Goal: Task Accomplishment & Management: Use online tool/utility

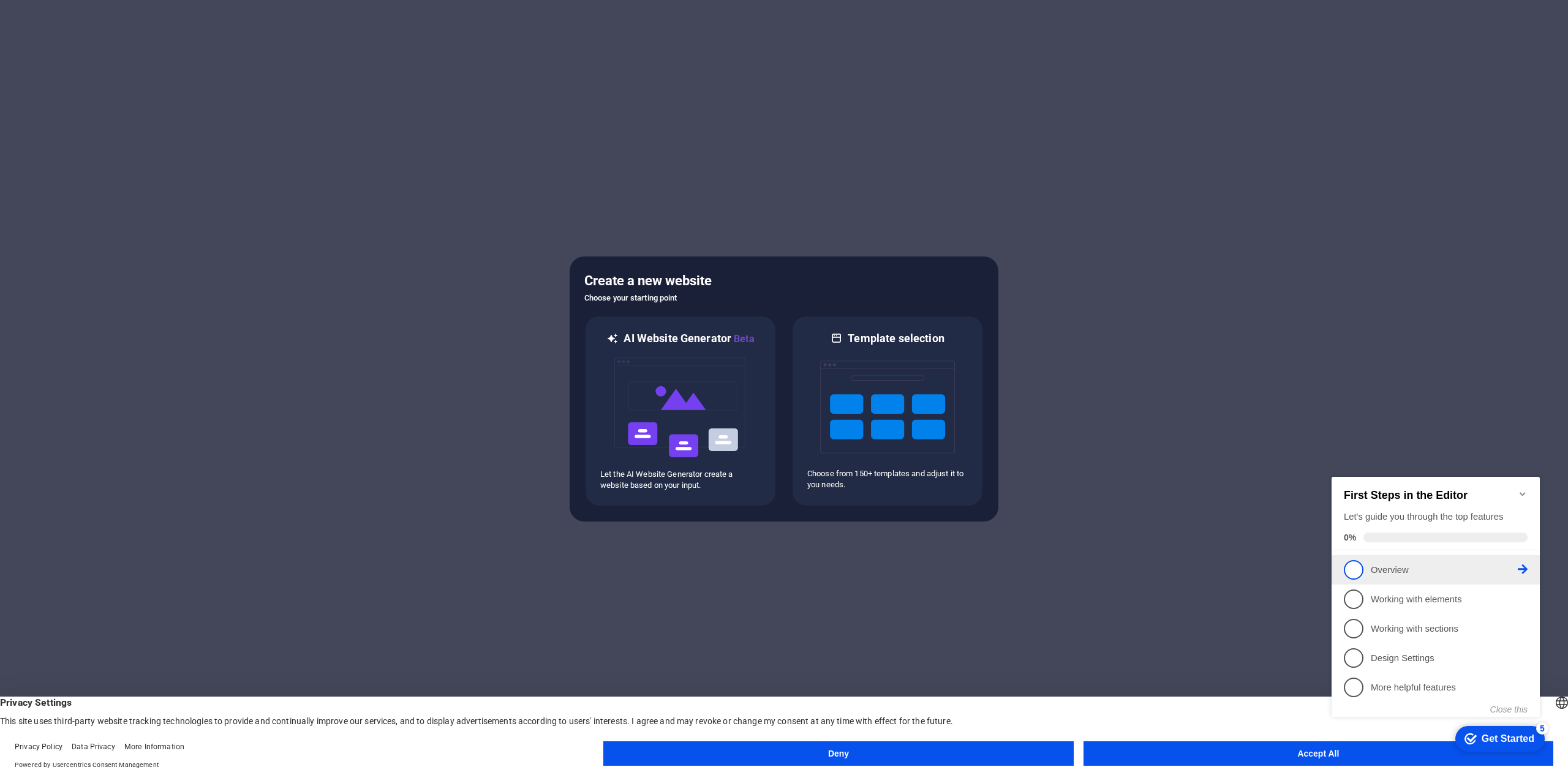
click at [1352, 572] on span "1" at bounding box center [1354, 570] width 20 height 20
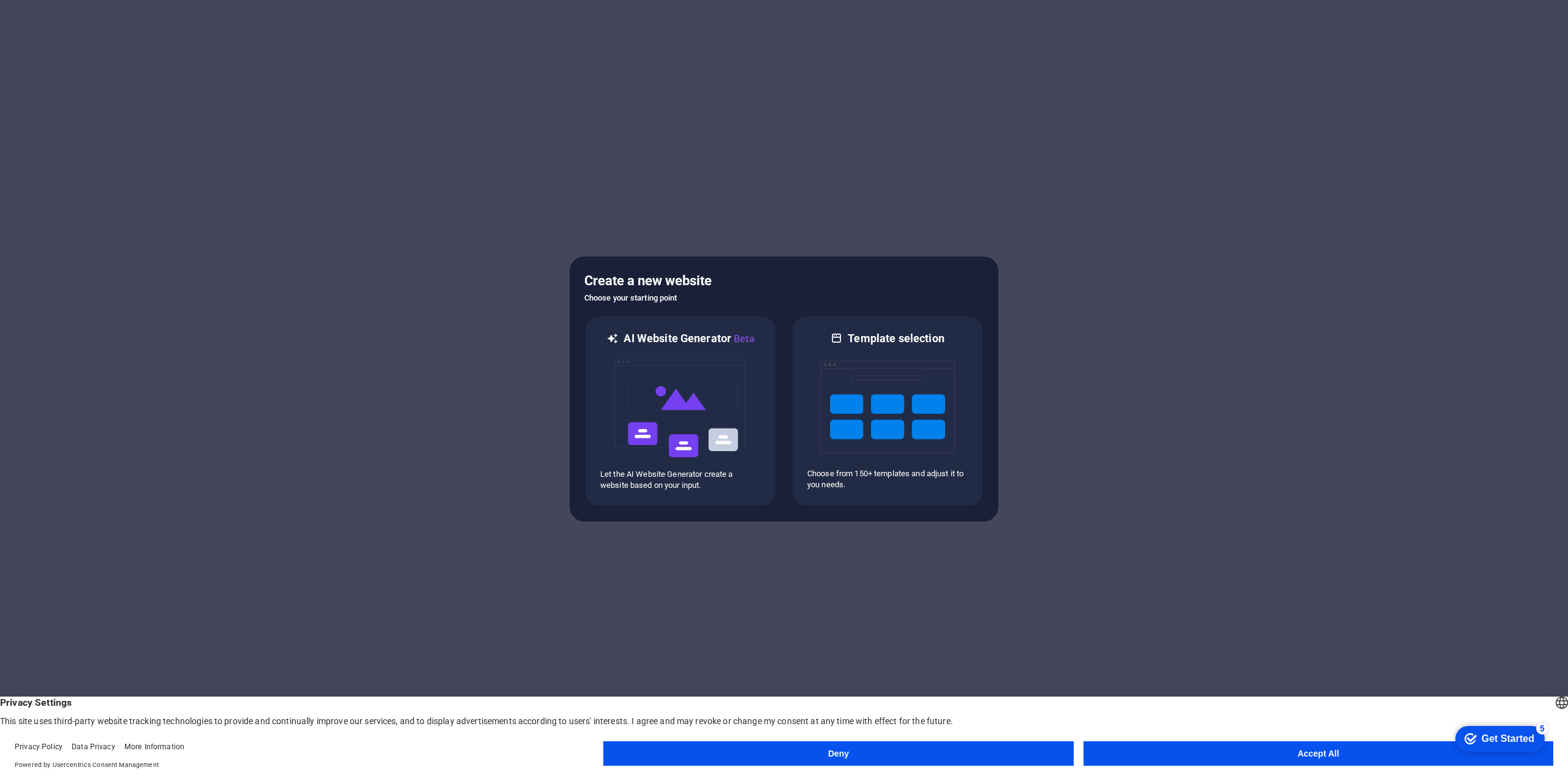
click at [1009, 760] on button "Deny" at bounding box center [838, 753] width 470 height 24
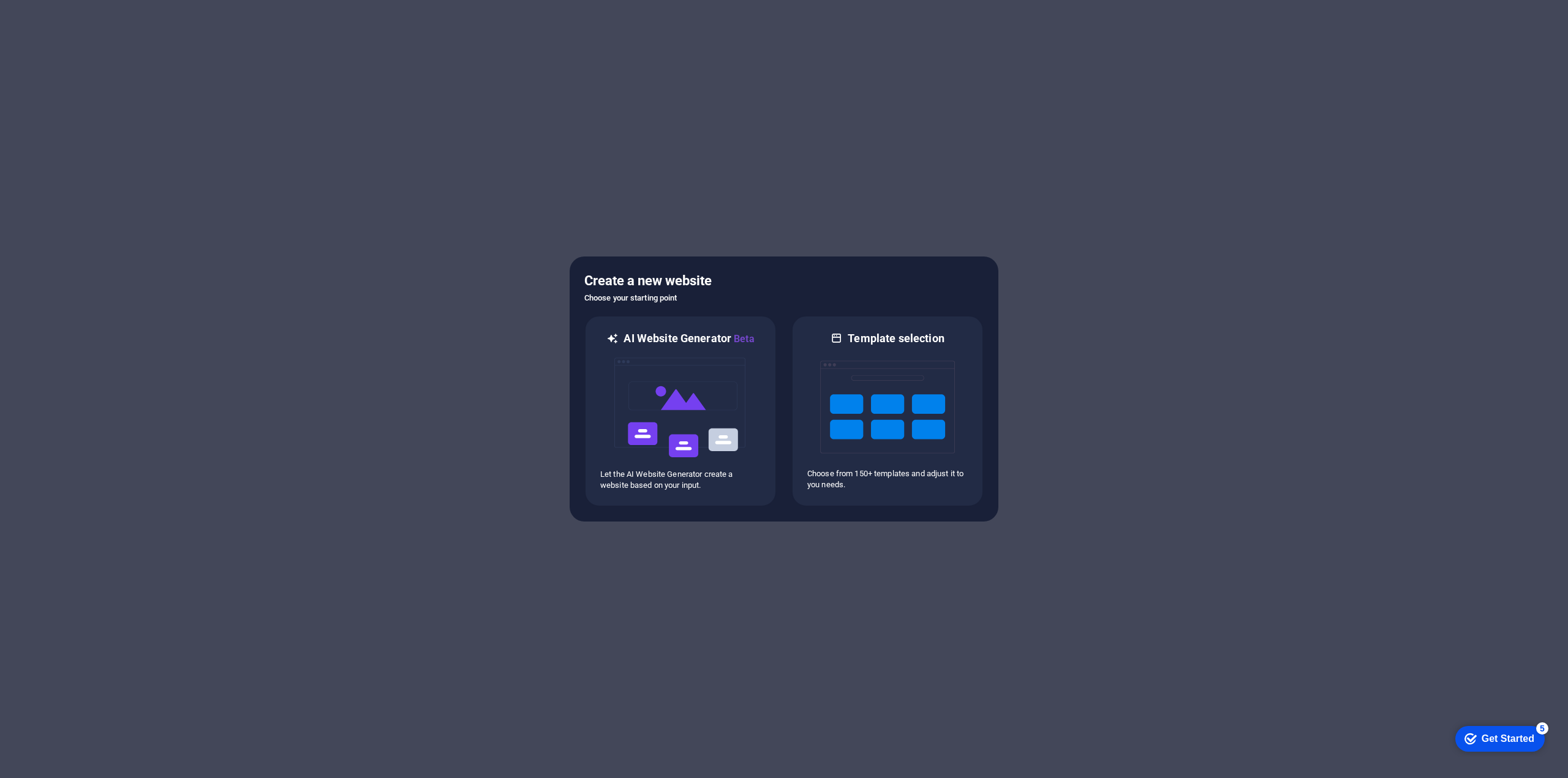
click at [1469, 729] on div "checkmark Get Started 5" at bounding box center [1500, 738] width 89 height 26
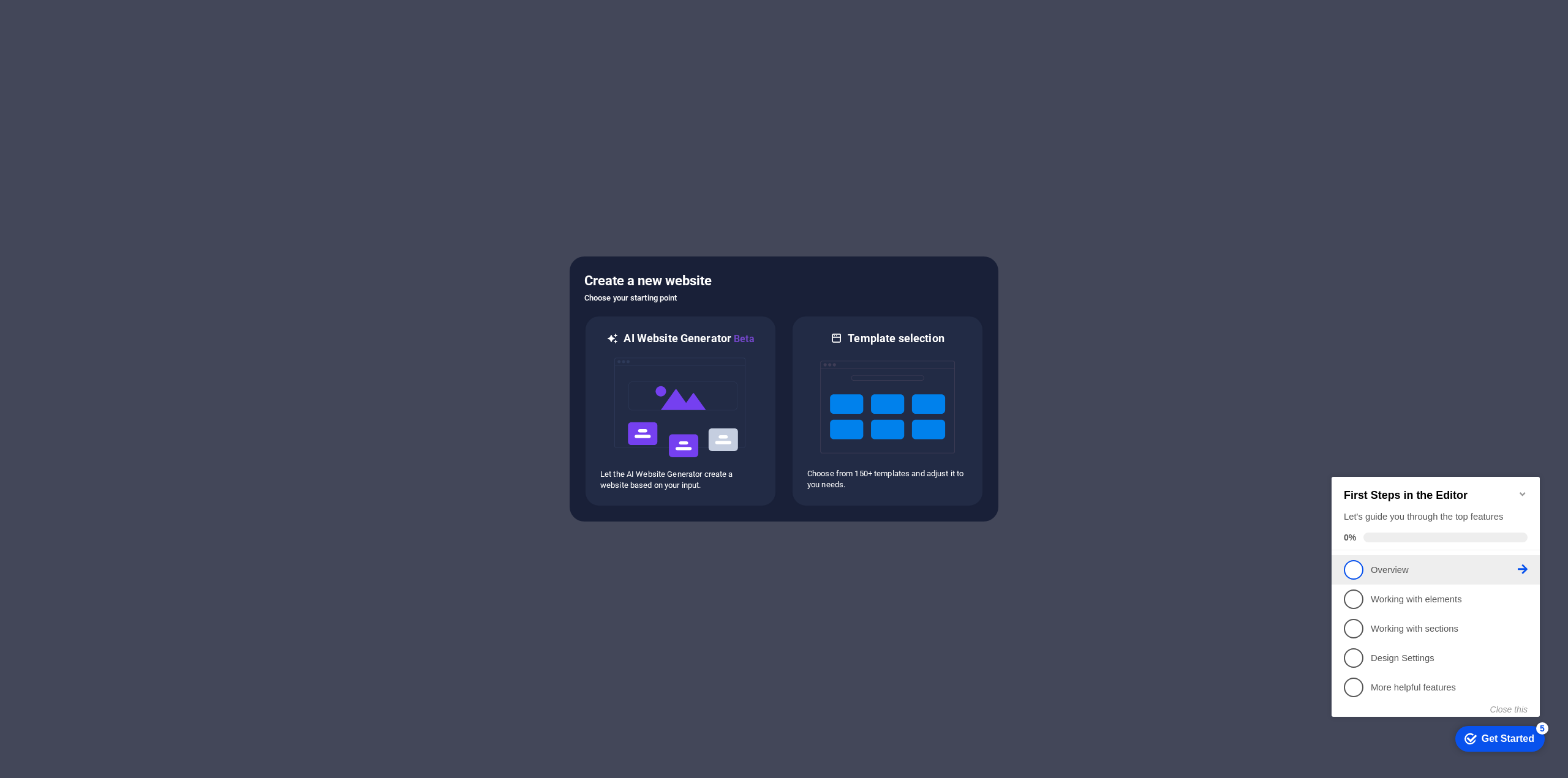
click at [1516, 570] on p "Overview - incomplete" at bounding box center [1444, 570] width 147 height 13
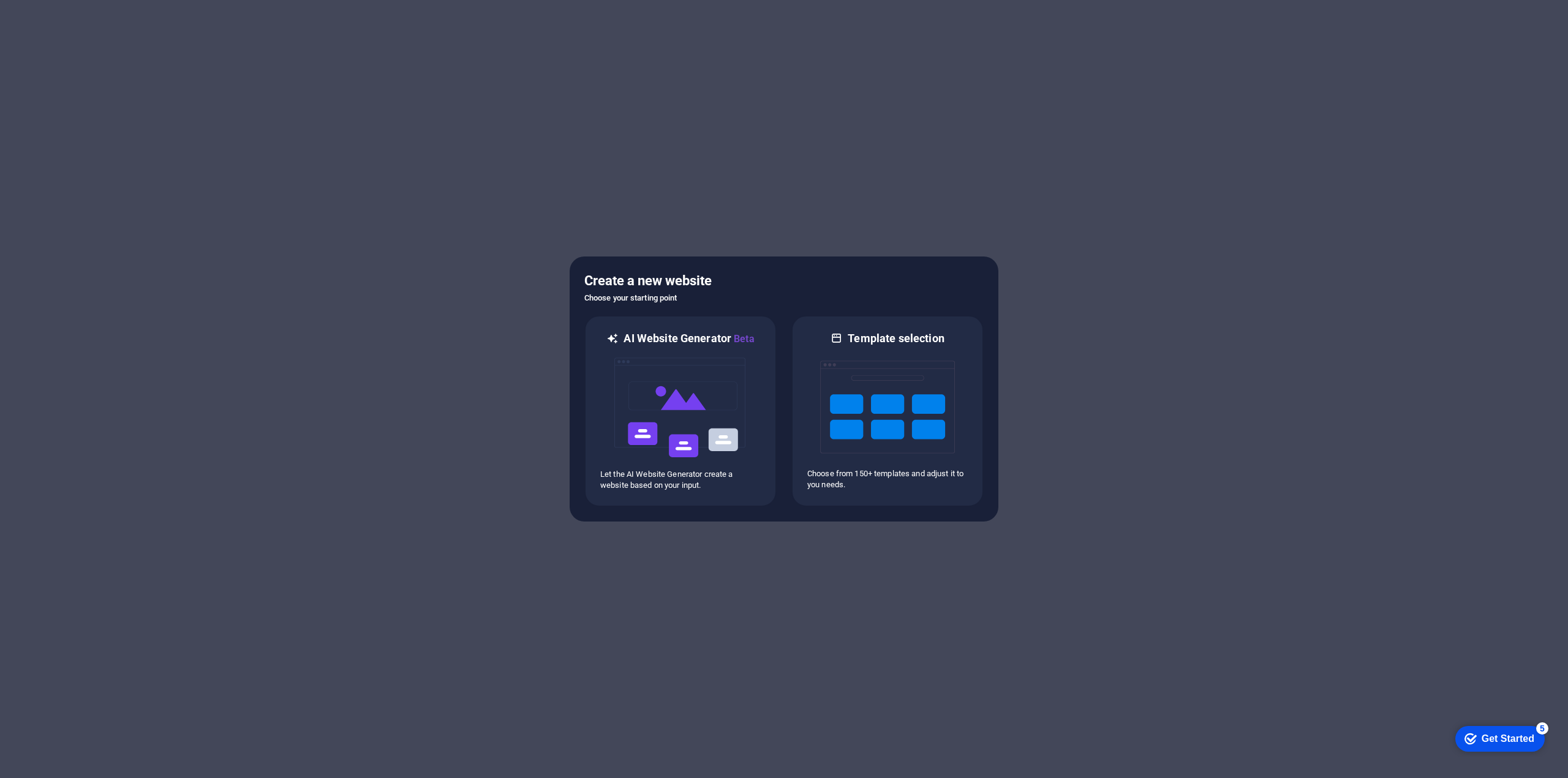
click at [1534, 745] on div "Get Started" at bounding box center [1508, 739] width 52 height 11
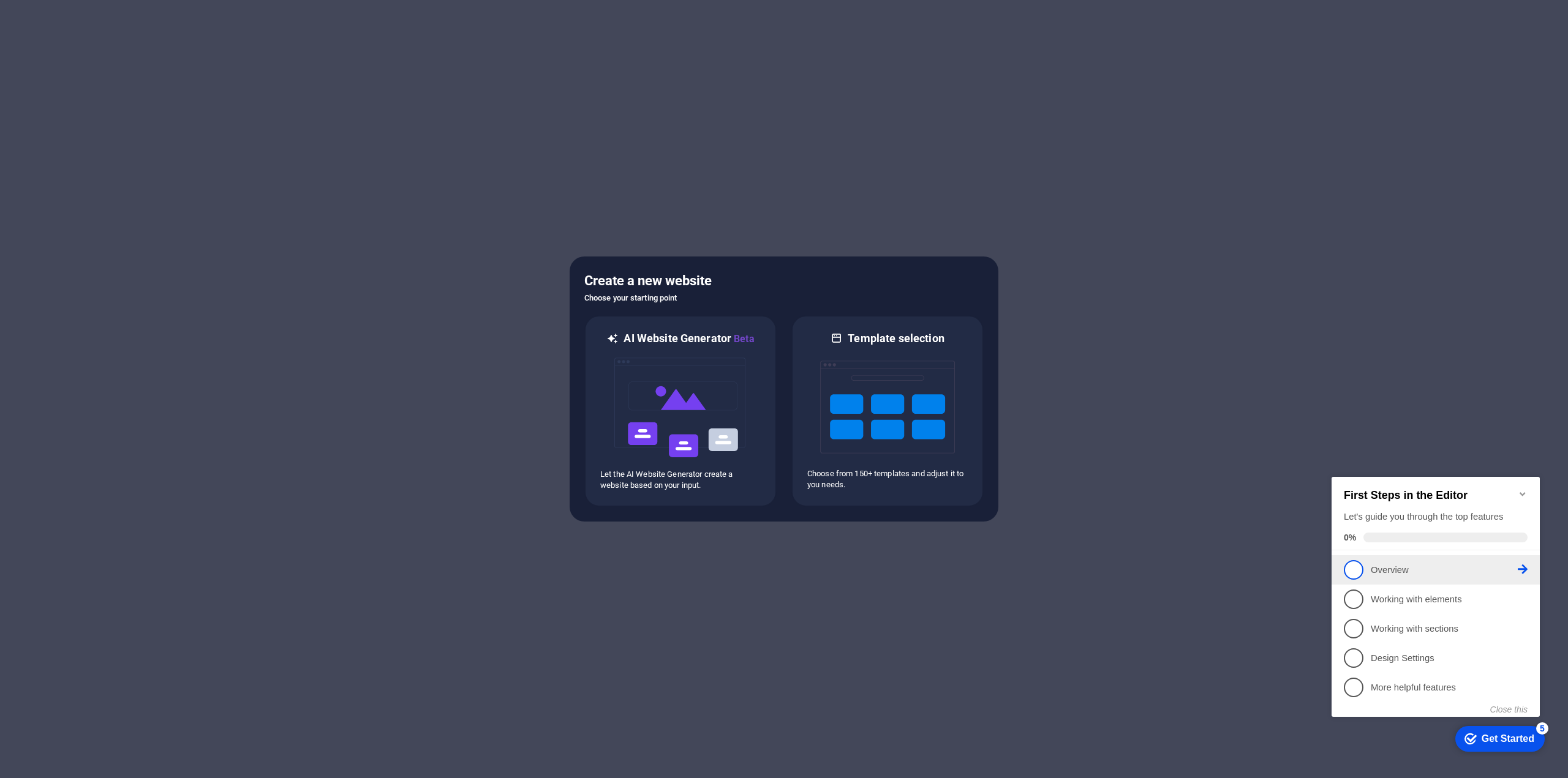
click at [1358, 569] on span "1" at bounding box center [1354, 570] width 20 height 20
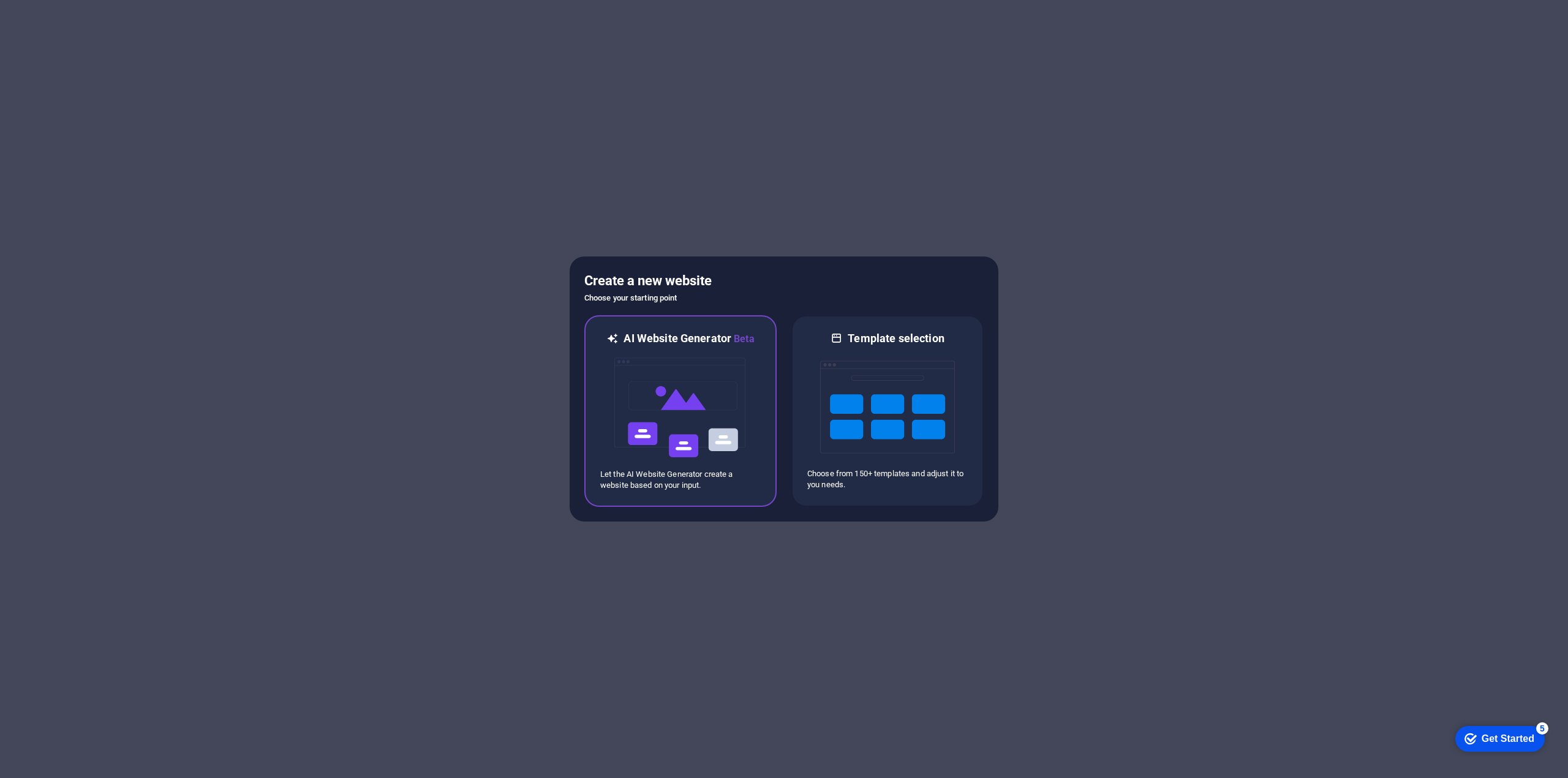
click at [680, 392] on img at bounding box center [680, 408] width 134 height 123
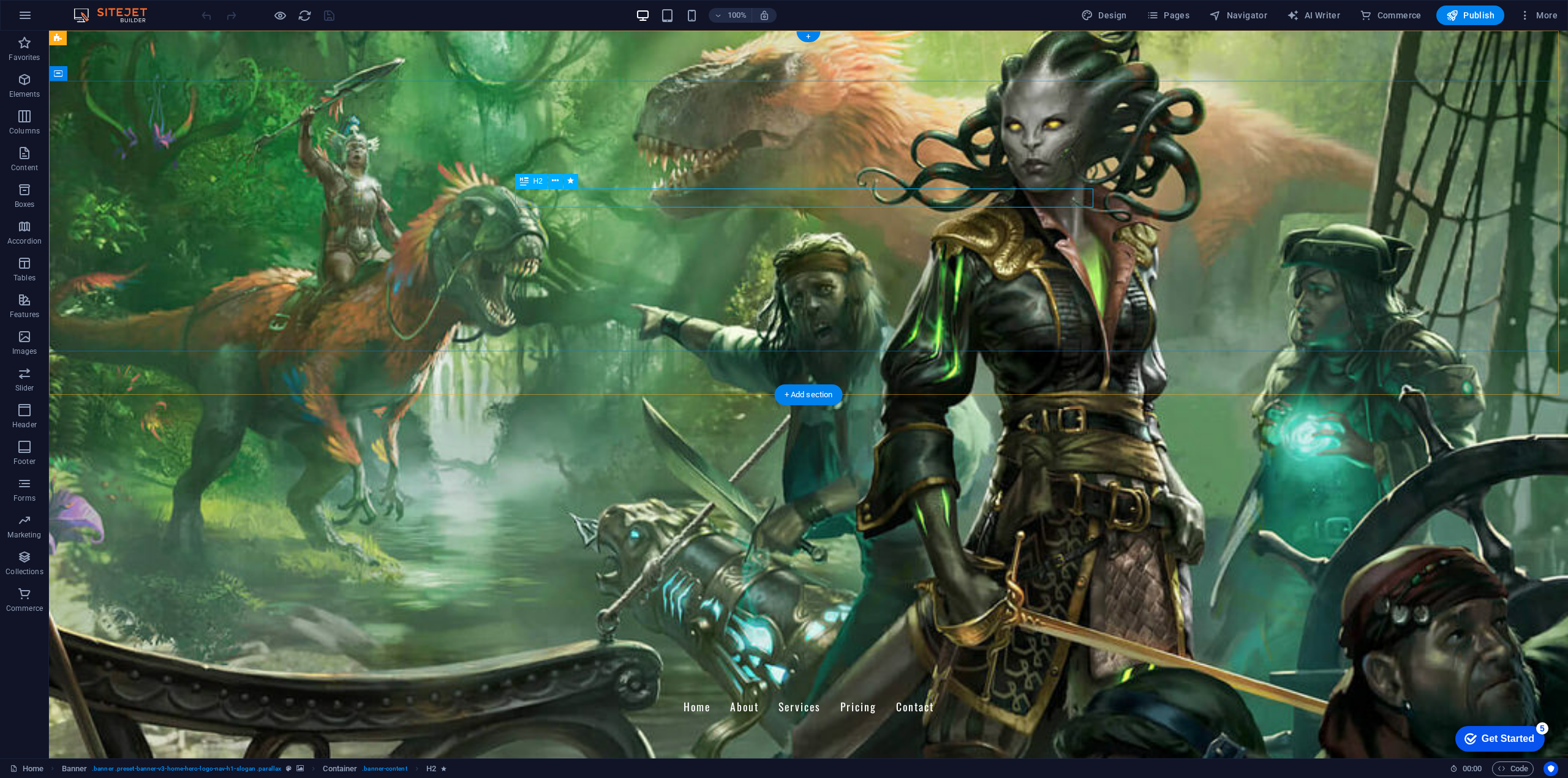
click at [909, 777] on div "Welcome to The Isolation Protocol" at bounding box center [809, 790] width 578 height 19
click at [553, 182] on icon at bounding box center [555, 181] width 7 height 13
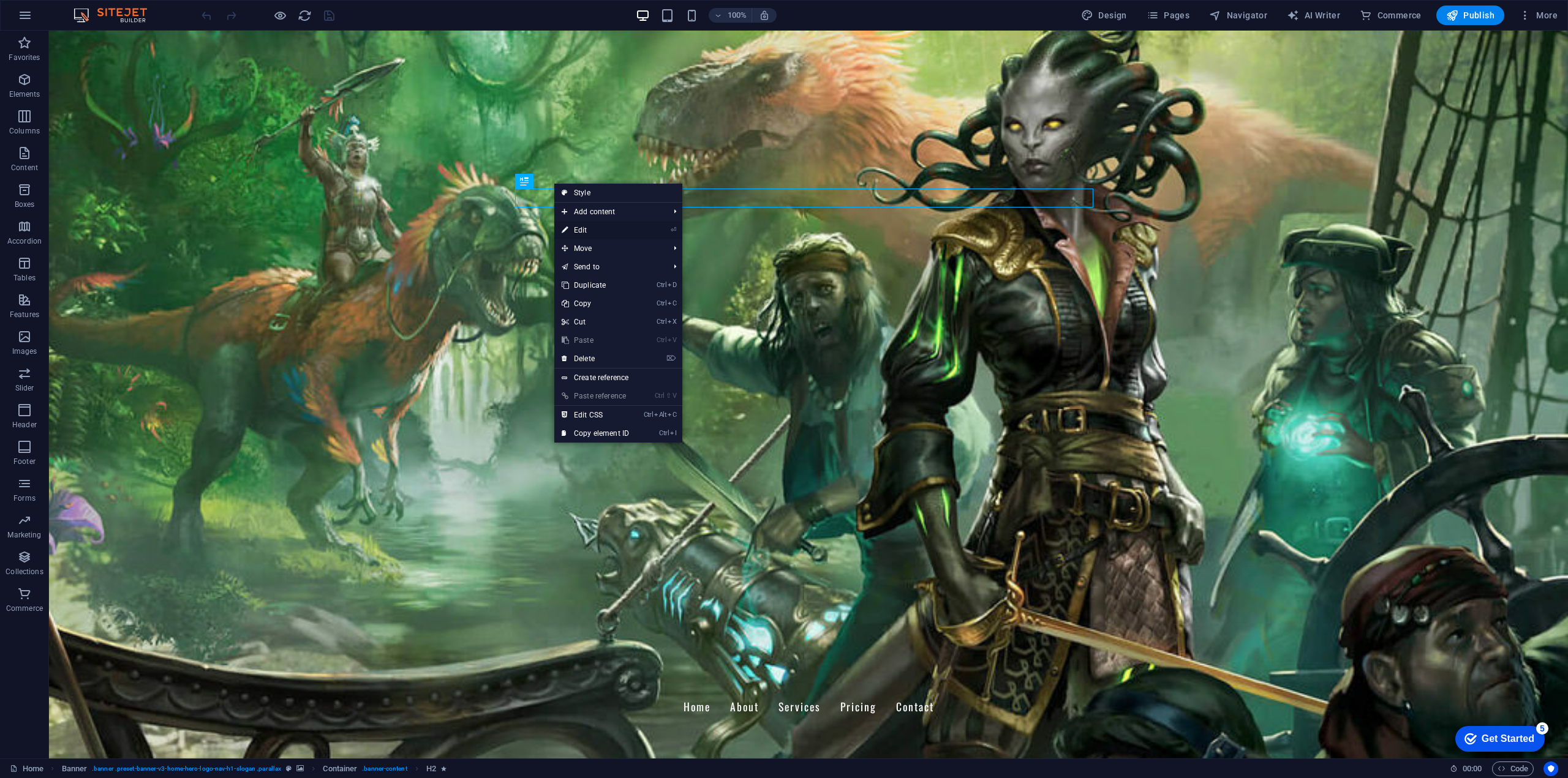
click at [621, 231] on link "⏎ Edit" at bounding box center [595, 230] width 82 height 18
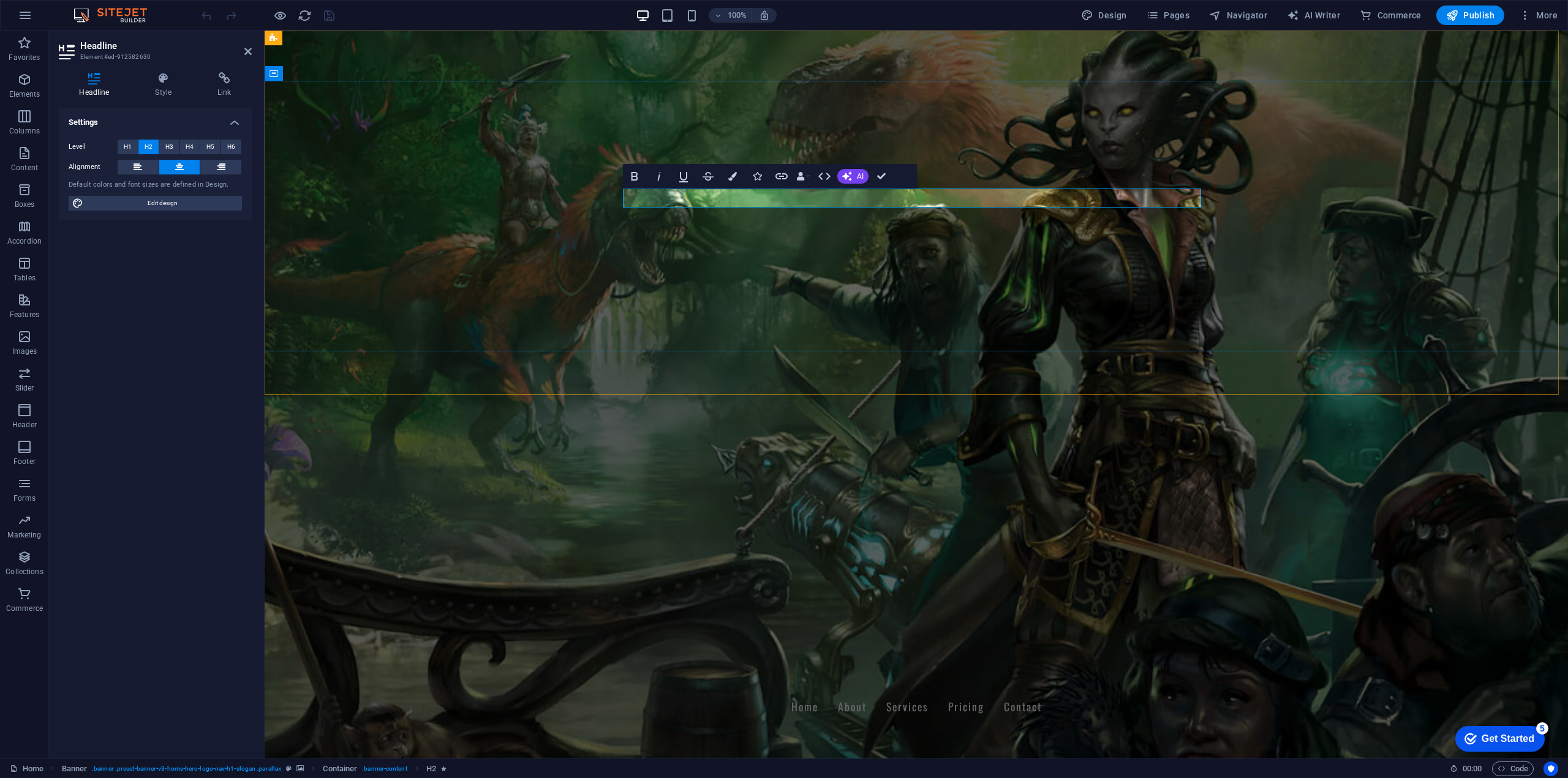
click at [1030, 777] on h2 "Welcome to The Isolation Protocol" at bounding box center [916, 790] width 578 height 19
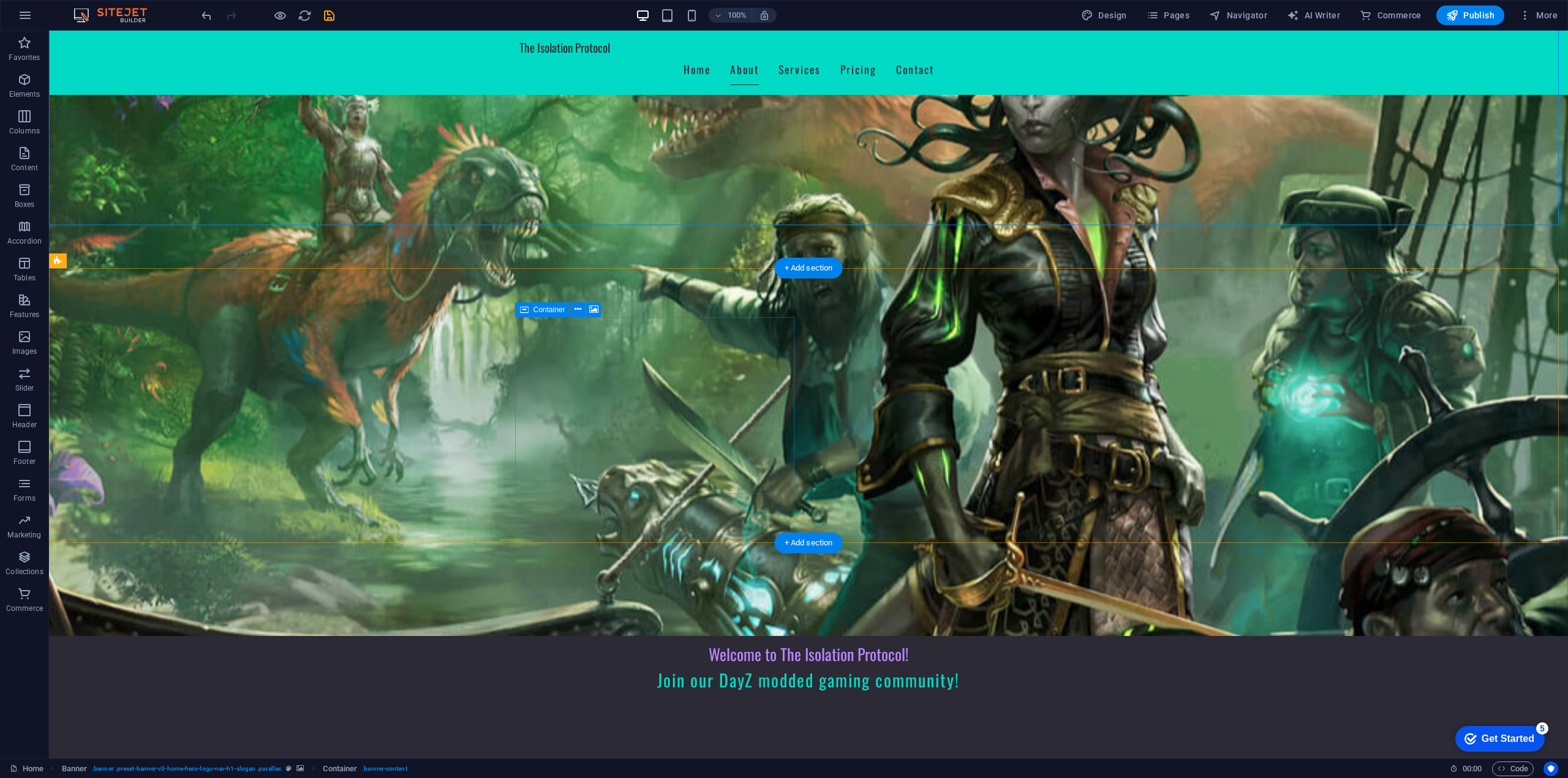
scroll to position [184, 0]
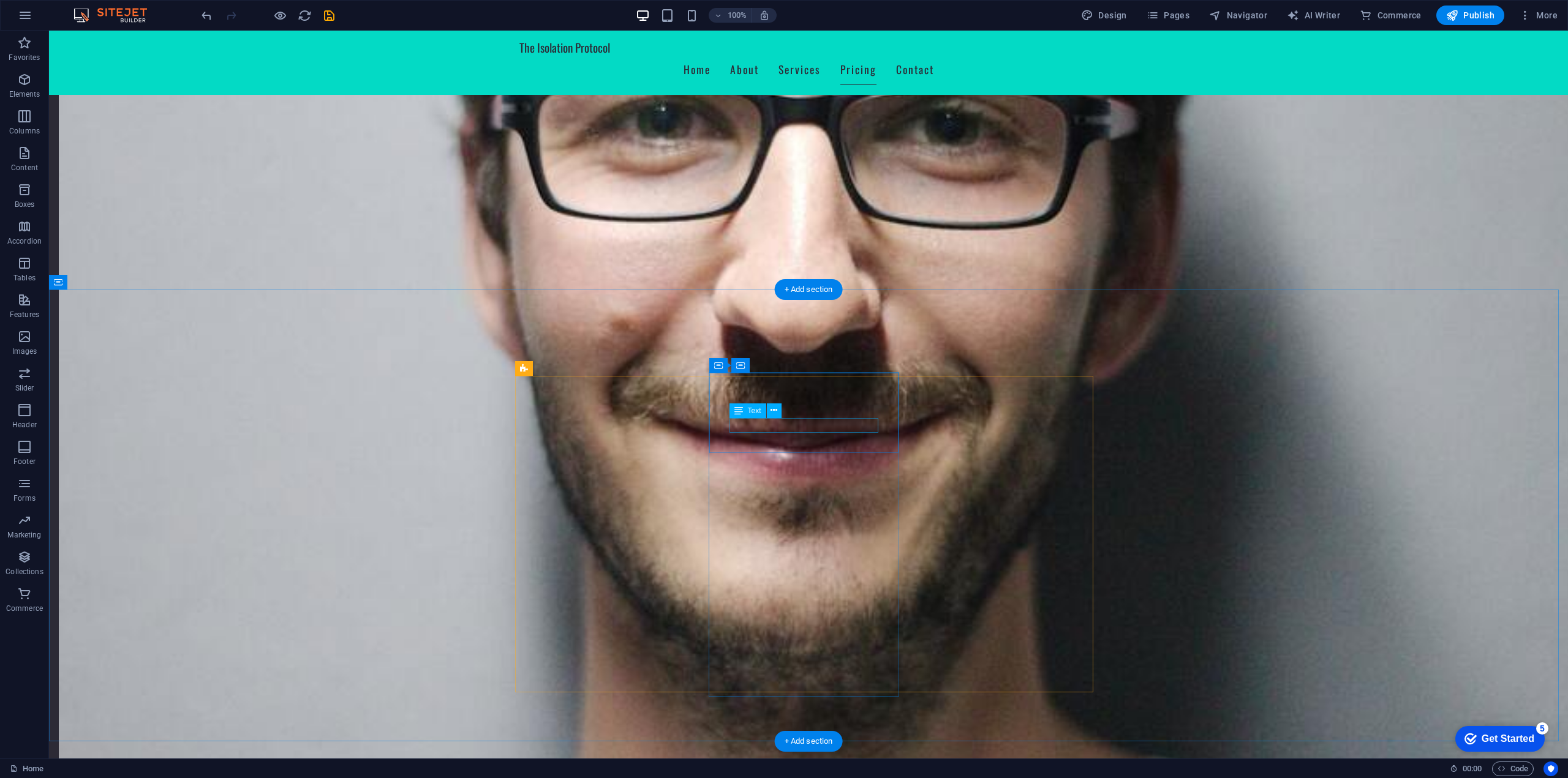
scroll to position [979, 0]
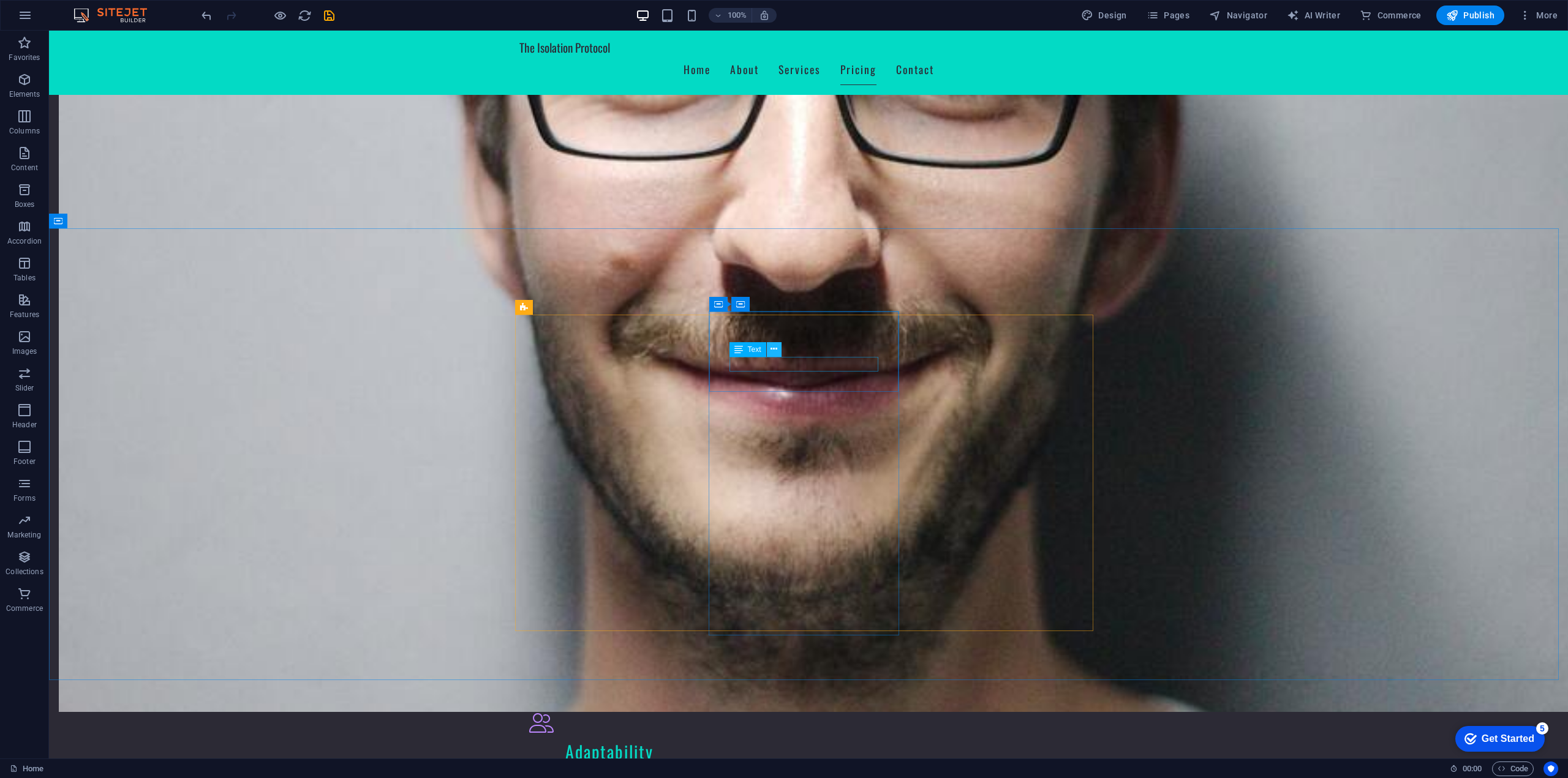
click at [775, 351] on icon at bounding box center [774, 349] width 7 height 13
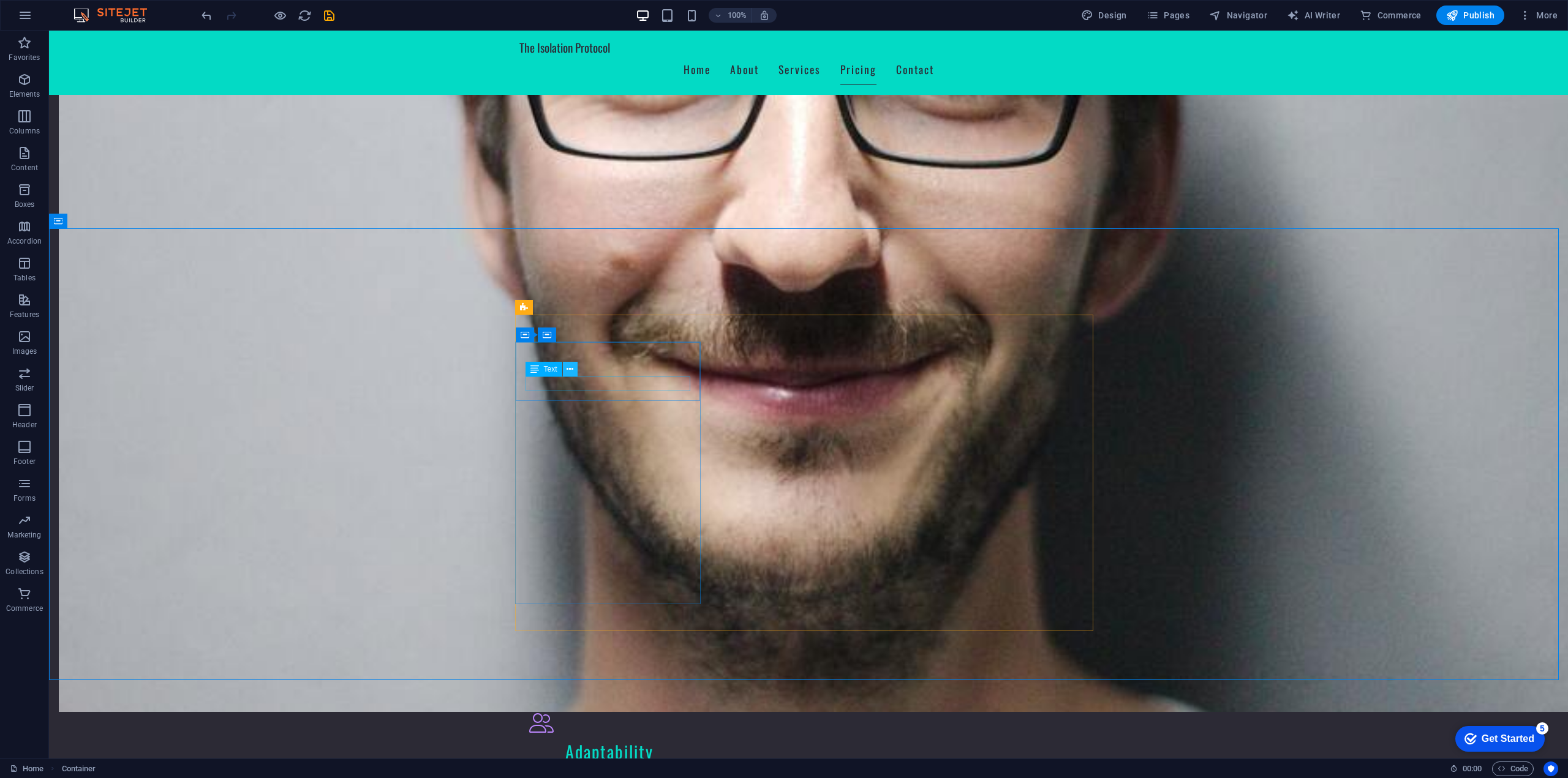
click at [570, 370] on icon at bounding box center [570, 370] width 7 height 13
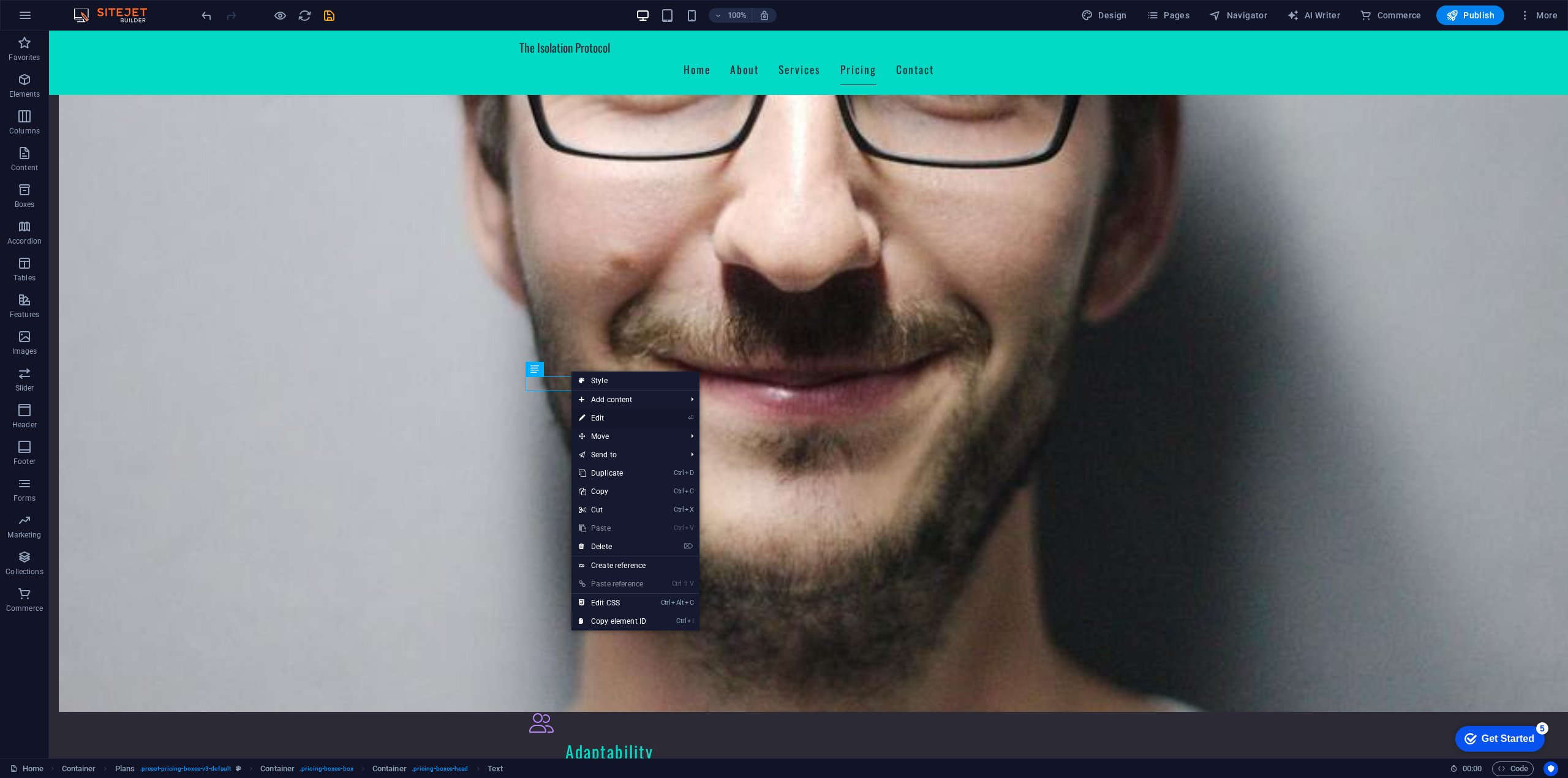
click at [607, 421] on link "⏎ Edit" at bounding box center [612, 418] width 82 height 18
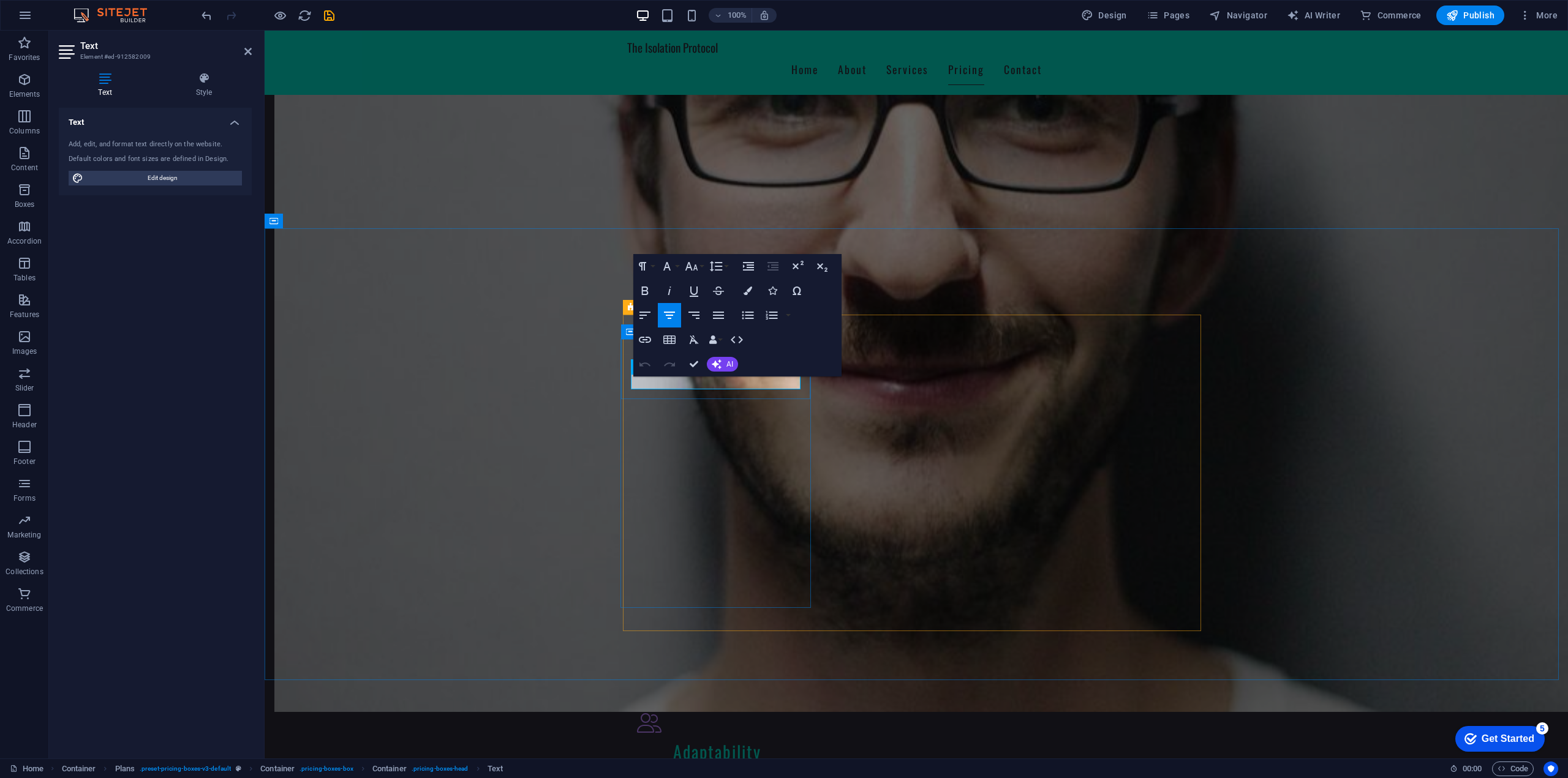
drag, startPoint x: 763, startPoint y: 385, endPoint x: 671, endPoint y: 389, distance: 92.1
click at [718, 311] on icon "button" at bounding box center [718, 315] width 14 height 14
click at [668, 321] on icon "button" at bounding box center [669, 315] width 14 height 14
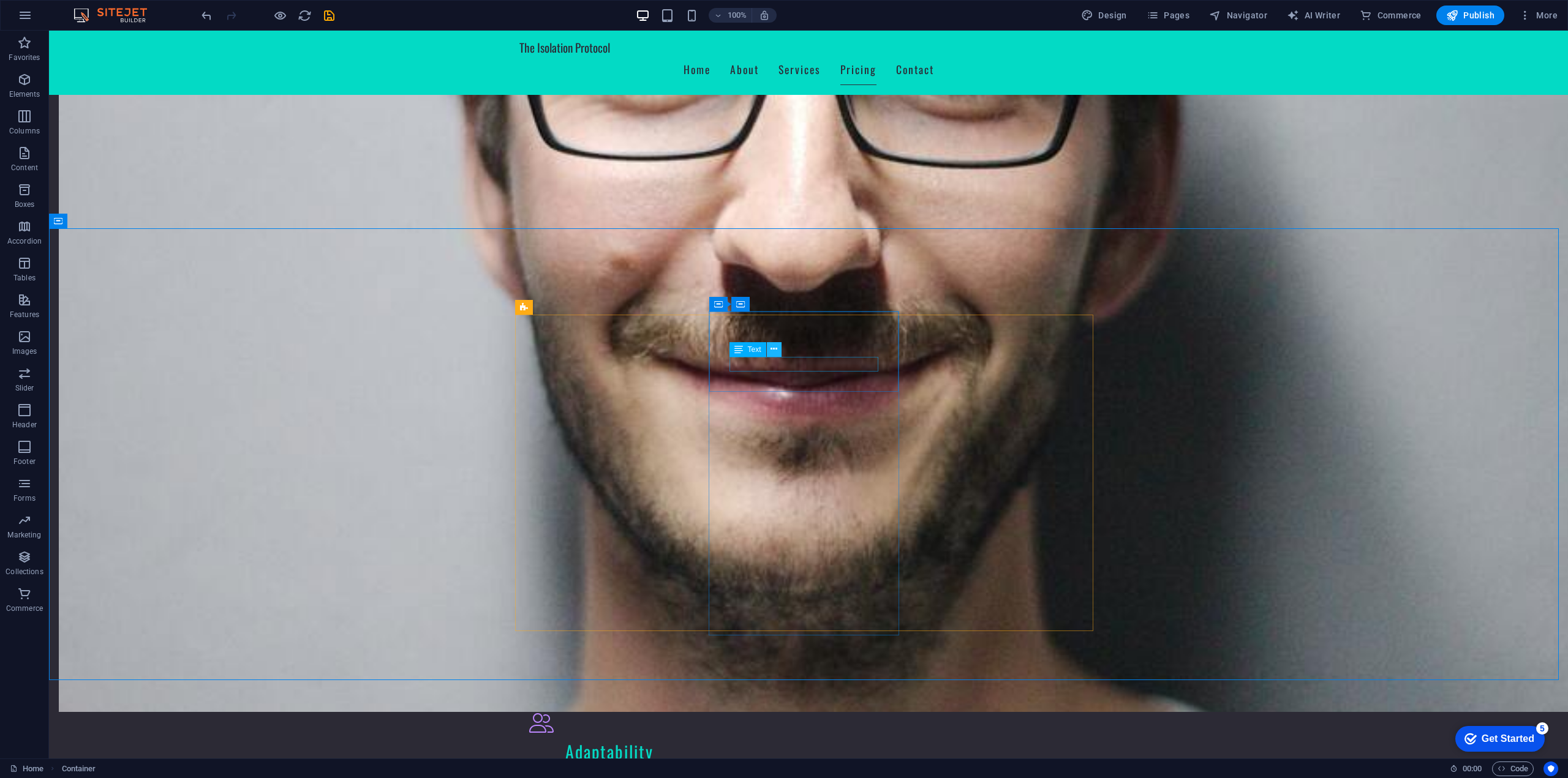
click at [773, 355] on icon at bounding box center [774, 349] width 7 height 13
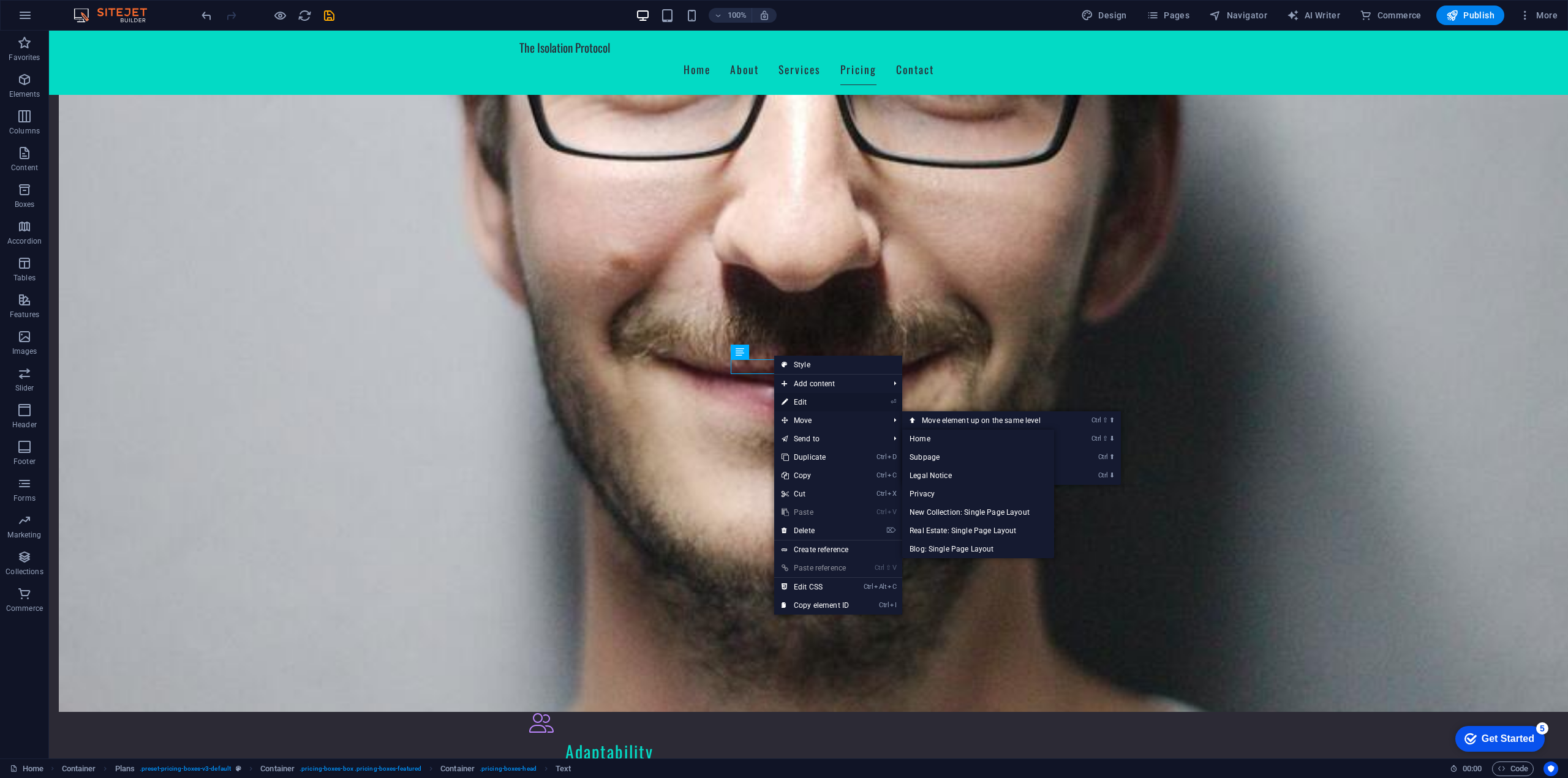
click at [815, 411] on link "⏎ Edit" at bounding box center [814, 402] width 82 height 18
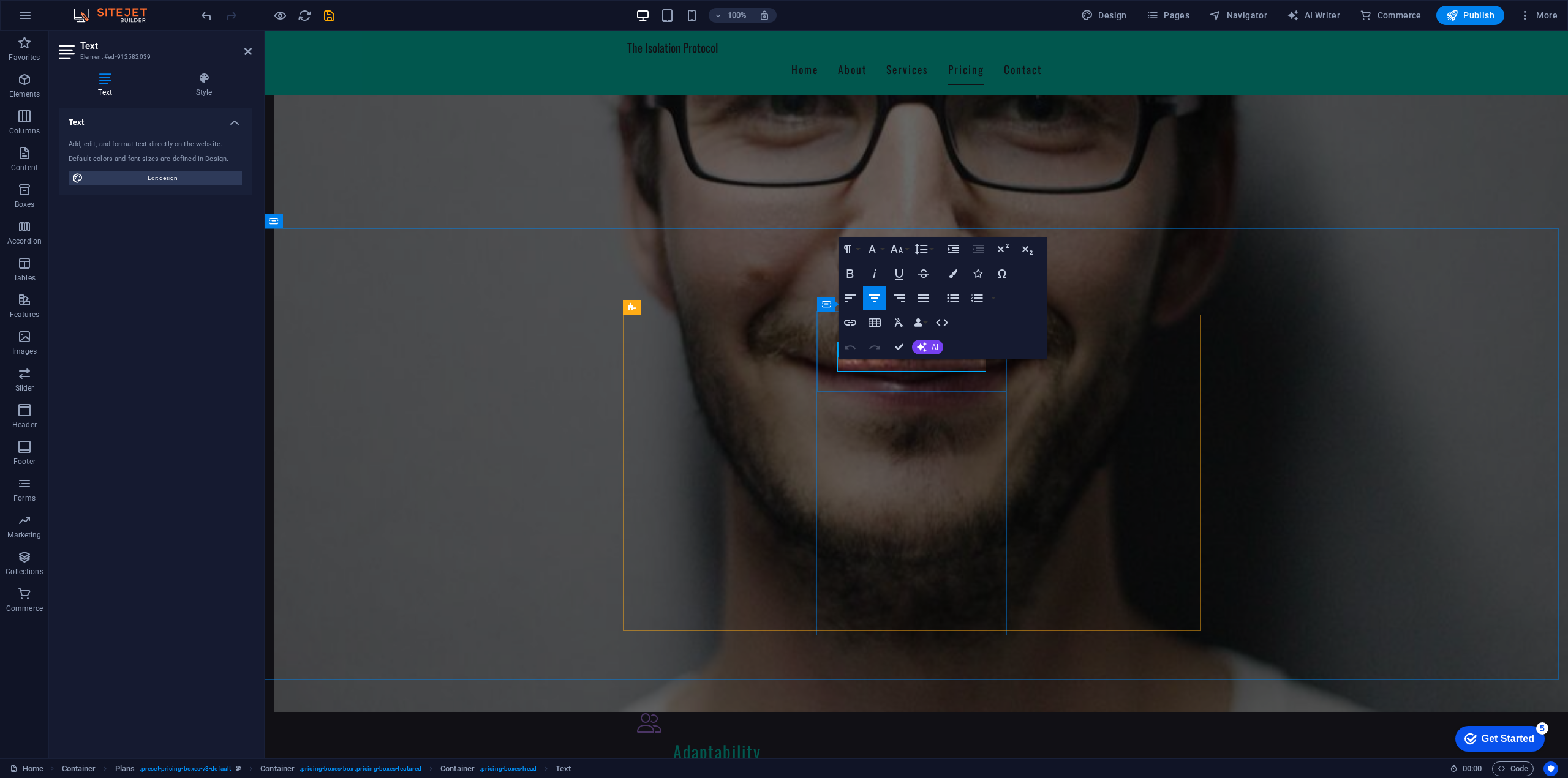
drag, startPoint x: 954, startPoint y: 366, endPoint x: 857, endPoint y: 364, distance: 97.0
click at [879, 300] on icon "button" at bounding box center [873, 296] width 14 height 14
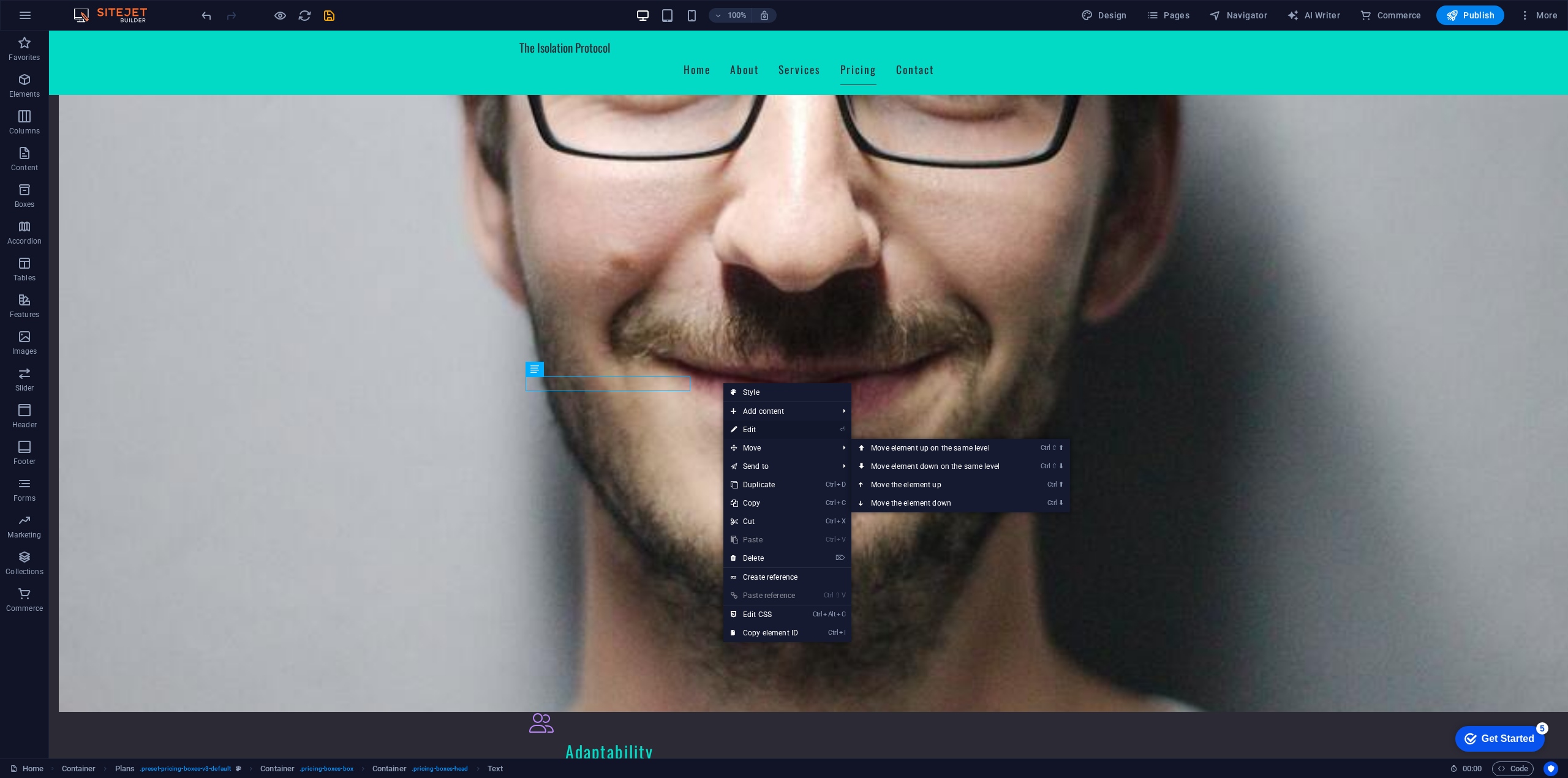
click at [765, 433] on link "⏎ Edit" at bounding box center [764, 430] width 82 height 18
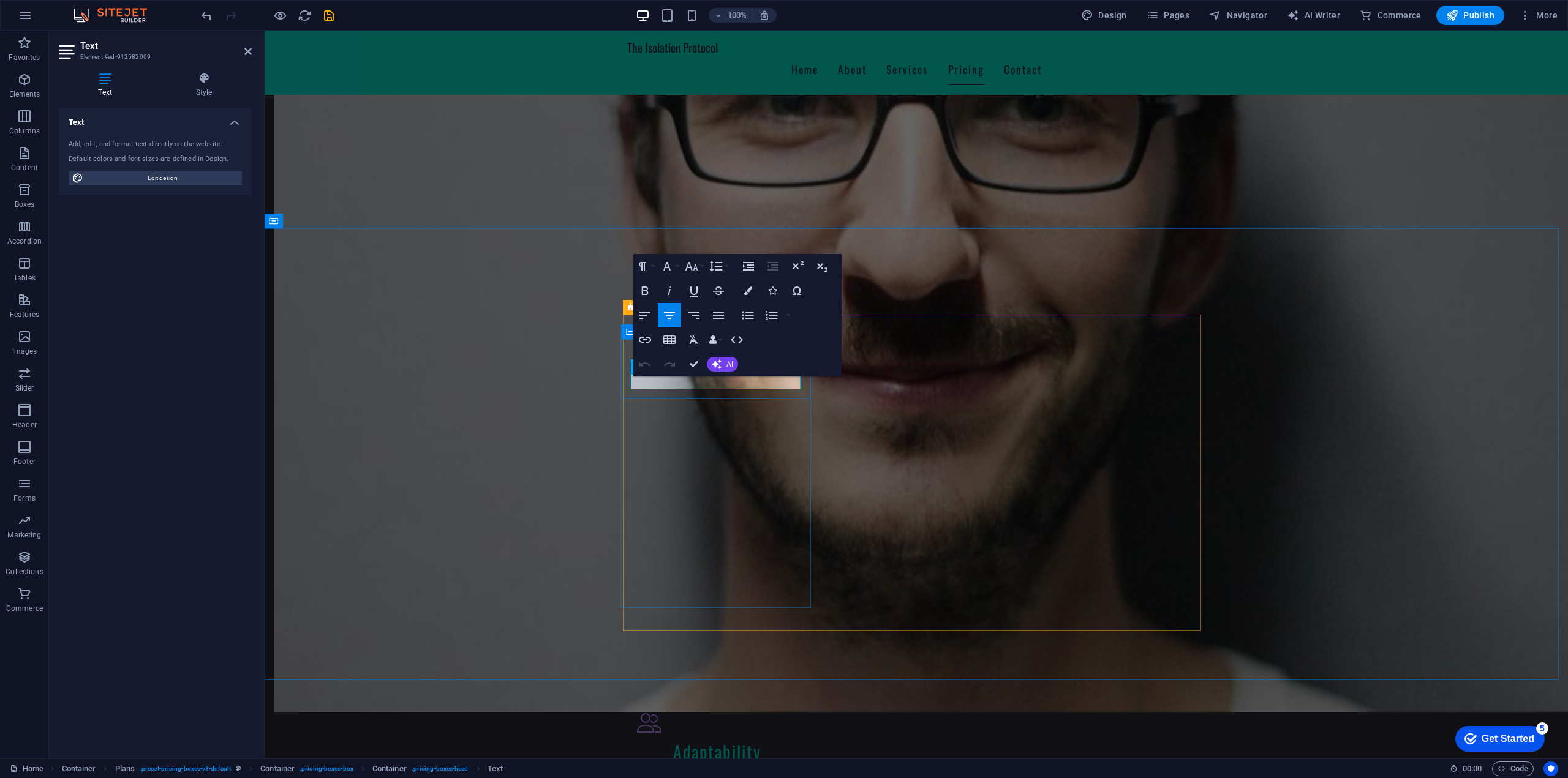
drag, startPoint x: 744, startPoint y: 381, endPoint x: 666, endPoint y: 383, distance: 78.0
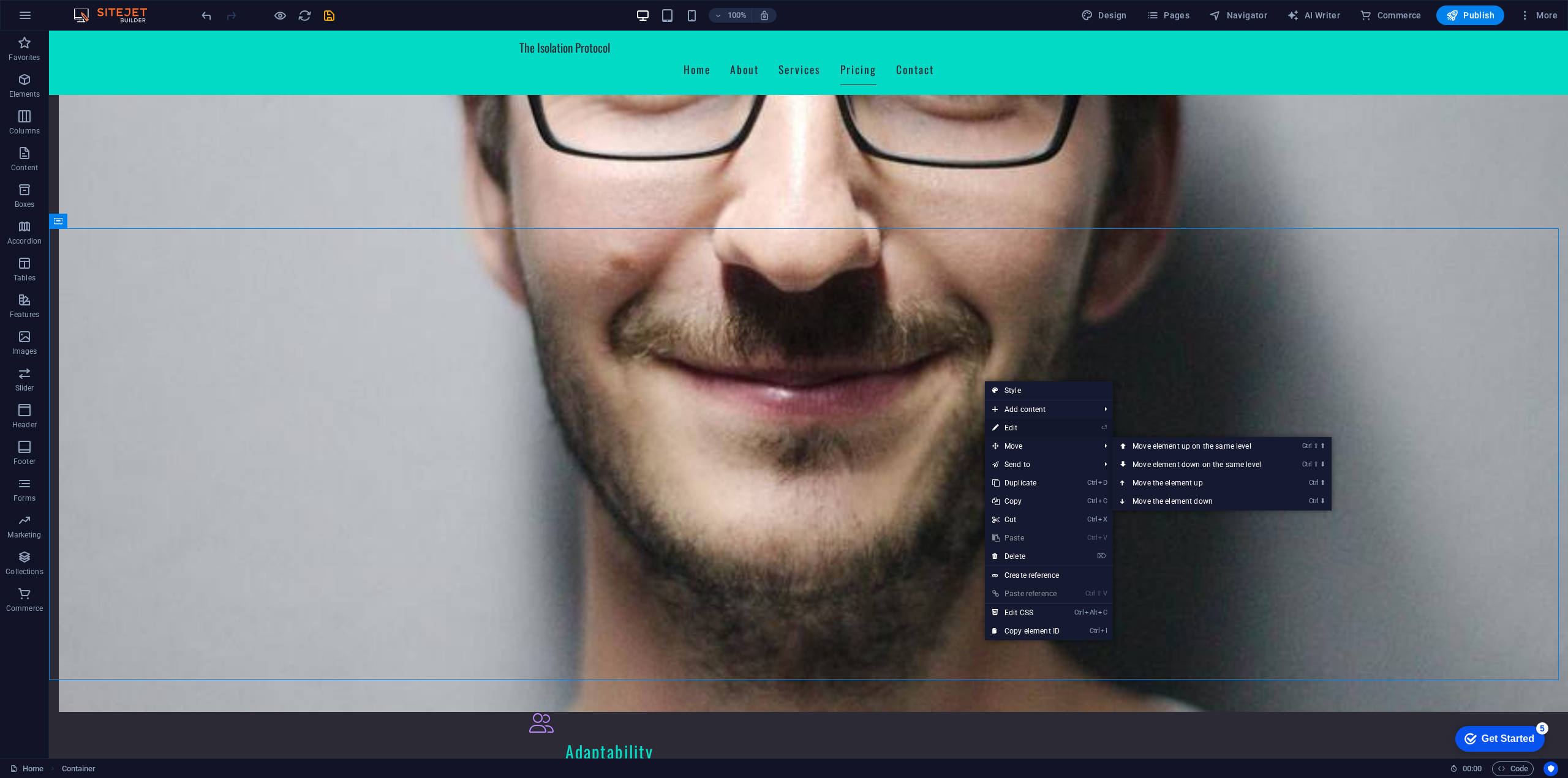
click at [1019, 430] on link "⏎ Edit" at bounding box center [1026, 428] width 82 height 18
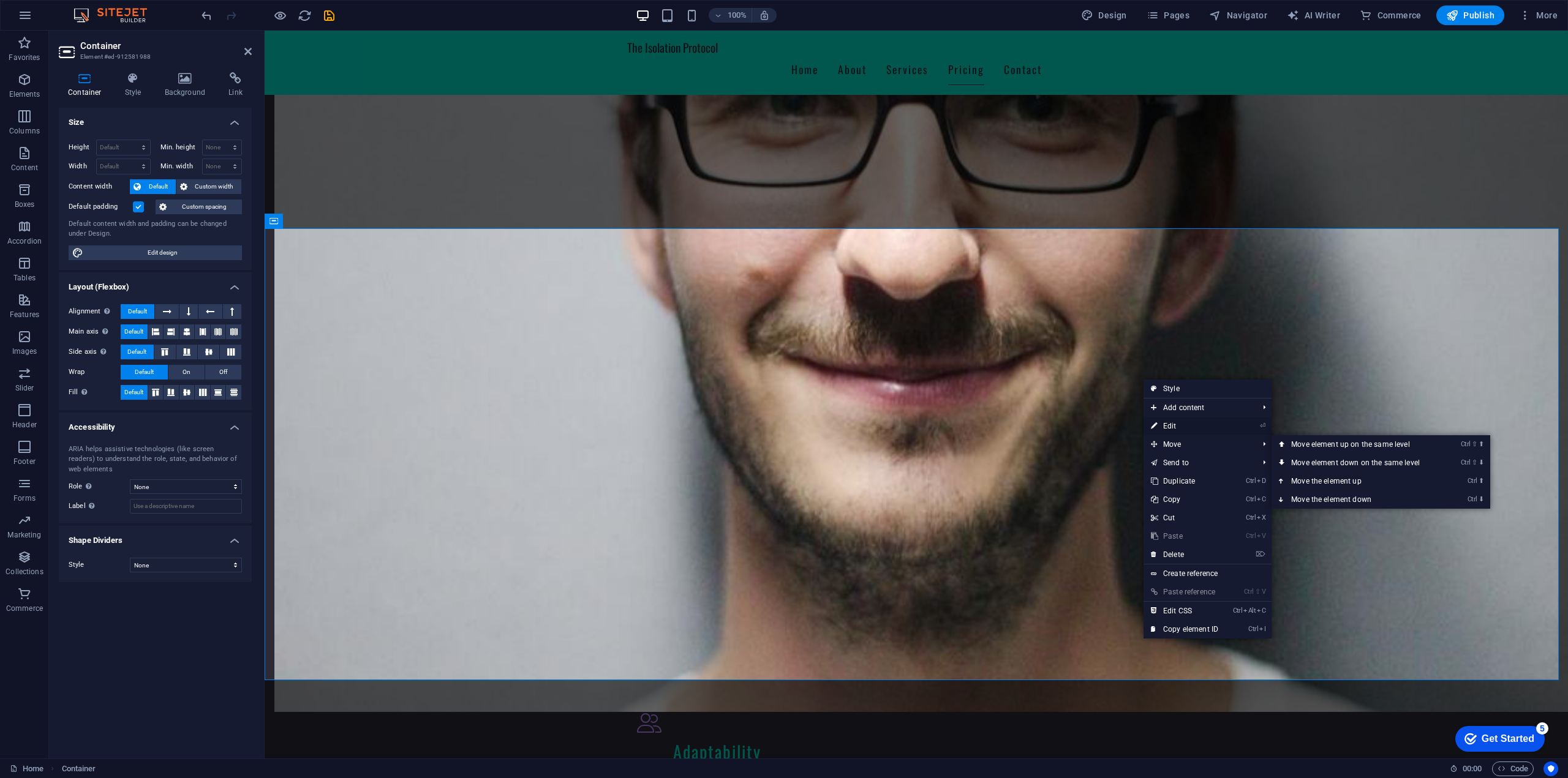
click at [1170, 421] on link "⏎ Edit" at bounding box center [1184, 426] width 82 height 18
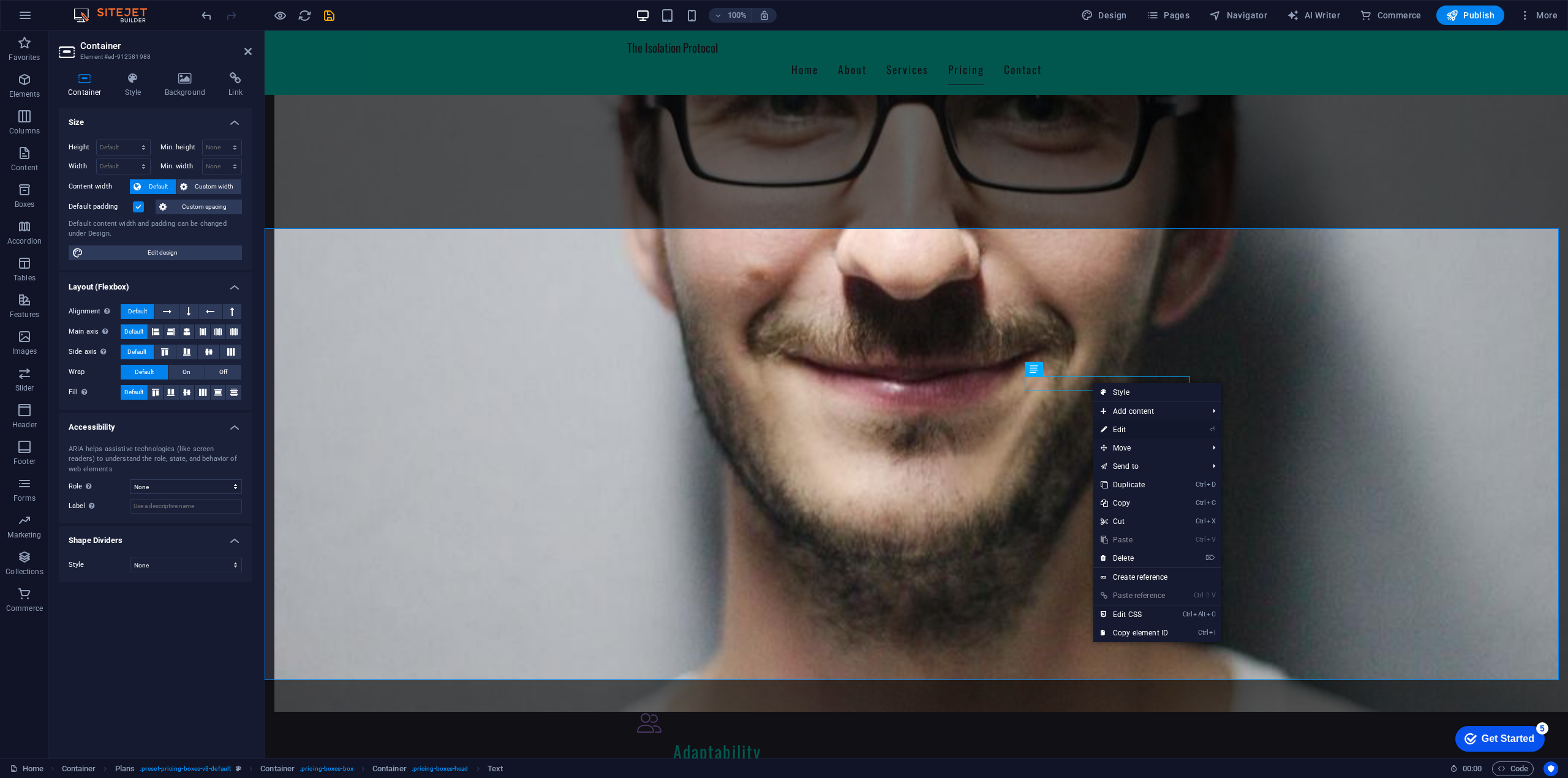
click at [1123, 425] on link "⏎ Edit" at bounding box center [1134, 430] width 82 height 18
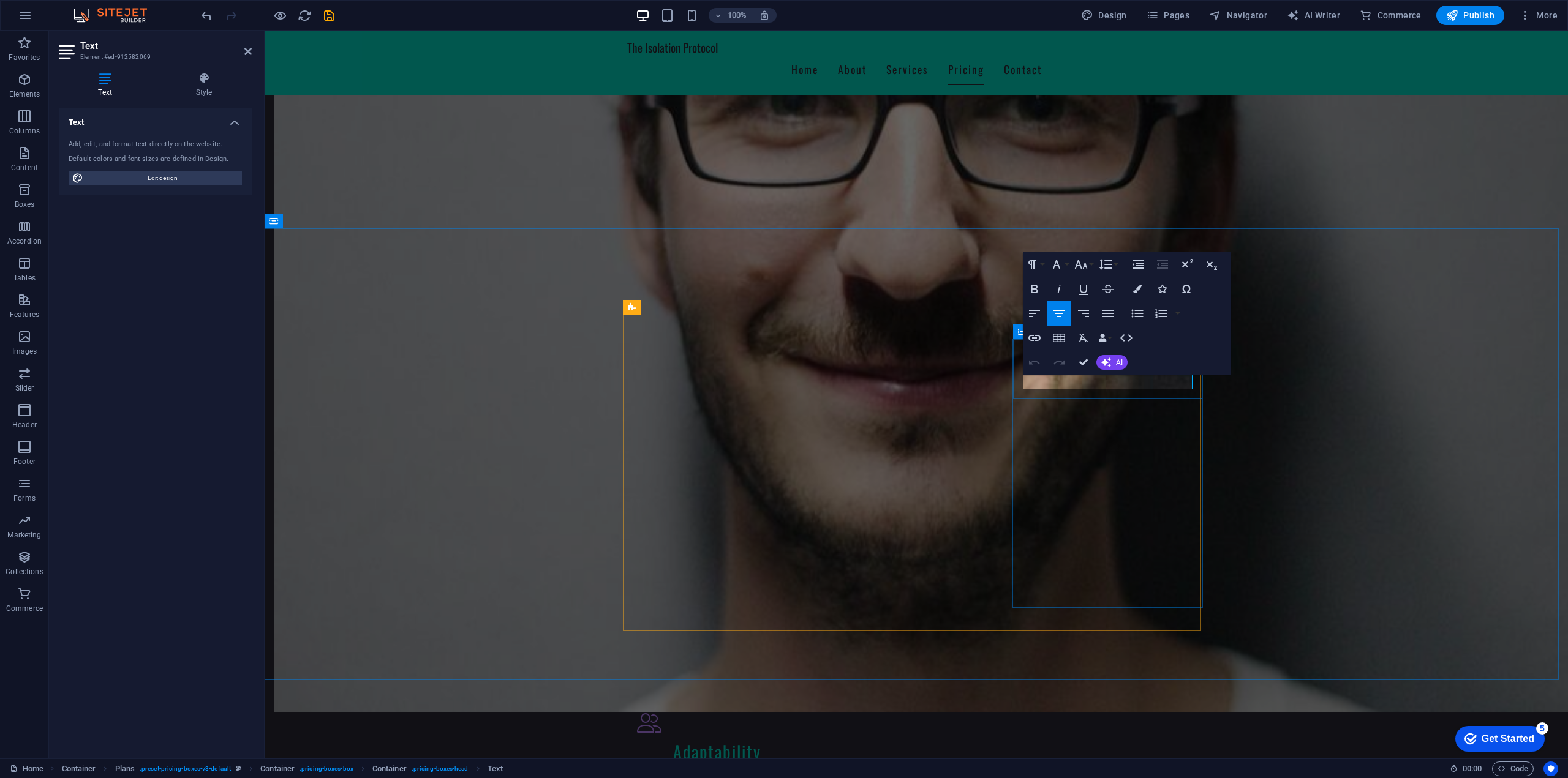
drag, startPoint x: 1157, startPoint y: 386, endPoint x: 1041, endPoint y: 381, distance: 116.1
click at [1066, 303] on button "Align Center" at bounding box center [1058, 312] width 23 height 24
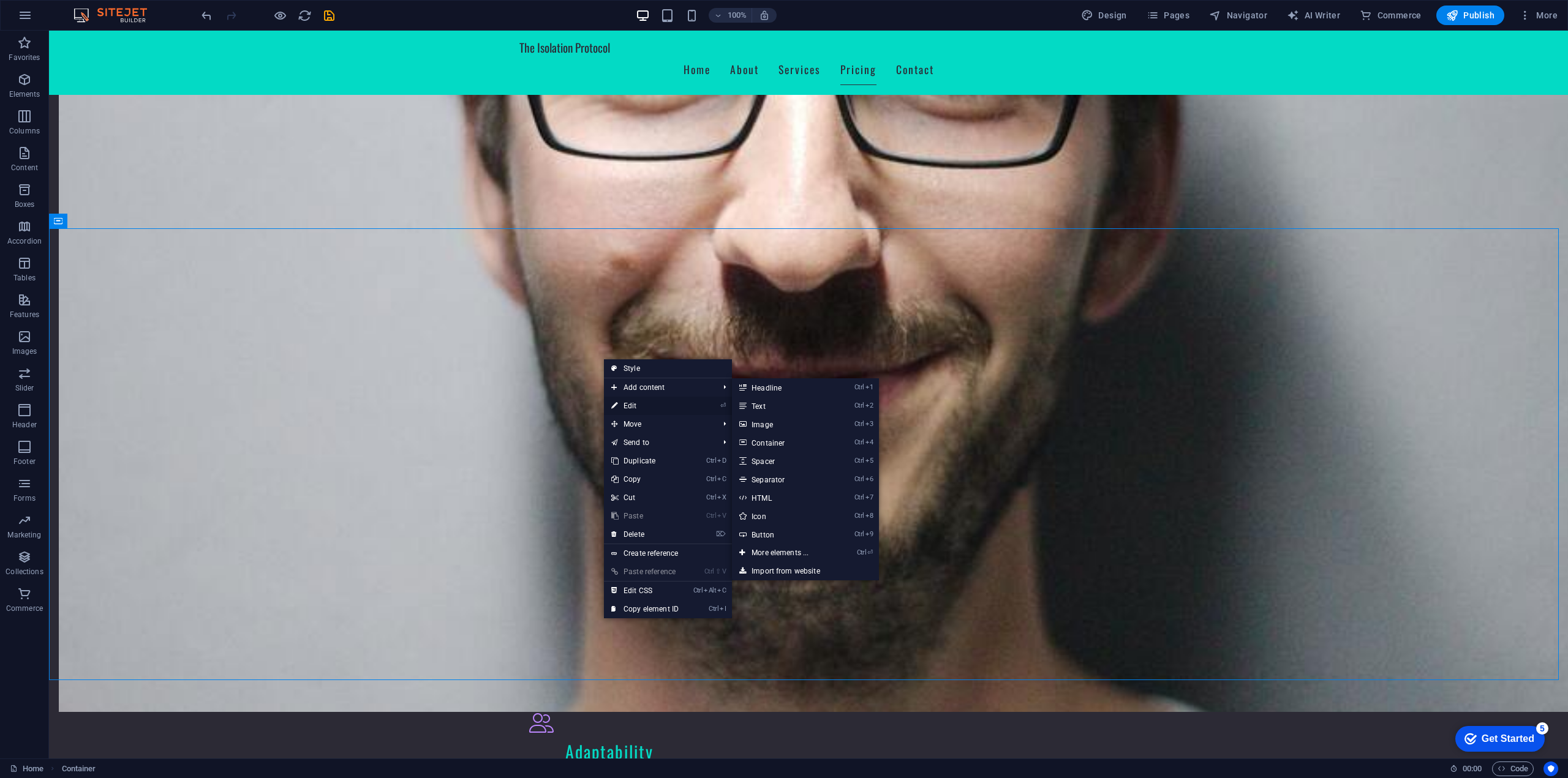
click at [633, 407] on link "⏎ Edit" at bounding box center [645, 406] width 82 height 18
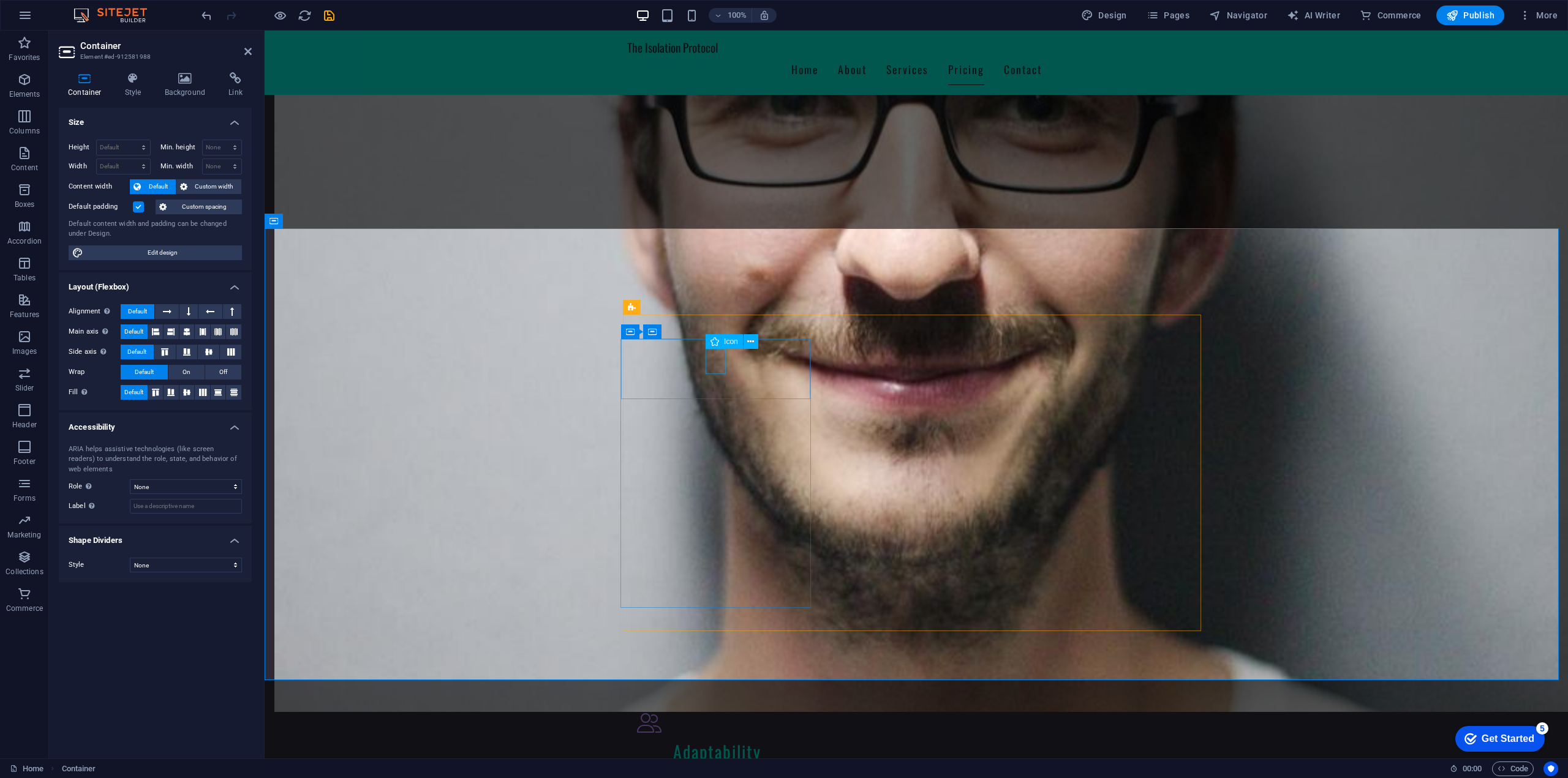
click at [723, 344] on div "Icon" at bounding box center [724, 341] width 37 height 14
click at [715, 349] on icon at bounding box center [714, 345] width 9 height 14
click at [746, 345] on button at bounding box center [751, 345] width 14 height 14
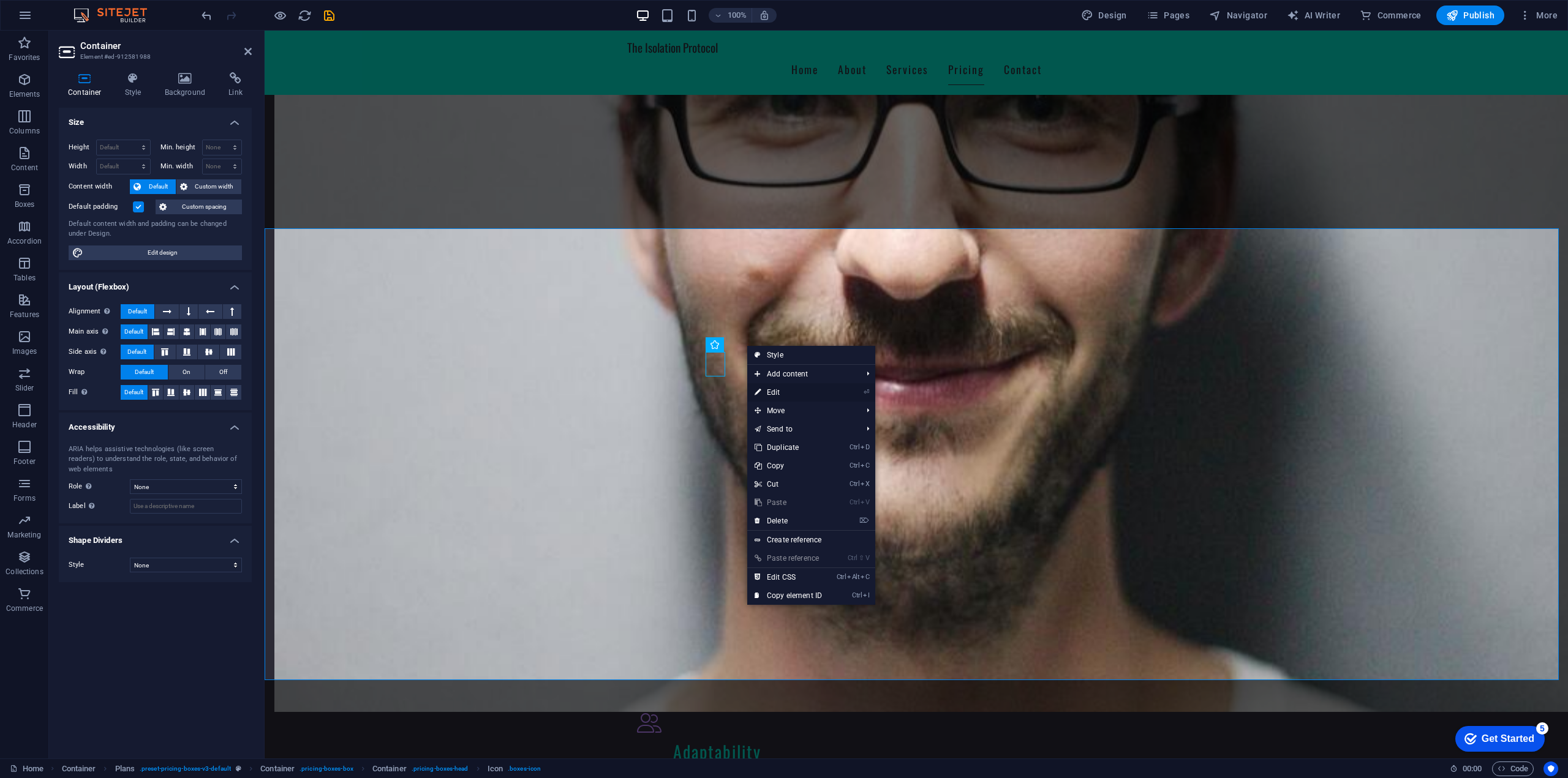
click at [773, 389] on link "⏎ Edit" at bounding box center [788, 393] width 82 height 18
select select "xMidYMid"
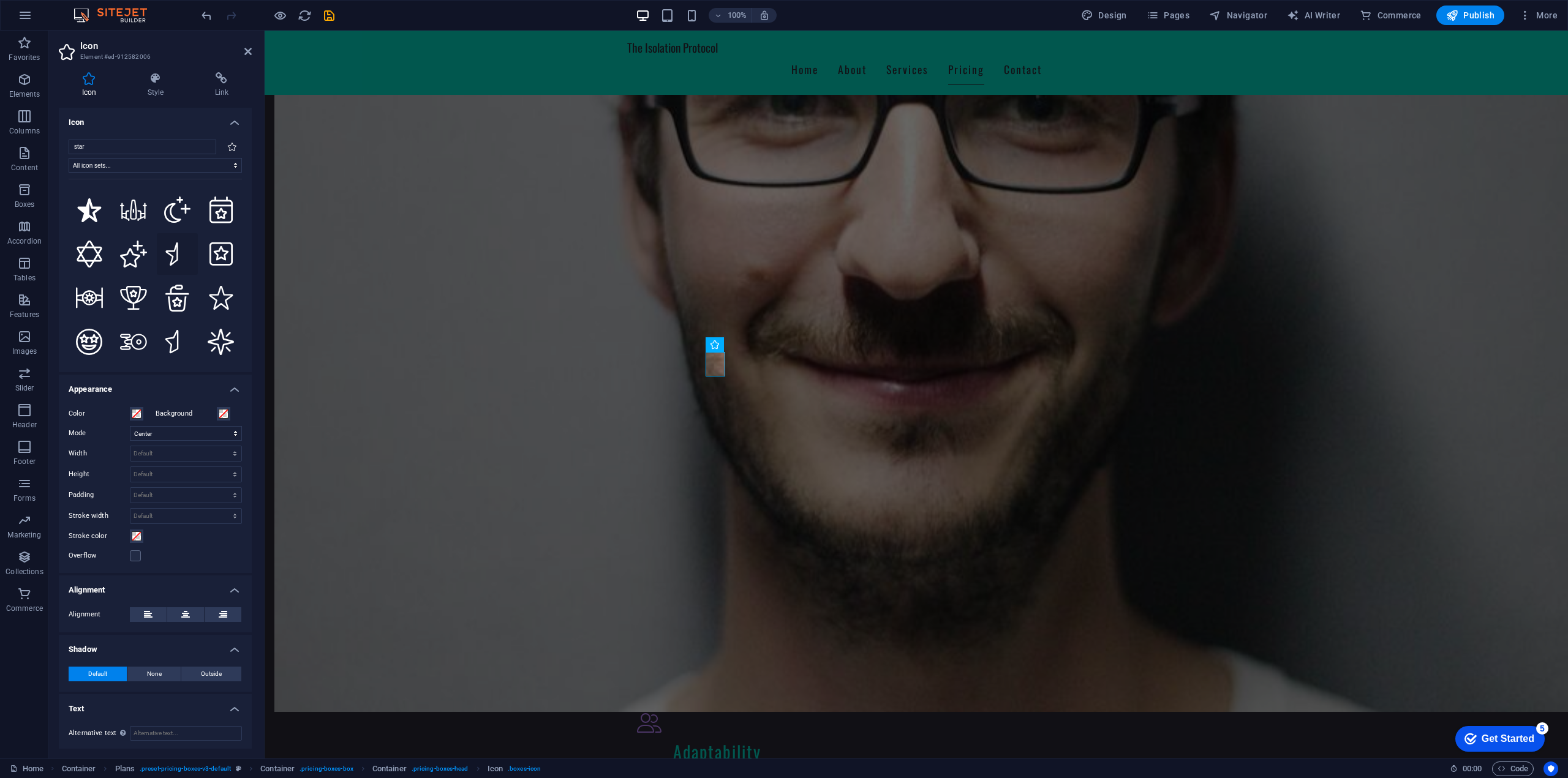
scroll to position [1077, 0]
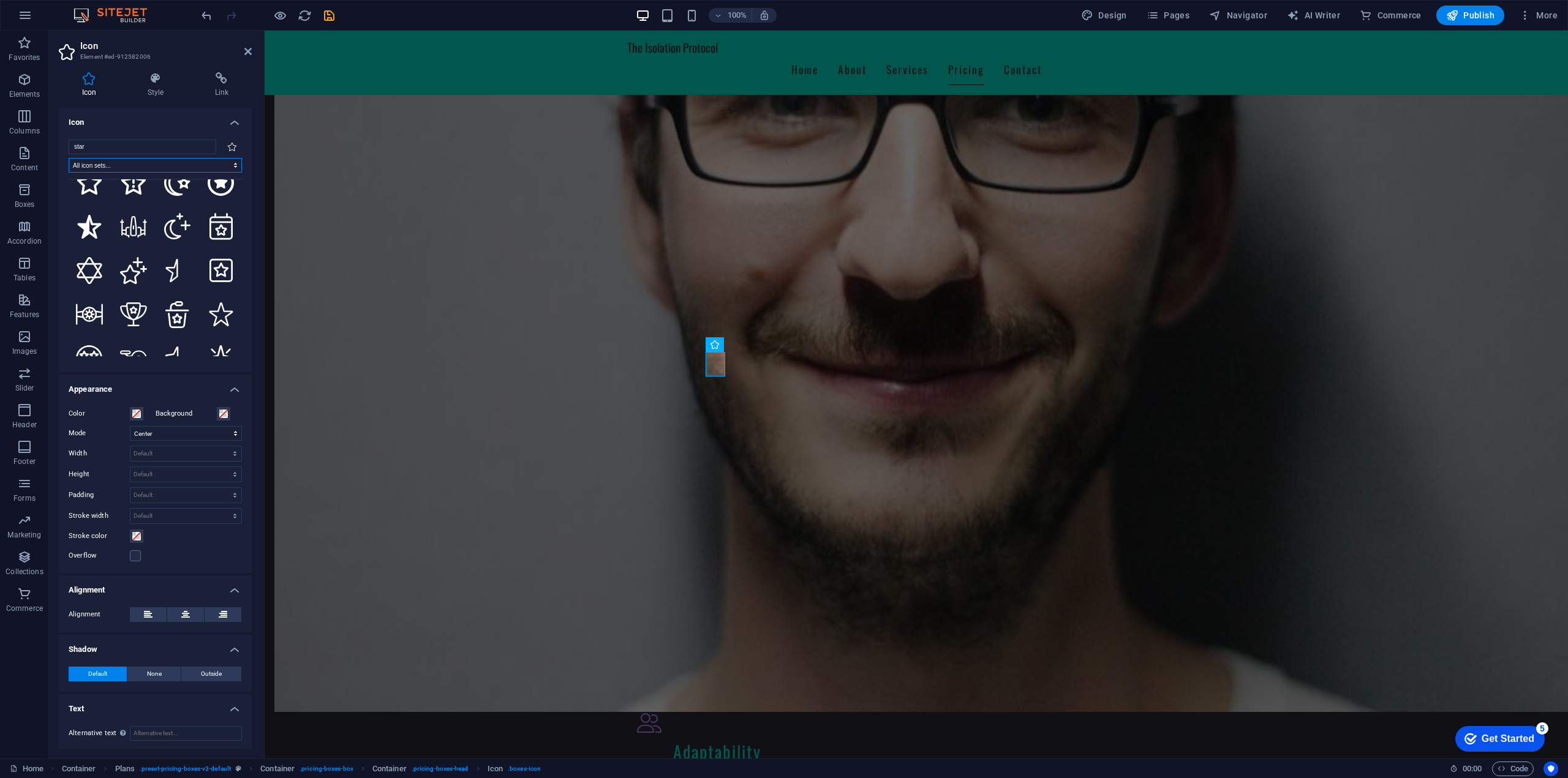
click at [142, 166] on select "All icon sets... IcoFont Ionicons FontAwesome Brands FontAwesome Duotone FontAw…" at bounding box center [155, 165] width 173 height 14
click at [175, 163] on select "All icon sets... IcoFont Ionicons FontAwesome Brands FontAwesome Duotone FontAw…" at bounding box center [155, 165] width 173 height 14
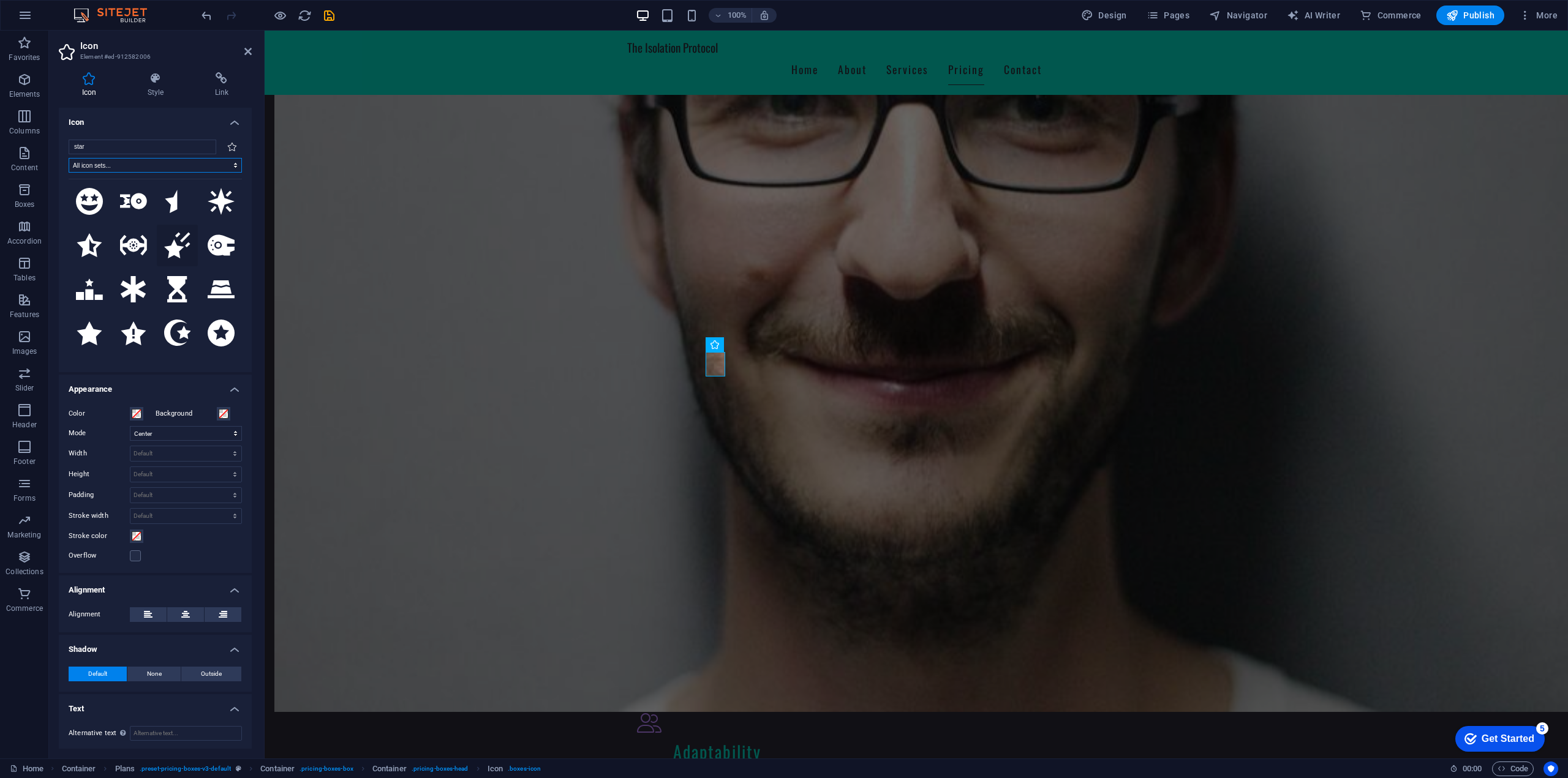
scroll to position [1751, 0]
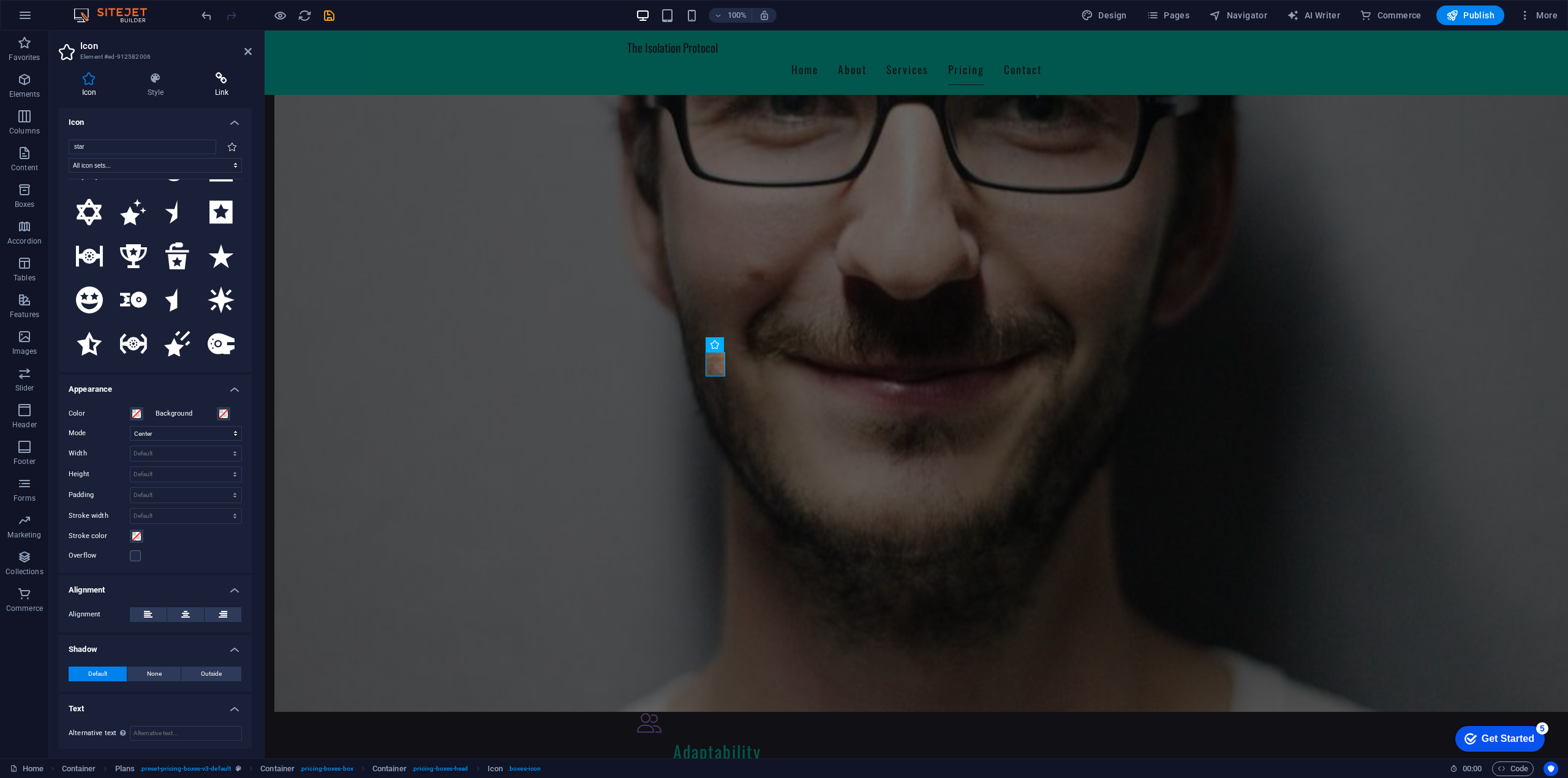
click at [226, 82] on icon at bounding box center [222, 78] width 60 height 12
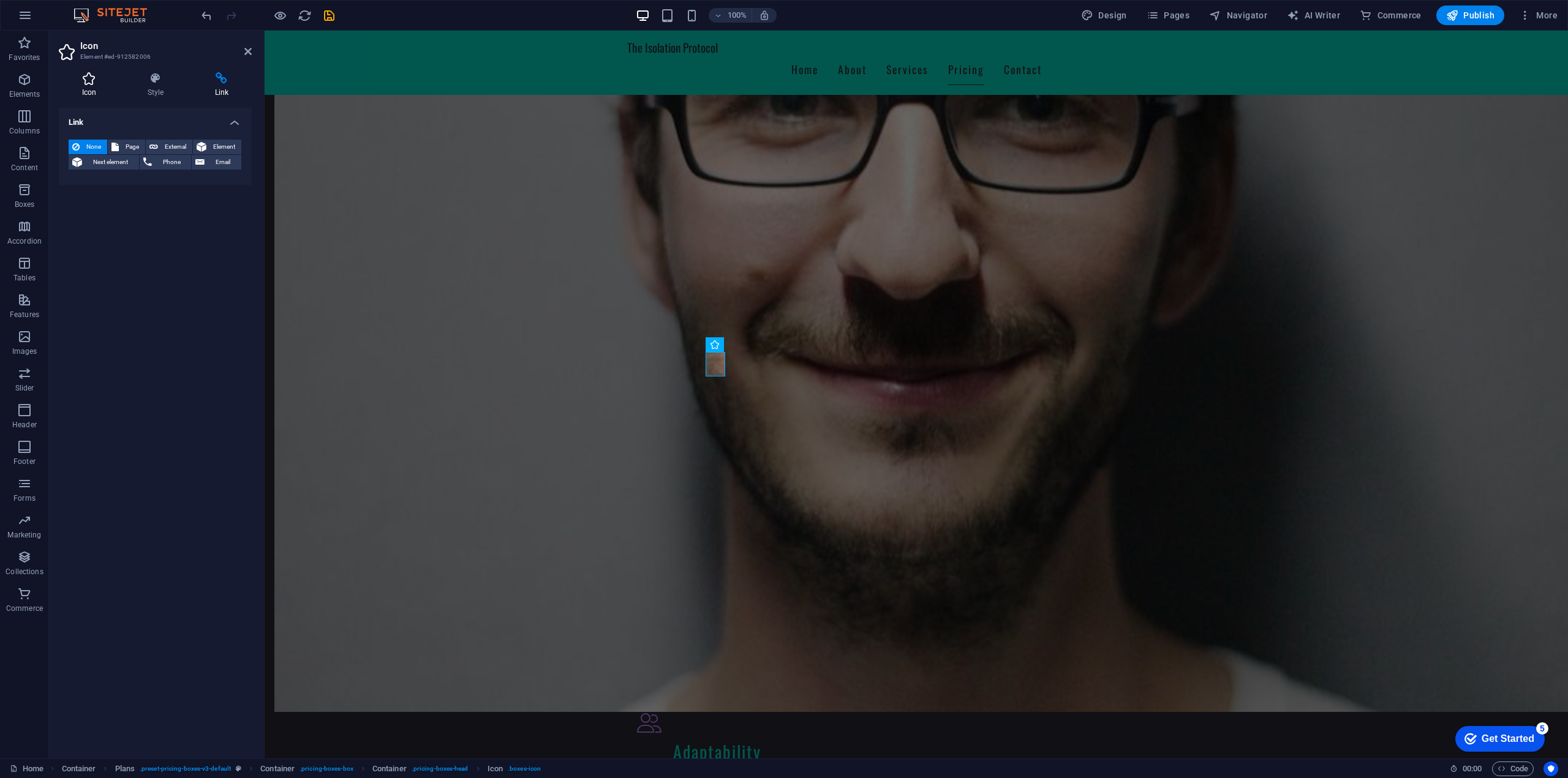
click at [96, 84] on icon at bounding box center [89, 78] width 60 height 12
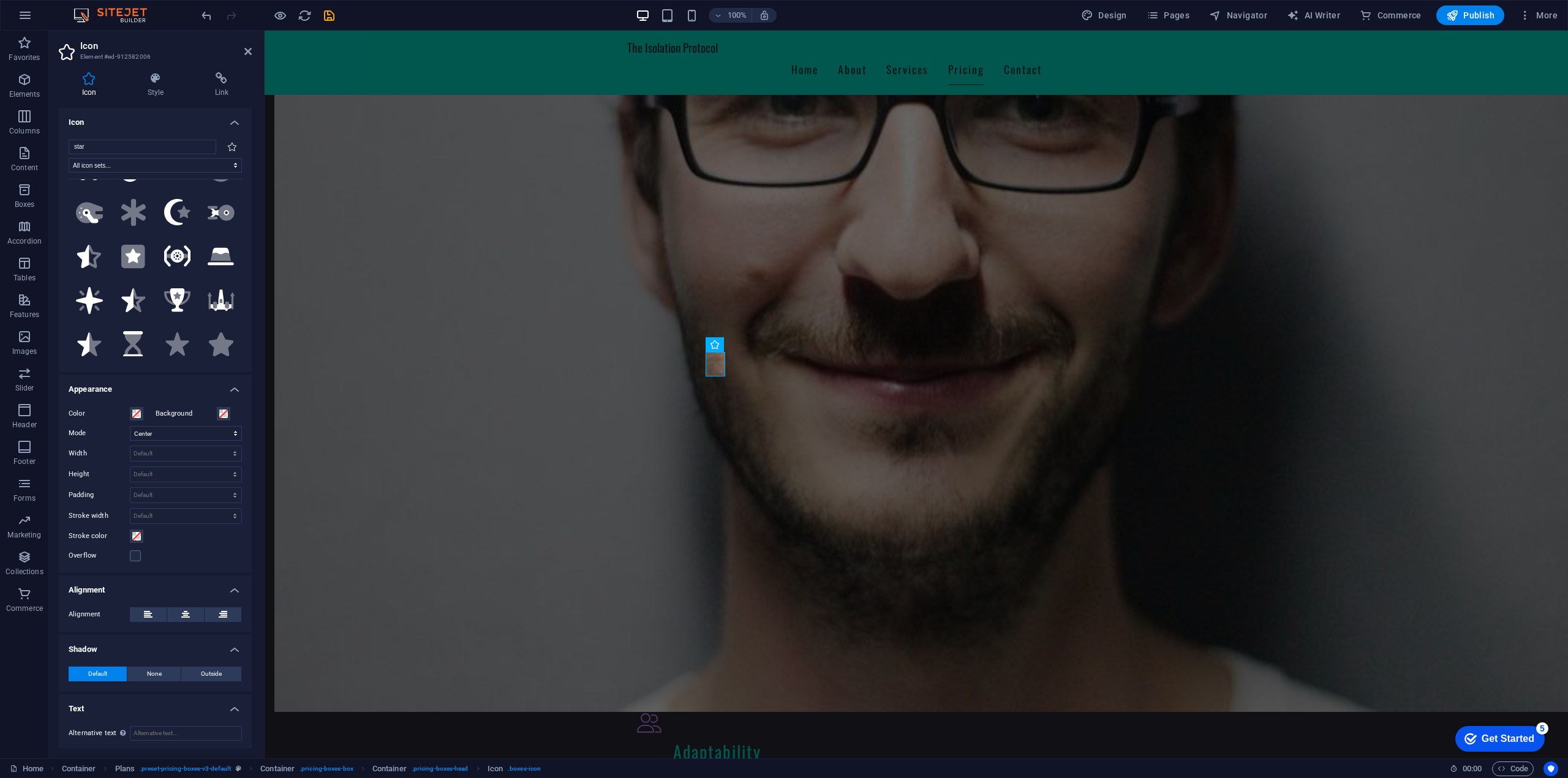
scroll to position [0, 0]
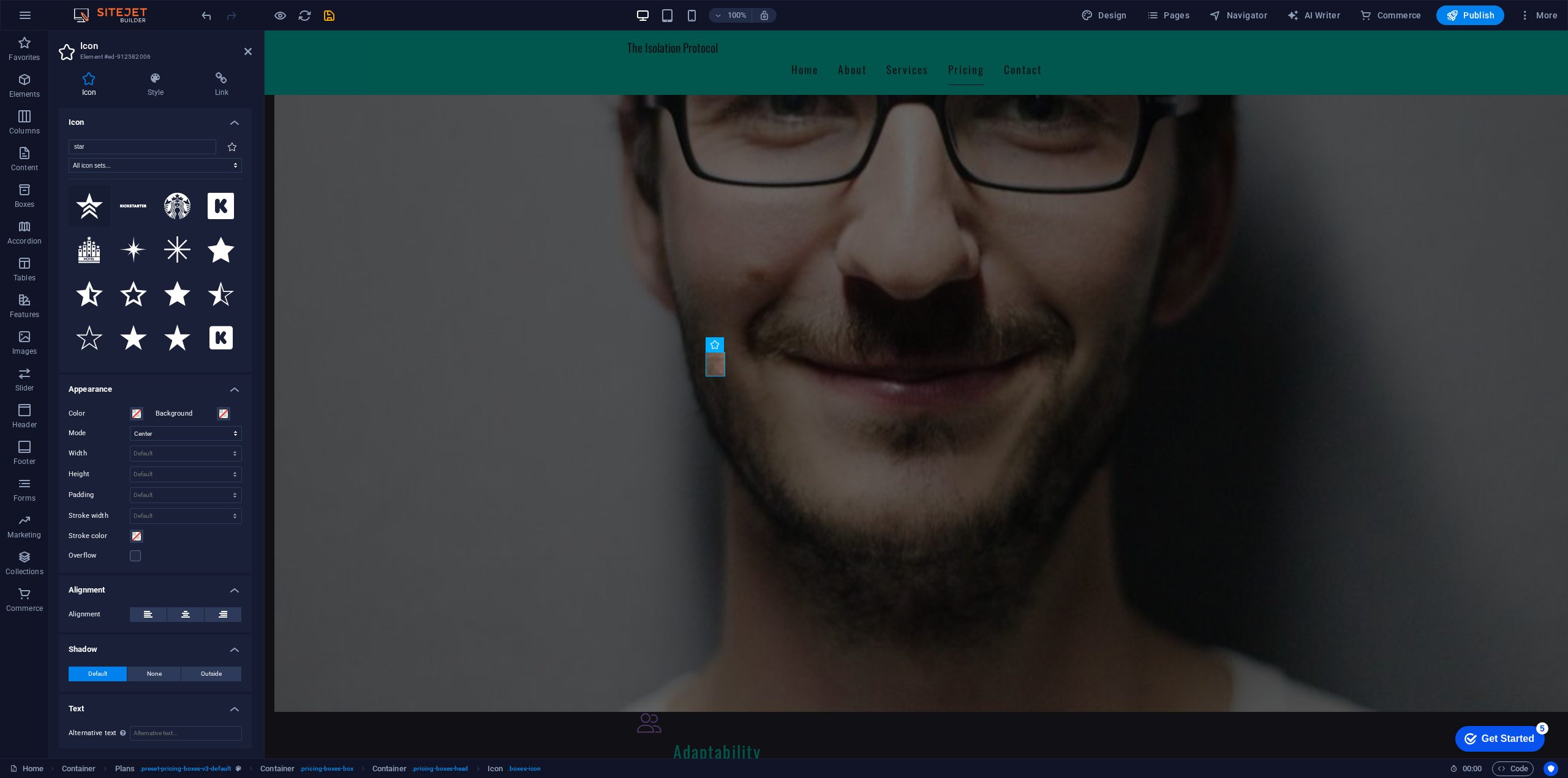
click at [90, 212] on icon at bounding box center [89, 206] width 27 height 26
click at [941, 329] on button at bounding box center [946, 327] width 14 height 14
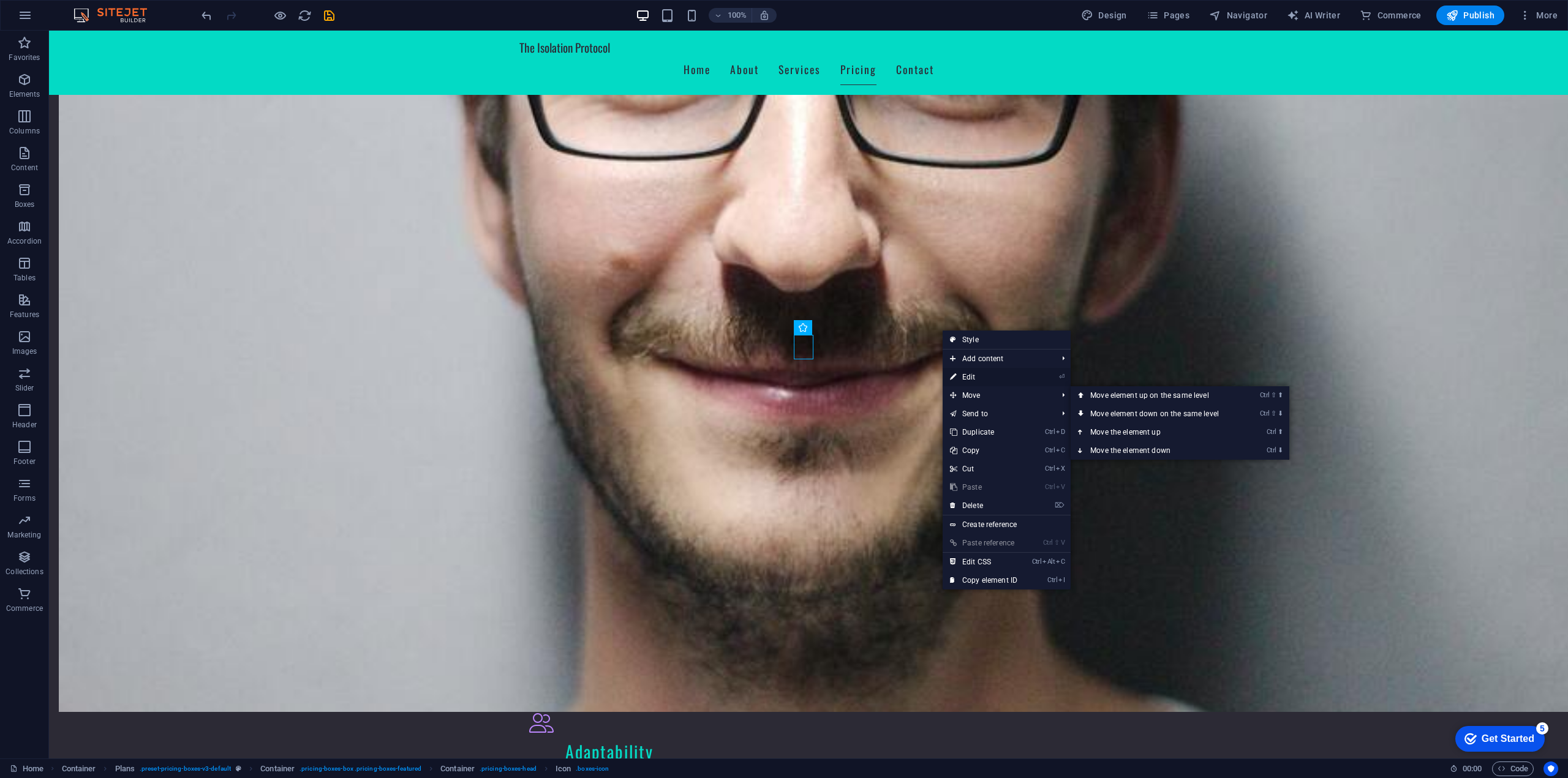
drag, startPoint x: 976, startPoint y: 378, endPoint x: 694, endPoint y: 347, distance: 283.7
click at [976, 378] on link "⏎ Edit" at bounding box center [983, 377] width 82 height 18
select select "xMidYMid"
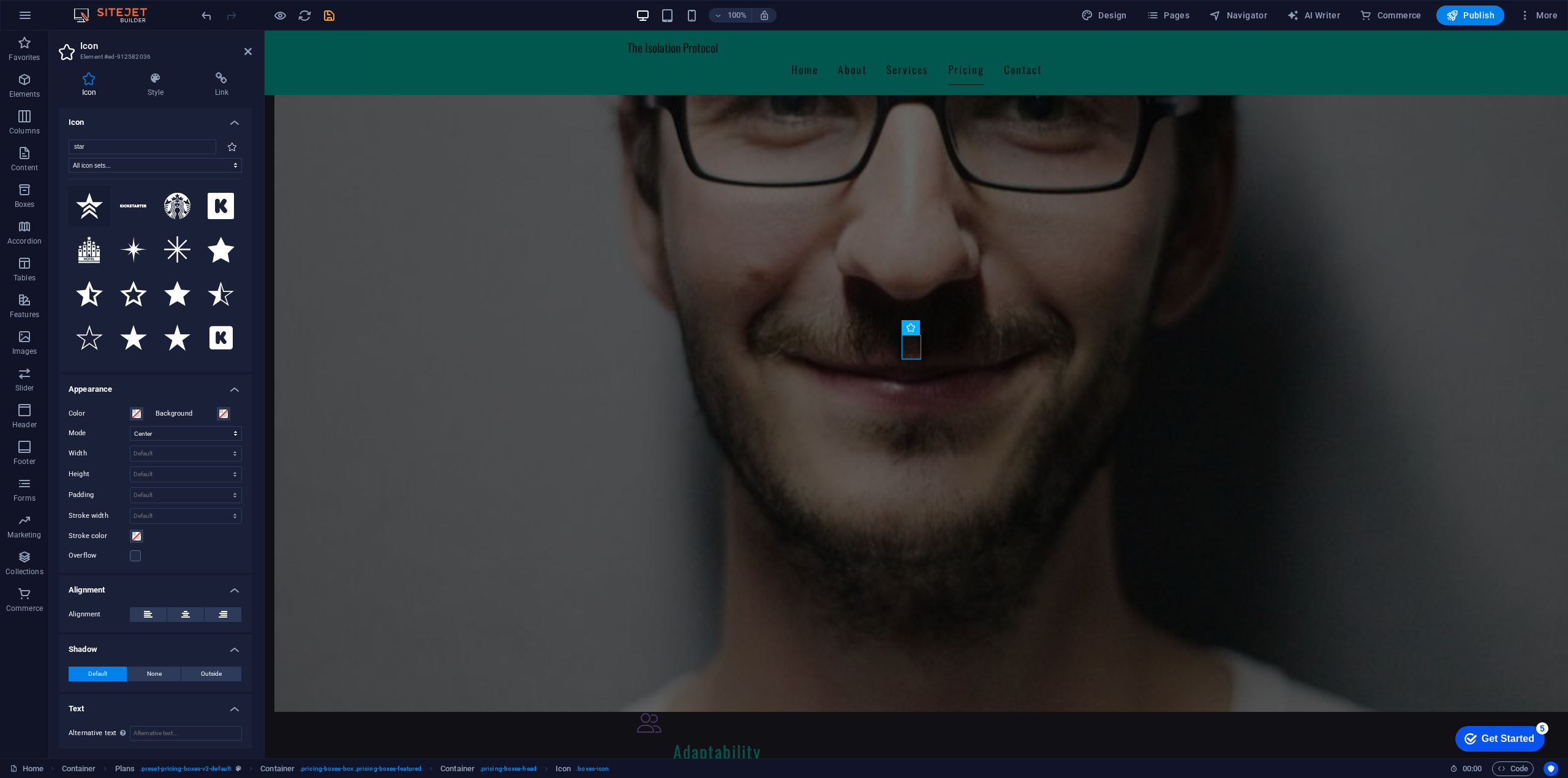
click at [92, 208] on icon at bounding box center [89, 206] width 27 height 26
click at [1142, 341] on icon at bounding box center [1143, 345] width 7 height 13
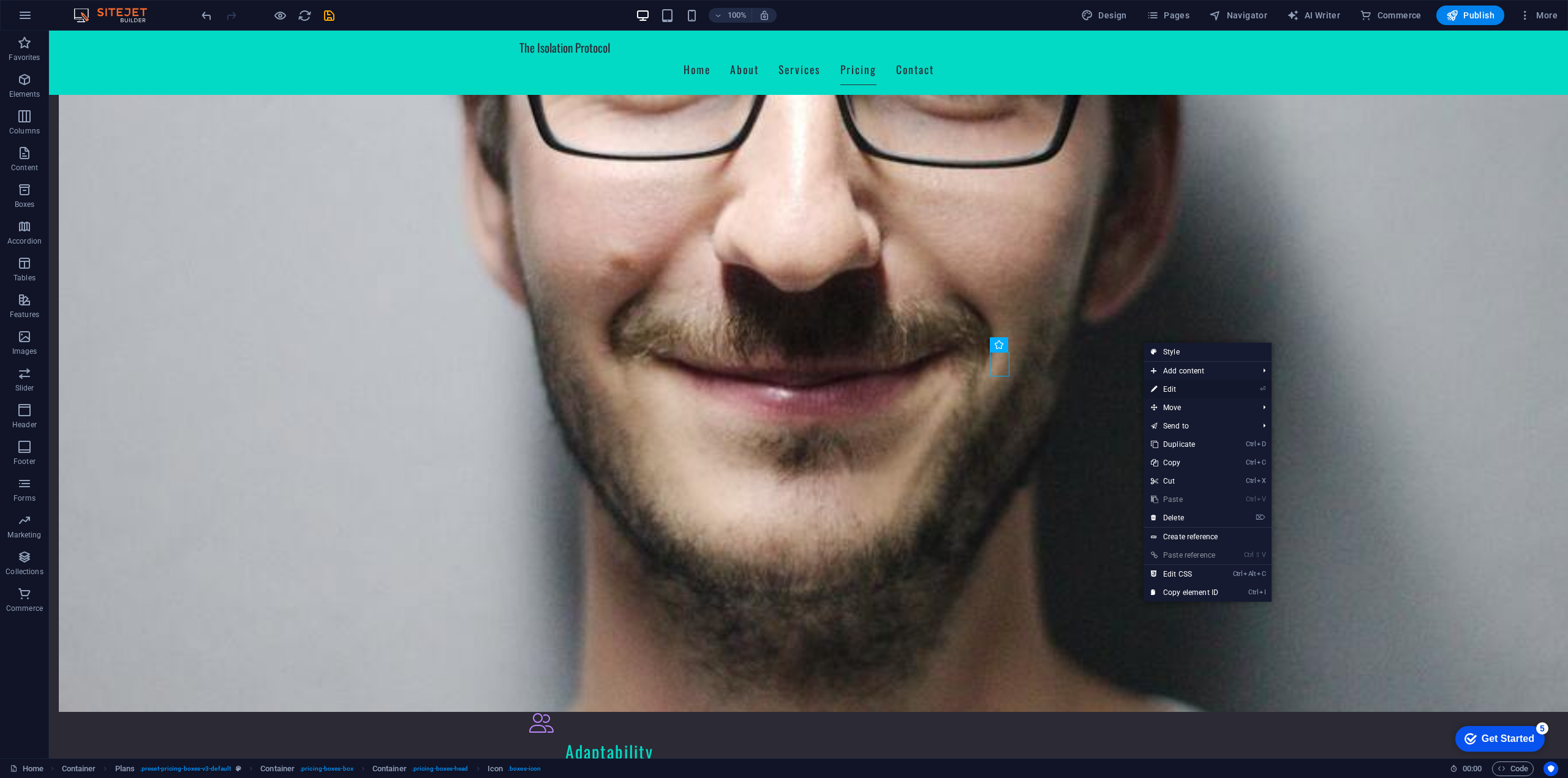
click at [1178, 389] on link "⏎ Edit" at bounding box center [1184, 389] width 82 height 18
select select "xMidYMid"
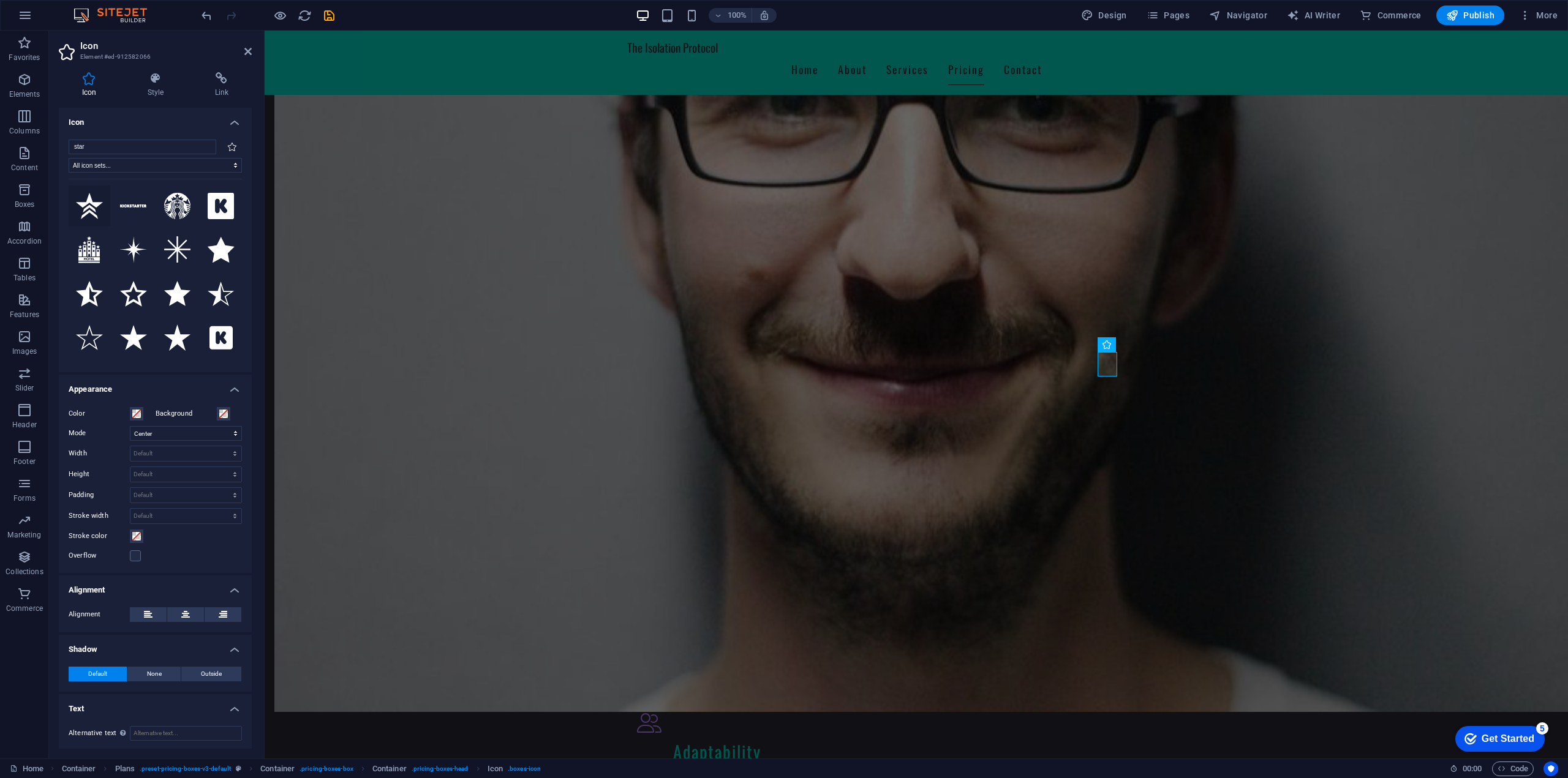
click at [89, 218] on icon at bounding box center [89, 206] width 27 height 26
click at [675, 371] on icon at bounding box center [677, 370] width 7 height 13
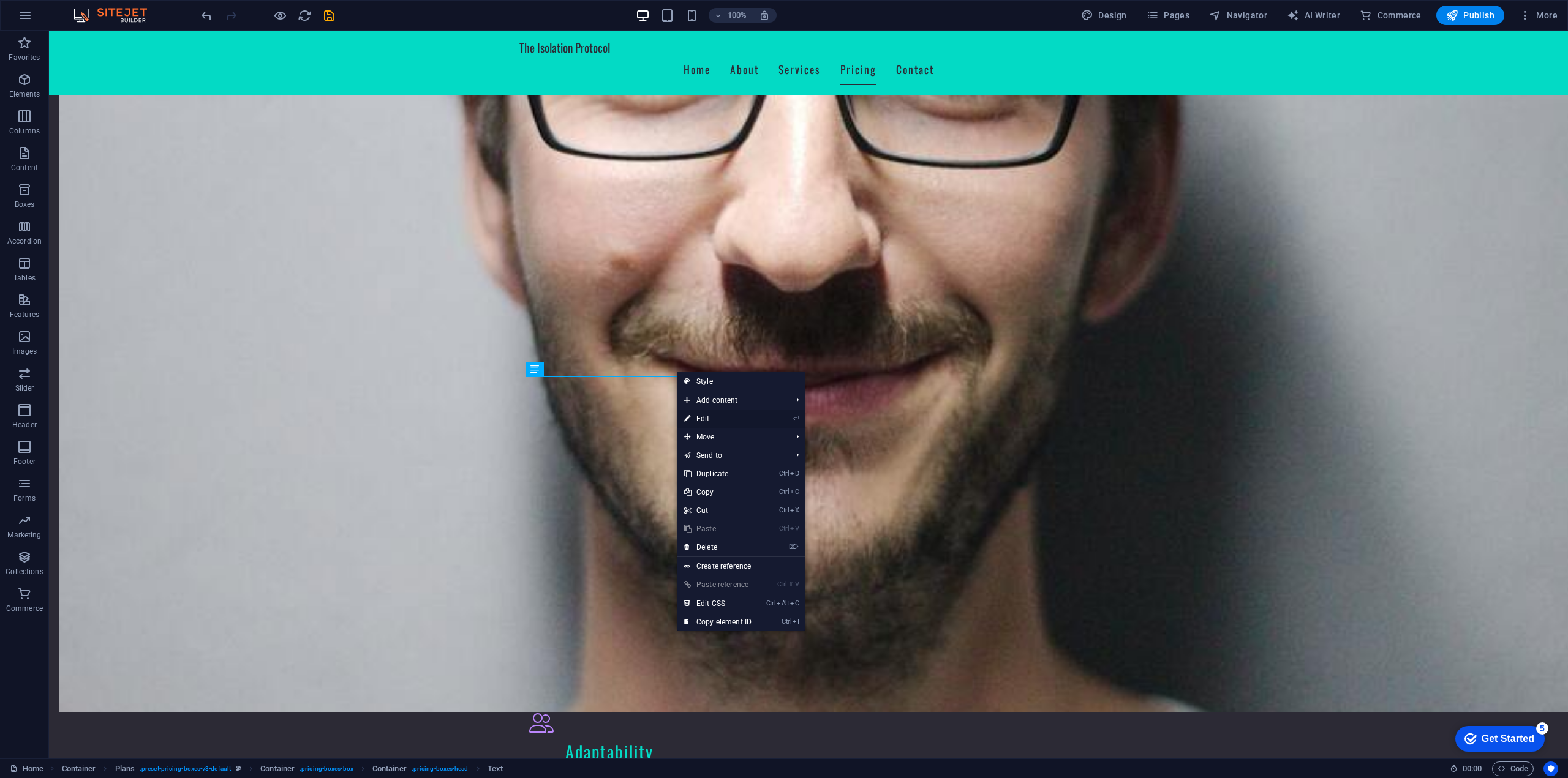
click at [721, 421] on link "⏎ Edit" at bounding box center [717, 419] width 82 height 18
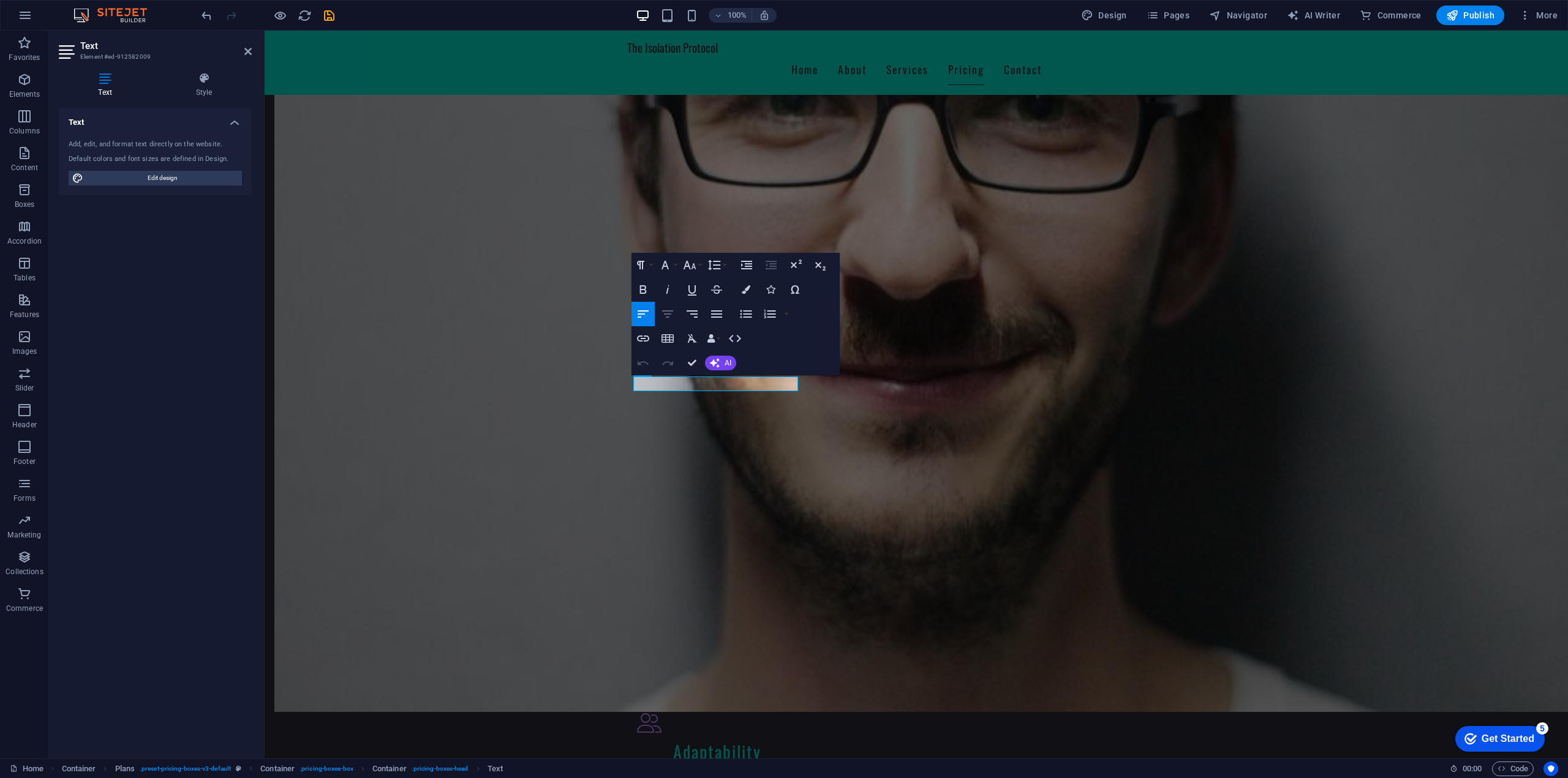
click at [673, 316] on icon "button" at bounding box center [668, 314] width 14 height 14
drag, startPoint x: 754, startPoint y: 383, endPoint x: 707, endPoint y: 385, distance: 47.0
drag, startPoint x: 730, startPoint y: 384, endPoint x: 743, endPoint y: 380, distance: 13.6
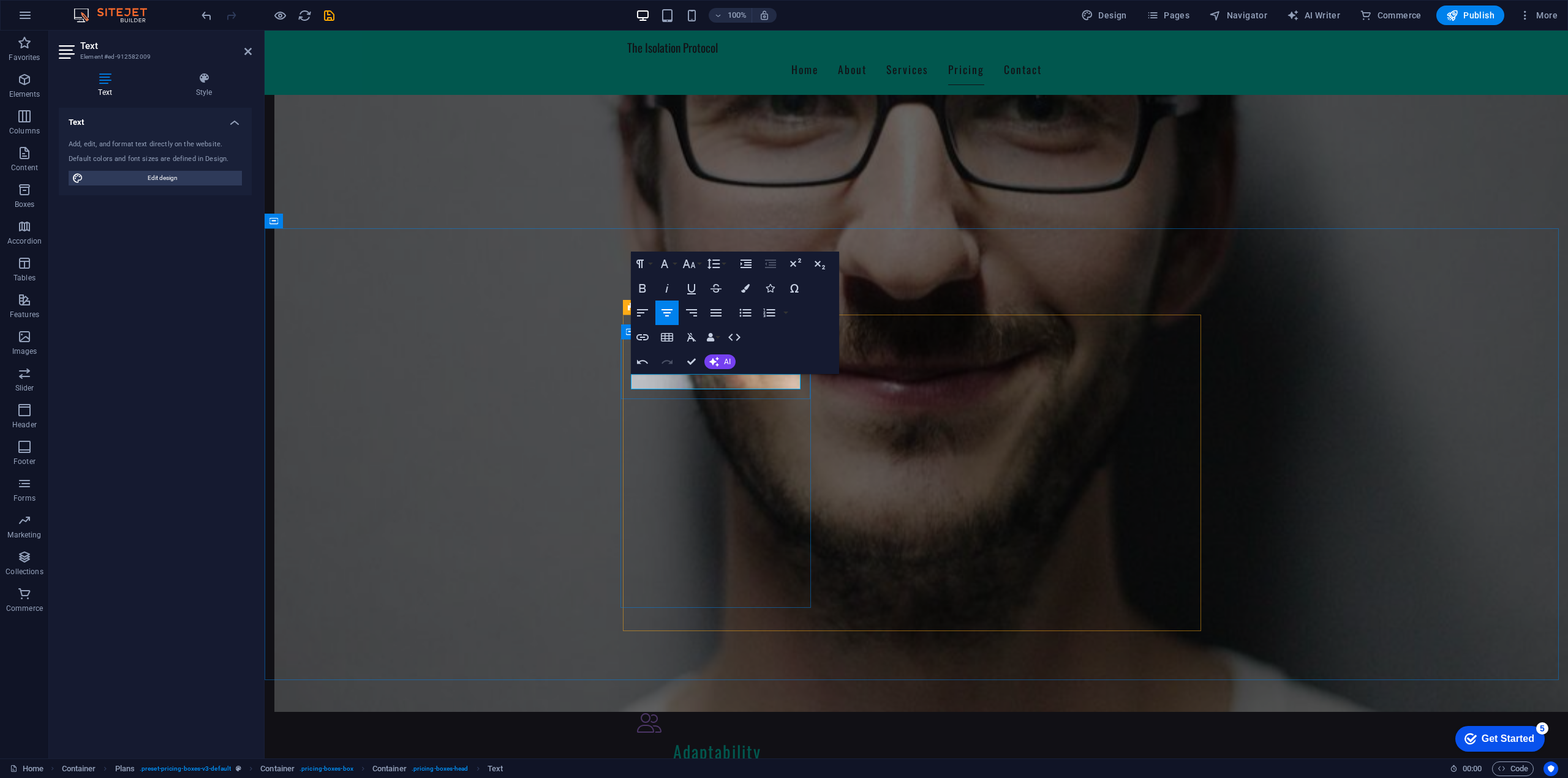
drag, startPoint x: 744, startPoint y: 381, endPoint x: 677, endPoint y: 383, distance: 67.0
click at [674, 315] on icon "button" at bounding box center [667, 313] width 14 height 14
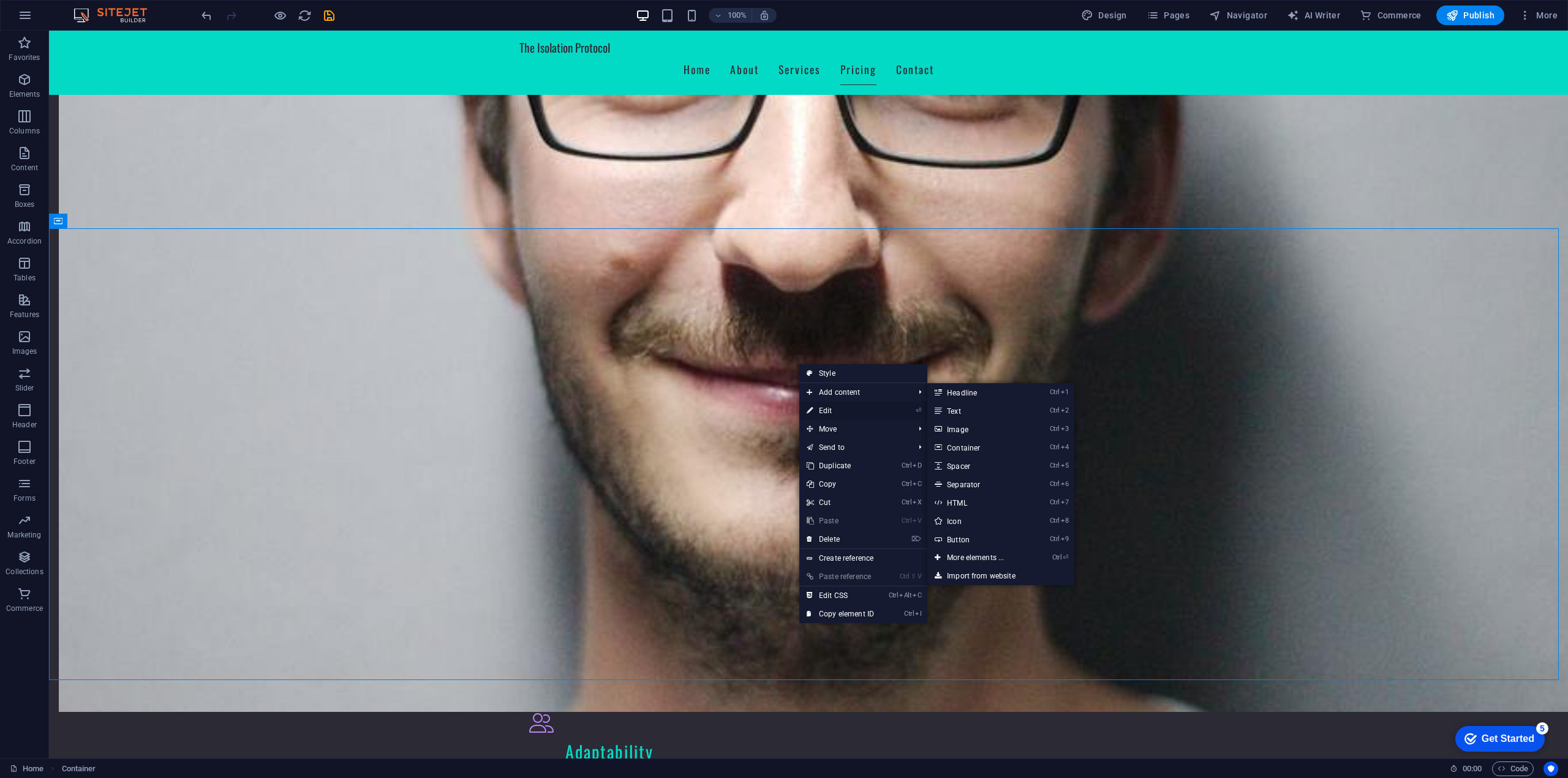
click at [839, 415] on link "⏎ Edit" at bounding box center [840, 411] width 82 height 18
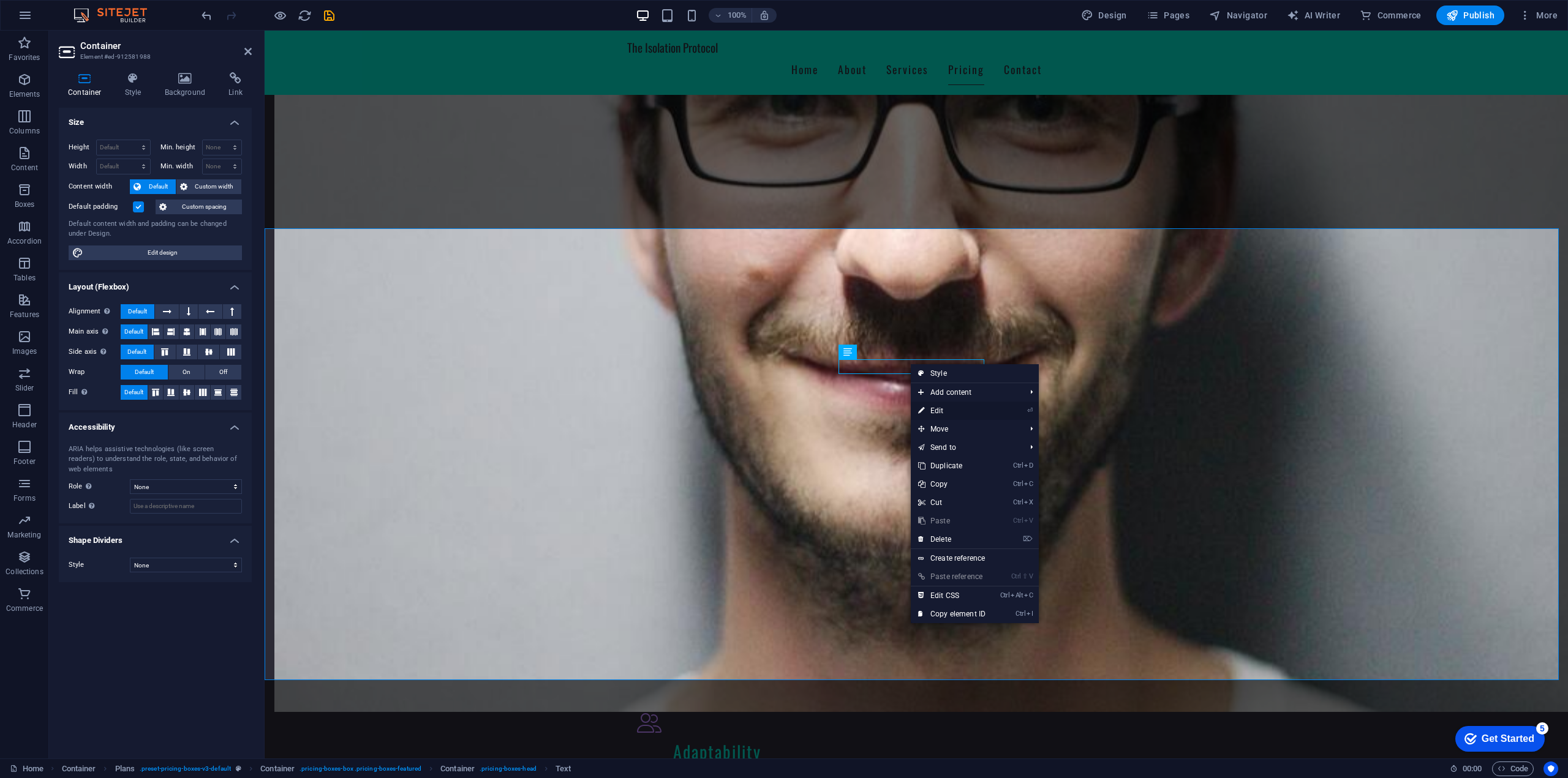
click at [943, 412] on link "⏎ Edit" at bounding box center [952, 411] width 82 height 18
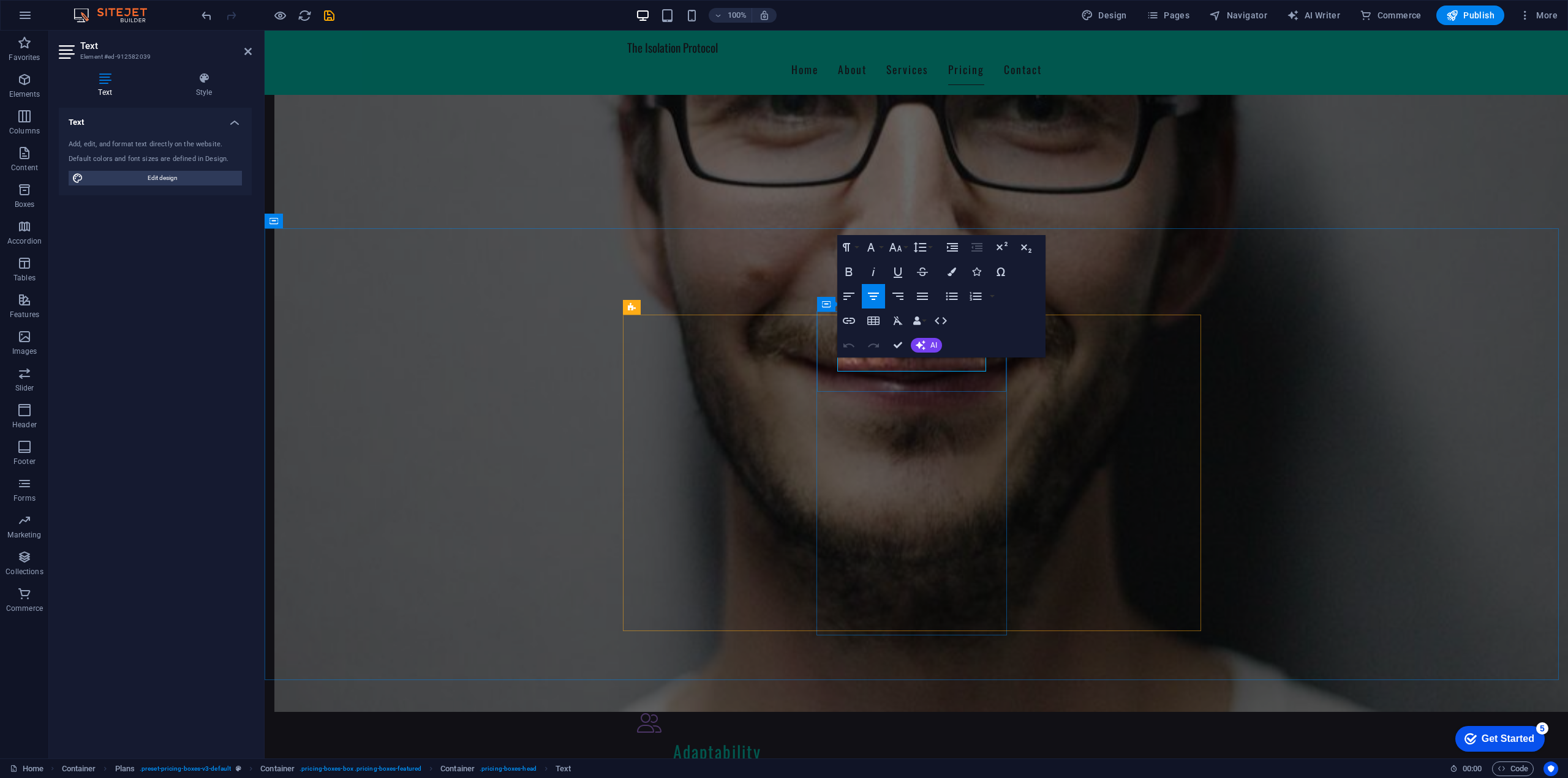
drag, startPoint x: 936, startPoint y: 364, endPoint x: 887, endPoint y: 366, distance: 49.0
click at [874, 294] on icon "button" at bounding box center [873, 296] width 14 height 14
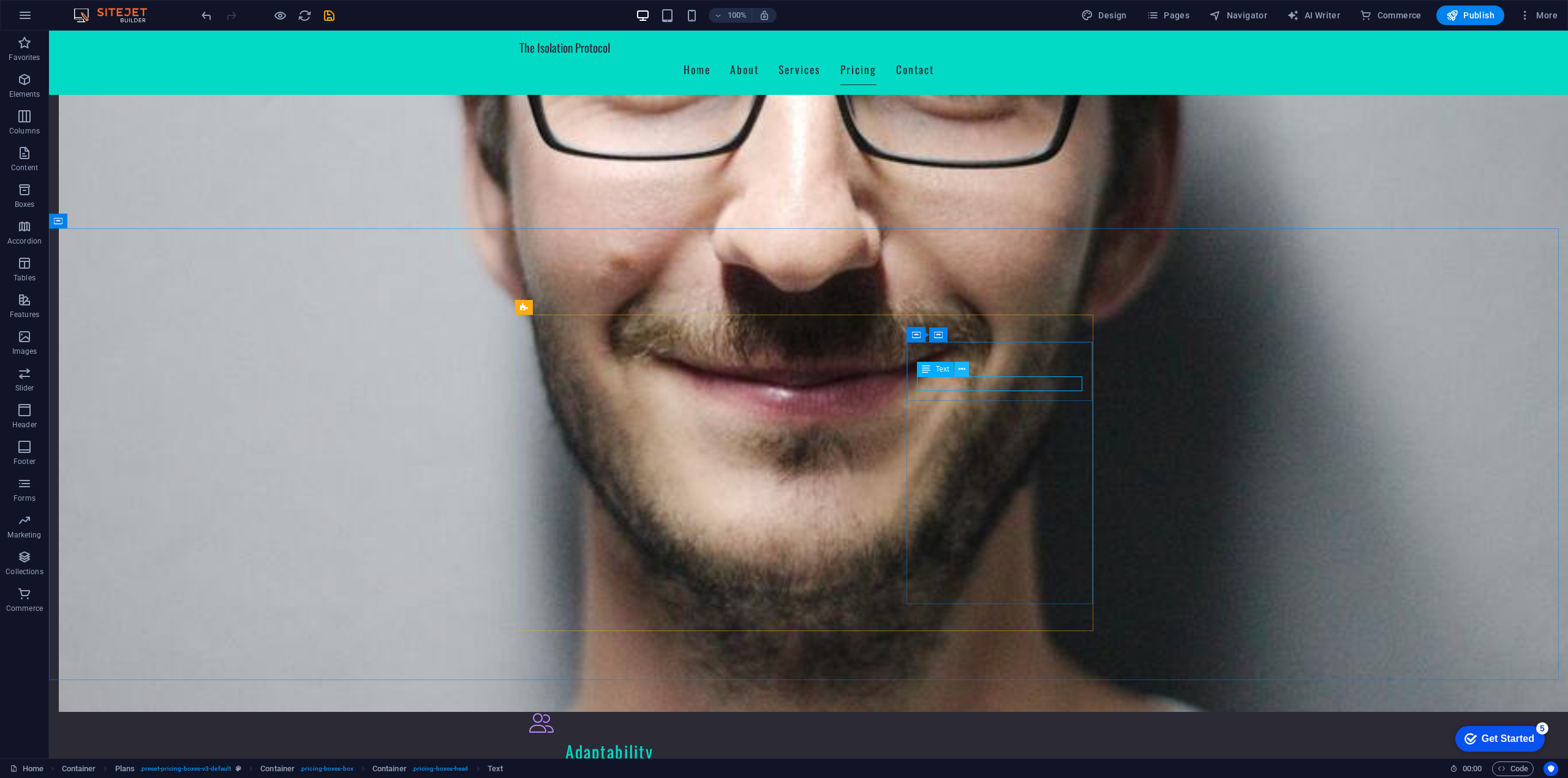
click at [959, 369] on icon at bounding box center [961, 370] width 7 height 13
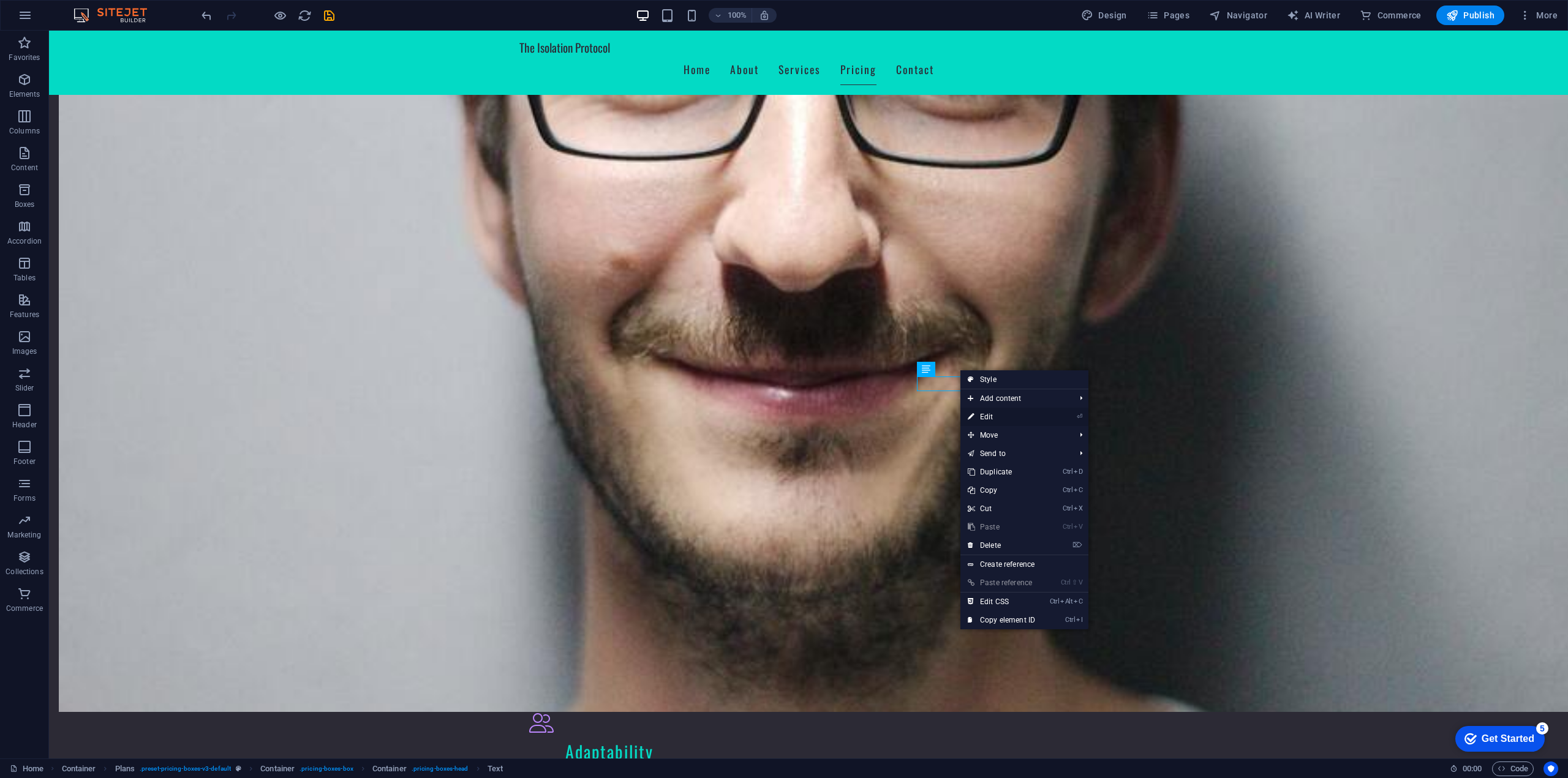
click at [1003, 421] on link "⏎ Edit" at bounding box center [1001, 417] width 82 height 18
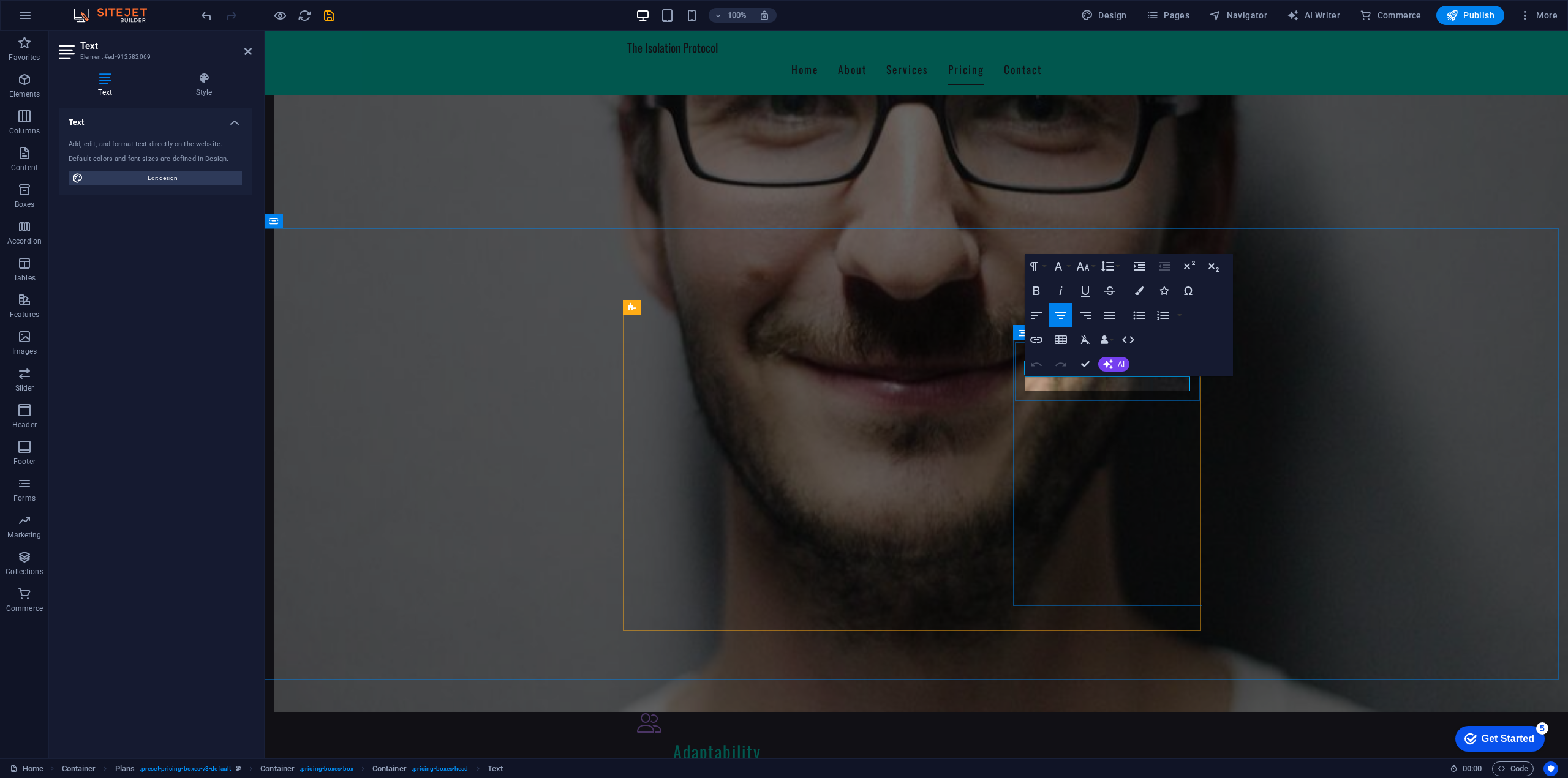
drag, startPoint x: 1086, startPoint y: 387, endPoint x: 1061, endPoint y: 386, distance: 25.0
click at [1067, 322] on icon "button" at bounding box center [1060, 315] width 14 height 14
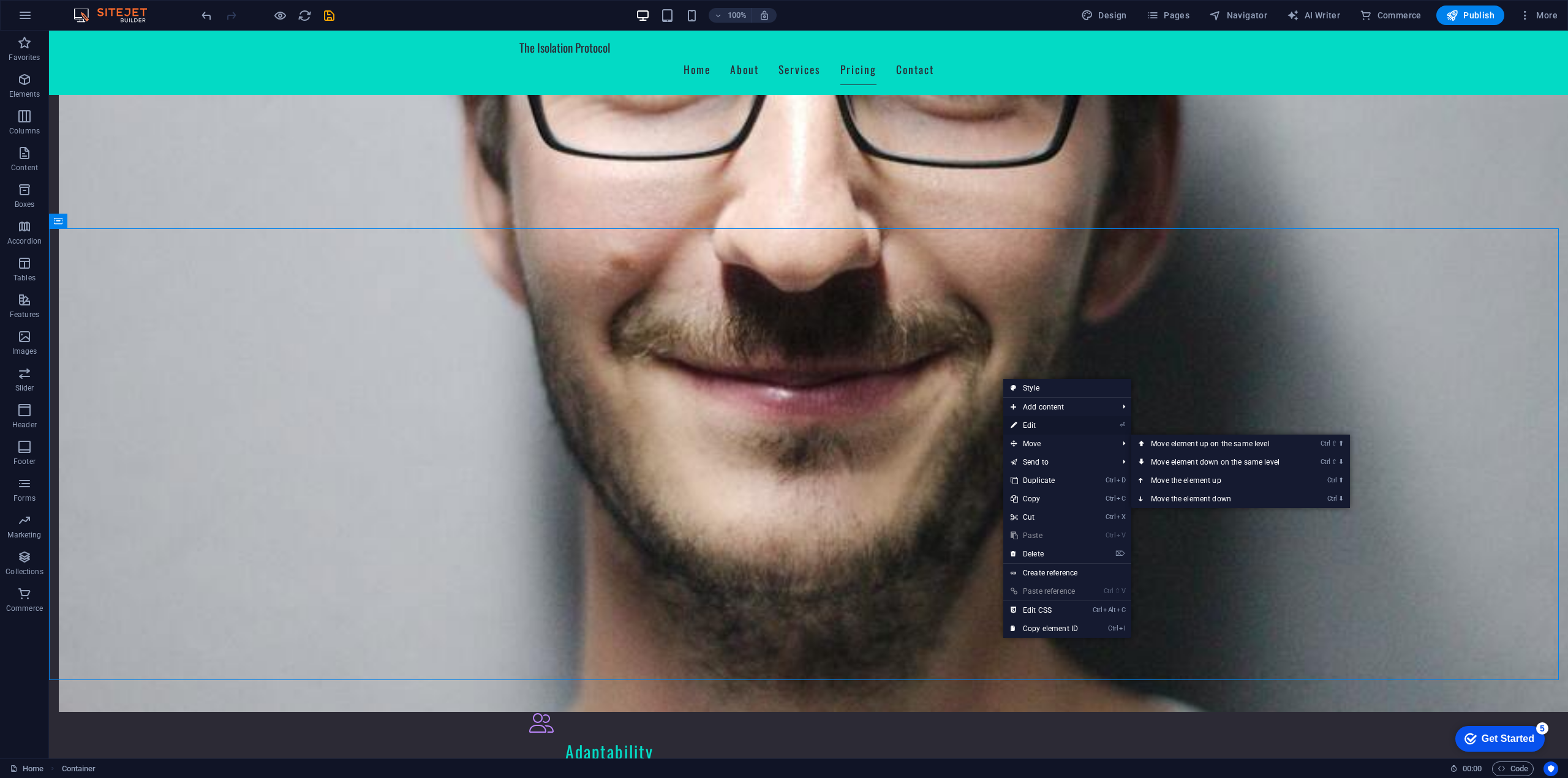
click at [1043, 430] on link "⏎ Edit" at bounding box center [1044, 425] width 82 height 18
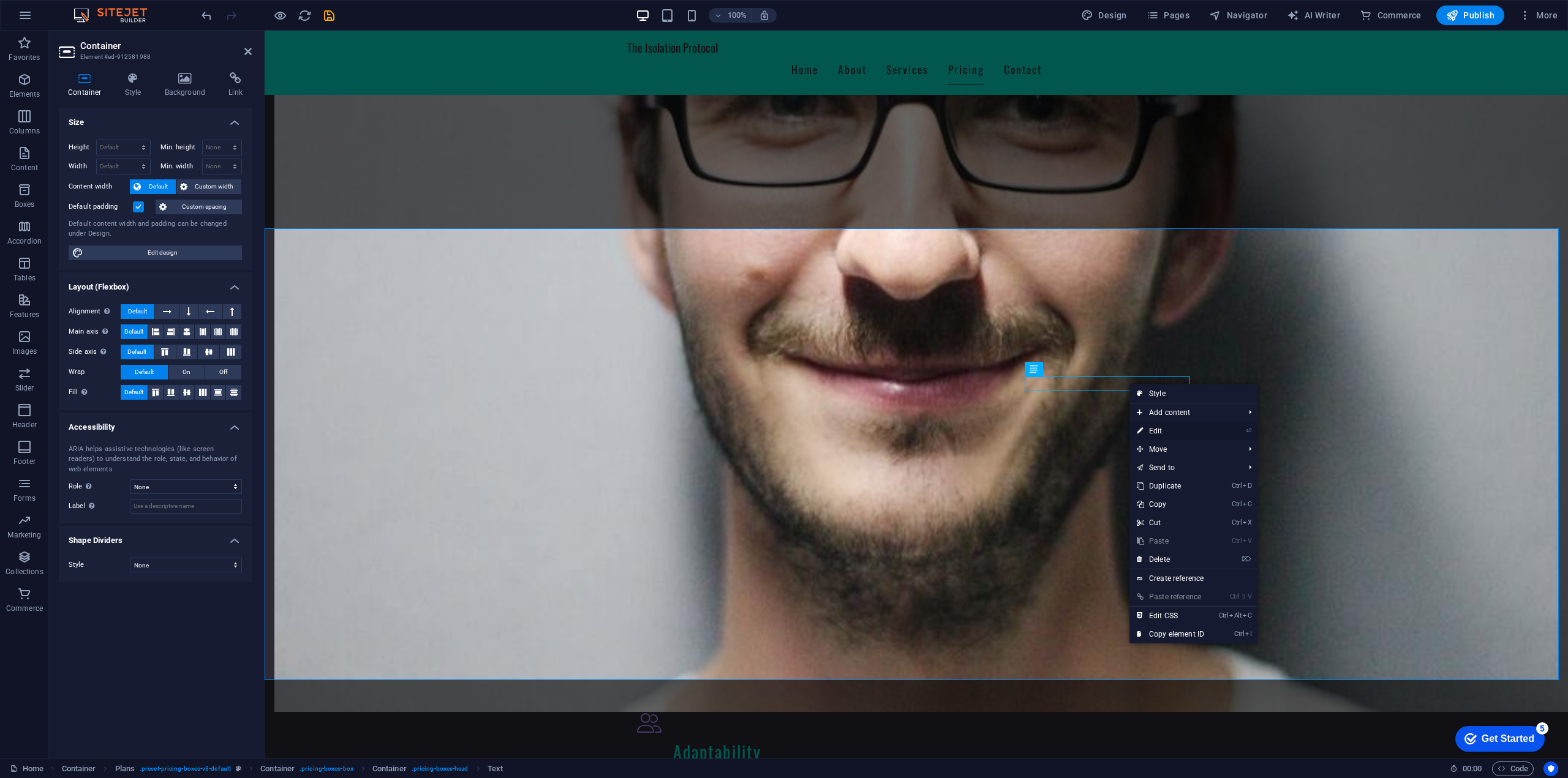
click at [1163, 433] on link "⏎ Edit" at bounding box center [1170, 431] width 82 height 18
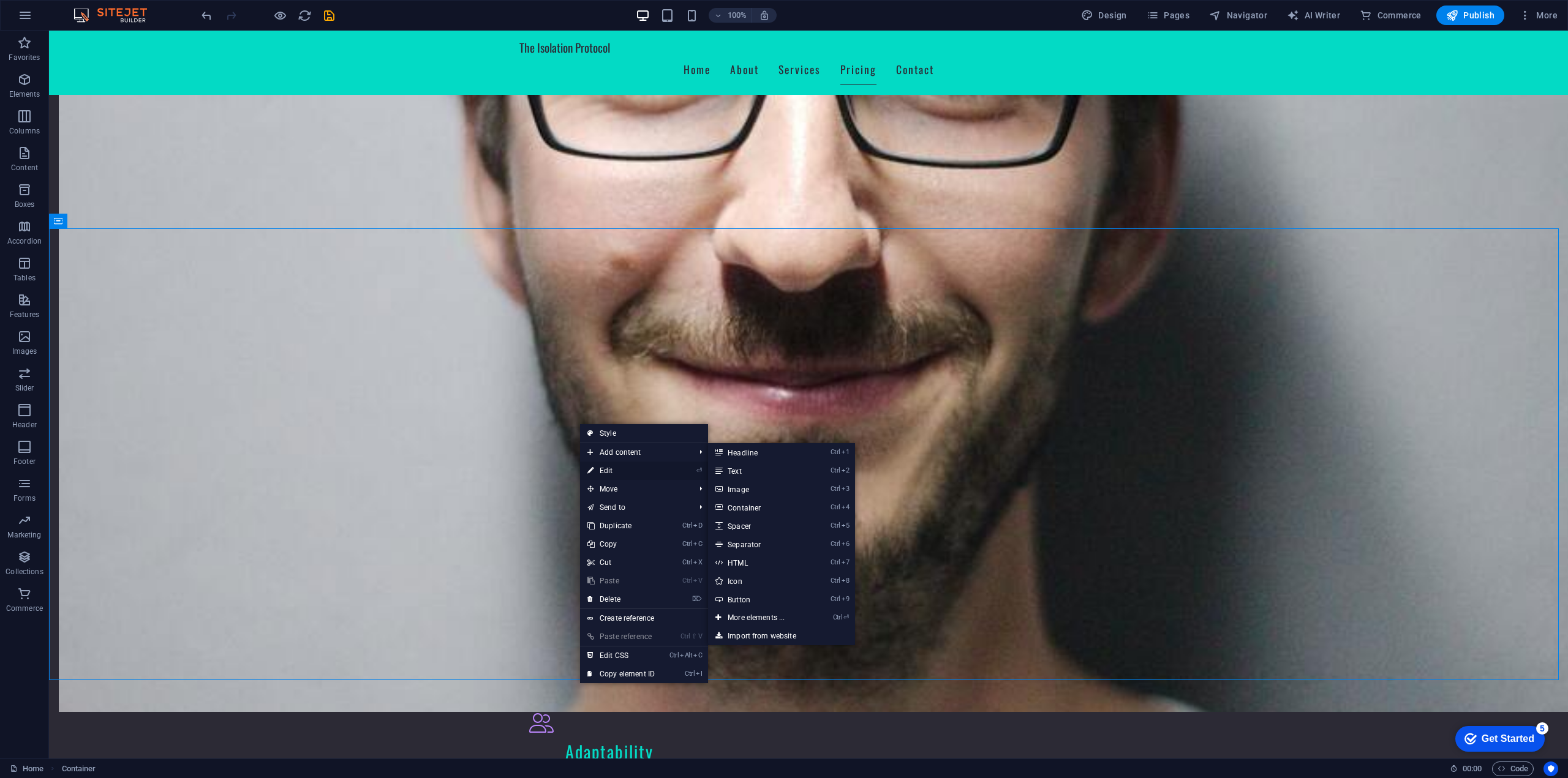
click at [616, 467] on link "⏎ Edit" at bounding box center [620, 471] width 82 height 18
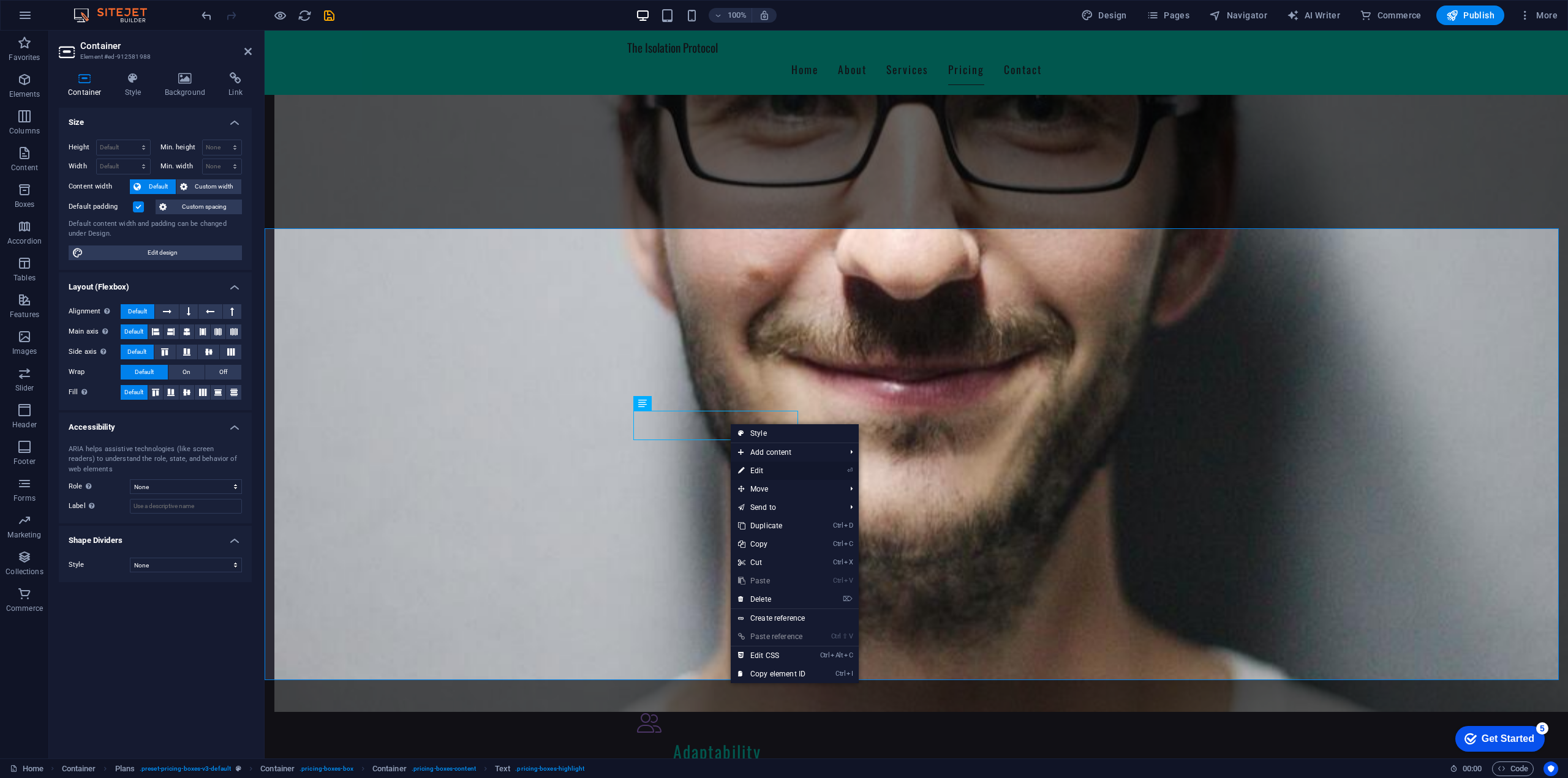
click at [767, 471] on link "⏎ Edit" at bounding box center [771, 471] width 82 height 18
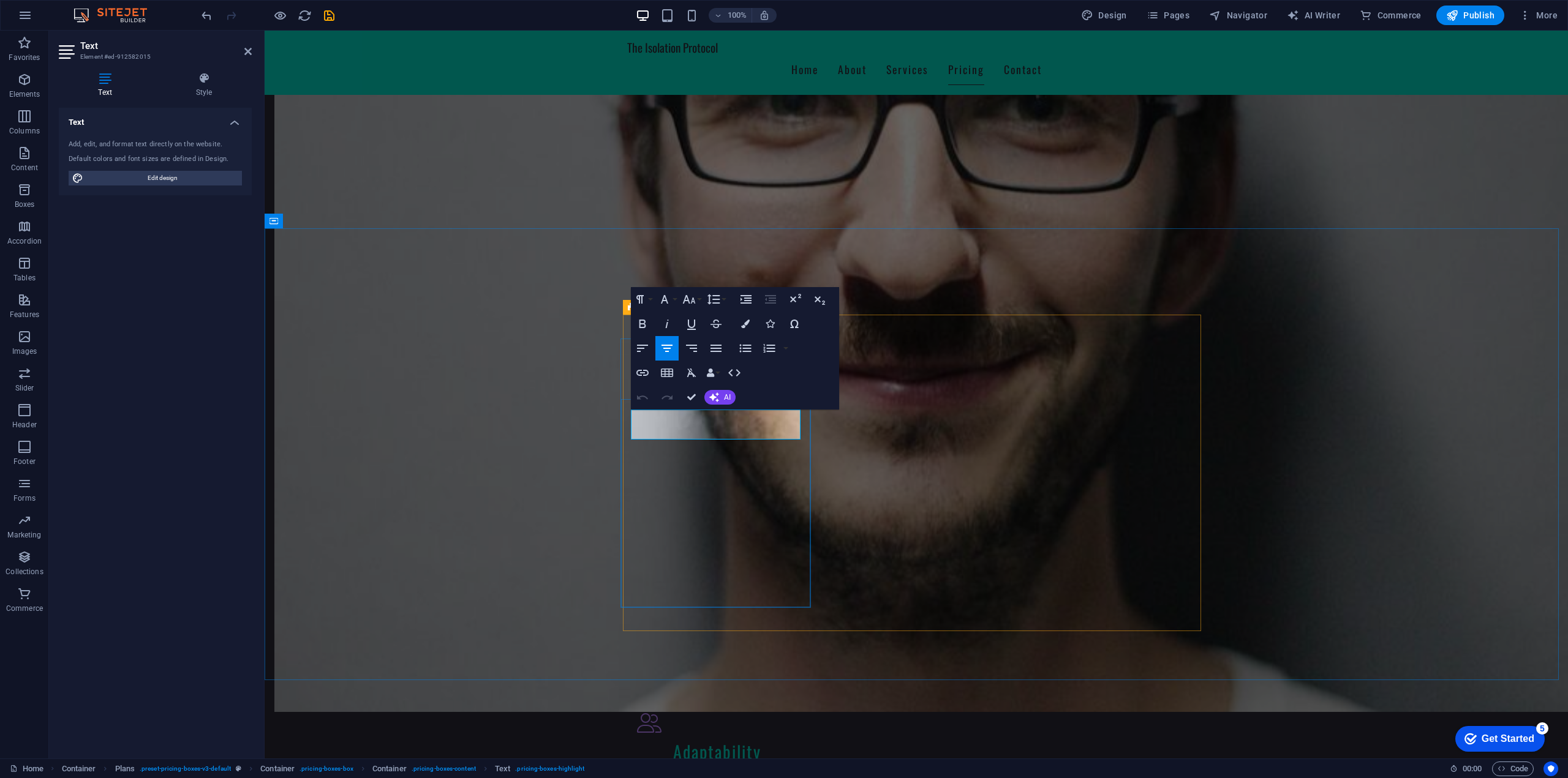
drag, startPoint x: 785, startPoint y: 435, endPoint x: 670, endPoint y: 431, distance: 115.1
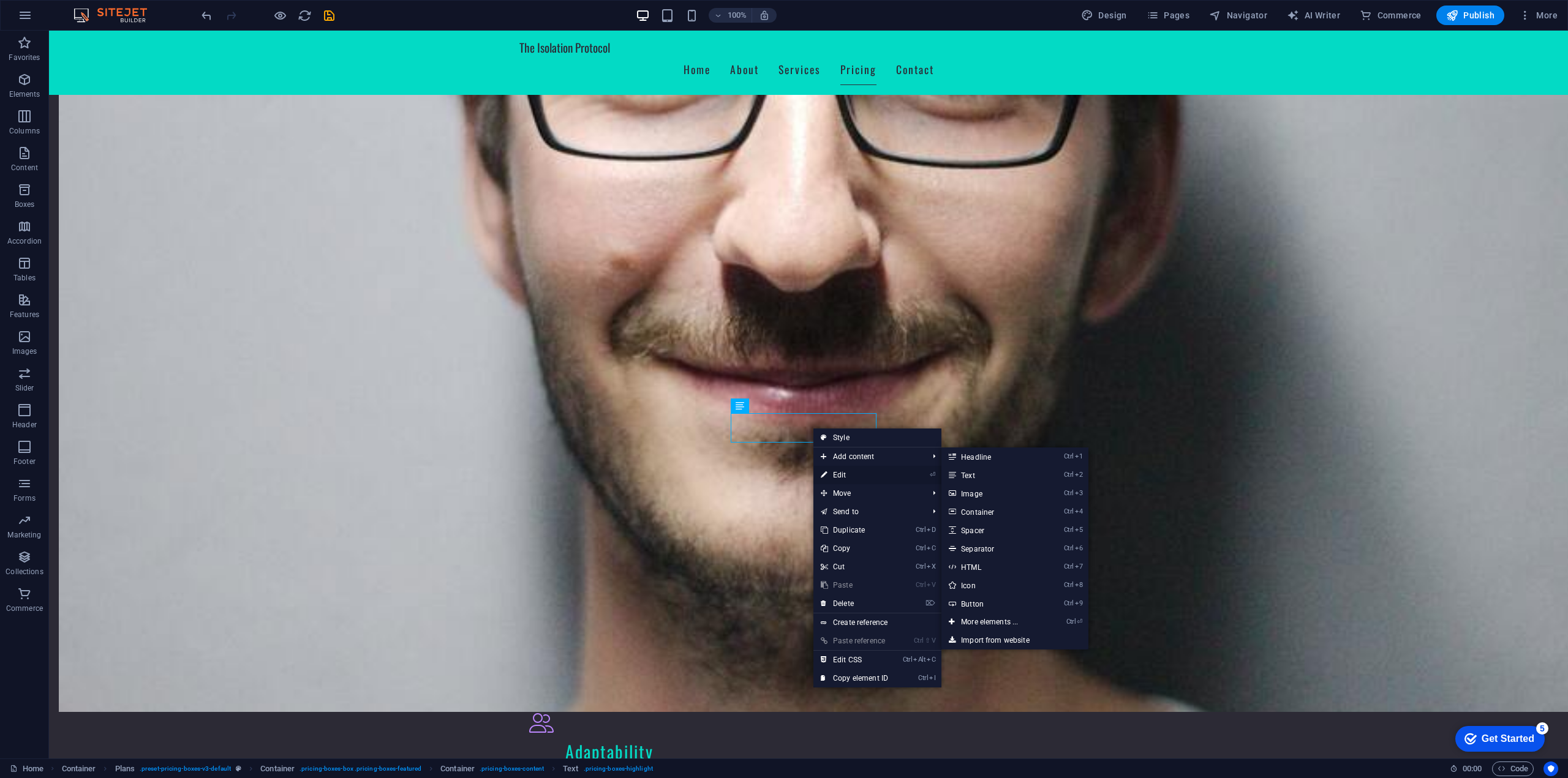
click at [846, 473] on link "⏎ Edit" at bounding box center [854, 475] width 82 height 18
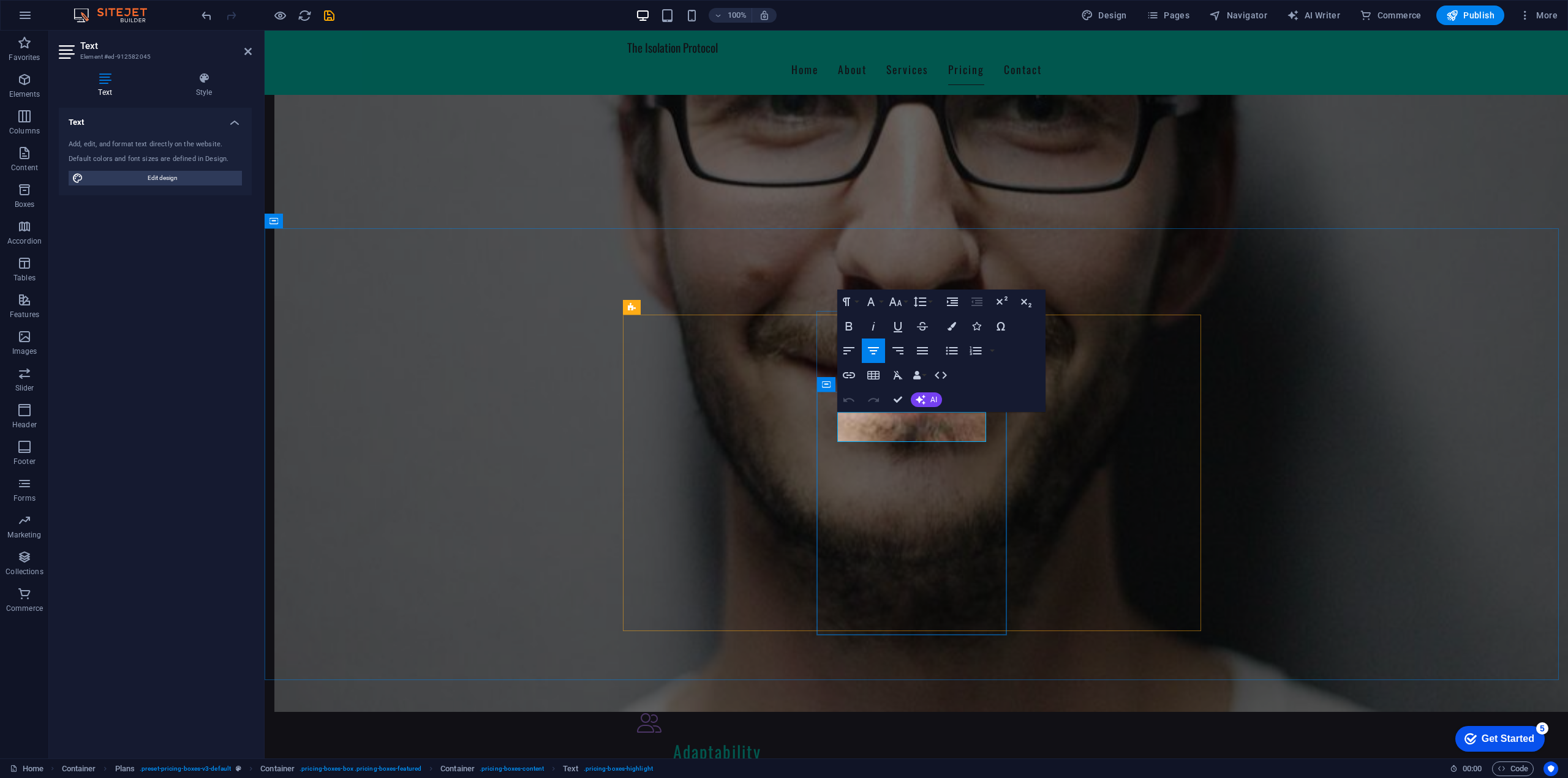
drag, startPoint x: 978, startPoint y: 430, endPoint x: 851, endPoint y: 430, distance: 127.0
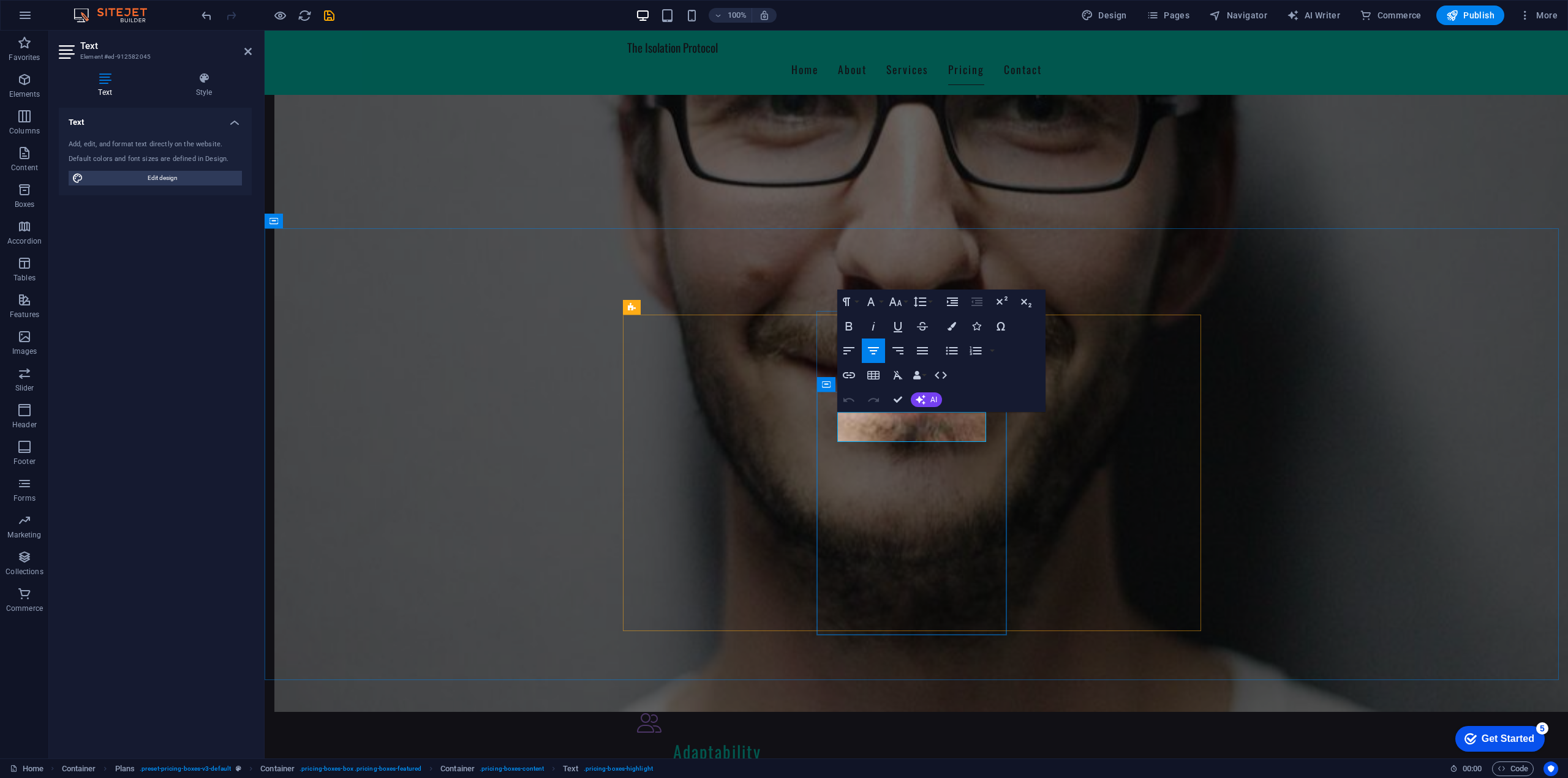
drag, startPoint x: 975, startPoint y: 431, endPoint x: 860, endPoint y: 428, distance: 115.0
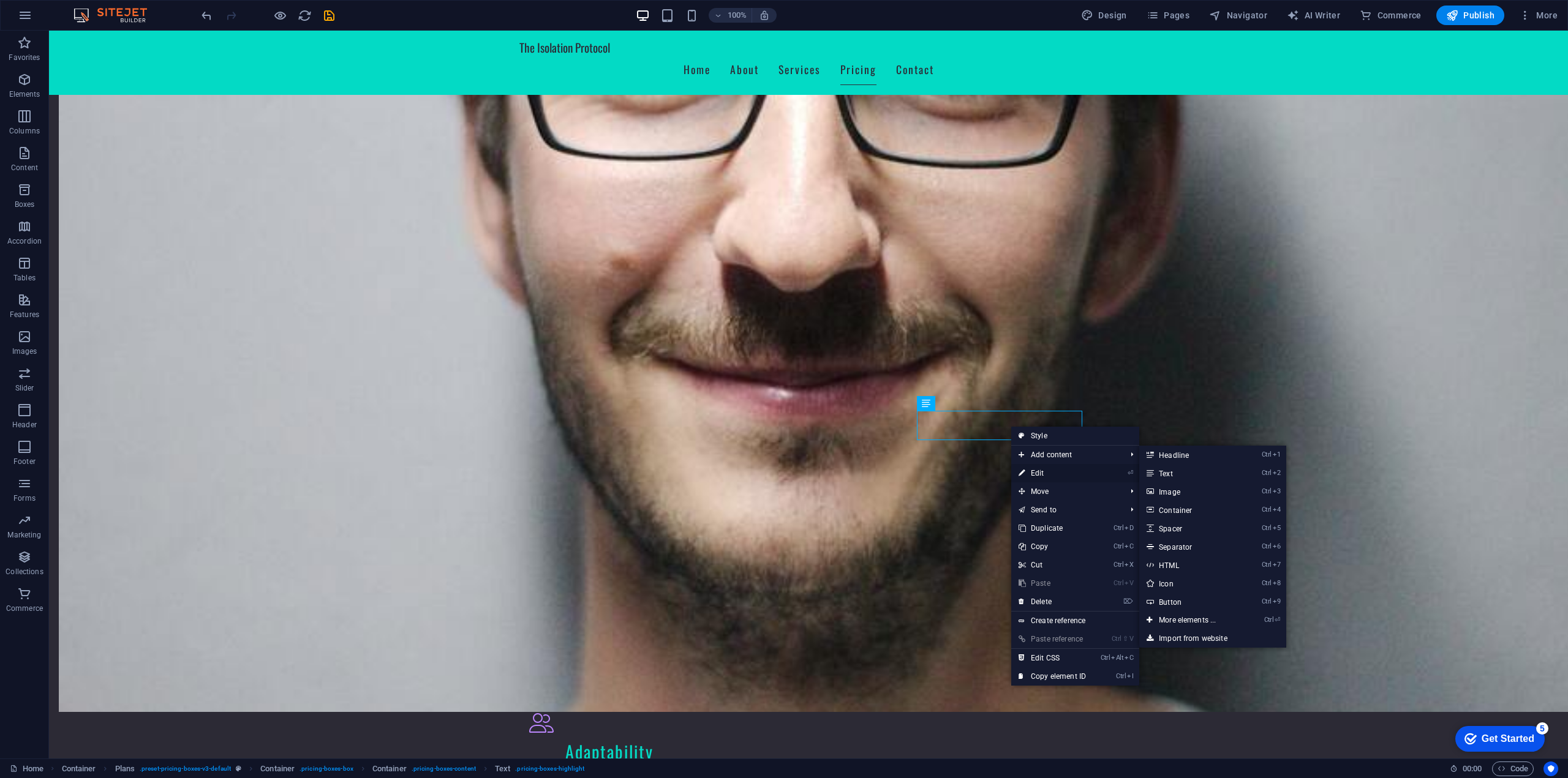
click at [1047, 478] on link "⏎ Edit" at bounding box center [1052, 473] width 82 height 18
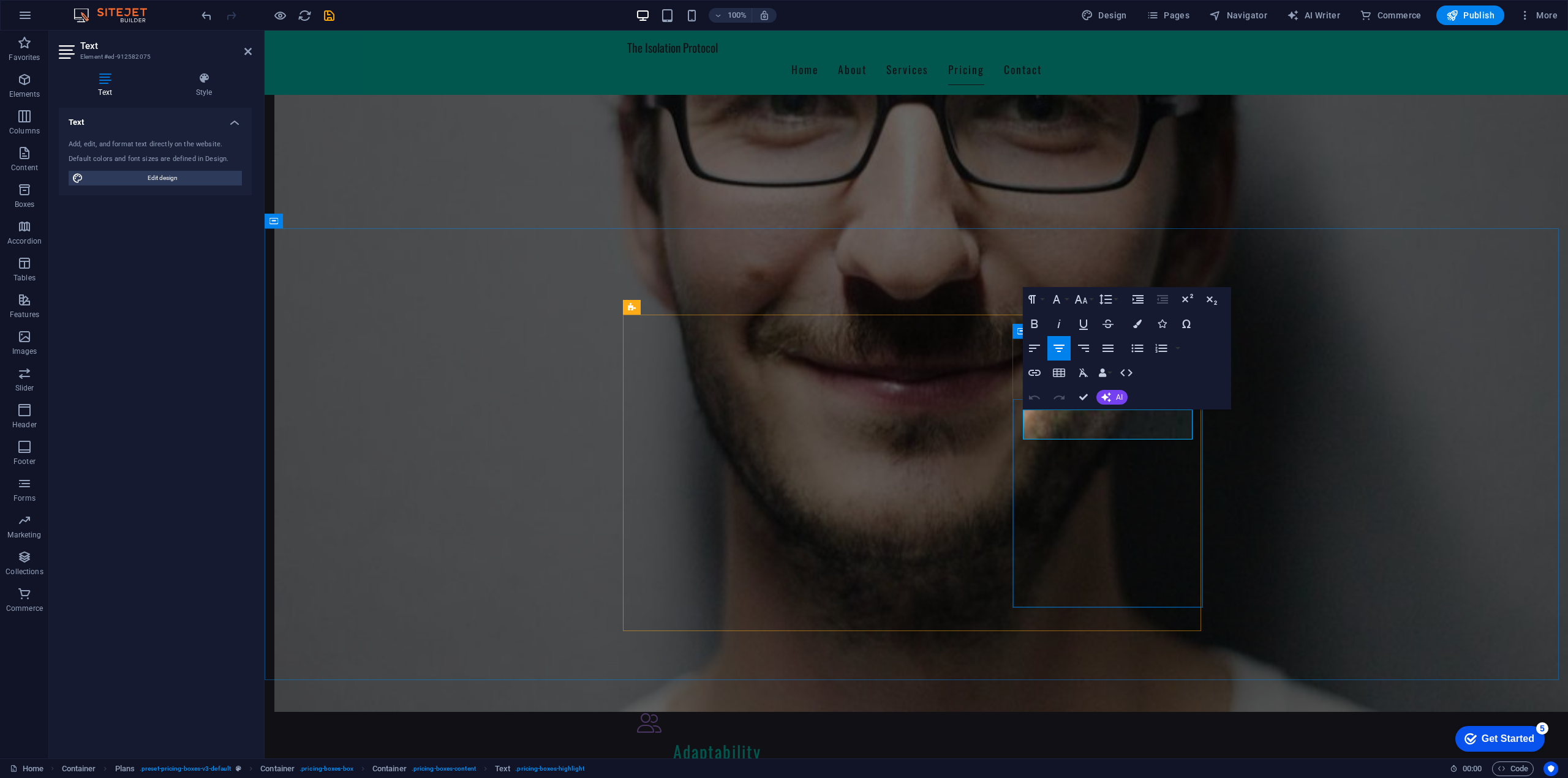
drag, startPoint x: 1177, startPoint y: 424, endPoint x: 1001, endPoint y: 419, distance: 176.1
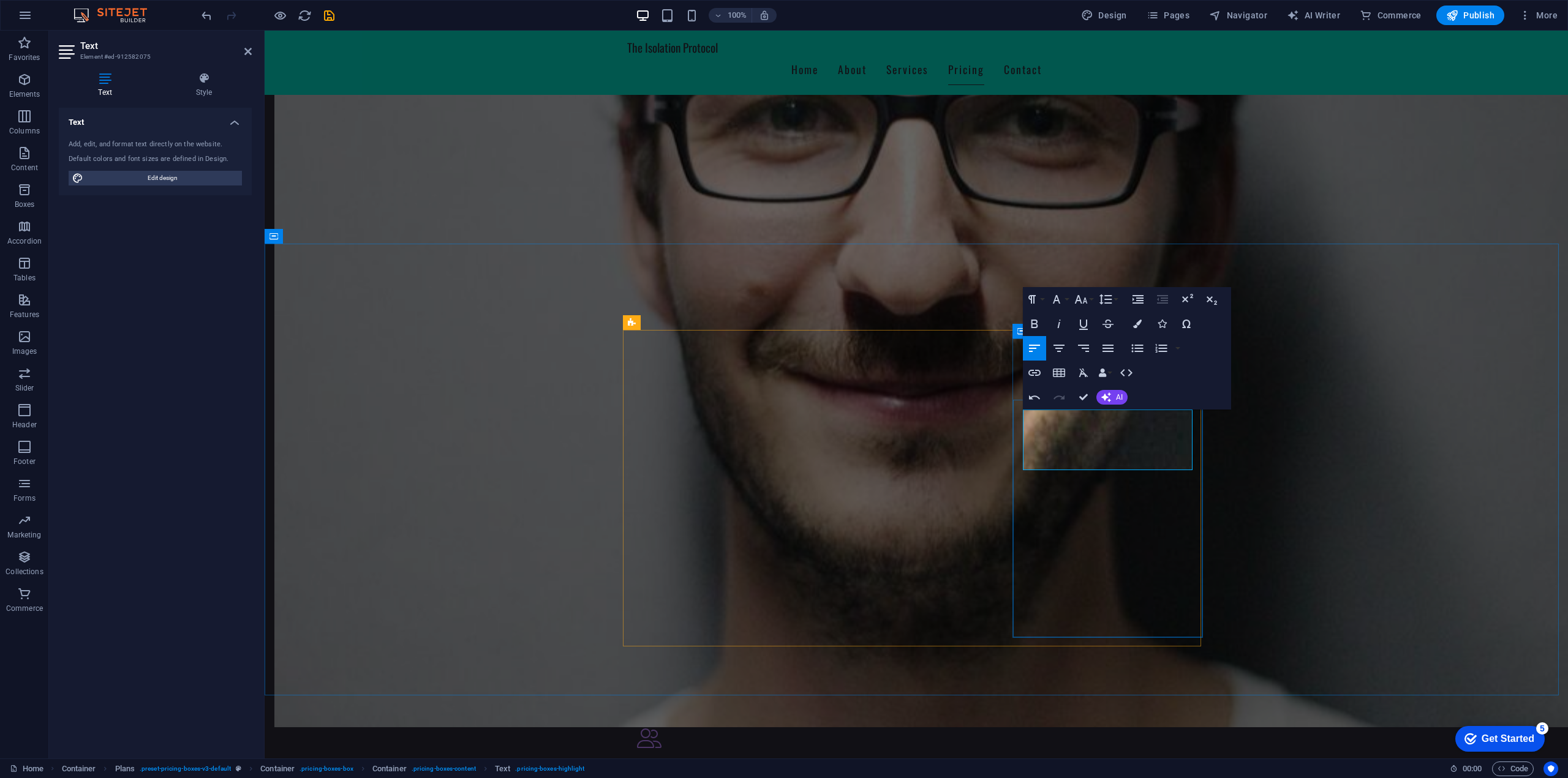
scroll to position [979, 0]
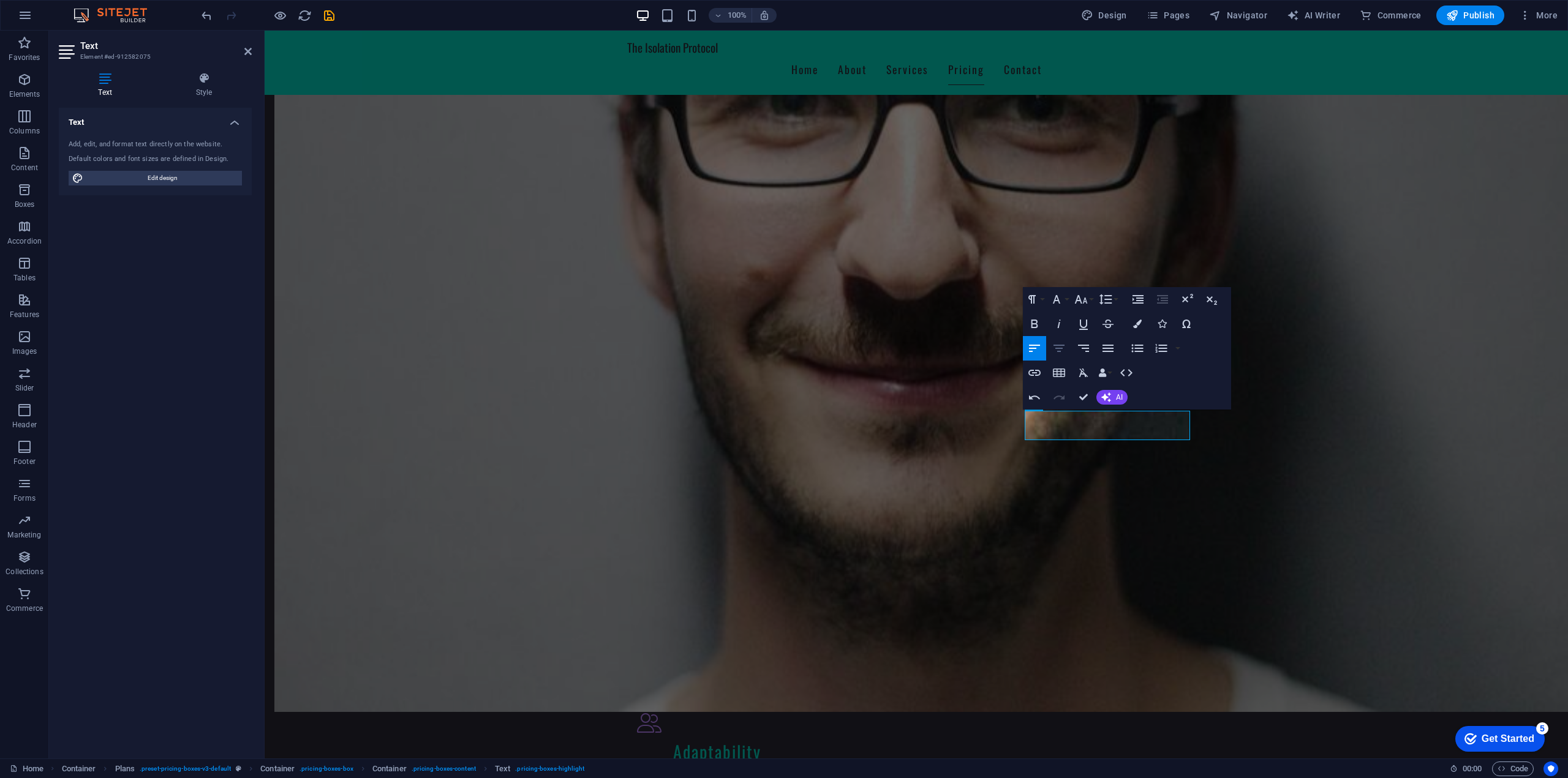
click at [1062, 347] on icon "button" at bounding box center [1058, 348] width 11 height 7
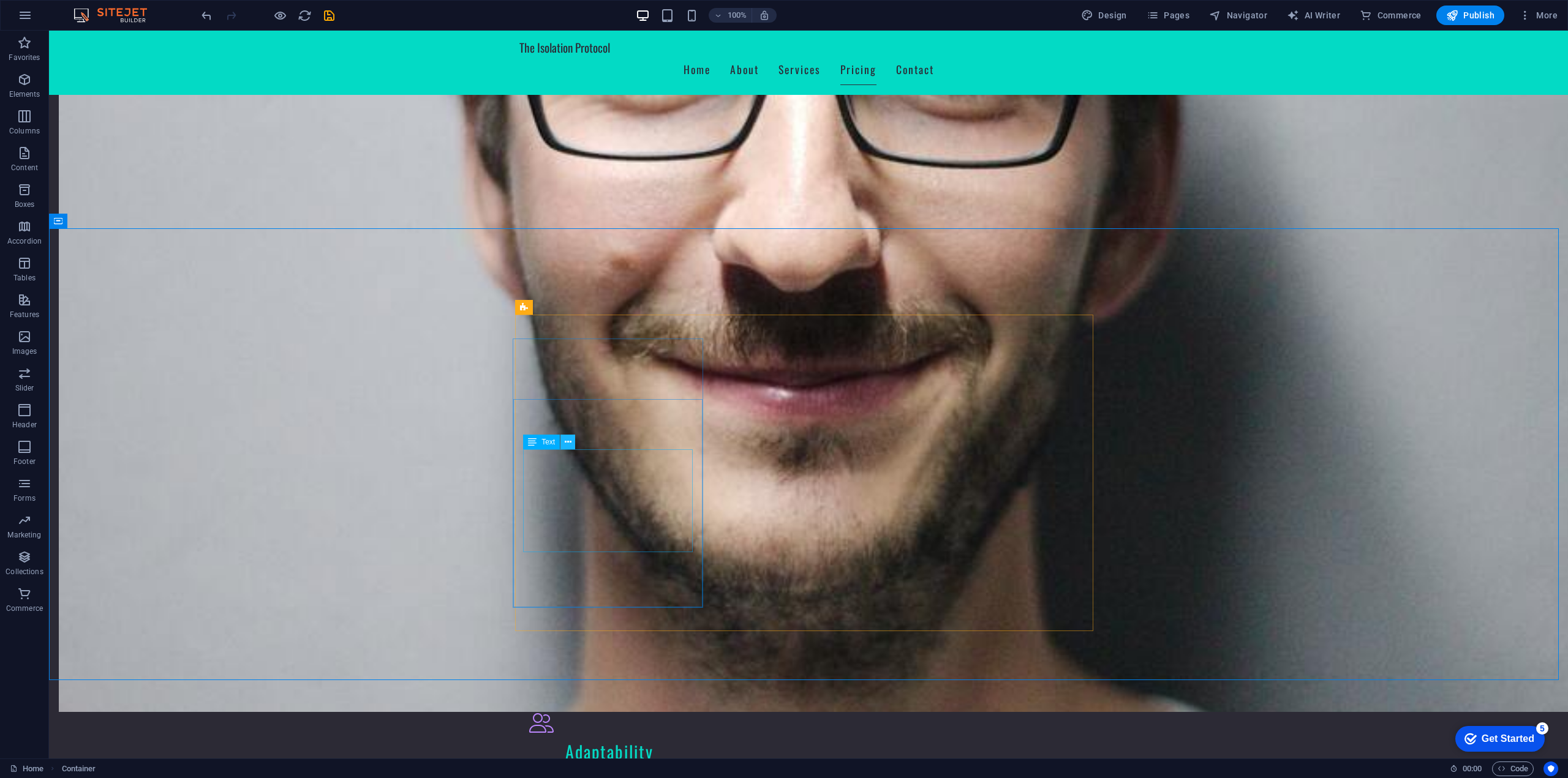
click at [563, 444] on button at bounding box center [567, 442] width 14 height 14
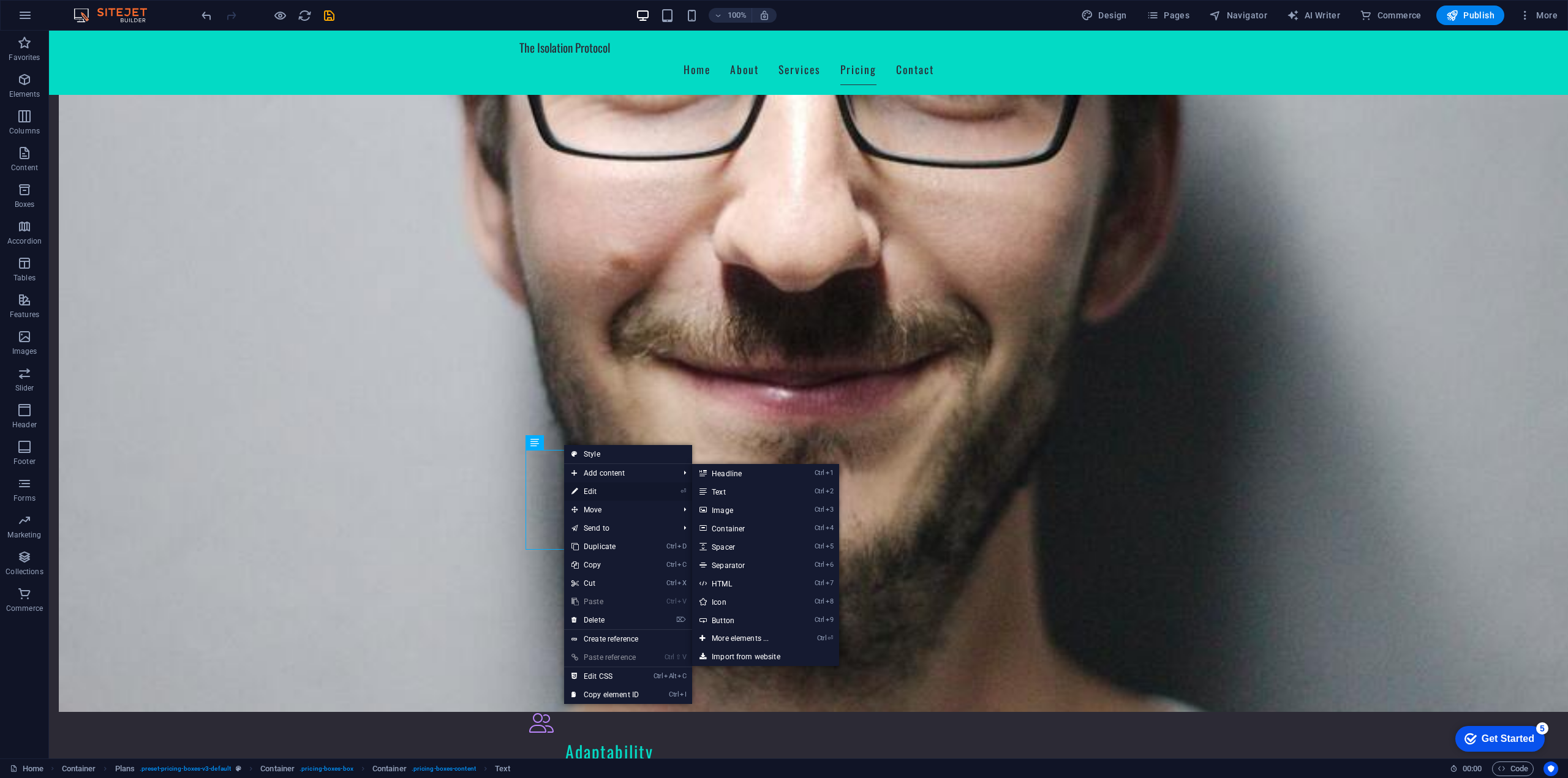
click at [593, 495] on link "⏎ Edit" at bounding box center [605, 492] width 82 height 18
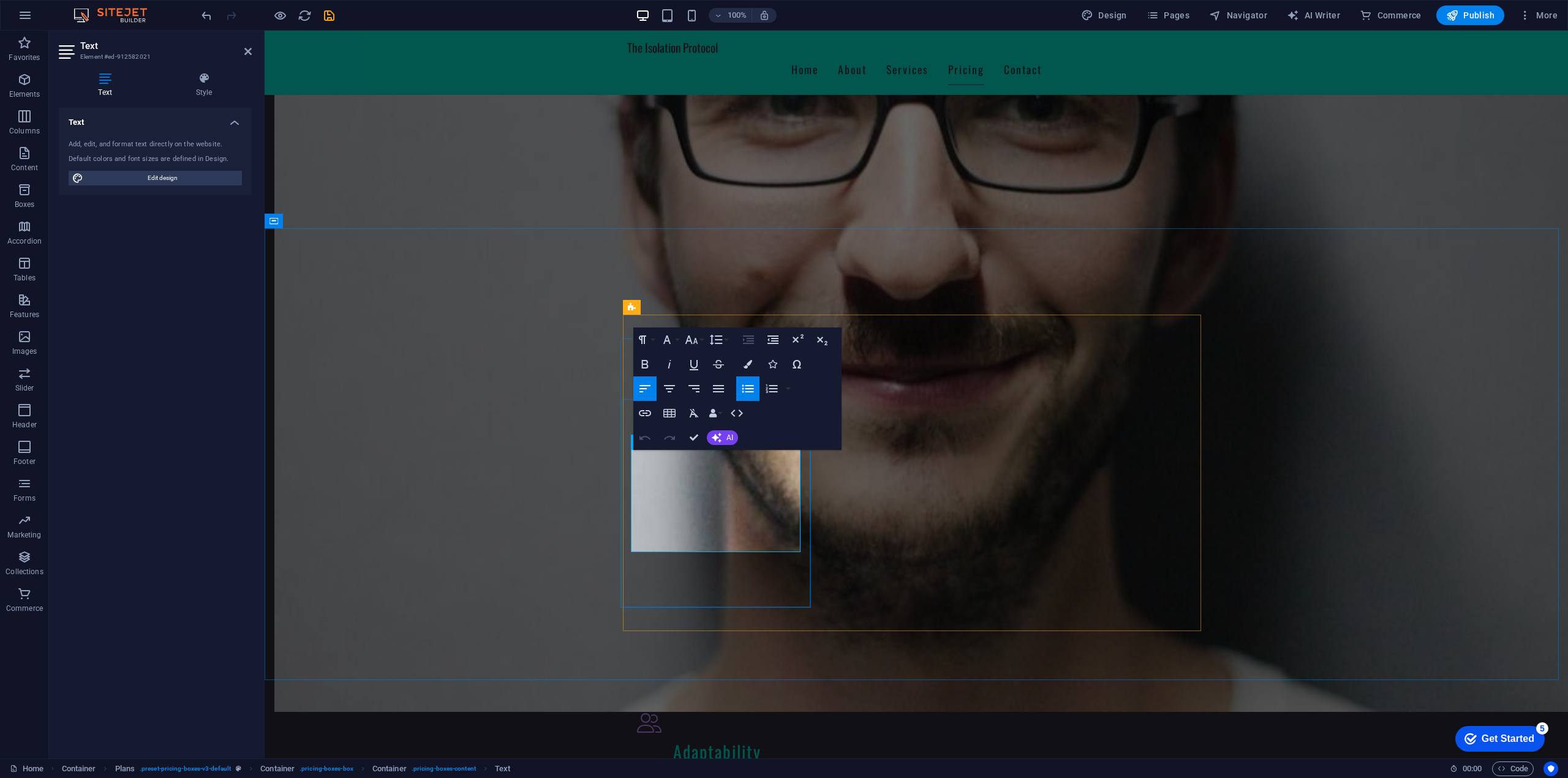
drag, startPoint x: 755, startPoint y: 461, endPoint x: 639, endPoint y: 468, distance: 116.2
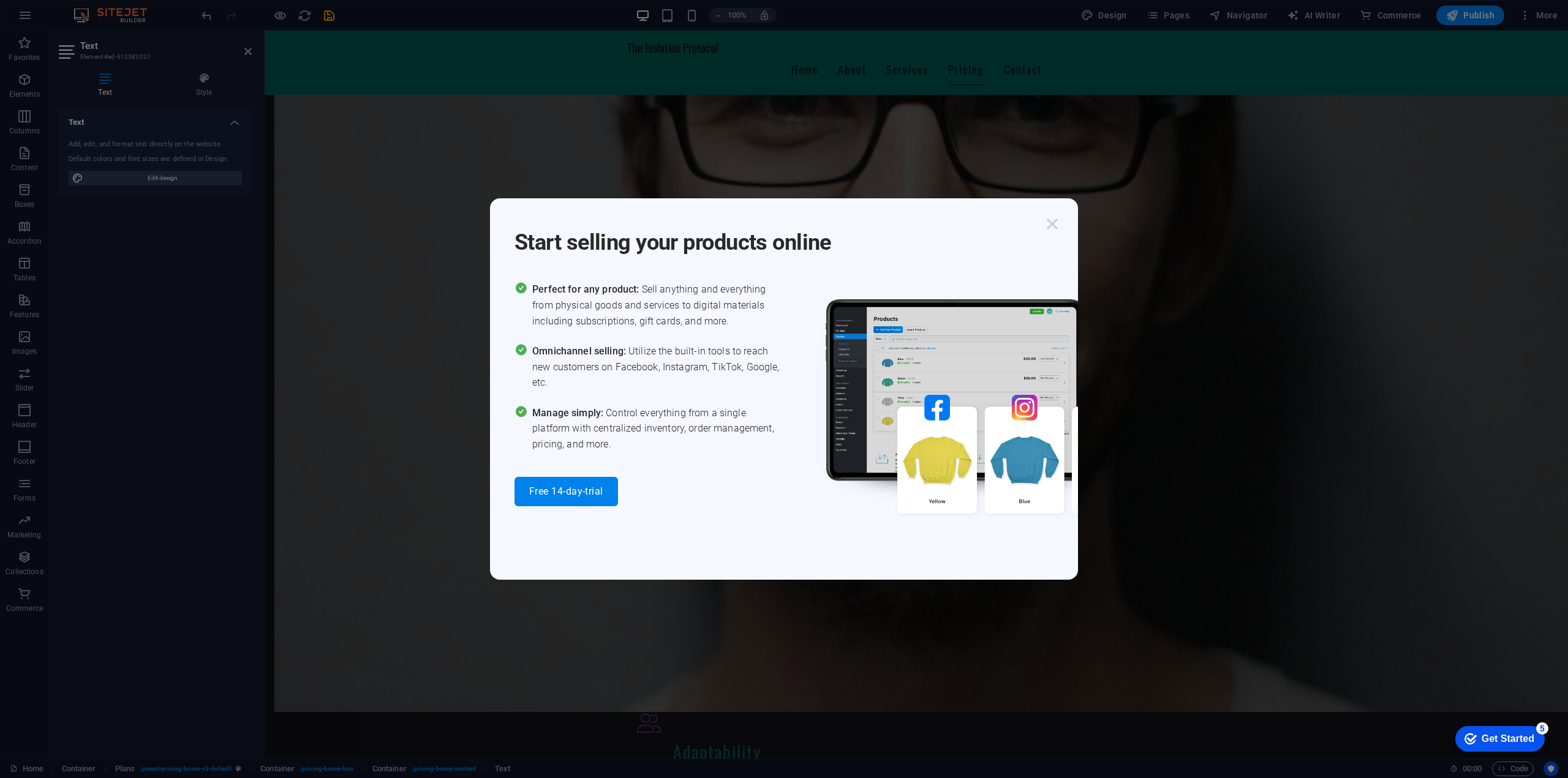
click at [1052, 231] on icon "button" at bounding box center [1052, 224] width 22 height 22
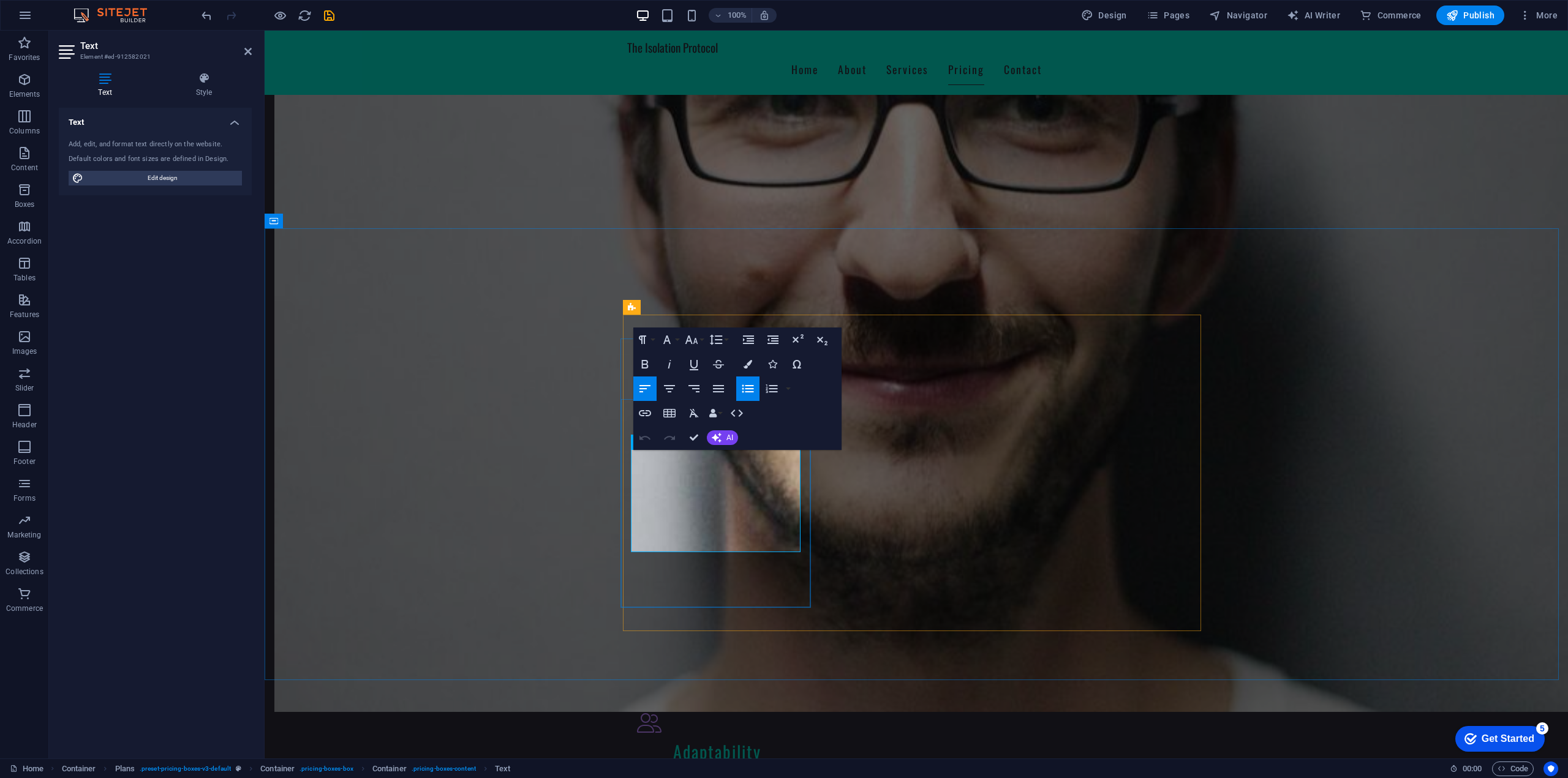
drag, startPoint x: 730, startPoint y: 536, endPoint x: 637, endPoint y: 472, distance: 112.9
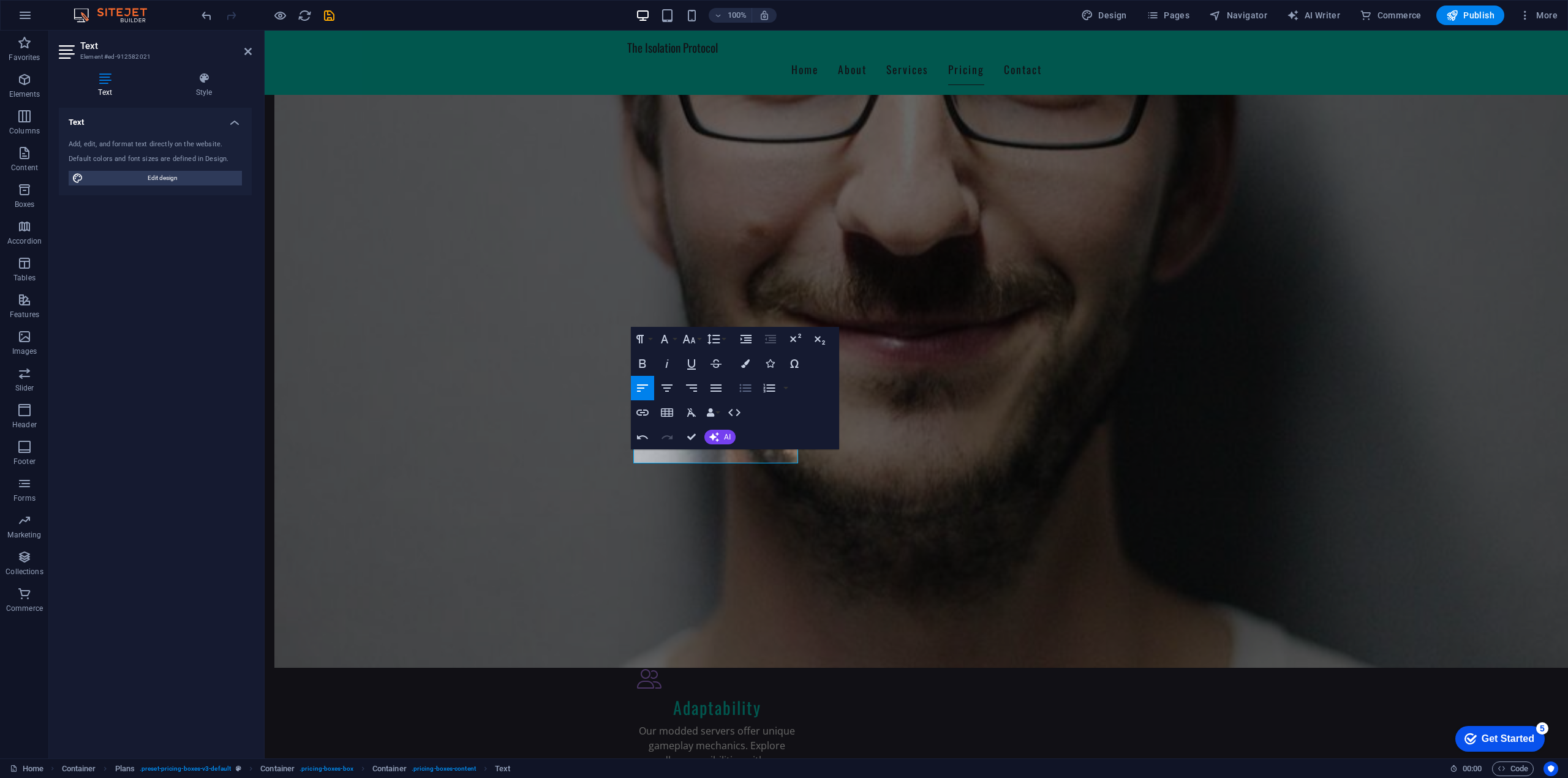
click at [748, 393] on icon "button" at bounding box center [745, 388] width 14 height 14
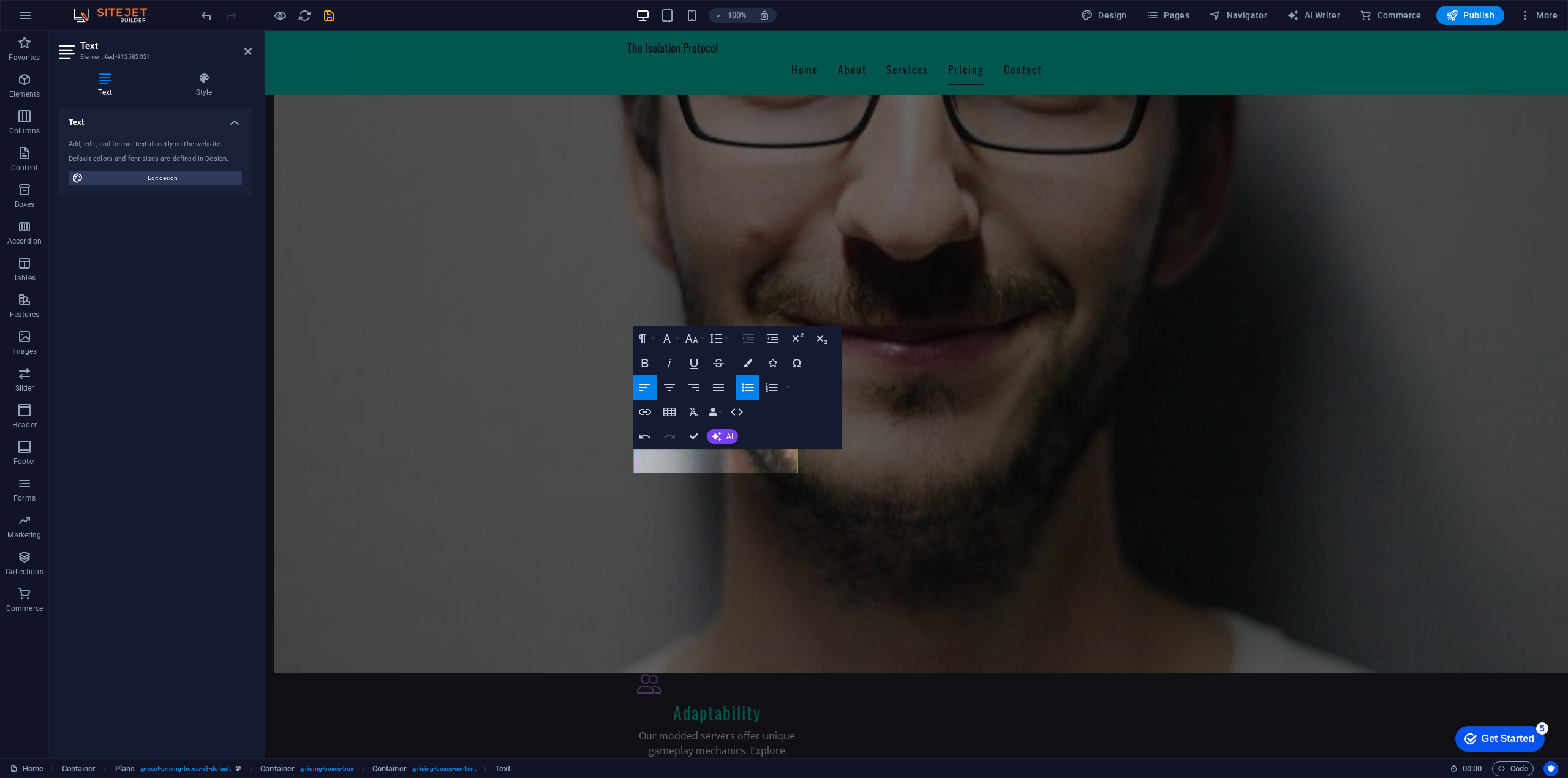
click at [748, 387] on icon "button" at bounding box center [748, 387] width 12 height 8
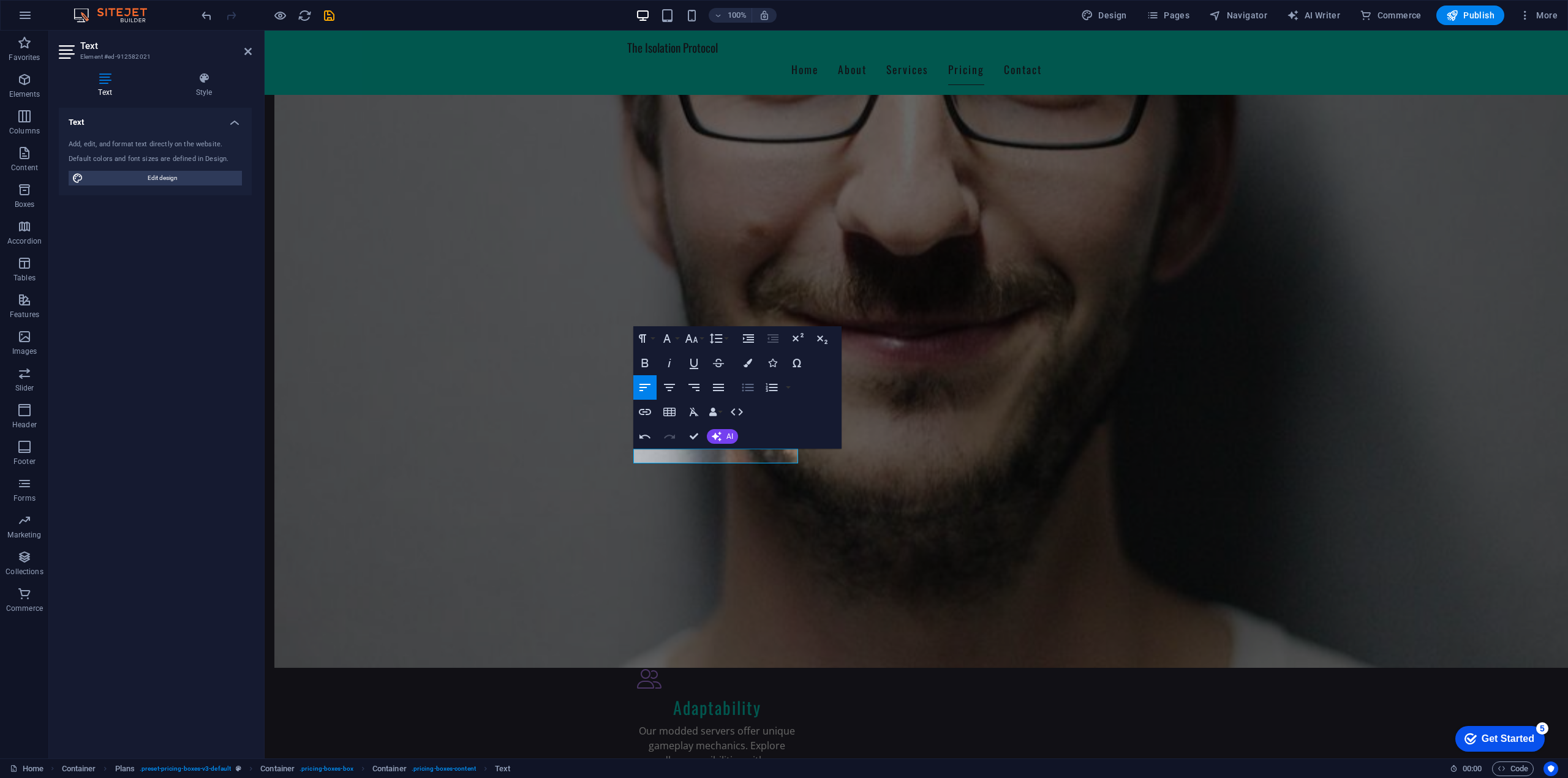
click at [748, 387] on icon "button" at bounding box center [748, 387] width 12 height 8
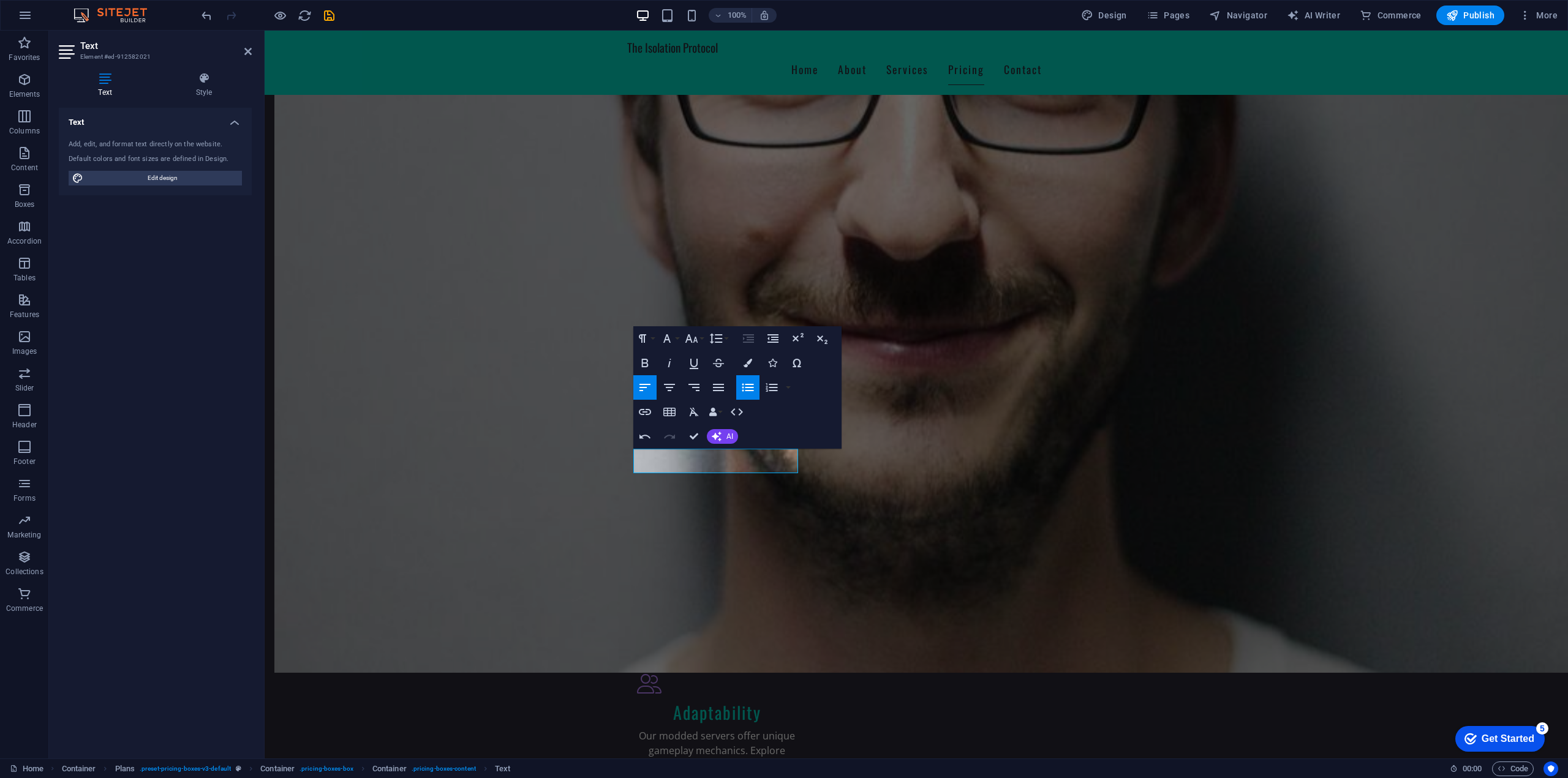
click at [753, 383] on icon "button" at bounding box center [748, 387] width 14 height 14
click at [741, 384] on icon "button" at bounding box center [748, 387] width 14 height 14
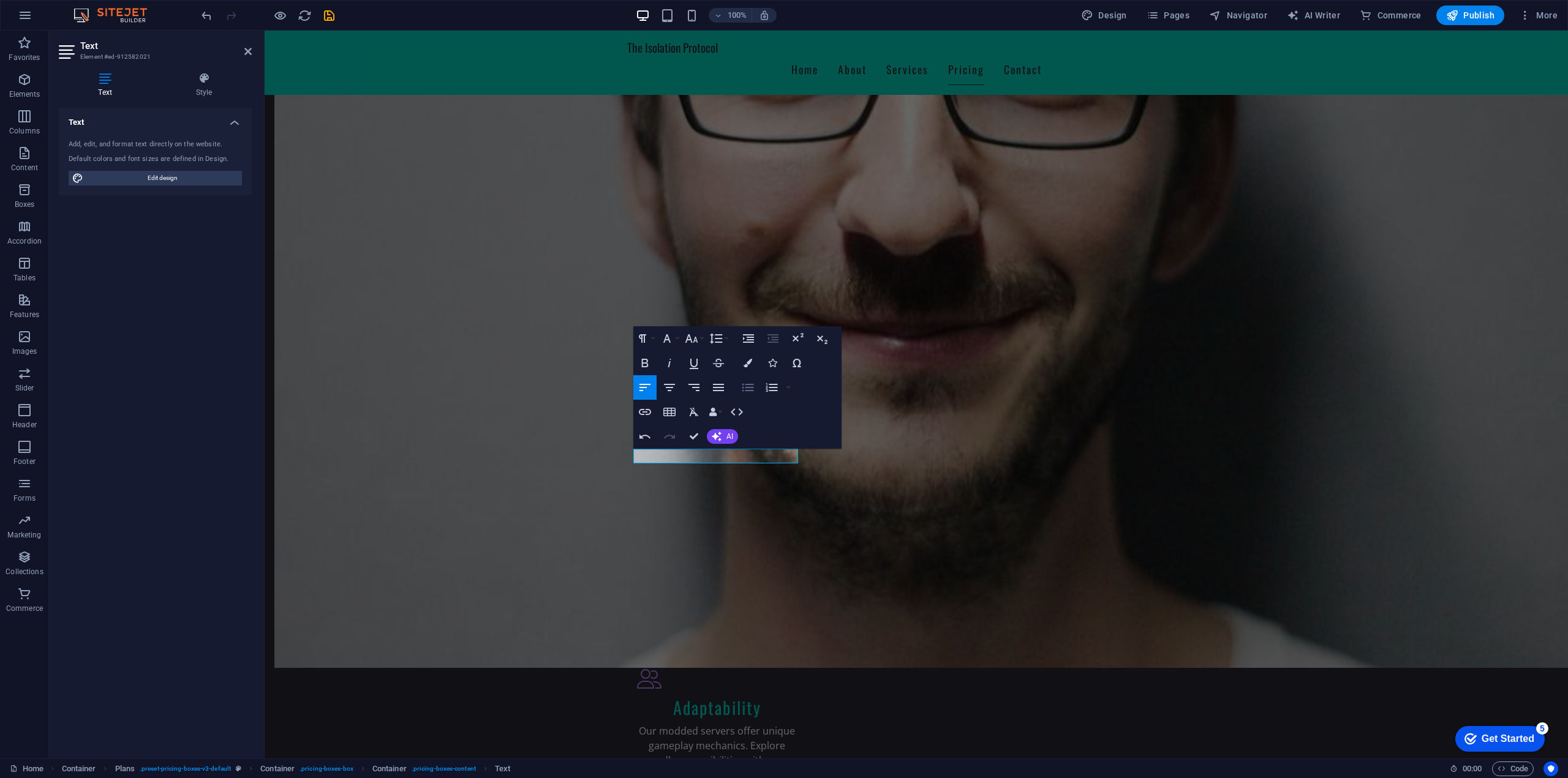
click at [745, 385] on icon "button" at bounding box center [748, 387] width 14 height 14
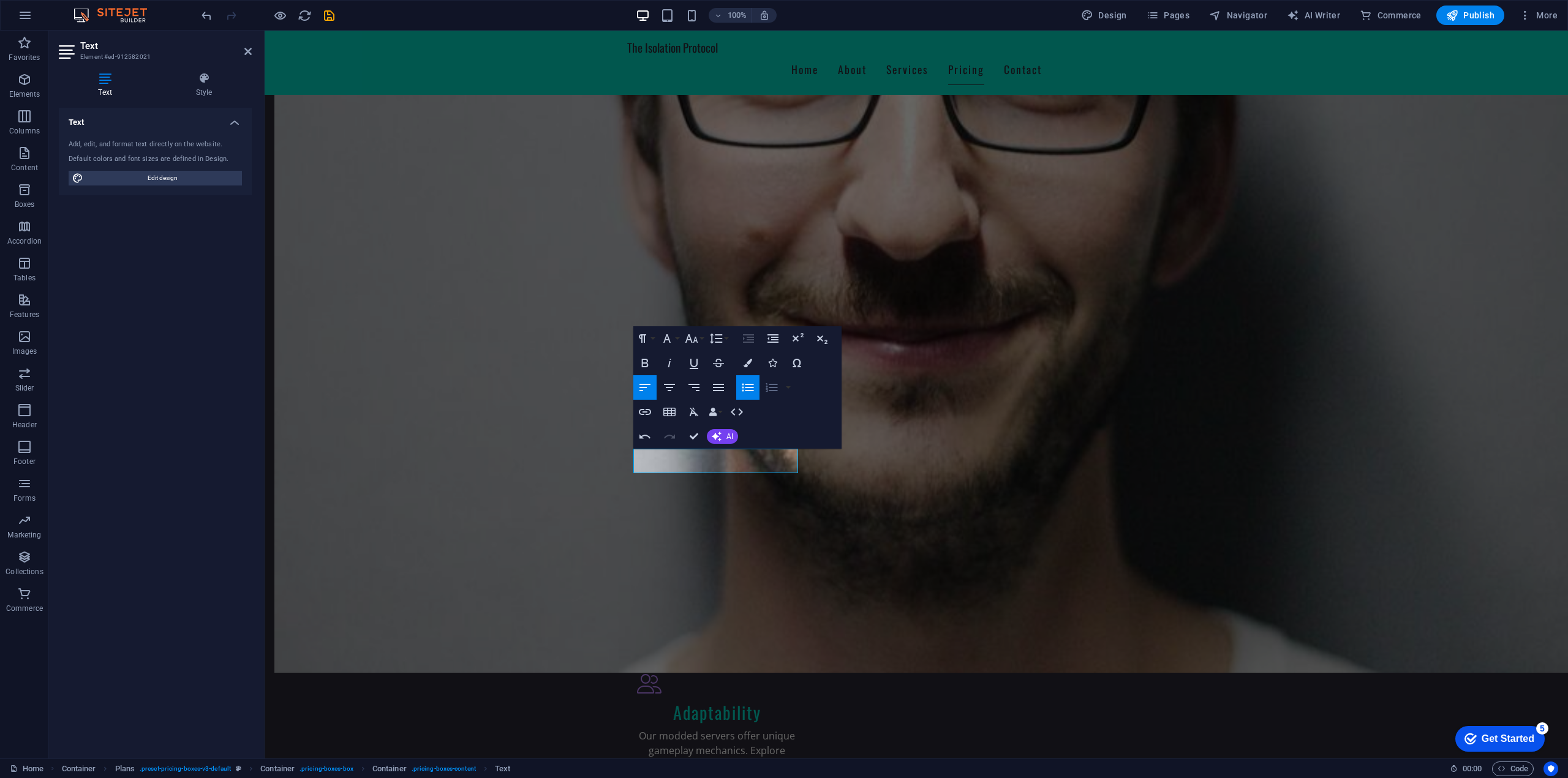
click at [773, 387] on icon "button" at bounding box center [771, 387] width 12 height 9
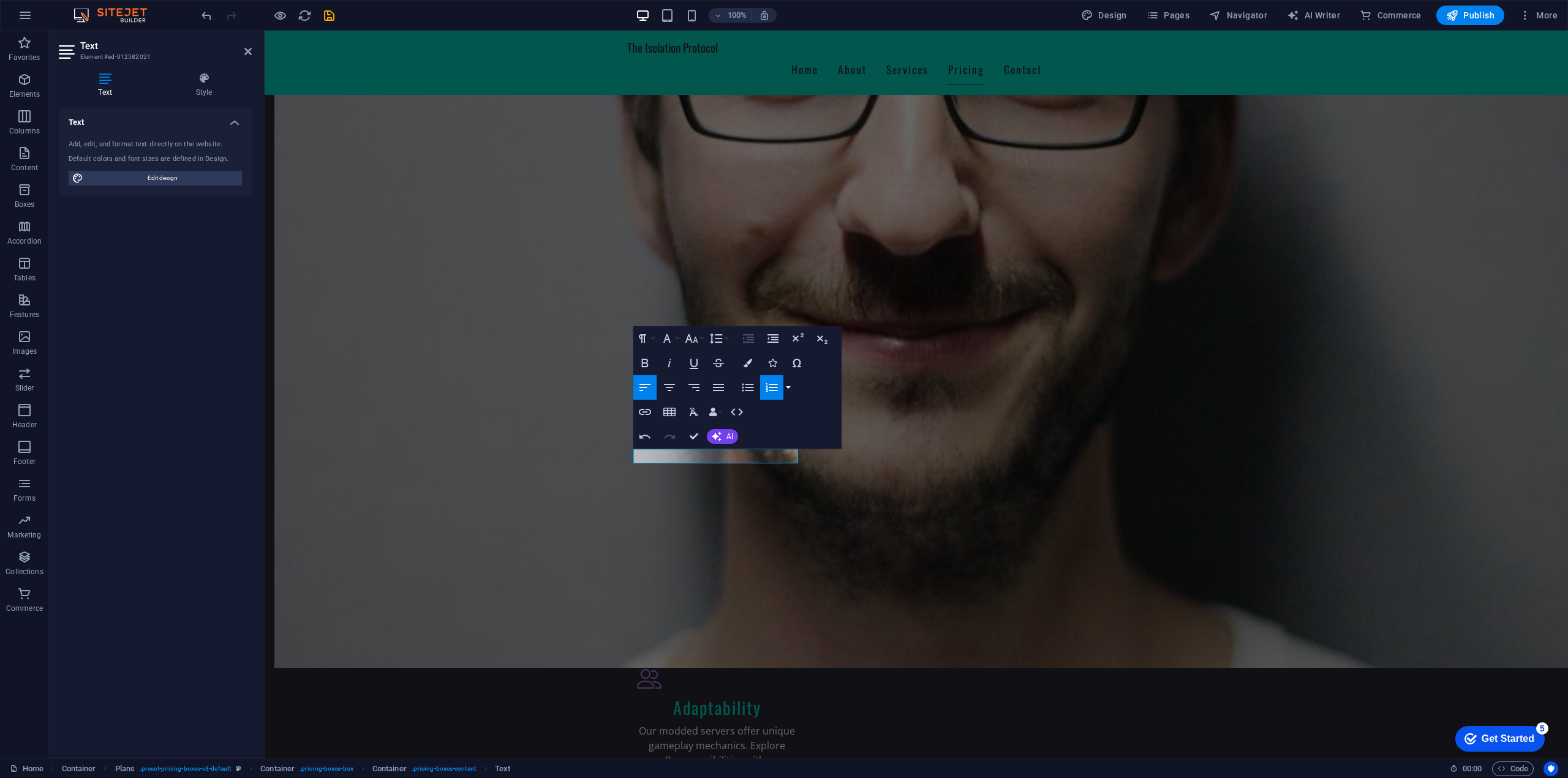
click at [789, 392] on button "button" at bounding box center [788, 387] width 10 height 24
click at [698, 418] on link "Default" at bounding box center [697, 412] width 82 height 18
click at [745, 383] on icon "button" at bounding box center [748, 387] width 12 height 8
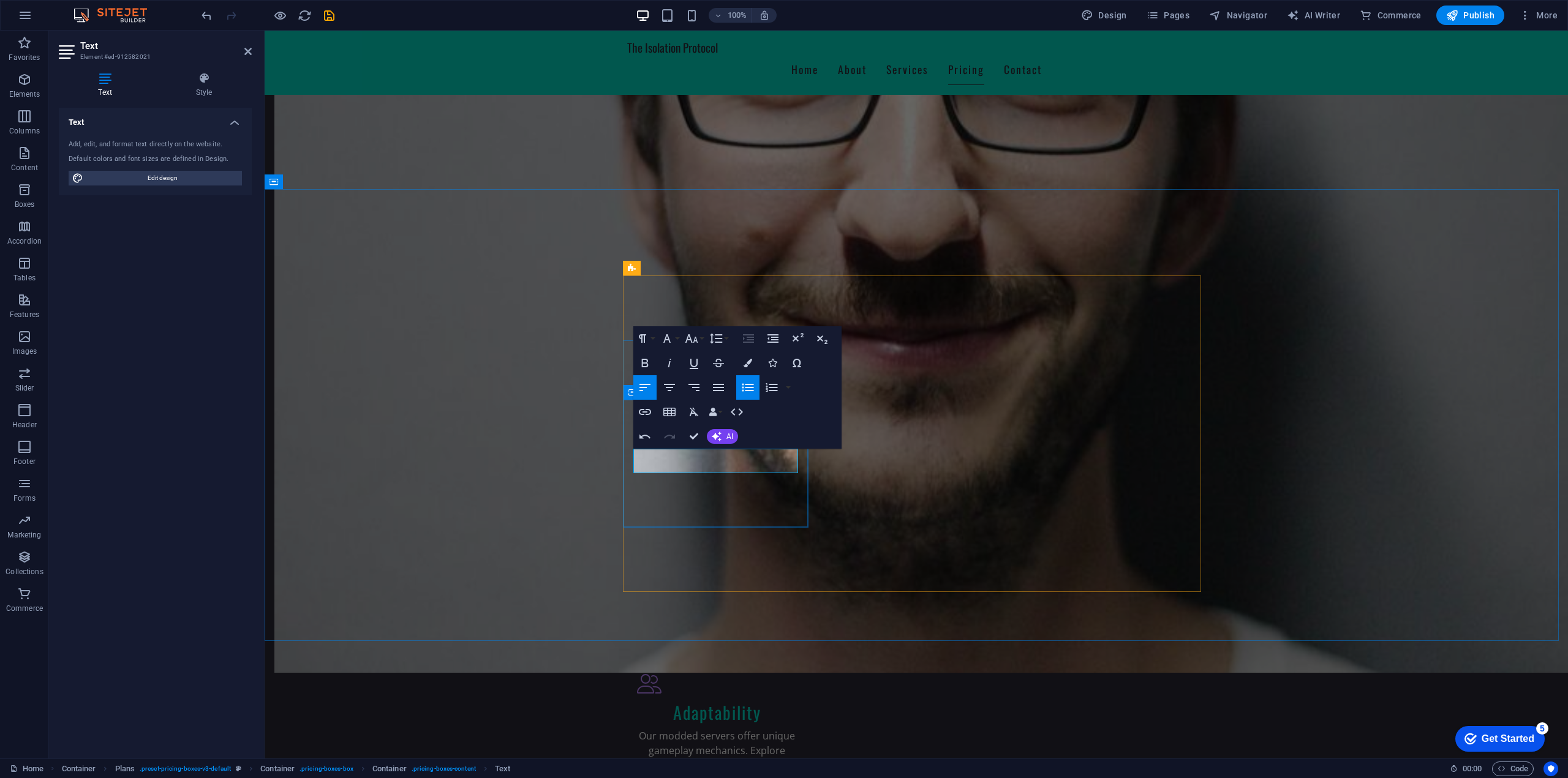
drag, startPoint x: 700, startPoint y: 461, endPoint x: 580, endPoint y: 459, distance: 120.0
copy li "- Custom Tag"
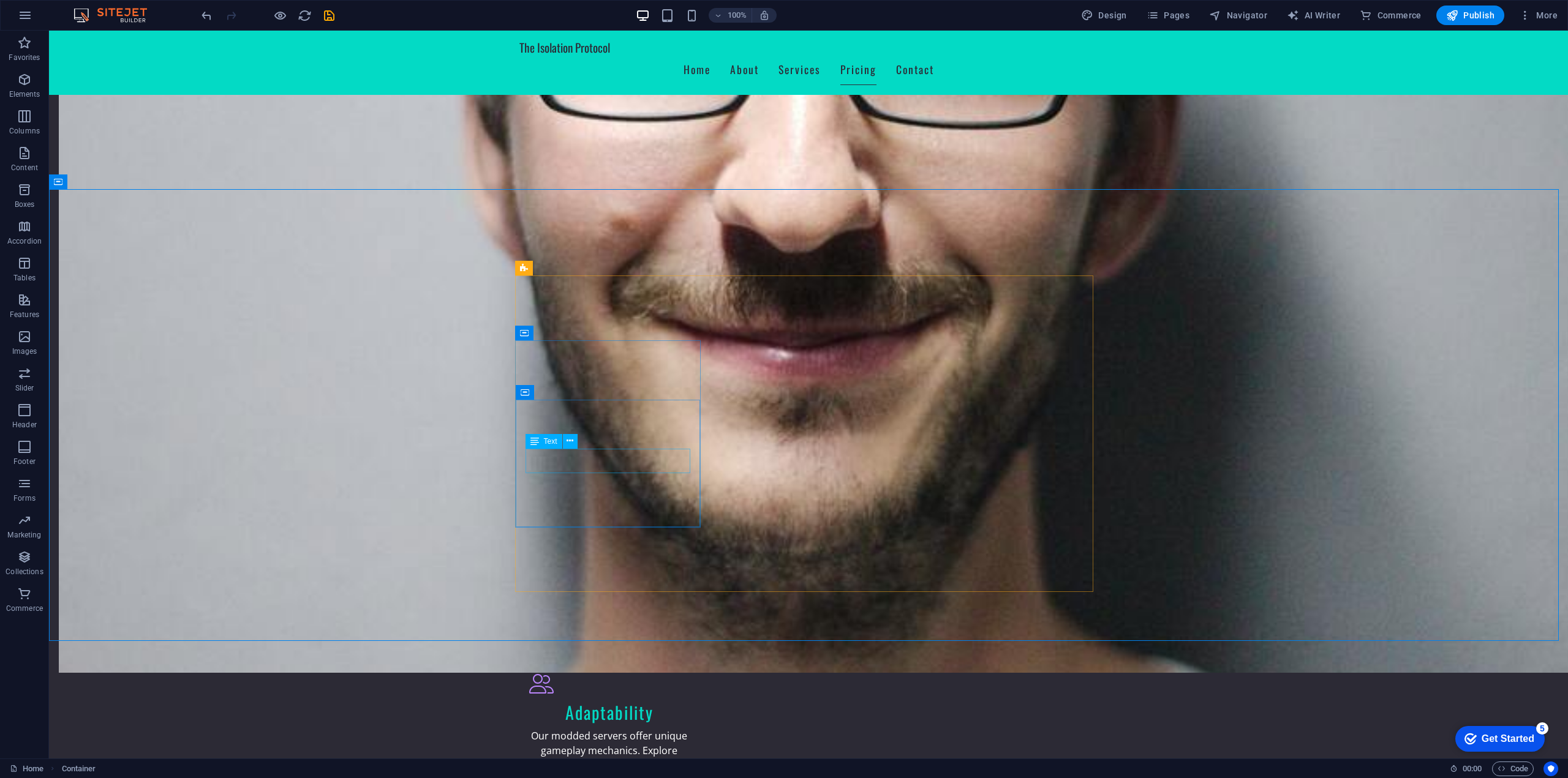
click at [548, 441] on span "Text" at bounding box center [550, 441] width 14 height 7
click at [571, 436] on icon at bounding box center [570, 441] width 7 height 13
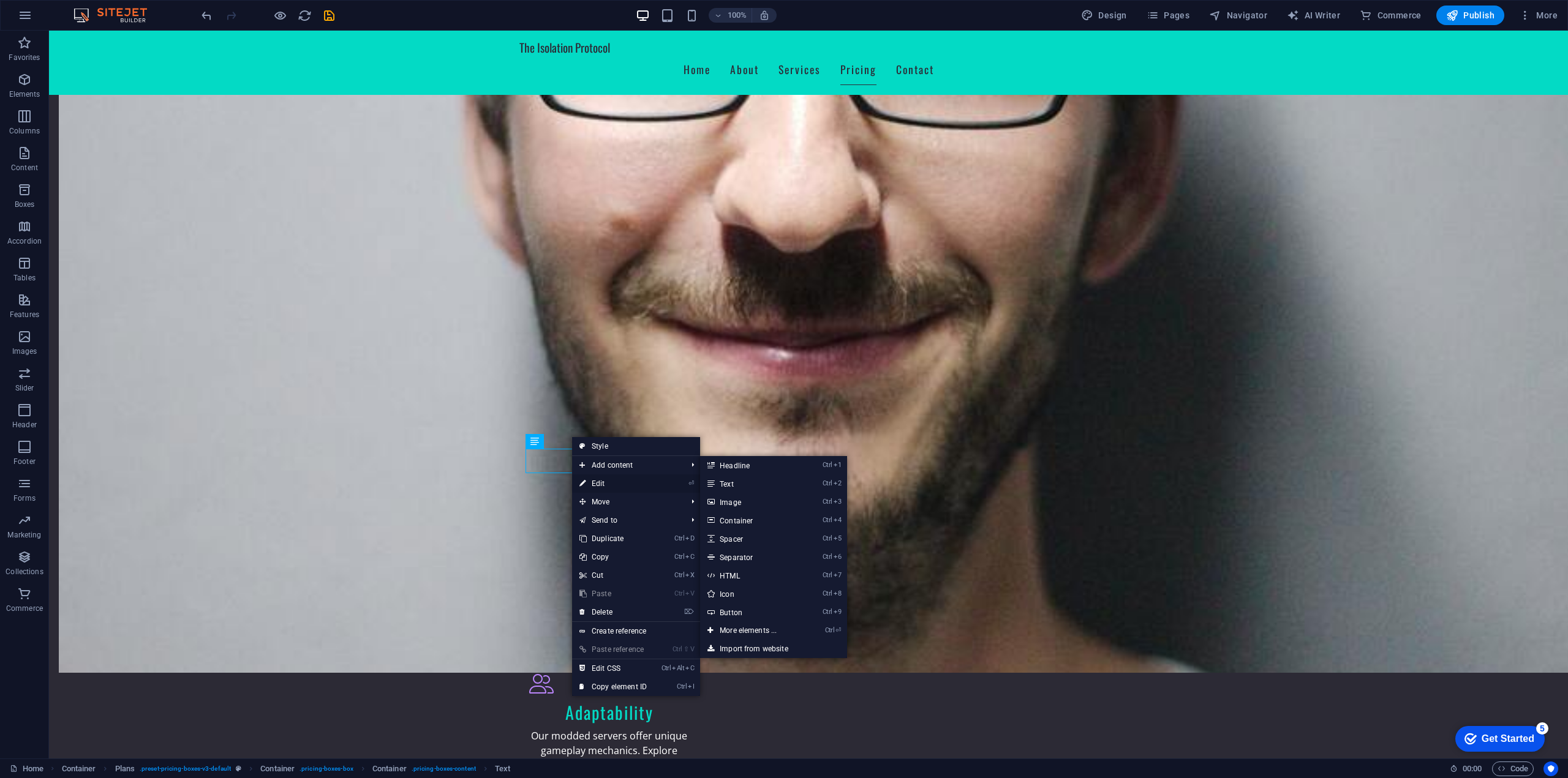
click at [599, 482] on link "⏎ Edit" at bounding box center [613, 484] width 82 height 18
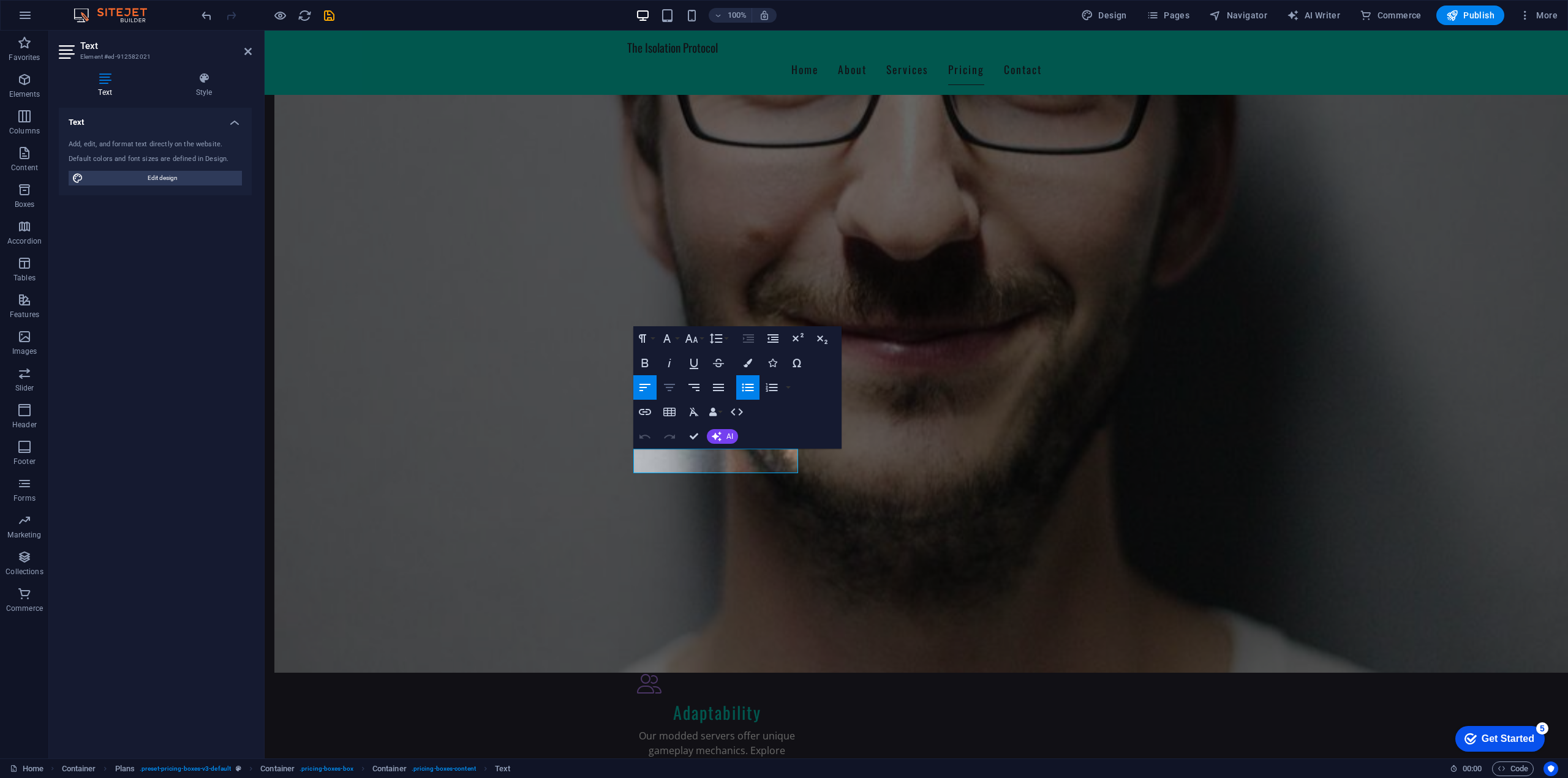
click at [668, 393] on icon "button" at bounding box center [669, 387] width 14 height 14
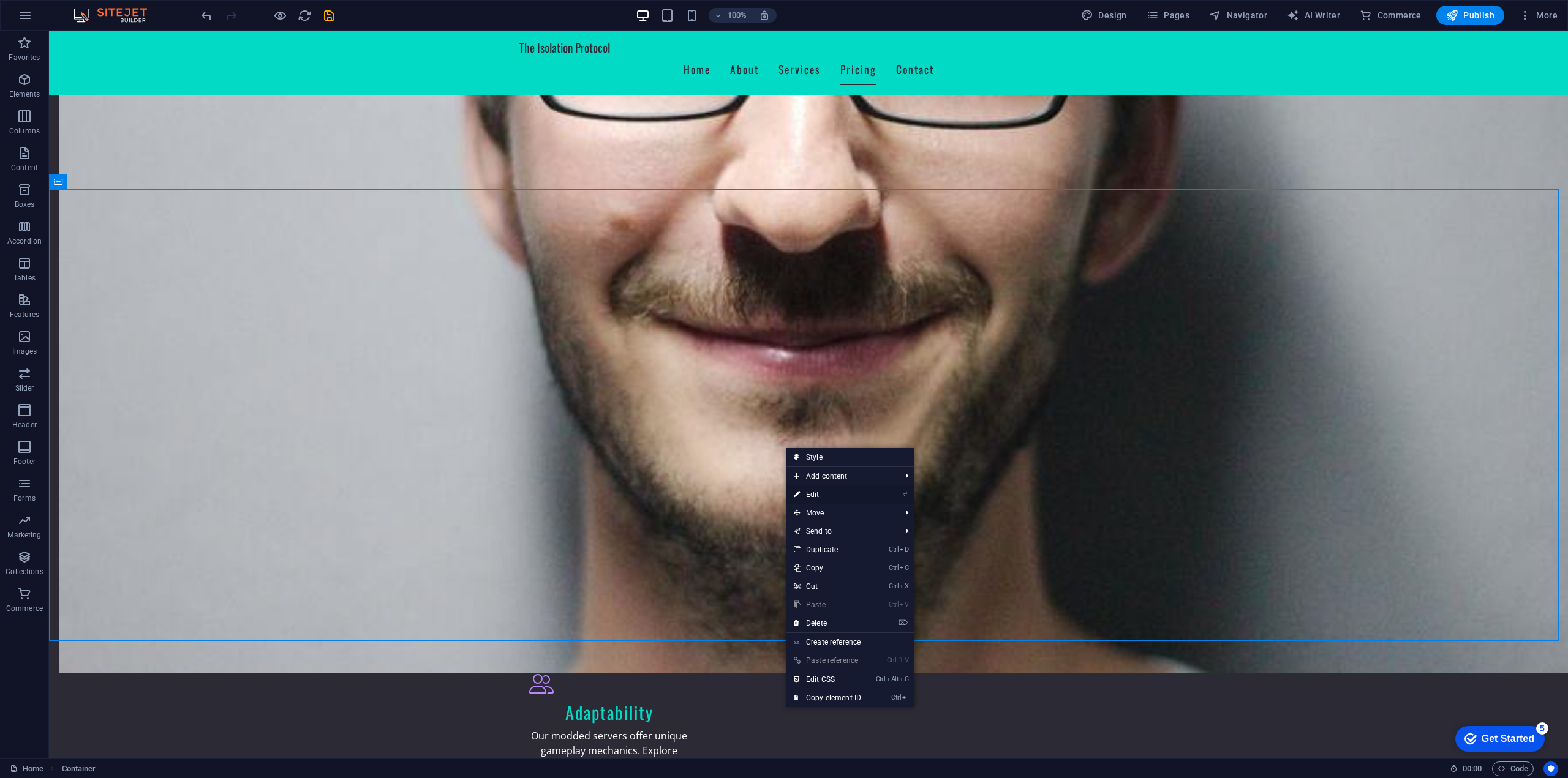
click at [829, 499] on link "⏎ Edit" at bounding box center [827, 495] width 82 height 18
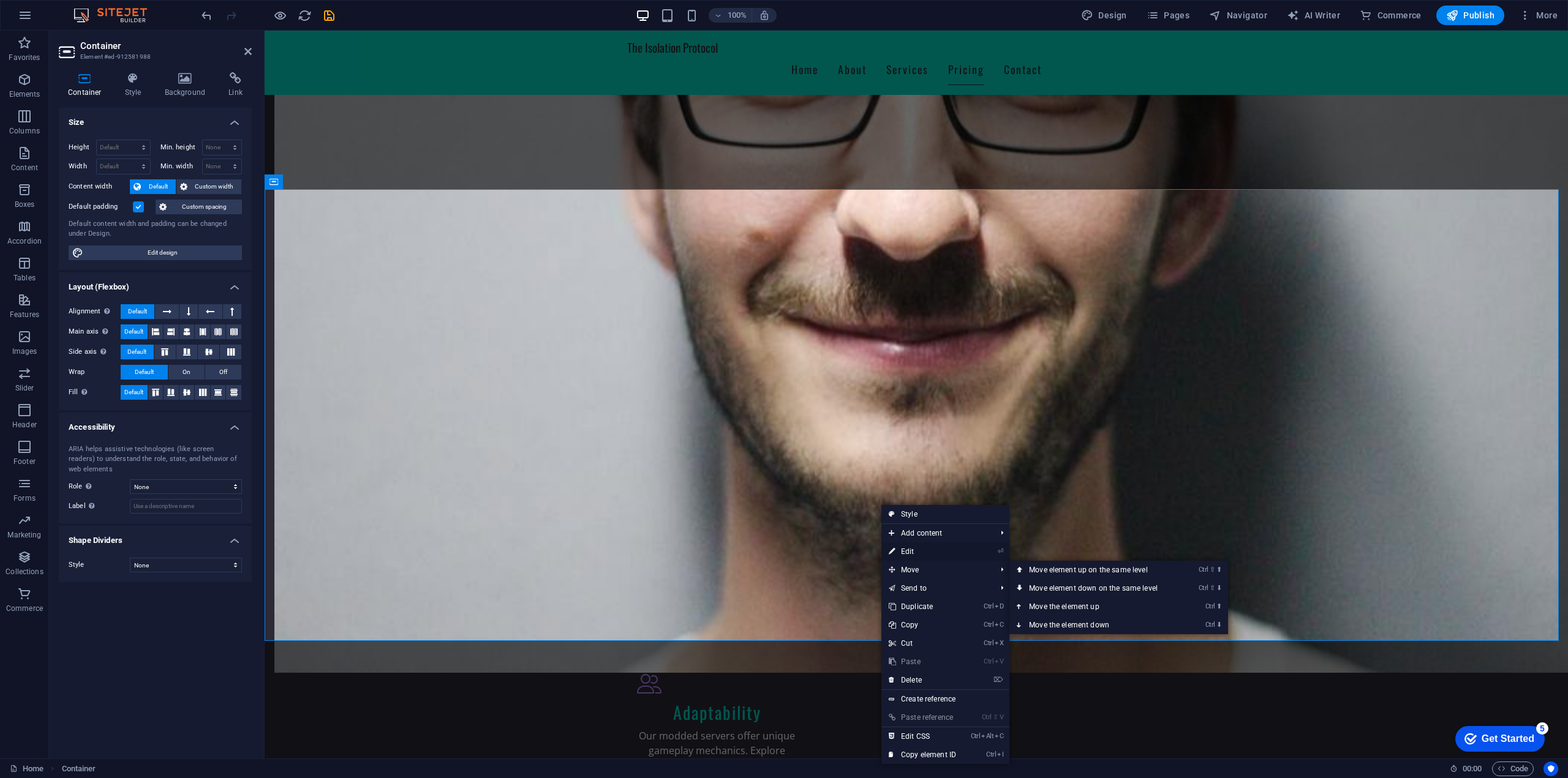
click at [915, 553] on link "⏎ Edit" at bounding box center [922, 551] width 82 height 18
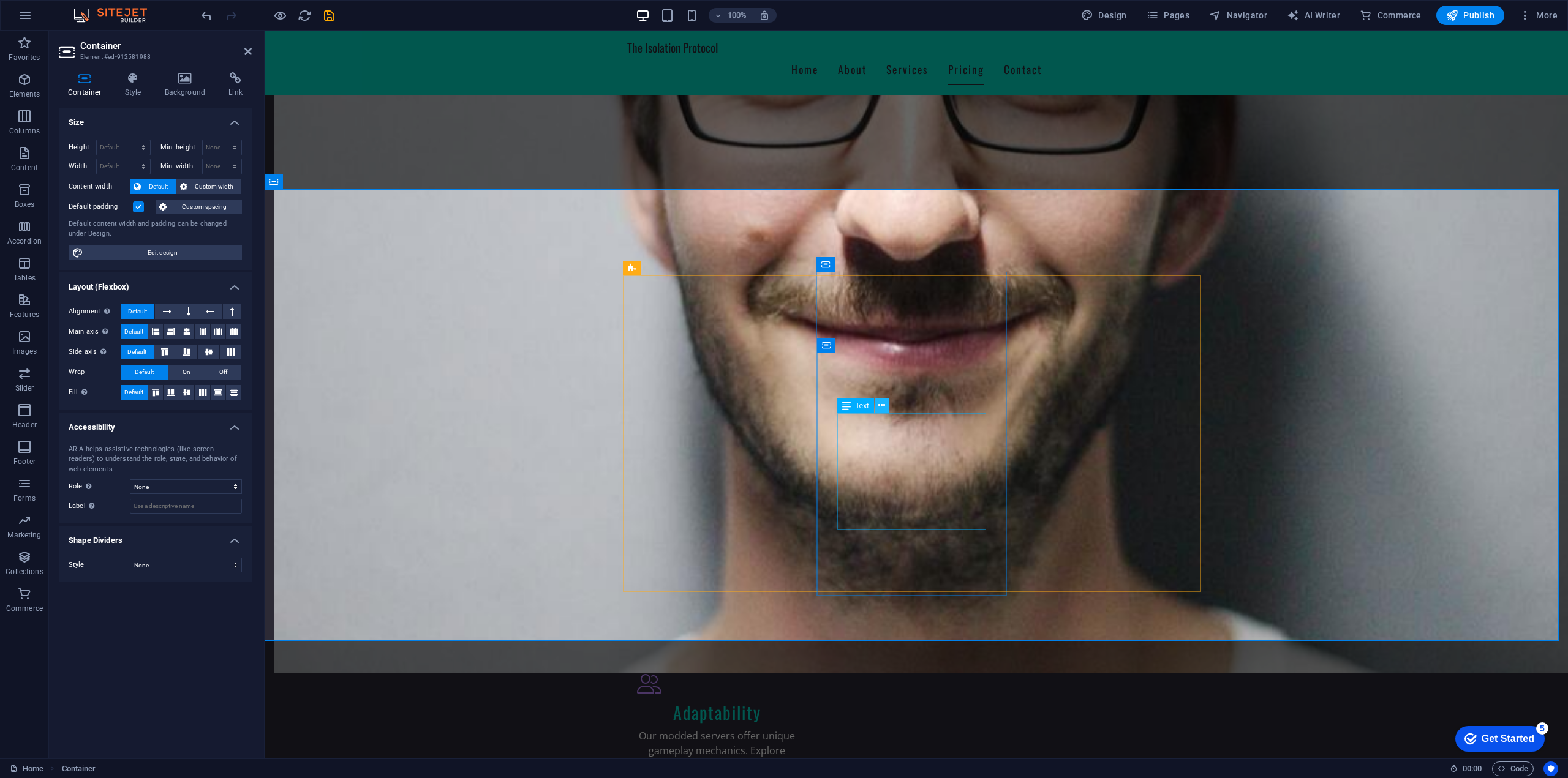
click at [879, 411] on icon at bounding box center [881, 406] width 7 height 13
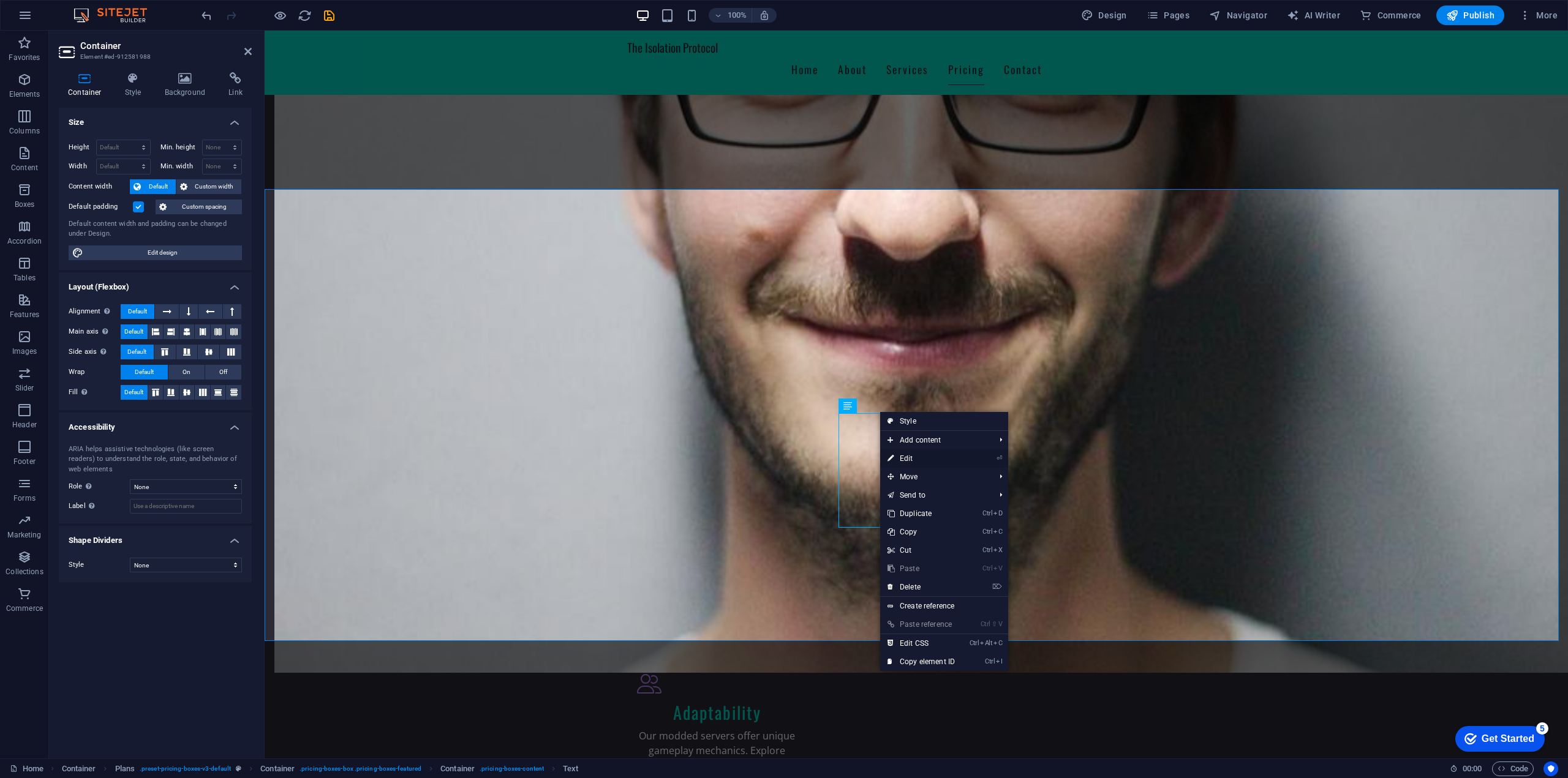
click at [911, 461] on link "⏎ Edit" at bounding box center [921, 458] width 82 height 18
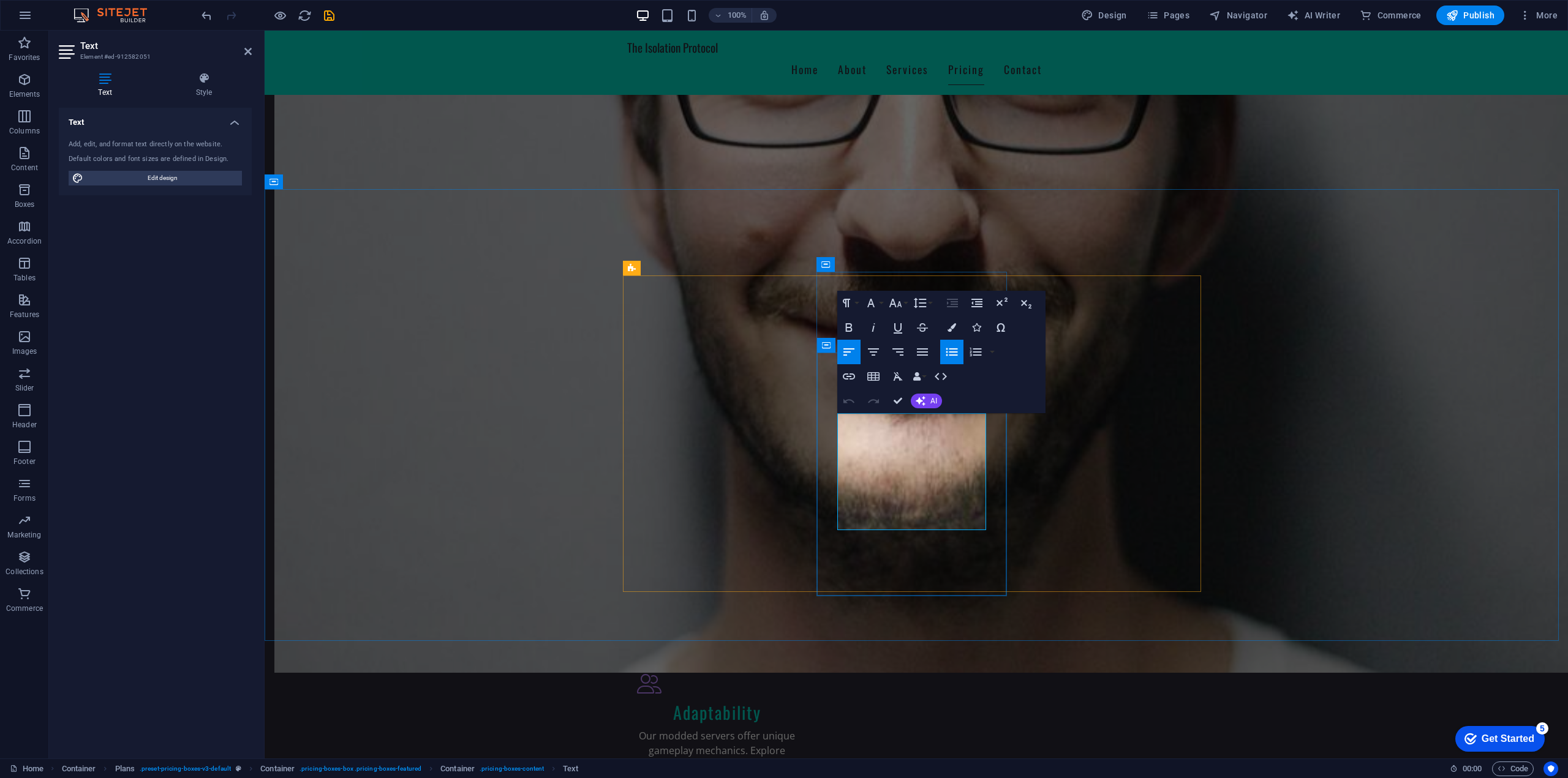
drag, startPoint x: 894, startPoint y: 515, endPoint x: 843, endPoint y: 432, distance: 97.4
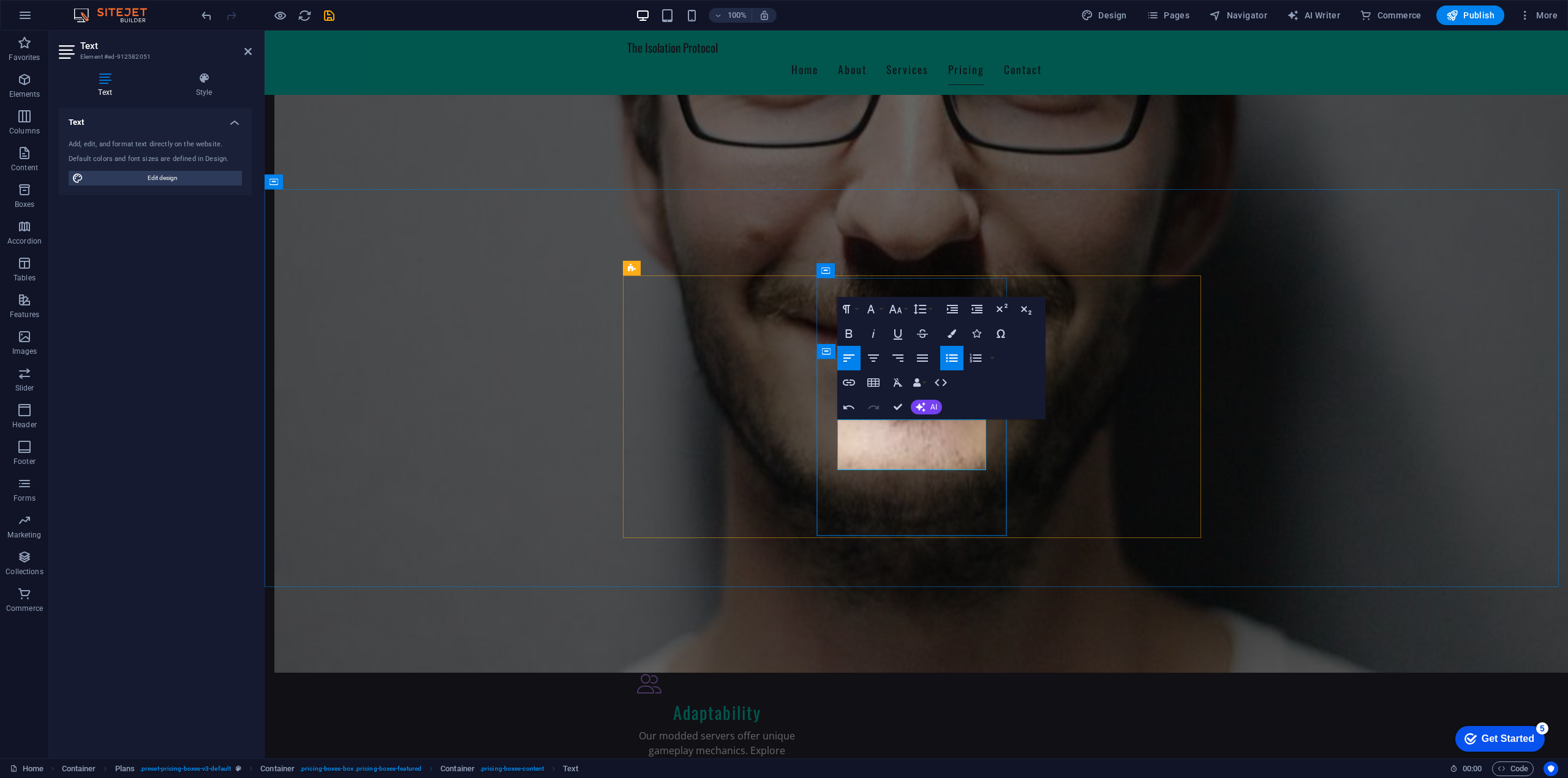
scroll to position [1013, 0]
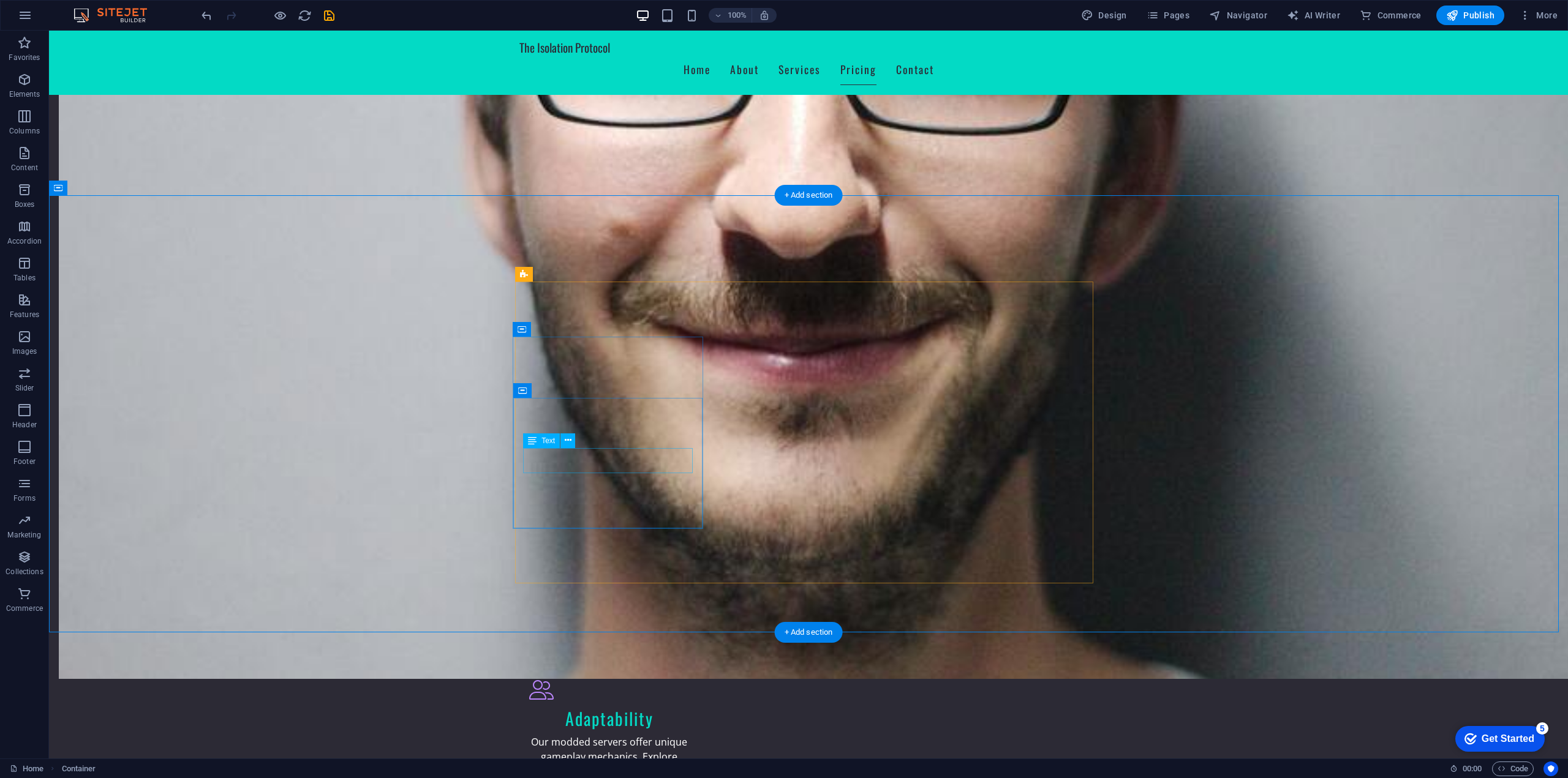
click at [572, 440] on button at bounding box center [567, 440] width 14 height 14
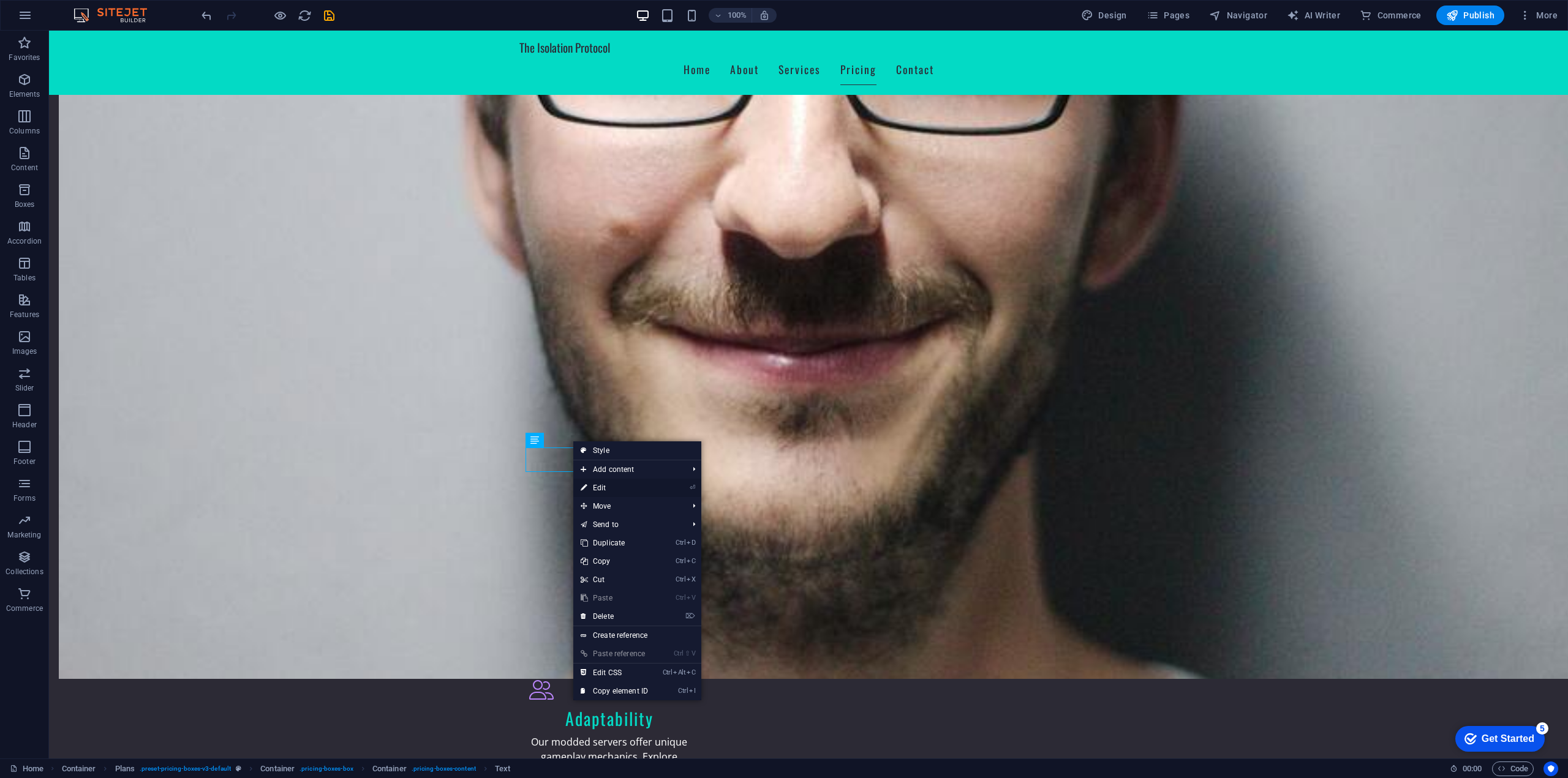
click at [639, 490] on link "⏎ Edit" at bounding box center [614, 488] width 82 height 18
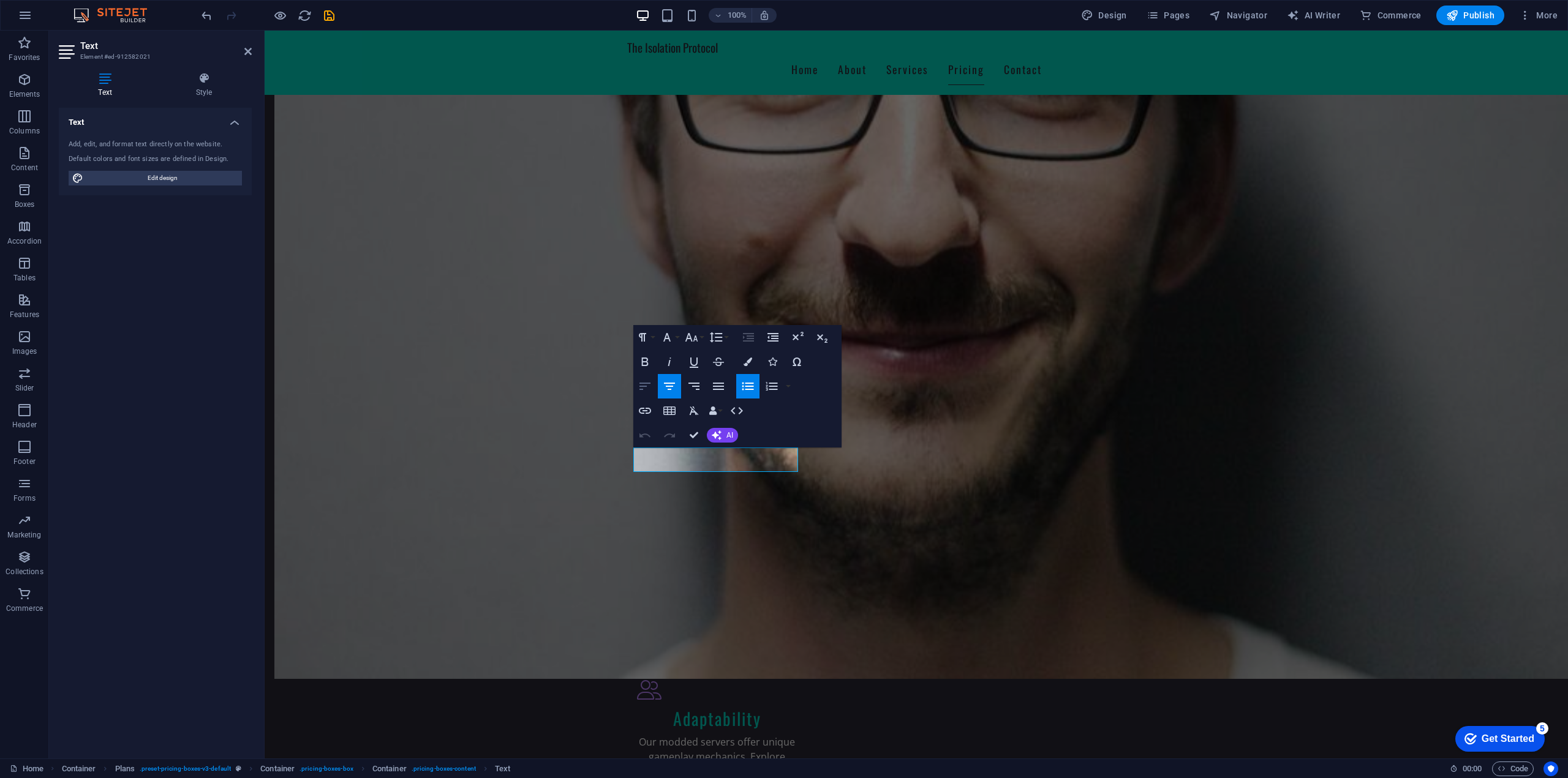
click at [642, 388] on icon "button" at bounding box center [645, 386] width 14 height 14
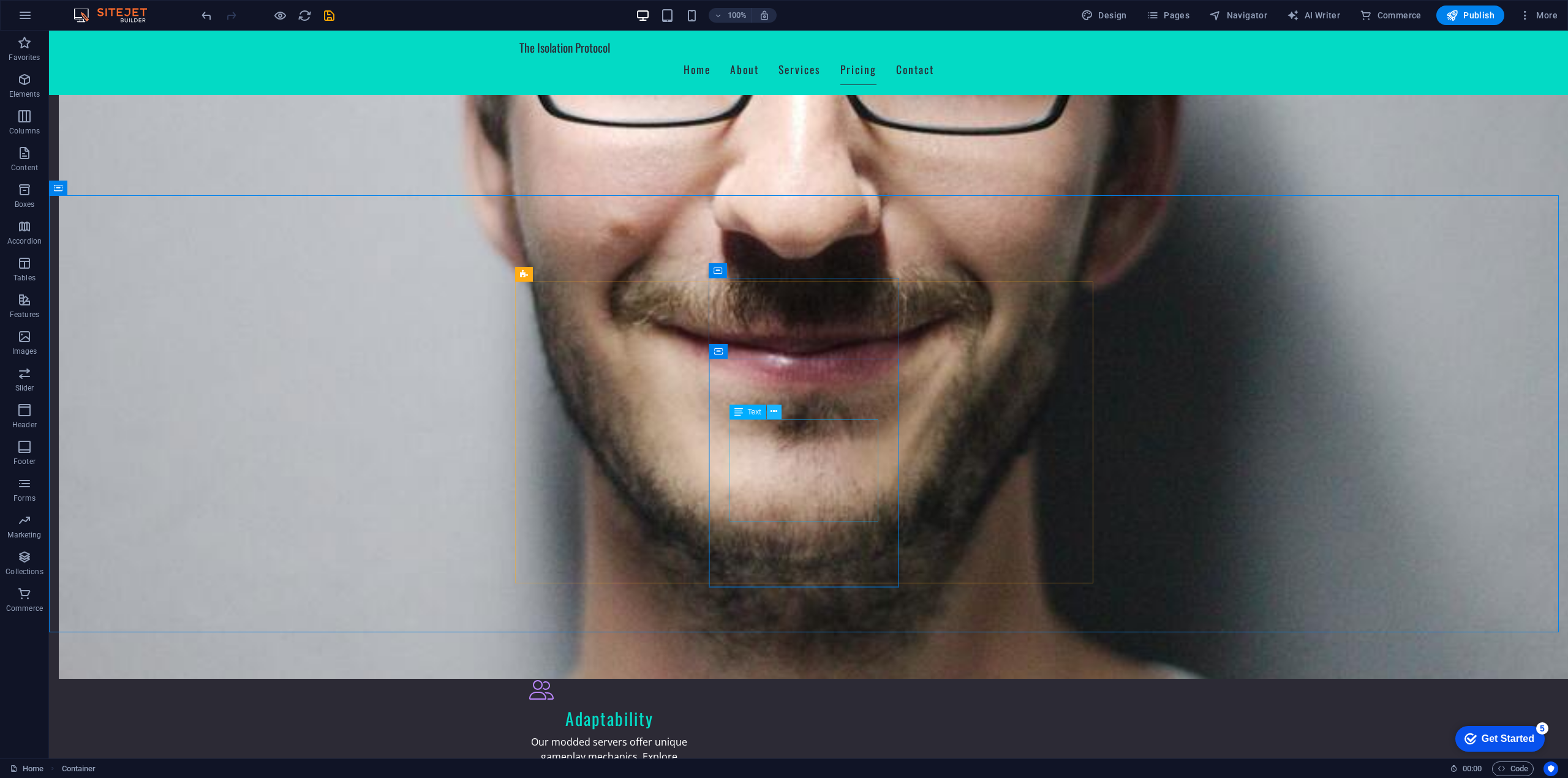
click at [778, 412] on button at bounding box center [774, 412] width 14 height 14
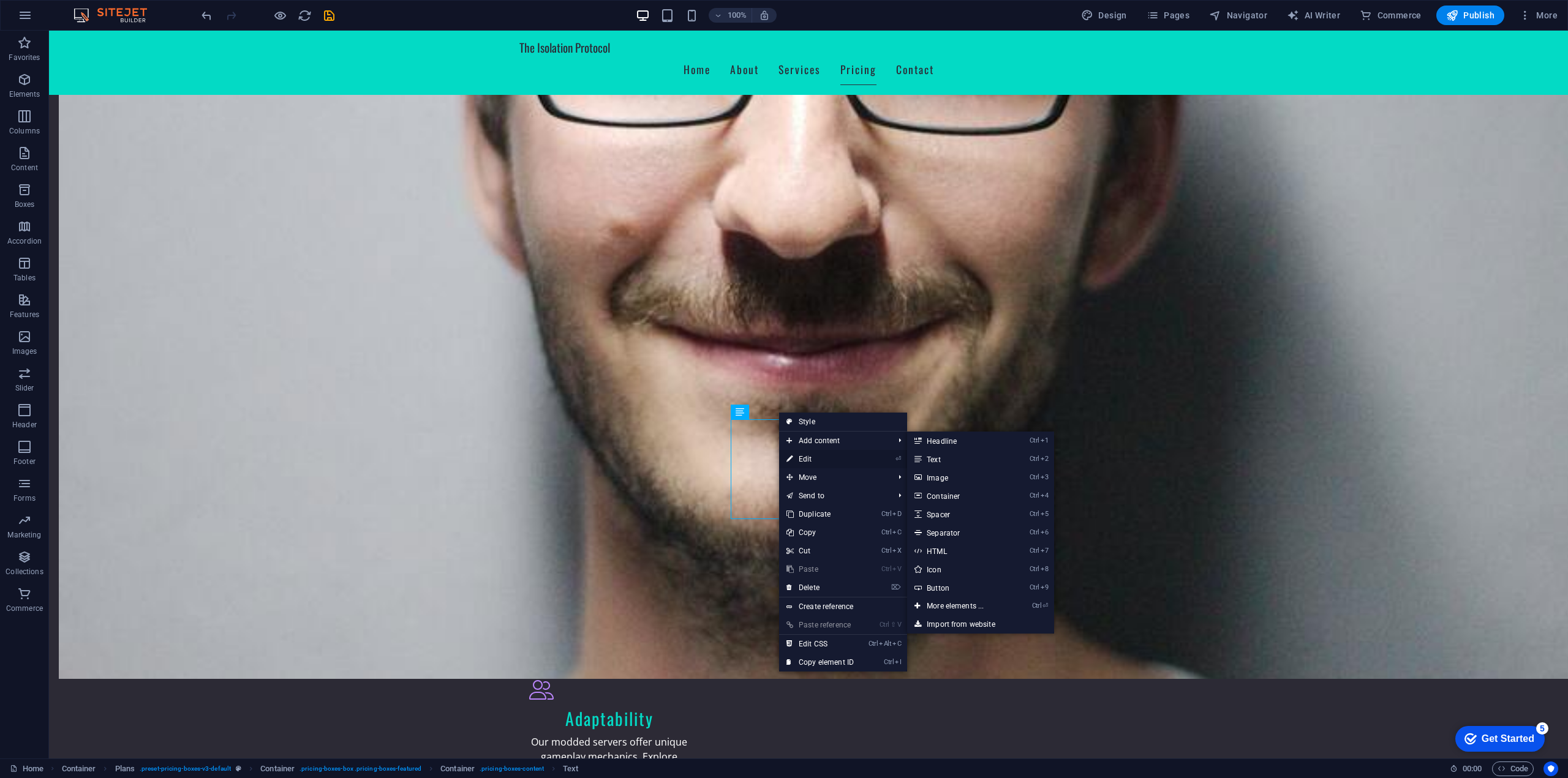
click at [806, 457] on link "⏎ Edit" at bounding box center [820, 459] width 82 height 18
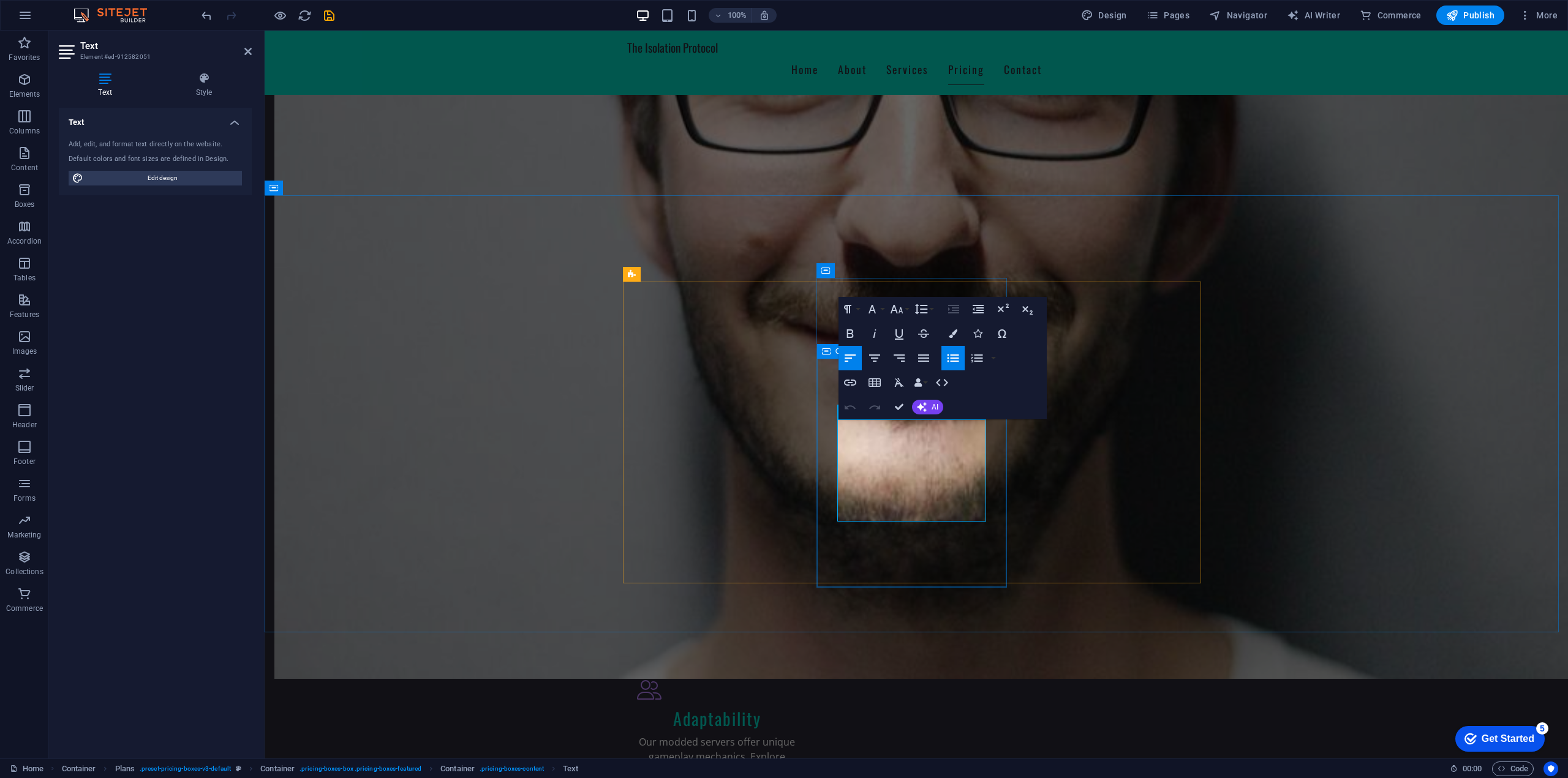
drag, startPoint x: 858, startPoint y: 512, endPoint x: 820, endPoint y: 410, distance: 108.8
copy ul "- Custom Tag - - -"
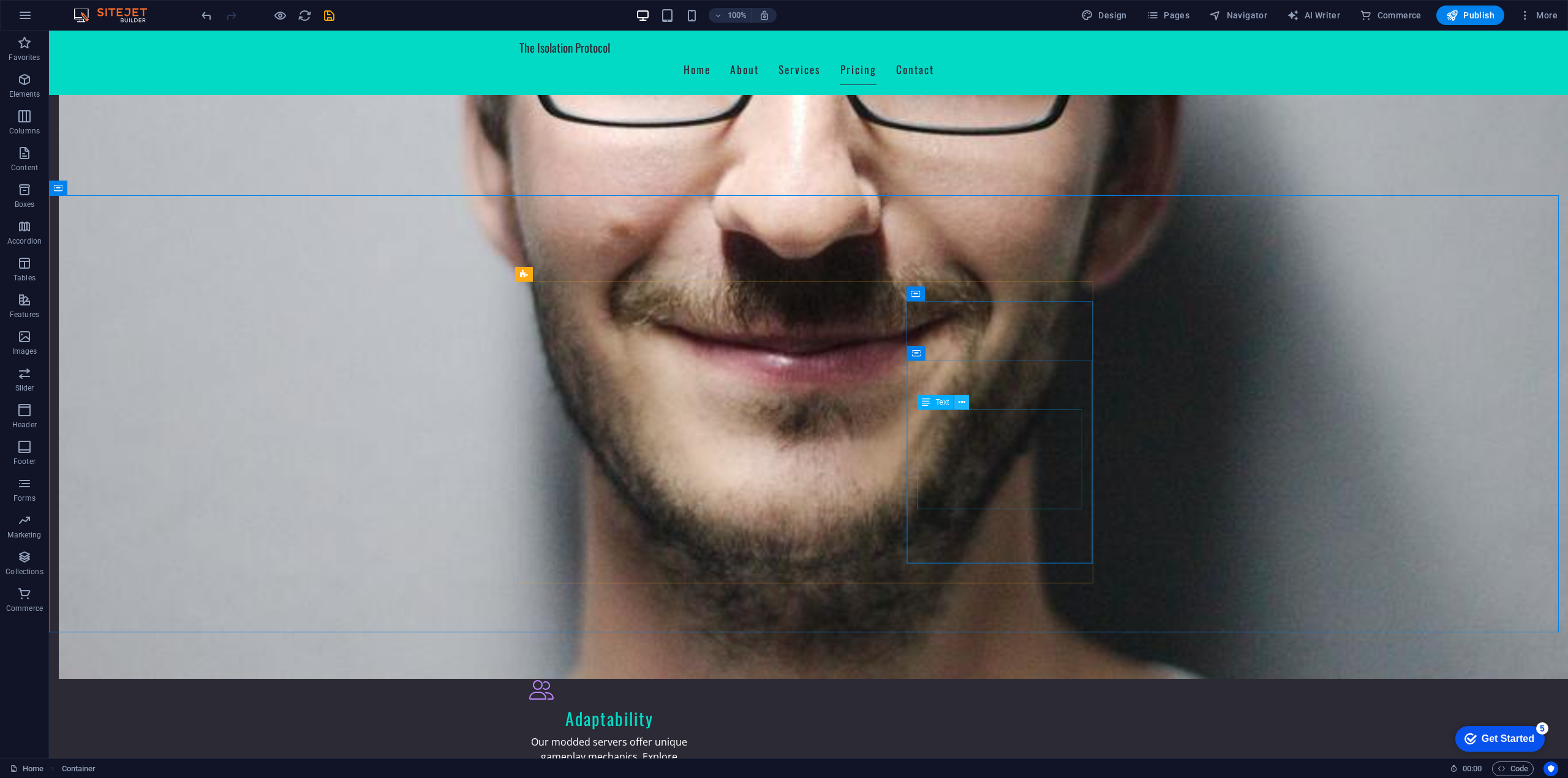
click at [956, 401] on button at bounding box center [961, 402] width 14 height 14
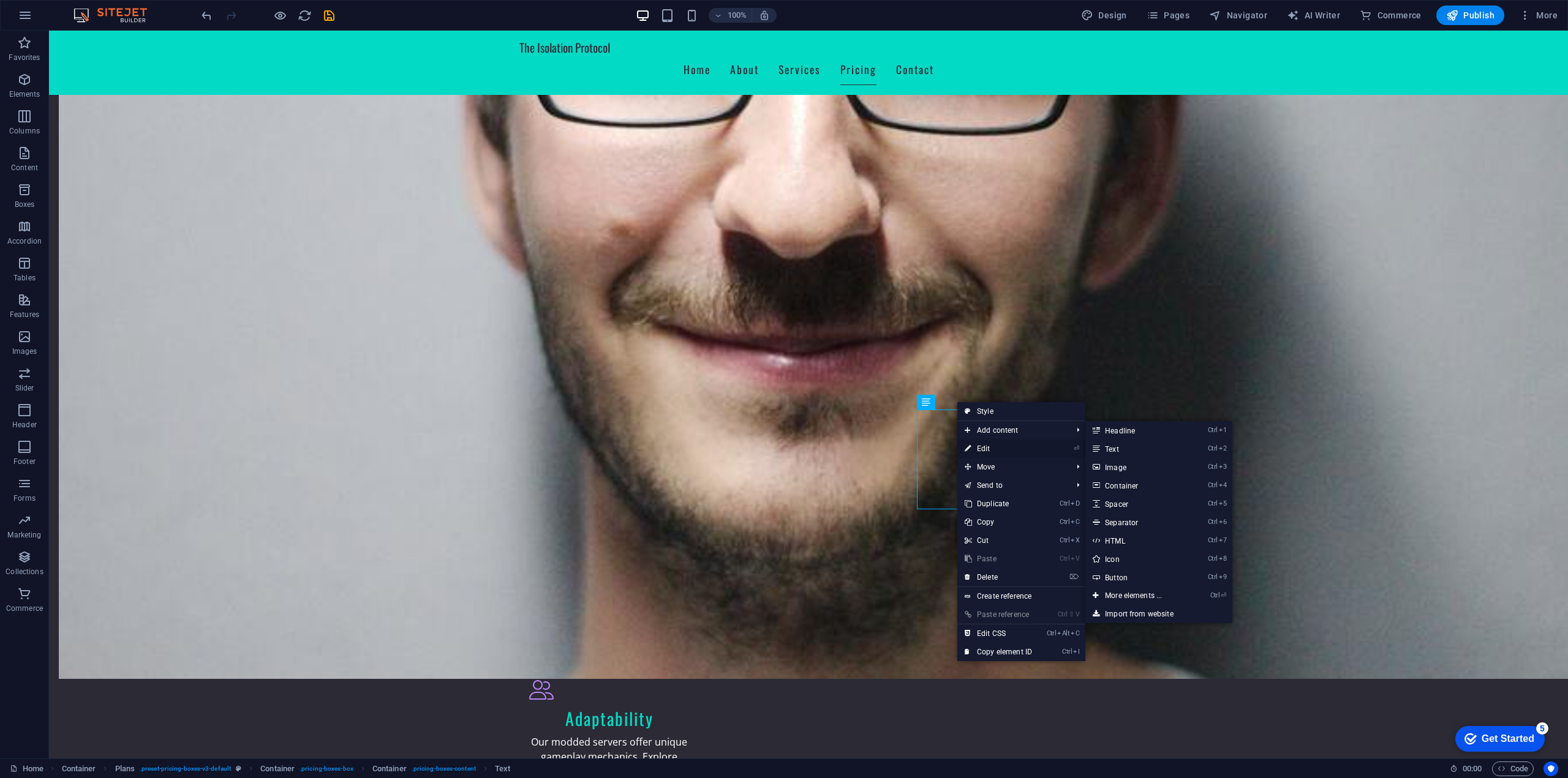
click at [990, 444] on link "⏎ Edit" at bounding box center [998, 448] width 82 height 18
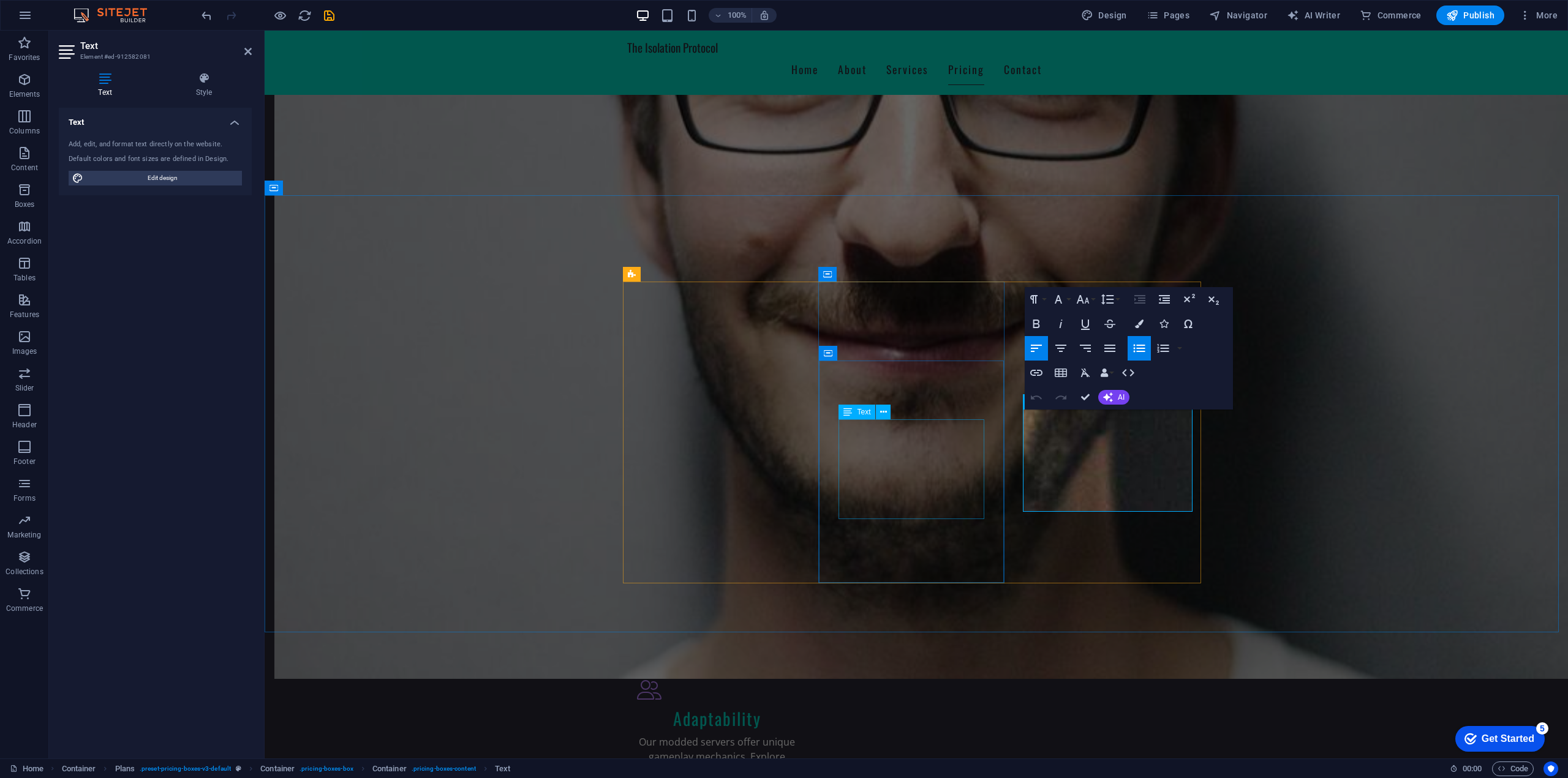
drag, startPoint x: 1175, startPoint y: 496, endPoint x: 982, endPoint y: 421, distance: 207.1
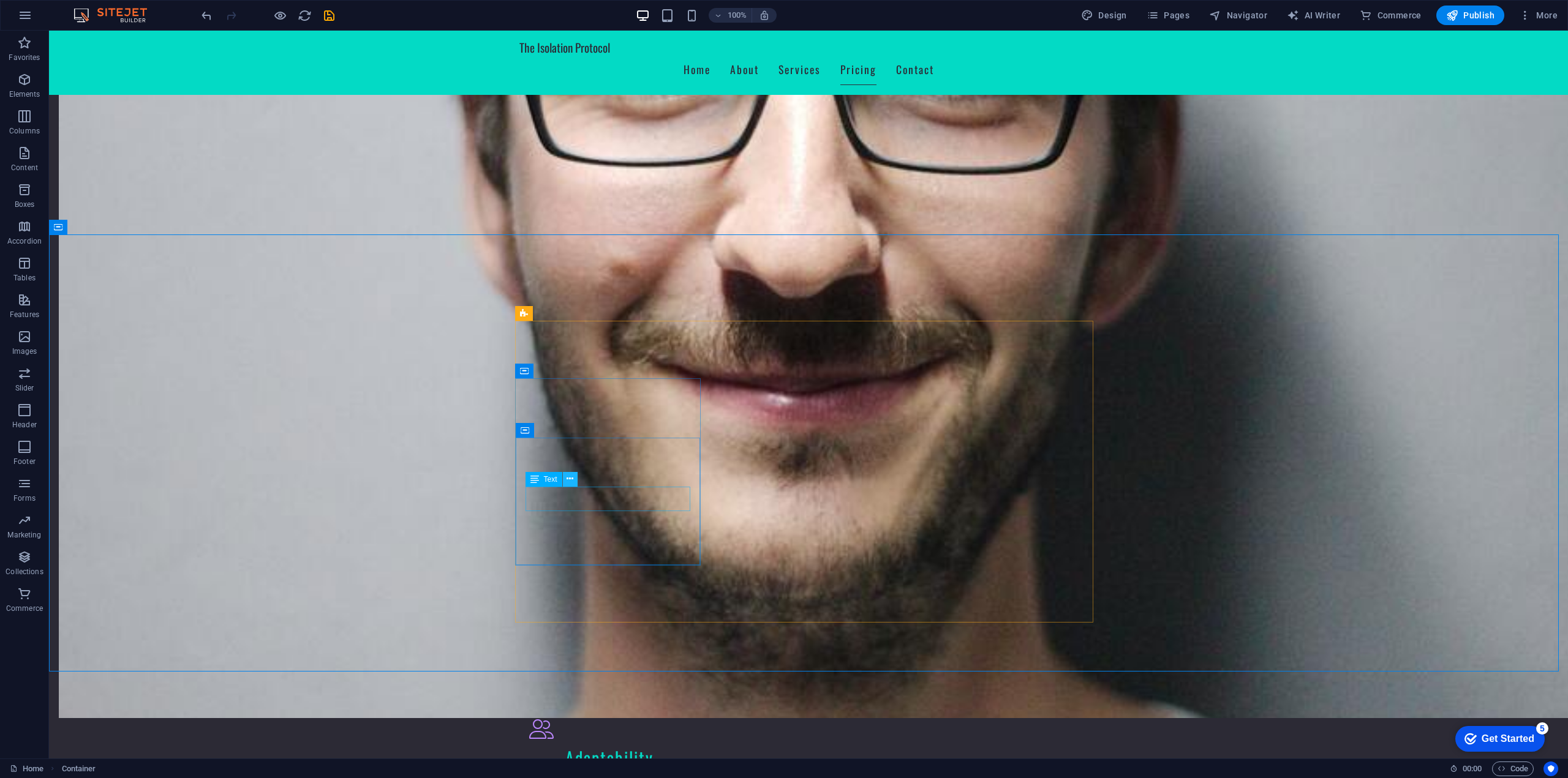
click at [568, 476] on icon at bounding box center [570, 479] width 7 height 13
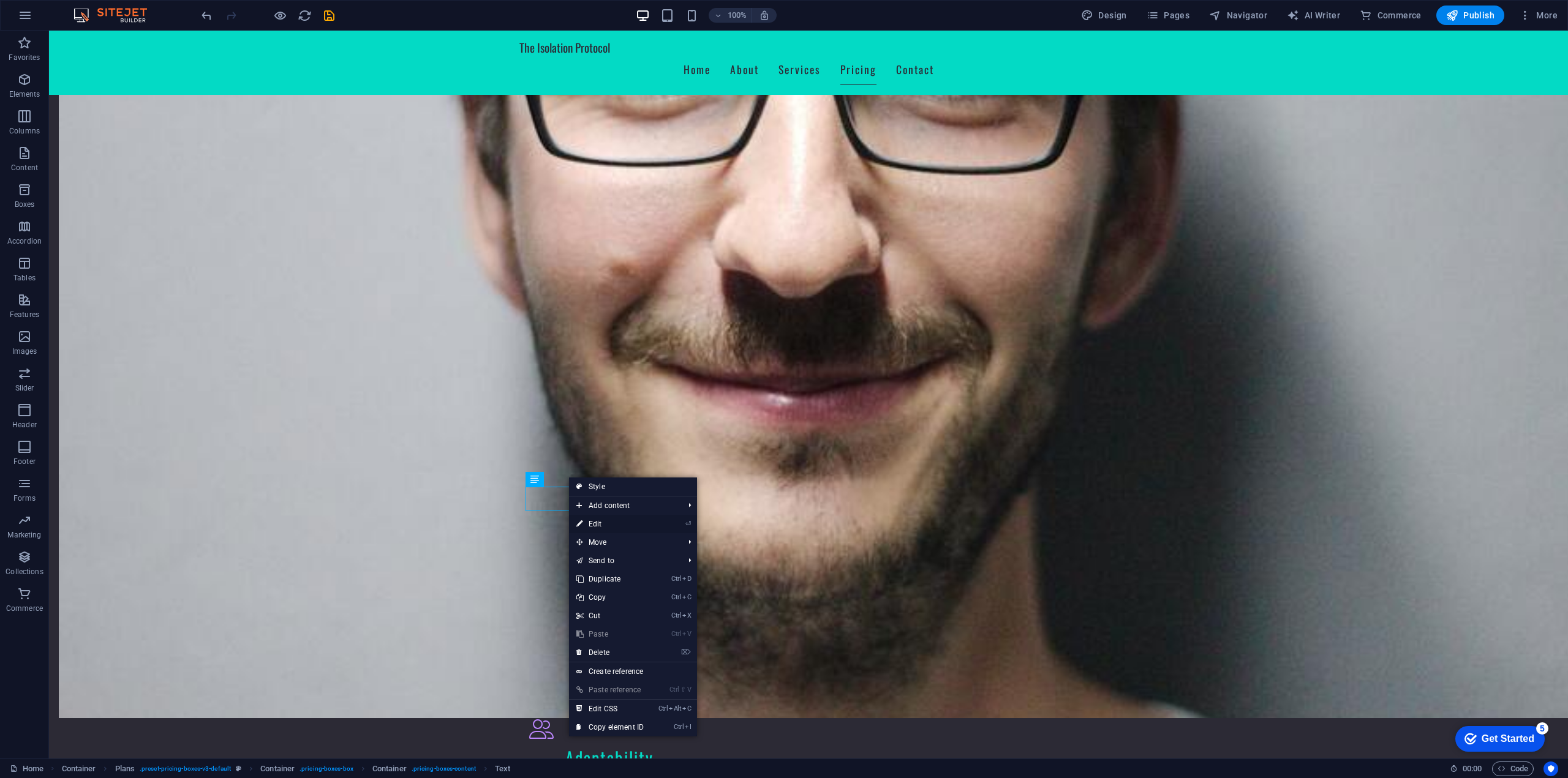
click at [611, 526] on link "⏎ Edit" at bounding box center [610, 524] width 82 height 18
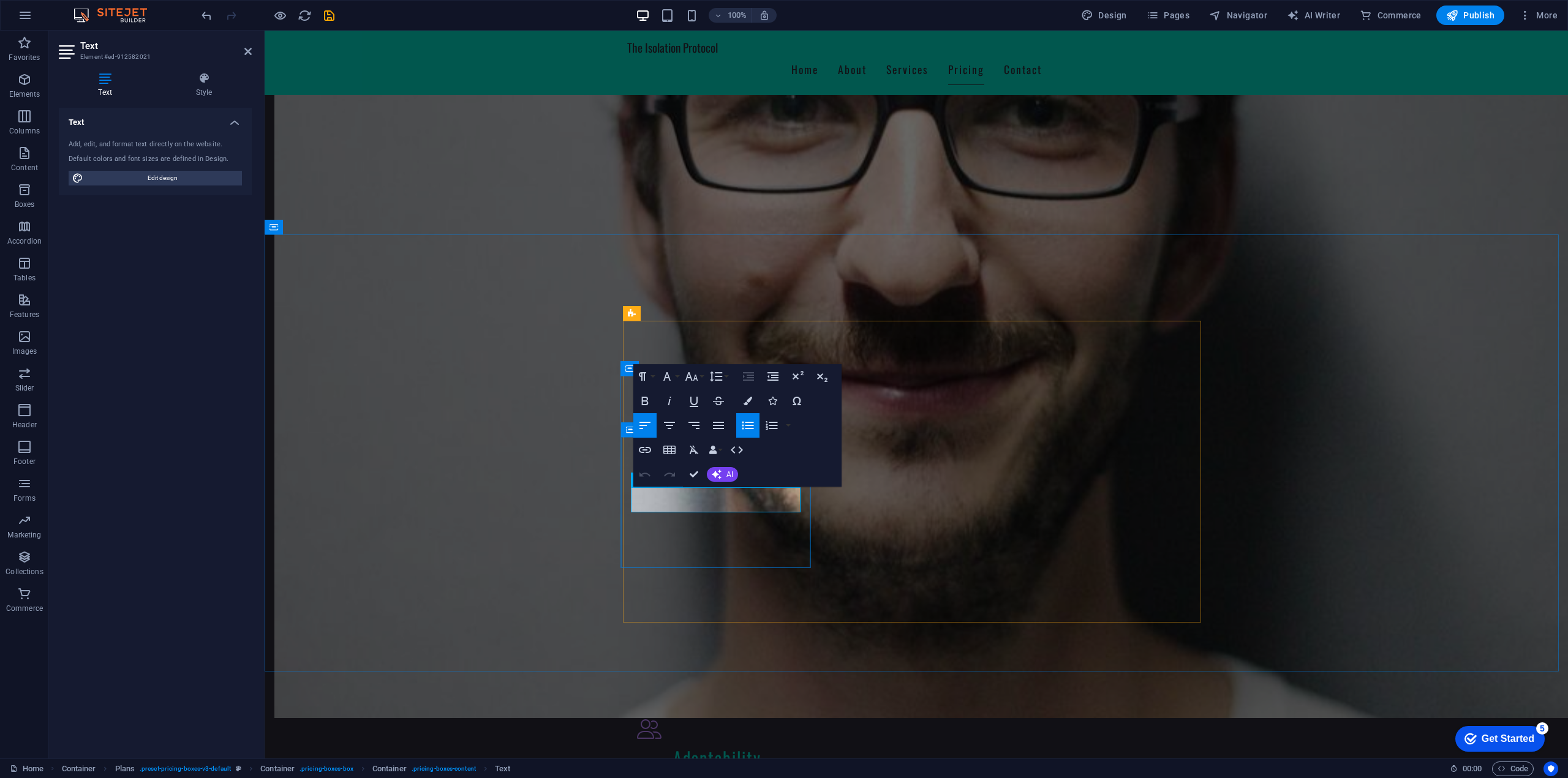
drag, startPoint x: 698, startPoint y: 501, endPoint x: 685, endPoint y: 502, distance: 13.0
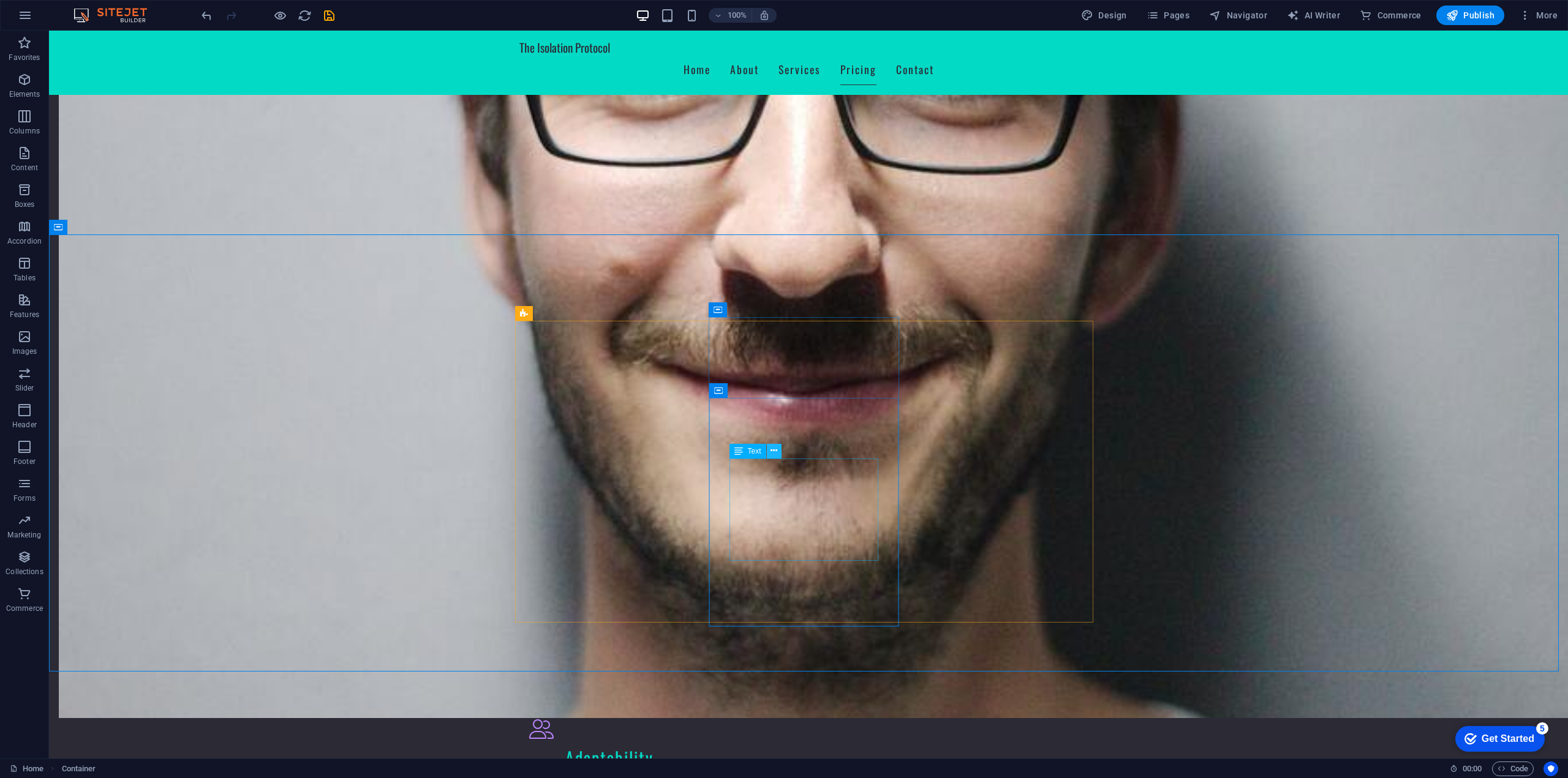
click at [776, 445] on icon at bounding box center [774, 451] width 7 height 13
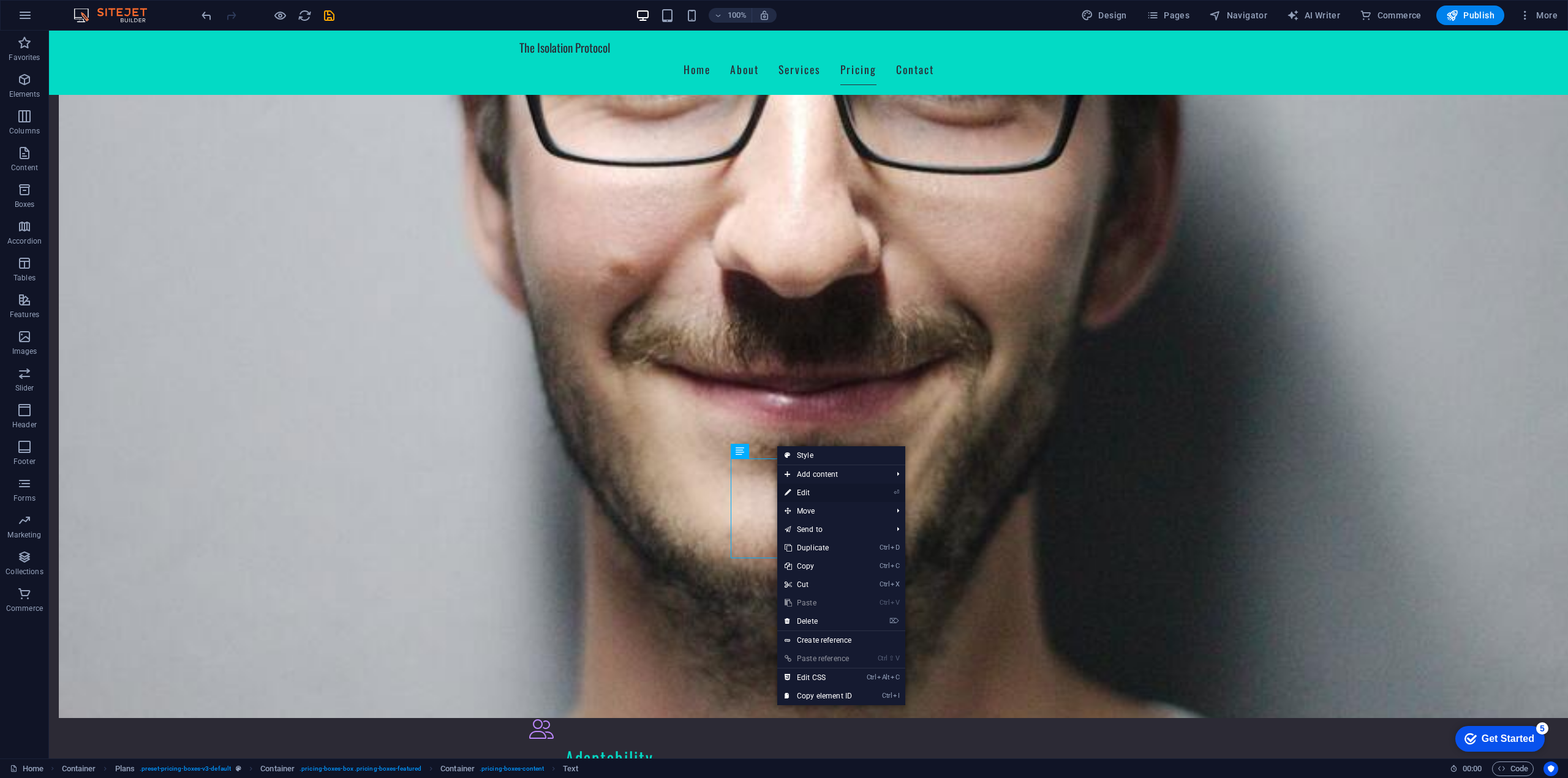
click at [805, 497] on link "⏎ Edit" at bounding box center [818, 493] width 82 height 18
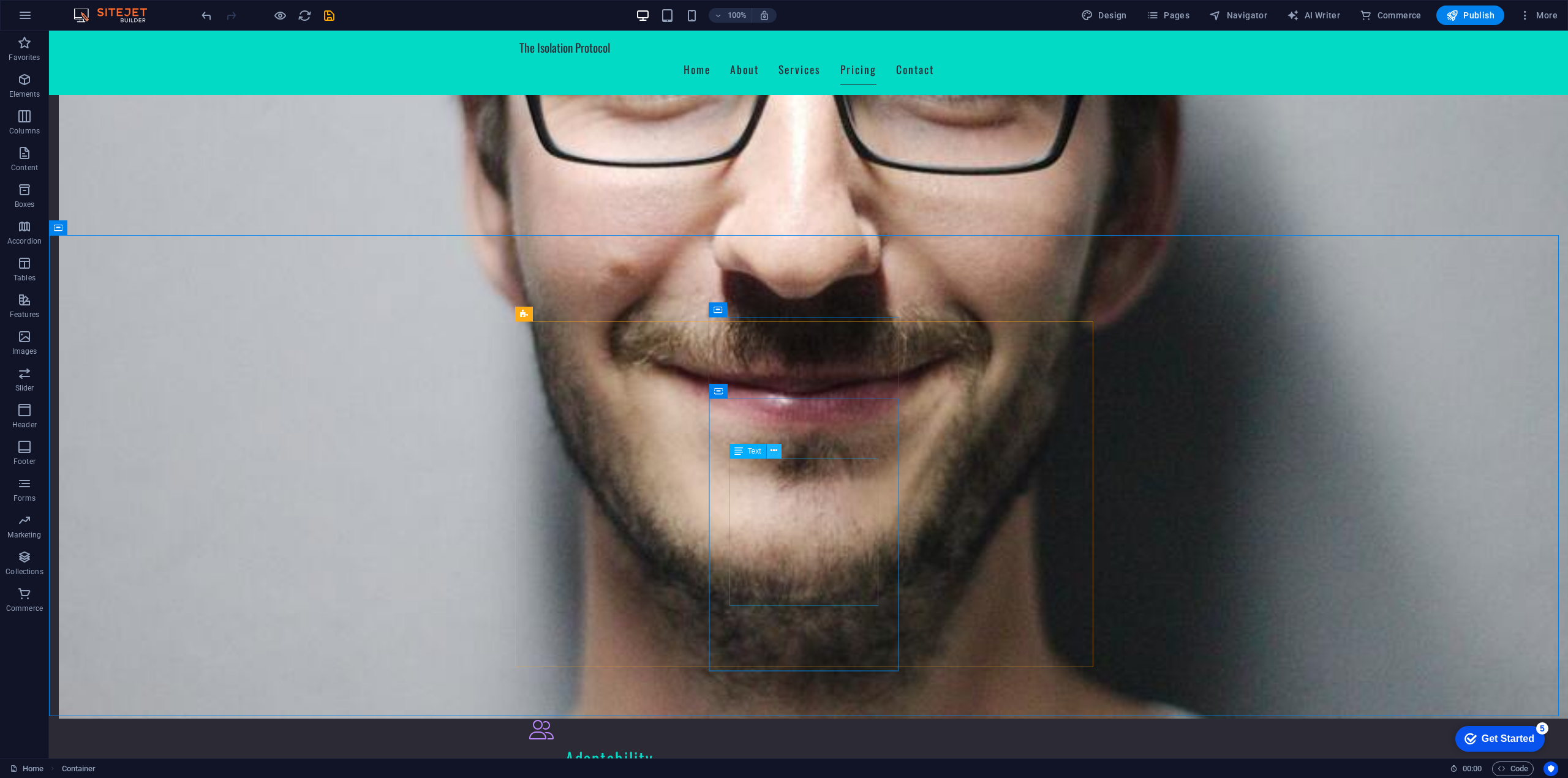
click at [776, 450] on icon at bounding box center [774, 451] width 7 height 13
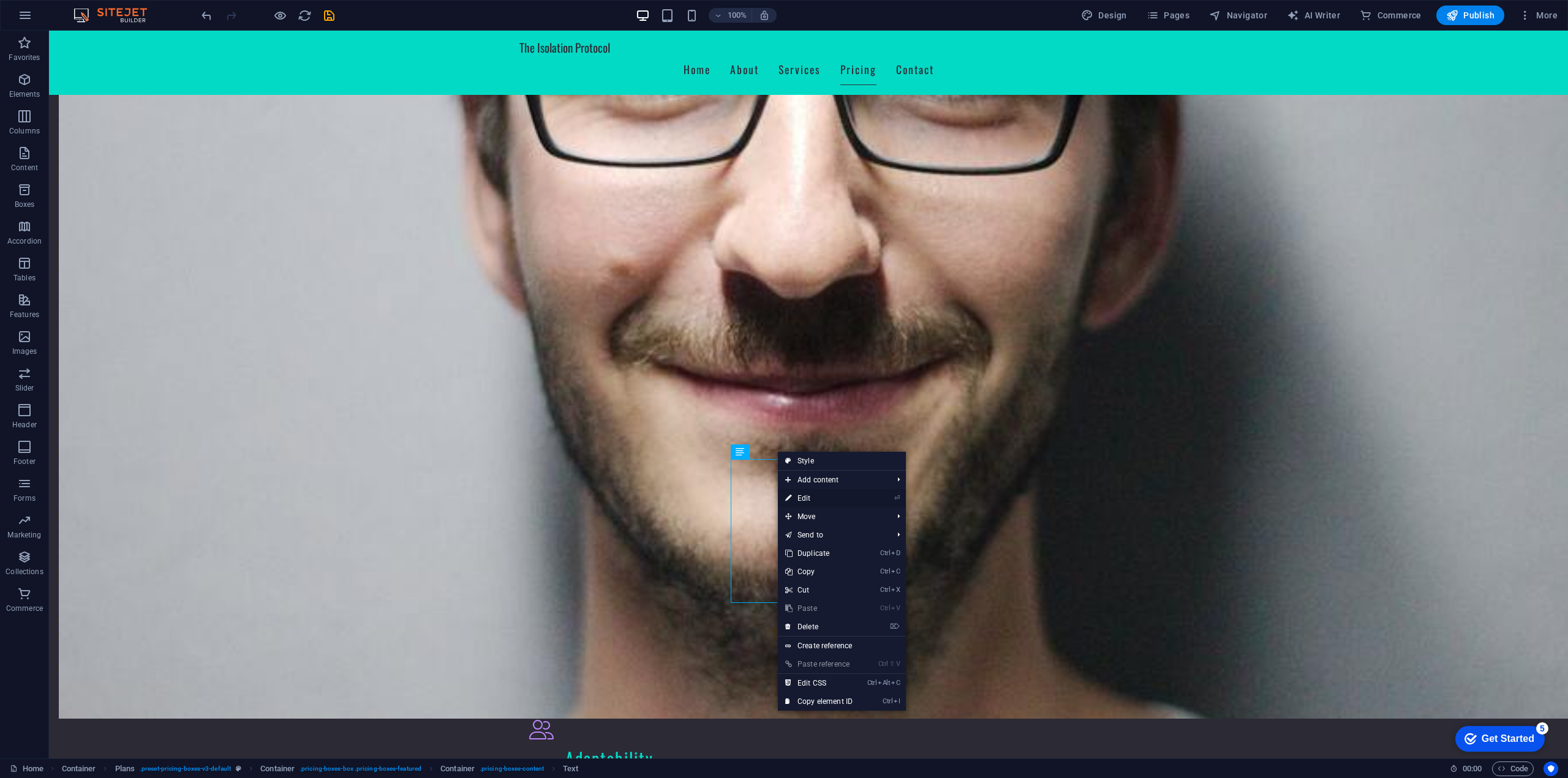
click at [809, 499] on link "⏎ Edit" at bounding box center [818, 498] width 82 height 18
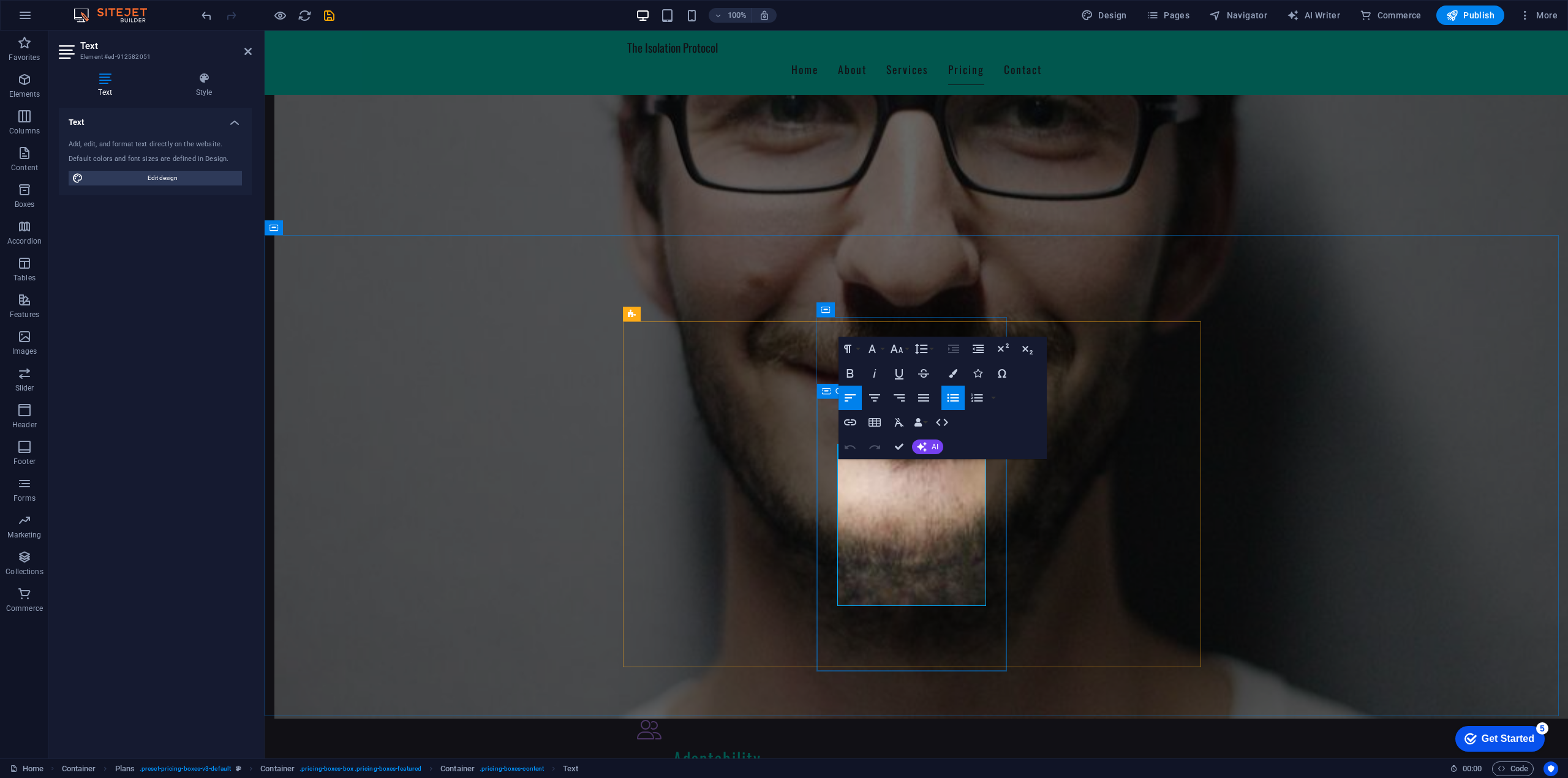
drag, startPoint x: 888, startPoint y: 598, endPoint x: 835, endPoint y: 452, distance: 155.3
copy ul "- Custom Discord Role - Access to restricted Discord channels - Deeper look int…"
click at [1067, 466] on icon at bounding box center [1068, 464] width 7 height 13
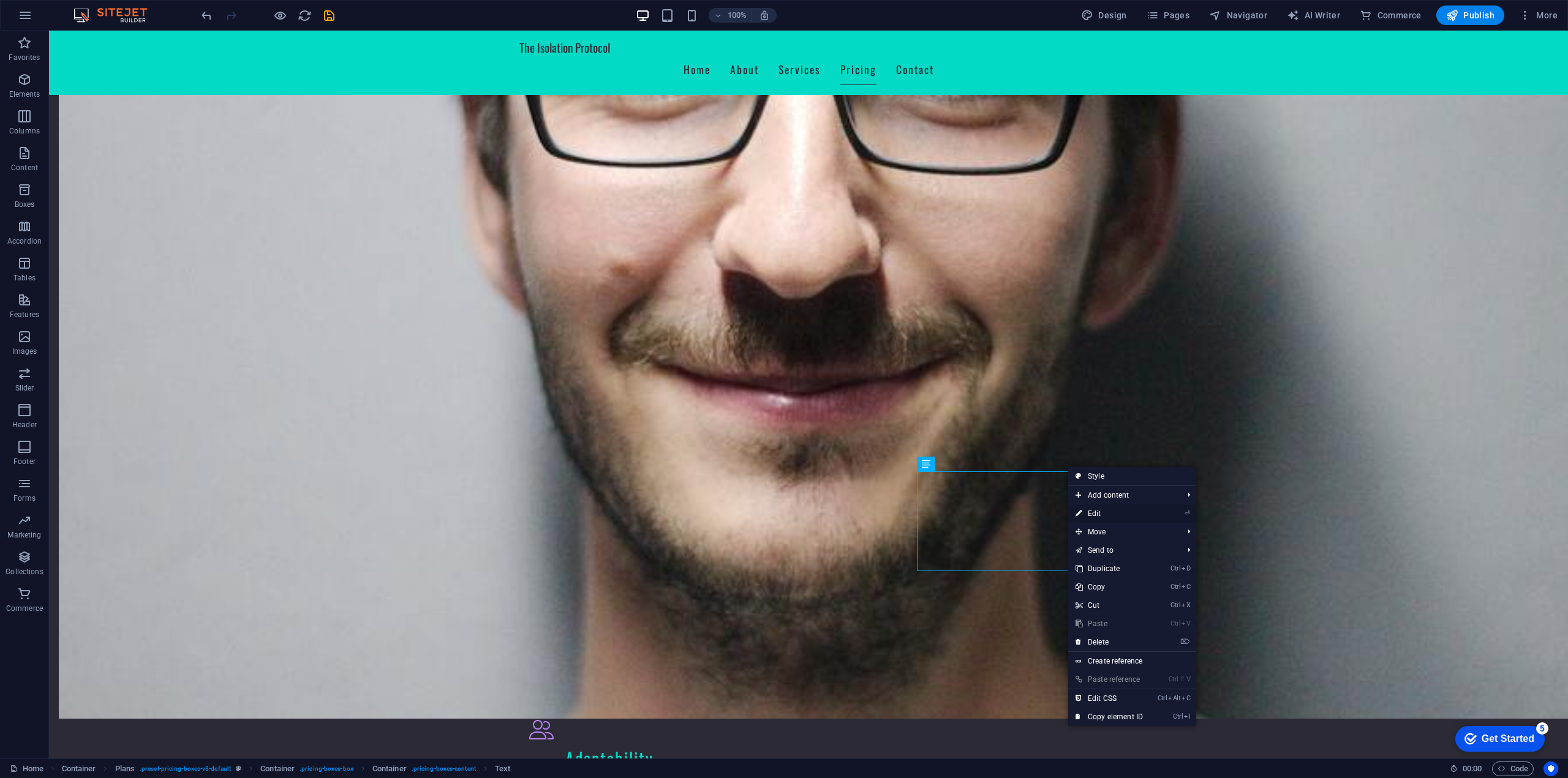
click at [1110, 516] on link "⏎ Edit" at bounding box center [1109, 513] width 82 height 18
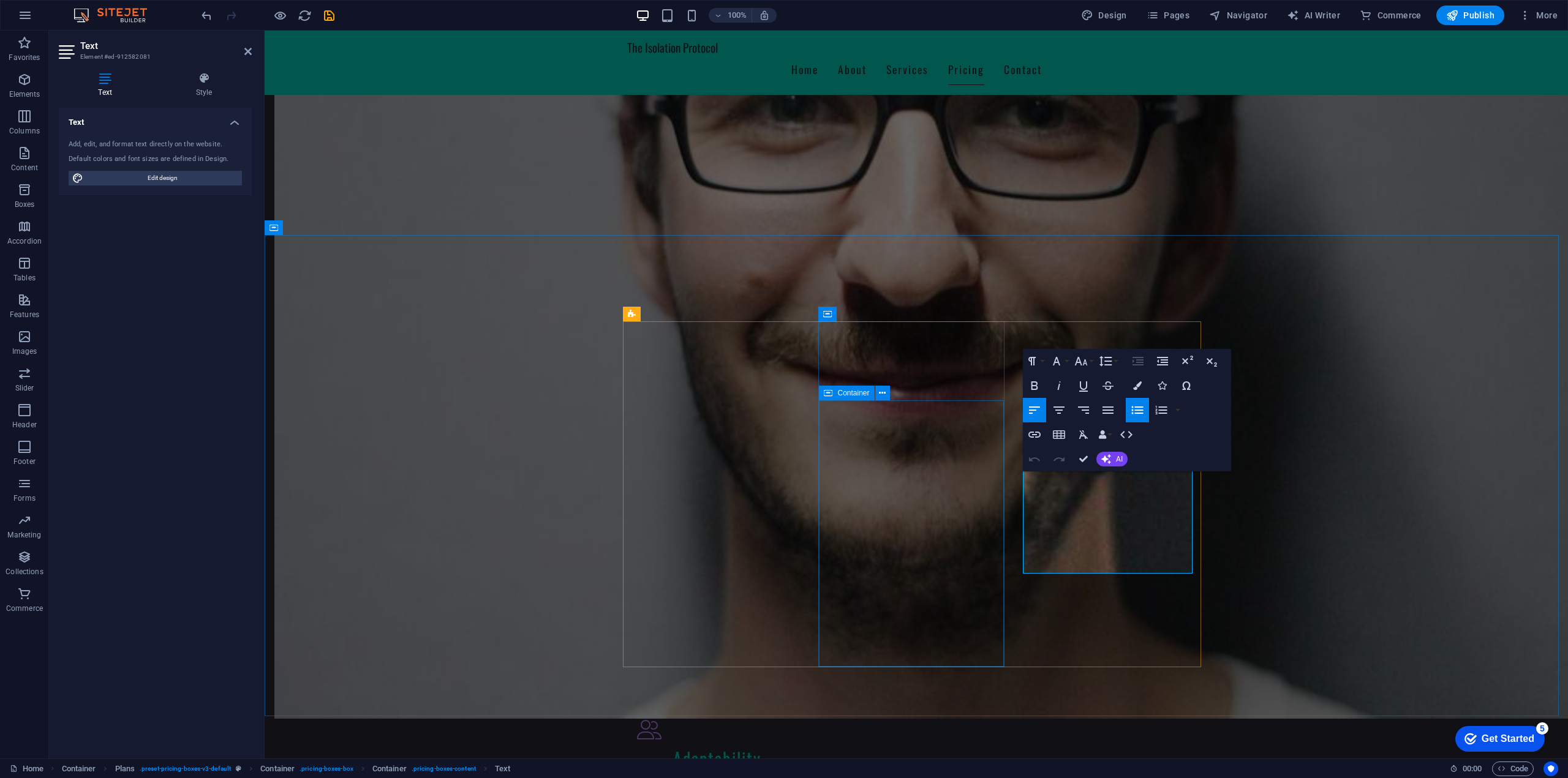
drag, startPoint x: 1040, startPoint y: 562, endPoint x: 996, endPoint y: 472, distance: 100.2
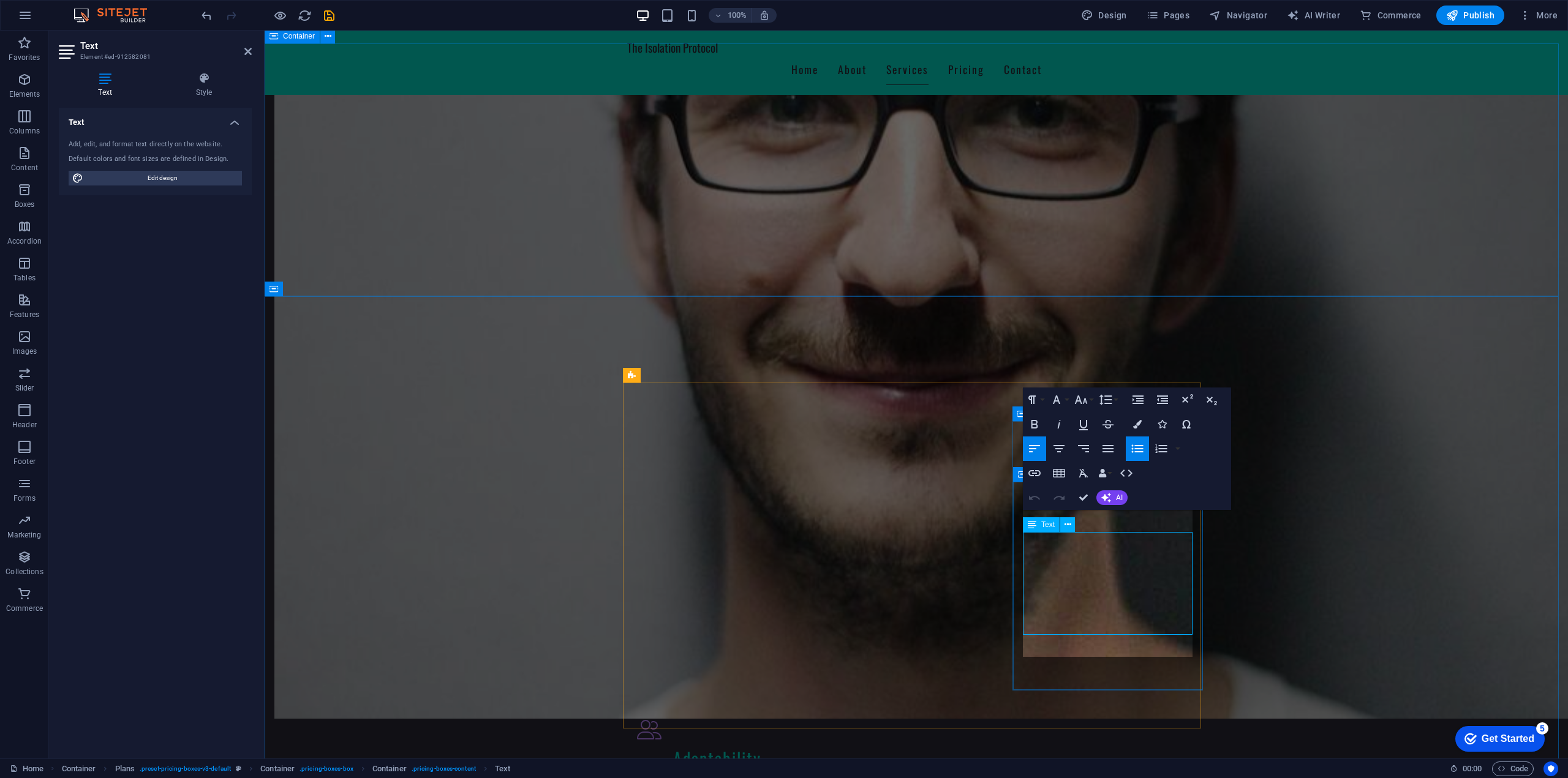
scroll to position [911, 0]
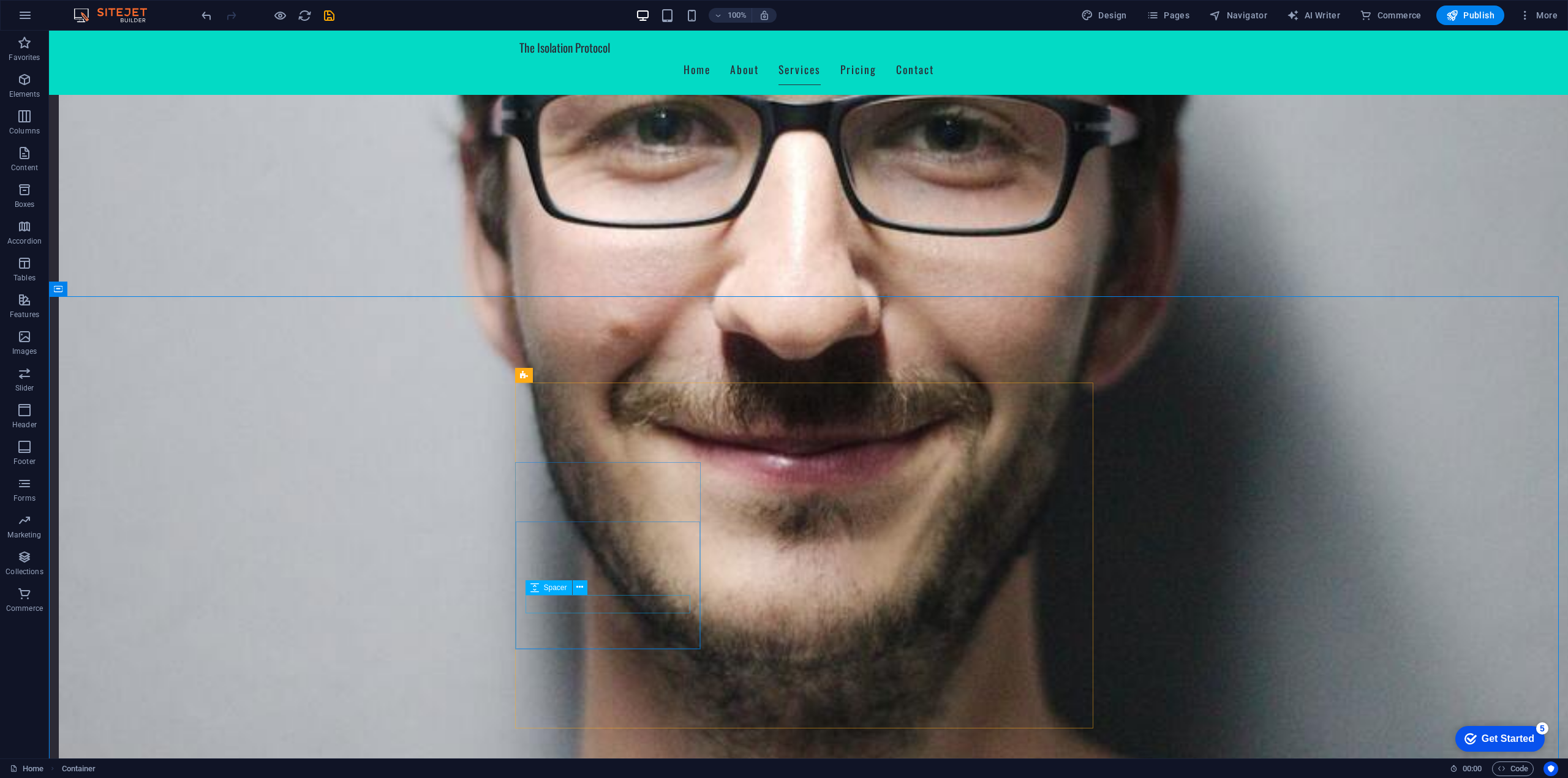
click at [534, 586] on icon at bounding box center [534, 587] width 9 height 14
click at [580, 591] on icon at bounding box center [580, 587] width 7 height 13
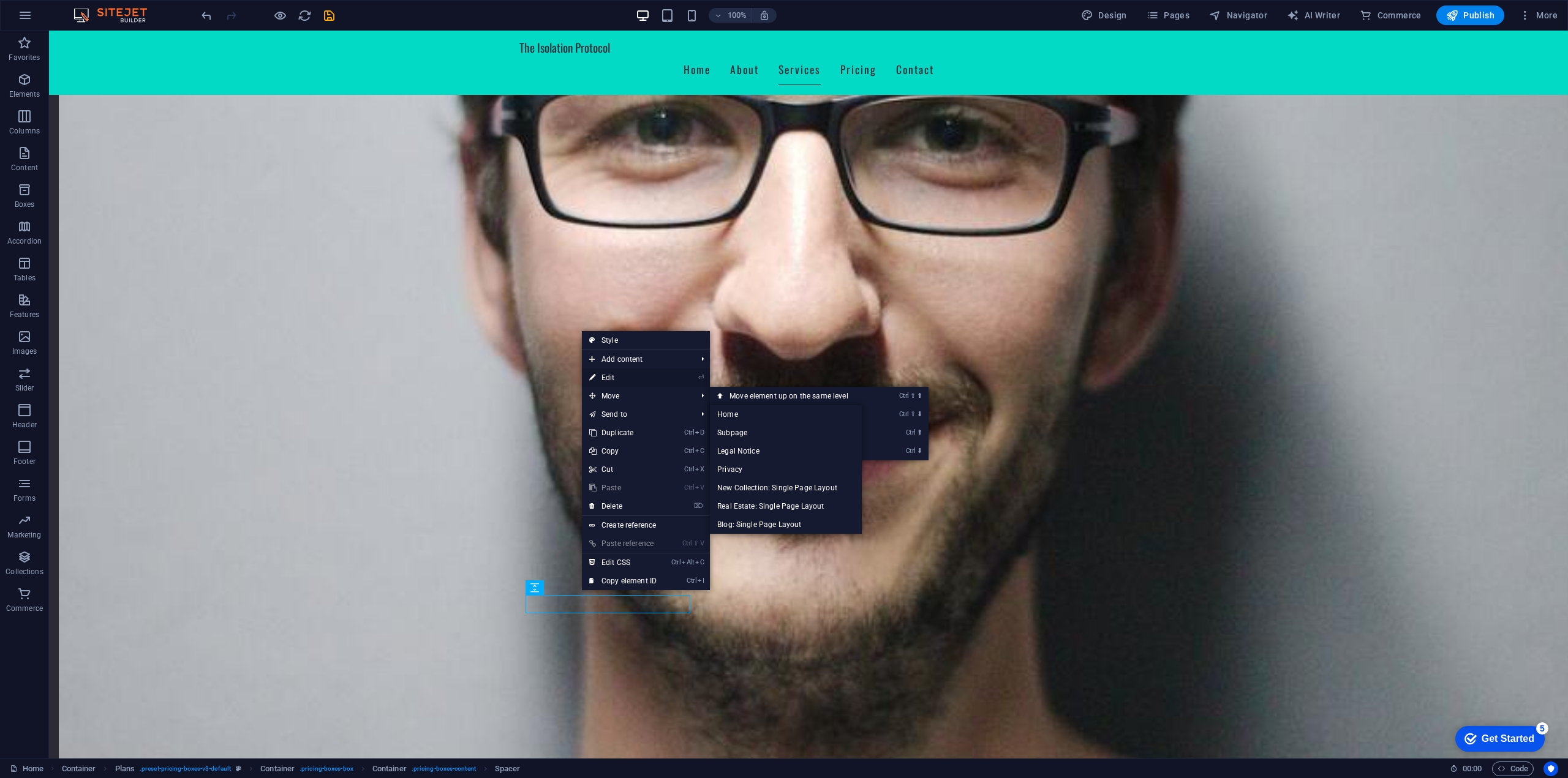
click at [621, 383] on link "⏎ Edit" at bounding box center [622, 378] width 82 height 18
select select "px"
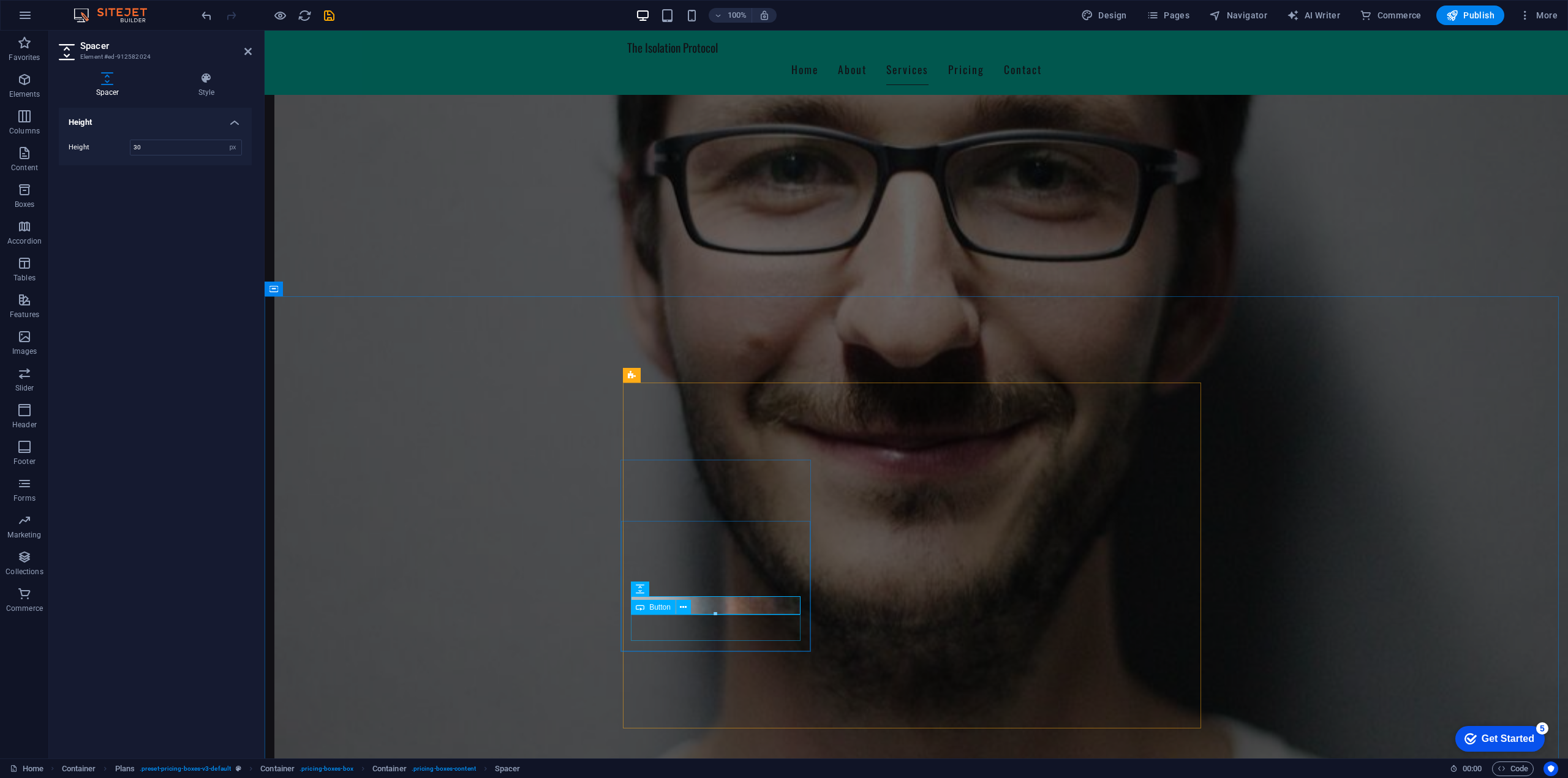
drag, startPoint x: 980, startPoint y: 645, endPoint x: 717, endPoint y: 631, distance: 263.4
click at [689, 604] on div "18.75px" at bounding box center [716, 604] width 165 height 12
click at [713, 610] on div at bounding box center [715, 610] width 169 height 5
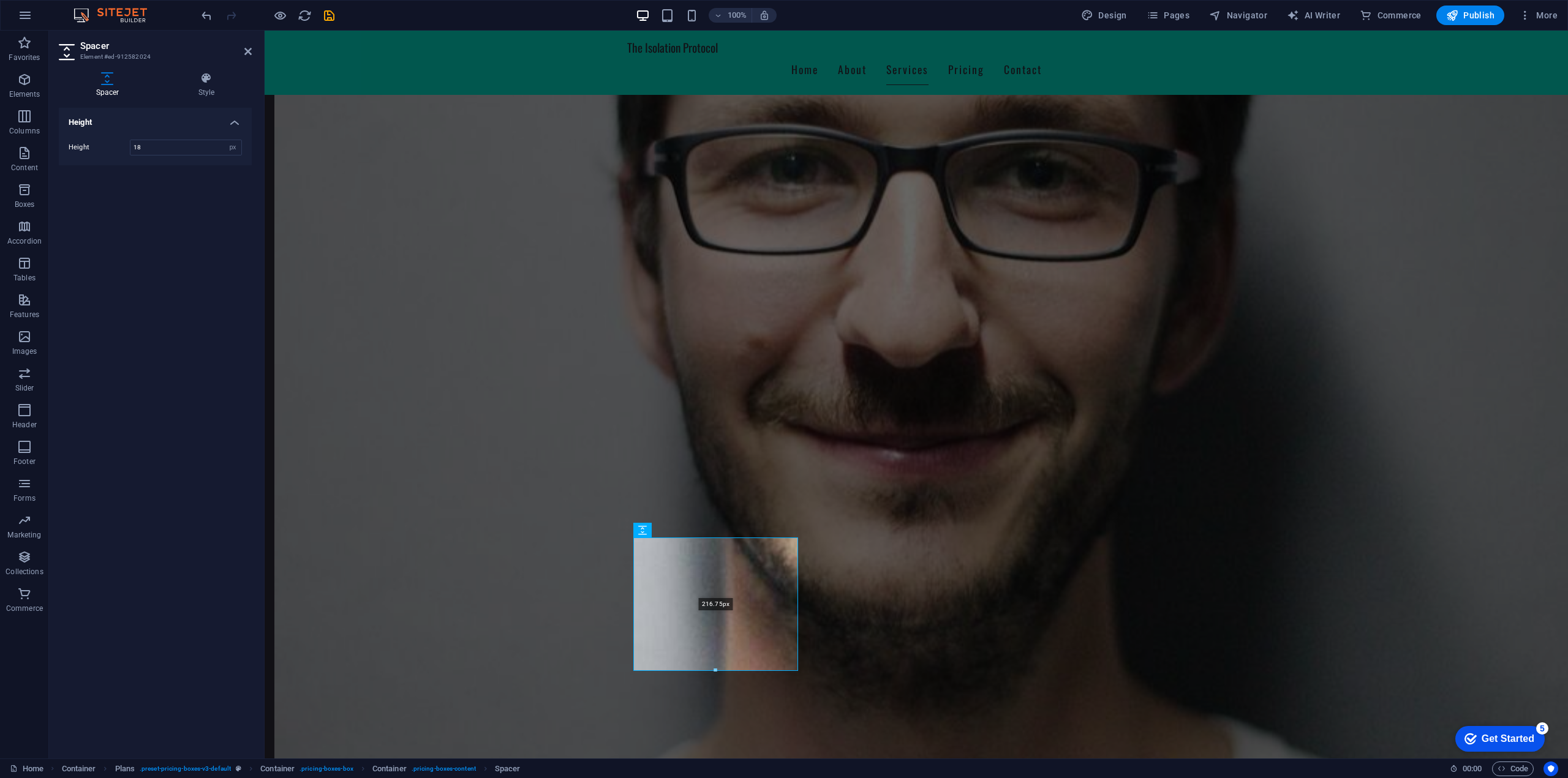
drag, startPoint x: 717, startPoint y: 610, endPoint x: 721, endPoint y: 733, distance: 123.1
type input "216"
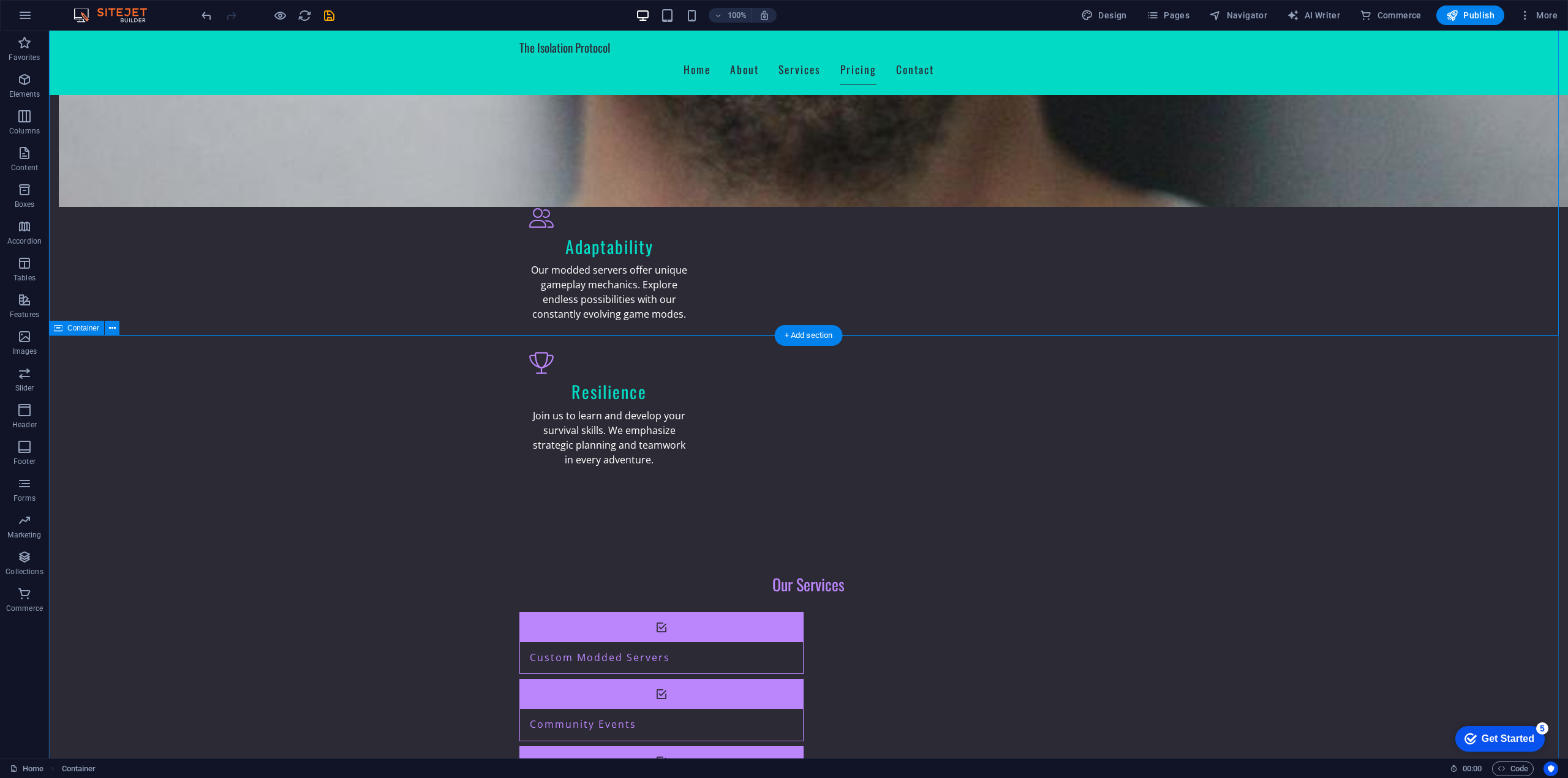
scroll to position [1523, 0]
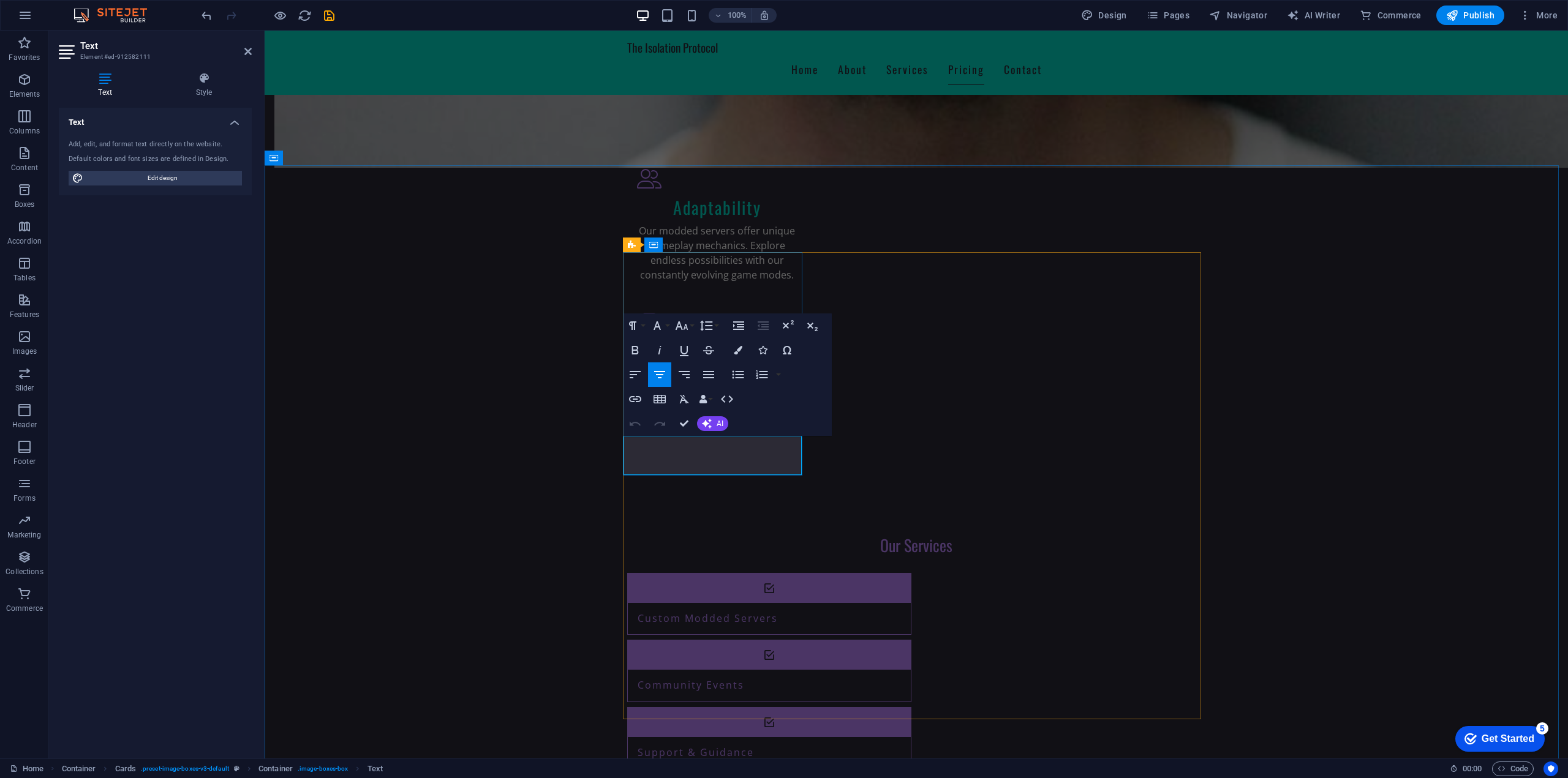
drag, startPoint x: 769, startPoint y: 460, endPoint x: 655, endPoint y: 460, distance: 114.0
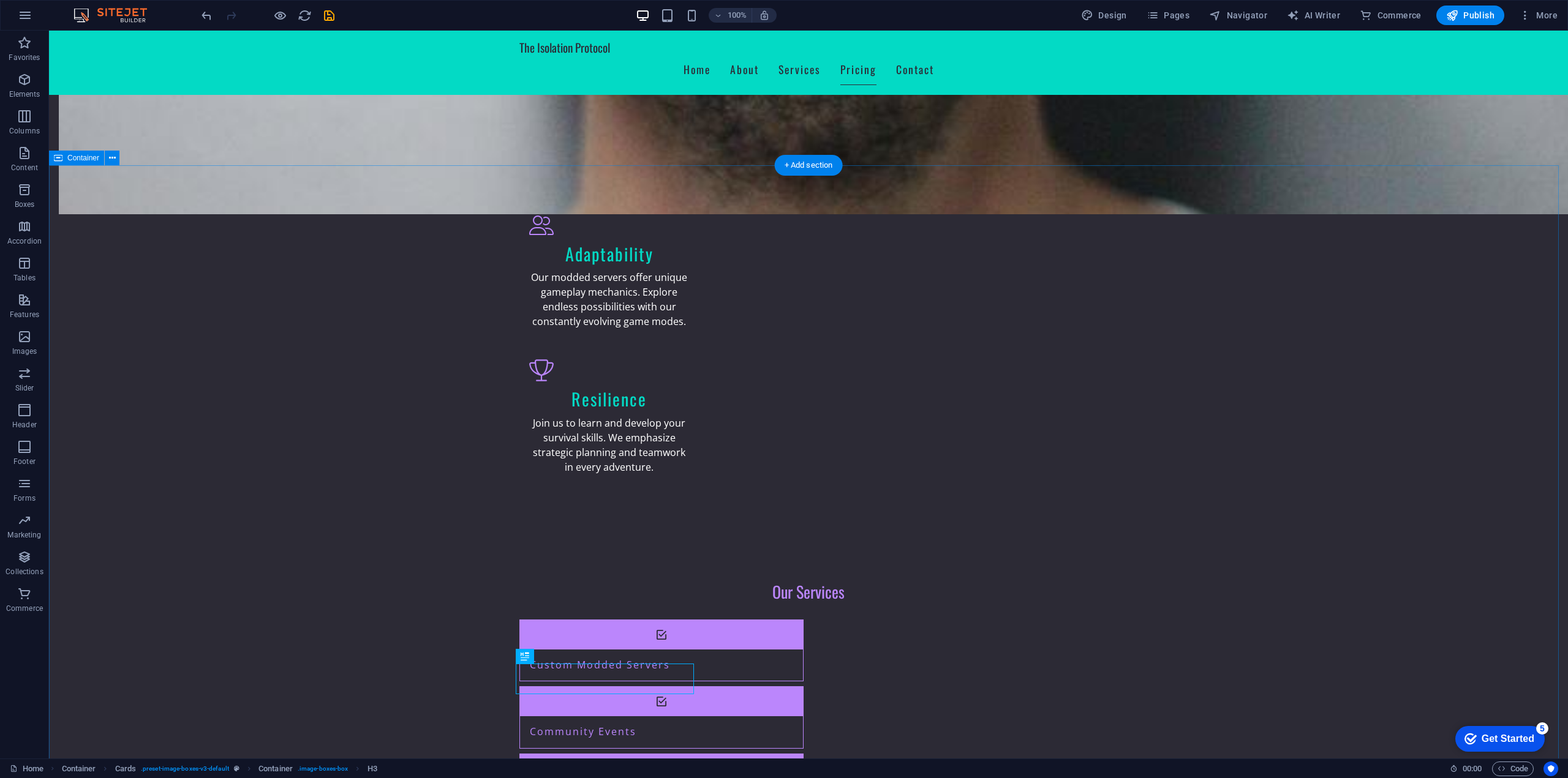
scroll to position [1340, 0]
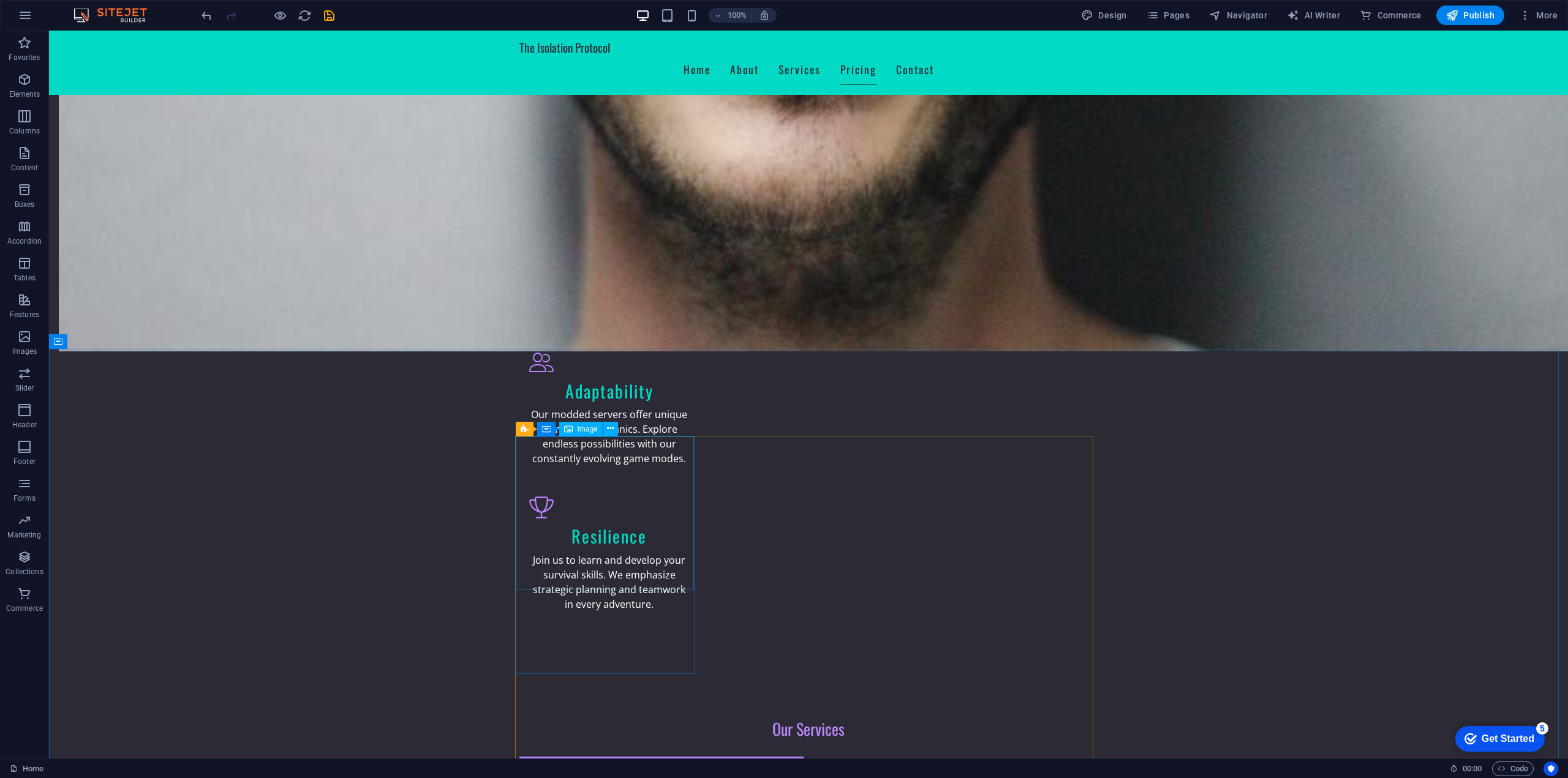
click at [584, 430] on span "Image" at bounding box center [588, 429] width 20 height 7
click at [584, 430] on span "Image" at bounding box center [588, 429] width 20 height 7
click at [582, 430] on span "Image" at bounding box center [588, 429] width 20 height 7
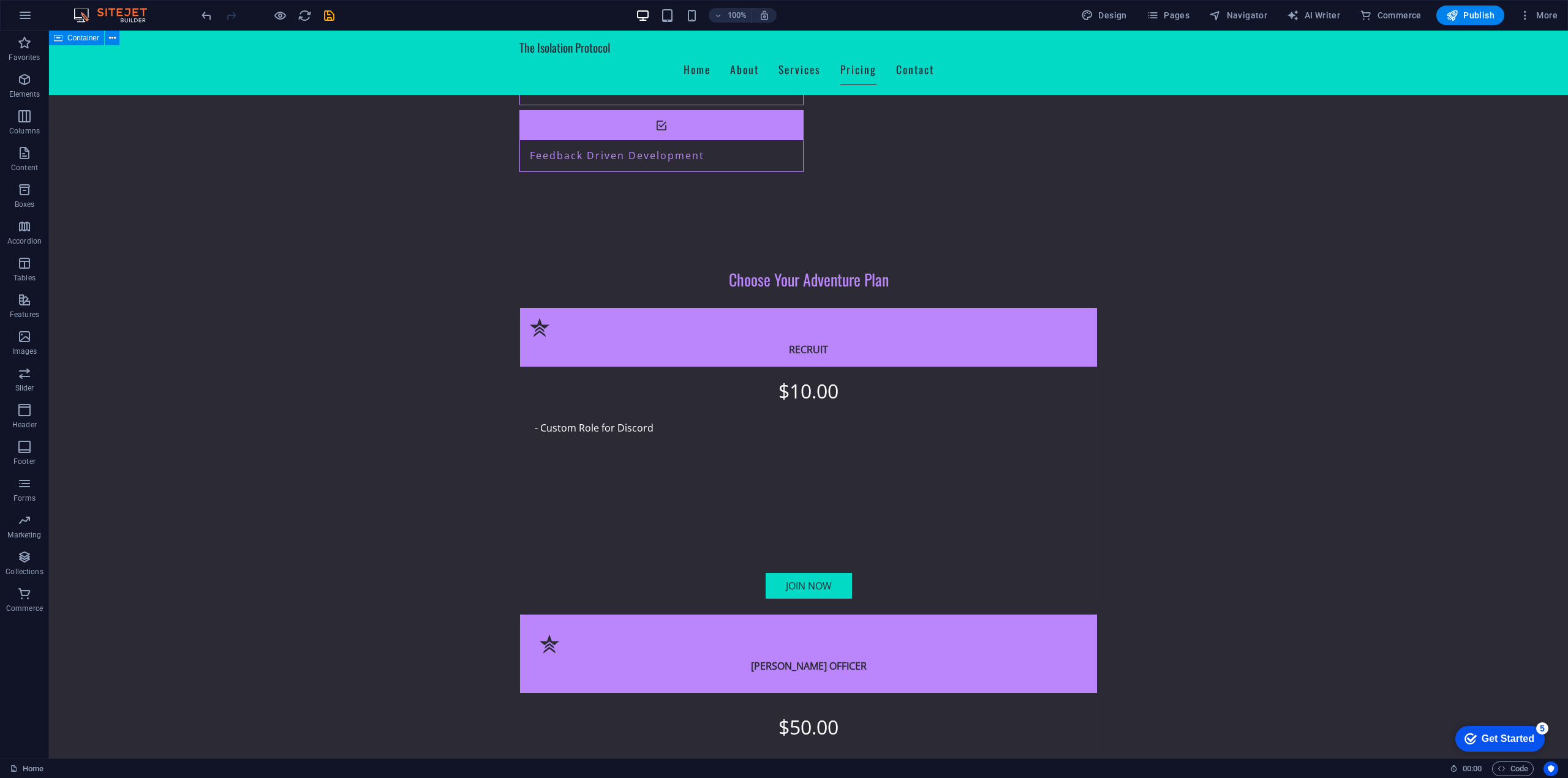
scroll to position [2381, 0]
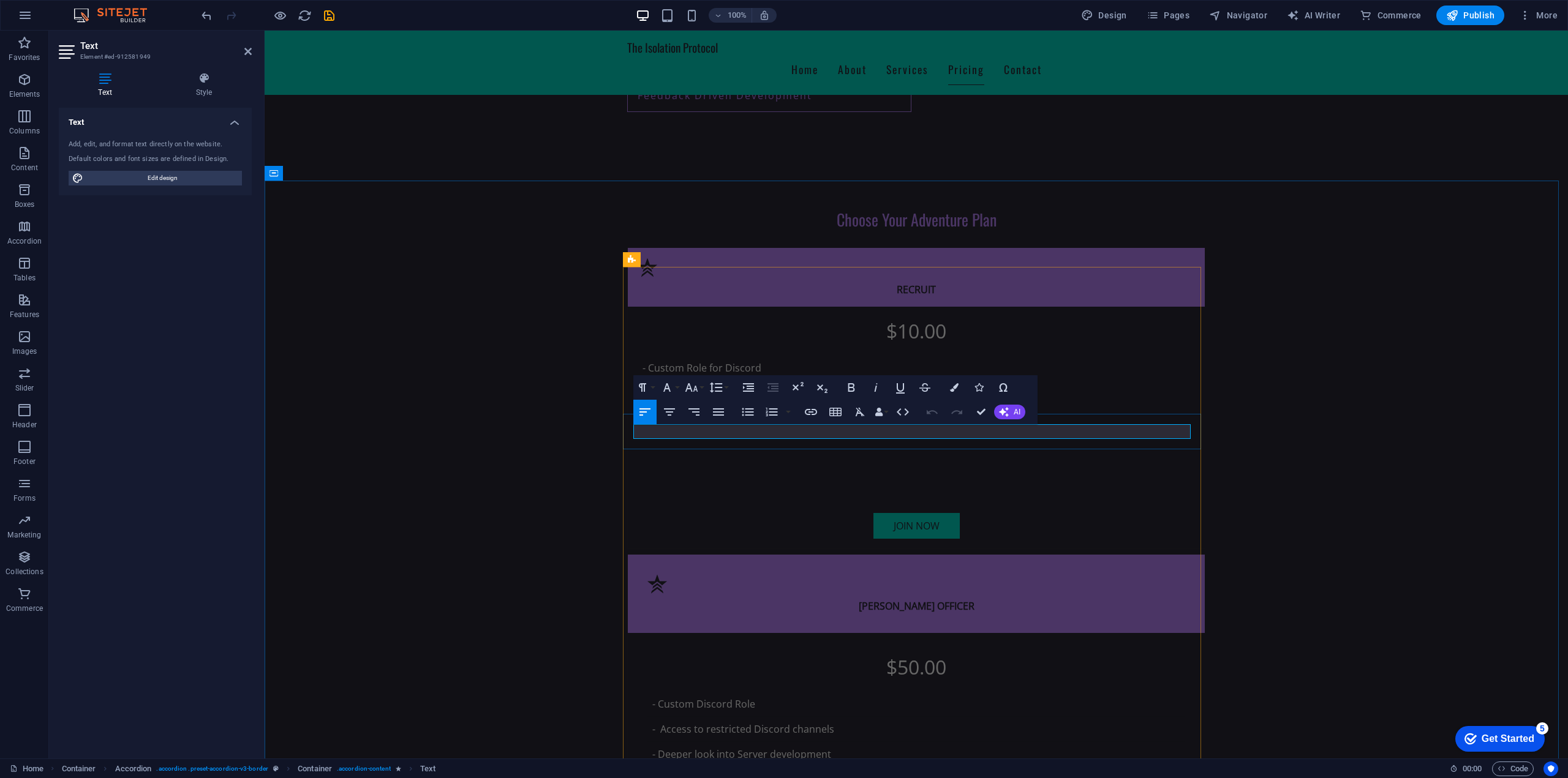
drag, startPoint x: 861, startPoint y: 433, endPoint x: 719, endPoint y: 438, distance: 142.1
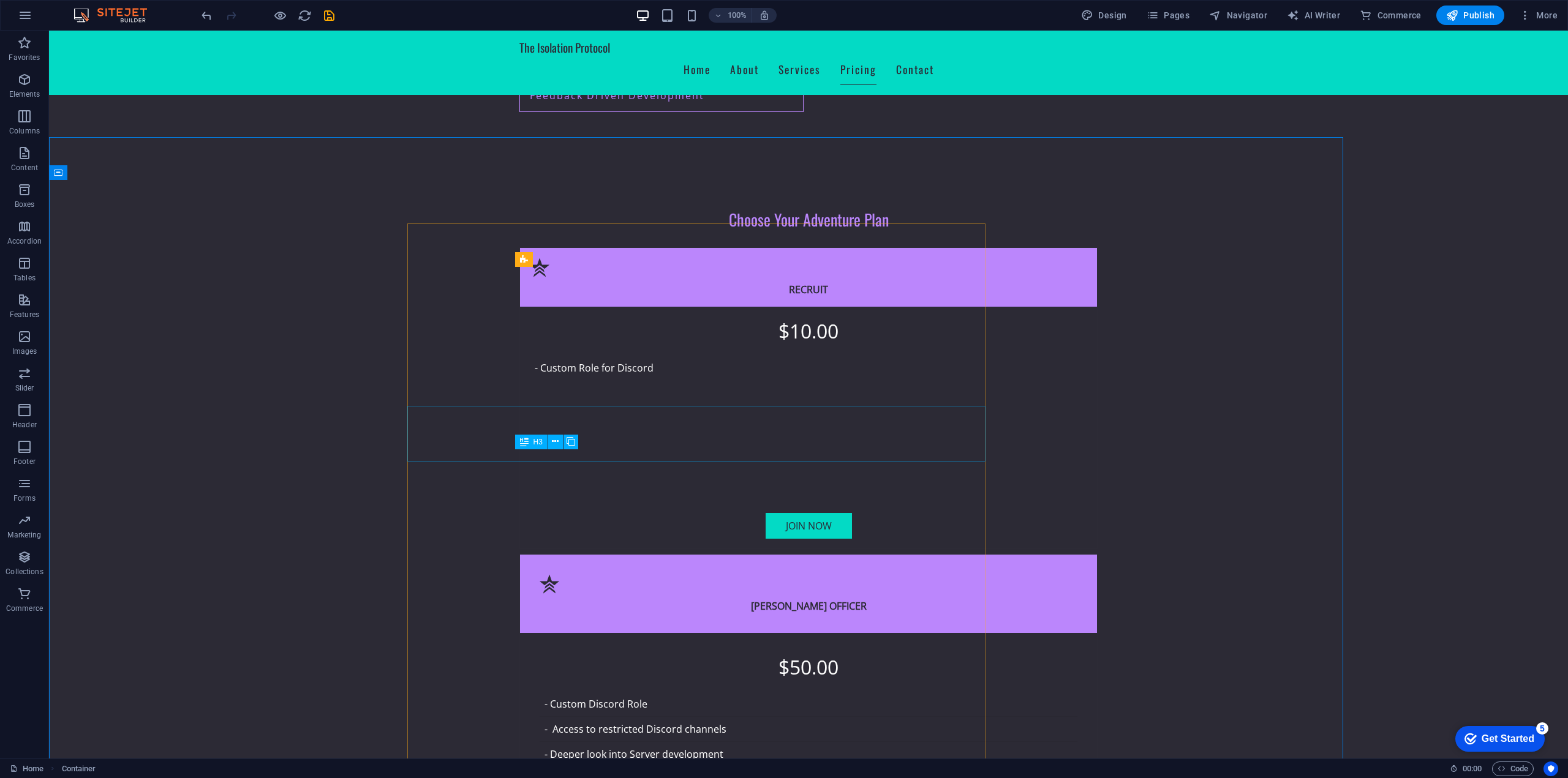
scroll to position [2424, 0]
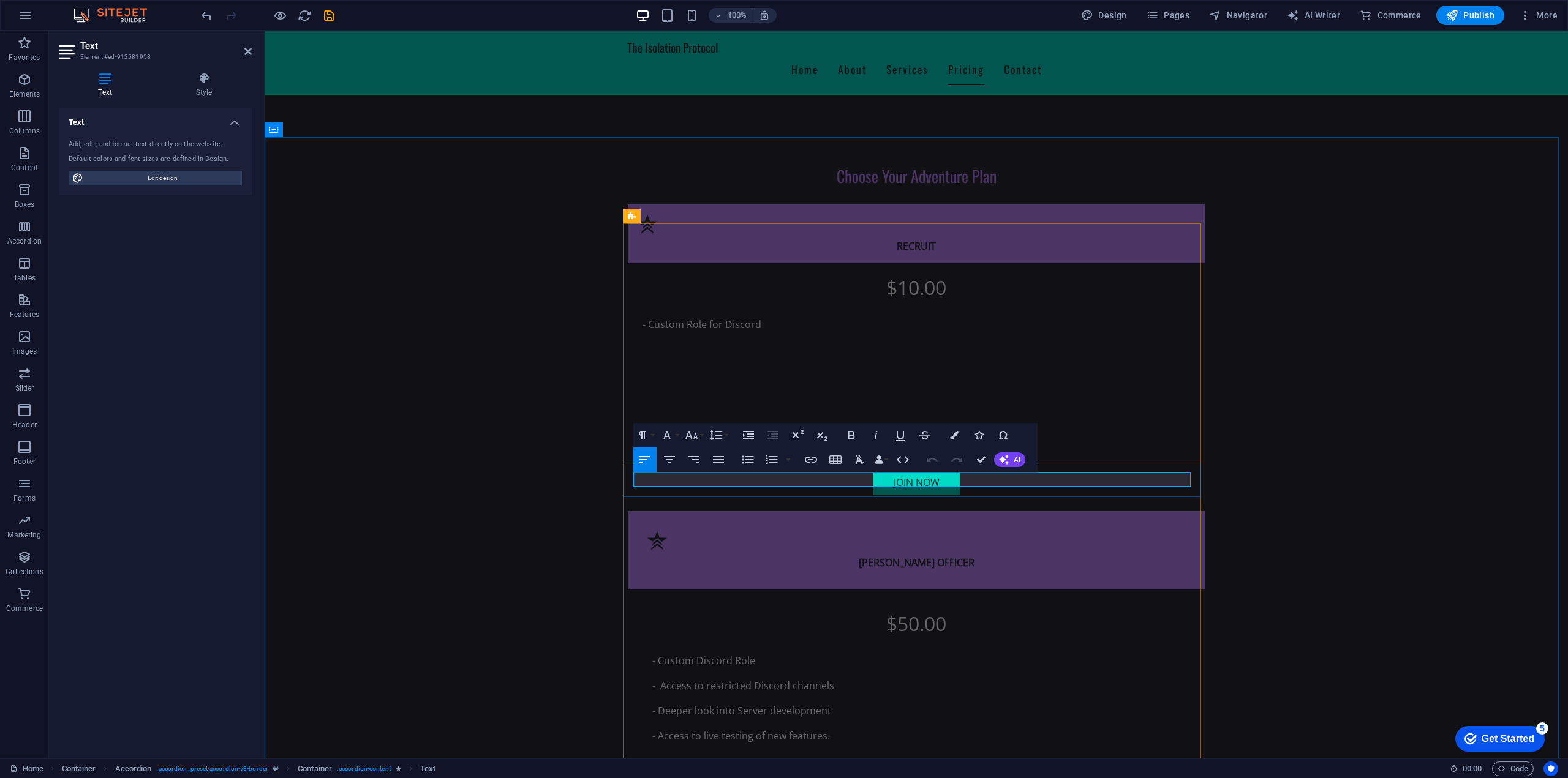
drag, startPoint x: 1077, startPoint y: 480, endPoint x: 1045, endPoint y: 483, distance: 32.1
drag, startPoint x: 1045, startPoint y: 484, endPoint x: 1022, endPoint y: 485, distance: 23.0
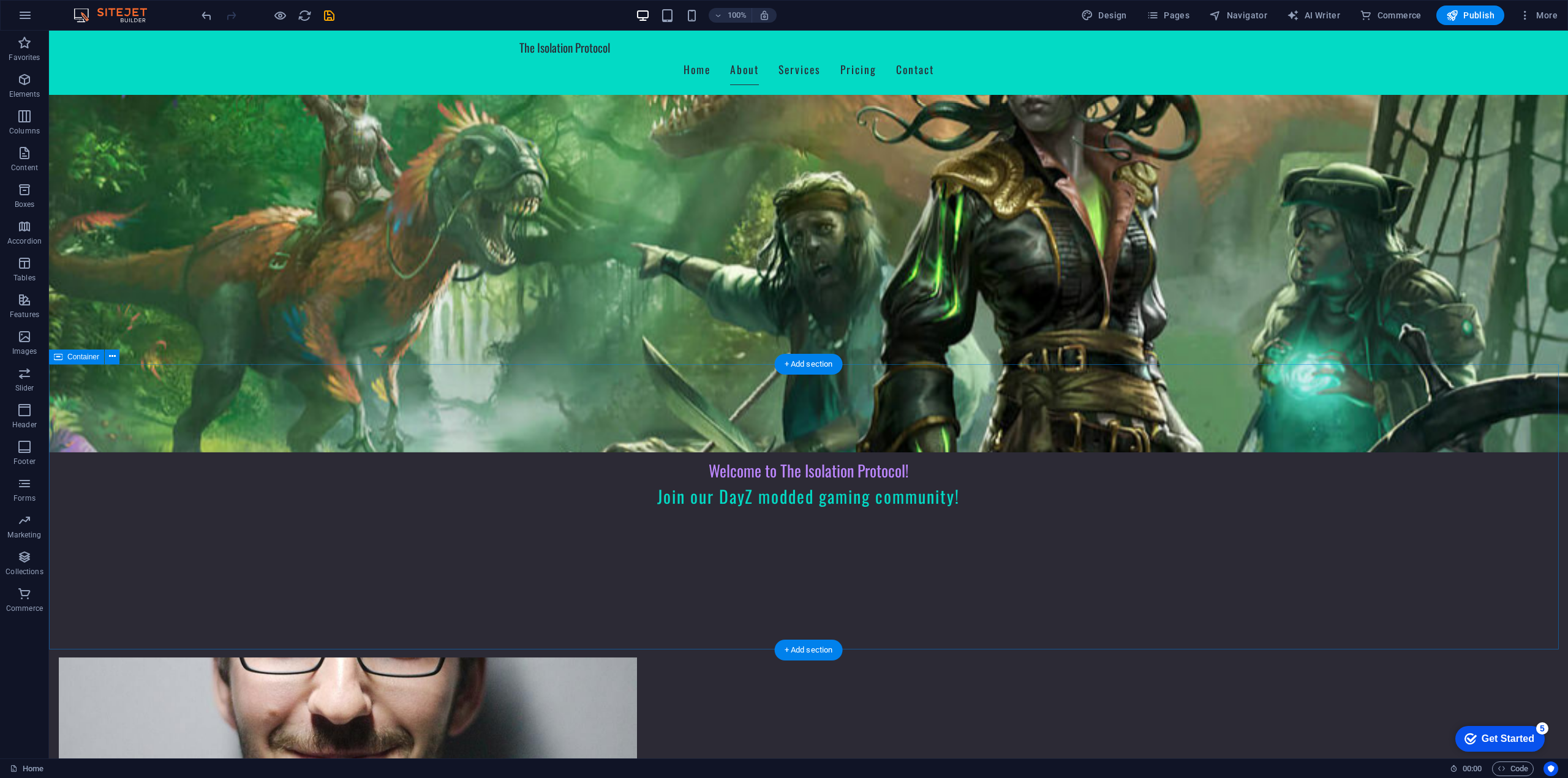
scroll to position [0, 0]
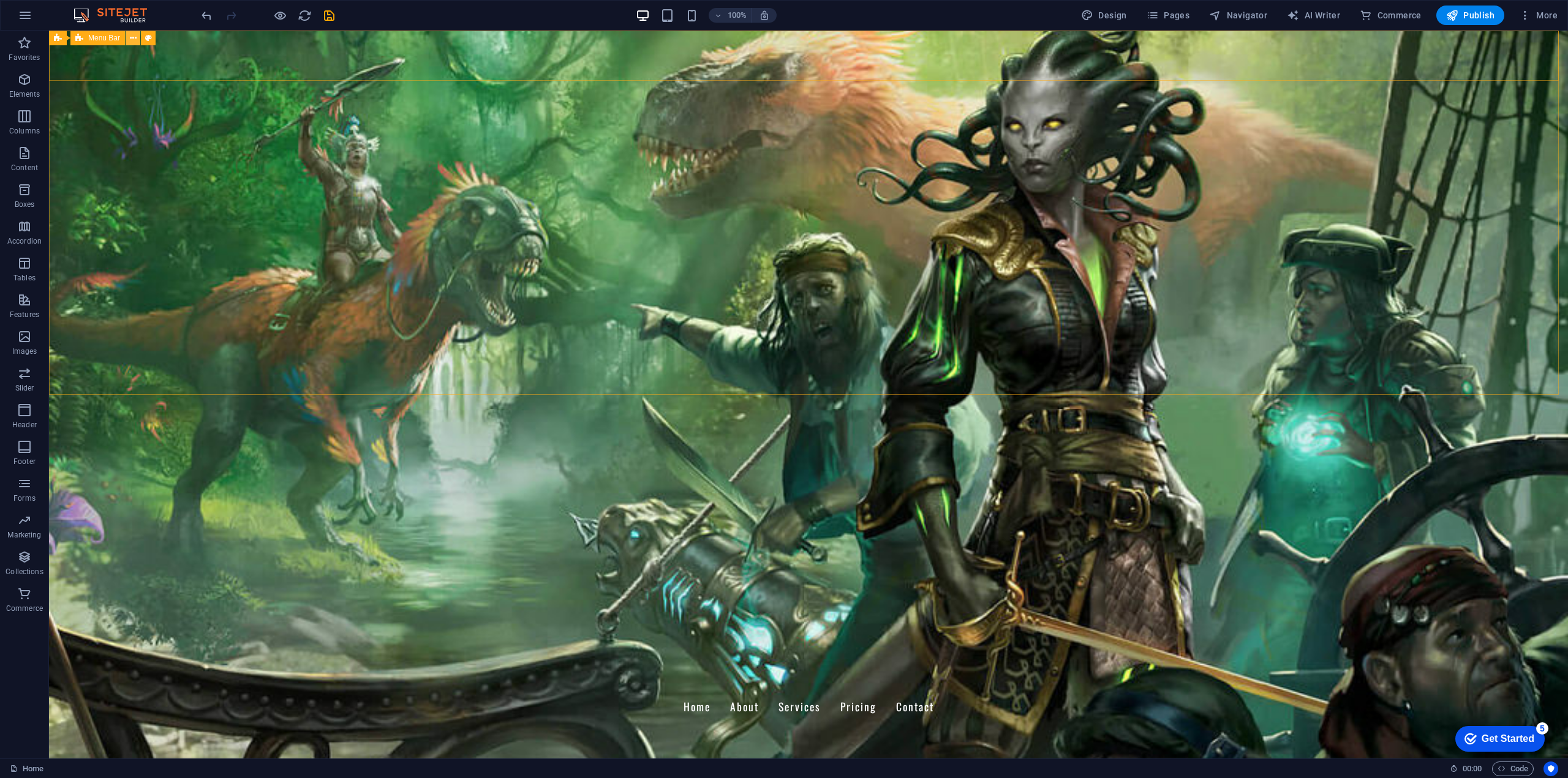
click at [132, 40] on icon at bounding box center [133, 39] width 7 height 13
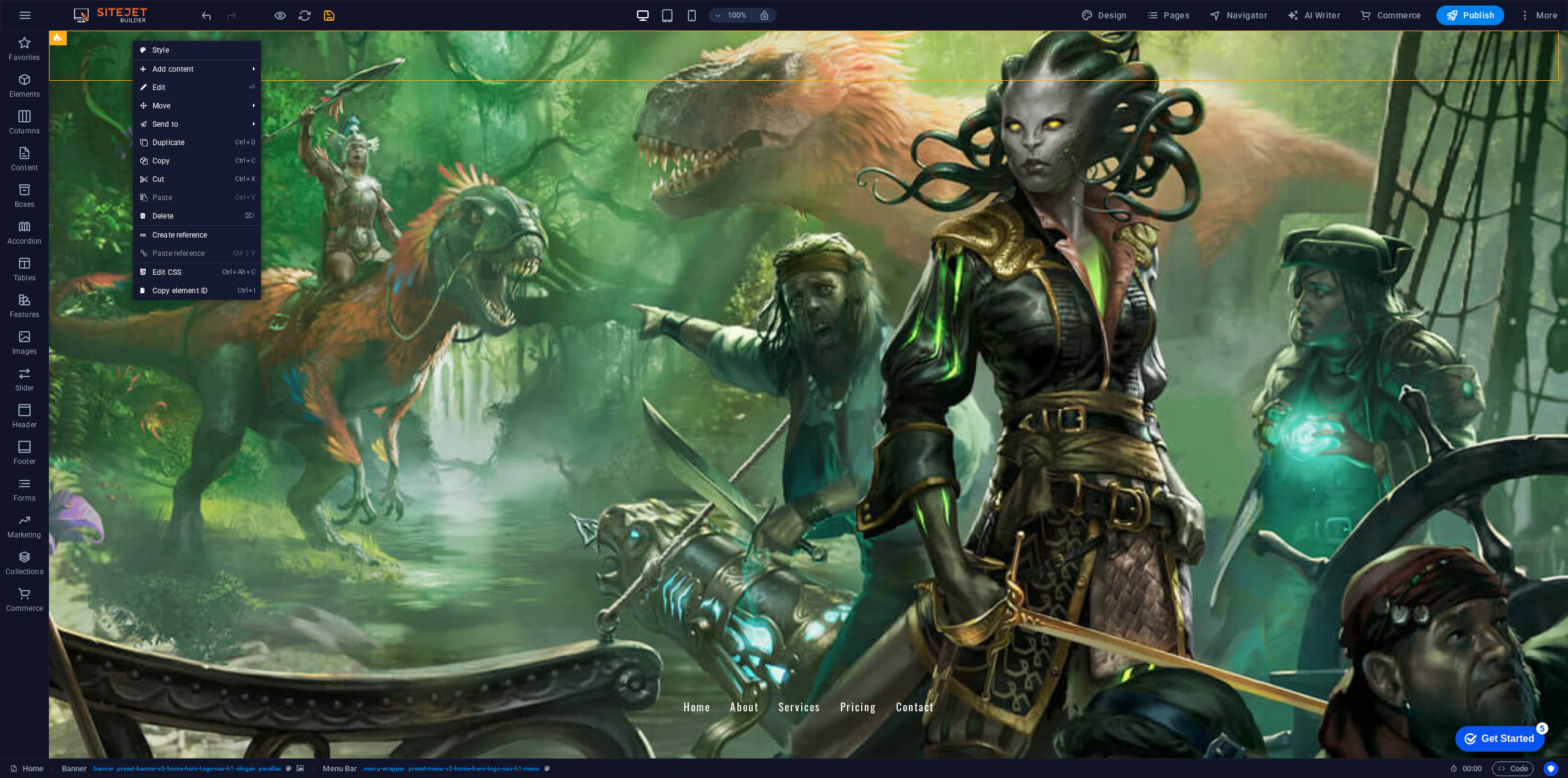
click at [204, 88] on link "⏎ Edit" at bounding box center [174, 88] width 82 height 18
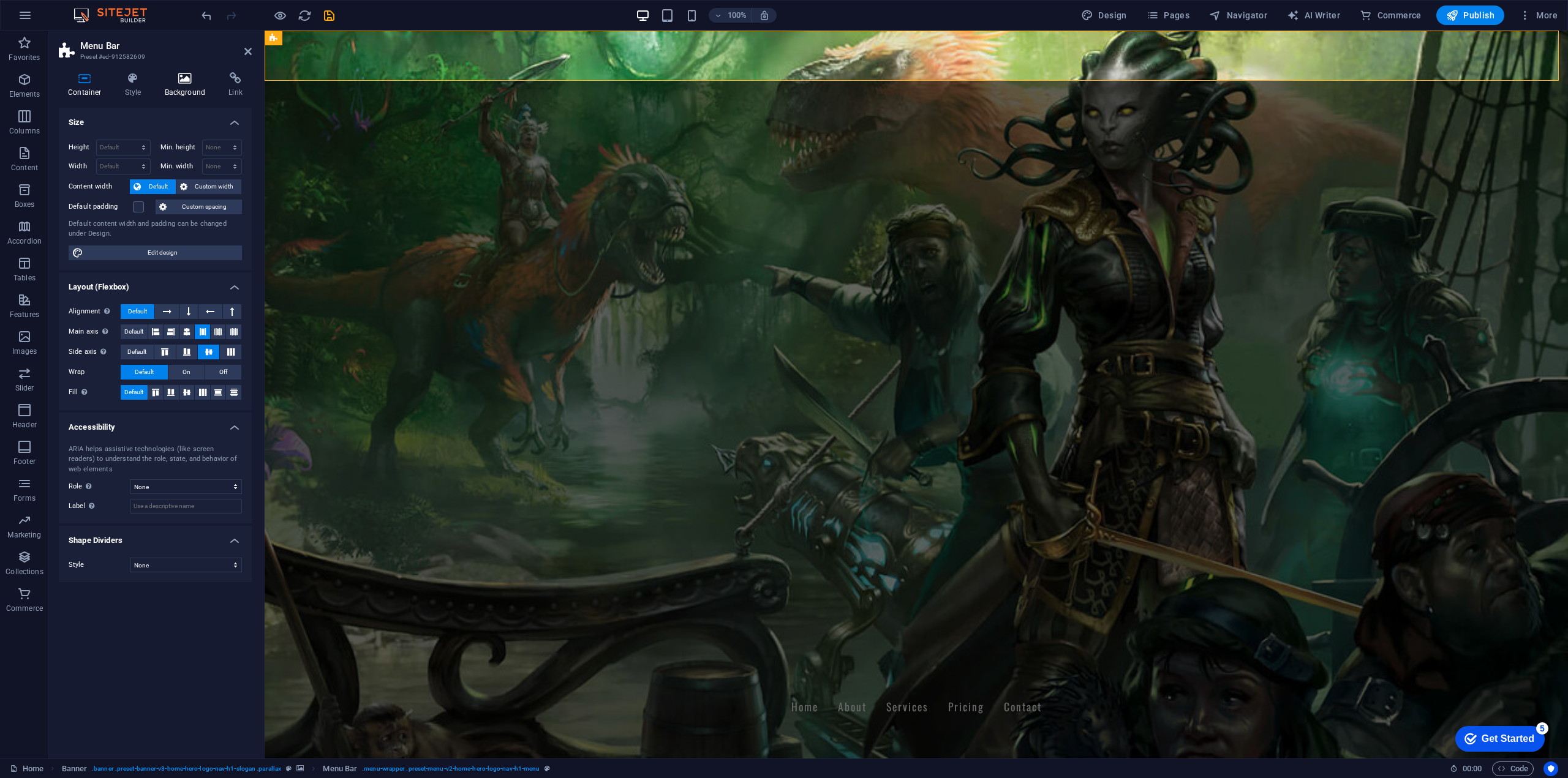
click at [169, 88] on h4 "Background" at bounding box center [188, 85] width 64 height 26
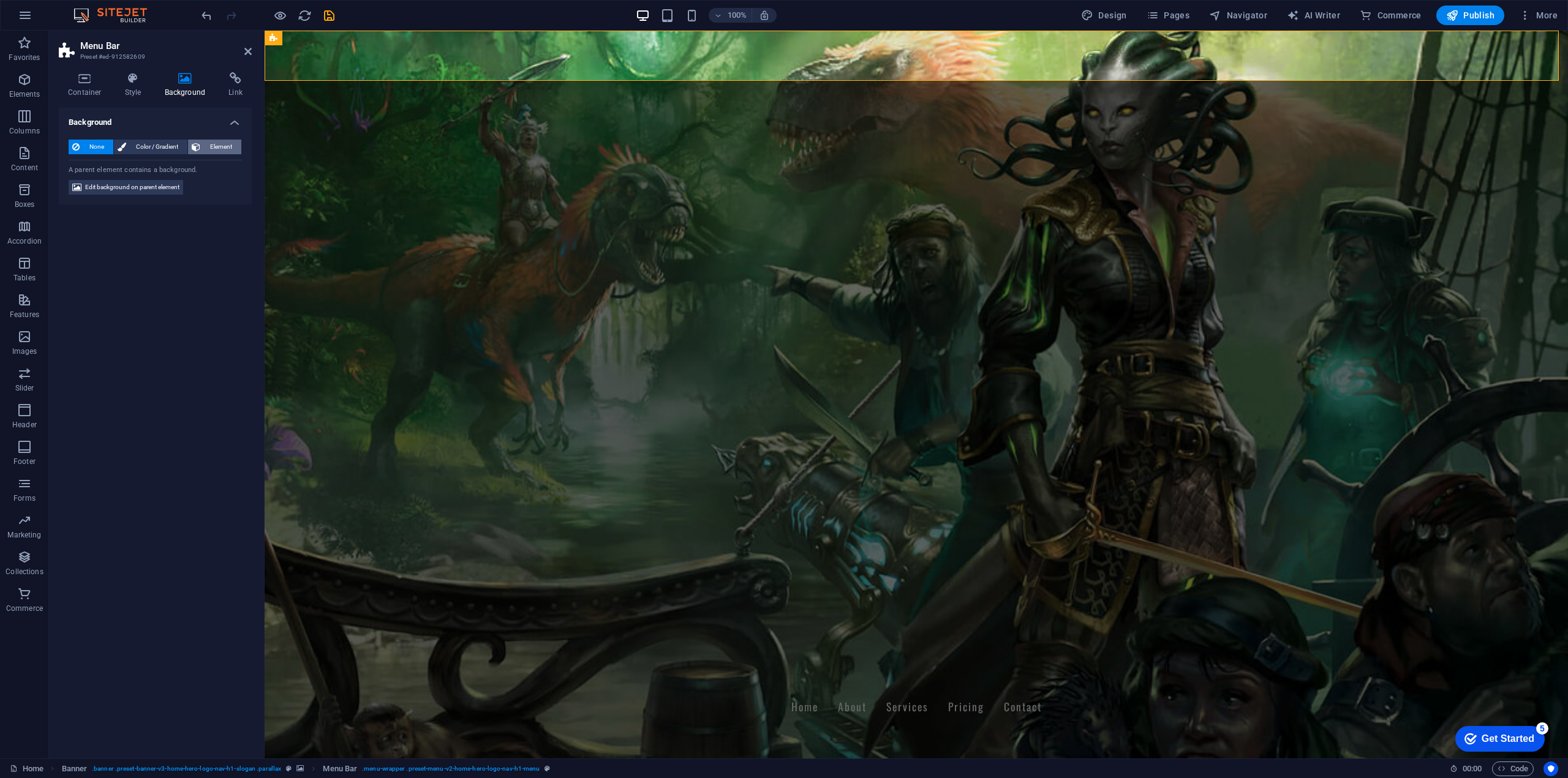
click at [206, 146] on span "Element" at bounding box center [220, 147] width 33 height 14
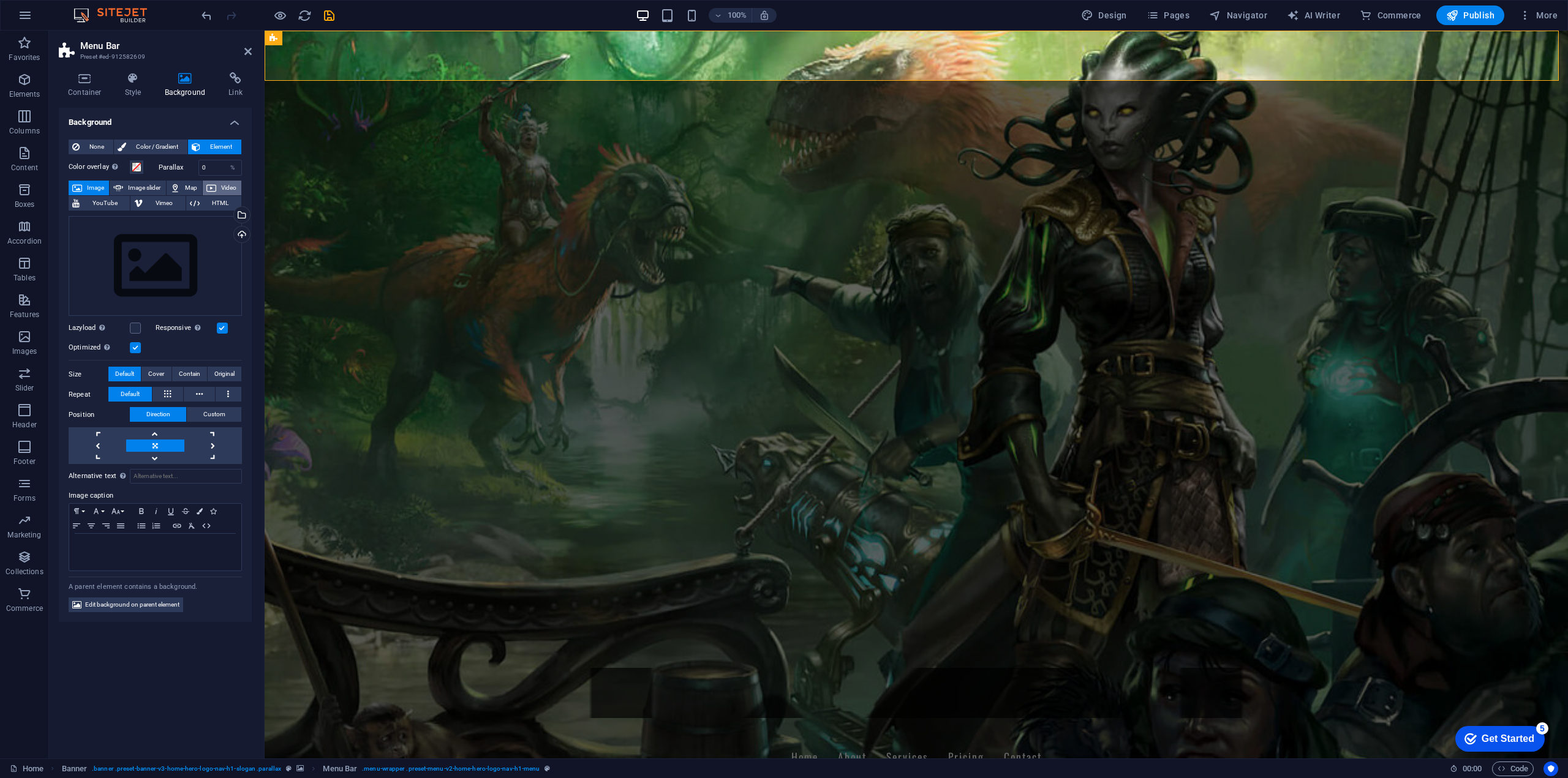
click at [231, 187] on span "Video" at bounding box center [228, 187] width 18 height 14
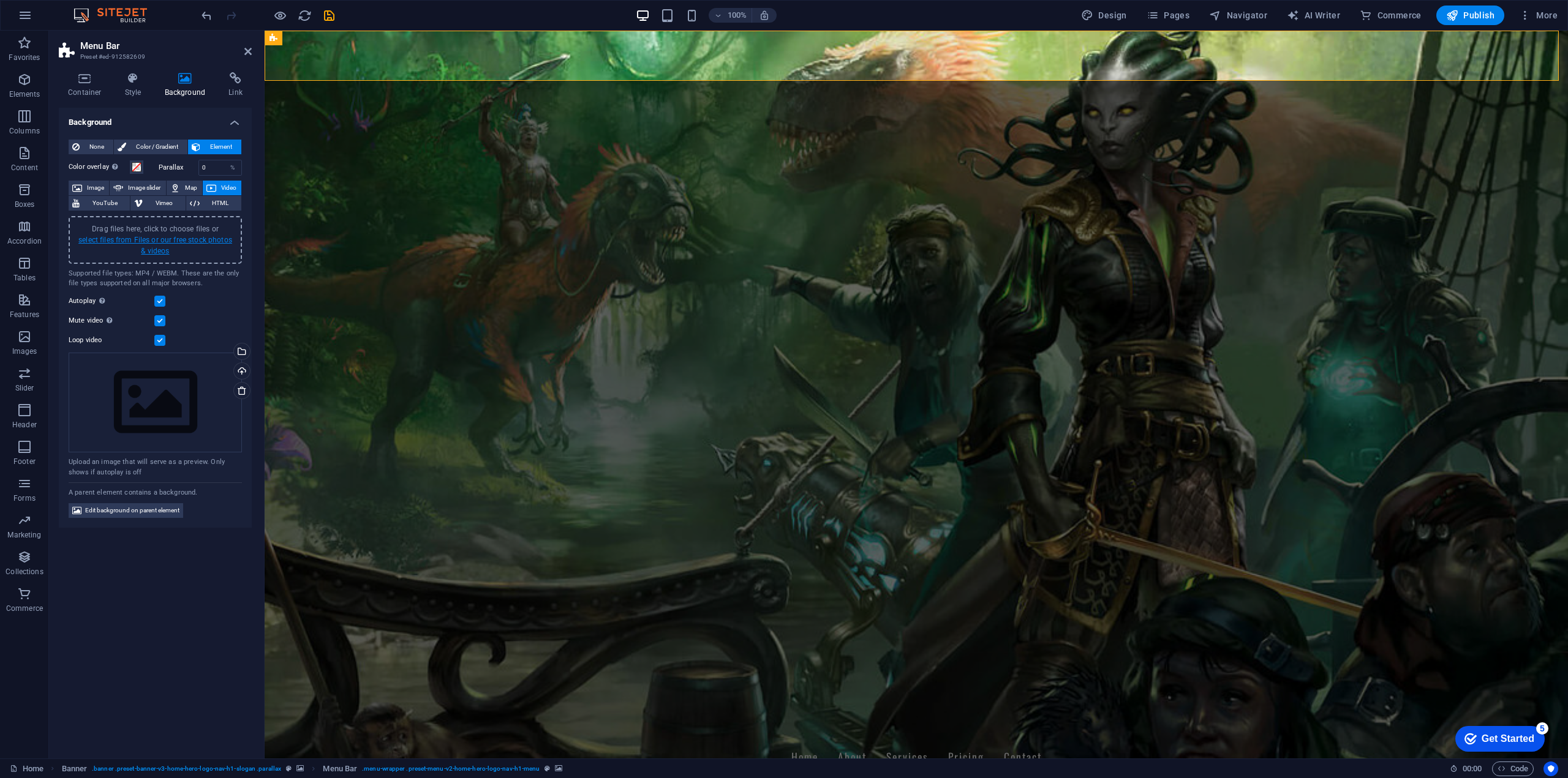
click at [172, 241] on link "select files from Files or our free stock photos & videos" at bounding box center [155, 246] width 153 height 20
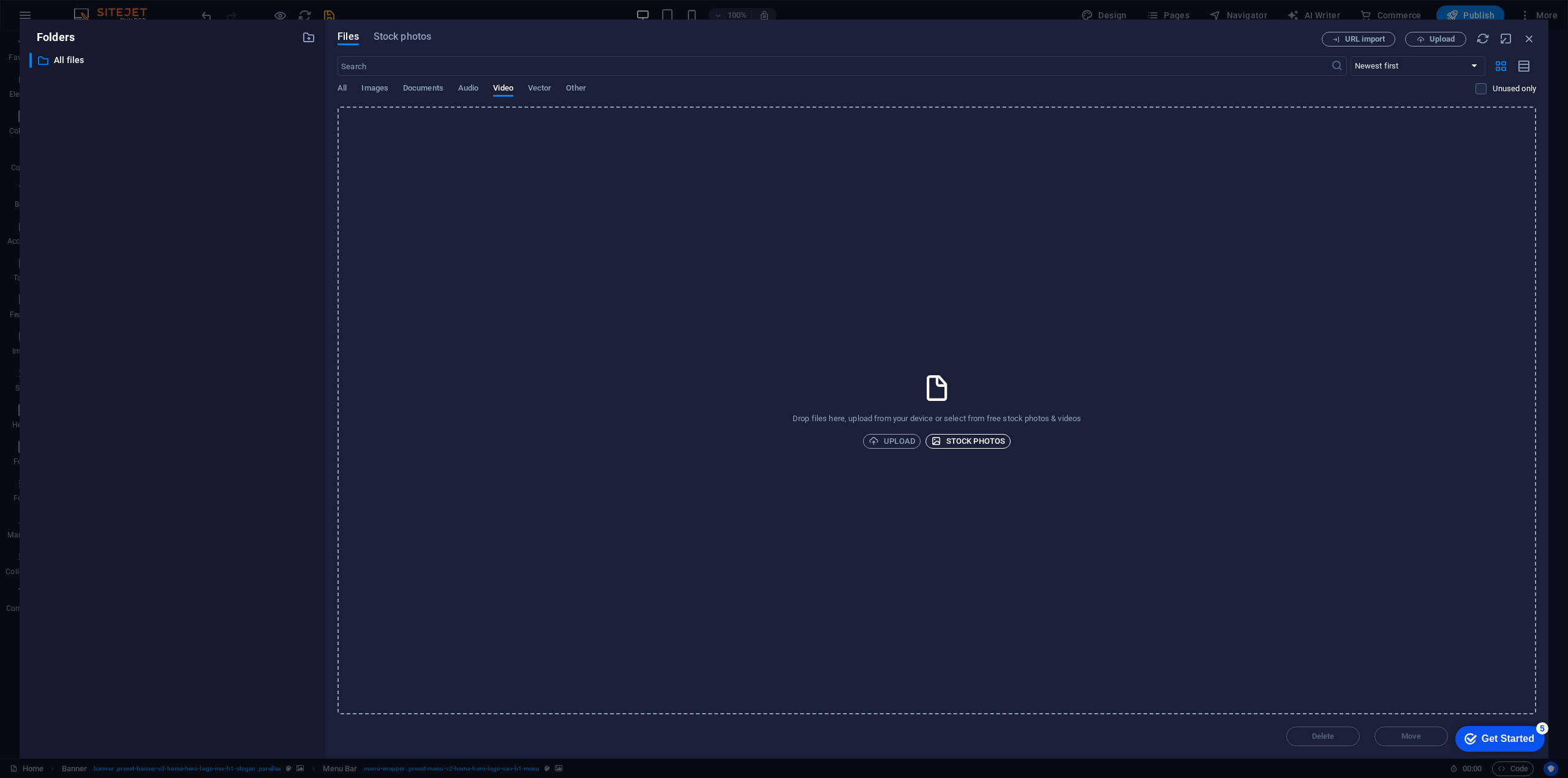
click at [968, 442] on span "Stock photos" at bounding box center [967, 441] width 74 height 14
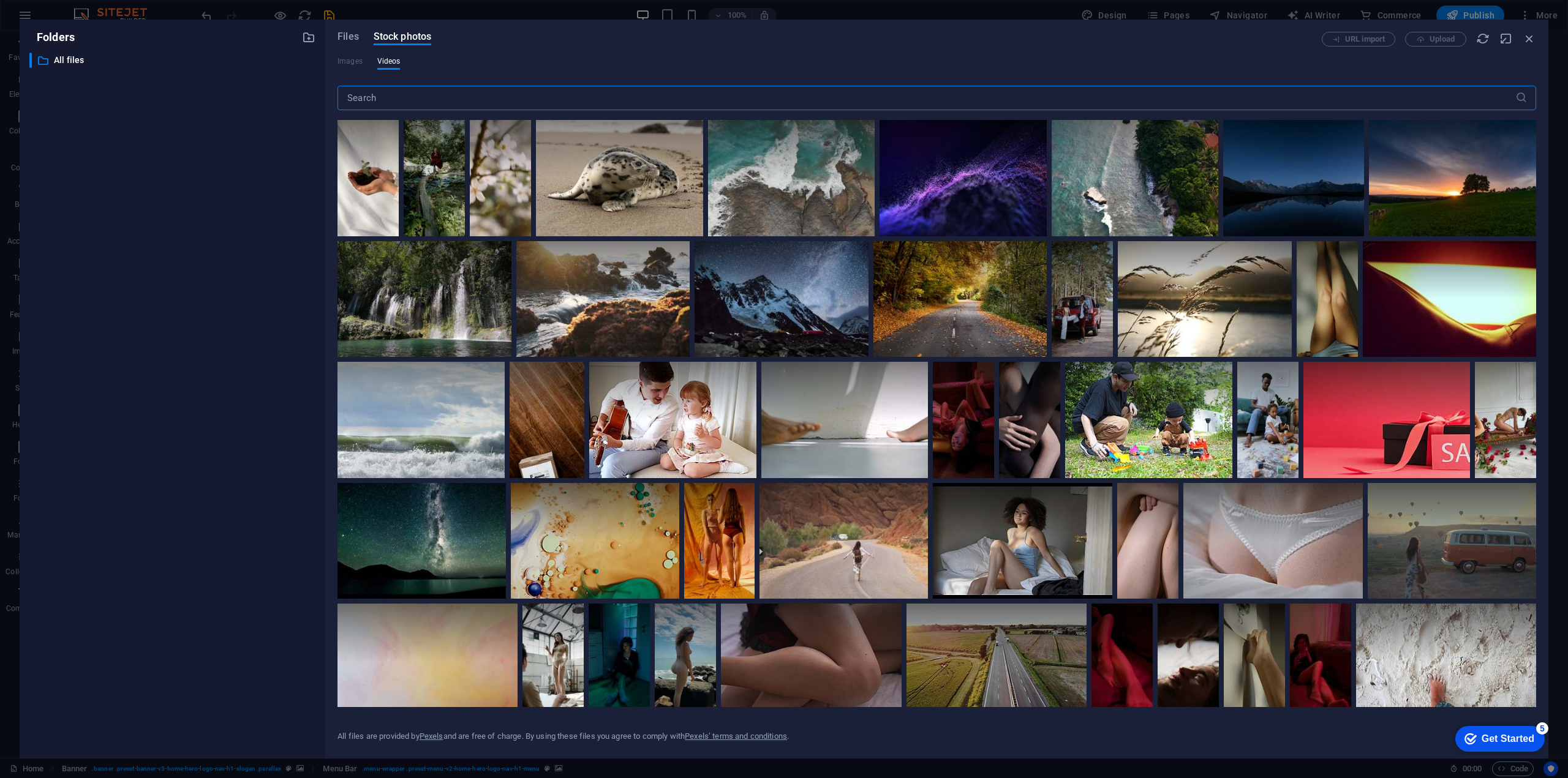
click at [564, 104] on input "text" at bounding box center [927, 98] width 1178 height 24
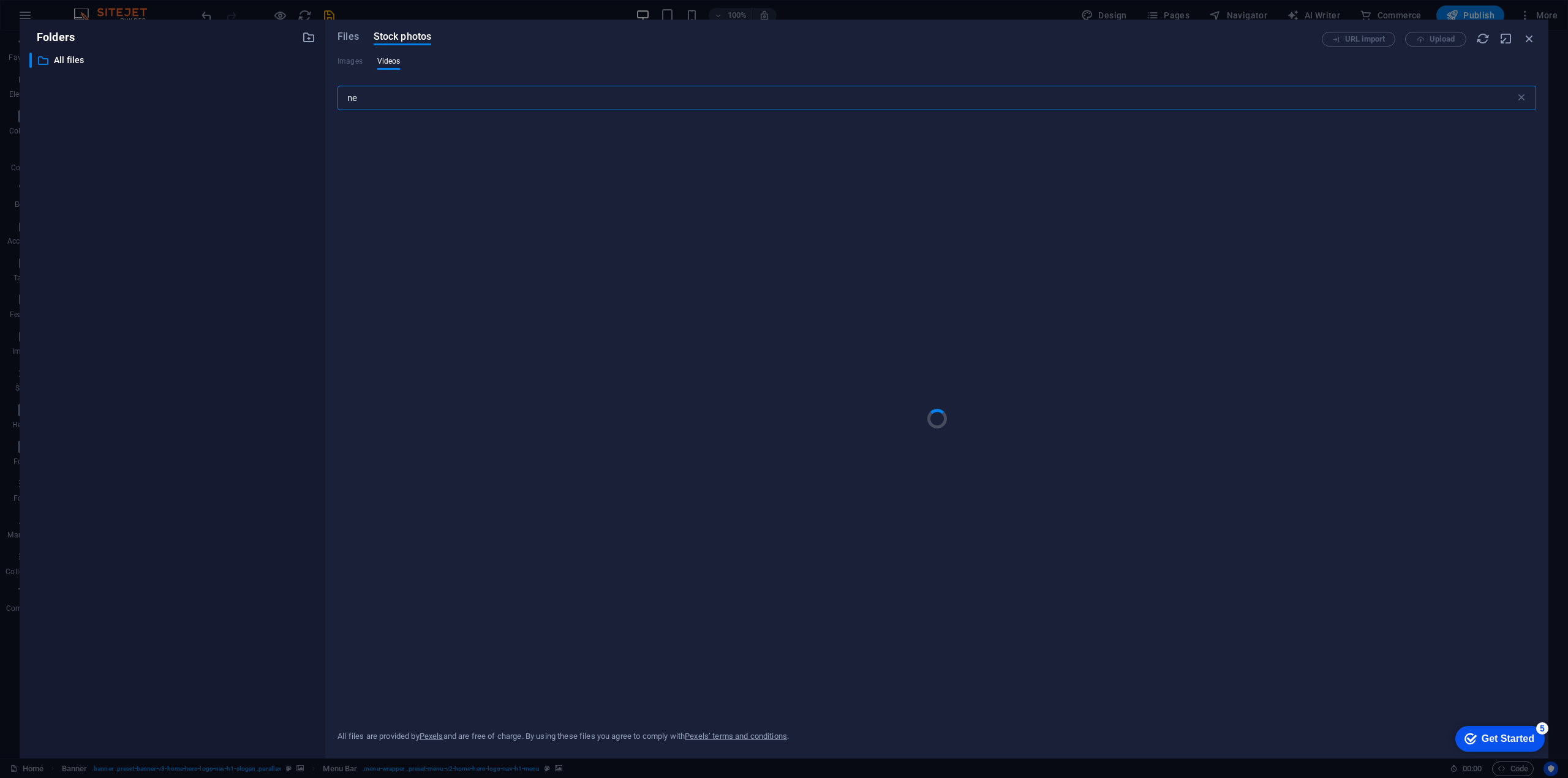
type input "n"
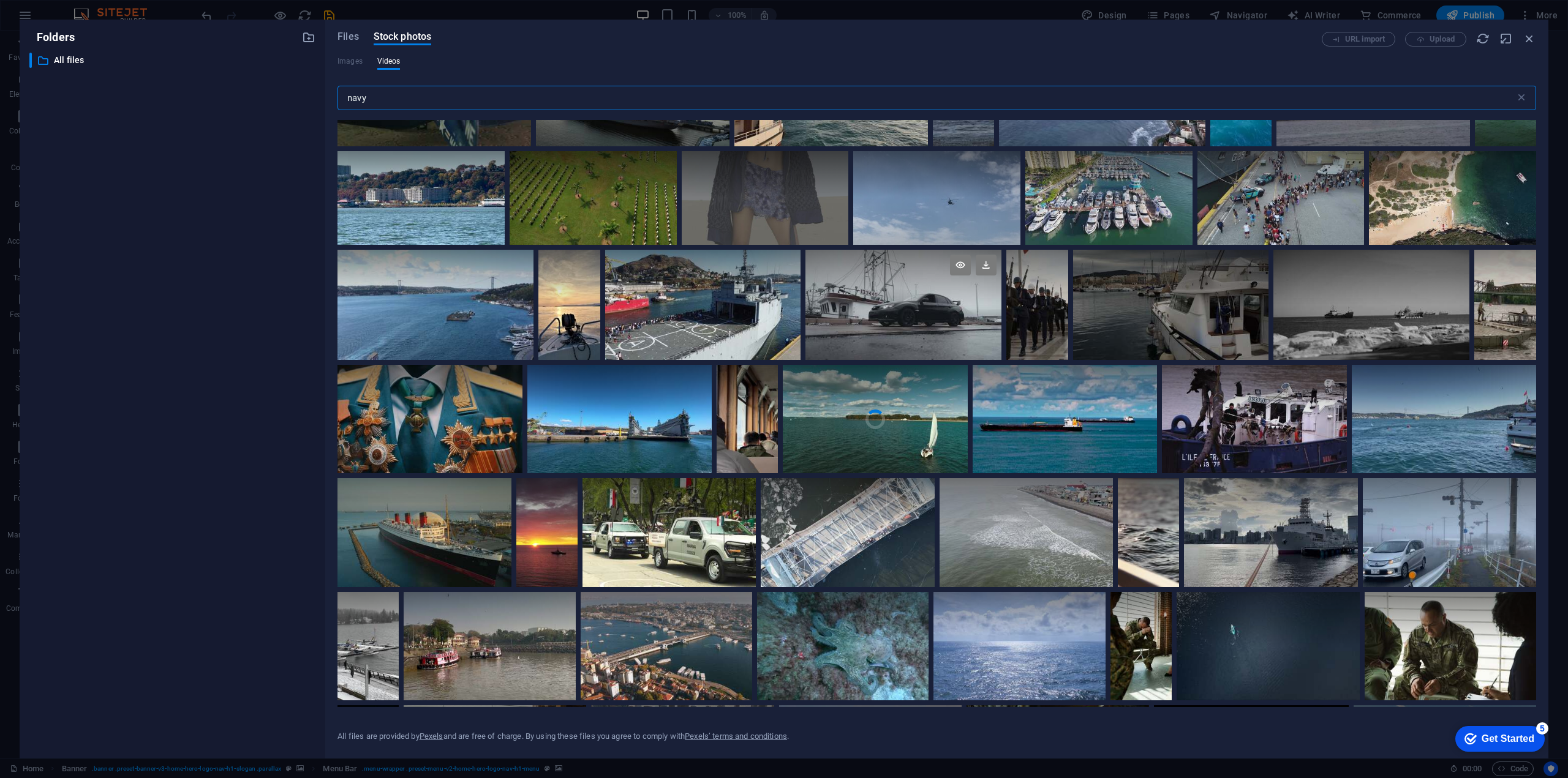
scroll to position [2142, 0]
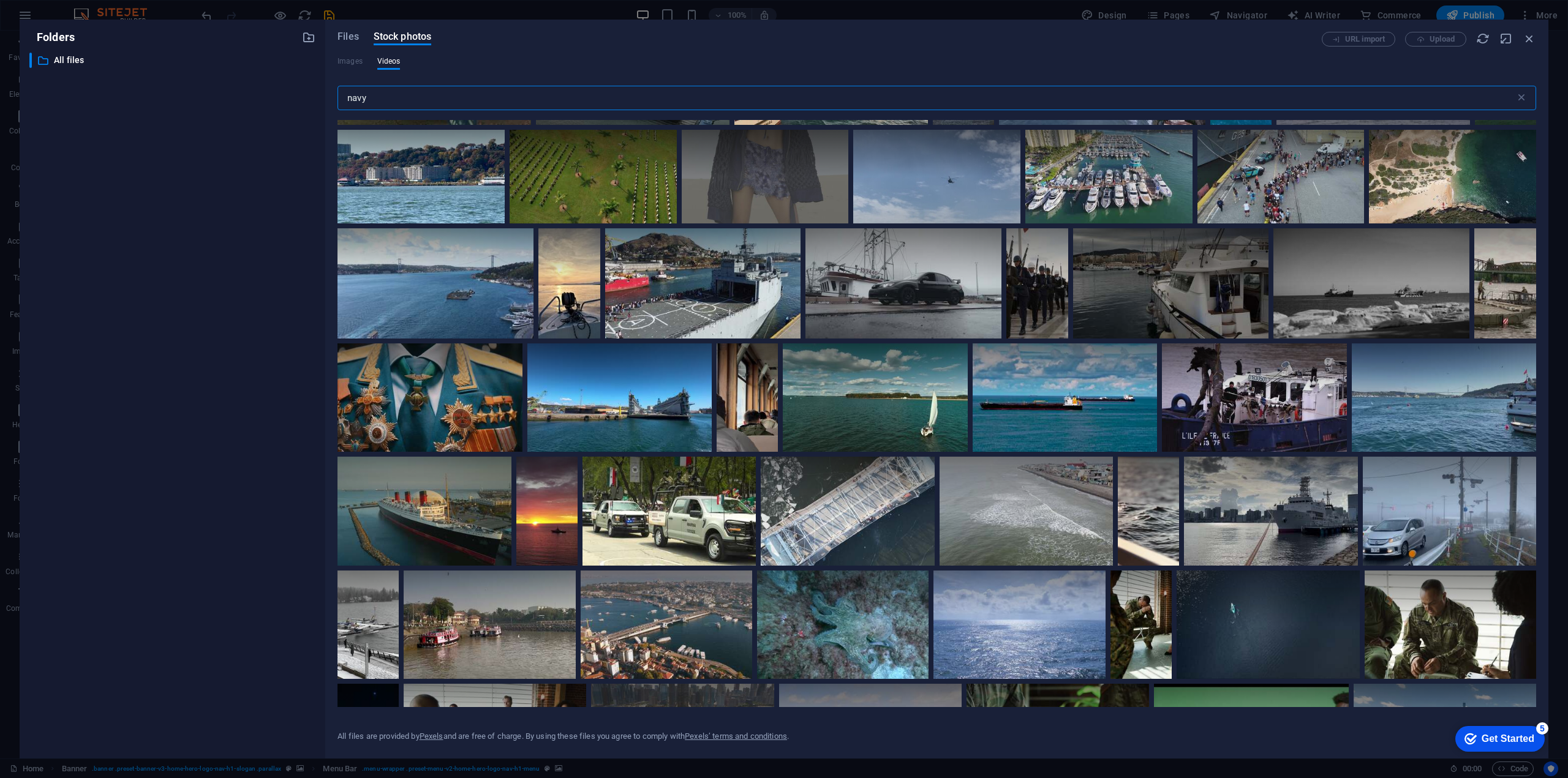
drag, startPoint x: 366, startPoint y: 101, endPoint x: 344, endPoint y: 98, distance: 22.2
click at [344, 98] on input "navy" at bounding box center [927, 98] width 1178 height 24
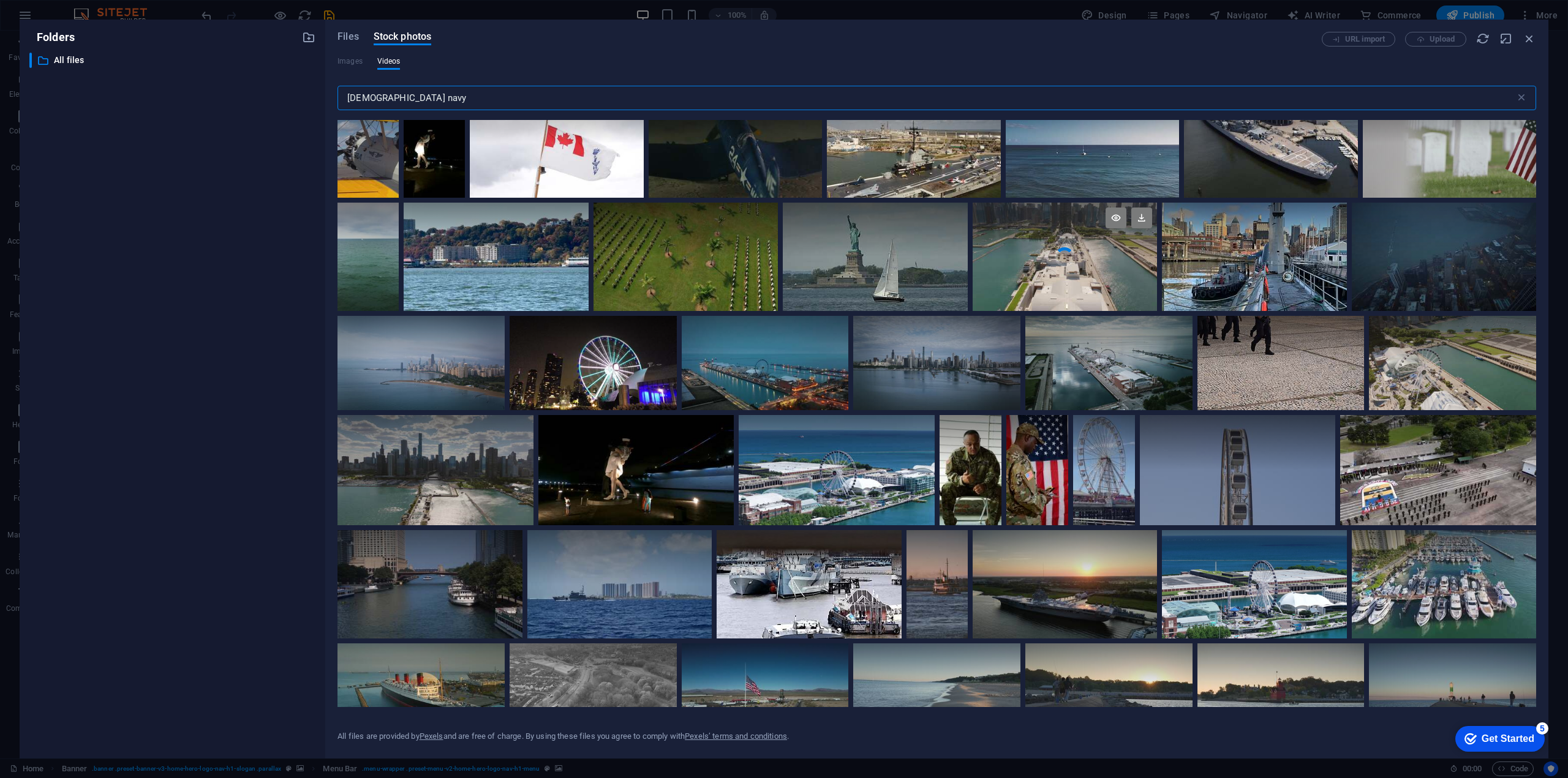
scroll to position [918, 0]
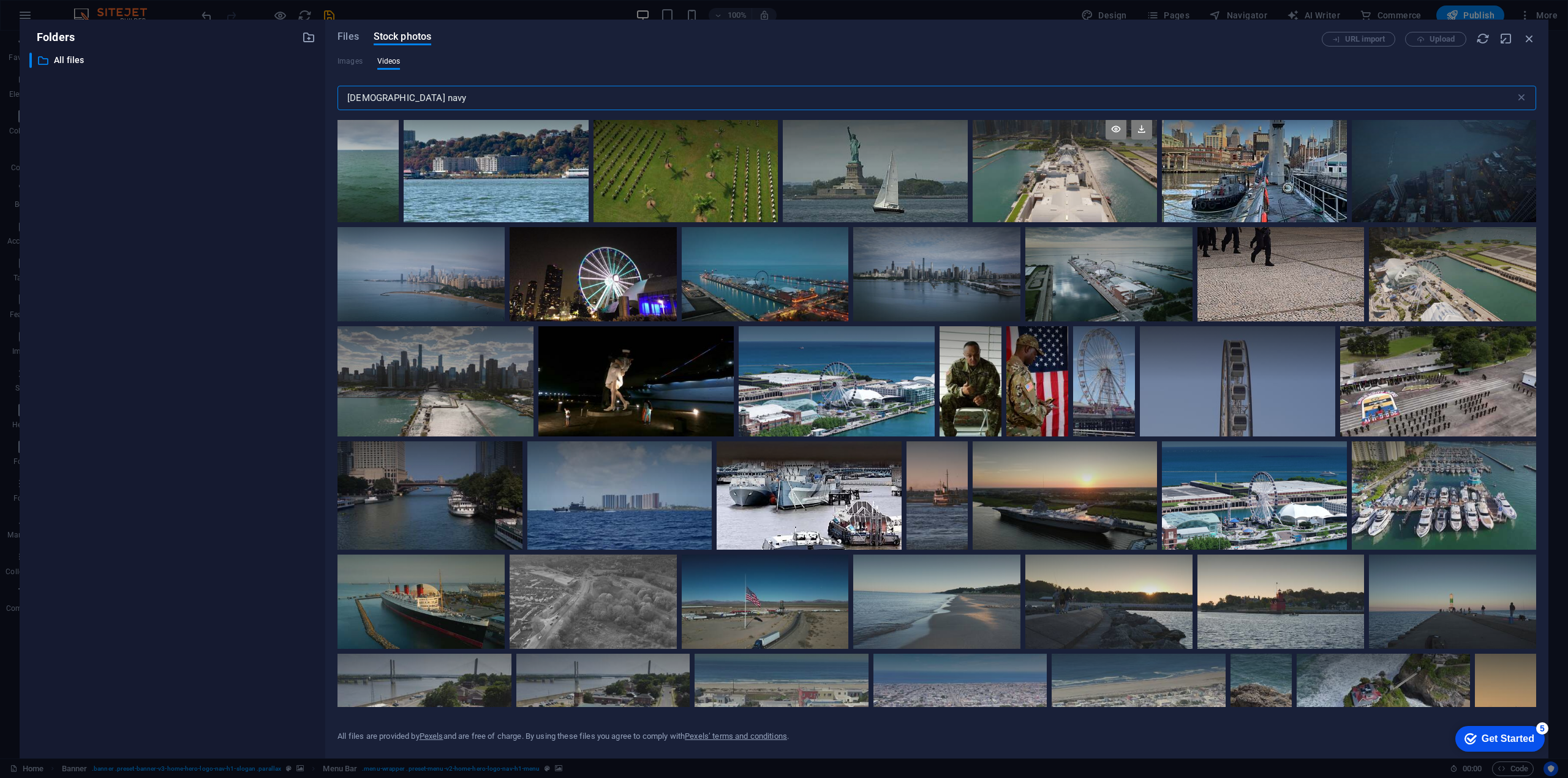
drag, startPoint x: 437, startPoint y: 103, endPoint x: 313, endPoint y: 92, distance: 124.5
click at [239, 90] on div "Folders ​ All files All files Files Stock photos URL import Upload Images Video…" at bounding box center [784, 389] width 1529 height 739
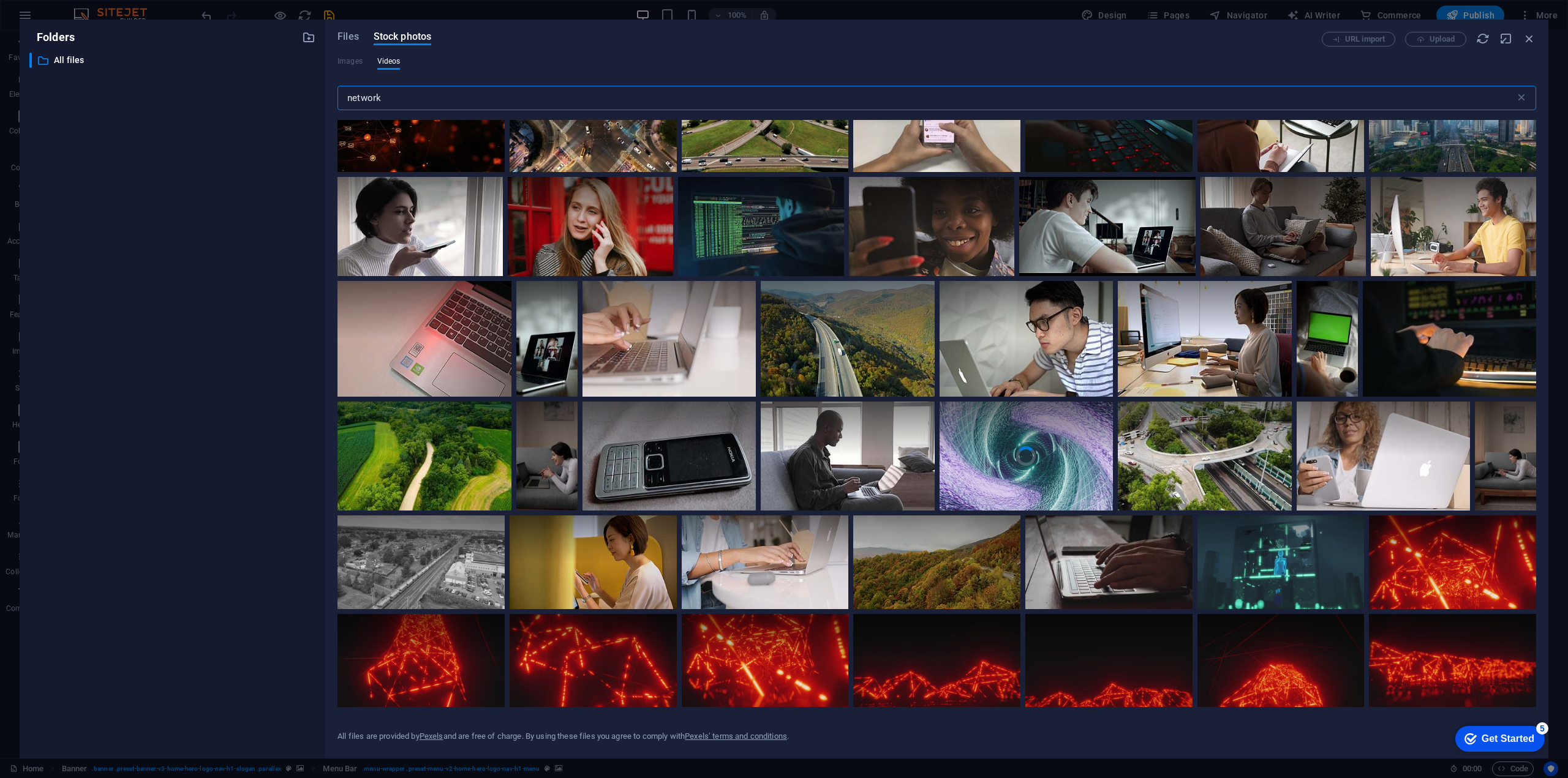
scroll to position [184, 0]
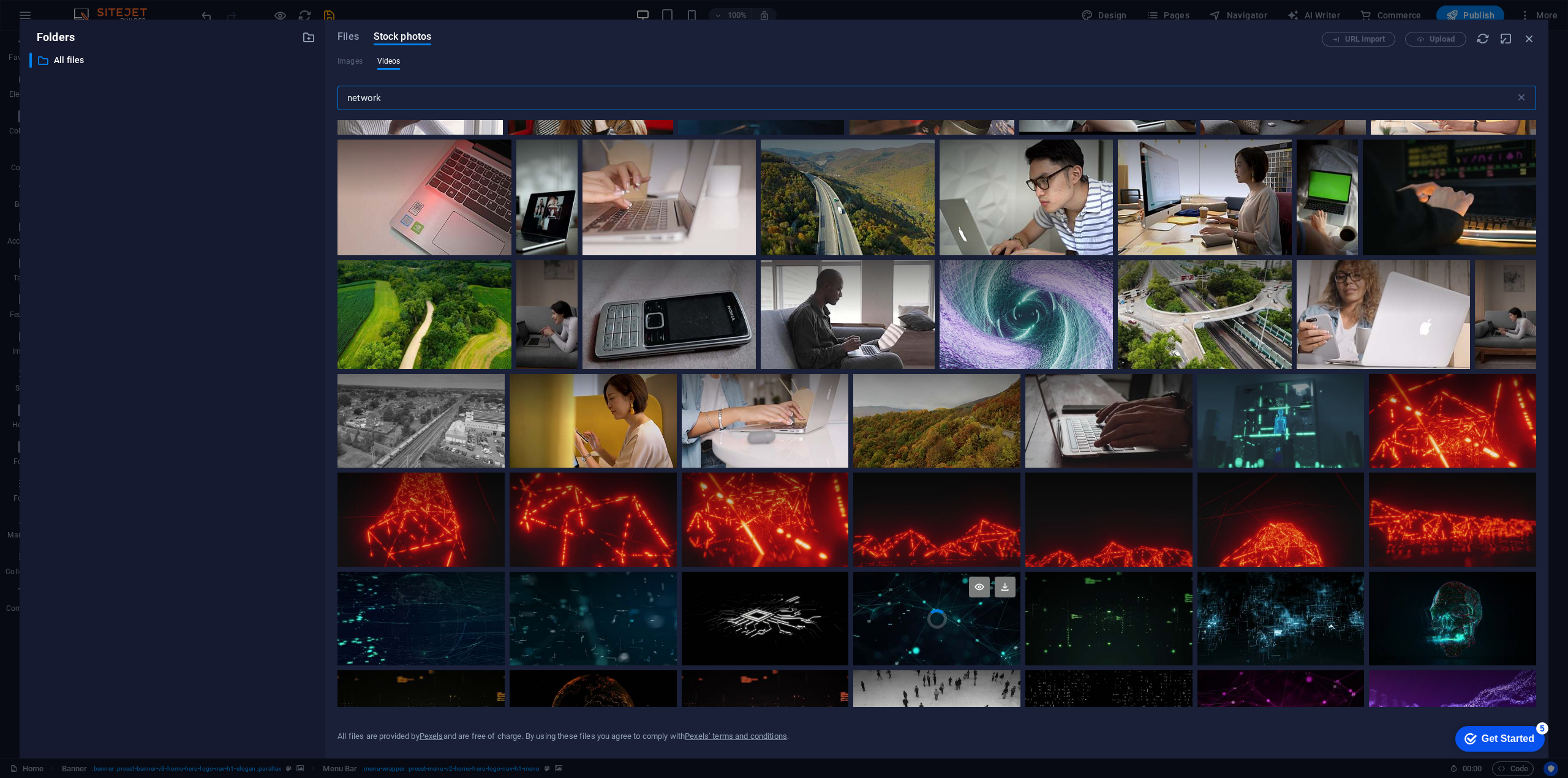
type input "network"
click at [931, 618] on video "Your browser does not support the video tag." at bounding box center [936, 619] width 167 height 94
click at [999, 585] on icon at bounding box center [1005, 587] width 21 height 21
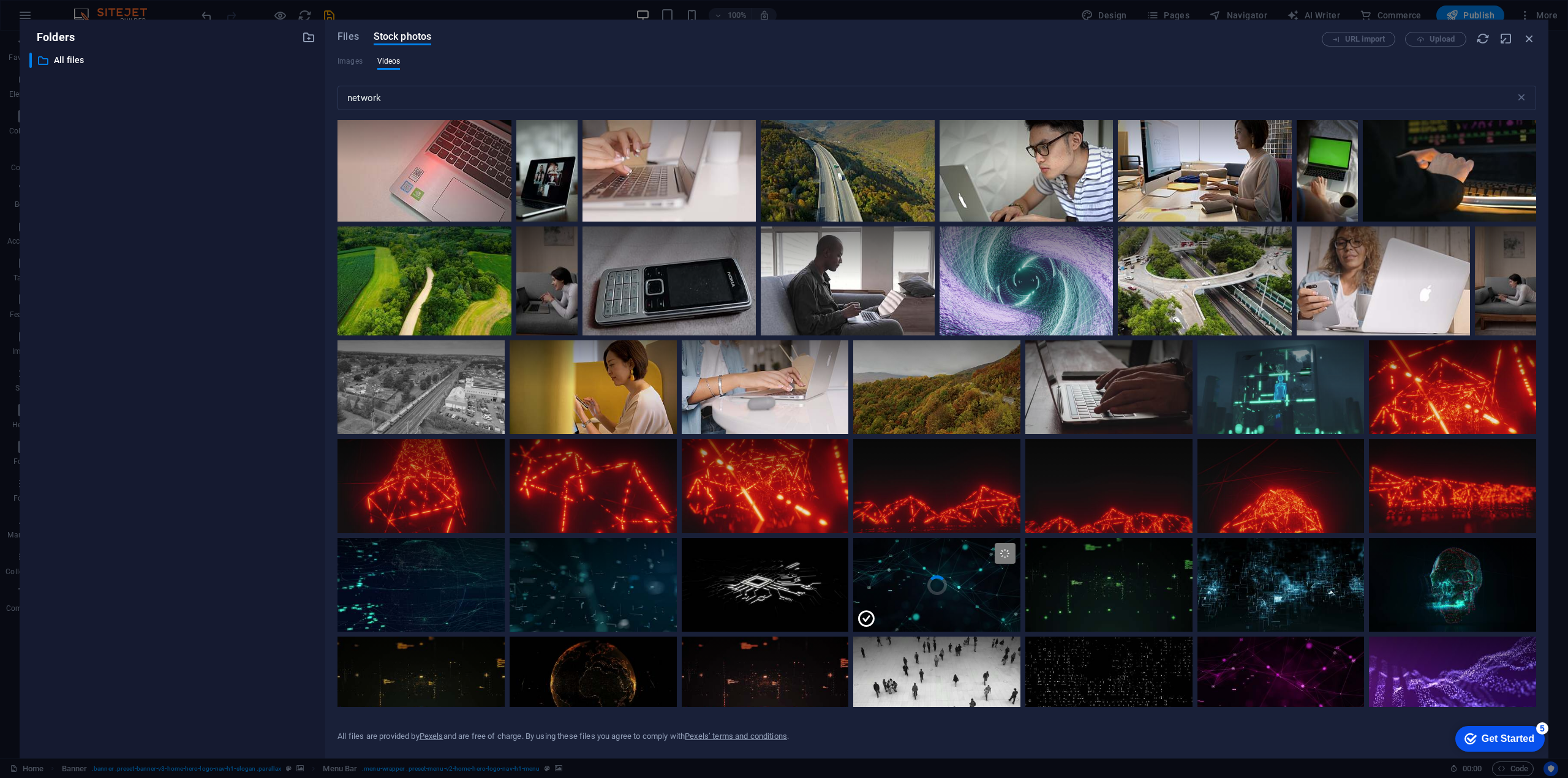
scroll to position [0, 0]
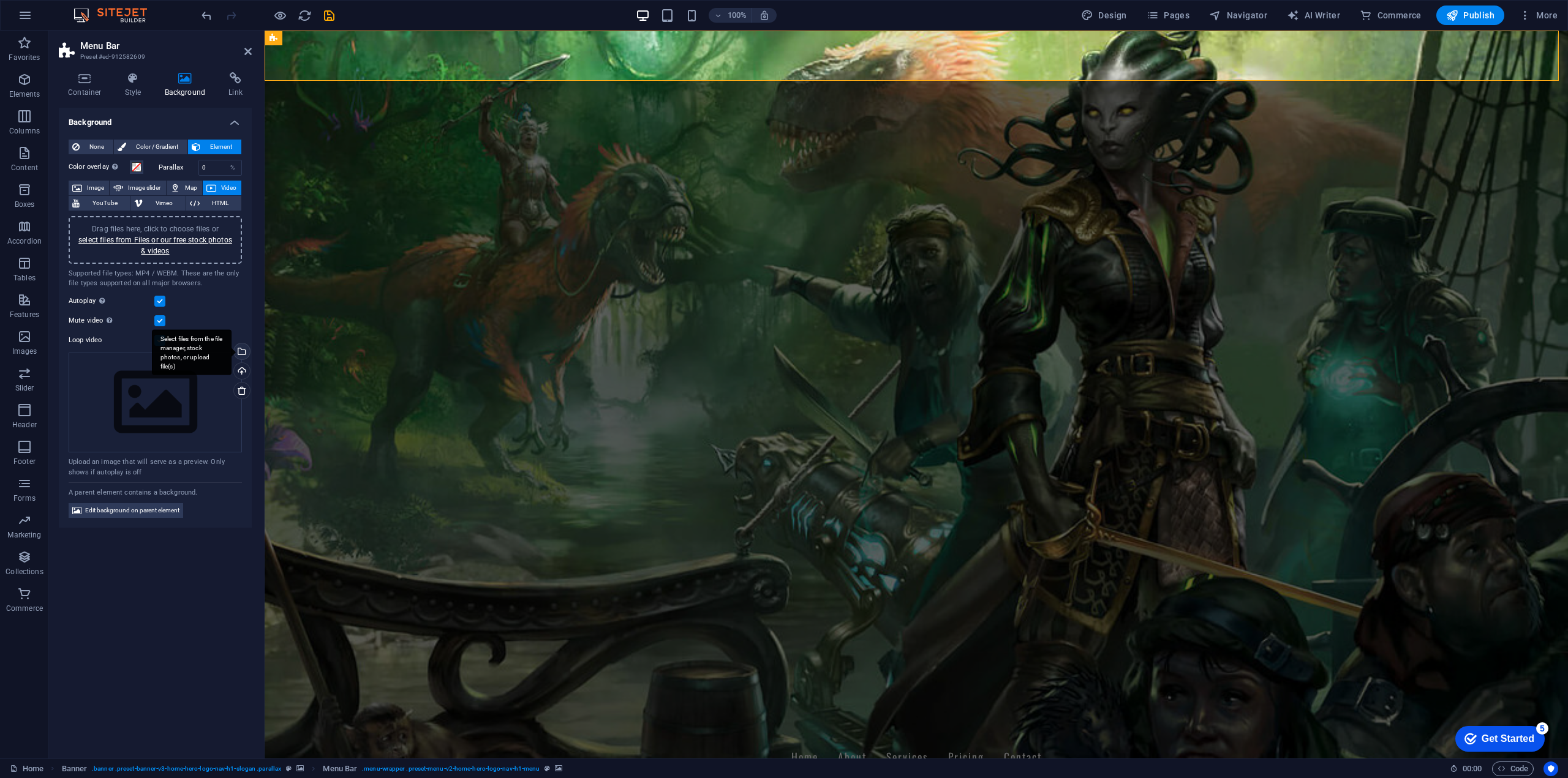
click at [242, 351] on div "Select files from the file manager, stock photos, or upload file(s)" at bounding box center [241, 353] width 18 height 18
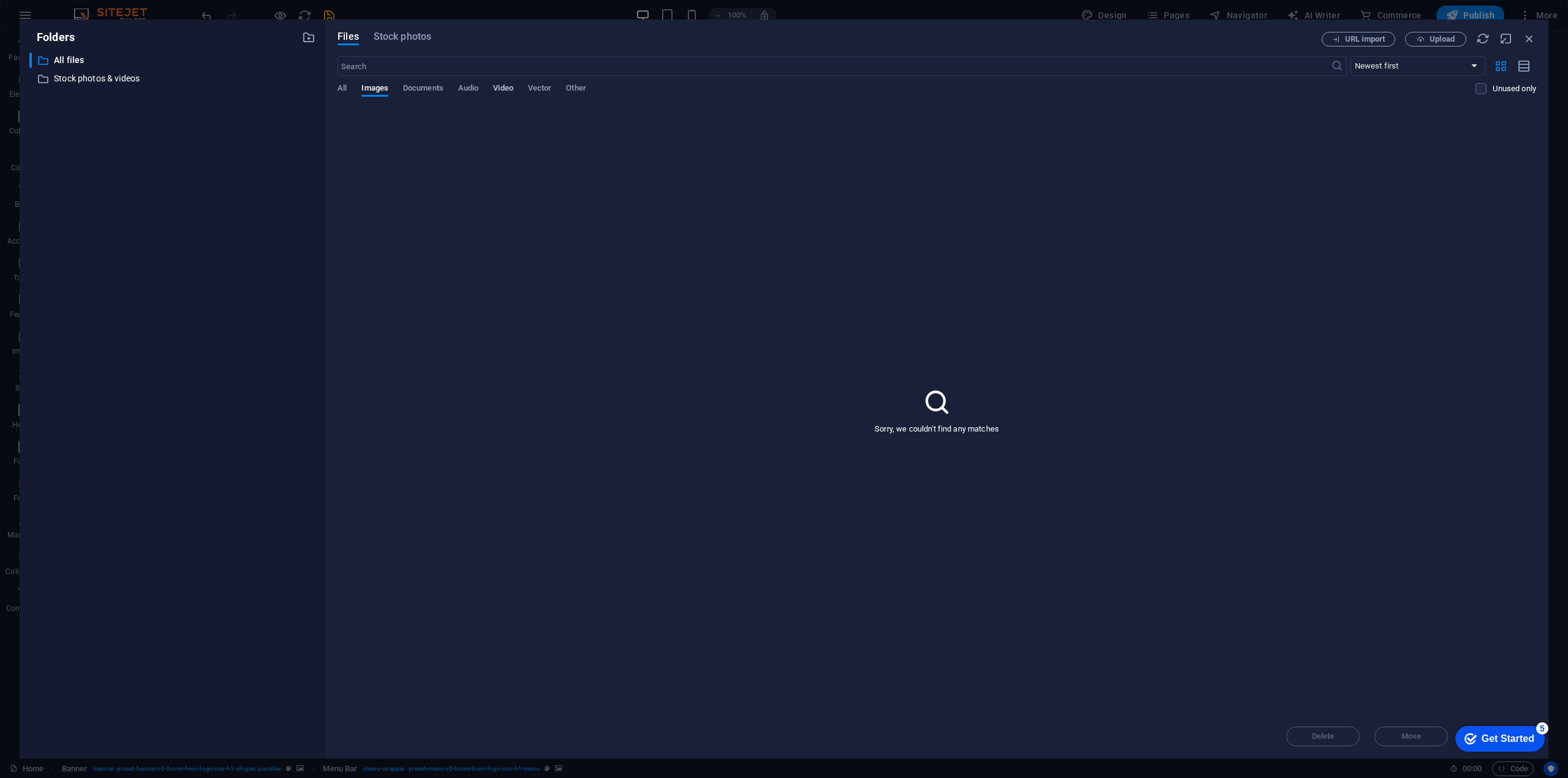
click at [501, 85] on span "Video" at bounding box center [503, 89] width 20 height 17
click at [75, 83] on p "Stock photos & videos" at bounding box center [173, 78] width 239 height 14
click at [411, 153] on icon at bounding box center [396, 147] width 30 height 29
click at [400, 225] on div "1.41 MB | video/mp4" at bounding box center [396, 225] width 97 height 11
click at [441, 197] on icon "button" at bounding box center [445, 199] width 12 height 11
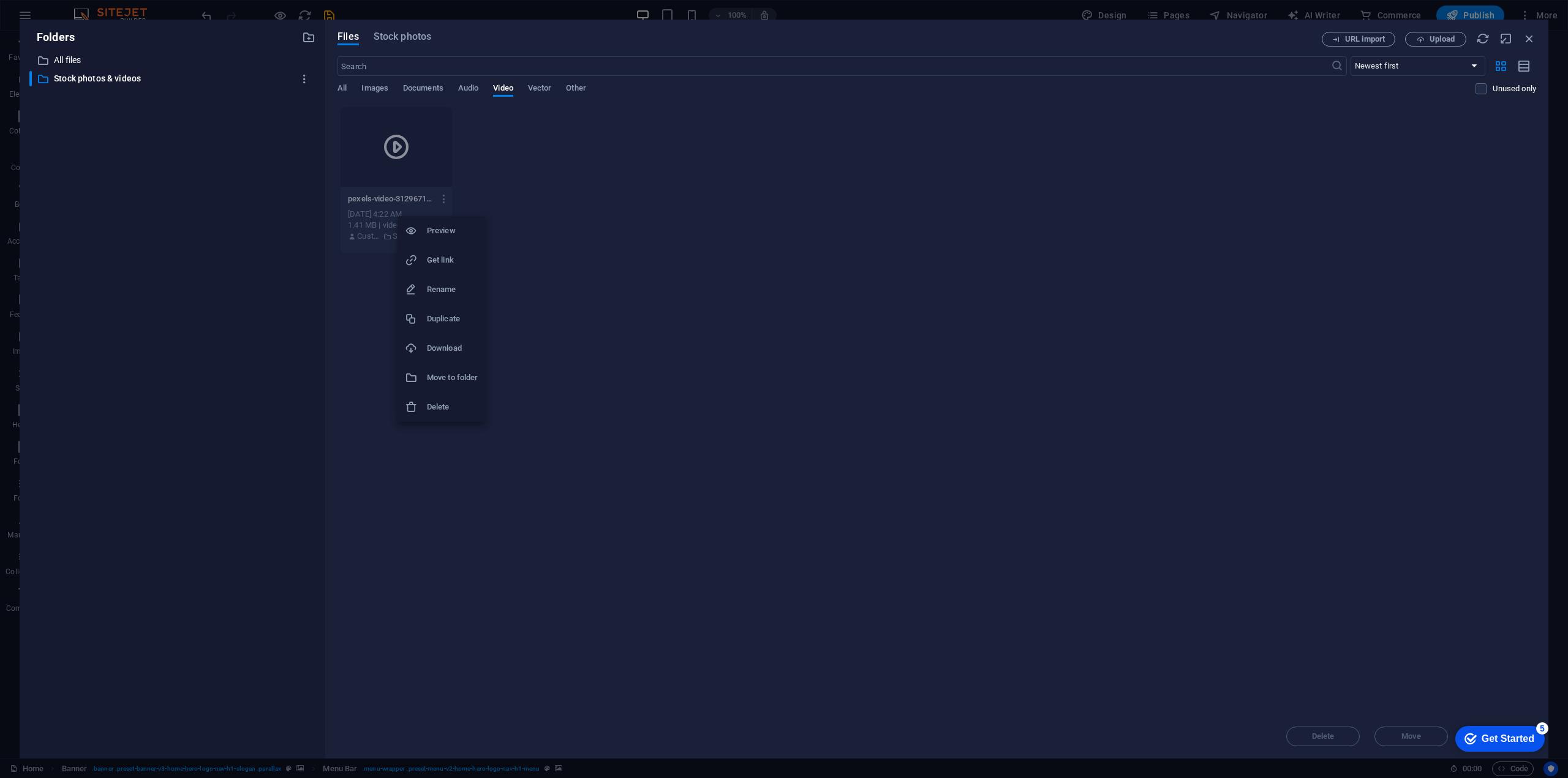
click at [458, 345] on h6 "Download" at bounding box center [452, 348] width 51 height 14
click at [308, 40] on icon "button" at bounding box center [308, 37] width 14 height 14
click at [299, 96] on icon "button" at bounding box center [305, 97] width 13 height 12
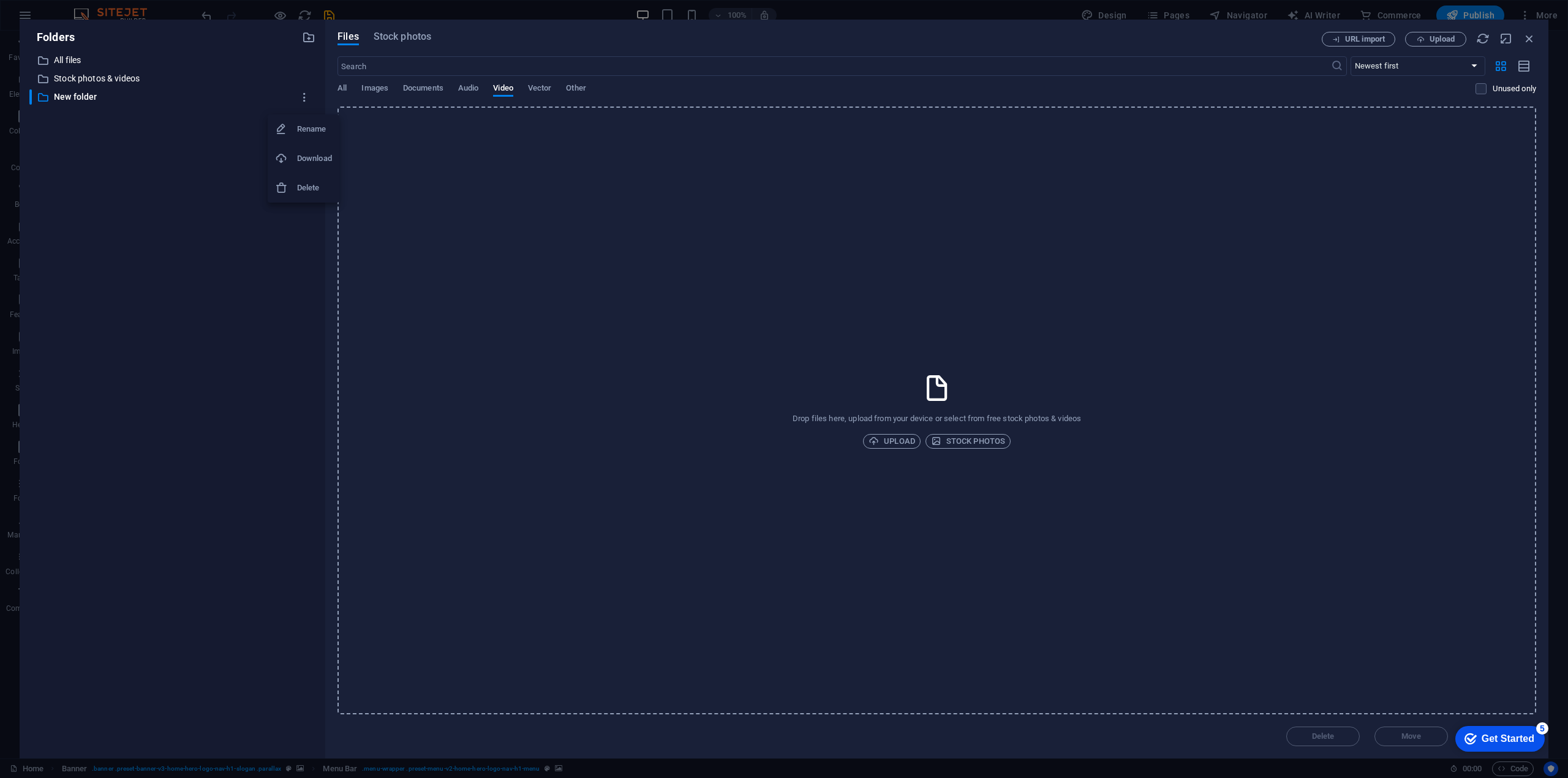
click at [308, 187] on h6 "Delete" at bounding box center [314, 187] width 35 height 14
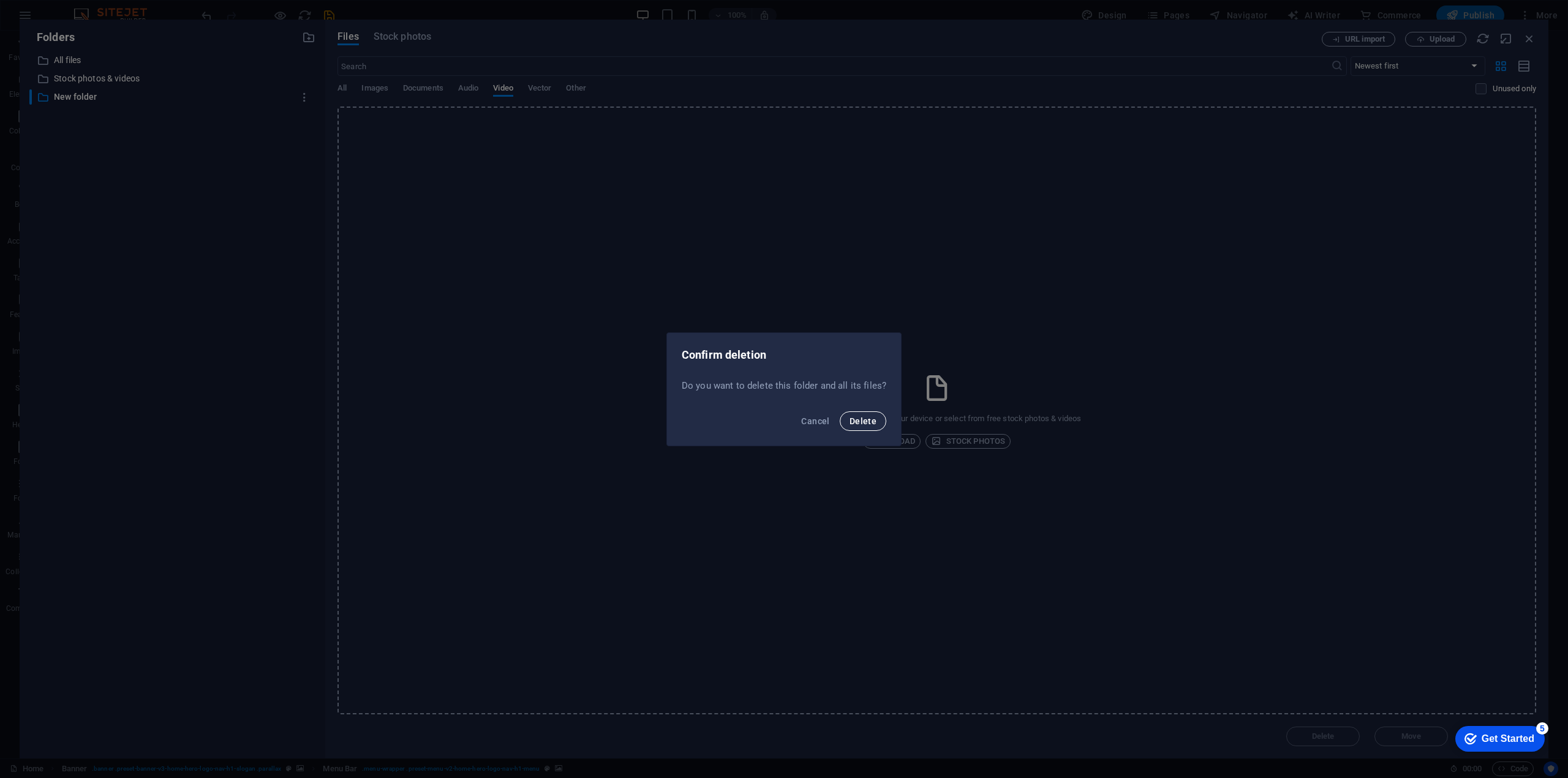
click at [853, 421] on span "Delete" at bounding box center [862, 421] width 27 height 10
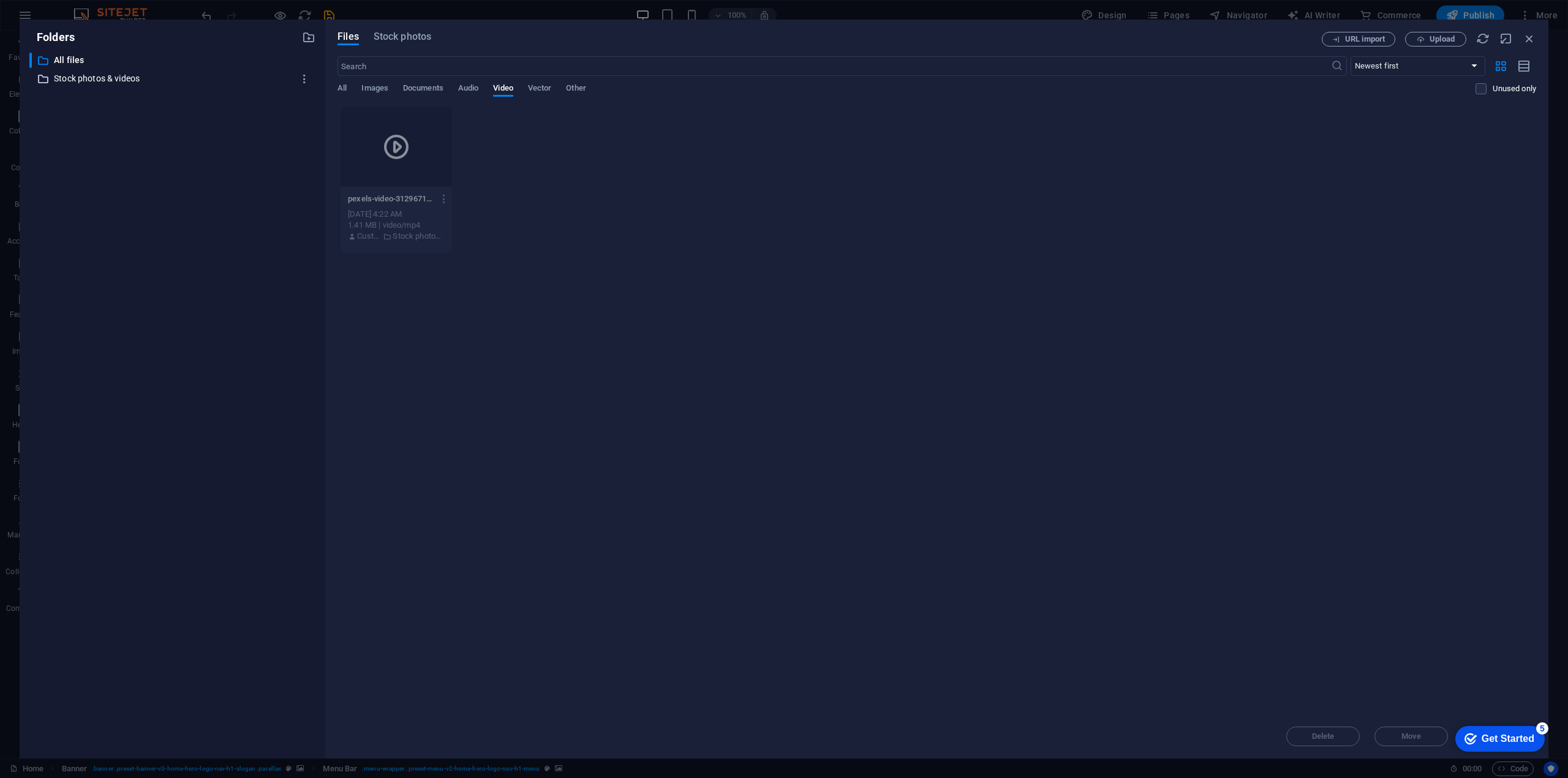
click at [115, 76] on p "Stock photos & videos" at bounding box center [173, 78] width 239 height 14
click at [398, 138] on icon at bounding box center [396, 147] width 30 height 29
click at [395, 216] on div "Sep 7, 2025 4:22 AM" at bounding box center [396, 214] width 97 height 11
click at [1428, 41] on span "Upload" at bounding box center [1436, 39] width 50 height 8
click at [1524, 37] on icon "button" at bounding box center [1529, 39] width 14 height 14
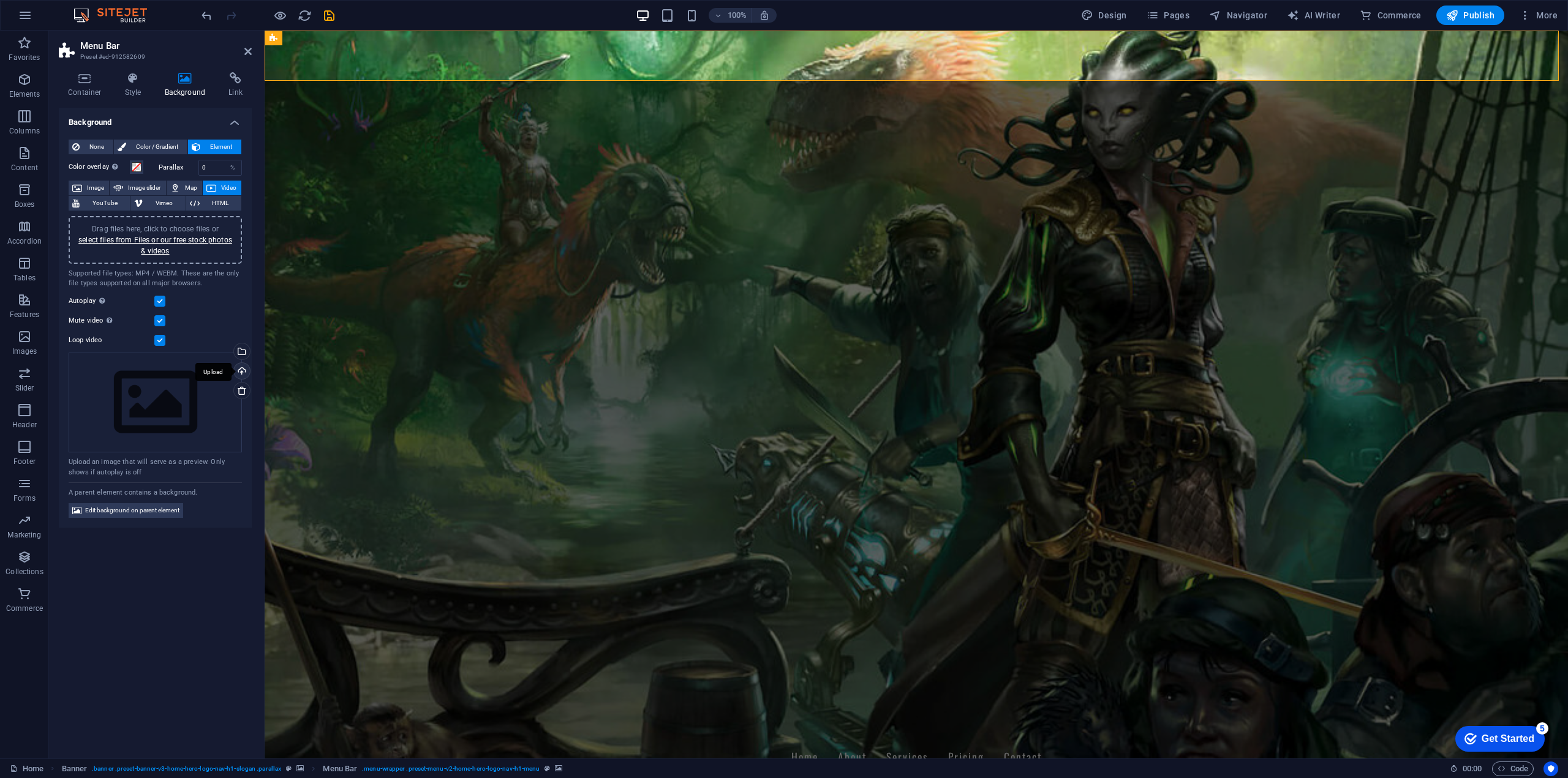
click at [238, 368] on div "Upload" at bounding box center [241, 372] width 18 height 18
click at [231, 351] on div "Select files from the file manager, stock photos, or upload file(s)" at bounding box center [191, 352] width 79 height 46
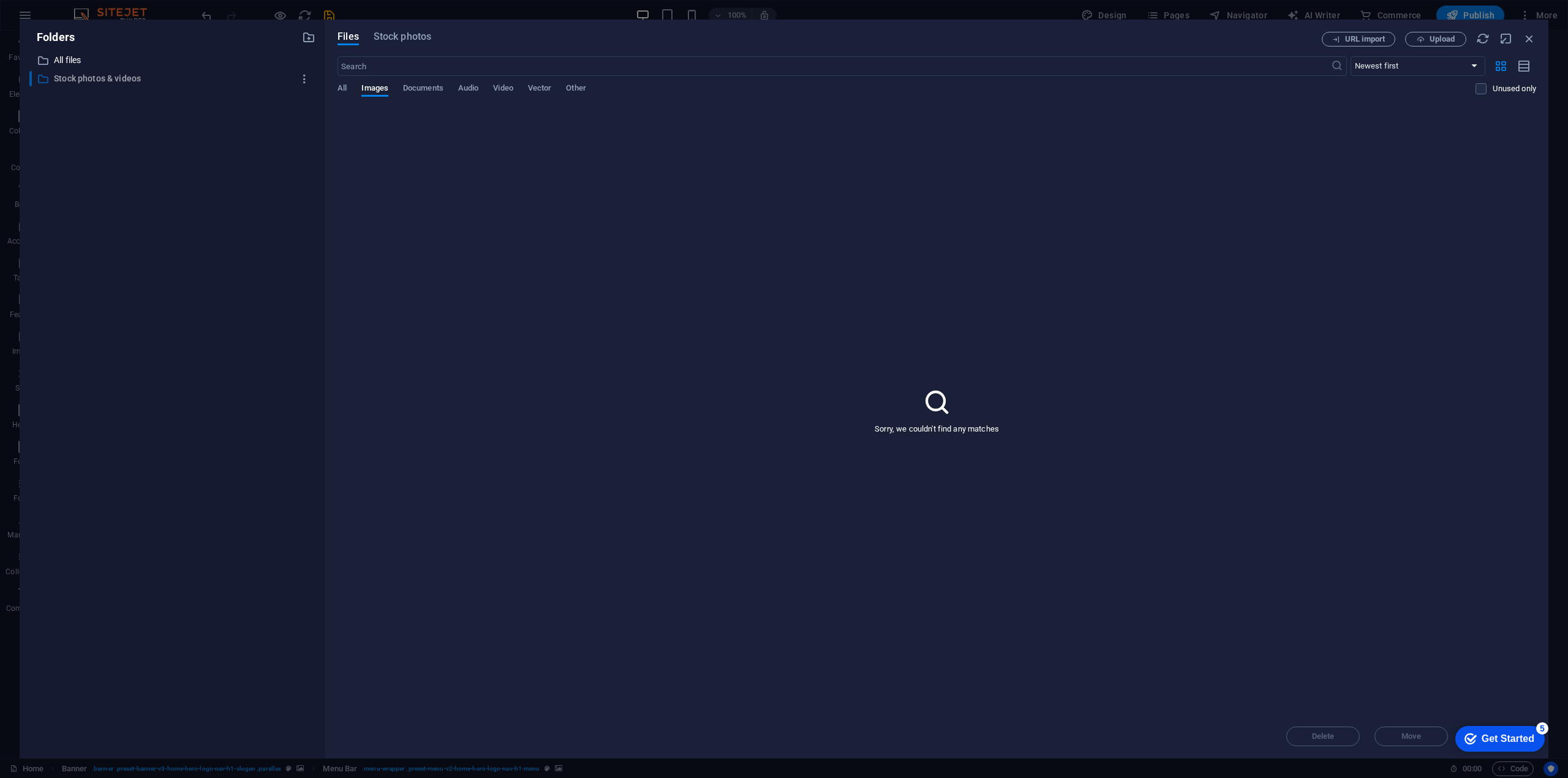
click at [86, 79] on p "Stock photos & videos" at bounding box center [173, 78] width 239 height 14
click at [81, 60] on p "All files" at bounding box center [173, 60] width 239 height 14
click at [83, 73] on p "Stock photos & videos" at bounding box center [173, 78] width 239 height 14
click at [405, 32] on span "Stock photos" at bounding box center [403, 37] width 58 height 14
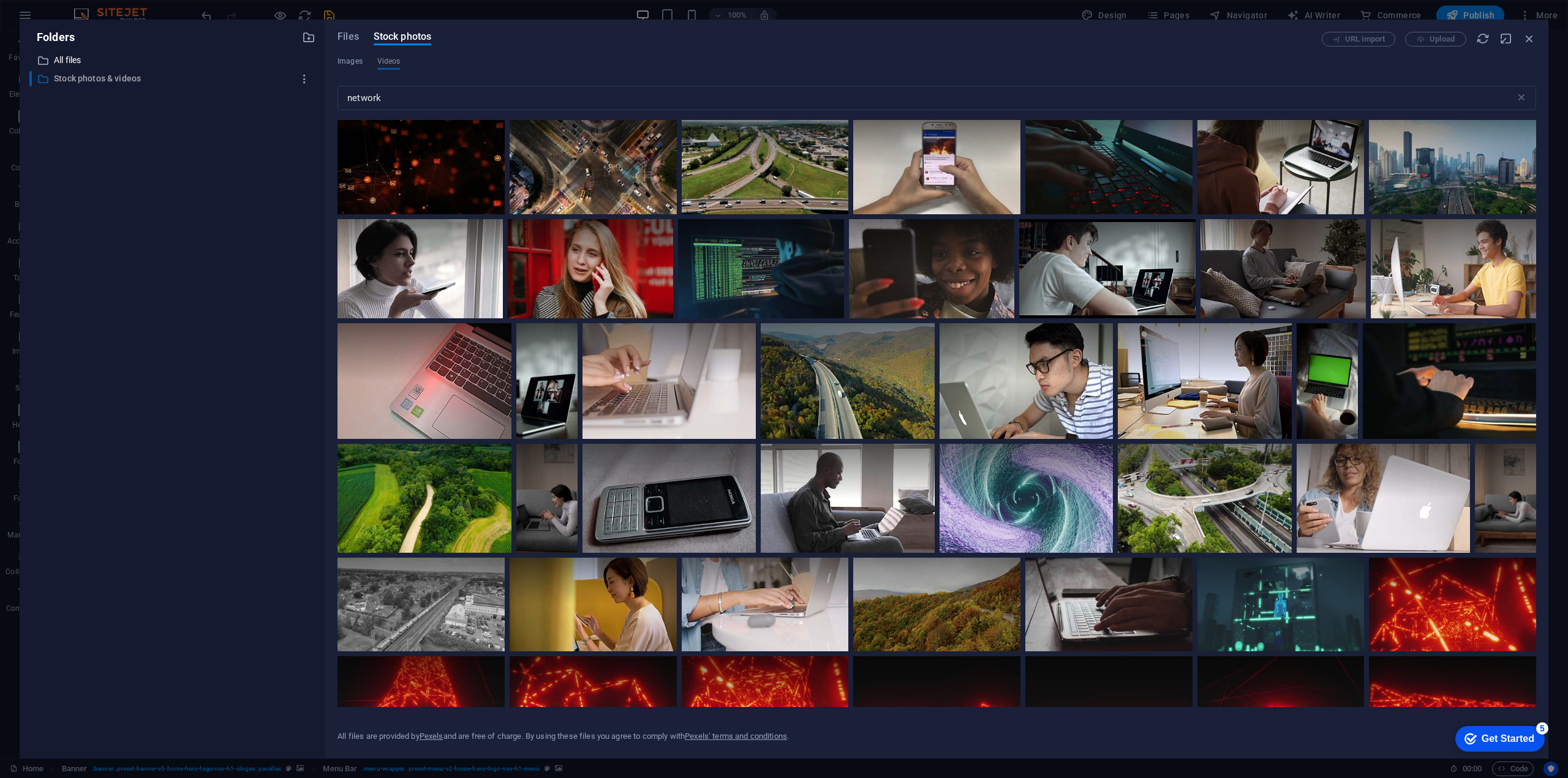
click at [75, 77] on p "Stock photos & videos" at bounding box center [173, 78] width 239 height 14
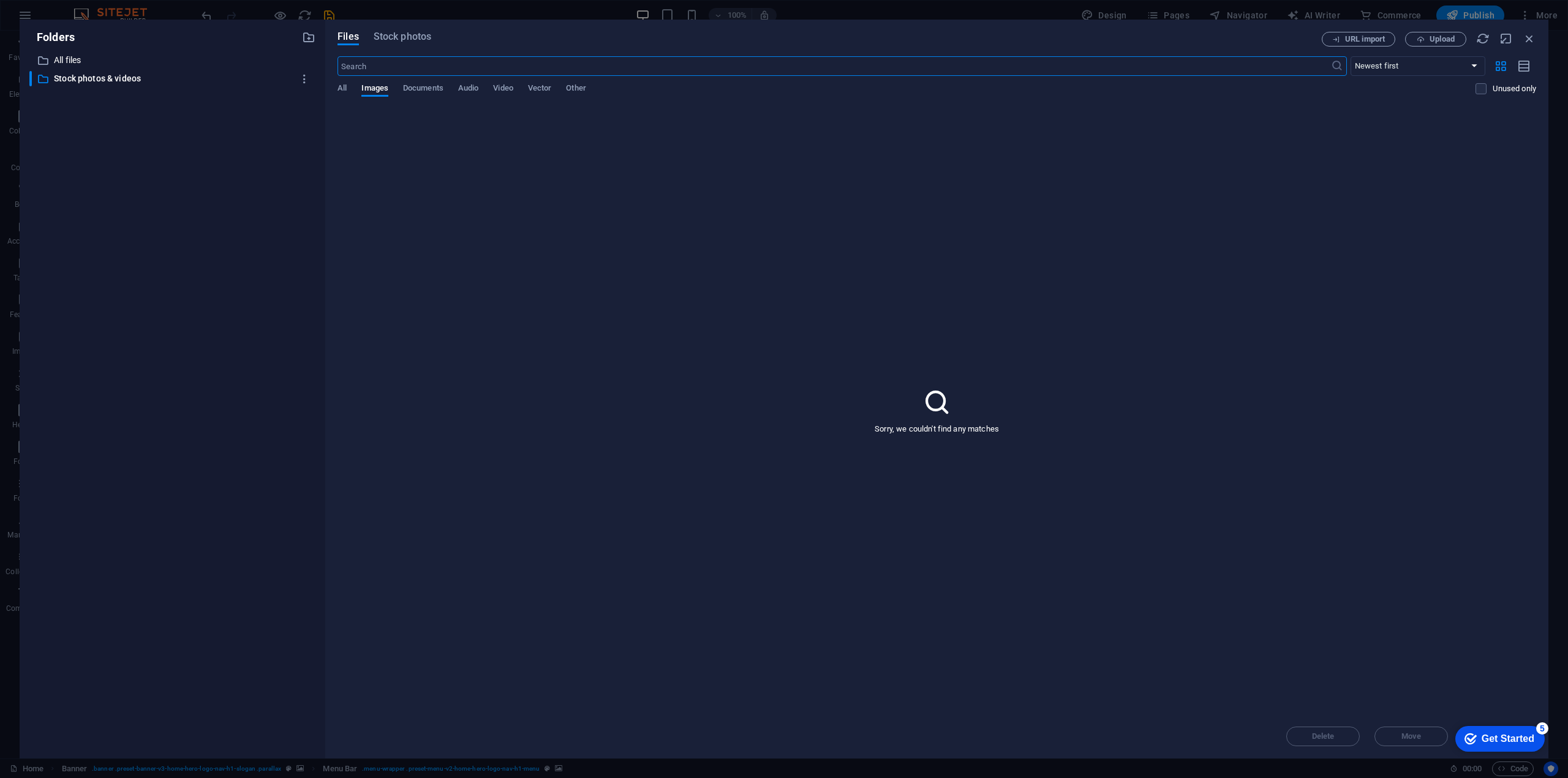
click at [393, 63] on input "text" at bounding box center [834, 66] width 993 height 20
type input "network"
click at [401, 32] on span "Stock photos" at bounding box center [403, 37] width 58 height 14
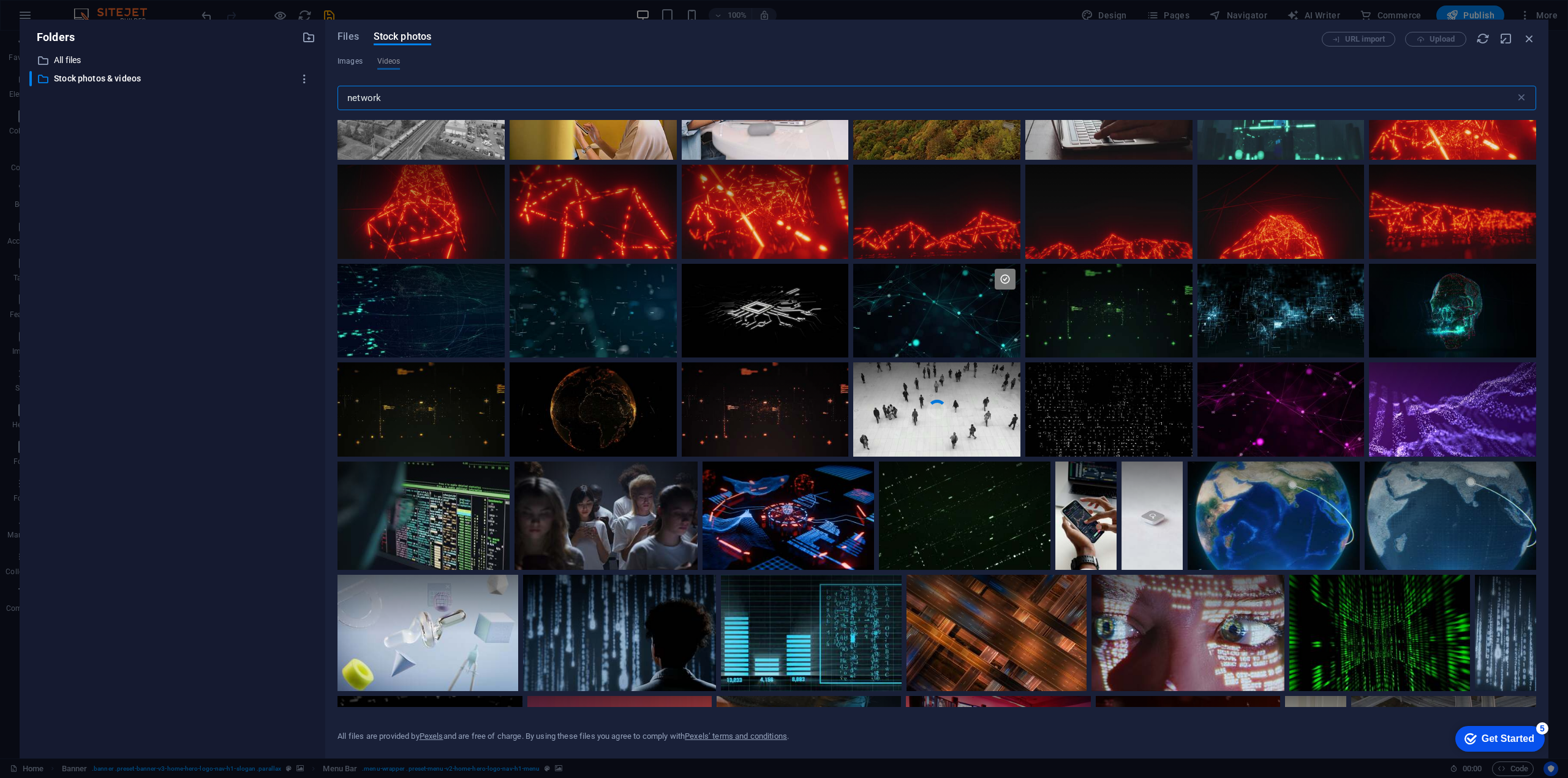
scroll to position [490, 0]
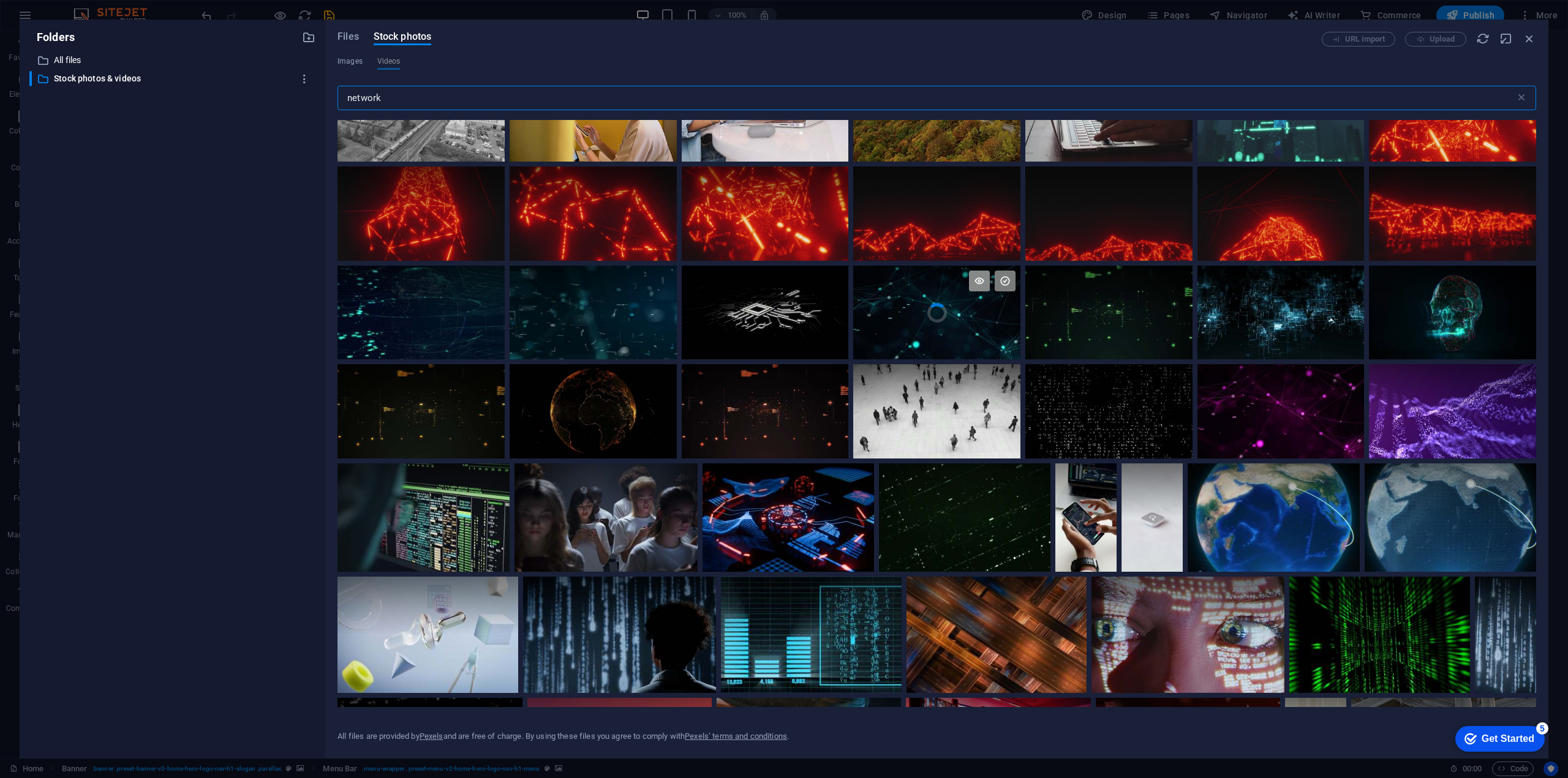
click at [981, 277] on icon at bounding box center [979, 281] width 21 height 21
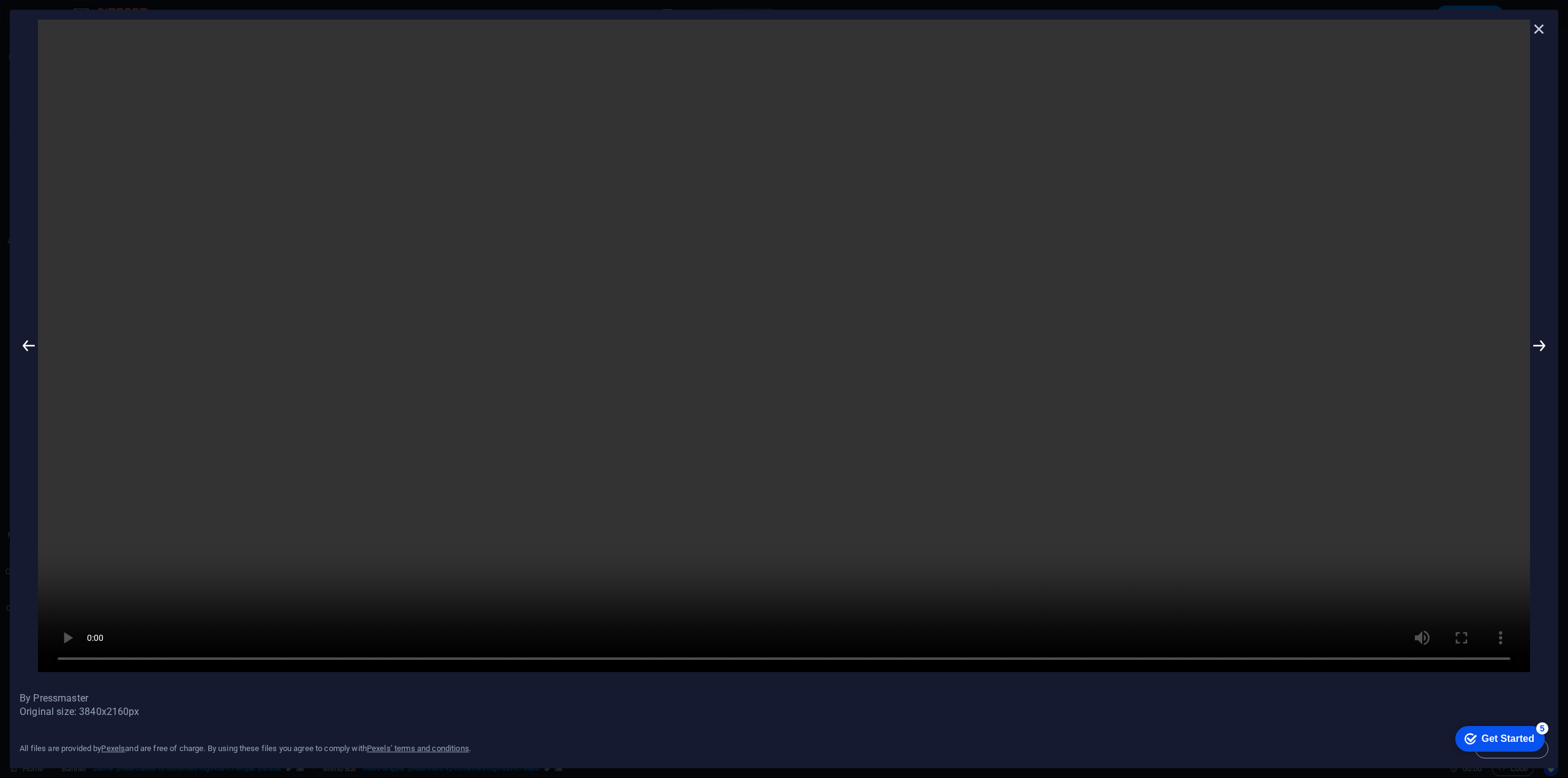
click at [1533, 24] on icon at bounding box center [1539, 29] width 18 height 18
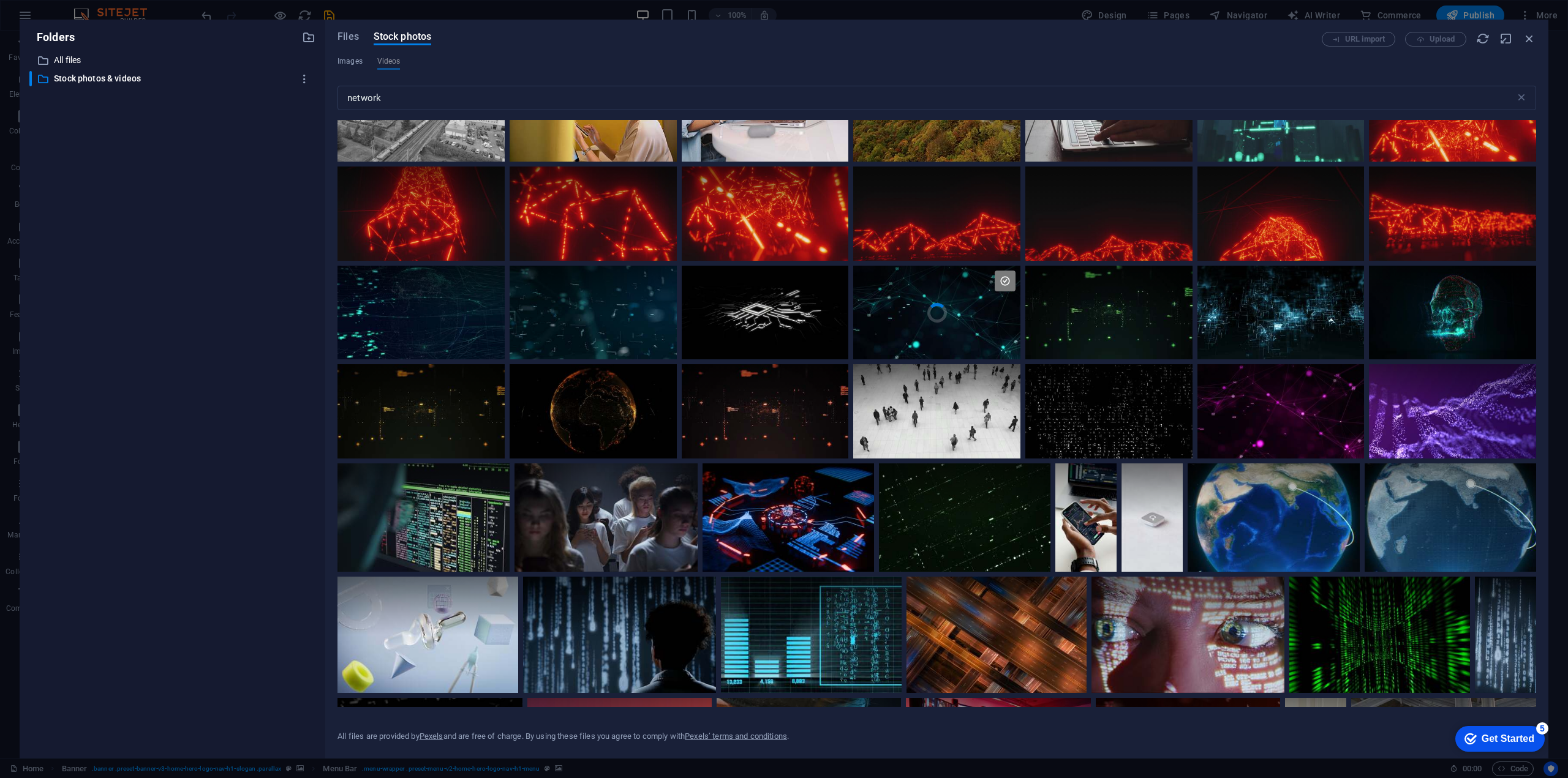
drag, startPoint x: 939, startPoint y: 322, endPoint x: 231, endPoint y: 357, distance: 708.9
click at [231, 357] on div "​ All files All files ​ Stock photos & videos Stock photos & videos" at bounding box center [172, 400] width 286 height 696
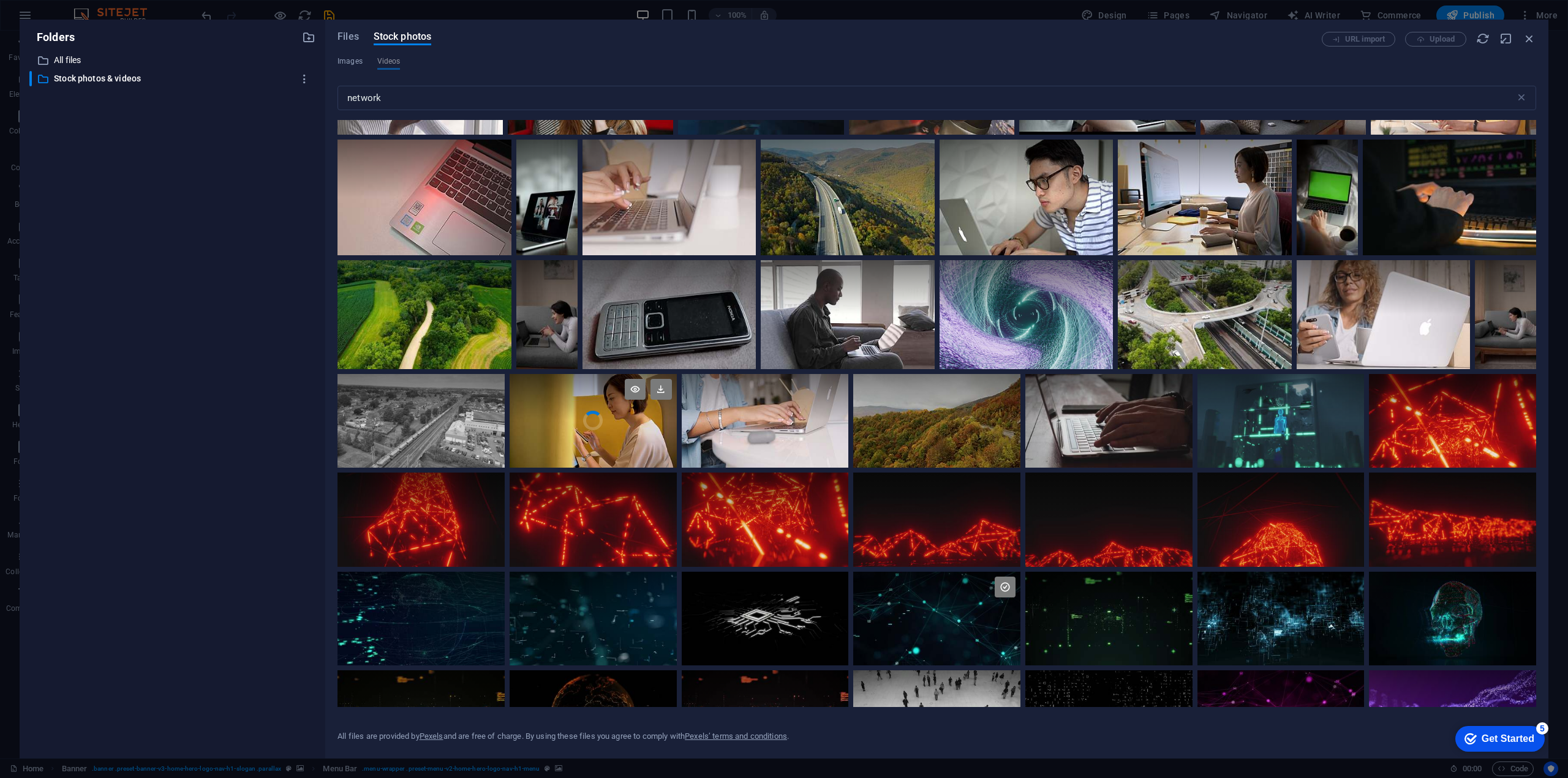
scroll to position [0, 0]
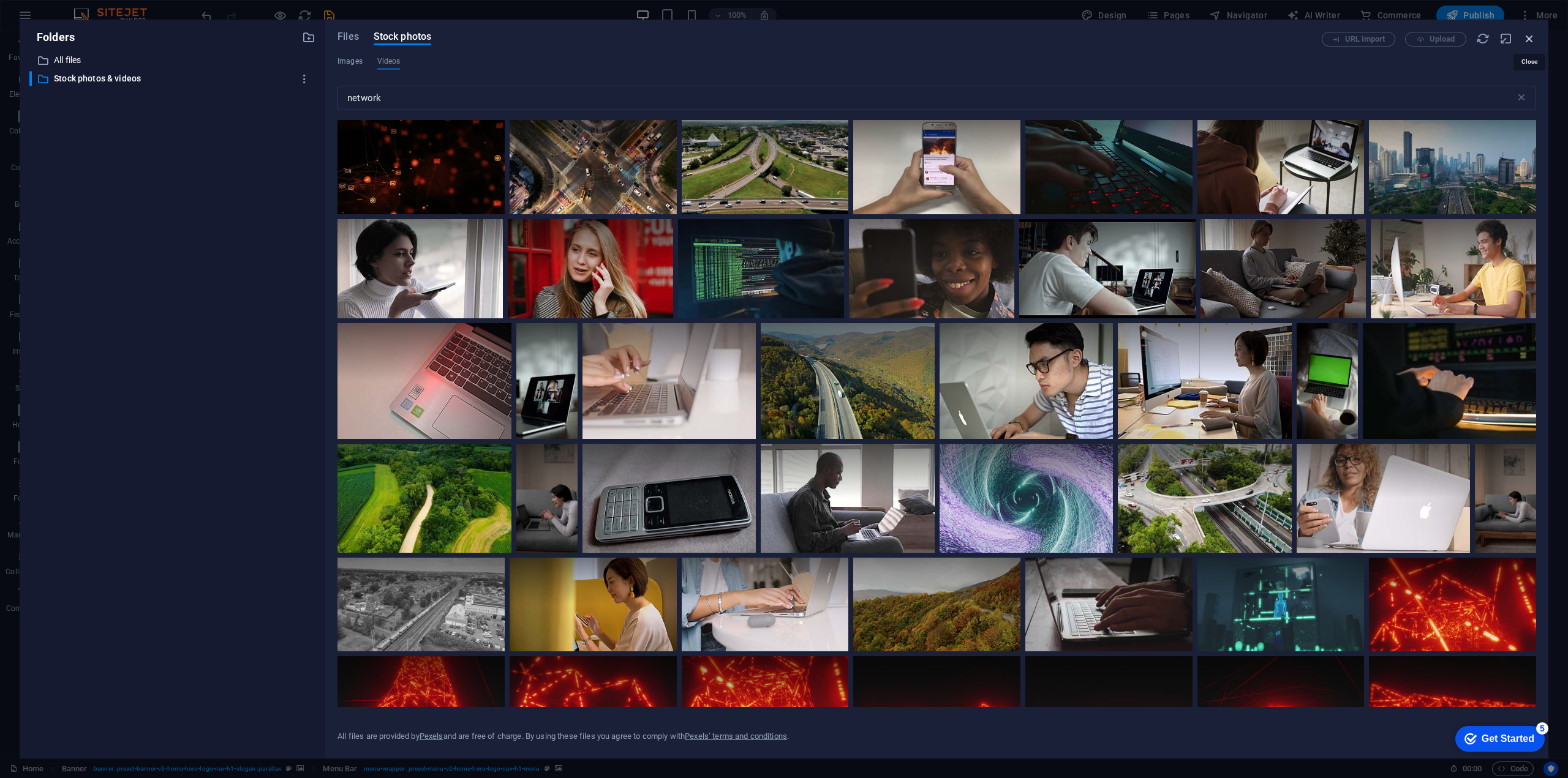
click at [1525, 37] on icon "button" at bounding box center [1529, 39] width 14 height 14
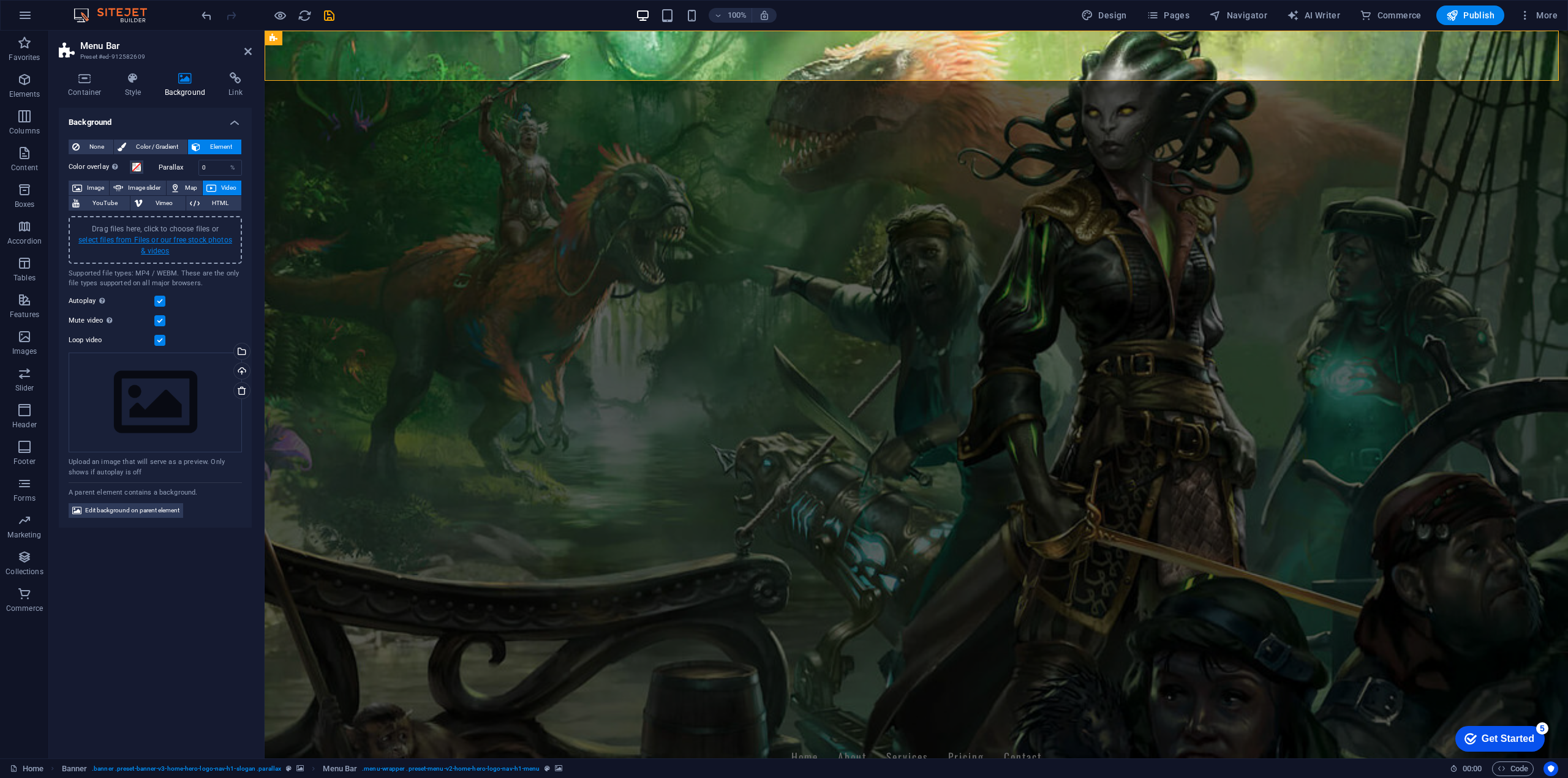
click at [186, 239] on link "select files from Files or our free stock photos & videos" at bounding box center [155, 246] width 153 height 20
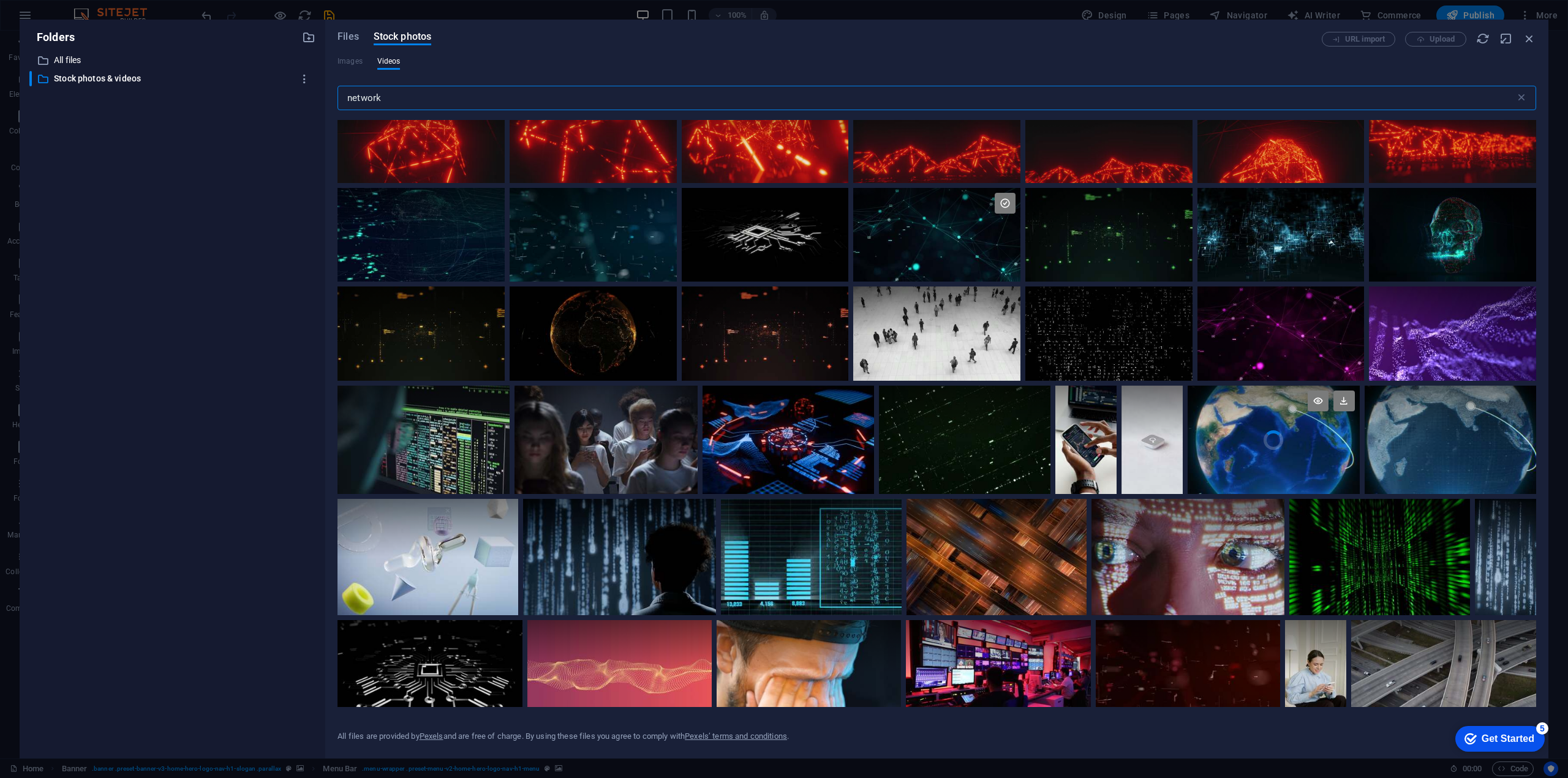
scroll to position [551, 0]
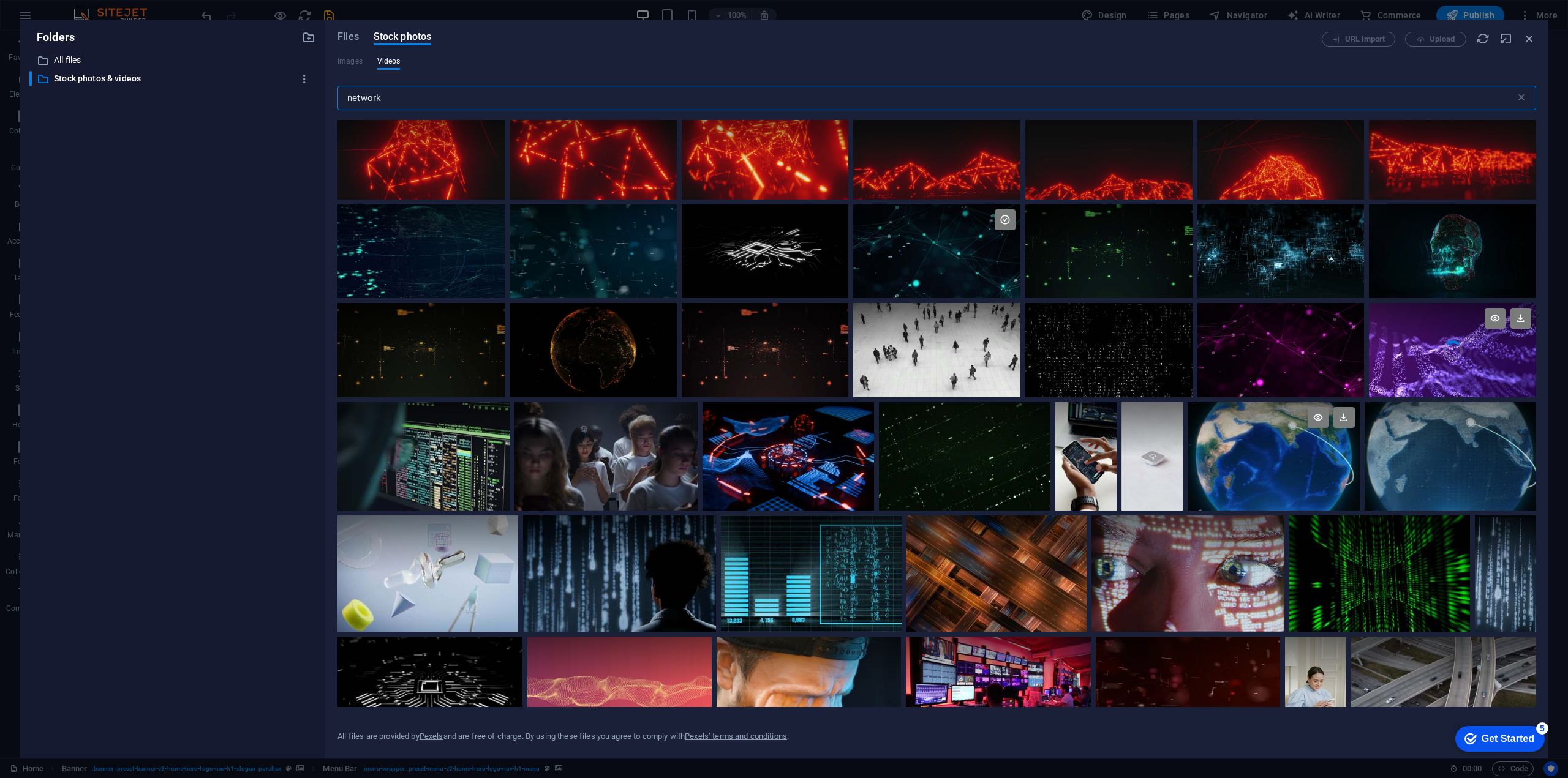
click at [1487, 377] on video "Your browser does not support the video tag." at bounding box center [1452, 350] width 167 height 94
click at [1530, 39] on icon "button" at bounding box center [1529, 39] width 14 height 14
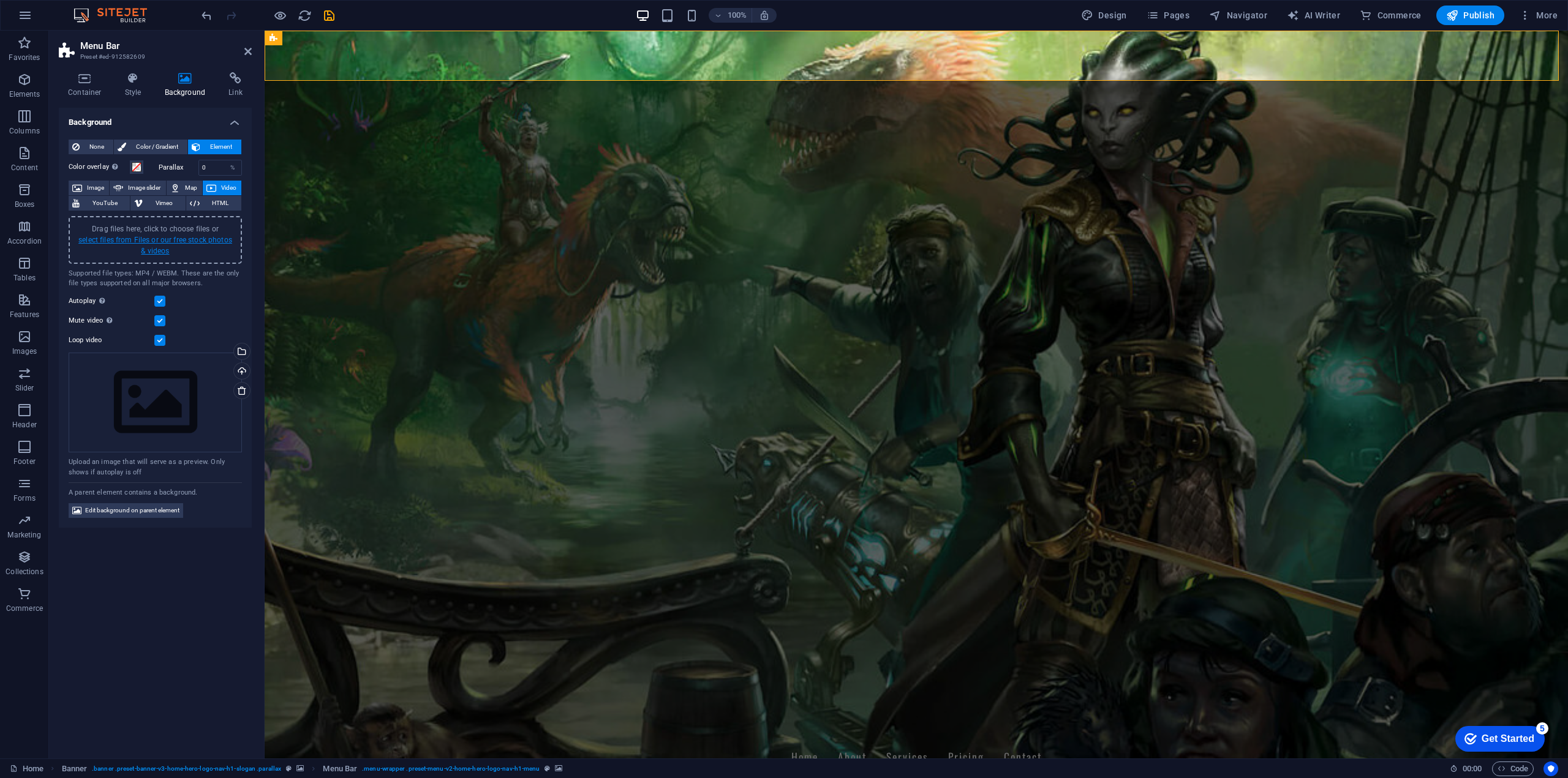
click at [171, 244] on link "select files from Files or our free stock photos & videos" at bounding box center [155, 246] width 153 height 20
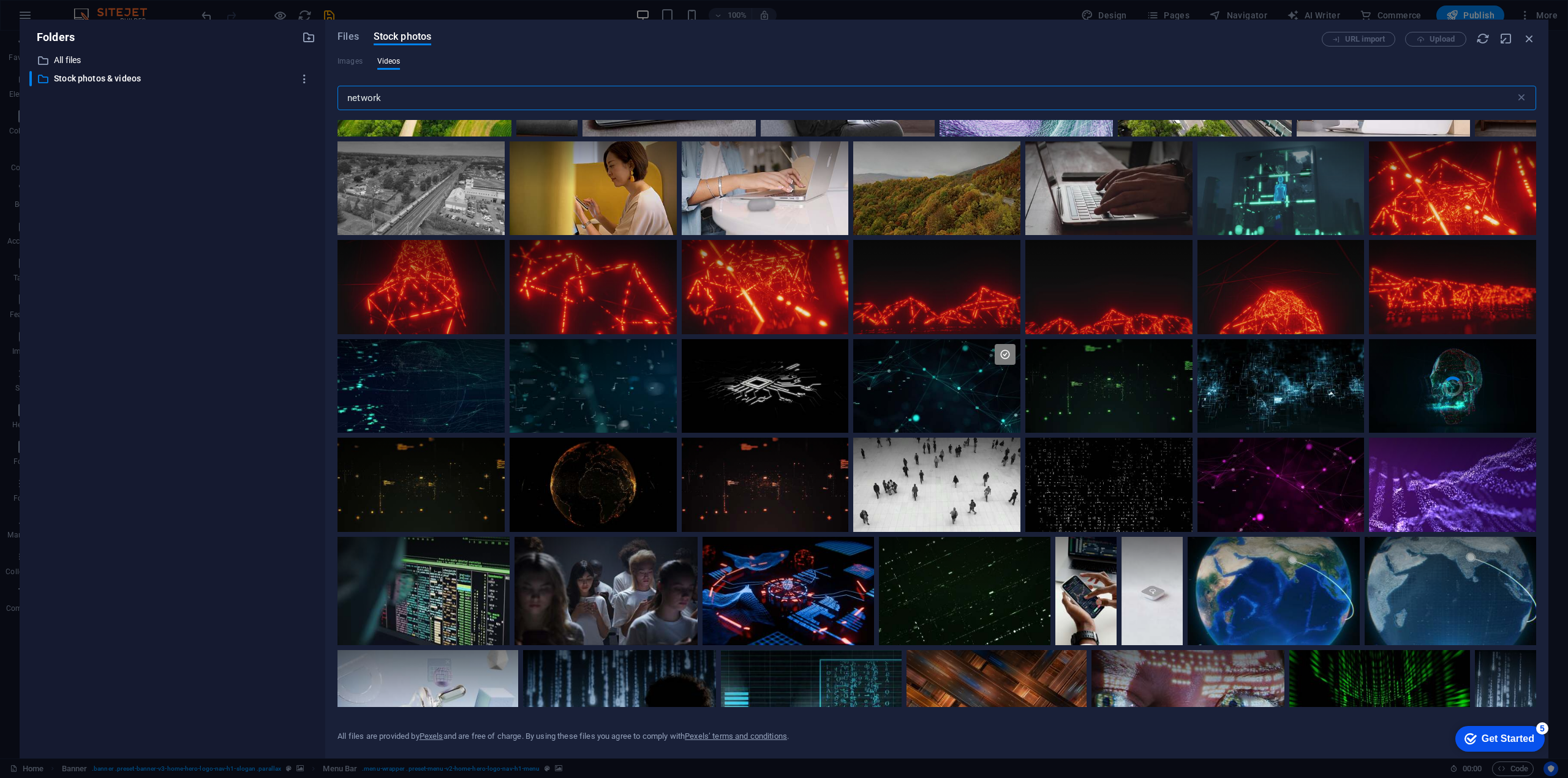
scroll to position [429, 0]
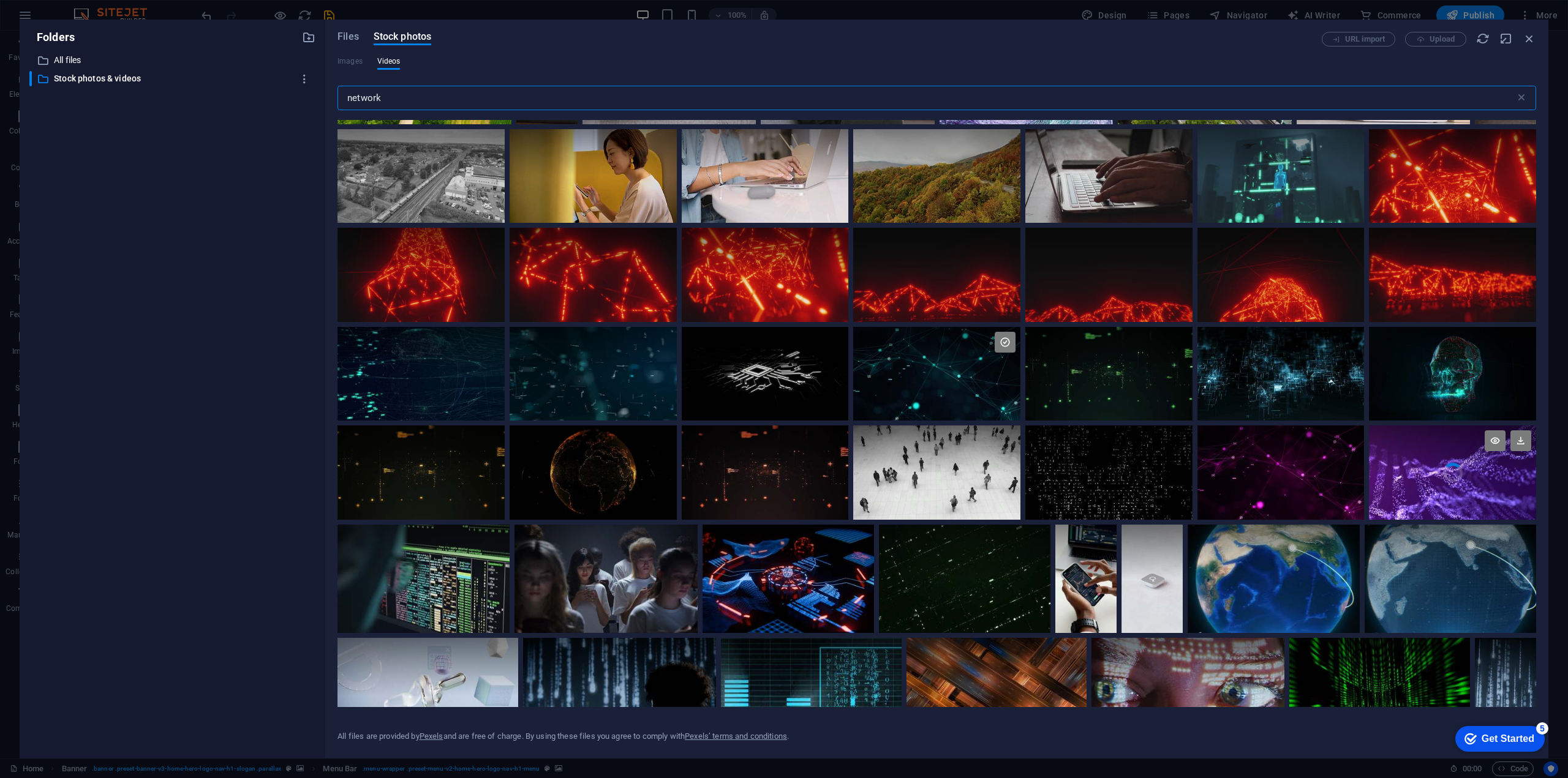
click at [1480, 458] on div at bounding box center [1452, 449] width 167 height 47
click at [1490, 444] on icon at bounding box center [1495, 440] width 21 height 21
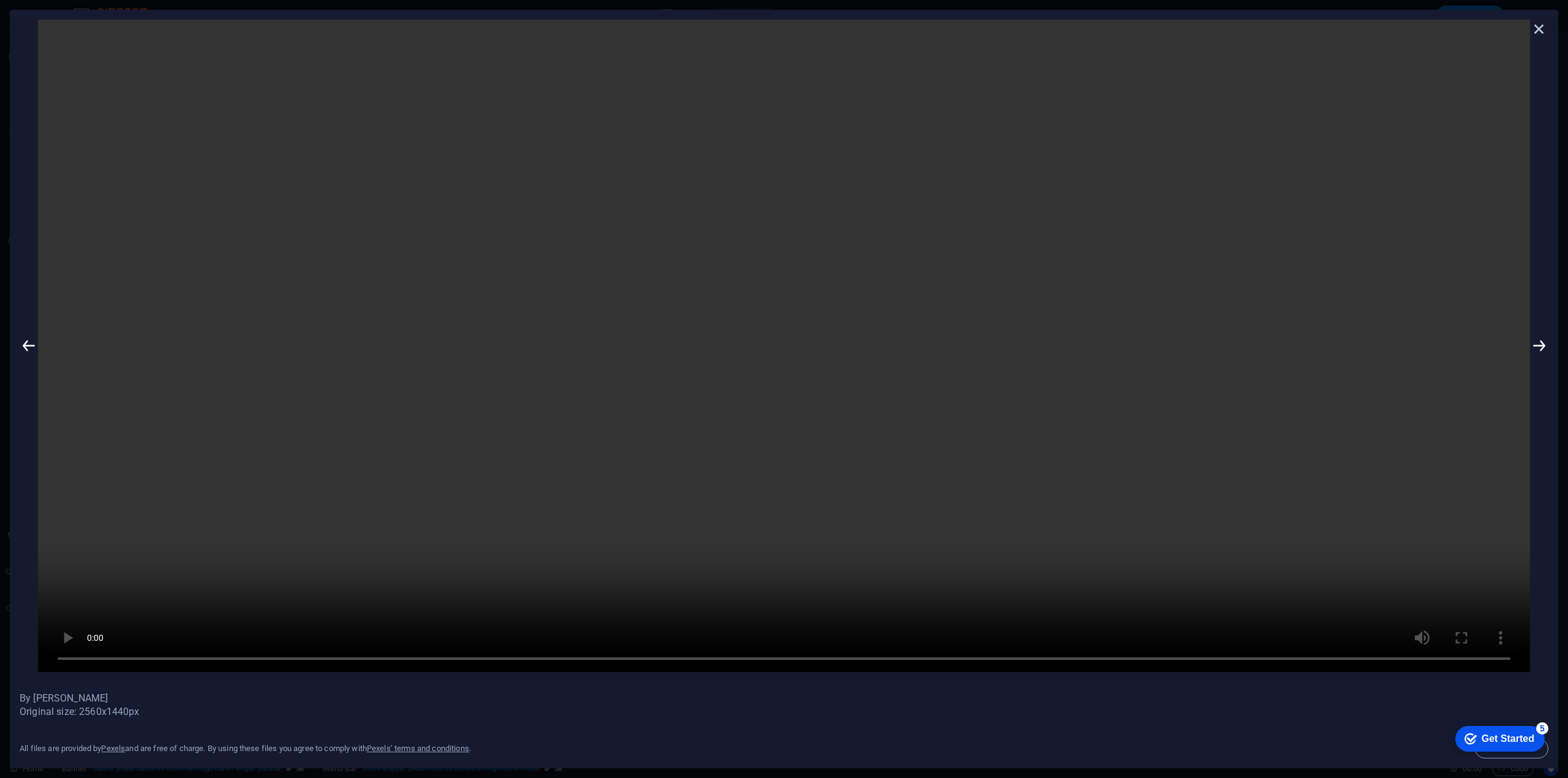
click at [1544, 23] on icon at bounding box center [1539, 29] width 18 height 18
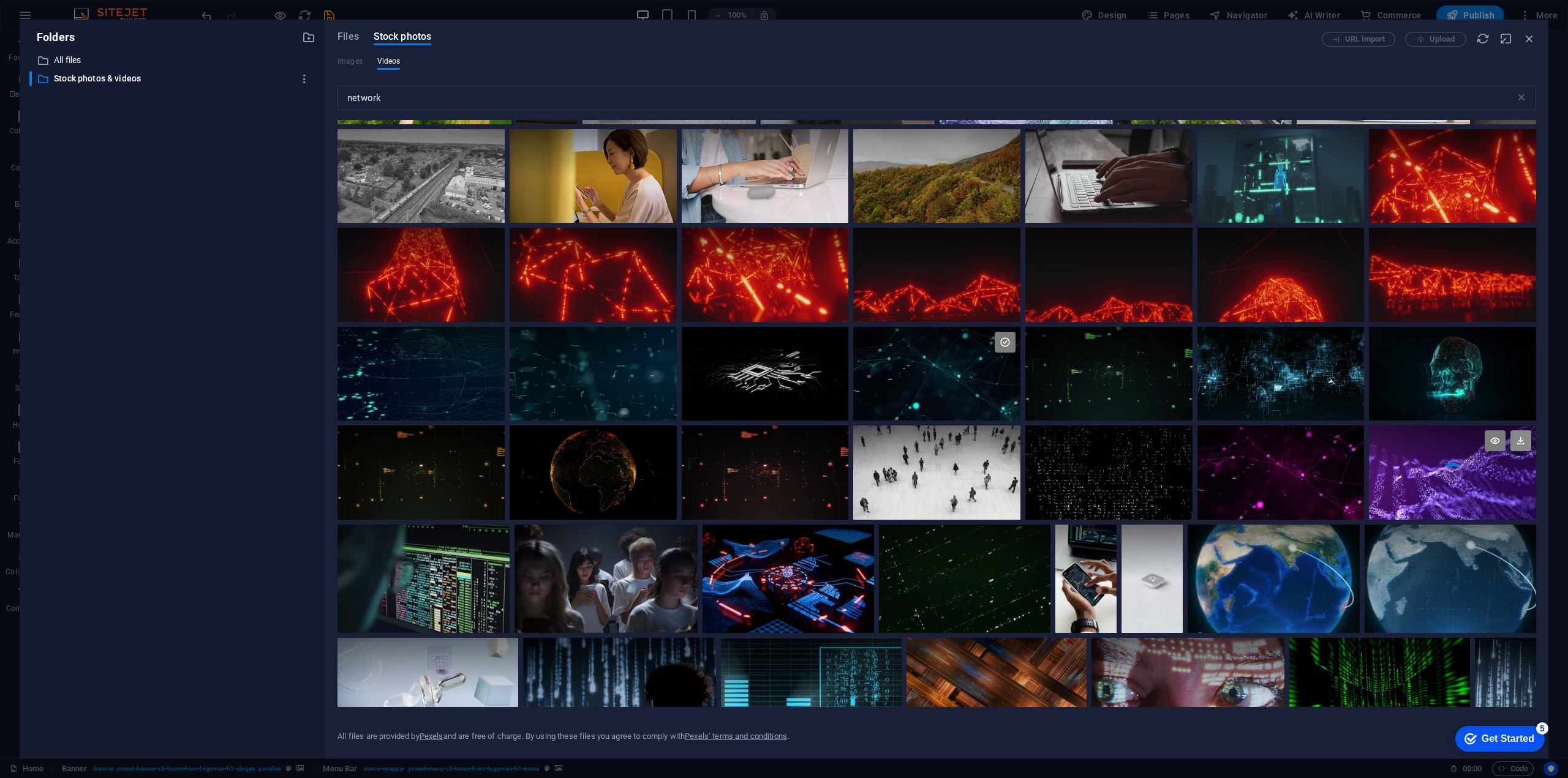
click at [1518, 440] on icon at bounding box center [1521, 440] width 21 height 21
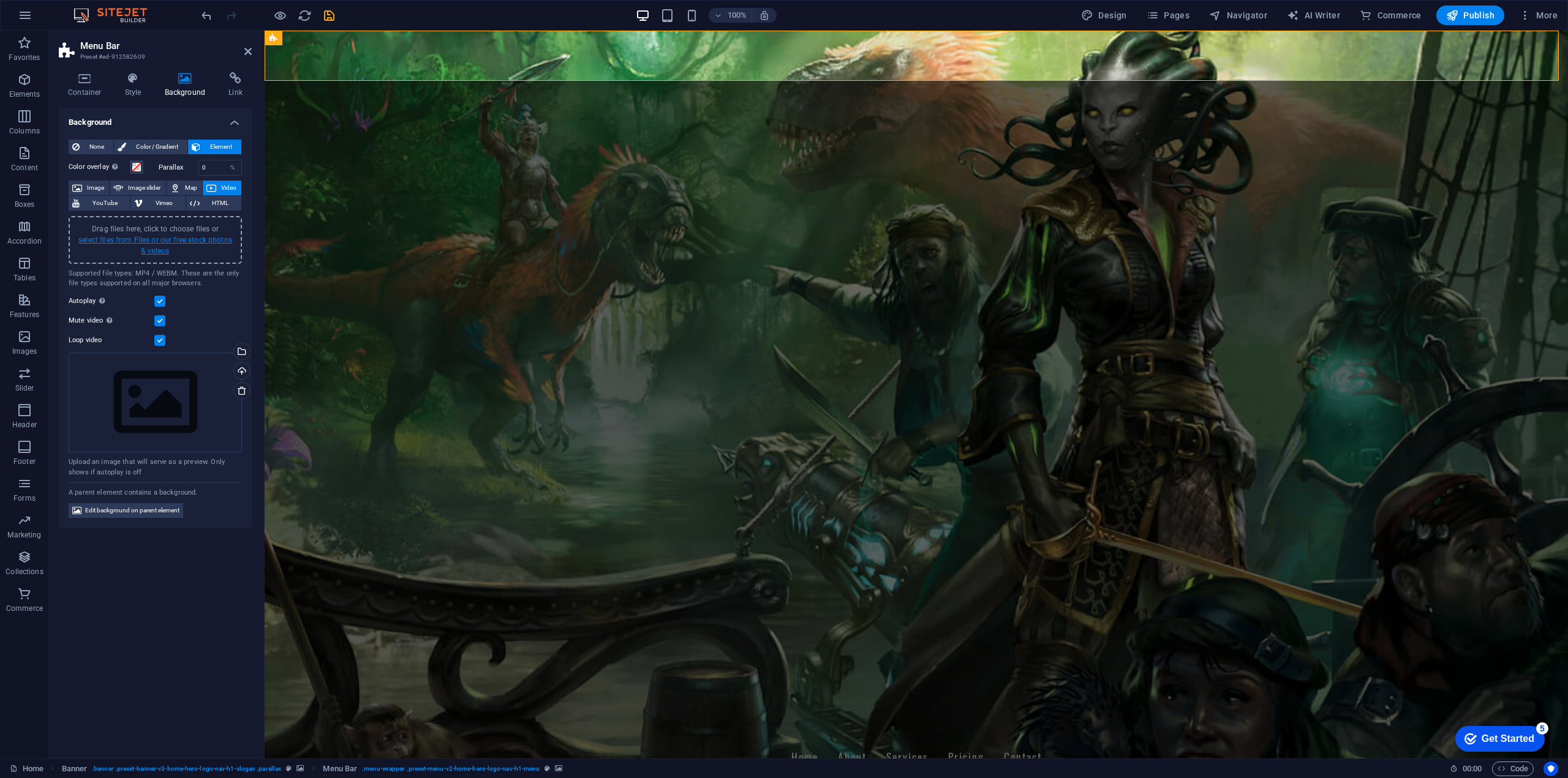
click at [201, 237] on link "select files from Files or our free stock photos & videos" at bounding box center [155, 246] width 153 height 20
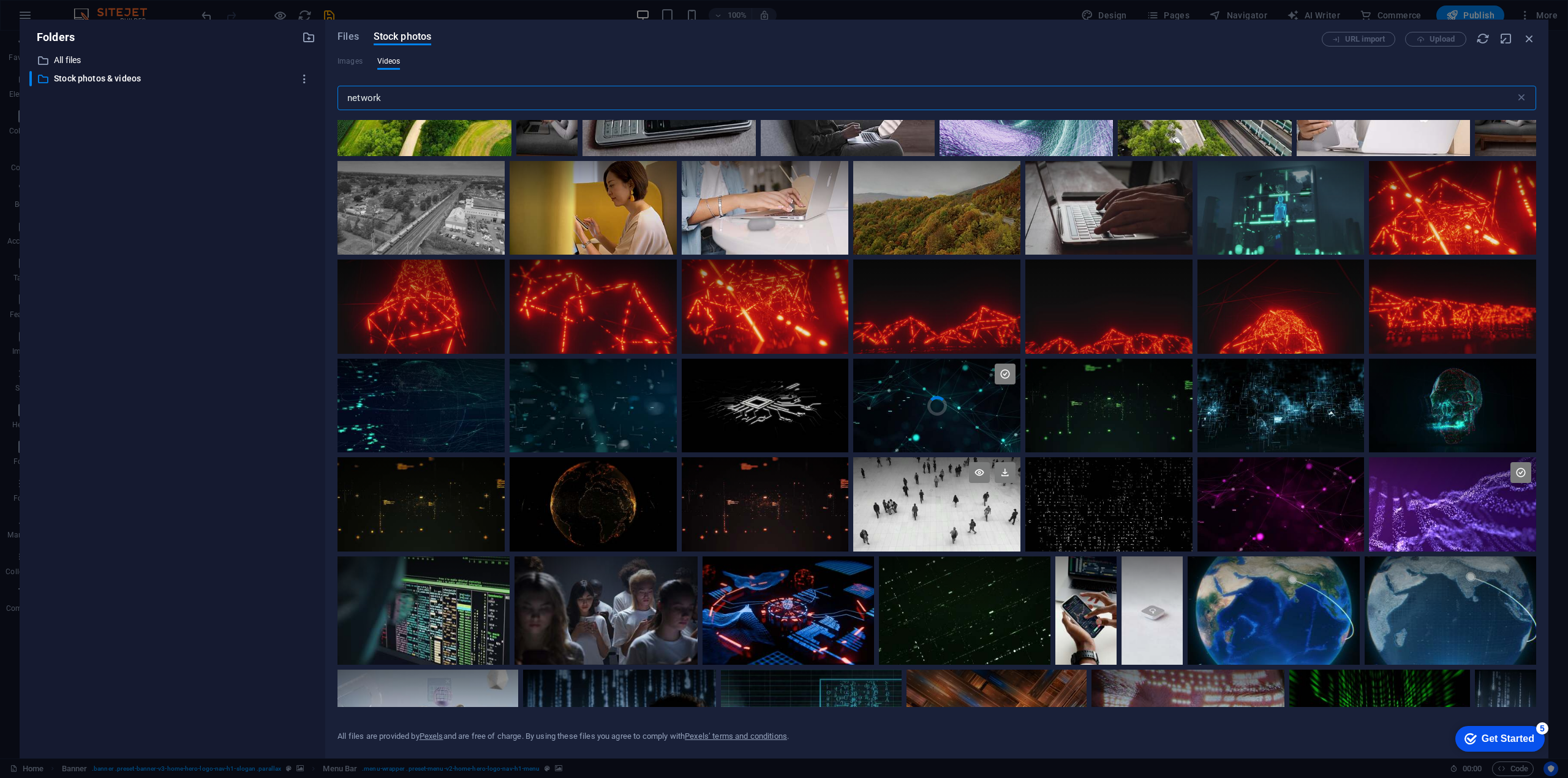
scroll to position [490, 0]
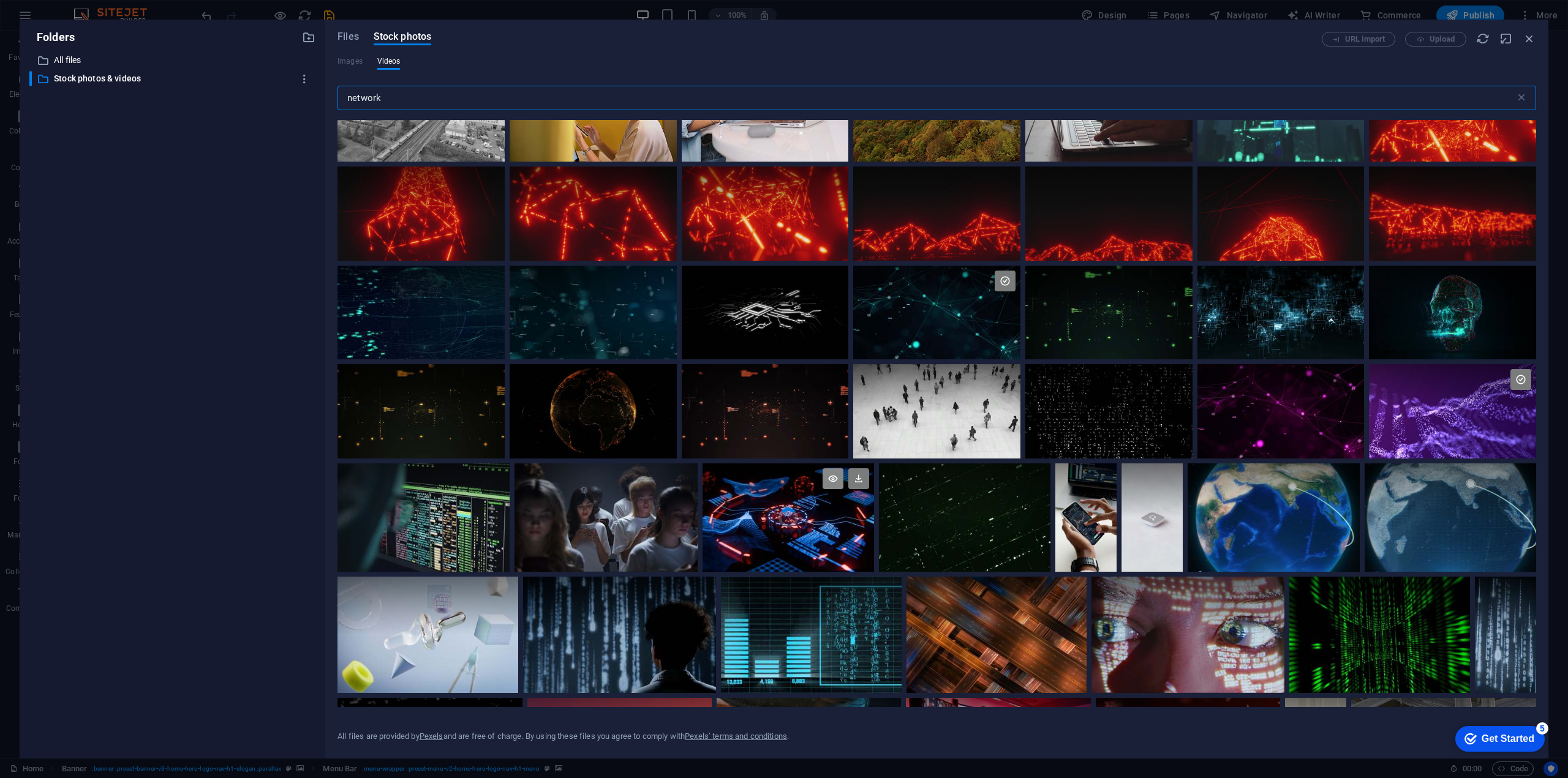
click at [825, 484] on icon at bounding box center [833, 478] width 21 height 21
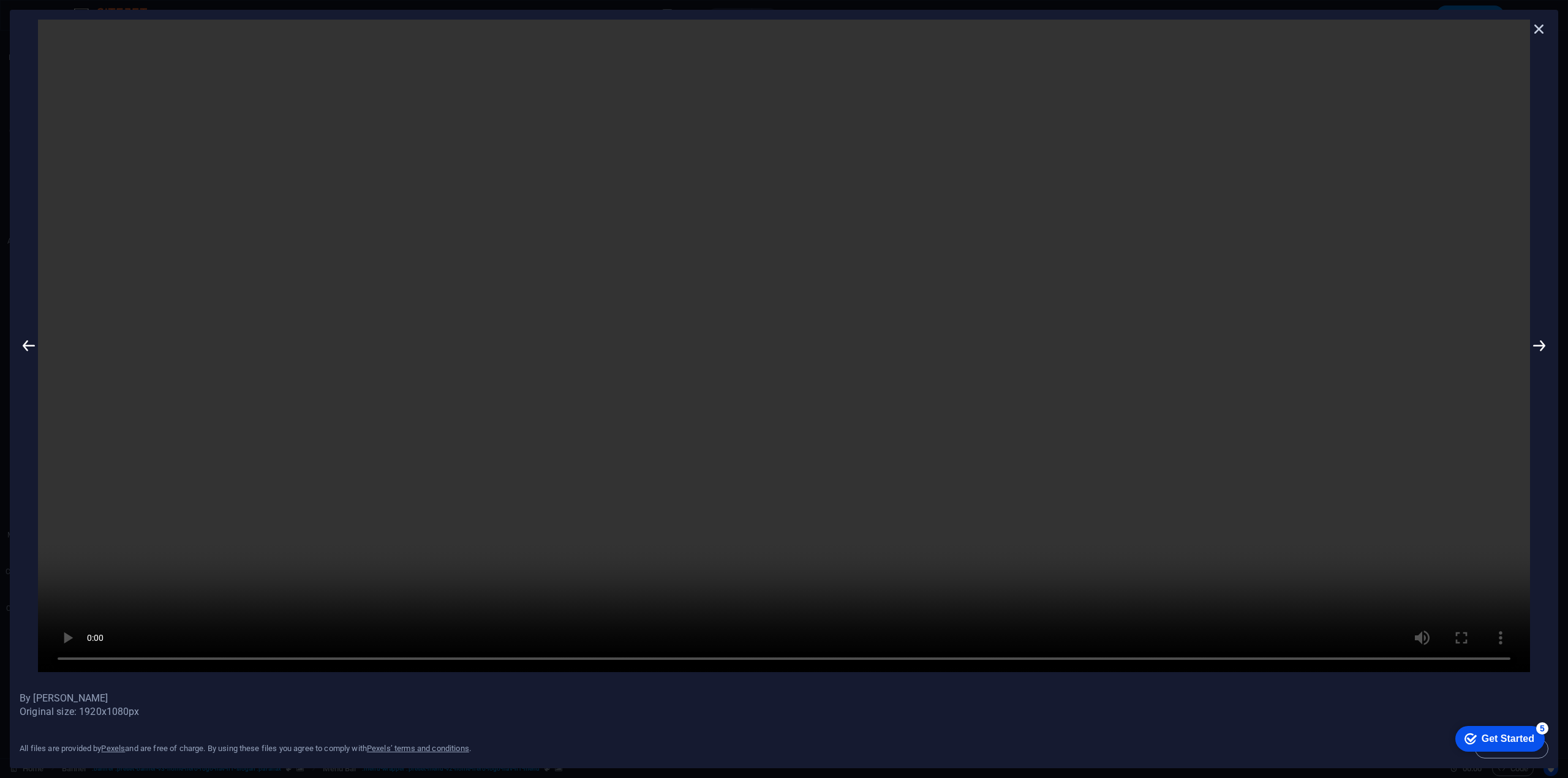
click at [1533, 29] on icon at bounding box center [1539, 29] width 18 height 18
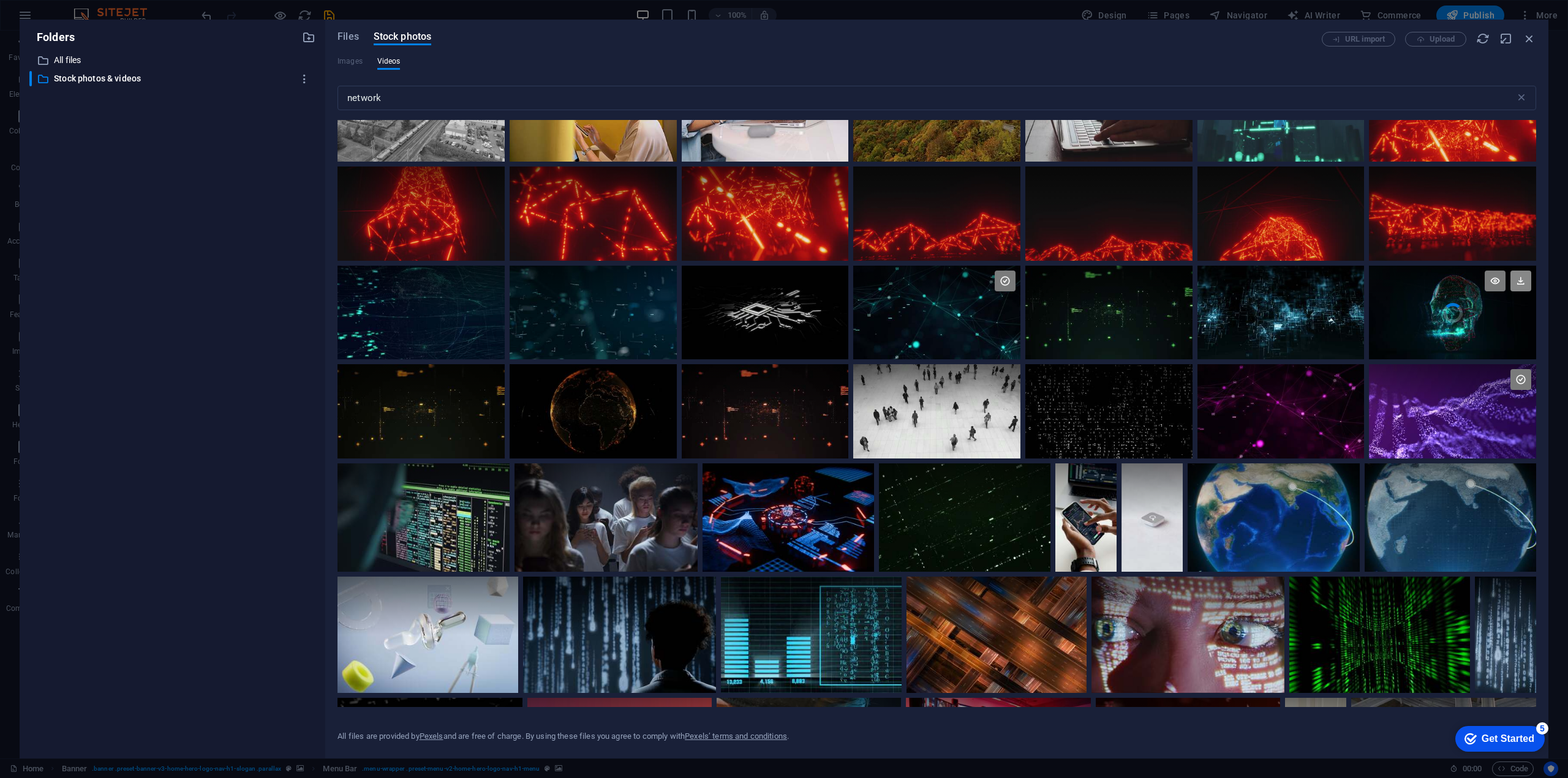
click at [1523, 281] on icon at bounding box center [1521, 281] width 21 height 21
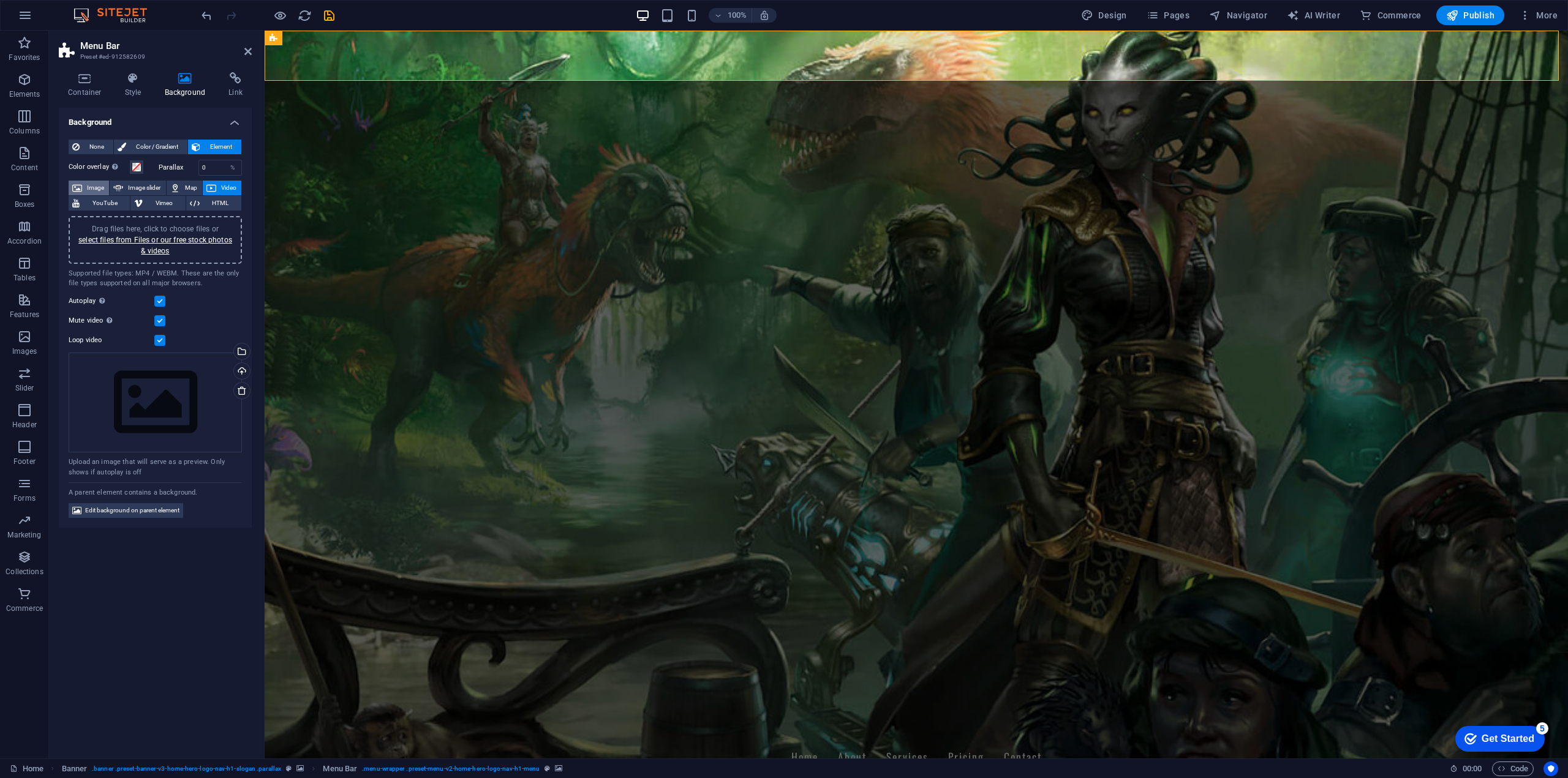
click at [90, 183] on span "Image" at bounding box center [96, 187] width 20 height 14
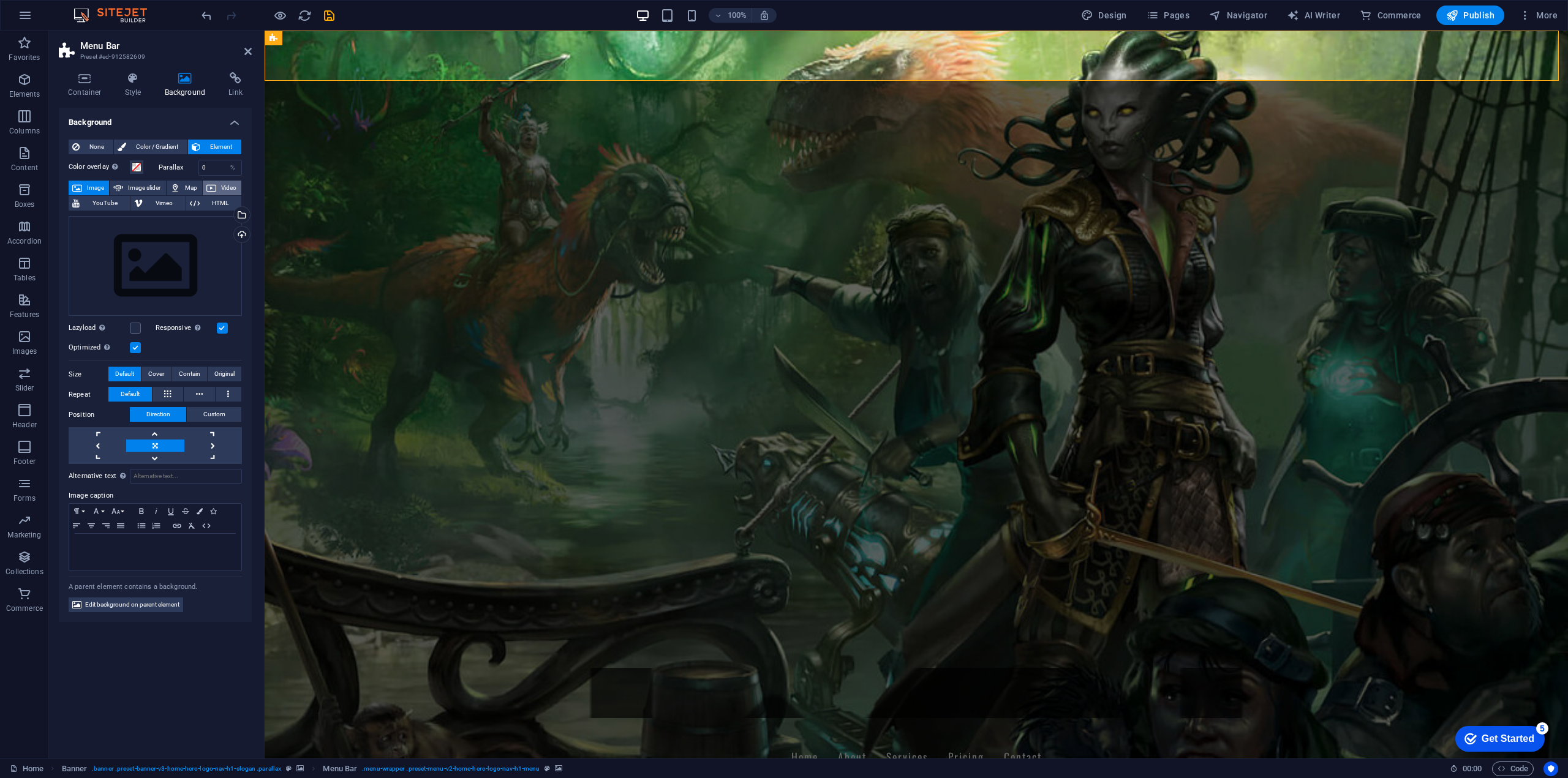
click at [215, 188] on icon at bounding box center [211, 187] width 10 height 14
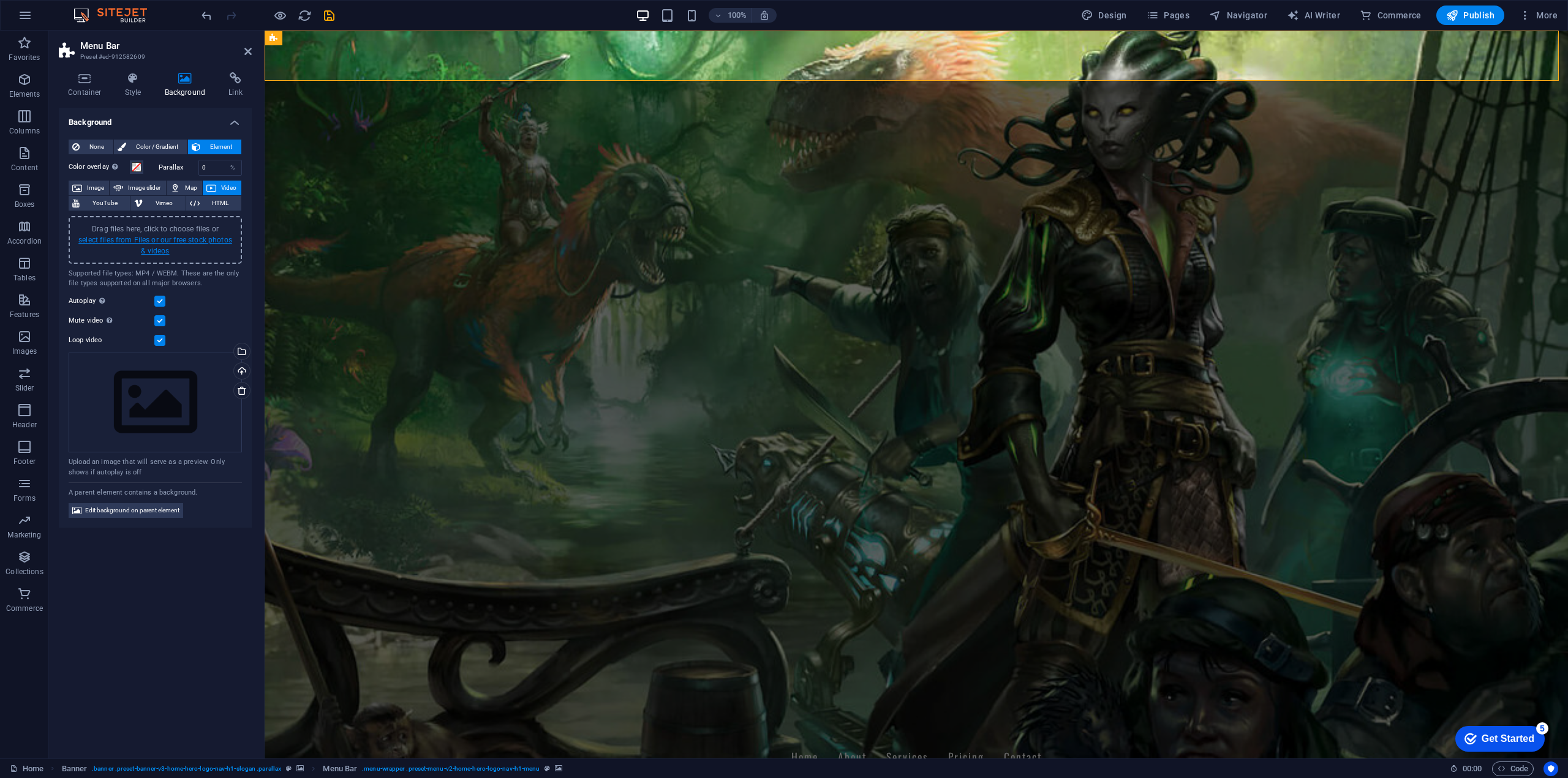
click at [151, 237] on link "select files from Files or our free stock photos & videos" at bounding box center [155, 246] width 153 height 20
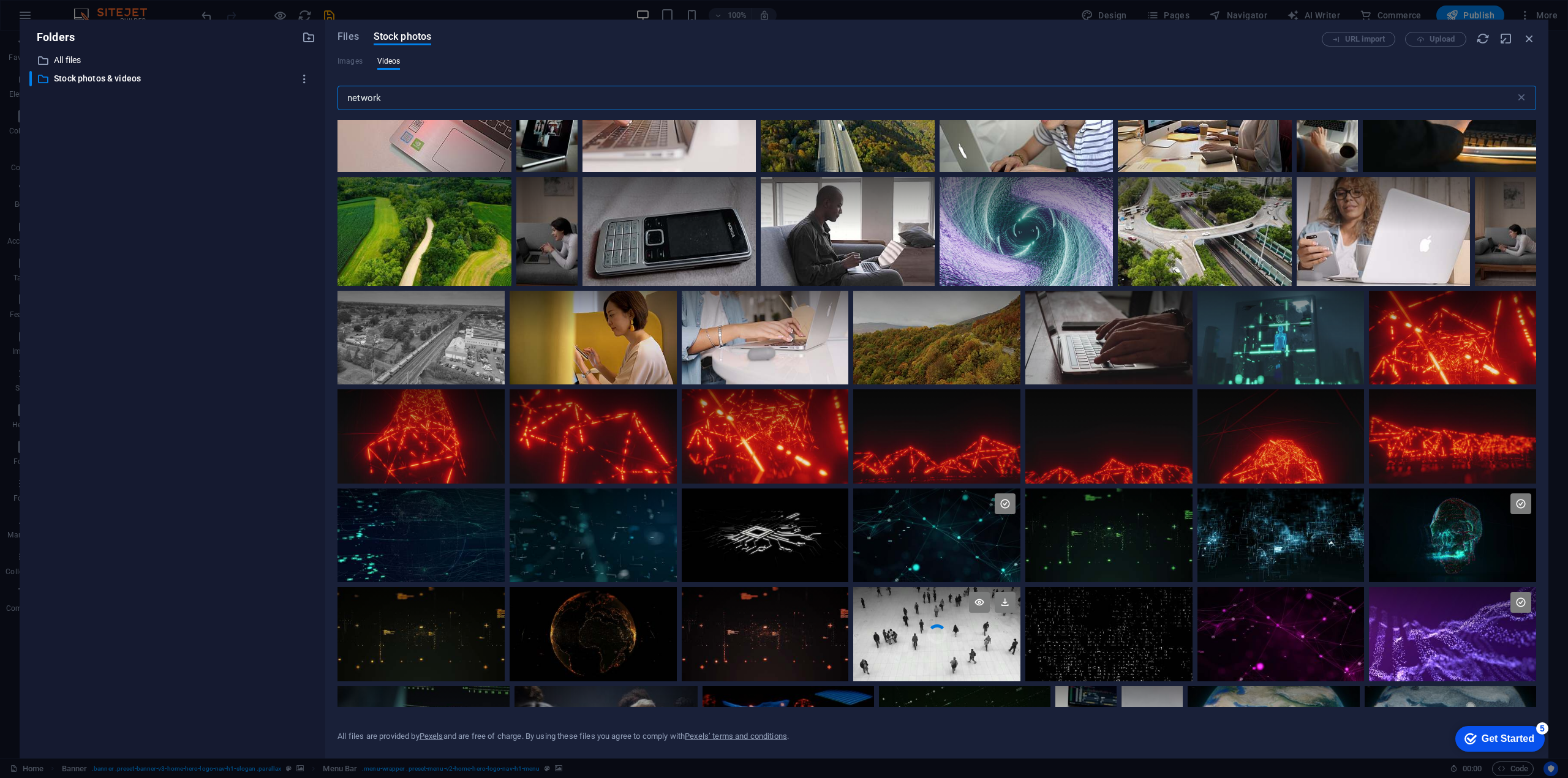
scroll to position [0, 0]
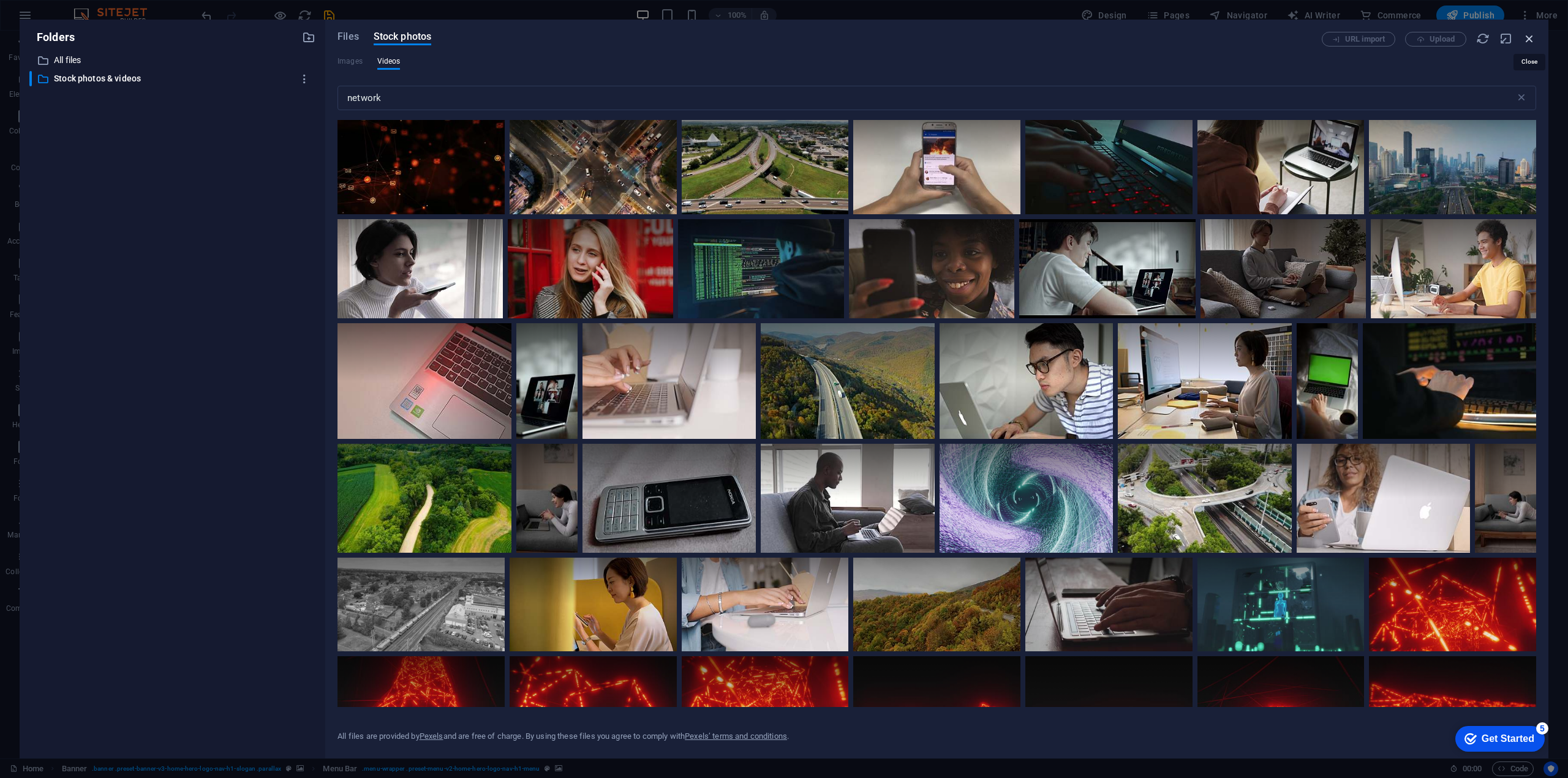
click at [1528, 41] on icon "button" at bounding box center [1529, 39] width 14 height 14
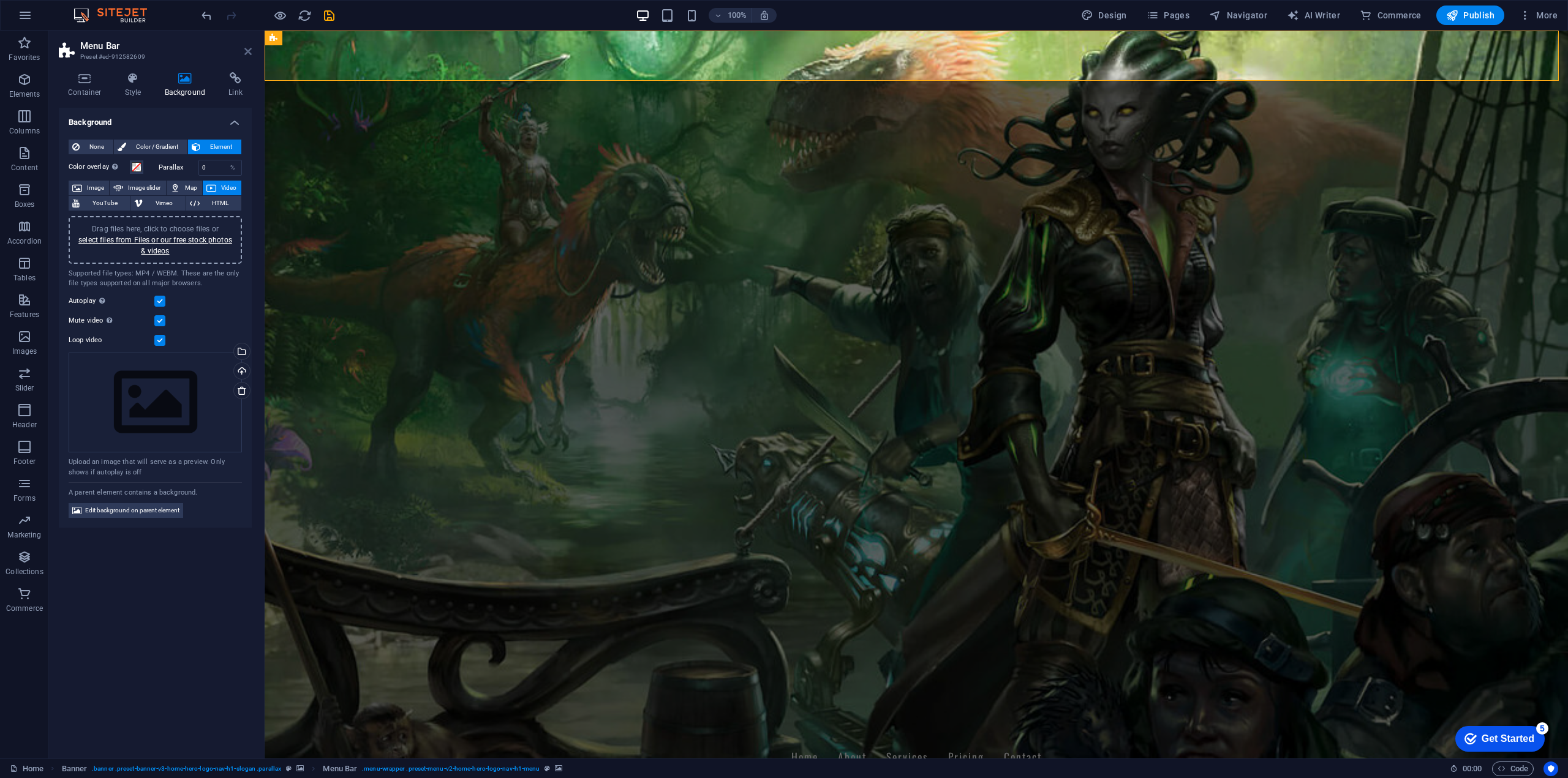
drag, startPoint x: 199, startPoint y: 17, endPoint x: 248, endPoint y: 48, distance: 58.0
click at [248, 48] on icon at bounding box center [248, 51] width 7 height 10
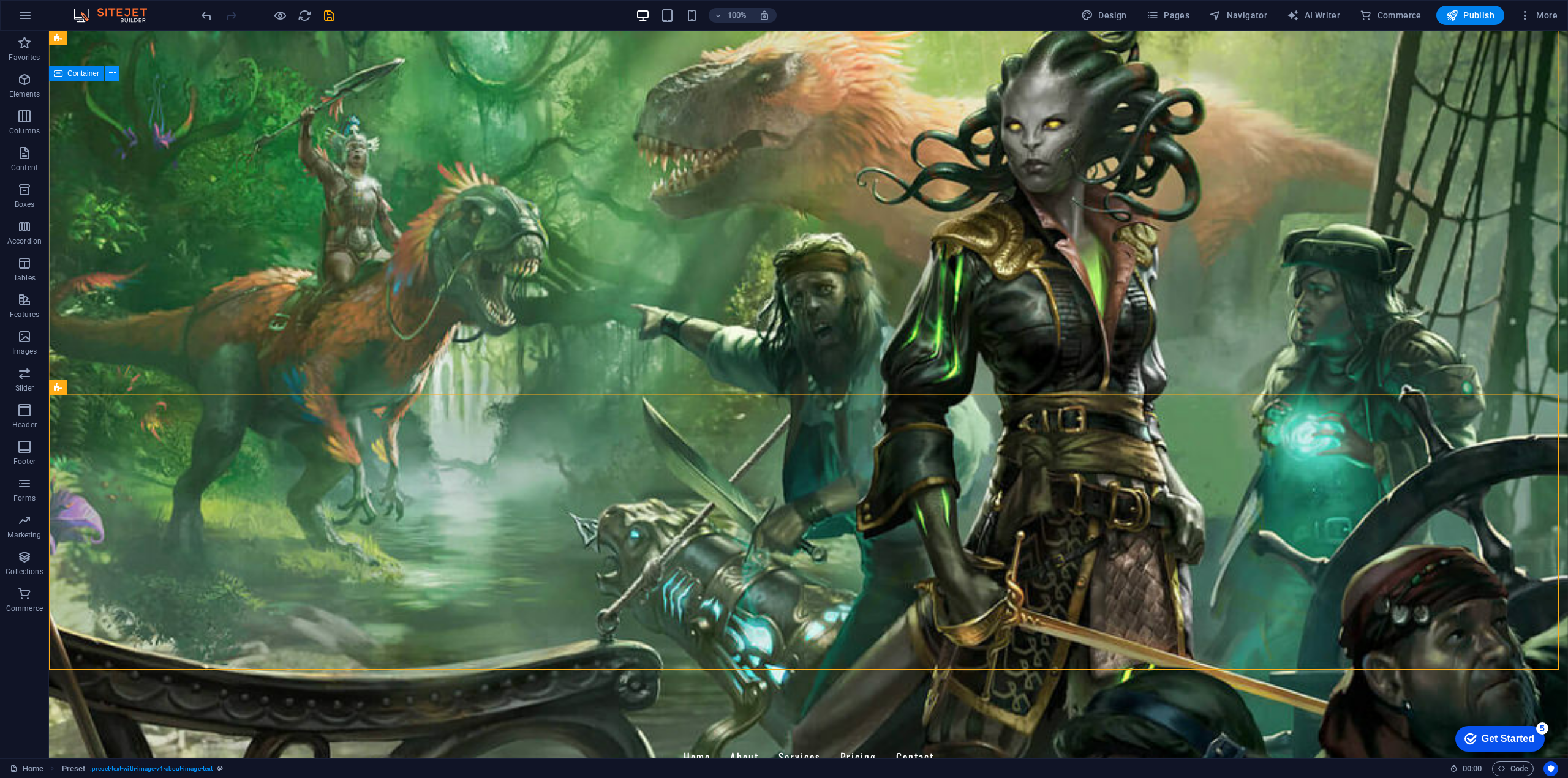
click at [108, 76] on button at bounding box center [112, 73] width 14 height 14
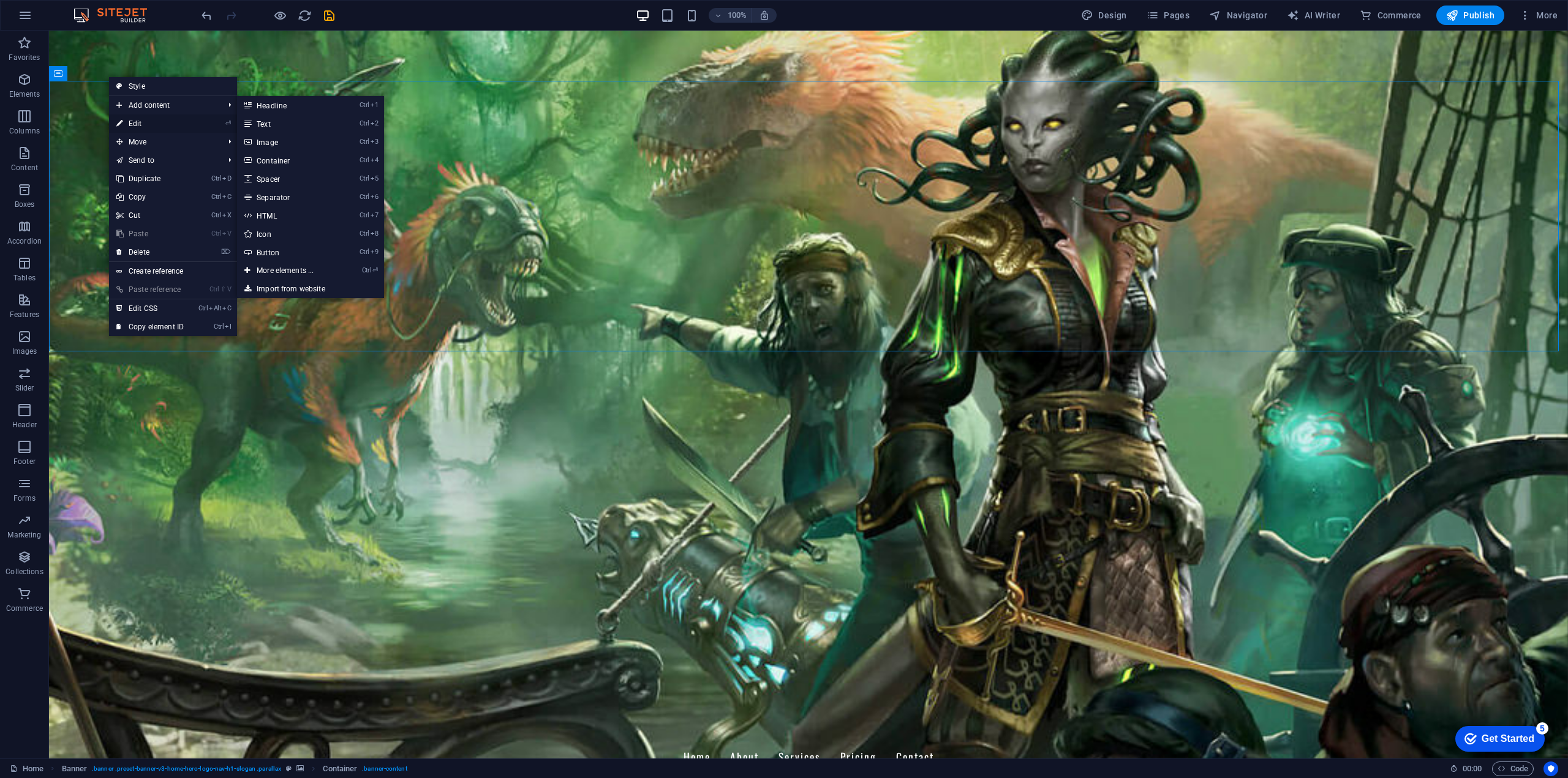
click at [150, 120] on link "⏎ Edit" at bounding box center [150, 124] width 82 height 18
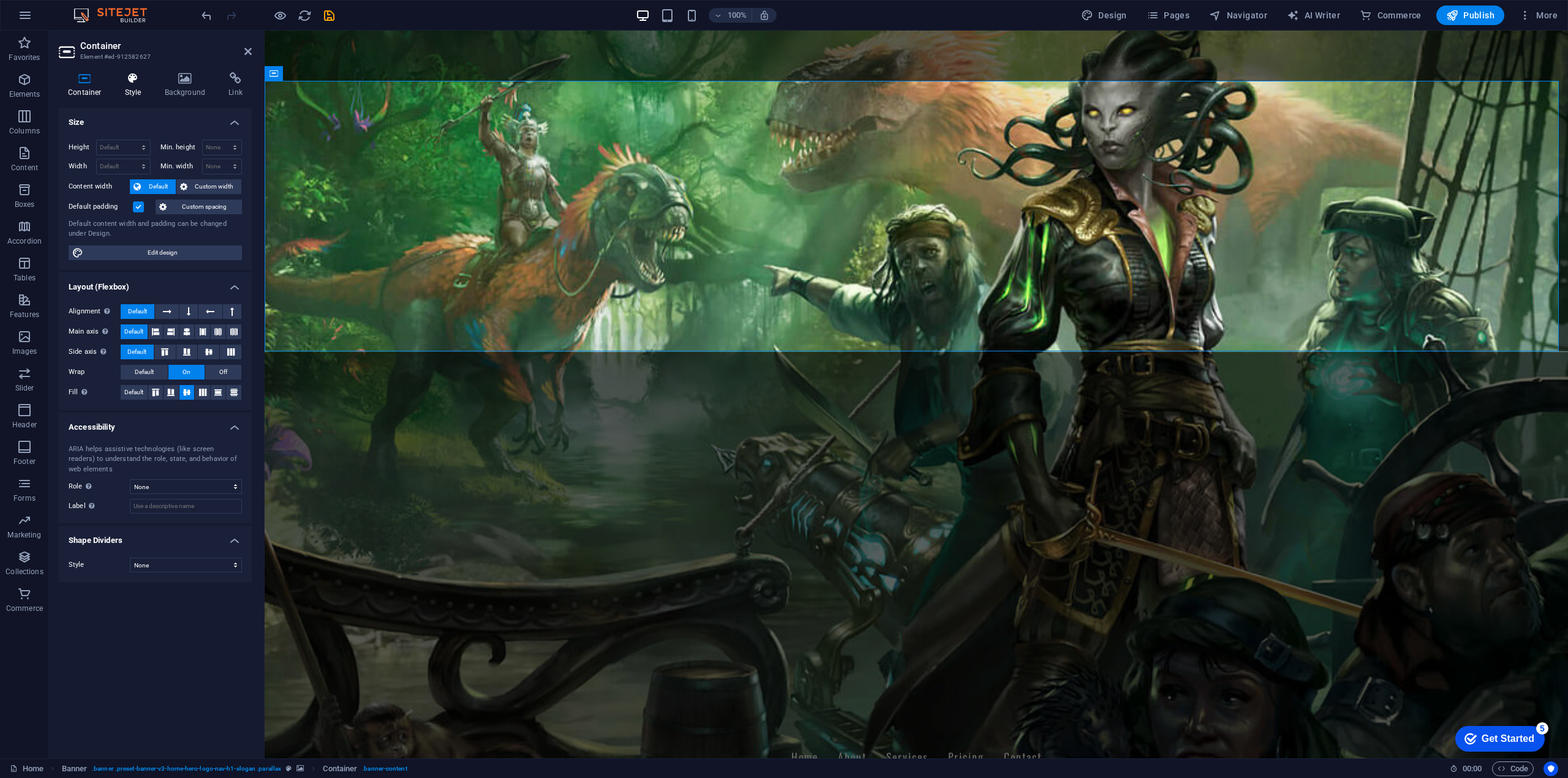
click at [140, 90] on h4 "Style" at bounding box center [135, 85] width 40 height 26
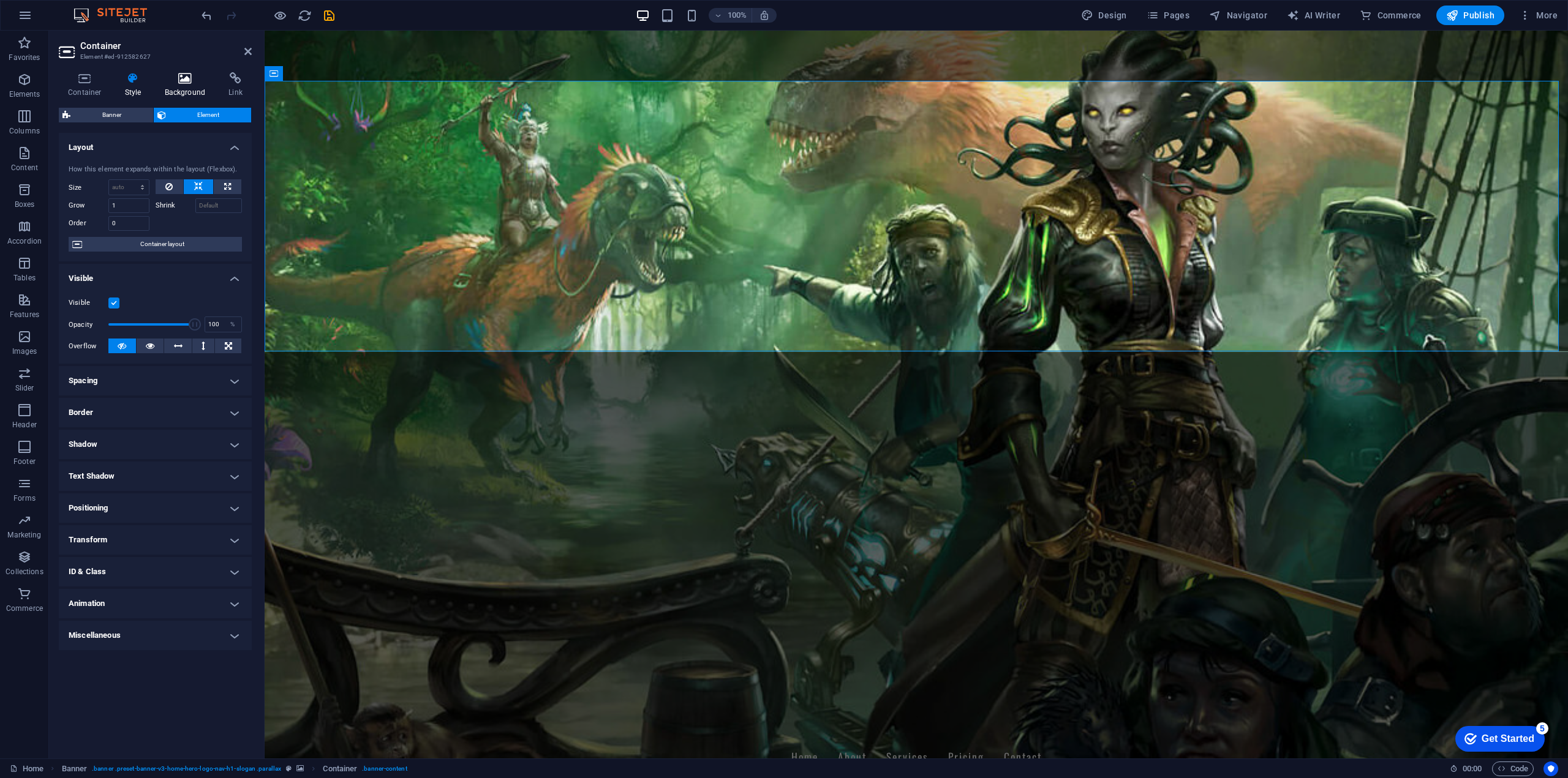
click at [171, 88] on h4 "Background" at bounding box center [188, 85] width 64 height 26
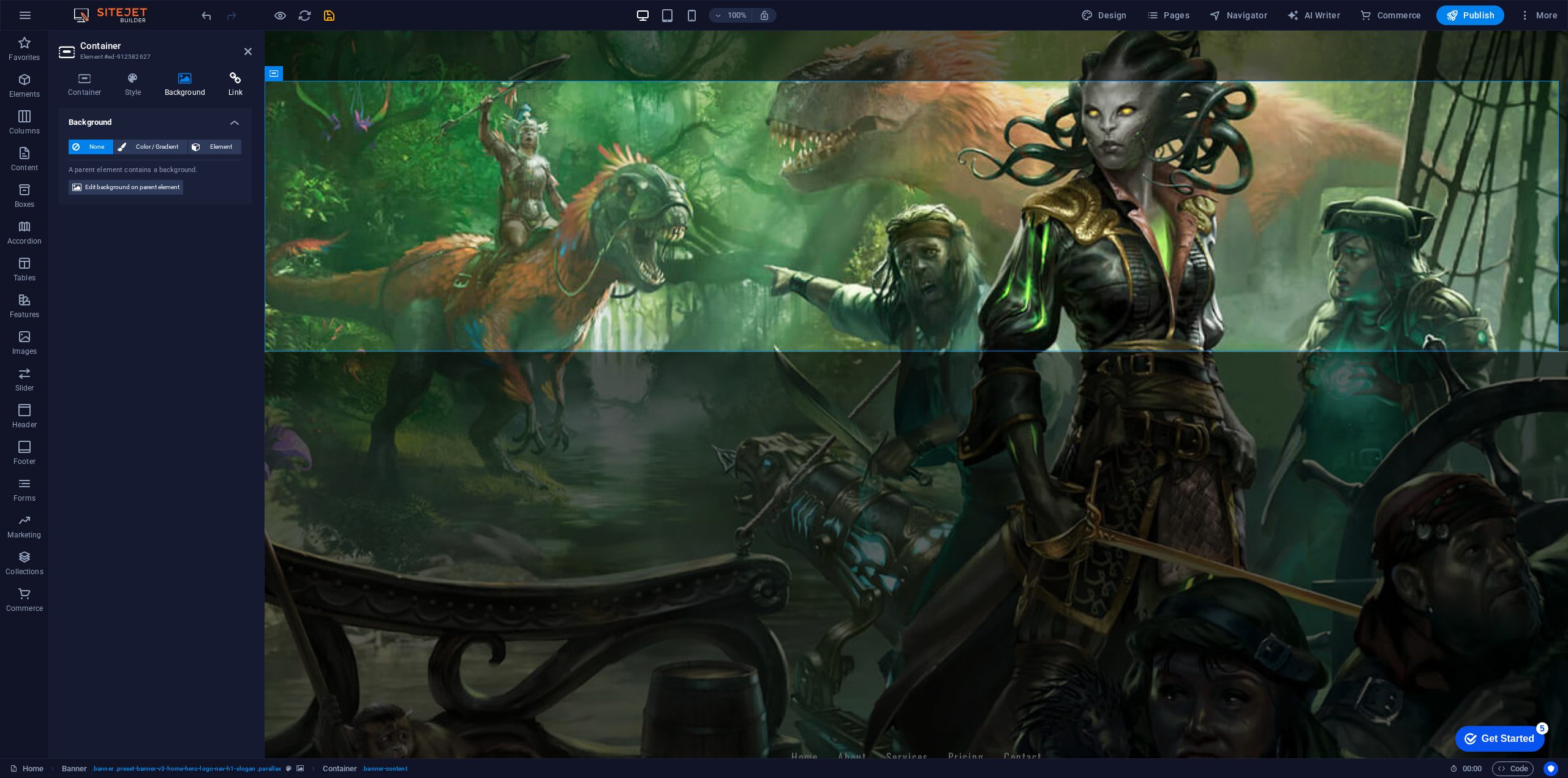
click at [226, 83] on icon at bounding box center [235, 78] width 32 height 12
click at [180, 81] on icon at bounding box center [185, 78] width 60 height 12
click at [129, 94] on h4 "Style" at bounding box center [135, 85] width 40 height 26
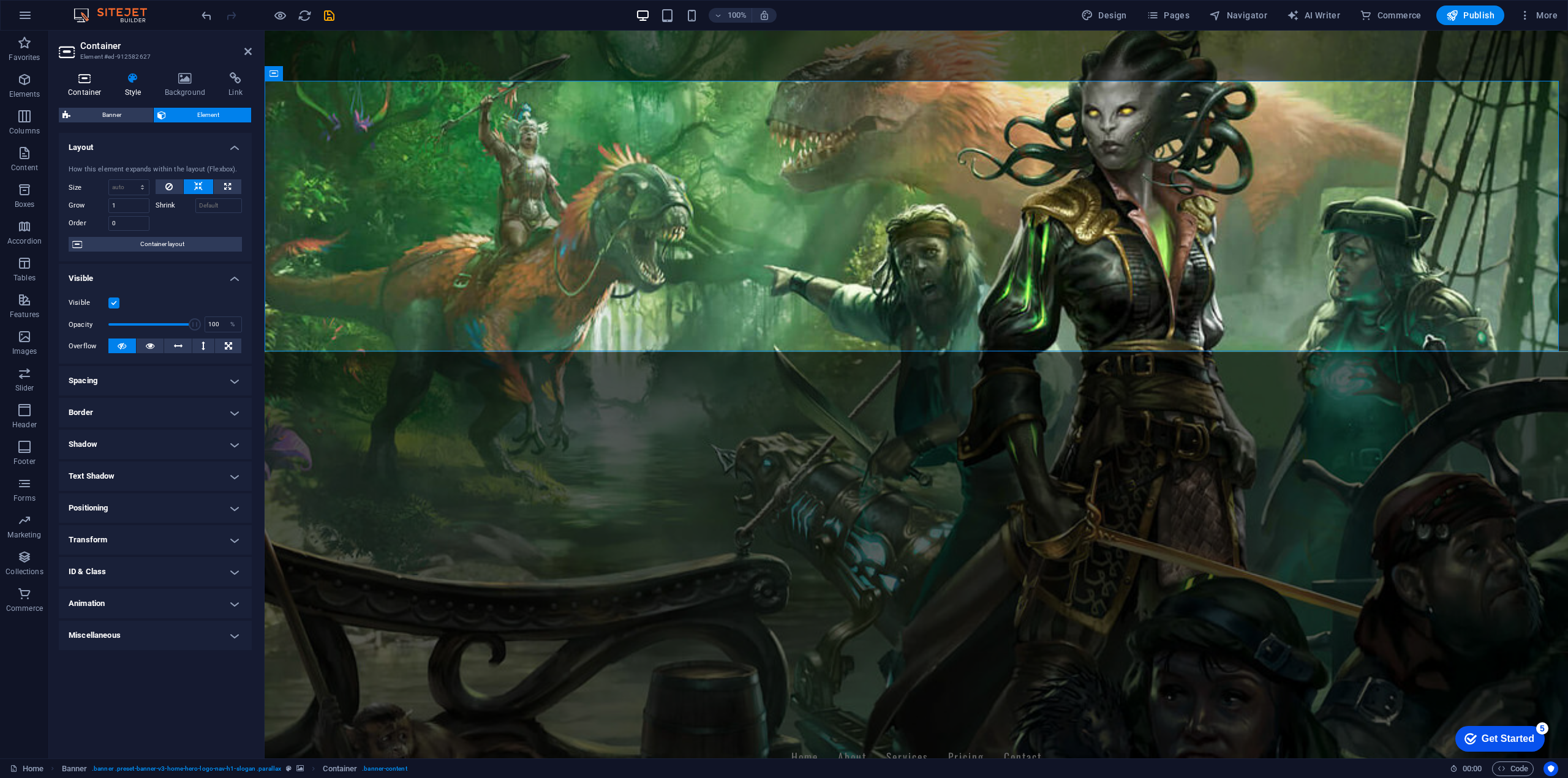
click at [81, 84] on icon at bounding box center [85, 78] width 52 height 12
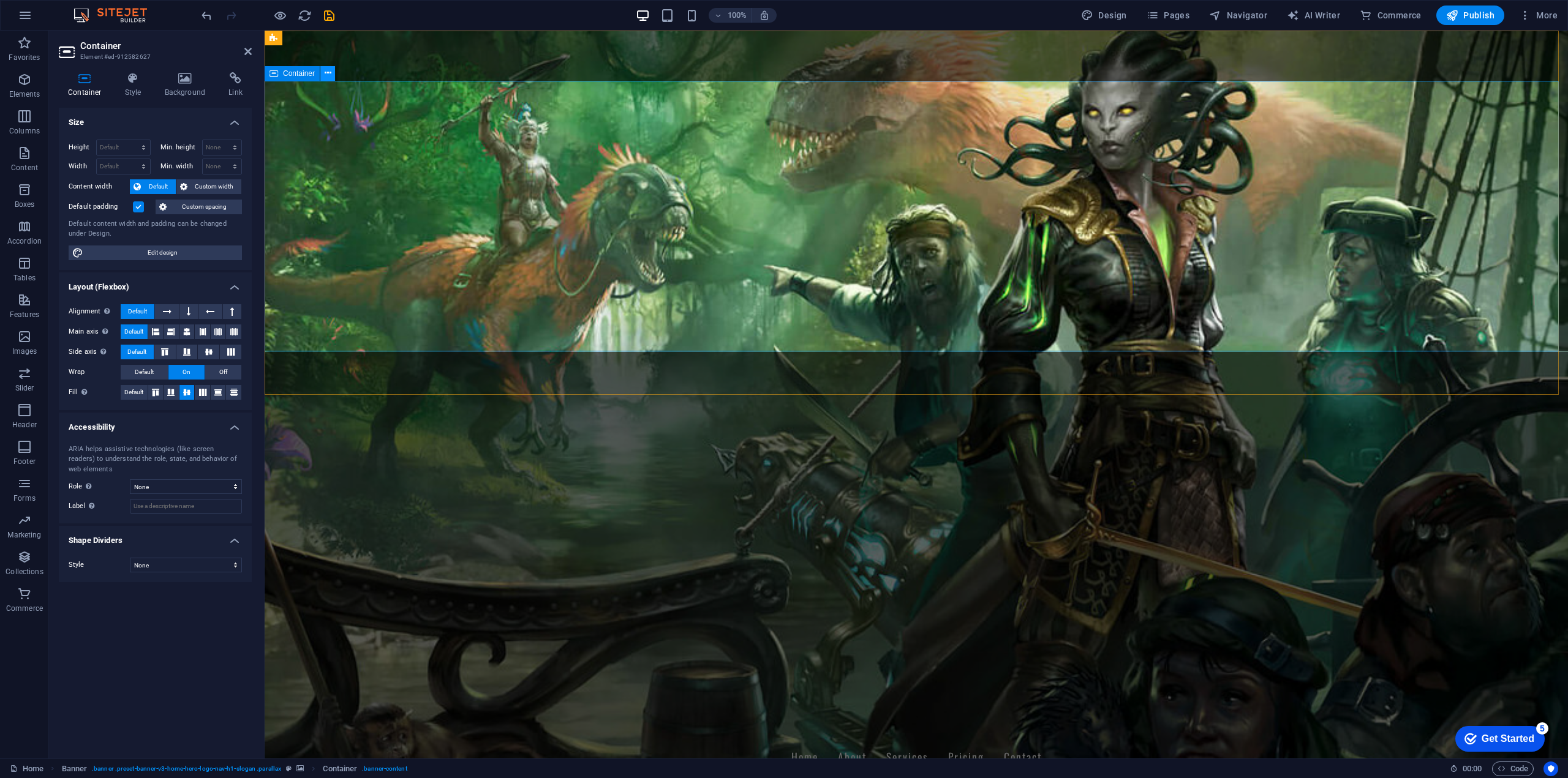
click at [329, 69] on icon at bounding box center [328, 73] width 7 height 13
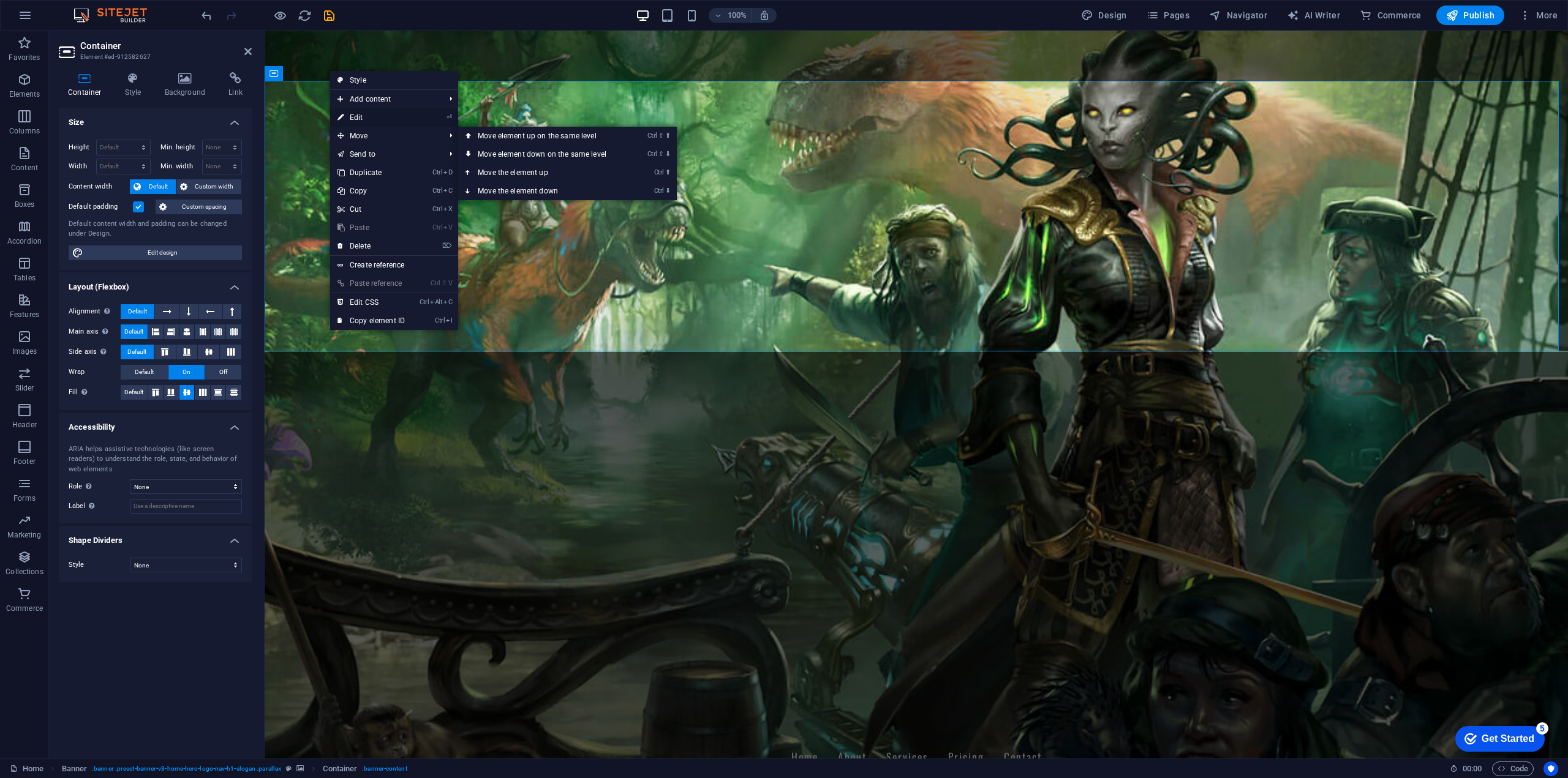
click at [376, 117] on link "⏎ Edit" at bounding box center [371, 117] width 82 height 18
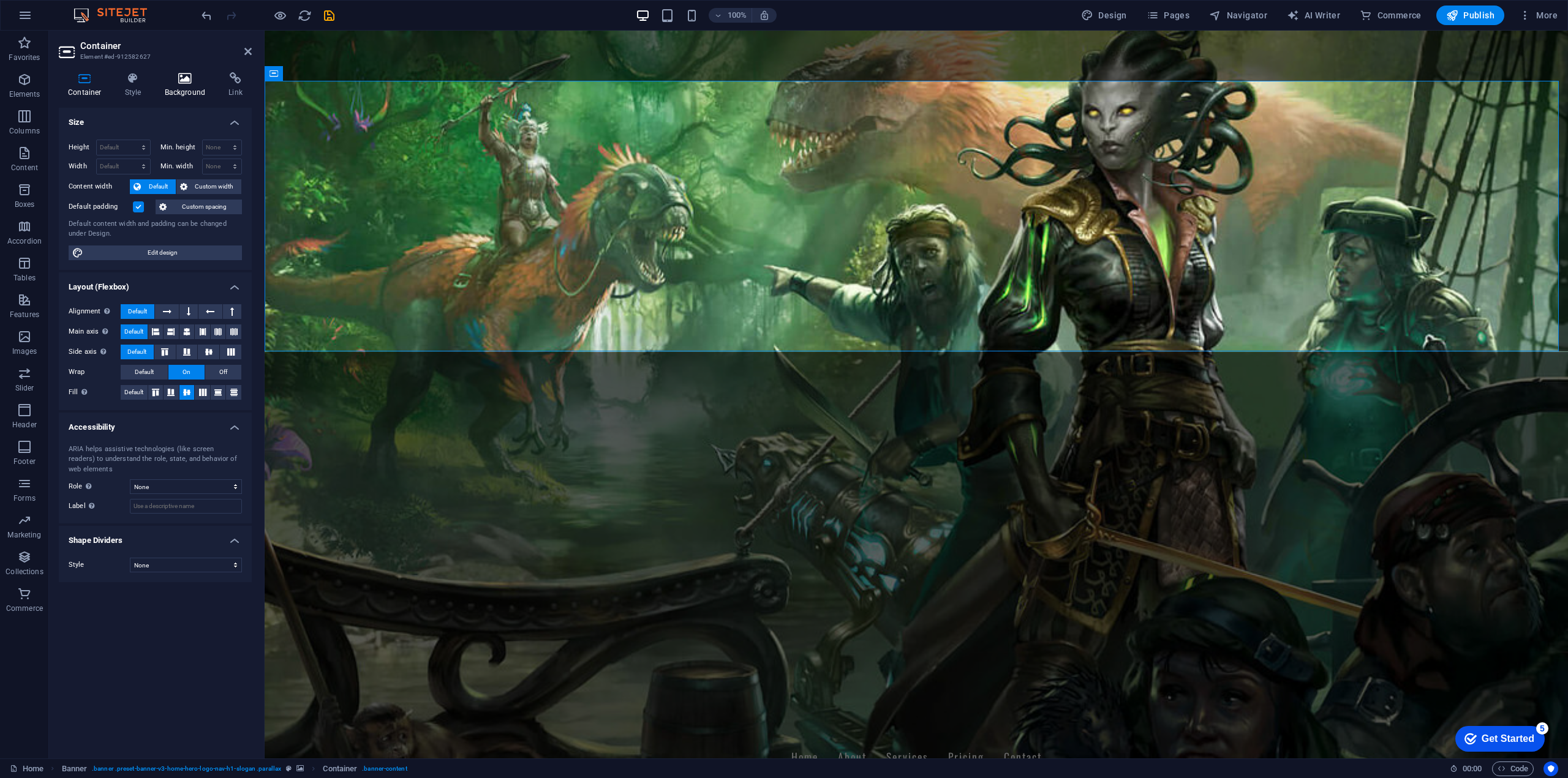
click at [180, 91] on h4 "Background" at bounding box center [188, 85] width 64 height 26
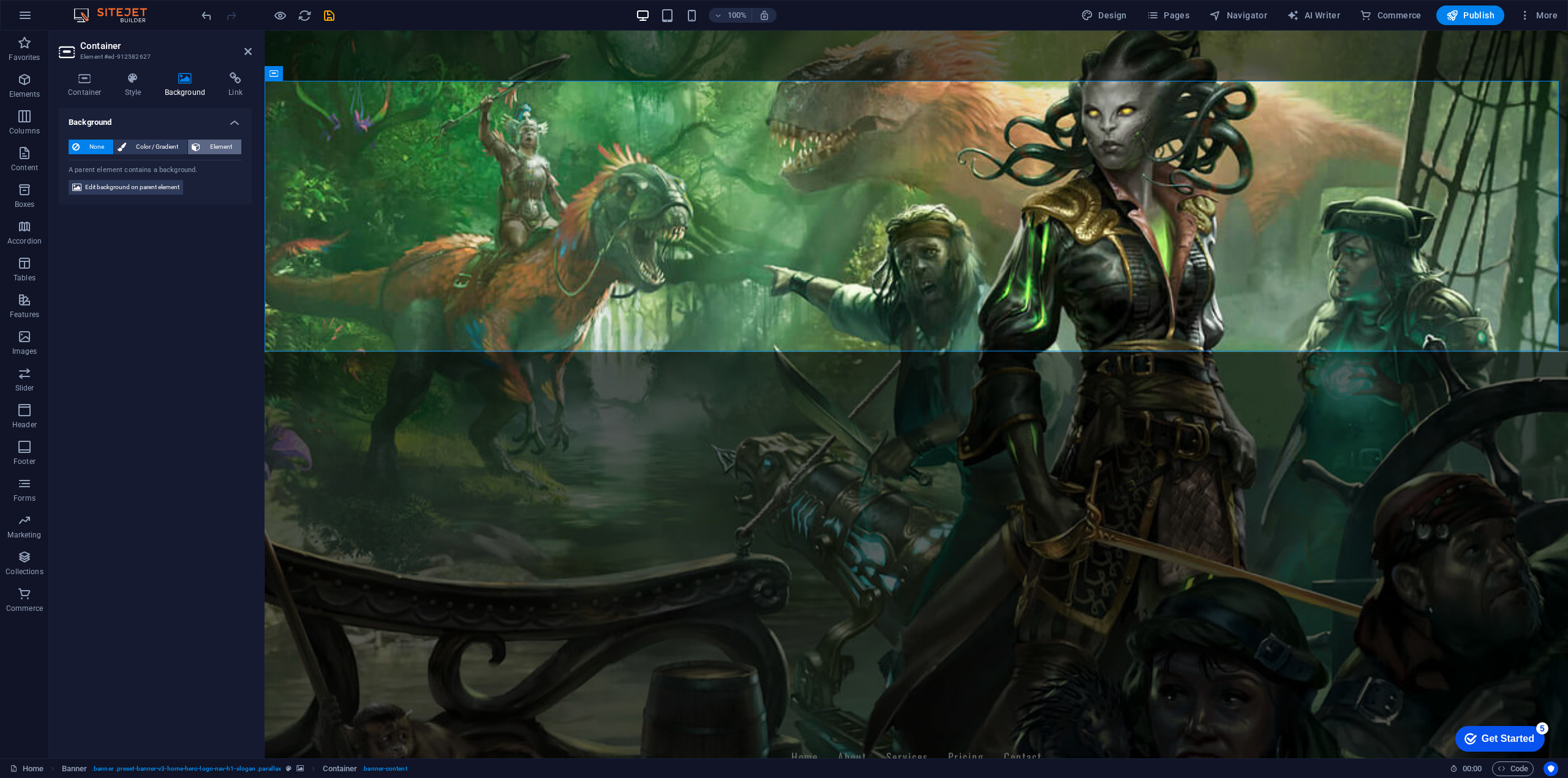
click at [199, 147] on icon at bounding box center [195, 147] width 9 height 14
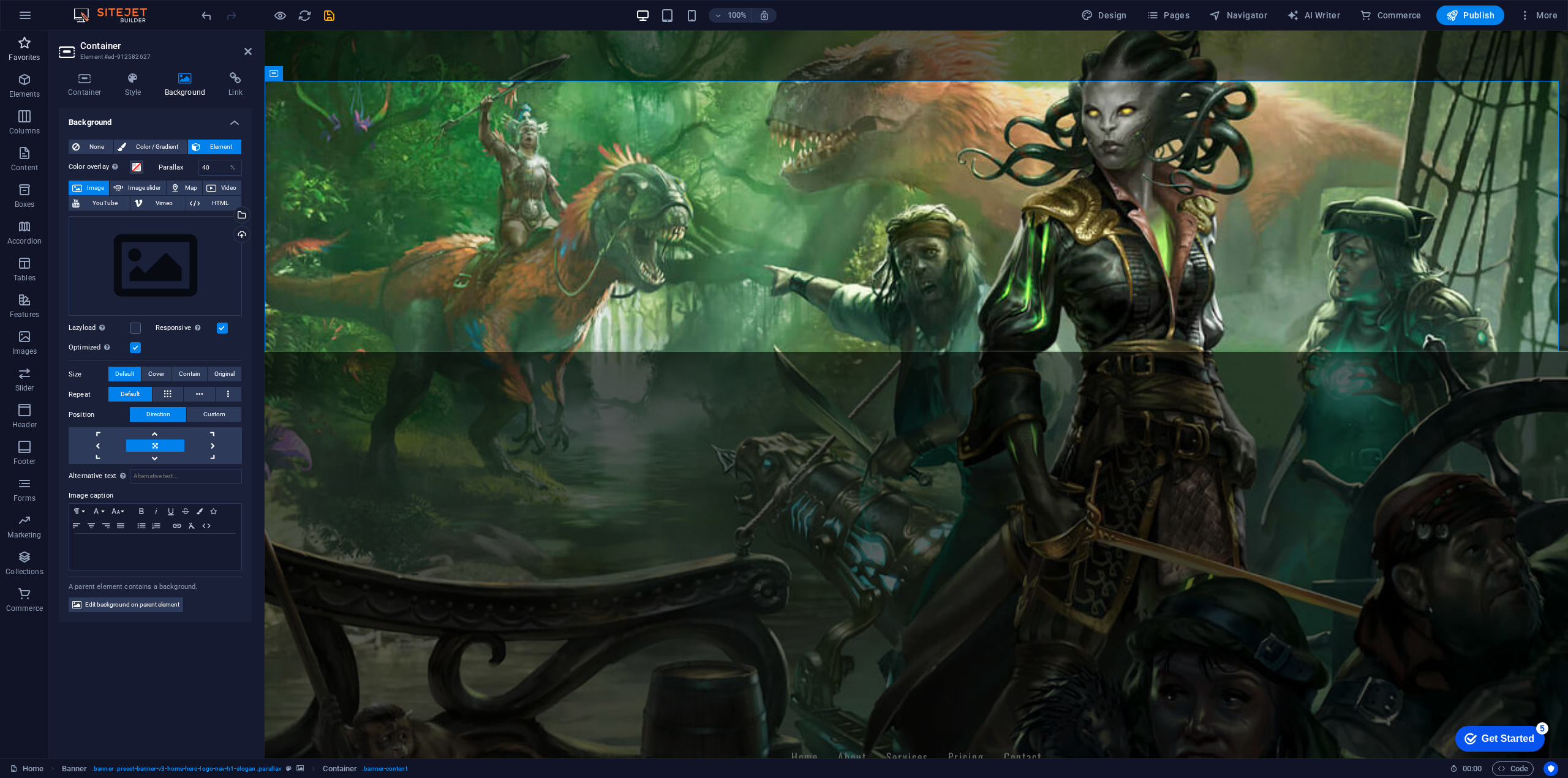
click at [24, 51] on span "Favorites" at bounding box center [24, 50] width 49 height 29
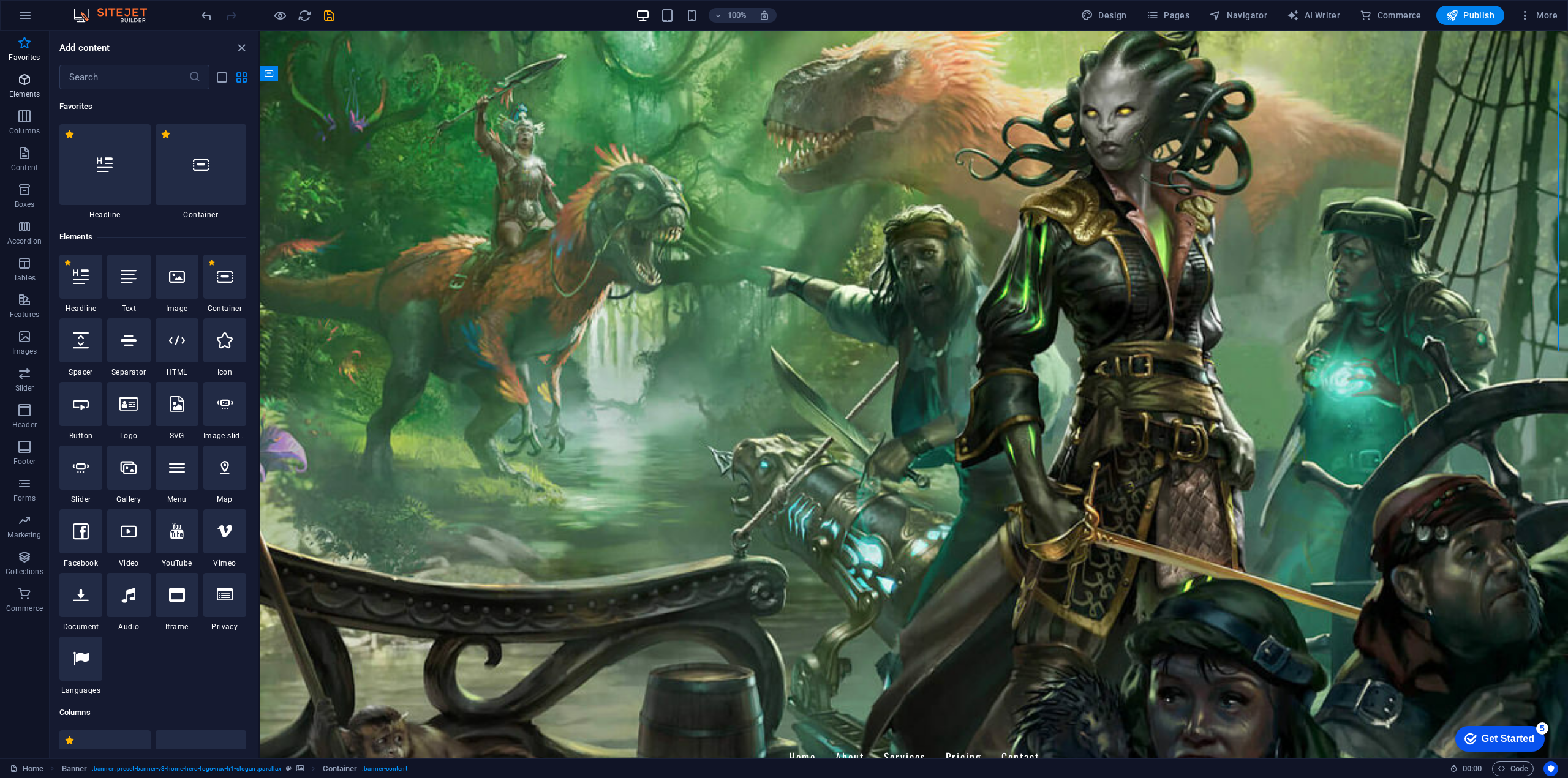
click at [27, 81] on icon "button" at bounding box center [24, 79] width 14 height 14
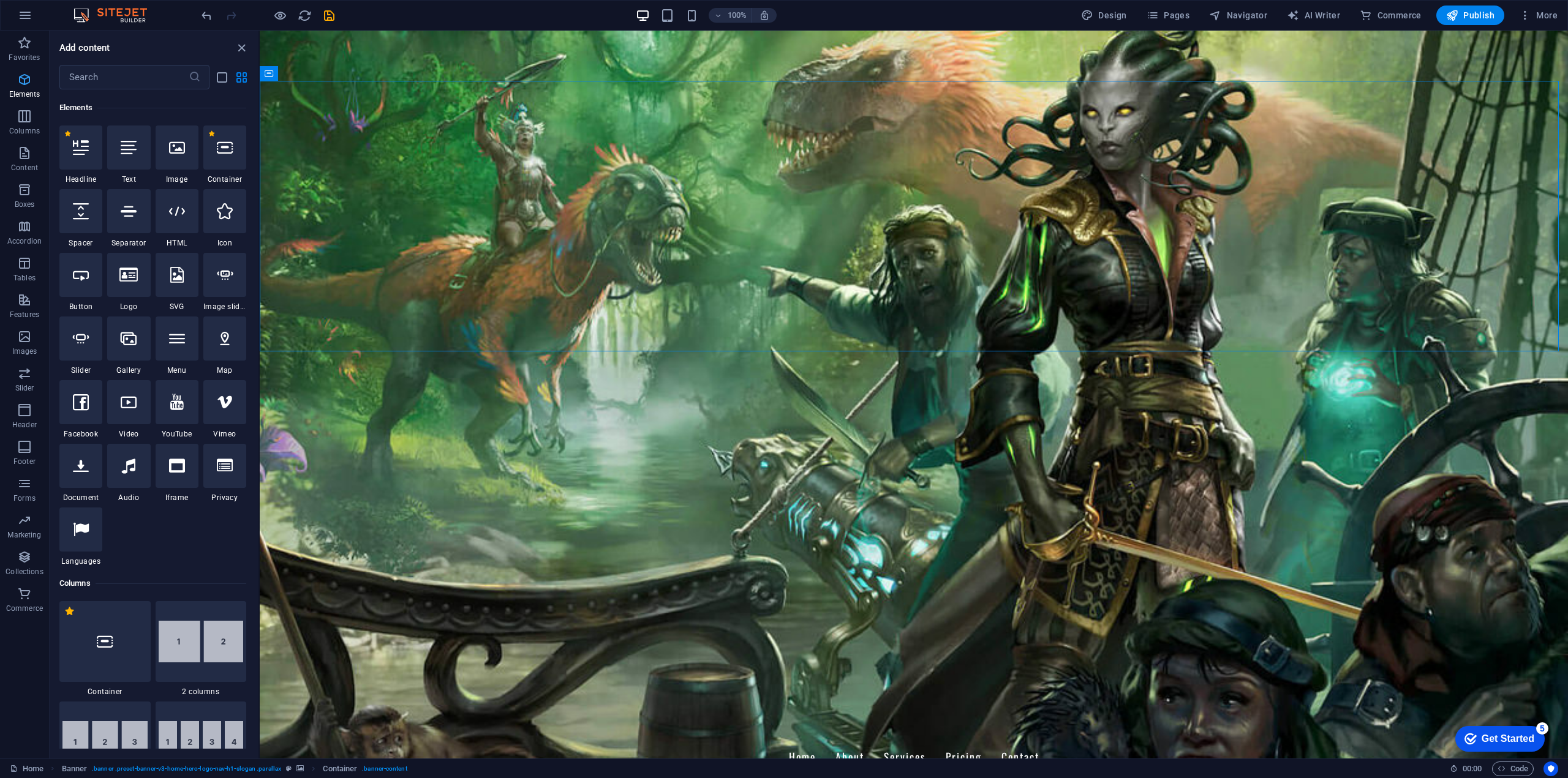
scroll to position [130, 0]
click at [29, 348] on p "Images" at bounding box center [25, 351] width 25 height 10
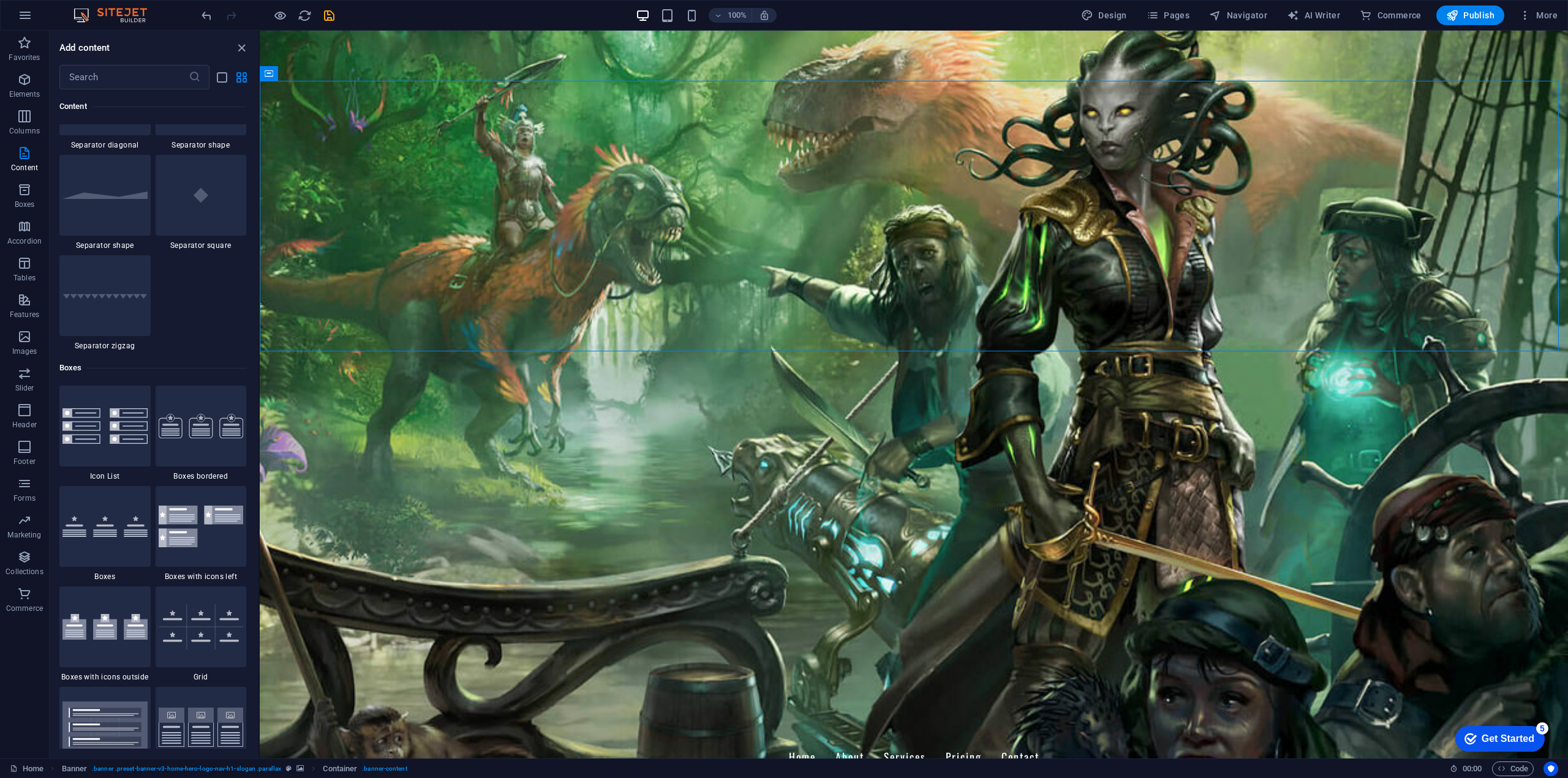
scroll to position [3084, 0]
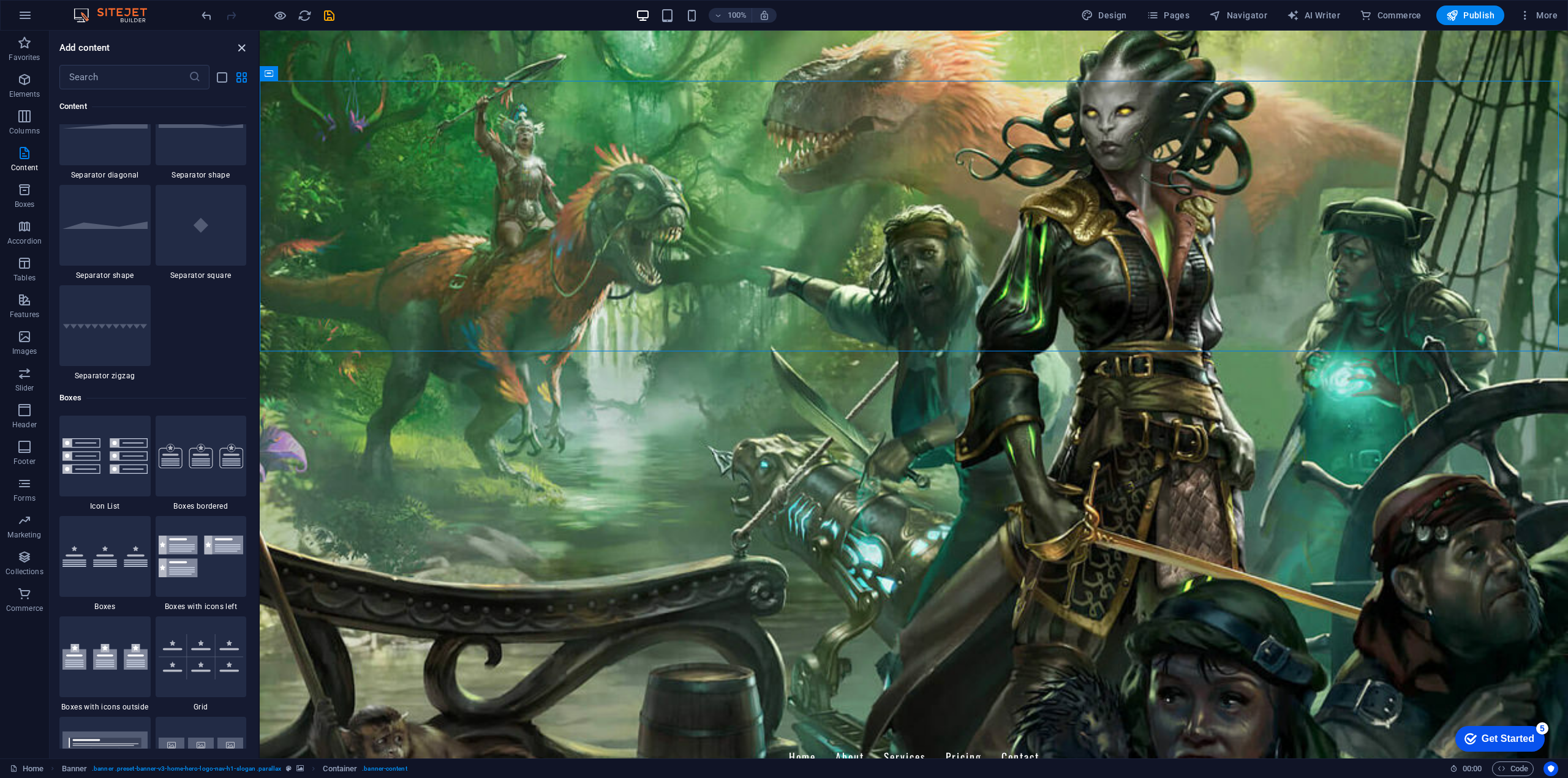
click at [245, 50] on icon "close panel" at bounding box center [241, 48] width 14 height 14
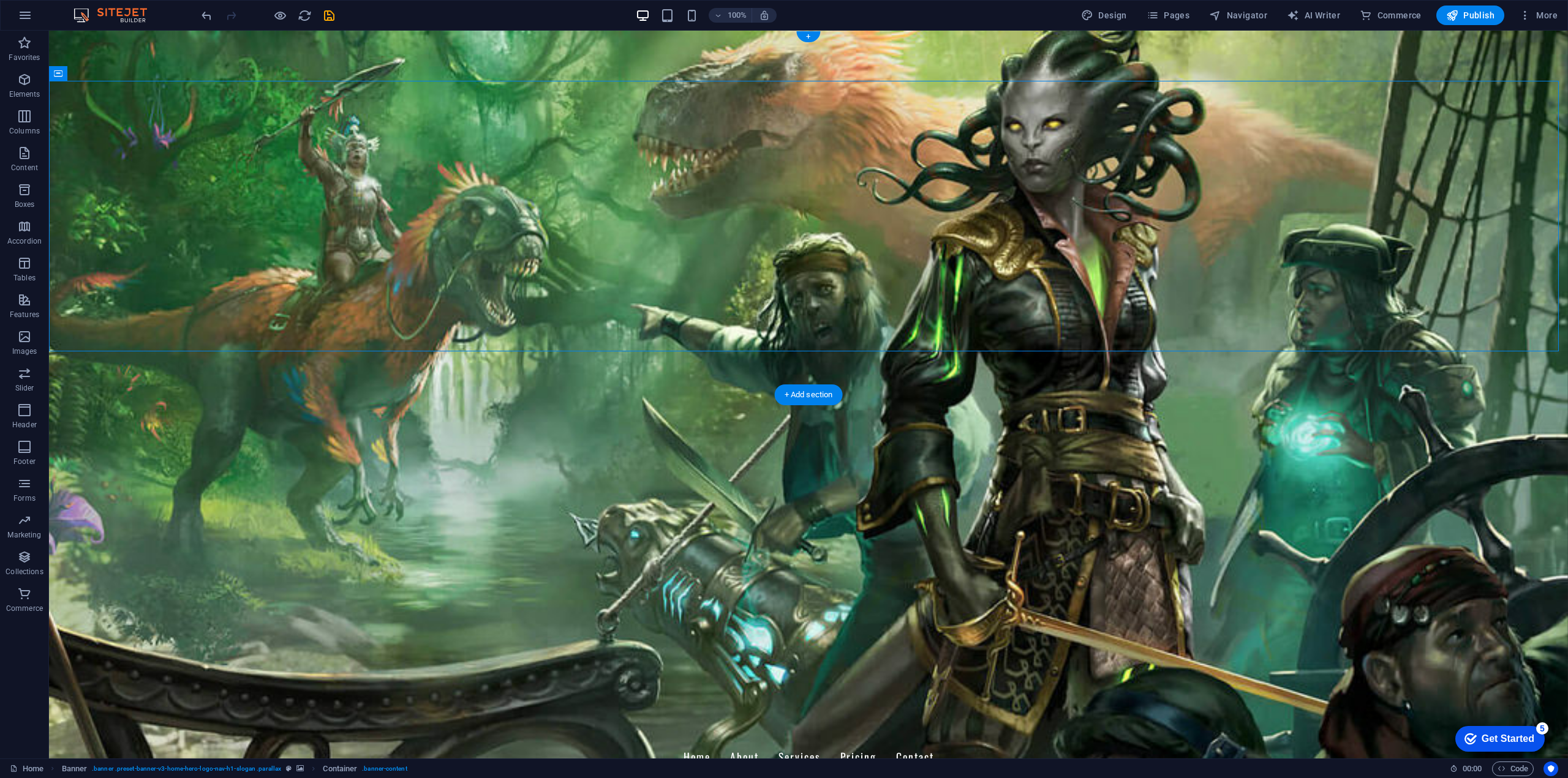
click at [109, 668] on figure at bounding box center [809, 693] width 1519 height 50
click at [148, 376] on figure at bounding box center [809, 395] width 1519 height 728
click at [134, 37] on icon at bounding box center [134, 39] width 9 height 13
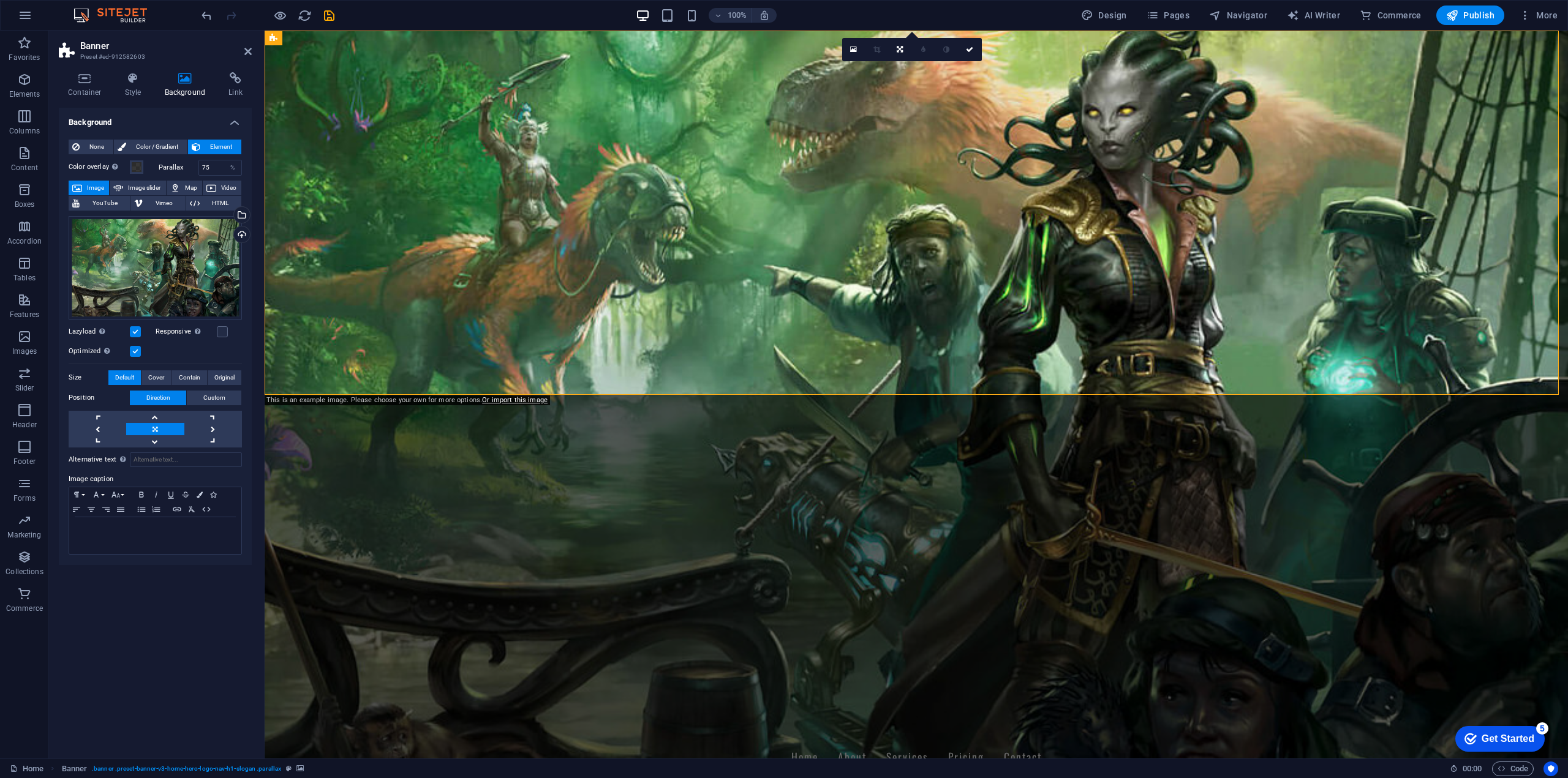
click at [87, 184] on span "Image" at bounding box center [96, 187] width 20 height 14
click at [177, 262] on div "Drag files here, click to choose files or select files from Files or our free s…" at bounding box center [155, 268] width 173 height 104
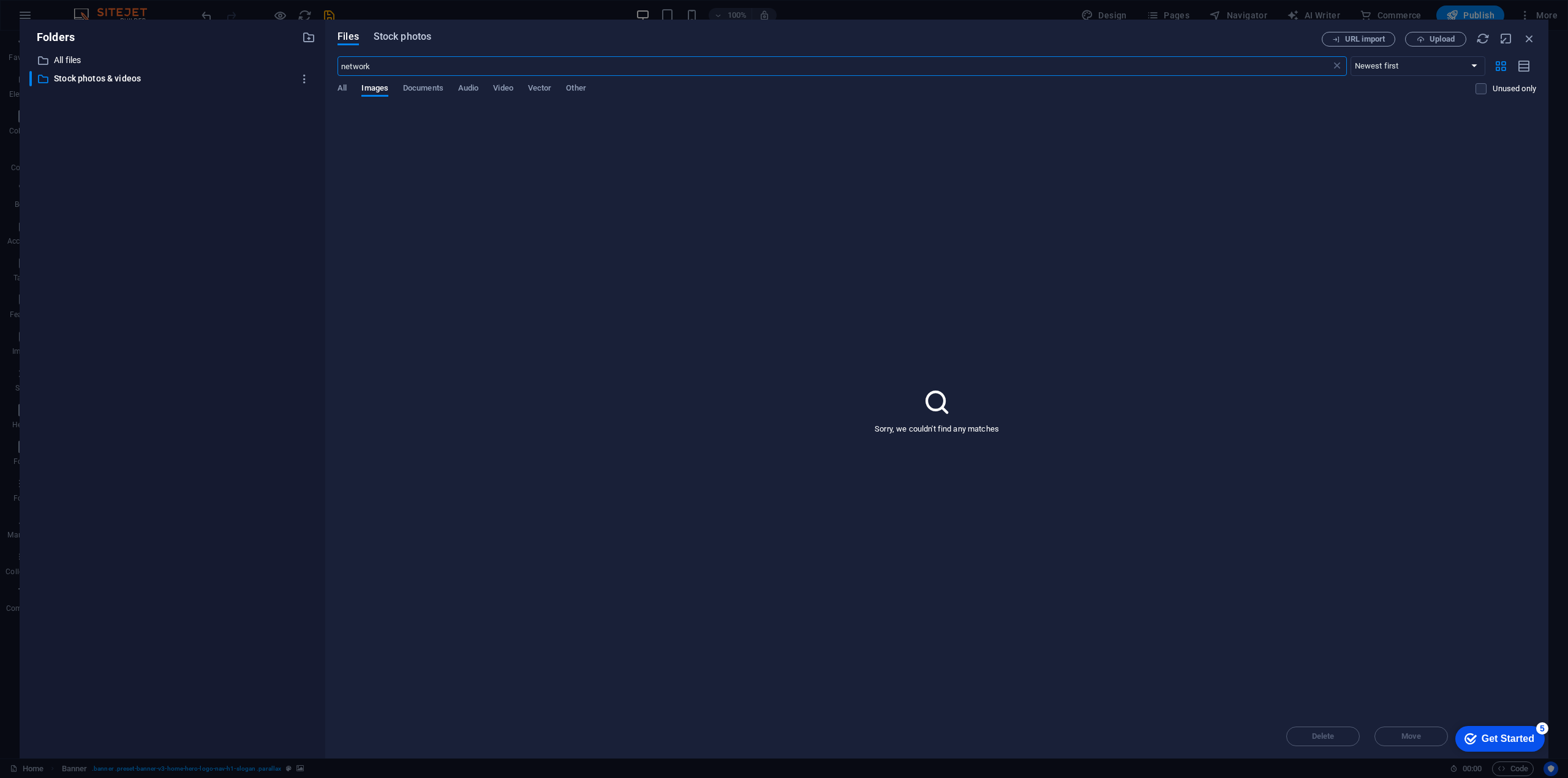
click at [401, 45] on button "Stock photos" at bounding box center [403, 39] width 58 height 14
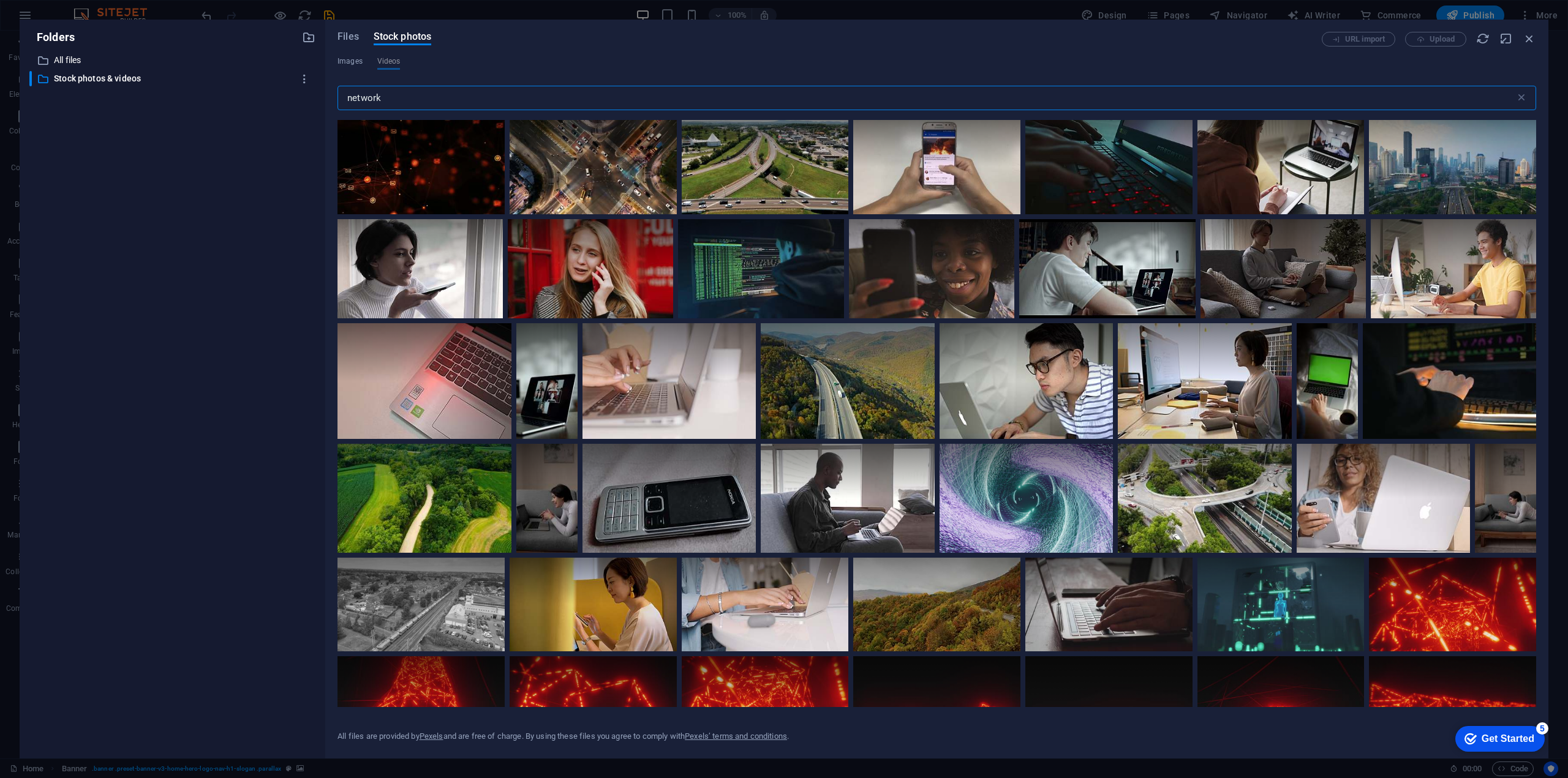
drag, startPoint x: 389, startPoint y: 92, endPoint x: 276, endPoint y: 113, distance: 114.9
click at [276, 113] on div "Folders ​ All files All files ​ Stock photos & videos Stock photos & videos Fil…" at bounding box center [784, 389] width 1529 height 739
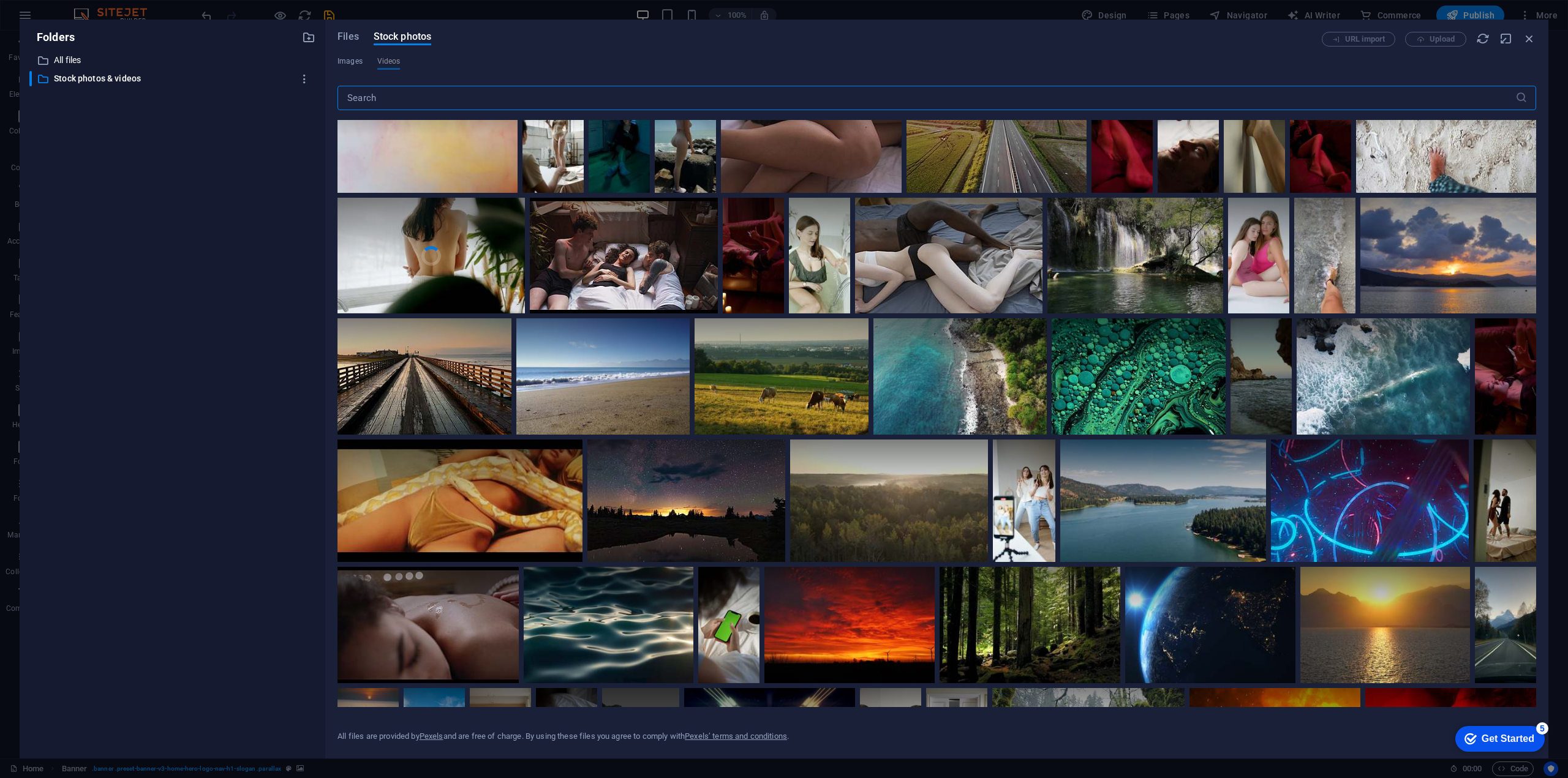
scroll to position [321, 0]
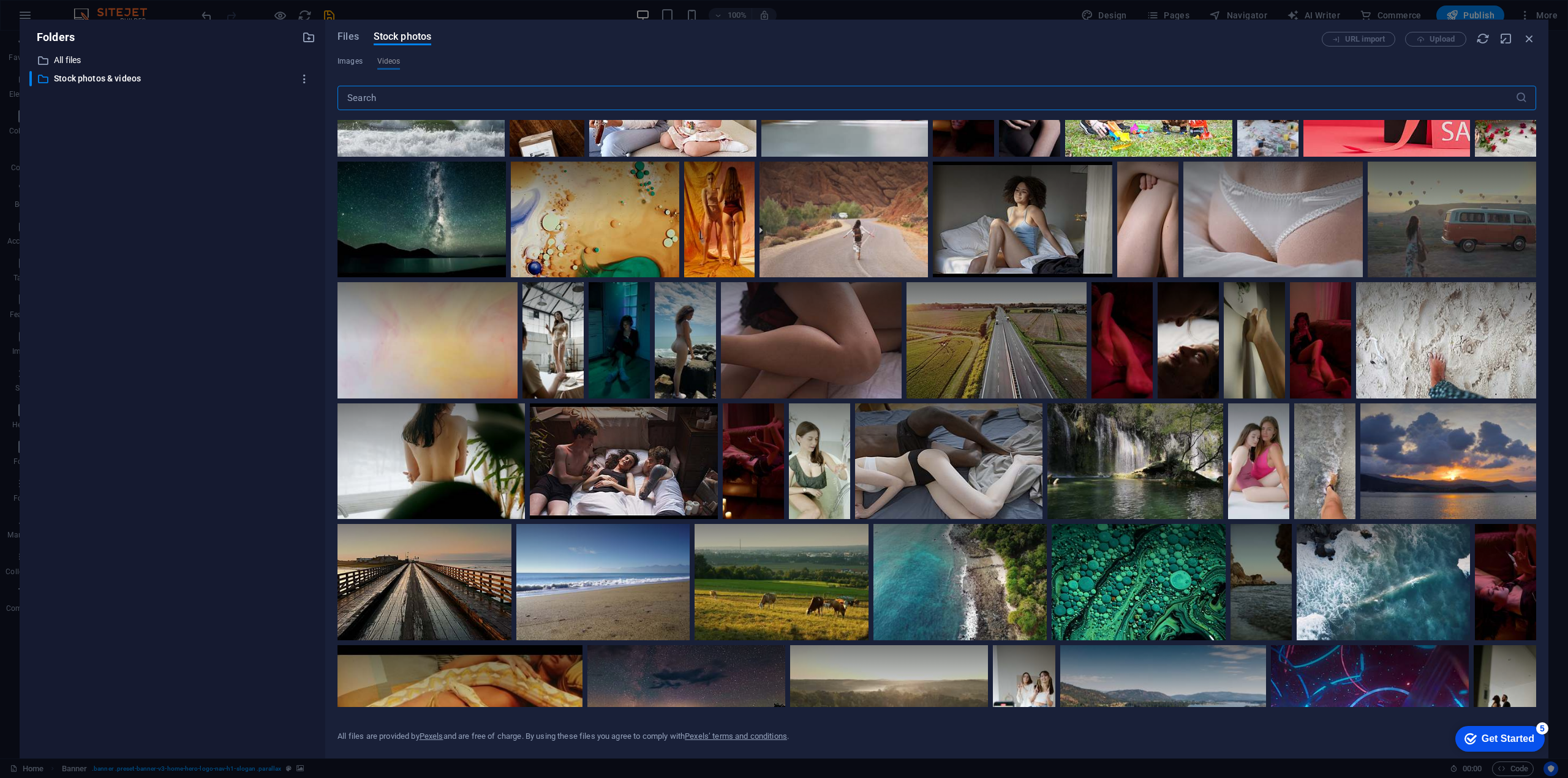
drag, startPoint x: 405, startPoint y: 105, endPoint x: 282, endPoint y: 97, distance: 123.3
click at [282, 97] on div "Folders ​ All files All files ​ Stock photos & videos Stock photos & videos Fil…" at bounding box center [784, 389] width 1529 height 739
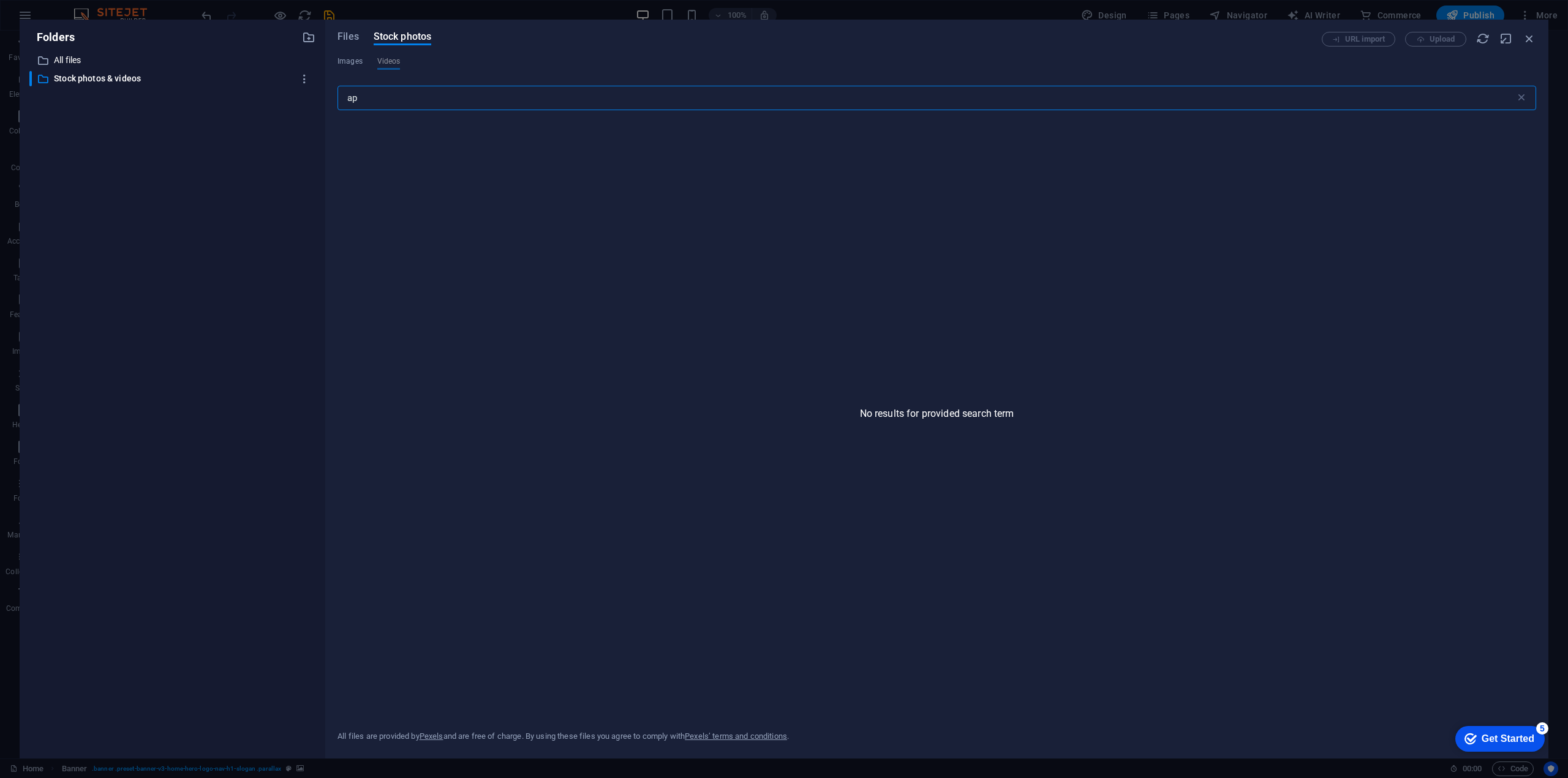
type input "a"
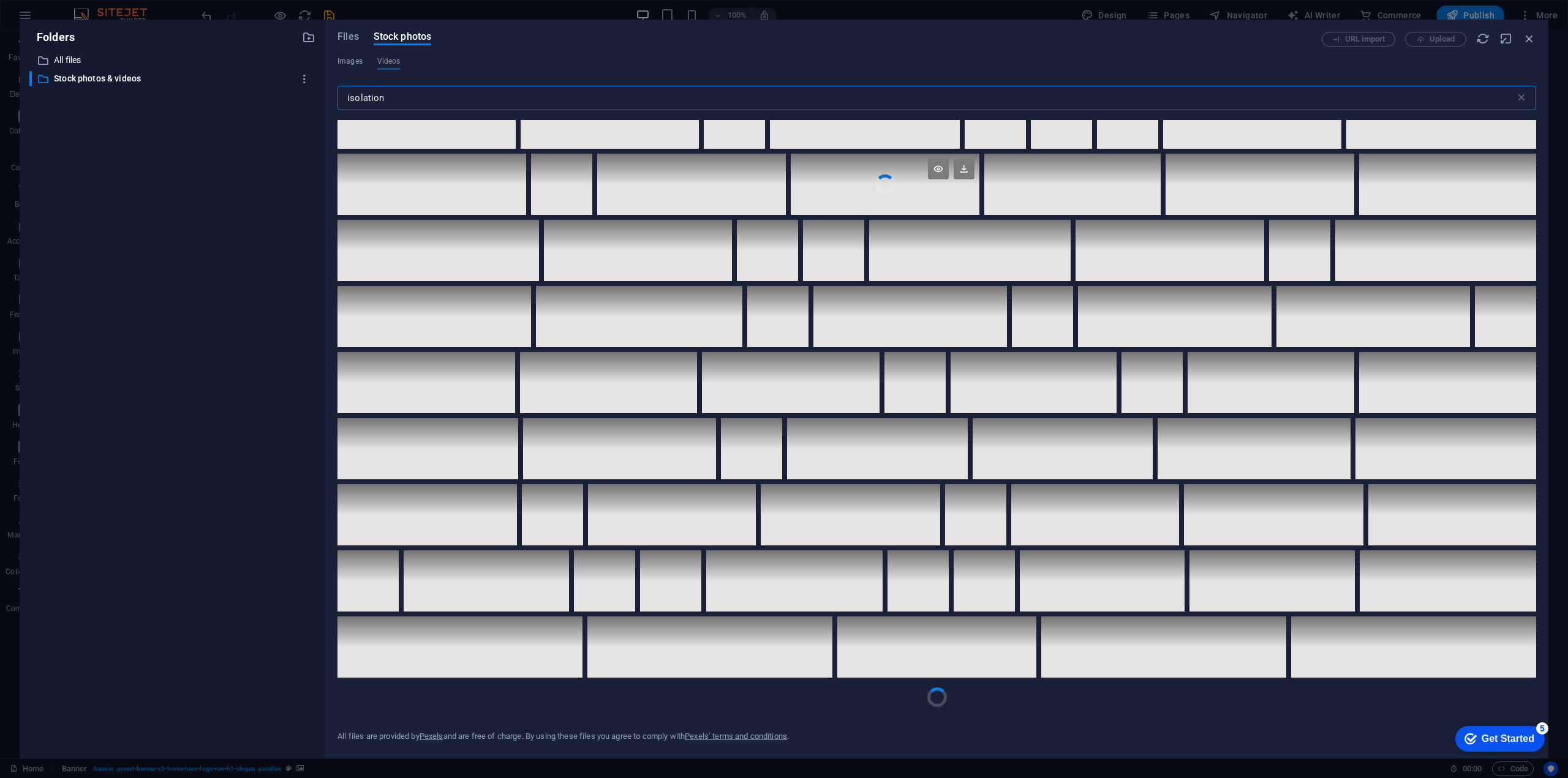
scroll to position [5225, 0]
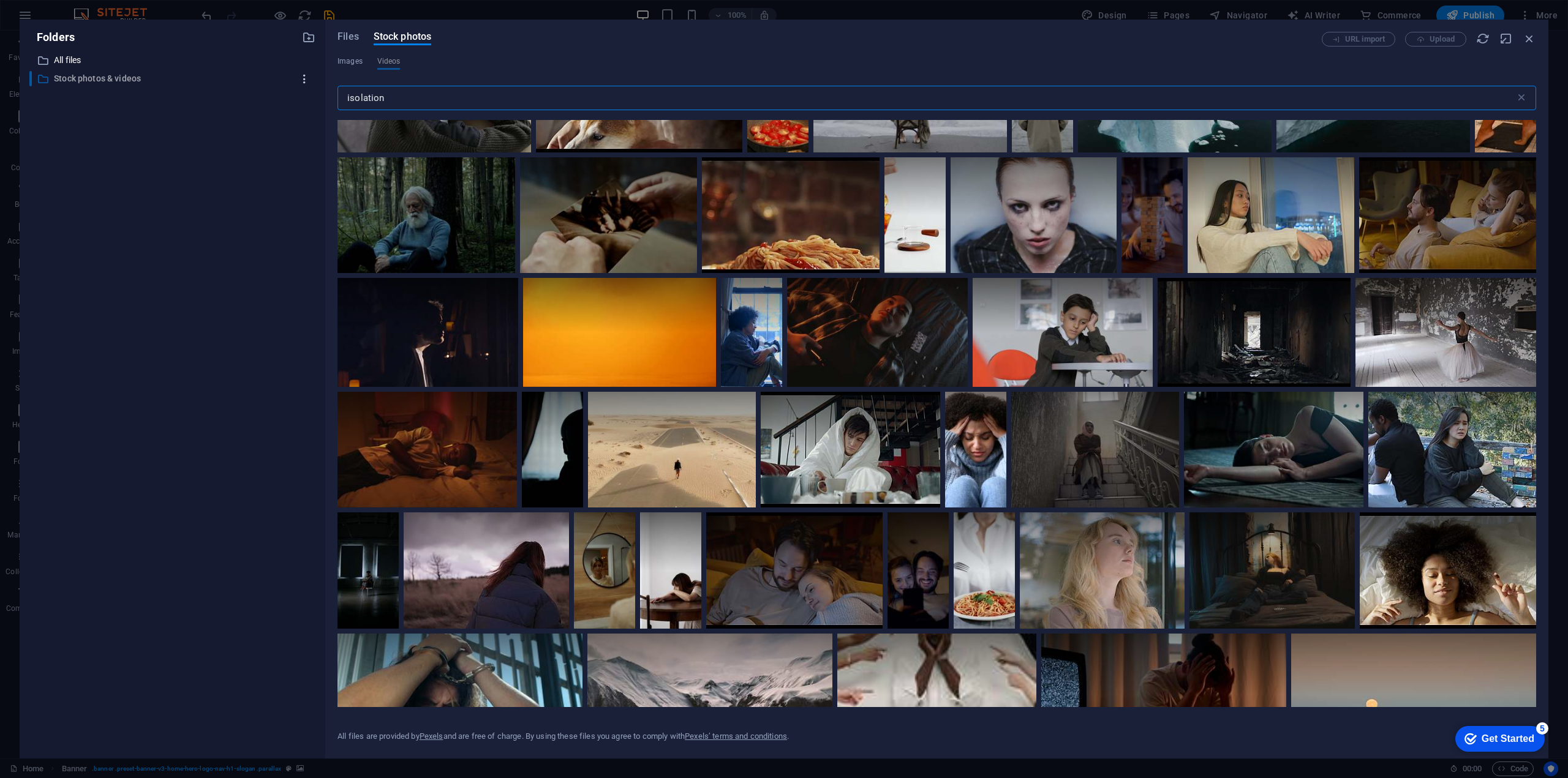
drag, startPoint x: 425, startPoint y: 96, endPoint x: 298, endPoint y: 81, distance: 127.9
click at [307, 85] on div "Folders ​ All files All files ​ Stock photos & videos Stock photos & videos Fil…" at bounding box center [784, 389] width 1529 height 739
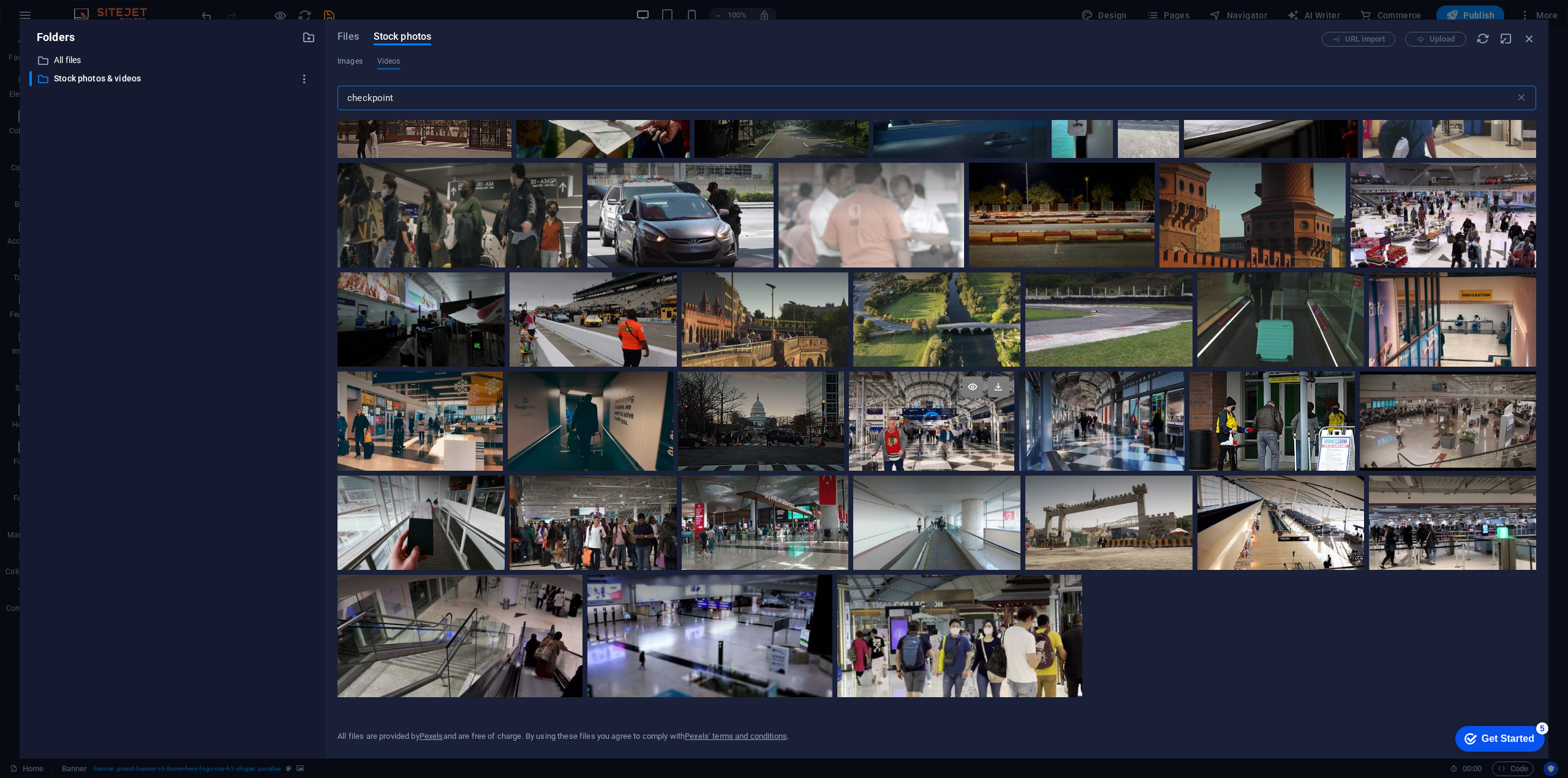
scroll to position [182, 0]
click at [351, 100] on input "checkpoint" at bounding box center [927, 98] width 1178 height 24
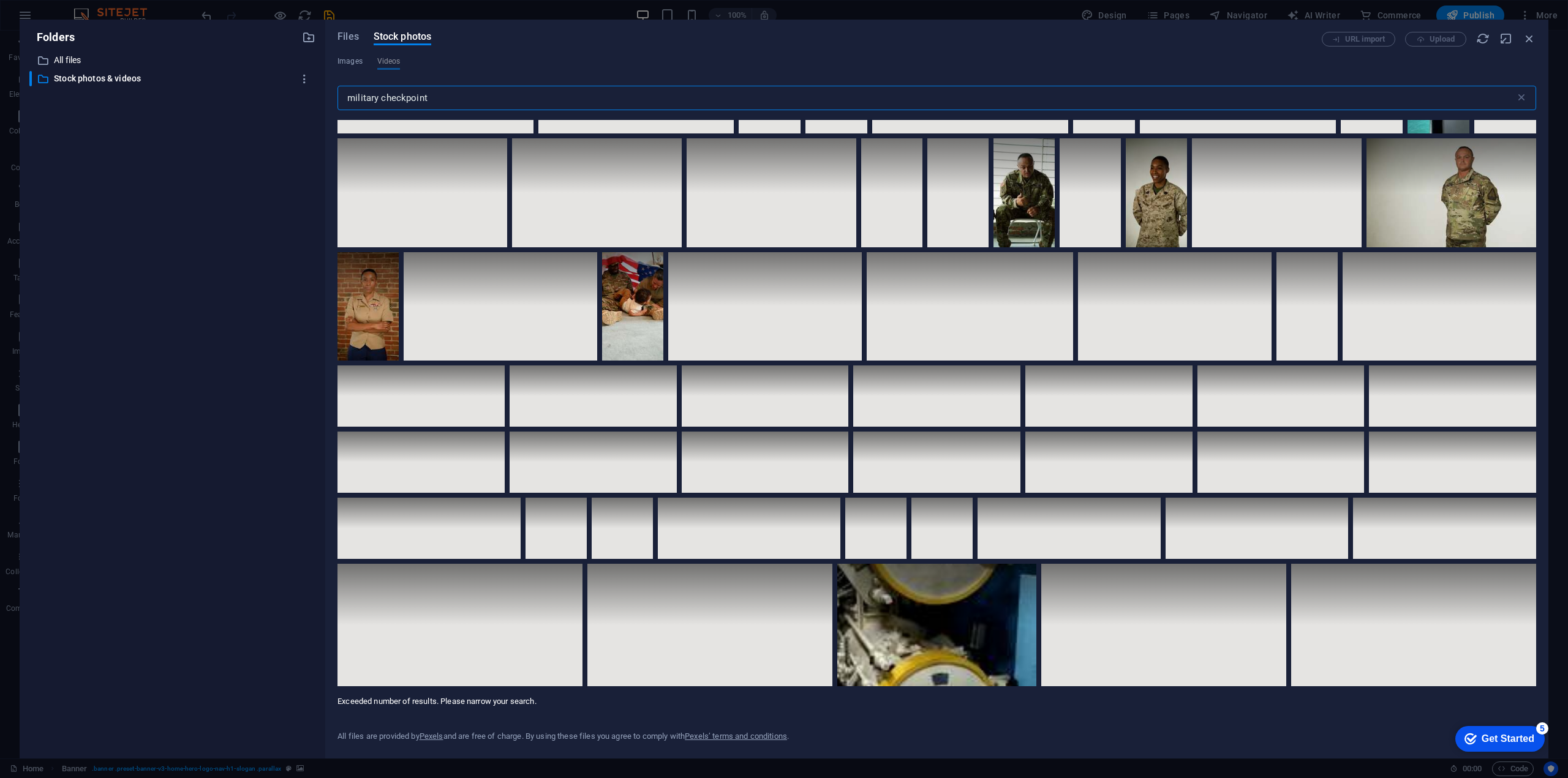
scroll to position [5447, 0]
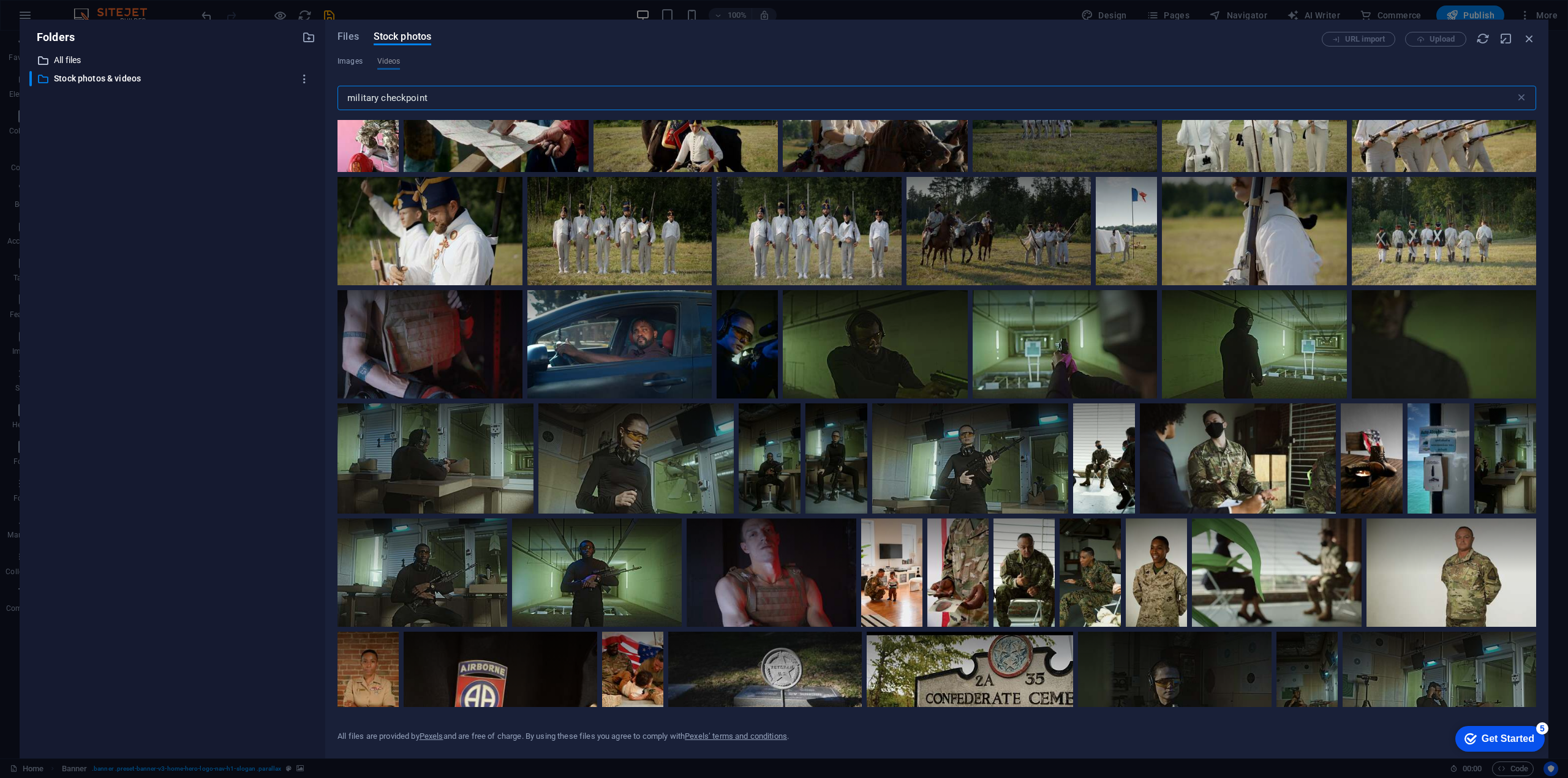
drag, startPoint x: 445, startPoint y: 100, endPoint x: 282, endPoint y: 65, distance: 166.7
click at [269, 74] on div "Folders ​ All files All files ​ Stock photos & videos Stock photos & videos Fil…" at bounding box center [784, 389] width 1529 height 739
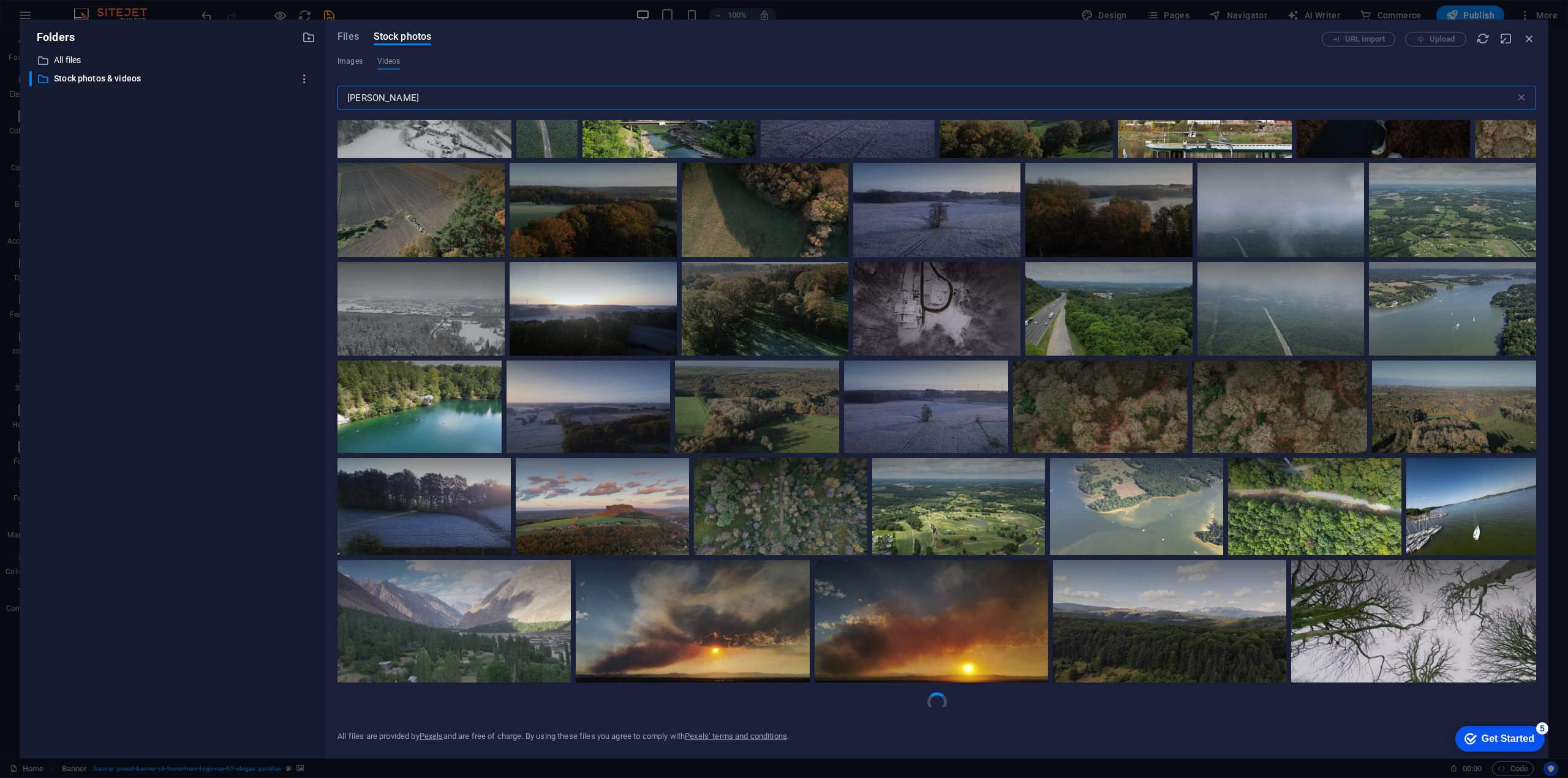
scroll to position [494, 0]
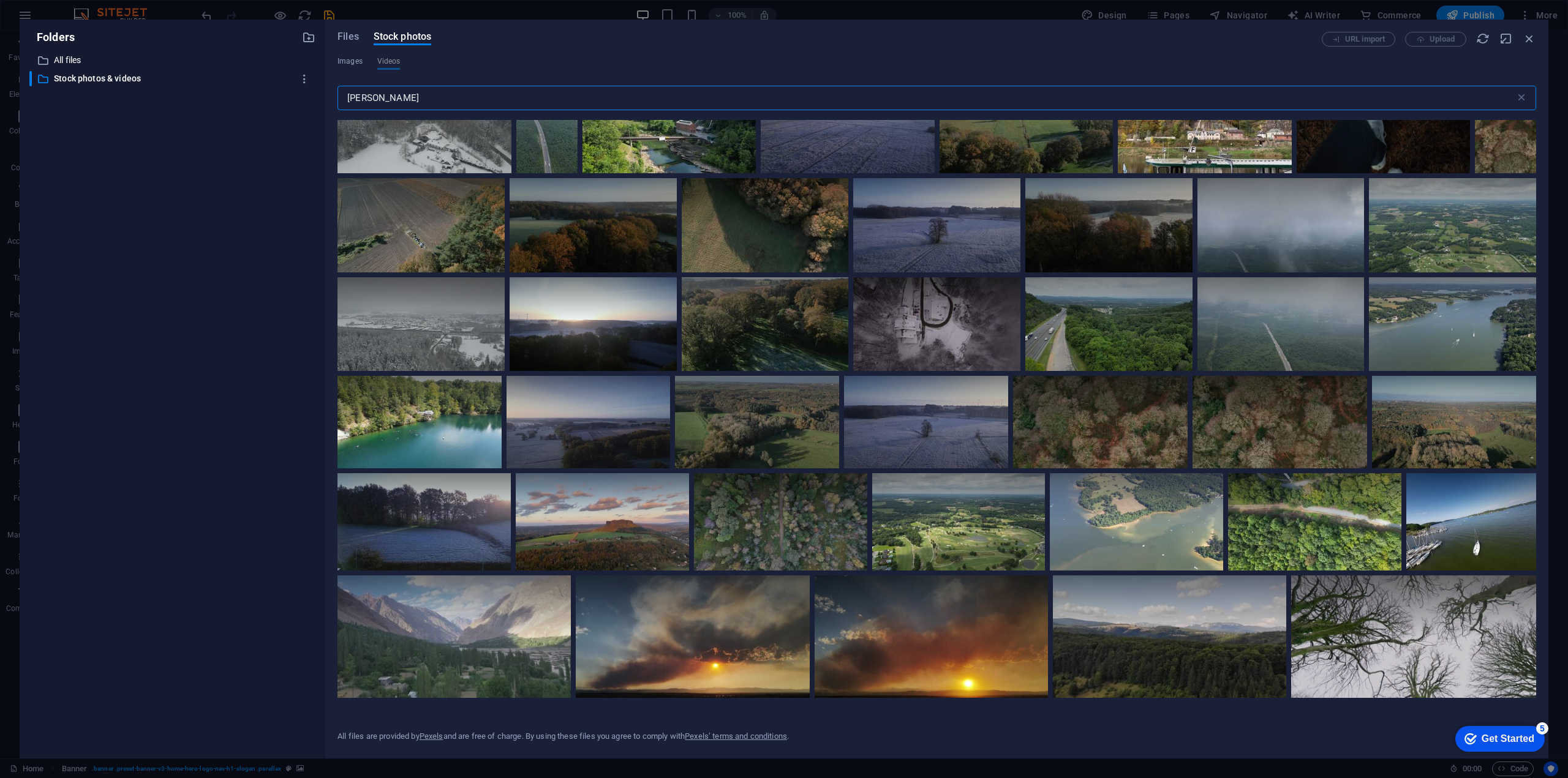
drag, startPoint x: 407, startPoint y: 102, endPoint x: 261, endPoint y: 96, distance: 146.1
click at [254, 100] on div "Folders ​ All files All files ​ Stock photos & videos Stock photos & videos Fil…" at bounding box center [784, 389] width 1529 height 739
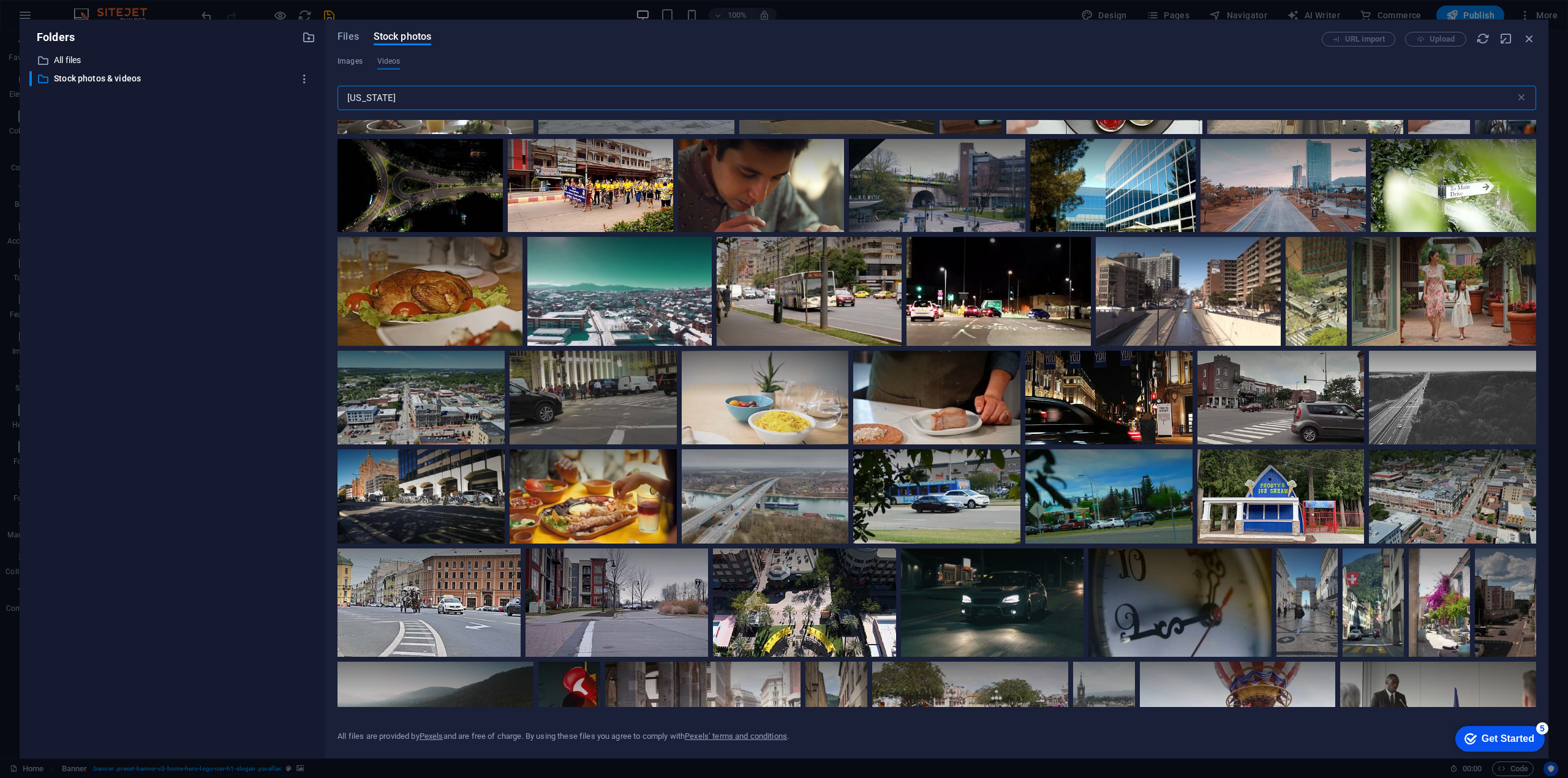
scroll to position [2462, 0]
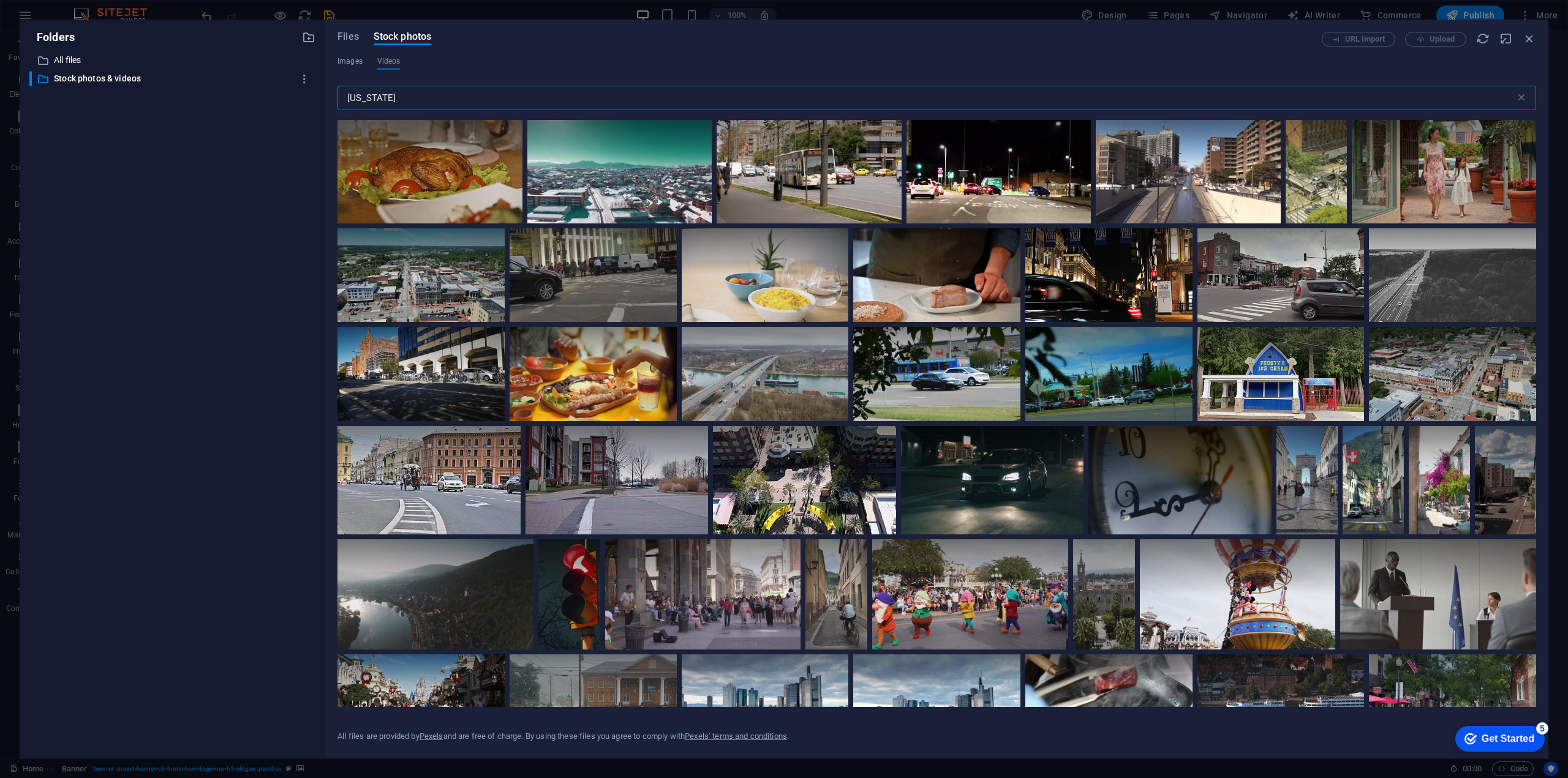
drag, startPoint x: 435, startPoint y: 106, endPoint x: 245, endPoint y: 88, distance: 190.9
click at [242, 88] on div "Folders ​ All files All files ​ Stock photos & videos Stock photos & videos Fil…" at bounding box center [784, 389] width 1529 height 739
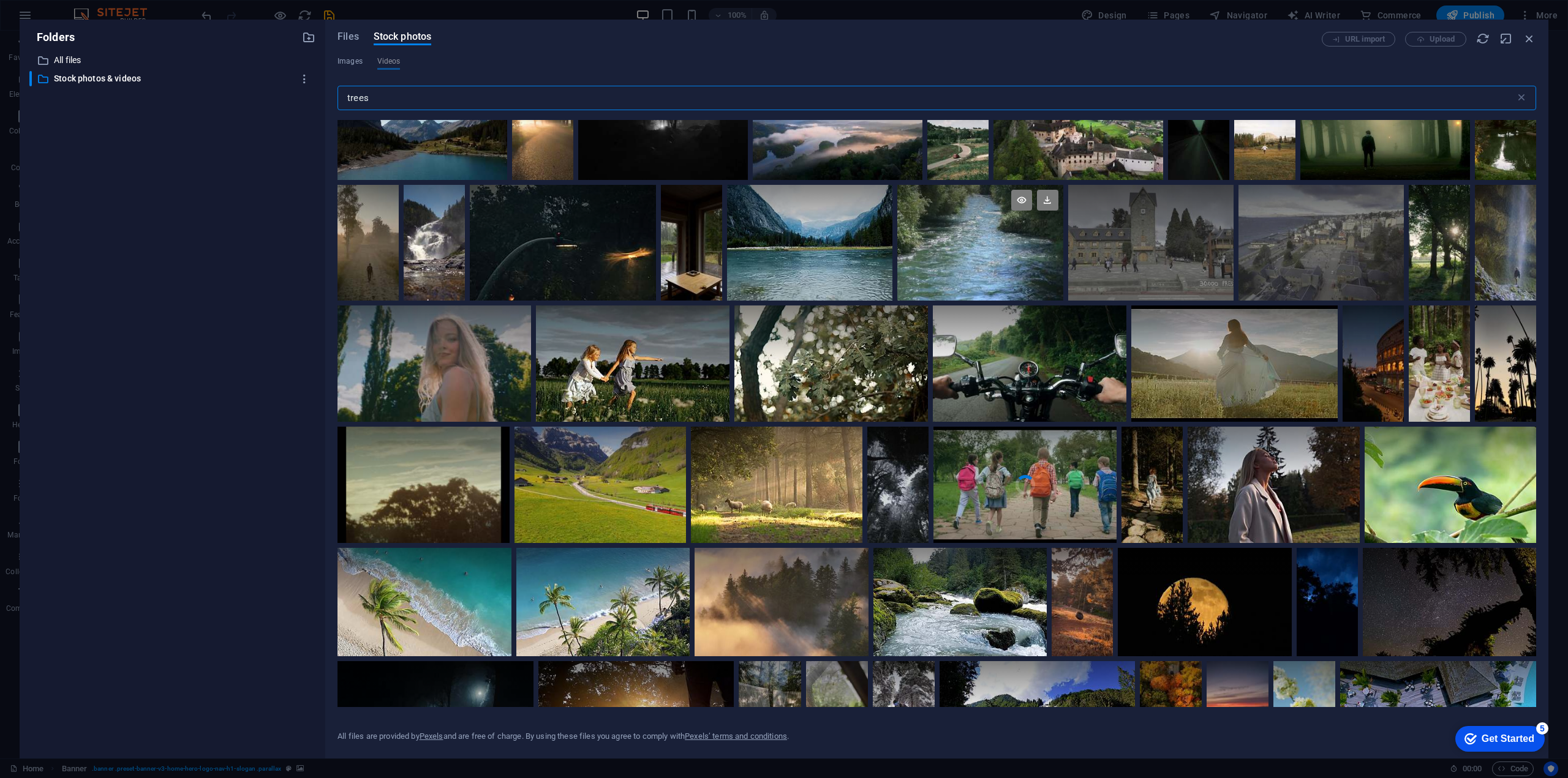
scroll to position [5692, 0]
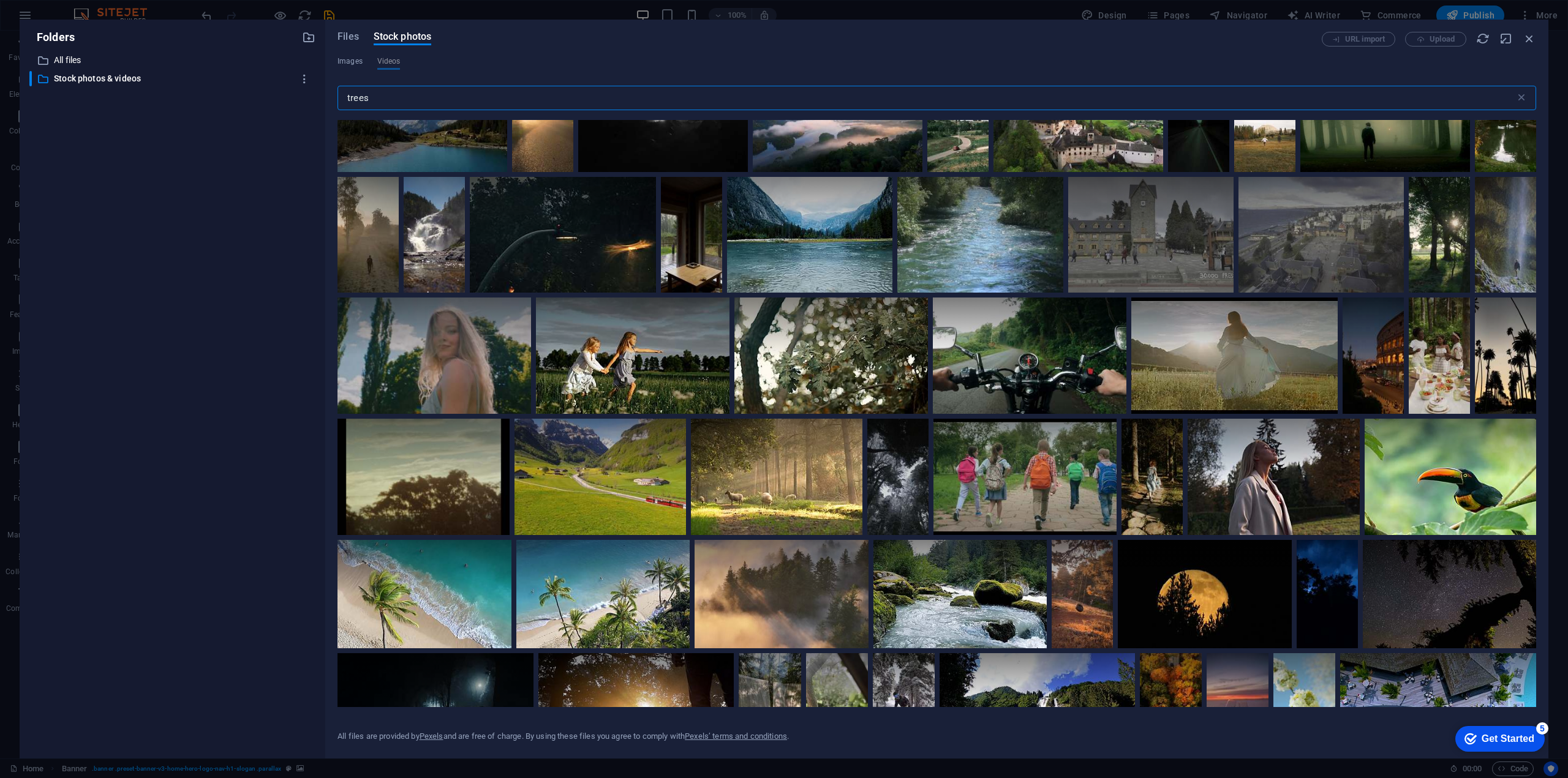
drag, startPoint x: 363, startPoint y: 106, endPoint x: 317, endPoint y: 110, distance: 46.2
click at [252, 103] on div "Folders ​ All files All files ​ Stock photos & videos Stock photos & videos Fil…" at bounding box center [784, 389] width 1529 height 739
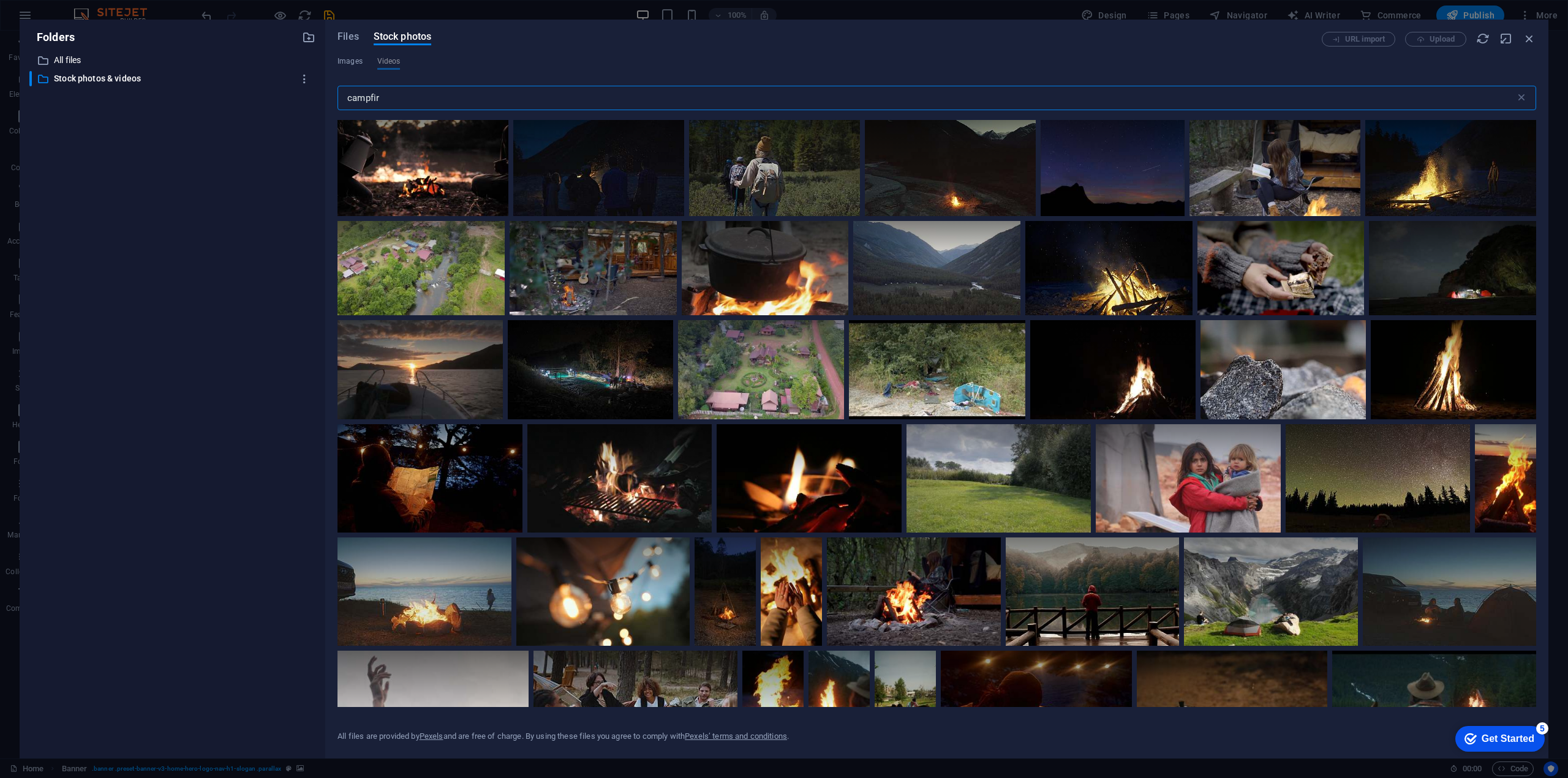
type input "campfire"
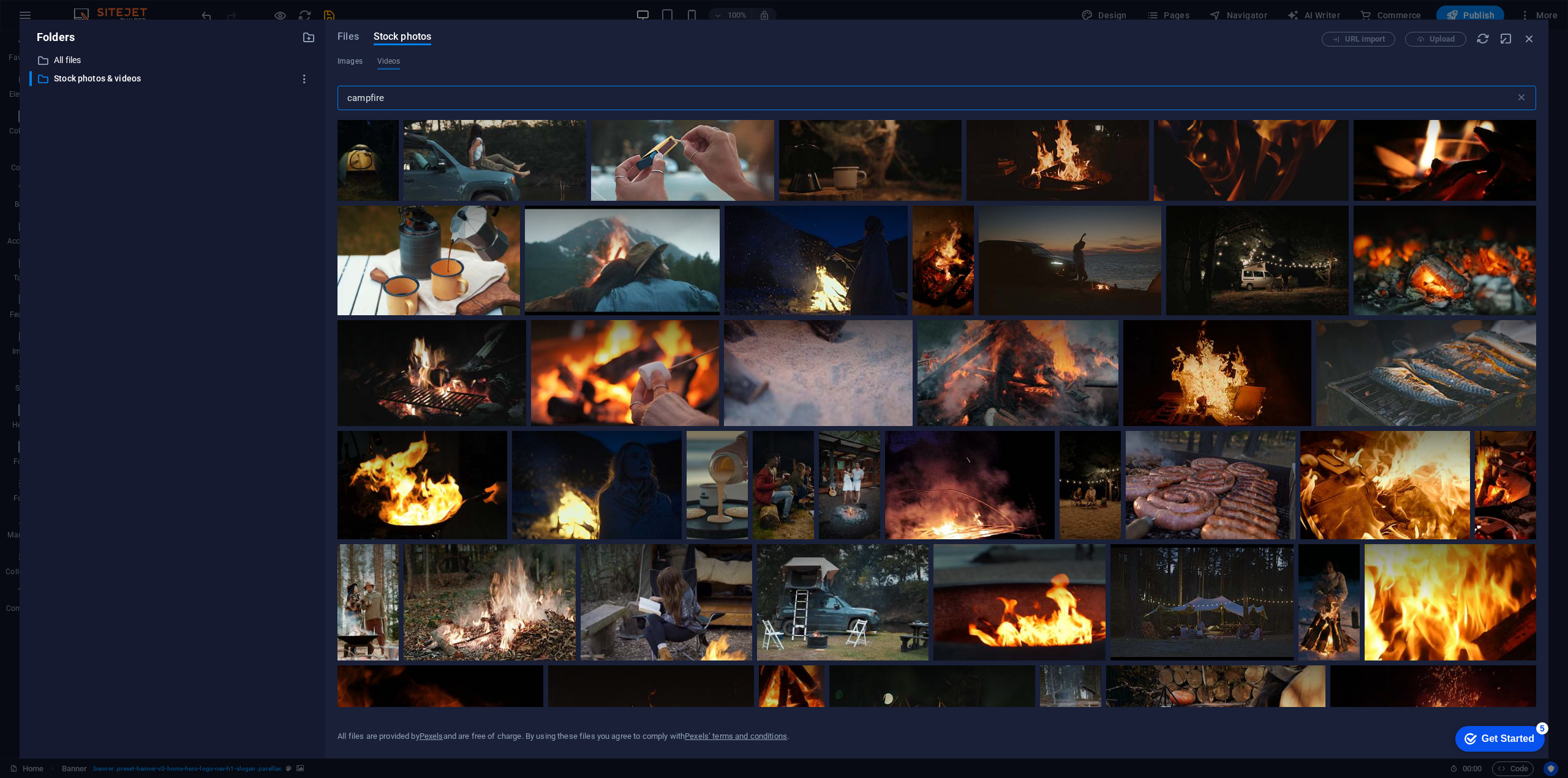
scroll to position [2047, 0]
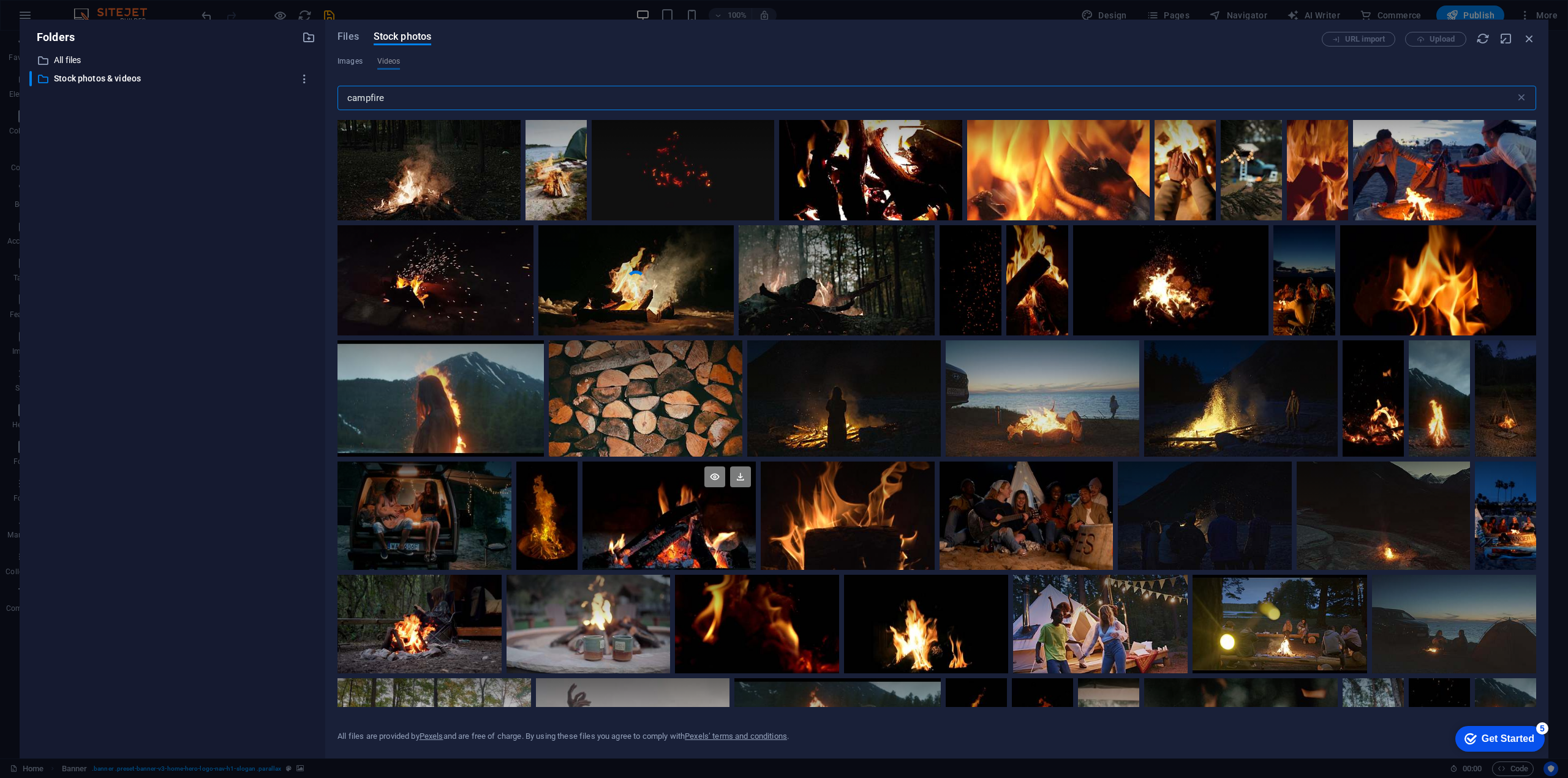
scroll to position [857, 0]
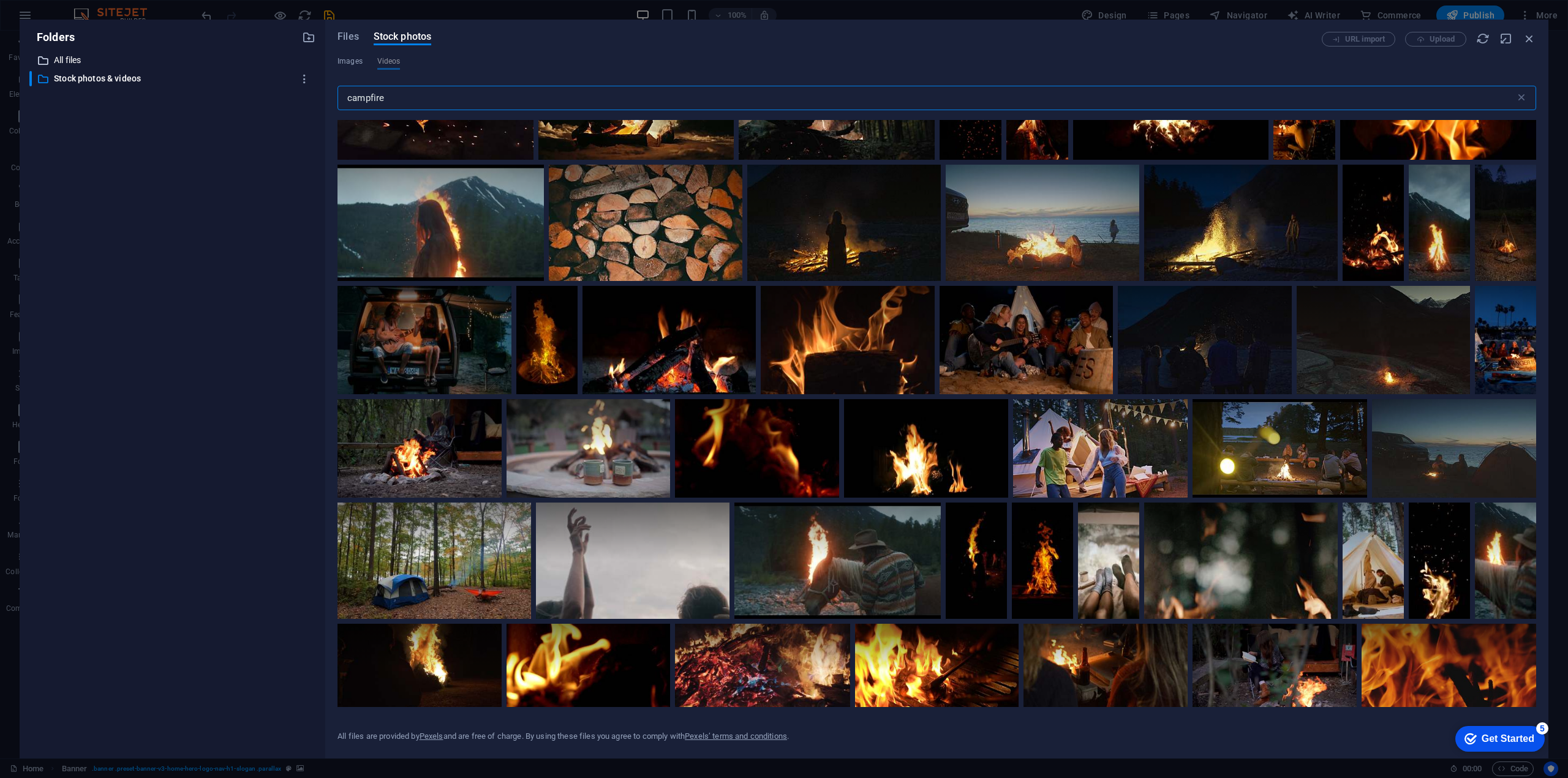
drag, startPoint x: 392, startPoint y: 107, endPoint x: 277, endPoint y: 64, distance: 122.8
click at [257, 87] on div "Folders ​ All files All files ​ Stock photos & videos Stock photos & videos Fil…" at bounding box center [784, 389] width 1529 height 739
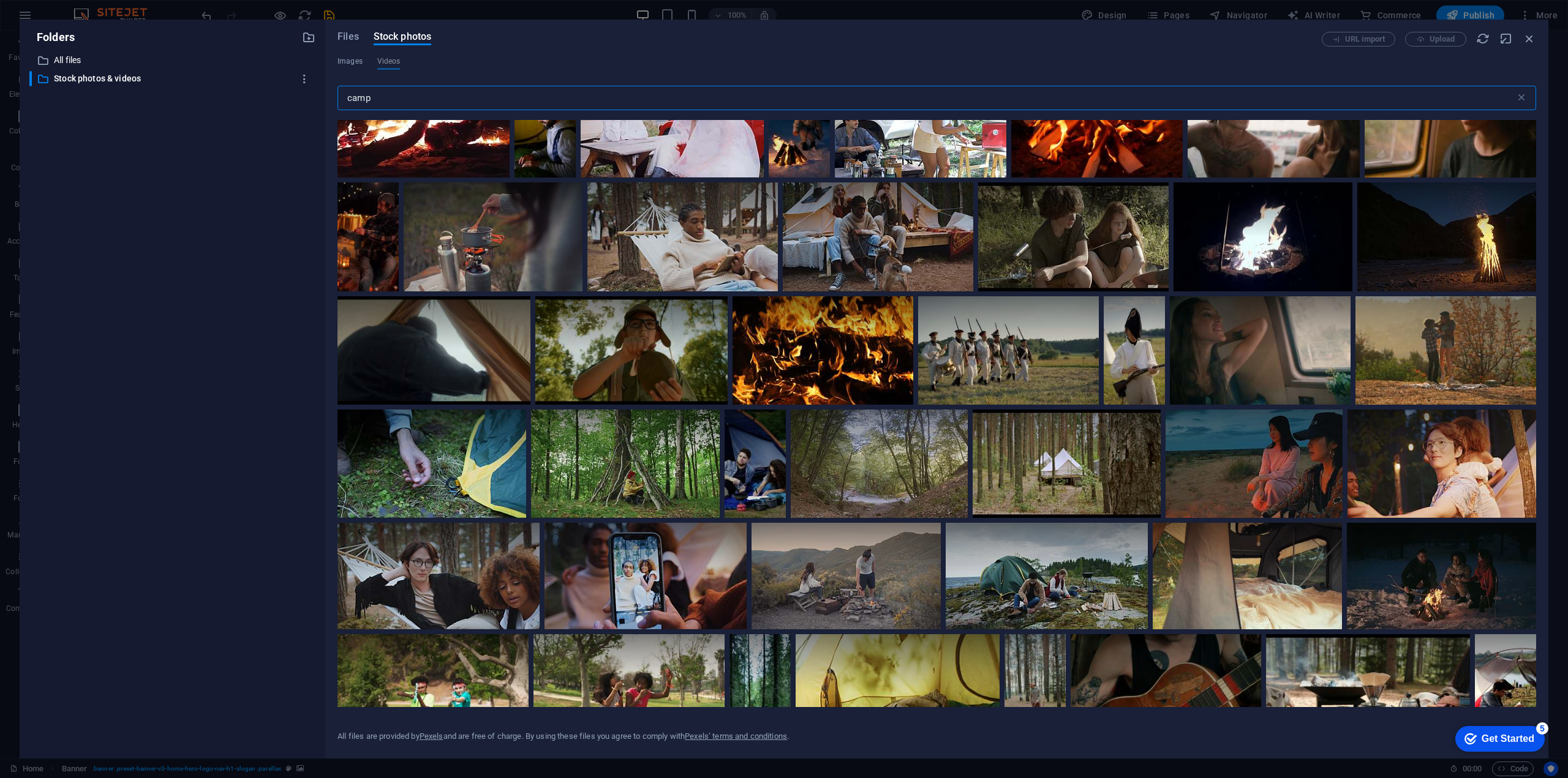
scroll to position [2754, 0]
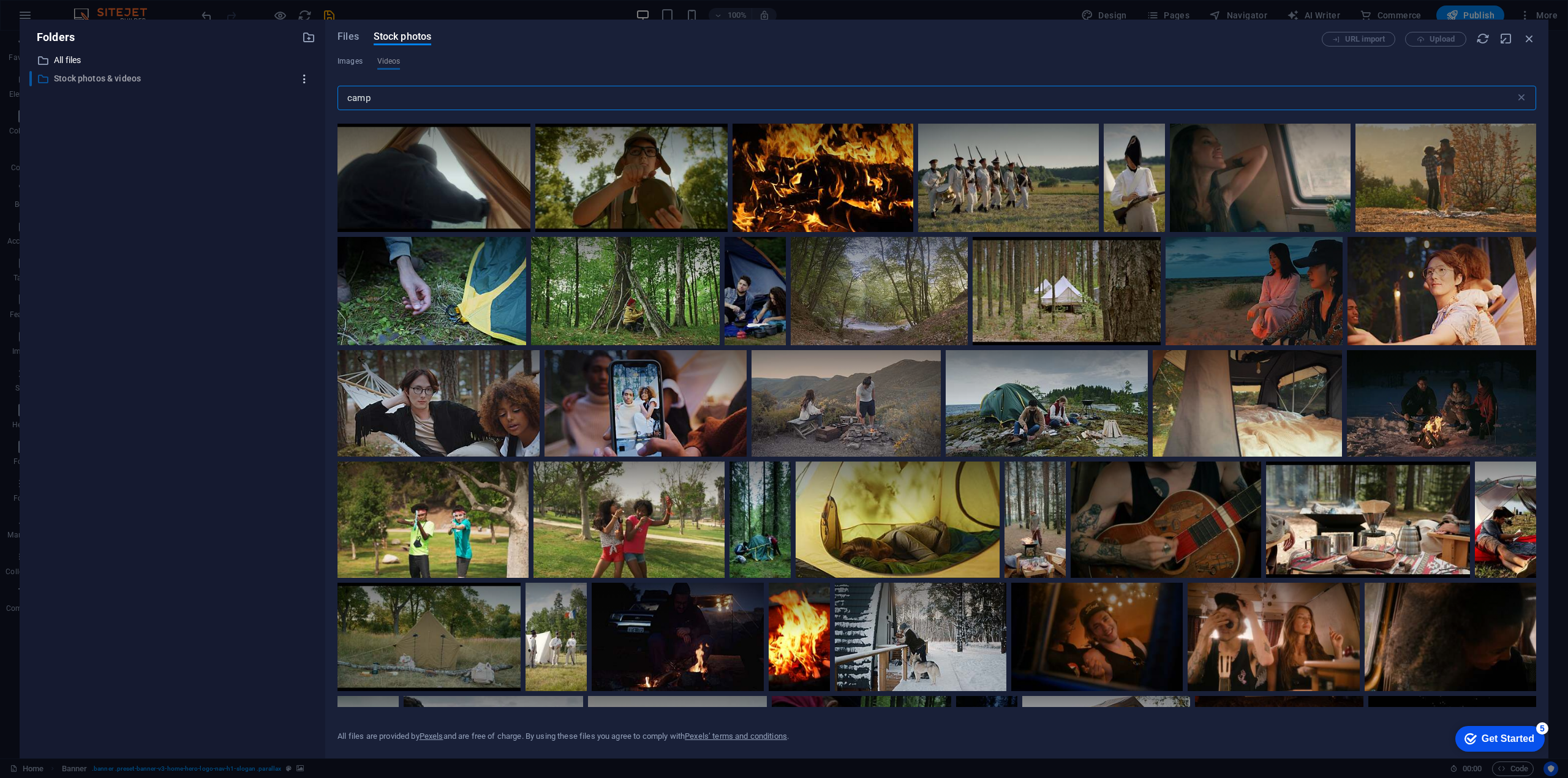
drag, startPoint x: 411, startPoint y: 106, endPoint x: 296, endPoint y: 84, distance: 117.1
click at [296, 85] on div "Folders ​ All files All files ​ Stock photos & videos Stock photos & videos Fil…" at bounding box center [784, 389] width 1529 height 739
type input "woods"
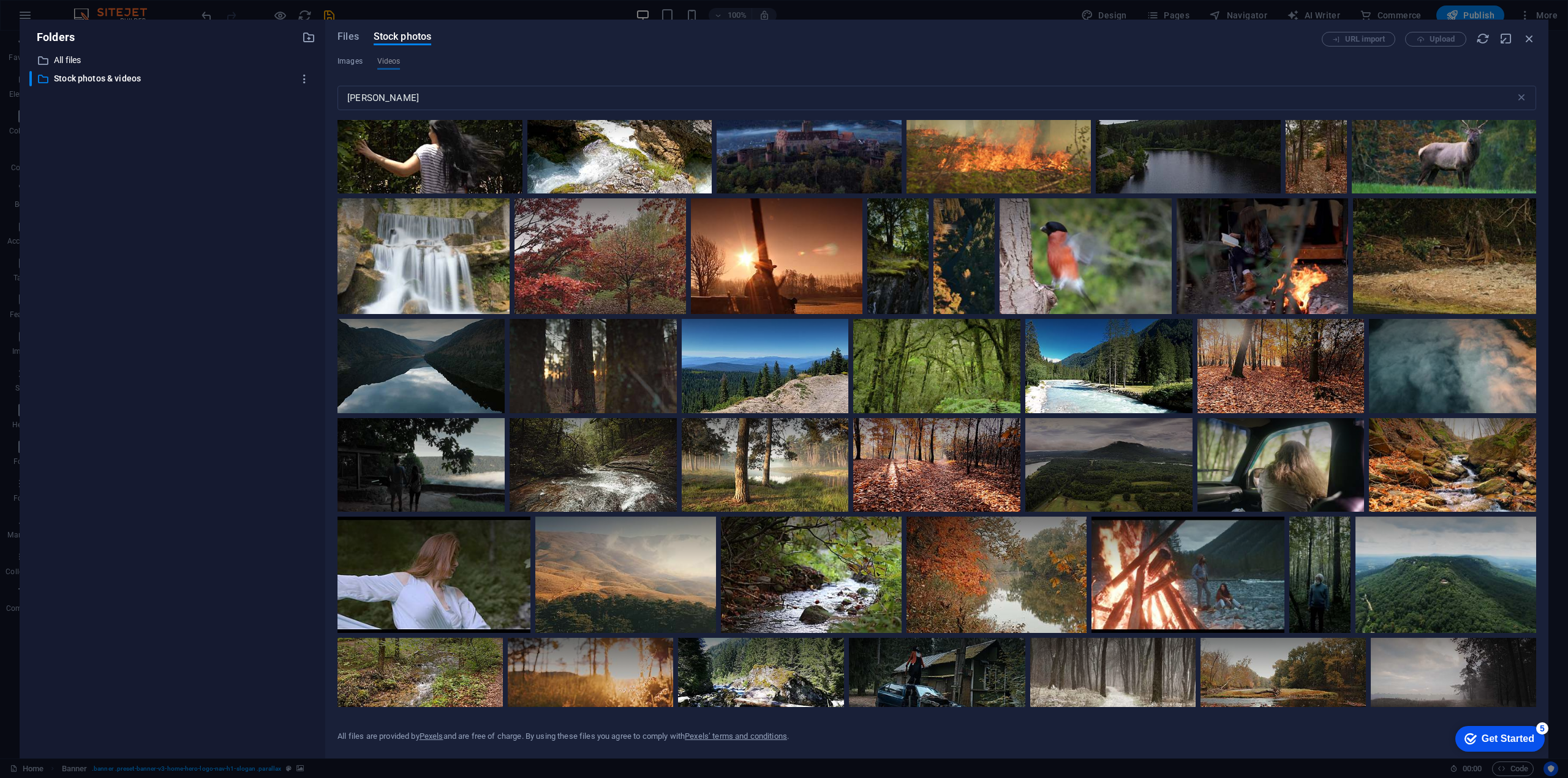
scroll to position [5447, 0]
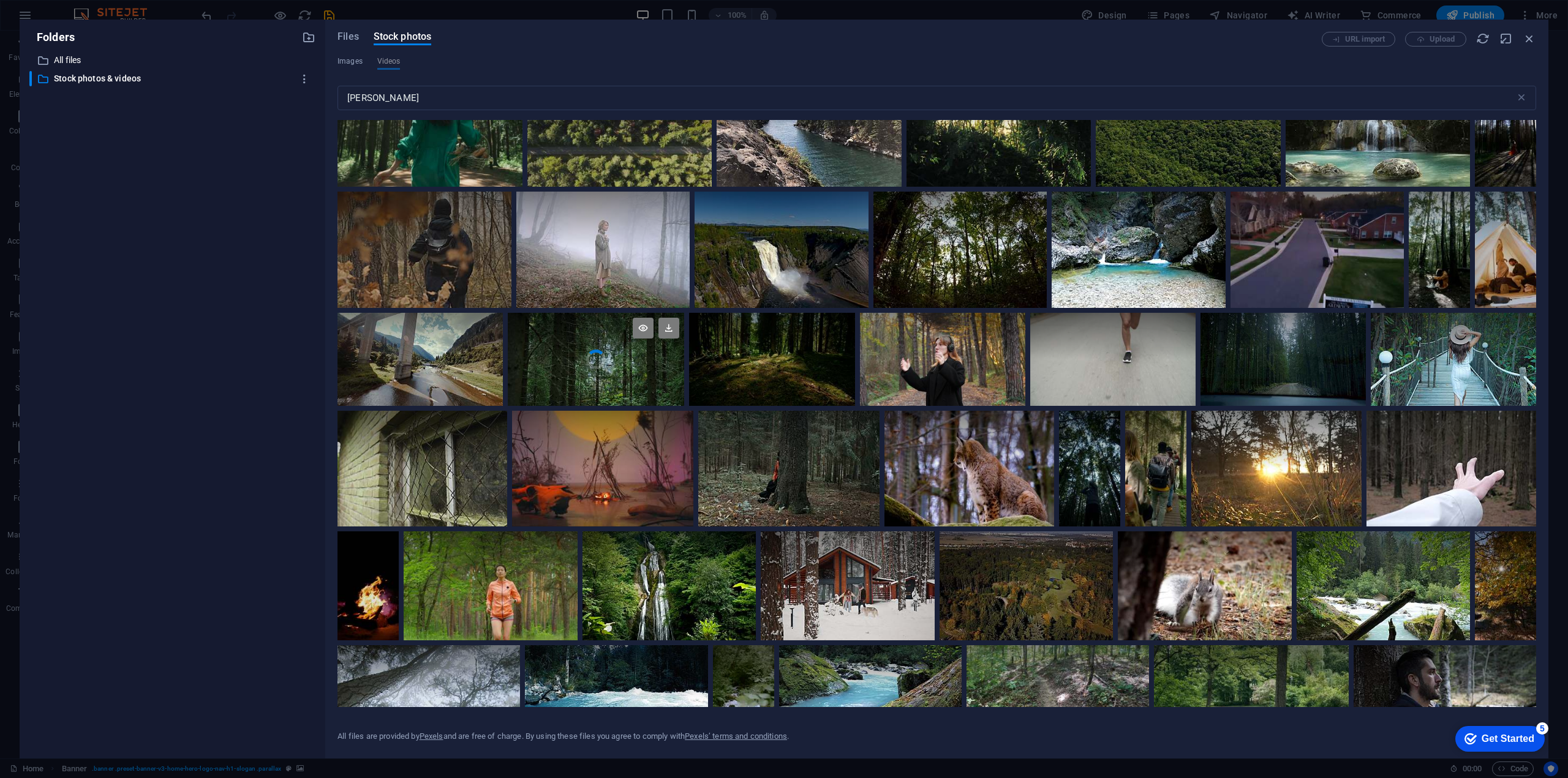
click at [588, 364] on video "Your browser does not support the video tag." at bounding box center [595, 359] width 176 height 93
click at [673, 318] on icon at bounding box center [669, 328] width 21 height 21
click at [1268, 668] on figure at bounding box center [766, 693] width 1003 height 50
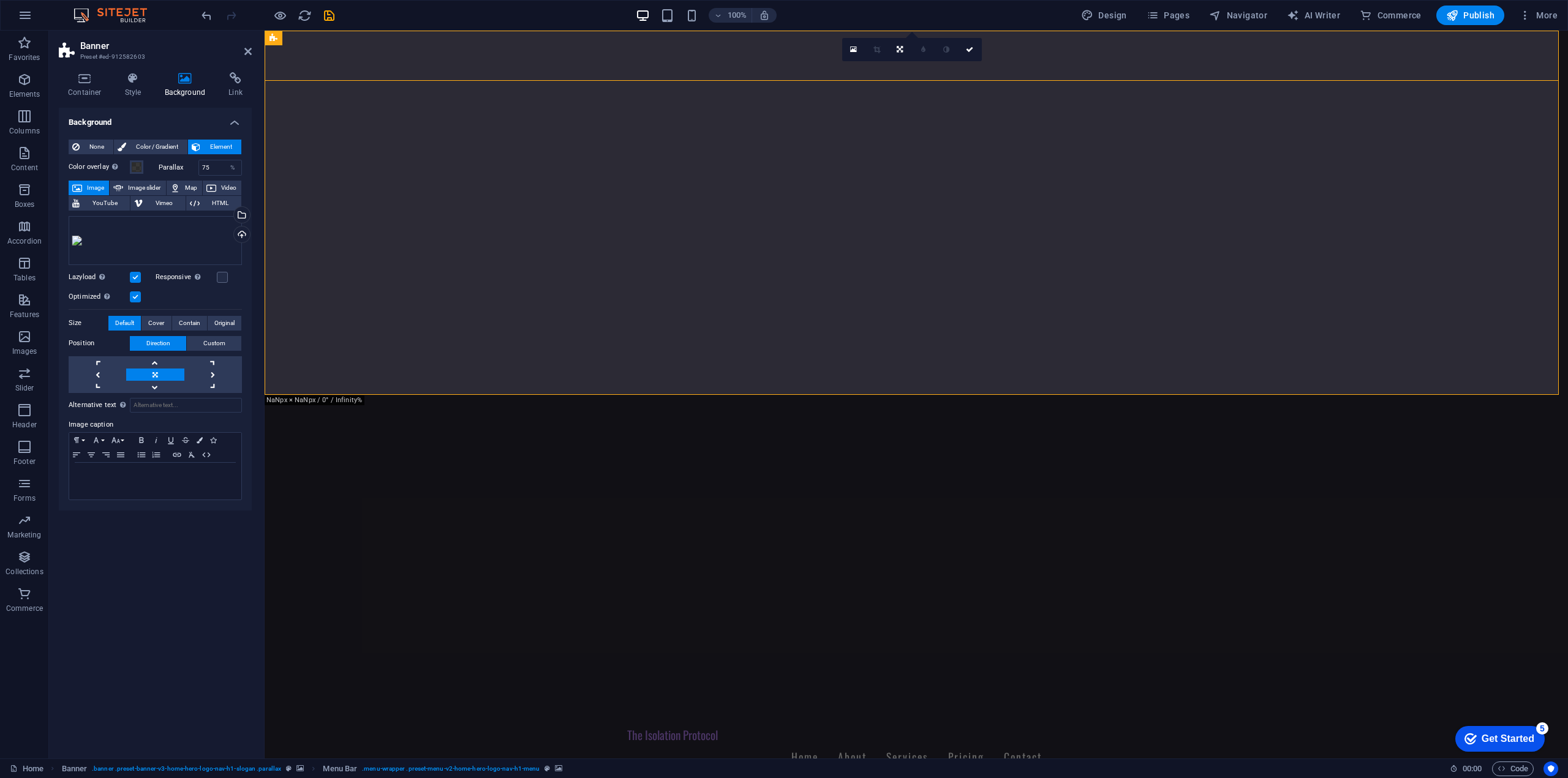
click at [134, 279] on label at bounding box center [135, 277] width 11 height 11
click at [0, 0] on input "Lazyload Loading images after the page loads improves page speed." at bounding box center [0, 0] width 0 height 0
click at [131, 298] on label at bounding box center [135, 296] width 11 height 11
click at [0, 0] on input "Optimized Images are compressed to improve page speed." at bounding box center [0, 0] width 0 height 0
click at [191, 242] on div "Drag files here, click to choose files or select files from Files or our free s…" at bounding box center [155, 241] width 173 height 49
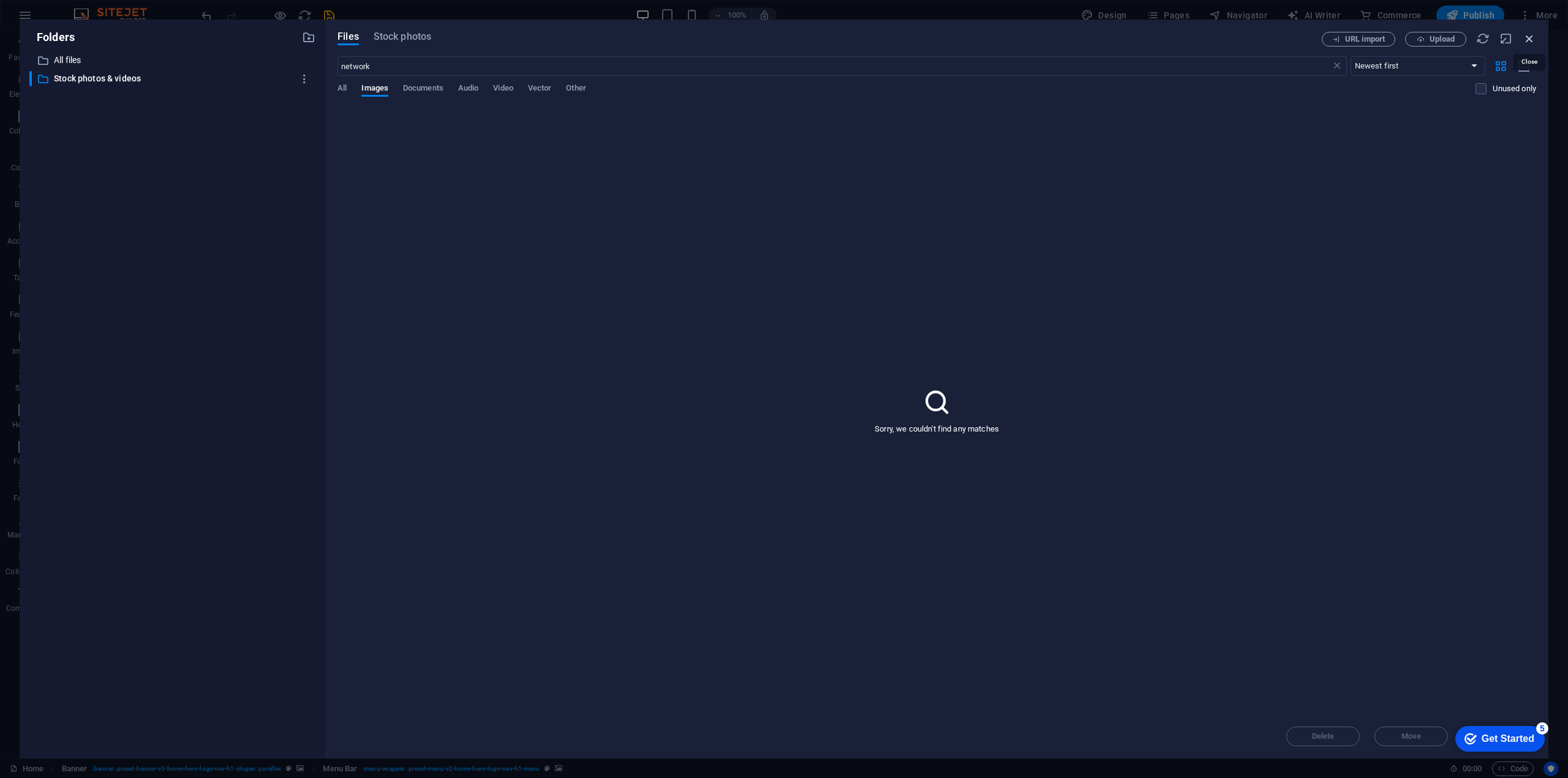
drag, startPoint x: 1524, startPoint y: 36, endPoint x: 1253, endPoint y: 17, distance: 271.7
click at [1524, 36] on icon "button" at bounding box center [1529, 39] width 14 height 14
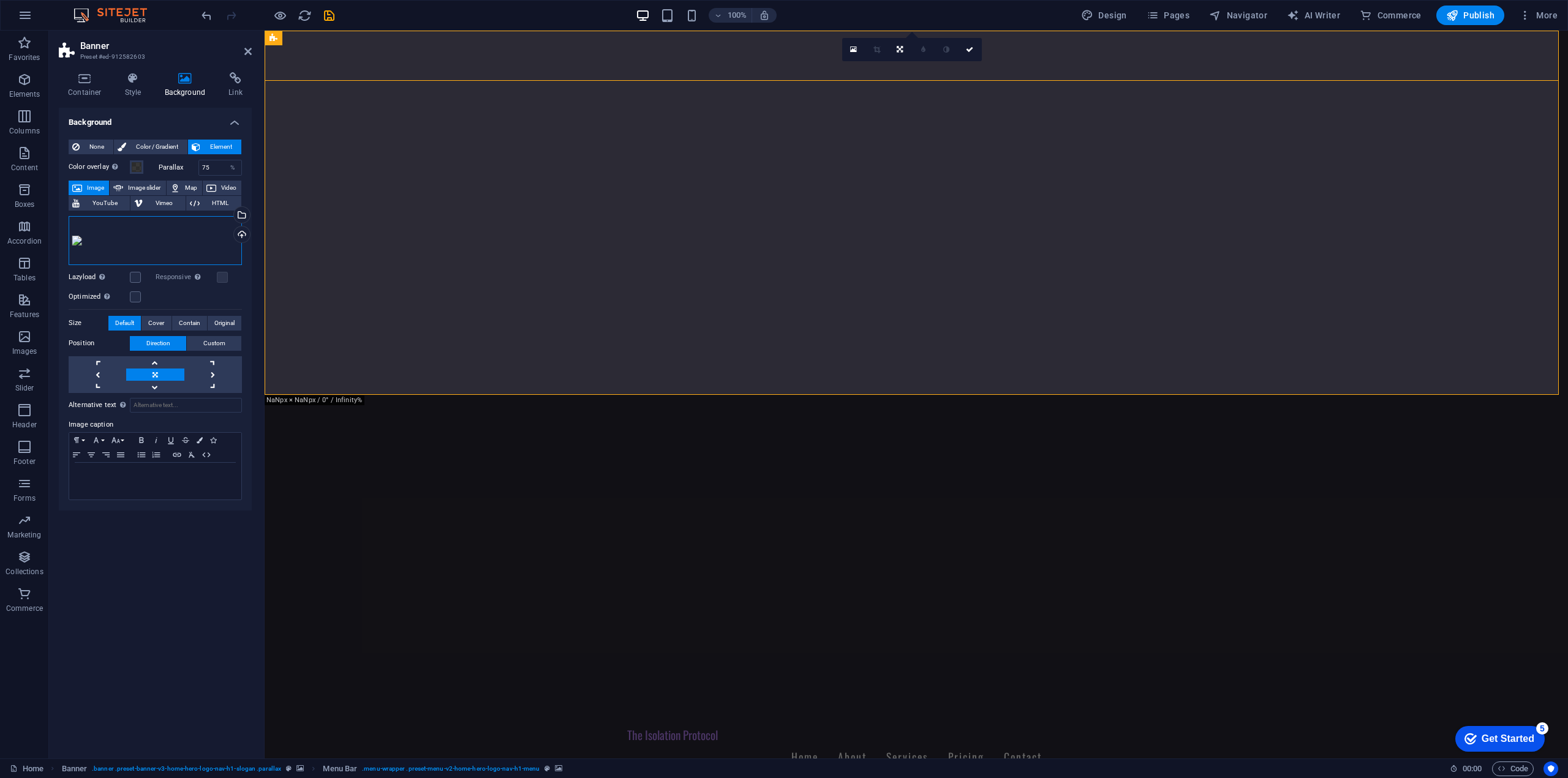
click at [156, 248] on div "Drag files here, click to choose files or select files from Files or our free s…" at bounding box center [155, 241] width 173 height 49
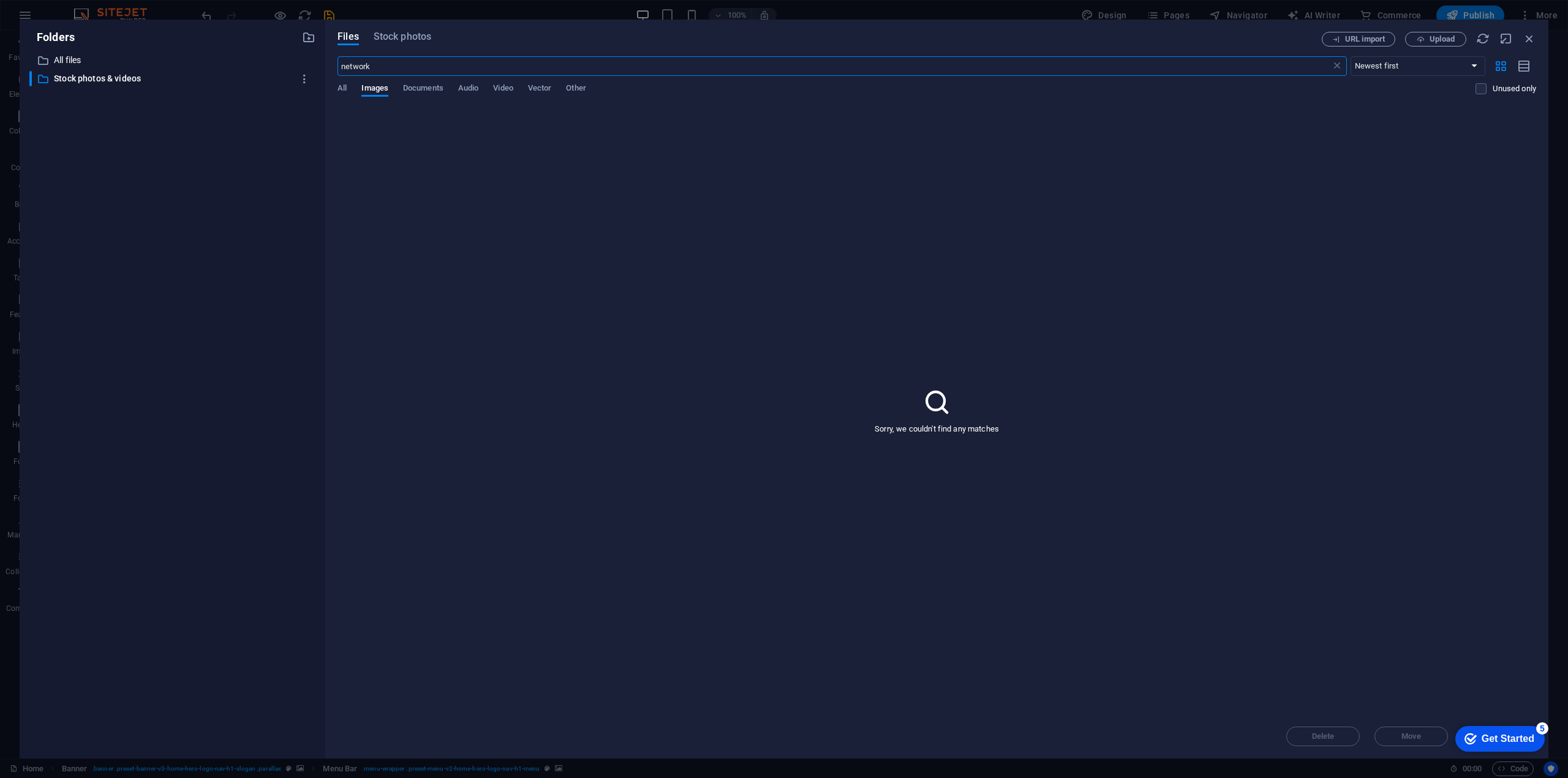
click at [403, 68] on input "network" at bounding box center [834, 66] width 993 height 20
click at [398, 33] on span "Stock photos" at bounding box center [403, 37] width 58 height 14
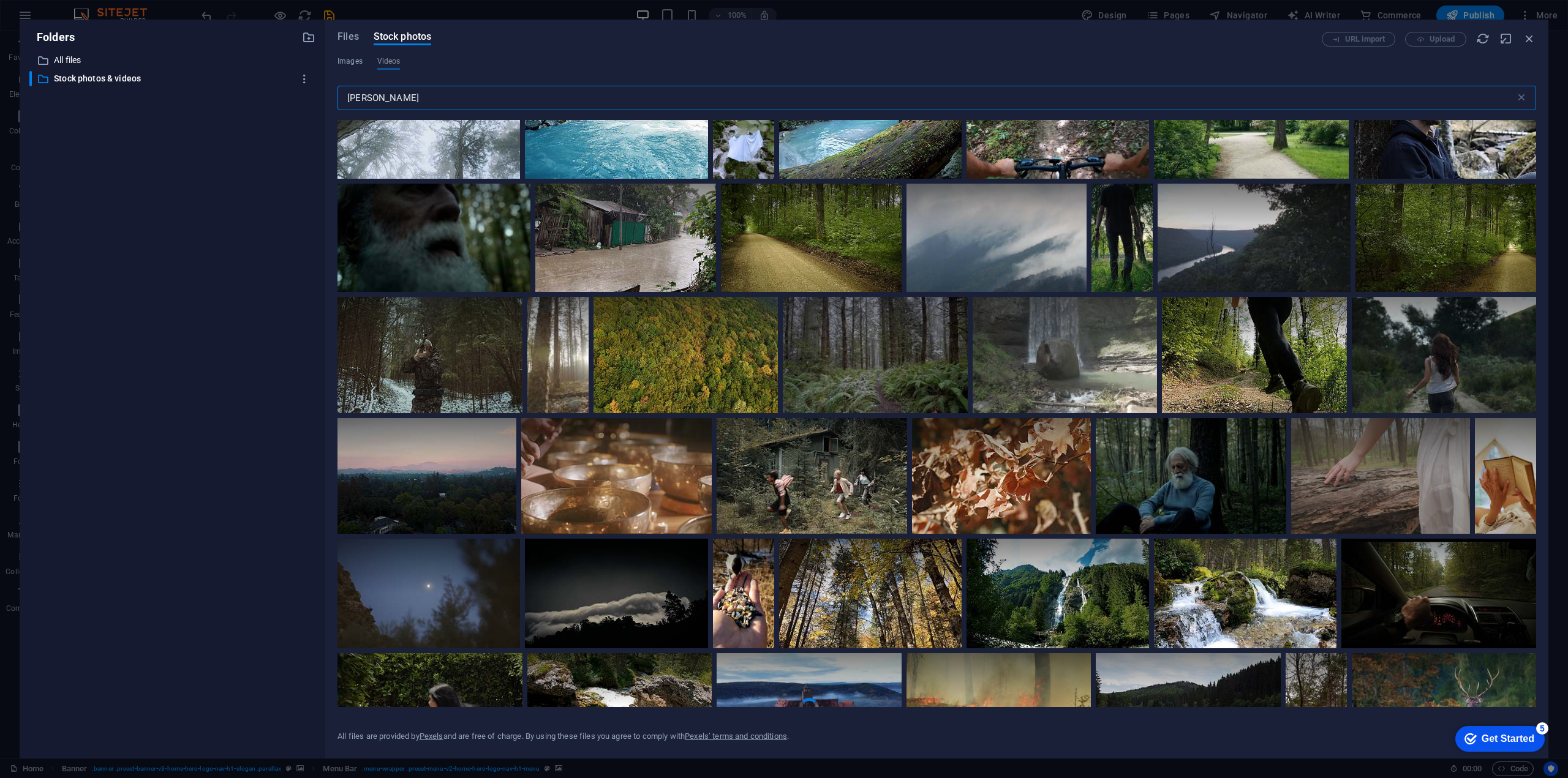
scroll to position [5961, 0]
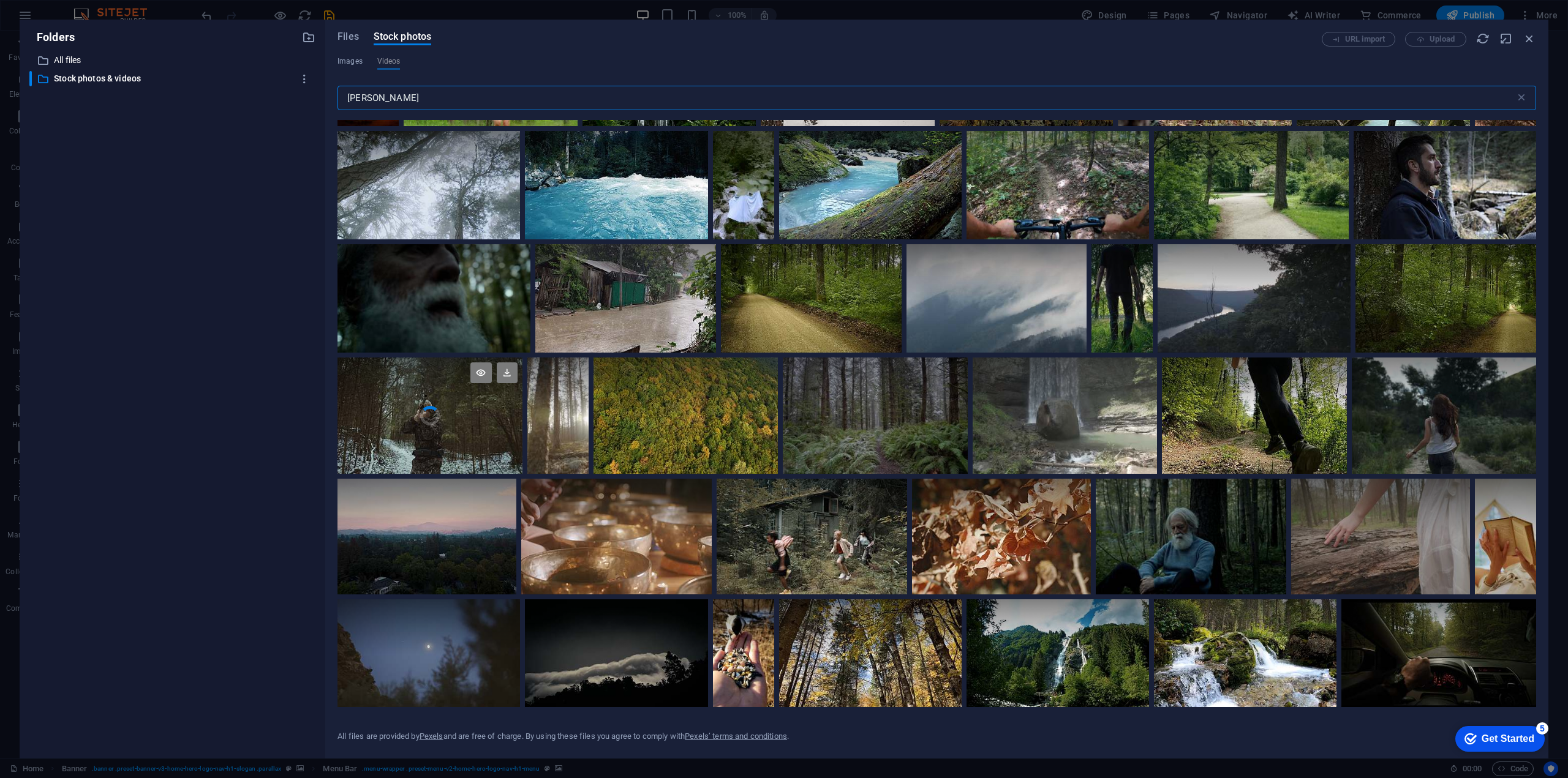
click at [444, 418] on video "Your browser does not support the video tag." at bounding box center [430, 415] width 184 height 116
click at [506, 368] on icon at bounding box center [507, 373] width 21 height 21
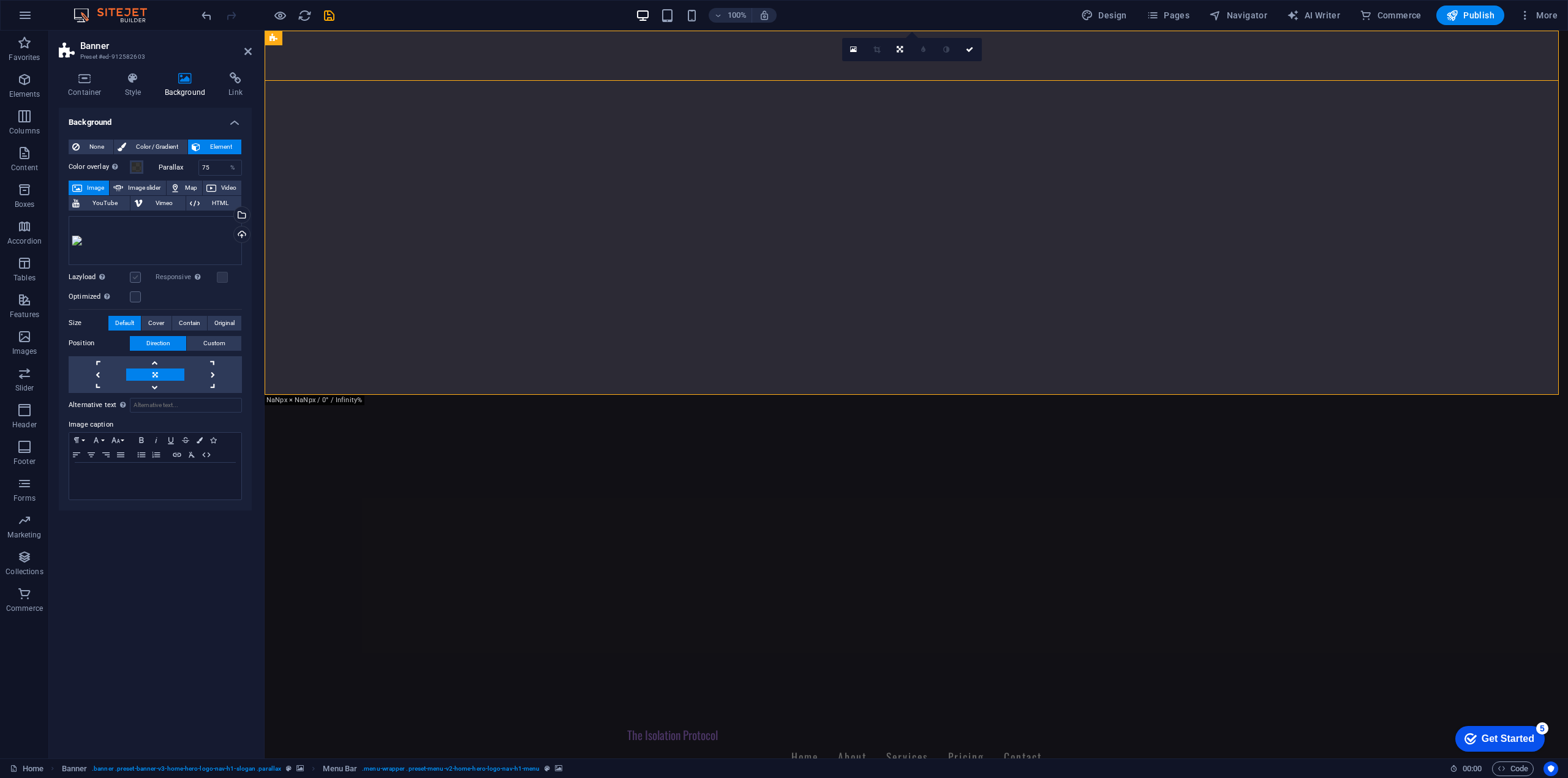
click at [137, 277] on label at bounding box center [135, 277] width 11 height 11
click at [0, 0] on input "Lazyload Loading images after the page loads improves page speed." at bounding box center [0, 0] width 0 height 0
click at [134, 294] on label at bounding box center [135, 296] width 11 height 11
click at [0, 0] on input "Optimized Images are compressed to improve page speed." at bounding box center [0, 0] width 0 height 0
click at [243, 284] on div "None Color / Gradient Element Stretch background to full-width Color overlay Pl…" at bounding box center [155, 320] width 193 height 381
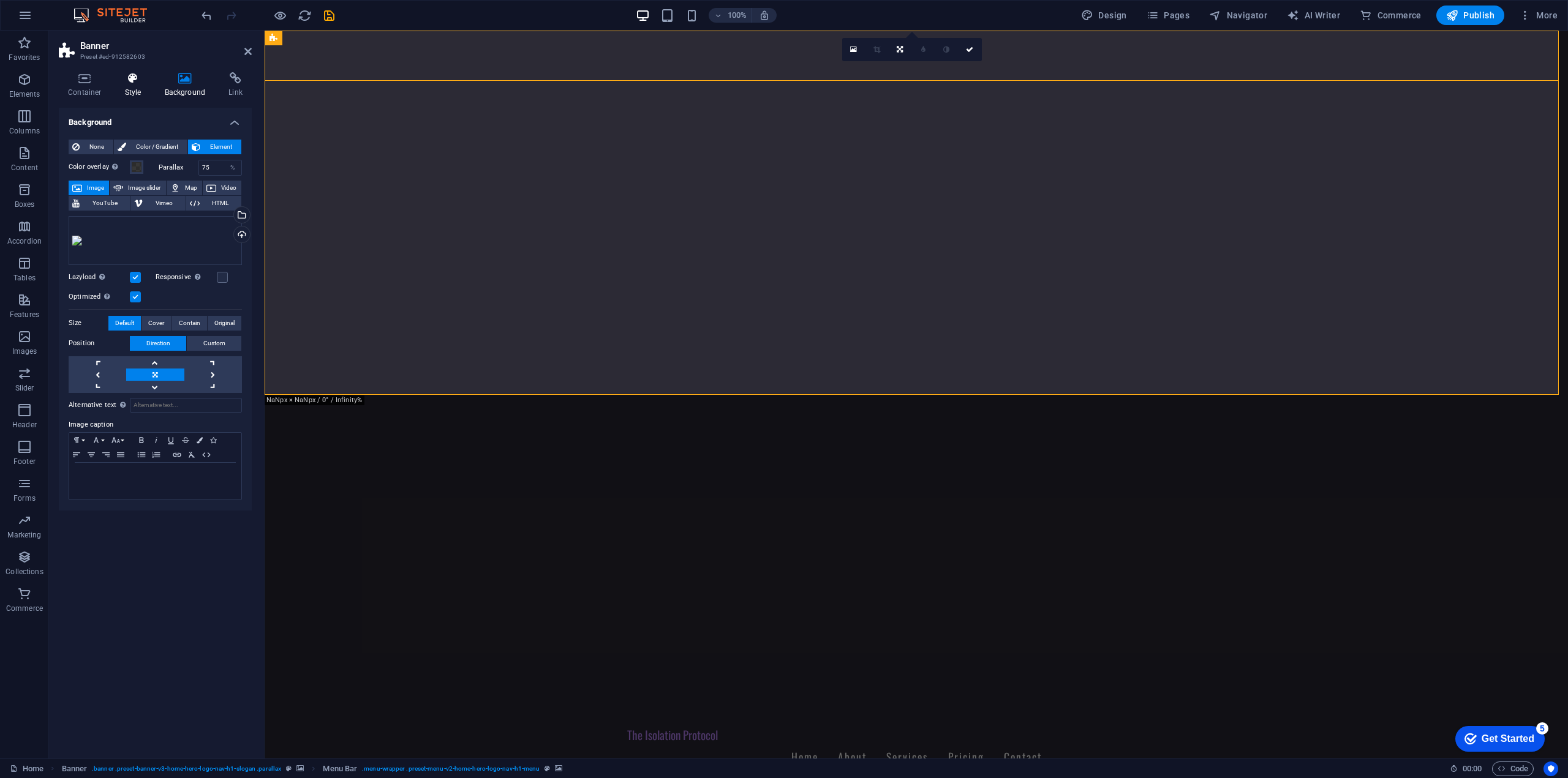
click at [119, 87] on h4 "Style" at bounding box center [135, 85] width 40 height 26
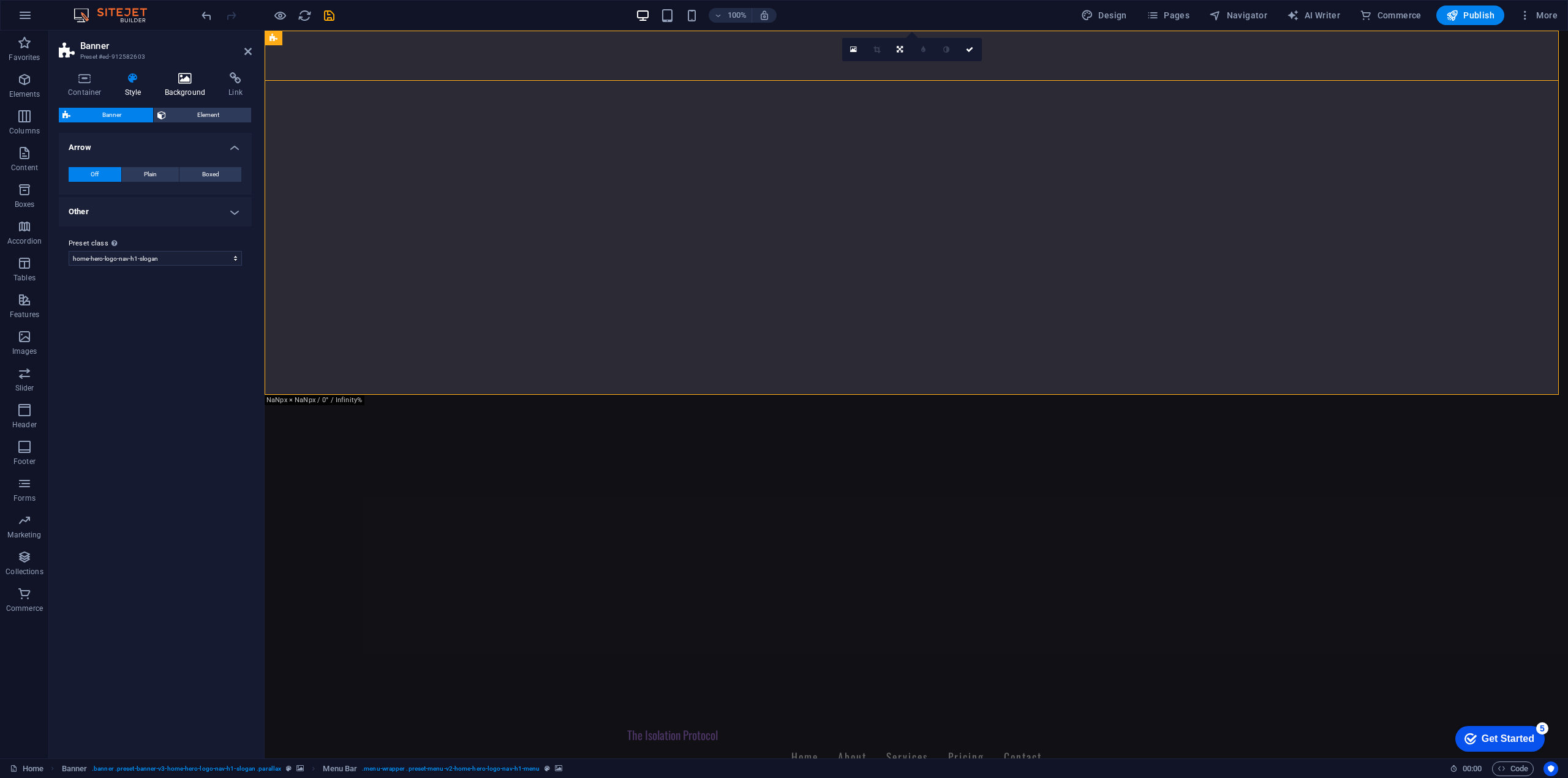
click at [182, 83] on icon at bounding box center [185, 78] width 60 height 12
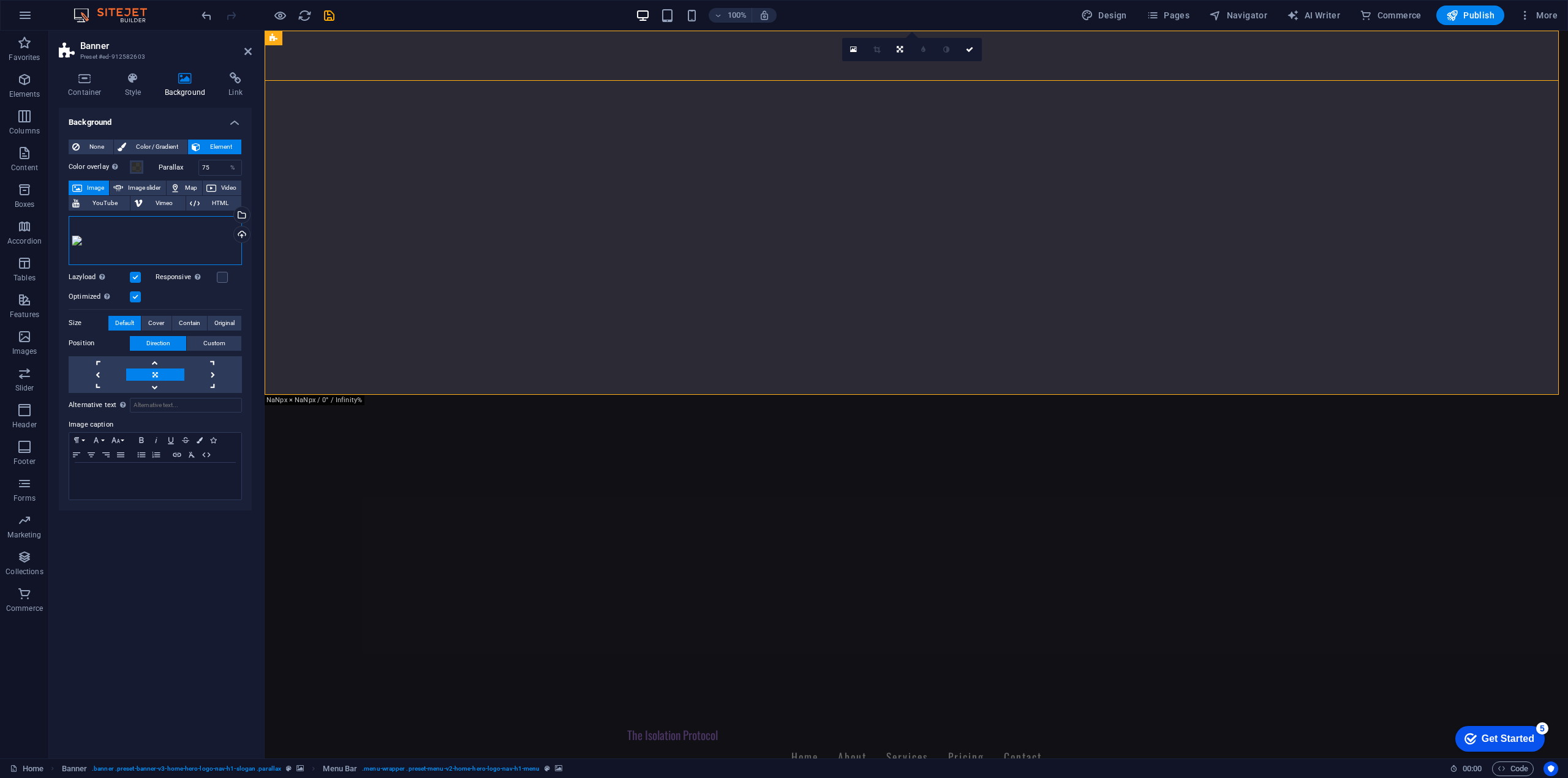
click at [211, 237] on div "Drag files here, click to choose files or select files from Files or our free s…" at bounding box center [155, 241] width 173 height 49
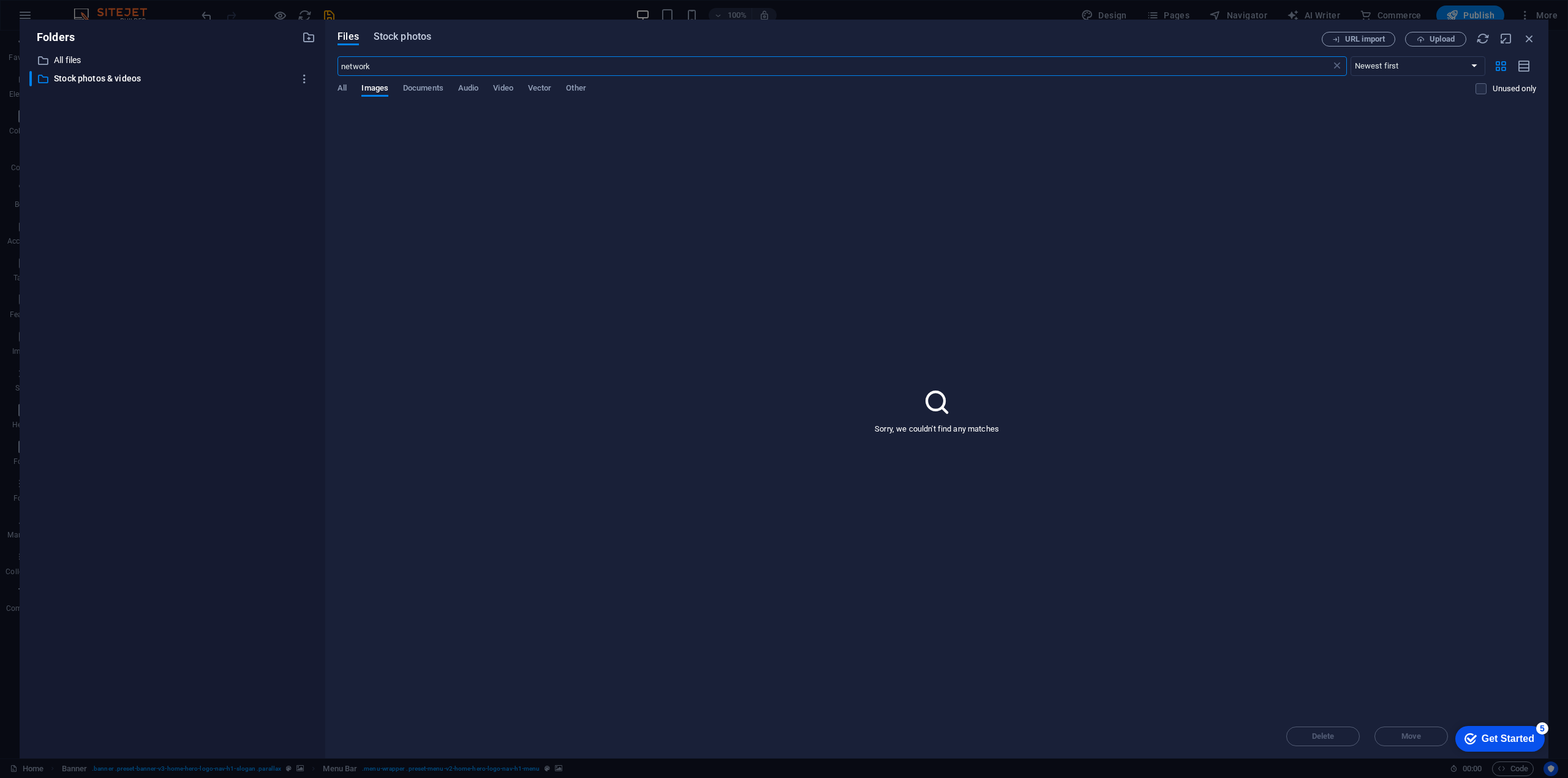
click at [390, 40] on span "Stock photos" at bounding box center [403, 37] width 58 height 14
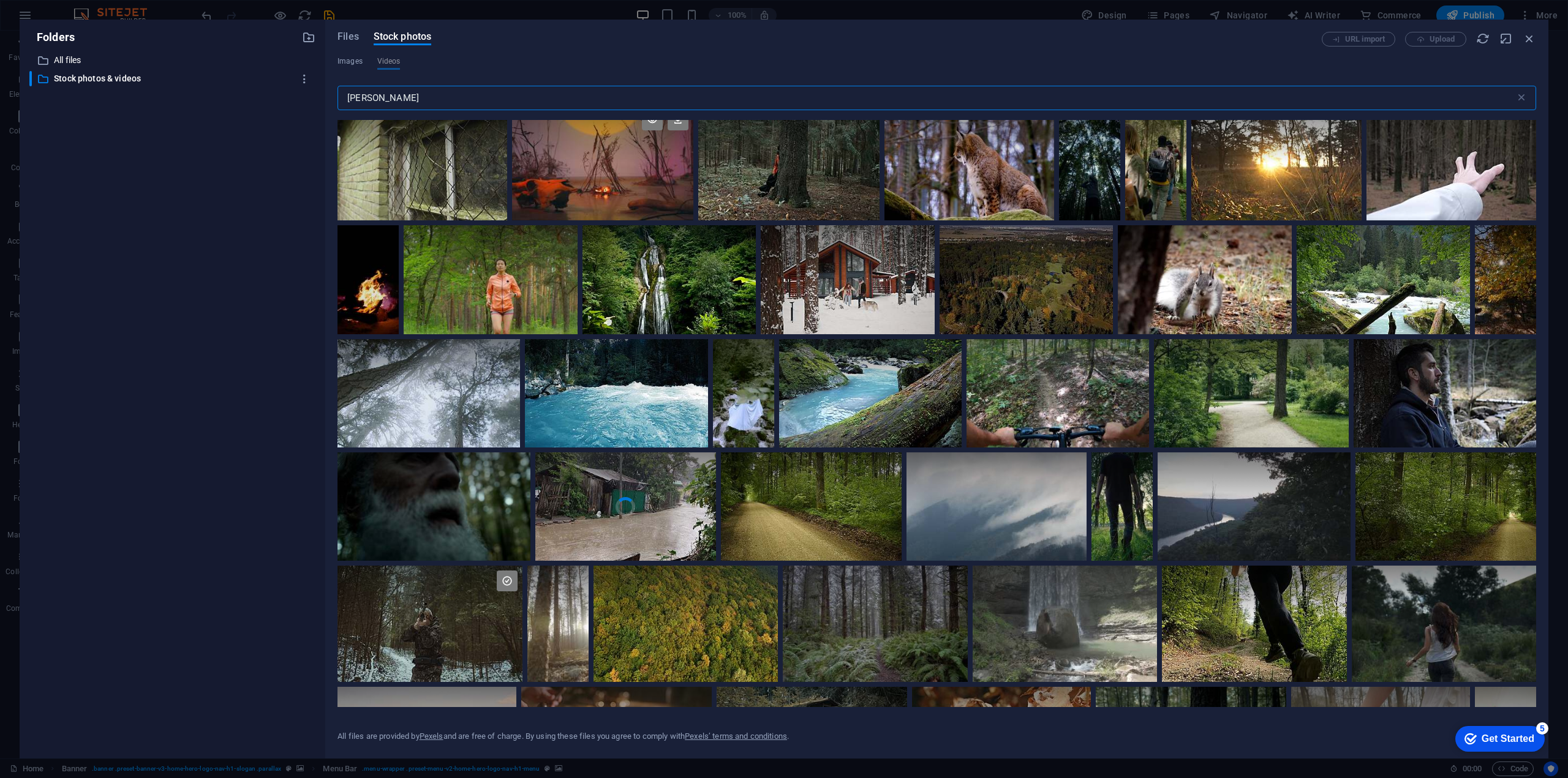
scroll to position [6059, 0]
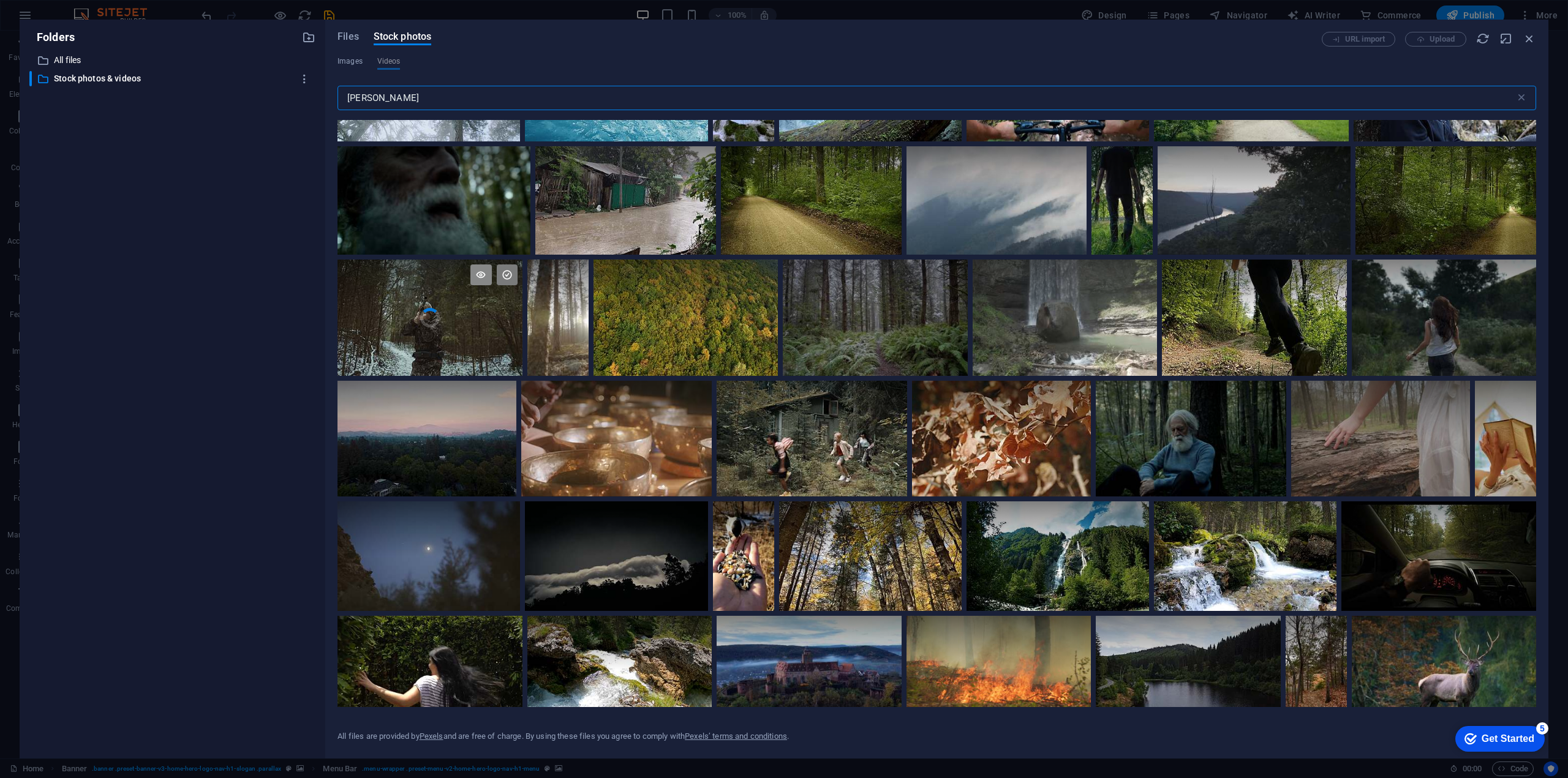
click at [476, 264] on icon at bounding box center [481, 275] width 21 height 21
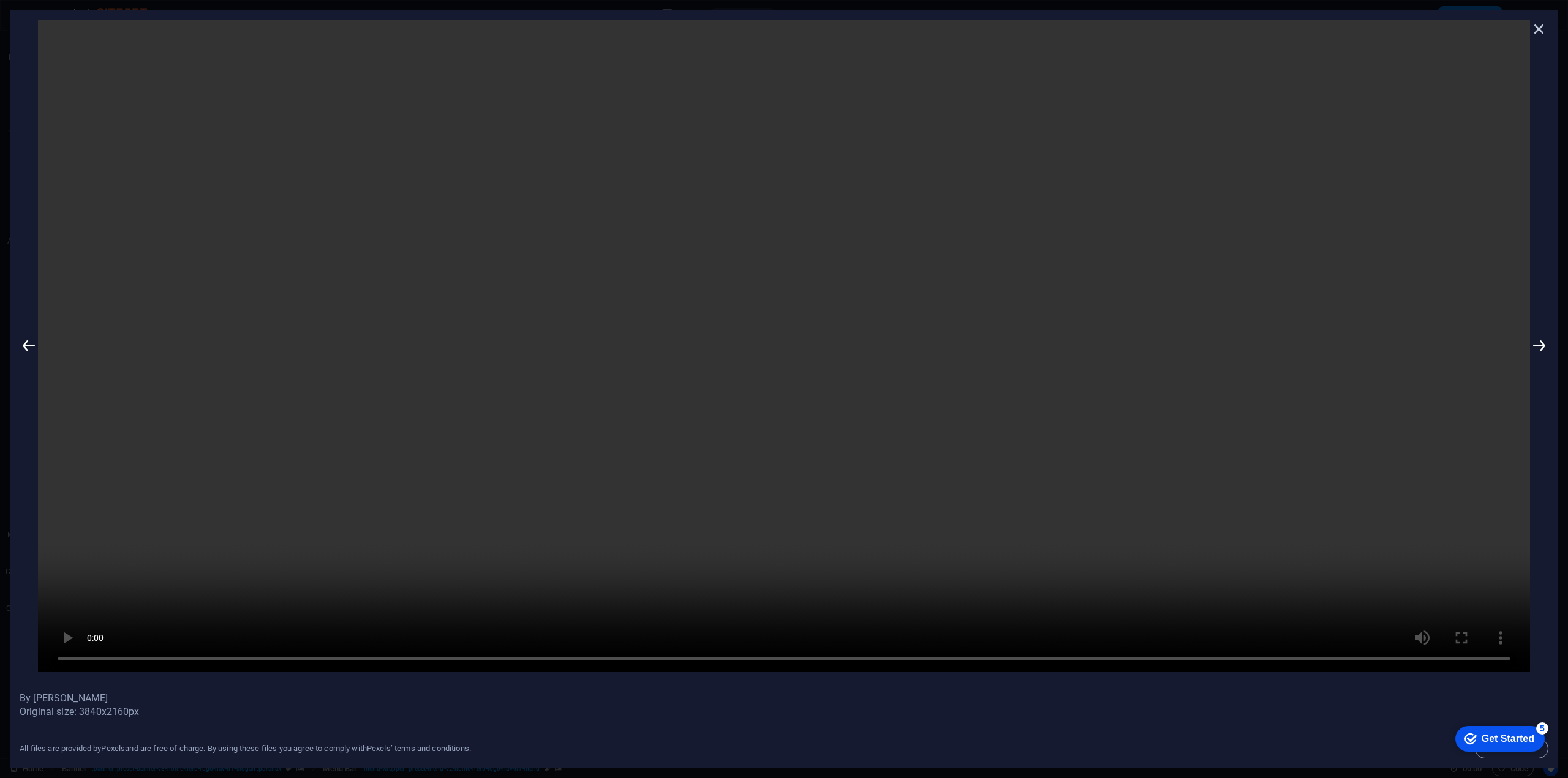
click at [1542, 26] on icon at bounding box center [1539, 29] width 18 height 18
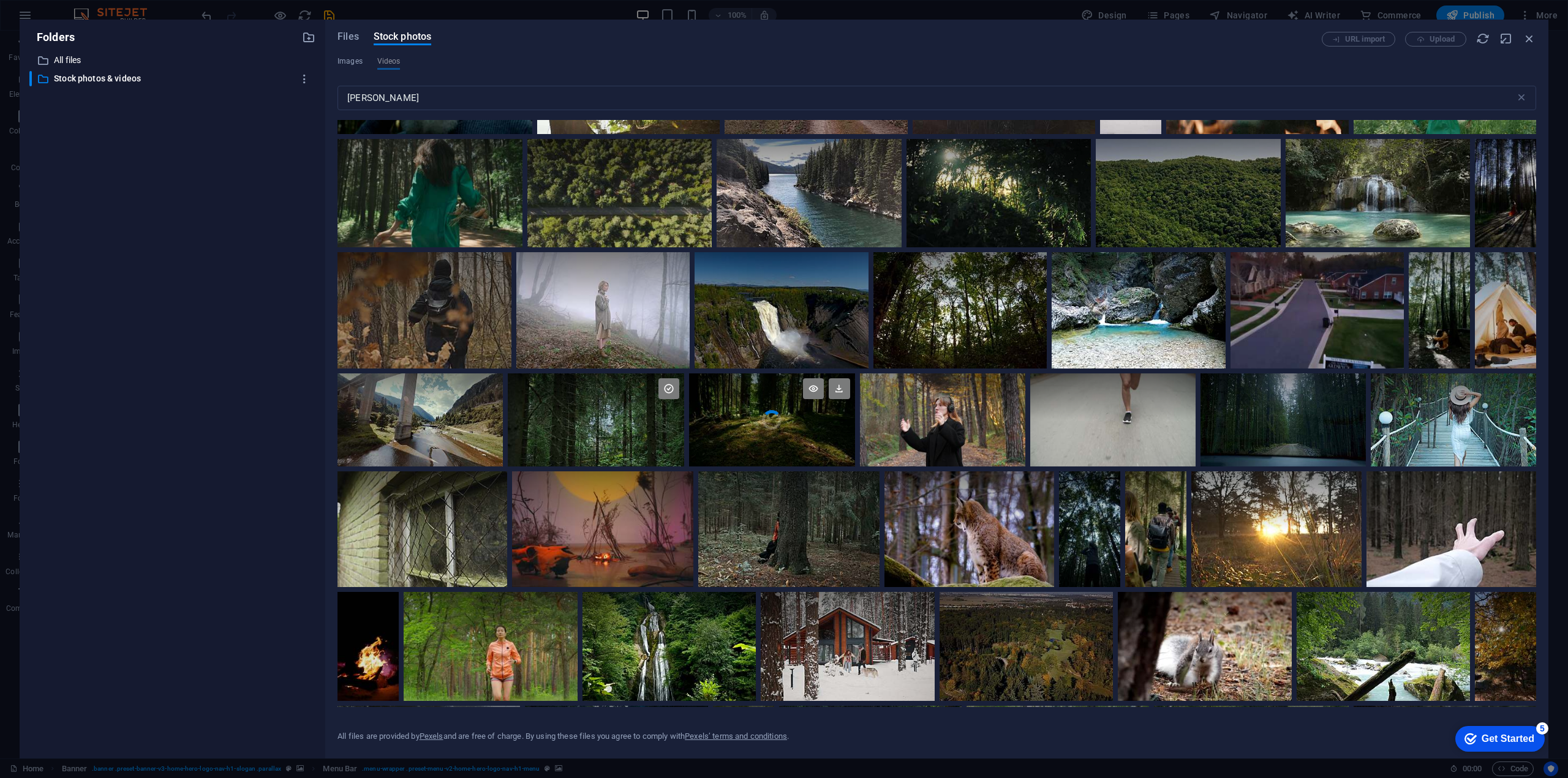
scroll to position [5386, 0]
click at [620, 430] on video "Your browser does not support the video tag." at bounding box center [595, 421] width 176 height 93
click at [642, 387] on icon at bounding box center [643, 389] width 21 height 21
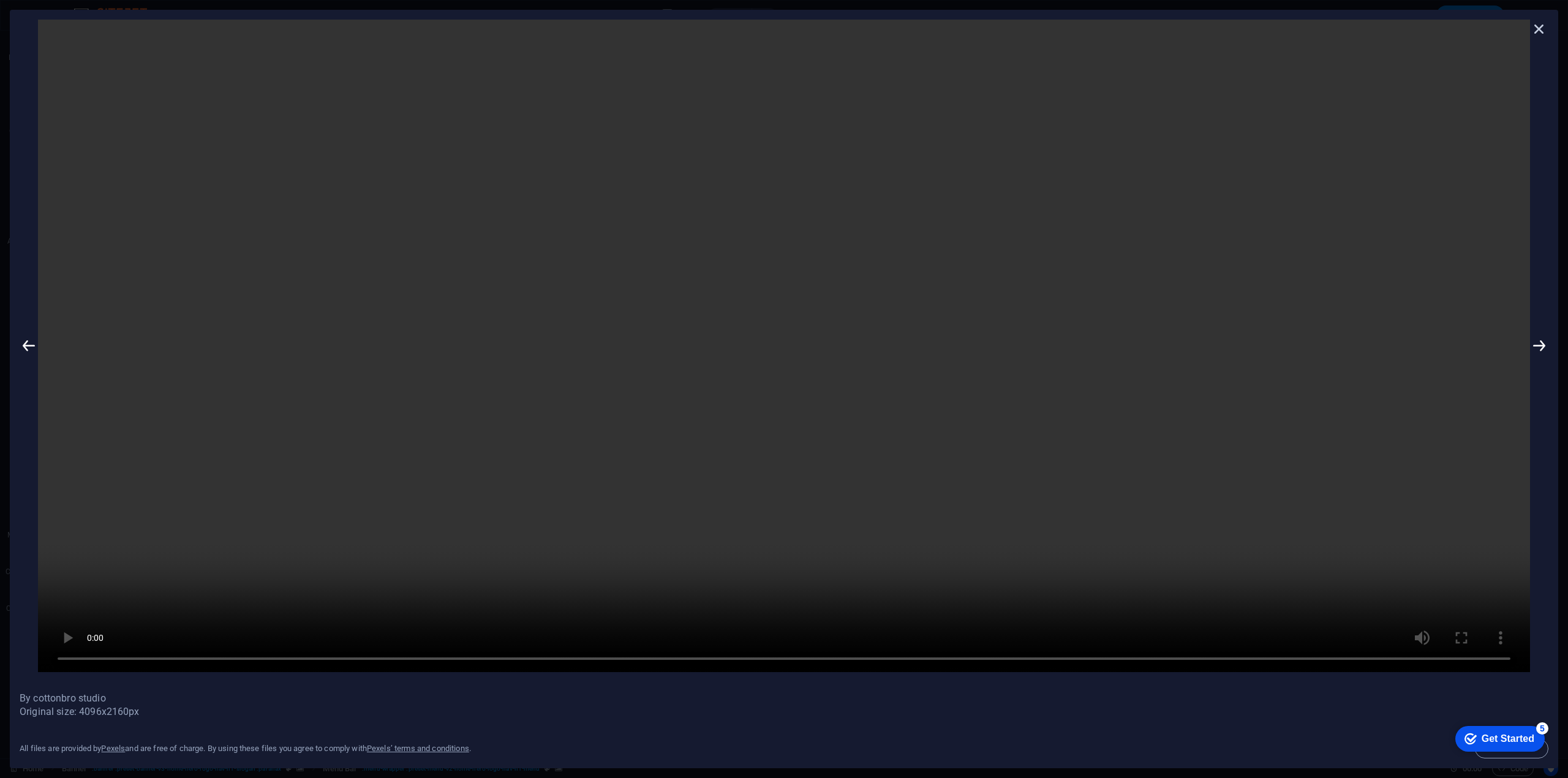
click at [1541, 35] on icon at bounding box center [1539, 29] width 18 height 18
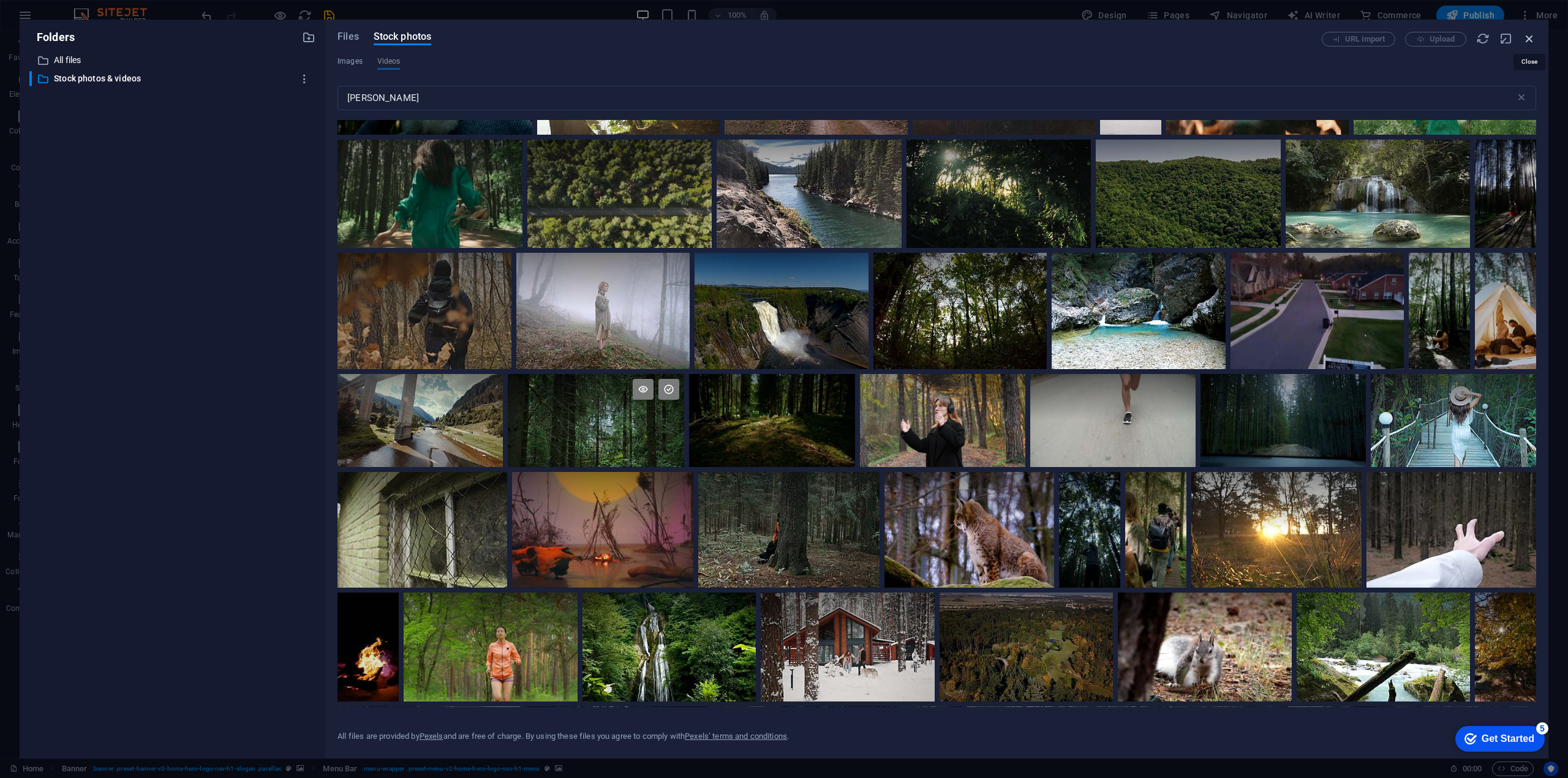
click at [1527, 38] on icon "button" at bounding box center [1529, 39] width 14 height 14
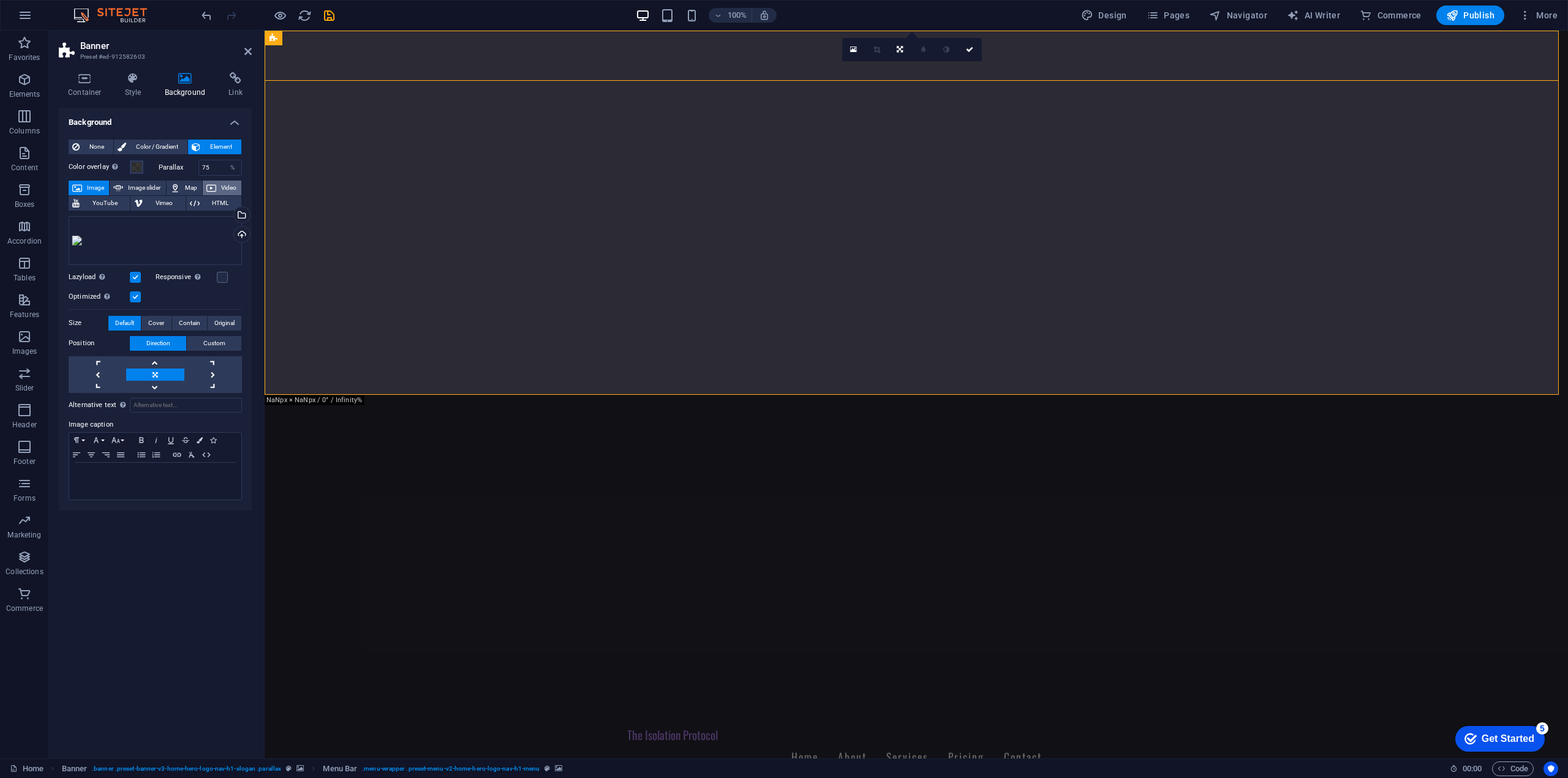
click at [225, 185] on span "Video" at bounding box center [228, 187] width 18 height 14
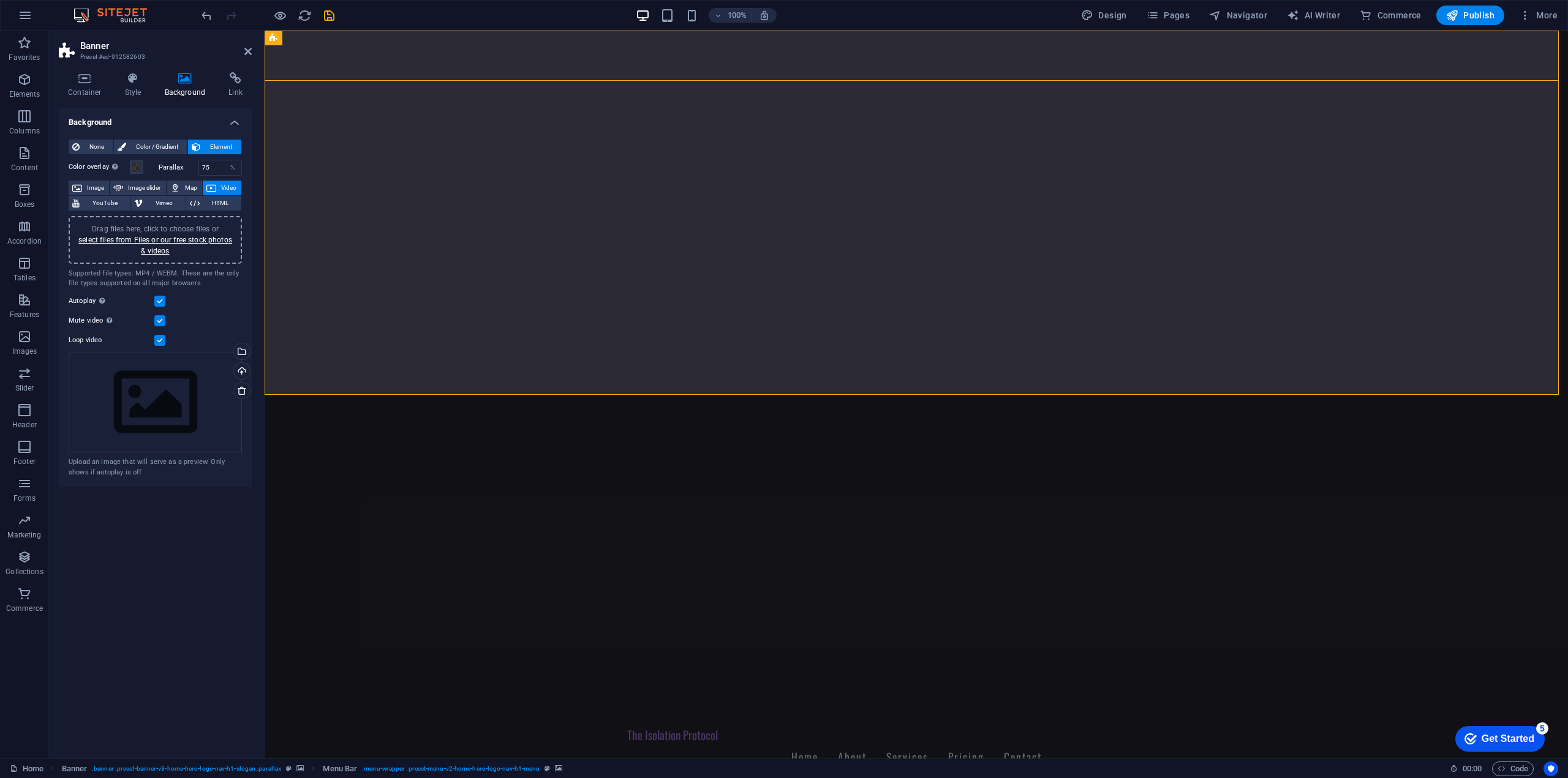
click at [165, 244] on div "Drag files here, click to choose files or select files from Files or our free s…" at bounding box center [155, 240] width 159 height 33
click at [163, 340] on label at bounding box center [159, 340] width 11 height 11
click at [0, 0] on input "Loop video" at bounding box center [0, 0] width 0 height 0
click at [159, 300] on label at bounding box center [159, 301] width 11 height 11
click at [0, 0] on input "Autoplay Autoplay is only available if muted is checked" at bounding box center [0, 0] width 0 height 0
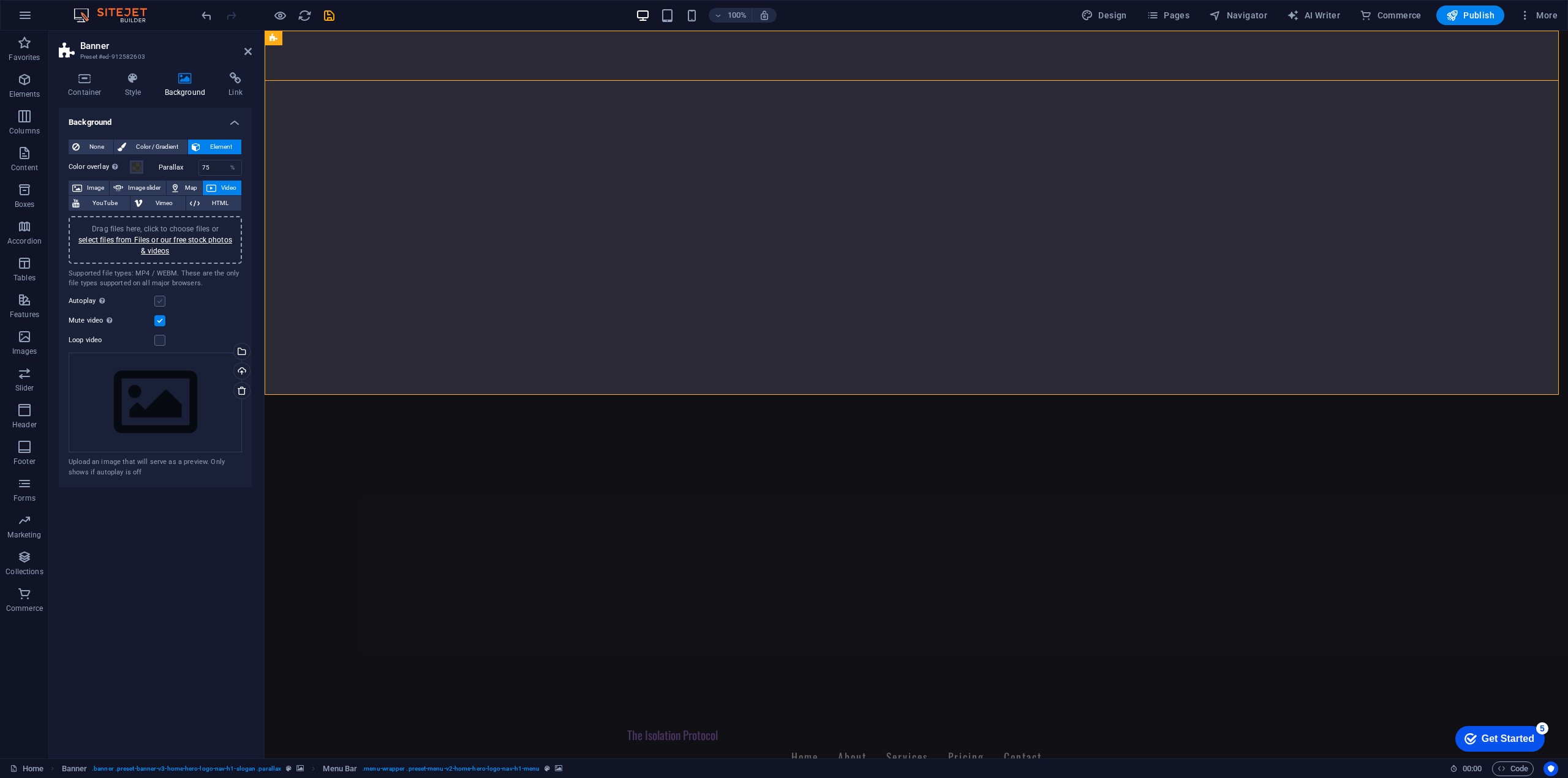
click at [161, 302] on label at bounding box center [159, 301] width 11 height 11
click at [0, 0] on input "Autoplay Autoplay is only available if muted is checked" at bounding box center [0, 0] width 0 height 0
click at [153, 338] on label "Loop video" at bounding box center [111, 340] width 86 height 14
click at [0, 0] on input "Loop video" at bounding box center [0, 0] width 0 height 0
click at [161, 320] on label at bounding box center [159, 321] width 11 height 11
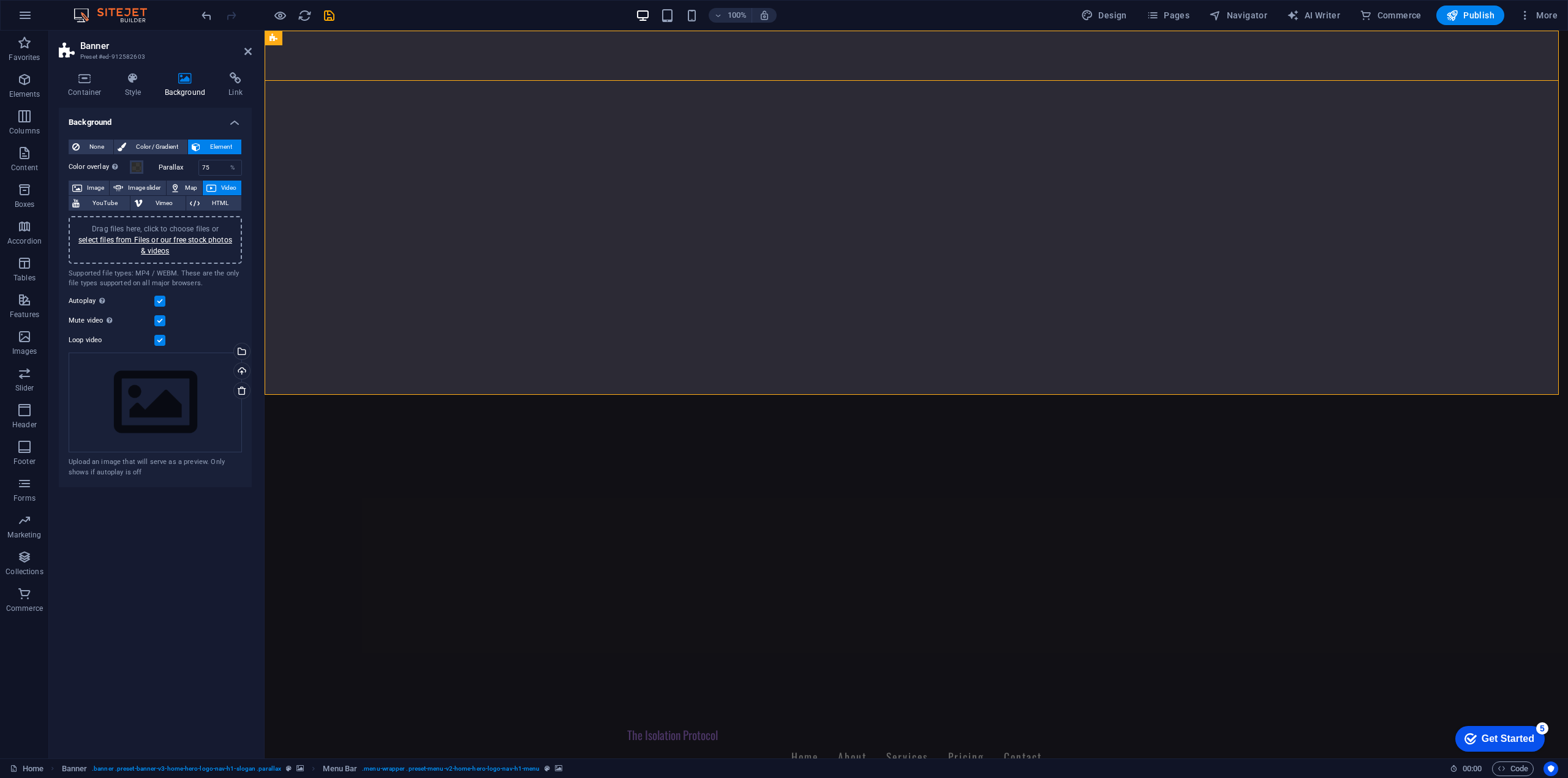
click at [0, 0] on input "Mute video Autoplay will be available if muted is checked" at bounding box center [0, 0] width 0 height 0
click at [161, 320] on label at bounding box center [159, 321] width 11 height 11
click at [0, 0] on input "Mute video Autoplay will be available if muted is checked" at bounding box center [0, 0] width 0 height 0
click at [161, 302] on label at bounding box center [159, 301] width 11 height 11
click at [0, 0] on input "Autoplay Autoplay is only available if muted is checked" at bounding box center [0, 0] width 0 height 0
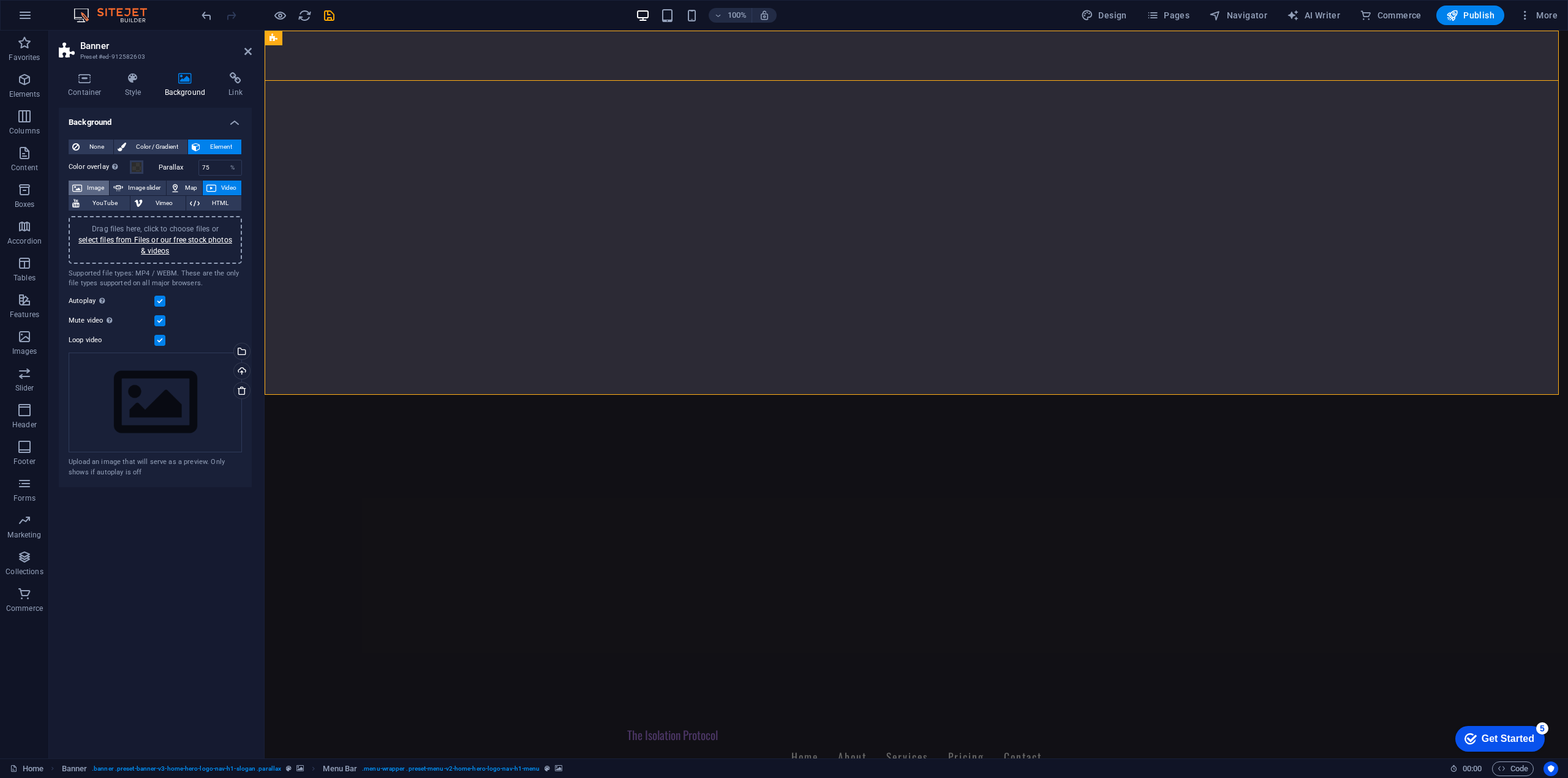
click at [97, 185] on span "Image" at bounding box center [96, 187] width 20 height 14
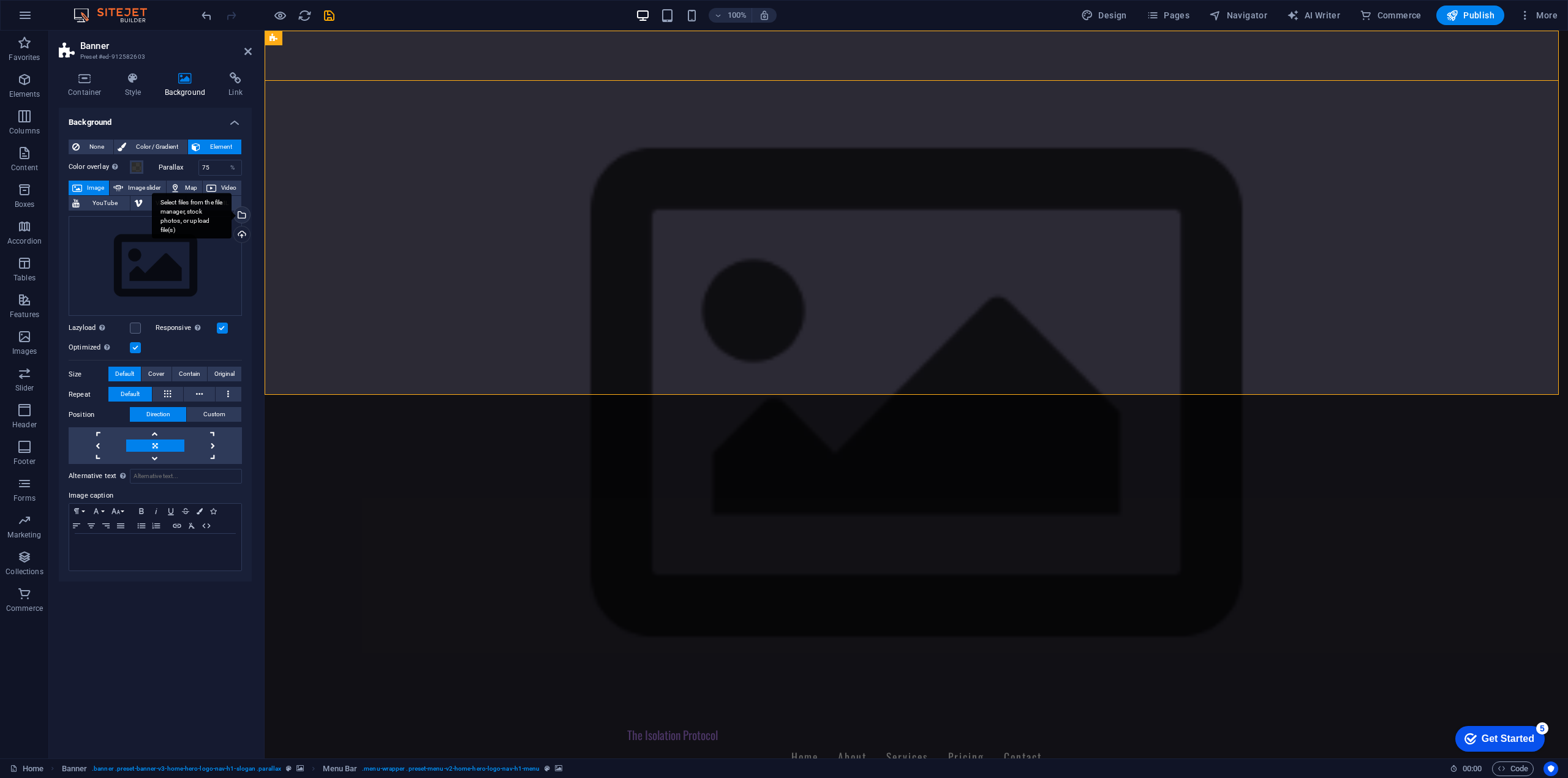
click at [241, 221] on div "Select files from the file manager, stock photos, or upload file(s)" at bounding box center [241, 216] width 18 height 18
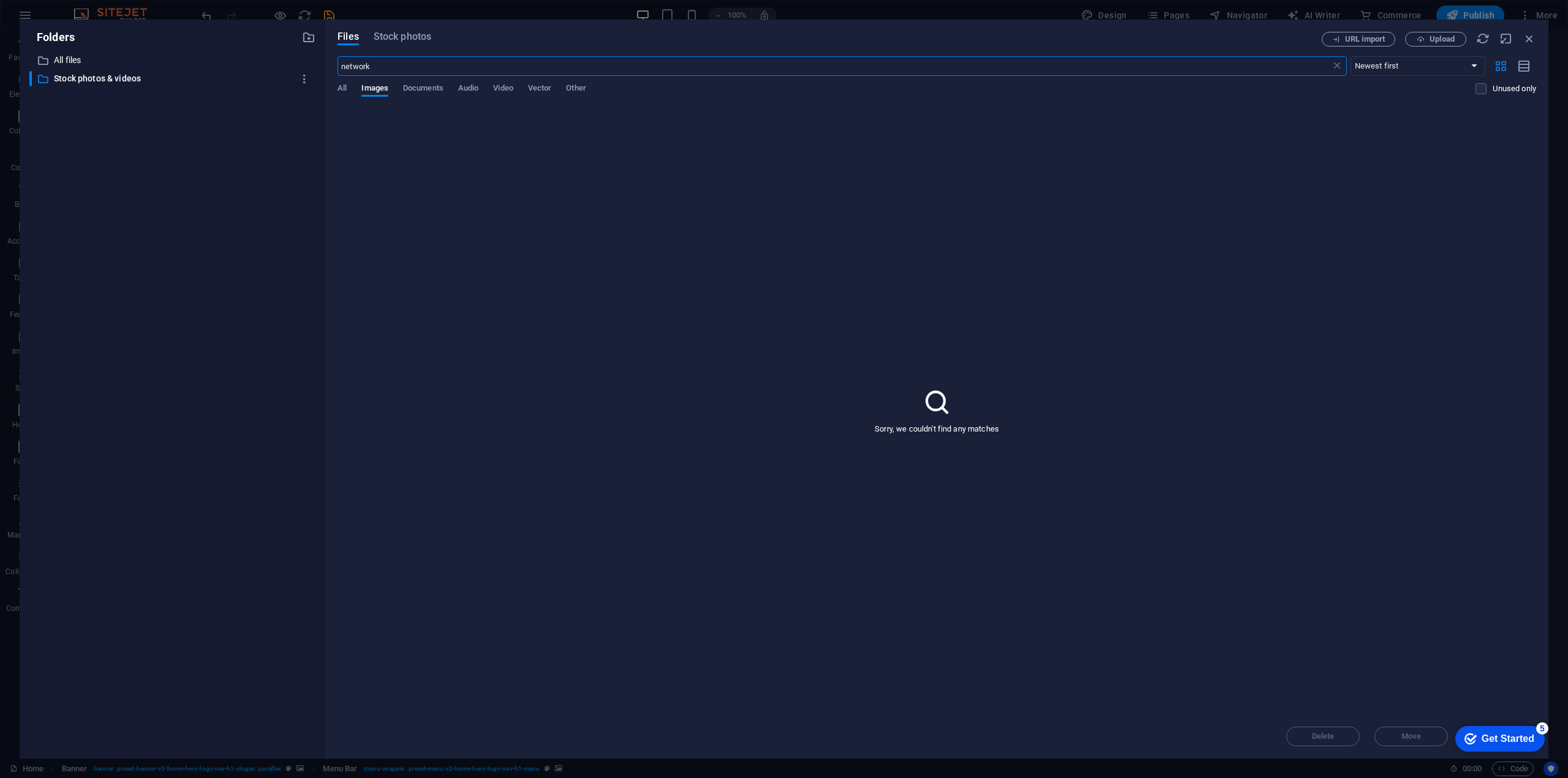
click at [414, 25] on div "Files Stock photos URL import Upload network ​ Newest first Oldest first Name (…" at bounding box center [936, 389] width 1223 height 739
click at [409, 36] on span "Stock photos" at bounding box center [403, 37] width 58 height 14
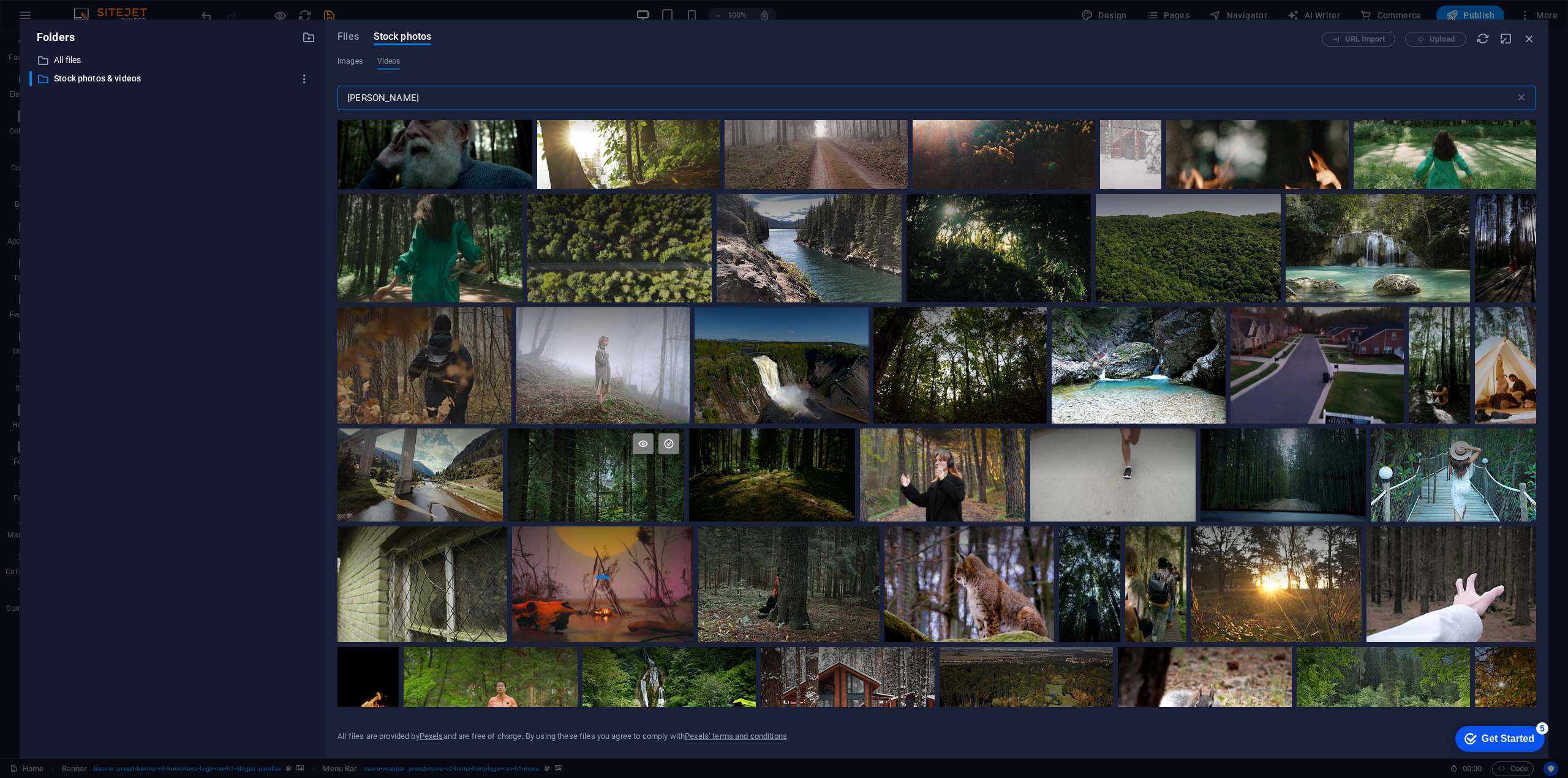
scroll to position [5325, 0]
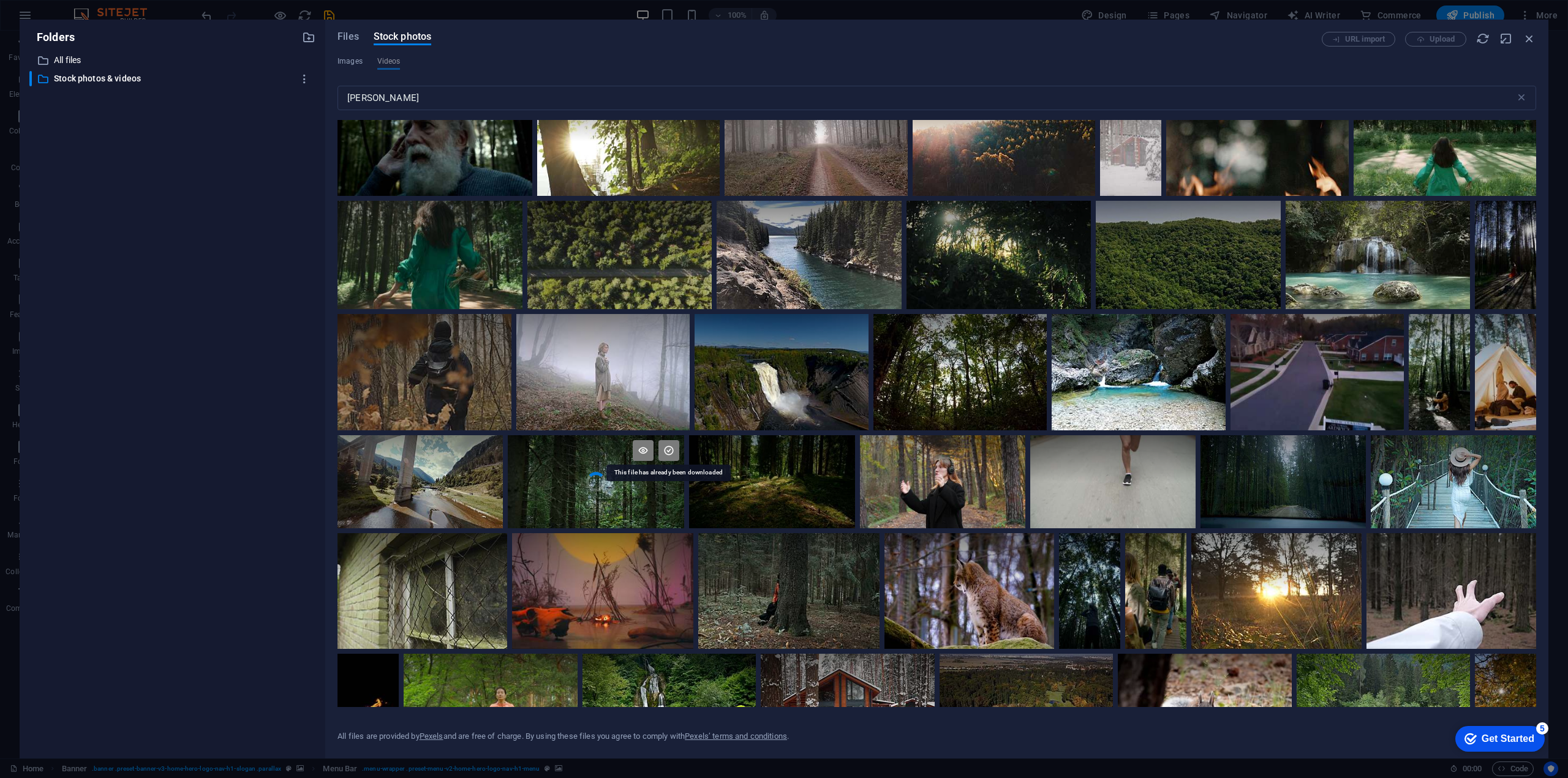
click at [666, 444] on icon at bounding box center [669, 450] width 21 height 21
click at [626, 491] on div at bounding box center [595, 505] width 176 height 47
click at [1529, 39] on icon "button" at bounding box center [1529, 39] width 14 height 14
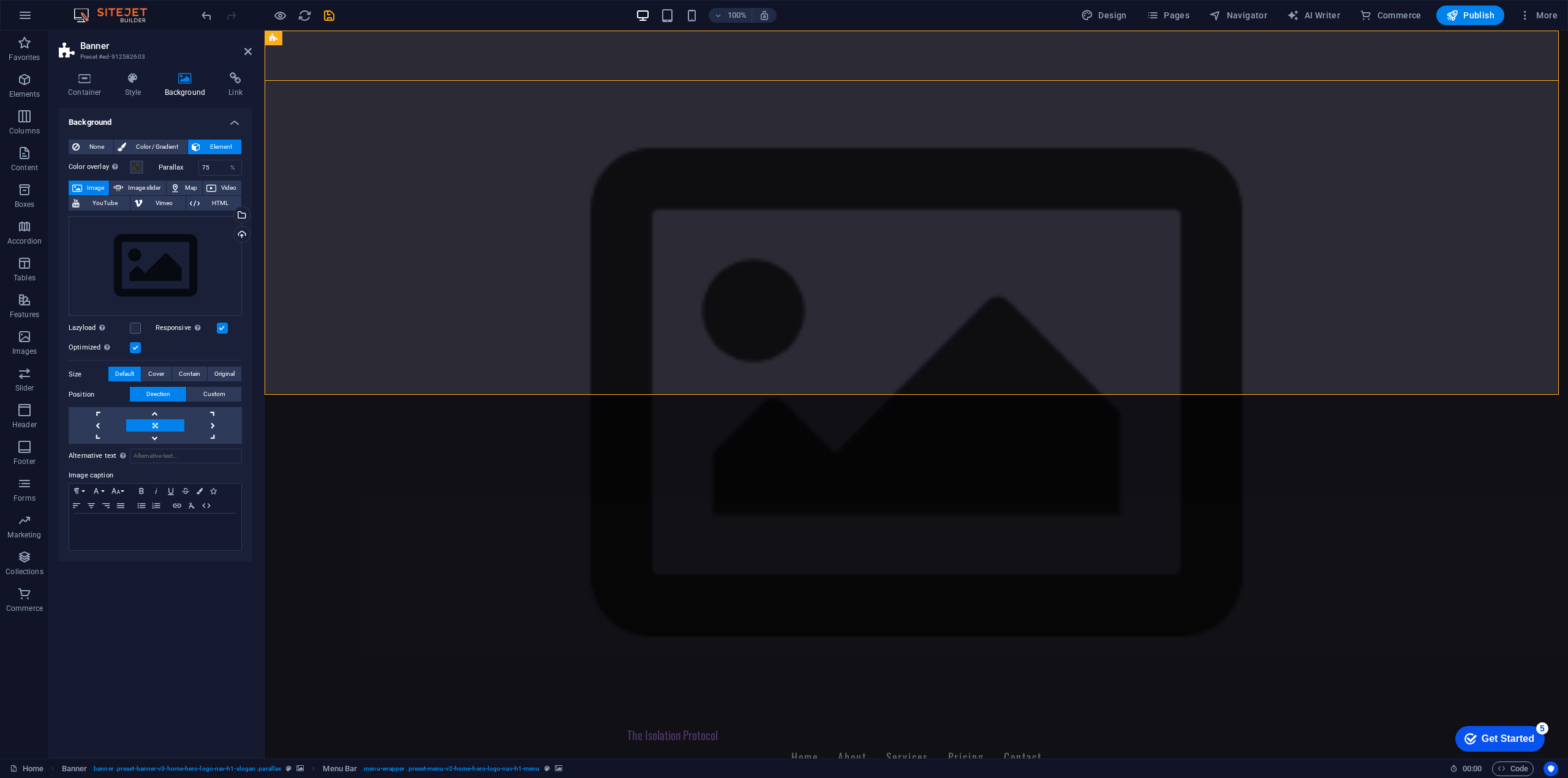
drag, startPoint x: 158, startPoint y: 292, endPoint x: 253, endPoint y: 255, distance: 102.0
click at [253, 255] on div "Container Style Background Link Size Height Default px rem % vh vw Min. height …" at bounding box center [155, 410] width 212 height 696
click at [188, 301] on div "Drag files here, click to choose files or select files from Files or our free s…" at bounding box center [155, 266] width 173 height 100
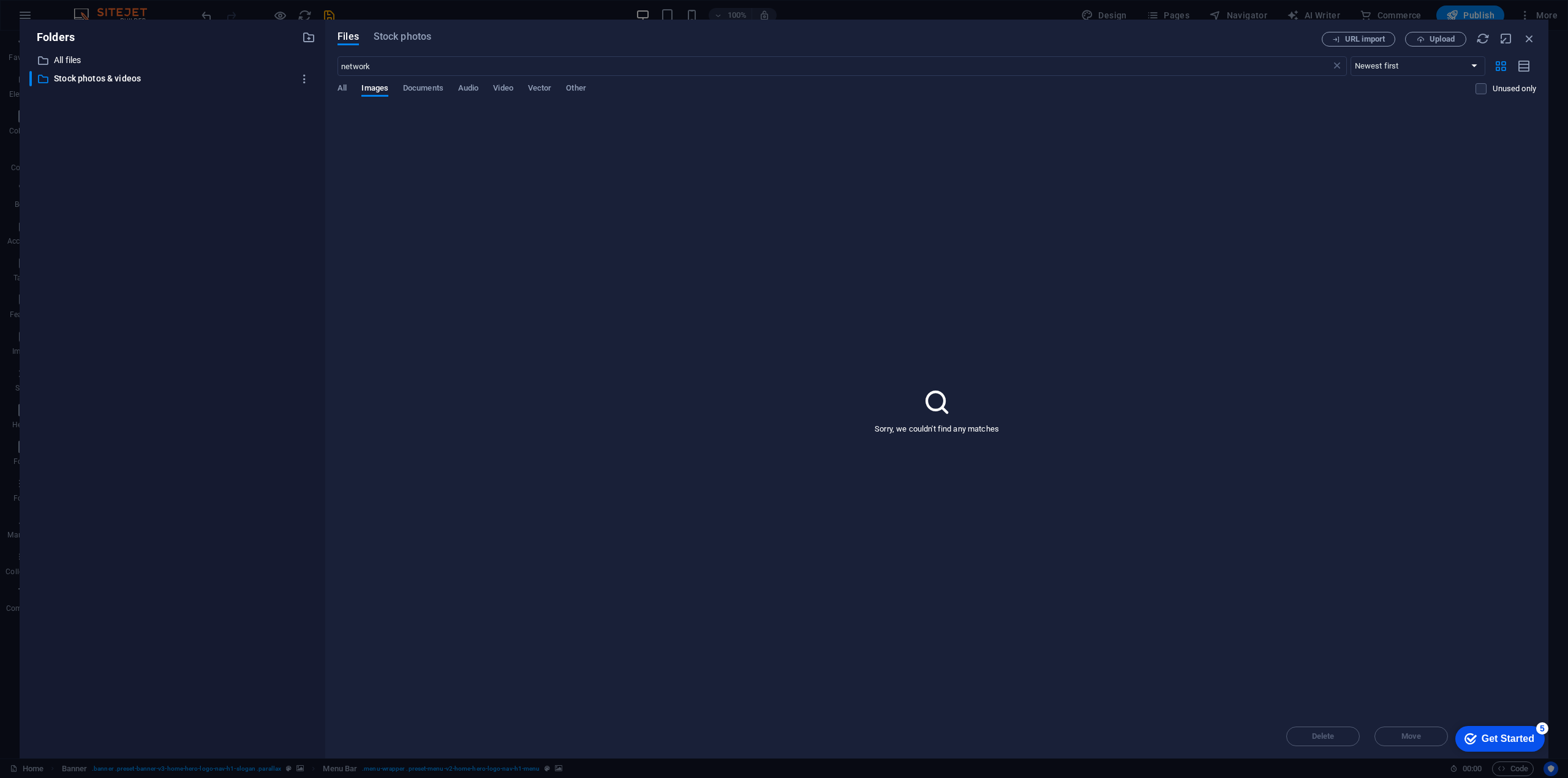
click at [173, 68] on div "​ All files All files ​ Stock photos & videos Stock photos & videos" at bounding box center [172, 400] width 286 height 696
click at [122, 54] on p "All files" at bounding box center [173, 60] width 239 height 14
click at [73, 52] on div "​ All files All files" at bounding box center [161, 60] width 264 height 15
click at [445, 138] on div "Sorry, we couldn't find any matches" at bounding box center [936, 410] width 1198 height 608
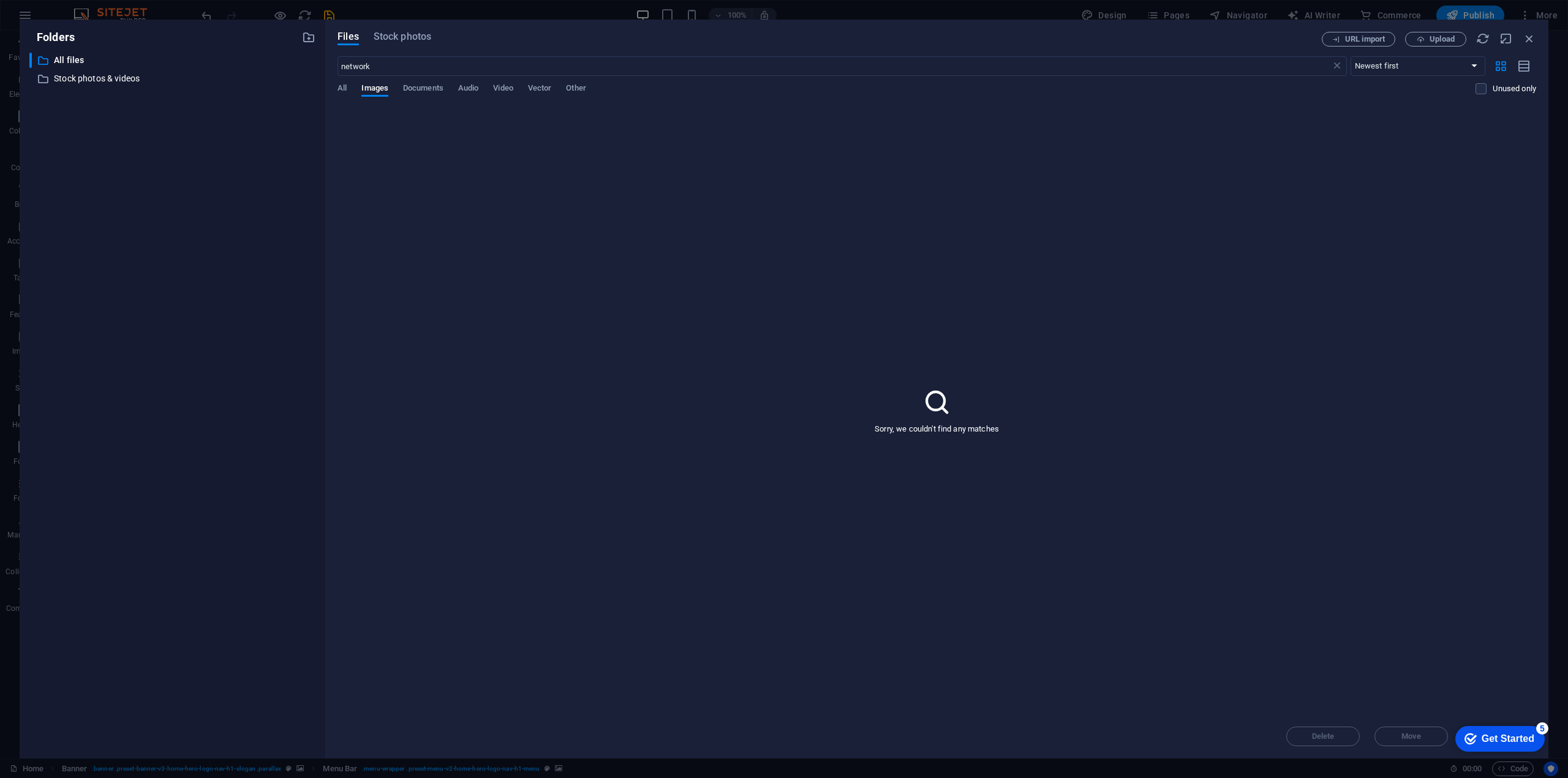
click at [445, 138] on div "Sorry, we couldn't find any matches" at bounding box center [936, 410] width 1198 height 608
click at [1481, 37] on icon "button" at bounding box center [1482, 39] width 14 height 14
click at [1482, 37] on div "URL import Upload" at bounding box center [1428, 39] width 214 height 14
drag, startPoint x: 1532, startPoint y: 37, endPoint x: 1262, endPoint y: 9, distance: 271.4
click at [1532, 37] on icon "button" at bounding box center [1529, 39] width 14 height 14
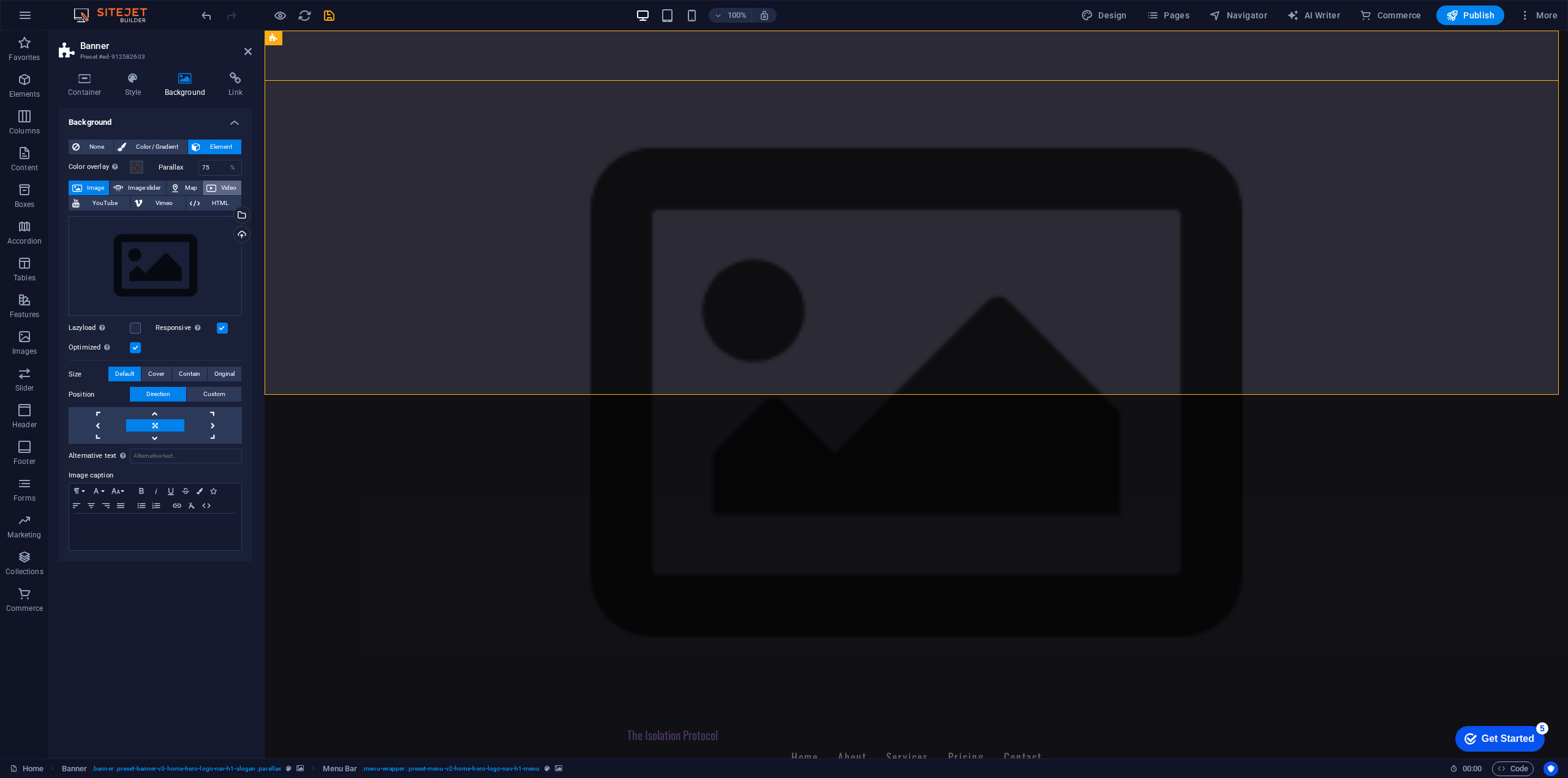
click at [212, 182] on icon at bounding box center [211, 187] width 10 height 14
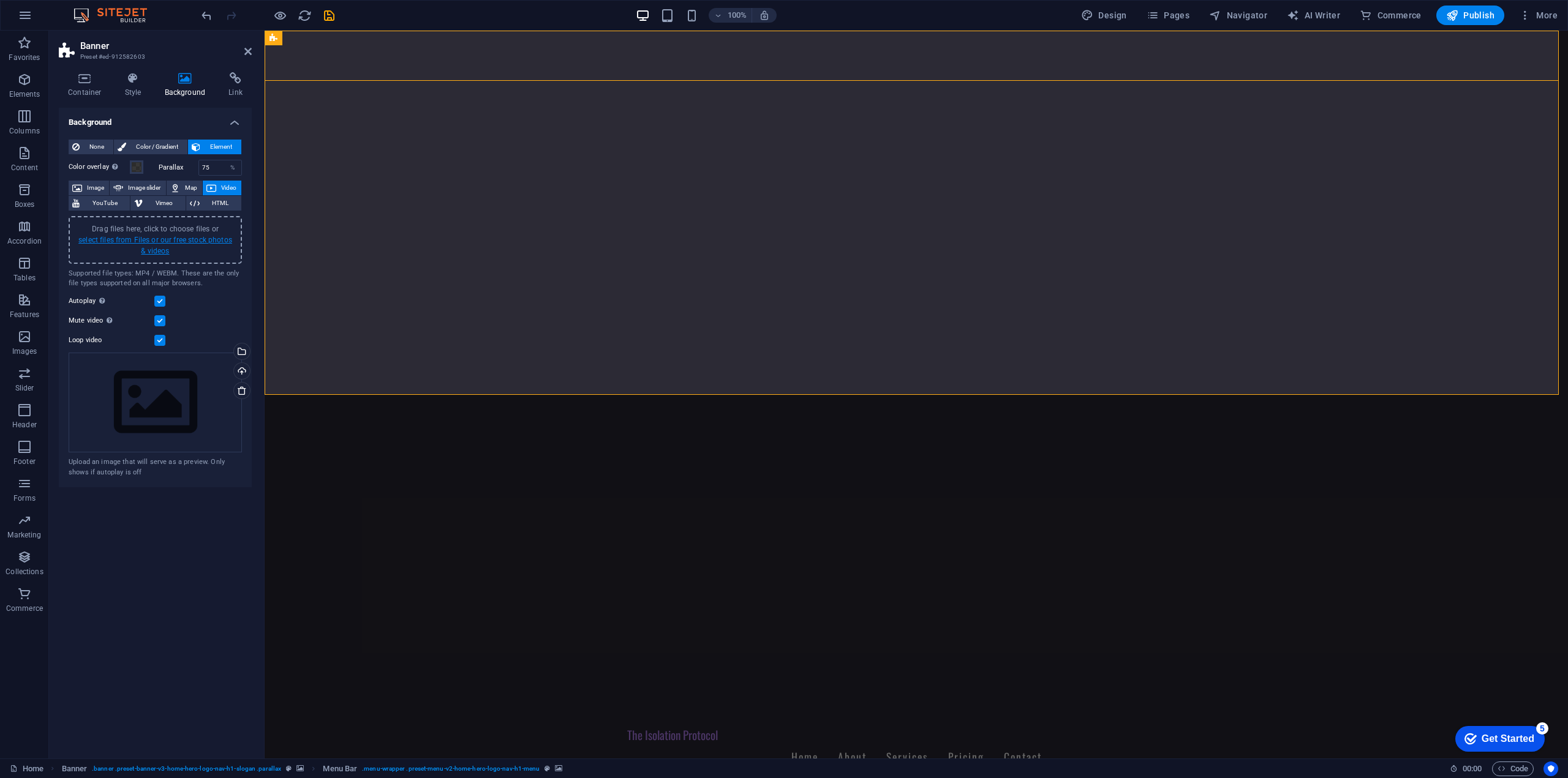
click at [180, 237] on link "select files from Files or our free stock photos & videos" at bounding box center [155, 246] width 153 height 20
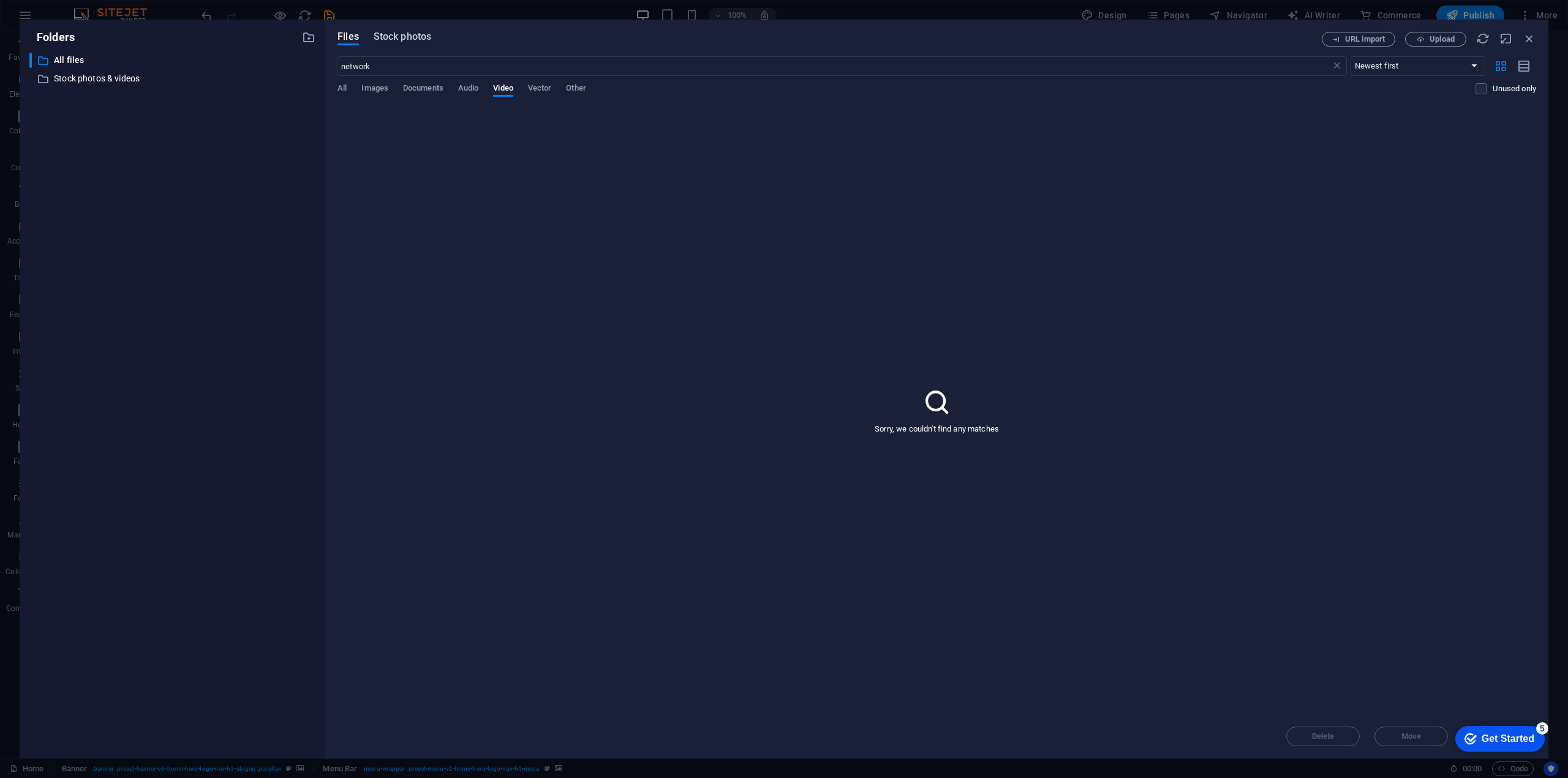
click at [414, 40] on span "Stock photos" at bounding box center [403, 37] width 58 height 14
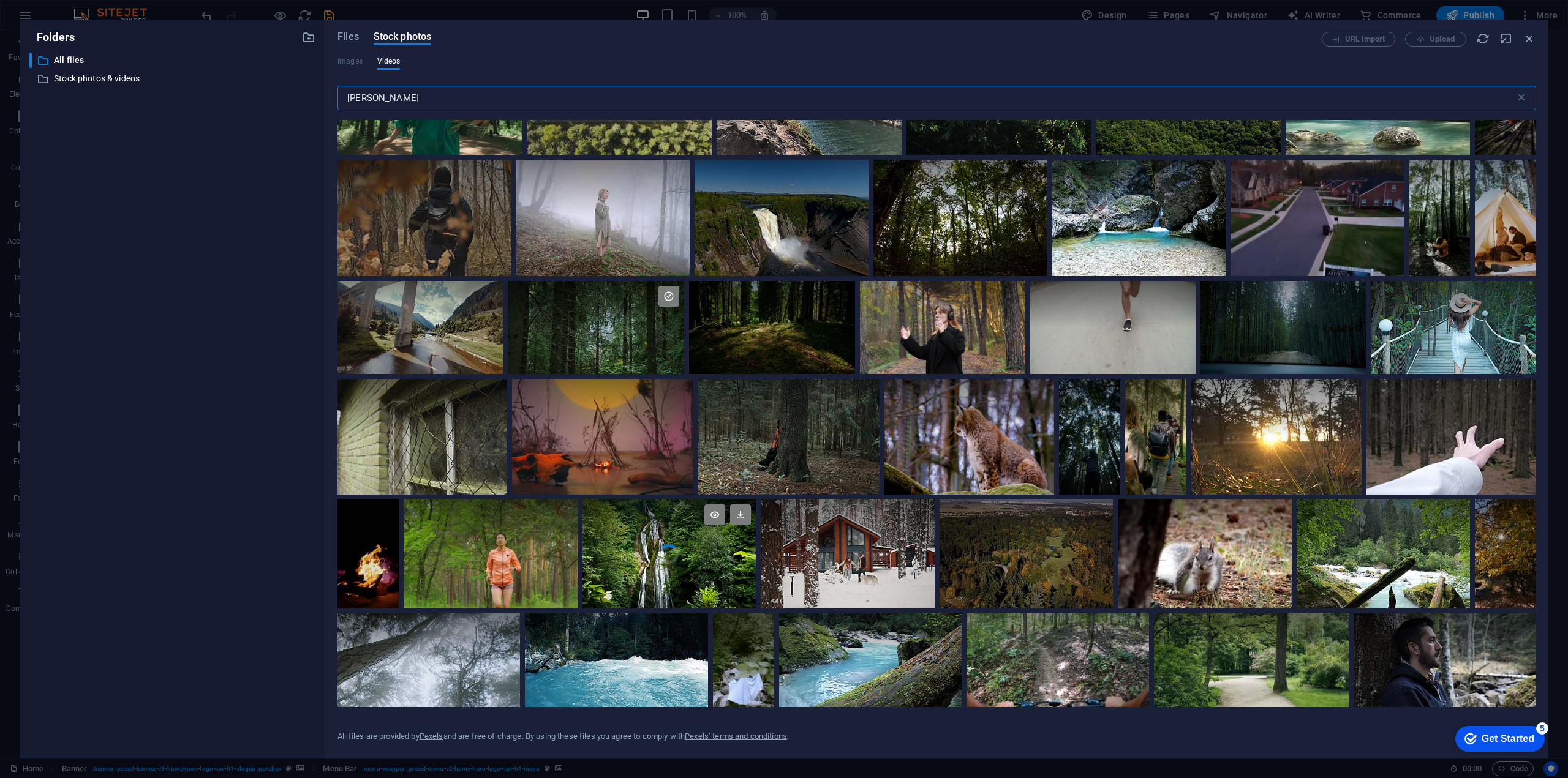
scroll to position [5472, 0]
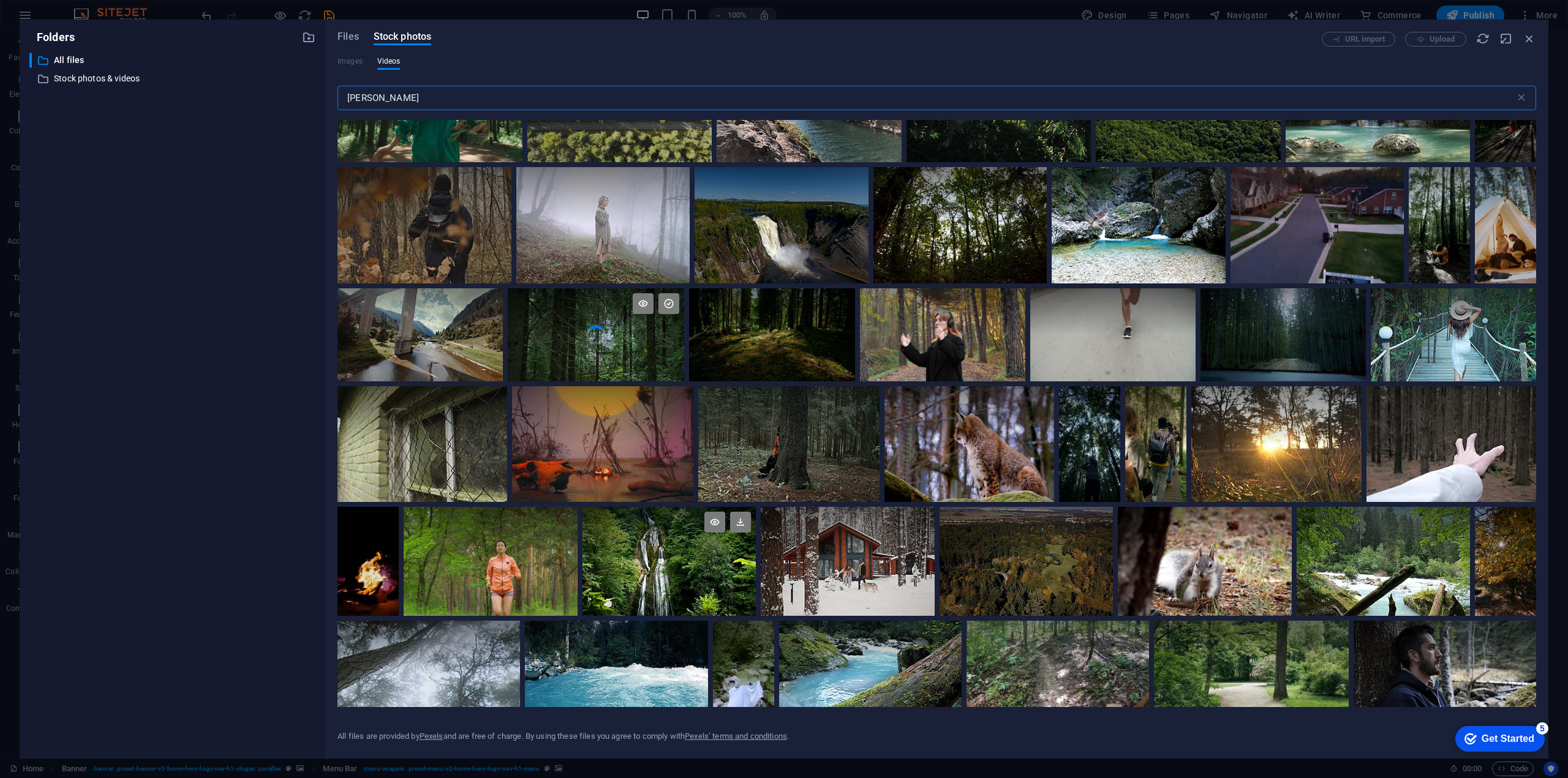
click at [605, 343] on video "Your browser does not support the video tag." at bounding box center [595, 335] width 176 height 93
click at [1535, 39] on icon "button" at bounding box center [1529, 39] width 14 height 14
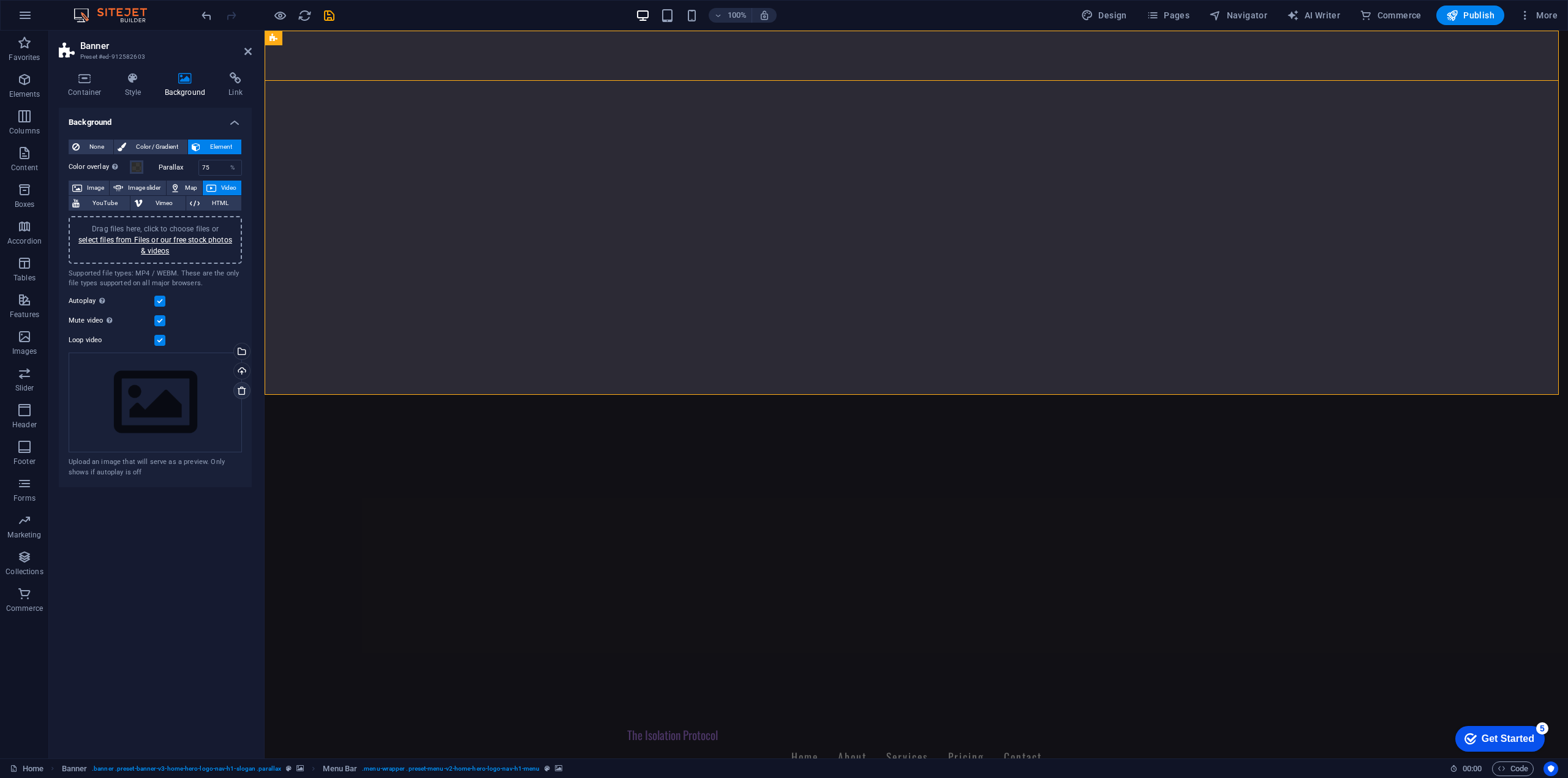
click at [242, 393] on icon at bounding box center [241, 390] width 10 height 10
click at [186, 241] on link "select files from Files or our free stock photos & videos" at bounding box center [155, 246] width 153 height 20
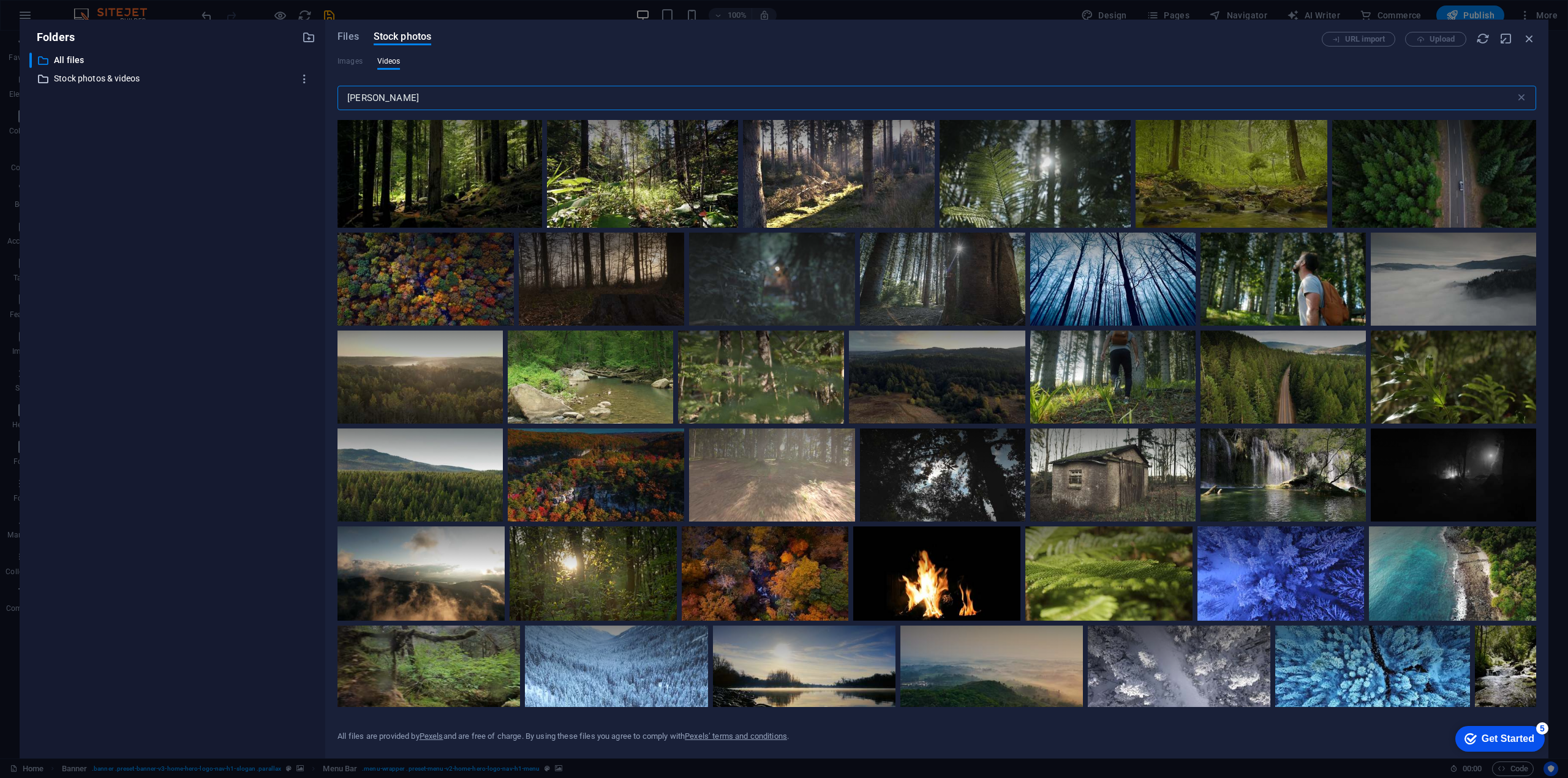
click at [120, 85] on p "Stock photos & videos" at bounding box center [173, 78] width 239 height 14
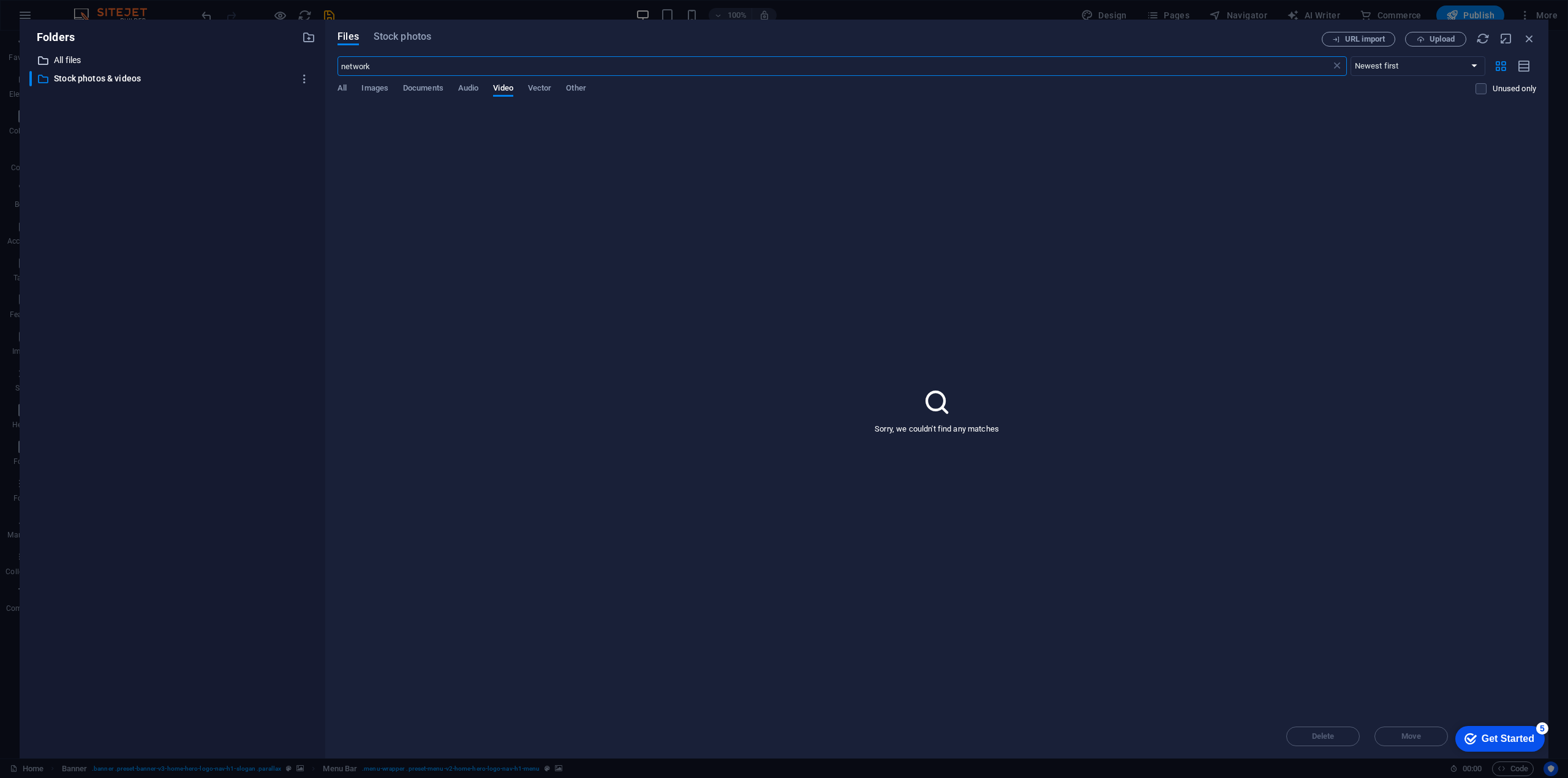
click at [80, 60] on p "All files" at bounding box center [173, 60] width 239 height 14
click at [1449, 41] on span "Upload" at bounding box center [1441, 39] width 25 height 7
click at [148, 83] on p "Stock photos & videos" at bounding box center [173, 78] width 239 height 14
click at [64, 54] on p "All files" at bounding box center [173, 60] width 239 height 14
click at [89, 74] on p "Stock photos & videos" at bounding box center [173, 78] width 239 height 14
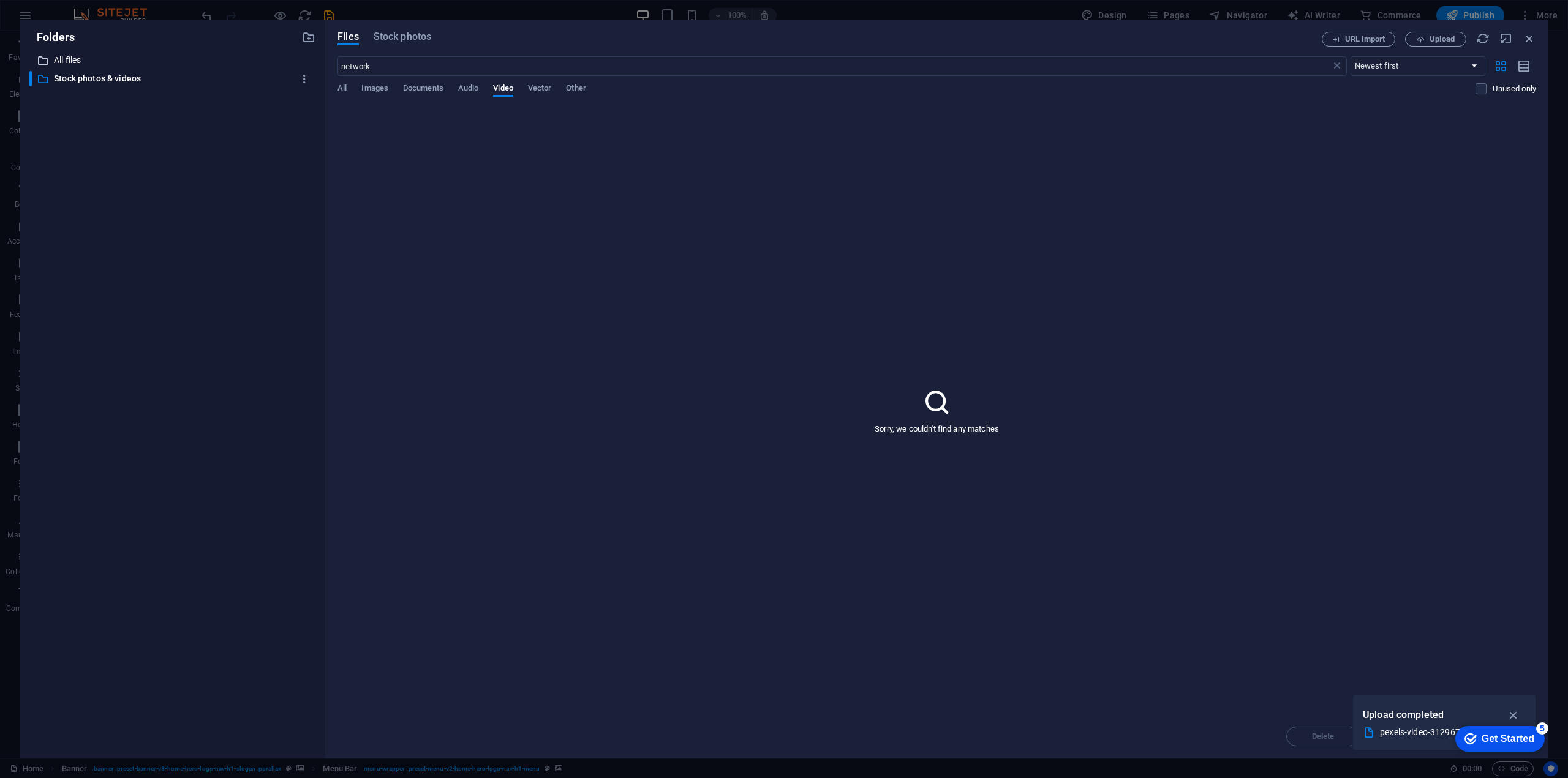
click at [75, 54] on p "All files" at bounding box center [173, 60] width 239 height 14
click at [1531, 37] on icon "button" at bounding box center [1529, 39] width 14 height 14
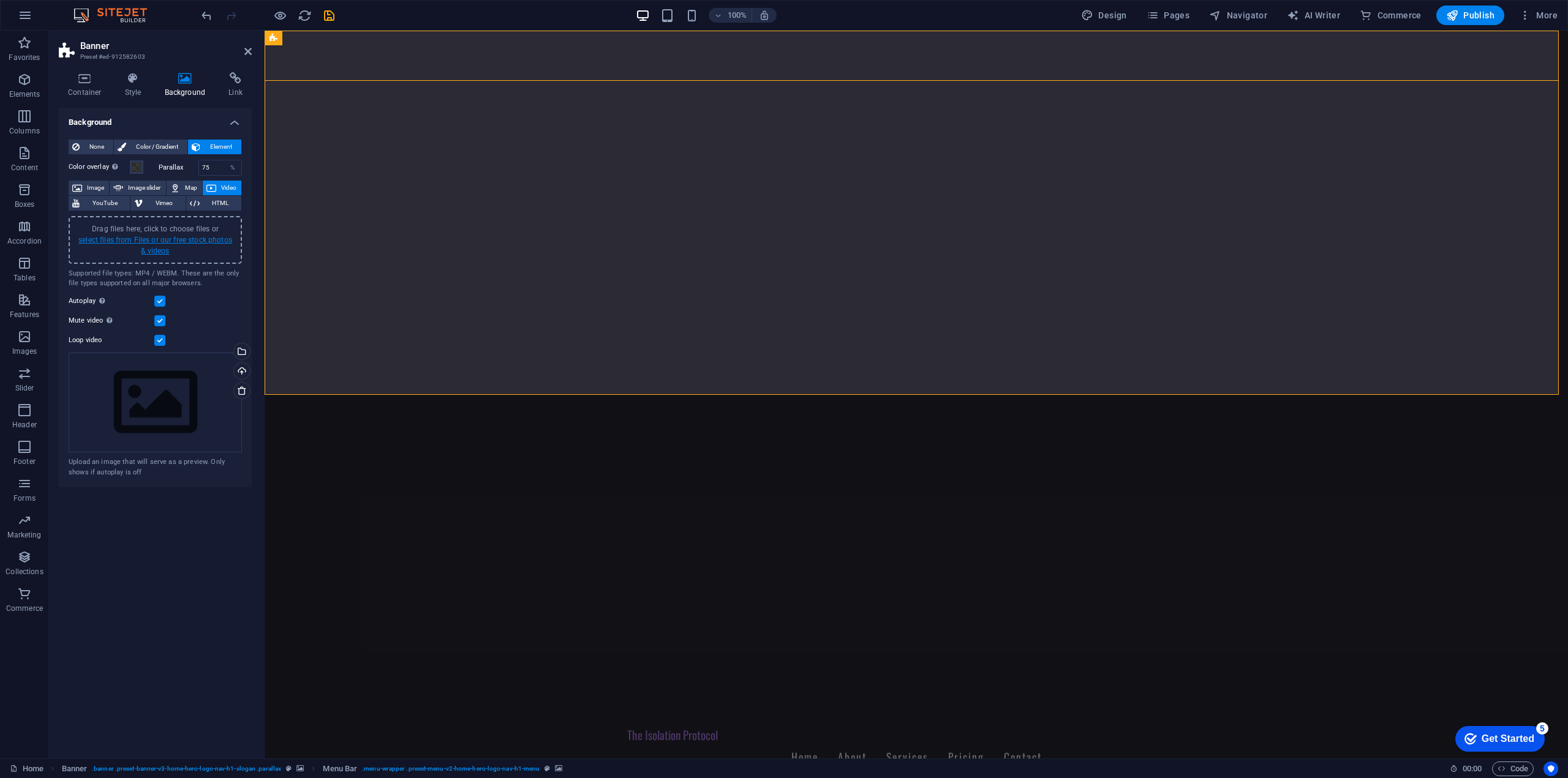
click at [162, 236] on link "select files from Files or our free stock photos & videos" at bounding box center [155, 246] width 153 height 20
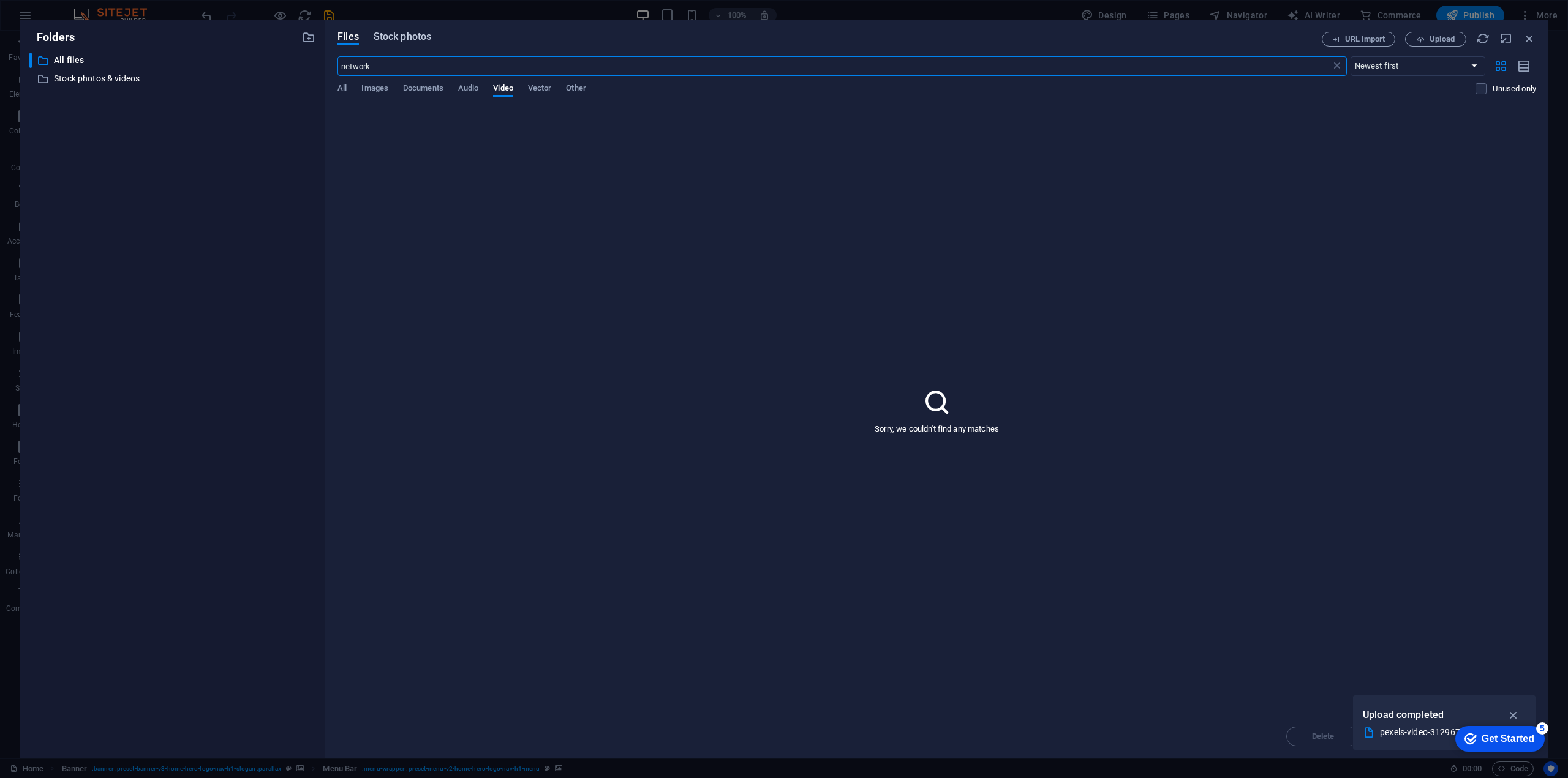
click at [419, 37] on span "Stock photos" at bounding box center [403, 37] width 58 height 14
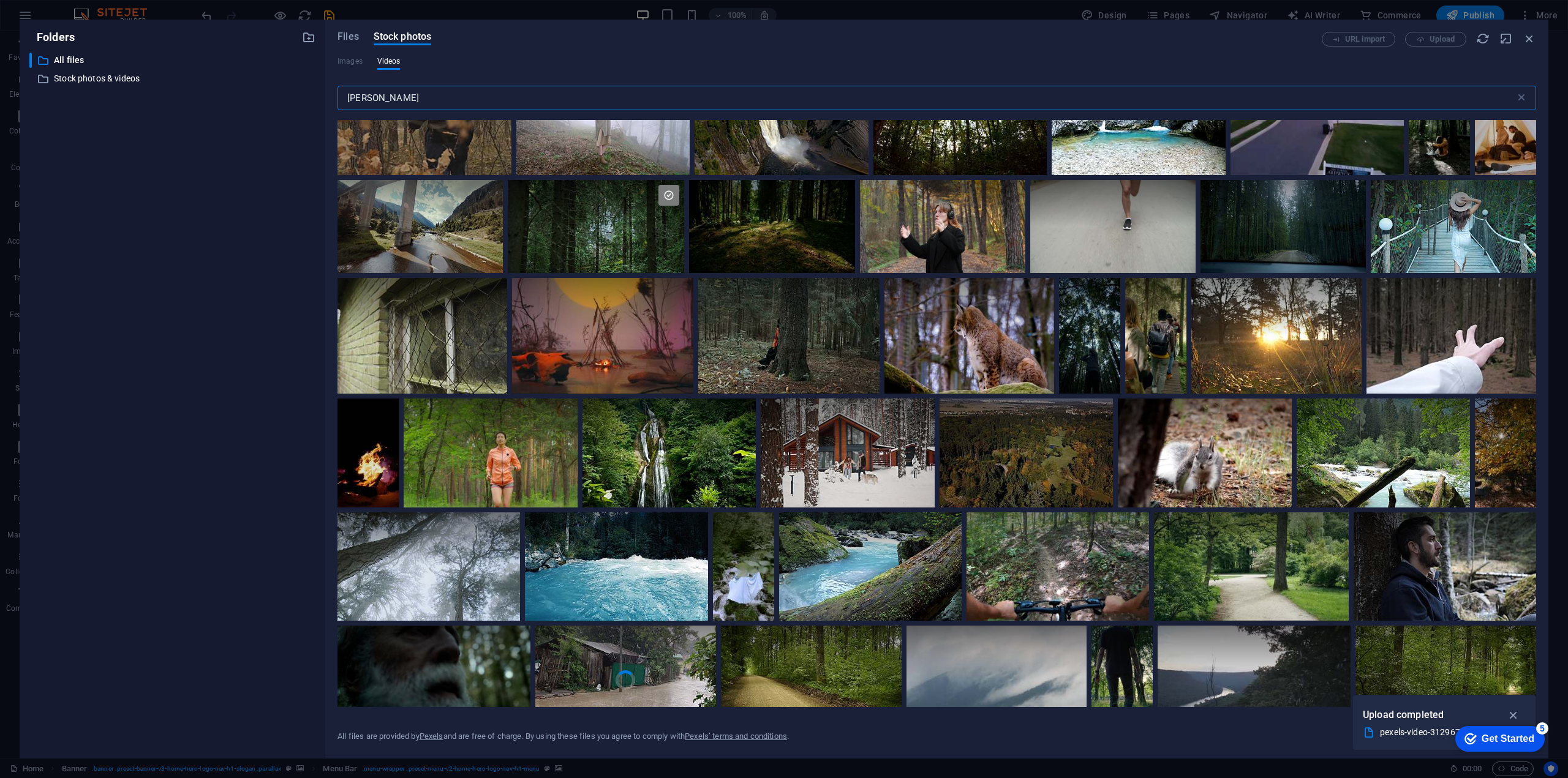
scroll to position [5533, 0]
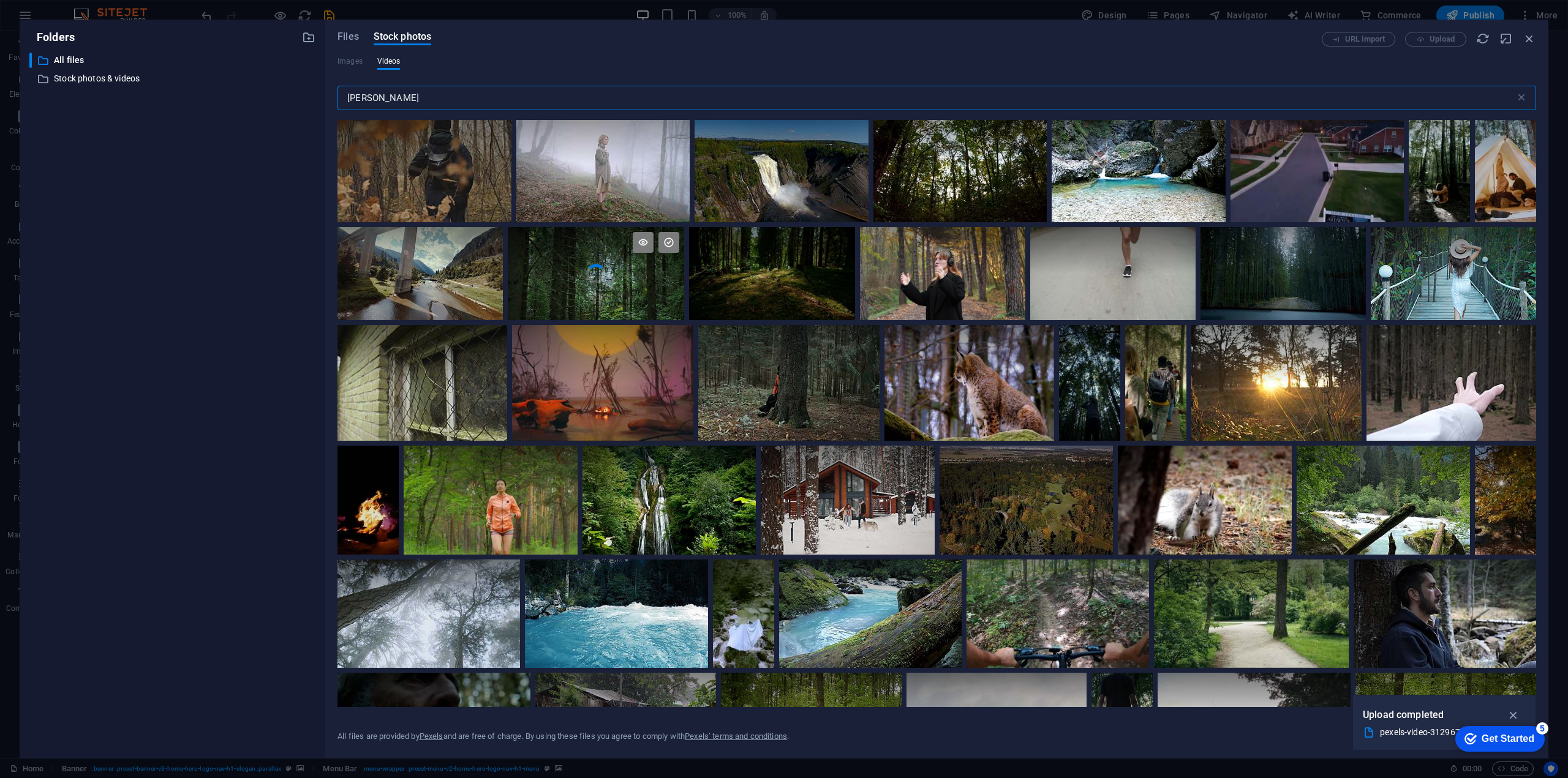
click at [601, 273] on video "Your browser does not support the video tag." at bounding box center [595, 273] width 176 height 93
click at [1531, 35] on icon "button" at bounding box center [1529, 39] width 14 height 14
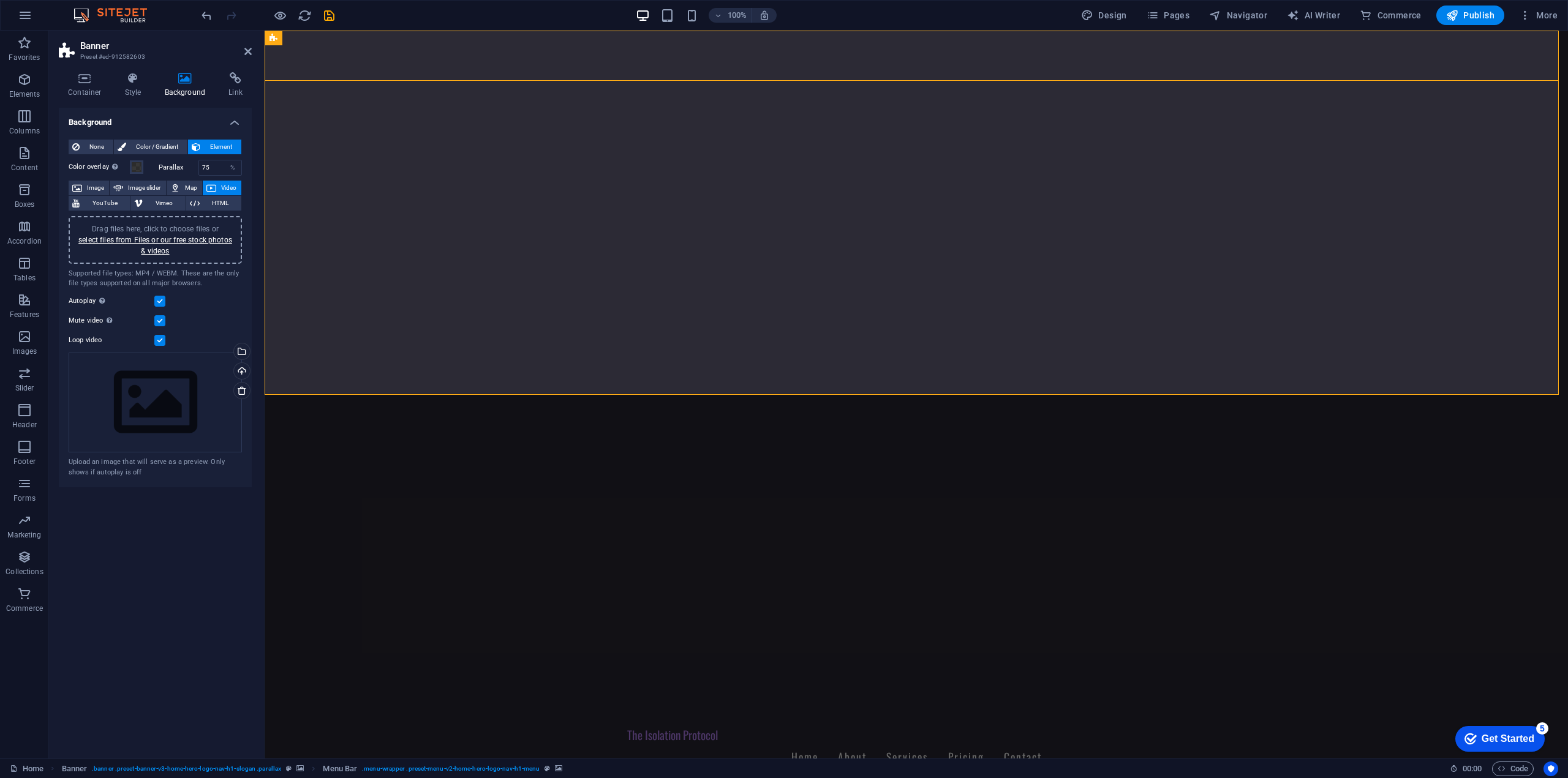
click at [220, 186] on span "Video" at bounding box center [228, 187] width 18 height 14
click at [211, 241] on link "select files from Files or our free stock photos & videos" at bounding box center [155, 246] width 153 height 20
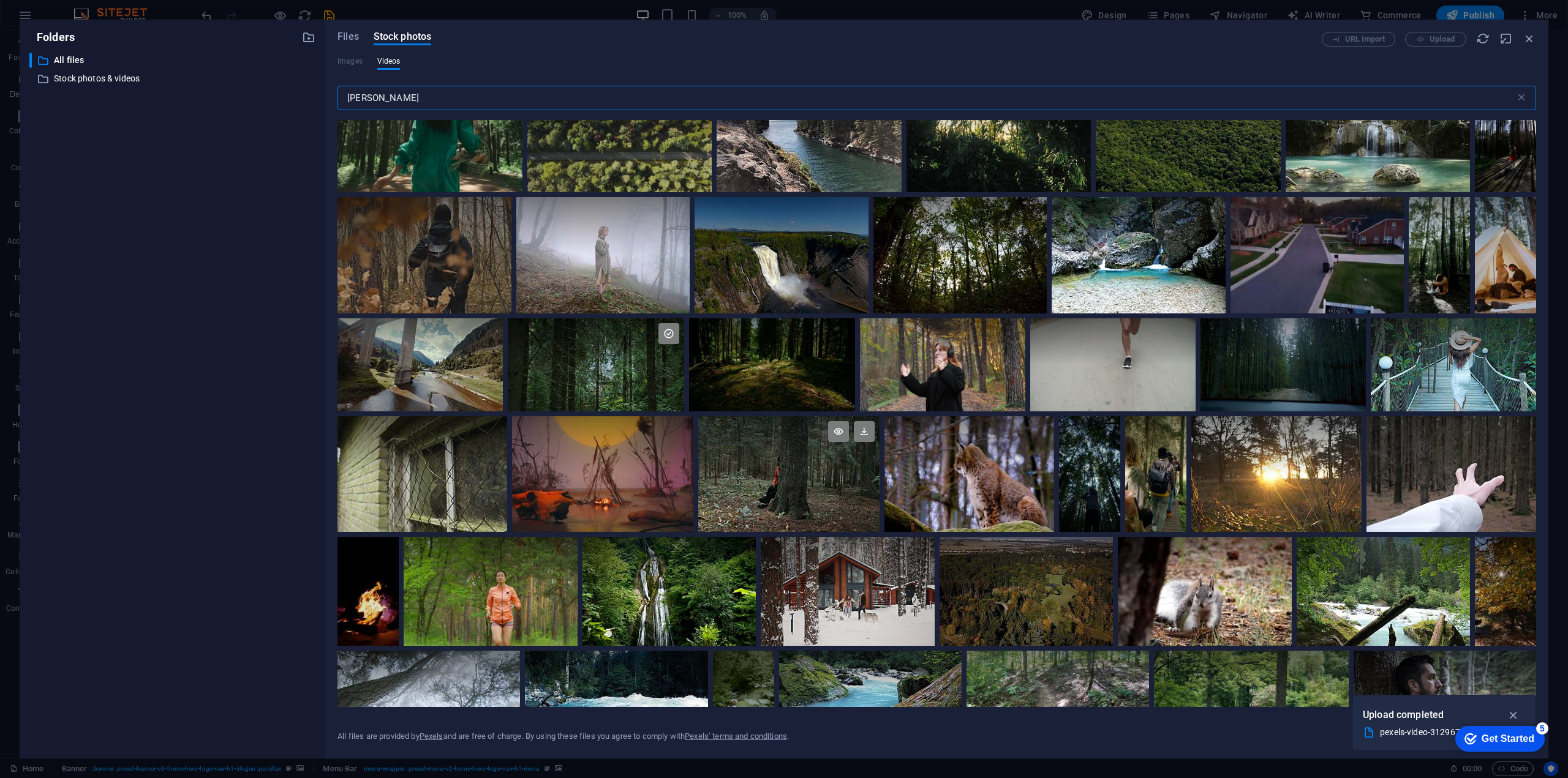
scroll to position [5447, 0]
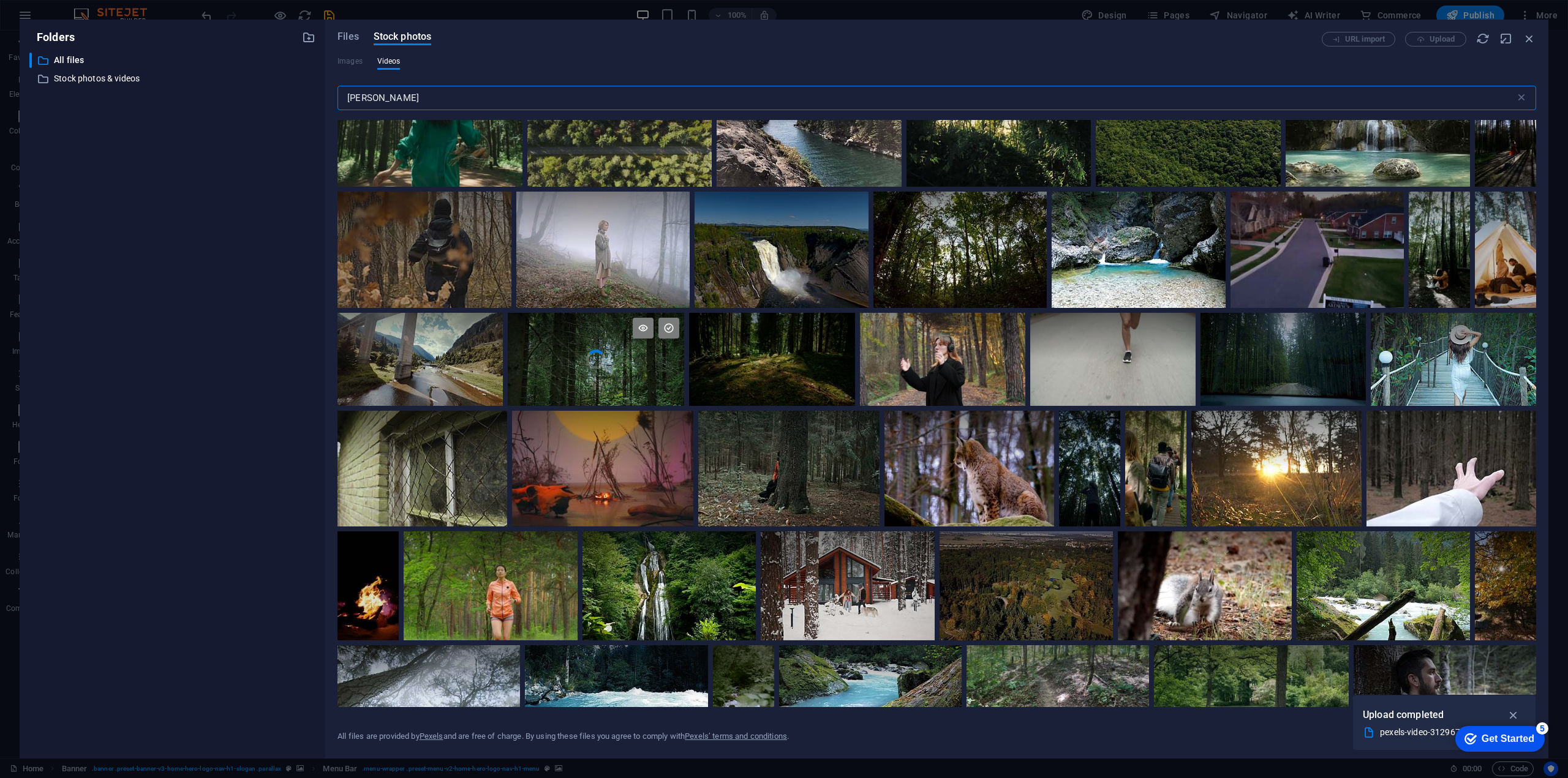
click at [624, 346] on div at bounding box center [595, 336] width 176 height 47
click at [673, 324] on icon at bounding box center [669, 328] width 21 height 21
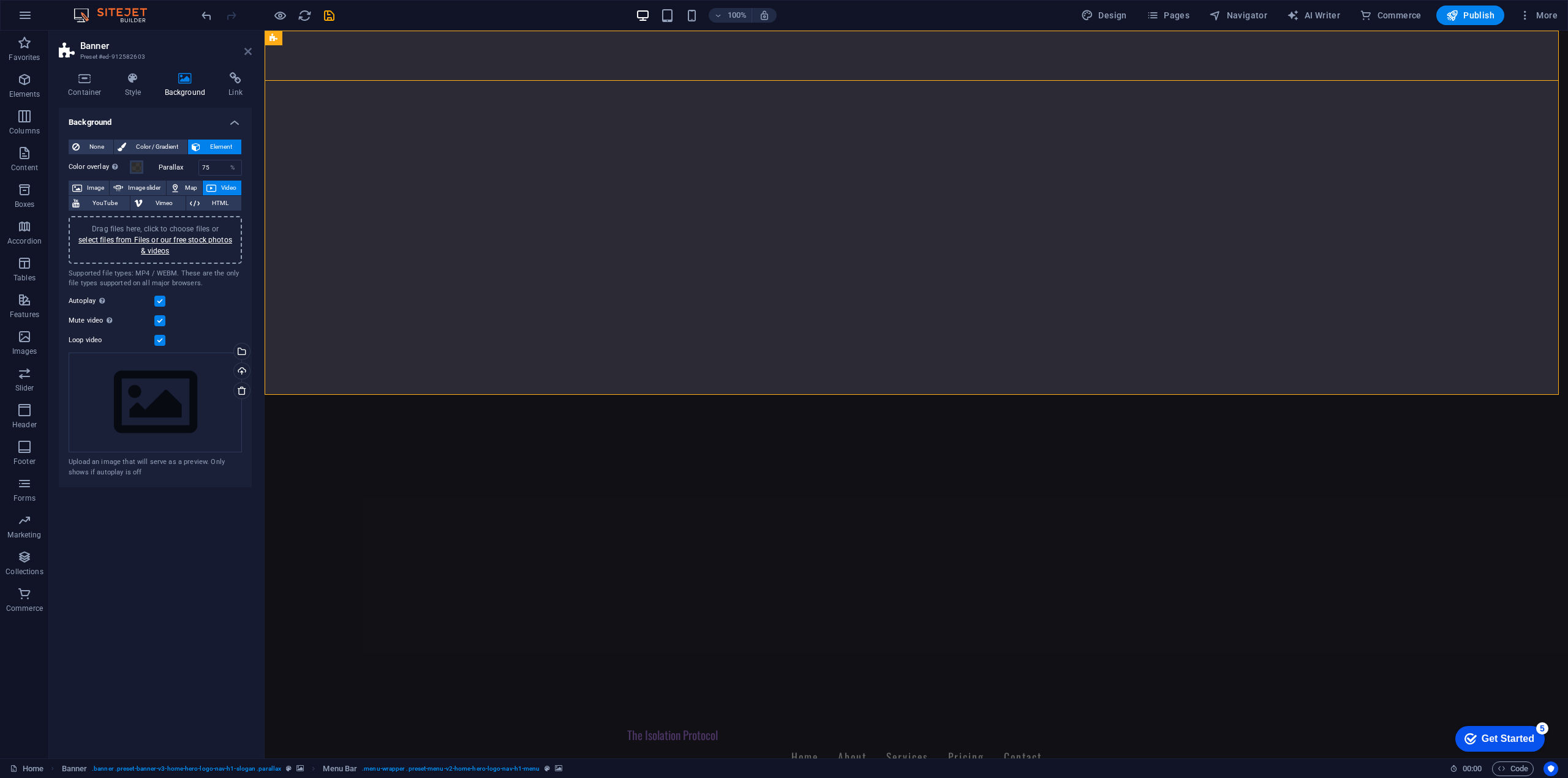
click at [245, 51] on icon at bounding box center [248, 51] width 7 height 10
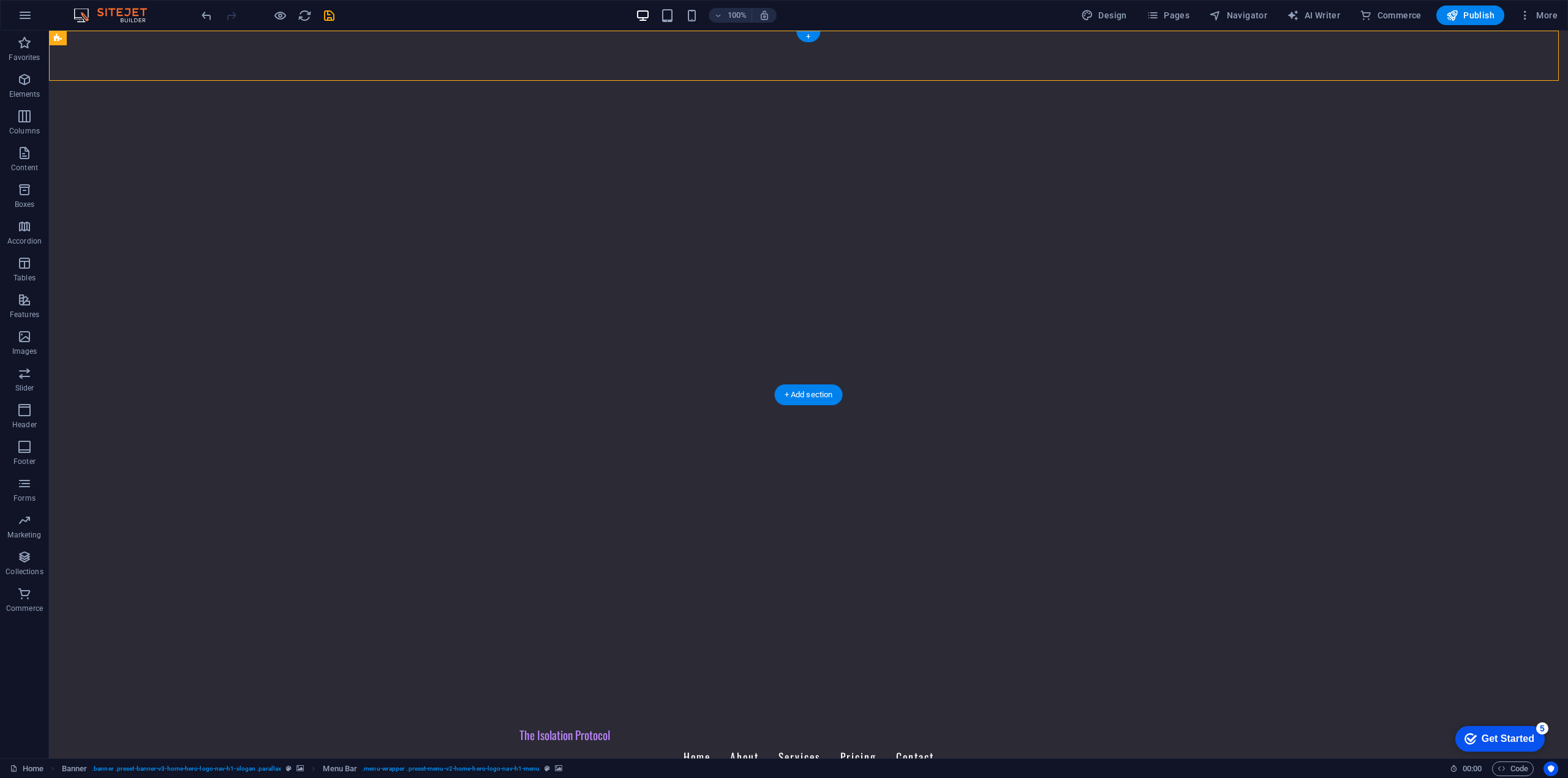
click at [279, 372] on figure at bounding box center [809, 349] width 1519 height 637
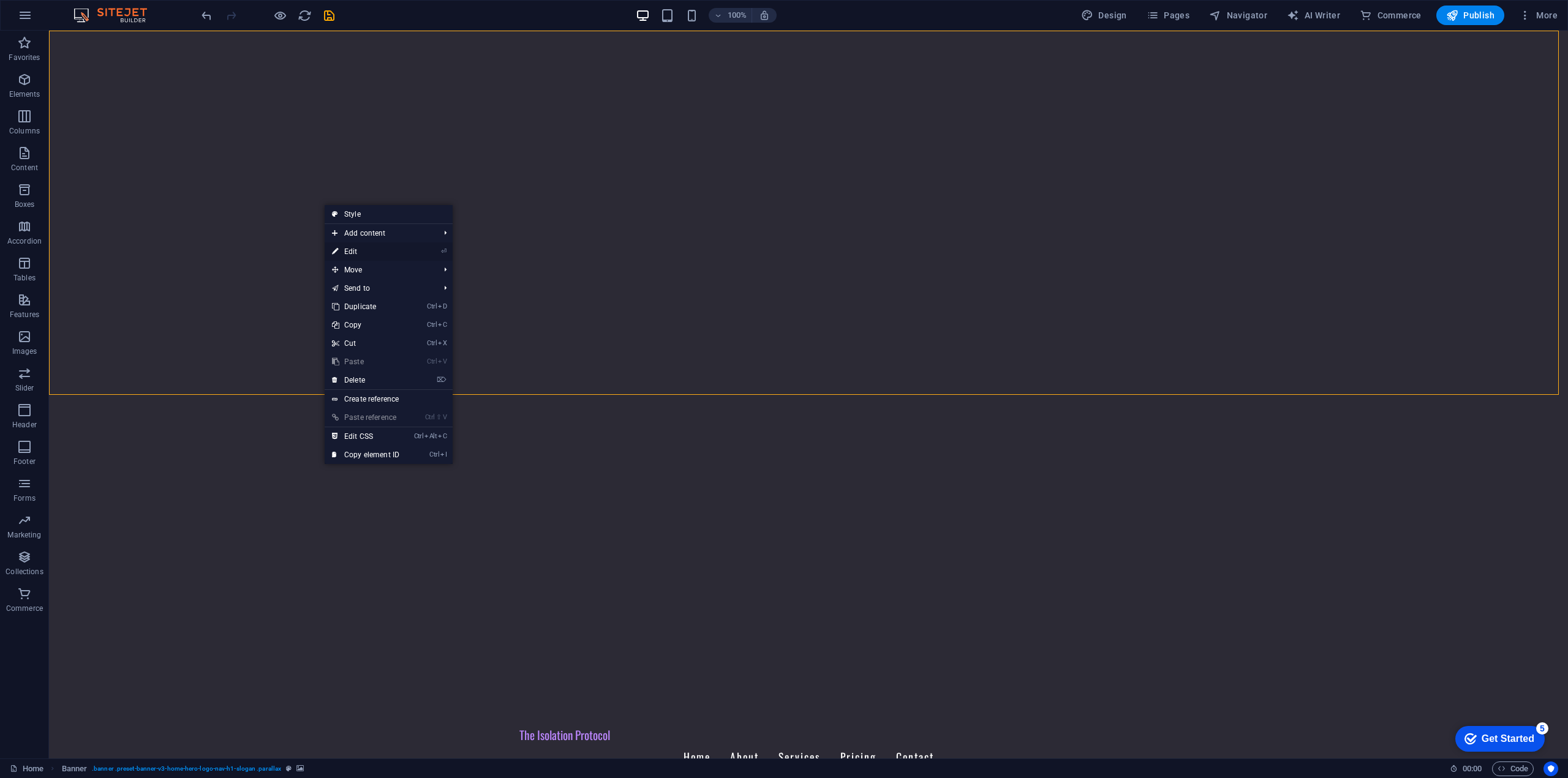
click at [383, 256] on link "⏎ Edit" at bounding box center [365, 252] width 82 height 18
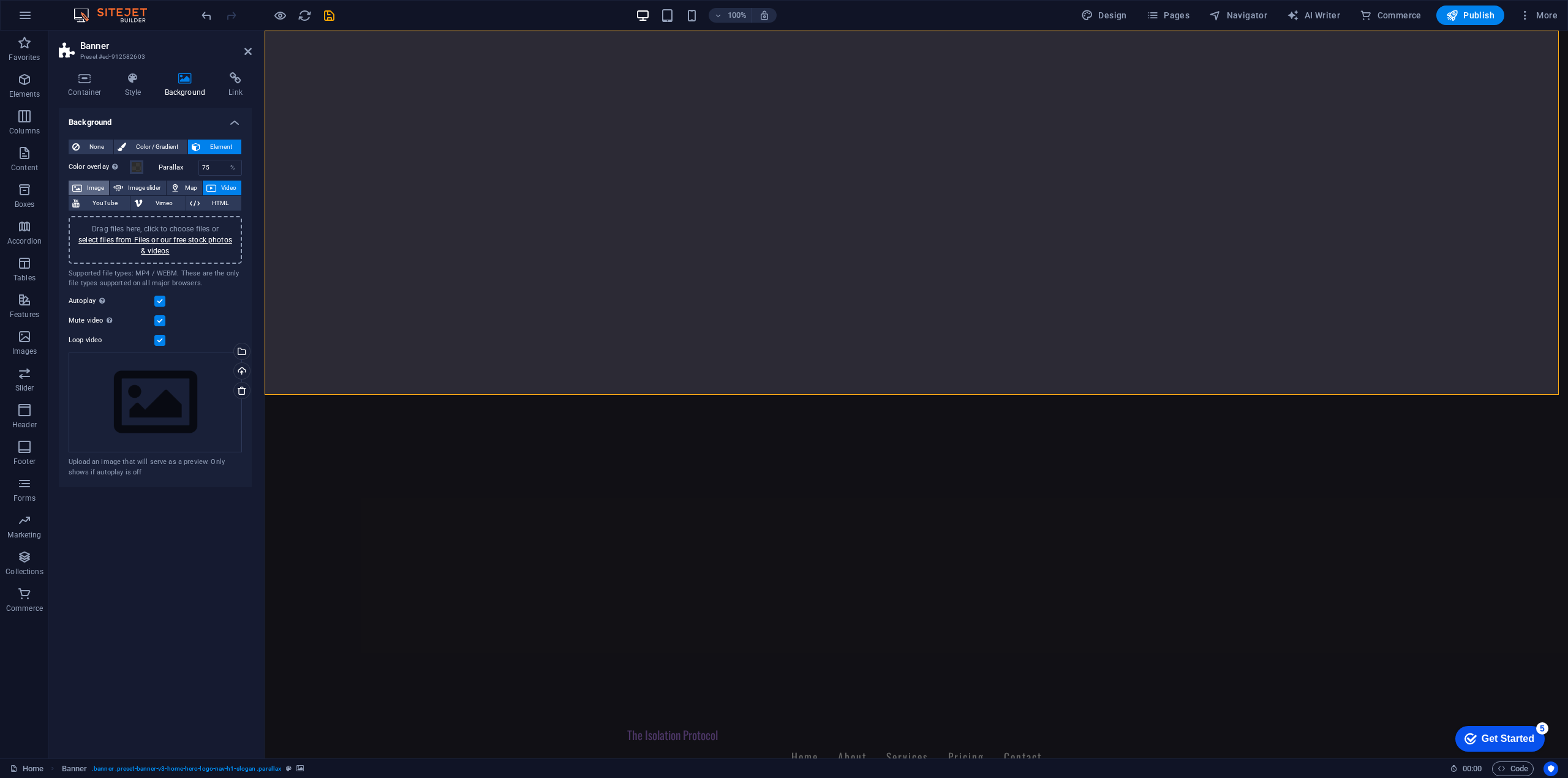
click at [94, 194] on span "Image" at bounding box center [96, 187] width 20 height 14
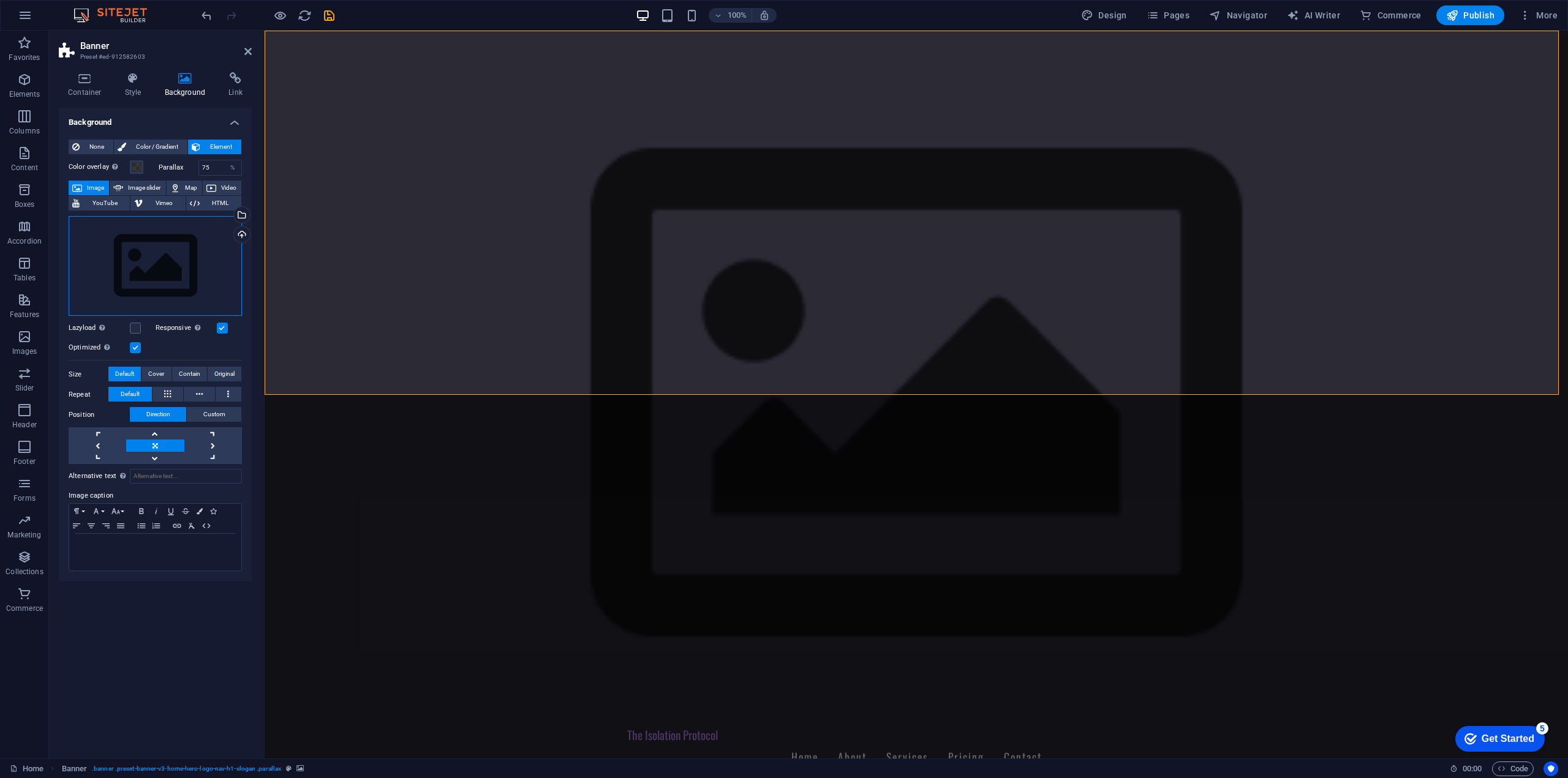
drag, startPoint x: 178, startPoint y: 292, endPoint x: 191, endPoint y: 259, distance: 35.5
click at [191, 259] on div "Drag files here, click to choose files or select files from Files or our free s…" at bounding box center [155, 266] width 173 height 100
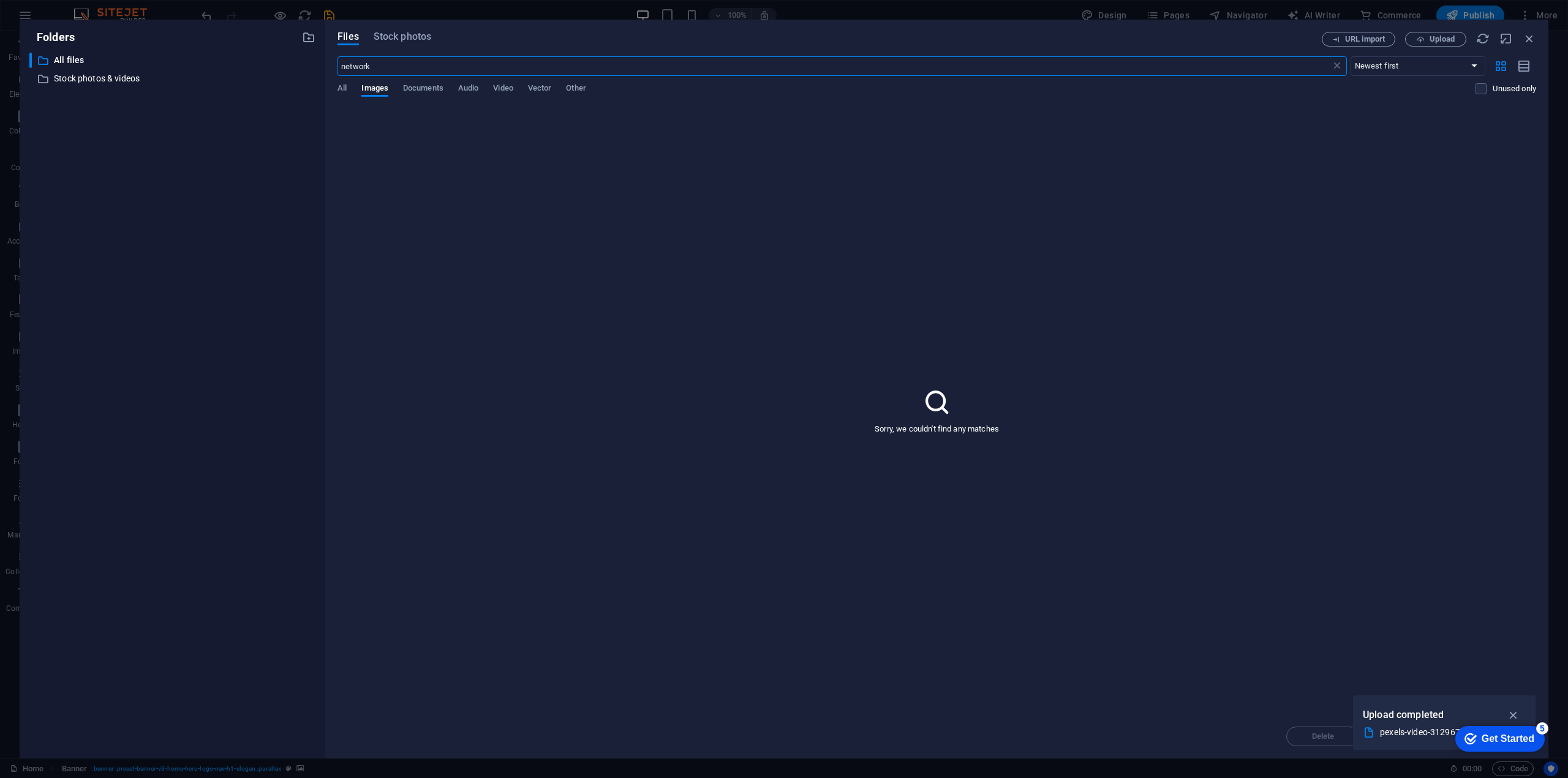
click at [191, 259] on div "​ All files All files ​ Stock photos & videos Stock photos & videos" at bounding box center [172, 400] width 286 height 696
click at [1533, 41] on icon "button" at bounding box center [1529, 39] width 14 height 14
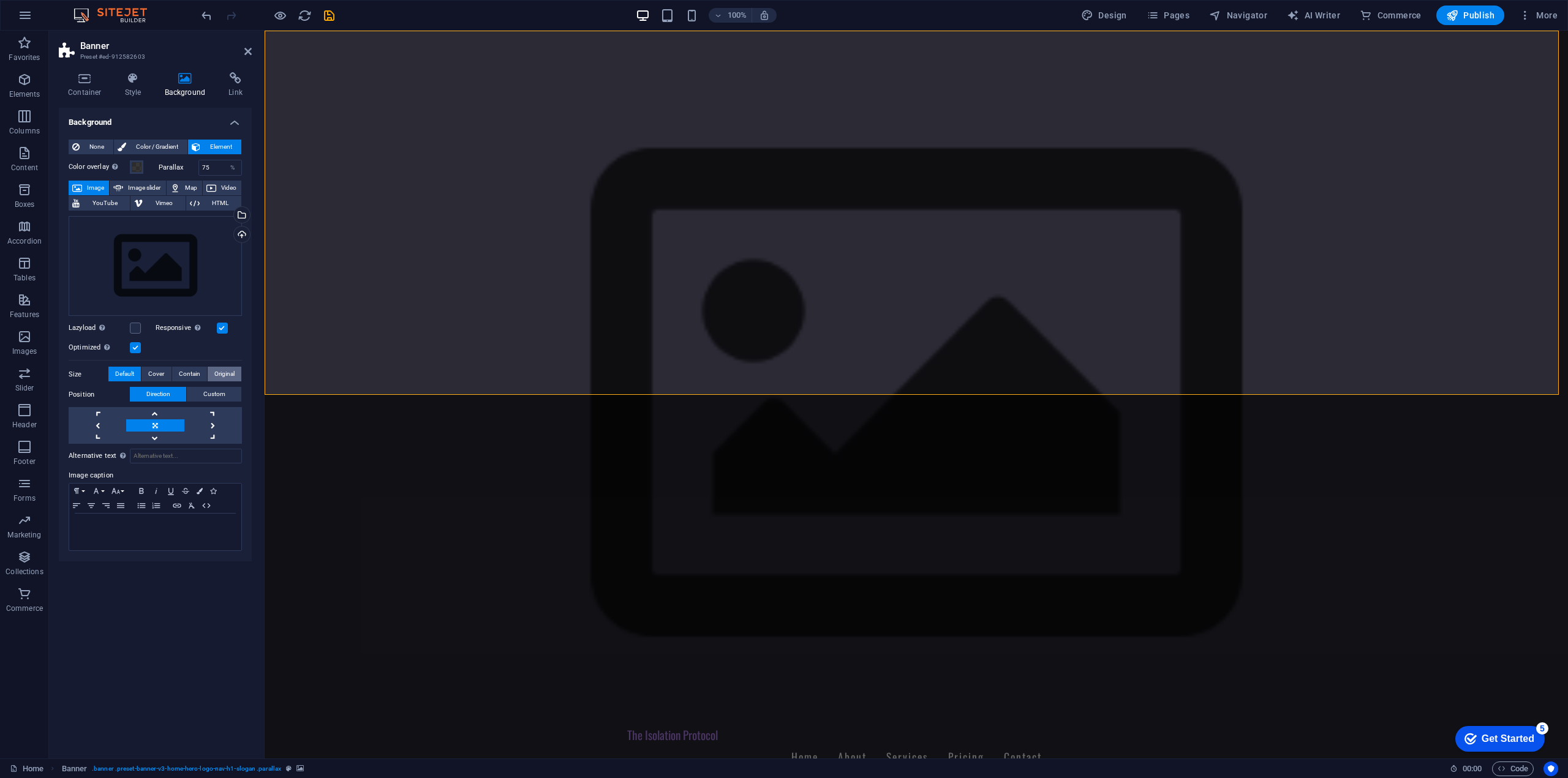
click at [224, 381] on span "Original" at bounding box center [224, 374] width 20 height 14
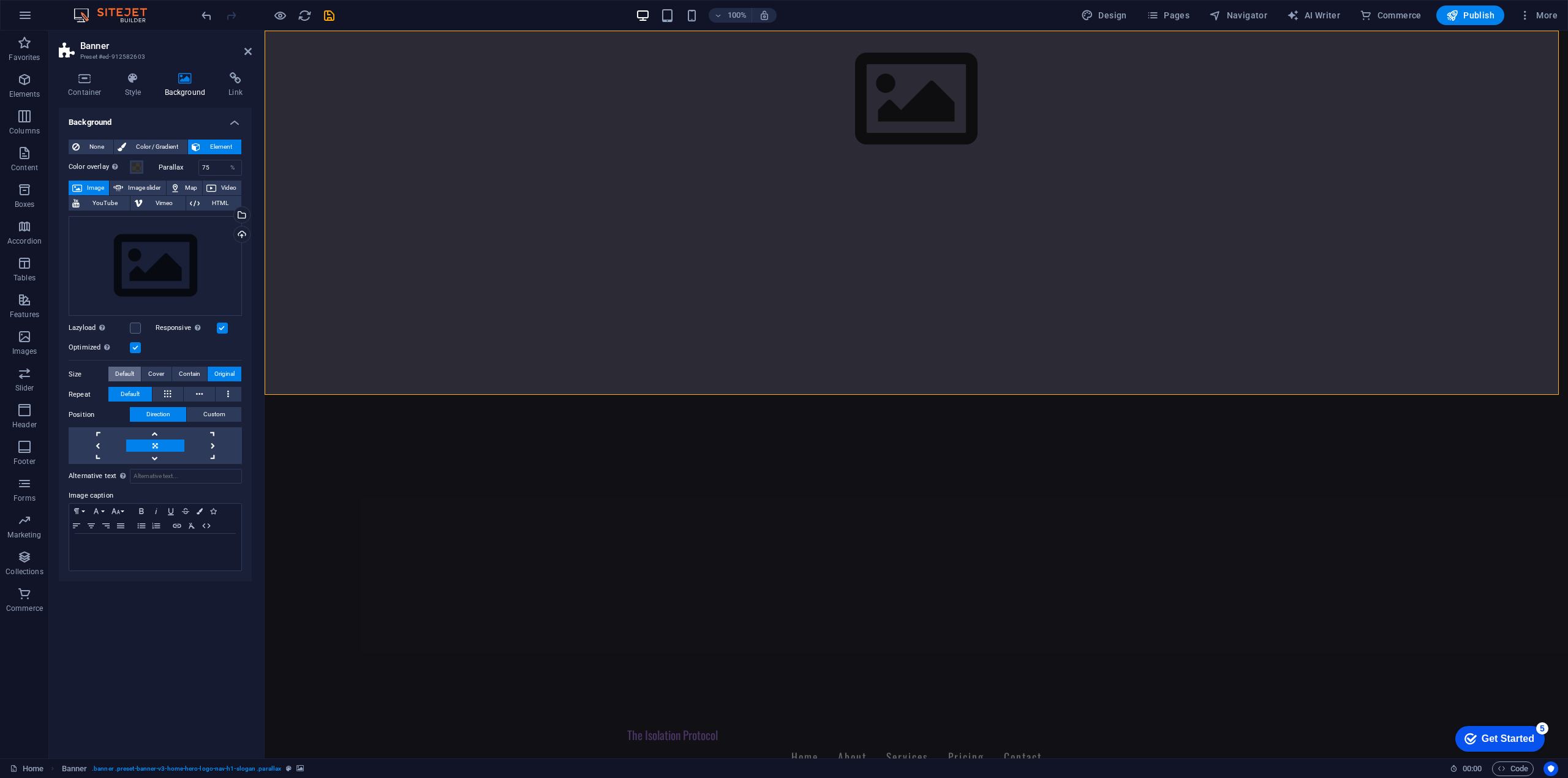
click at [129, 377] on span "Default" at bounding box center [125, 374] width 19 height 14
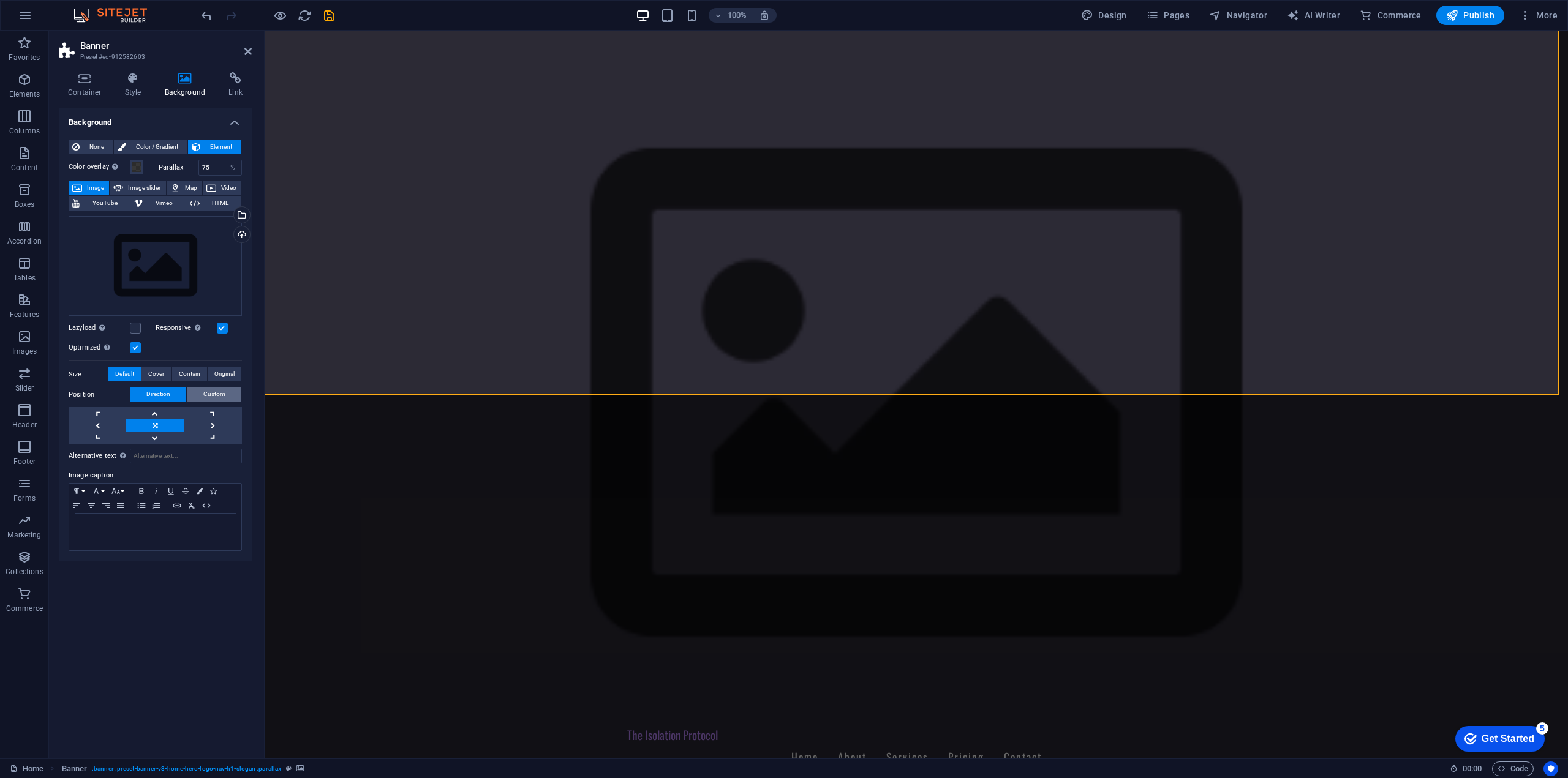
click at [209, 395] on span "Custom" at bounding box center [214, 394] width 22 height 14
click at [129, 373] on span "Default" at bounding box center [125, 374] width 19 height 14
click at [141, 342] on div "Optimized Images are compressed to improve page speed." at bounding box center [155, 347] width 173 height 14
click at [139, 344] on label at bounding box center [135, 347] width 11 height 11
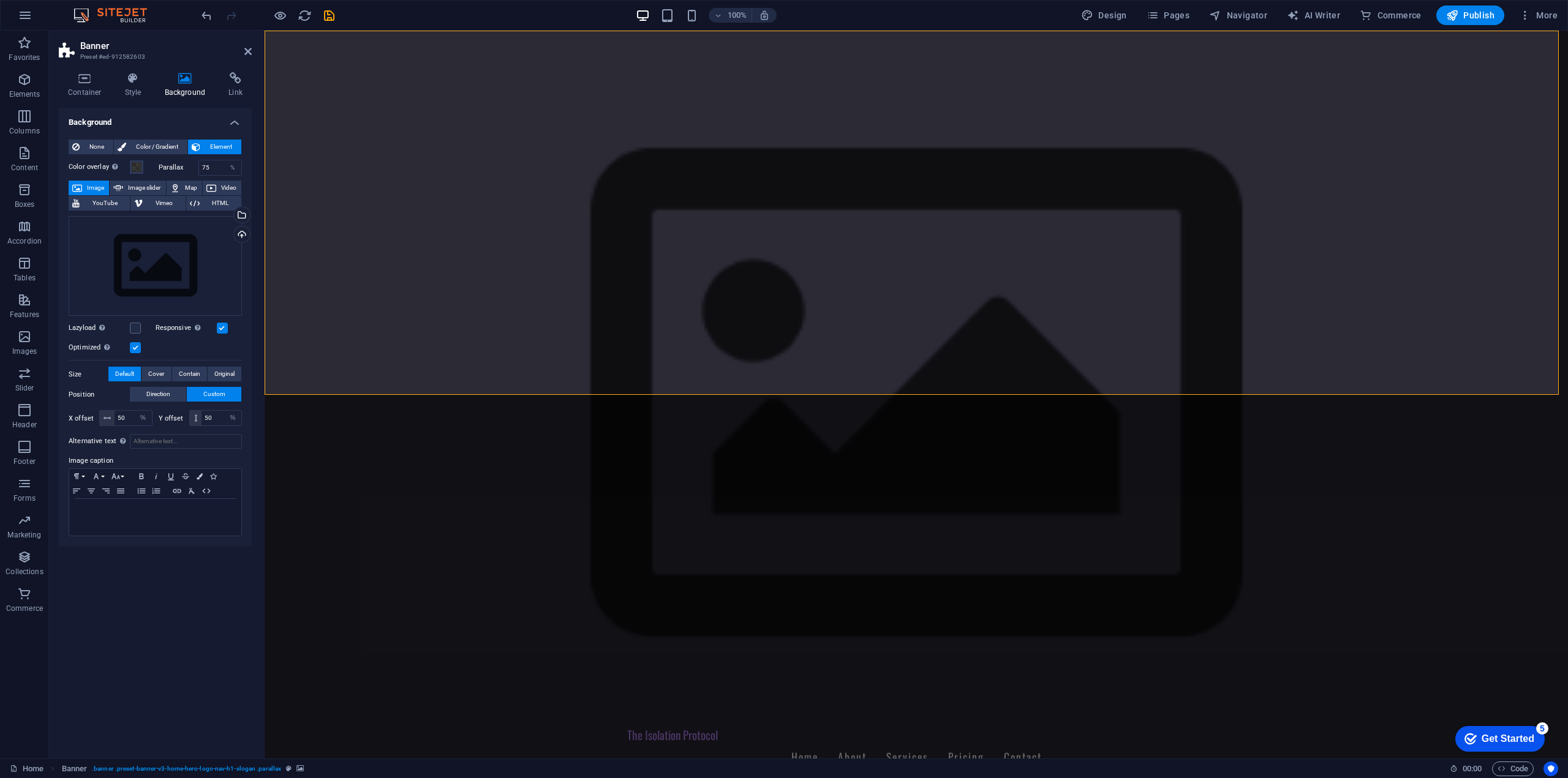
click at [0, 0] on input "Optimized Images are compressed to improve page speed." at bounding box center [0, 0] width 0 height 0
click at [137, 327] on label at bounding box center [135, 328] width 11 height 11
click at [0, 0] on input "Lazyload Loading images after the page loads improves page speed." at bounding box center [0, 0] width 0 height 0
click at [137, 327] on label at bounding box center [135, 328] width 11 height 11
click at [0, 0] on input "Lazyload Loading images after the page loads improves page speed." at bounding box center [0, 0] width 0 height 0
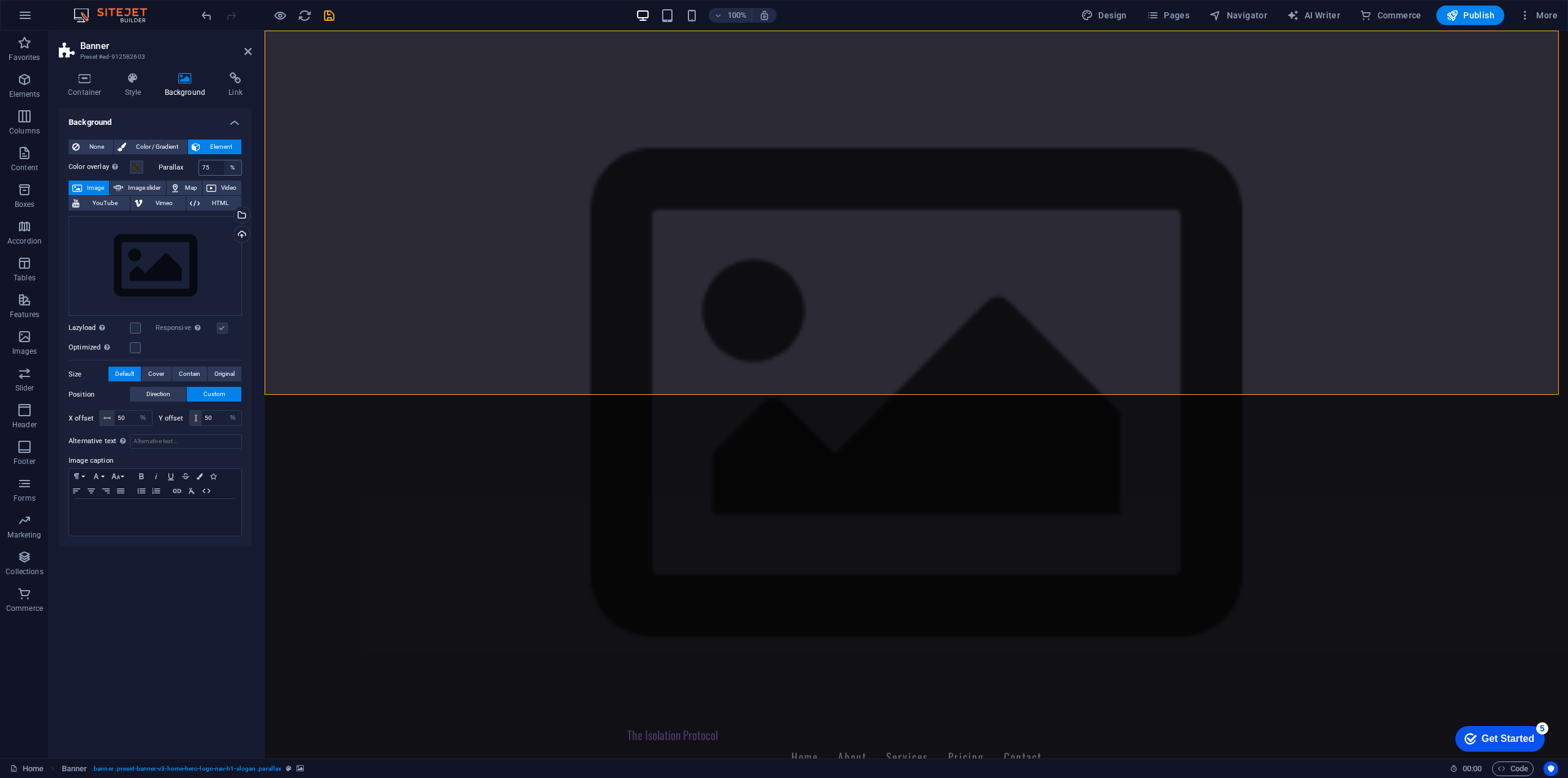
click at [230, 172] on div "%" at bounding box center [233, 168] width 17 height 14
click at [214, 170] on input "75" at bounding box center [220, 168] width 43 height 14
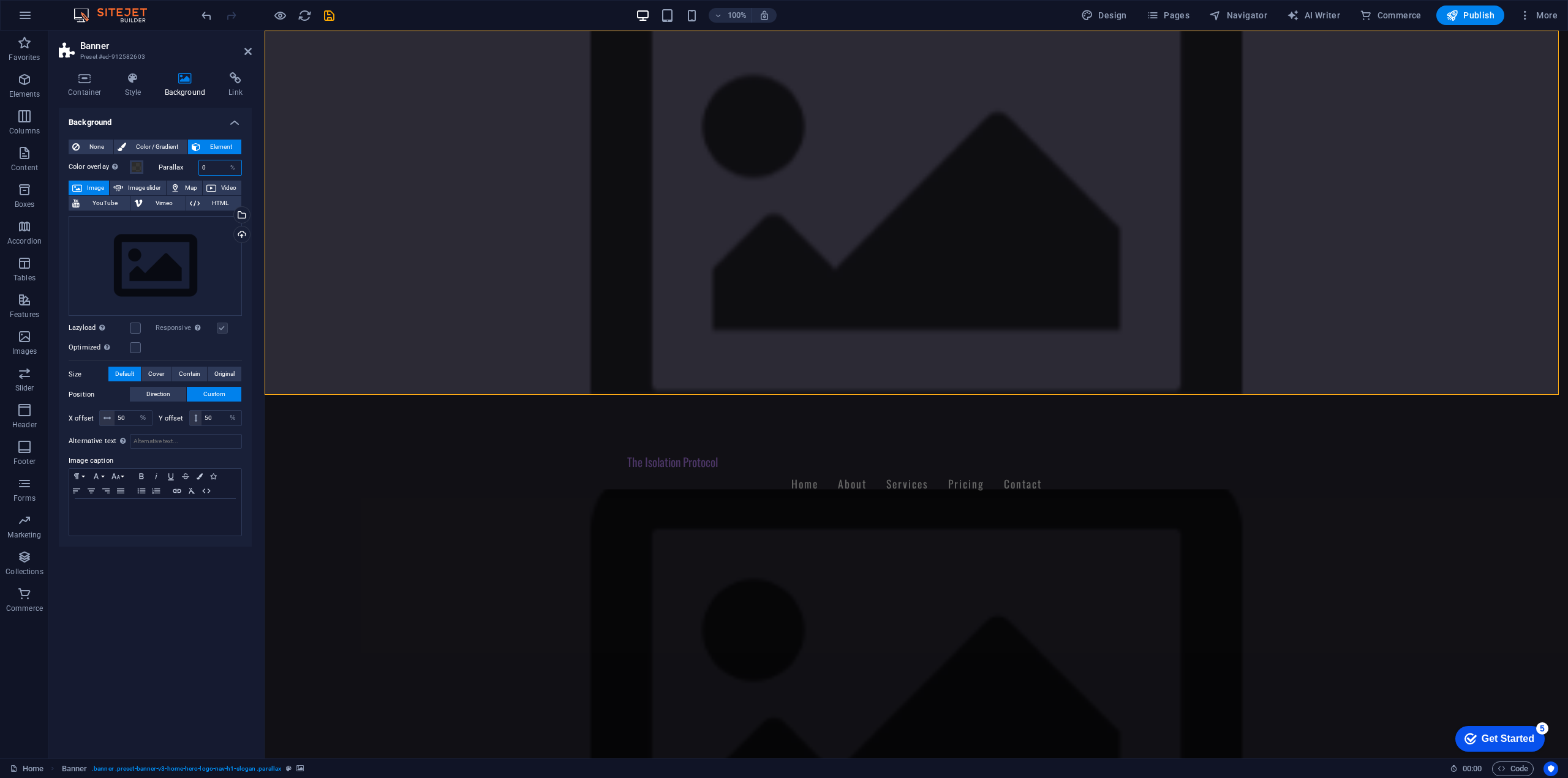
type input "0"
click at [245, 183] on div "None Color / Gradient Element Stretch background to full-width Color overlay Pl…" at bounding box center [155, 338] width 193 height 418
click at [213, 182] on icon at bounding box center [211, 187] width 10 height 14
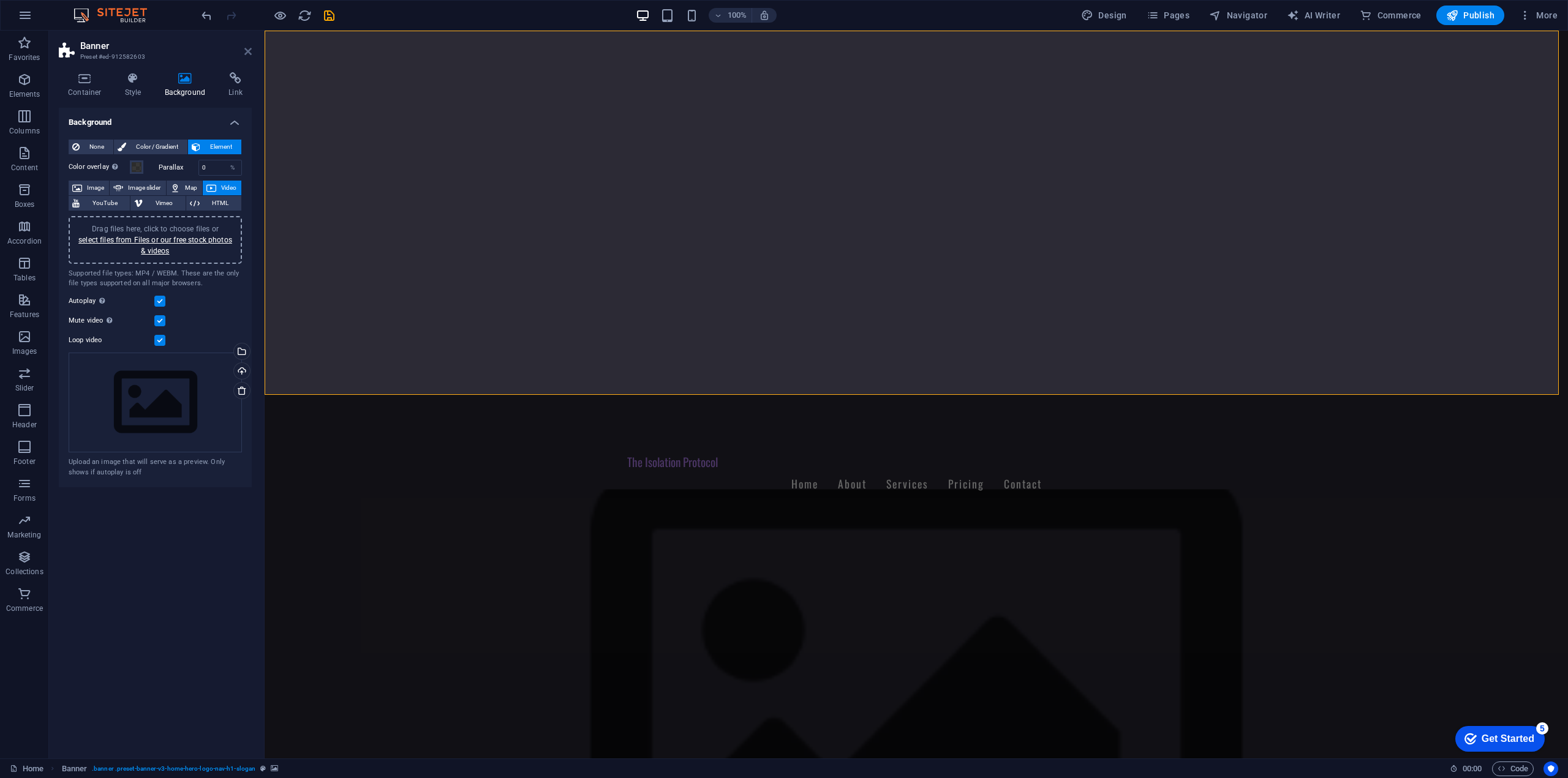
drag, startPoint x: 249, startPoint y: 53, endPoint x: 209, endPoint y: 37, distance: 43.1
click at [249, 53] on icon at bounding box center [248, 51] width 7 height 10
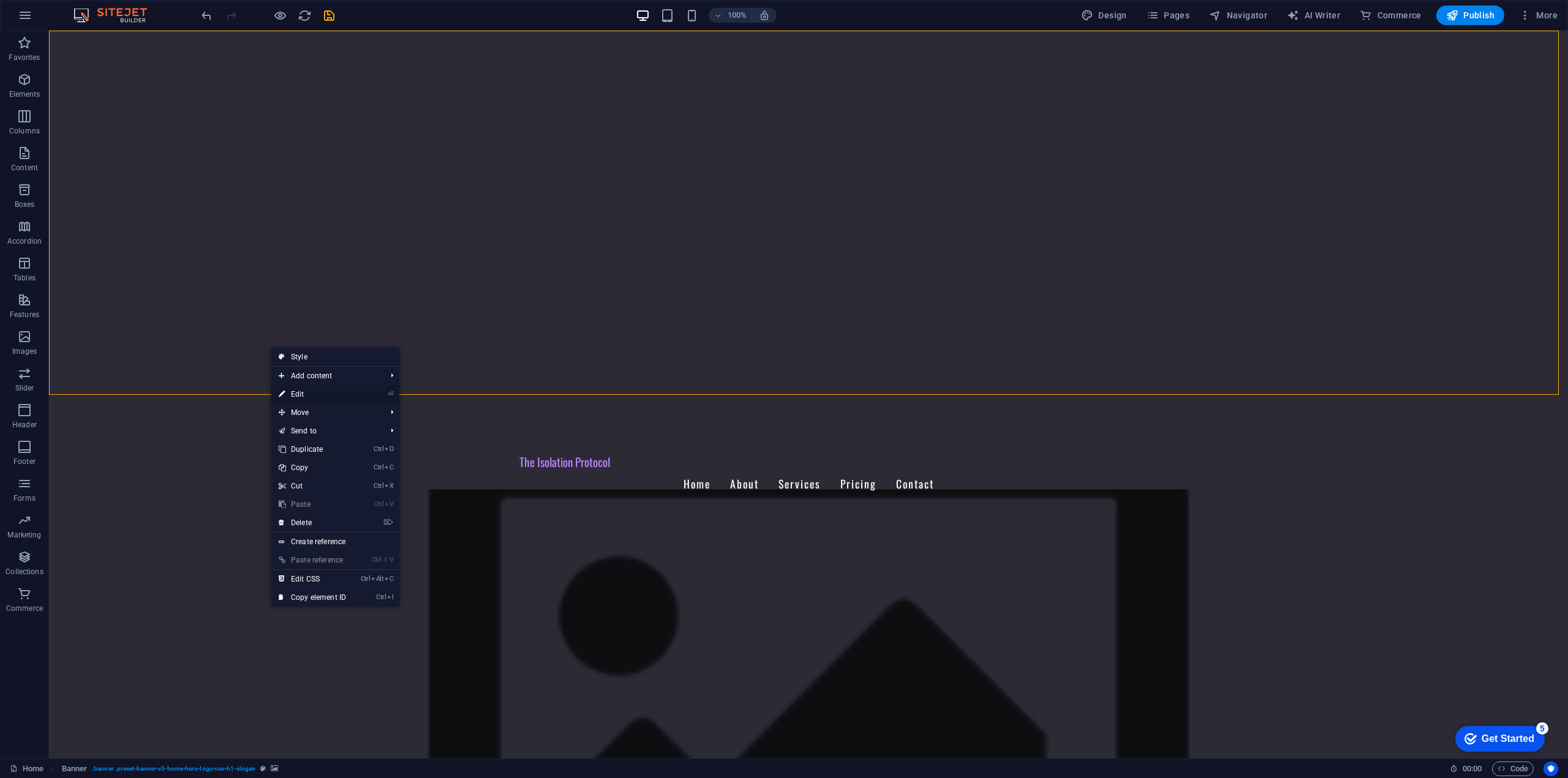
click at [363, 394] on li "⏎ Edit" at bounding box center [335, 394] width 128 height 18
click at [305, 395] on link "⏎ Edit" at bounding box center [312, 394] width 82 height 18
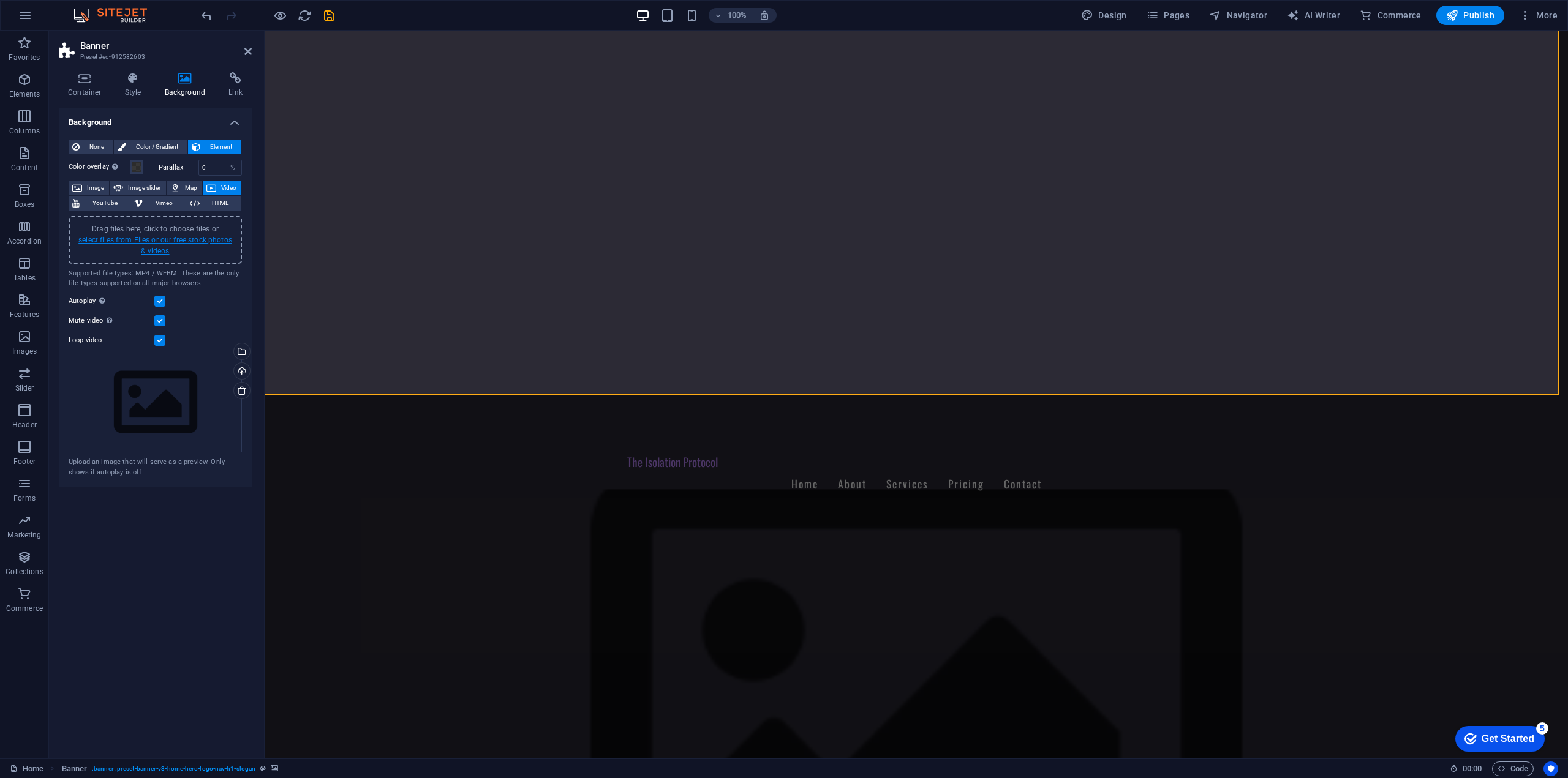
click at [192, 237] on link "select files from Files or our free stock photos & videos" at bounding box center [155, 246] width 153 height 20
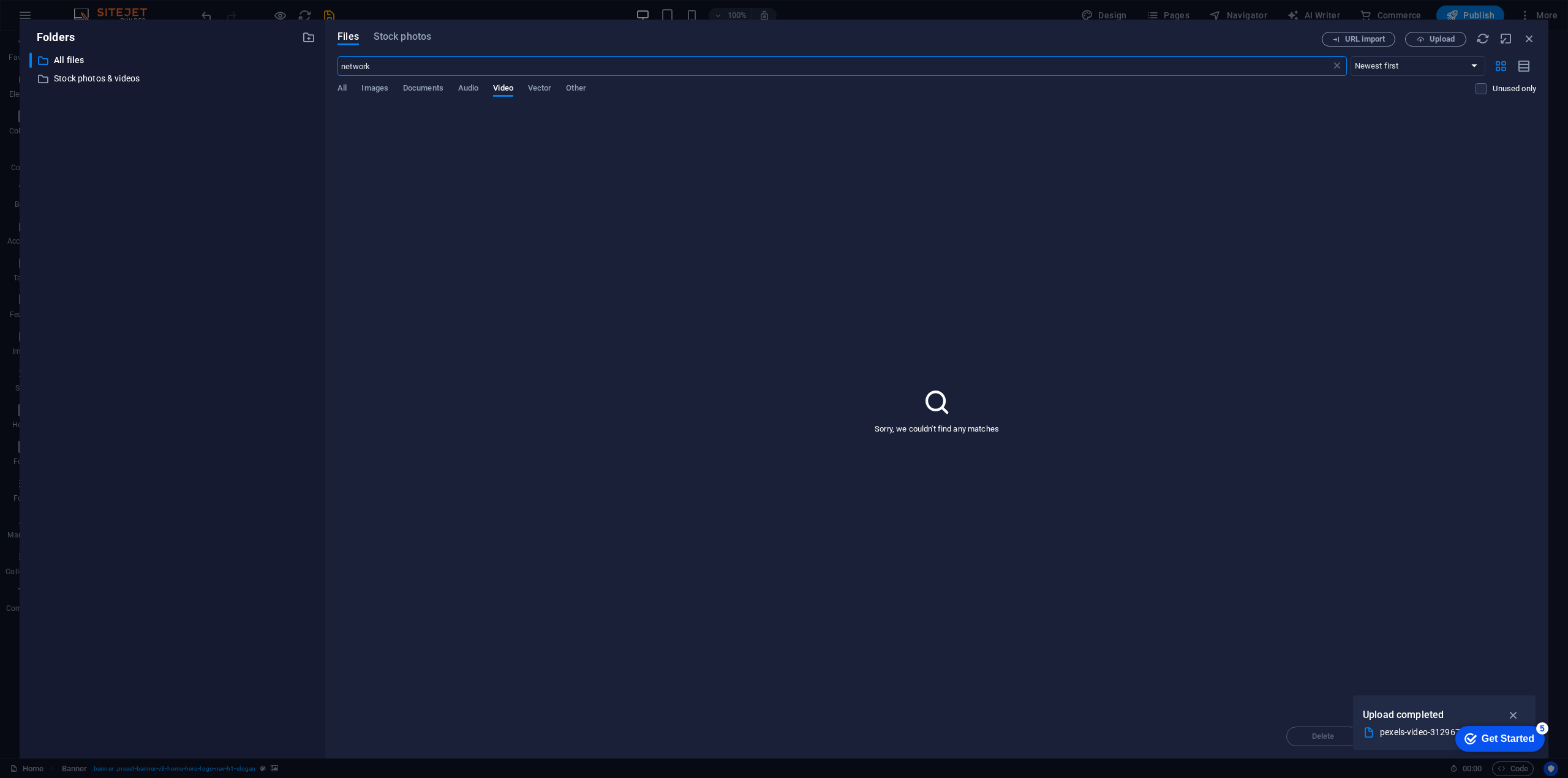
click at [401, 24] on div "Files Stock photos URL import Upload network ​ Newest first Oldest first Name (…" at bounding box center [936, 389] width 1223 height 739
click at [400, 29] on div "Files Stock photos URL import Upload network ​ Newest first Oldest first Name (…" at bounding box center [936, 389] width 1223 height 739
click at [399, 35] on span "Stock photos" at bounding box center [403, 37] width 58 height 14
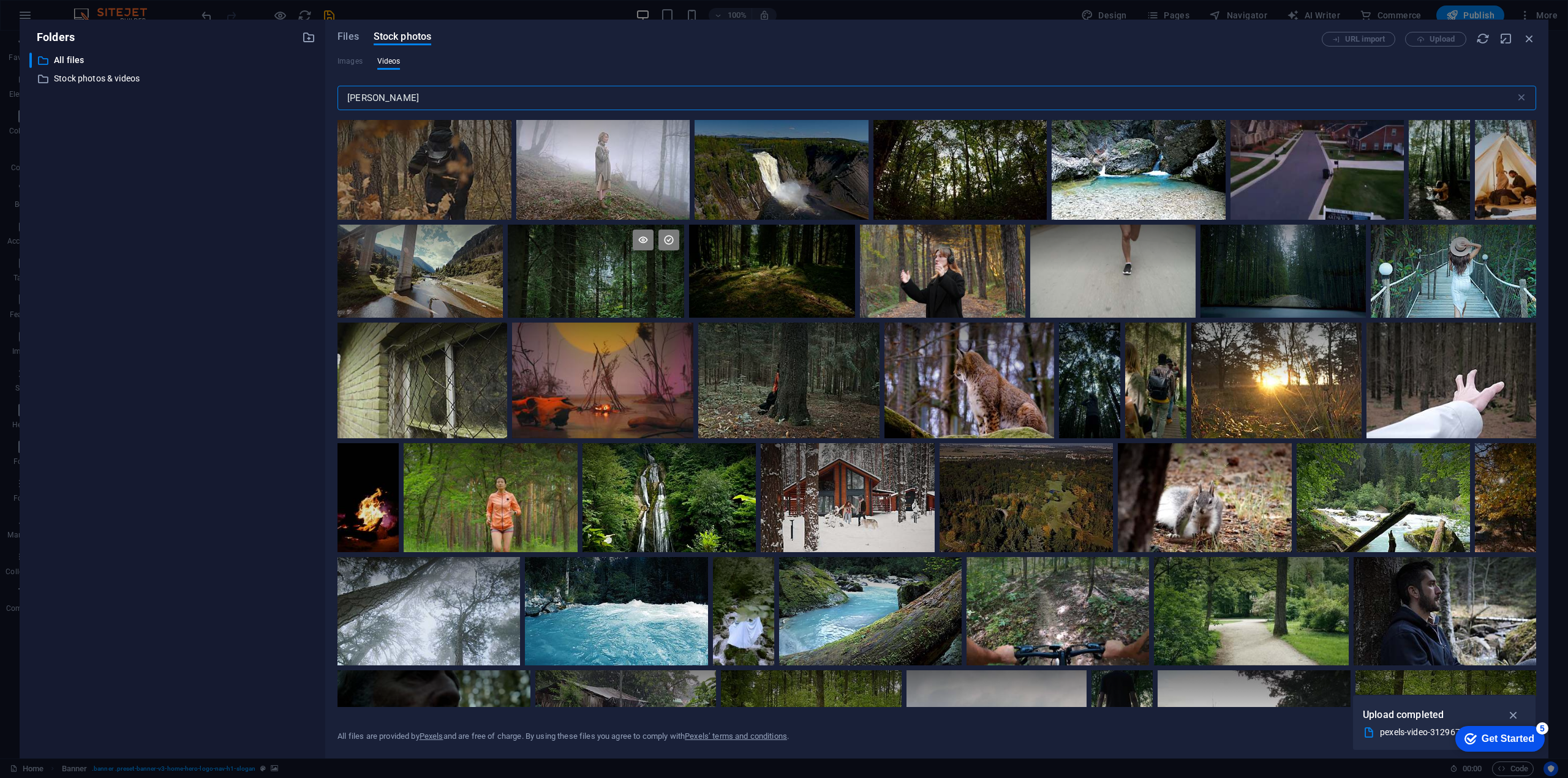
scroll to position [5570, 0]
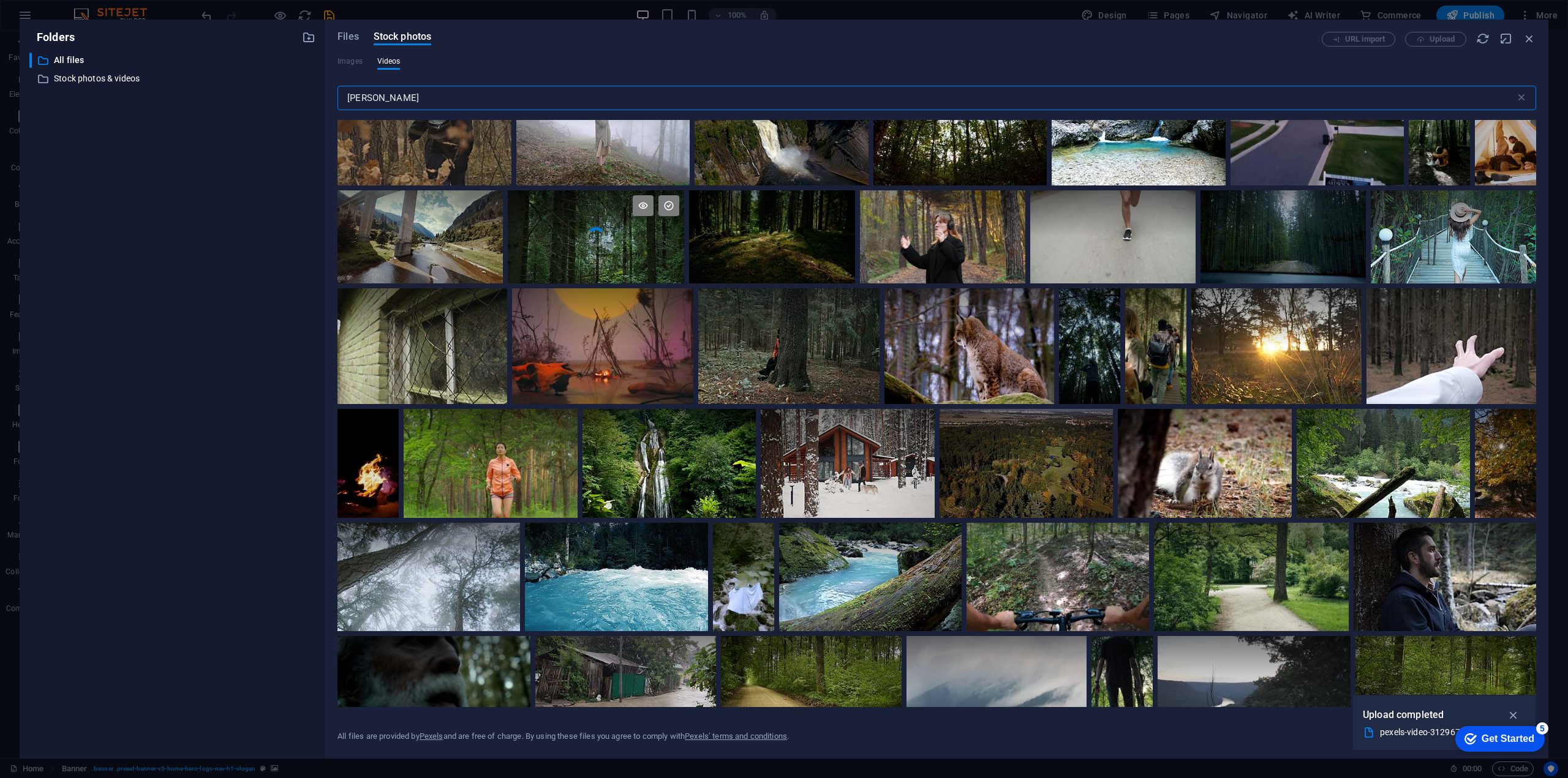
click at [589, 259] on video "Your browser does not support the video tag." at bounding box center [595, 237] width 176 height 93
drag, startPoint x: 1530, startPoint y: 34, endPoint x: 1263, endPoint y: 7, distance: 268.4
click at [1530, 34] on icon "button" at bounding box center [1529, 39] width 14 height 14
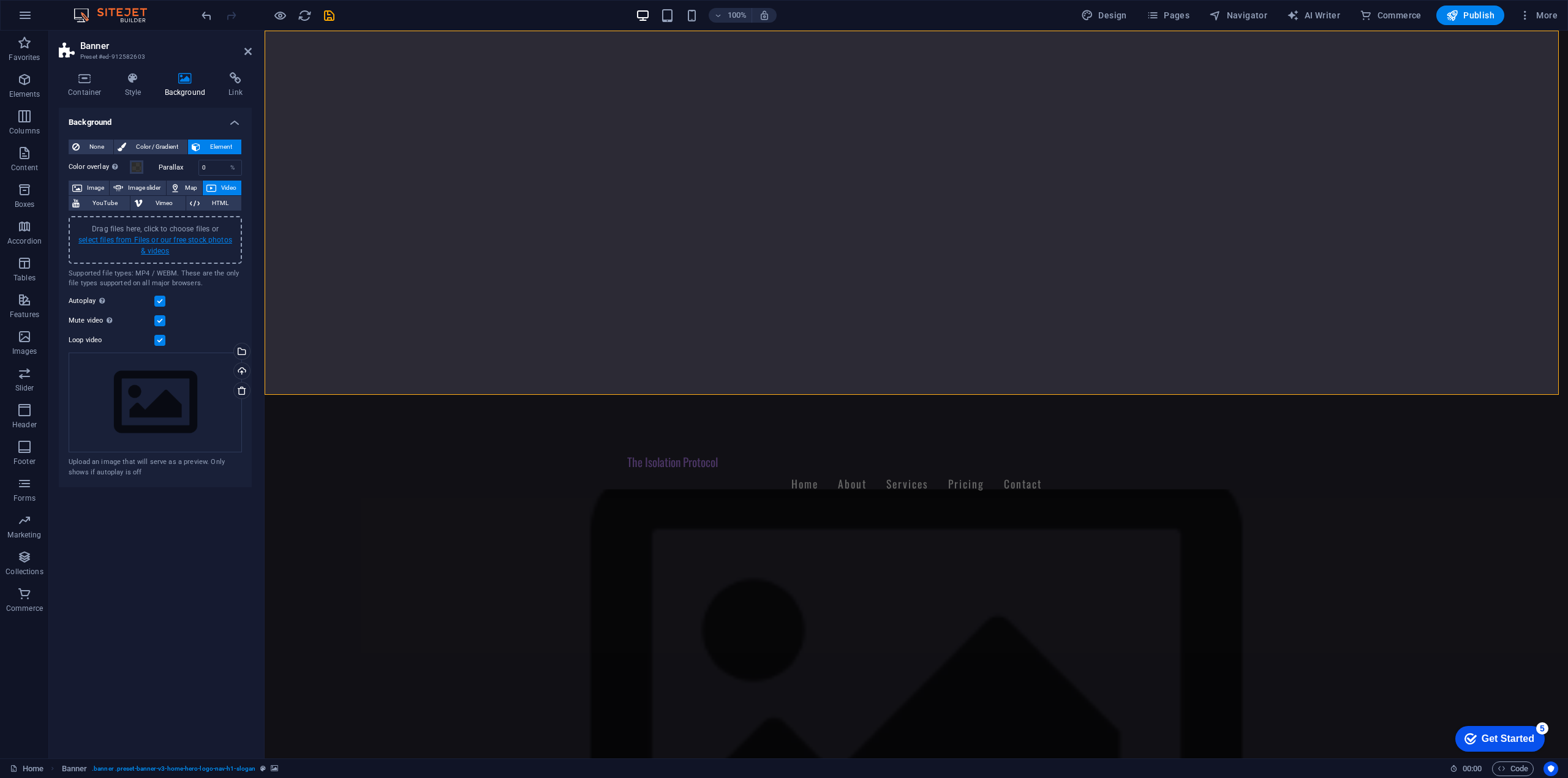
click at [182, 239] on link "select files from Files or our free stock photos & videos" at bounding box center [155, 246] width 153 height 20
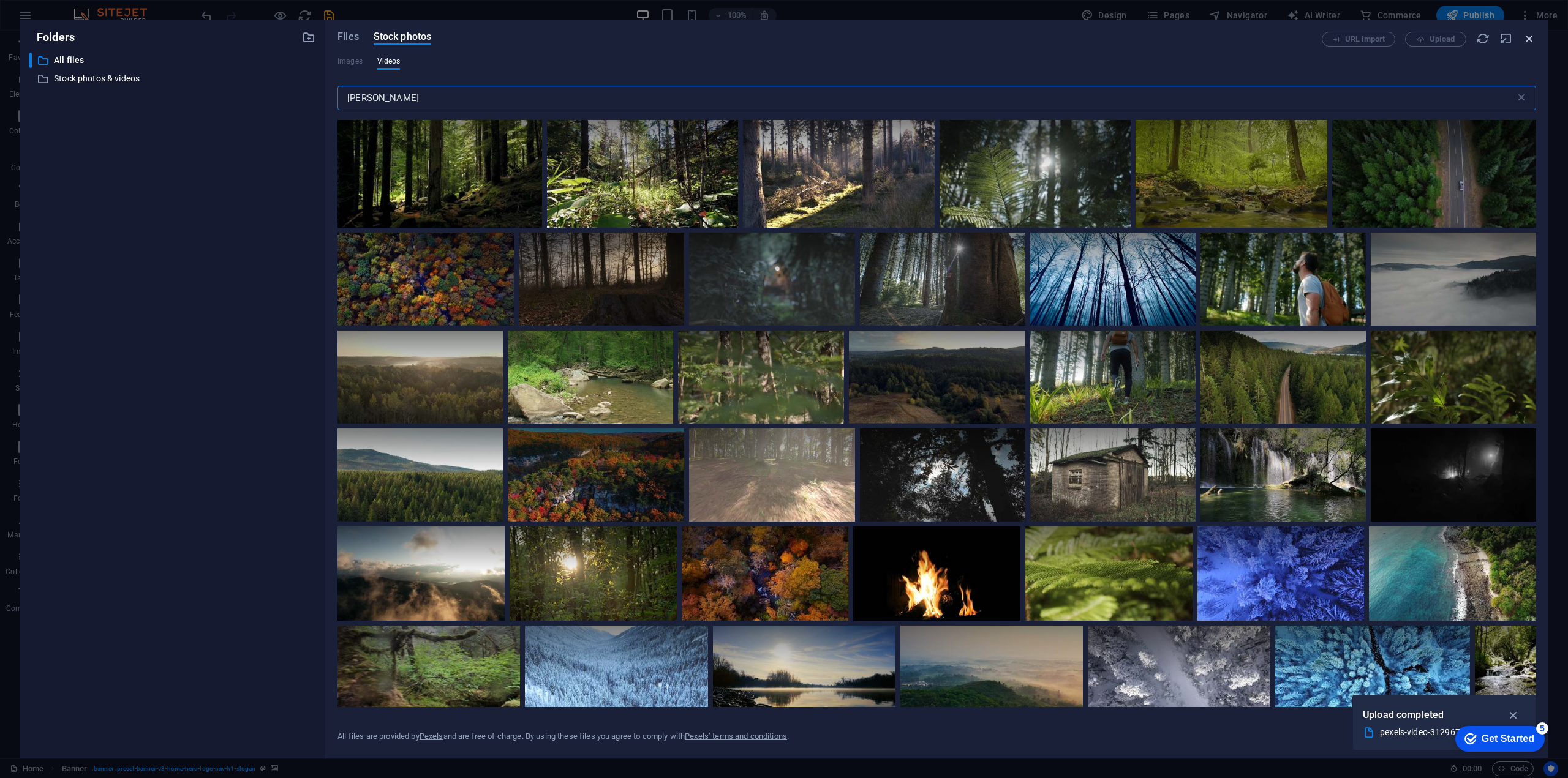
click at [1531, 39] on icon "button" at bounding box center [1529, 39] width 14 height 14
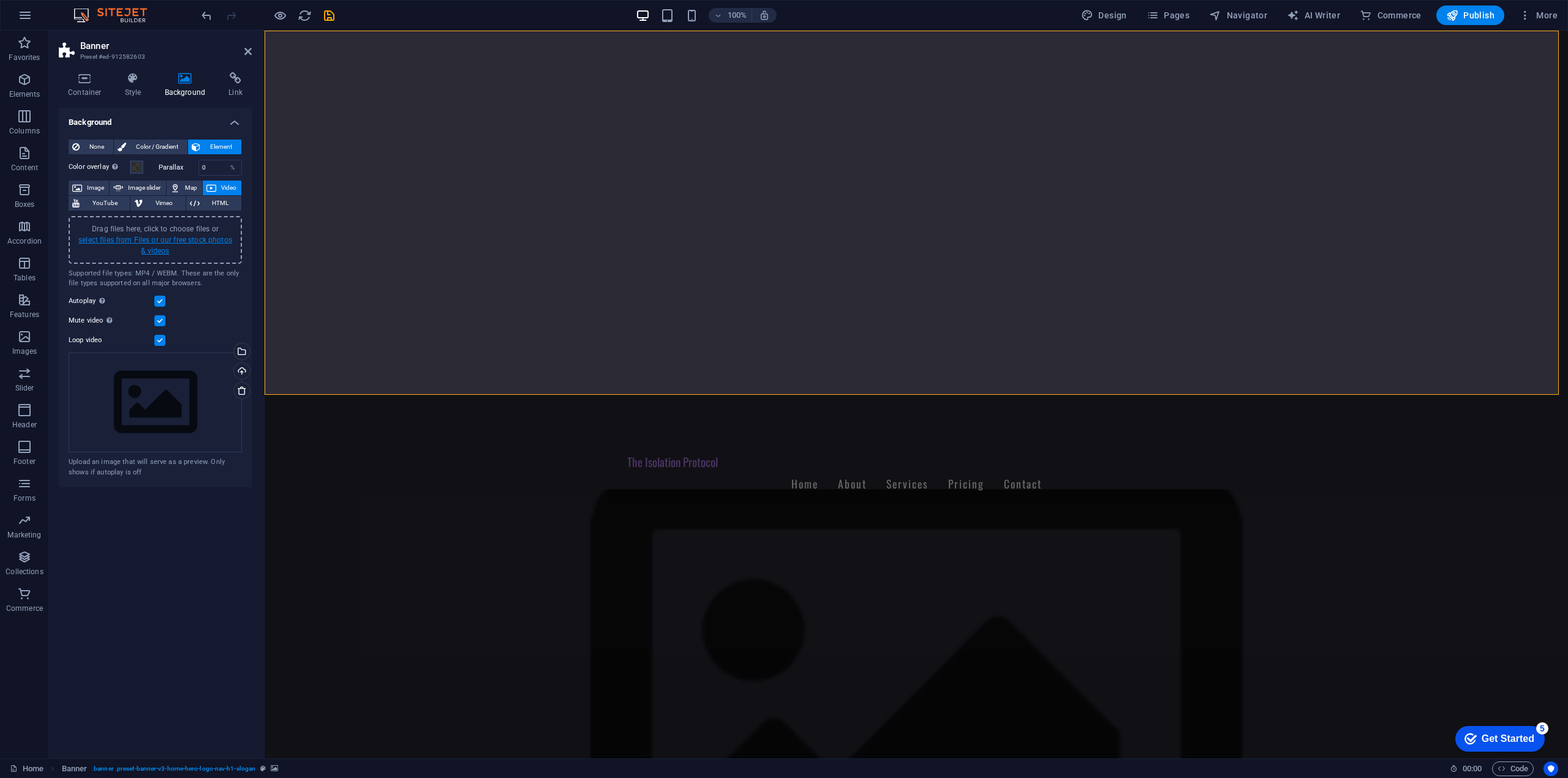
click at [165, 247] on link "select files from Files or our free stock photos & videos" at bounding box center [155, 246] width 153 height 20
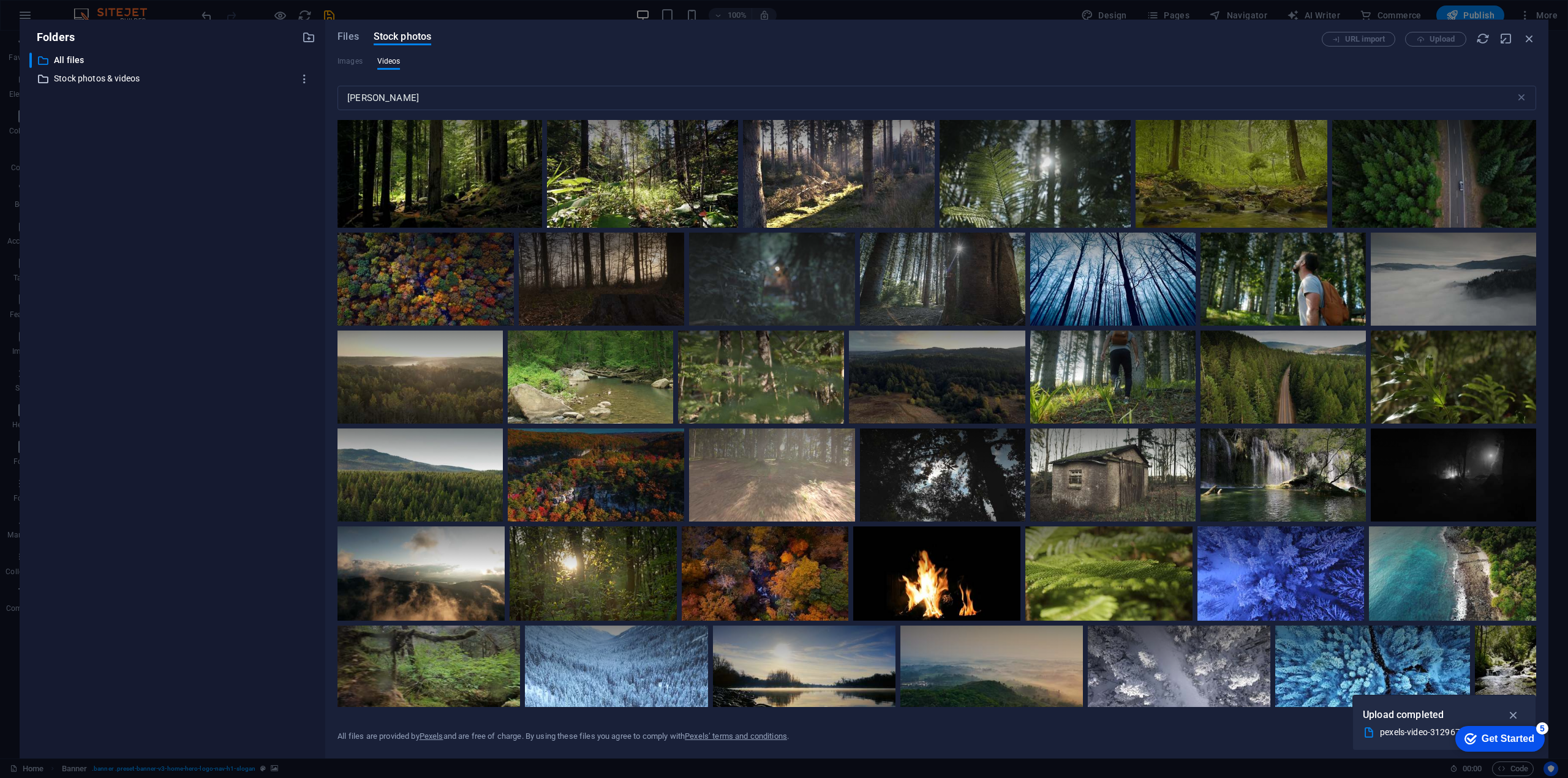
click at [84, 75] on p "Stock photos & videos" at bounding box center [173, 78] width 239 height 14
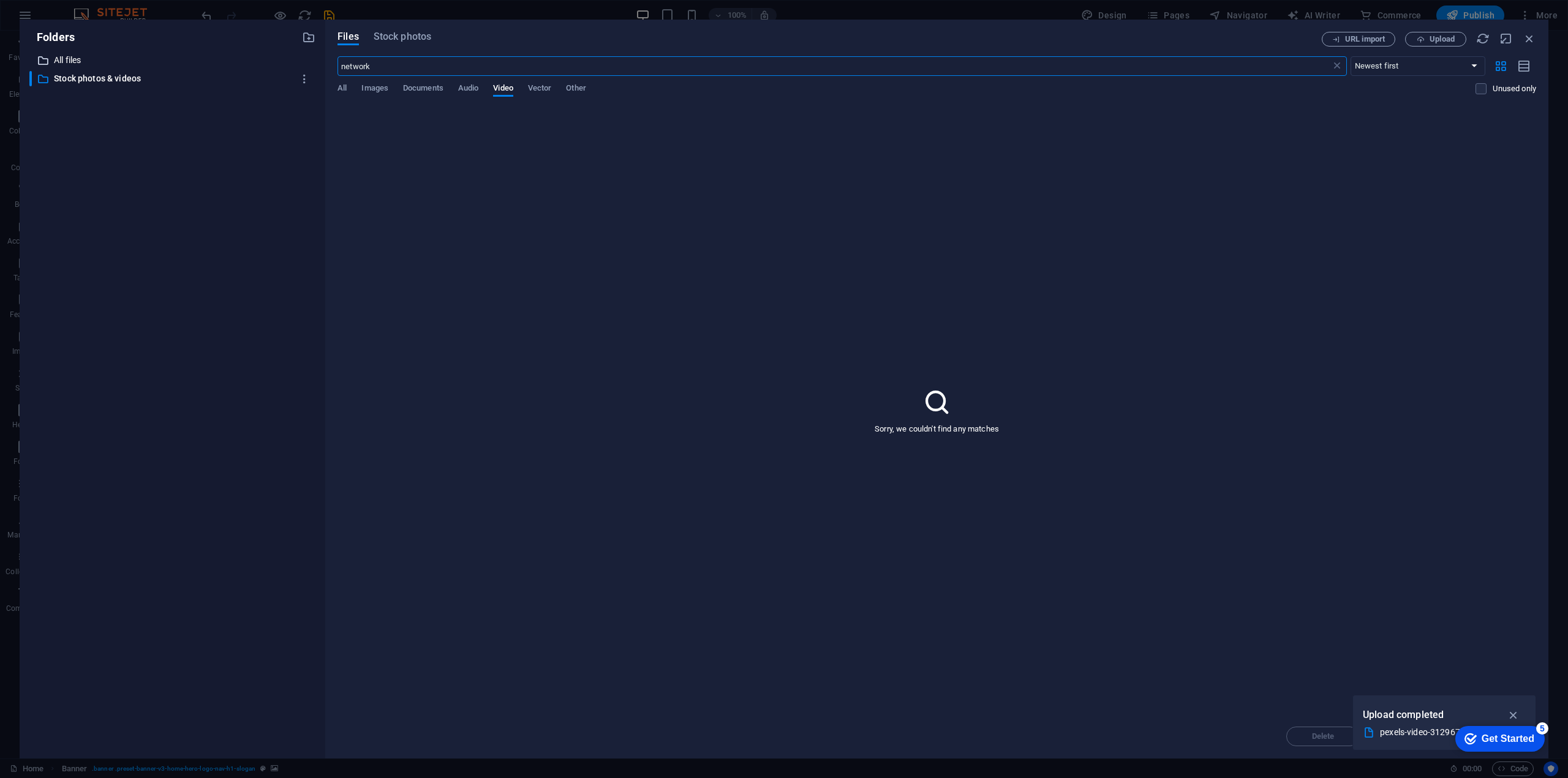
drag, startPoint x: 406, startPoint y: 72, endPoint x: 187, endPoint y: 60, distance: 219.3
click at [187, 60] on div "Folders ​ All files All files ​ Stock photos & videos Stock photos & videos Fil…" at bounding box center [784, 389] width 1529 height 739
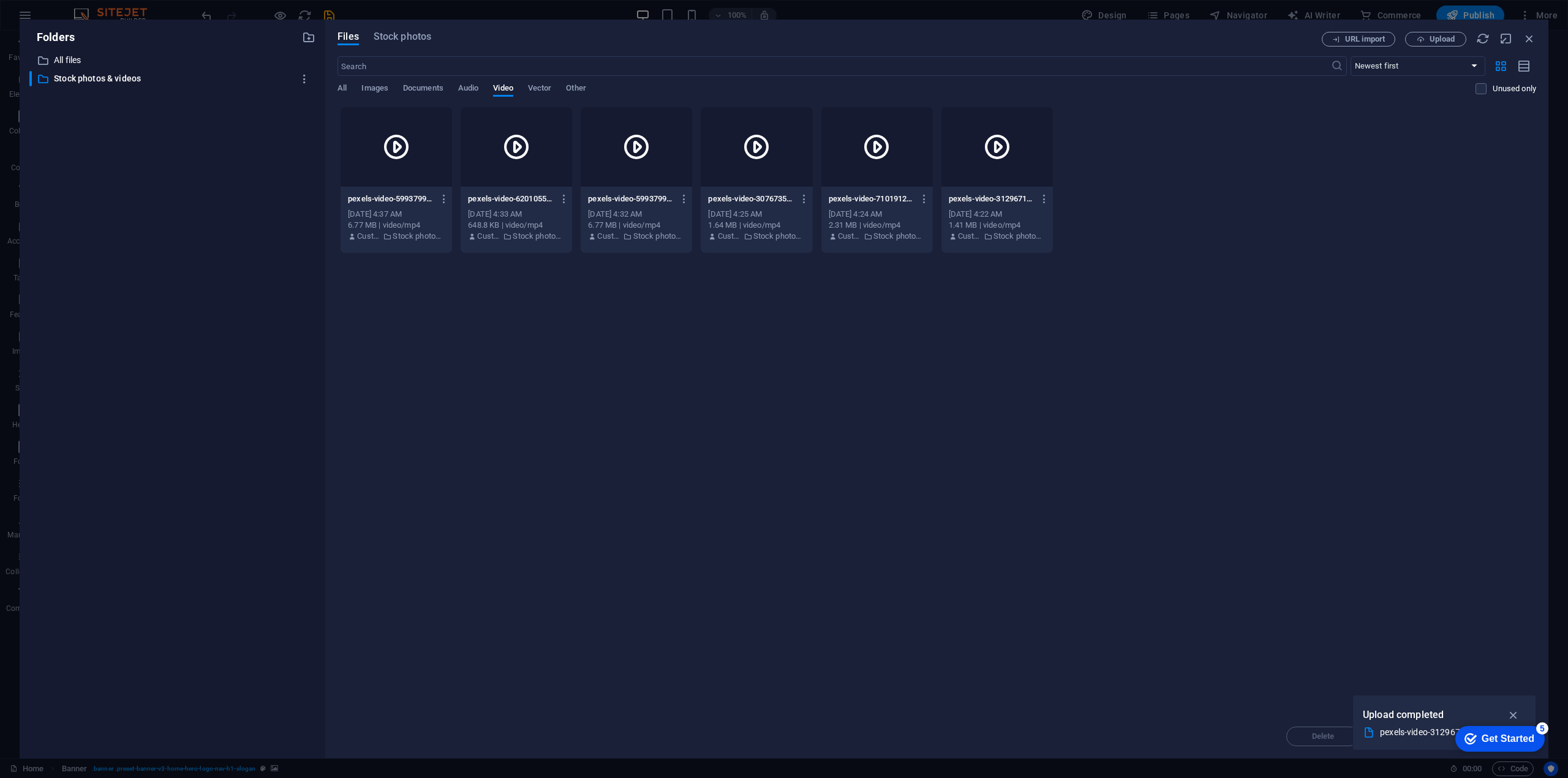
click at [398, 155] on icon at bounding box center [396, 147] width 30 height 29
click at [424, 142] on div "1" at bounding box center [396, 146] width 111 height 79
click at [444, 197] on icon "button" at bounding box center [445, 199] width 12 height 11
click at [447, 235] on h6 "Preview" at bounding box center [452, 231] width 51 height 14
click at [1512, 709] on icon "button" at bounding box center [1513, 714] width 14 height 14
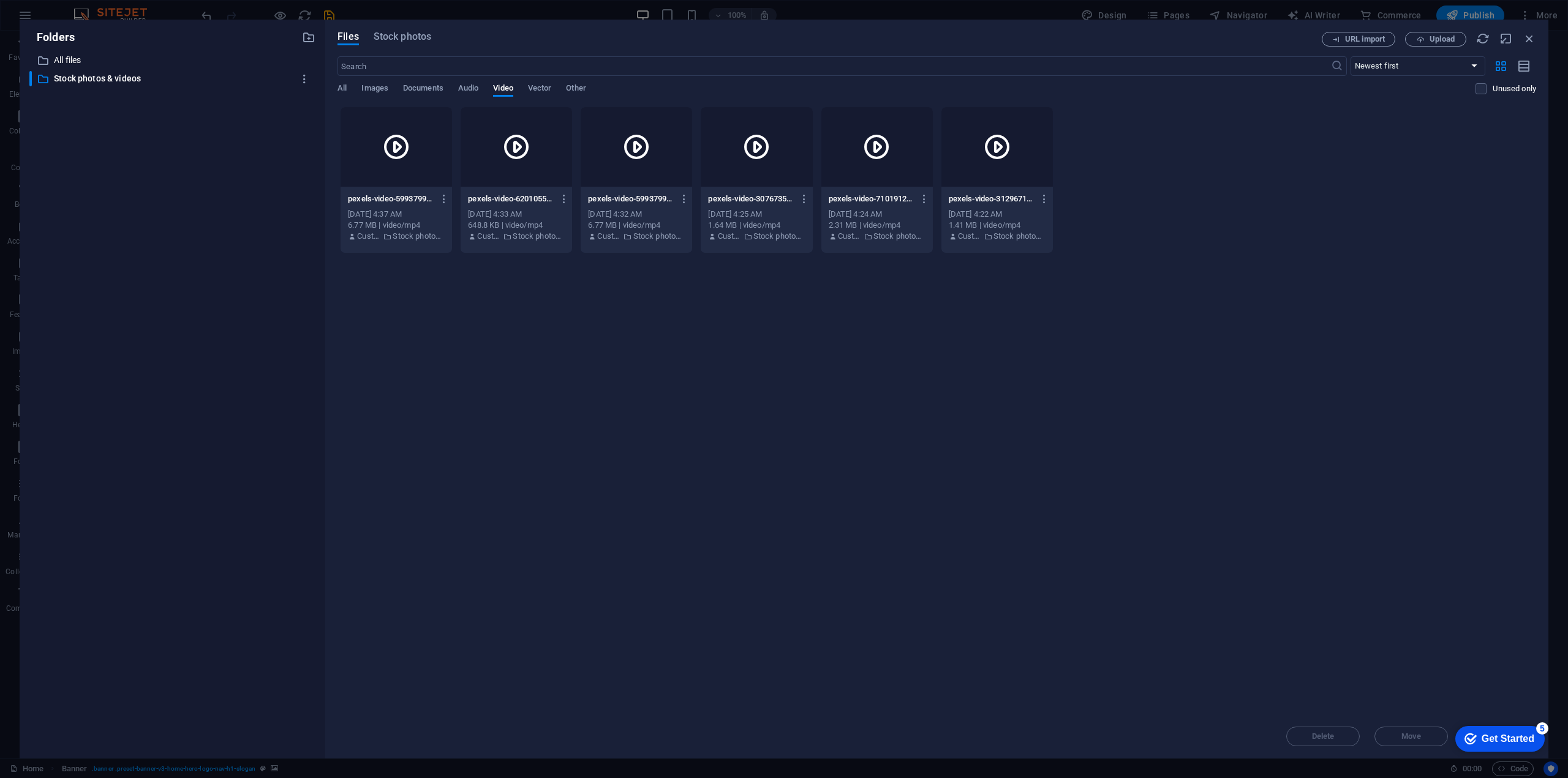
click at [984, 231] on icon at bounding box center [988, 236] width 8 height 11
click at [898, 213] on div "Sep 7, 2025 4:24 AM" at bounding box center [877, 214] width 97 height 11
click at [712, 202] on p "pexels-video-30767358-Nm7aj8dgxUpdY_unXoVcAg.mp4" at bounding box center [750, 199] width 86 height 11
click at [609, 206] on div "pexels-video-5993799-UCLiSvq2yp_zDG2e_6z3pg.mp4 pexels-video-5993799-UCLiSvq2yp…" at bounding box center [636, 199] width 97 height 20
click at [466, 189] on div "pexels-video-6201055-KclXzspvTh50gQkH9xPSTA.mp4 pexels-video-6201055-KclXzspvTh…" at bounding box center [516, 218] width 111 height 62
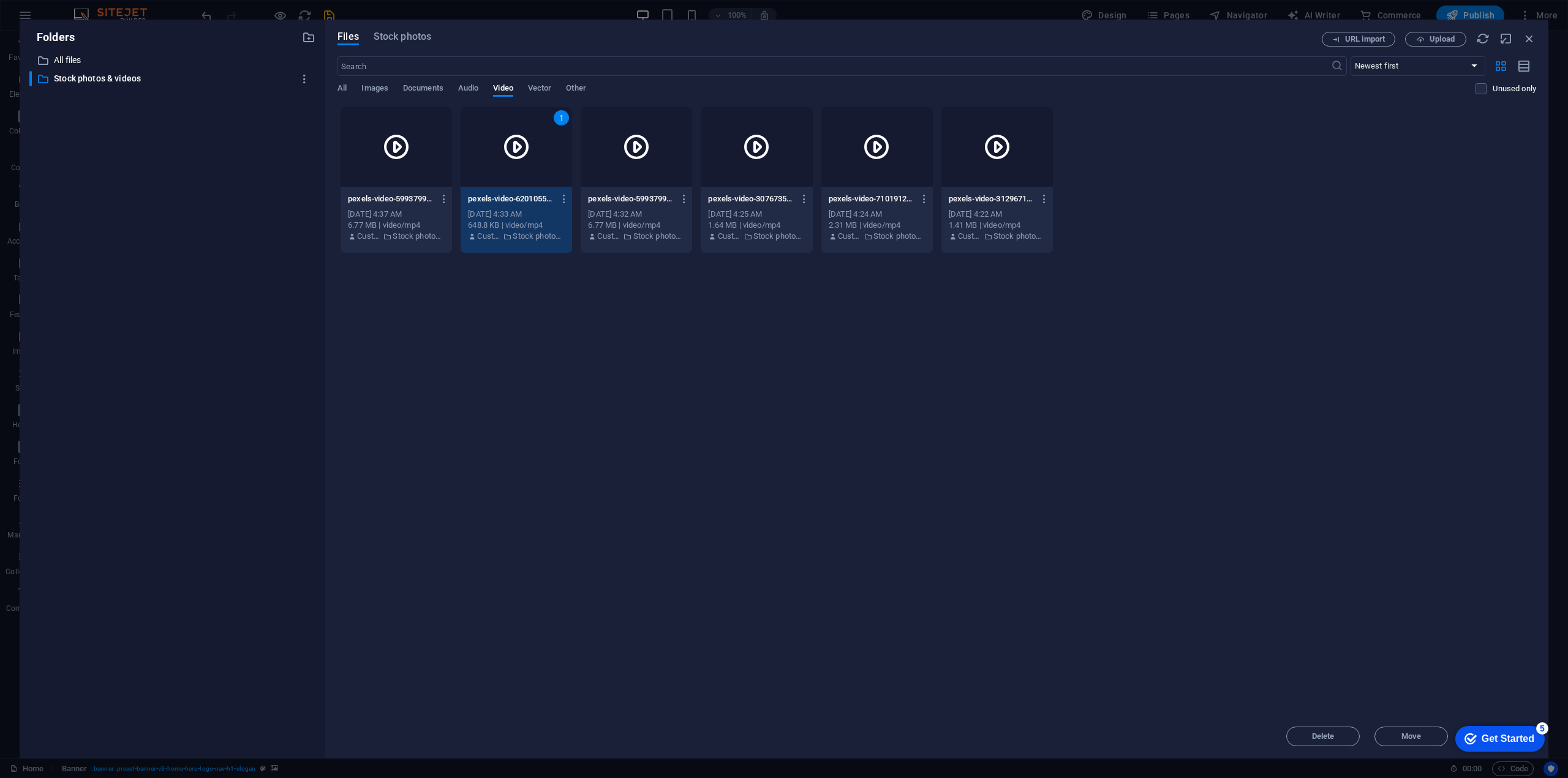
click at [355, 183] on div at bounding box center [396, 146] width 111 height 79
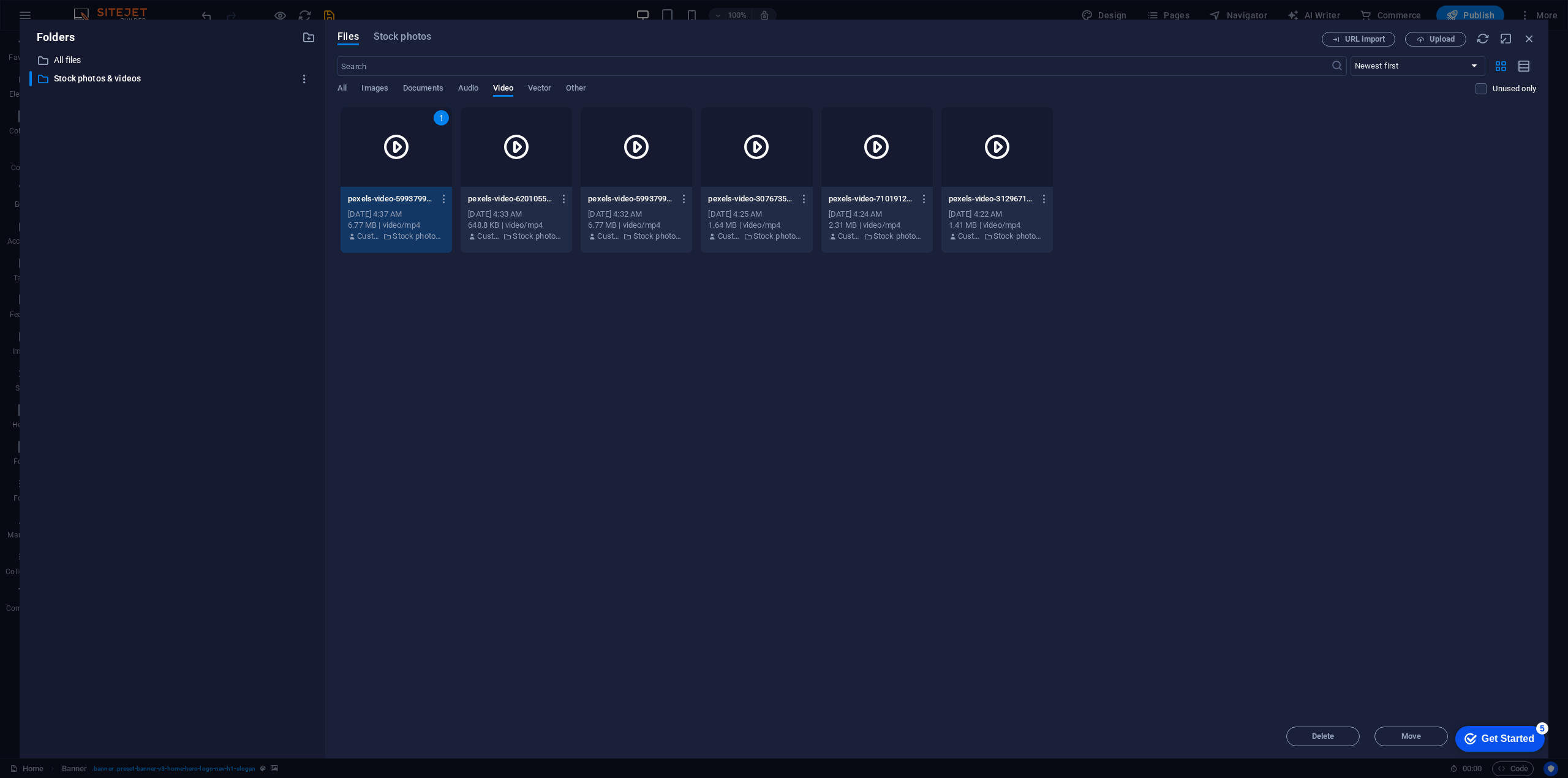
click at [398, 86] on div "All Images Documents Audio Video Vector Other" at bounding box center [906, 94] width 1138 height 23
click at [373, 88] on span "Images" at bounding box center [374, 89] width 27 height 17
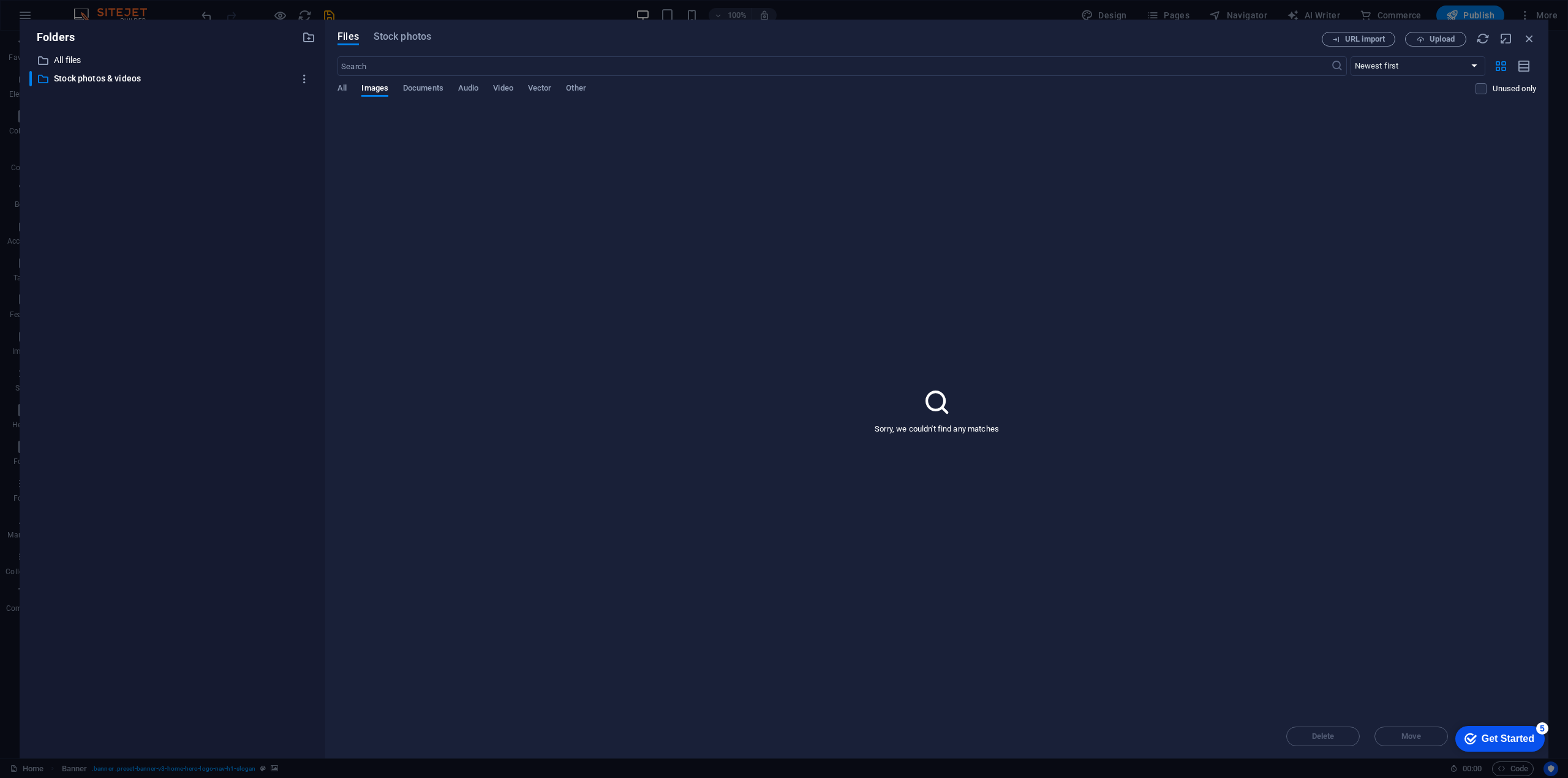
click at [456, 85] on div "All Images Documents Audio Video Vector Other" at bounding box center [906, 94] width 1138 height 23
click at [494, 87] on div "All Images Documents Audio Video Vector Other" at bounding box center [906, 94] width 1138 height 23
click at [504, 87] on span "Video" at bounding box center [503, 89] width 20 height 17
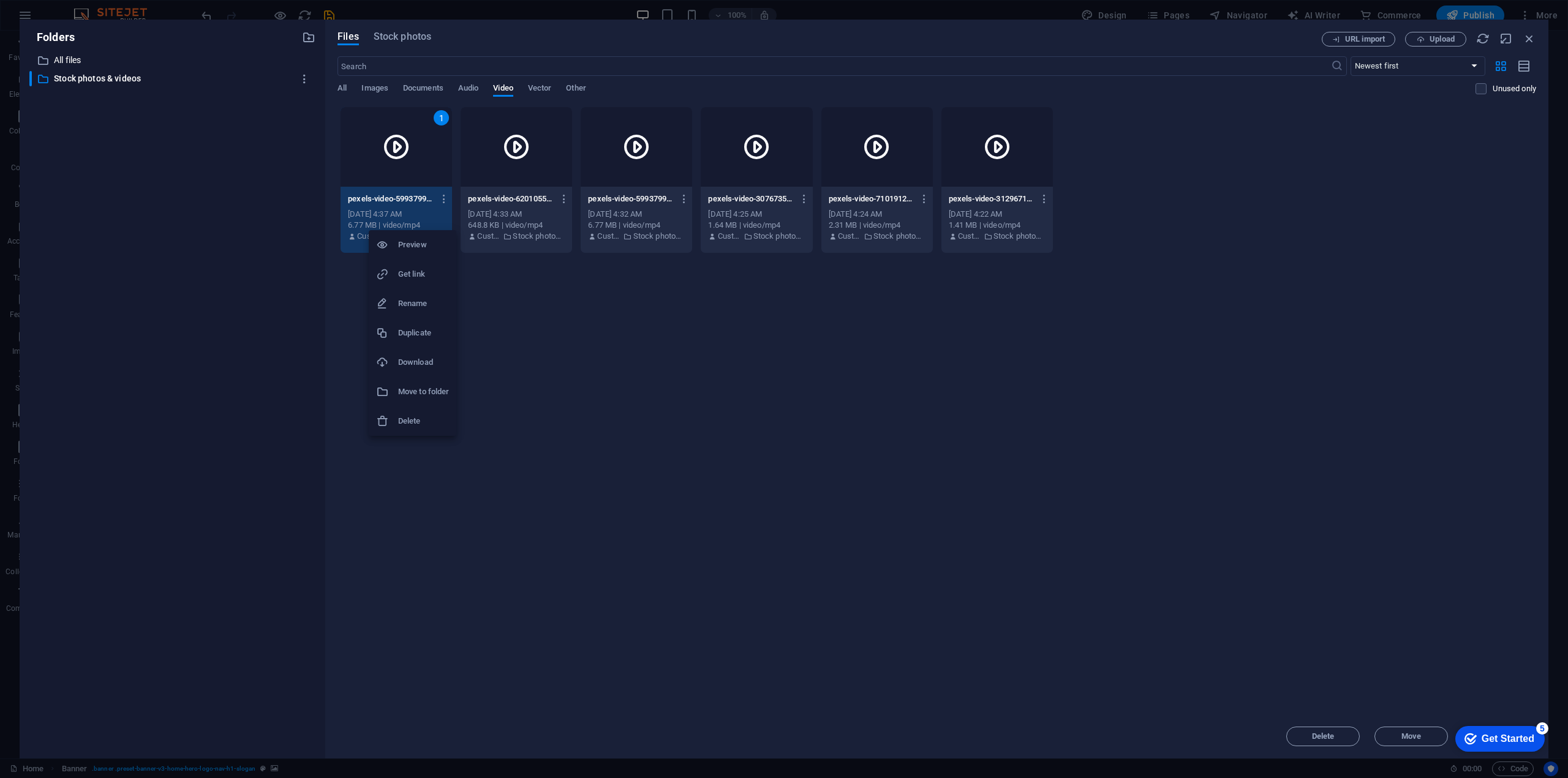
click at [424, 239] on h6 "Preview" at bounding box center [424, 244] width 51 height 14
click at [393, 26] on div "Files Stock photos URL import Upload ​ Newest first Oldest first Name (A-Z) Nam…" at bounding box center [936, 389] width 1223 height 739
click at [393, 28] on div "Files Stock photos URL import Upload ​ Newest first Oldest first Name (A-Z) Nam…" at bounding box center [936, 389] width 1223 height 739
click at [393, 30] on div "Files Stock photos URL import Upload ​ Newest first Oldest first Name (A-Z) Nam…" at bounding box center [936, 389] width 1223 height 739
click at [393, 33] on span "Stock photos" at bounding box center [403, 37] width 58 height 14
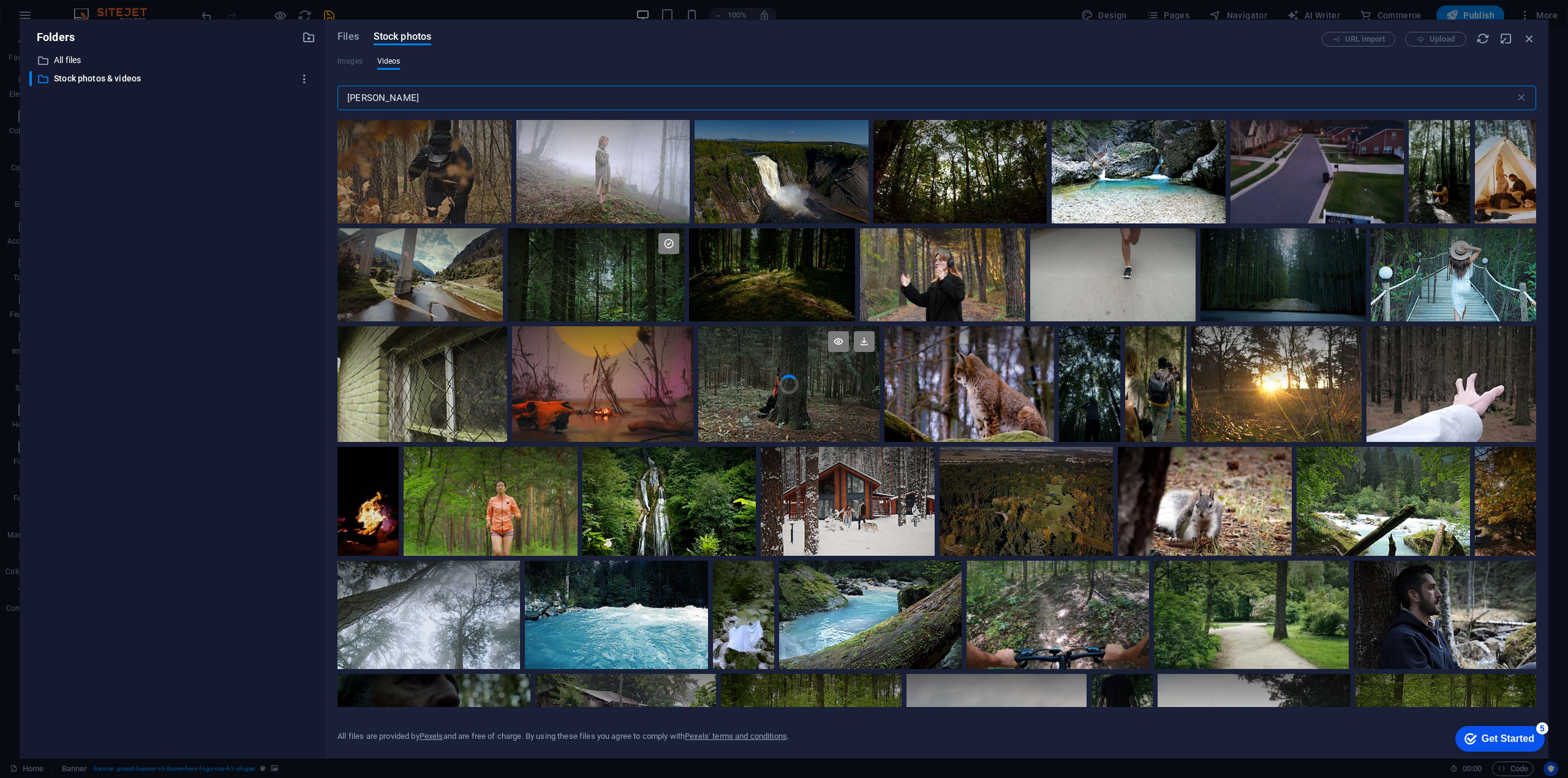
scroll to position [5533, 0]
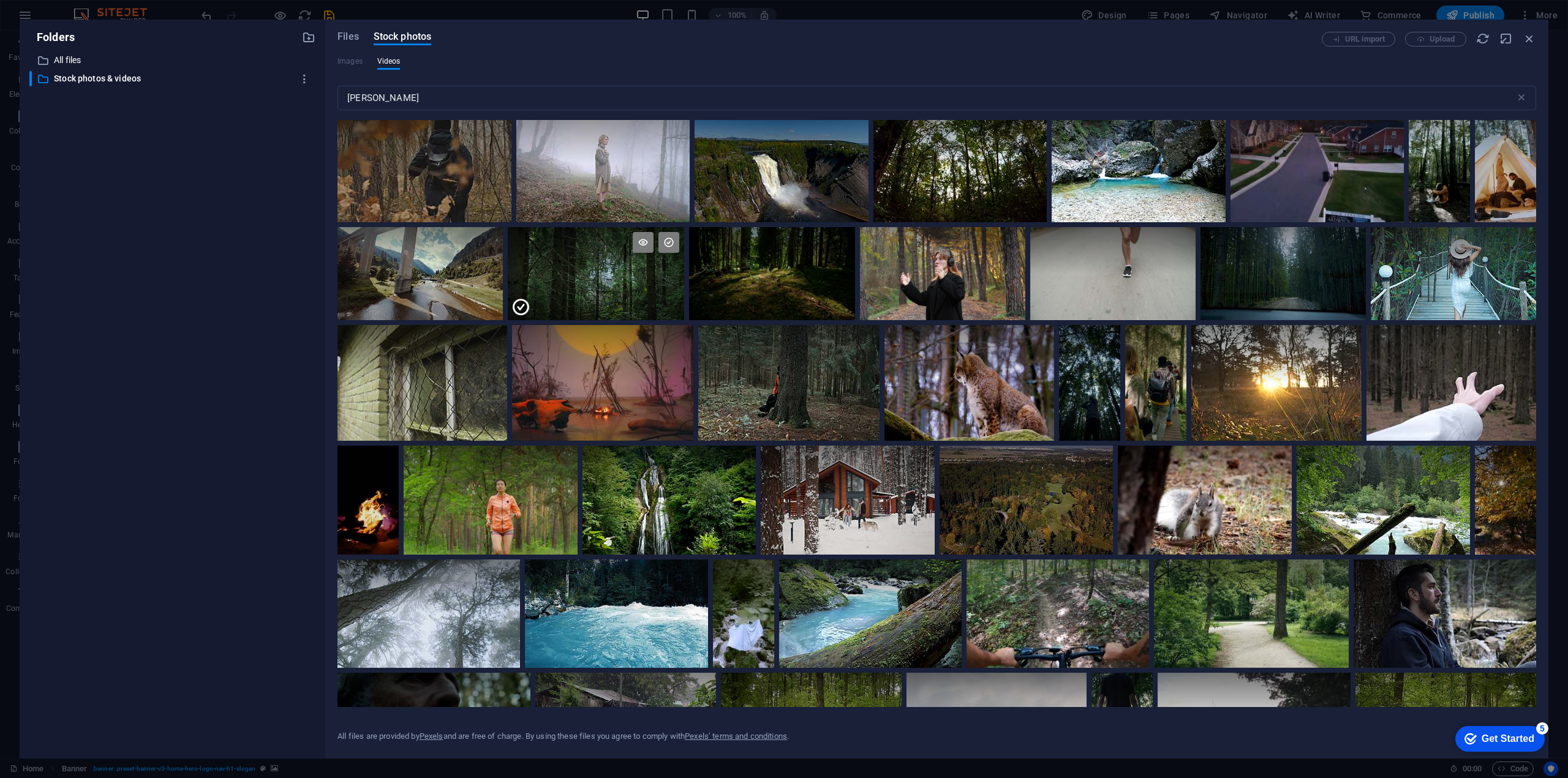
click at [579, 286] on div at bounding box center [595, 296] width 176 height 47
click at [579, 286] on video "Your browser does not support the video tag." at bounding box center [595, 273] width 176 height 93
drag, startPoint x: 579, startPoint y: 286, endPoint x: 591, endPoint y: 276, distance: 15.6
click at [591, 276] on div at bounding box center [595, 296] width 176 height 47
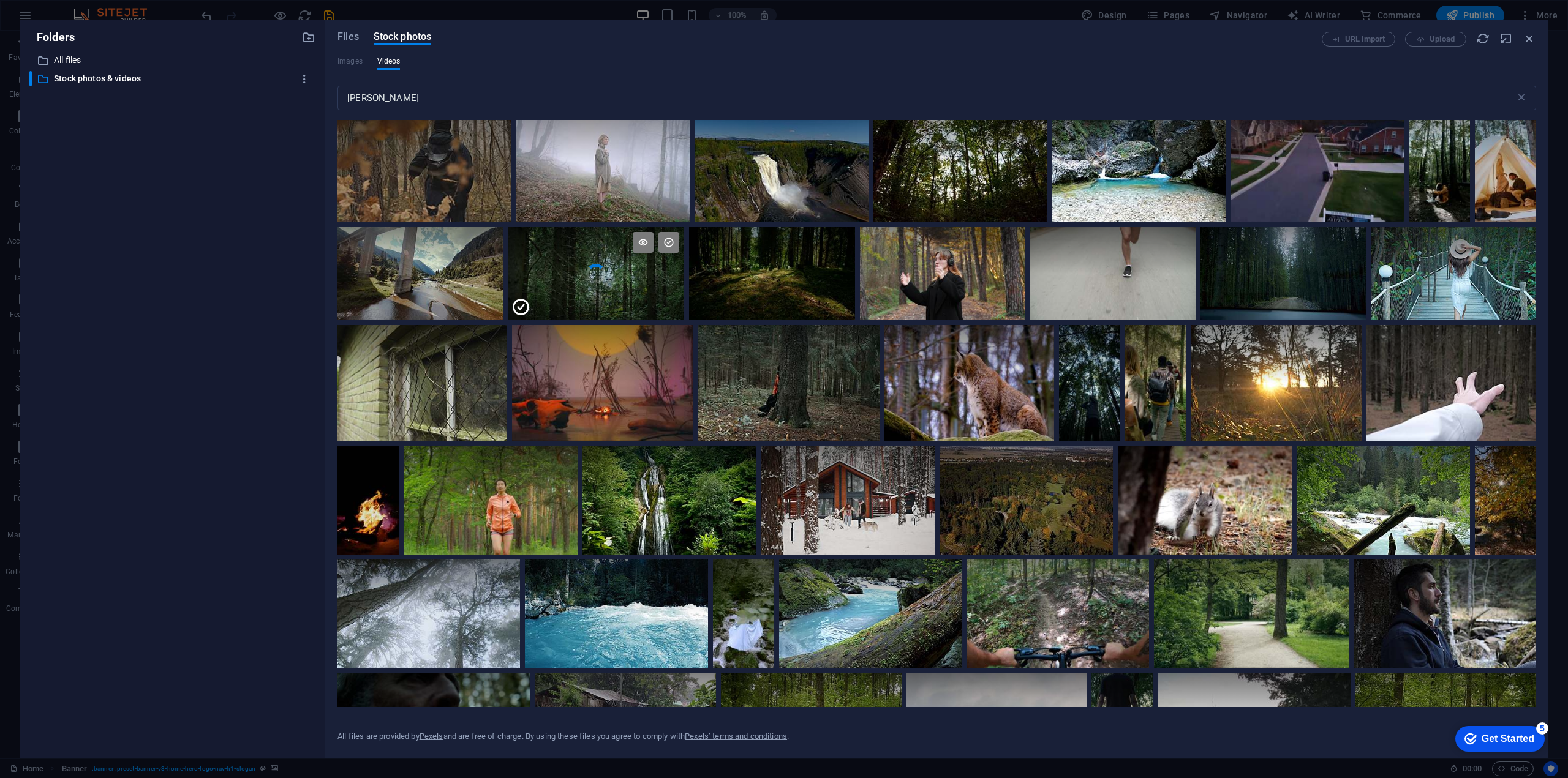
click at [591, 489] on figure at bounding box center [766, 716] width 1003 height 454
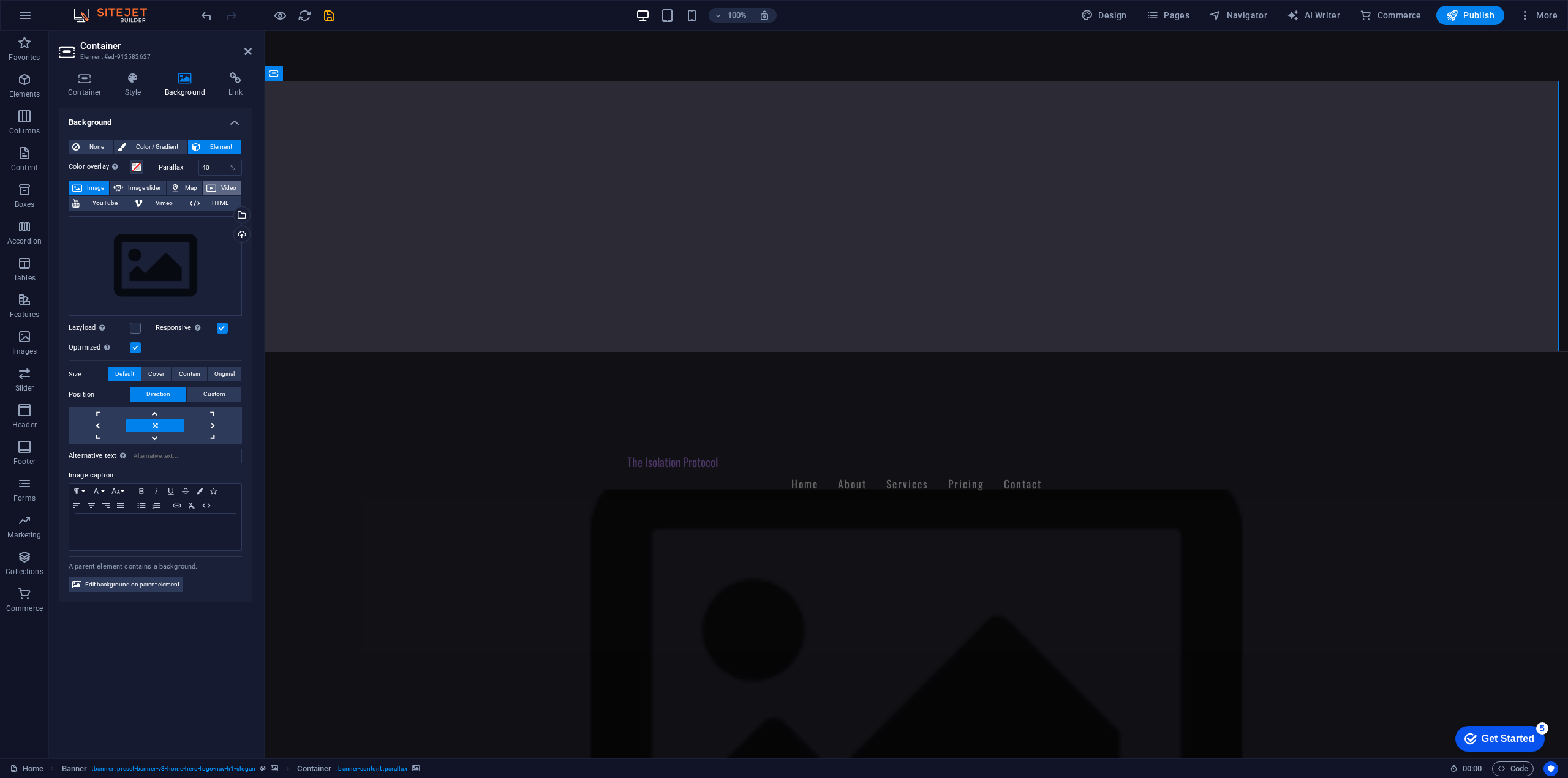
click at [227, 185] on span "Video" at bounding box center [228, 187] width 18 height 14
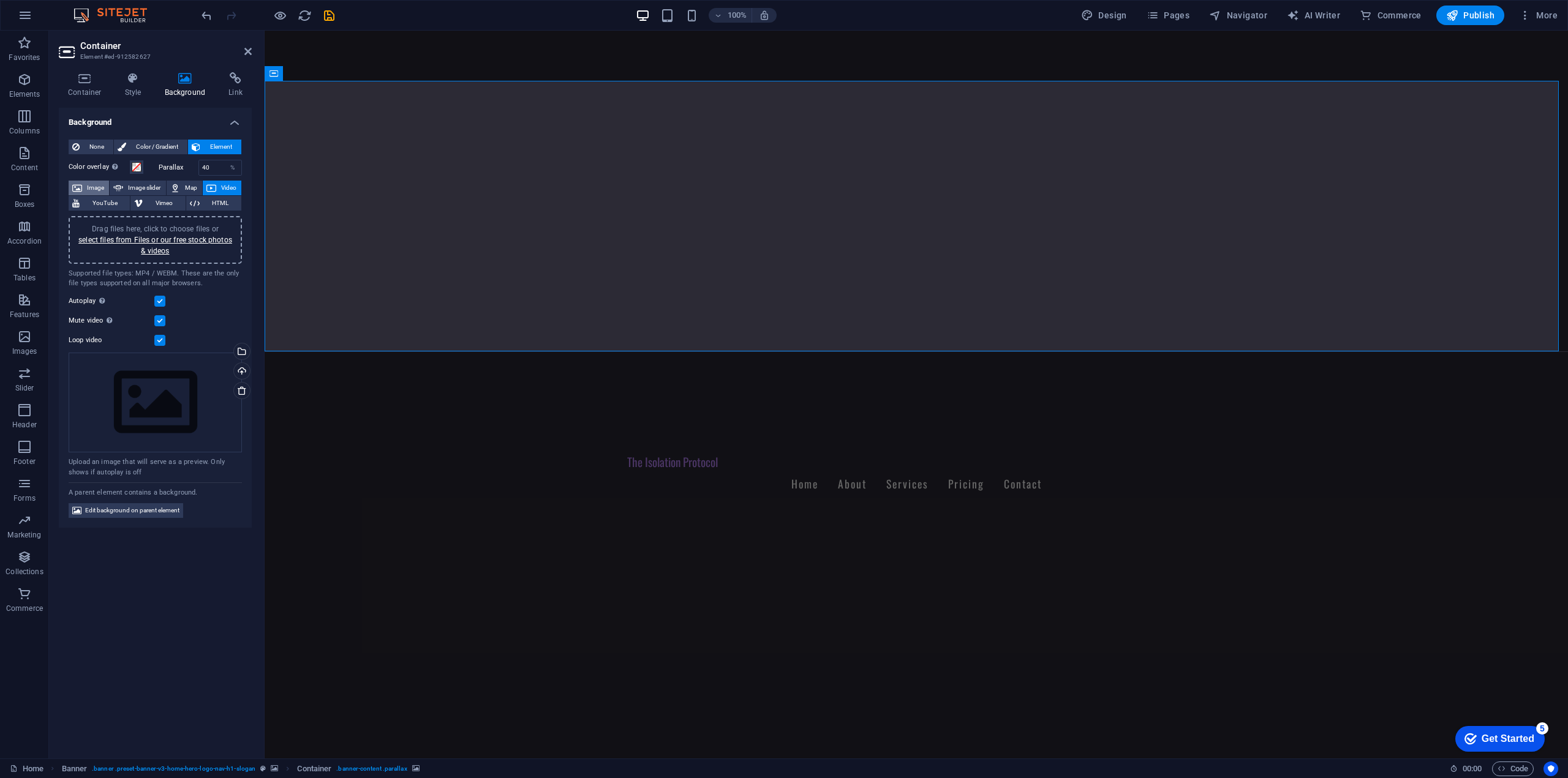
click at [97, 189] on span "Image" at bounding box center [96, 187] width 20 height 14
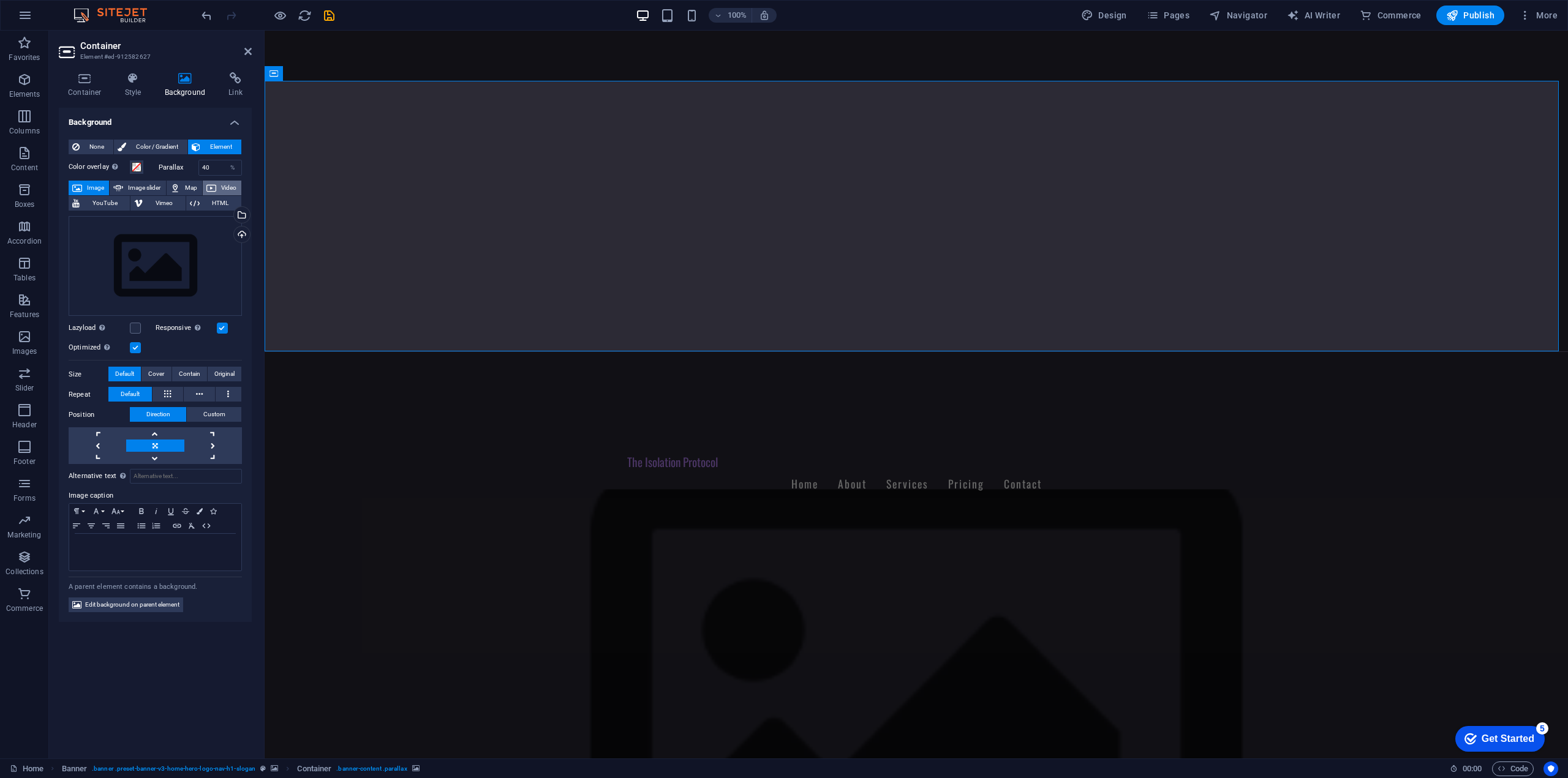
click at [226, 187] on span "Video" at bounding box center [228, 187] width 18 height 14
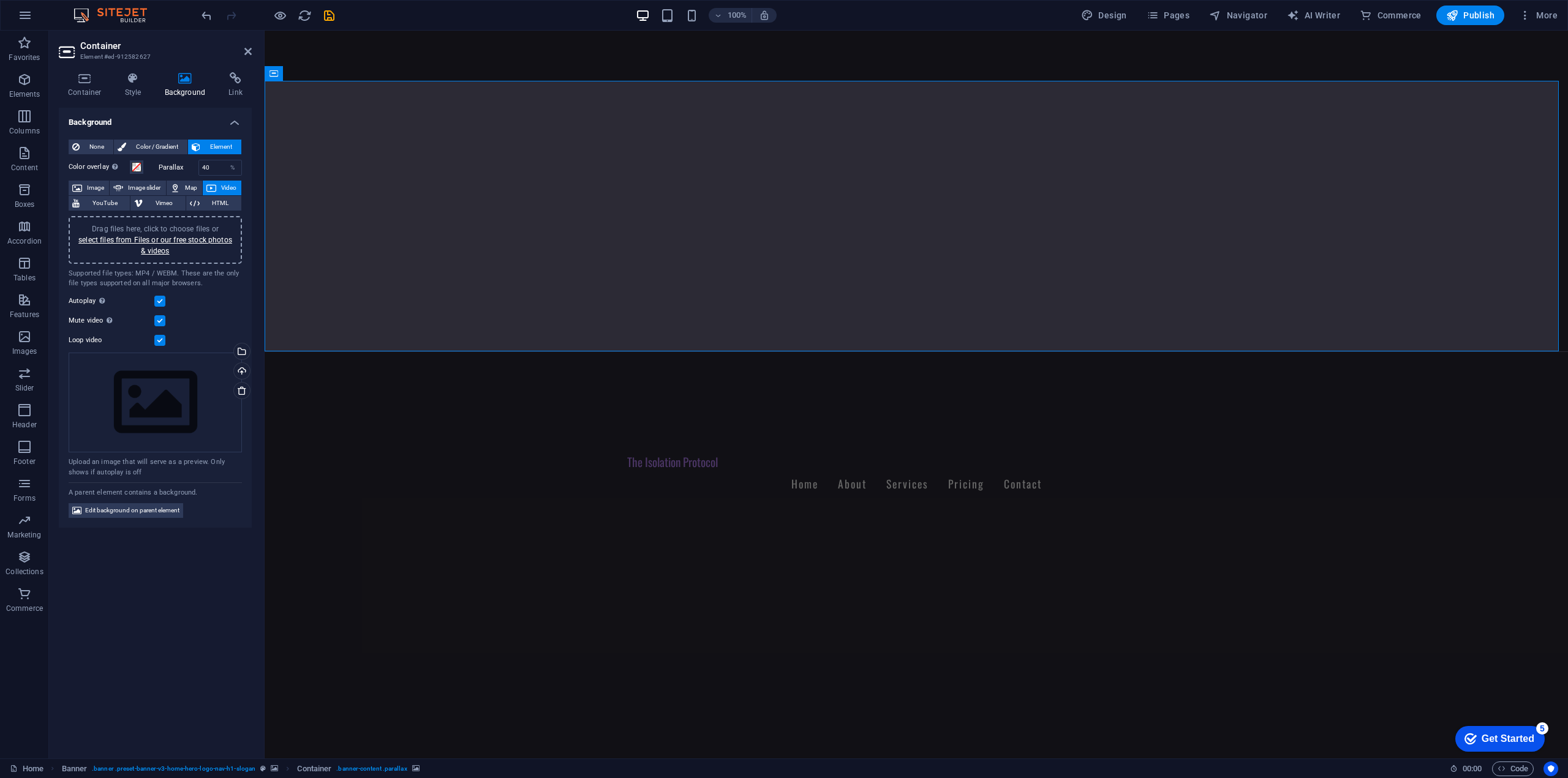
click at [158, 303] on label at bounding box center [159, 301] width 11 height 11
click at [0, 0] on input "Autoplay Autoplay is only available if muted is checked" at bounding box center [0, 0] width 0 height 0
click at [168, 331] on div "Autoplay Autoplay is only available if muted is checked Mute video Autoplay wil…" at bounding box center [155, 319] width 173 height 59
click at [163, 325] on label at bounding box center [159, 321] width 11 height 11
click at [0, 0] on input "Mute video Autoplay will be available if muted is checked" at bounding box center [0, 0] width 0 height 0
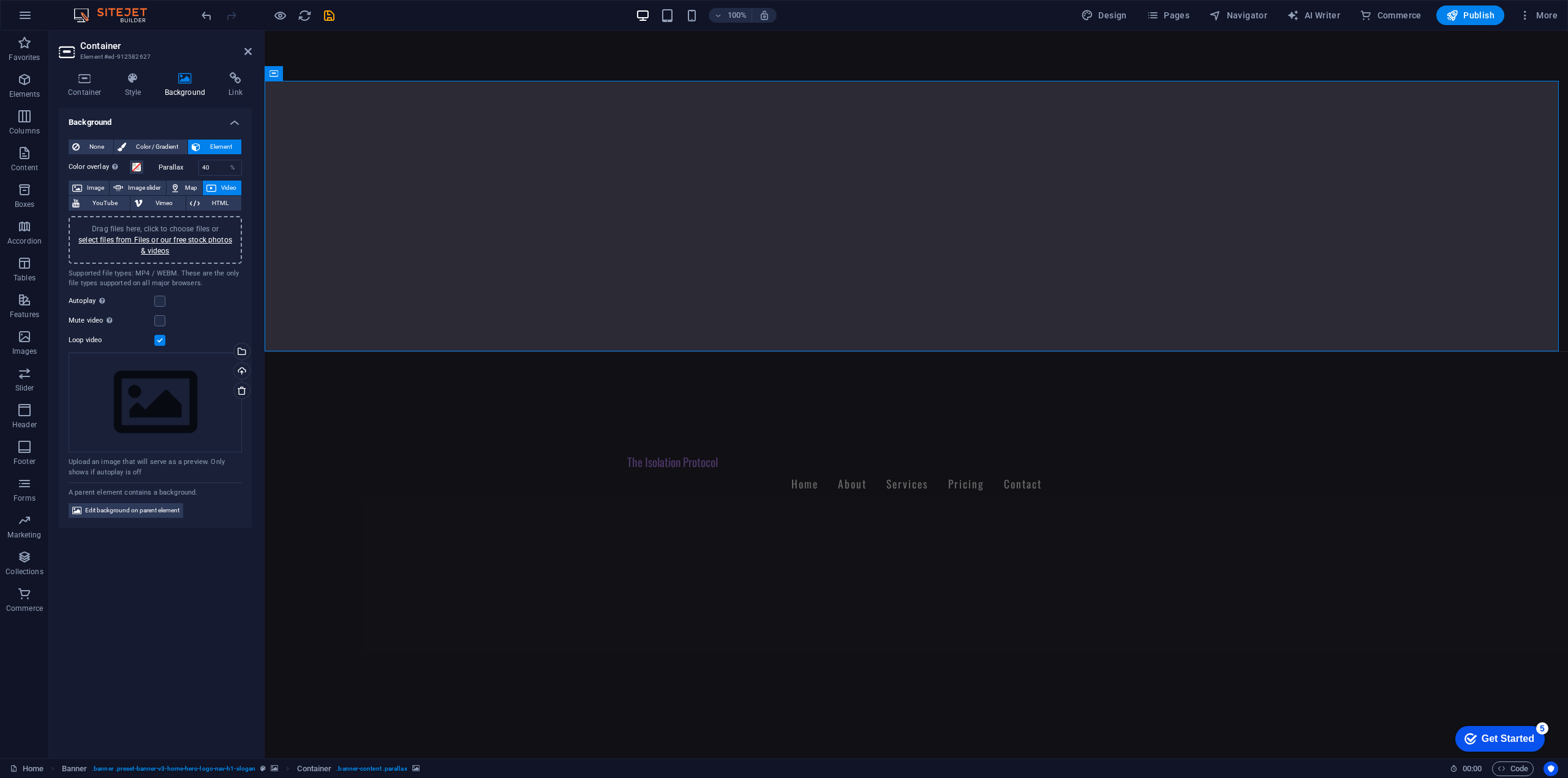
click at [160, 342] on label at bounding box center [159, 340] width 11 height 11
click at [0, 0] on input "Loop video" at bounding box center [0, 0] width 0 height 0
click at [242, 389] on icon at bounding box center [241, 390] width 10 height 10
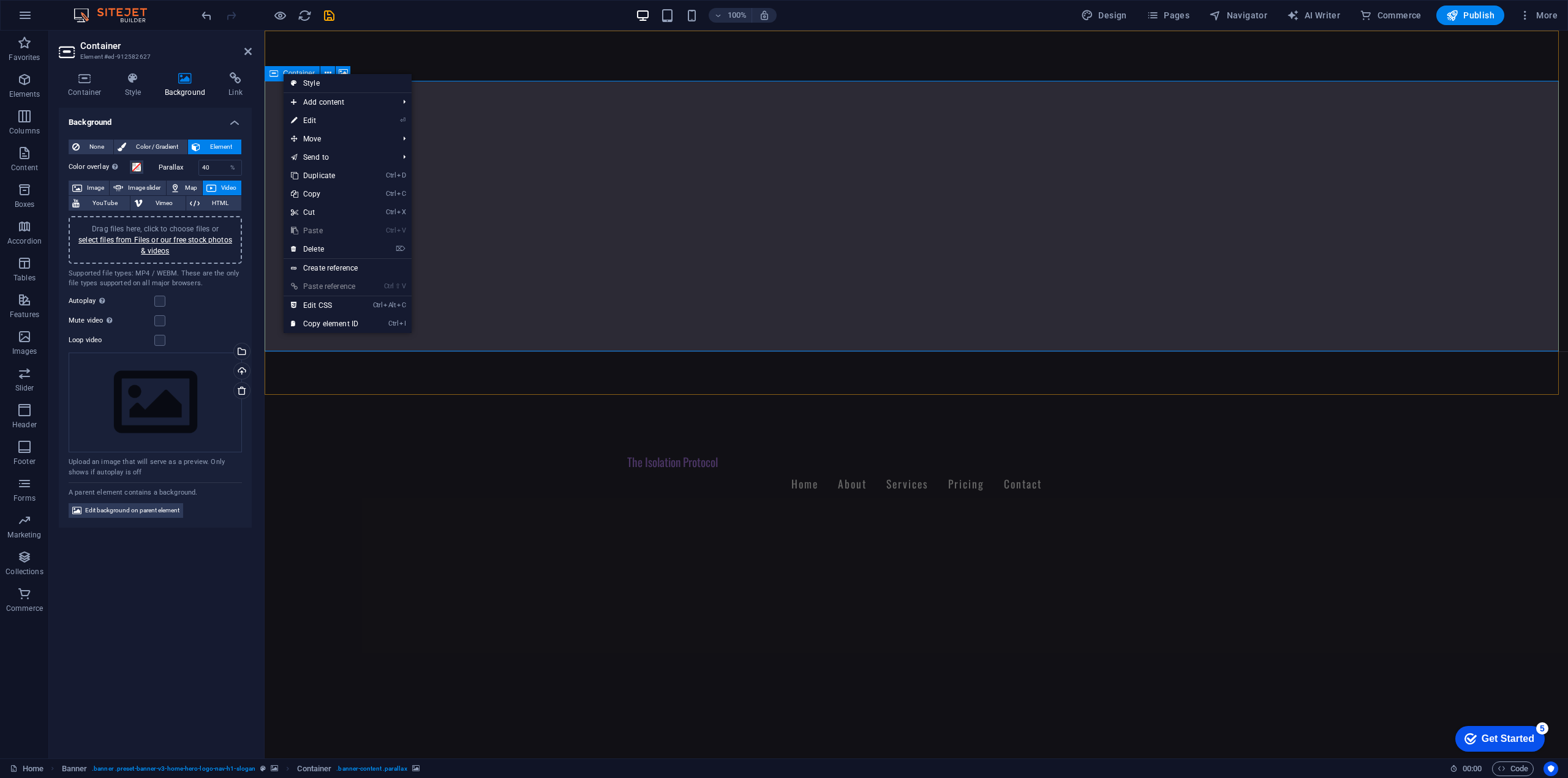
click at [282, 73] on div "Container" at bounding box center [292, 73] width 55 height 14
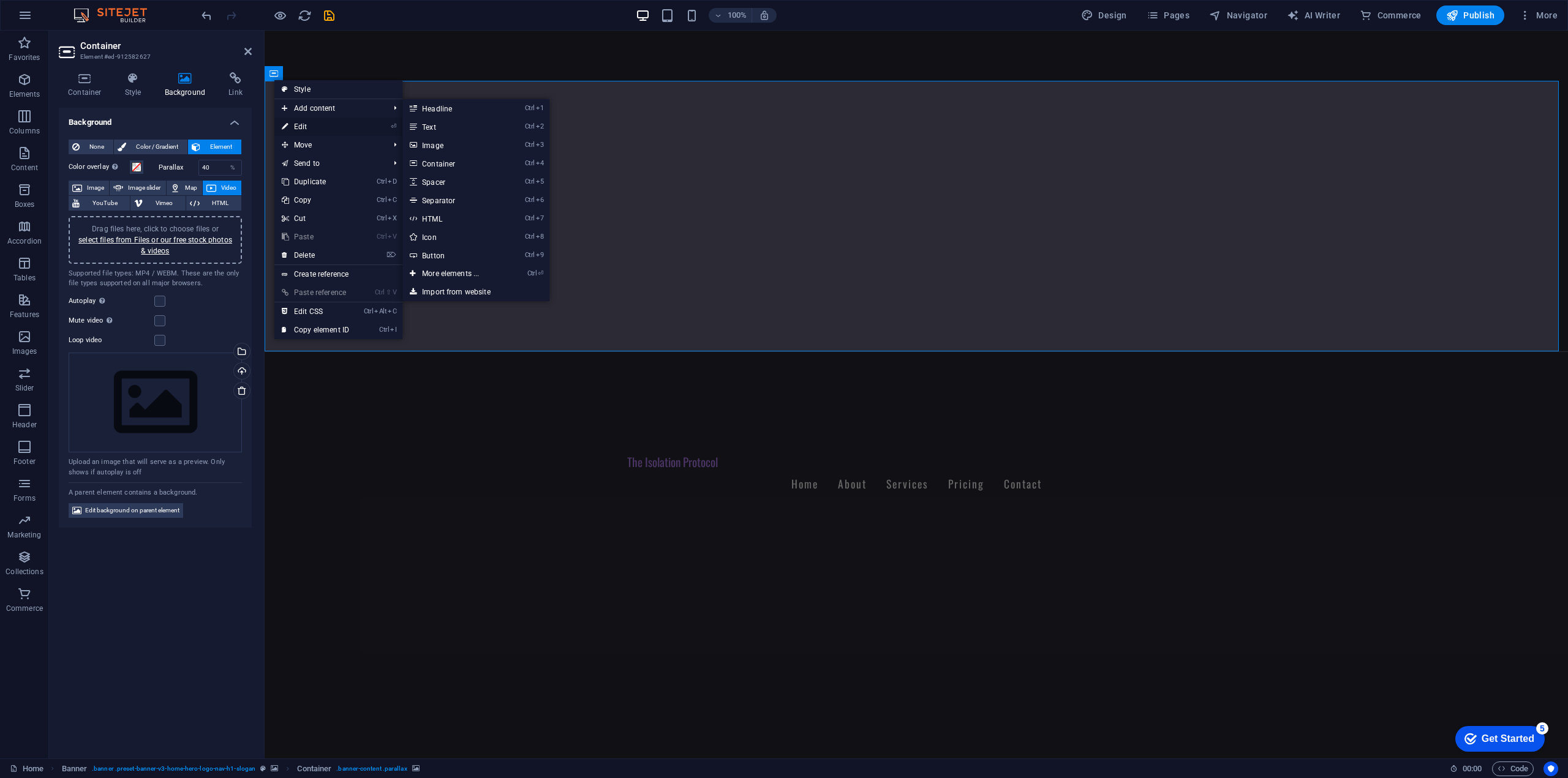
click at [327, 127] on link "⏎ Edit" at bounding box center [315, 126] width 82 height 18
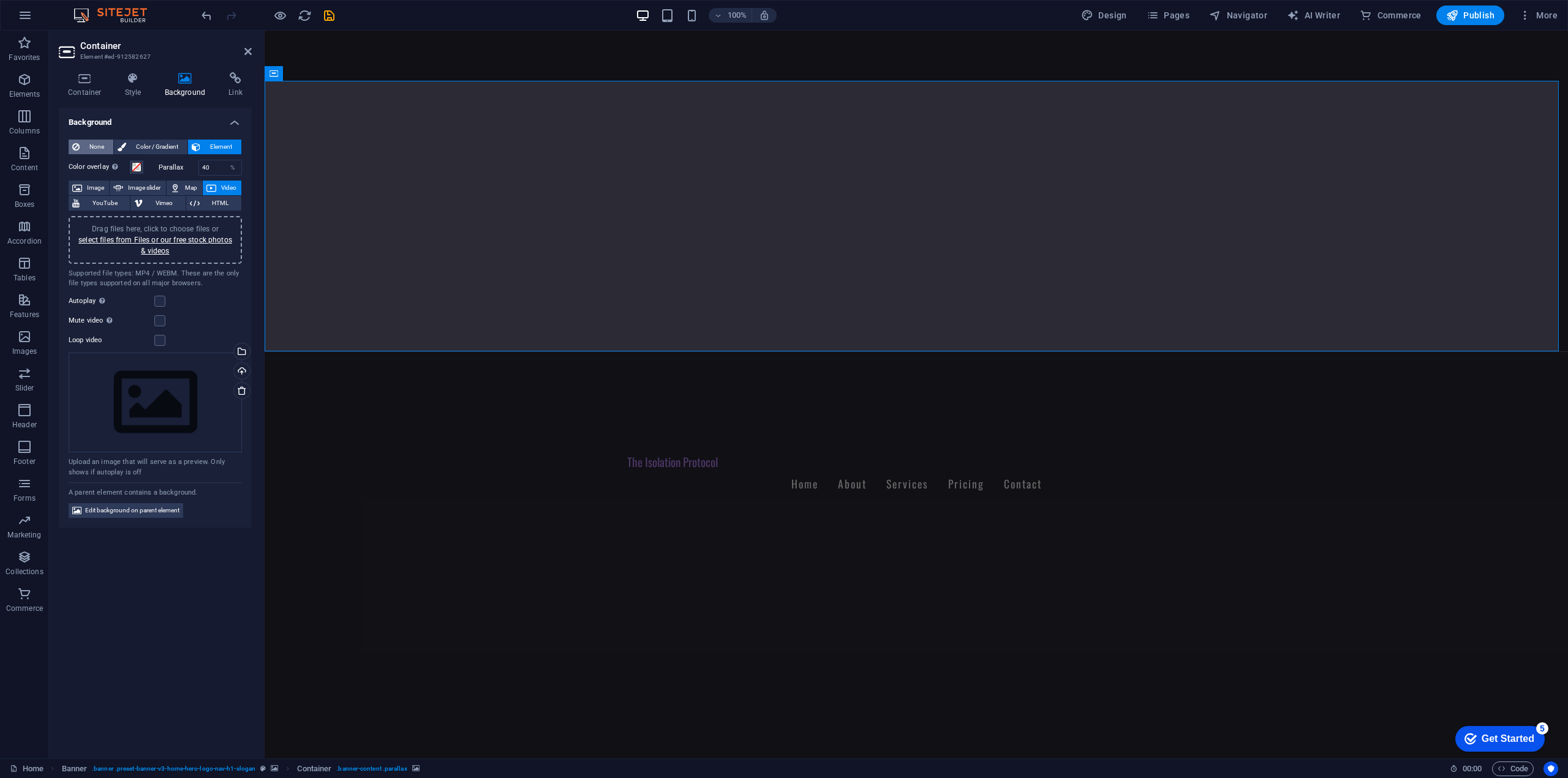
click at [103, 146] on span "None" at bounding box center [96, 147] width 26 height 14
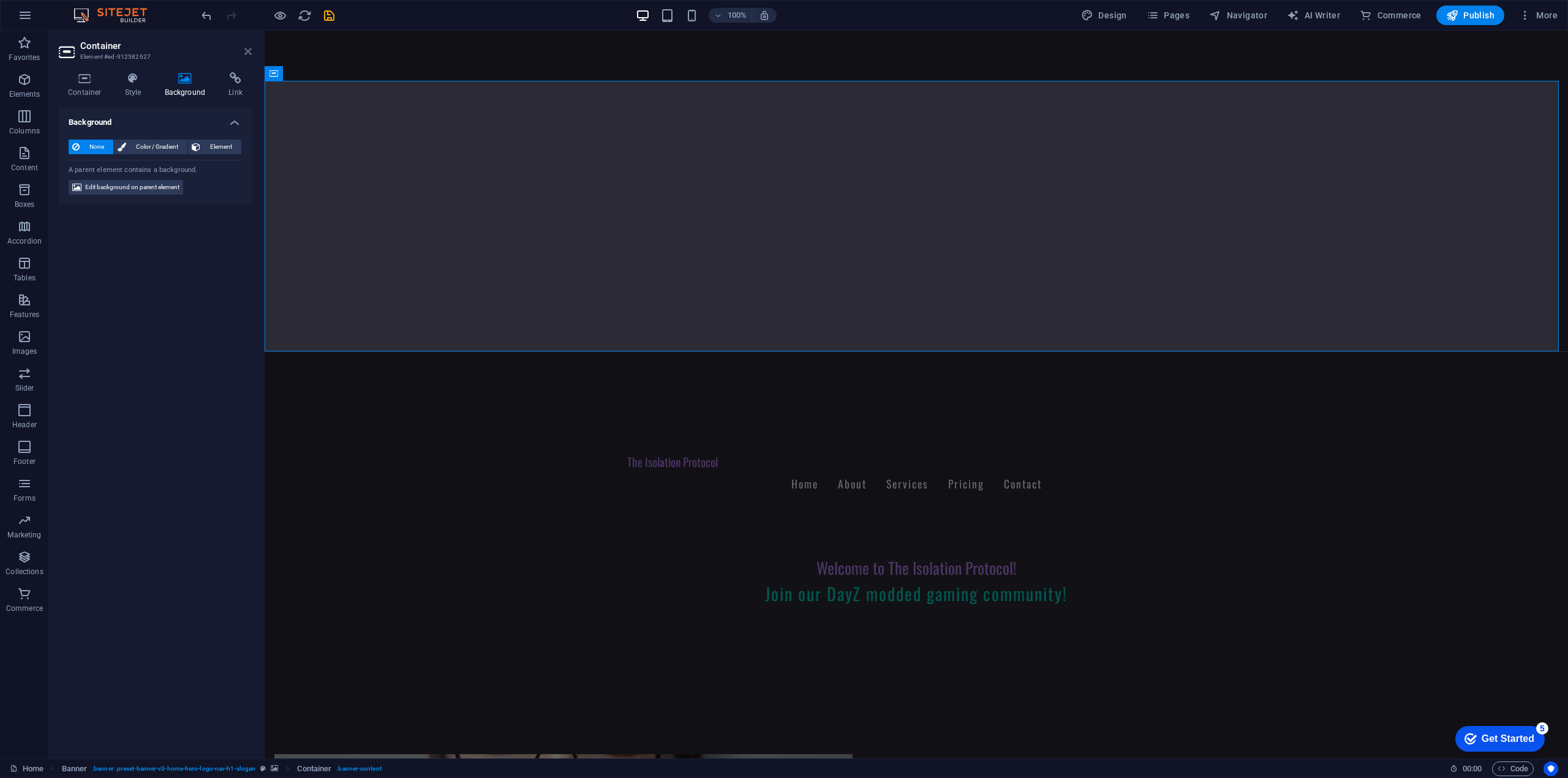
click at [246, 54] on icon at bounding box center [248, 51] width 7 height 10
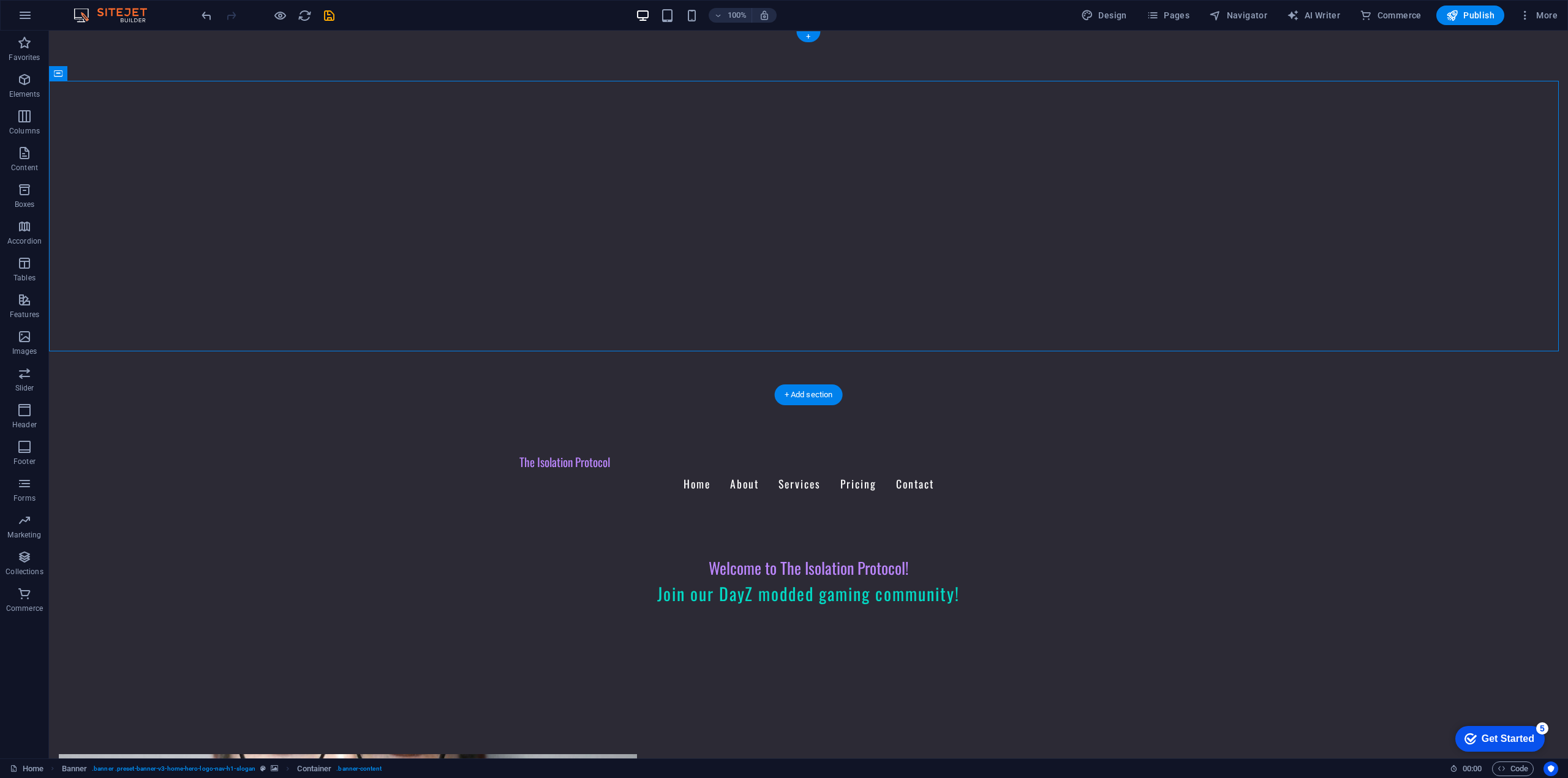
click at [446, 395] on figure at bounding box center [809, 419] width 1519 height 50
drag, startPoint x: 451, startPoint y: 57, endPoint x: 349, endPoint y: 43, distance: 103.0
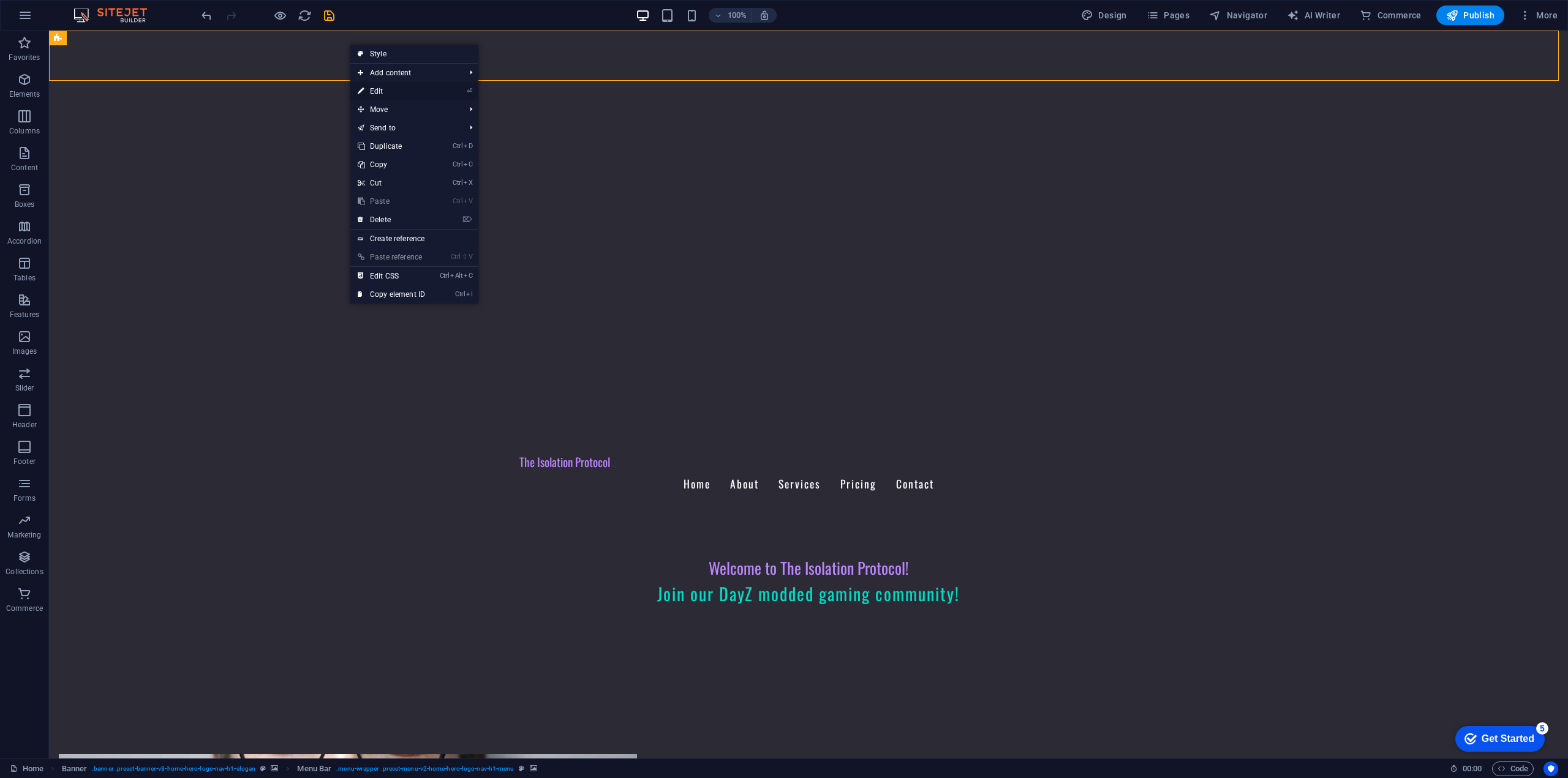
click at [388, 87] on link "⏎ Edit" at bounding box center [391, 91] width 82 height 18
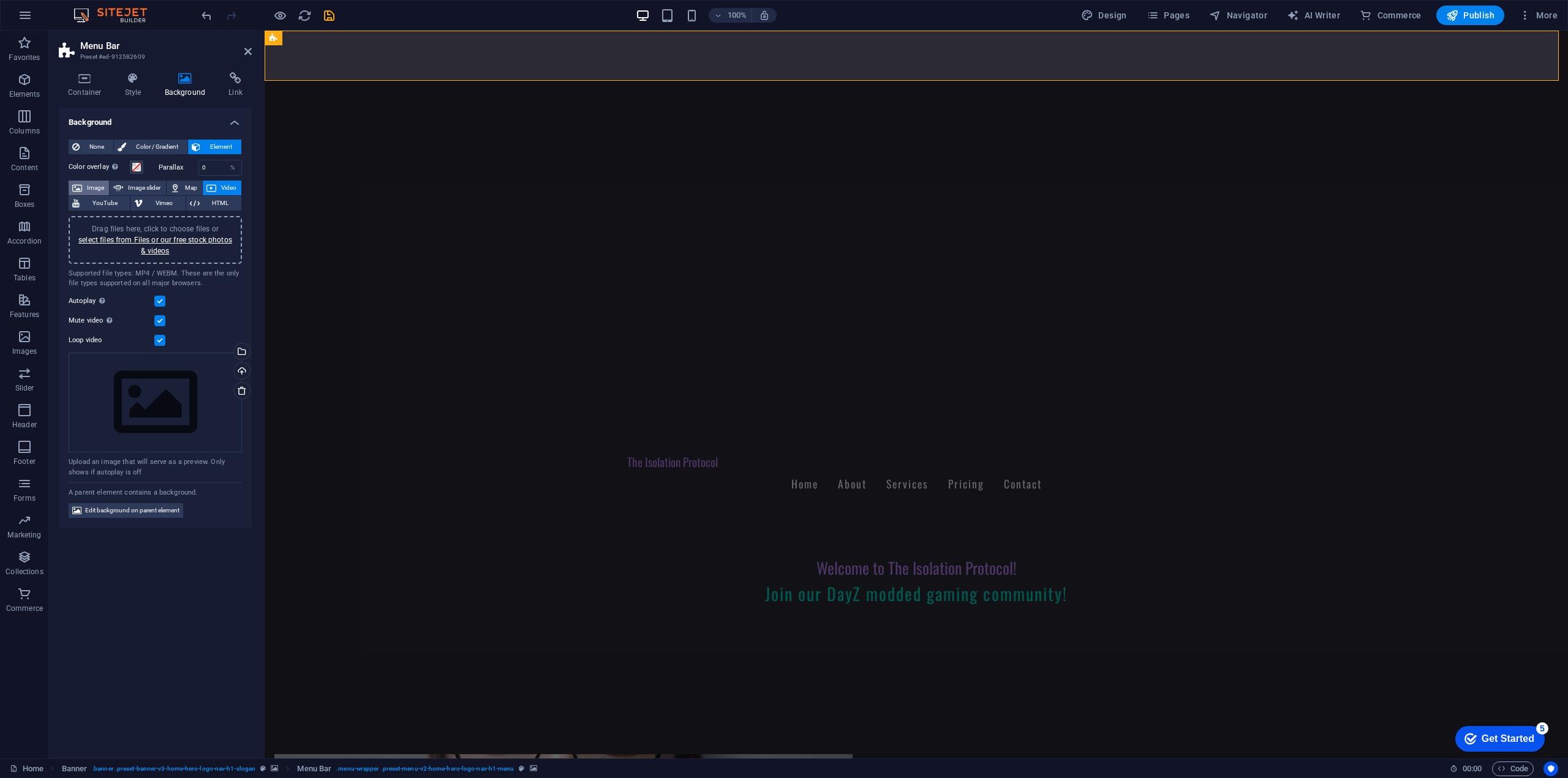
click at [106, 183] on button "Image" at bounding box center [89, 187] width 41 height 14
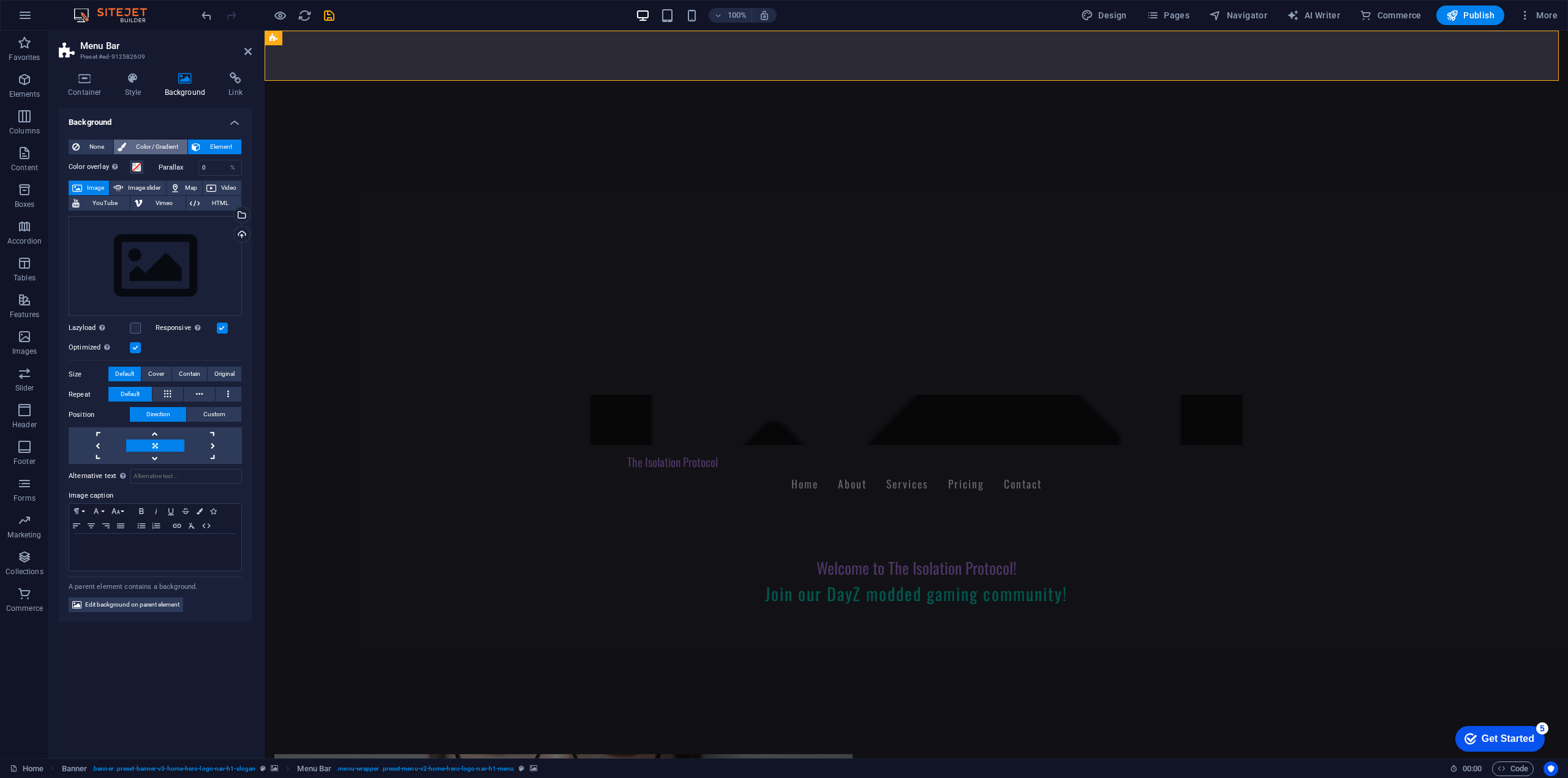
click at [154, 148] on span "Color / Gradient" at bounding box center [157, 147] width 54 height 14
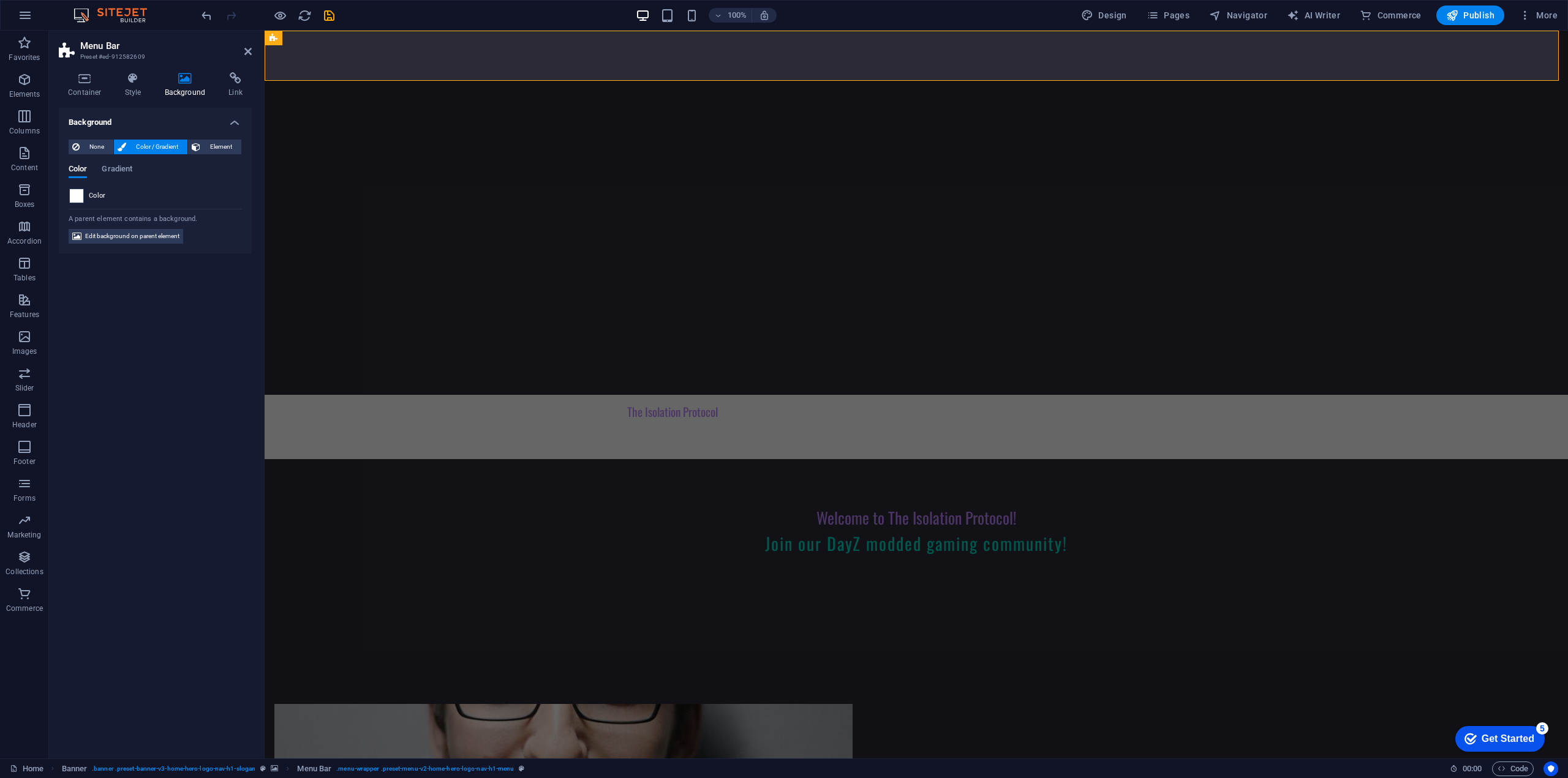
click at [74, 199] on span at bounding box center [76, 196] width 14 height 14
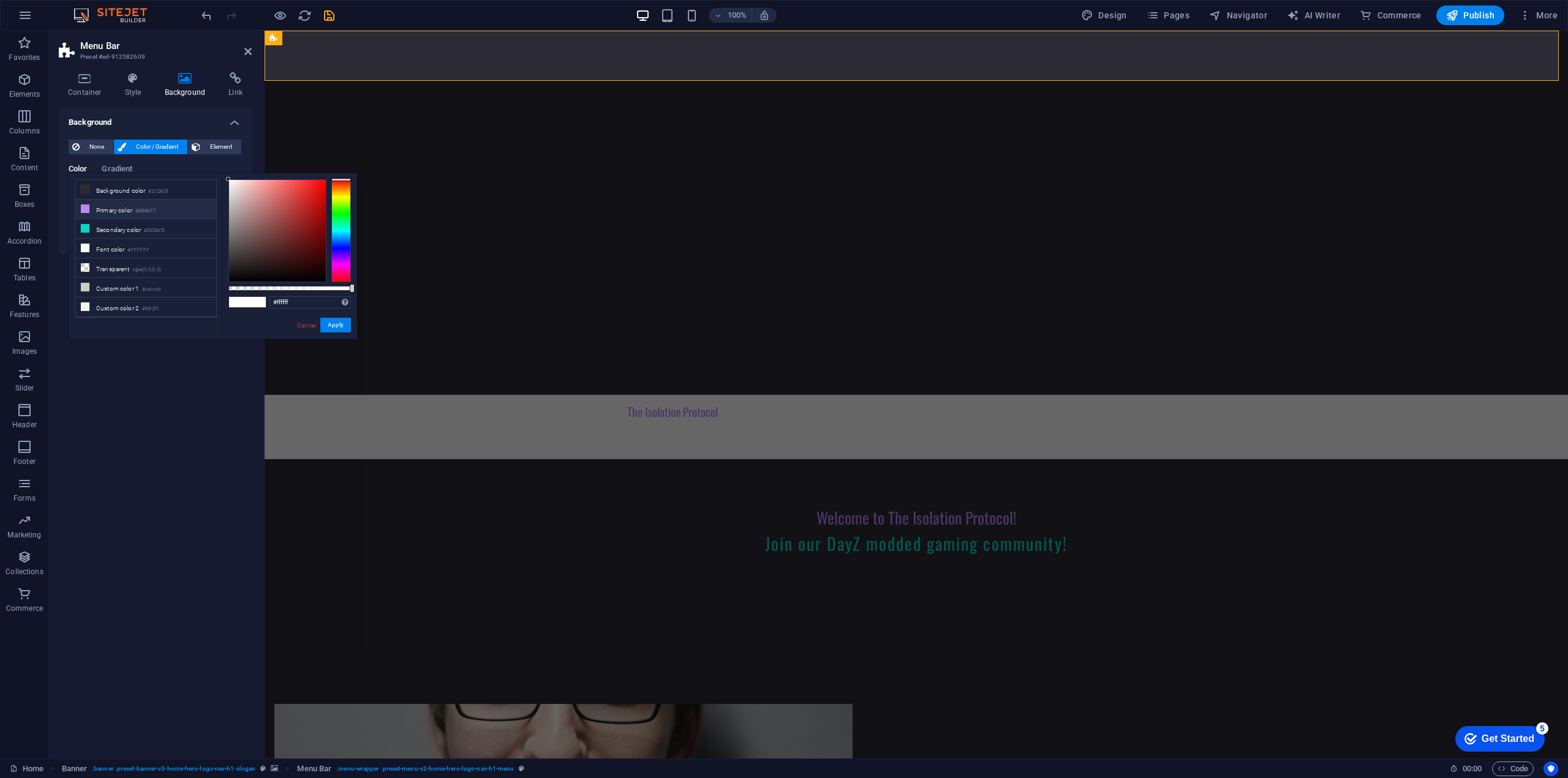
click at [114, 214] on li "Primary color #BB86FC" at bounding box center [146, 209] width 141 height 20
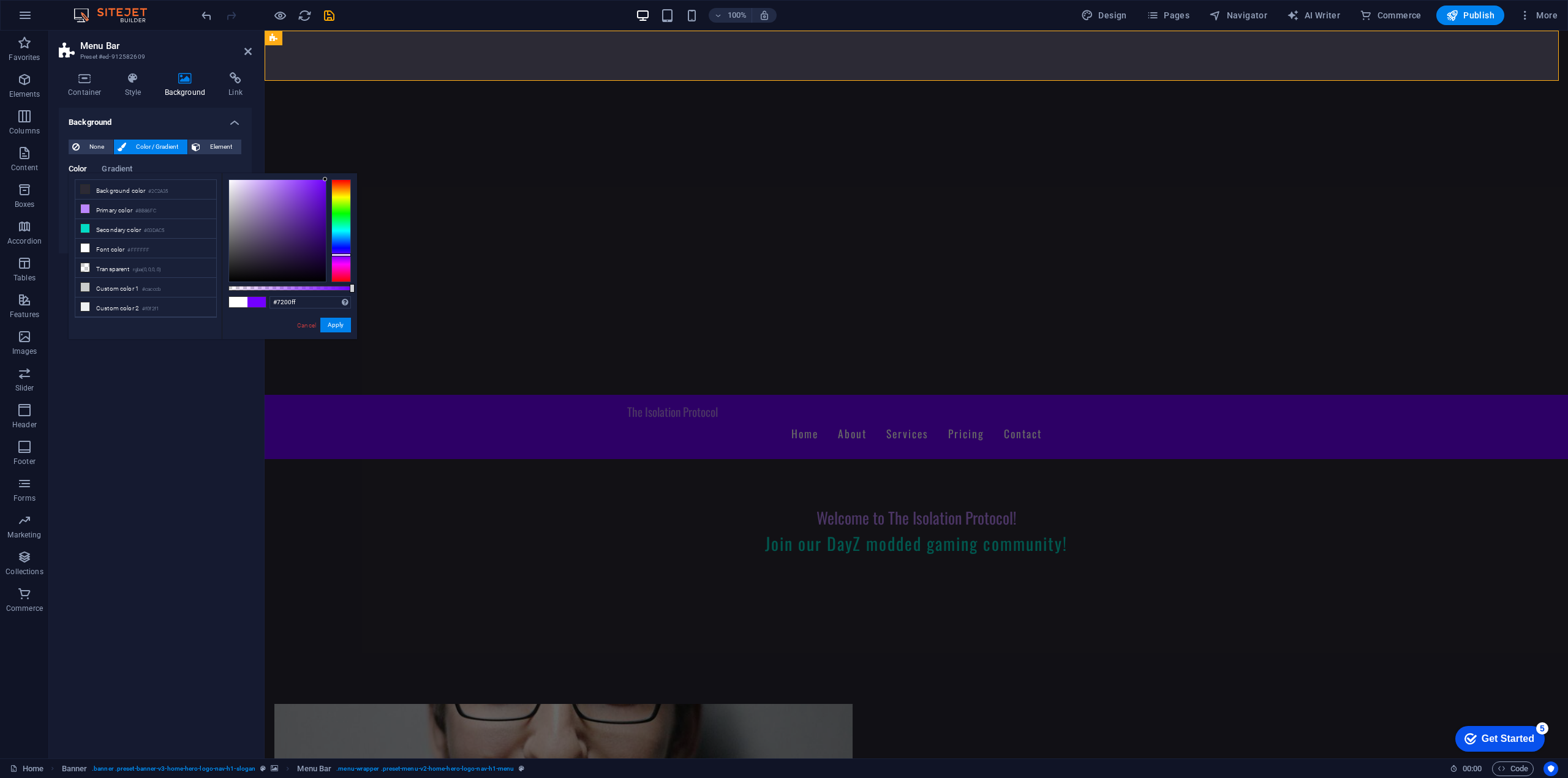
drag, startPoint x: 276, startPoint y: 180, endPoint x: 345, endPoint y: 177, distance: 69.1
click at [345, 177] on div "#7200ff Supported formats #0852ed rgb(8, 82, 237) rgba(8, 82, 237, 90%) hsv(221…" at bounding box center [289, 345] width 135 height 343
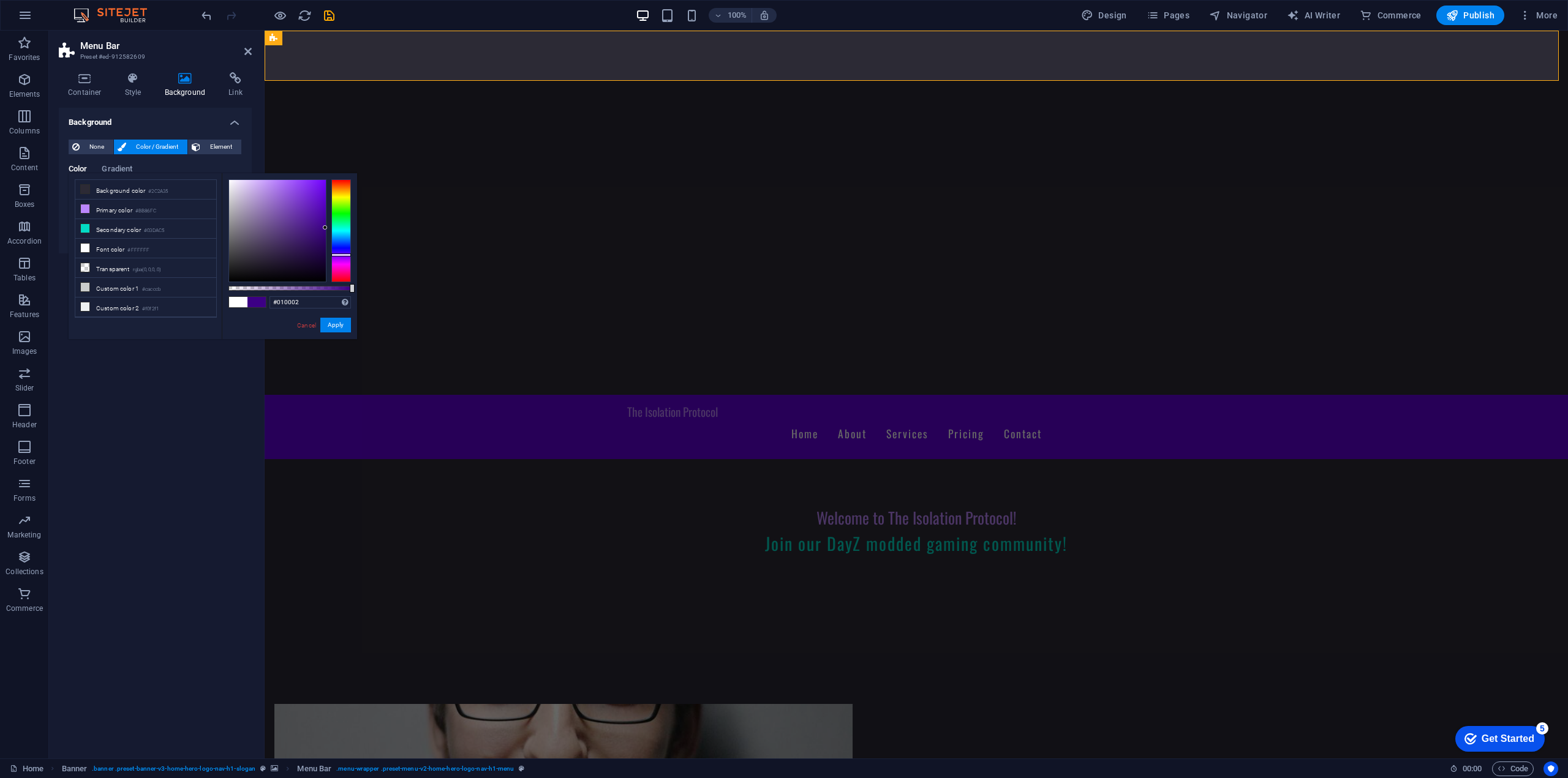
type input "#000000"
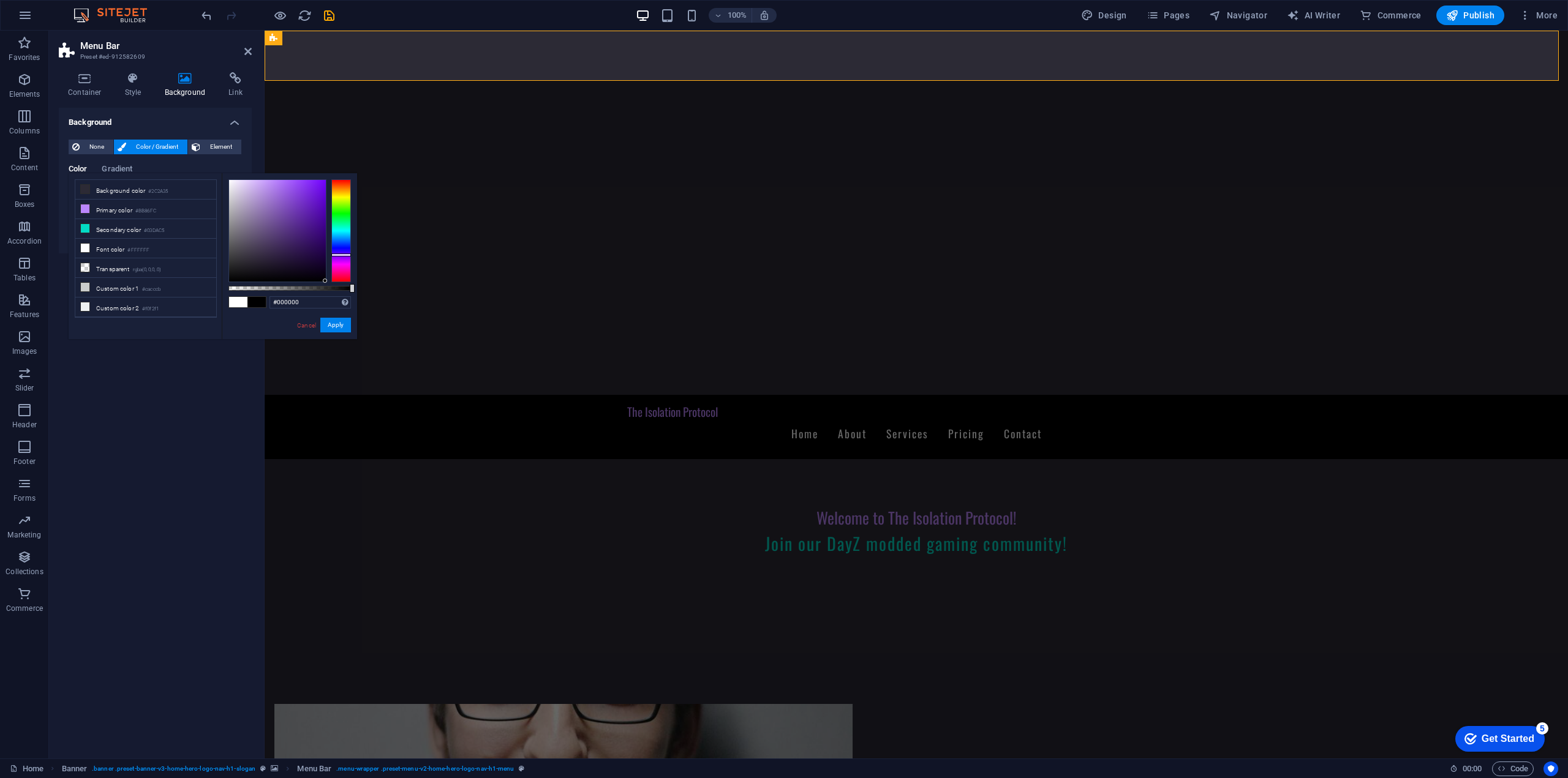
drag, startPoint x: 319, startPoint y: 180, endPoint x: 144, endPoint y: 328, distance: 229.2
click at [409, 359] on body "The Isolation Protocol Home Favorites Elements Columns Content Boxes Accordion …" at bounding box center [784, 389] width 1568 height 778
click at [340, 325] on button "Apply" at bounding box center [335, 325] width 31 height 14
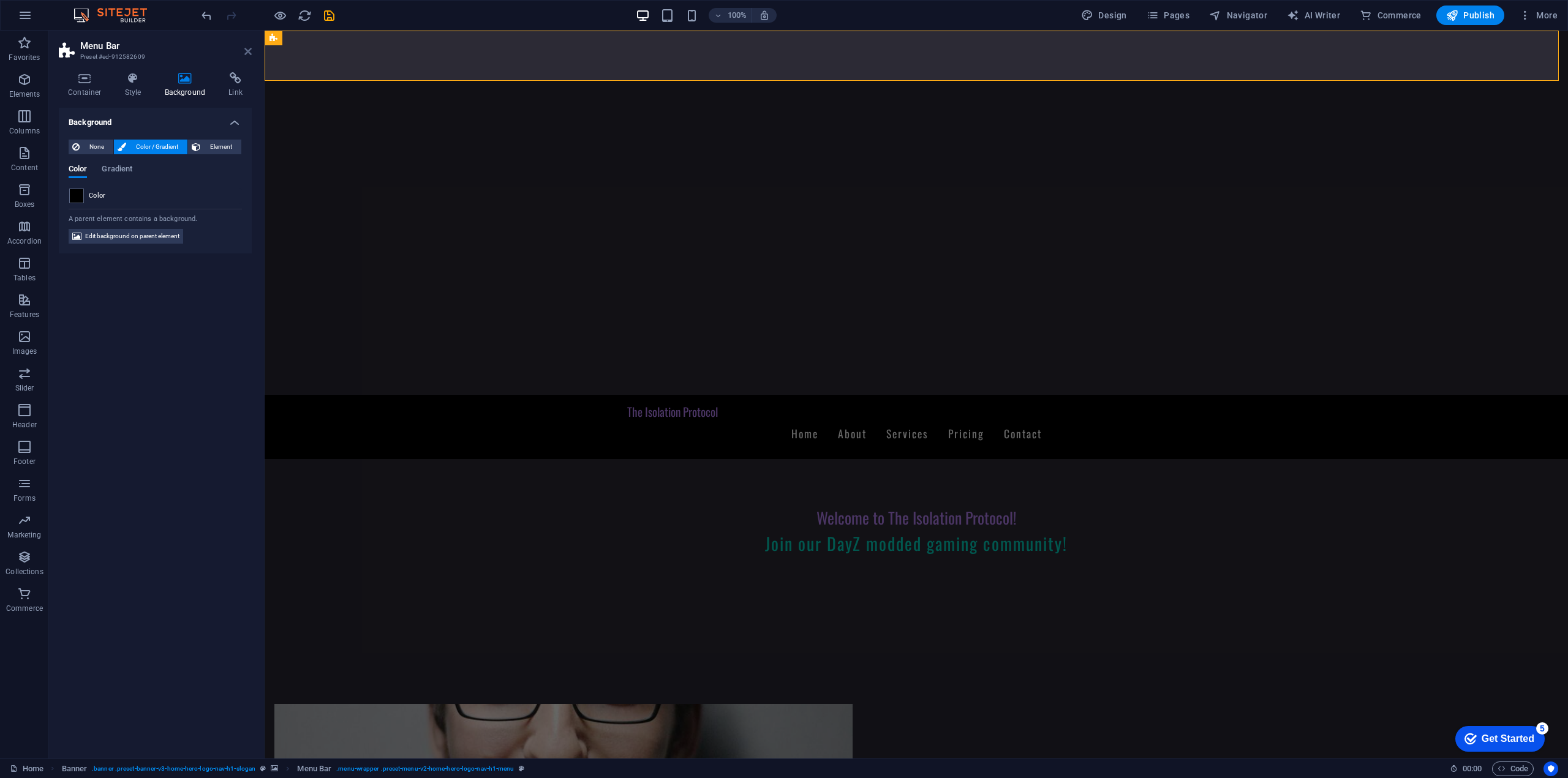
drag, startPoint x: 199, startPoint y: 20, endPoint x: 248, endPoint y: 51, distance: 58.0
click at [248, 51] on icon at bounding box center [248, 51] width 7 height 10
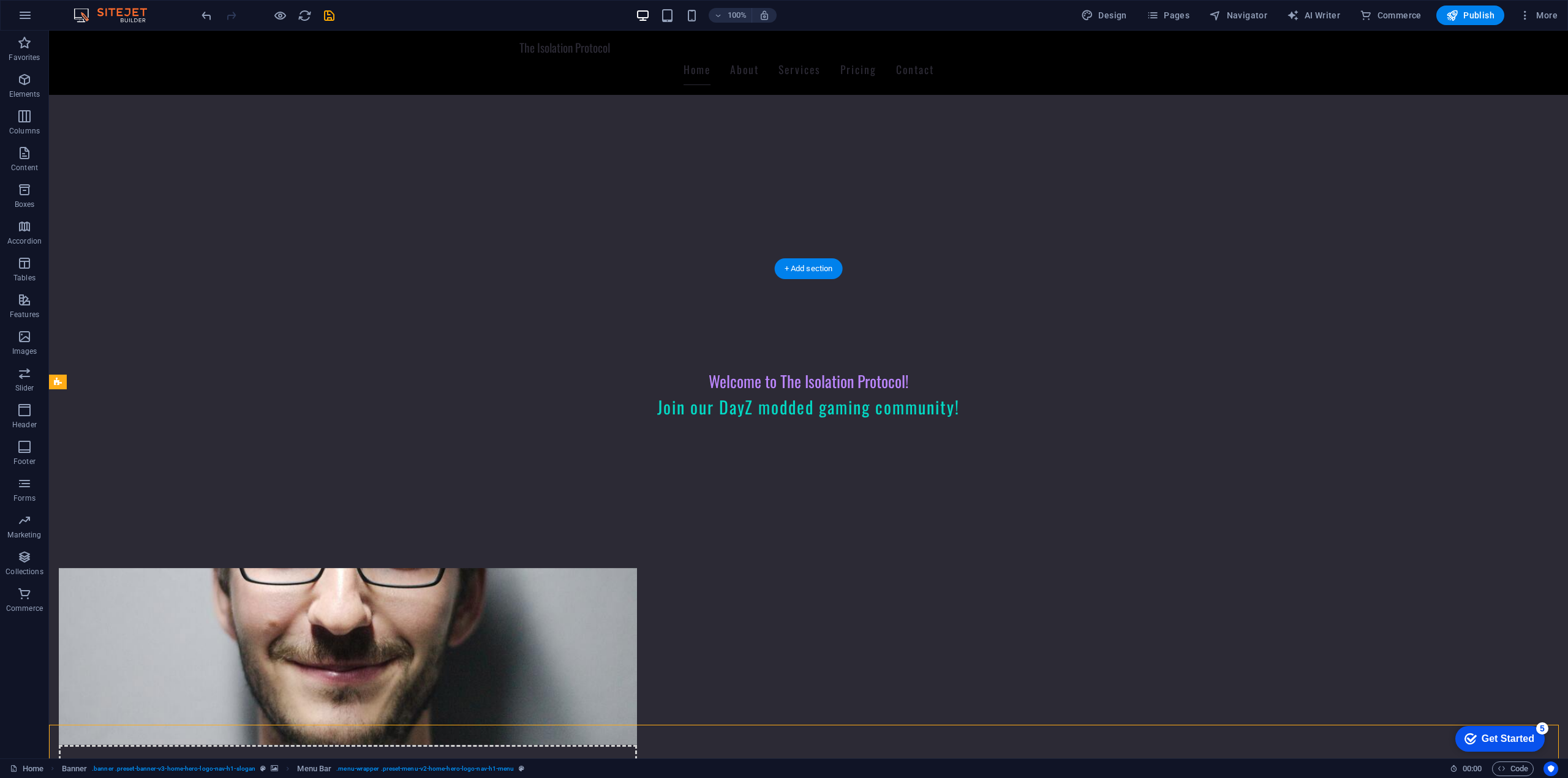
scroll to position [0, 0]
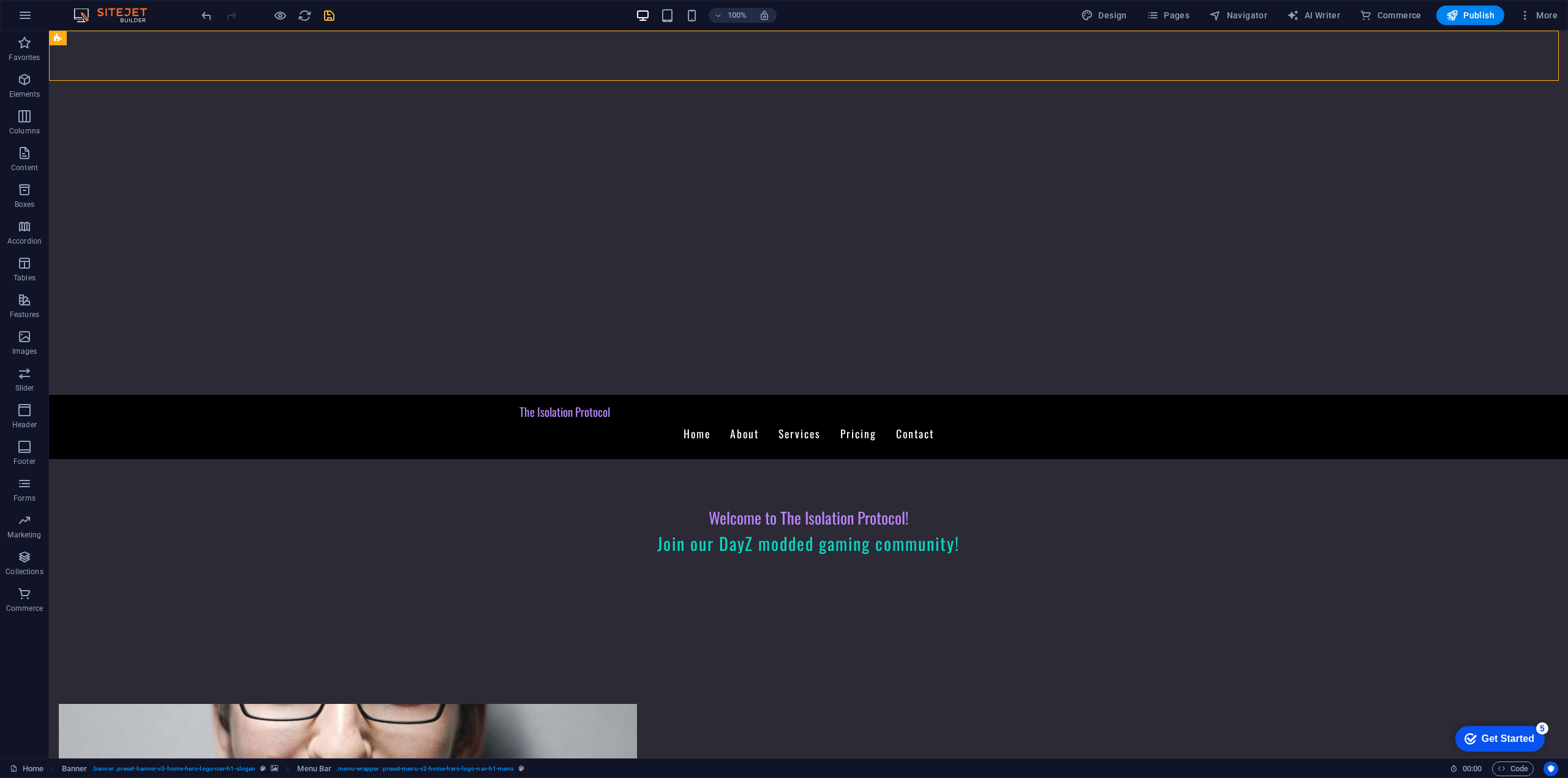
click at [324, 15] on icon "save" at bounding box center [329, 15] width 14 height 14
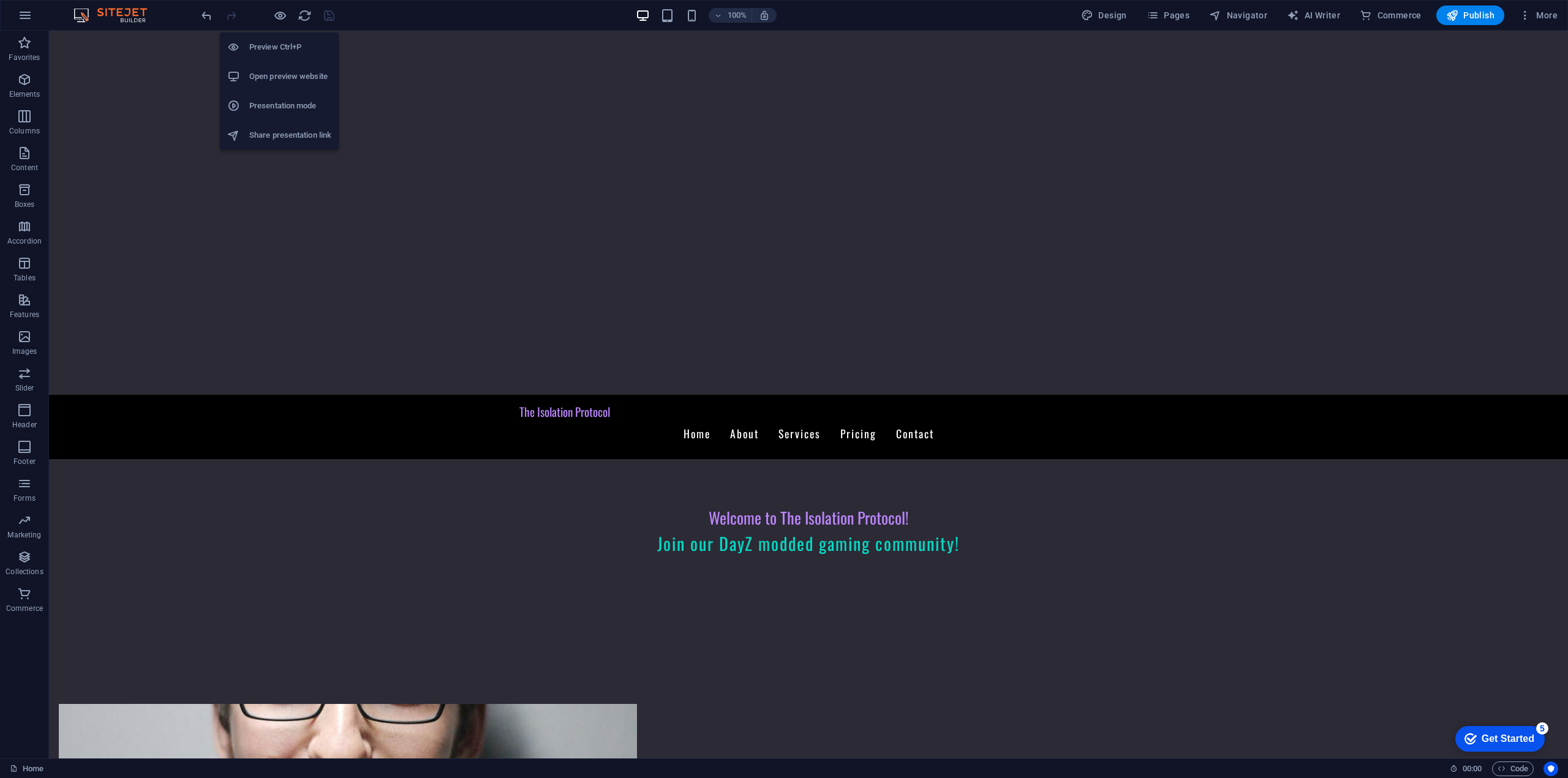
click at [281, 76] on h6 "Open preview website" at bounding box center [290, 77] width 82 height 14
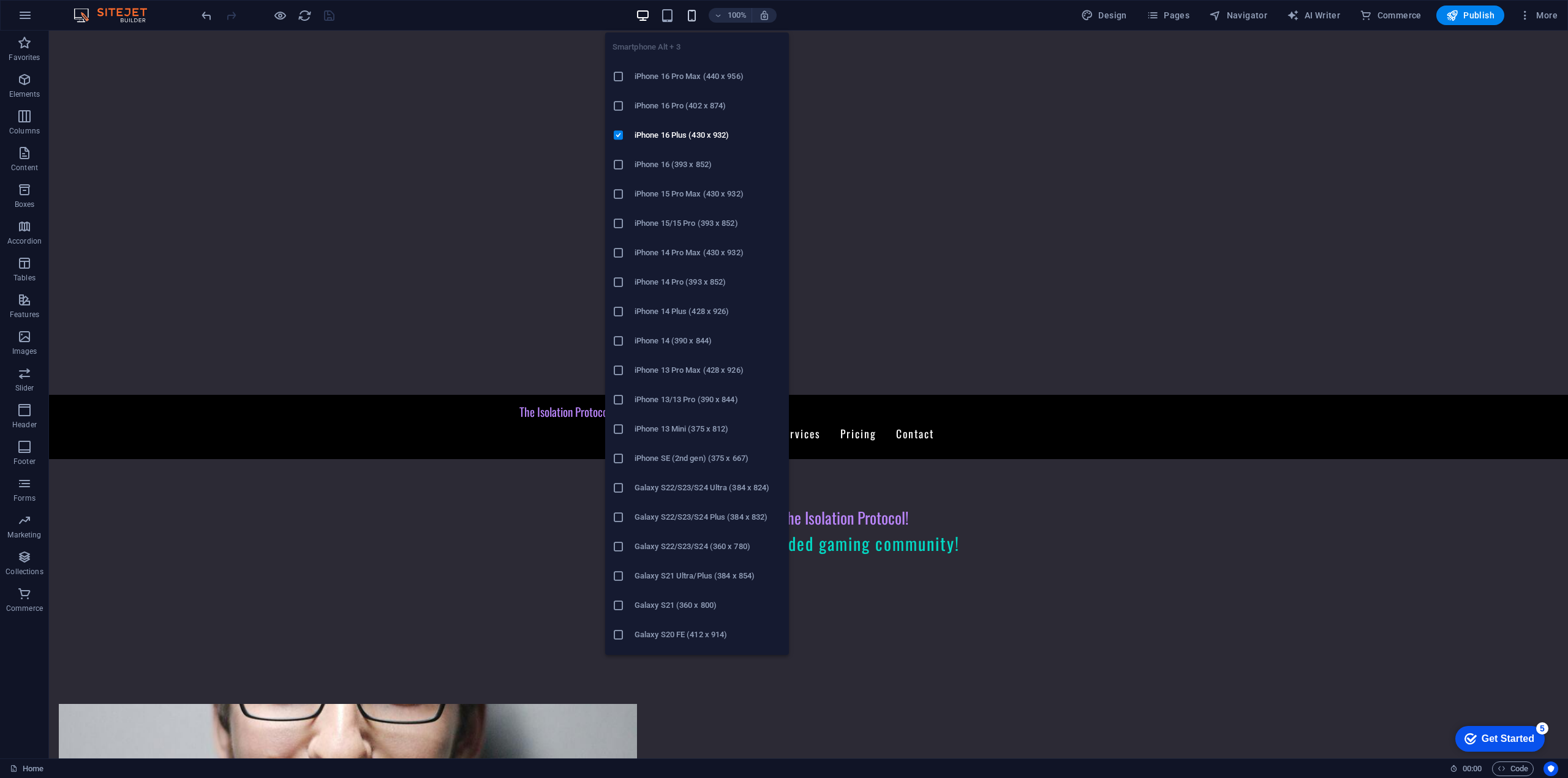
click at [688, 14] on icon "button" at bounding box center [691, 15] width 14 height 14
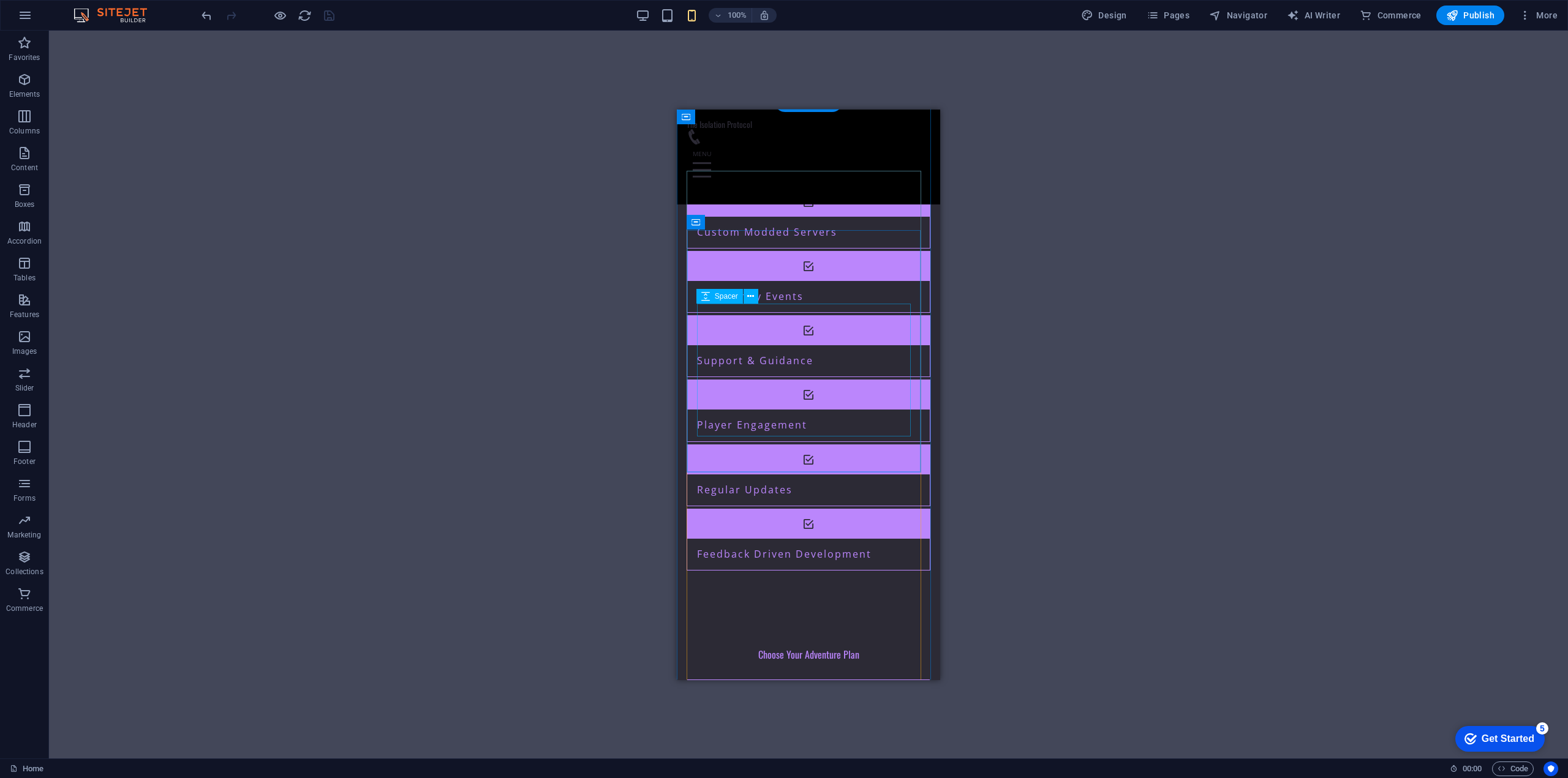
scroll to position [1314, 0]
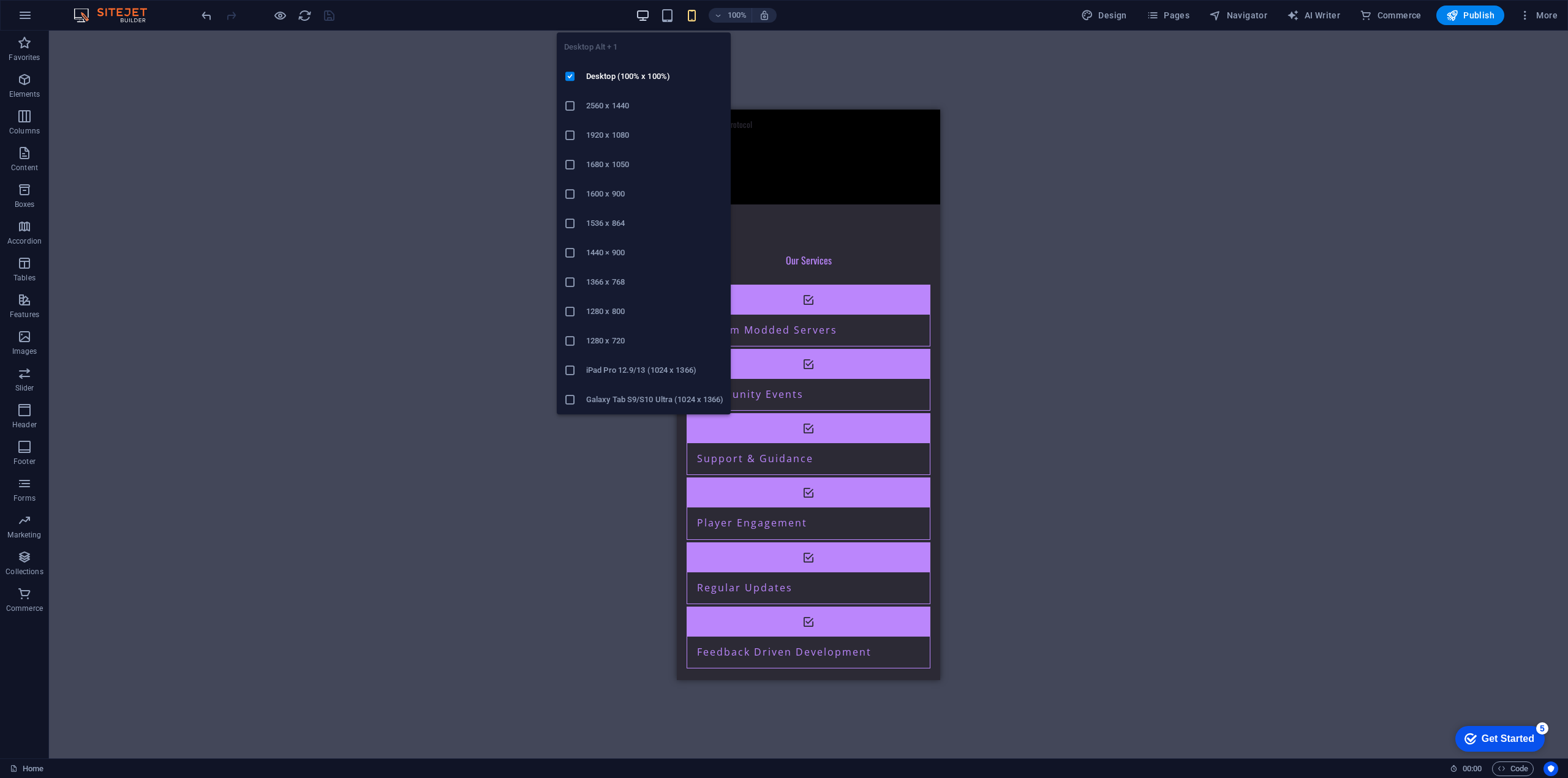
click at [641, 16] on icon "button" at bounding box center [642, 15] width 14 height 14
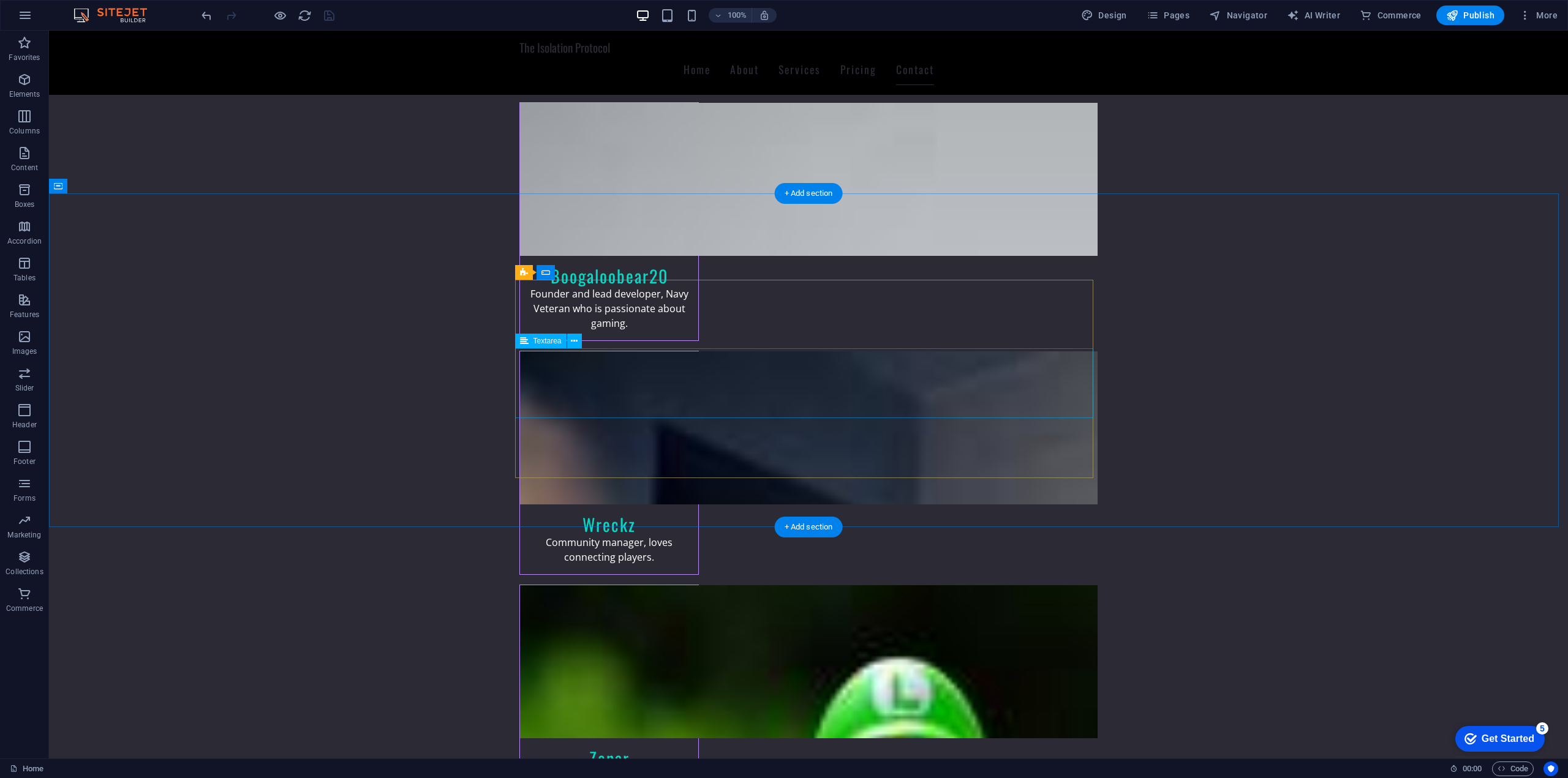
scroll to position [2896, 0]
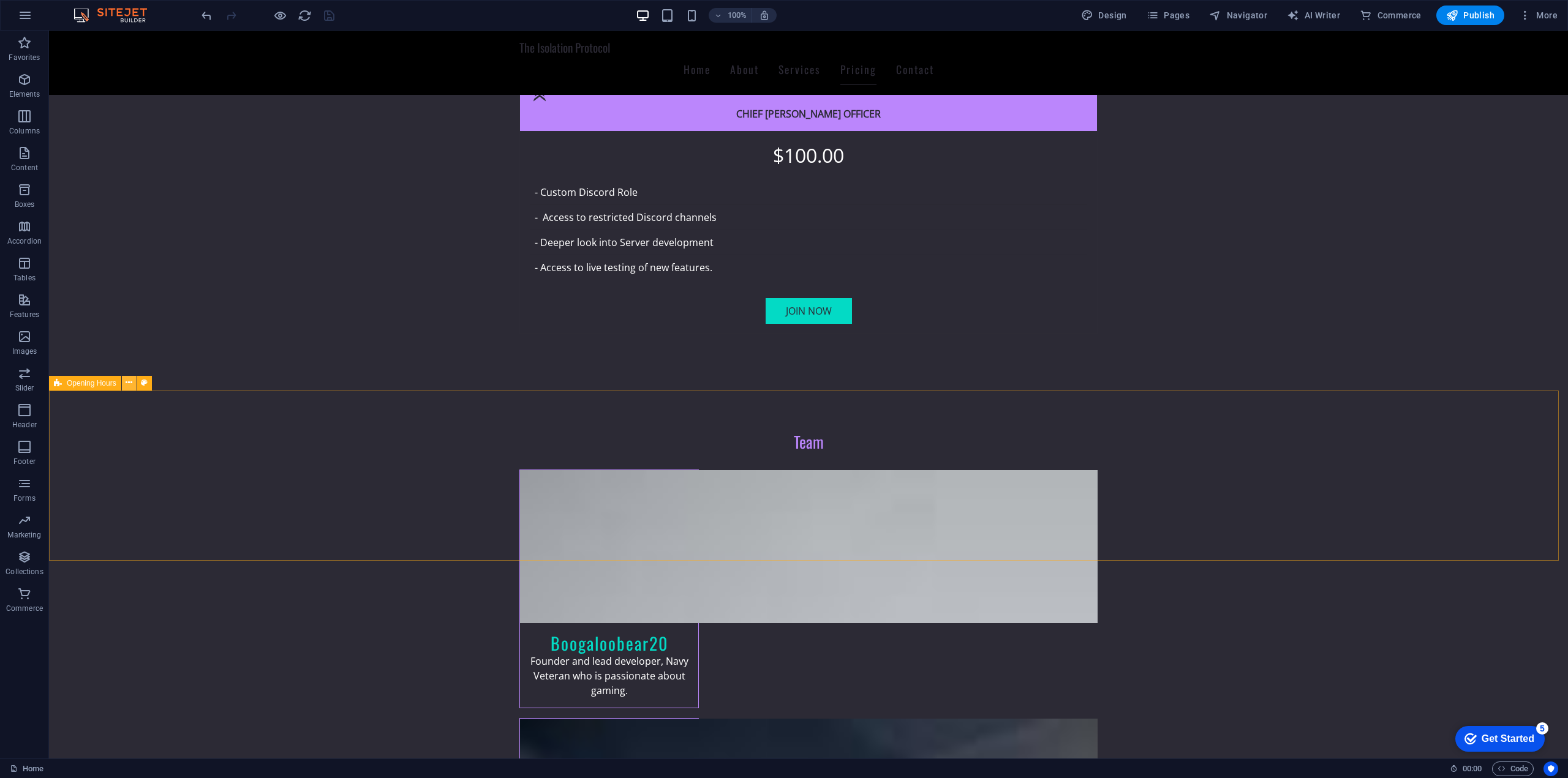
click at [133, 383] on button at bounding box center [129, 383] width 14 height 14
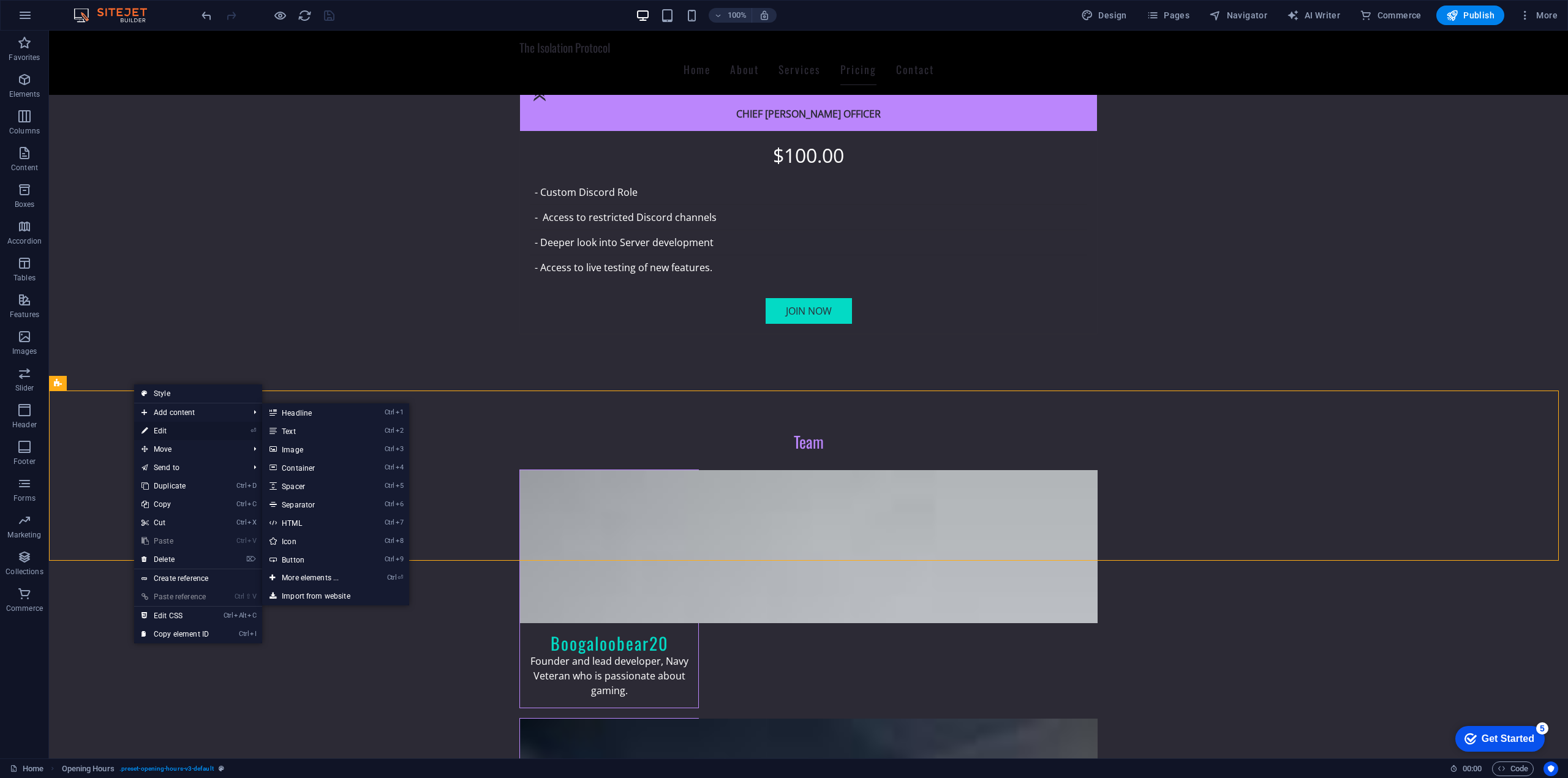
click at [174, 429] on link "⏎ Edit" at bounding box center [175, 431] width 82 height 18
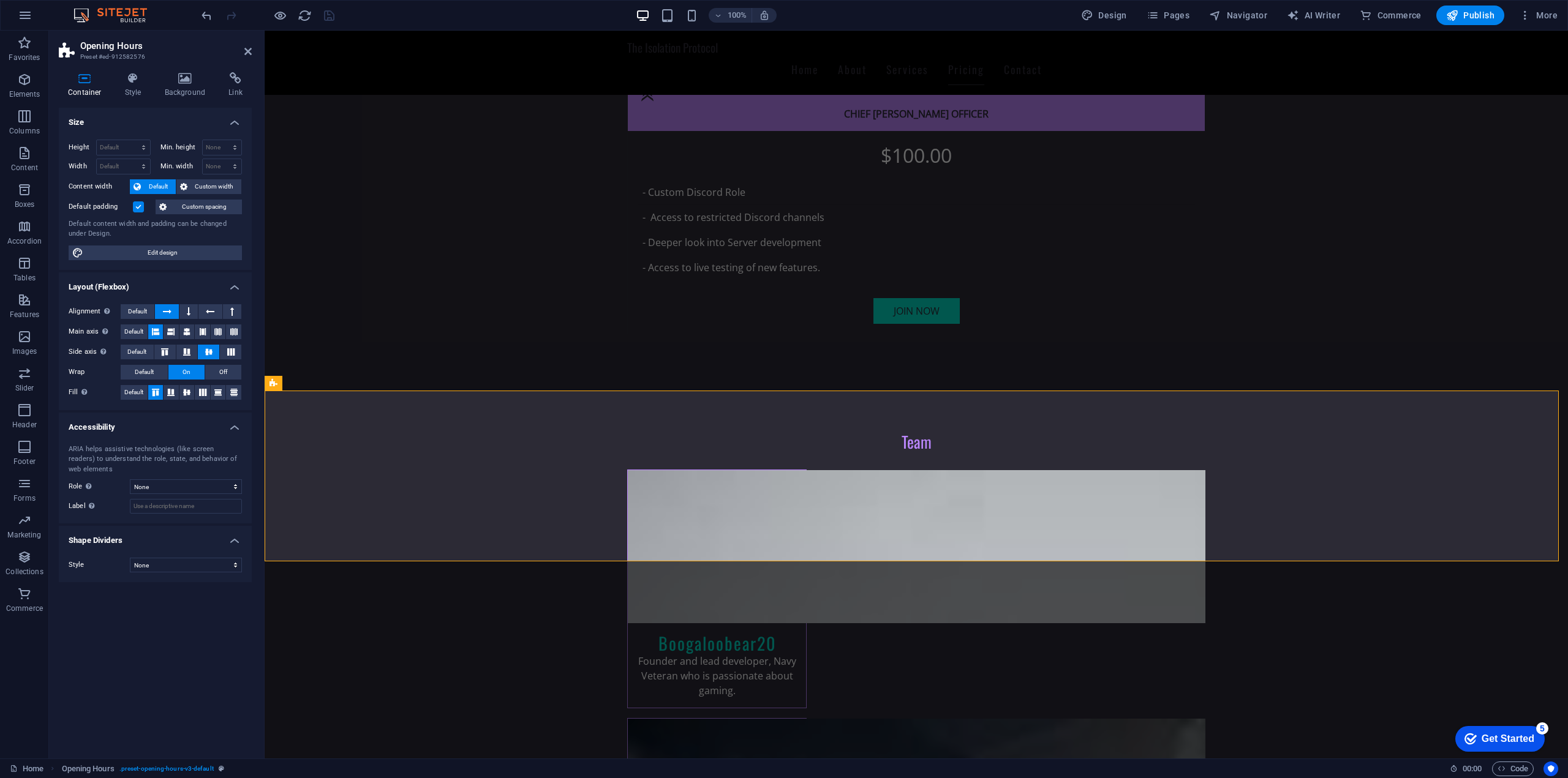
scroll to position [2852, 0]
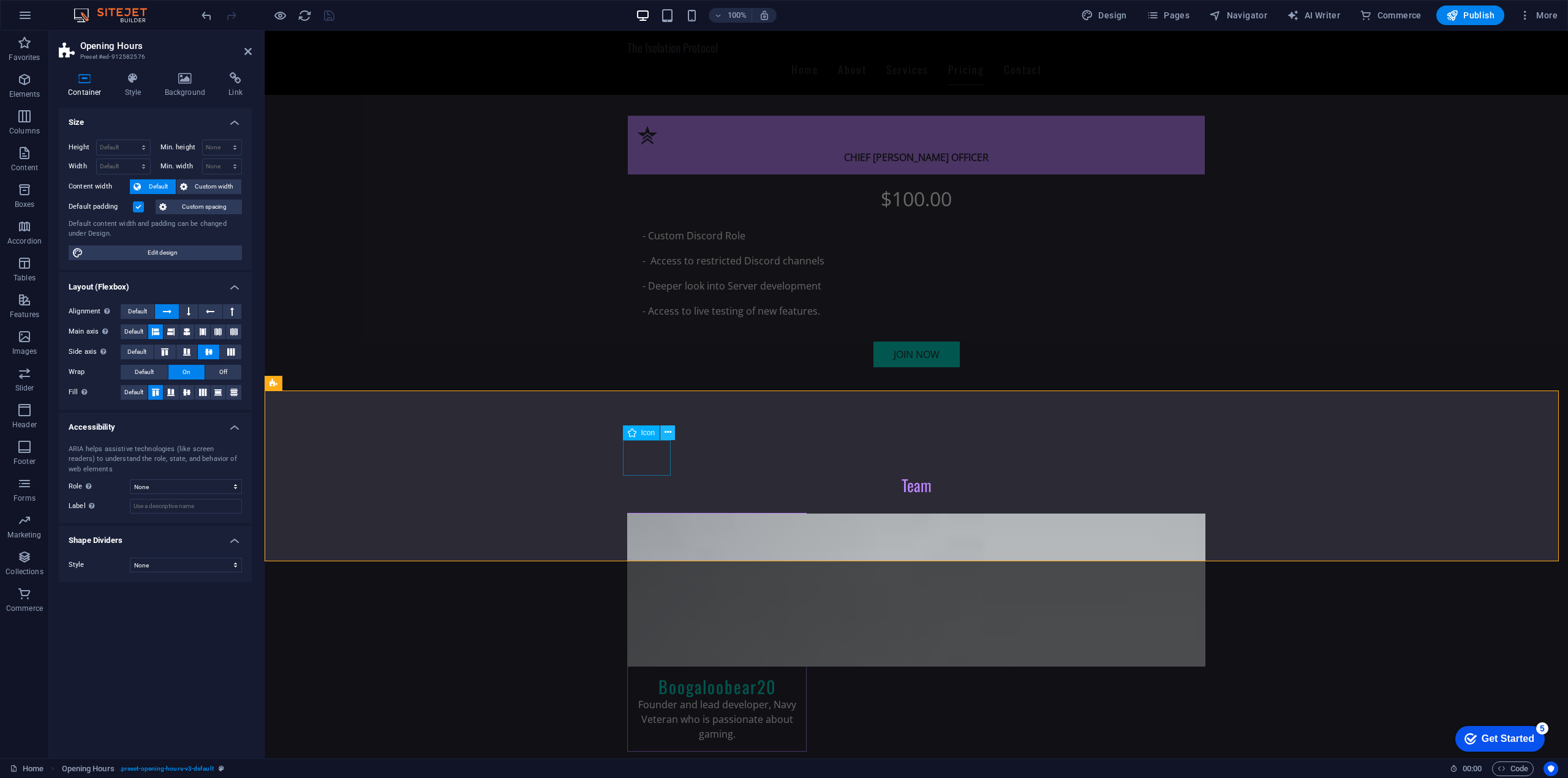
click at [672, 435] on button at bounding box center [668, 433] width 14 height 14
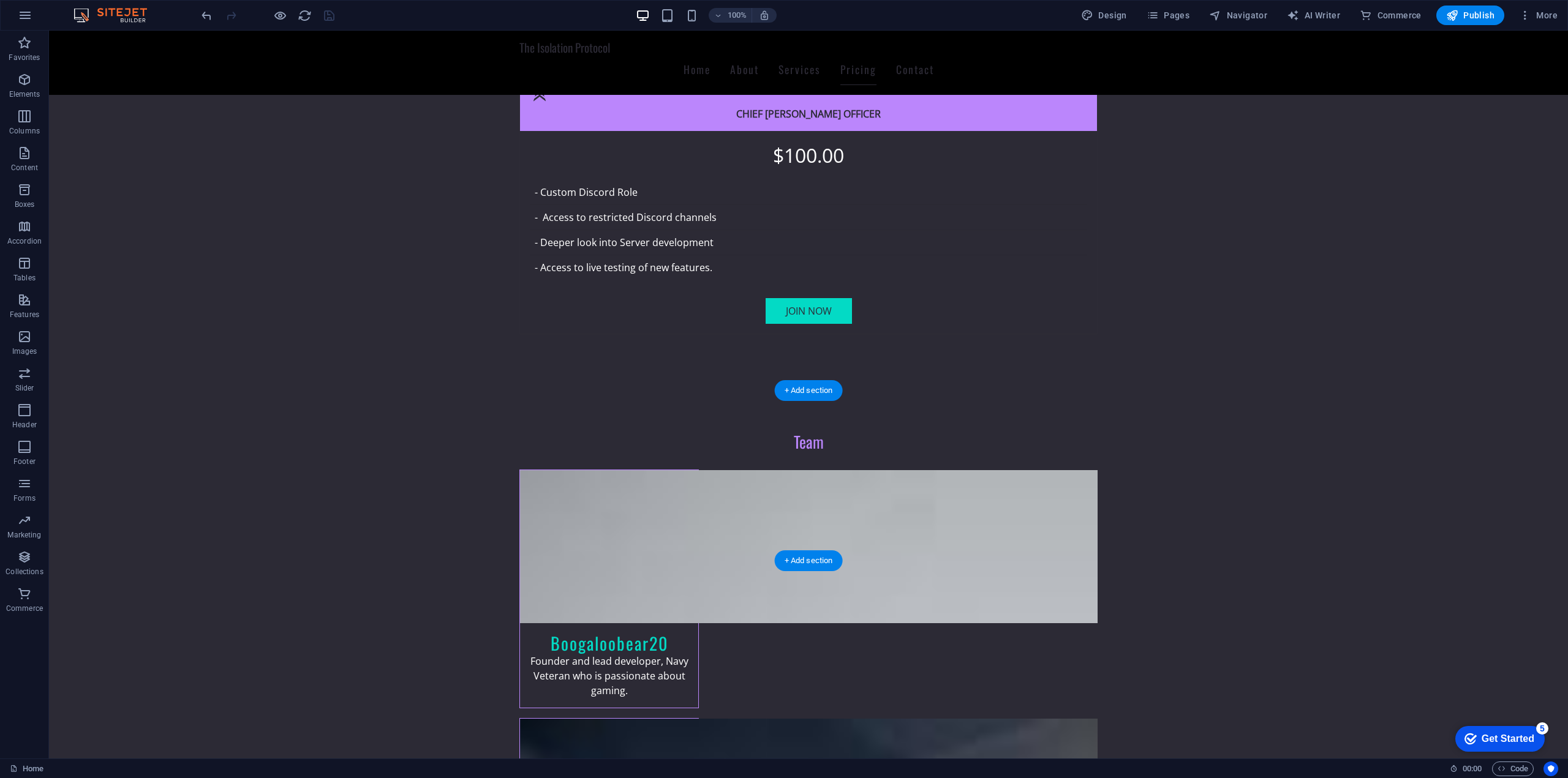
drag, startPoint x: 422, startPoint y: 440, endPoint x: 810, endPoint y: 456, distance: 388.3
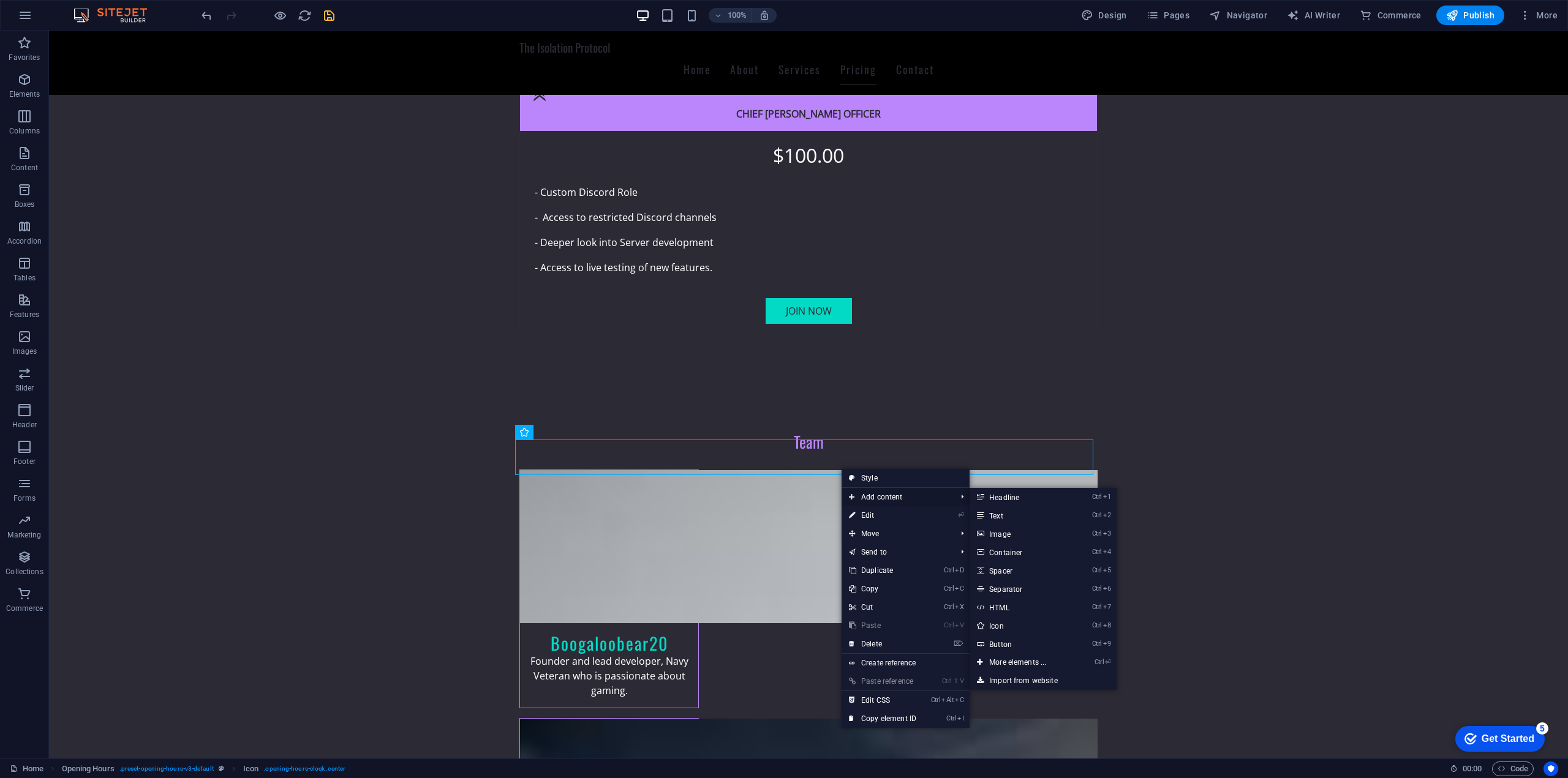
click at [893, 496] on span "Add content" at bounding box center [896, 497] width 110 height 18
click at [1029, 576] on link "Ctrl 5 Spacer" at bounding box center [1020, 570] width 101 height 18
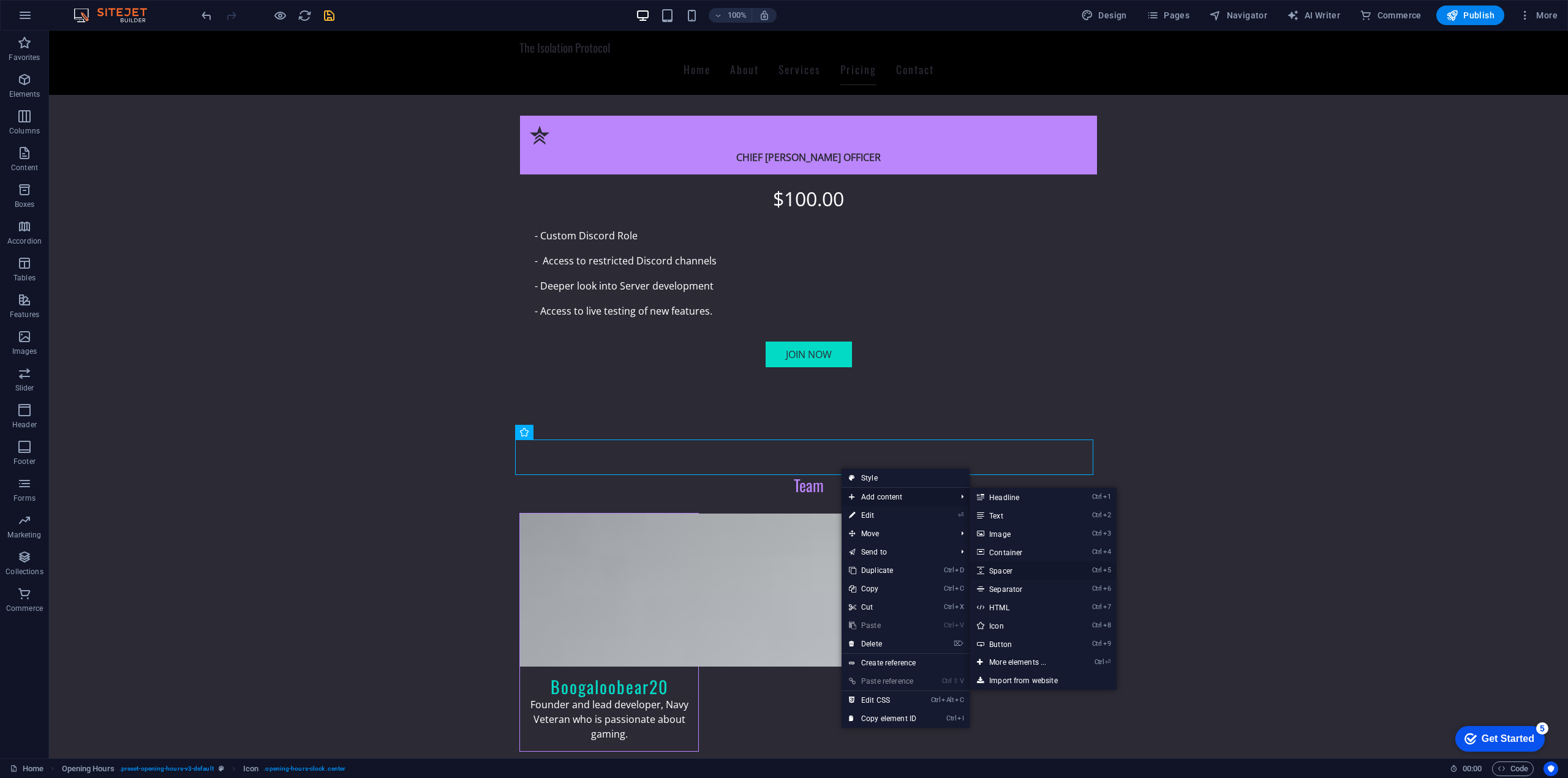
select select "px"
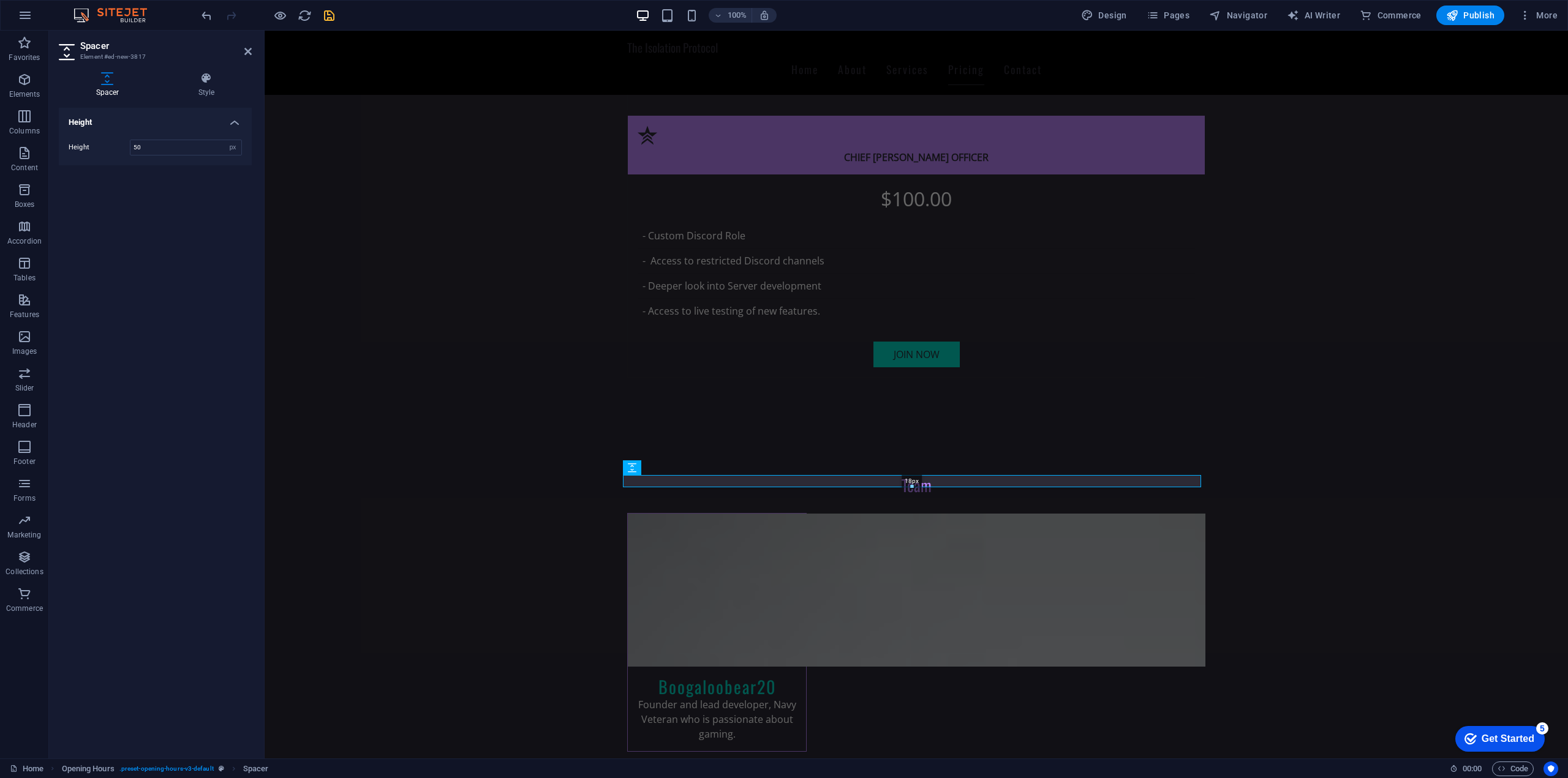
drag, startPoint x: 913, startPoint y: 505, endPoint x: 653, endPoint y: 451, distance: 265.5
click at [917, 482] on div "18px" at bounding box center [912, 481] width 578 height 12
type input "18"
drag, startPoint x: 1189, startPoint y: 514, endPoint x: 902, endPoint y: 480, distance: 289.0
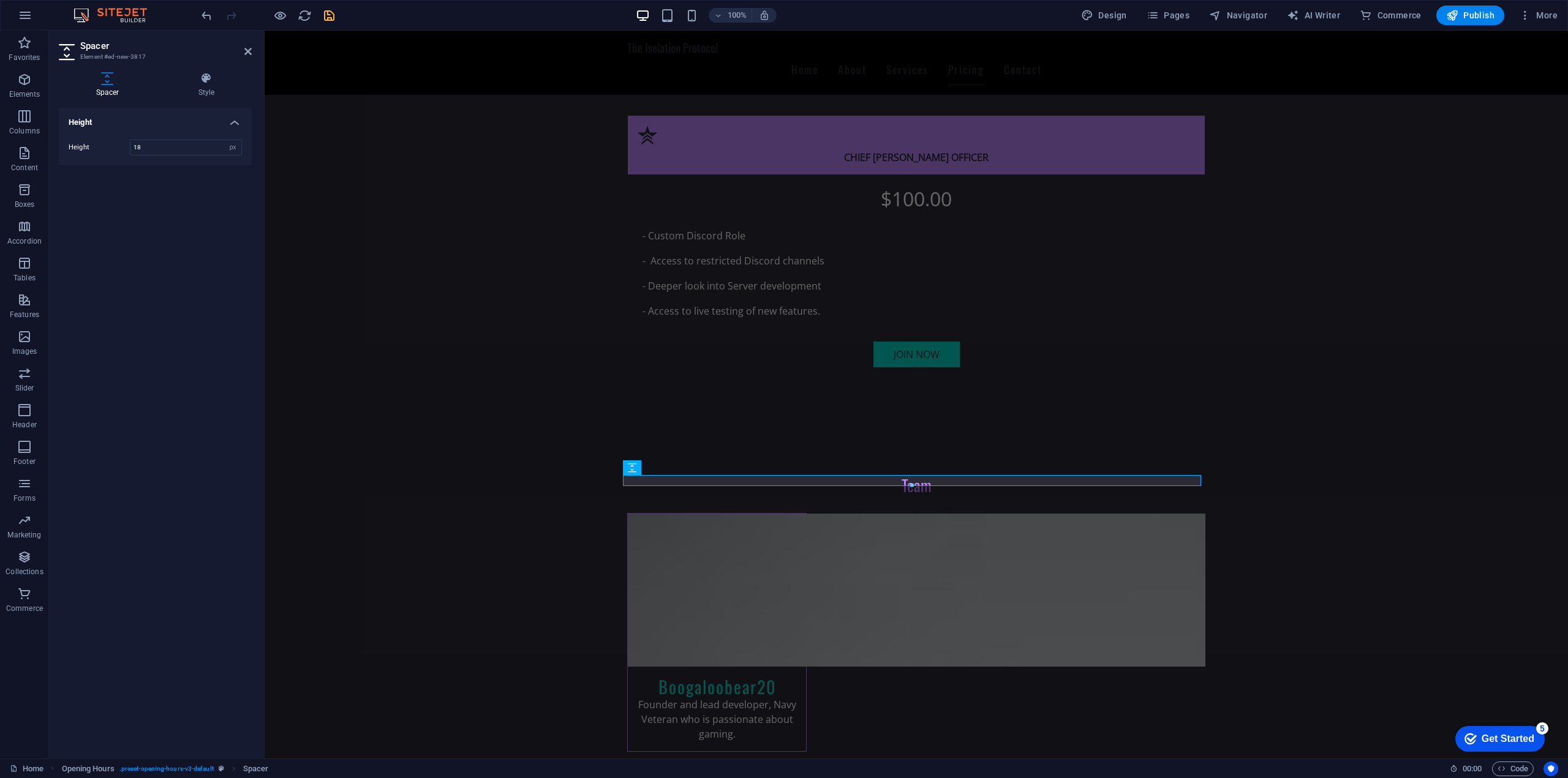
click at [912, 485] on div at bounding box center [912, 486] width 577 height 5
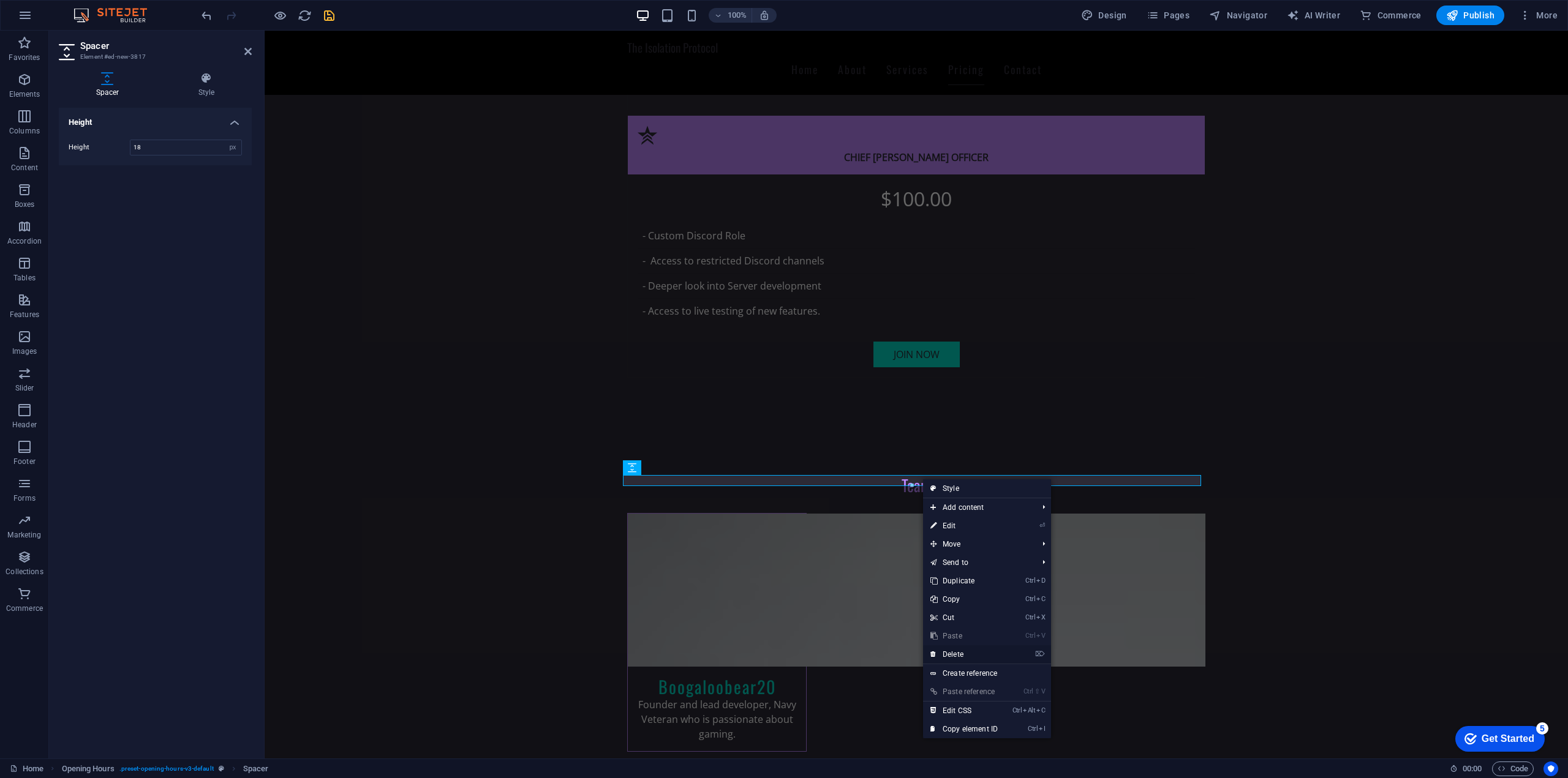
click at [970, 653] on link "⌦ Delete" at bounding box center [963, 654] width 82 height 18
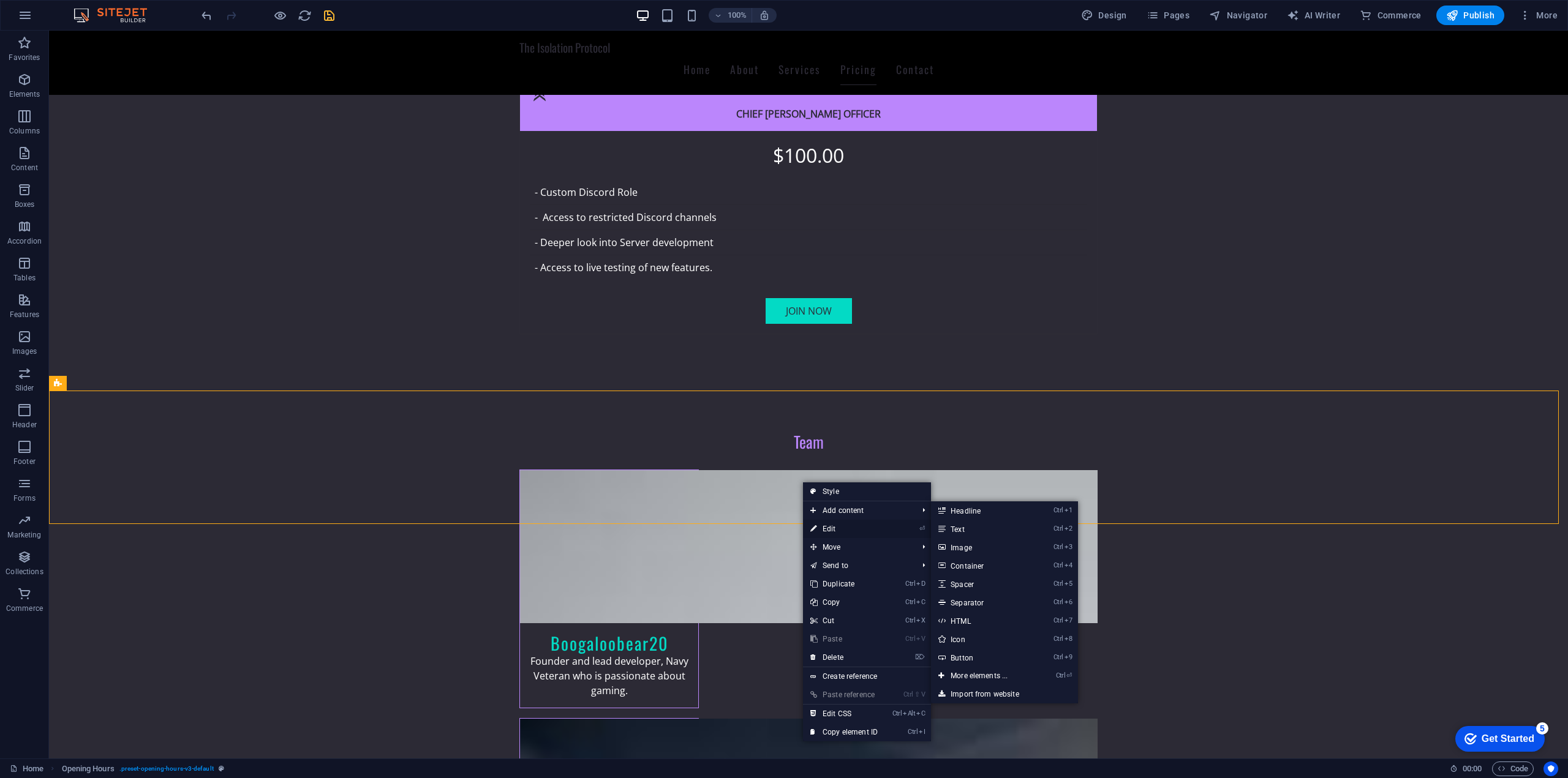
click at [832, 530] on link "⏎ Edit" at bounding box center [843, 529] width 82 height 18
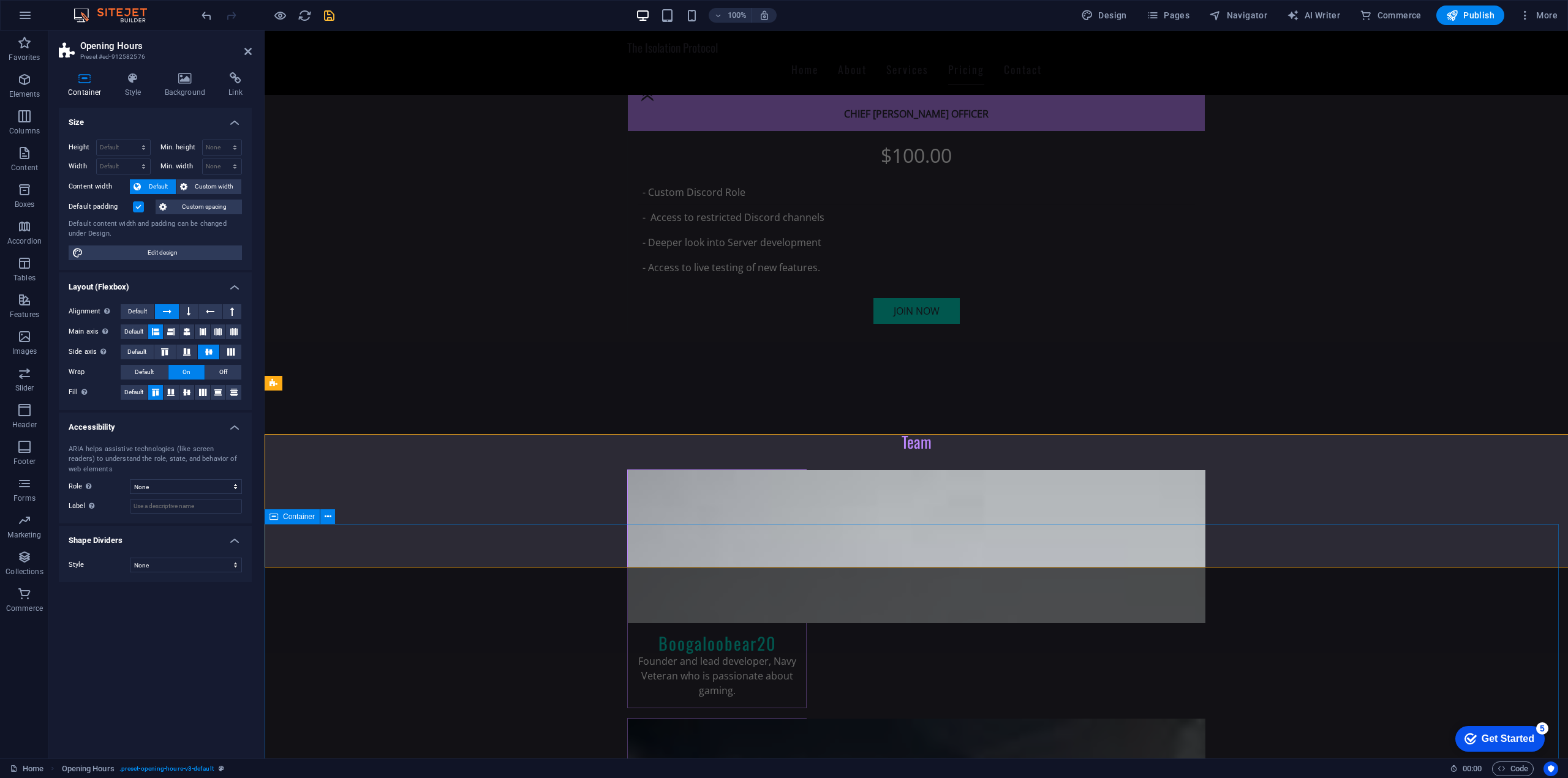
scroll to position [2852, 0]
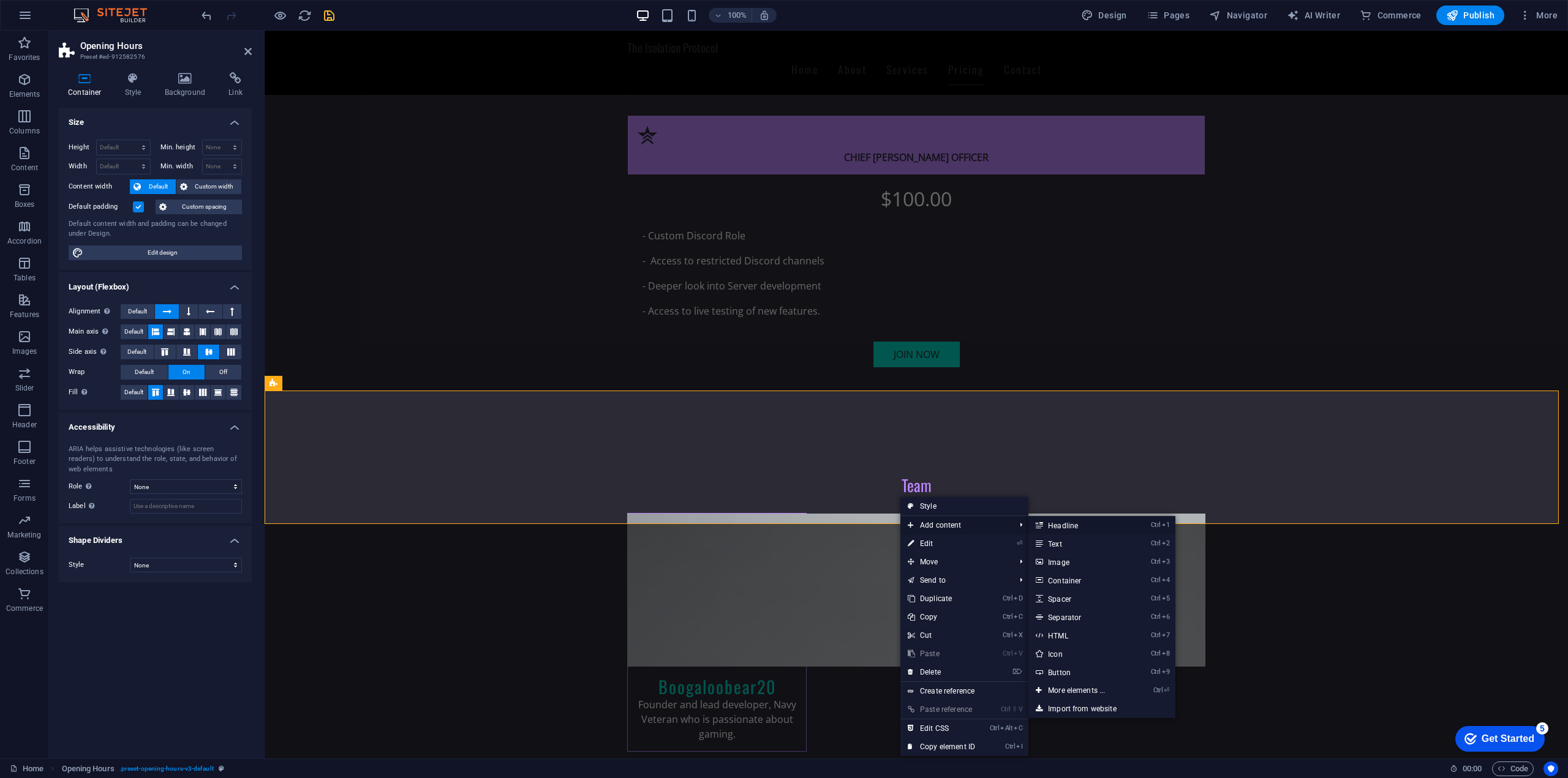
click at [1062, 532] on link "Ctrl 1 Headline" at bounding box center [1079, 525] width 101 height 18
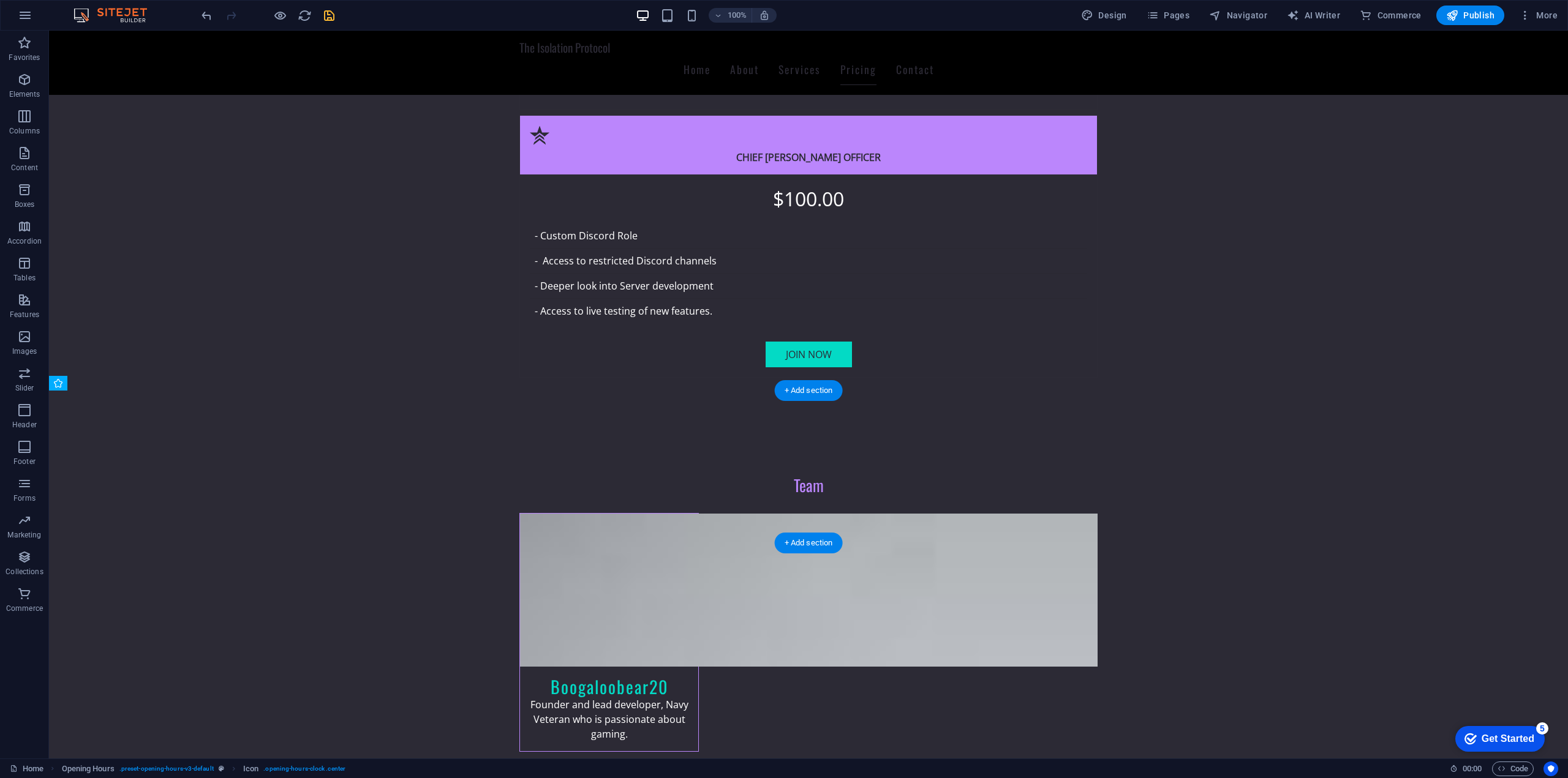
scroll to position [2896, 0]
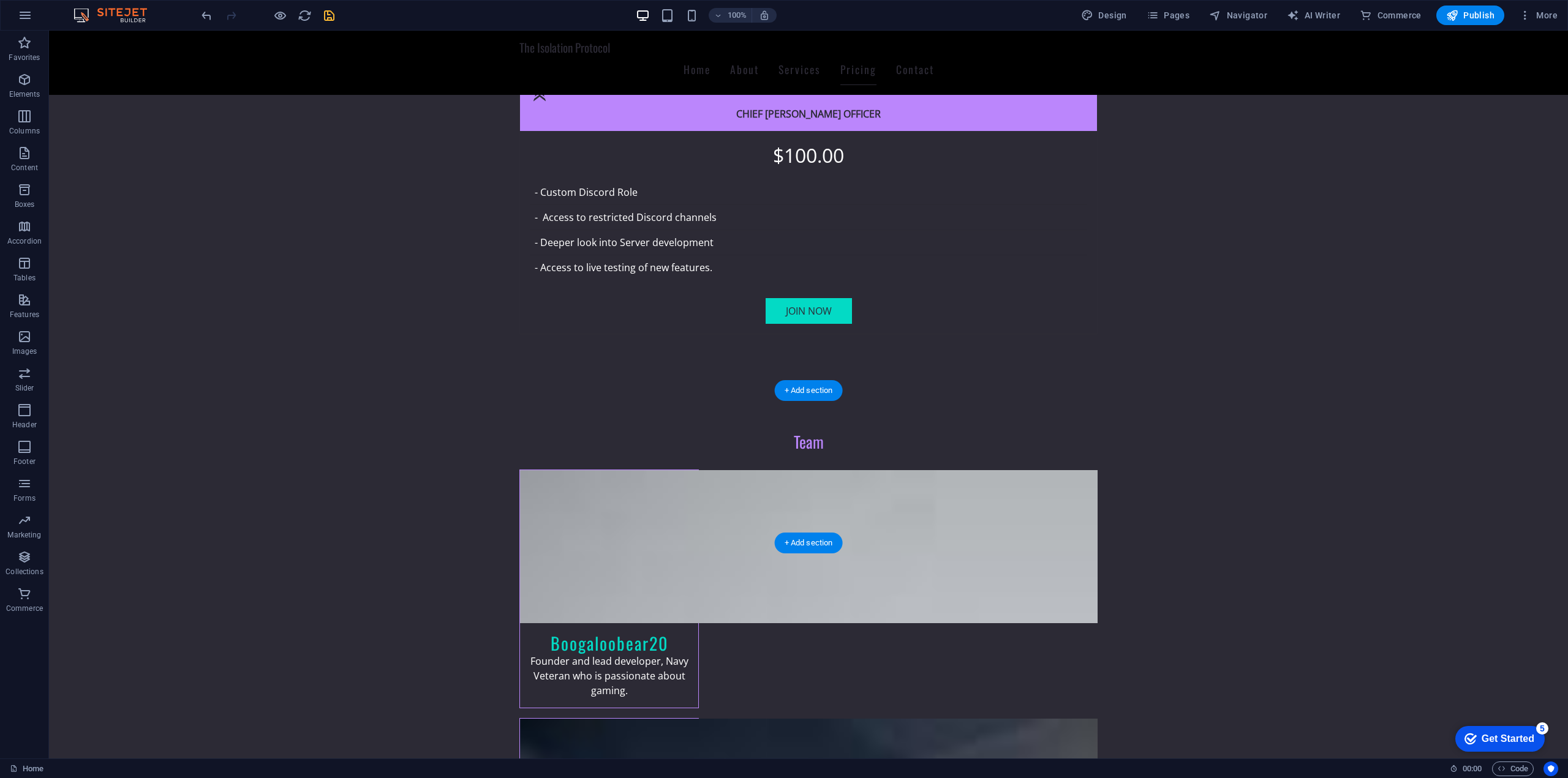
drag, startPoint x: 696, startPoint y: 475, endPoint x: 912, endPoint y: 444, distance: 218.2
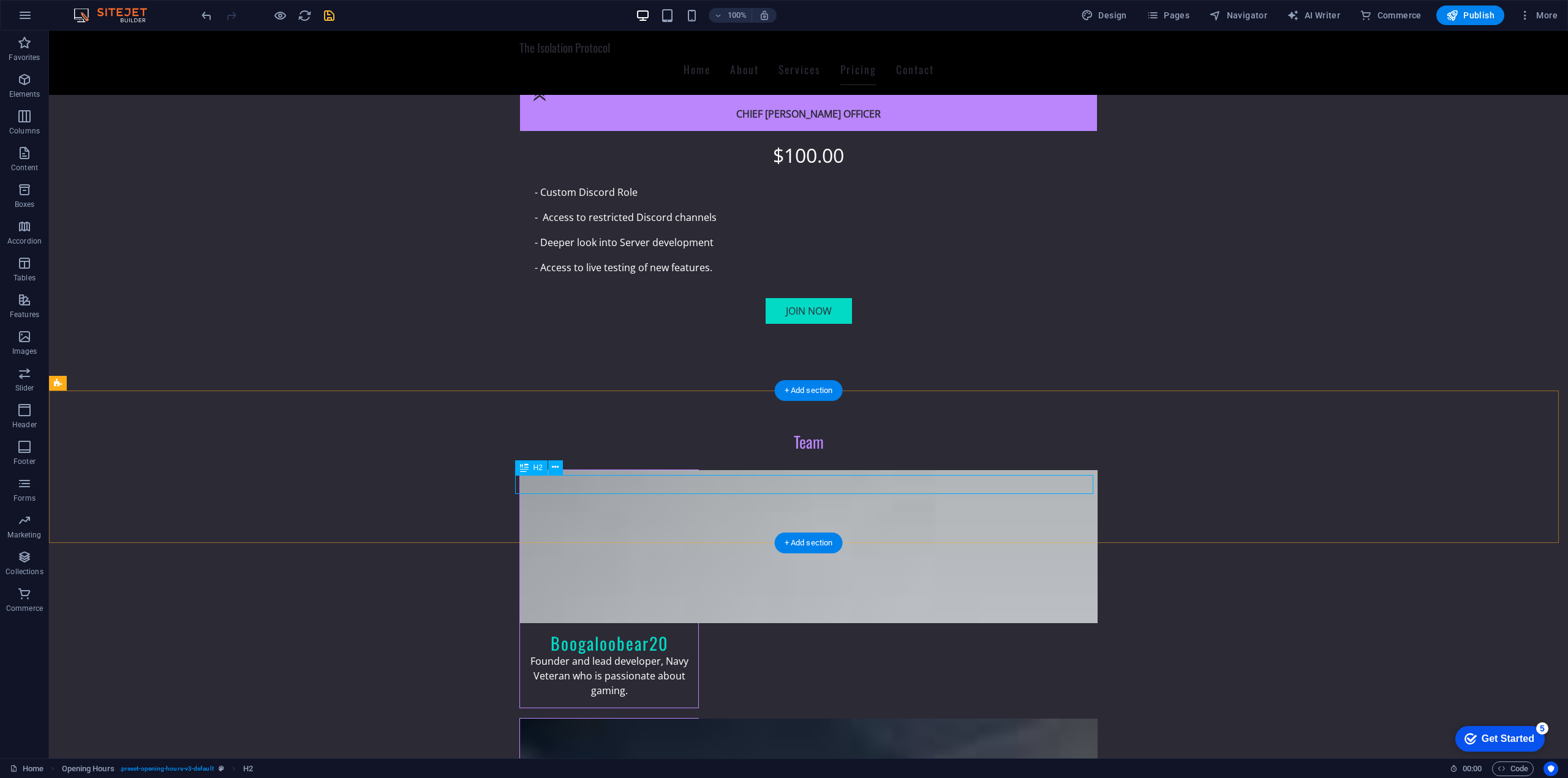
drag, startPoint x: 773, startPoint y: 489, endPoint x: 558, endPoint y: 488, distance: 215.0
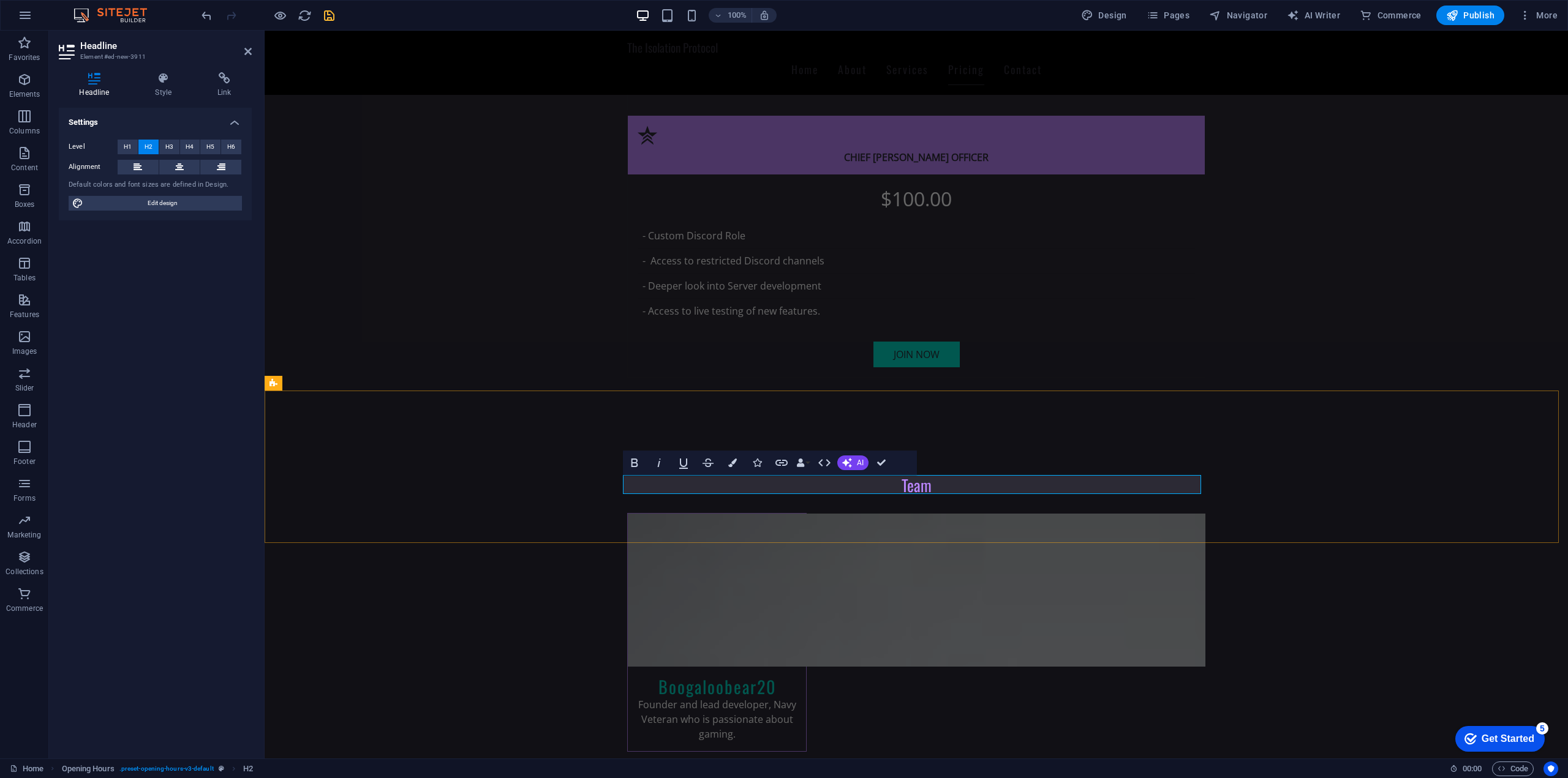
drag, startPoint x: 803, startPoint y: 487, endPoint x: 763, endPoint y: 487, distance: 40.0
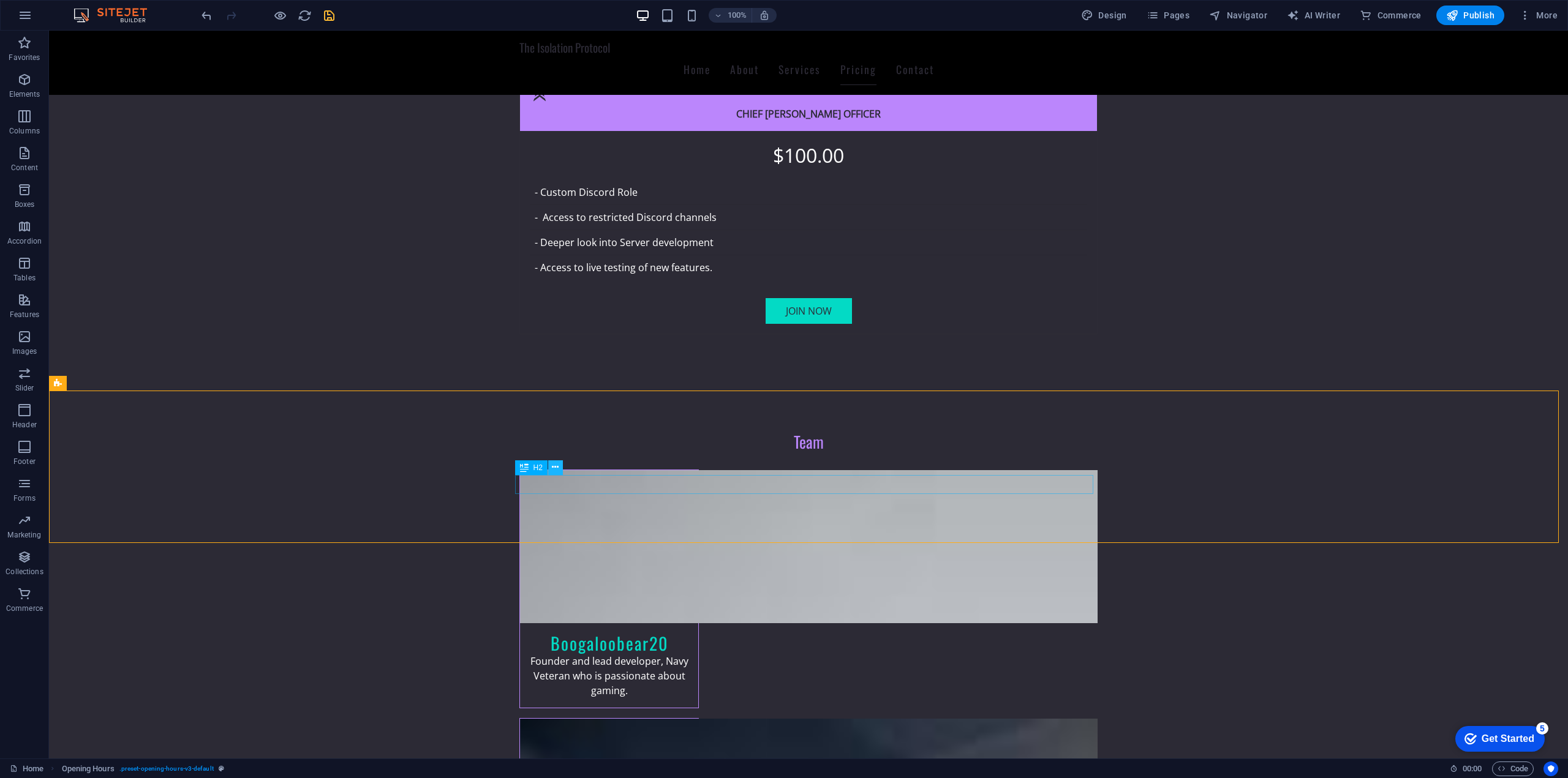
click at [552, 469] on icon at bounding box center [555, 467] width 7 height 13
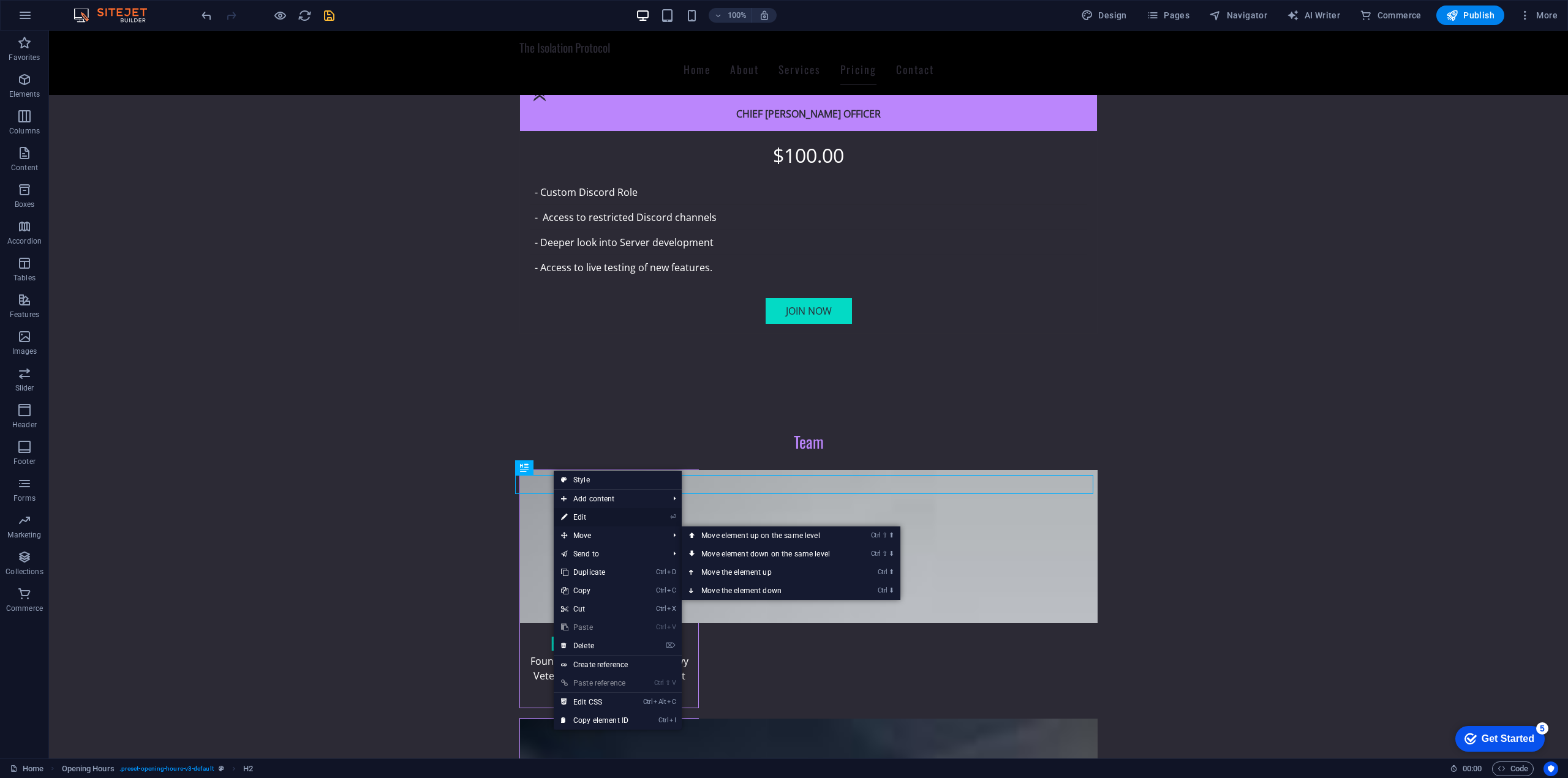
click at [626, 520] on link "⏎ Edit" at bounding box center [594, 517] width 82 height 18
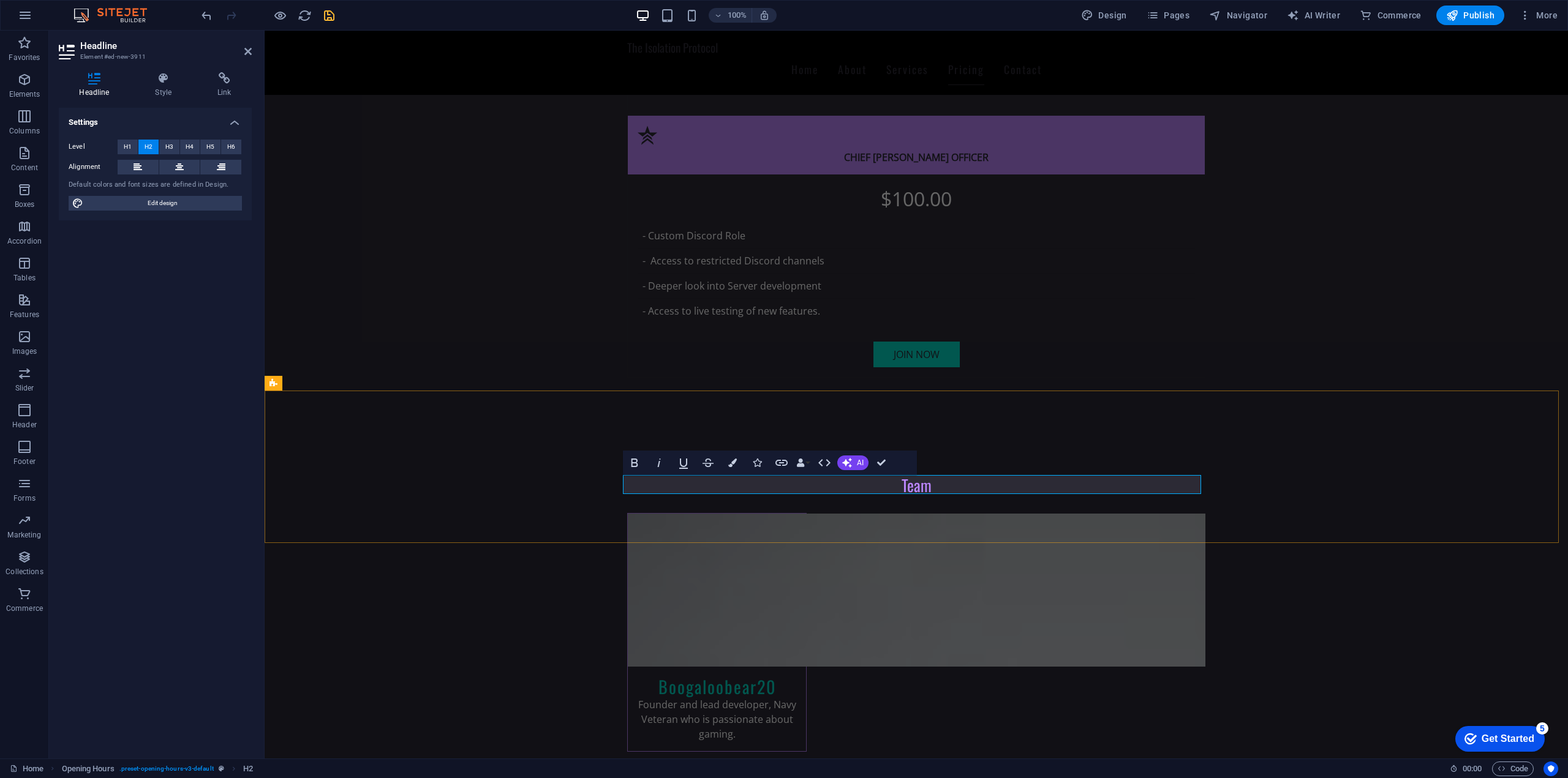
drag, startPoint x: 837, startPoint y: 491, endPoint x: 765, endPoint y: 495, distance: 72.1
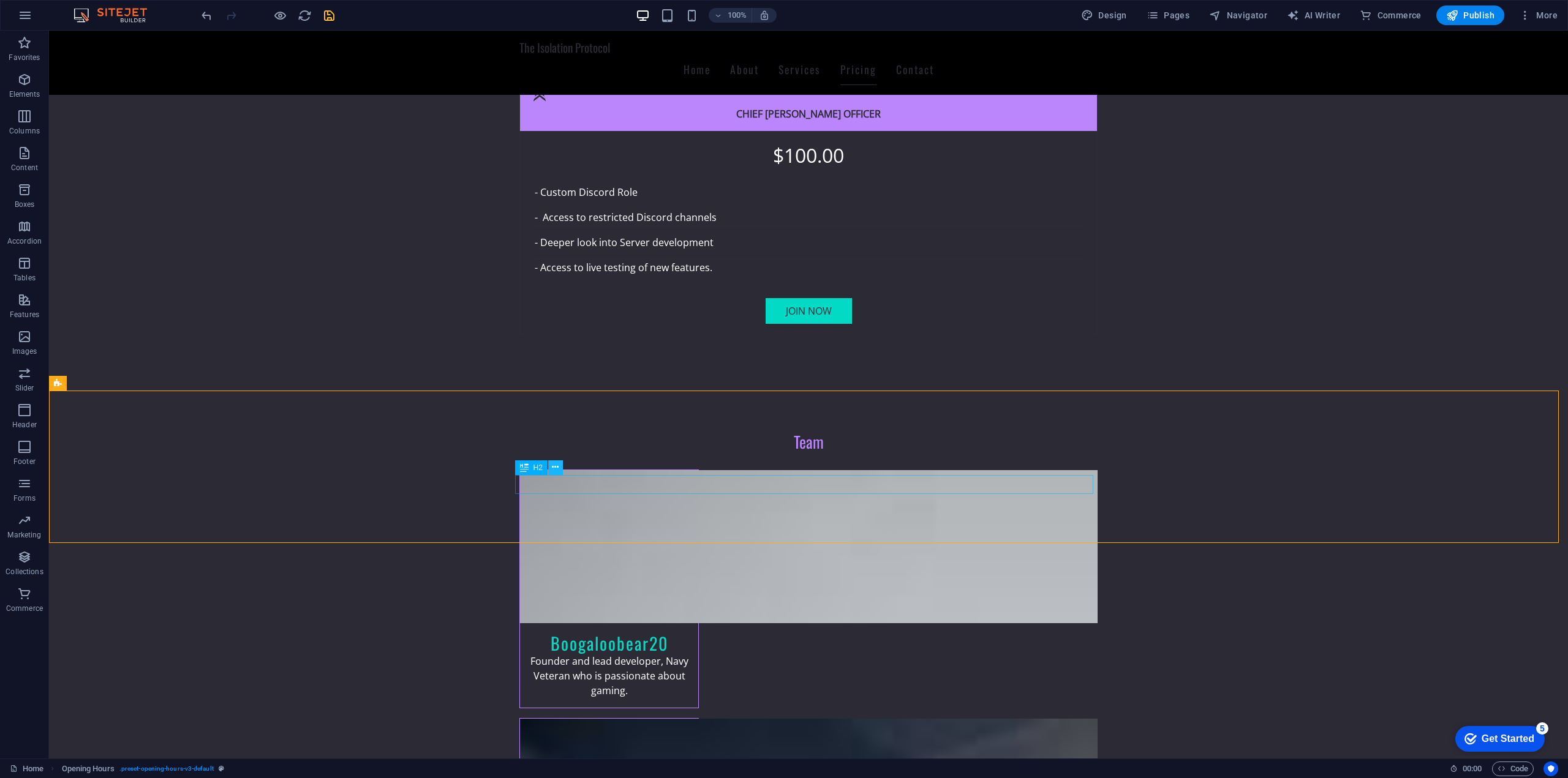
click at [551, 467] on button at bounding box center [555, 467] width 14 height 14
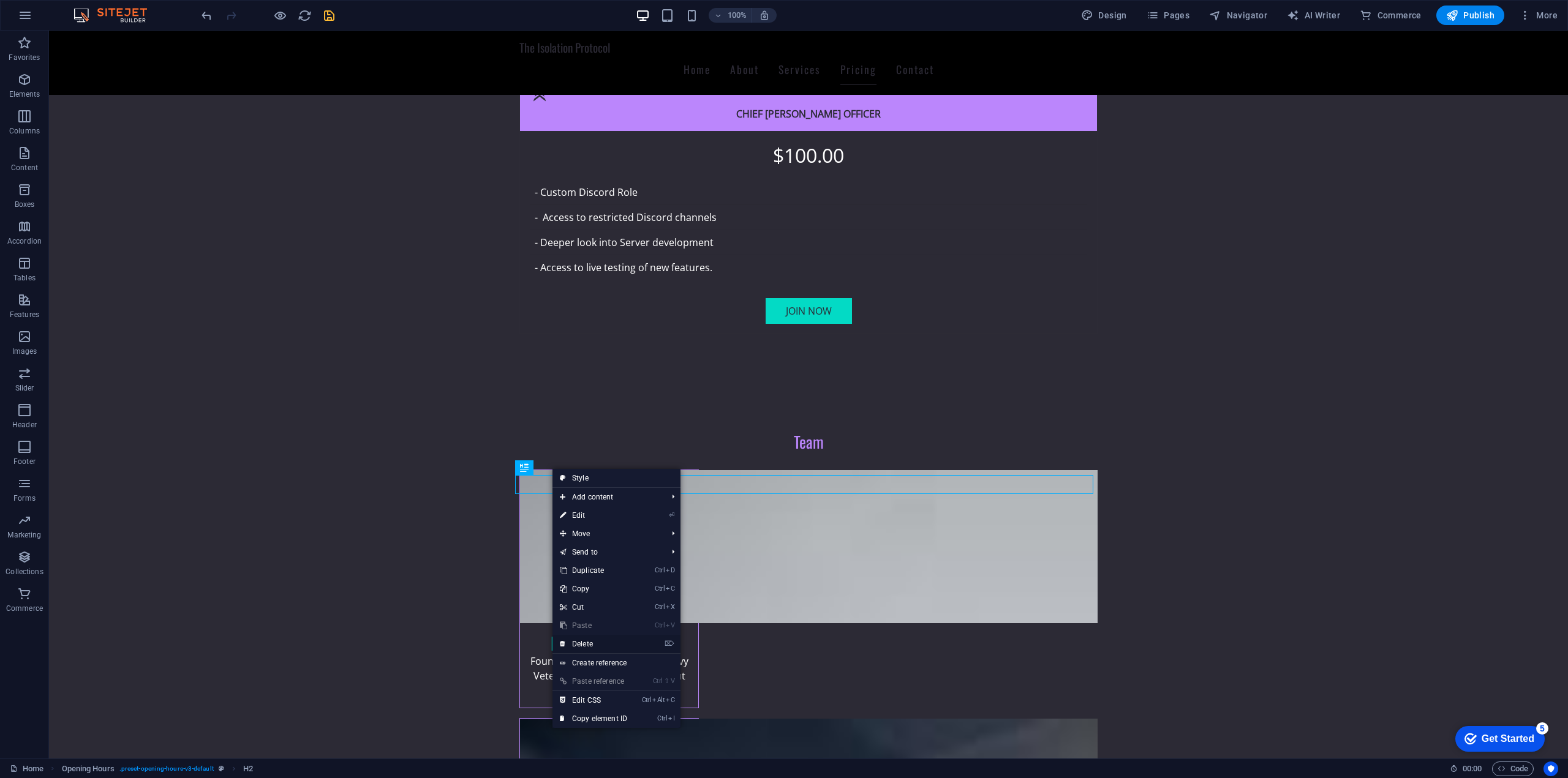
click at [597, 644] on link "⌦ Delete" at bounding box center [593, 644] width 82 height 18
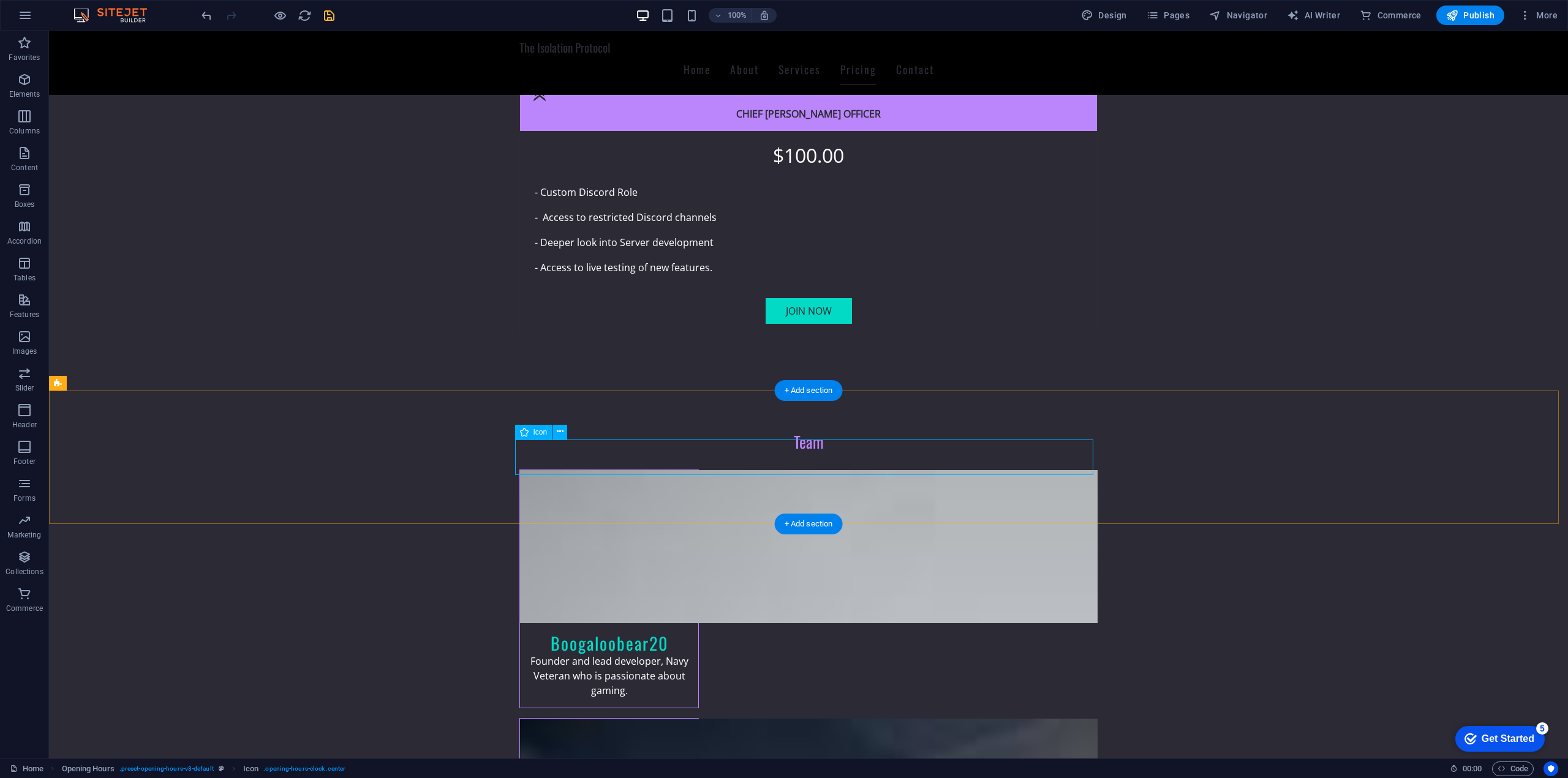
click at [129, 381] on icon at bounding box center [129, 383] width 7 height 13
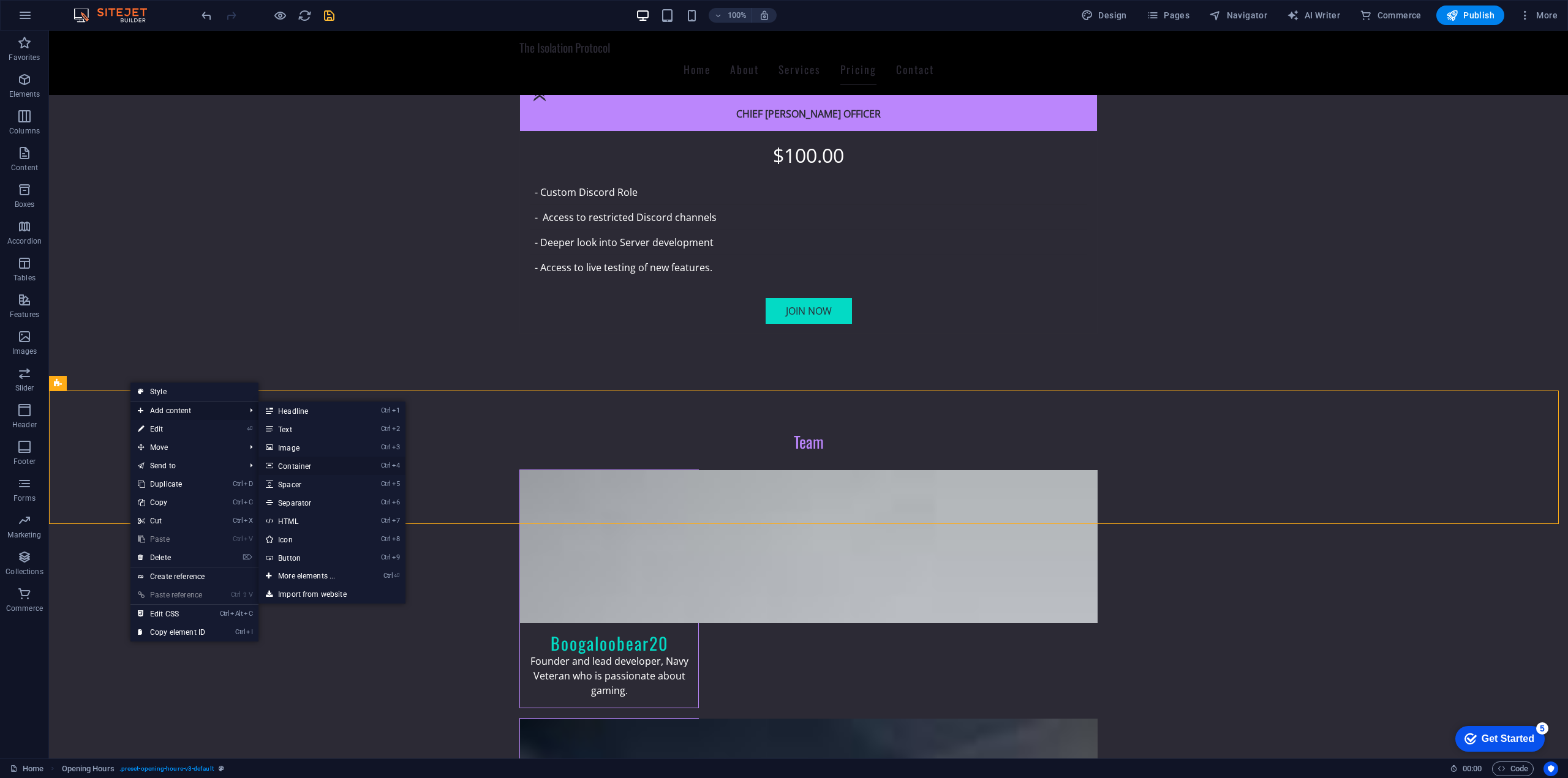
click at [319, 463] on link "Ctrl 4 Container" at bounding box center [309, 466] width 101 height 18
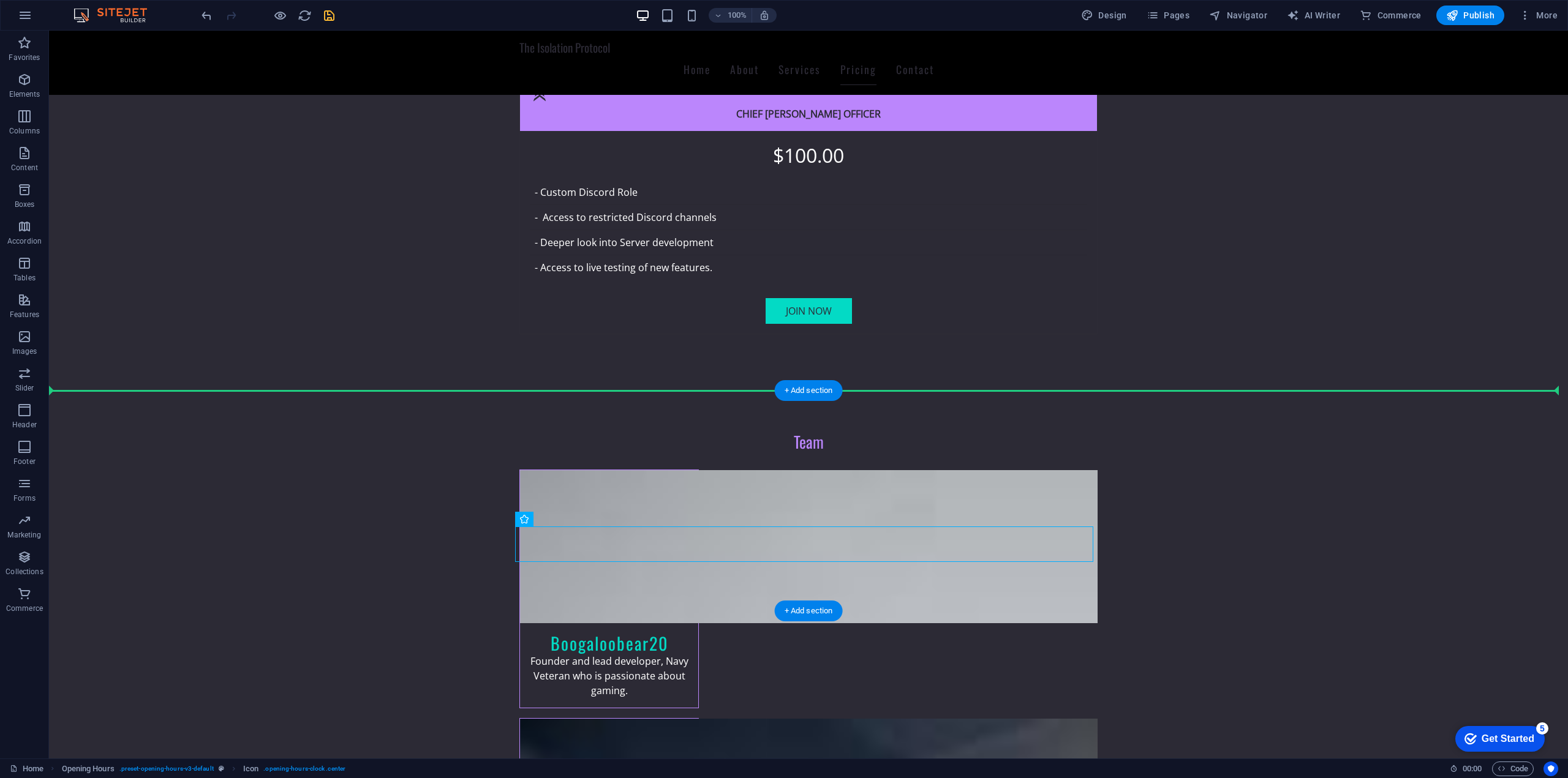
drag, startPoint x: 703, startPoint y: 551, endPoint x: 820, endPoint y: 454, distance: 152.0
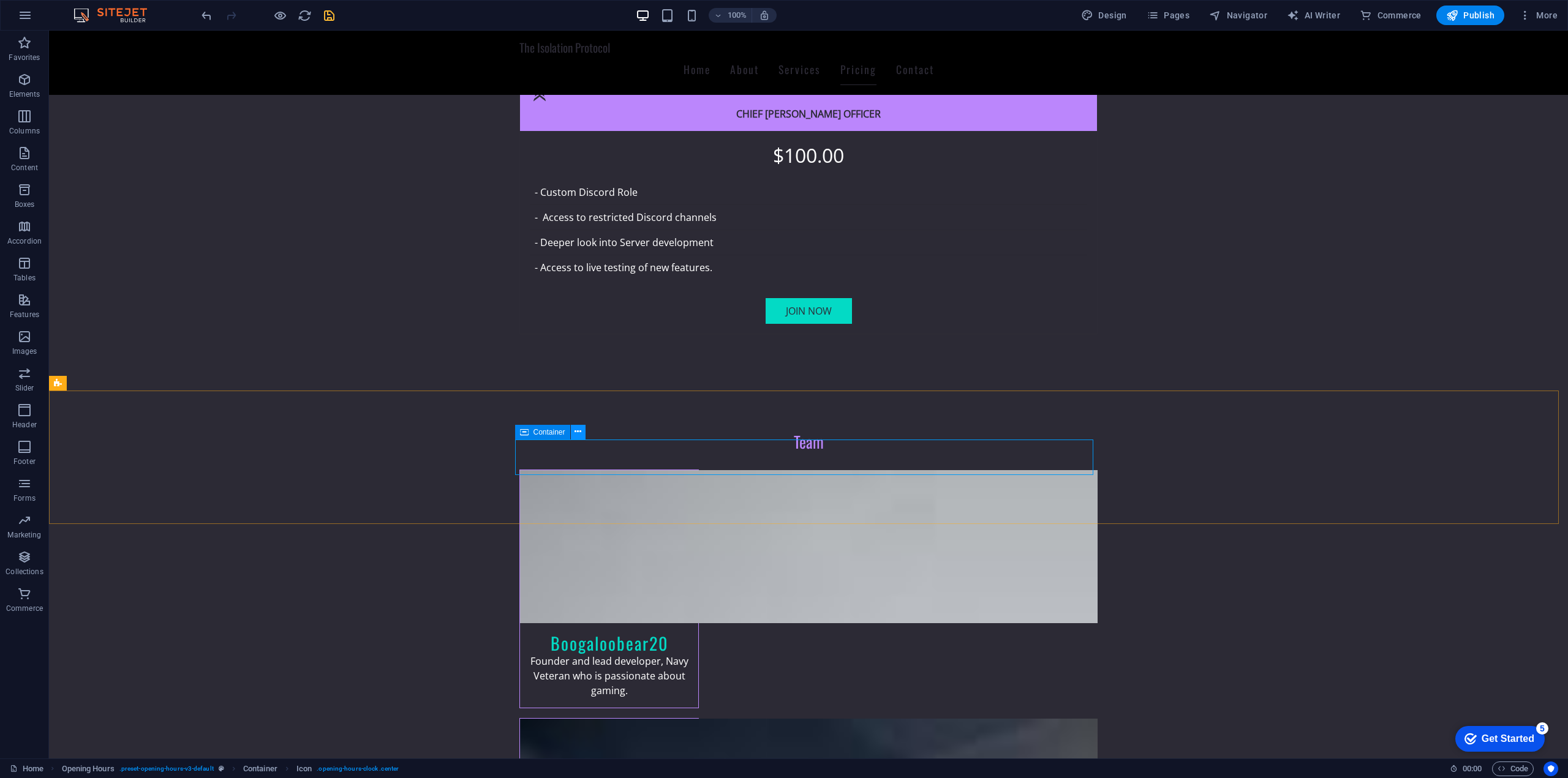
click at [573, 434] on button at bounding box center [578, 432] width 14 height 14
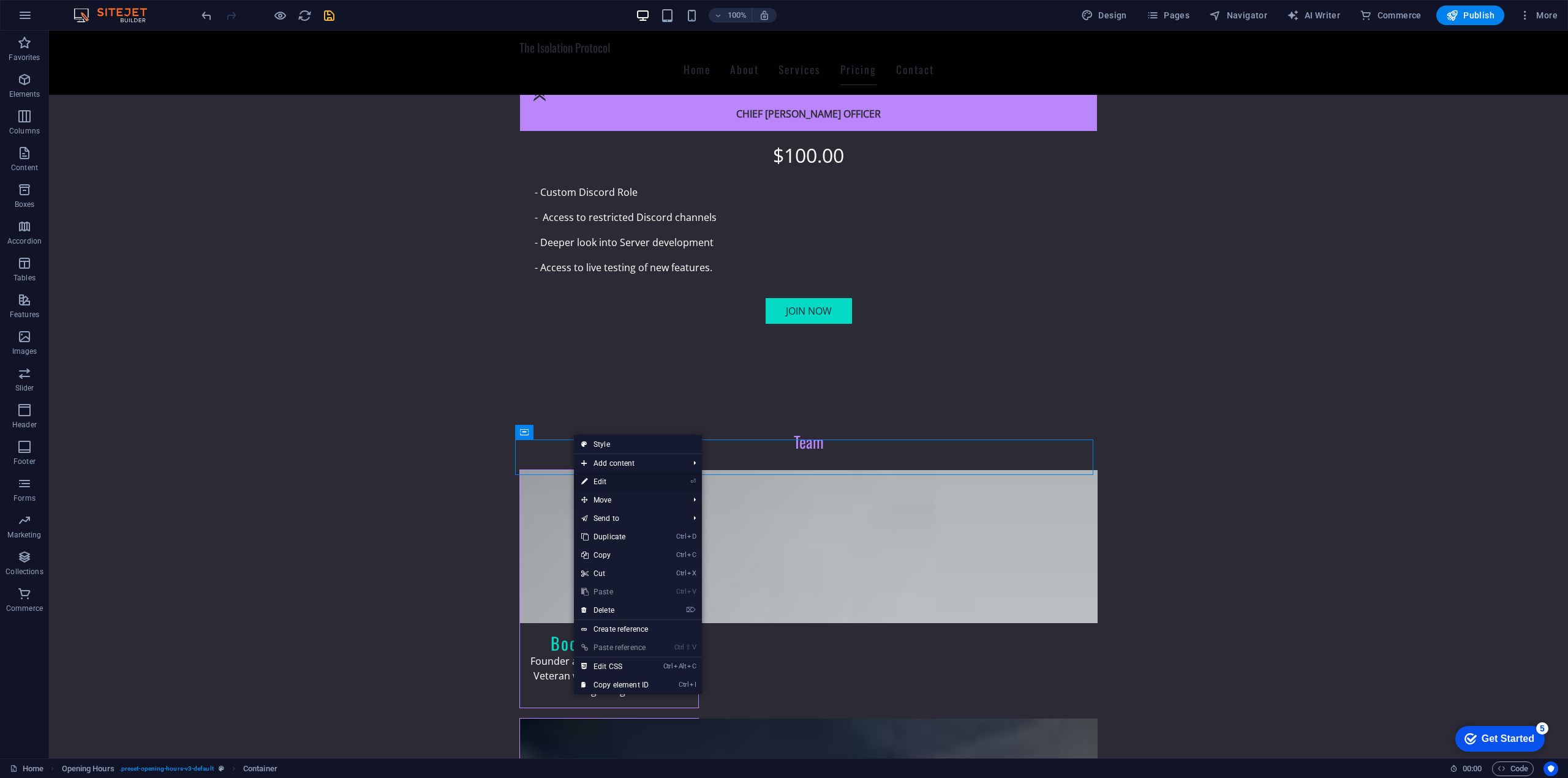
click at [614, 486] on link "⏎ Edit" at bounding box center [614, 482] width 82 height 18
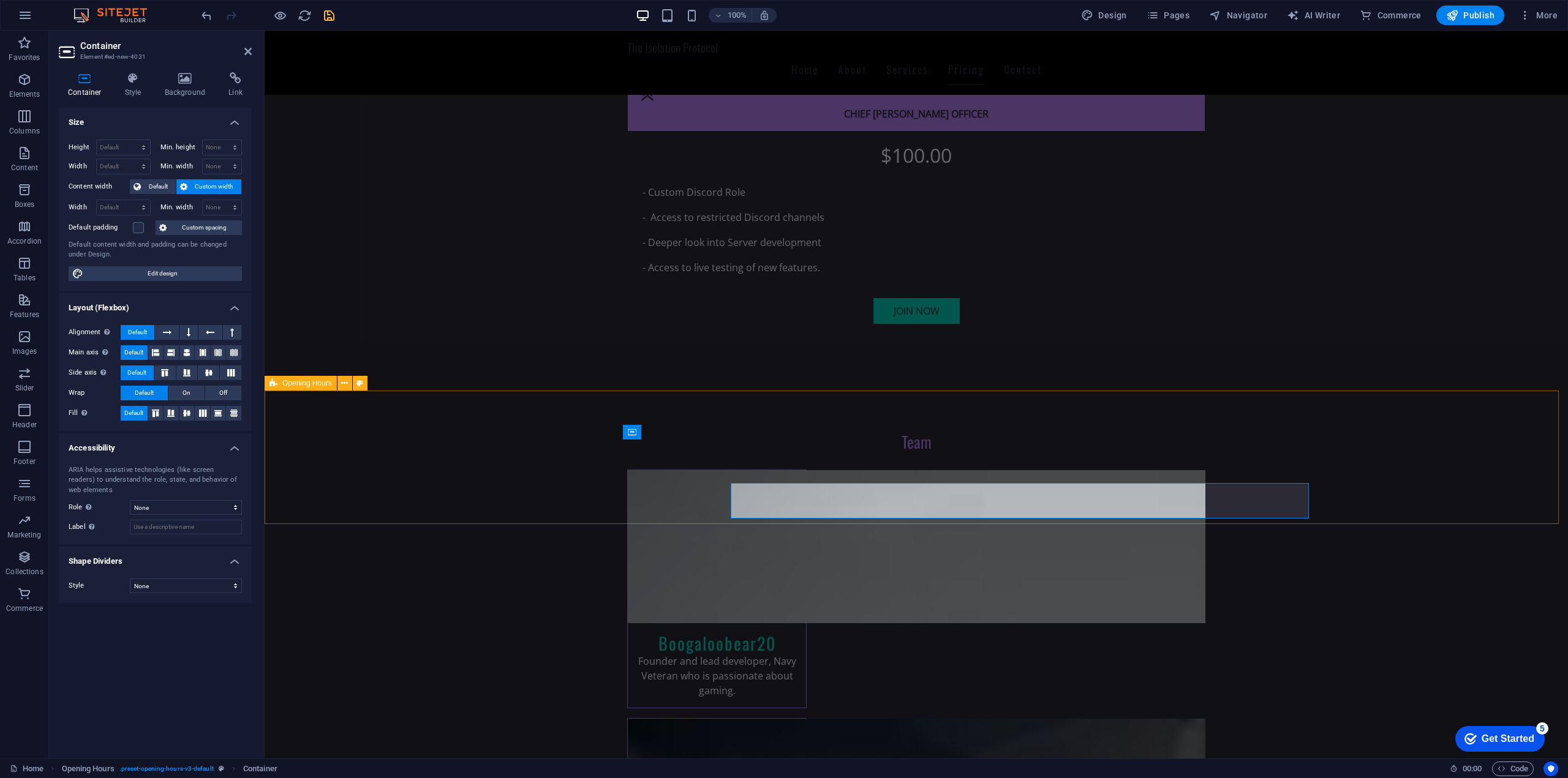
scroll to position [2852, 0]
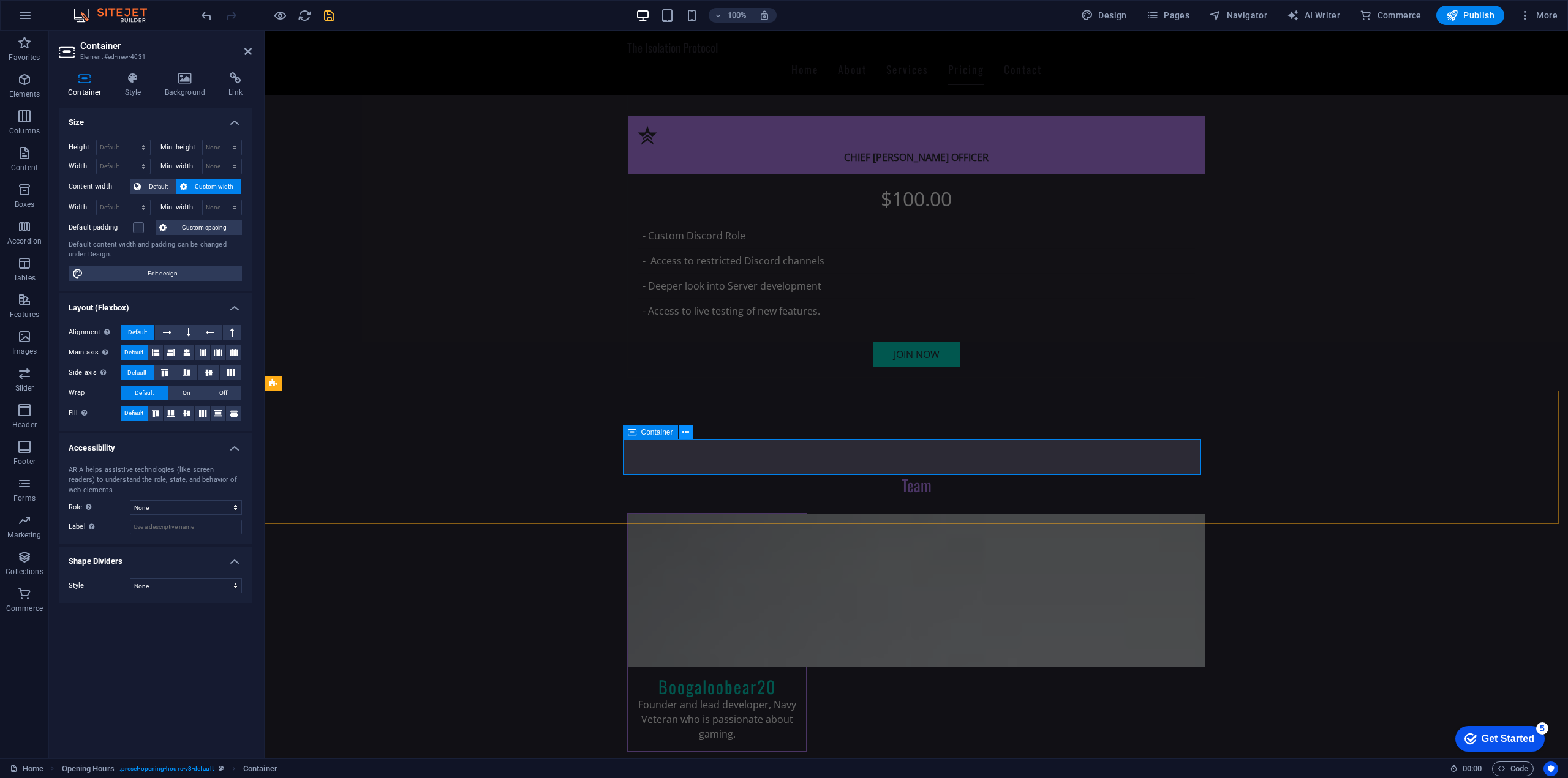
click at [683, 433] on icon at bounding box center [685, 433] width 7 height 13
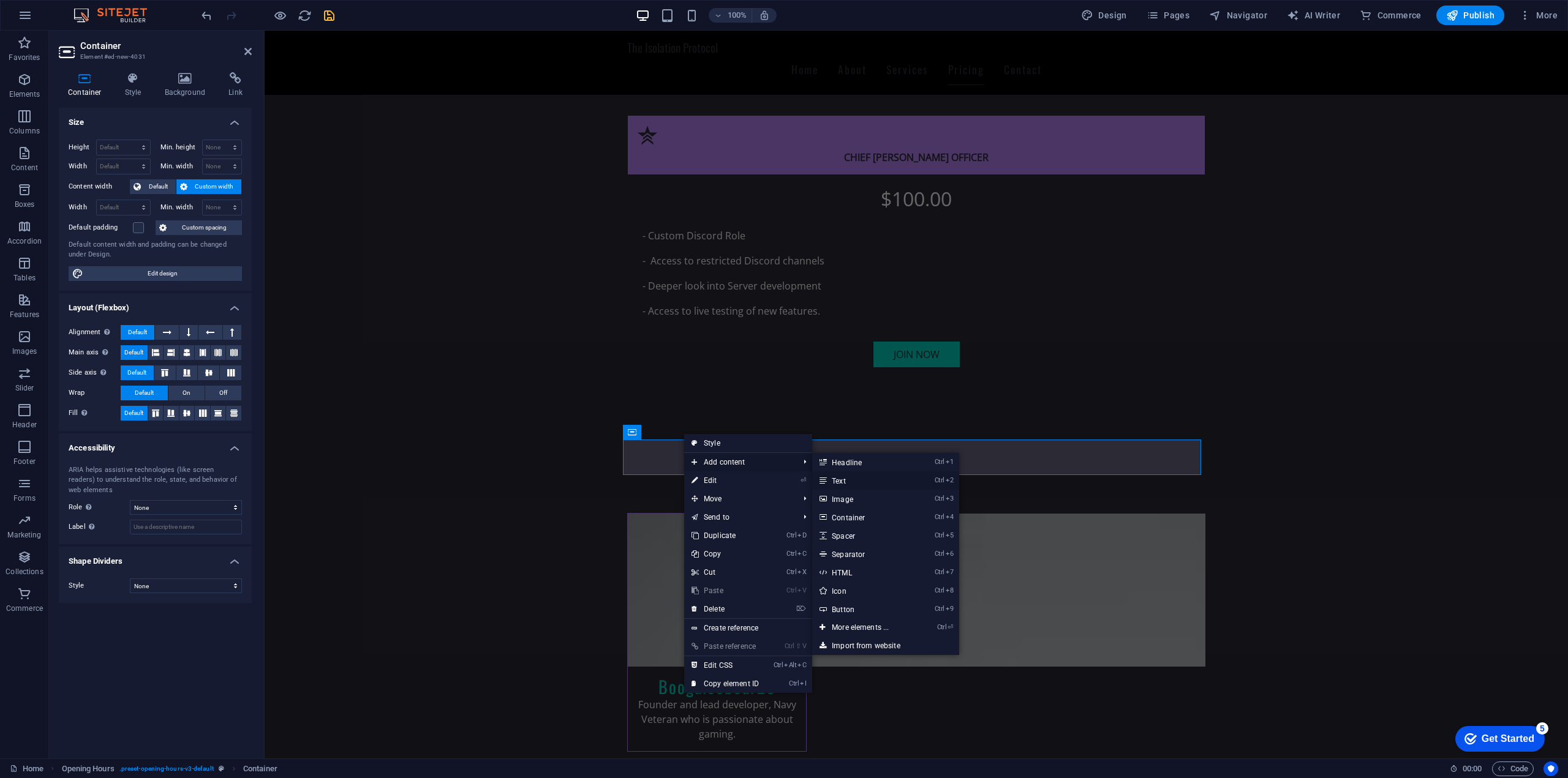
click at [880, 480] on link "Ctrl 2 Text" at bounding box center [862, 480] width 101 height 18
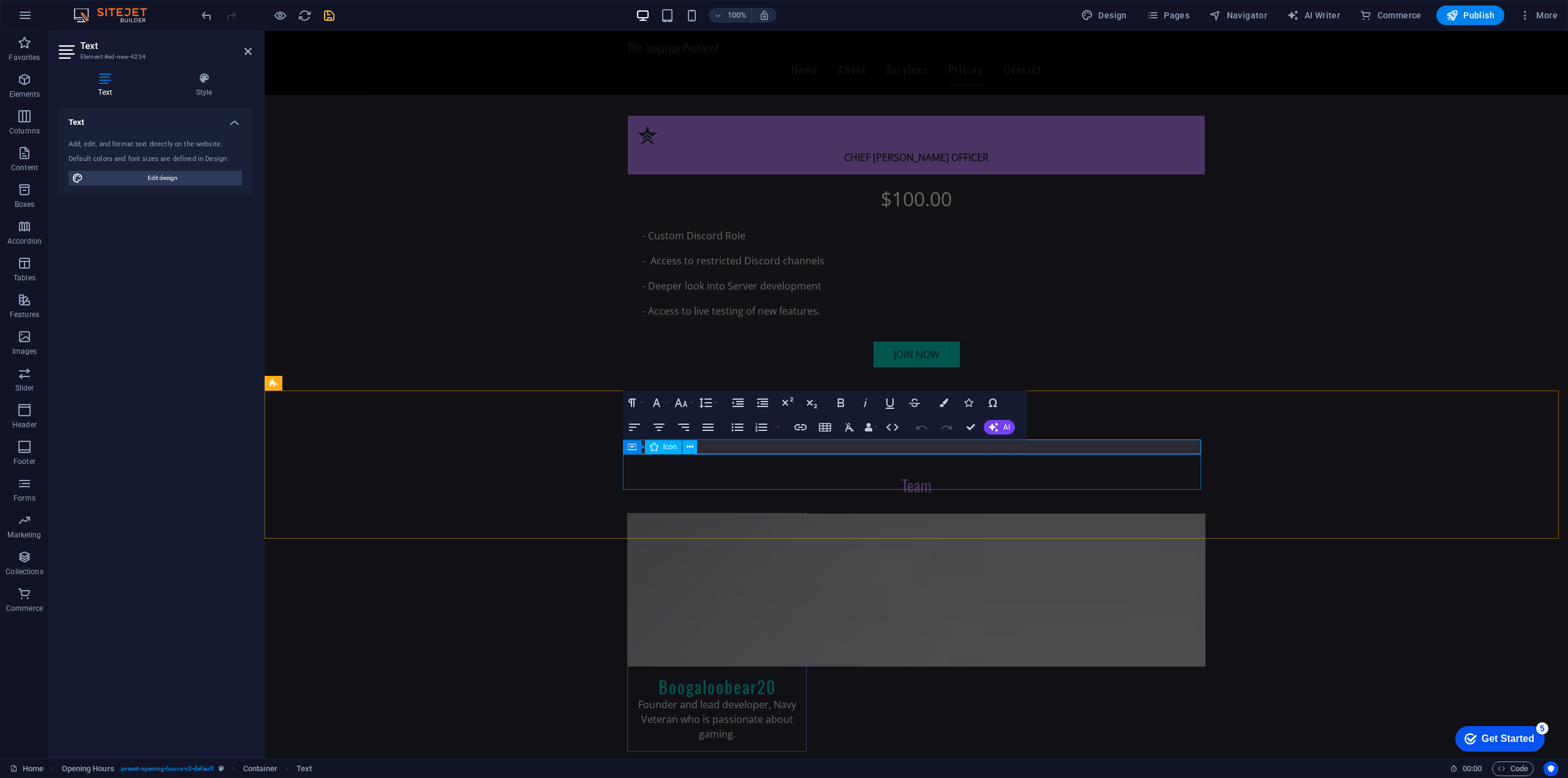
scroll to position [2896, 0]
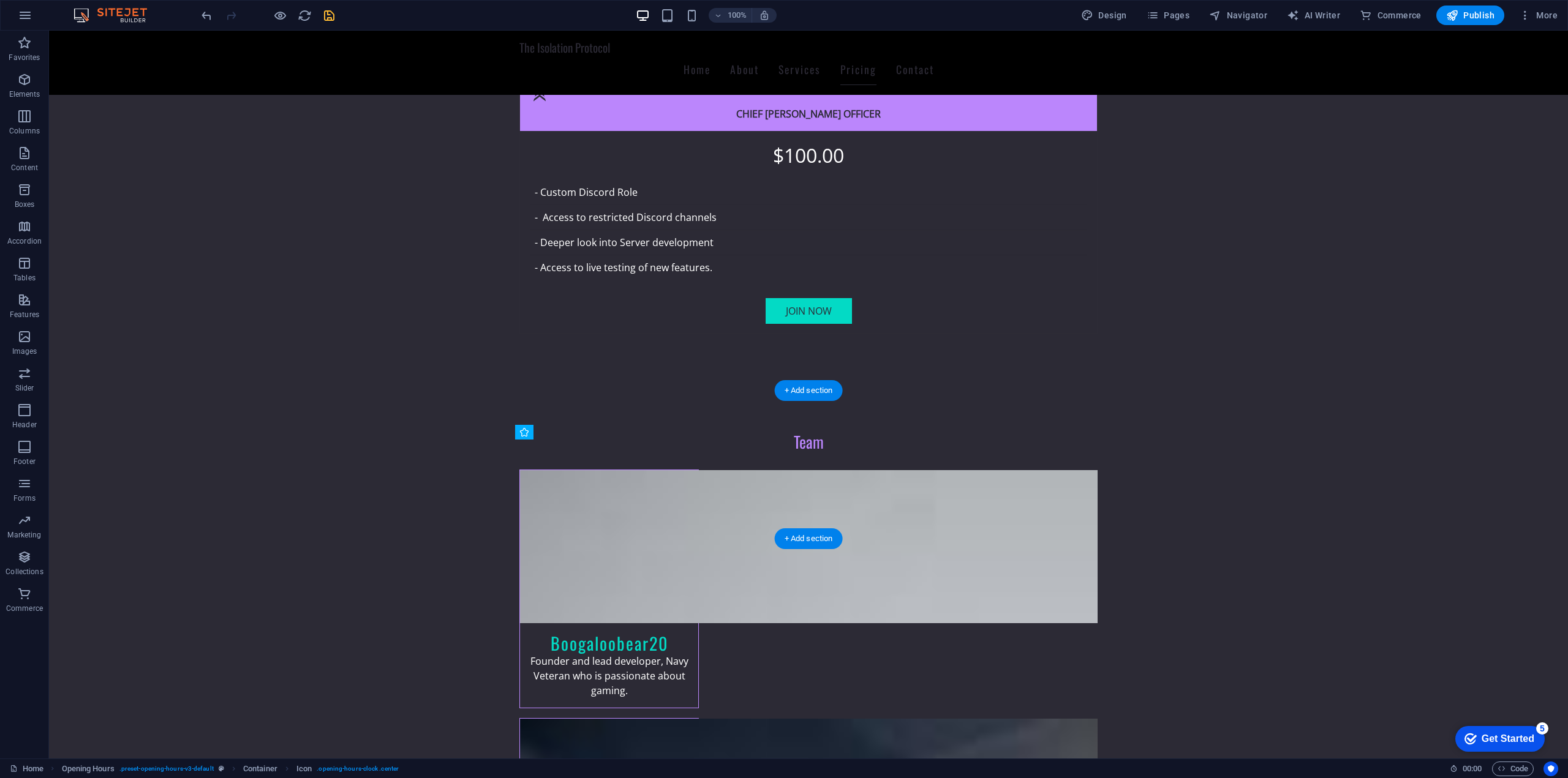
drag, startPoint x: 696, startPoint y: 471, endPoint x: 906, endPoint y: 448, distance: 211.3
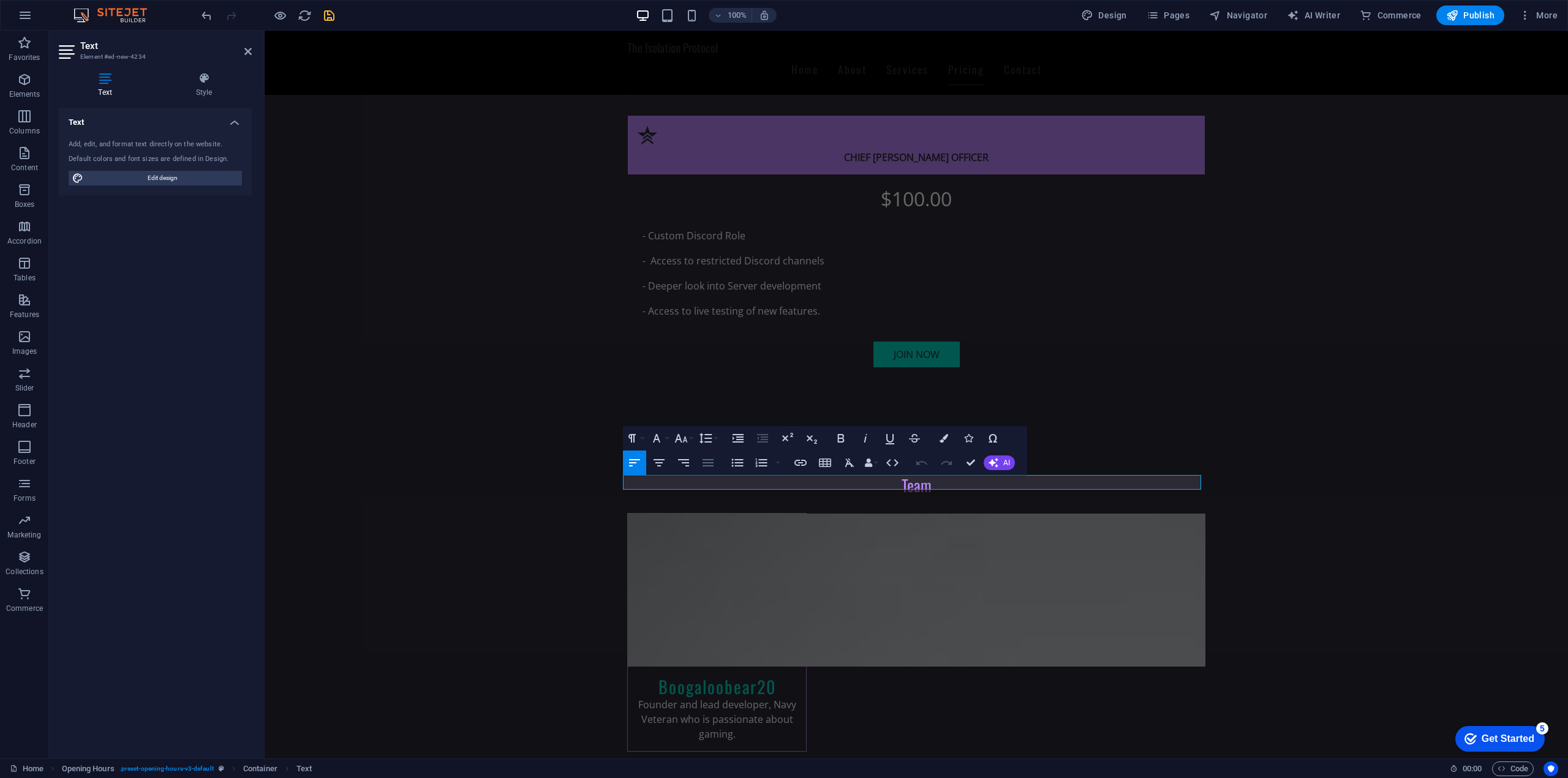
click at [696, 467] on button "Align Justify" at bounding box center [708, 462] width 23 height 24
click at [666, 460] on button "Align Center" at bounding box center [658, 462] width 23 height 24
click at [847, 449] on button "Bold" at bounding box center [840, 438] width 23 height 24
click at [884, 433] on icon "button" at bounding box center [890, 438] width 14 height 14
click at [670, 463] on button "Align Center" at bounding box center [658, 462] width 23 height 24
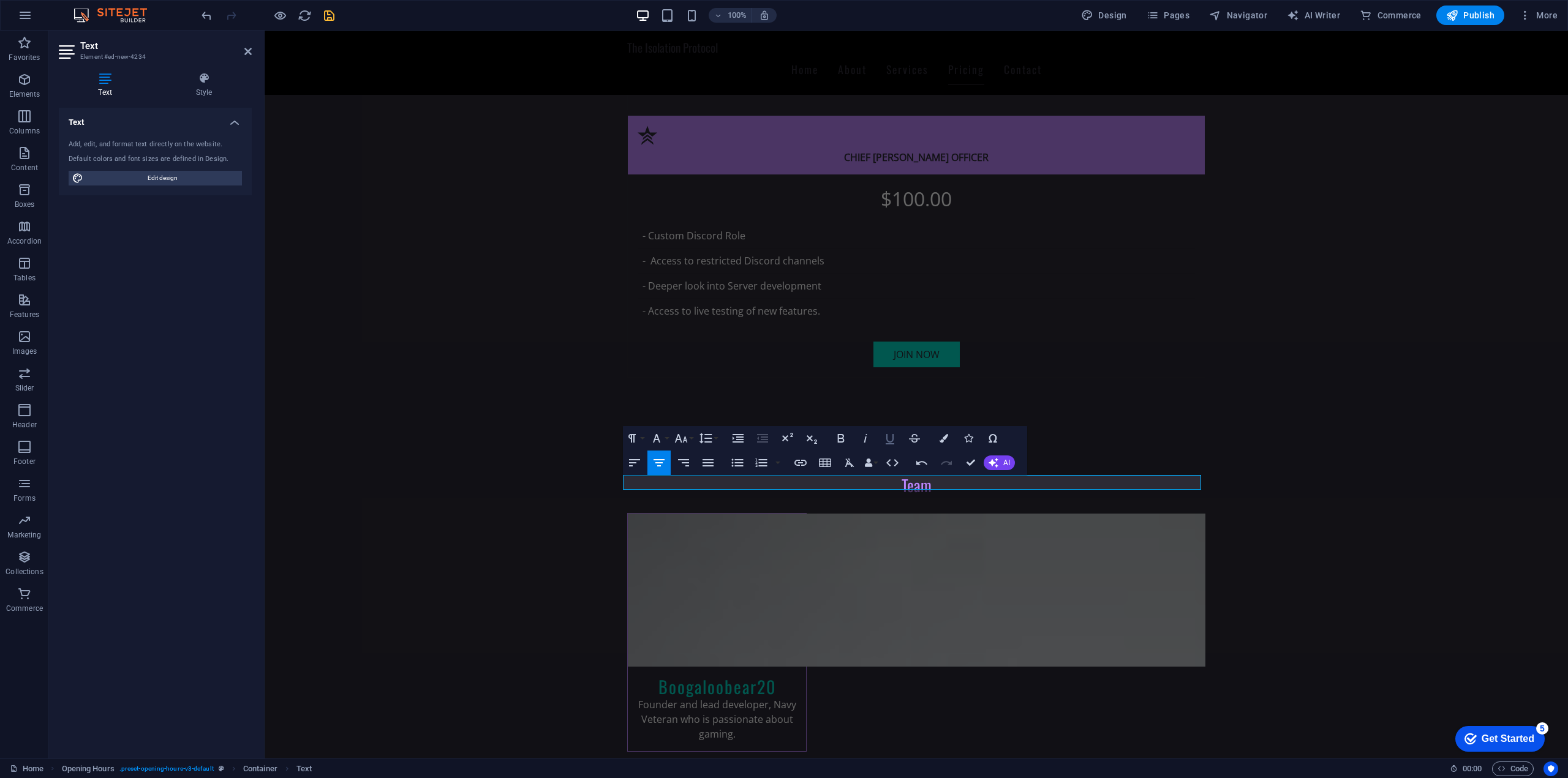
click at [888, 439] on icon "button" at bounding box center [890, 438] width 14 height 14
click at [849, 437] on button "Bold" at bounding box center [840, 438] width 23 height 24
drag, startPoint x: 961, startPoint y: 483, endPoint x: 805, endPoint y: 490, distance: 156.2
click at [887, 442] on icon "button" at bounding box center [890, 438] width 14 height 14
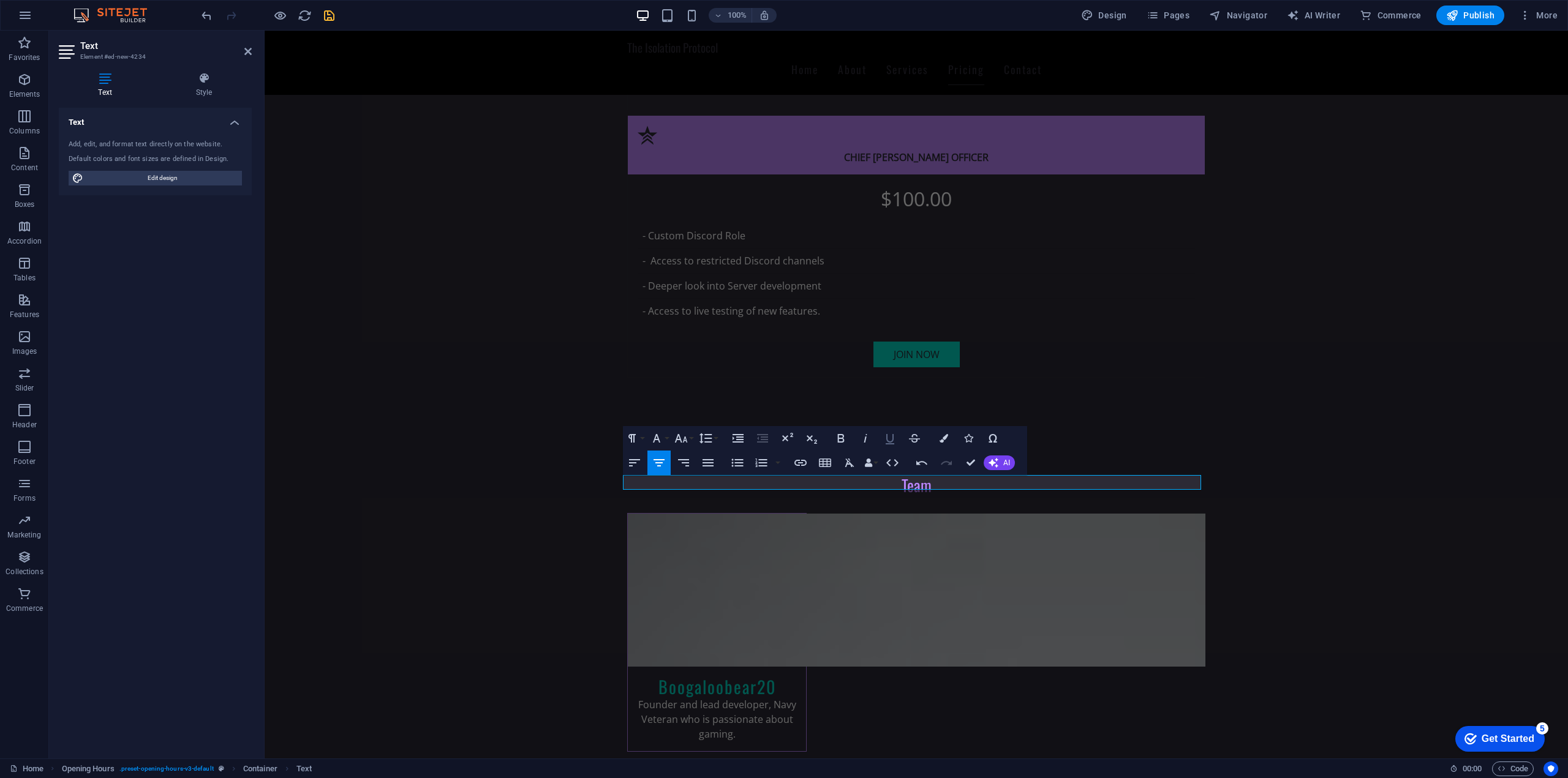
click at [887, 442] on icon "button" at bounding box center [890, 438] width 14 height 14
click at [841, 439] on icon "button" at bounding box center [841, 438] width 14 height 14
click at [996, 461] on icon "button" at bounding box center [993, 462] width 10 height 10
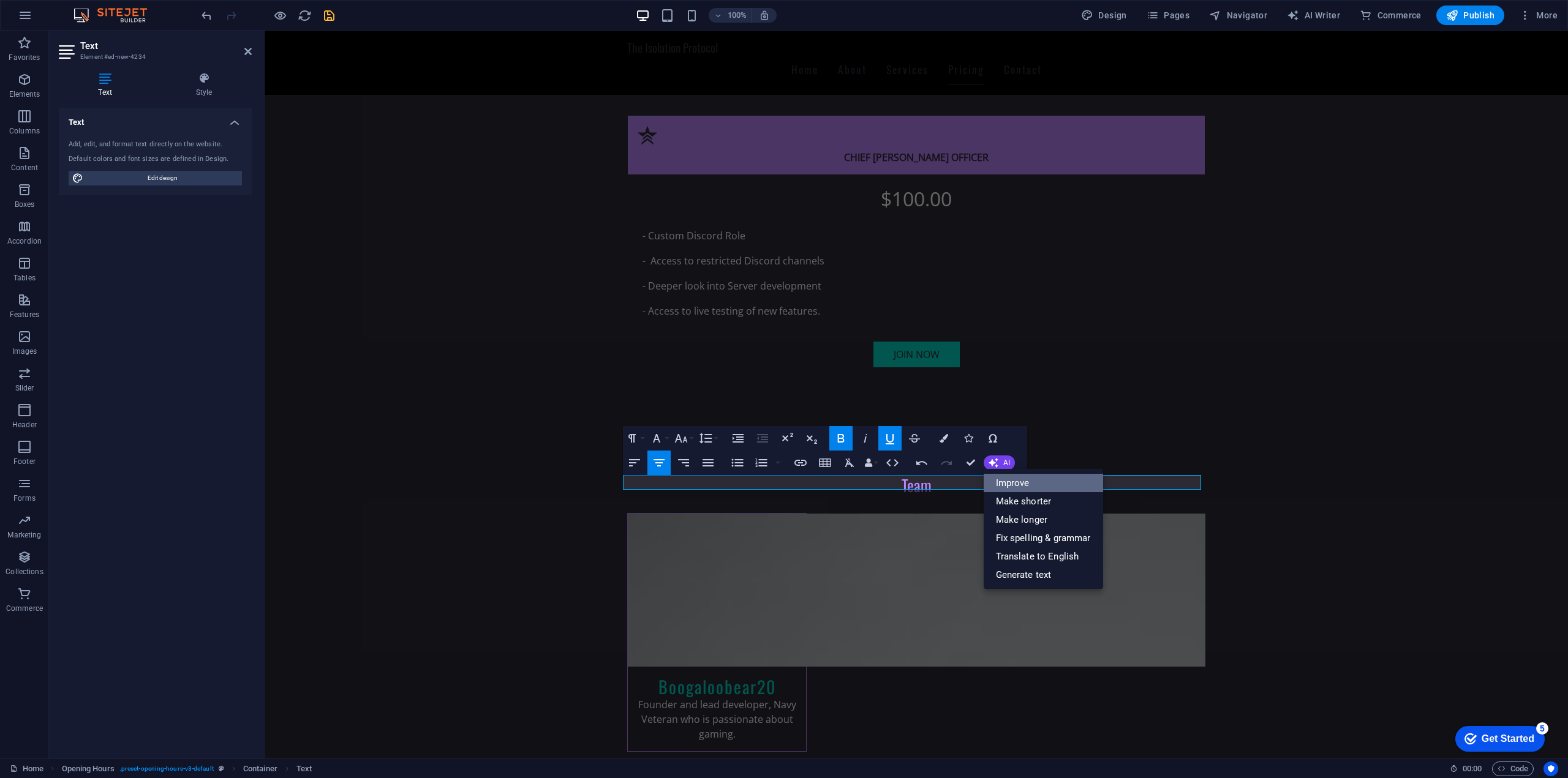
click at [1043, 478] on link "Improve" at bounding box center [1043, 483] width 119 height 18
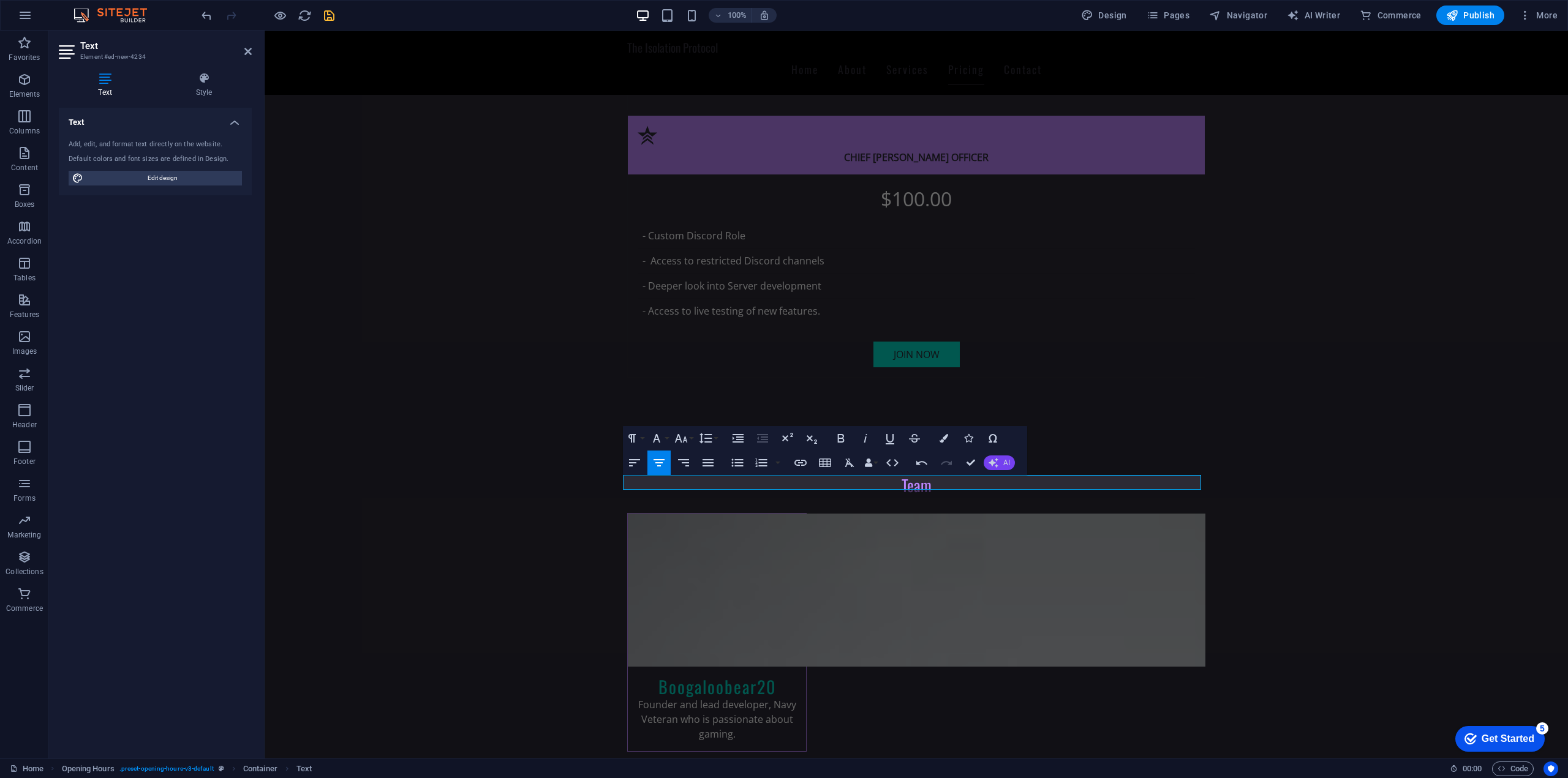
click at [1004, 467] on span "AI" at bounding box center [1007, 462] width 7 height 7
click at [1007, 479] on link "Improve" at bounding box center [1043, 483] width 119 height 18
drag, startPoint x: 985, startPoint y: 483, endPoint x: 929, endPoint y: 482, distance: 56.0
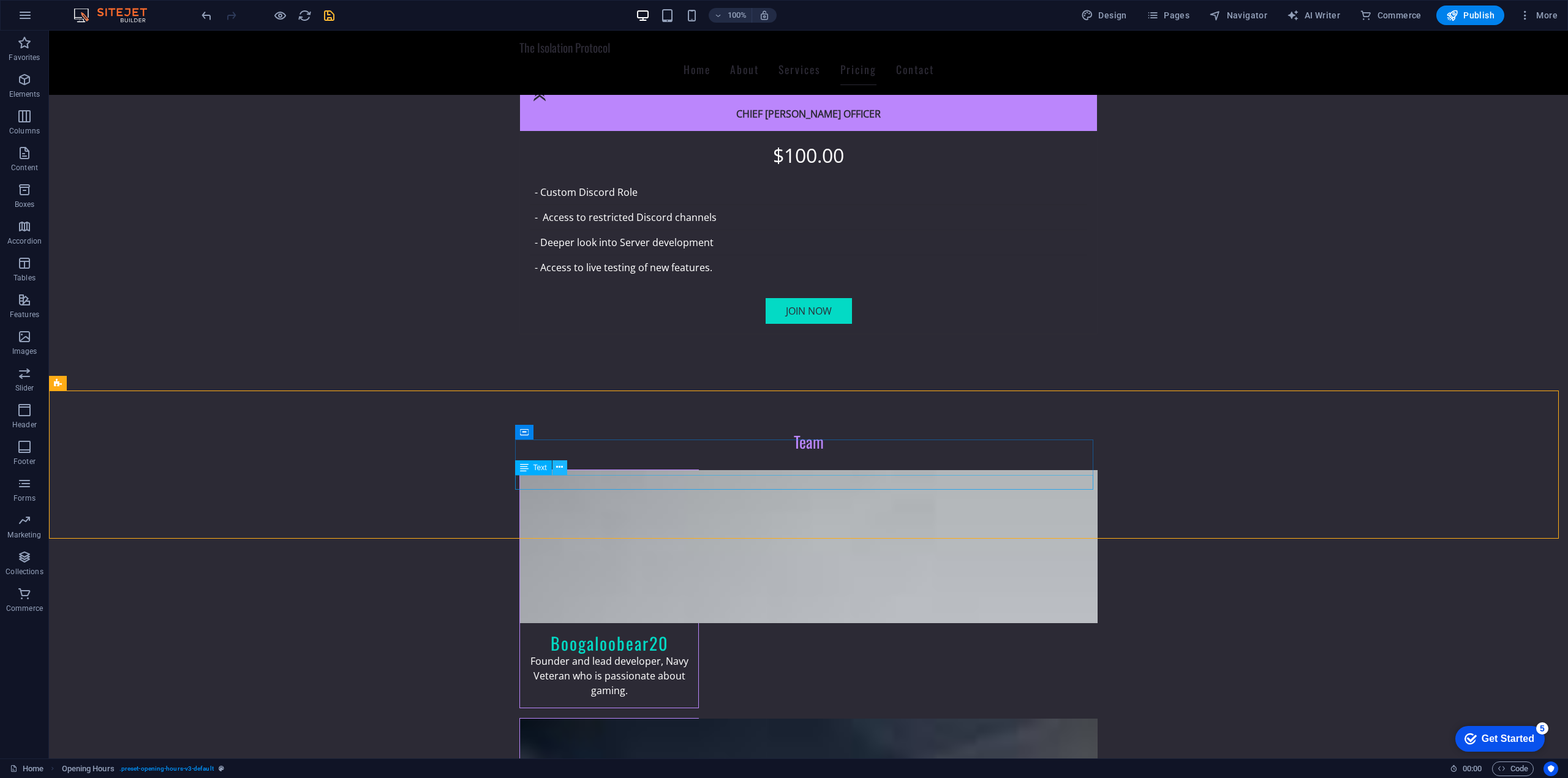
click at [560, 472] on icon at bounding box center [559, 467] width 7 height 13
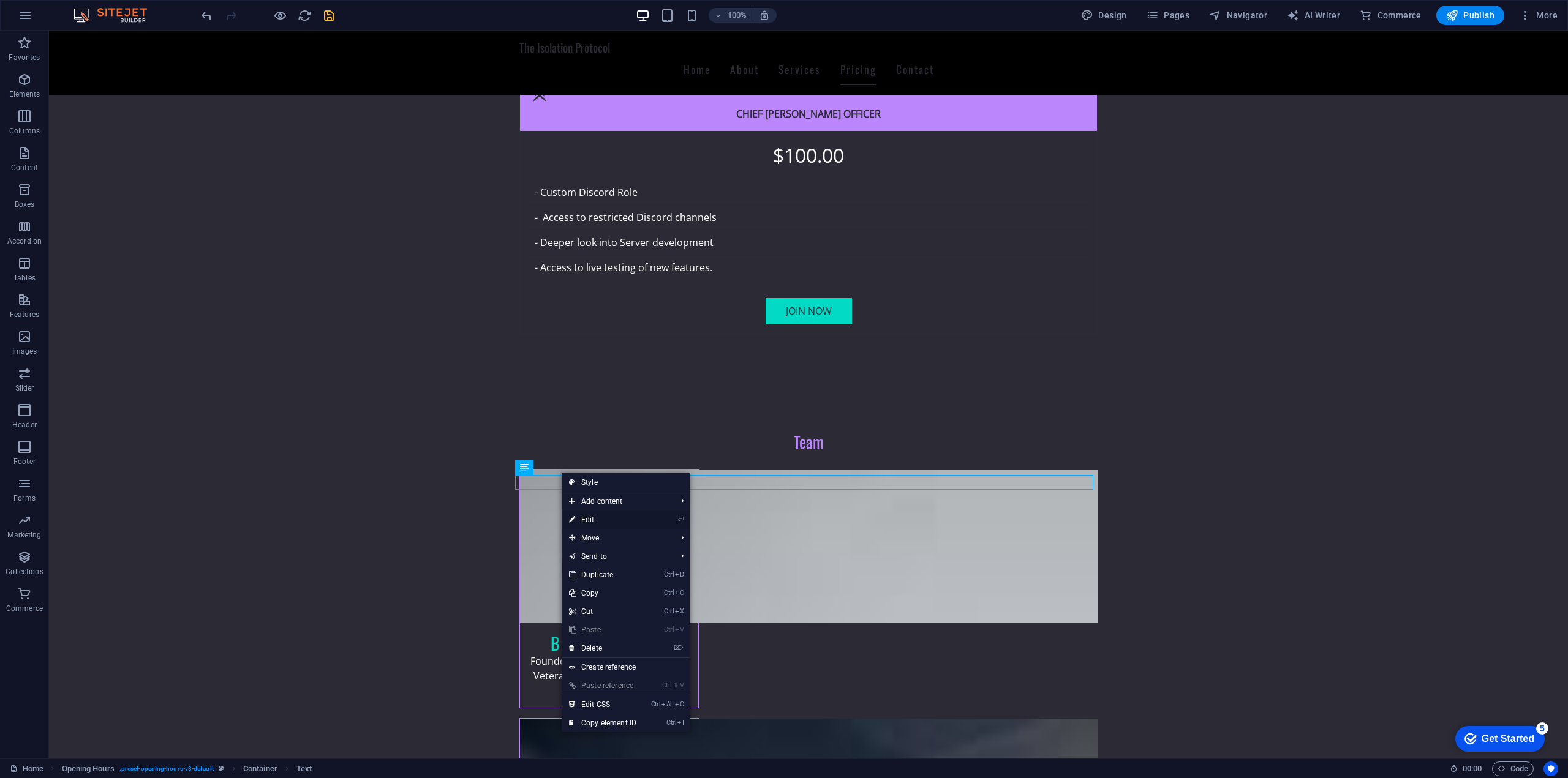
click at [662, 519] on li "⏎ Edit" at bounding box center [625, 520] width 128 height 18
click at [596, 522] on link "⏎ Edit" at bounding box center [602, 520] width 82 height 18
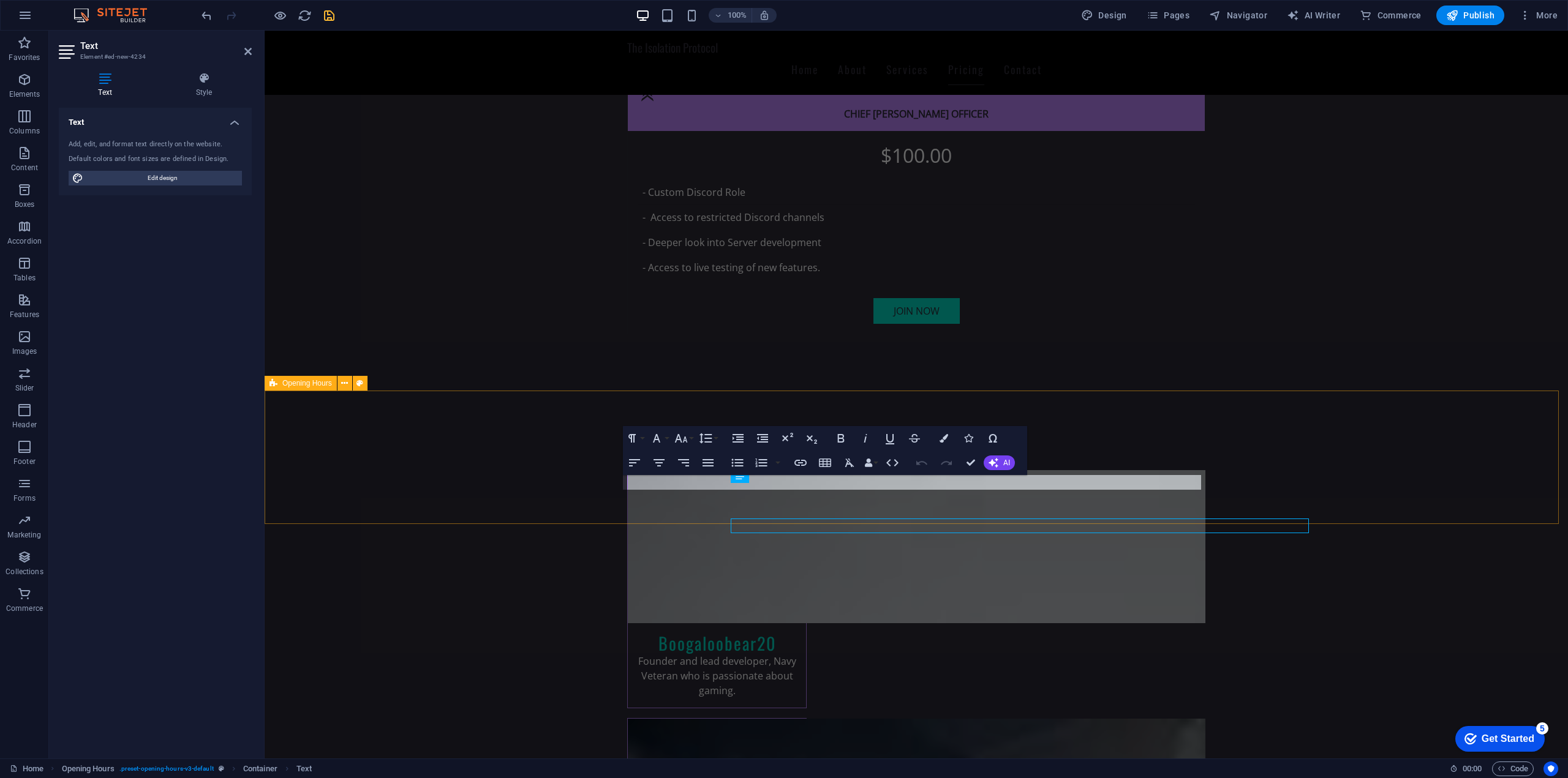
scroll to position [2852, 0]
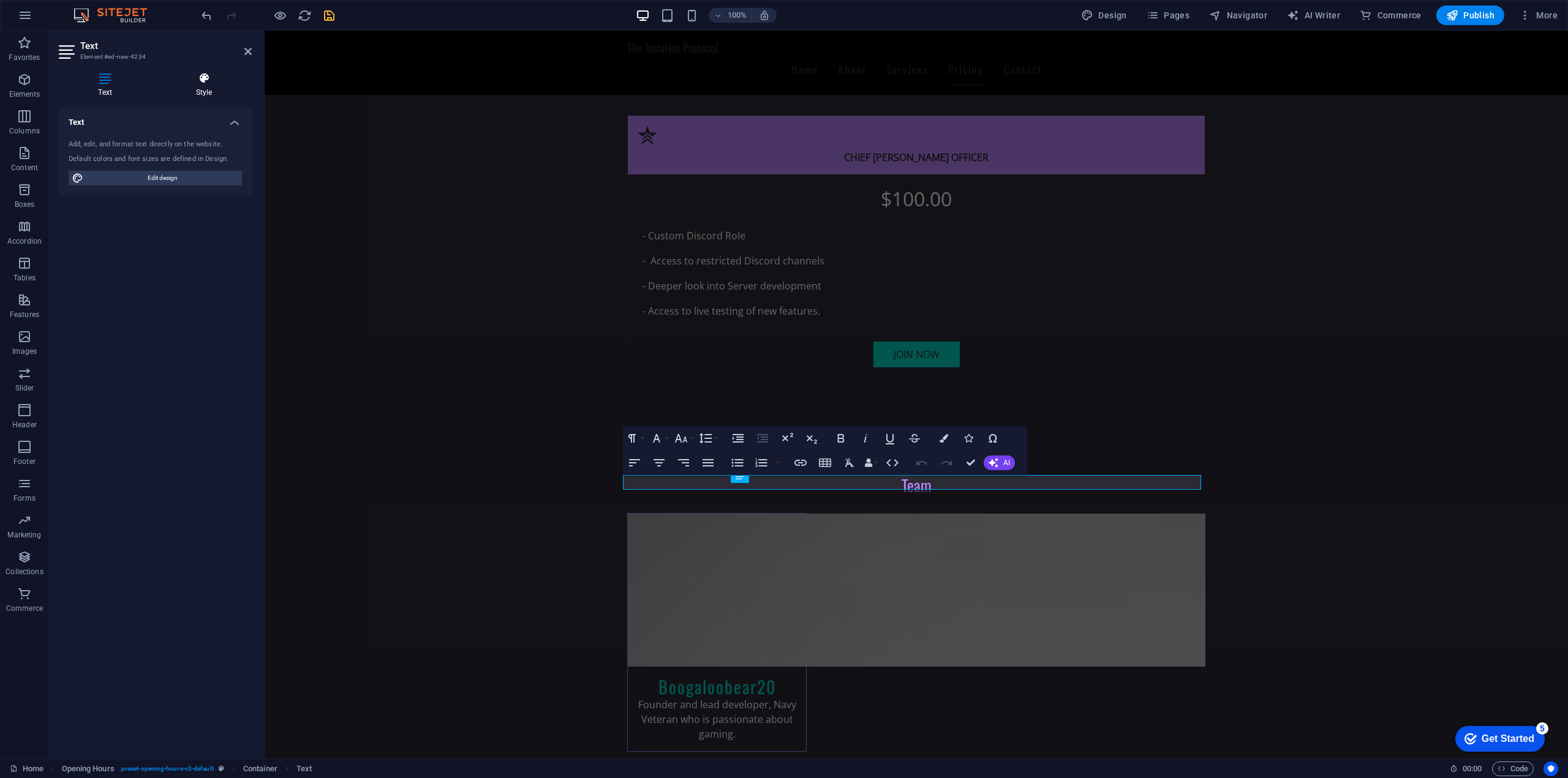
click at [213, 81] on icon at bounding box center [204, 78] width 96 height 12
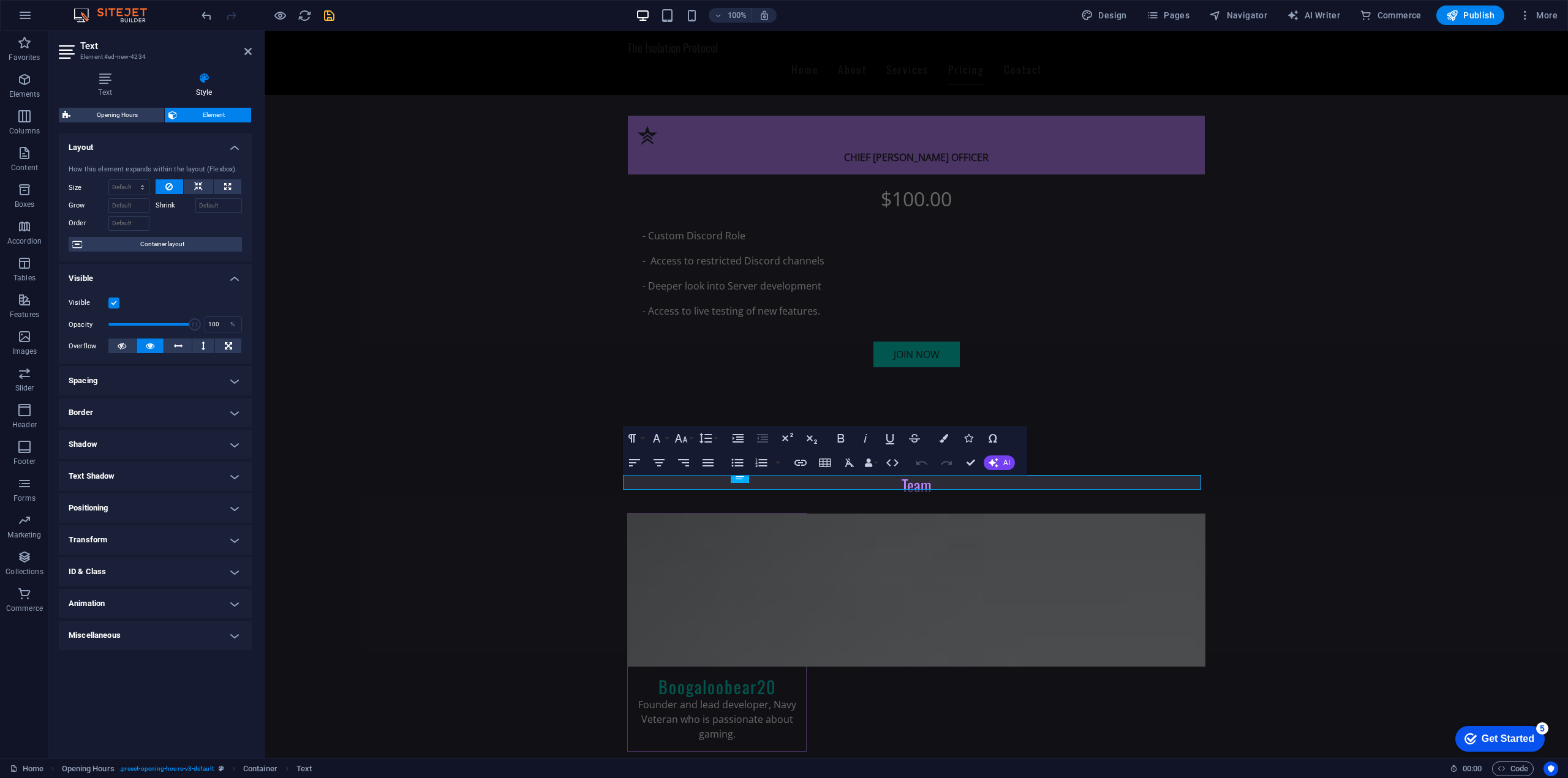
click at [205, 89] on h4 "Style" at bounding box center [204, 85] width 96 height 26
click at [125, 246] on span "Container layout" at bounding box center [162, 244] width 153 height 14
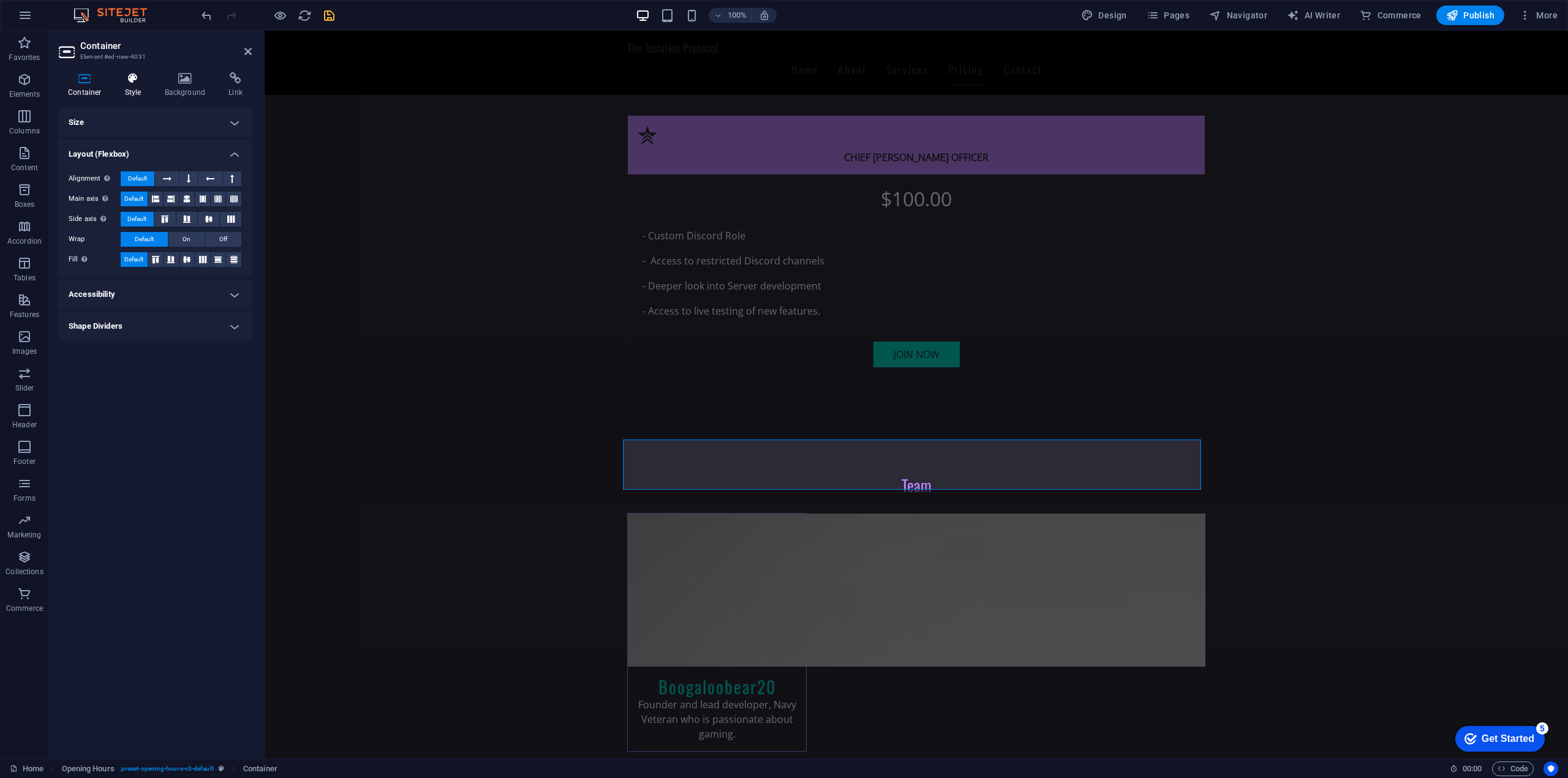
click at [134, 88] on h4 "Style" at bounding box center [135, 85] width 40 height 26
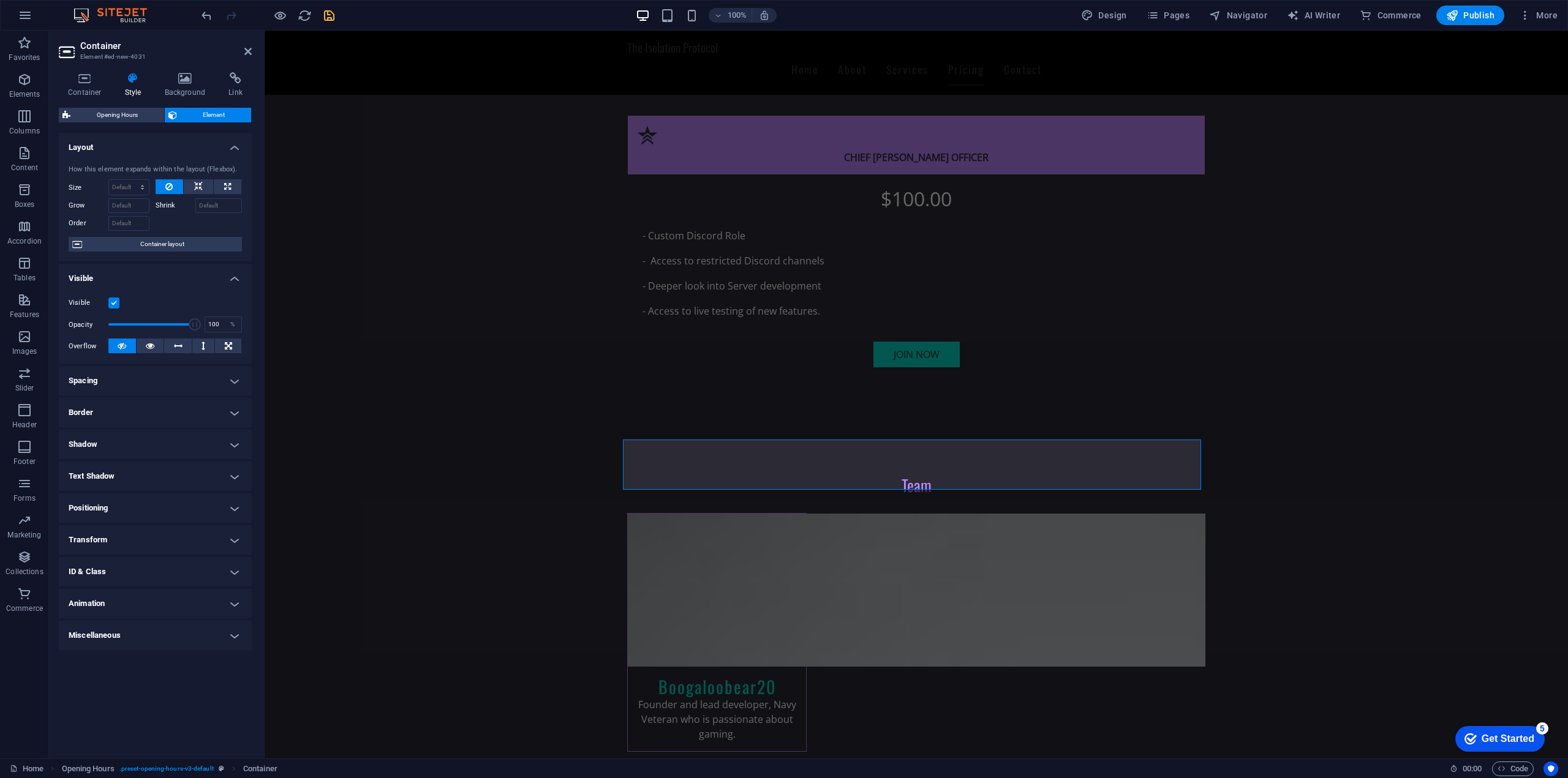
click at [186, 417] on h4 "Border" at bounding box center [155, 412] width 193 height 29
click at [187, 490] on h4 "Shadow" at bounding box center [155, 494] width 193 height 29
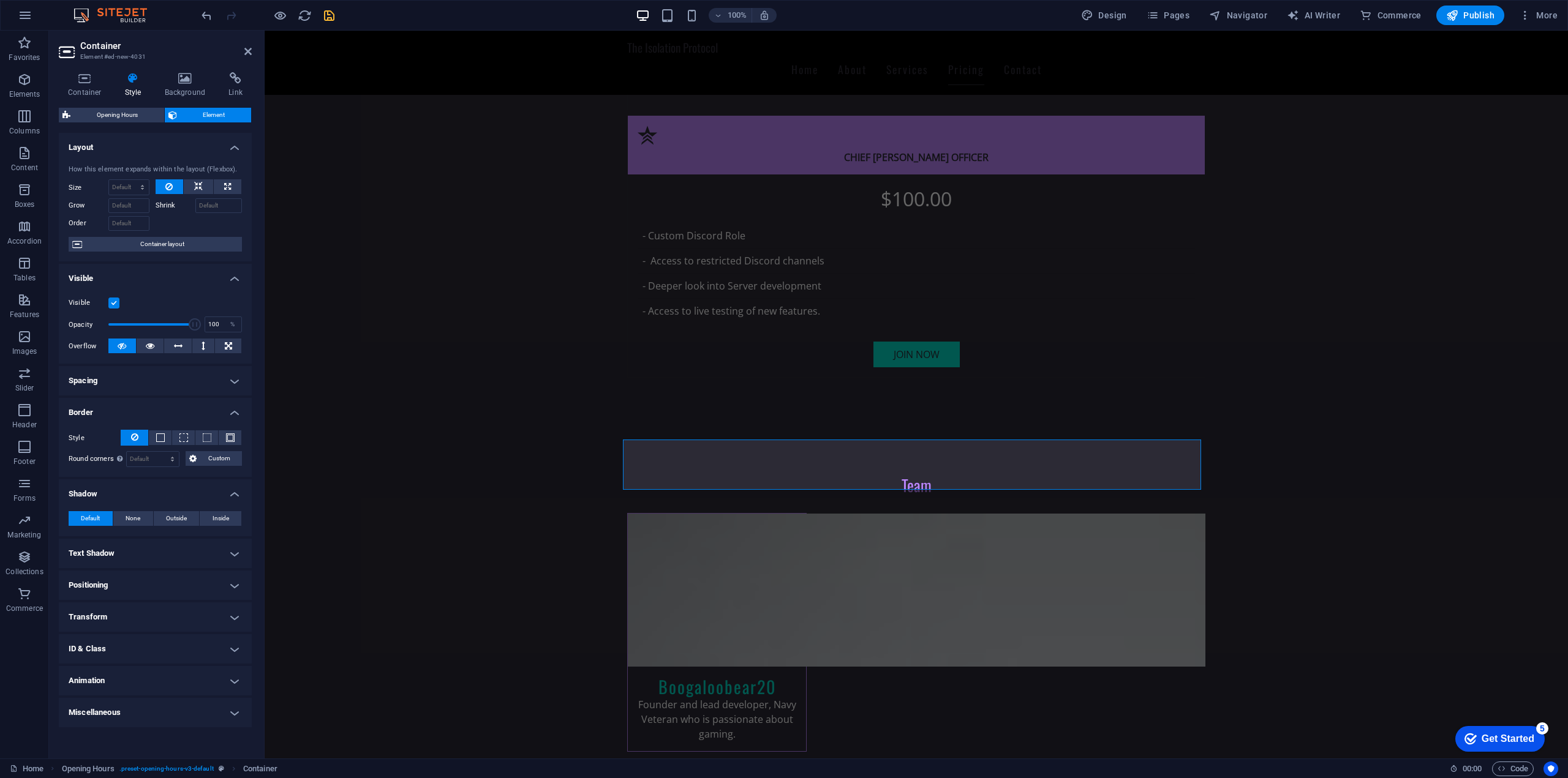
click at [187, 490] on h4 "Shadow" at bounding box center [155, 490] width 193 height 22
click at [176, 657] on h4 "Animation" at bounding box center [155, 653] width 193 height 29
click at [192, 720] on h4 "Miscellaneous" at bounding box center [155, 724] width 193 height 29
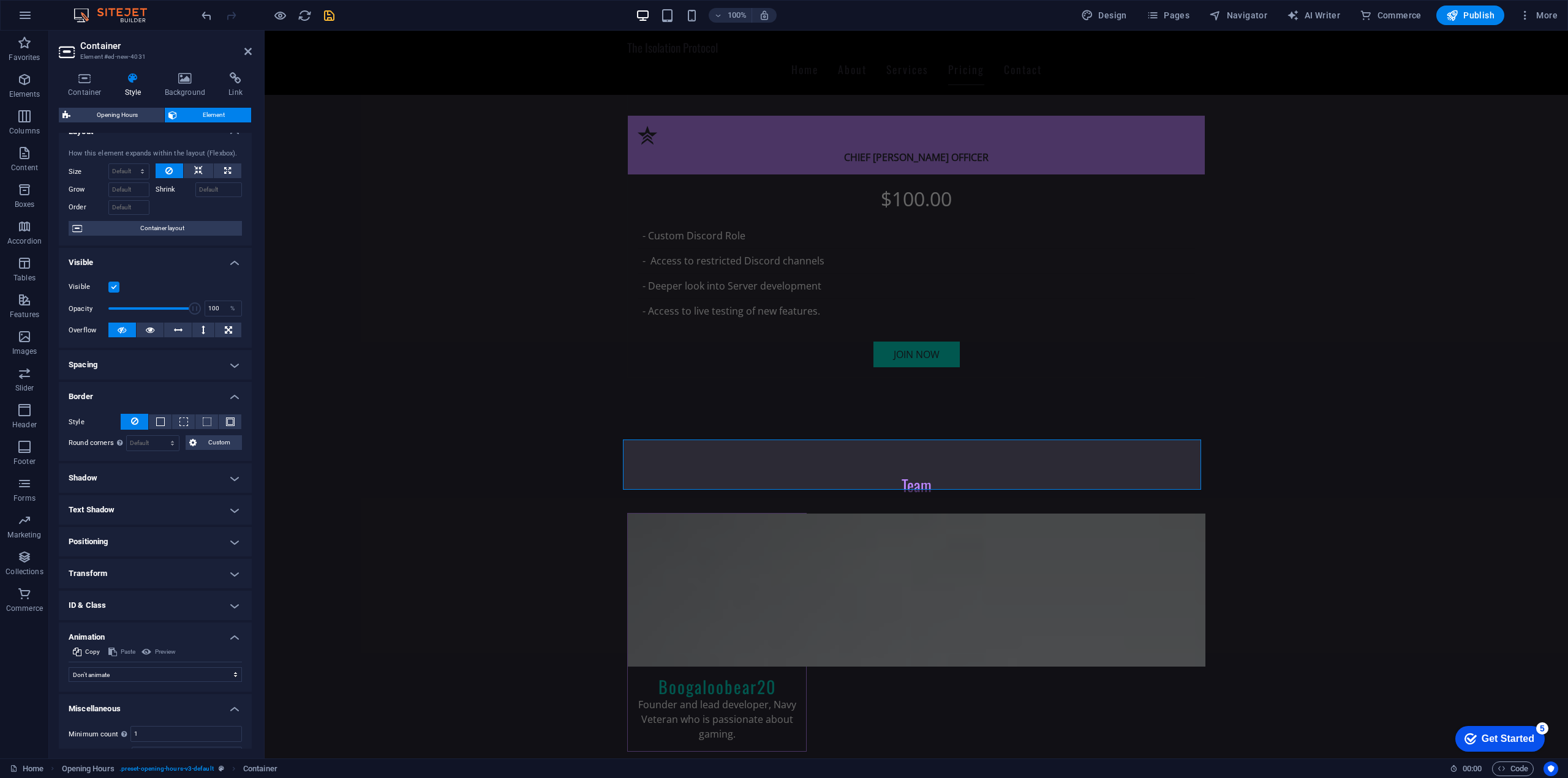
scroll to position [67, 0]
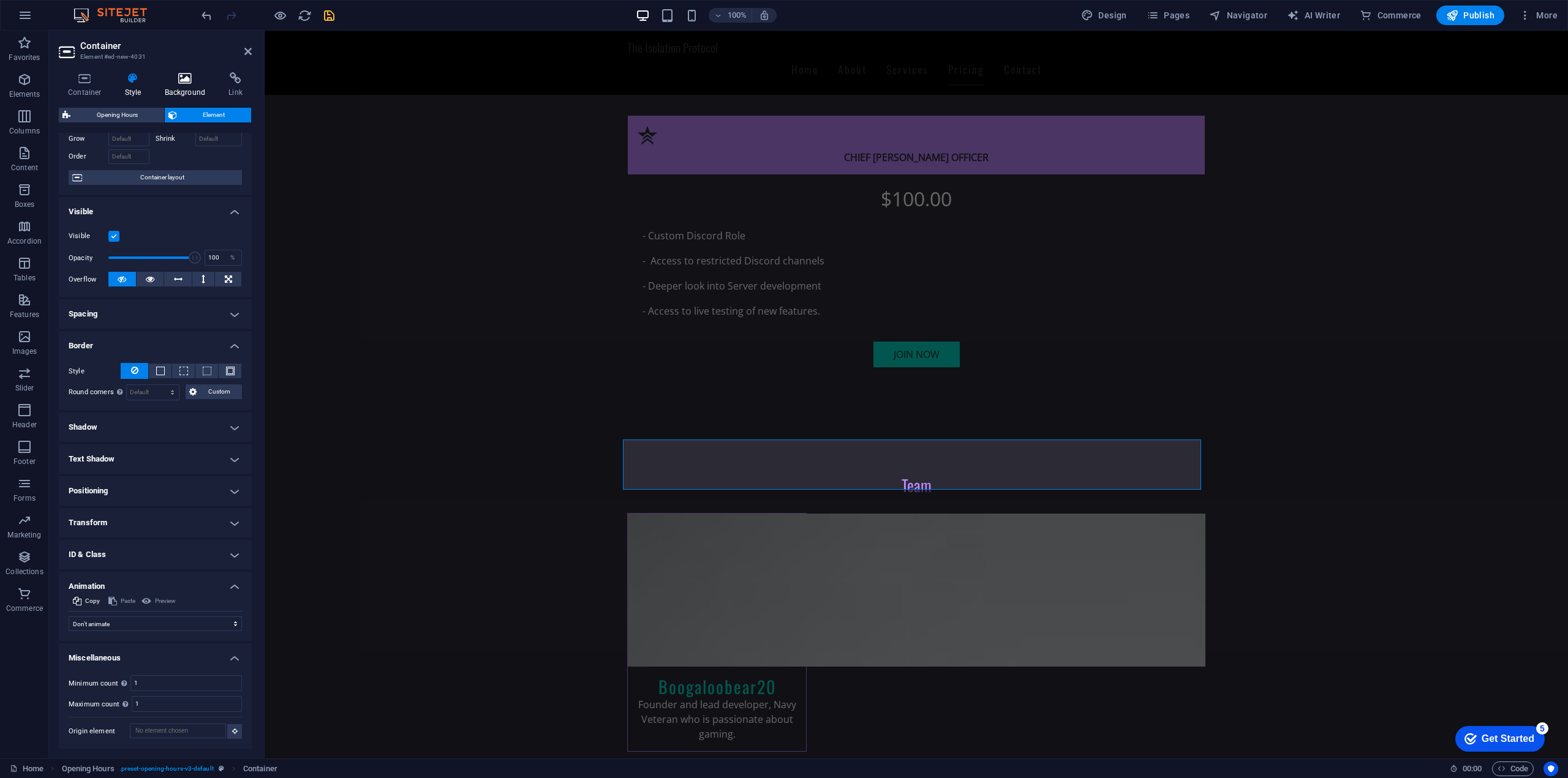
click at [183, 89] on h4 "Background" at bounding box center [188, 85] width 64 height 26
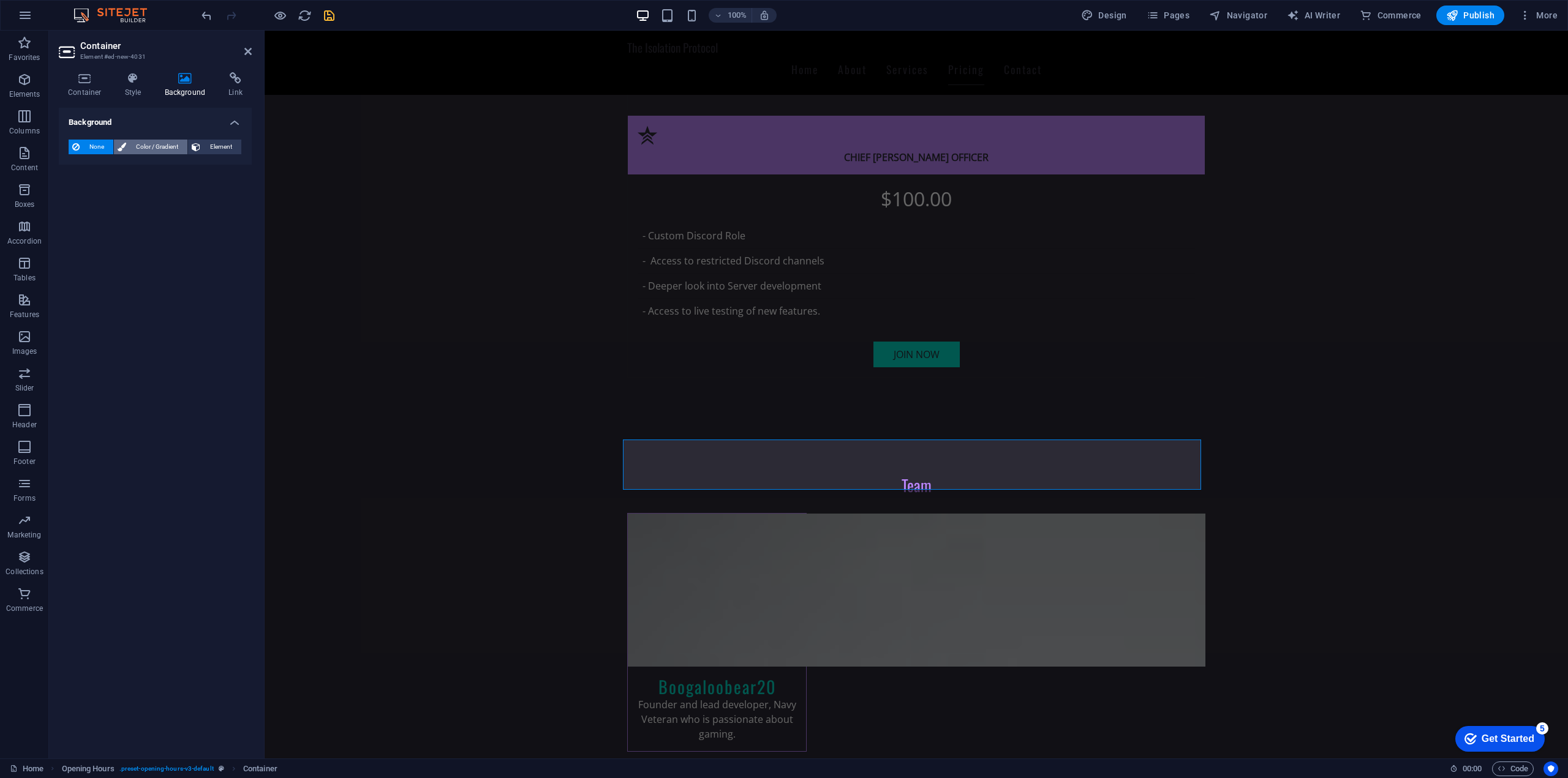
click at [167, 144] on span "Color / Gradient" at bounding box center [157, 147] width 54 height 14
click at [102, 91] on h4 "Container" at bounding box center [87, 85] width 57 height 26
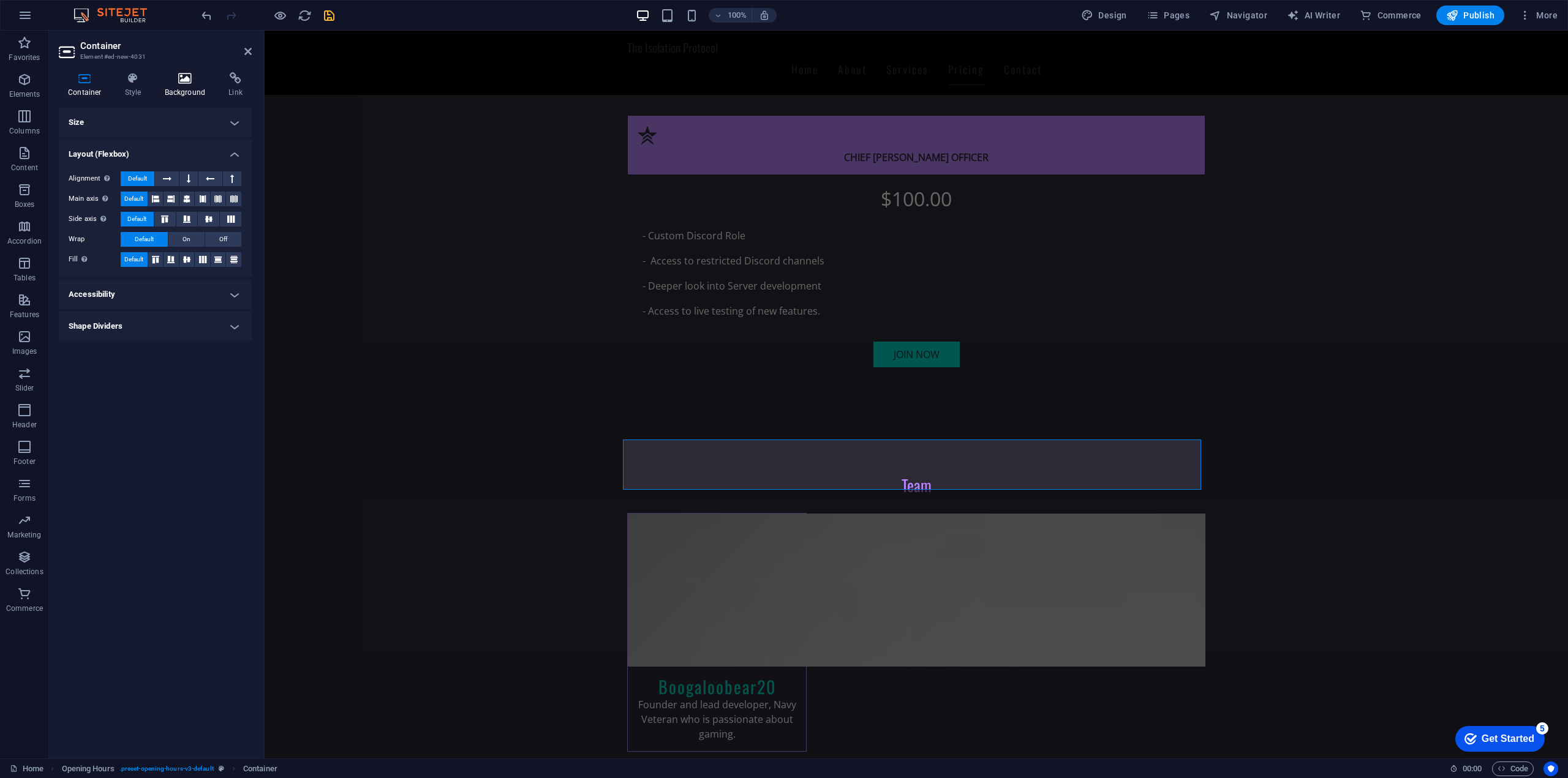
click at [173, 74] on icon at bounding box center [185, 78] width 60 height 12
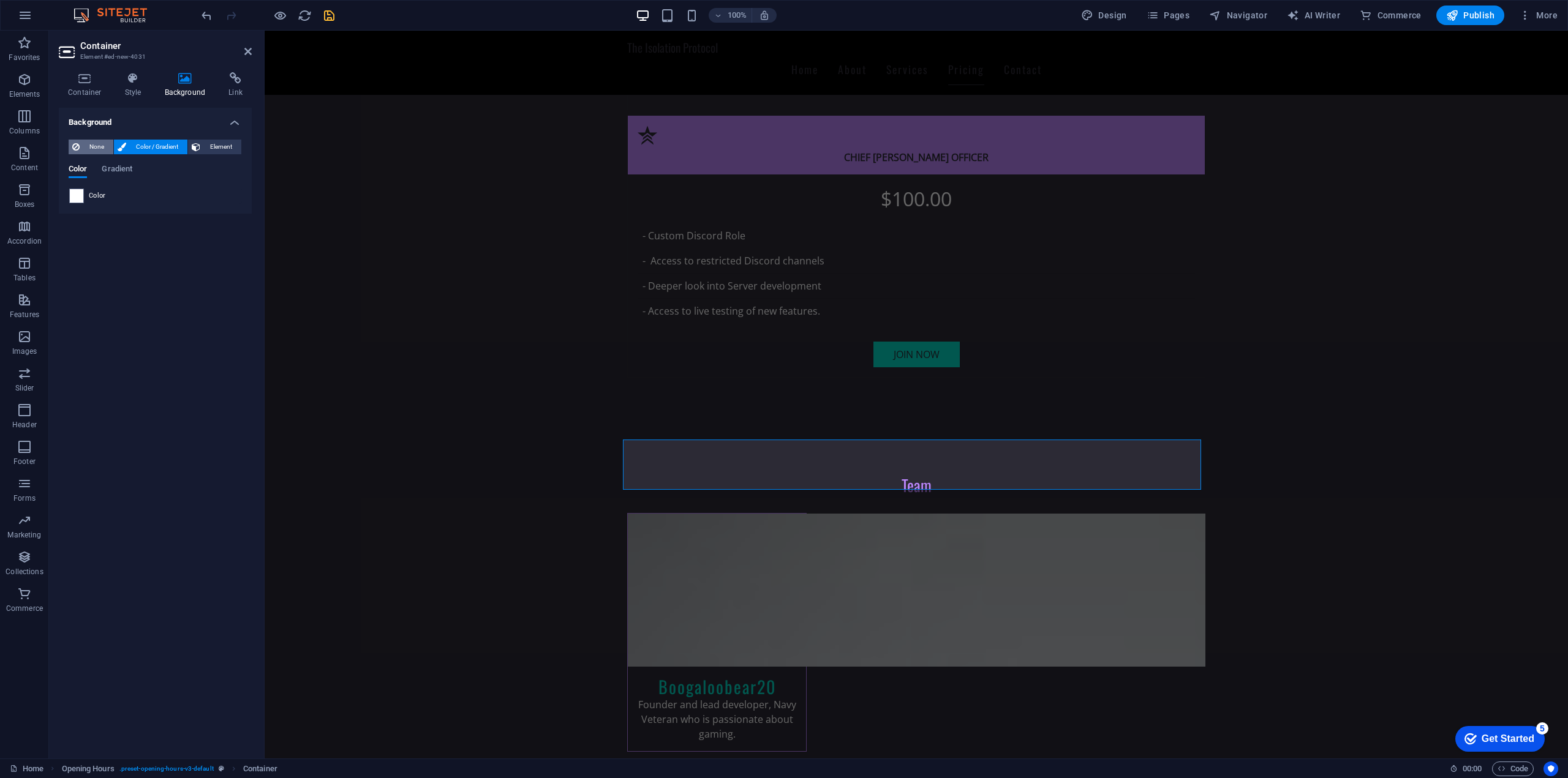
click at [88, 149] on span "None" at bounding box center [96, 147] width 26 height 14
click at [668, 468] on icon at bounding box center [667, 468] width 7 height 13
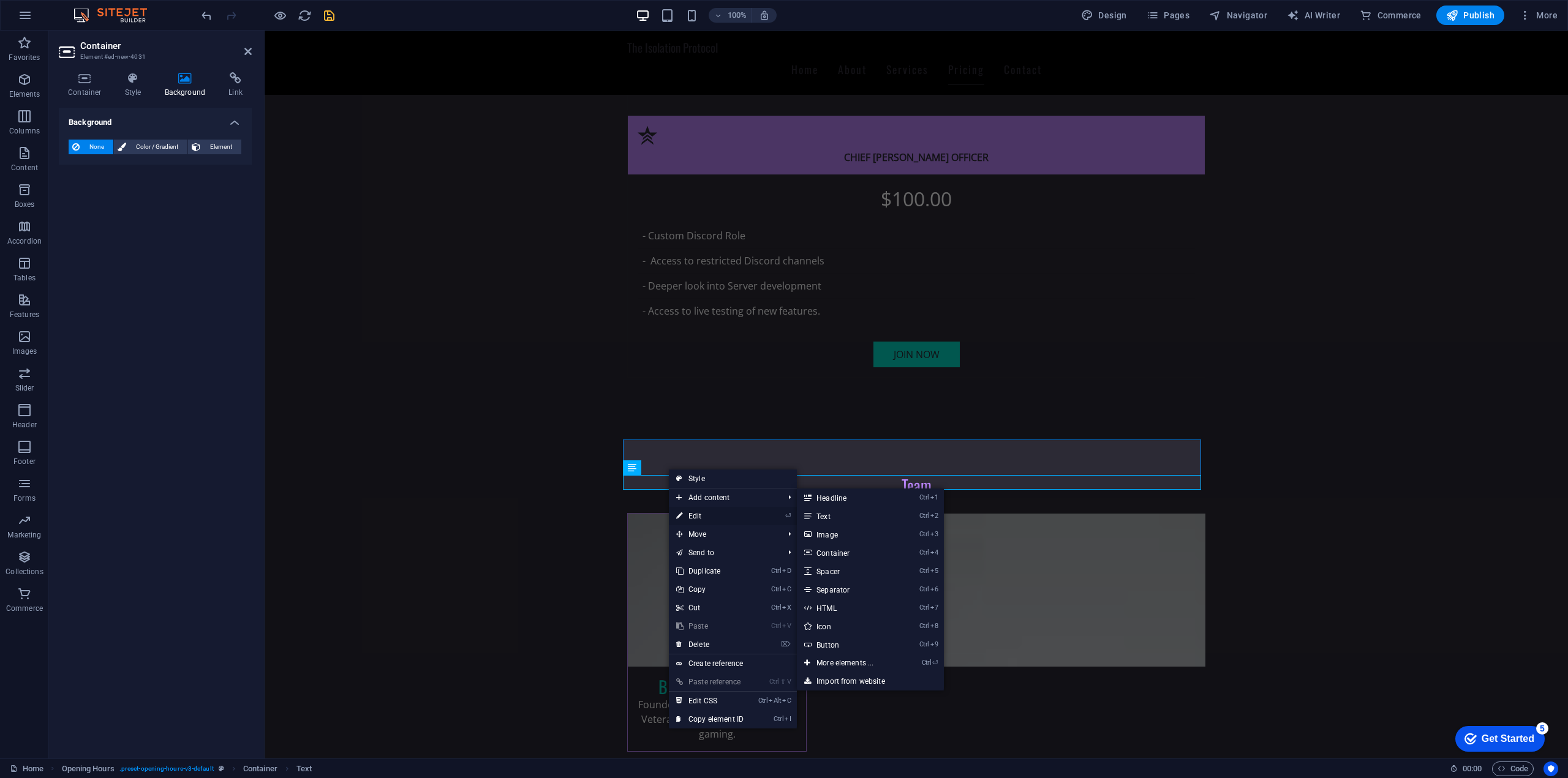
click at [710, 511] on link "⏎ Edit" at bounding box center [710, 516] width 82 height 18
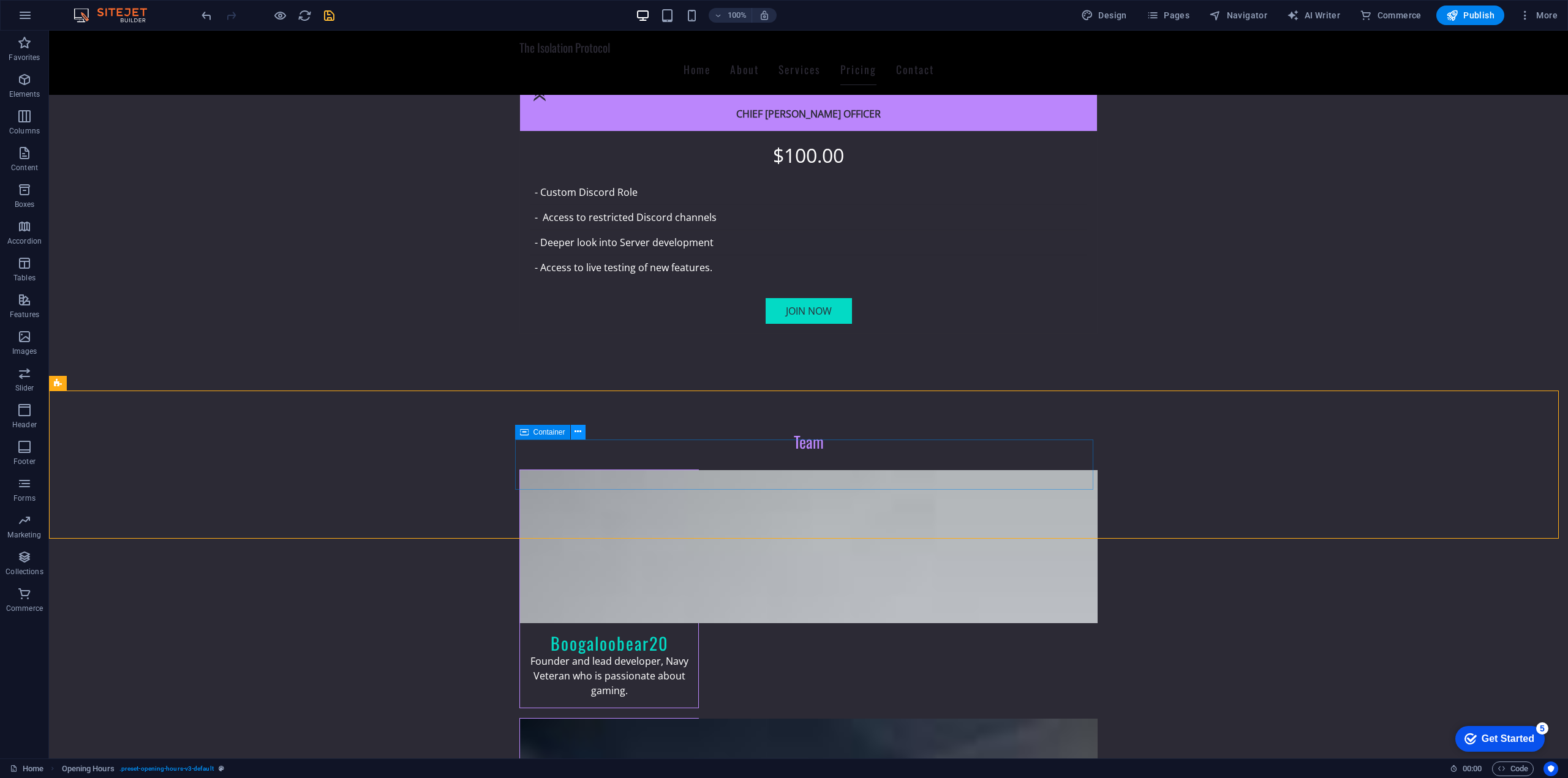
click at [576, 435] on icon at bounding box center [578, 432] width 7 height 13
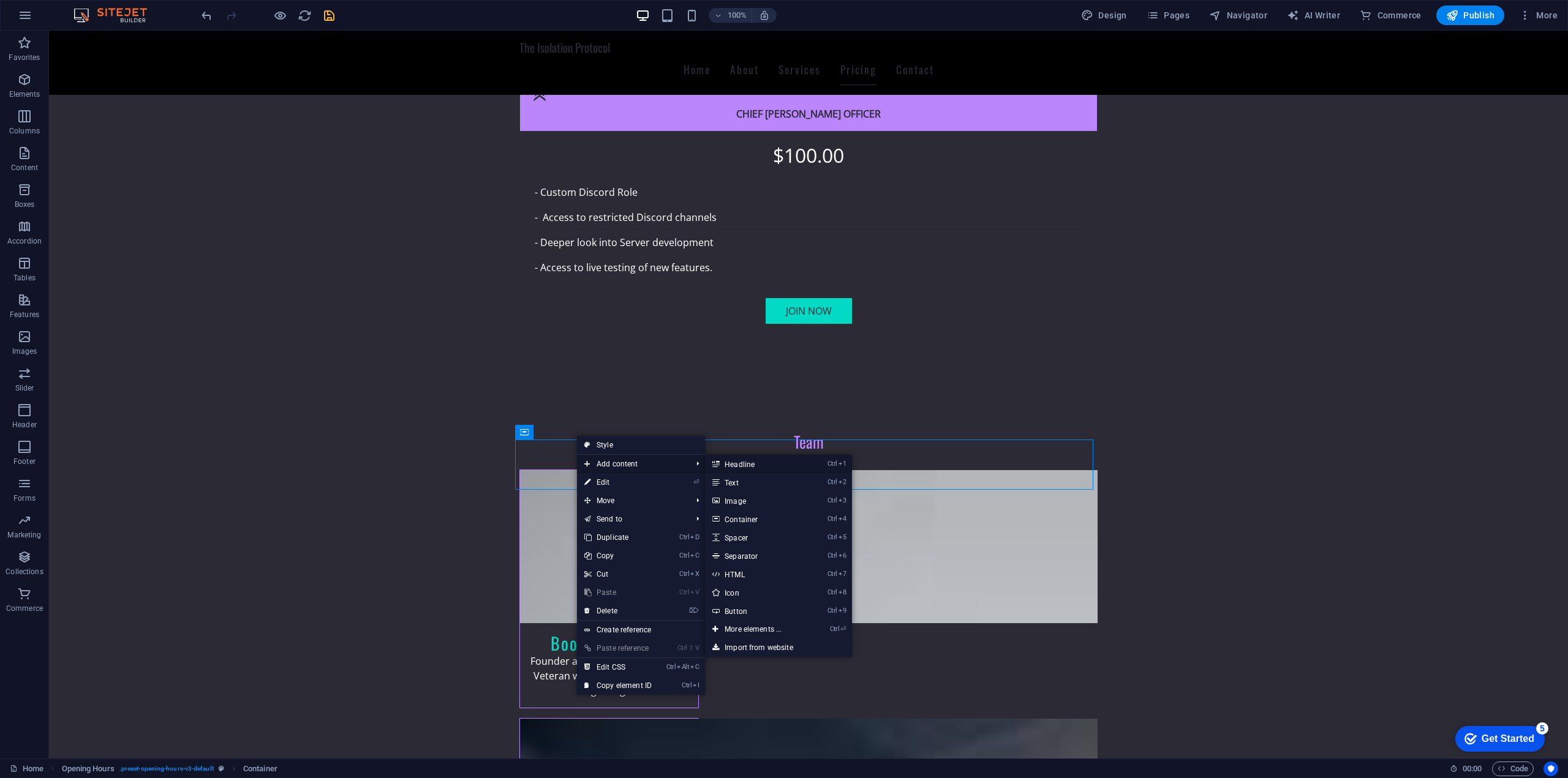
click at [786, 467] on link "Ctrl 1 Headline" at bounding box center [755, 464] width 101 height 18
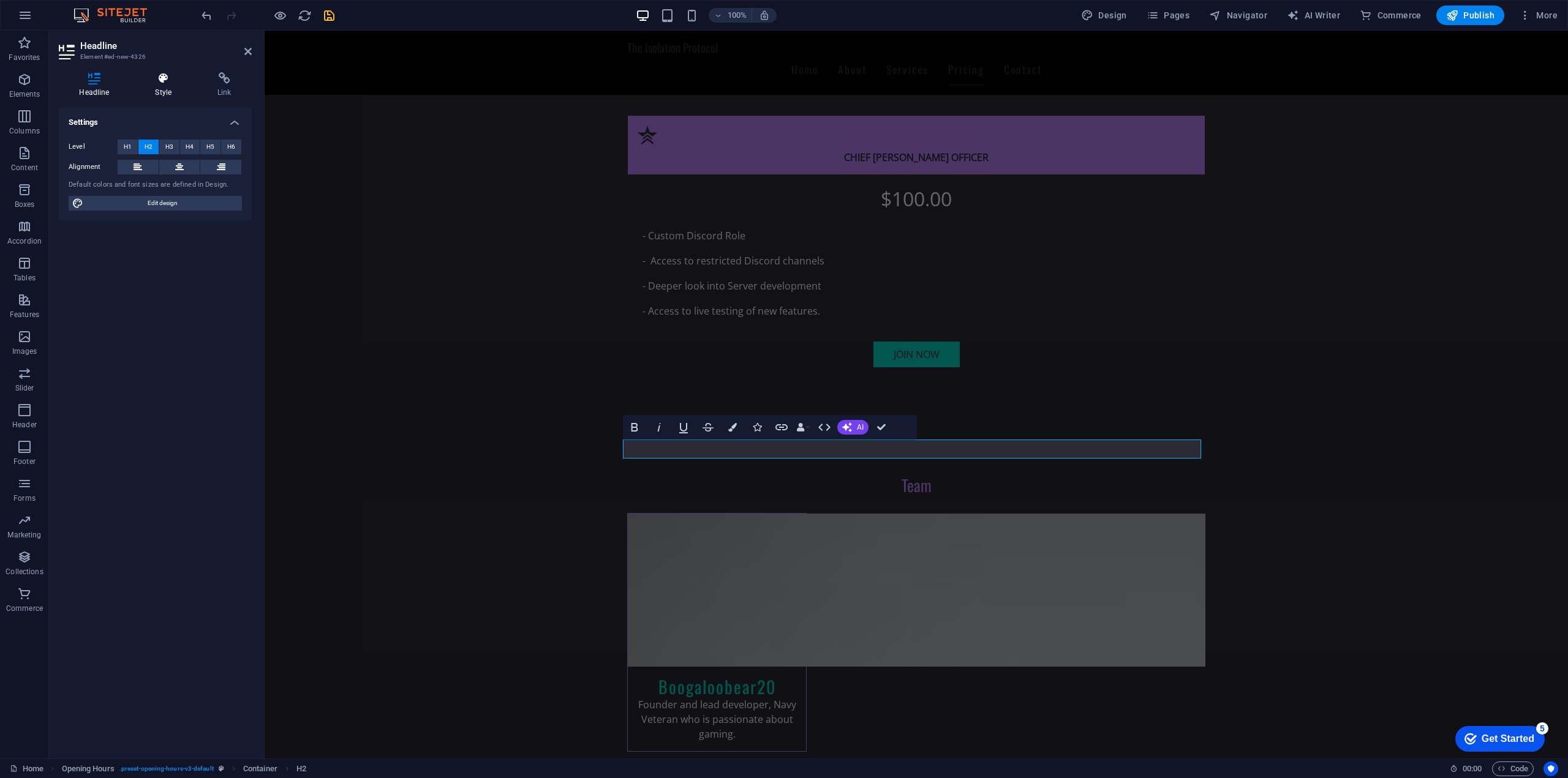
click at [157, 87] on h4 "Style" at bounding box center [165, 85] width 62 height 26
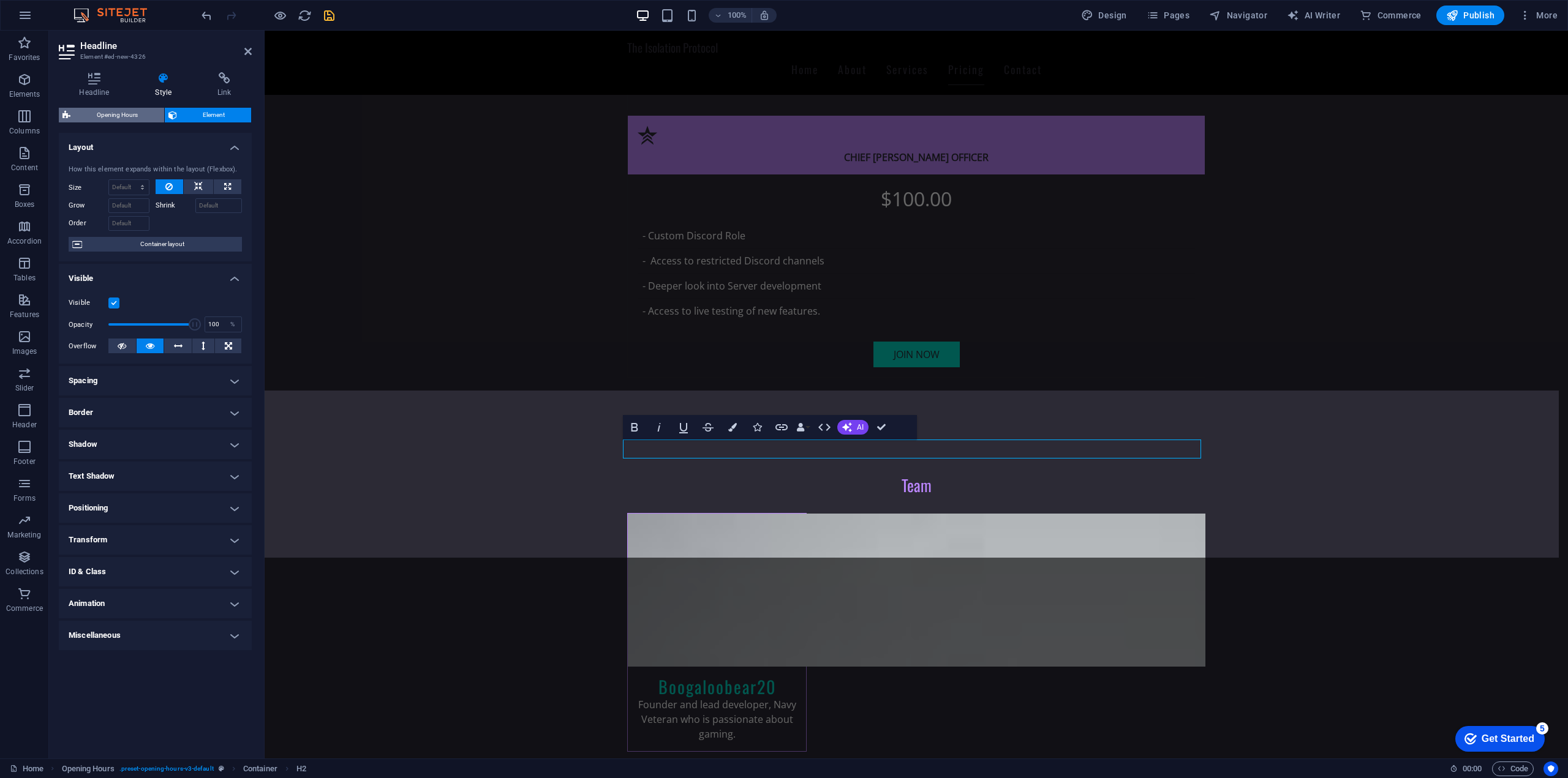
click at [115, 117] on span "Opening Hours" at bounding box center [117, 115] width 87 height 14
select select "rem"
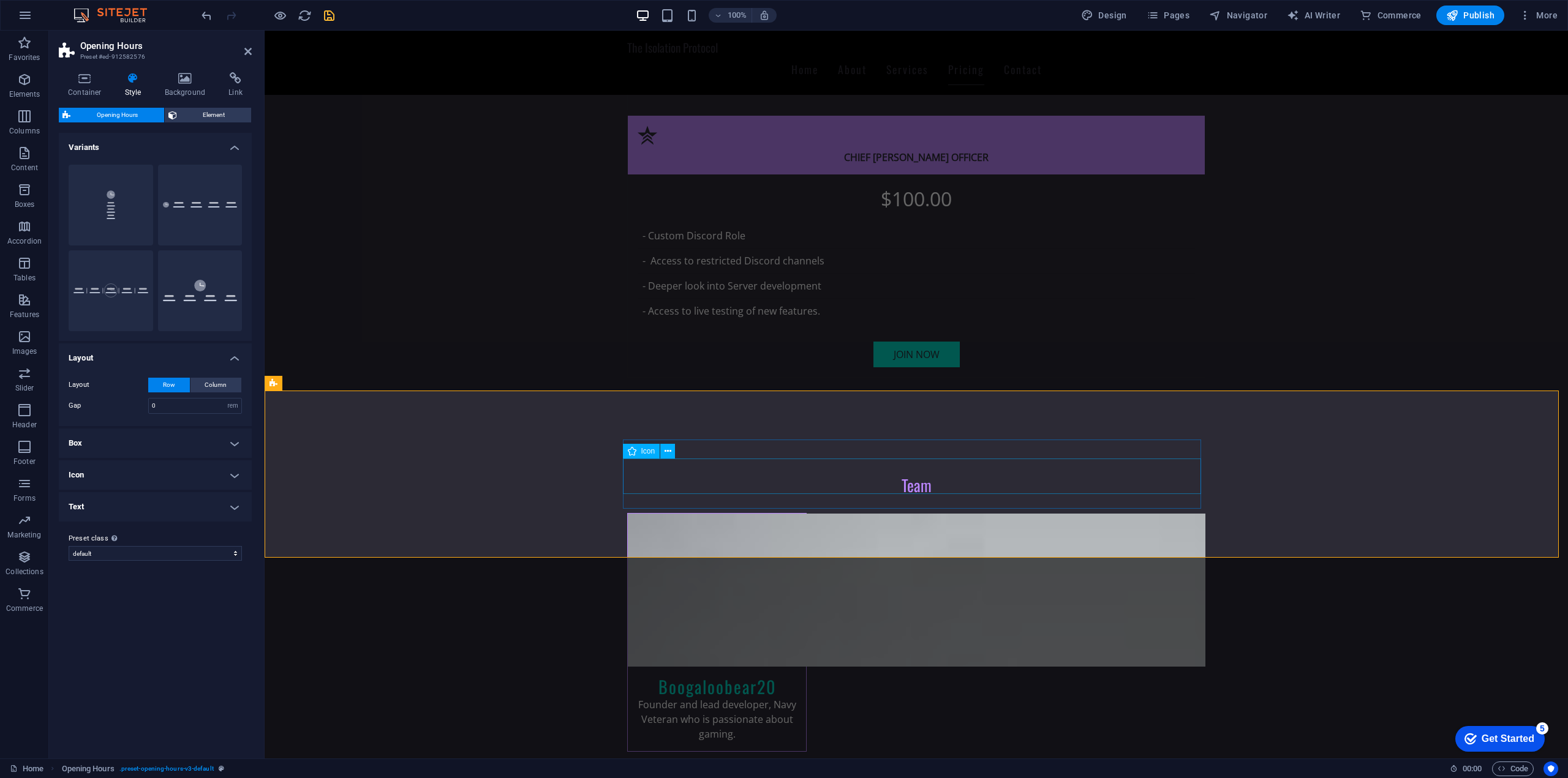
scroll to position [2896, 0]
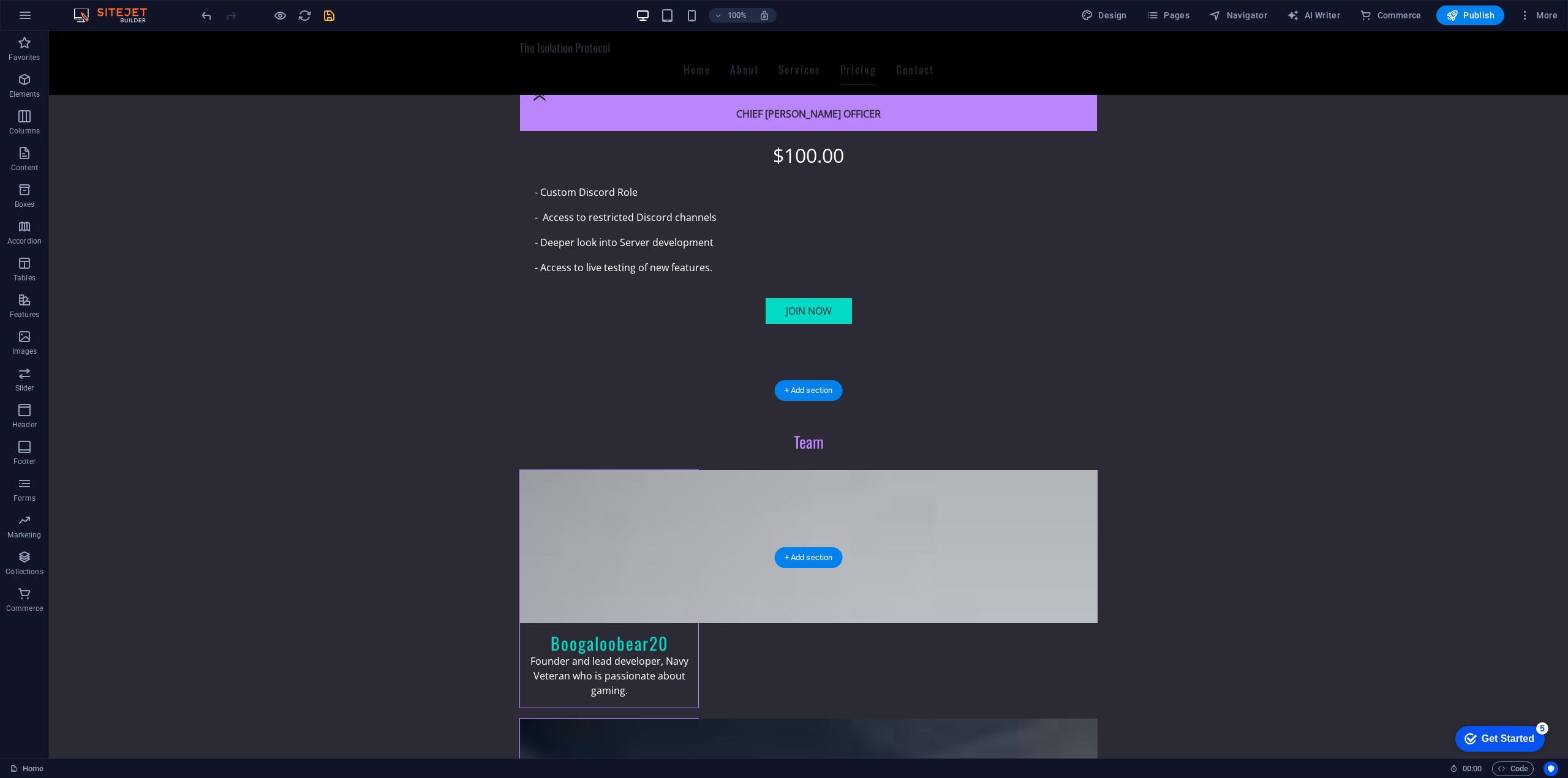
drag, startPoint x: 697, startPoint y: 465, endPoint x: 897, endPoint y: 450, distance: 200.6
click at [553, 469] on icon at bounding box center [555, 467] width 7 height 13
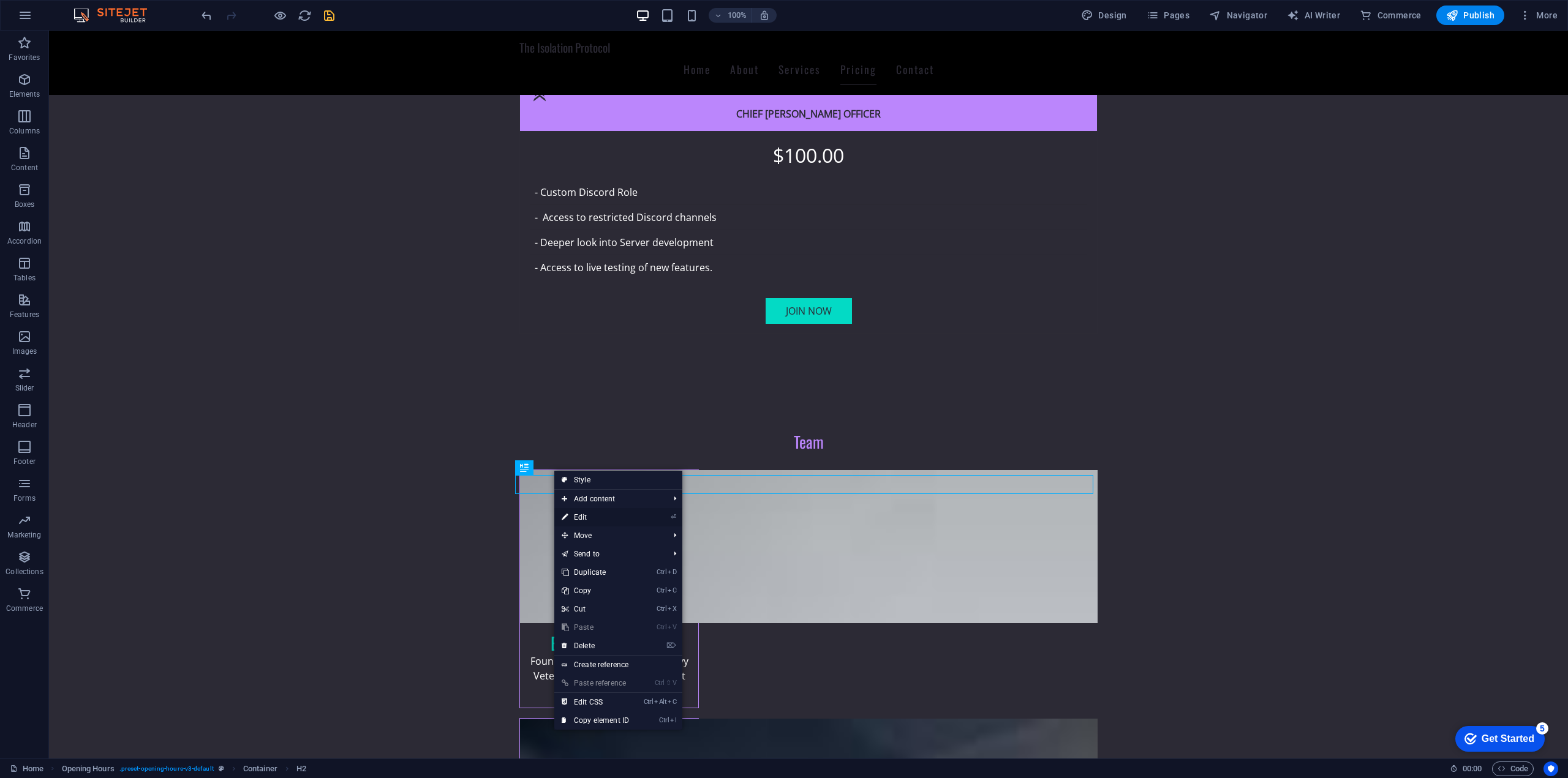
click at [625, 522] on link "⏎ Edit" at bounding box center [595, 517] width 82 height 18
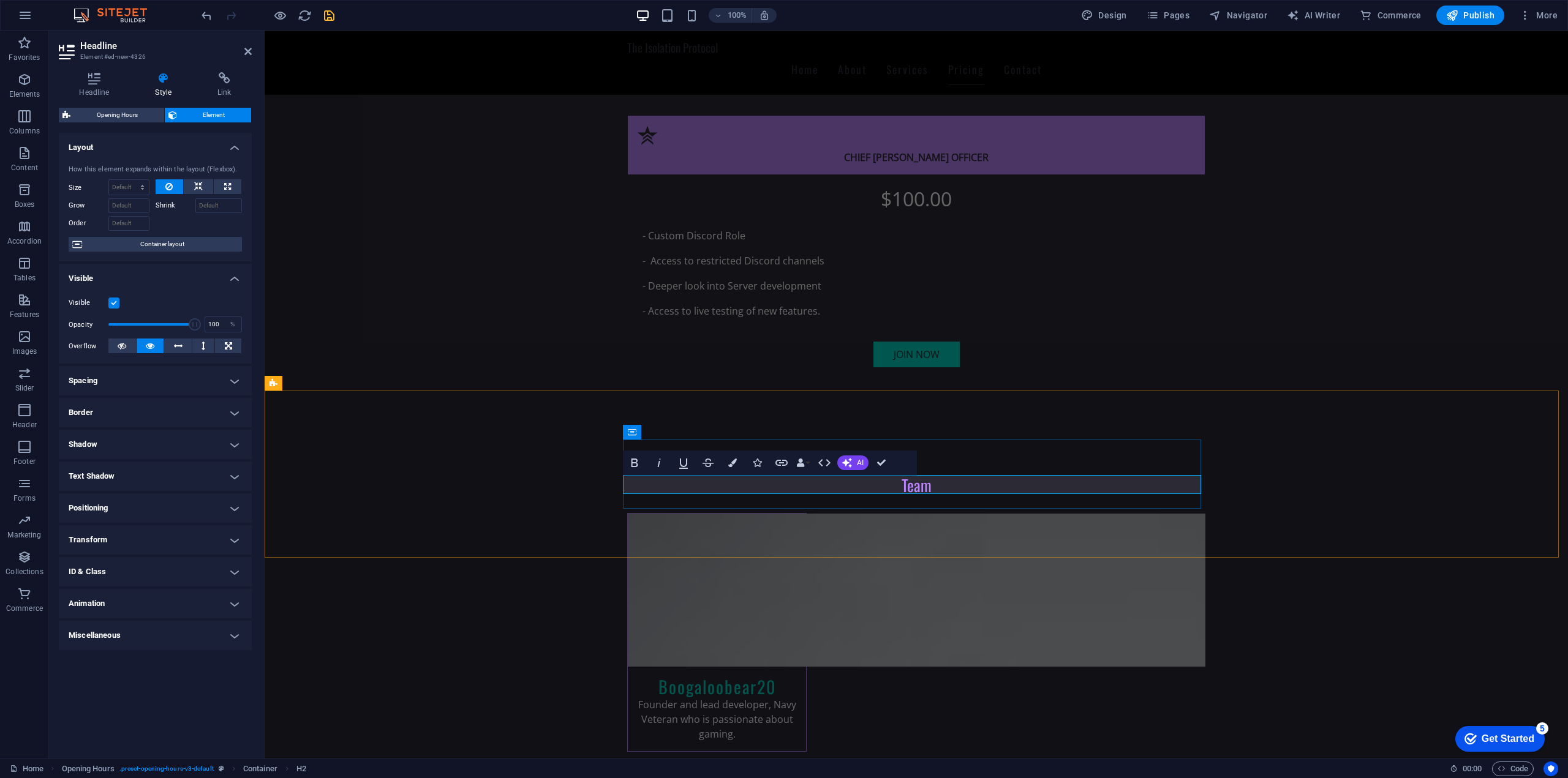
drag, startPoint x: 738, startPoint y: 484, endPoint x: 708, endPoint y: 486, distance: 30.1
click at [856, 460] on button "AI" at bounding box center [853, 463] width 31 height 14
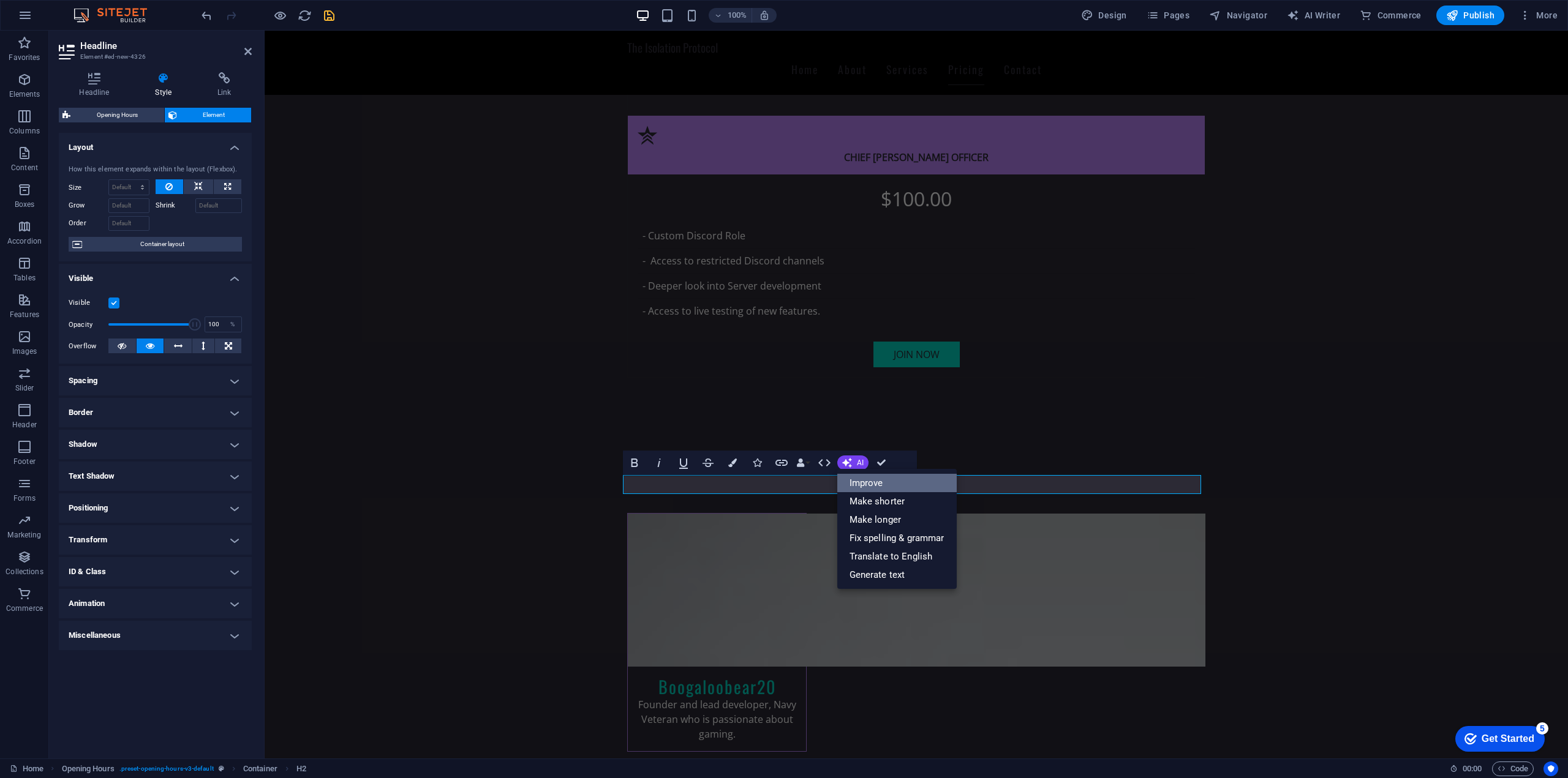
click at [888, 489] on link "Improve" at bounding box center [897, 483] width 119 height 18
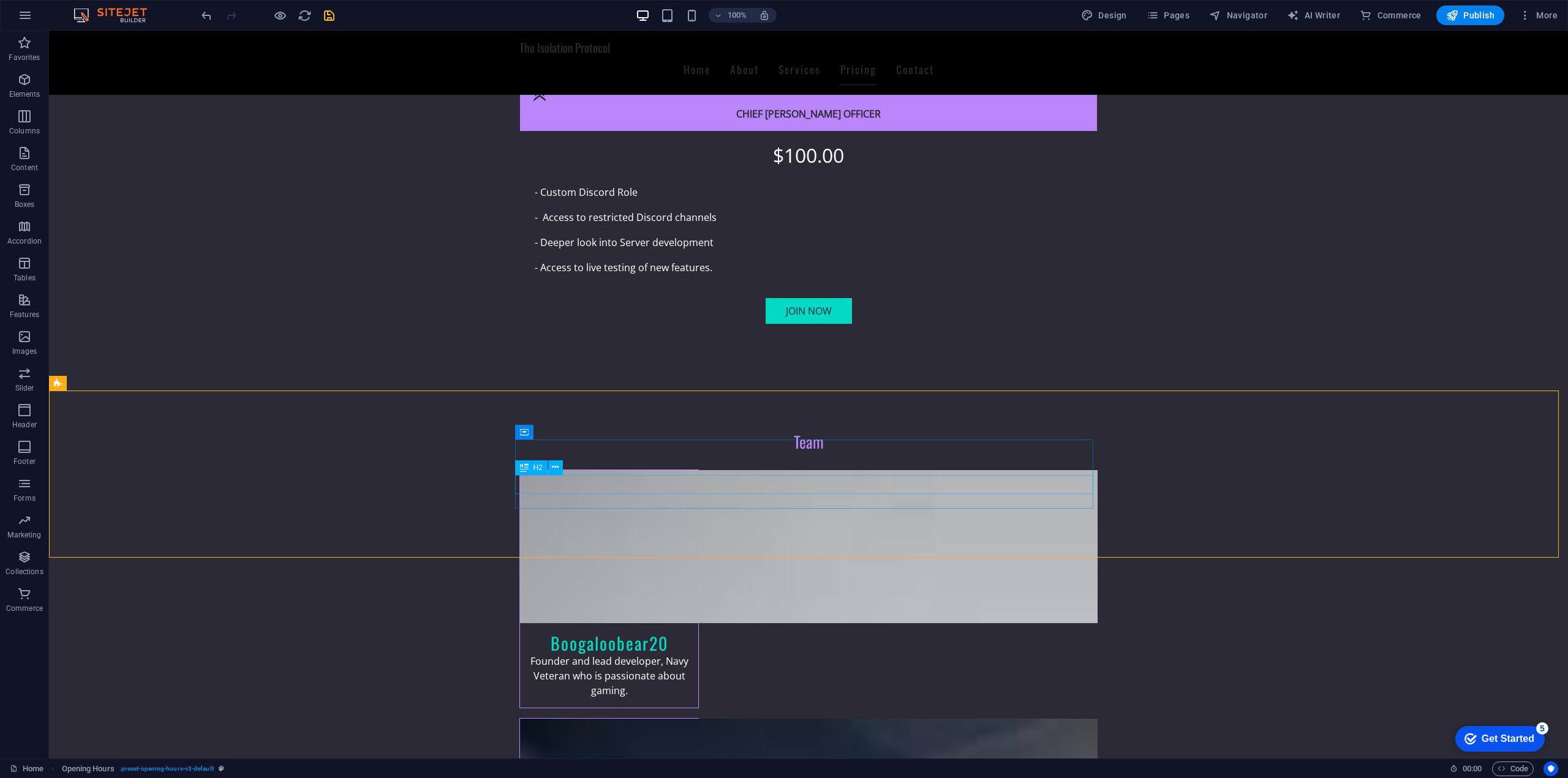
click at [527, 468] on icon at bounding box center [524, 467] width 9 height 14
click at [552, 468] on icon at bounding box center [555, 467] width 7 height 13
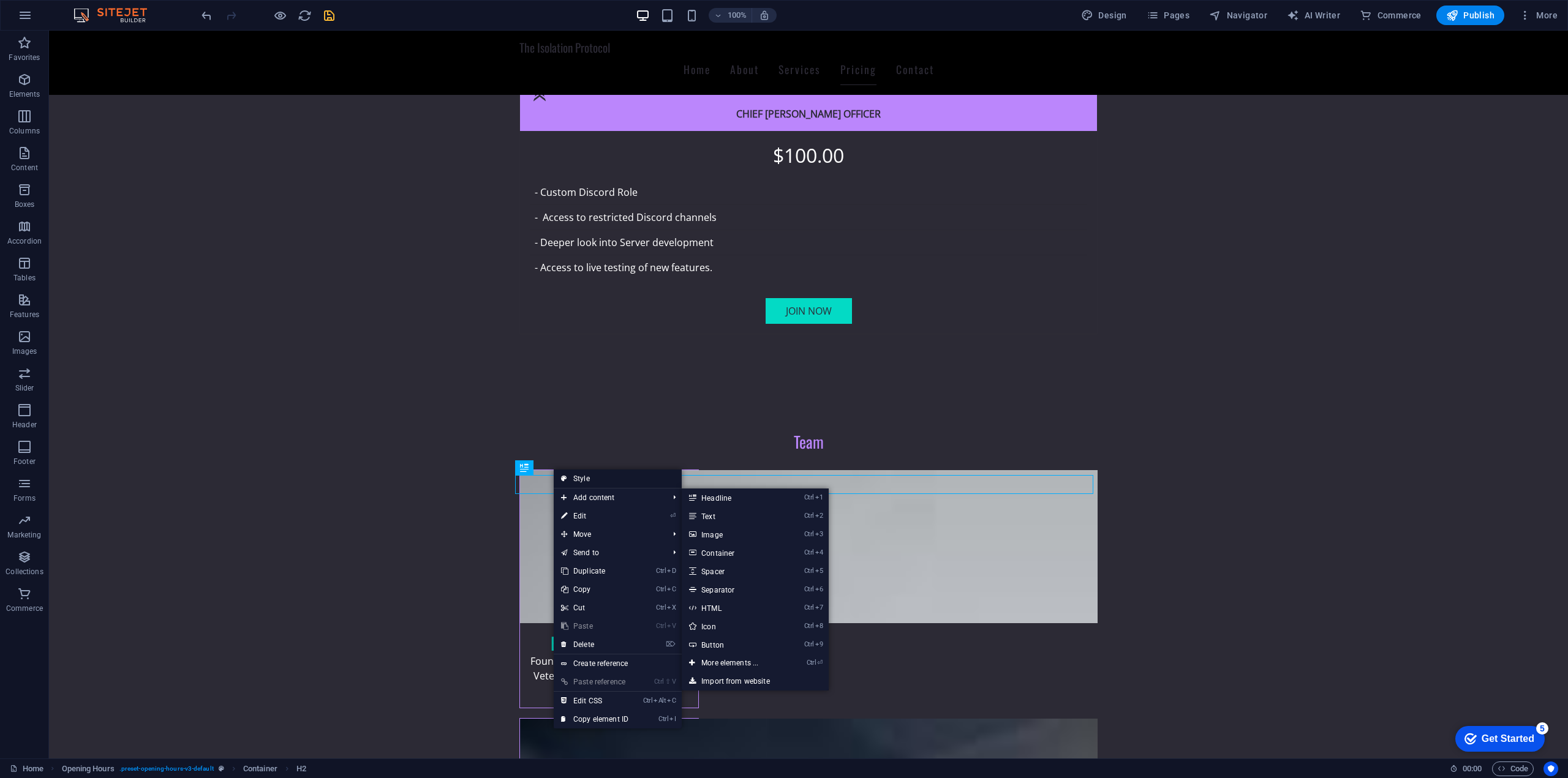
drag, startPoint x: 317, startPoint y: 450, endPoint x: 582, endPoint y: 481, distance: 266.8
click at [582, 481] on link "Style" at bounding box center [617, 478] width 128 height 18
select select "rem"
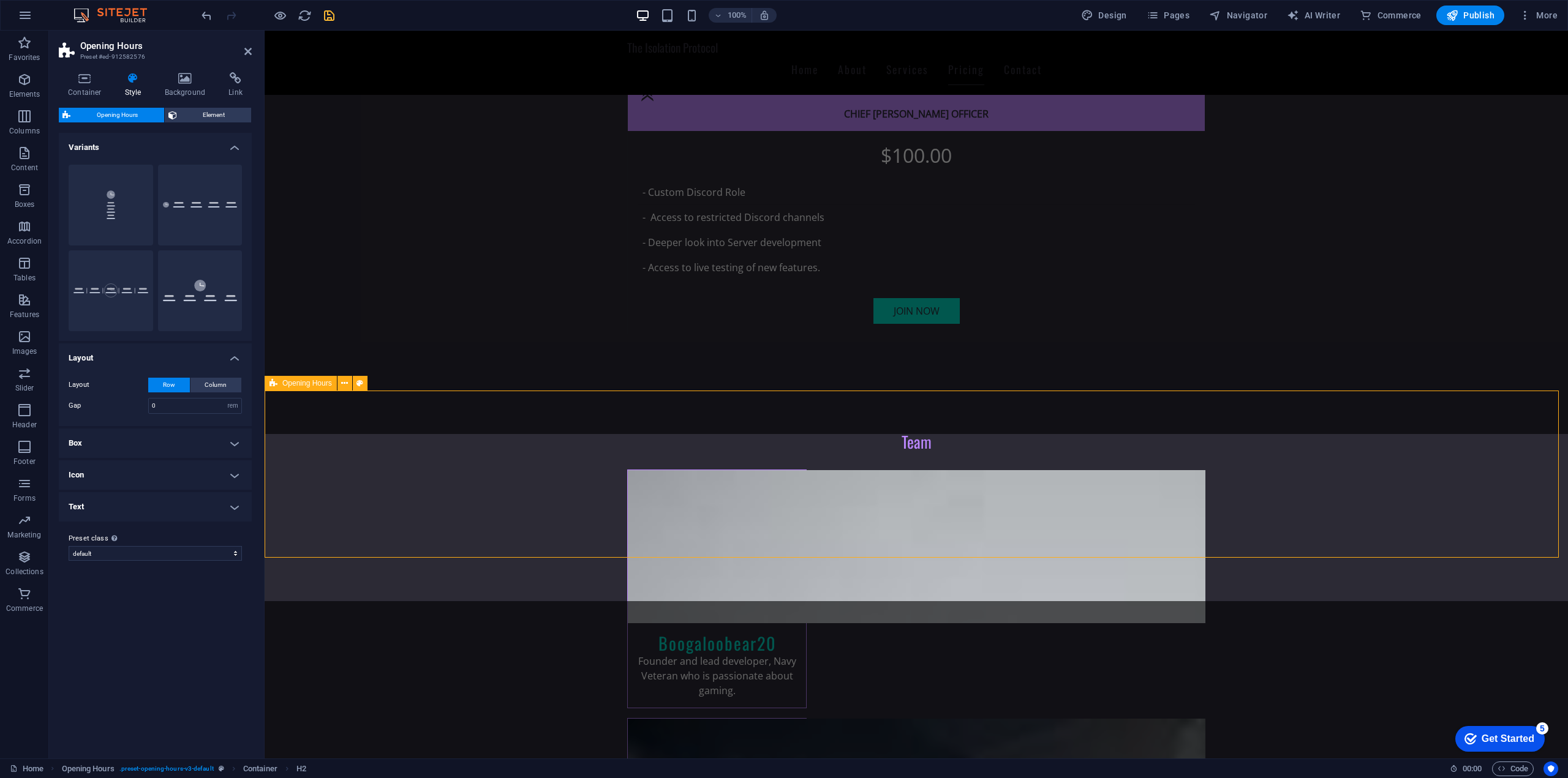
scroll to position [2852, 0]
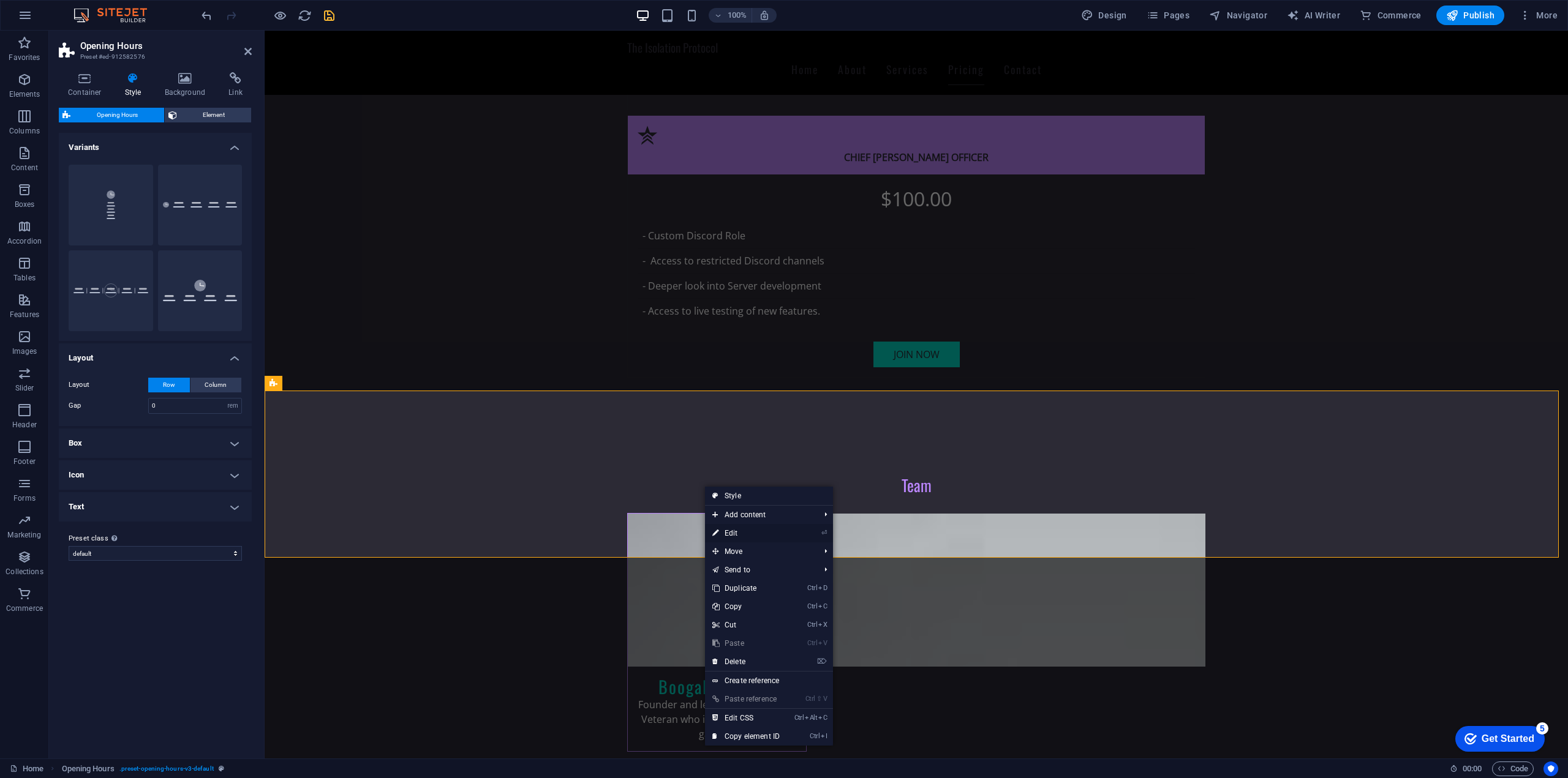
click at [777, 533] on link "⏎ Edit" at bounding box center [746, 533] width 82 height 18
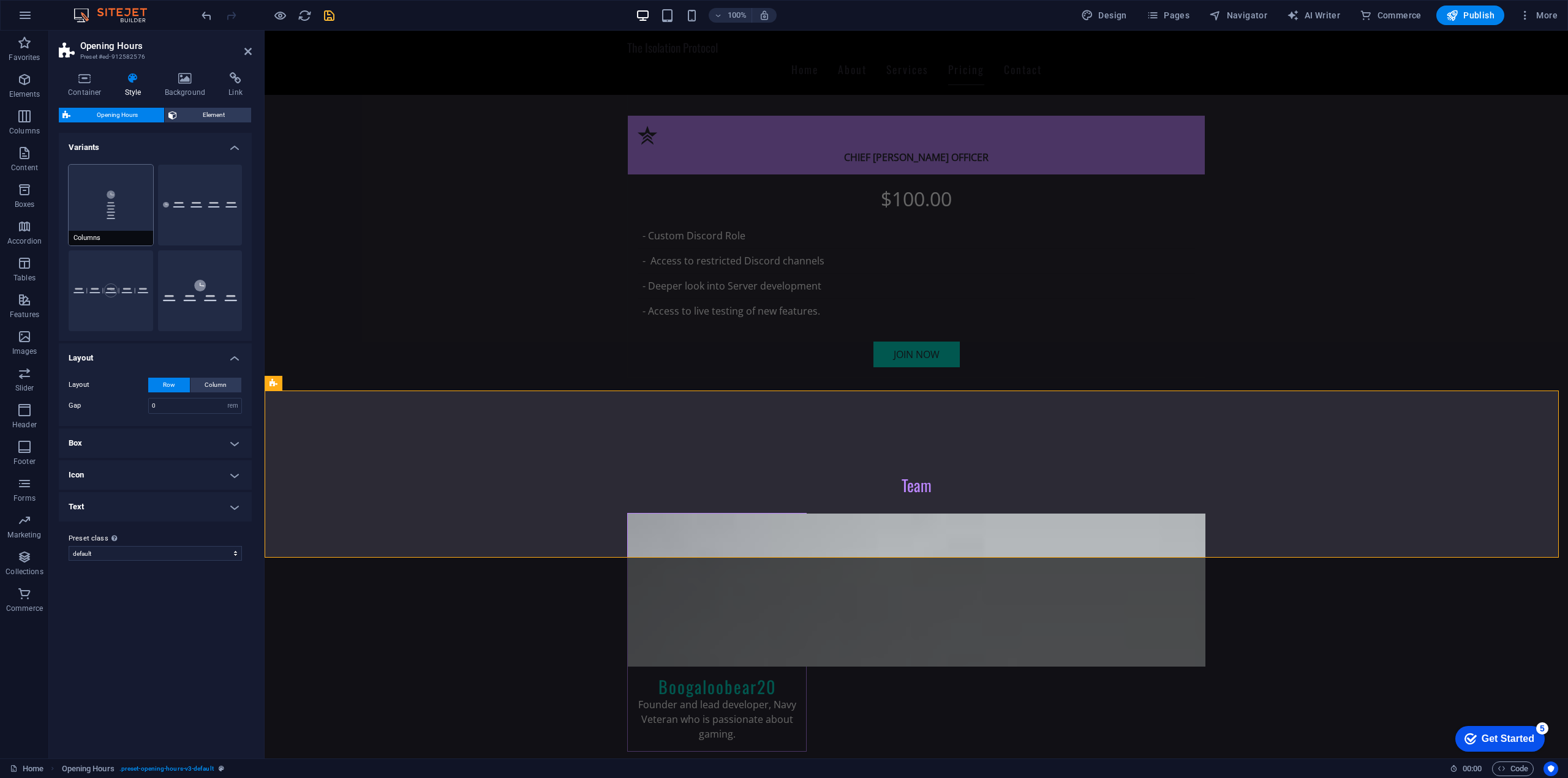
click at [122, 209] on button "Columns" at bounding box center [111, 204] width 85 height 81
click at [174, 448] on h4 "Box" at bounding box center [155, 443] width 193 height 29
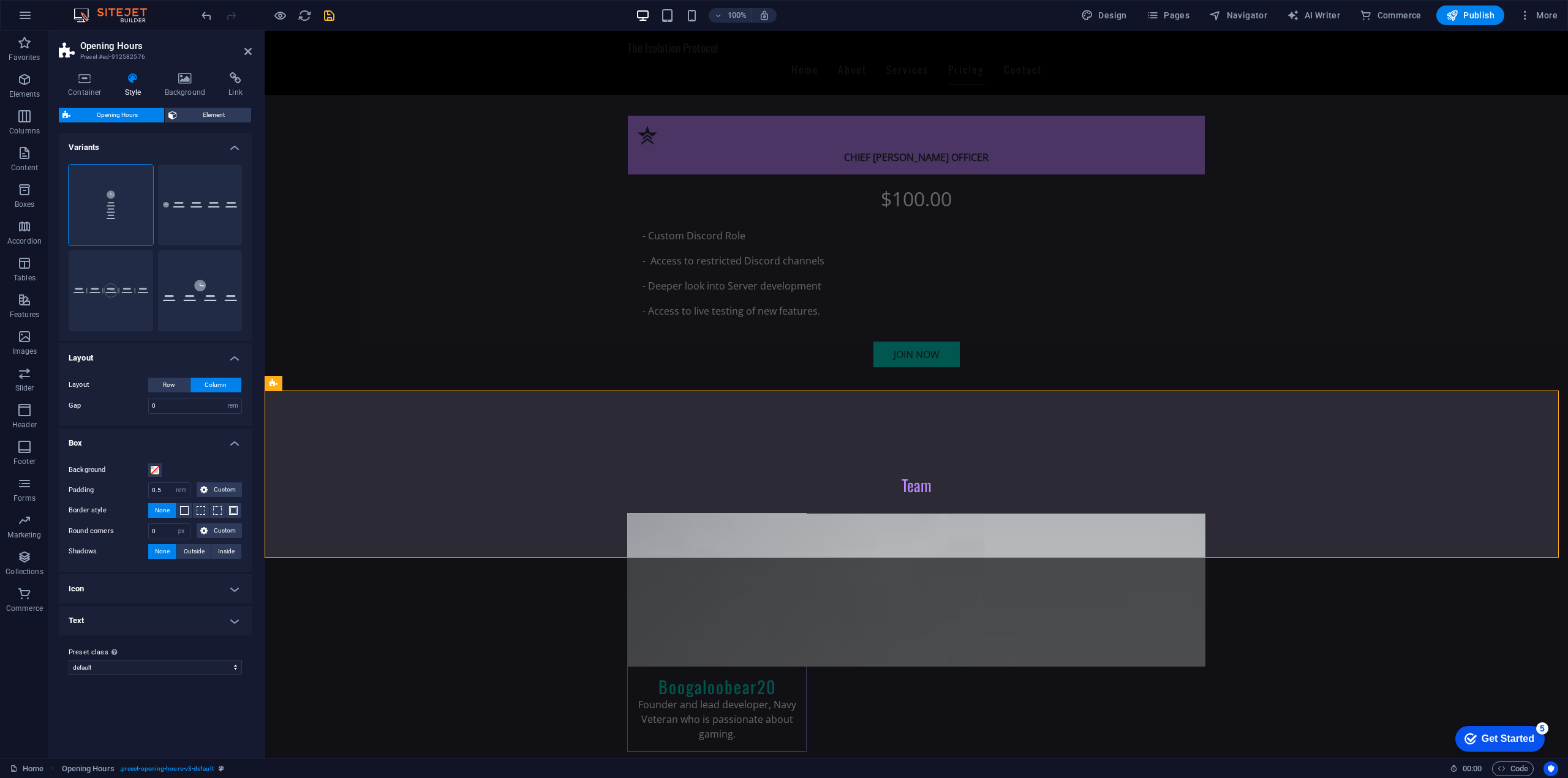
click at [163, 592] on h4 "Icon" at bounding box center [155, 589] width 193 height 29
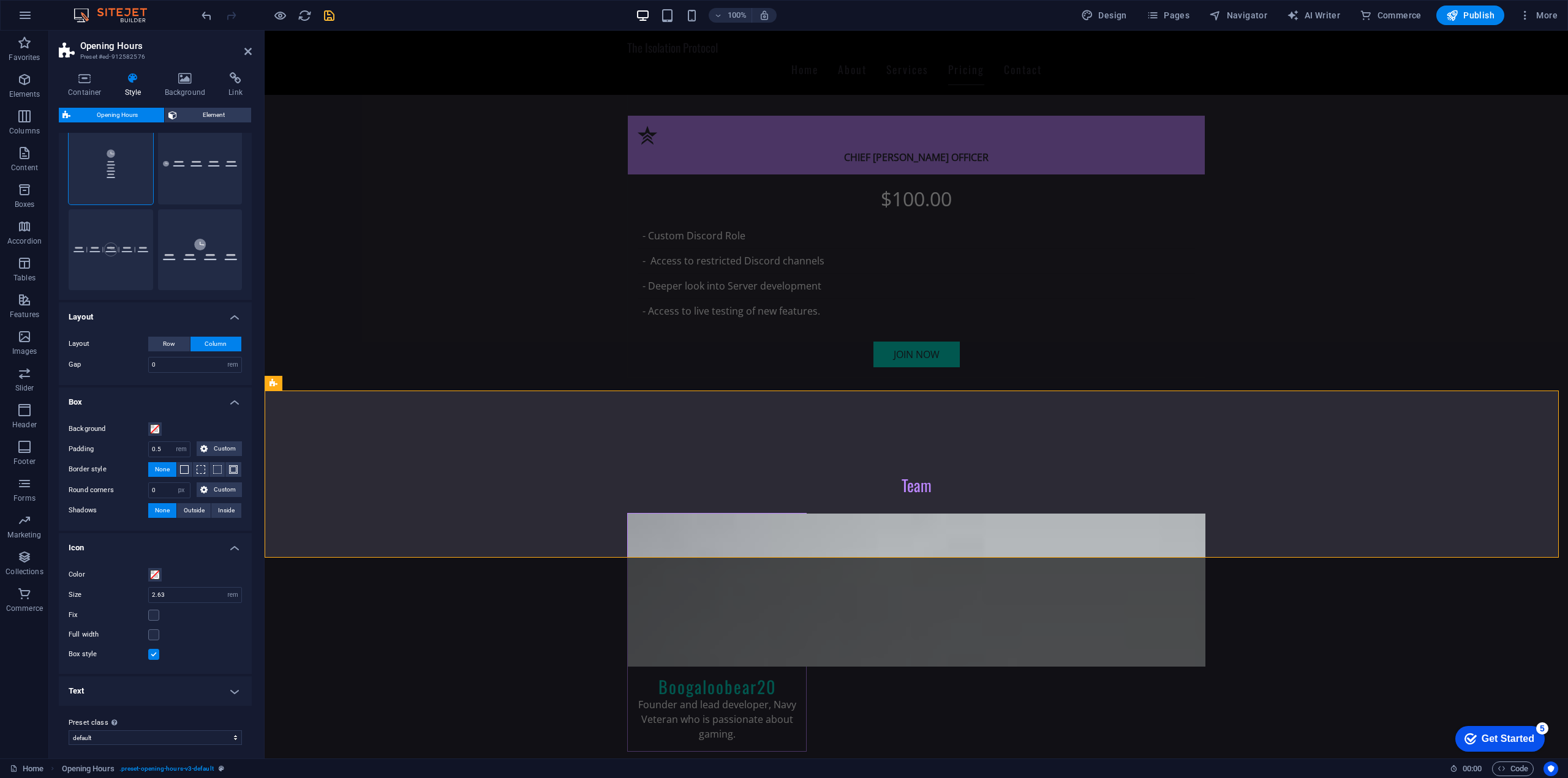
scroll to position [47, 0]
click at [195, 682] on h4 "Text" at bounding box center [155, 685] width 193 height 29
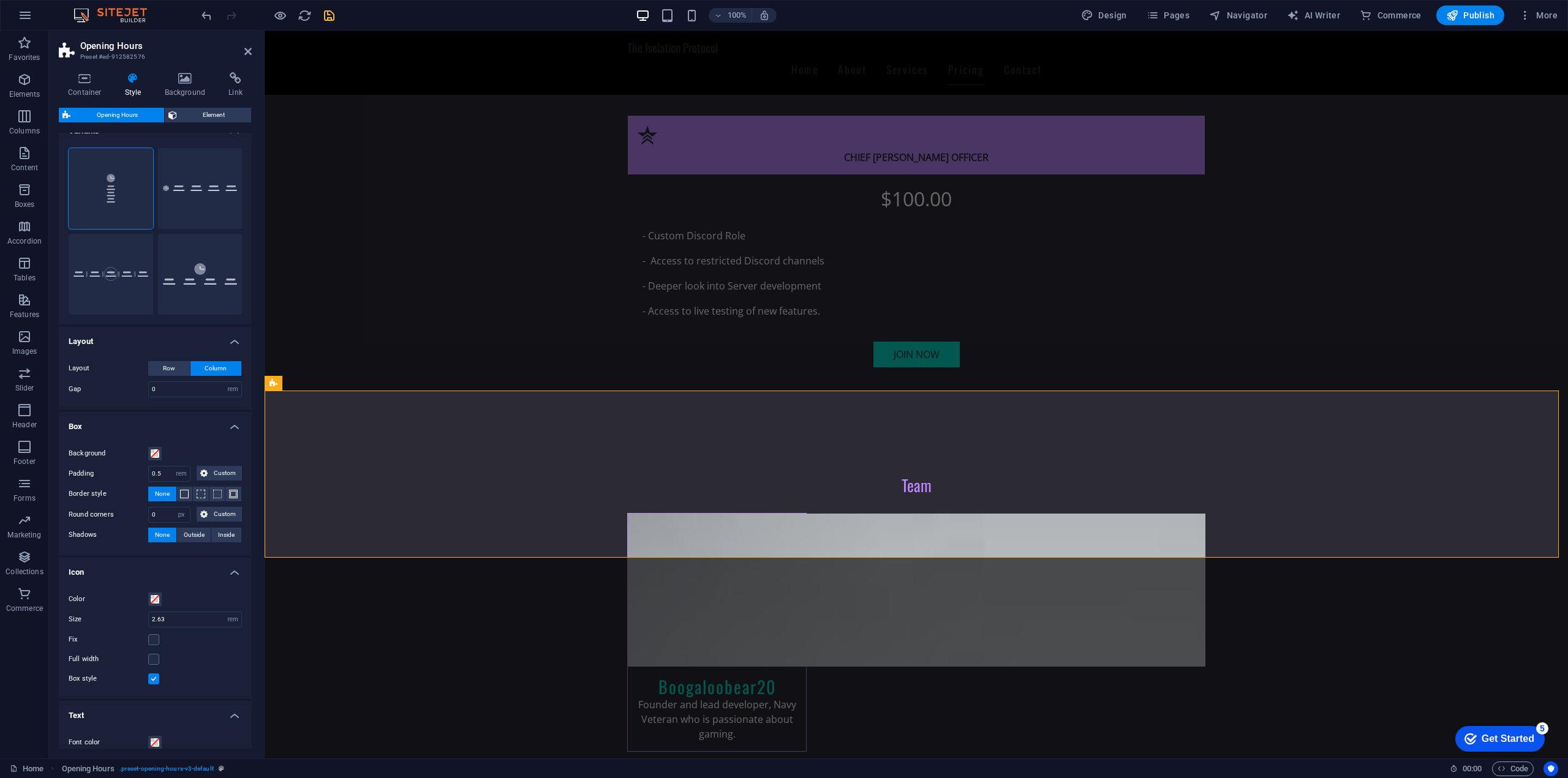
scroll to position [0, 0]
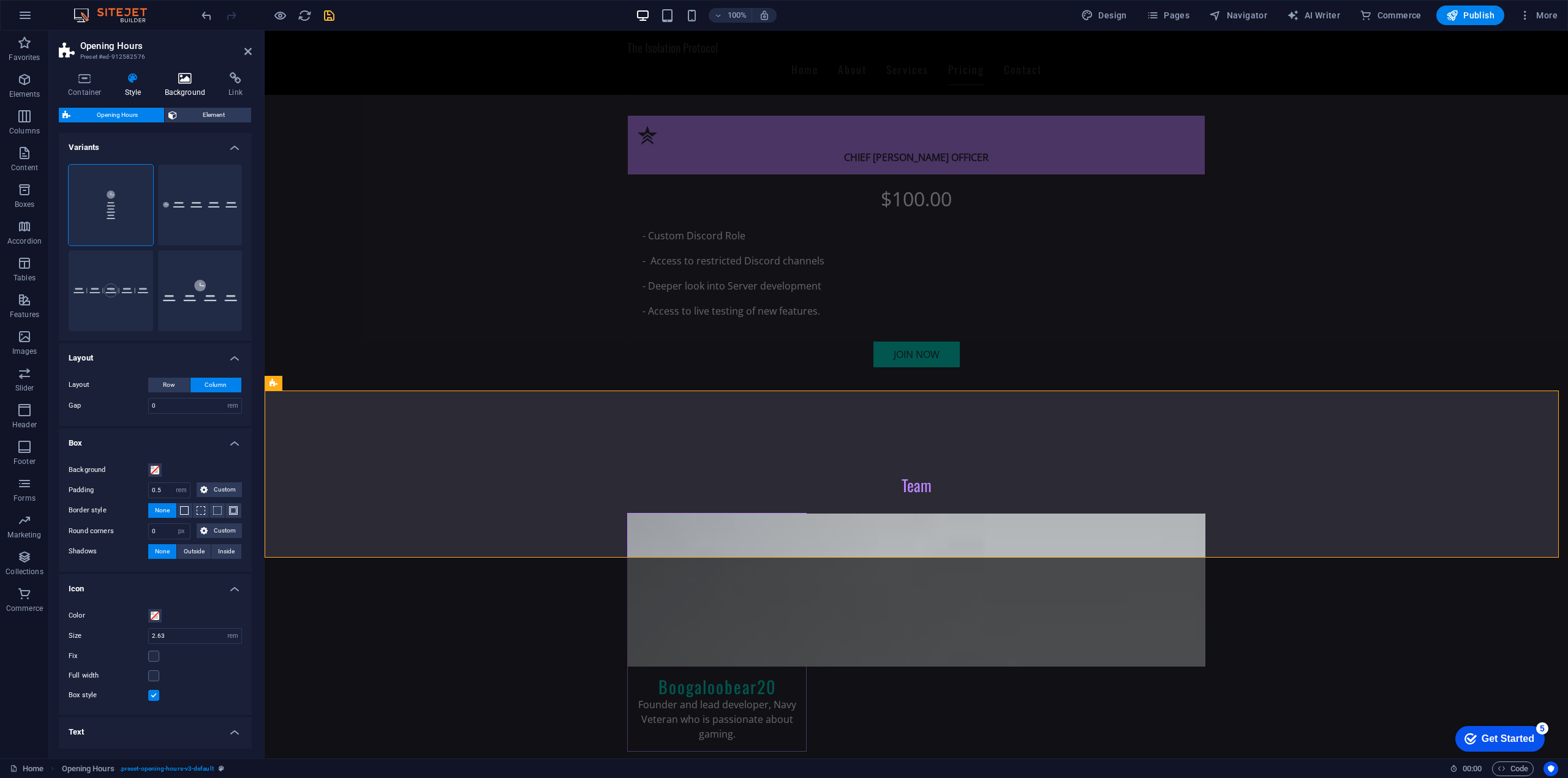
click at [174, 83] on icon at bounding box center [185, 78] width 60 height 12
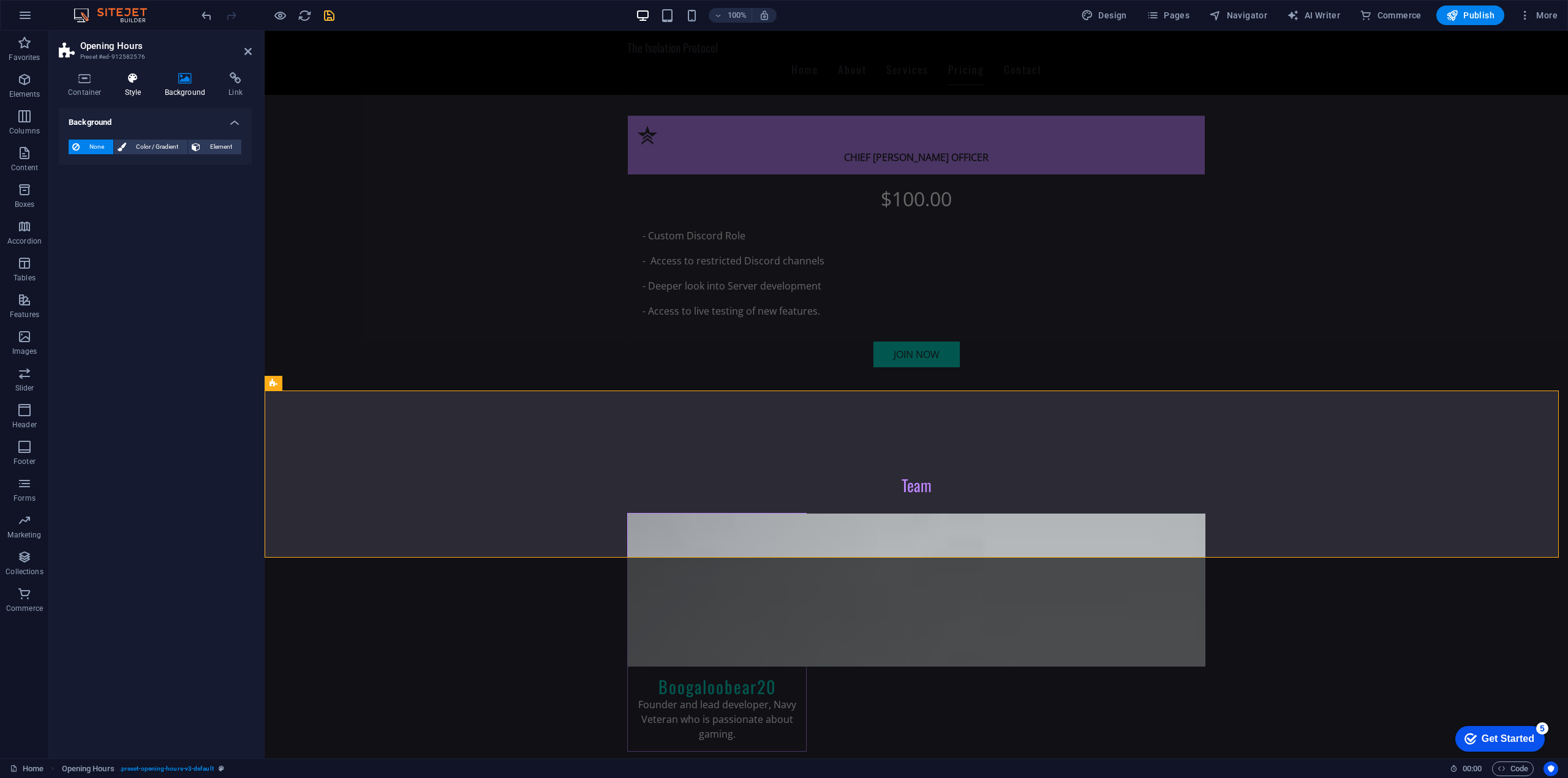
click at [146, 88] on h4 "Style" at bounding box center [135, 85] width 40 height 26
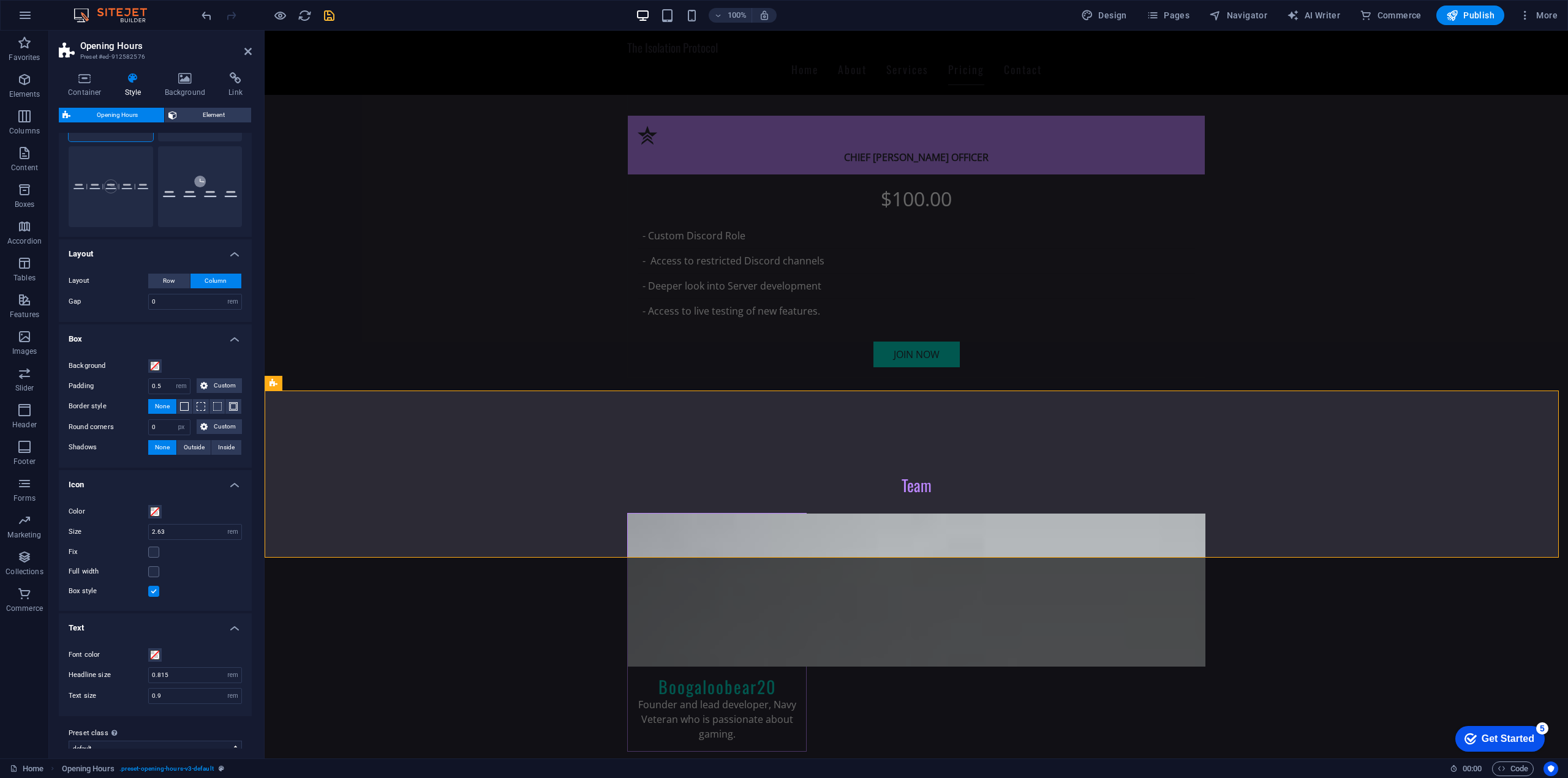
scroll to position [121, 0]
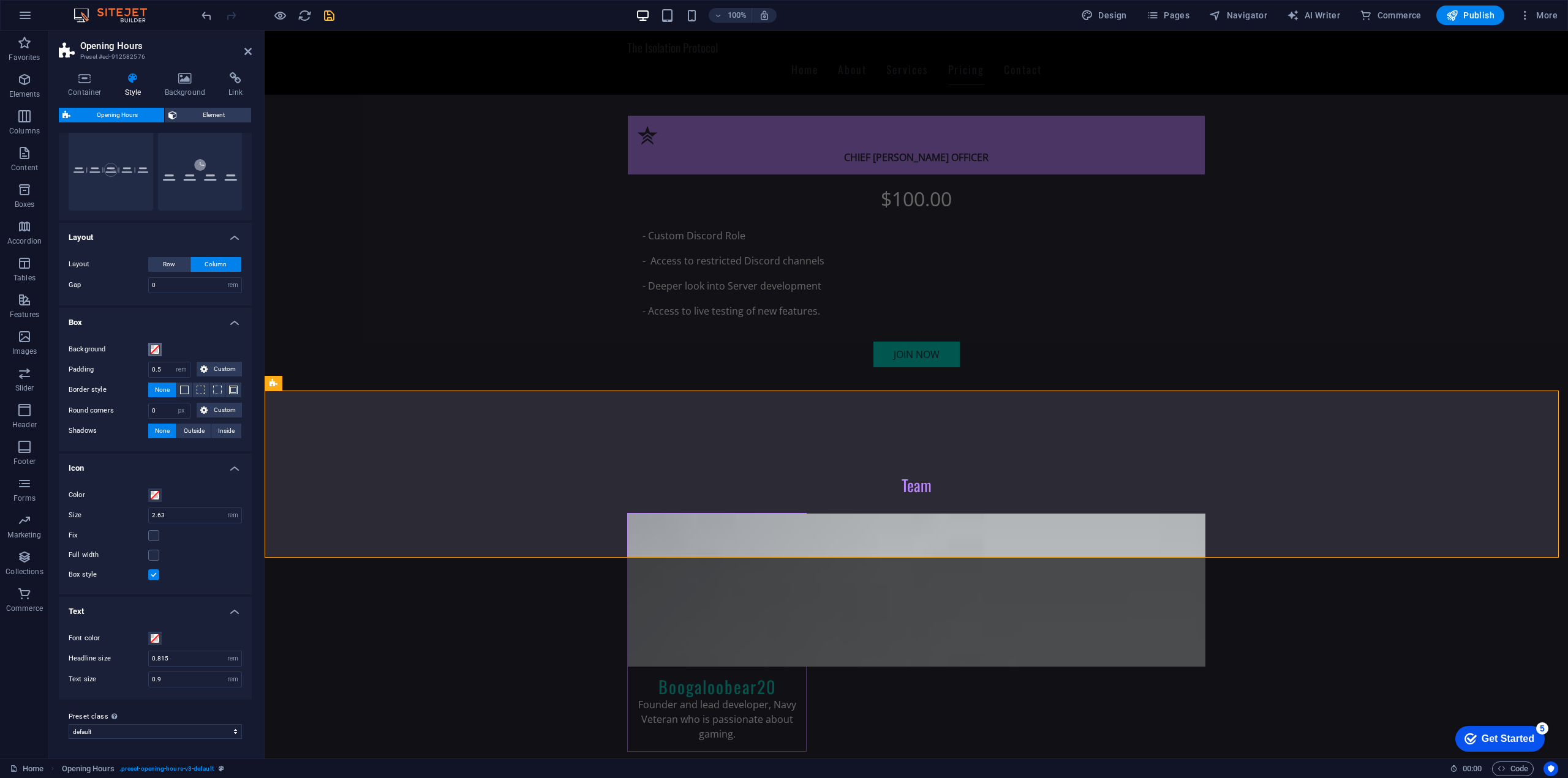
click at [153, 351] on span at bounding box center [155, 349] width 10 height 10
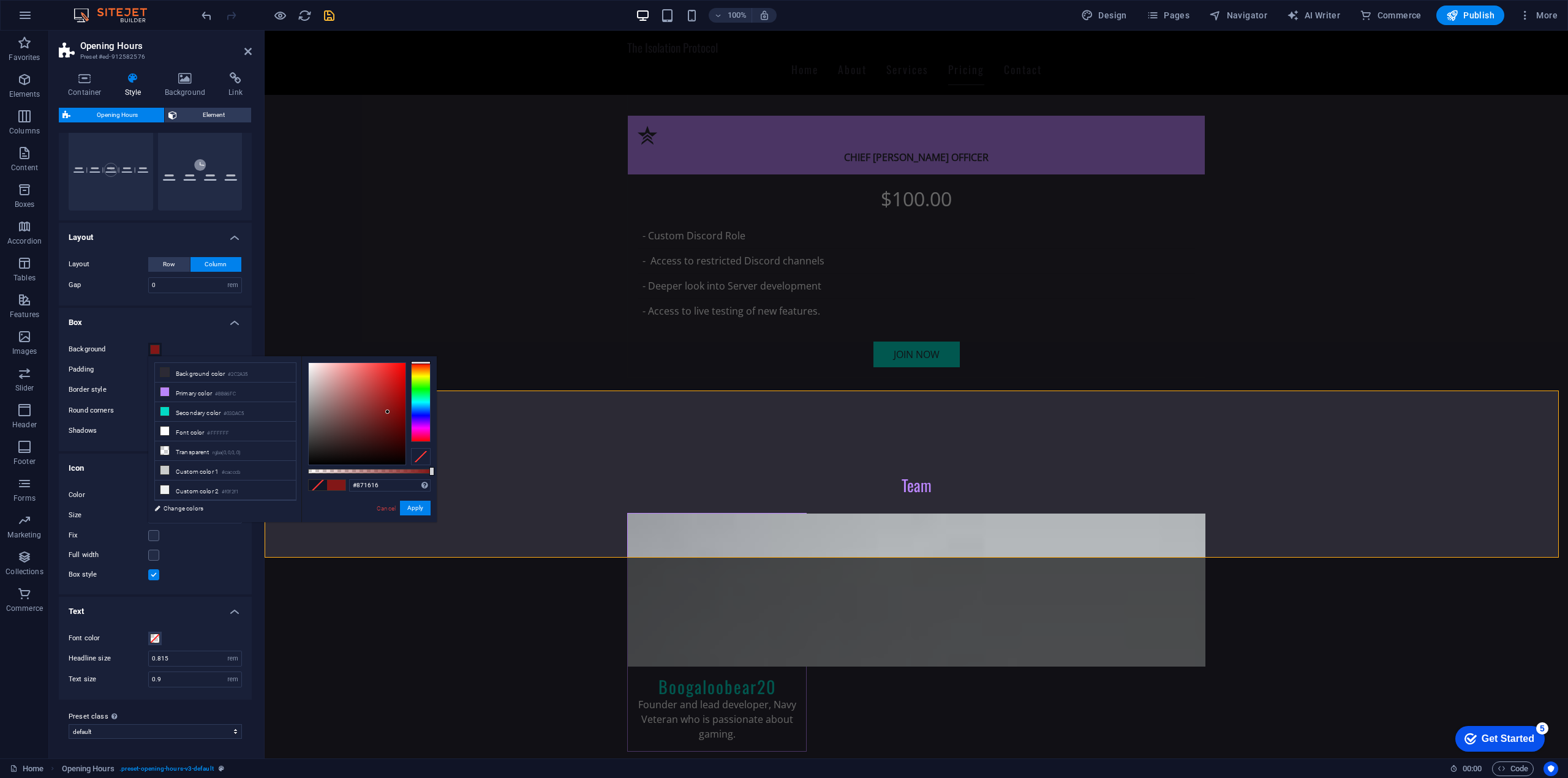
type input "#881616"
drag, startPoint x: 374, startPoint y: 409, endPoint x: 390, endPoint y: 410, distance: 16.0
click at [390, 410] on div at bounding box center [357, 414] width 97 height 102
click at [422, 509] on button "Apply" at bounding box center [415, 508] width 31 height 14
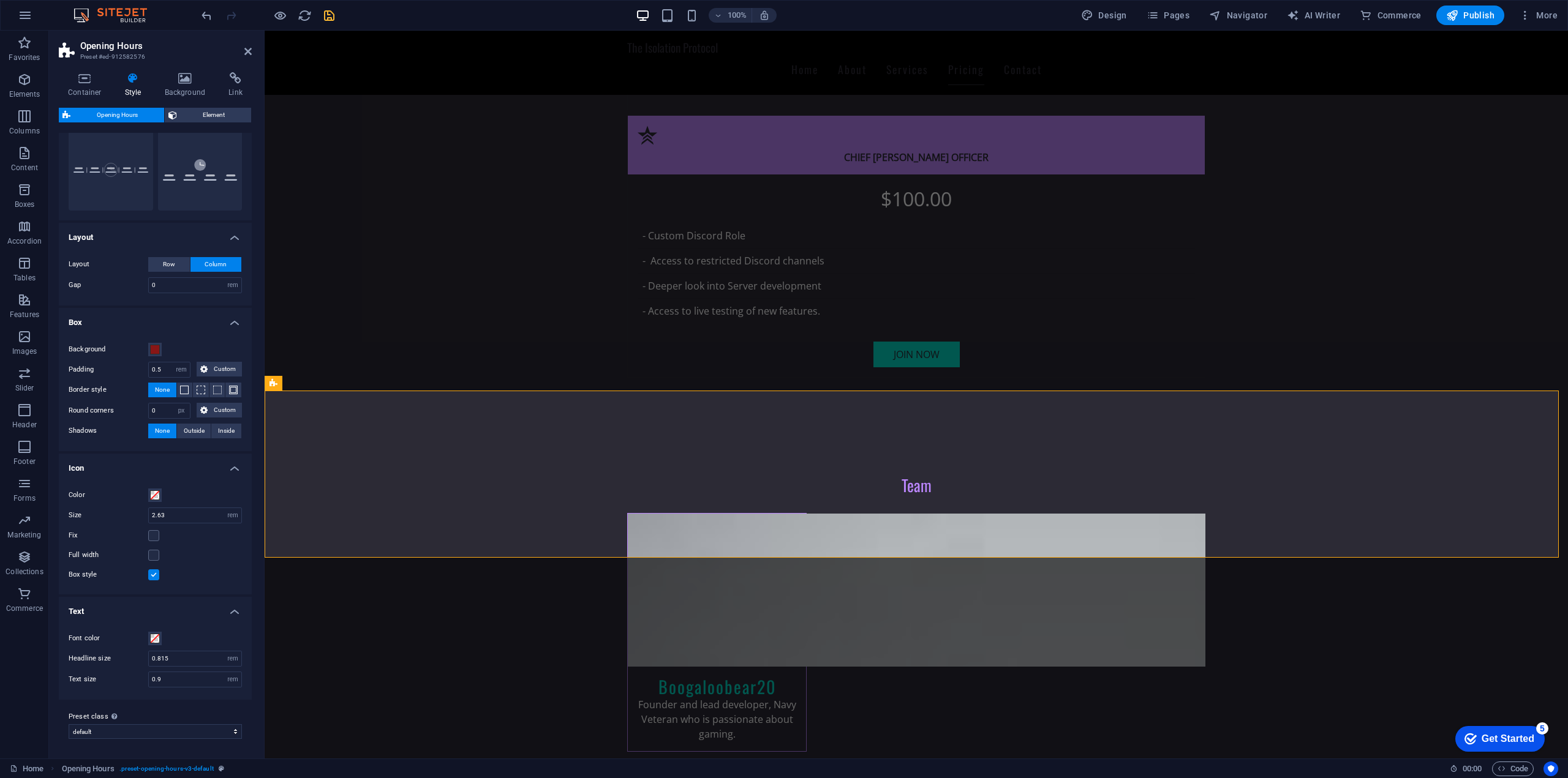
click at [127, 482] on div "Color Size 2.63 px rem % vh vw Fix Full width Box style" at bounding box center [155, 535] width 198 height 119
click at [159, 495] on span at bounding box center [155, 495] width 10 height 10
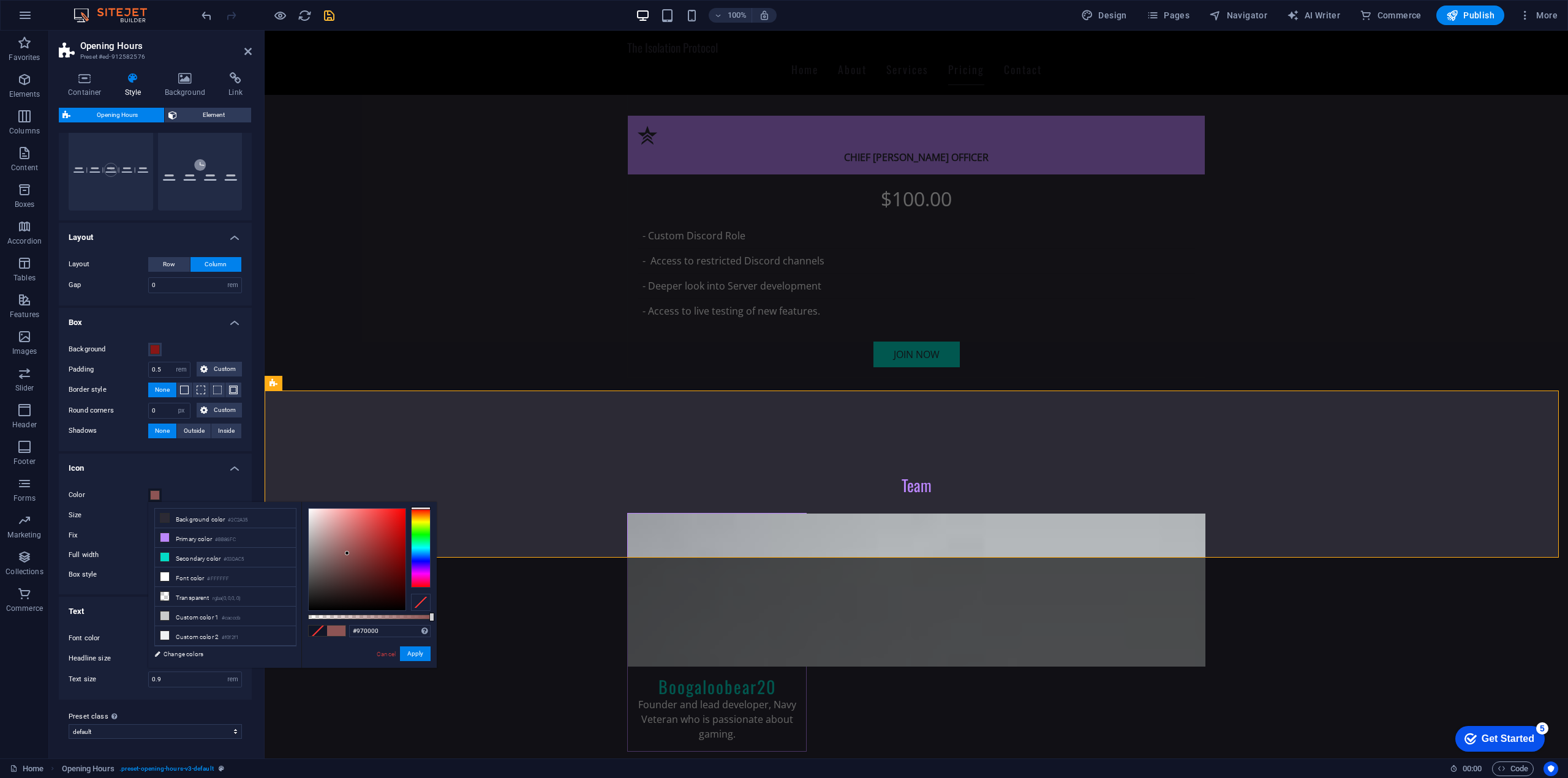
drag, startPoint x: 347, startPoint y: 553, endPoint x: 414, endPoint y: 549, distance: 67.1
click at [414, 549] on div at bounding box center [369, 559] width 123 height 103
type input "#ffffff"
drag, startPoint x: 380, startPoint y: 553, endPoint x: 209, endPoint y: 463, distance: 193.2
click at [209, 463] on body "The Isolation Protocol Home Favorites Elements Columns Content Boxes Accordion …" at bounding box center [784, 389] width 1568 height 778
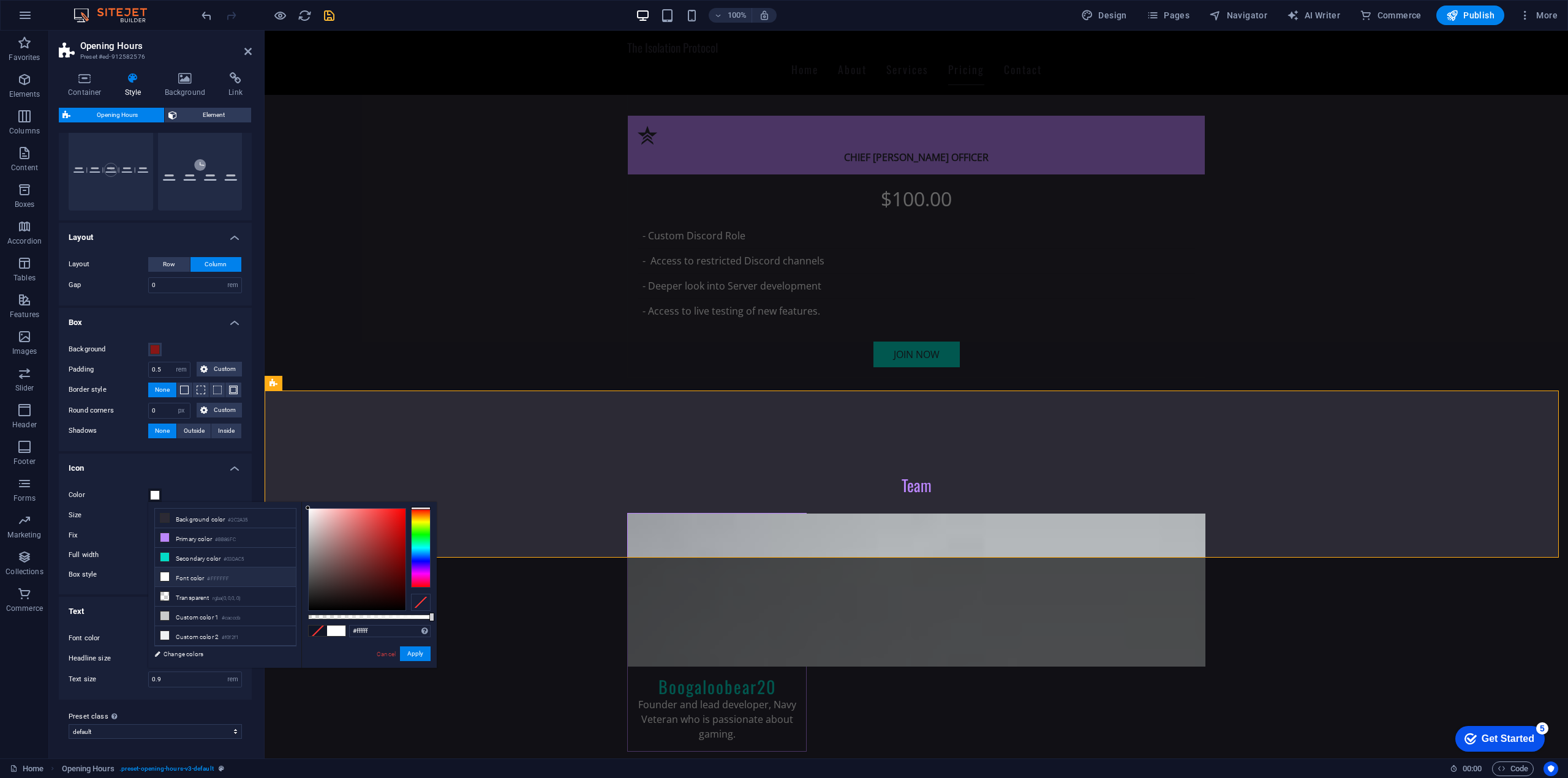
click at [110, 484] on div "Color Size 2.63 px rem % vh vw Fix Full width Box style" at bounding box center [155, 535] width 198 height 119
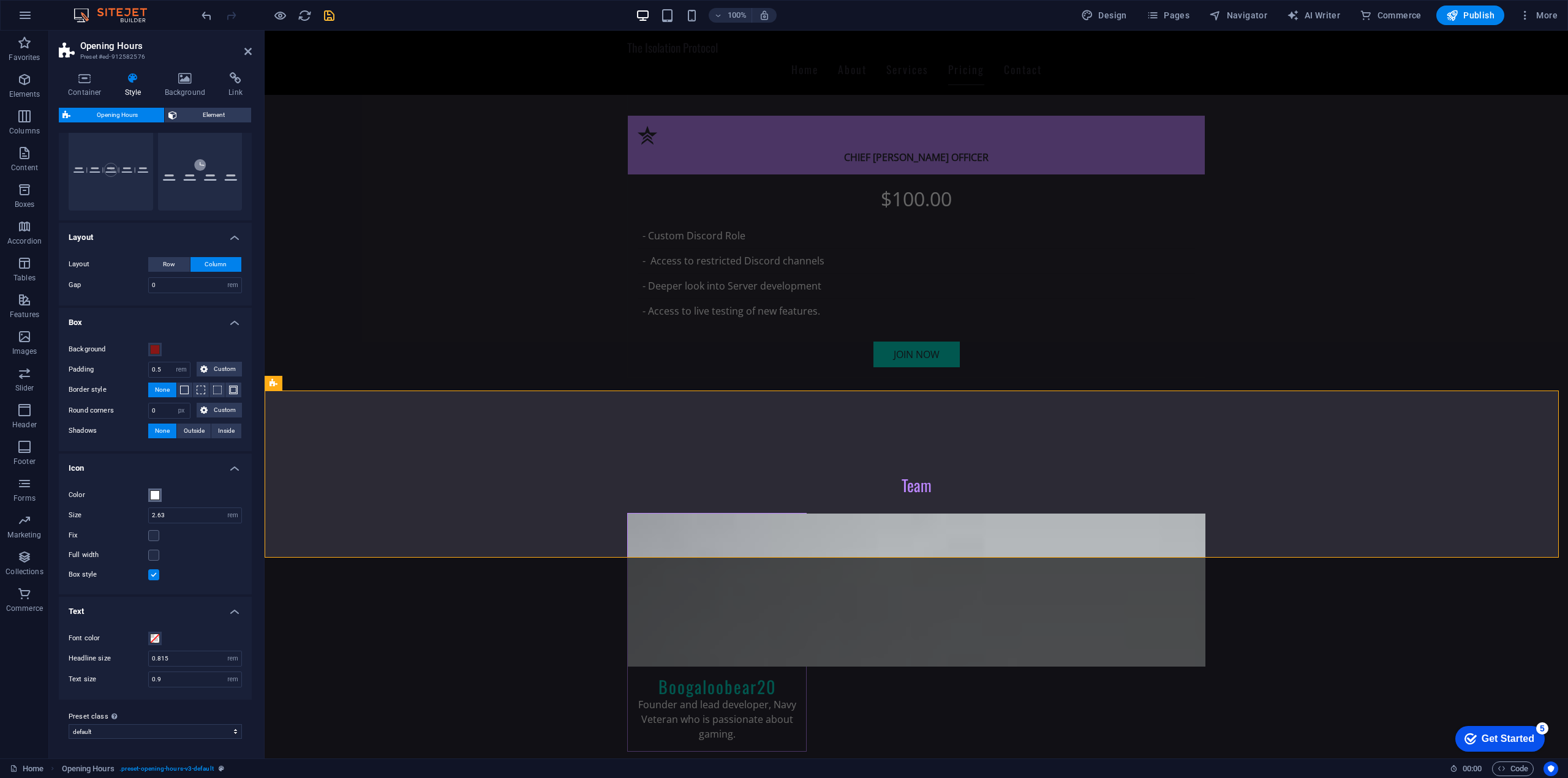
click at [155, 494] on span at bounding box center [155, 495] width 10 height 10
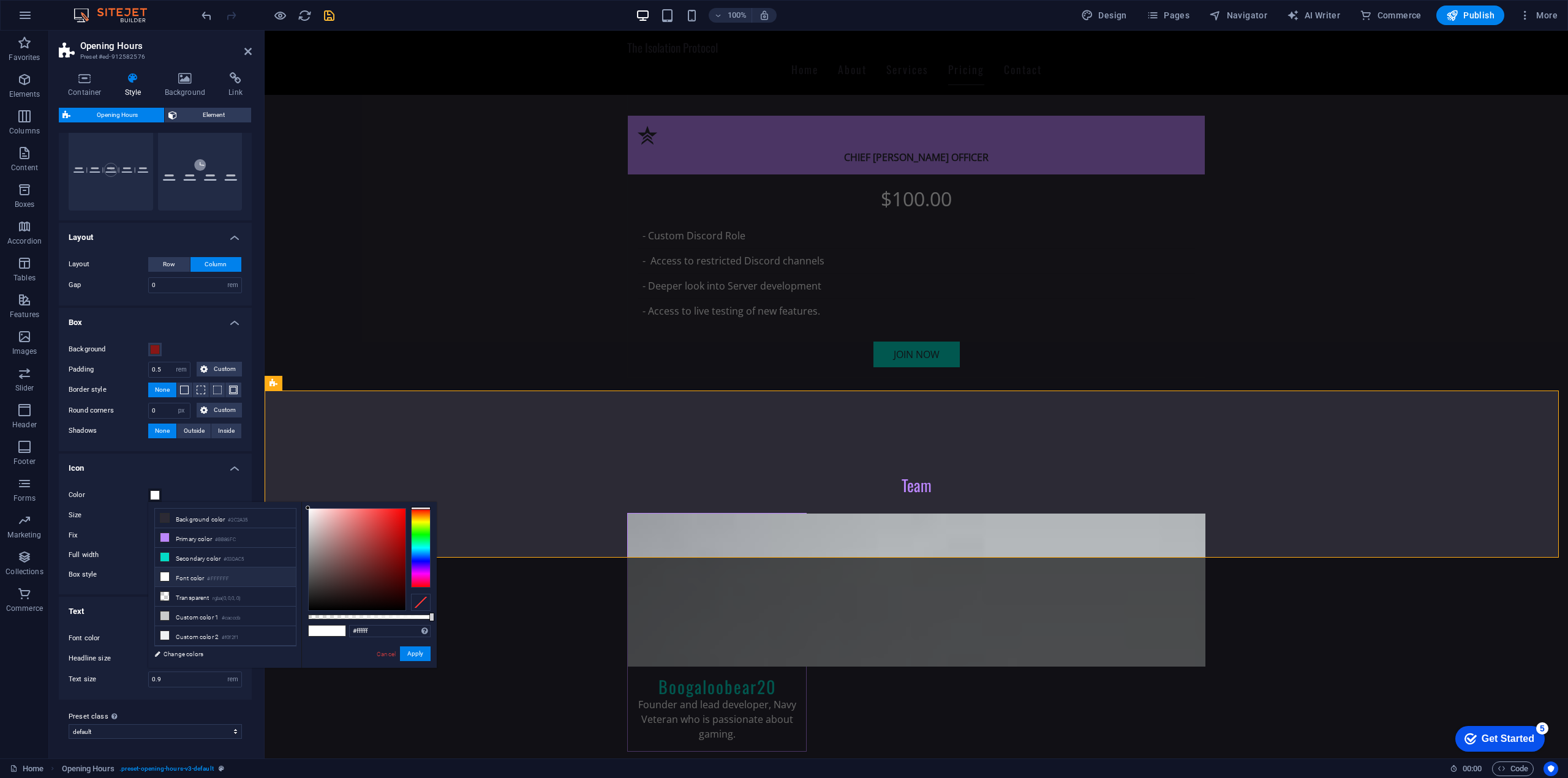
click at [155, 494] on span at bounding box center [155, 495] width 10 height 10
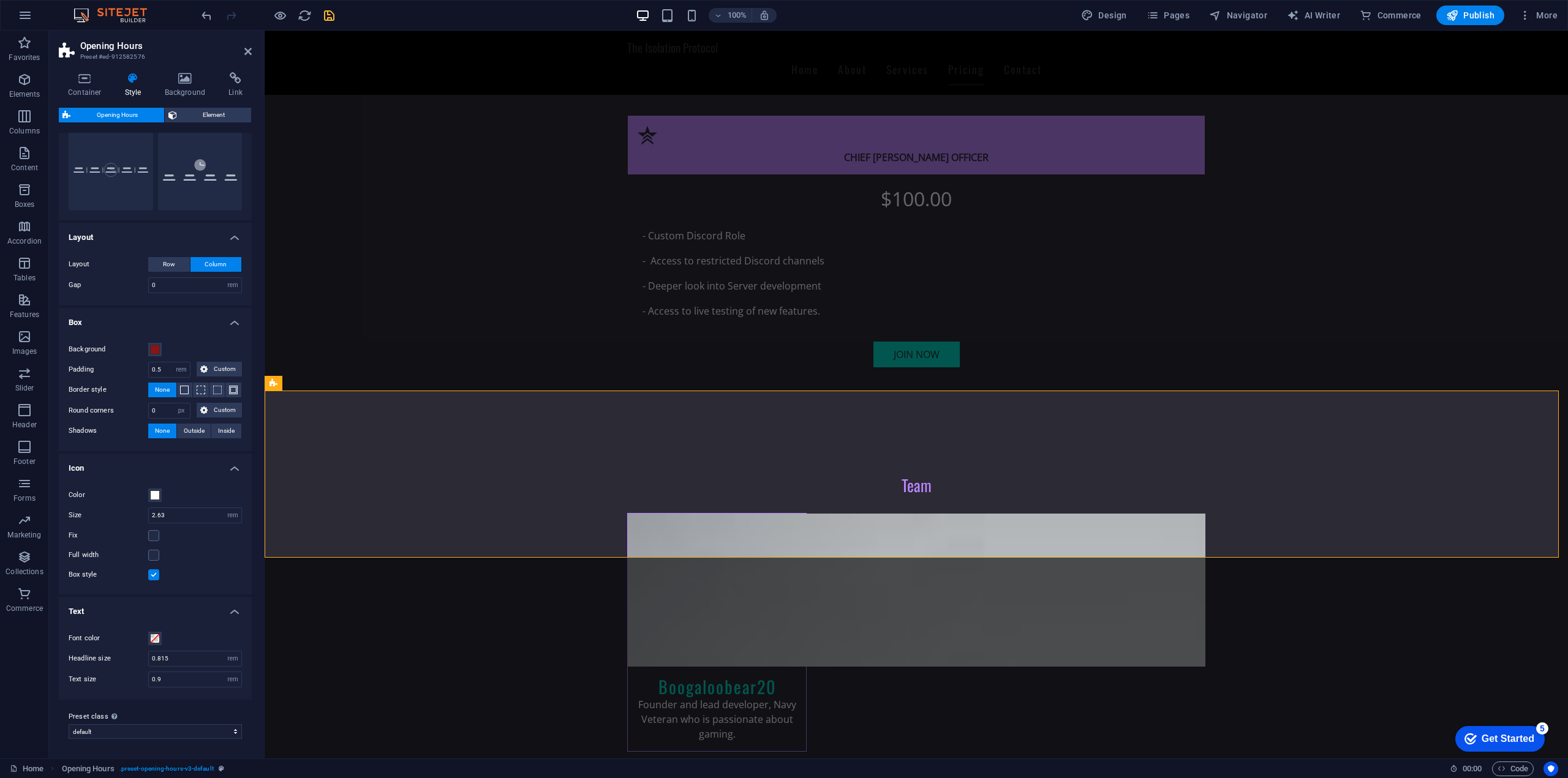
click at [111, 503] on div "Color Size 2.63 px rem % vh vw Fix Full width Box style" at bounding box center [155, 535] width 198 height 119
drag, startPoint x: 152, startPoint y: 350, endPoint x: 129, endPoint y: 354, distance: 23.3
click at [129, 354] on label "Background" at bounding box center [108, 349] width 79 height 14
click at [148, 354] on button "Background" at bounding box center [155, 349] width 14 height 14
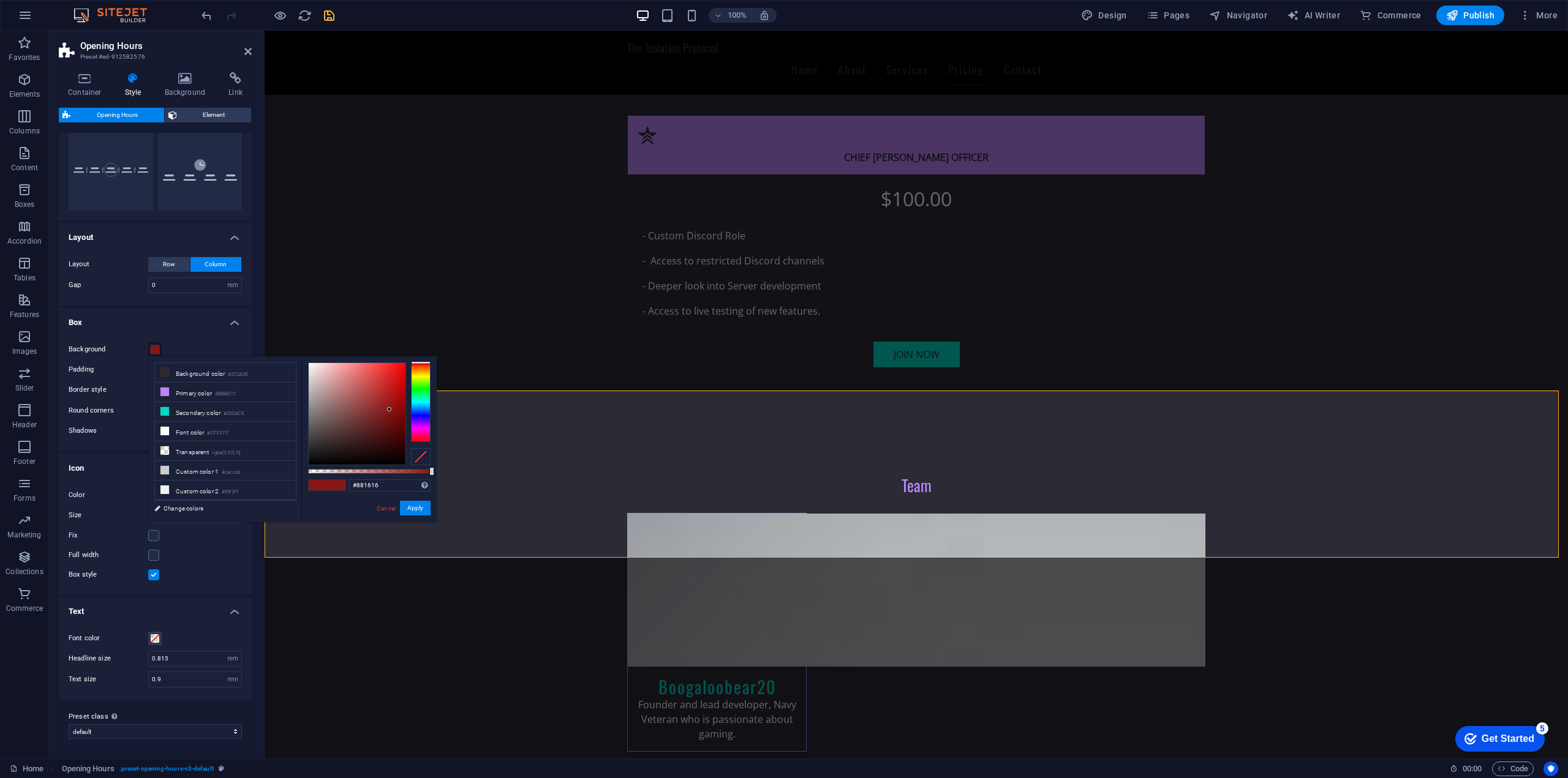
click at [158, 345] on span at bounding box center [155, 349] width 10 height 10
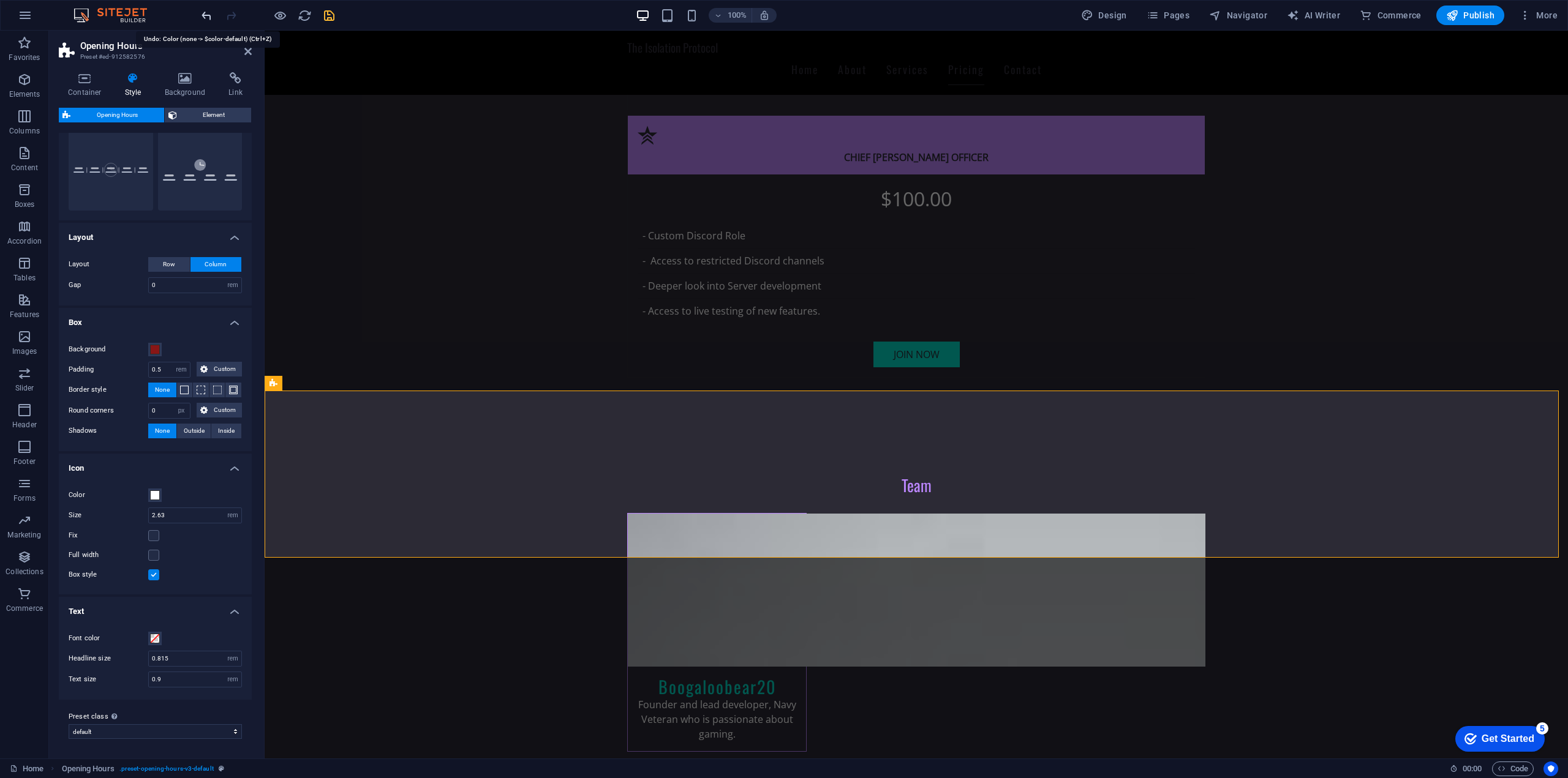
click at [199, 16] on icon "undo" at bounding box center [206, 15] width 14 height 14
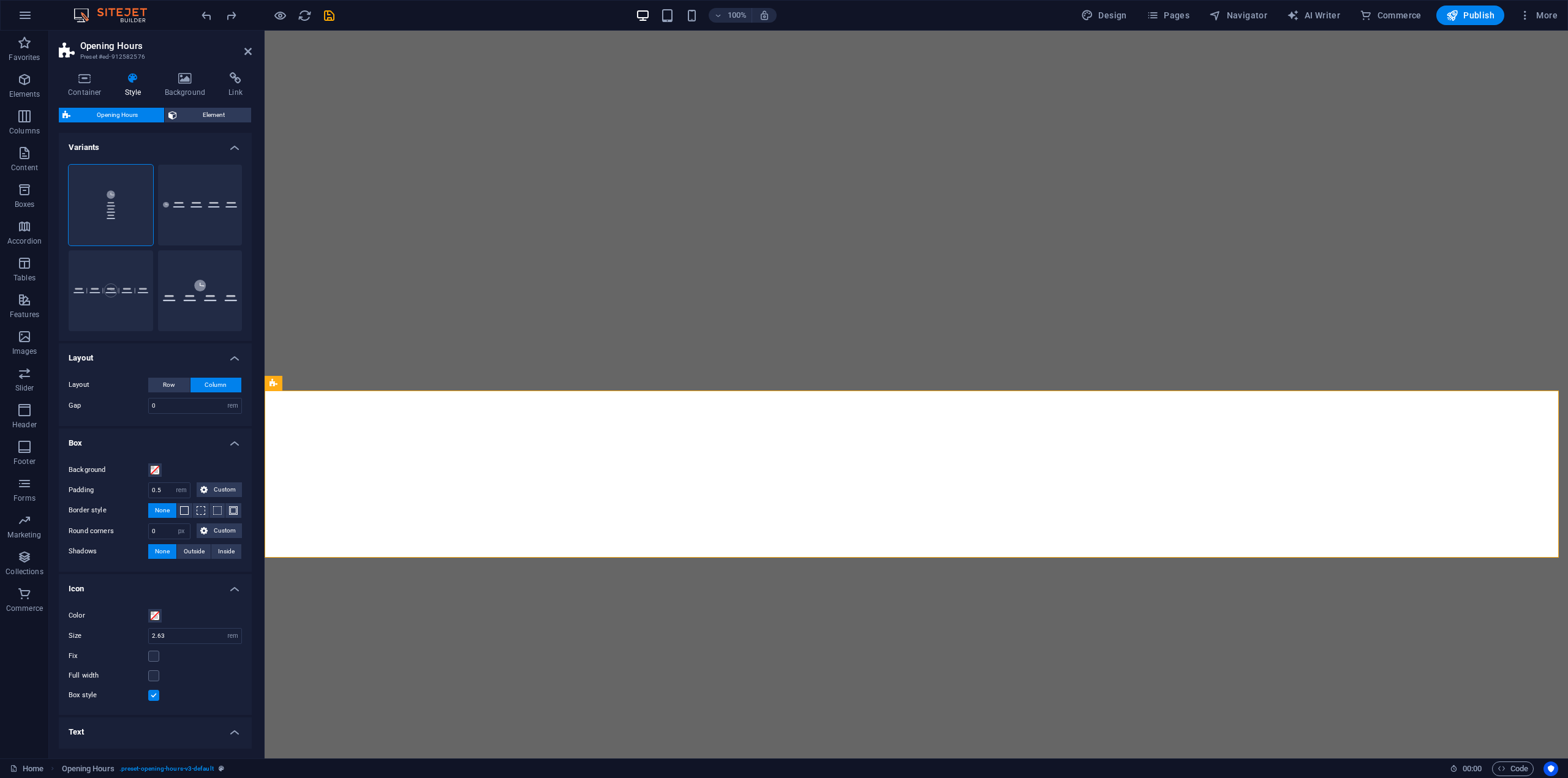
select select "rem"
select select "px"
select select "rem"
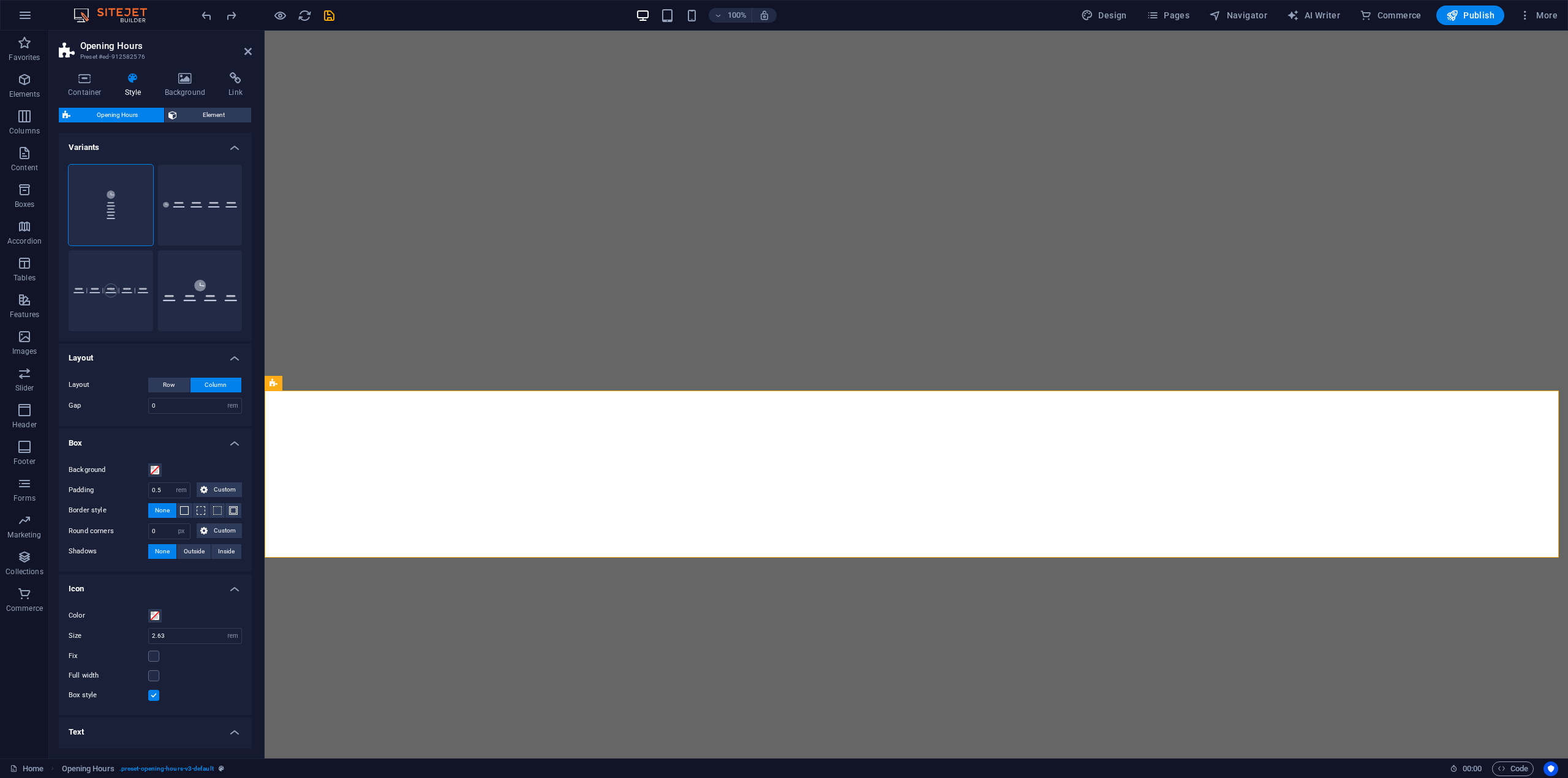
select select "rem"
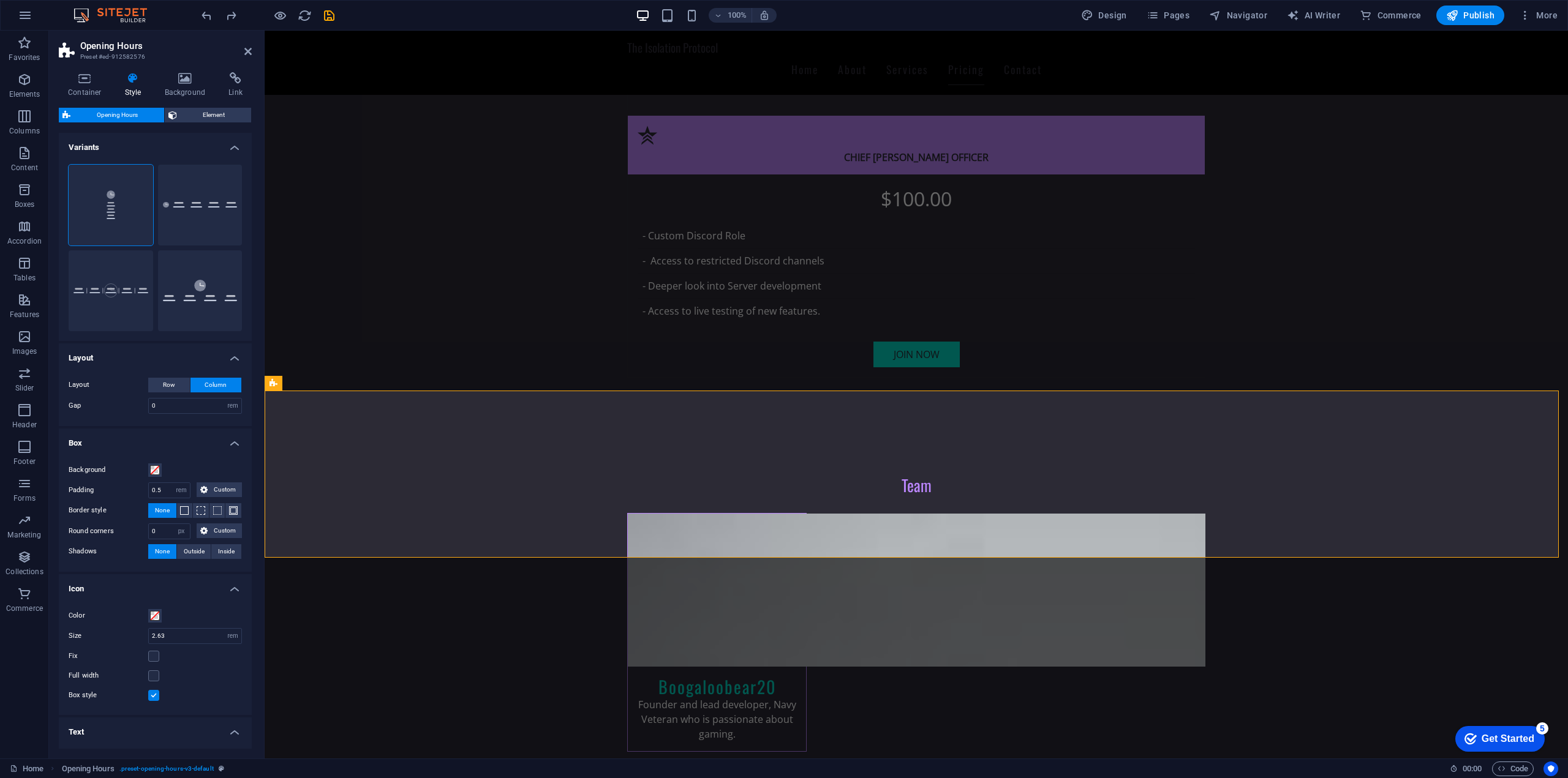
scroll to position [121, 0]
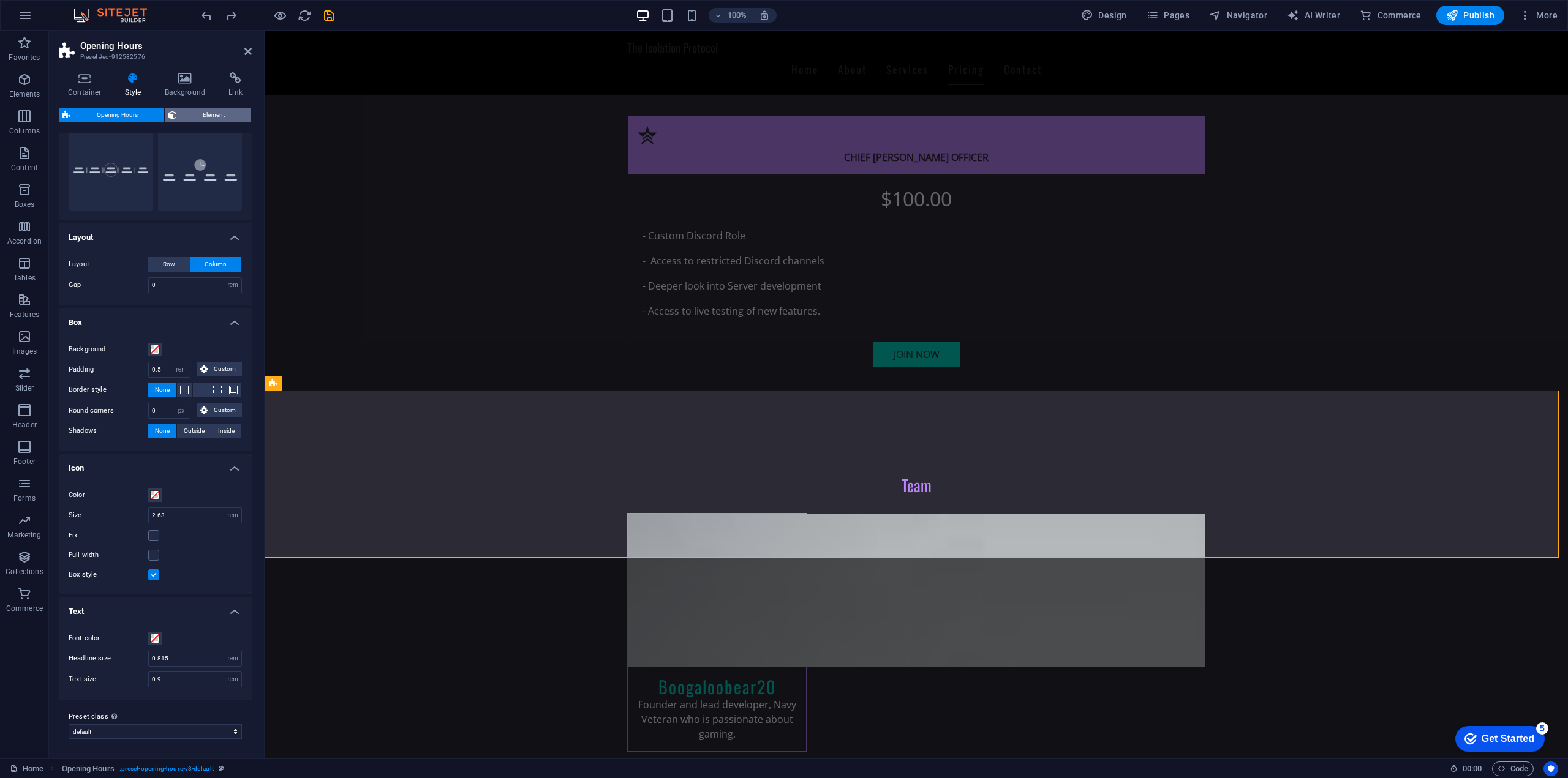
click at [211, 115] on span "Element" at bounding box center [214, 115] width 68 height 14
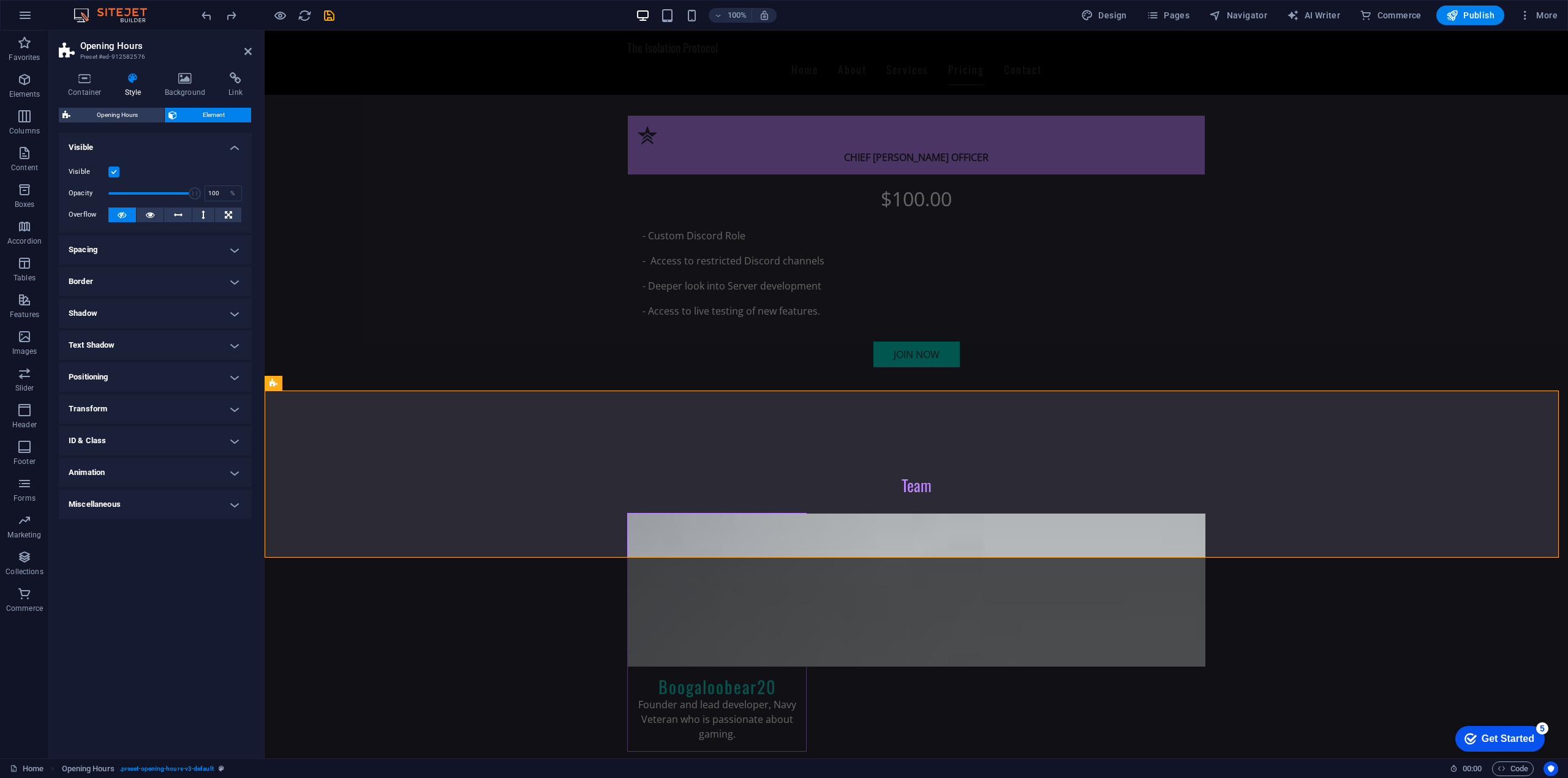
click at [193, 249] on h4 "Spacing" at bounding box center [155, 250] width 193 height 29
click at [90, 69] on div "Container Style Background Link Size Height Default px rem % vh vw Min. height …" at bounding box center [155, 410] width 212 height 696
click at [85, 76] on icon at bounding box center [85, 78] width 52 height 12
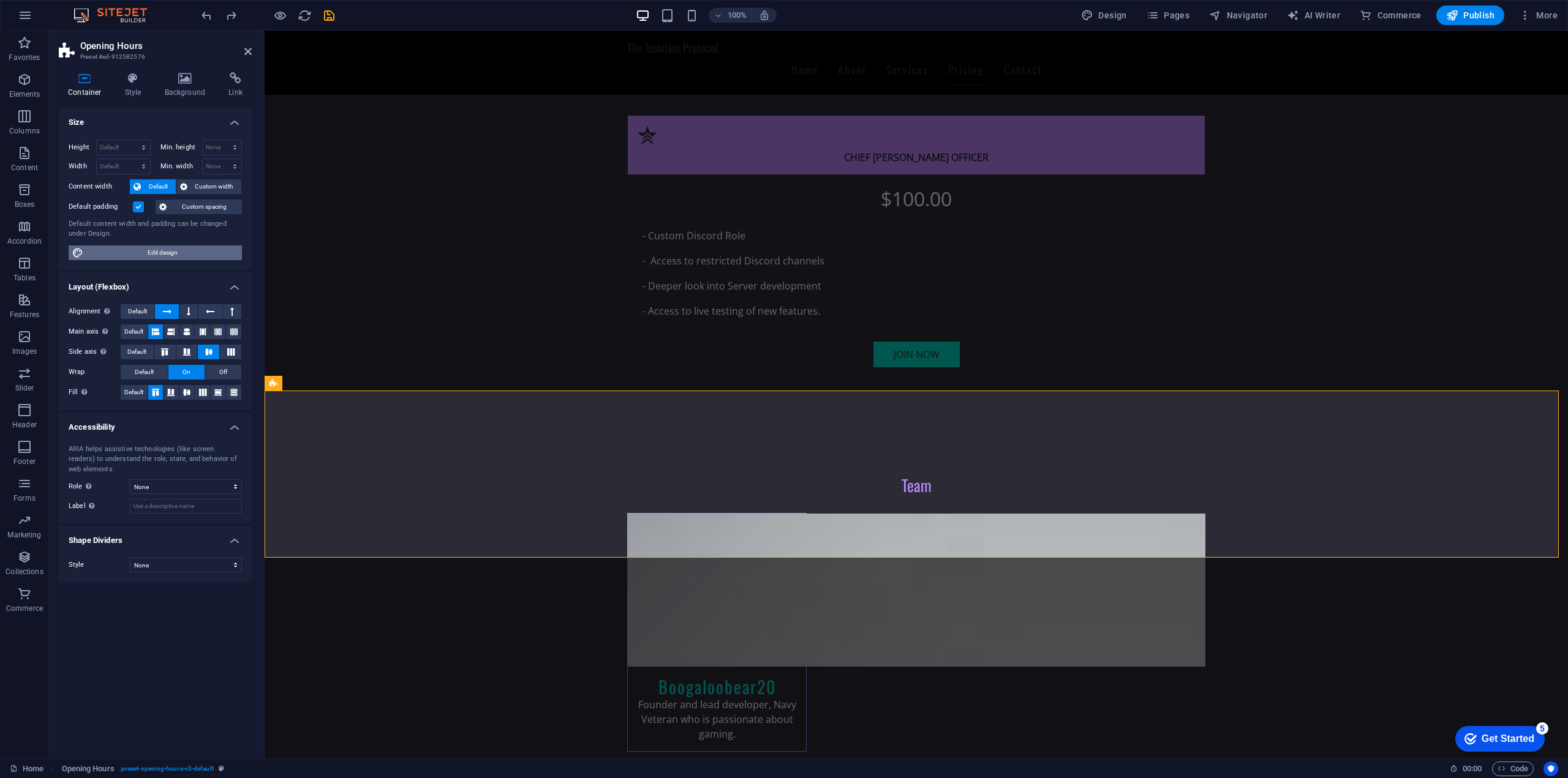
drag, startPoint x: 171, startPoint y: 254, endPoint x: 30, endPoint y: 254, distance: 141.0
click at [171, 254] on span "Edit design" at bounding box center [163, 252] width 151 height 14
select select "px"
select select "200"
select select "px"
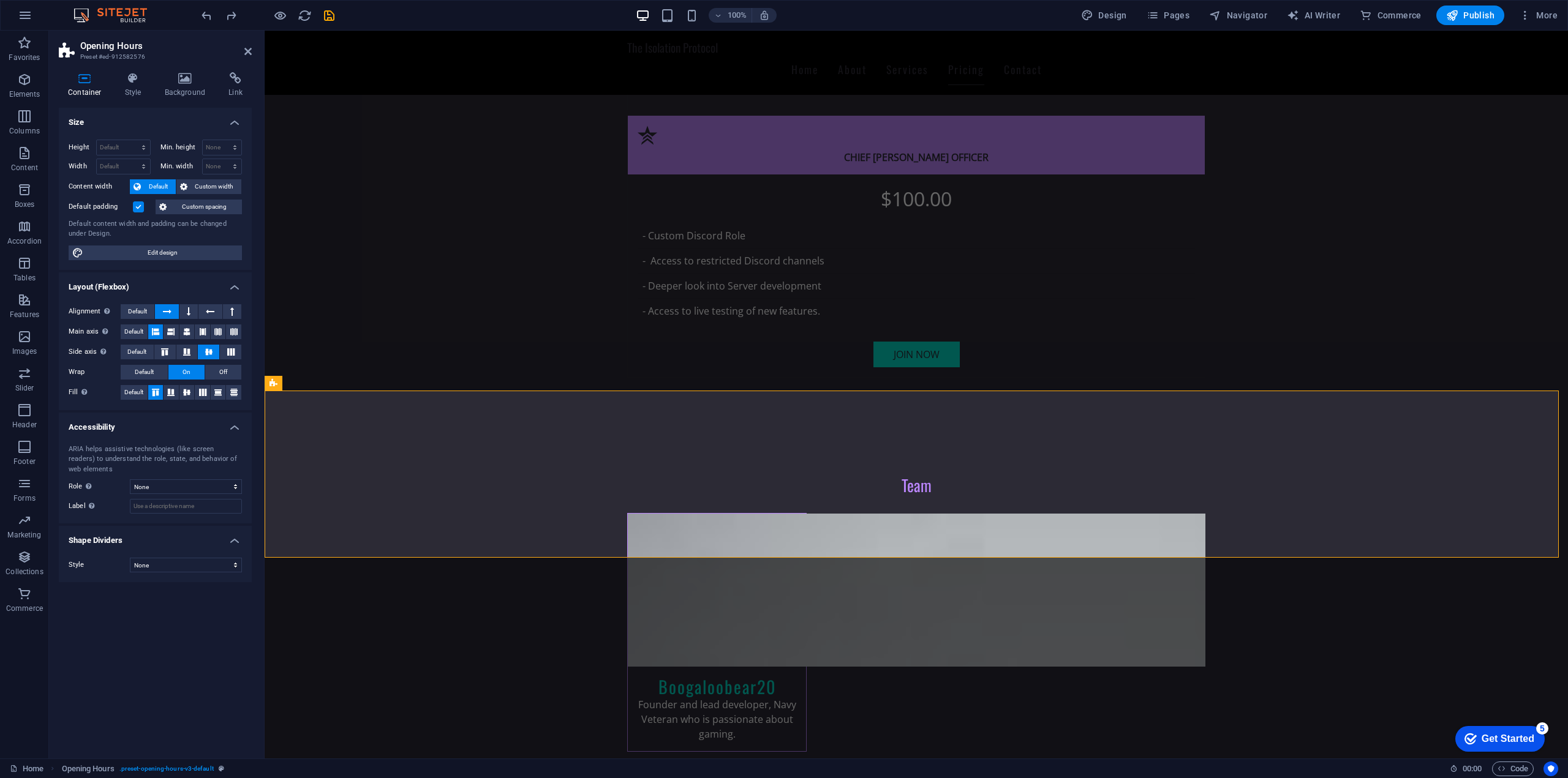
select select "rem"
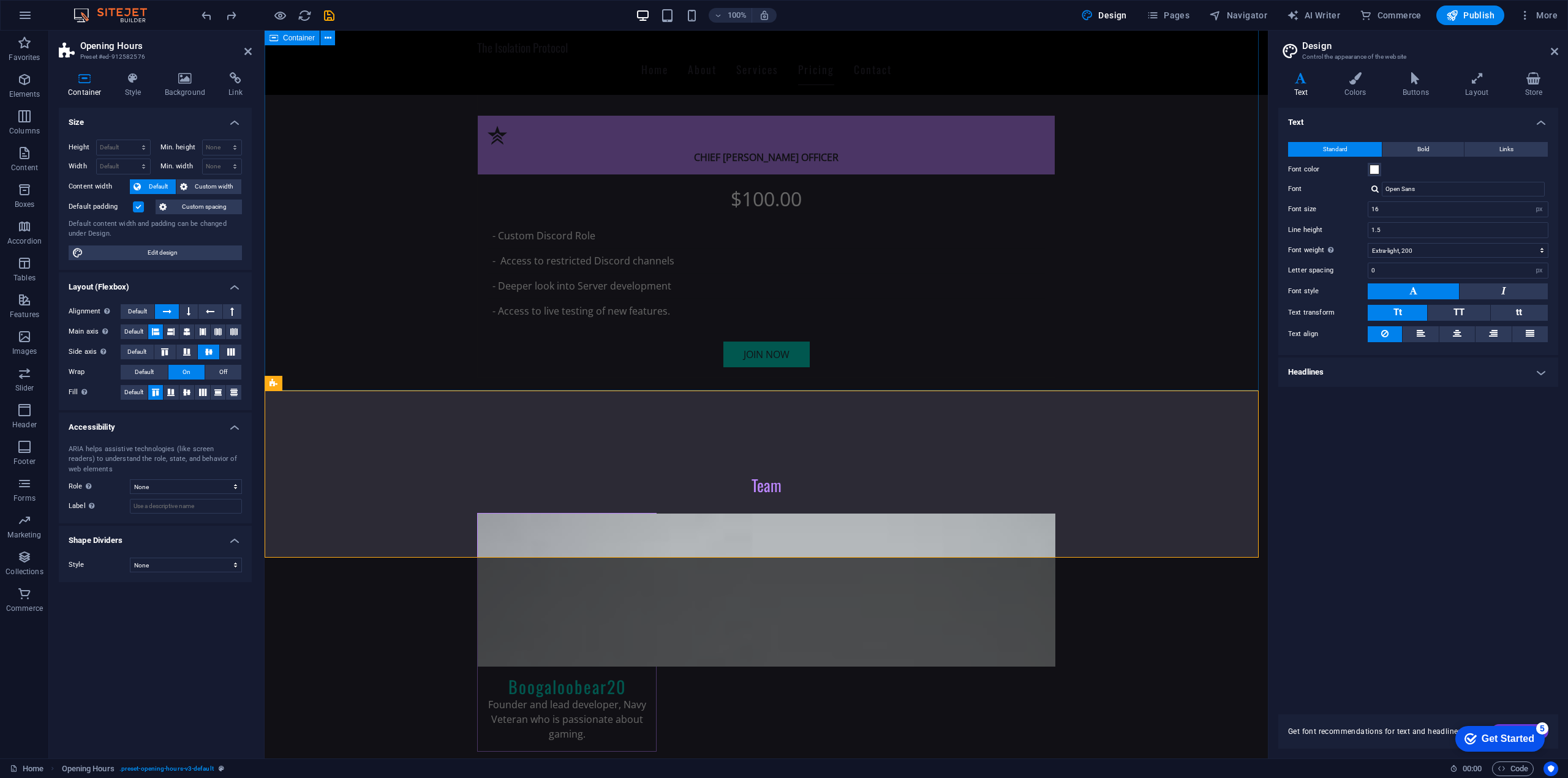
scroll to position [2793, 0]
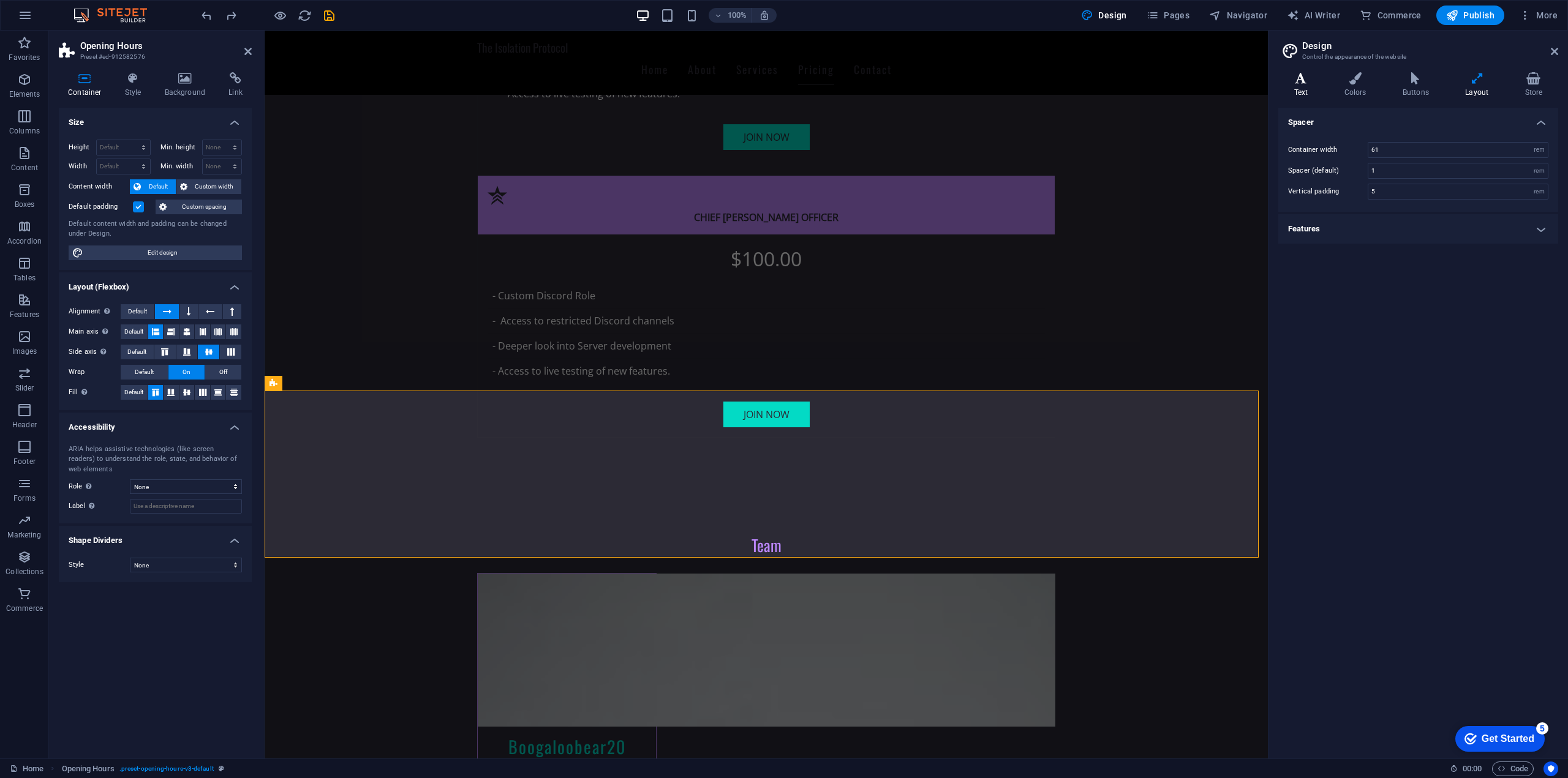
click at [1314, 87] on h4 "Text" at bounding box center [1303, 85] width 50 height 26
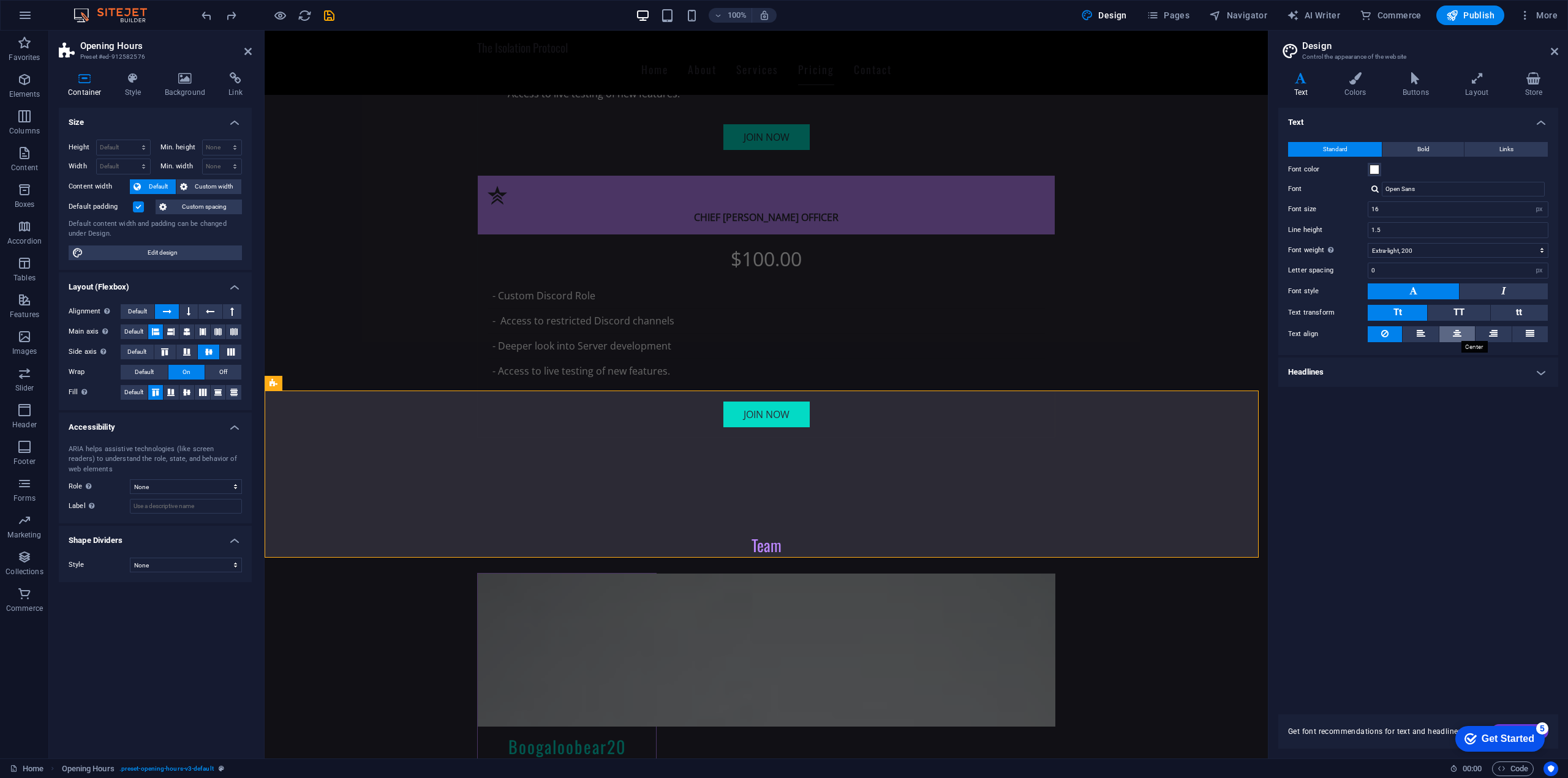
click at [1453, 336] on icon at bounding box center [1457, 334] width 9 height 14
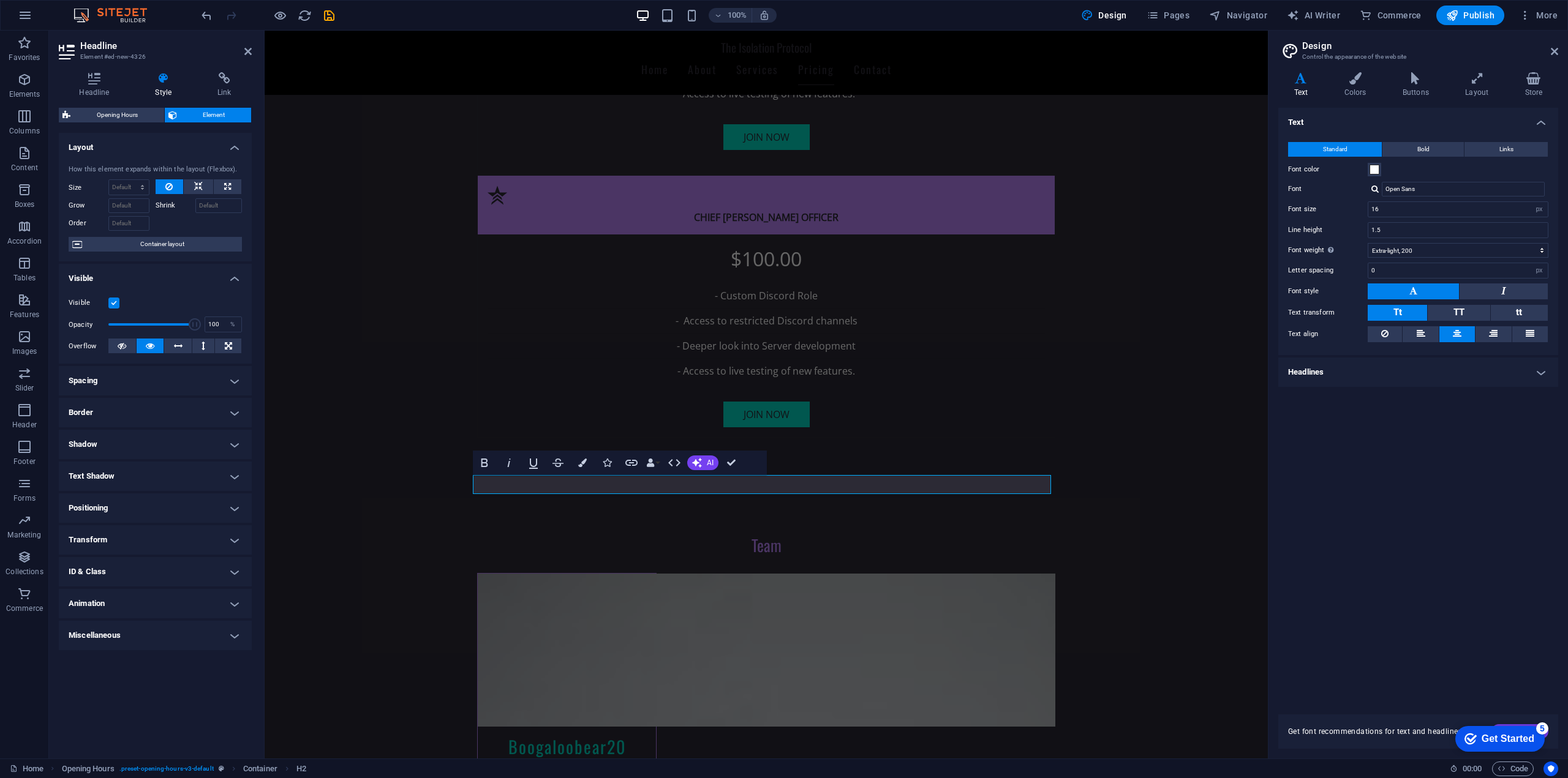
click at [1461, 335] on button at bounding box center [1457, 334] width 35 height 16
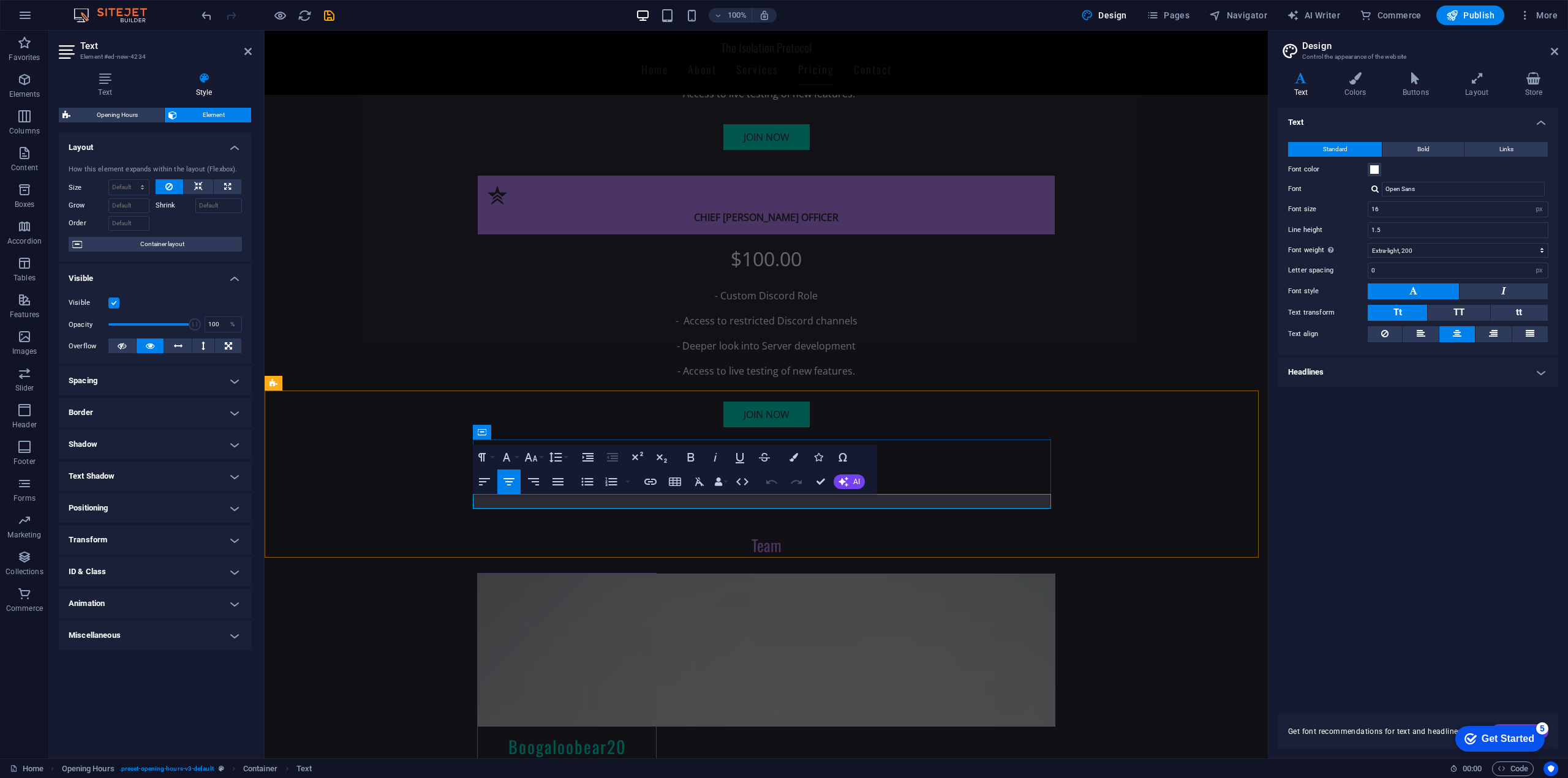
drag, startPoint x: 809, startPoint y: 500, endPoint x: 691, endPoint y: 508, distance: 118.3
copy p "SERVER RESTARTS"
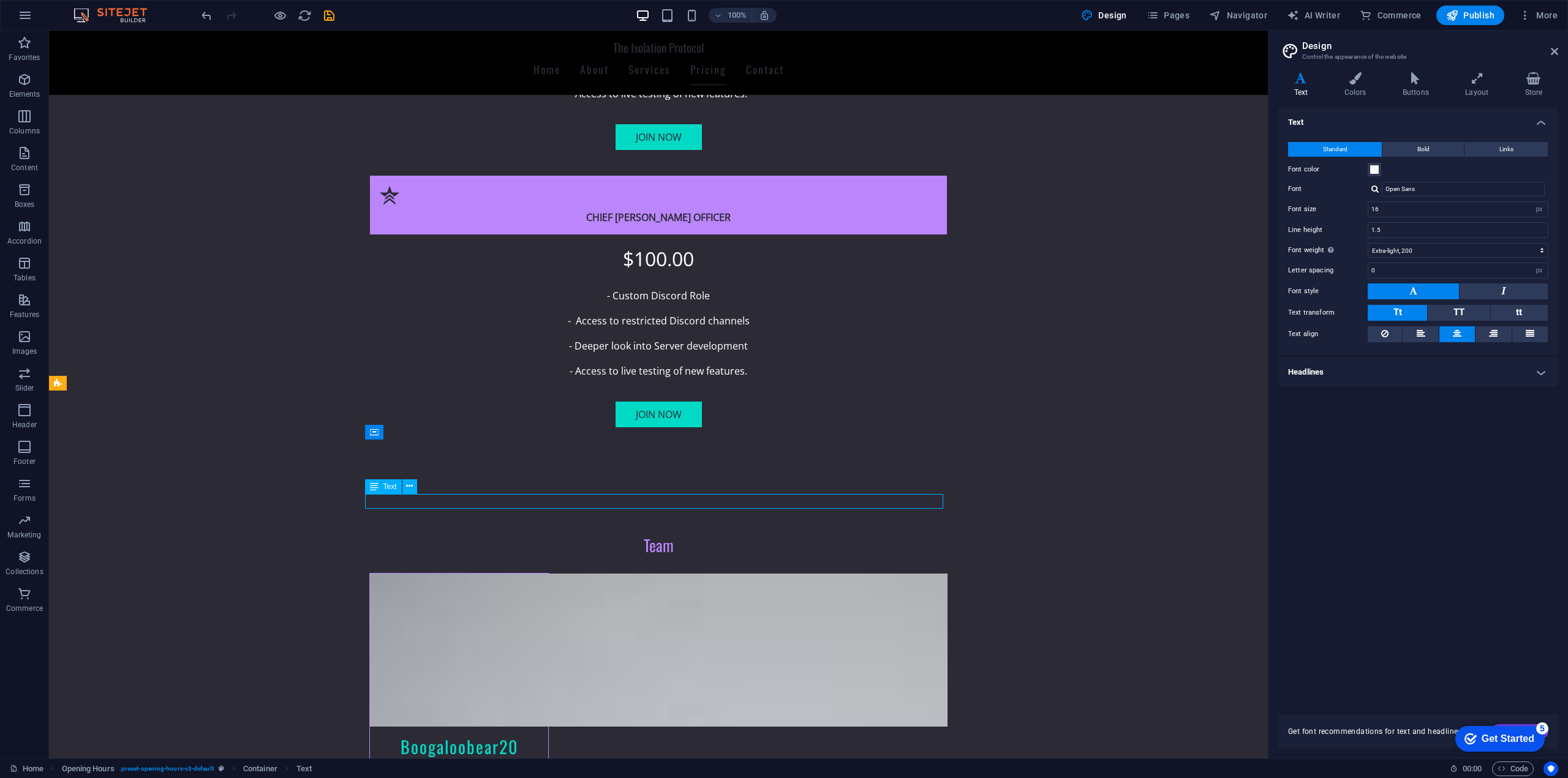
scroll to position [2836, 0]
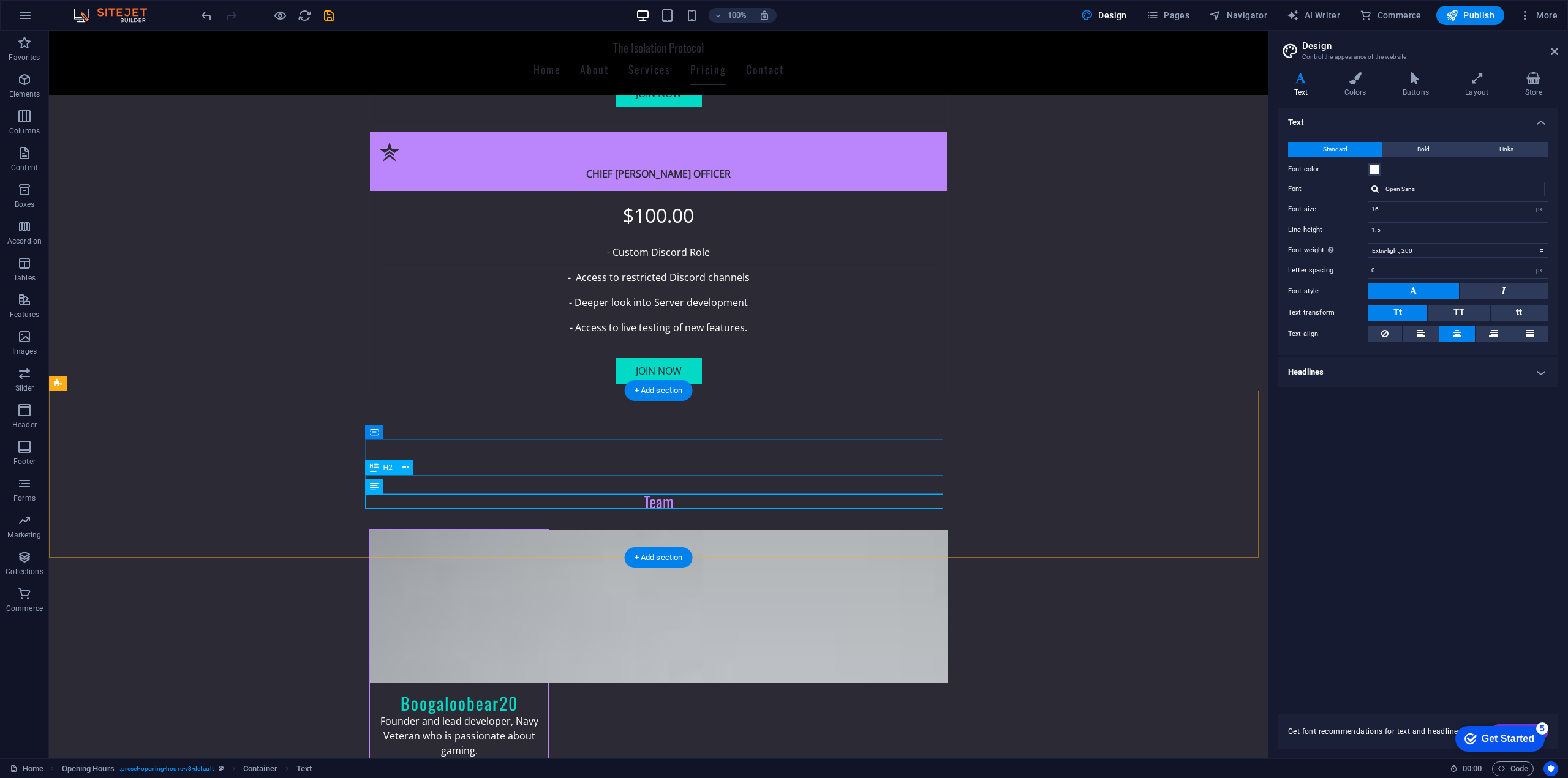
drag, startPoint x: 704, startPoint y: 499, endPoint x: 490, endPoint y: 499, distance: 214.0
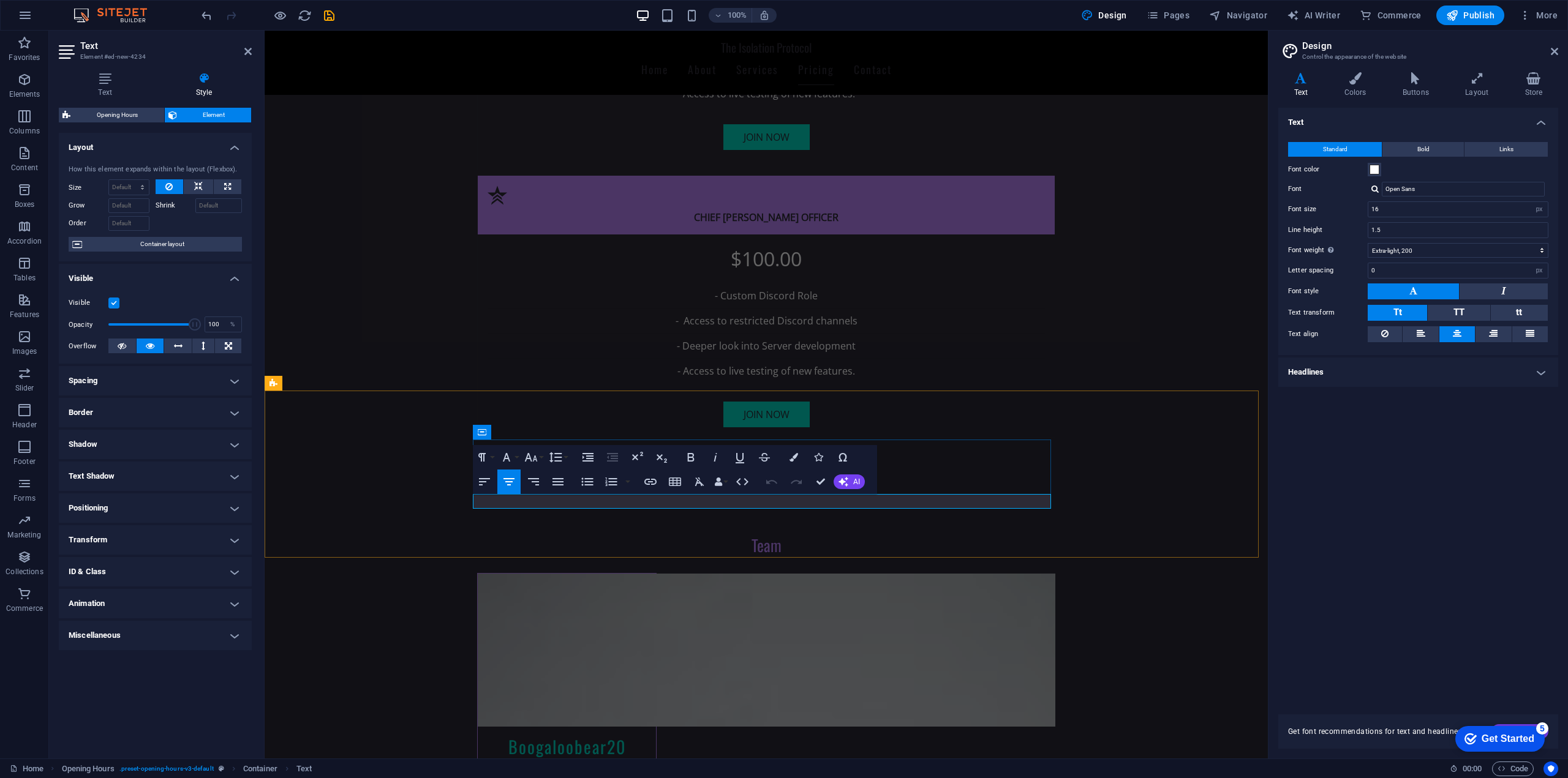
drag, startPoint x: 849, startPoint y: 504, endPoint x: 654, endPoint y: 510, distance: 195.1
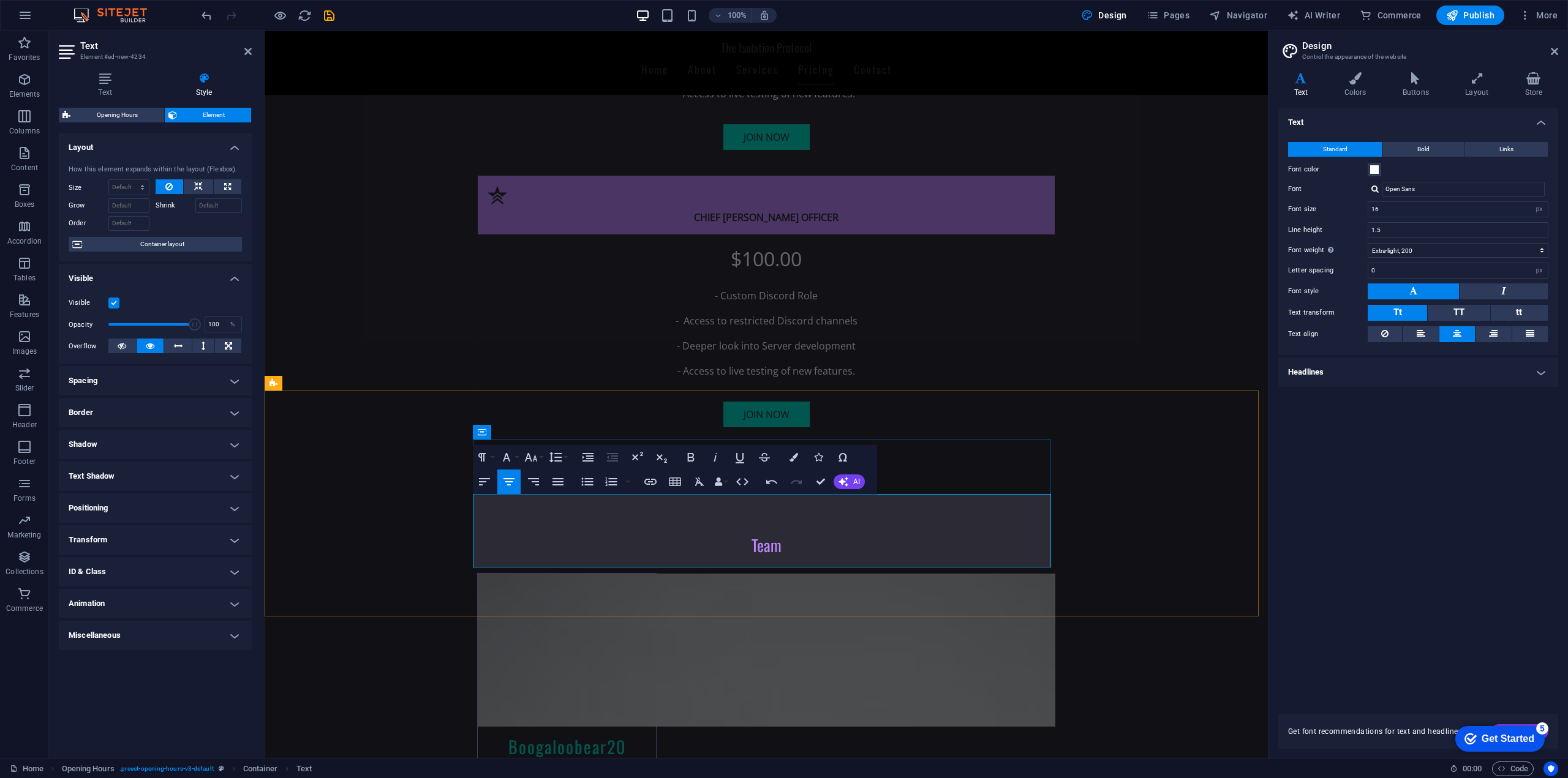
drag, startPoint x: 762, startPoint y: 505, endPoint x: 742, endPoint y: 504, distance: 20.0
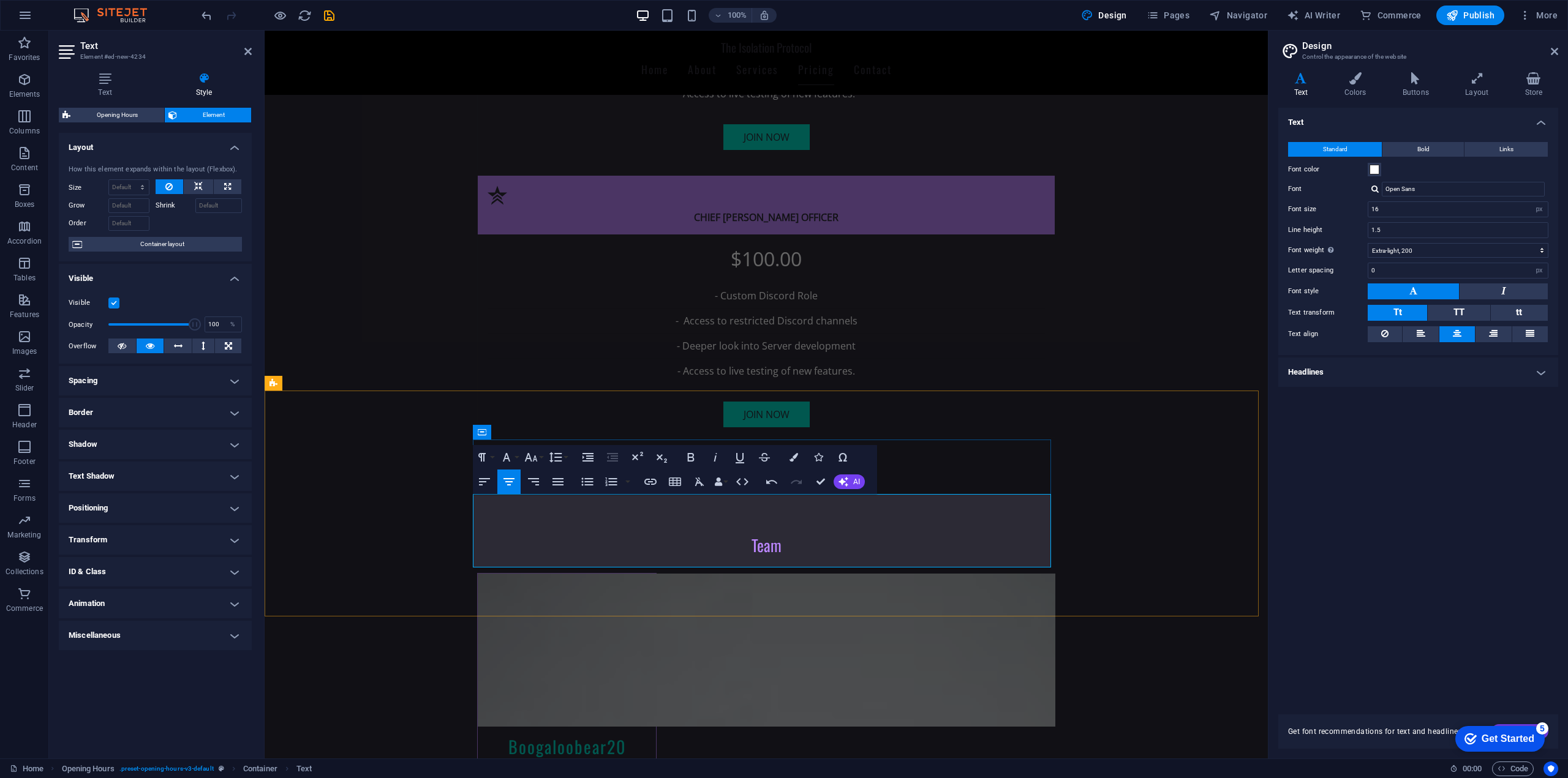
copy p "xxxx EST"
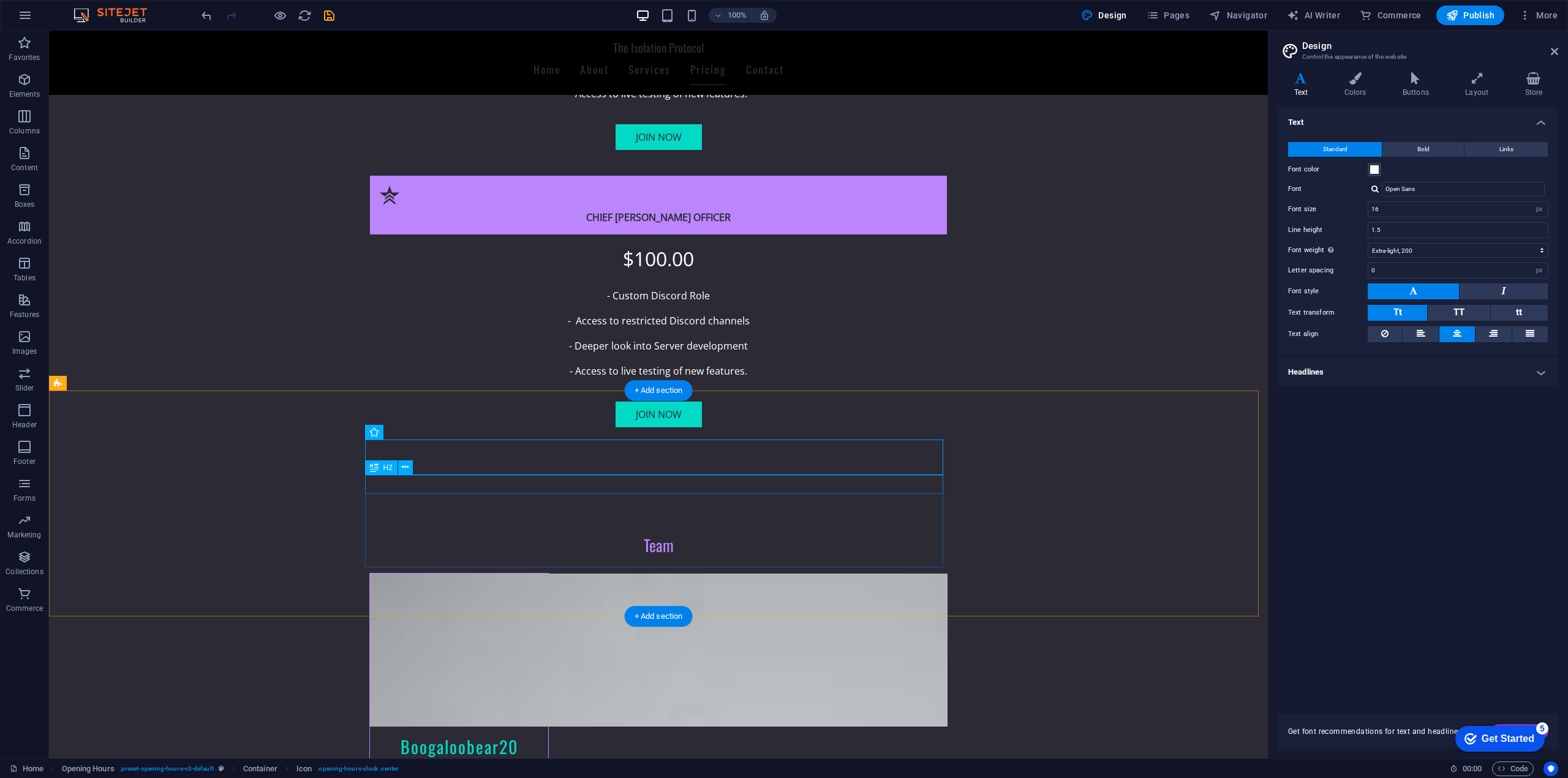
scroll to position [2836, 0]
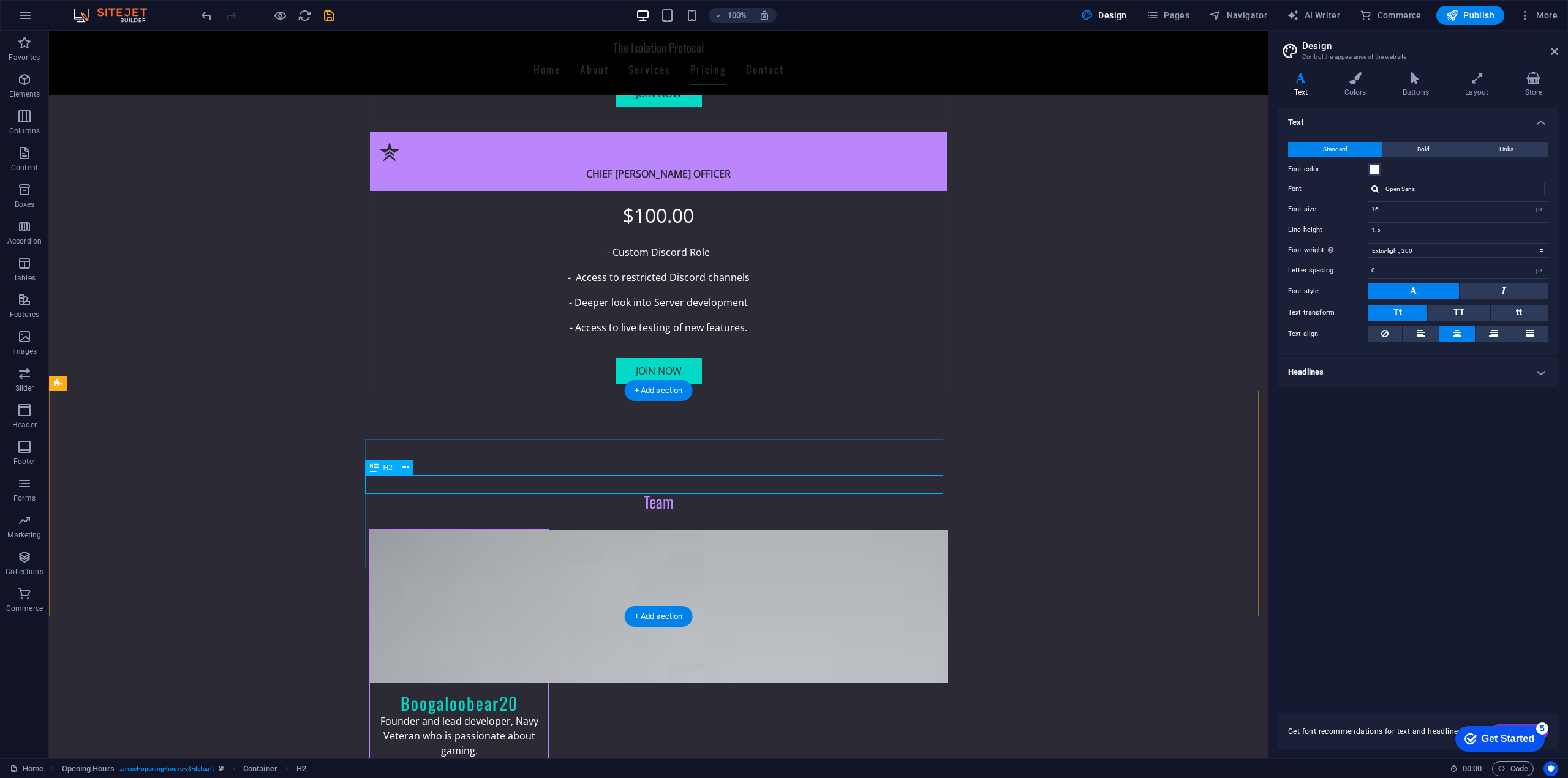
click at [1342, 94] on h4 "Colors" at bounding box center [1357, 85] width 58 height 26
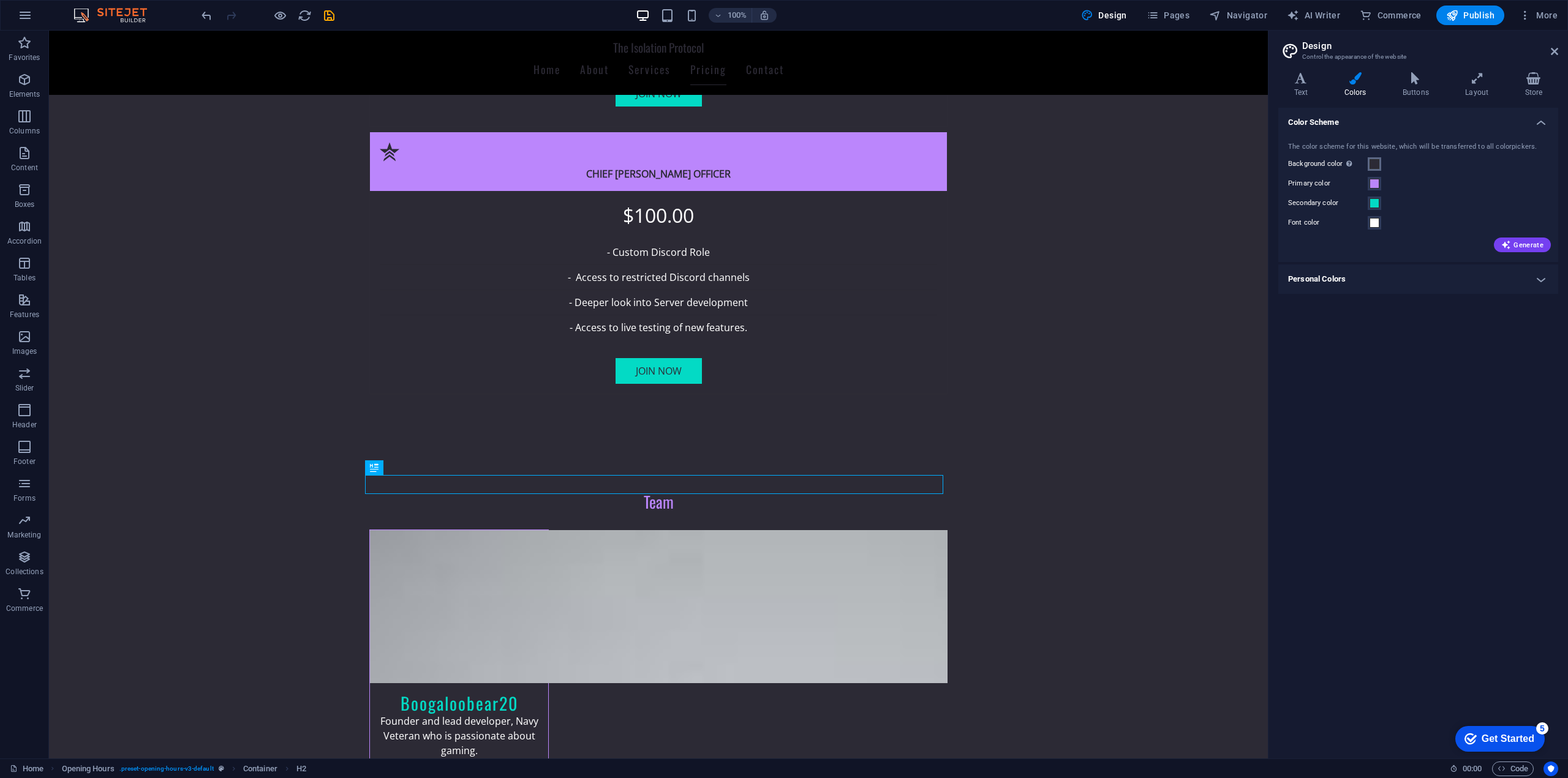
click at [1371, 165] on span at bounding box center [1374, 164] width 10 height 10
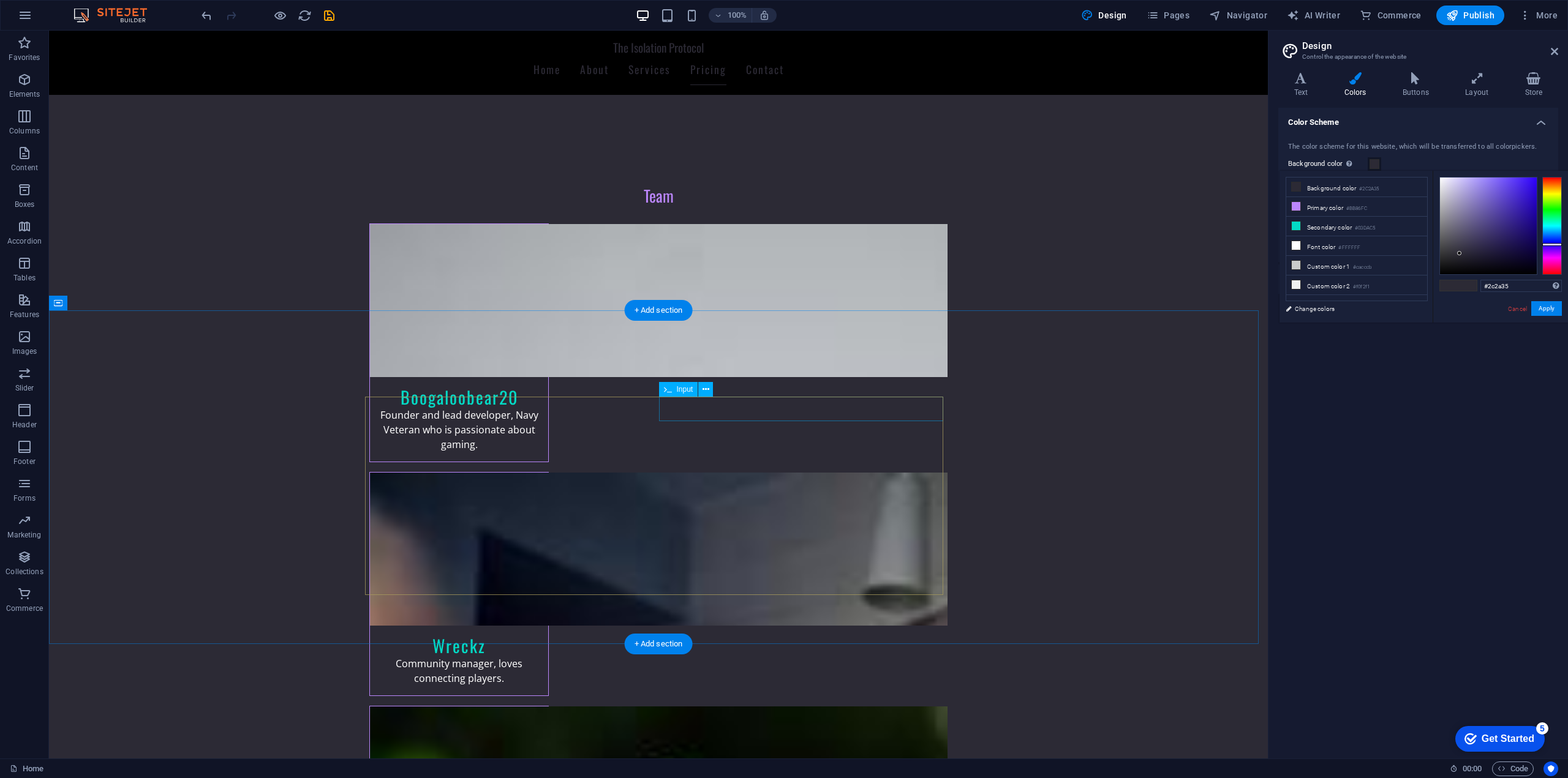
scroll to position [2959, 0]
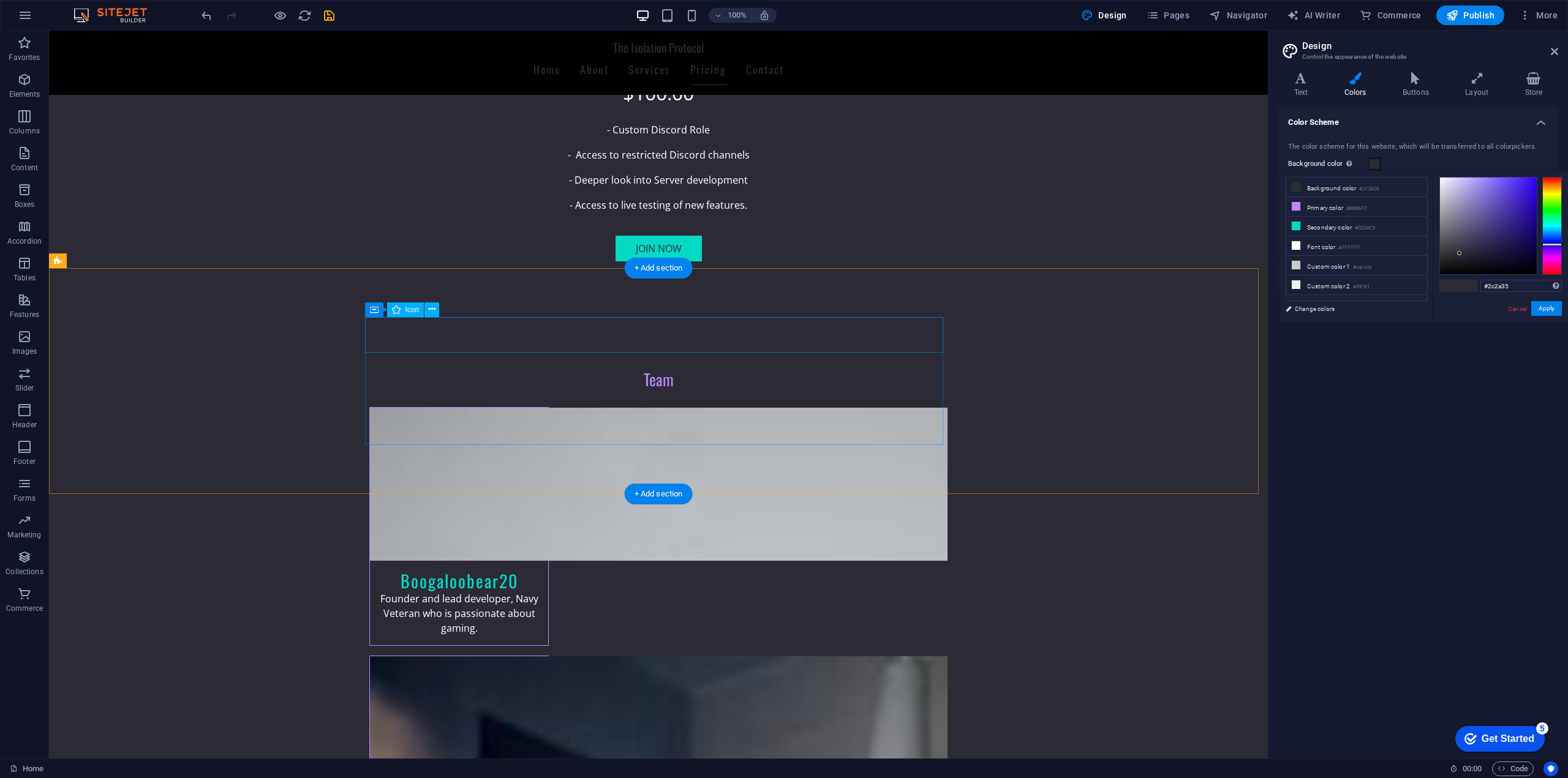
click at [1428, 391] on div "Color Scheme The color scheme for this website, which will be transferred to al…" at bounding box center [1418, 428] width 280 height 641
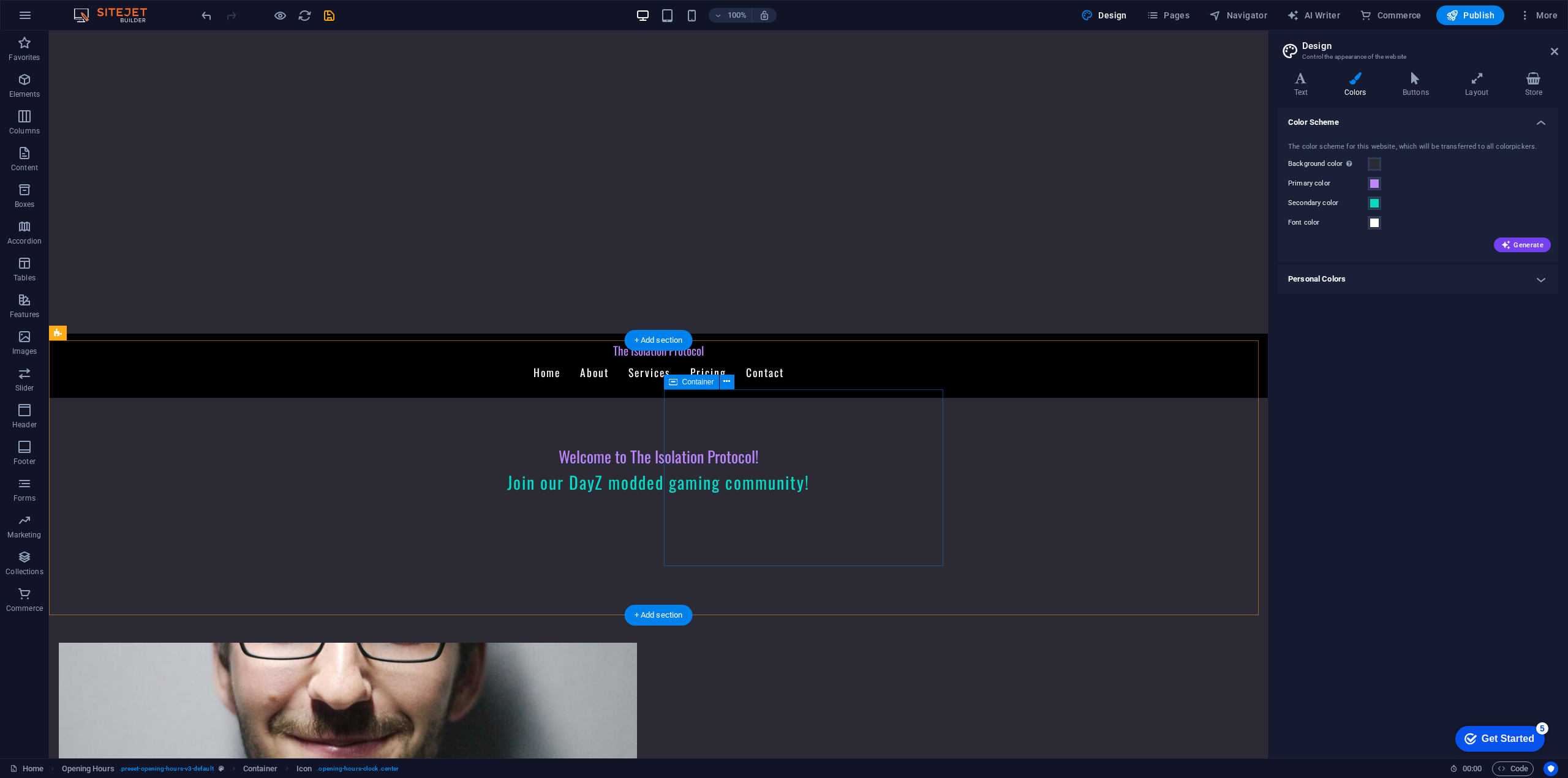
scroll to position [0, 0]
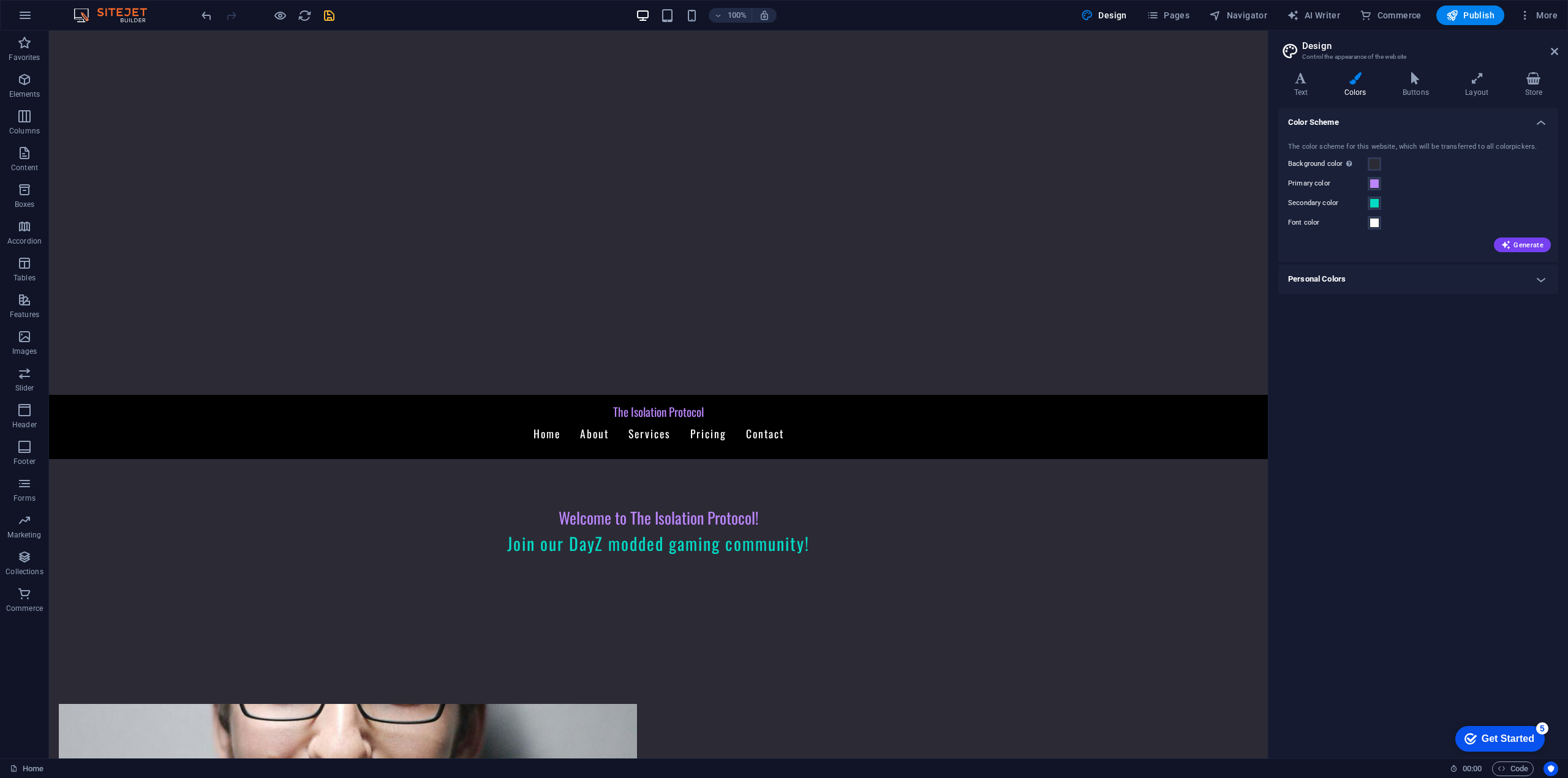
click at [328, 10] on icon "save" at bounding box center [329, 15] width 14 height 14
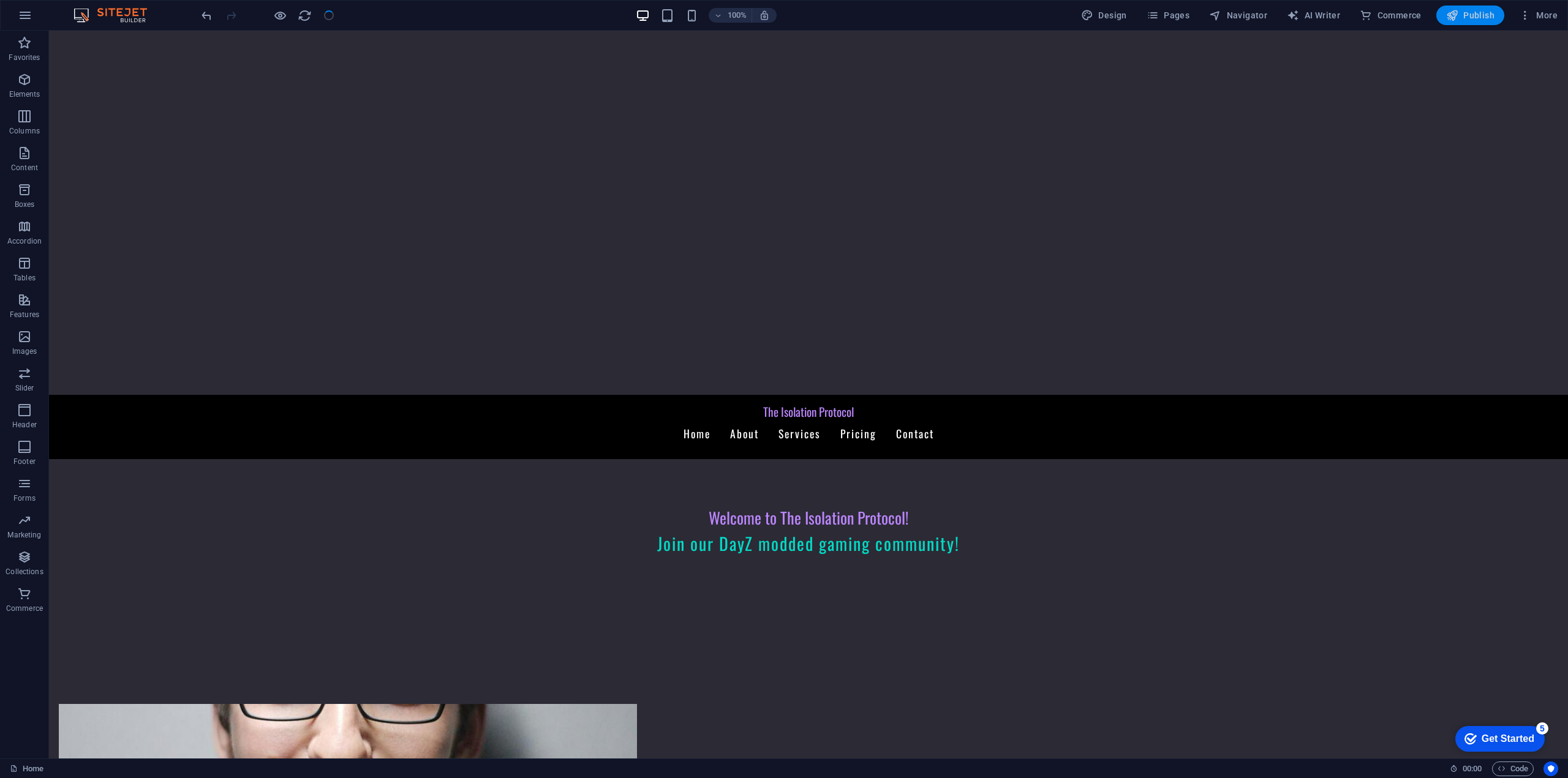
click at [1476, 17] on span "Publish" at bounding box center [1470, 15] width 49 height 12
click at [1547, 14] on span "More" at bounding box center [1538, 15] width 39 height 12
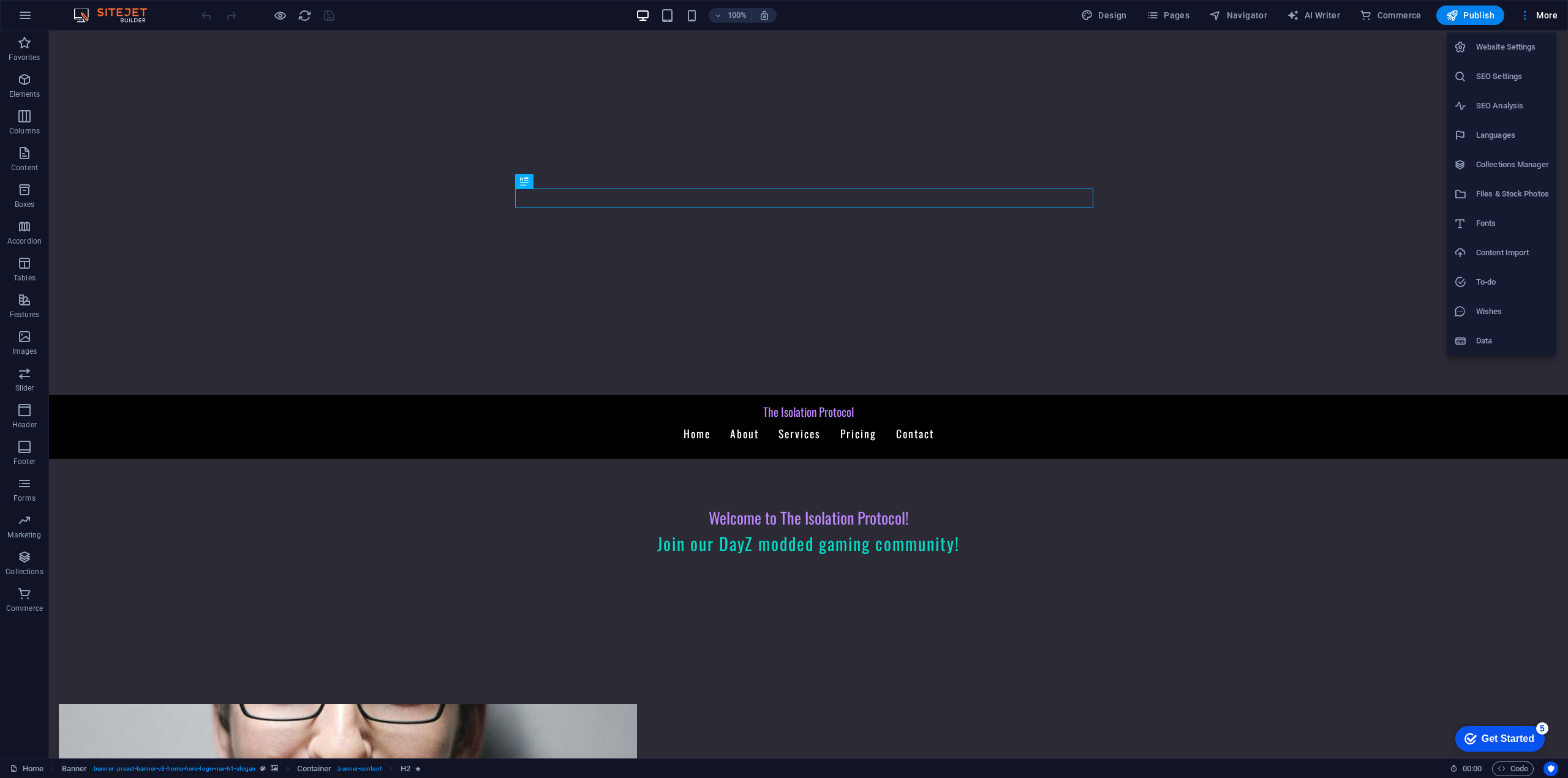
click at [30, 16] on div at bounding box center [784, 389] width 1568 height 778
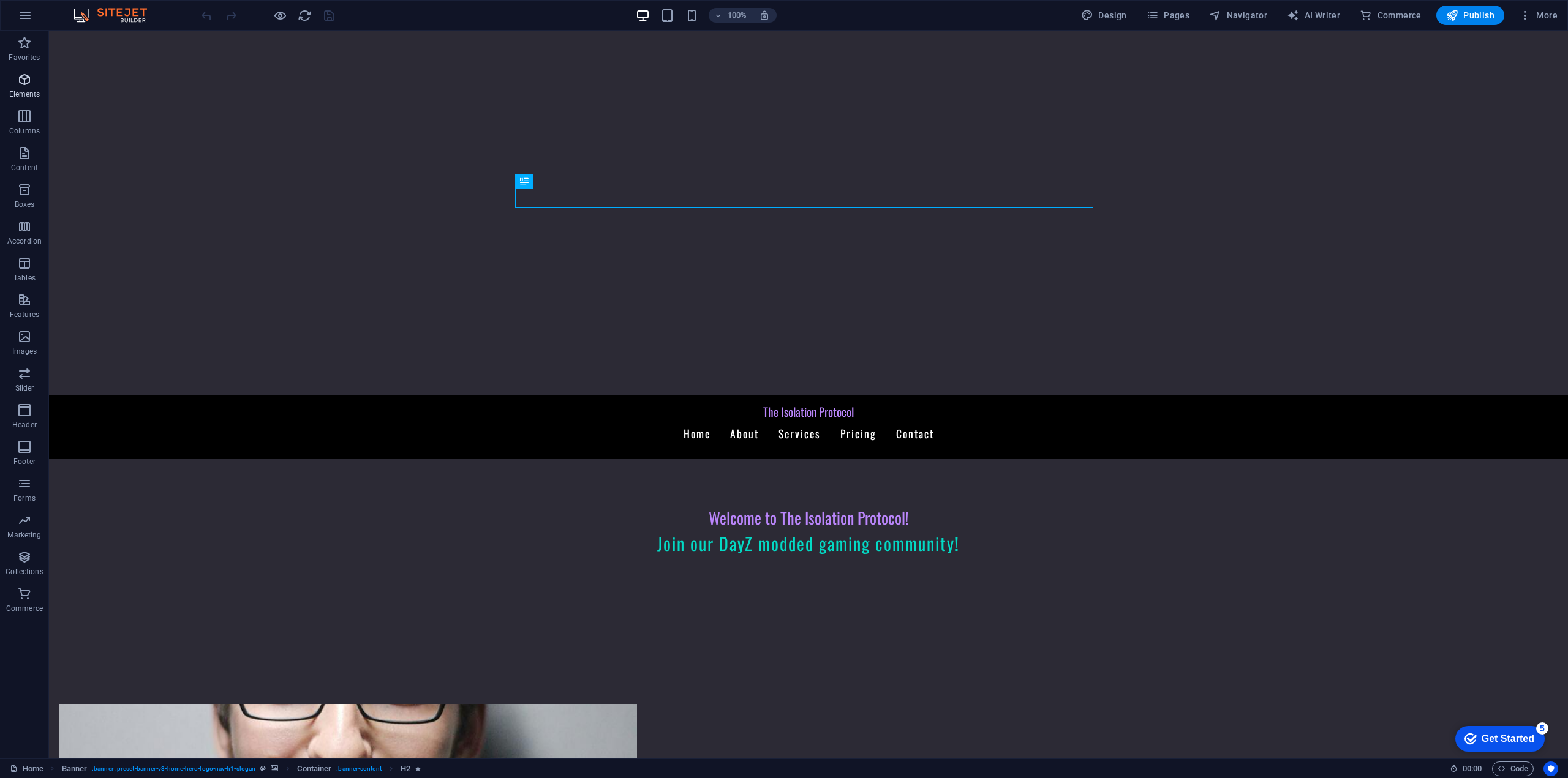
click at [22, 88] on span "Elements" at bounding box center [24, 87] width 49 height 29
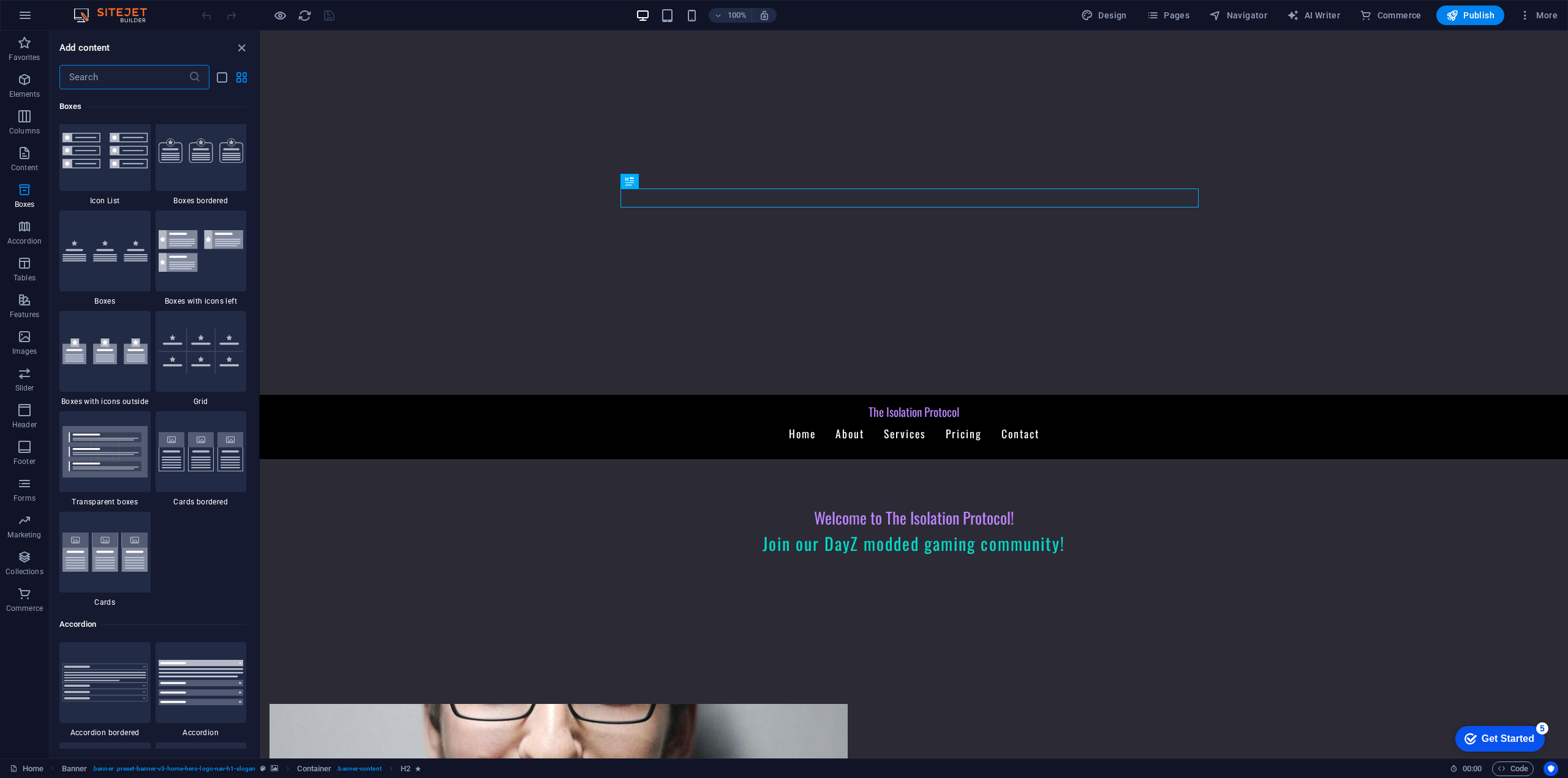
scroll to position [3435, 0]
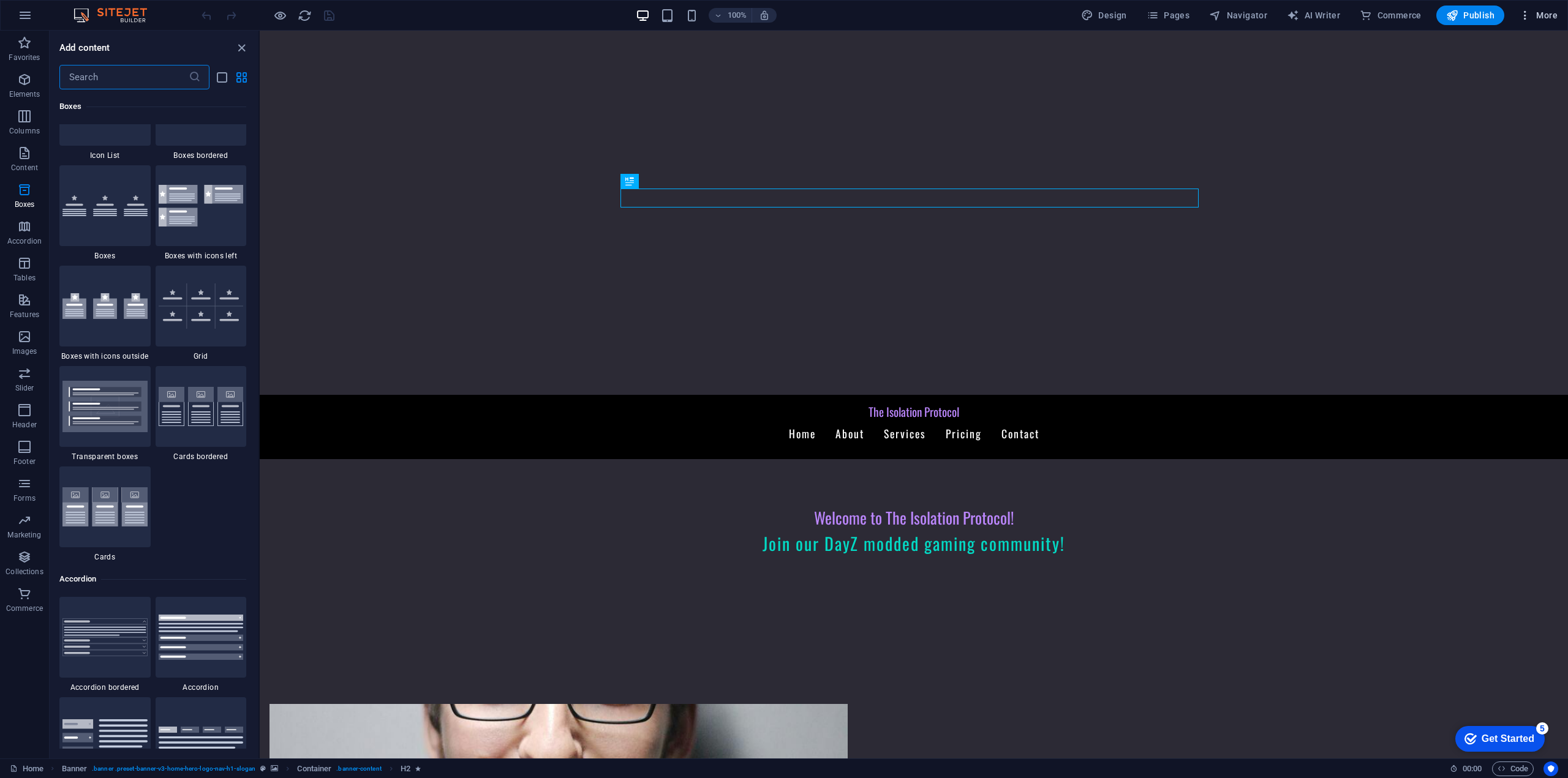
click at [1522, 12] on icon "button" at bounding box center [1525, 15] width 12 height 12
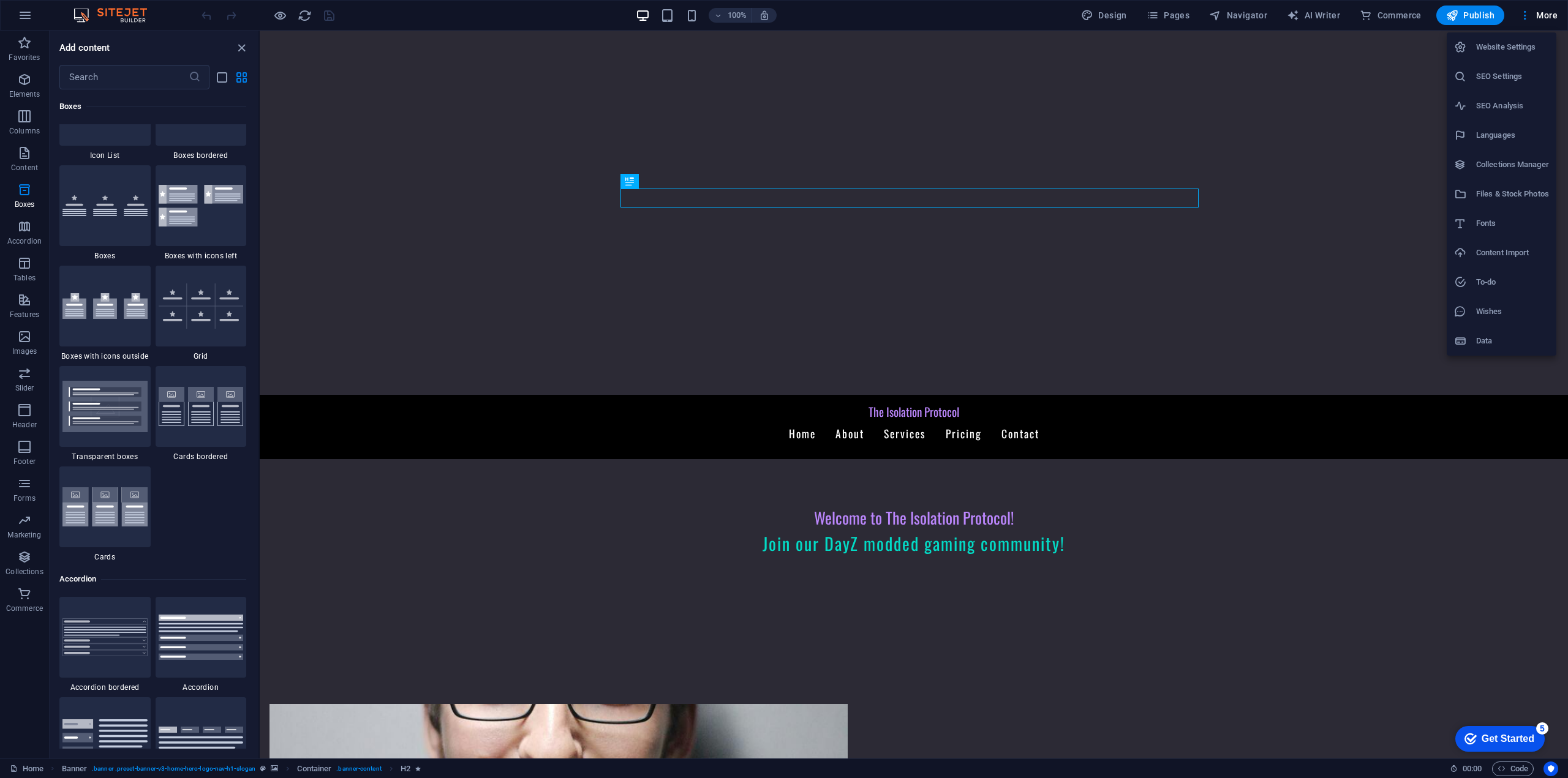
click at [1514, 55] on li "Website Settings" at bounding box center [1501, 47] width 110 height 29
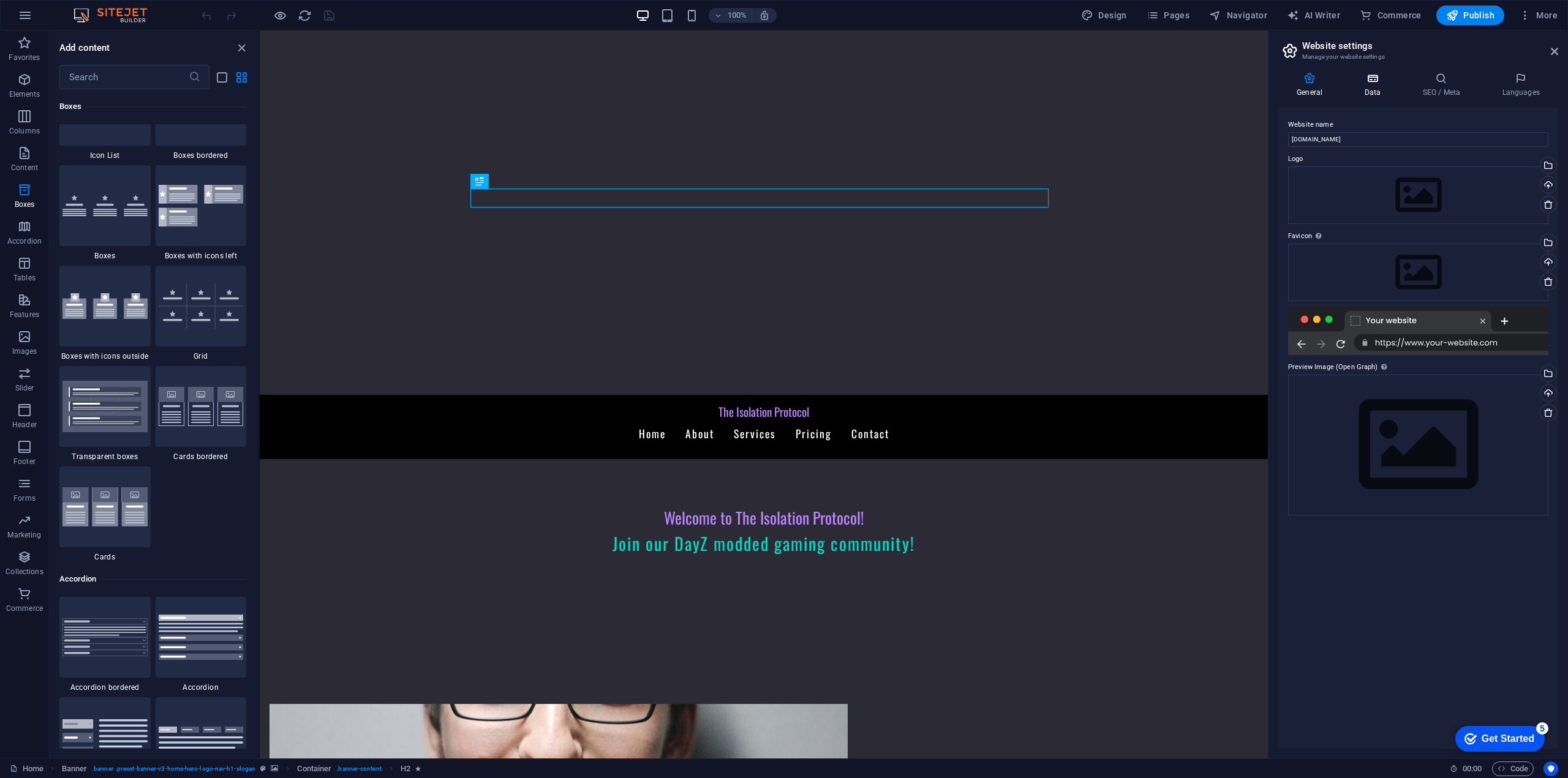
click at [1380, 79] on icon at bounding box center [1372, 78] width 53 height 12
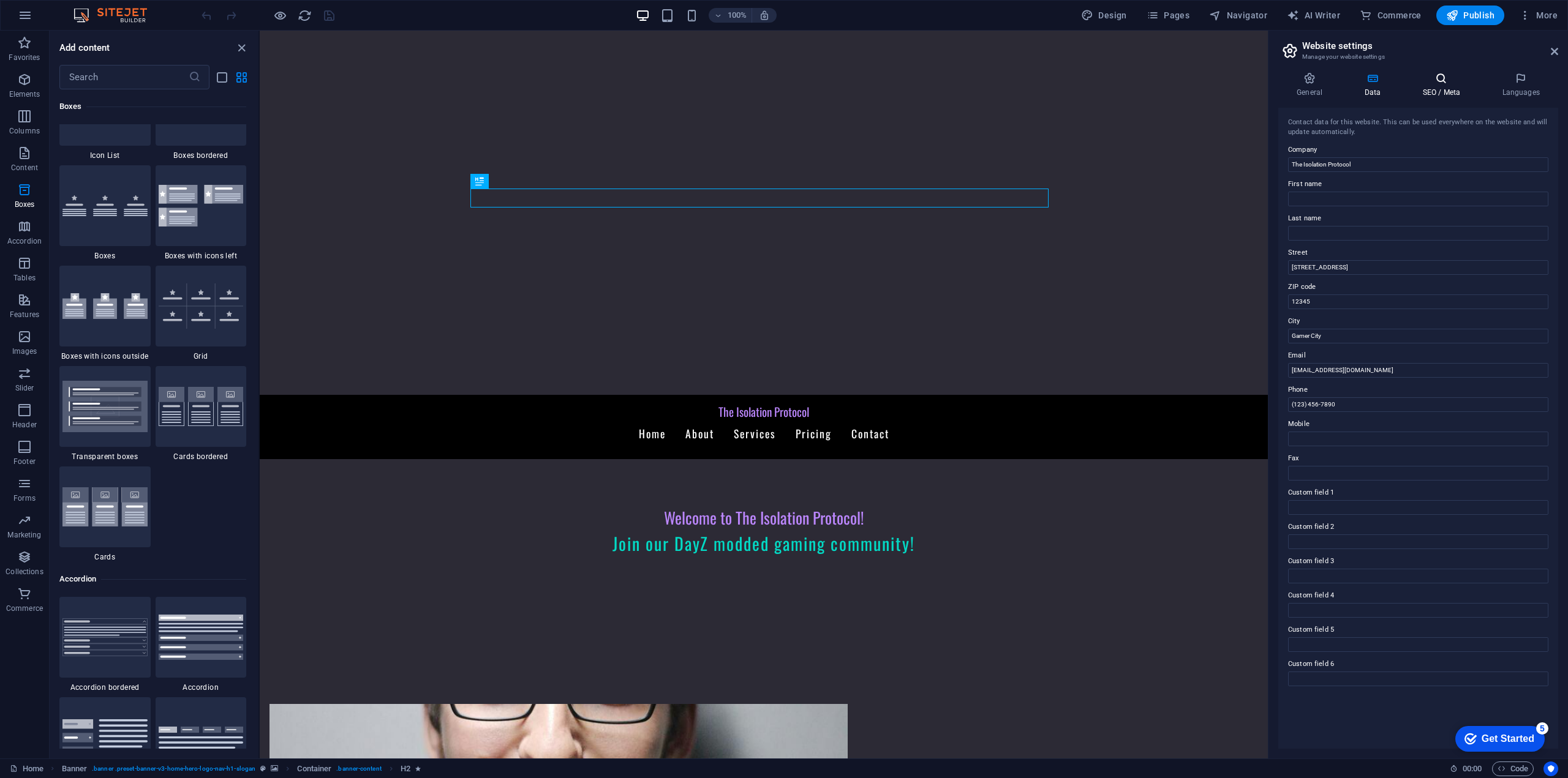
click at [1454, 88] on h4 "SEO / Meta" at bounding box center [1443, 85] width 79 height 26
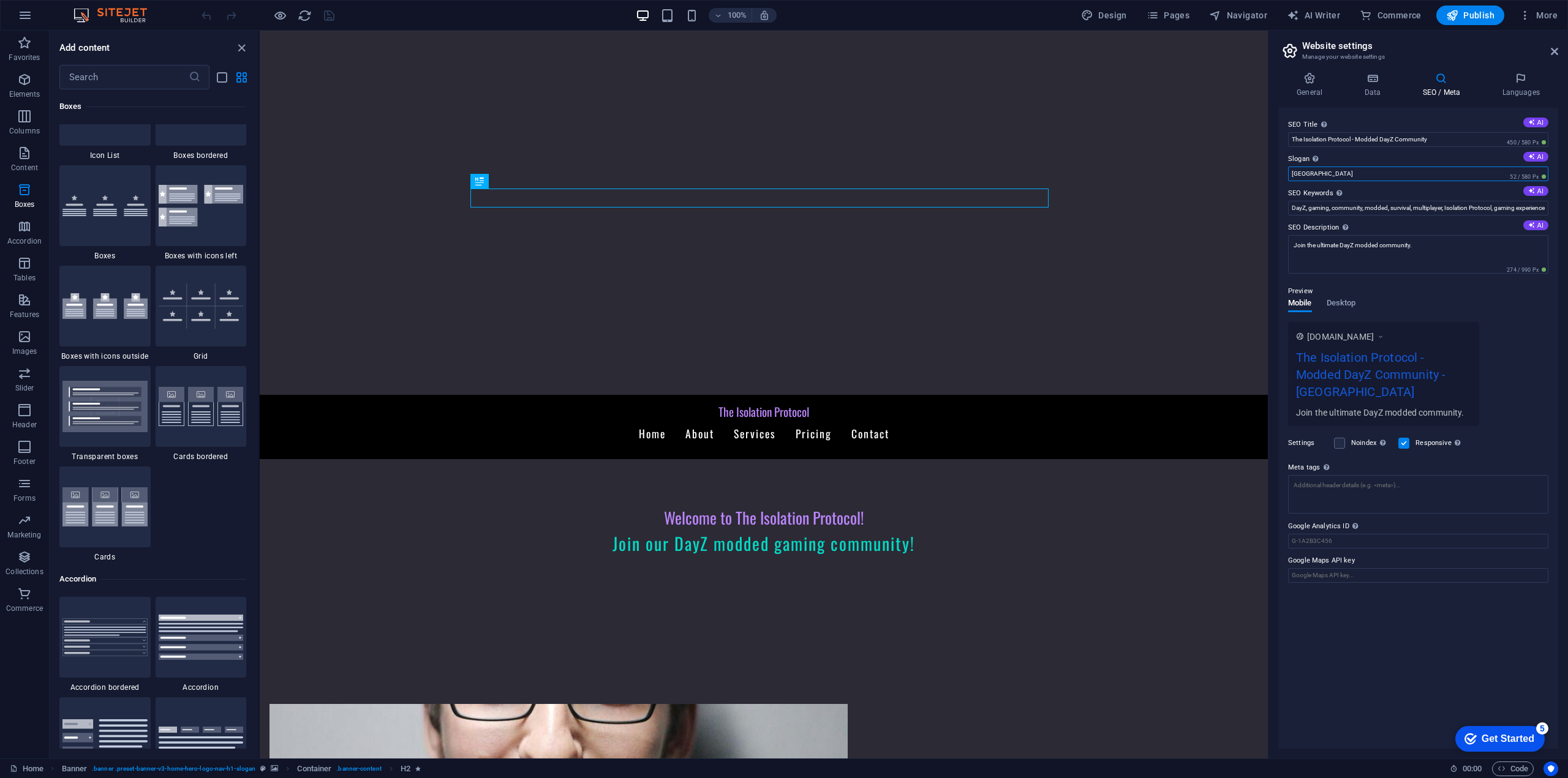
drag, startPoint x: 1573, startPoint y: 204, endPoint x: 1239, endPoint y: 186, distance: 334.5
click at [1329, 162] on label "Slogan The slogan of your website. AI" at bounding box center [1418, 159] width 260 height 14
click at [1329, 166] on input "[GEOGRAPHIC_DATA]" at bounding box center [1418, 174] width 260 height 14
click at [1448, 296] on div "Preview" at bounding box center [1418, 291] width 260 height 14
drag, startPoint x: 1432, startPoint y: 142, endPoint x: 1357, endPoint y: 147, distance: 75.2
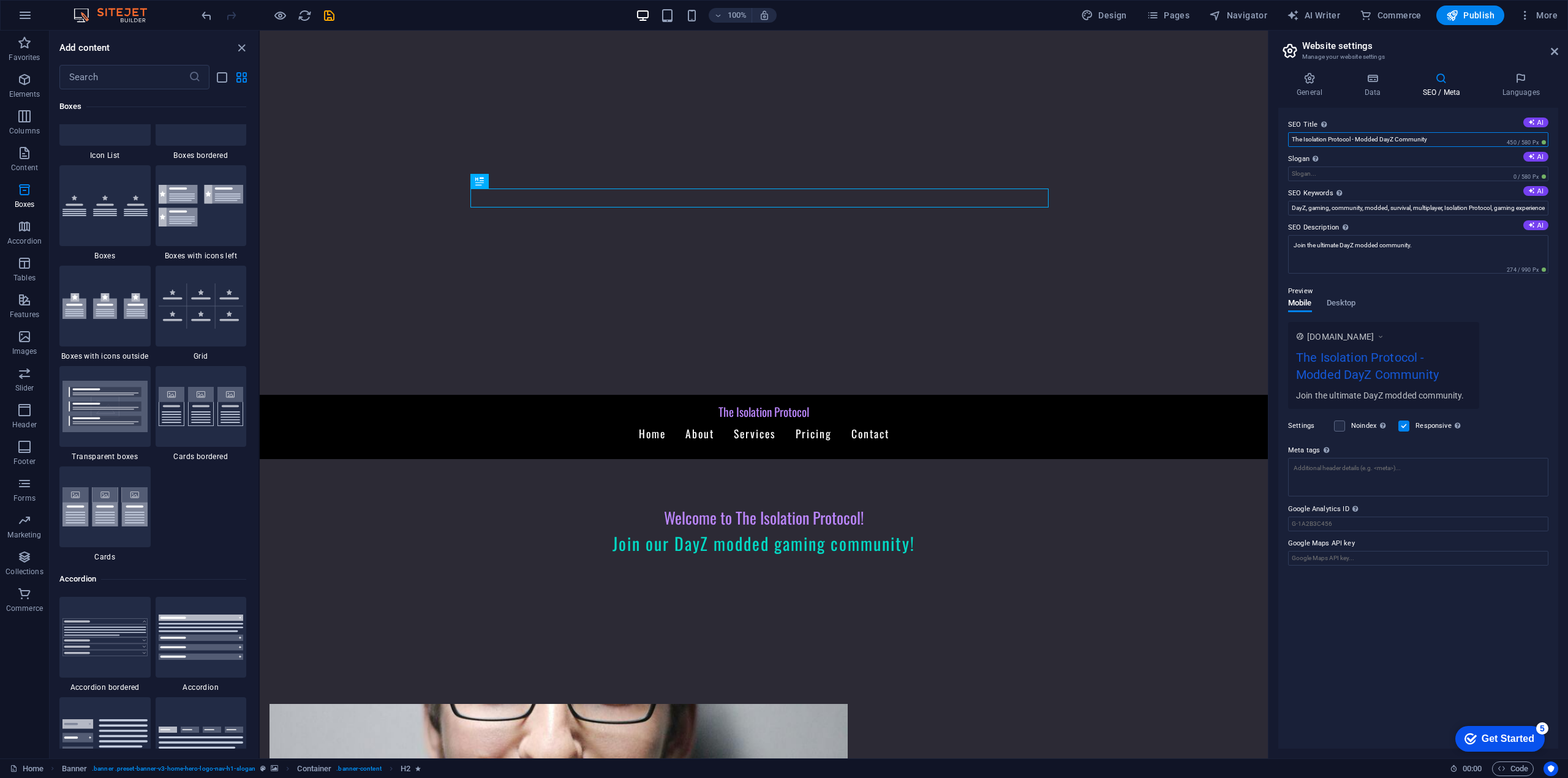
click at [1357, 147] on div "SEO Title The title of your website - make it something that stands out in sear…" at bounding box center [1418, 428] width 280 height 641
click at [1498, 300] on div "Preview Mobile Desktop [DOMAIN_NAME] The Isolation Protocol - Modded DayZ Commu…" at bounding box center [1418, 341] width 260 height 134
click at [1519, 322] on div "[DOMAIN_NAME] The Isolation Protocol - Modded DayZ Community Join the ultimate …" at bounding box center [1418, 365] width 260 height 87
click at [1460, 18] on span "Publish" at bounding box center [1470, 15] width 49 height 12
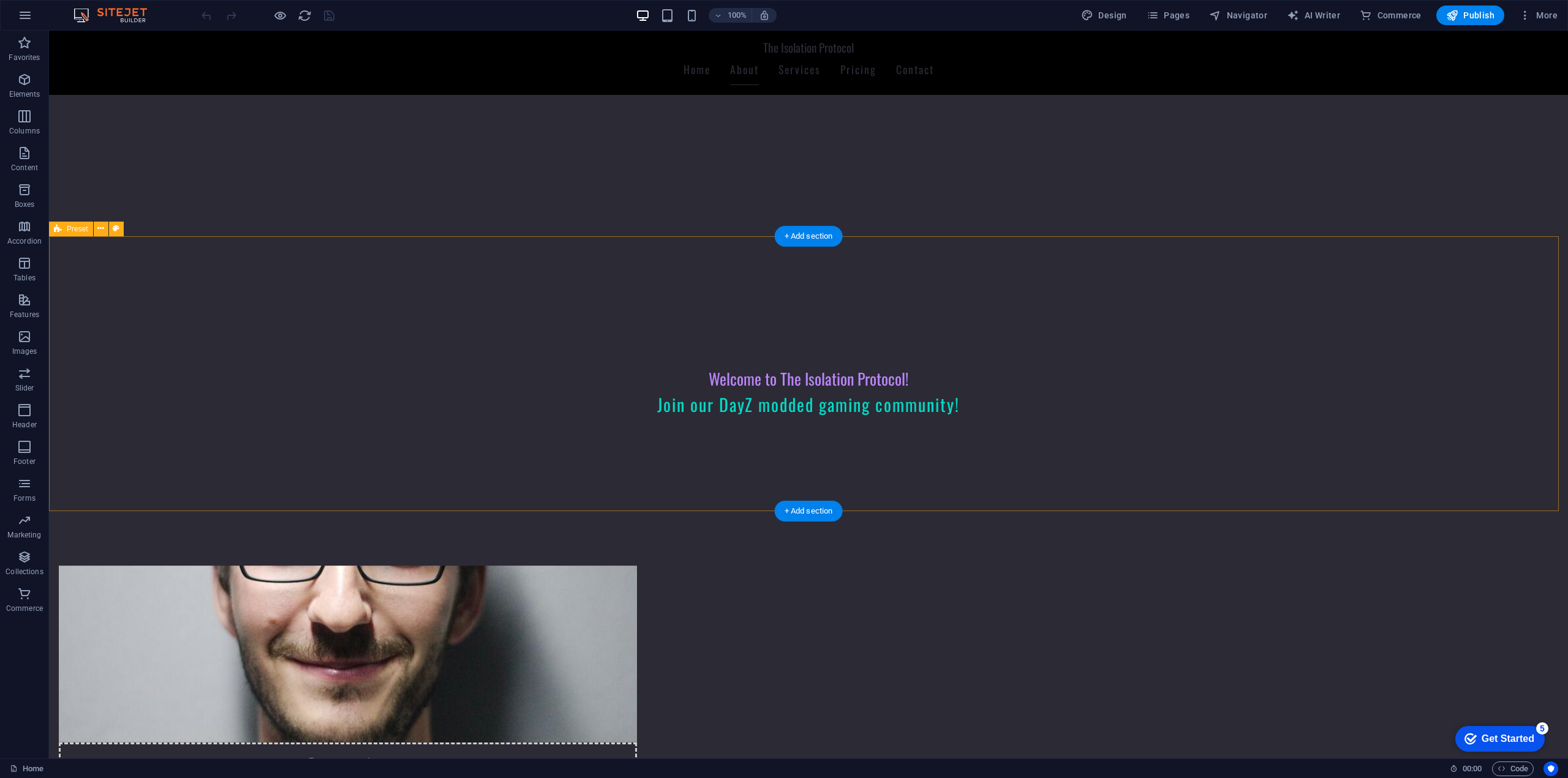
scroll to position [123, 0]
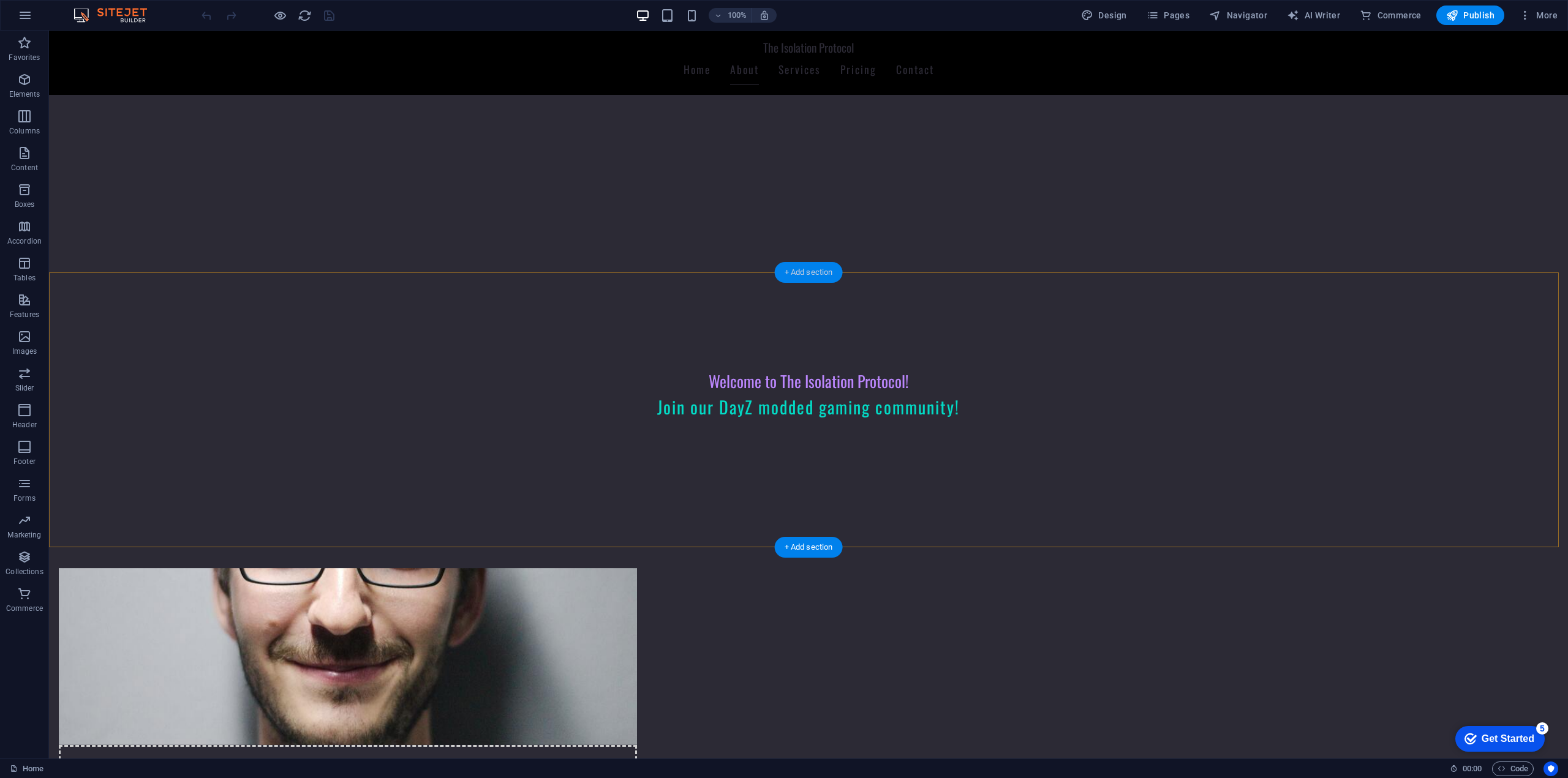
click at [800, 280] on div "+ Add section" at bounding box center [809, 273] width 68 height 21
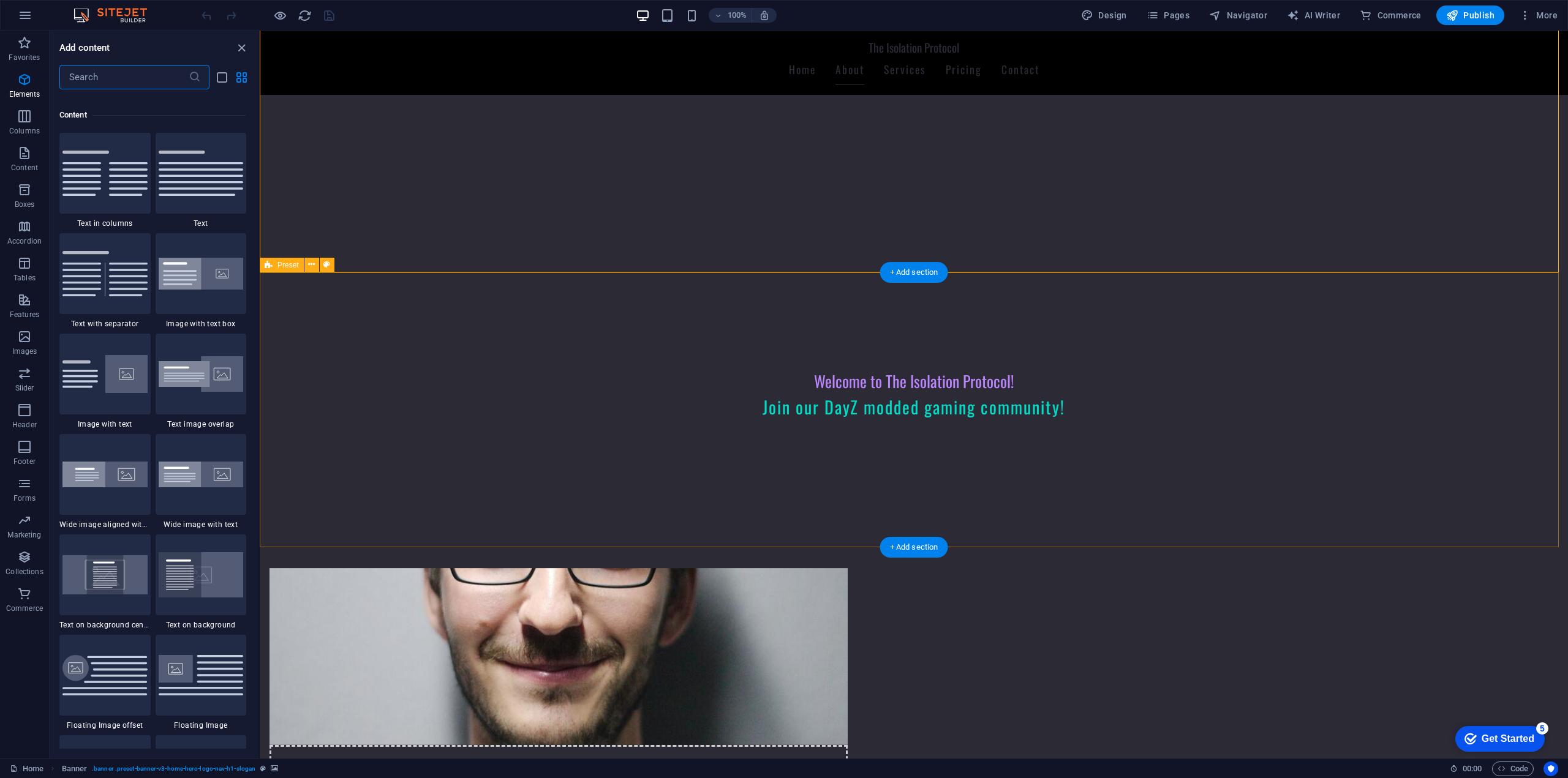
scroll to position [2141, 0]
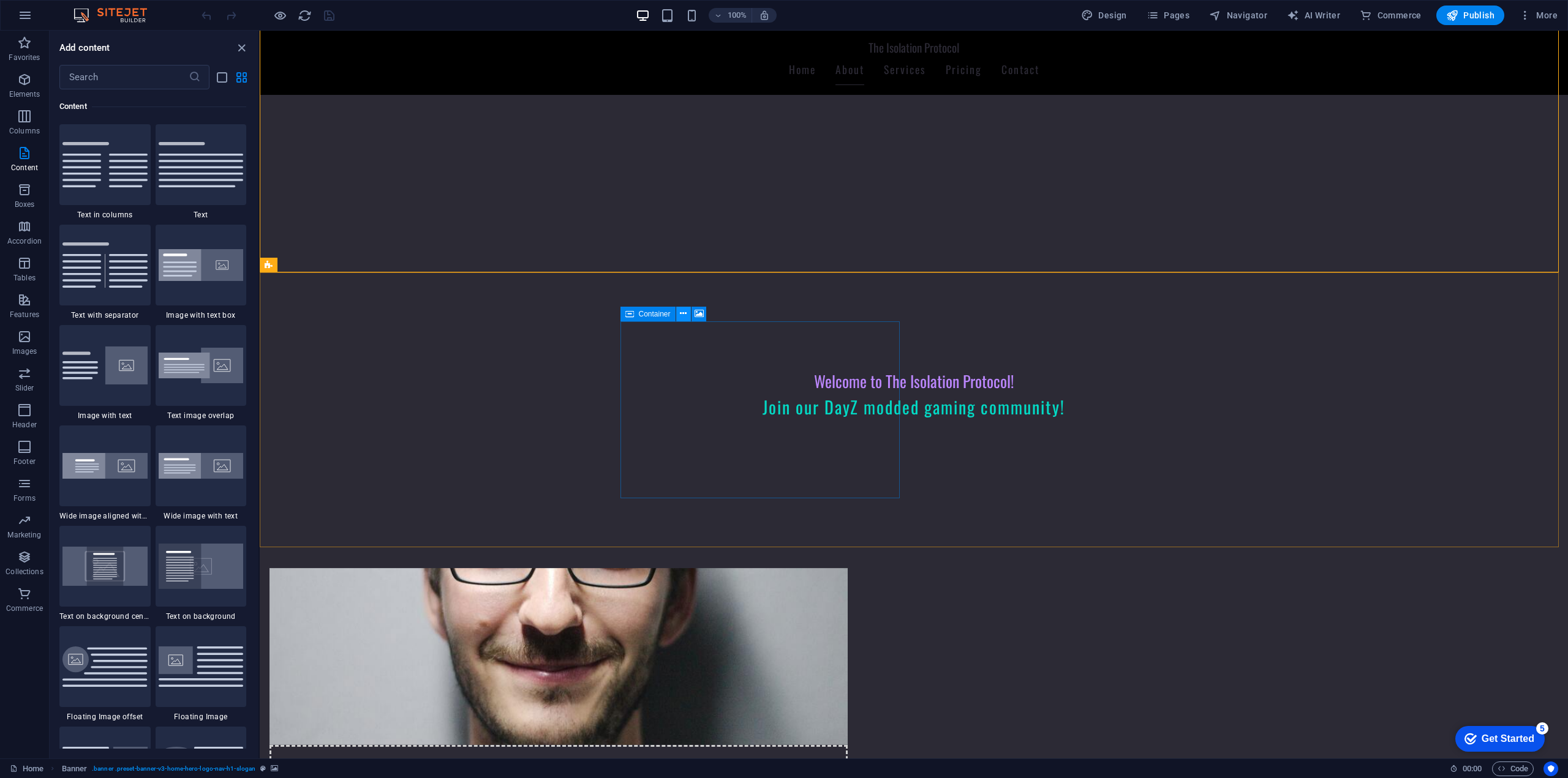
click at [685, 313] on icon at bounding box center [683, 314] width 7 height 13
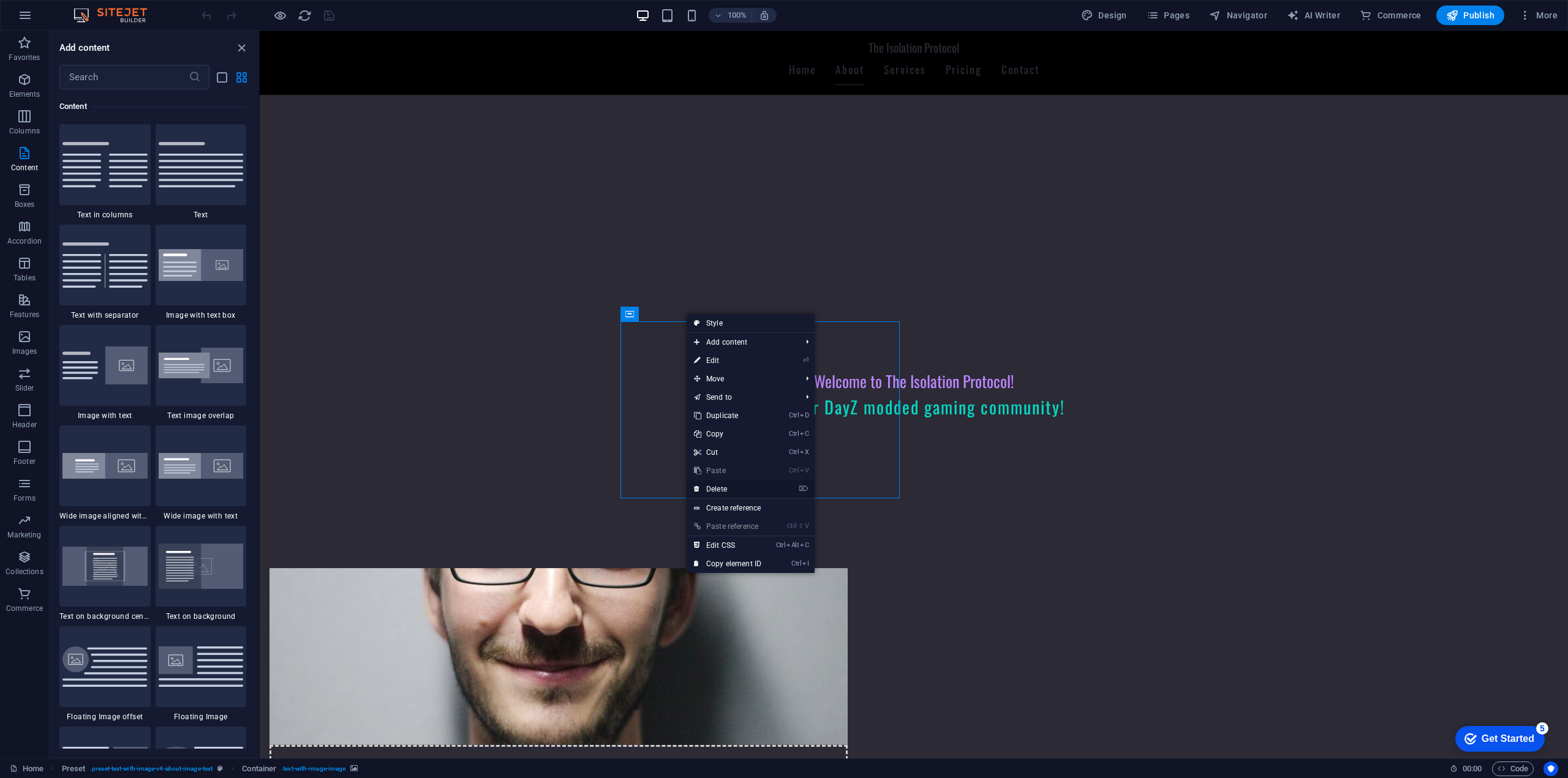
click at [729, 486] on link "⌦ Delete" at bounding box center [727, 489] width 82 height 18
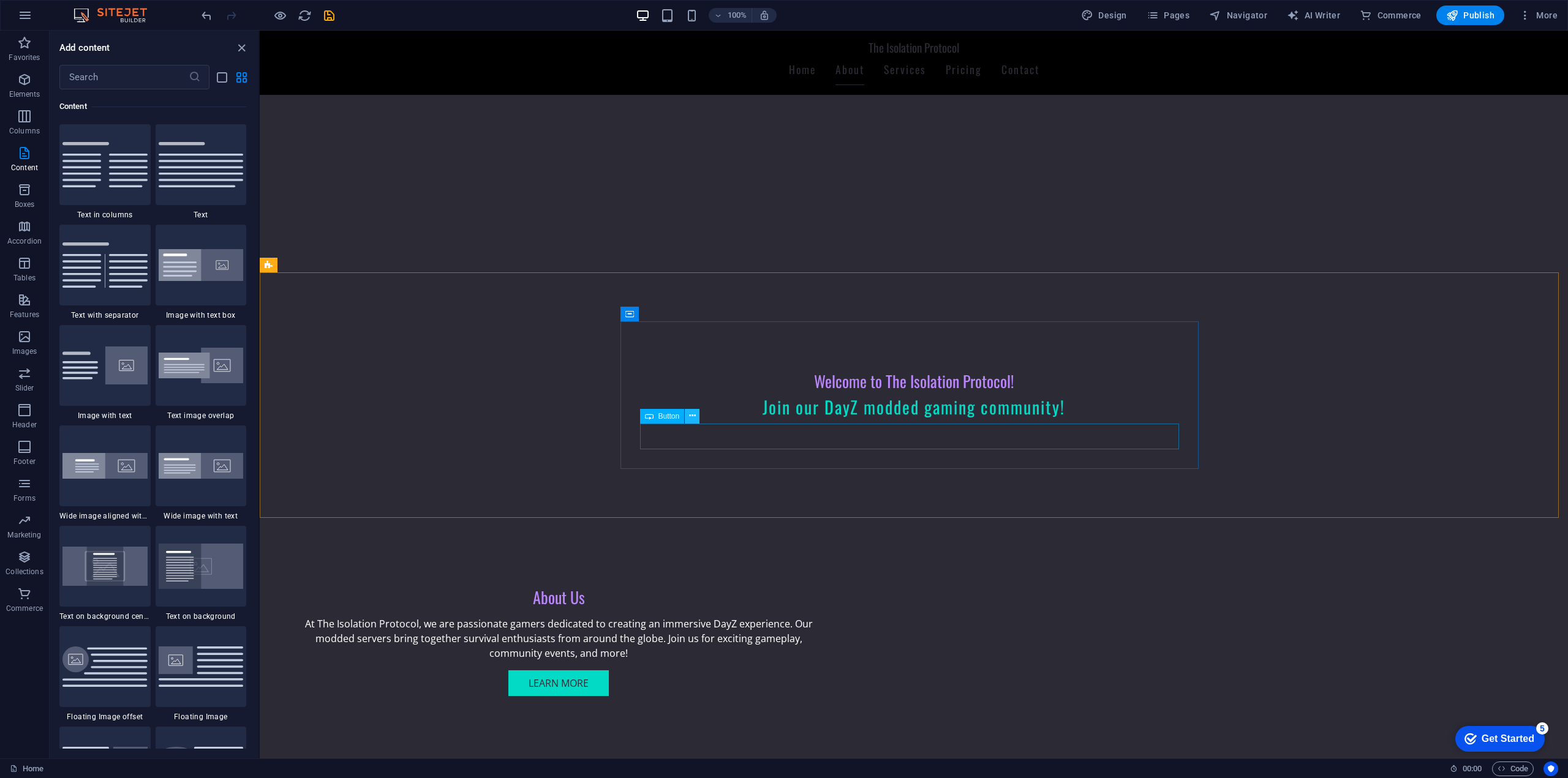
click at [688, 419] on button at bounding box center [692, 416] width 14 height 14
click at [828, 671] on div "Learn More" at bounding box center [559, 683] width 539 height 26
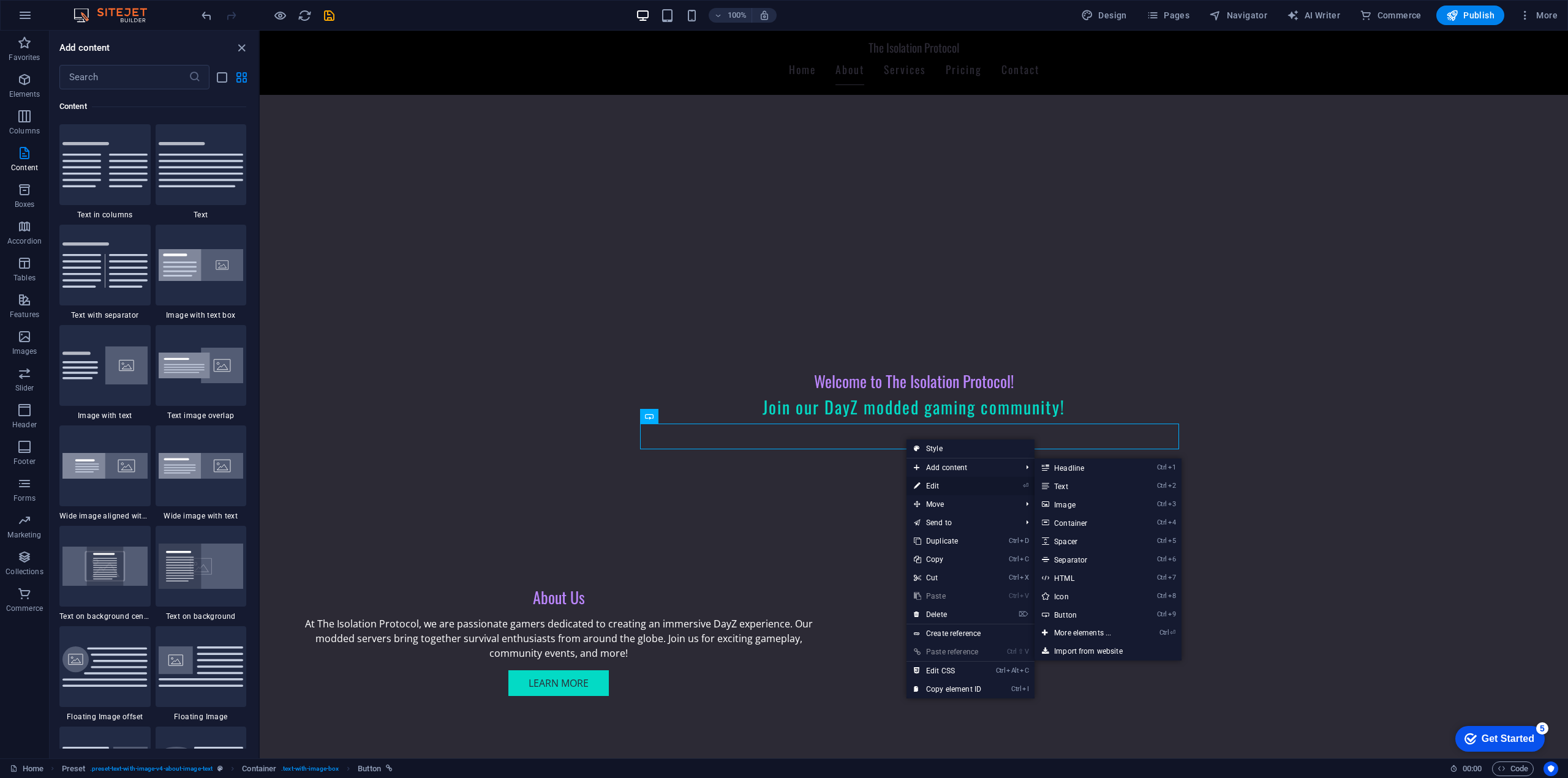
click at [936, 484] on link "⏎ Edit" at bounding box center [947, 486] width 82 height 18
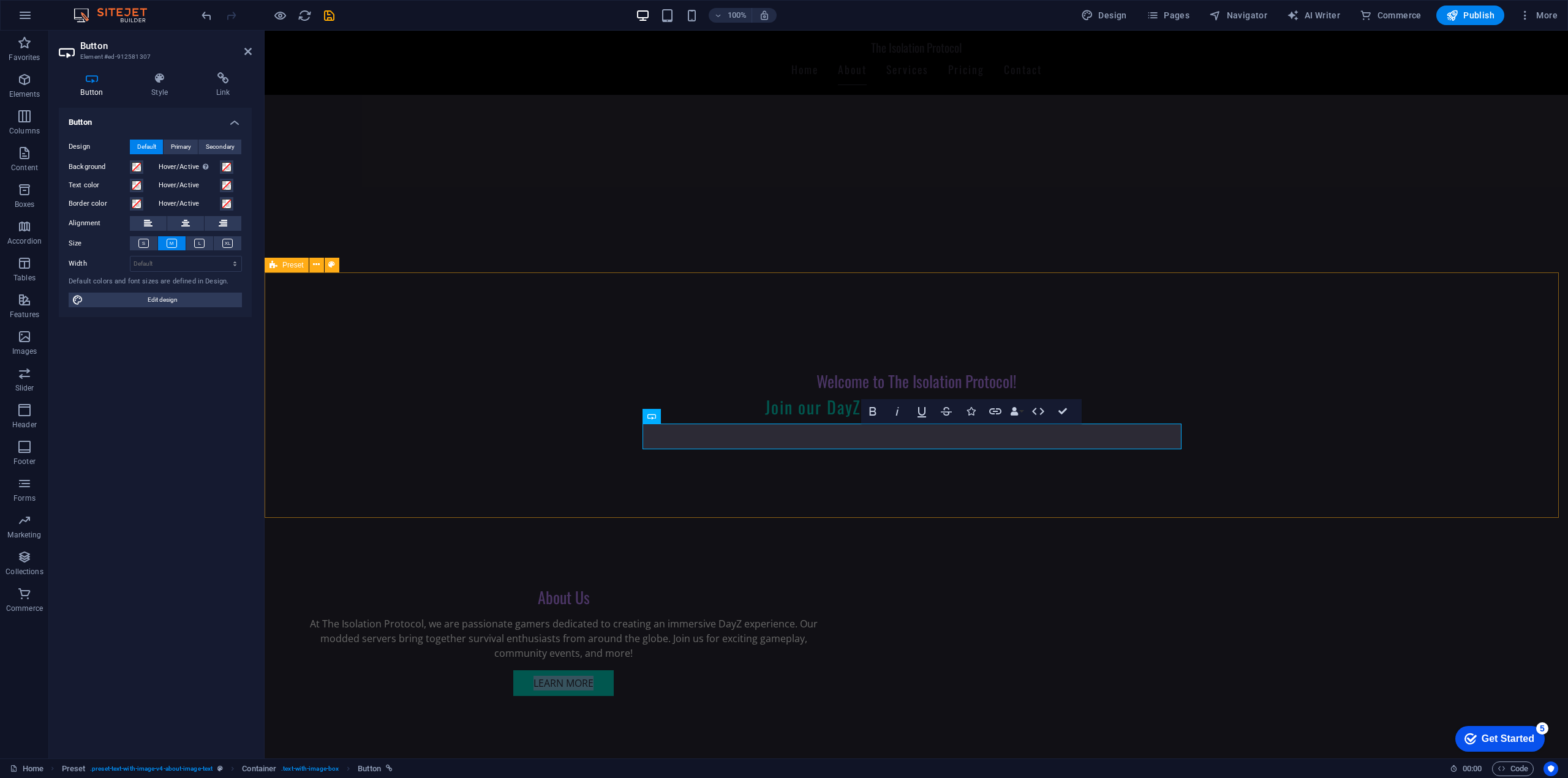
click at [1126, 519] on div "About Us At The Isolation Protocol, we are passionate gamers dedicated to creat…" at bounding box center [915, 642] width 1303 height 245
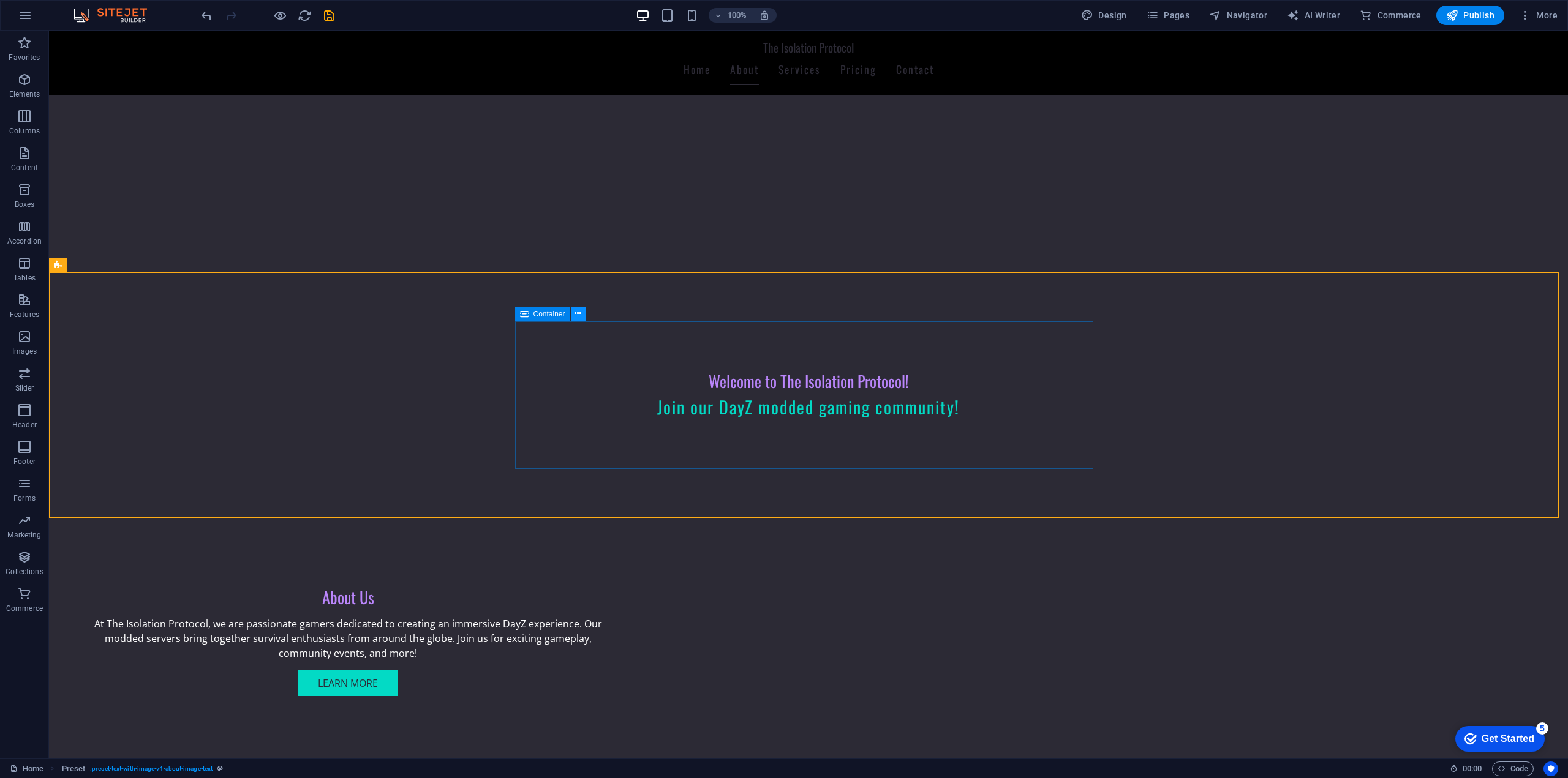
click at [576, 318] on icon at bounding box center [578, 314] width 7 height 13
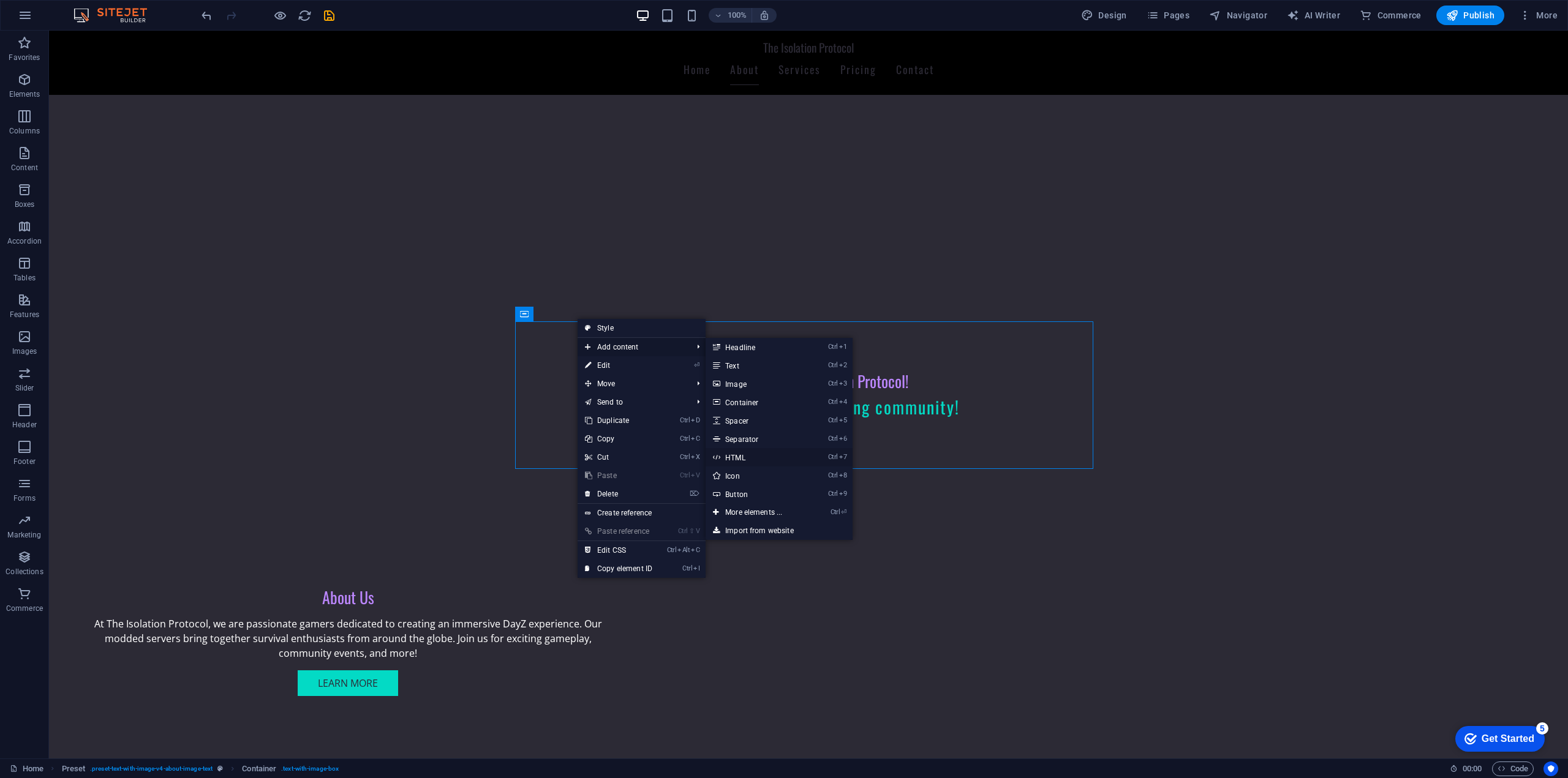
click at [771, 454] on link "Ctrl 7 HTML" at bounding box center [756, 457] width 101 height 18
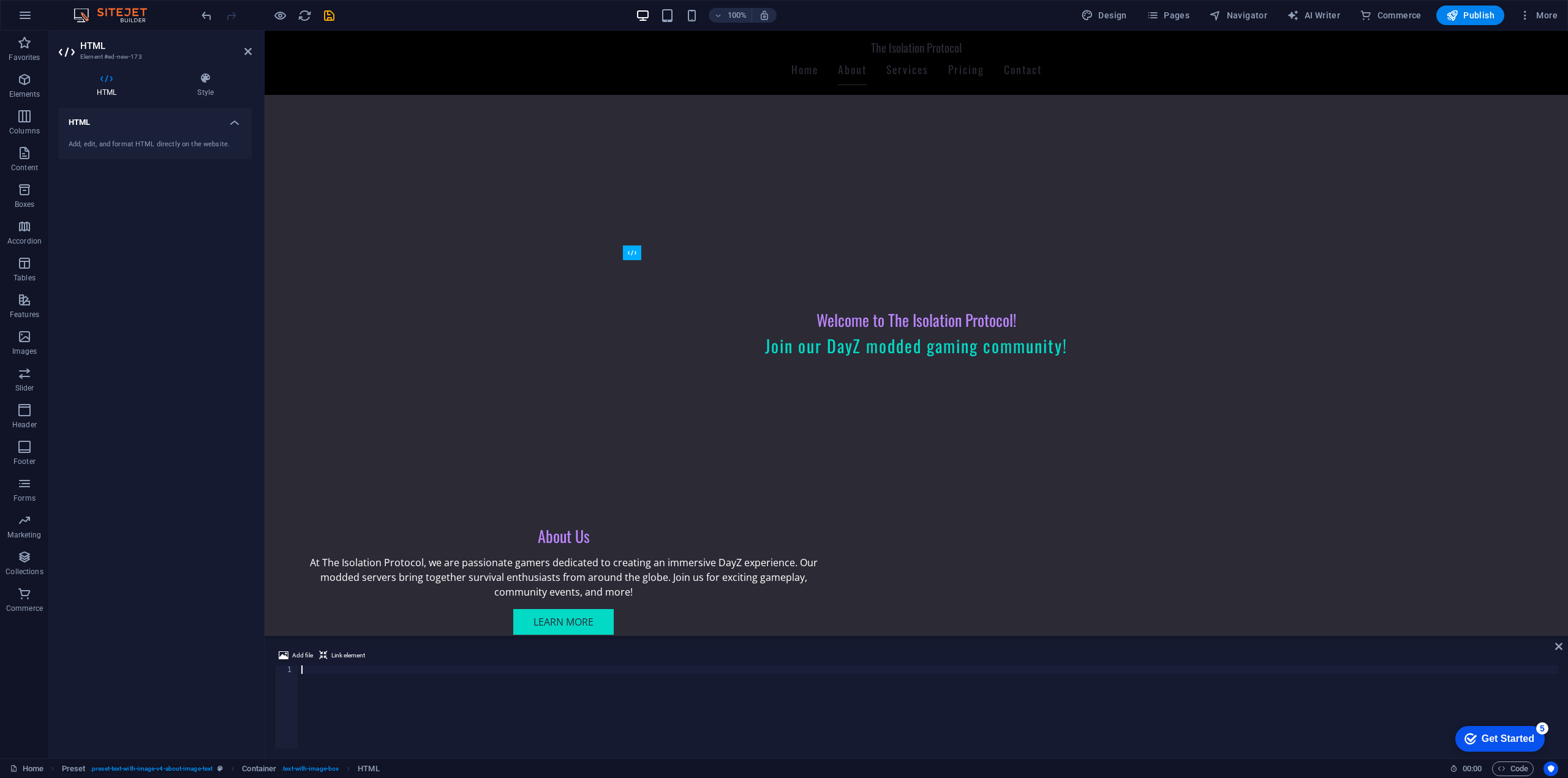
drag, startPoint x: 916, startPoint y: 303, endPoint x: 683, endPoint y: 388, distance: 248.0
click at [689, 377] on button at bounding box center [693, 381] width 14 height 14
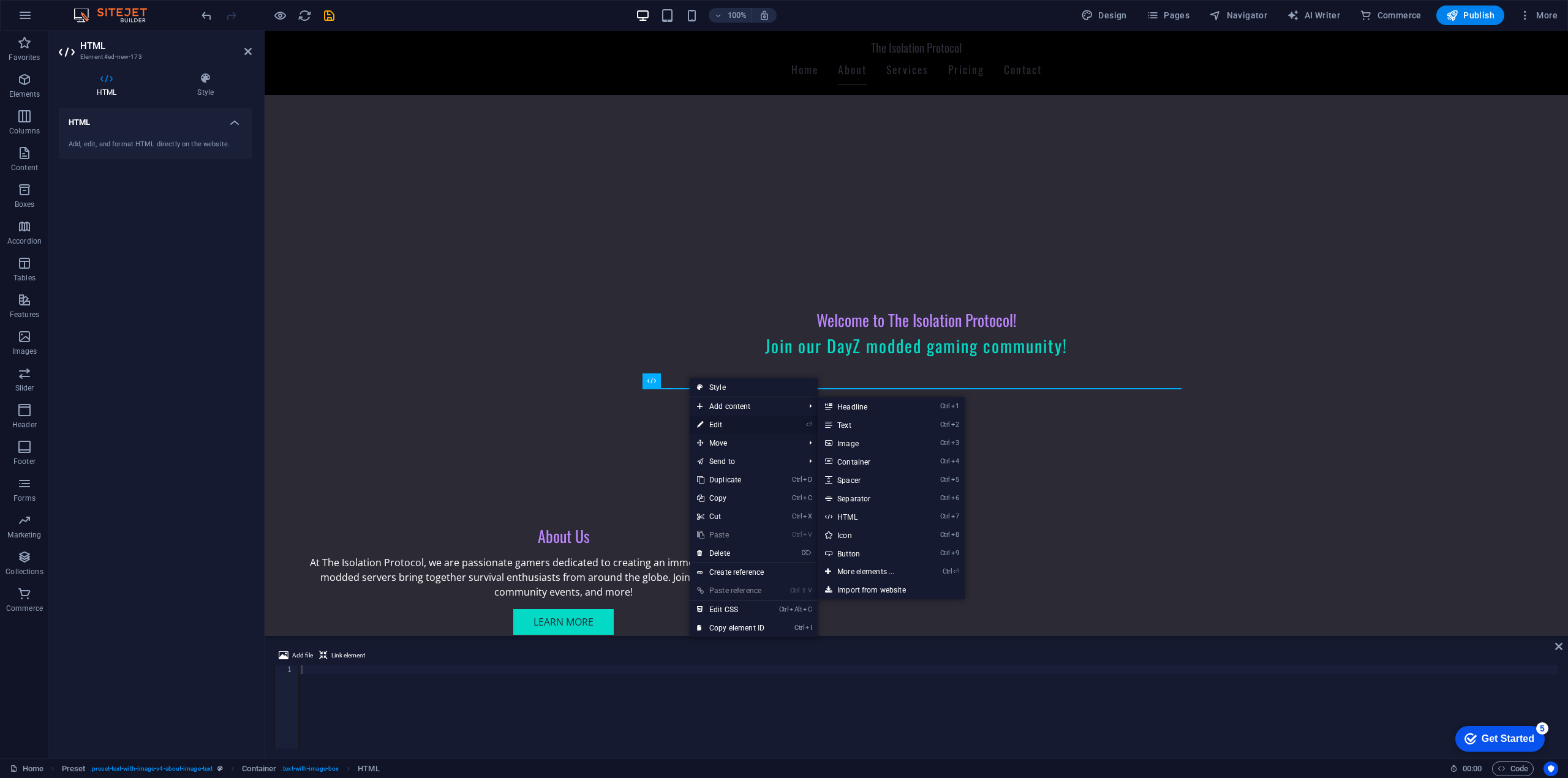
click at [737, 423] on link "⏎ Edit" at bounding box center [730, 425] width 82 height 18
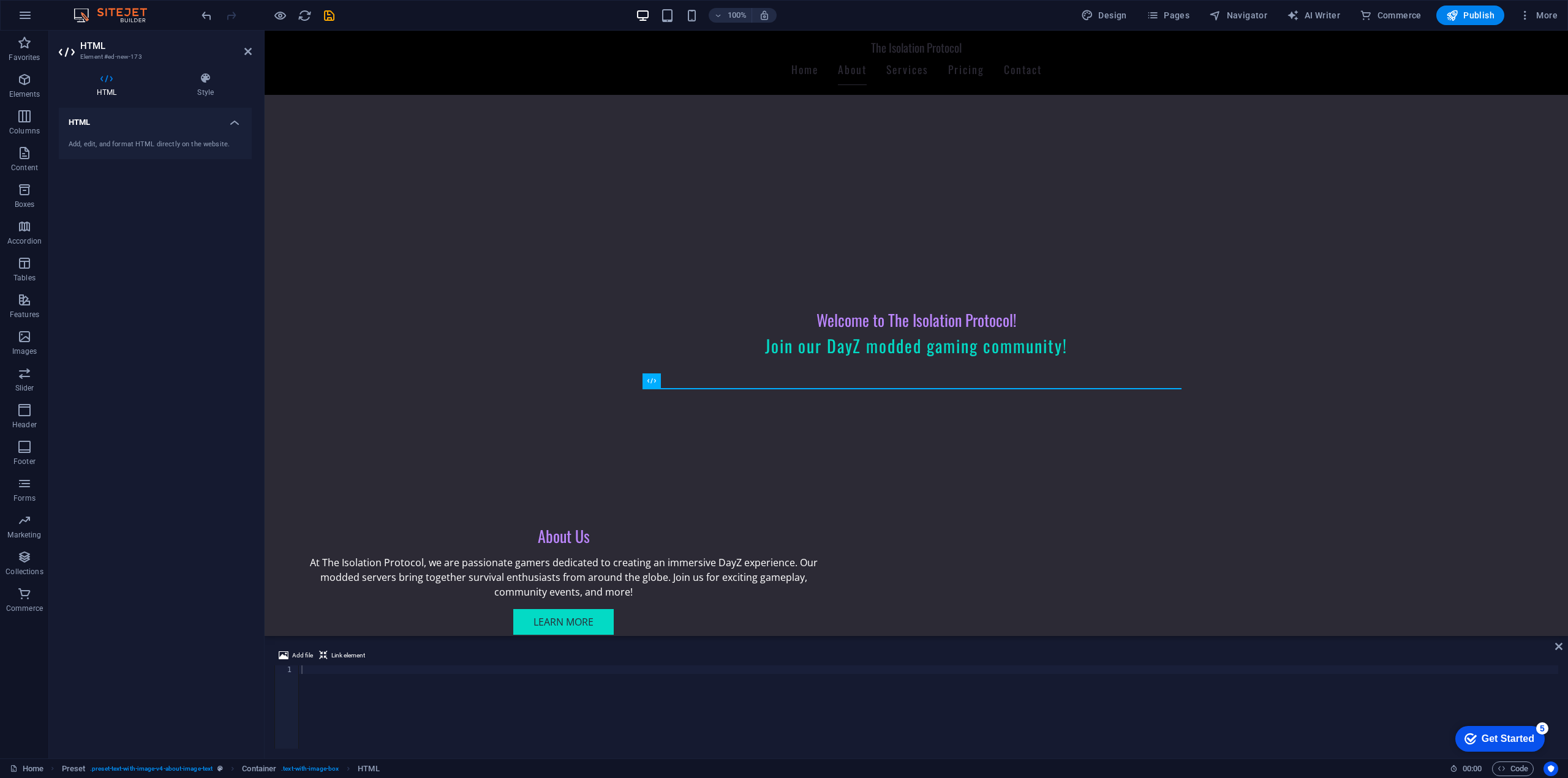
click at [115, 143] on div "Add, edit, and format HTML directly on the website." at bounding box center [155, 145] width 173 height 10
click at [233, 122] on h4 "HTML" at bounding box center [155, 119] width 193 height 22
click at [233, 122] on h4 "HTML" at bounding box center [155, 122] width 193 height 29
click at [155, 146] on div "Add, edit, and format HTML directly on the website." at bounding box center [155, 145] width 173 height 10
drag, startPoint x: 155, startPoint y: 146, endPoint x: 129, endPoint y: 146, distance: 26.0
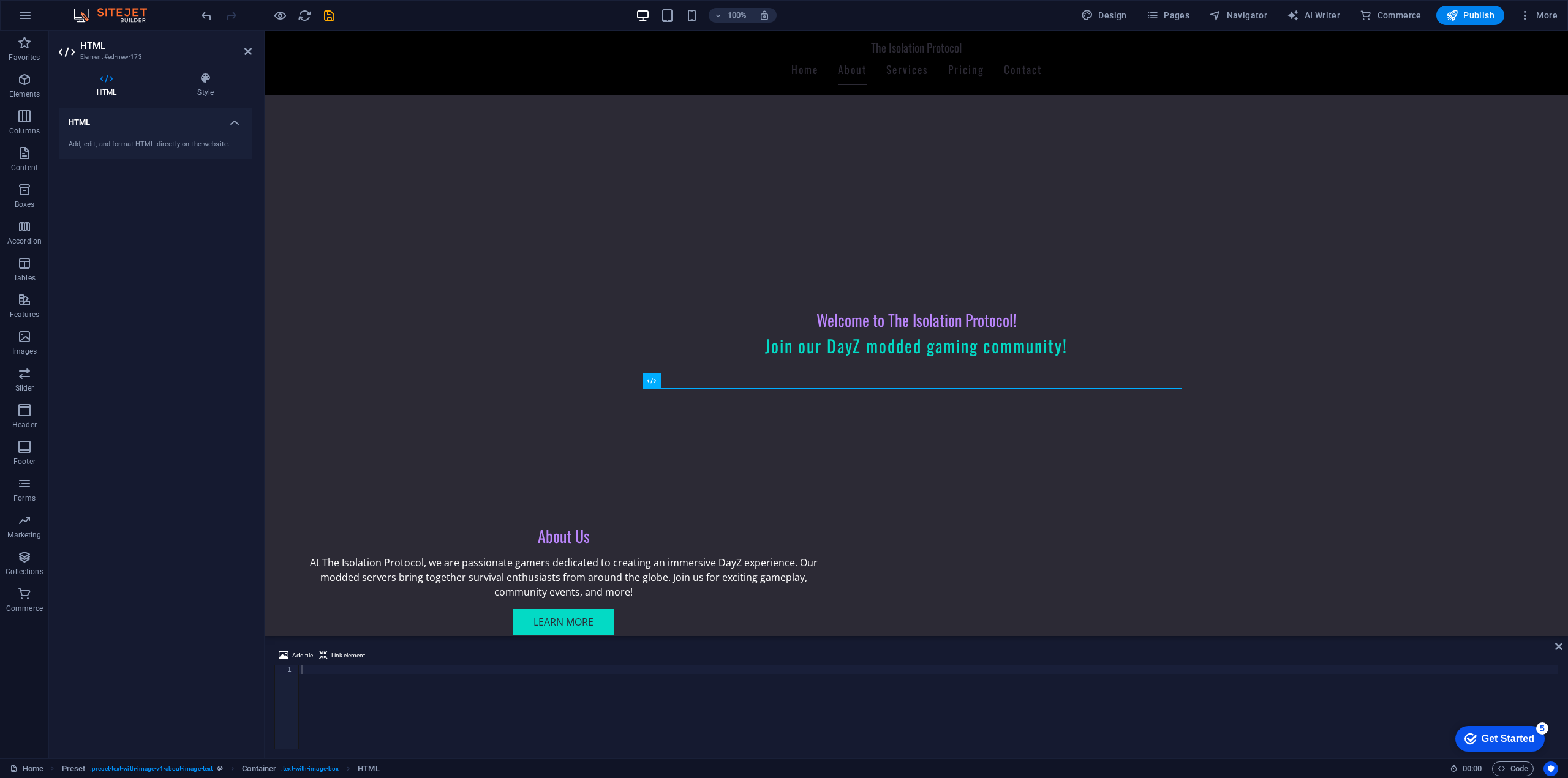
click at [129, 146] on div "Add, edit, and format HTML directly on the website." at bounding box center [155, 145] width 173 height 10
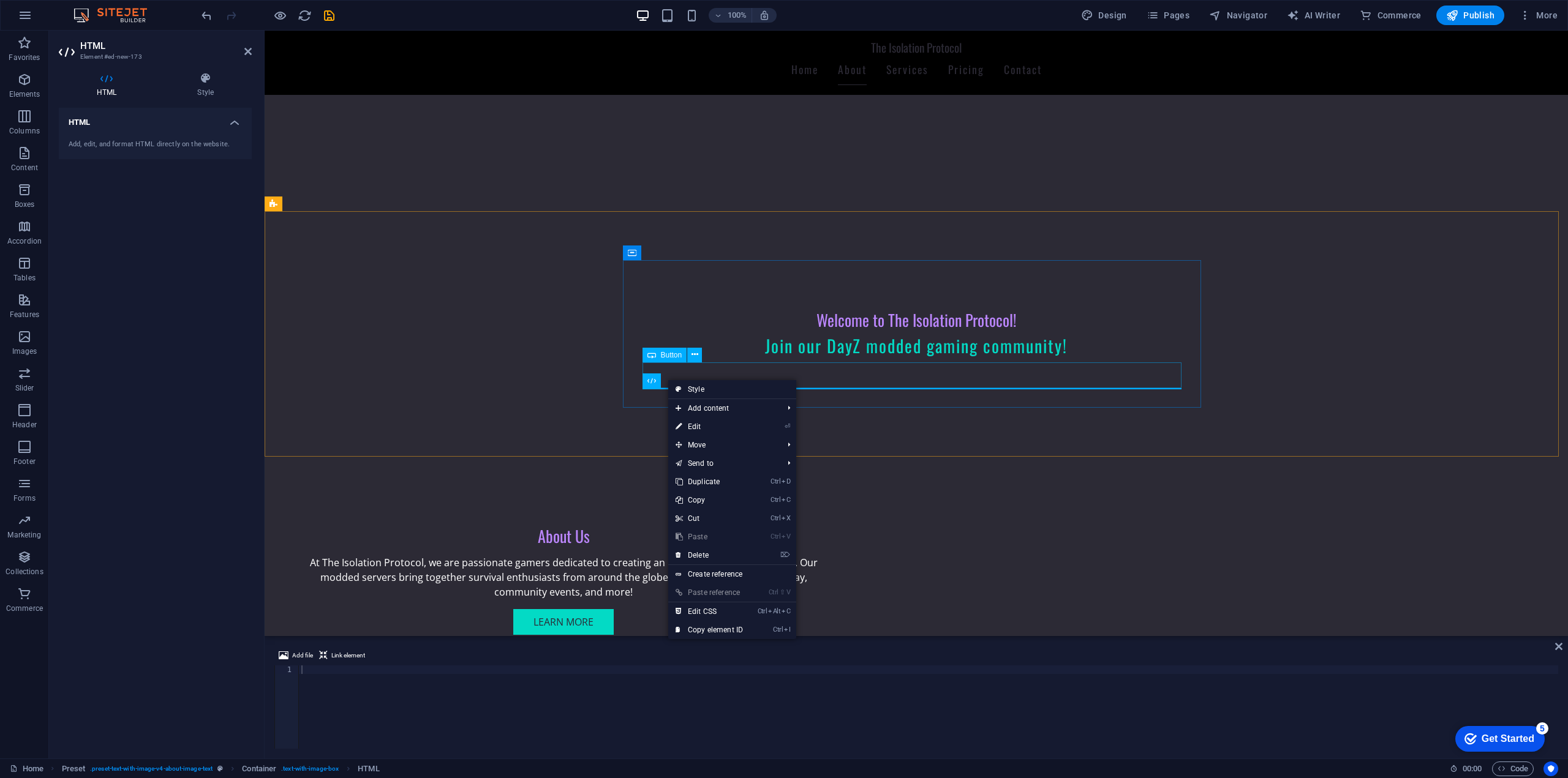
click at [725, 609] on div "Learn More" at bounding box center [563, 621] width 539 height 26
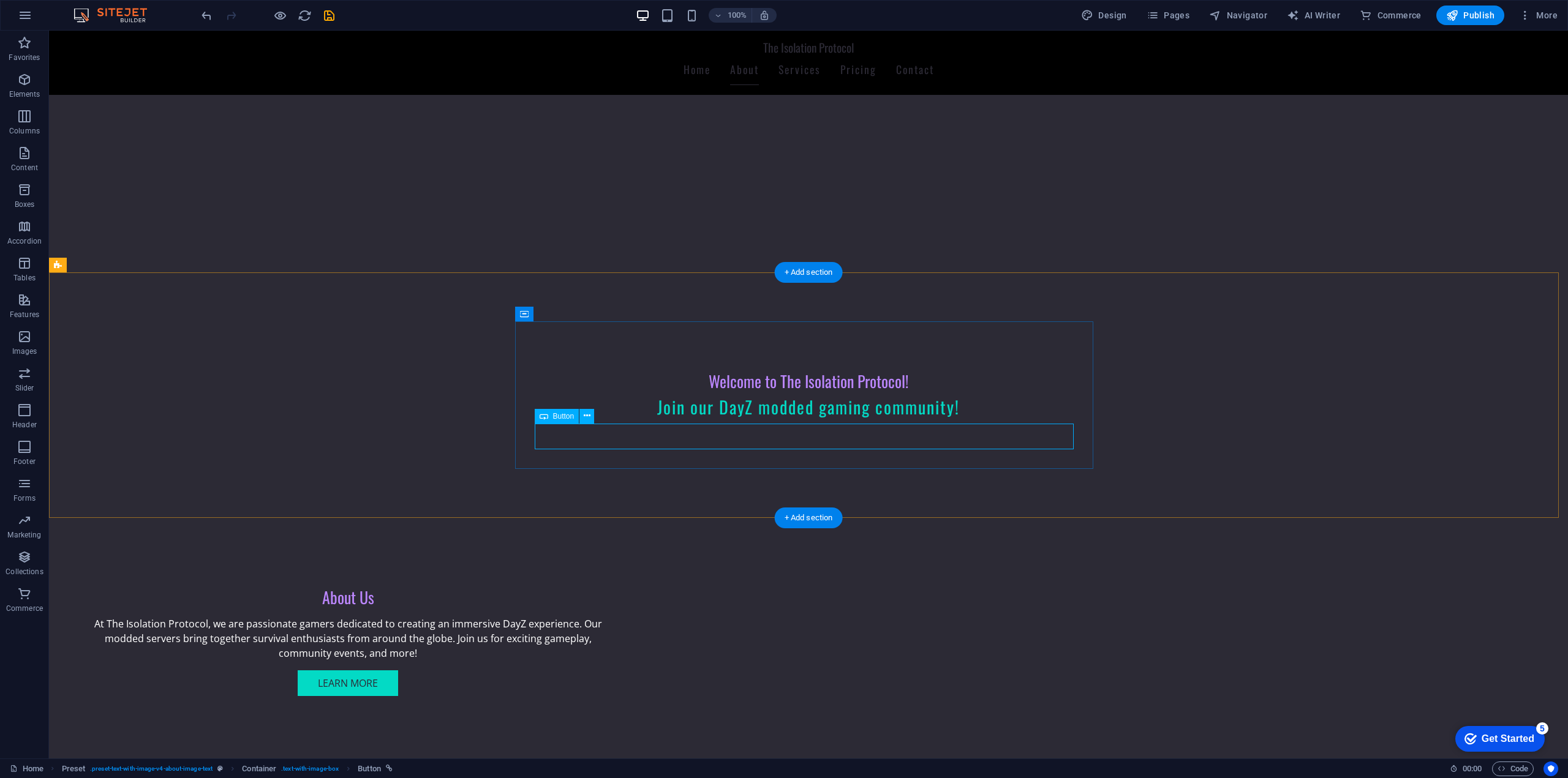
click at [637, 568] on div "About Us At The Isolation Protocol, we are passionate gamers dedicated to creat…" at bounding box center [348, 642] width 578 height 147
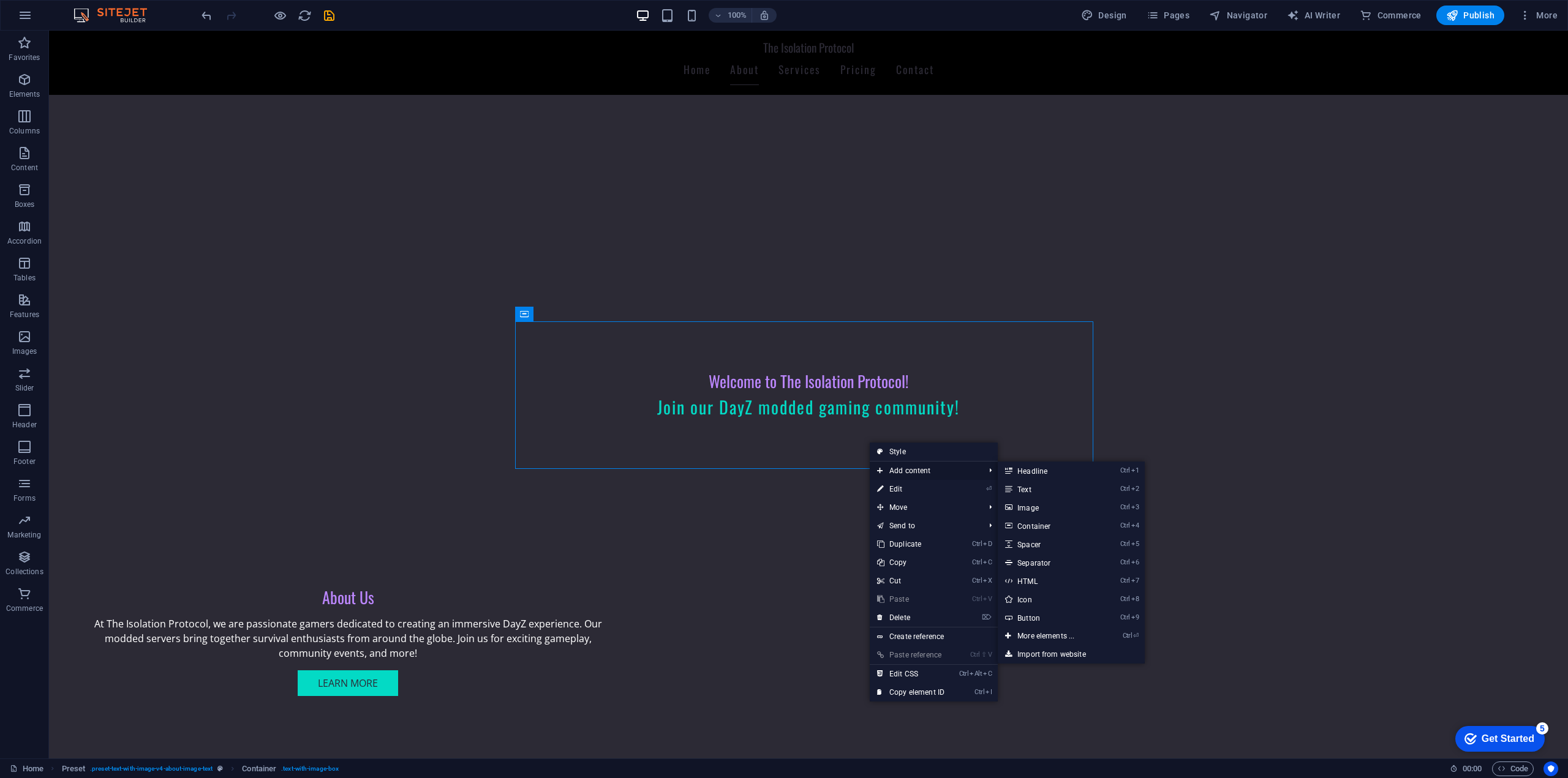
click at [906, 474] on span "Add content" at bounding box center [924, 471] width 110 height 18
click at [1054, 585] on link "Ctrl 7 HTML" at bounding box center [1048, 581] width 101 height 18
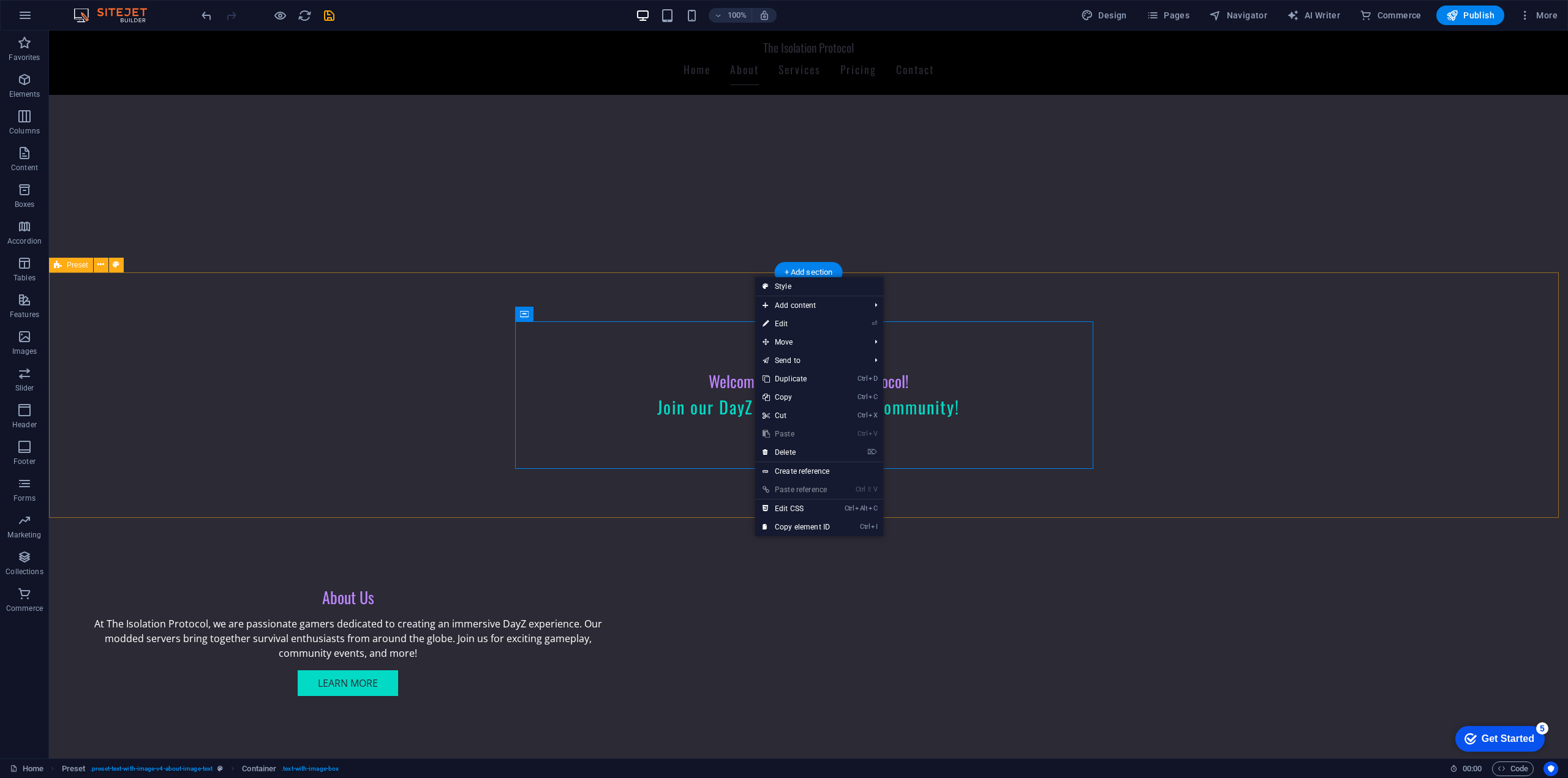
click at [738, 519] on div "About Us At The Isolation Protocol, we are passionate gamers dedicated to creat…" at bounding box center [809, 642] width 1519 height 245
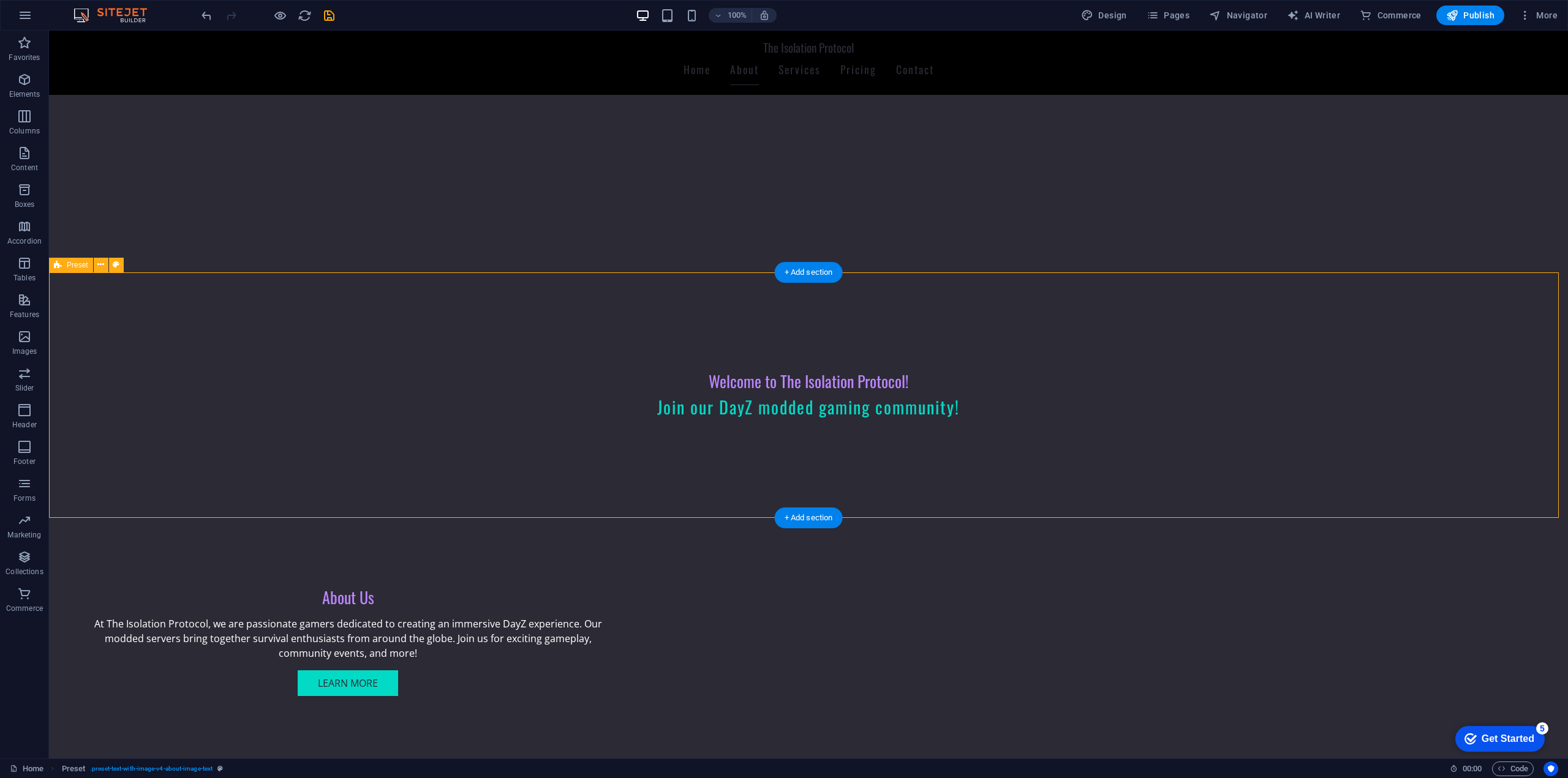
click at [645, 519] on div "About Us At The Isolation Protocol, we are passionate gamers dedicated to creat…" at bounding box center [809, 642] width 1519 height 245
click at [637, 568] on div "About Us At The Isolation Protocol, we are passionate gamers dedicated to creat…" at bounding box center [348, 642] width 578 height 147
click at [617, 671] on div "Learn More" at bounding box center [348, 683] width 539 height 26
click at [584, 416] on button at bounding box center [586, 416] width 14 height 14
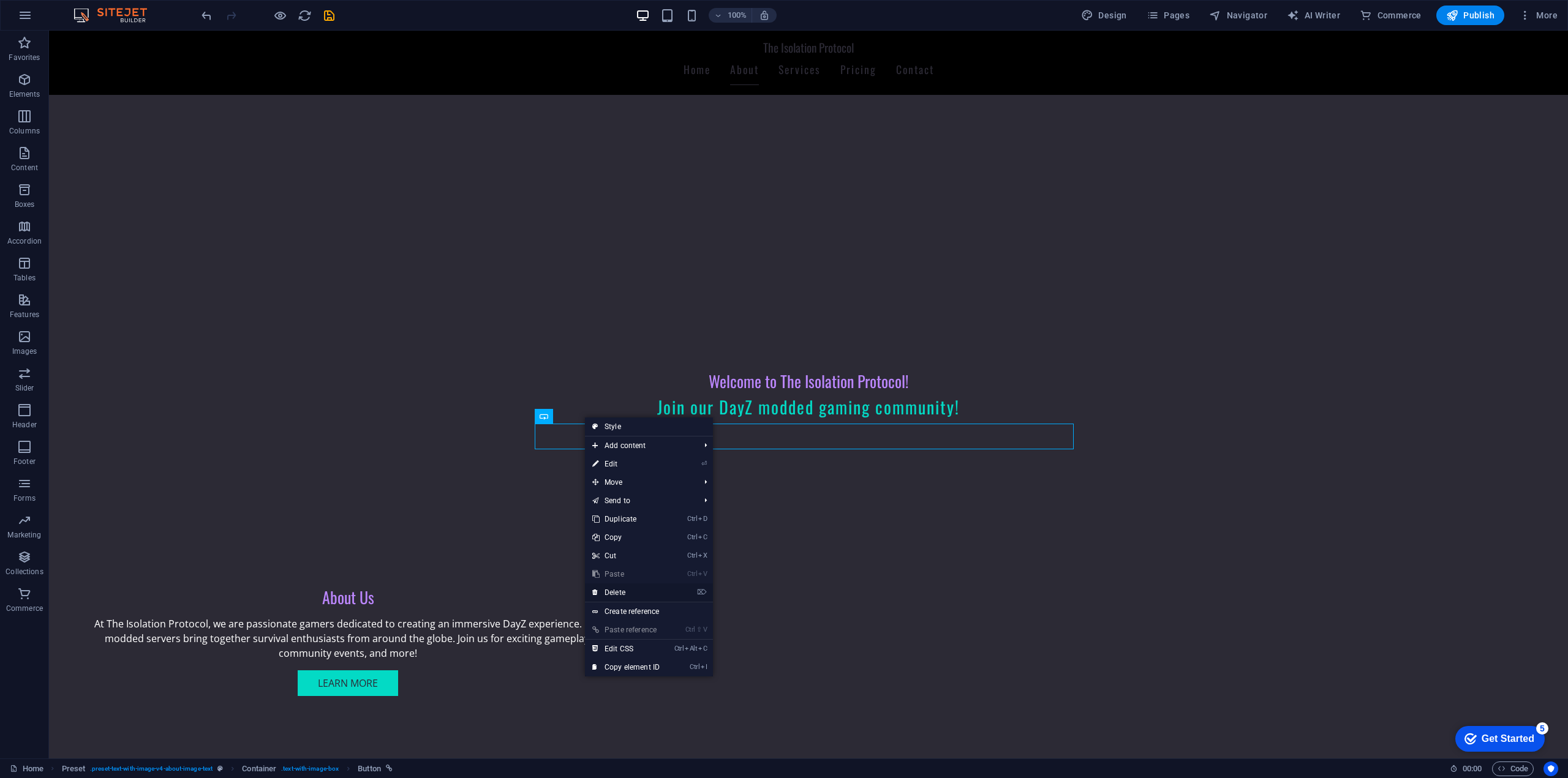
click at [630, 594] on link "⌦ Delete" at bounding box center [626, 593] width 82 height 18
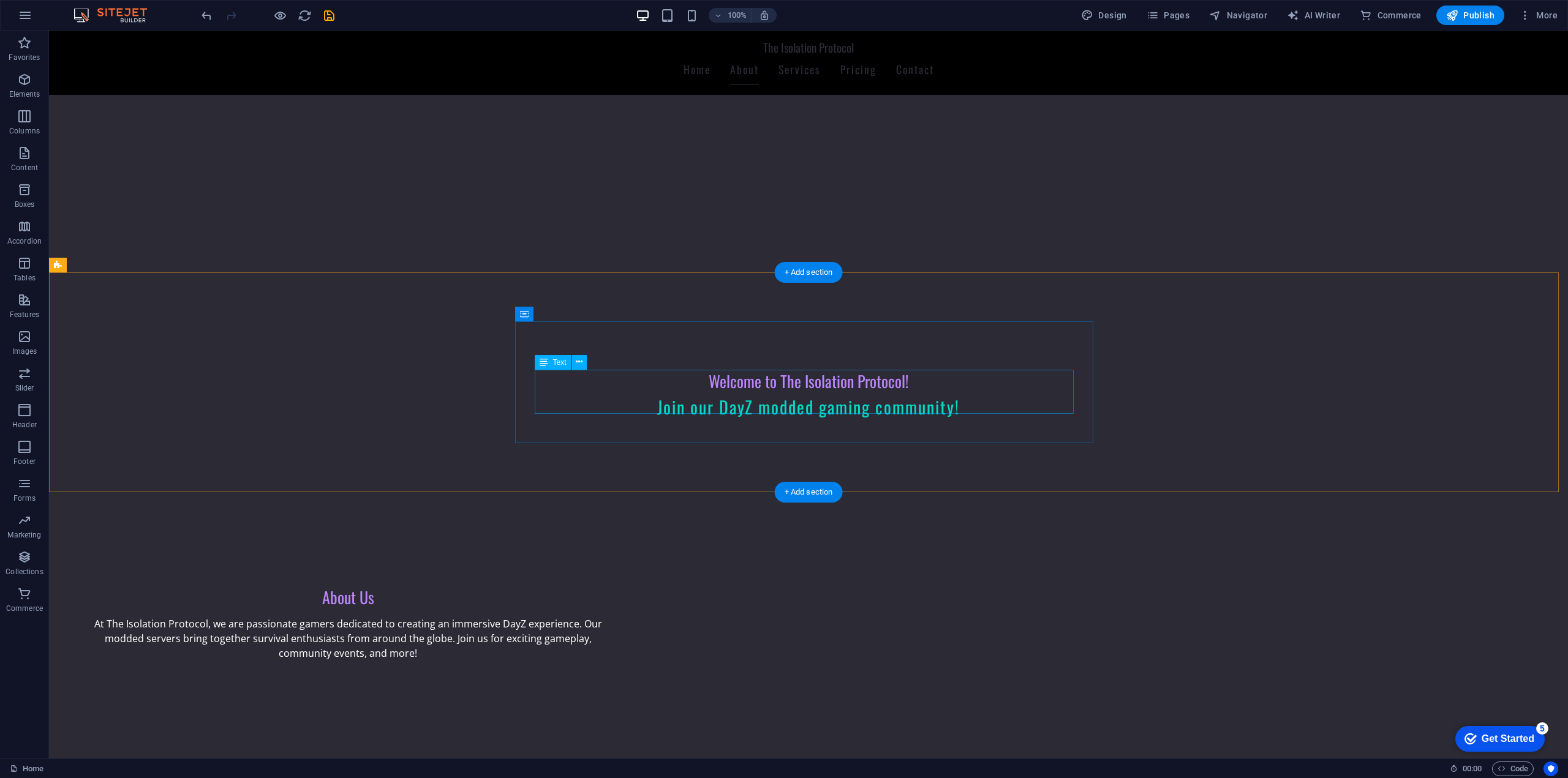
click at [617, 616] on div "At The Isolation Protocol, we are passionate gamers dedicated to creating an im…" at bounding box center [348, 638] width 539 height 44
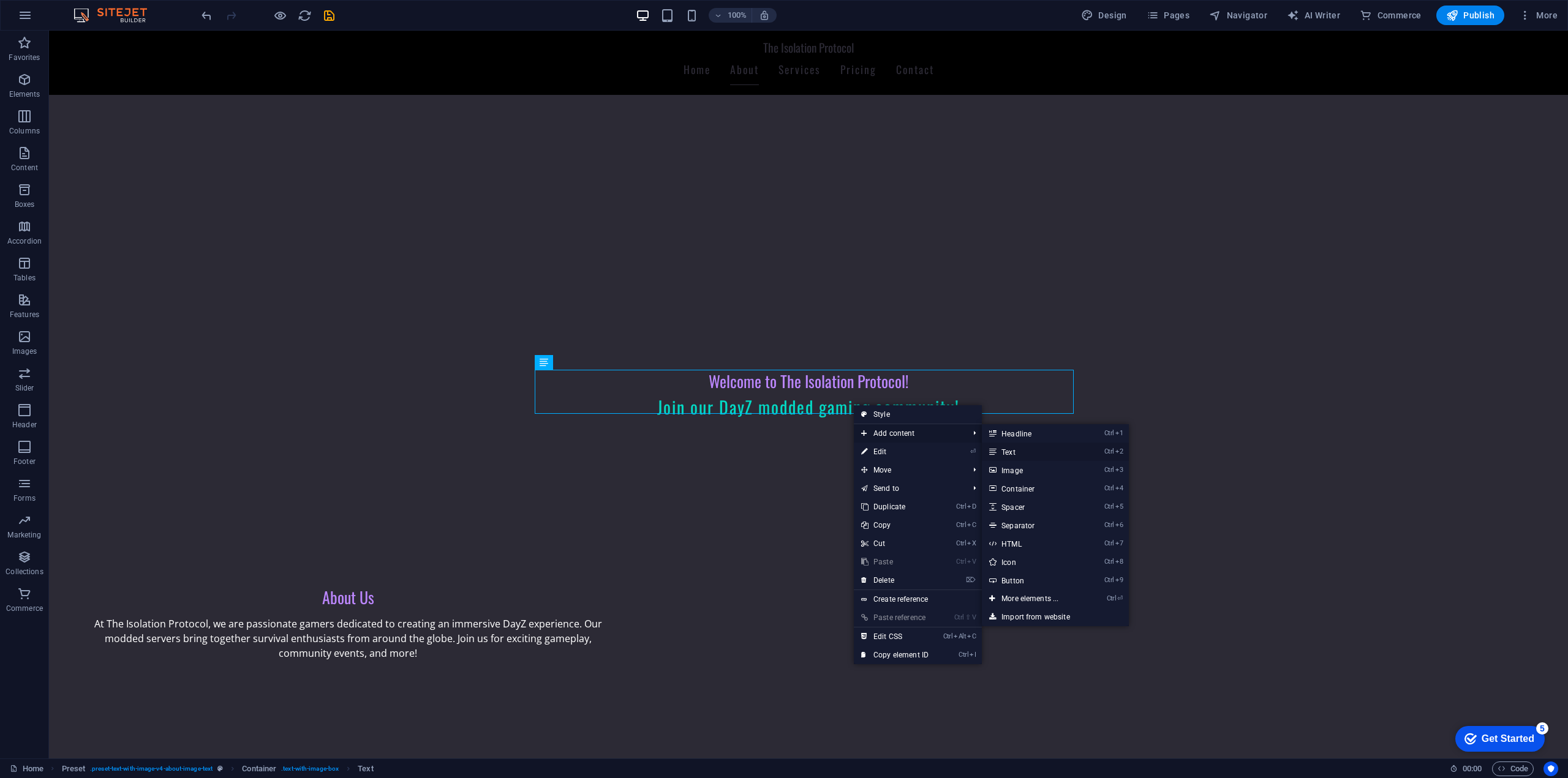
click at [1041, 454] on link "Ctrl 2 Text" at bounding box center [1032, 452] width 101 height 18
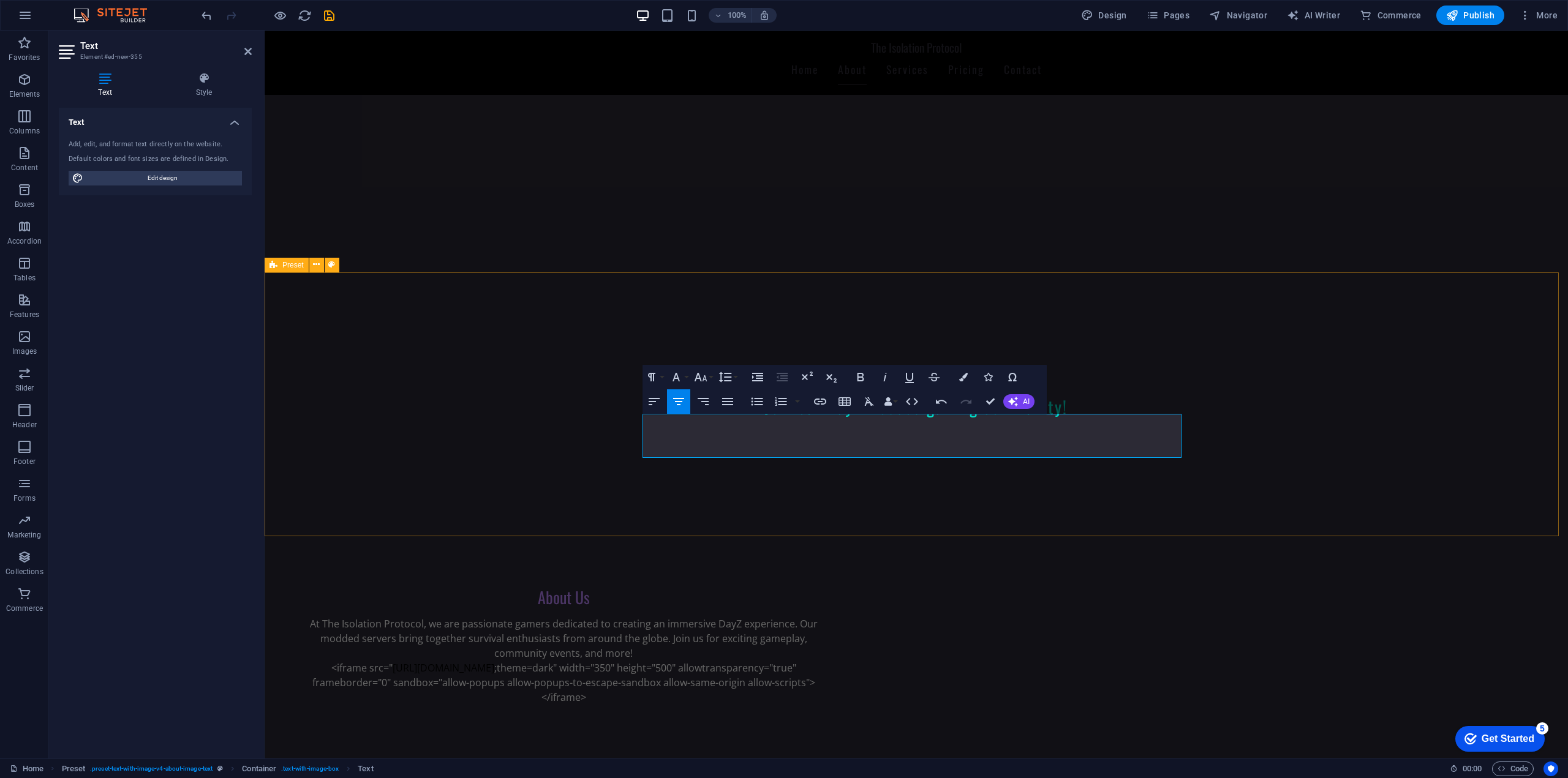
scroll to position [2385, 5]
click at [1244, 519] on div "About Us At The Isolation Protocol, we are passionate gamers dedicated to creat…" at bounding box center [915, 651] width 1303 height 263
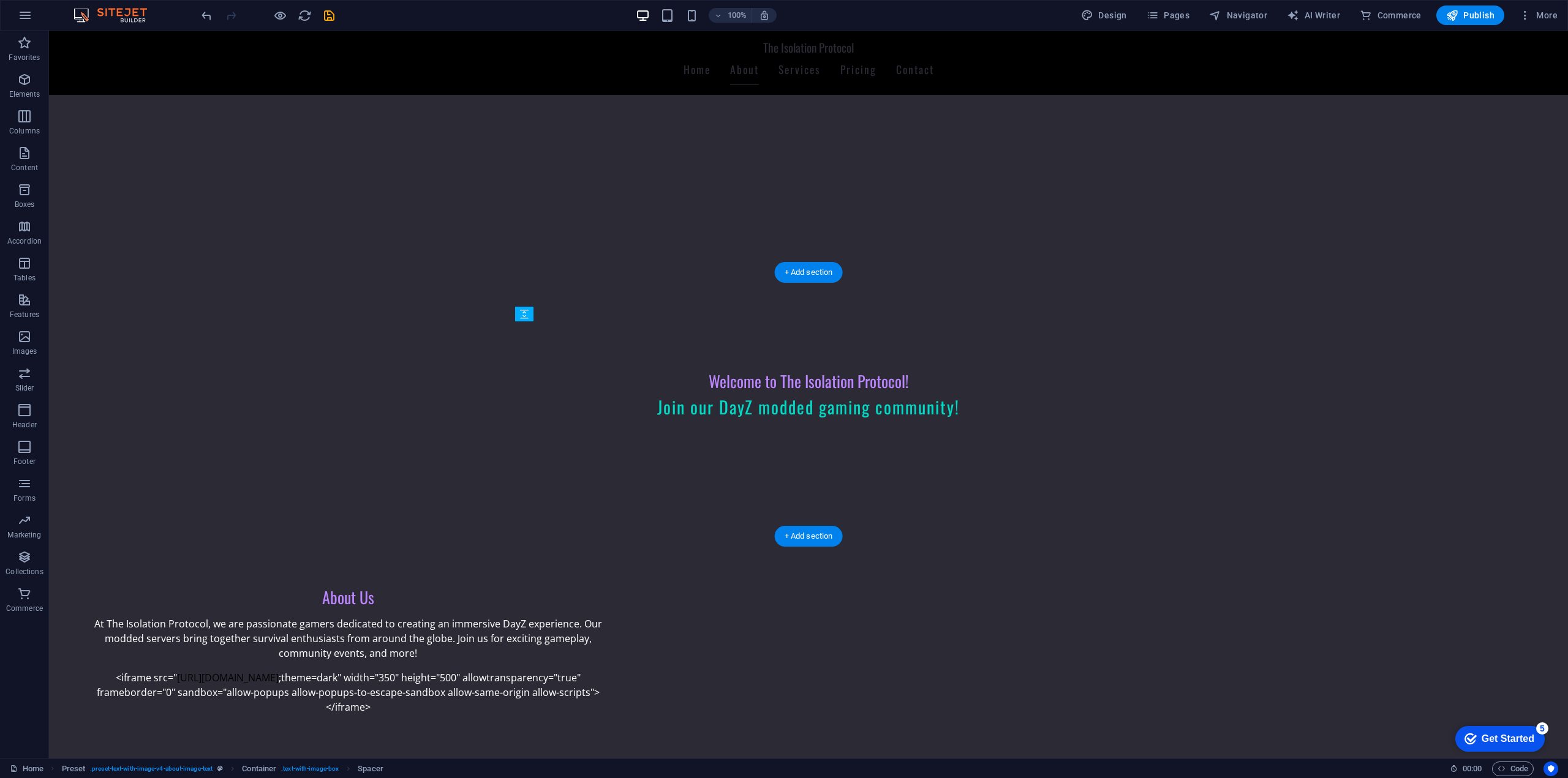
drag, startPoint x: 860, startPoint y: 463, endPoint x: 858, endPoint y: 427, distance: 36.1
click at [617, 671] on div "<iframe src=" [URL][DOMAIN_NAME] ;theme=dark" width="350" height="500" allowtra…" at bounding box center [348, 692] width 539 height 44
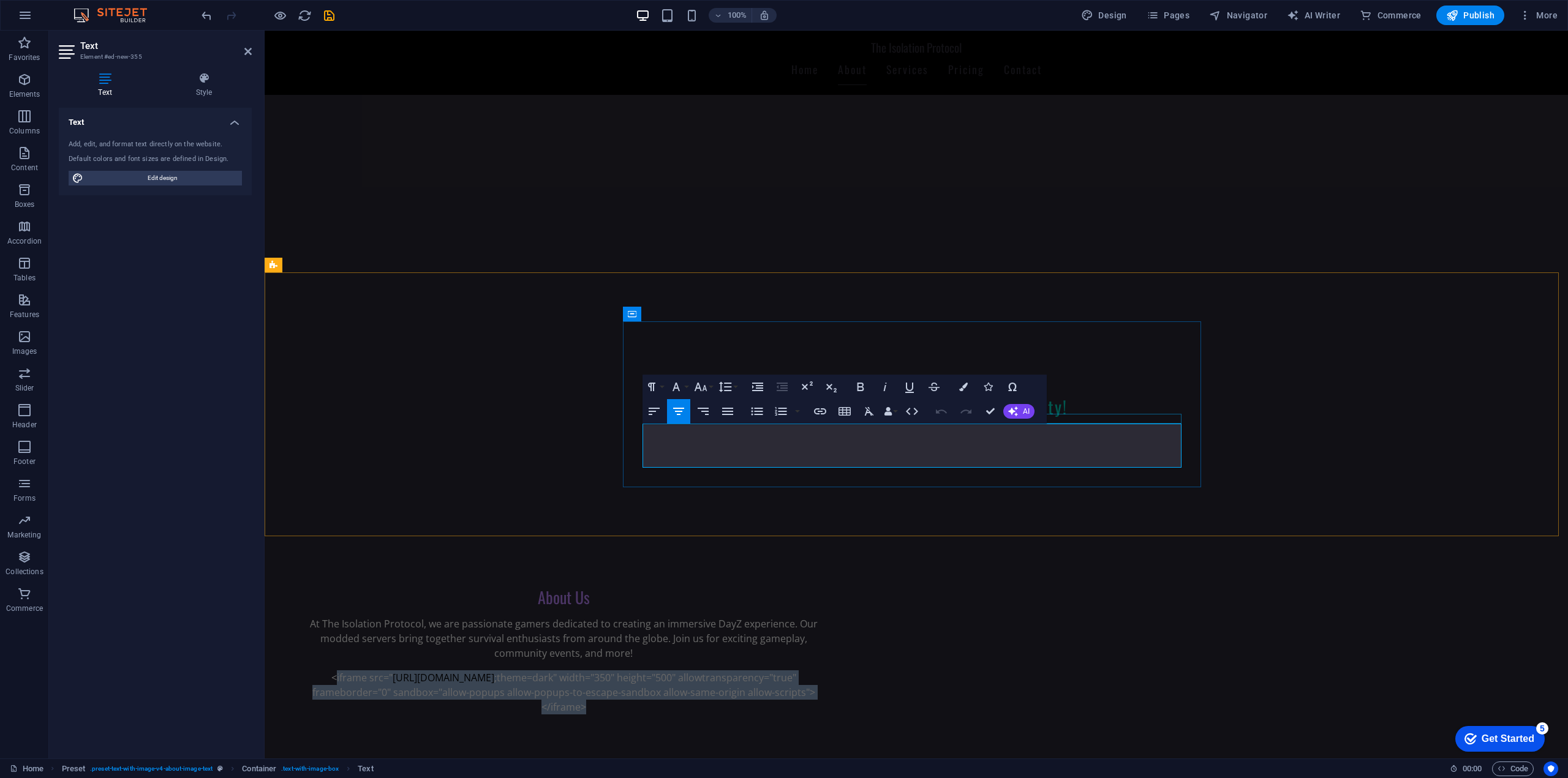
drag, startPoint x: 995, startPoint y: 459, endPoint x: 656, endPoint y: 421, distance: 341.1
click at [656, 587] on div "About Us At The Isolation Protocol, we are passionate gamers dedicated to creat…" at bounding box center [563, 650] width 539 height 126
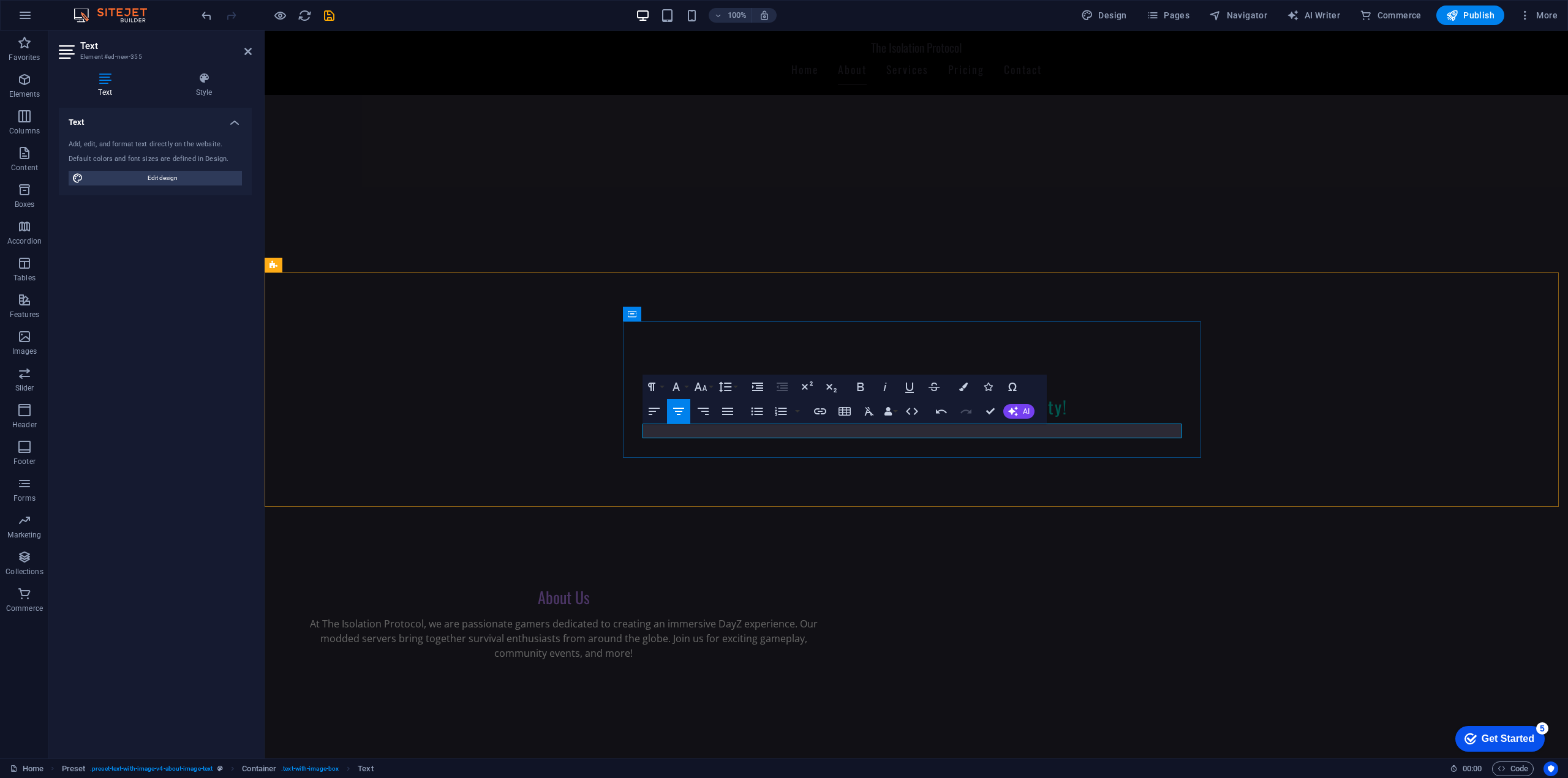
click at [853, 568] on div "About Us At The Isolation Protocol, we are passionate gamers dedicated to creat…" at bounding box center [563, 636] width 578 height 136
click at [180, 177] on span "Edit design" at bounding box center [163, 178] width 151 height 14
select select "px"
select select "200"
select select "px"
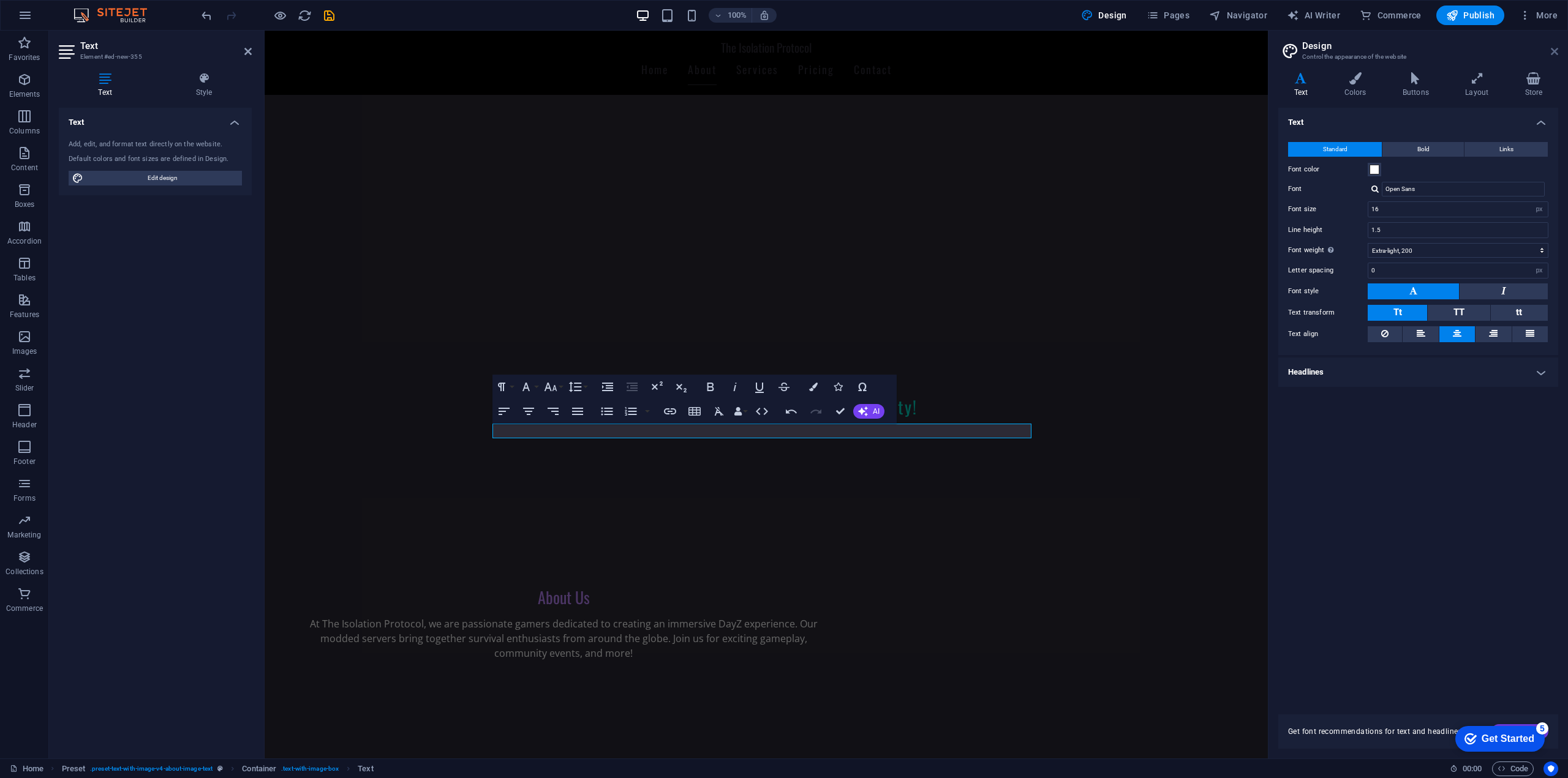
click at [1552, 54] on icon at bounding box center [1554, 51] width 7 height 10
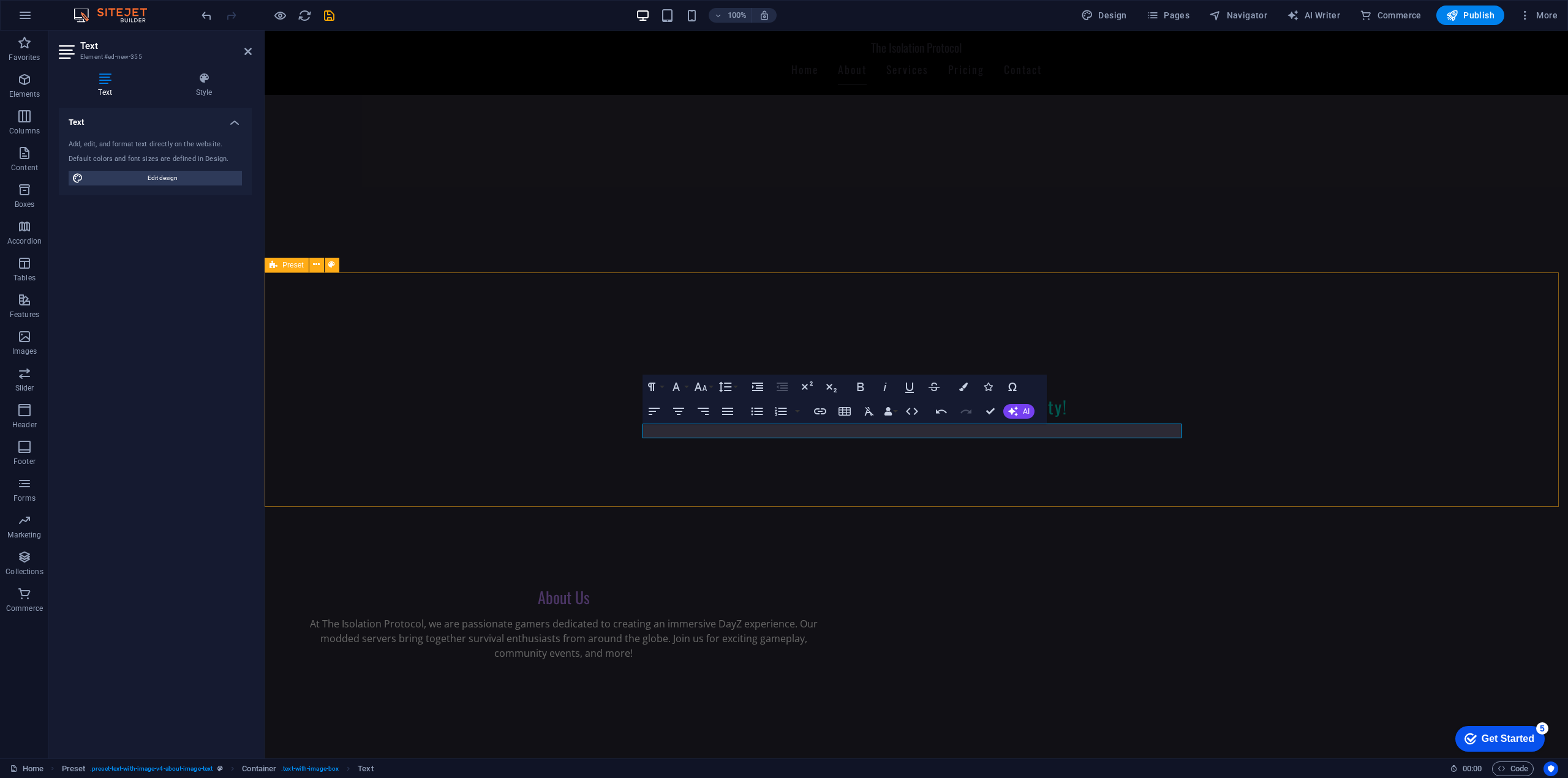
click at [1287, 519] on div "About Us At The Isolation Protocol, we are passionate gamers dedicated to creat…" at bounding box center [915, 636] width 1303 height 235
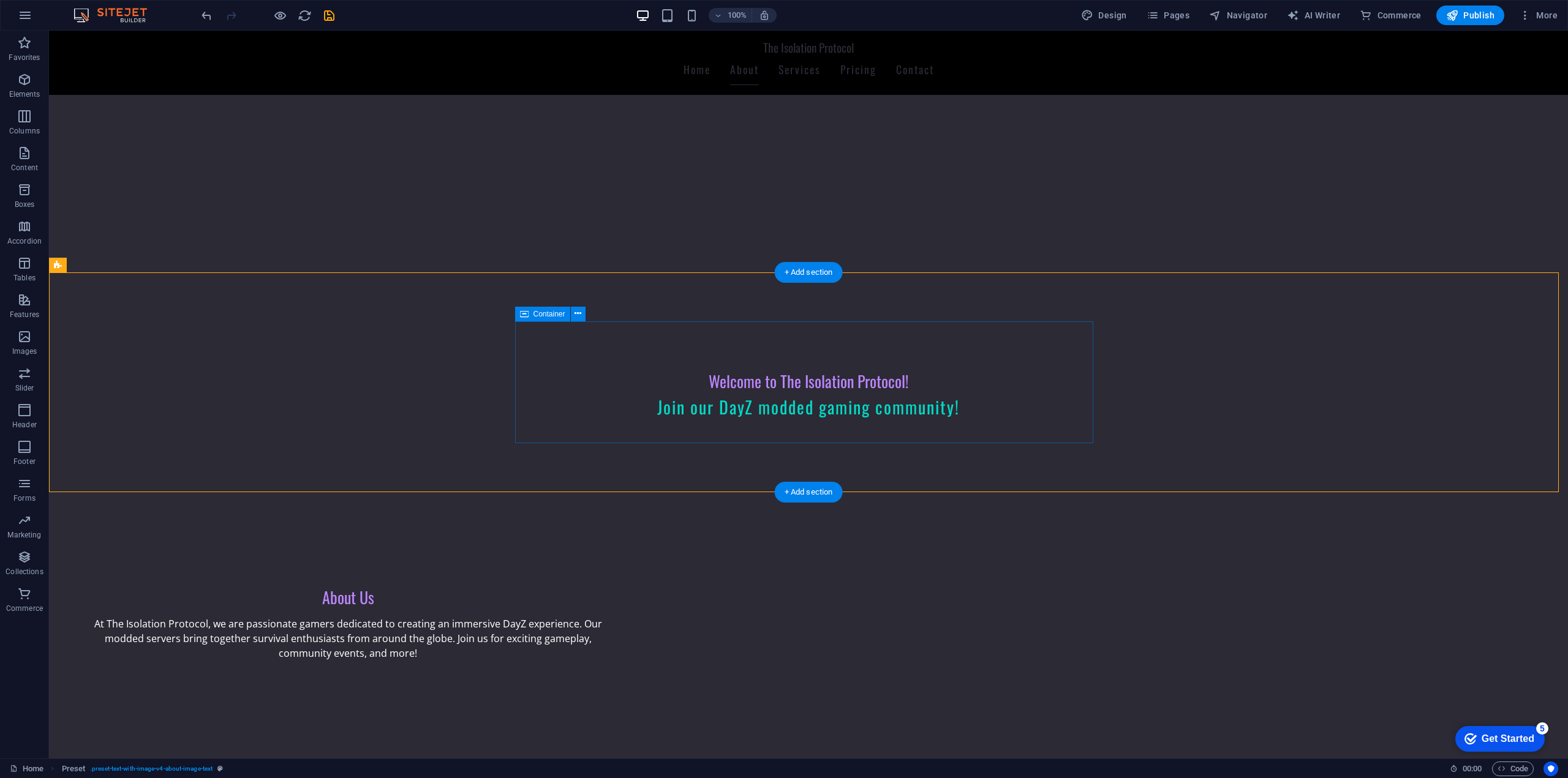
click at [637, 568] on div "About Us At The Isolation Protocol, we are passionate gamers dedicated to creat…" at bounding box center [348, 629] width 578 height 122
click at [617, 661] on div at bounding box center [348, 665] width 539 height 10
click at [637, 568] on div "About Us At The Isolation Protocol, we are passionate gamers dedicated to creat…" at bounding box center [348, 629] width 578 height 122
click at [617, 661] on div at bounding box center [348, 665] width 539 height 10
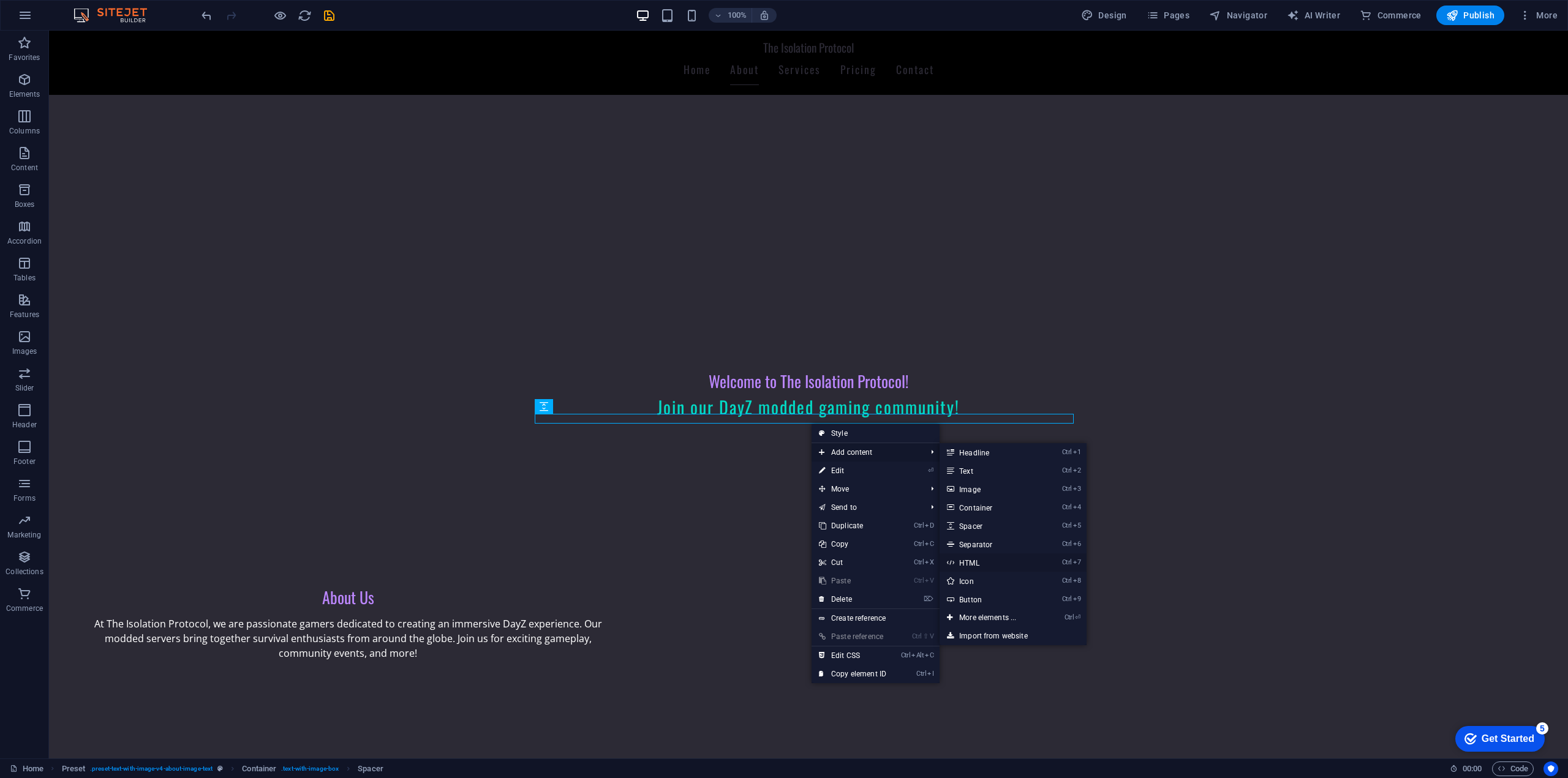
click at [1003, 559] on link "Ctrl 7 HTML" at bounding box center [990, 562] width 101 height 18
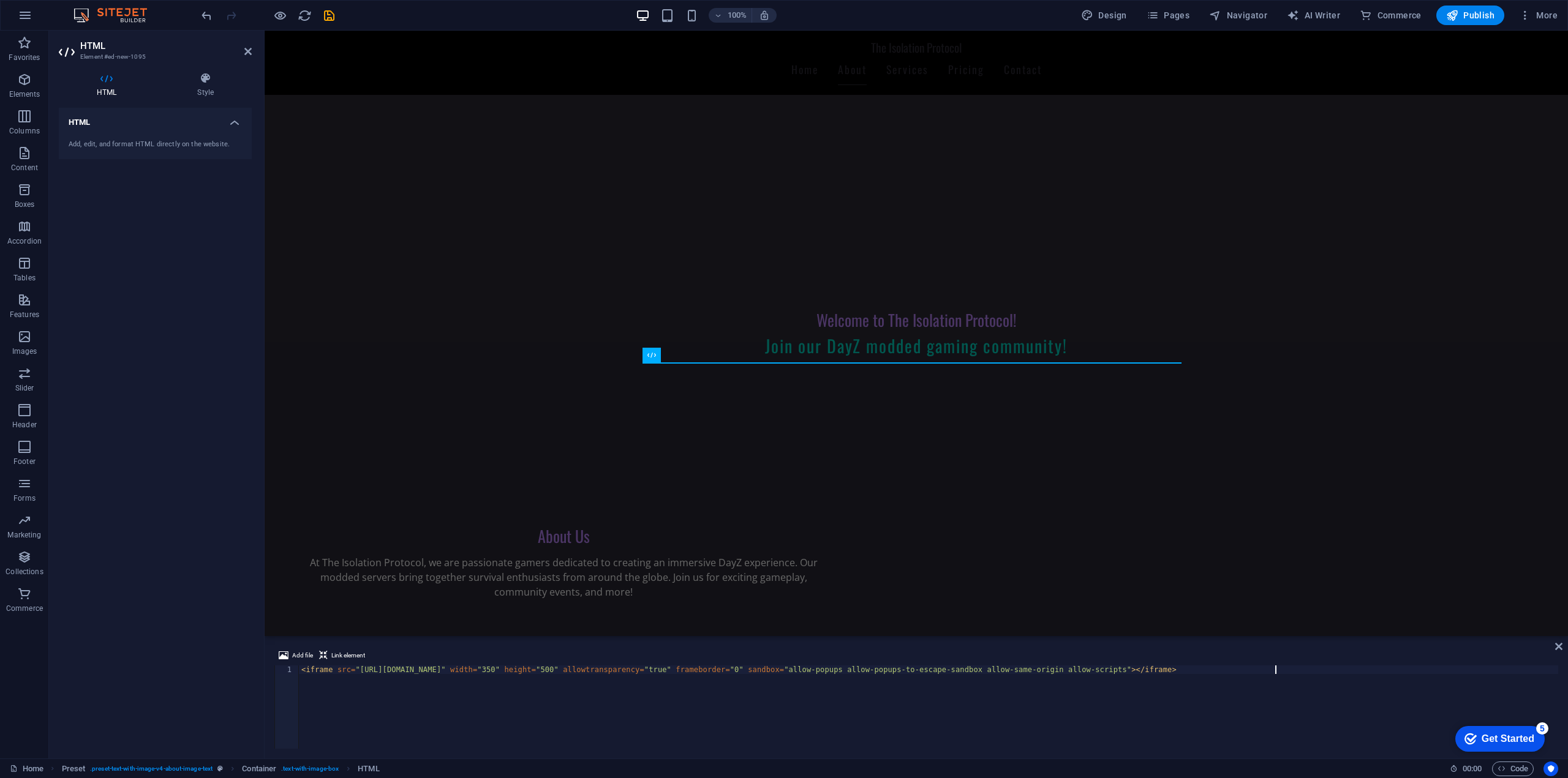
click at [115, 144] on div "Add, edit, and format HTML directly on the website." at bounding box center [155, 145] width 173 height 10
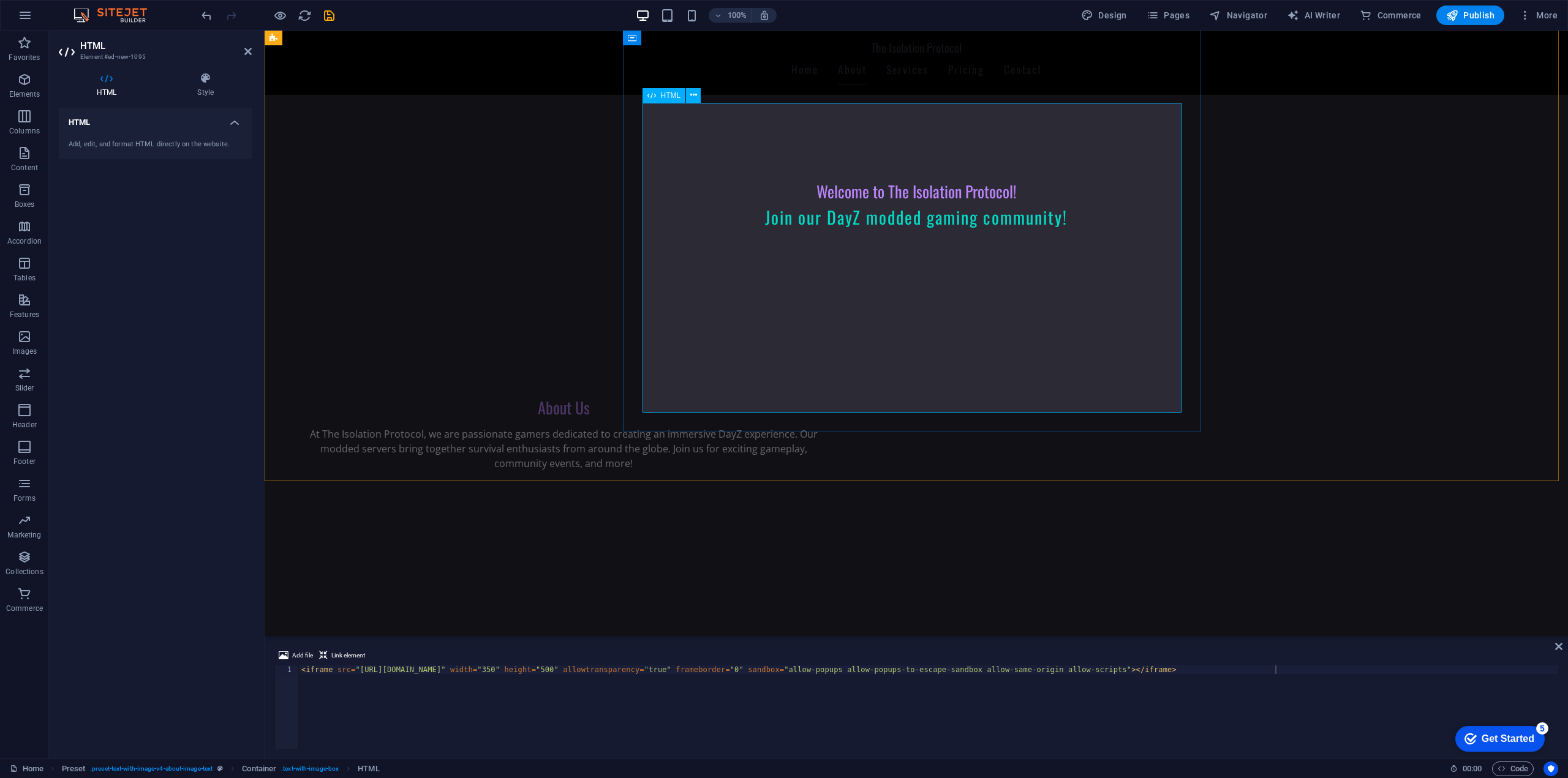
scroll to position [245, 0]
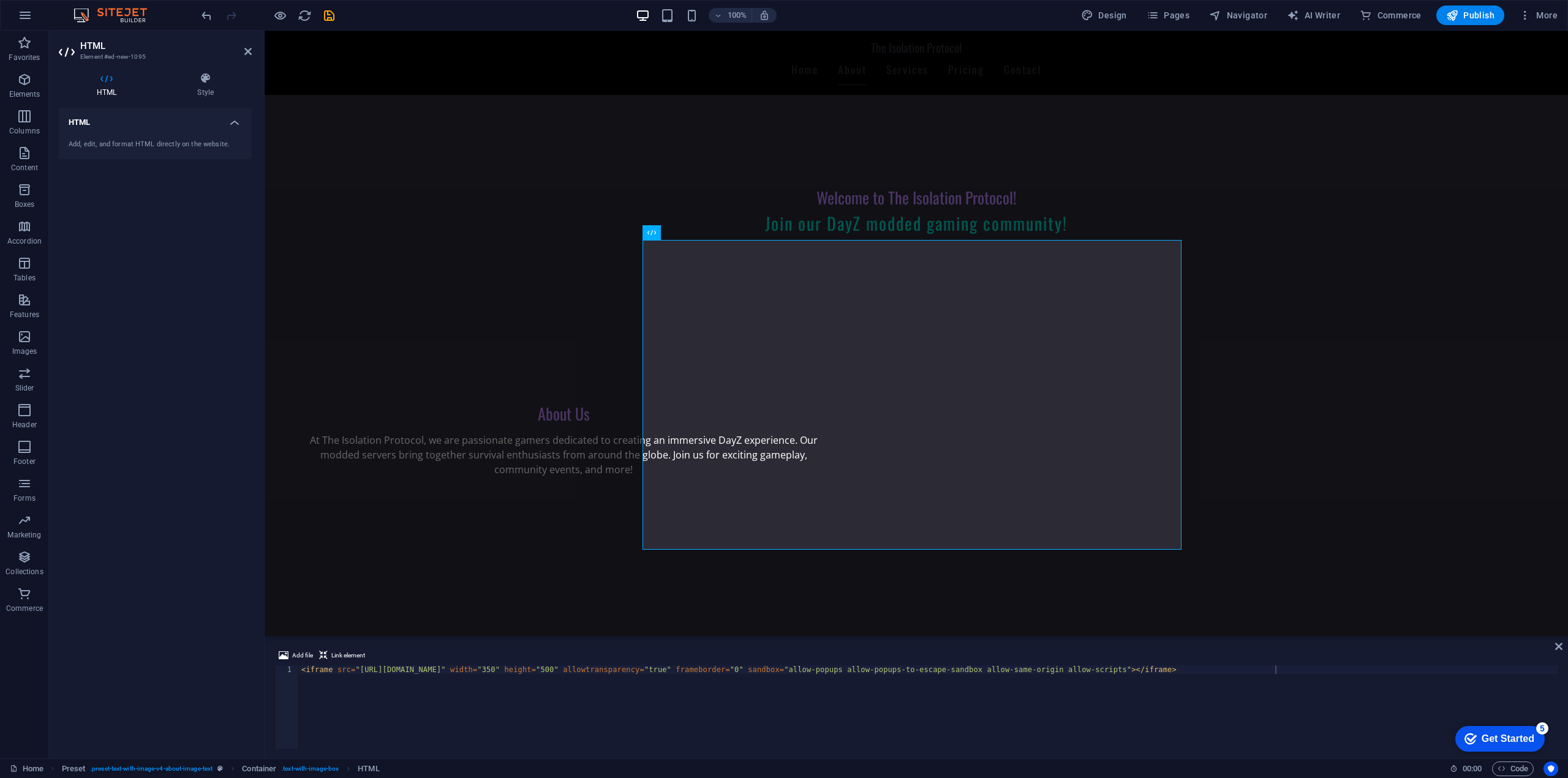
click at [465, 670] on div "< iframe src = "[URL][DOMAIN_NAME]" width = "350" height = "500" allowtranspare…" at bounding box center [929, 715] width 1259 height 100
click at [605, 674] on div "< iframe src = "[URL][DOMAIN_NAME]" width = "350" height = "500" allowtranspare…" at bounding box center [929, 715] width 1259 height 100
click at [641, 669] on div "< iframe src = "[URL][DOMAIN_NAME]" width = "350" height = "500" allowtranspare…" at bounding box center [929, 715] width 1259 height 100
click at [678, 672] on div "< iframe src = "[URL][DOMAIN_NAME]" width = "350" height = "500" allowtranspare…" at bounding box center [929, 715] width 1259 height 100
drag, startPoint x: 706, startPoint y: 674, endPoint x: 696, endPoint y: 671, distance: 10.4
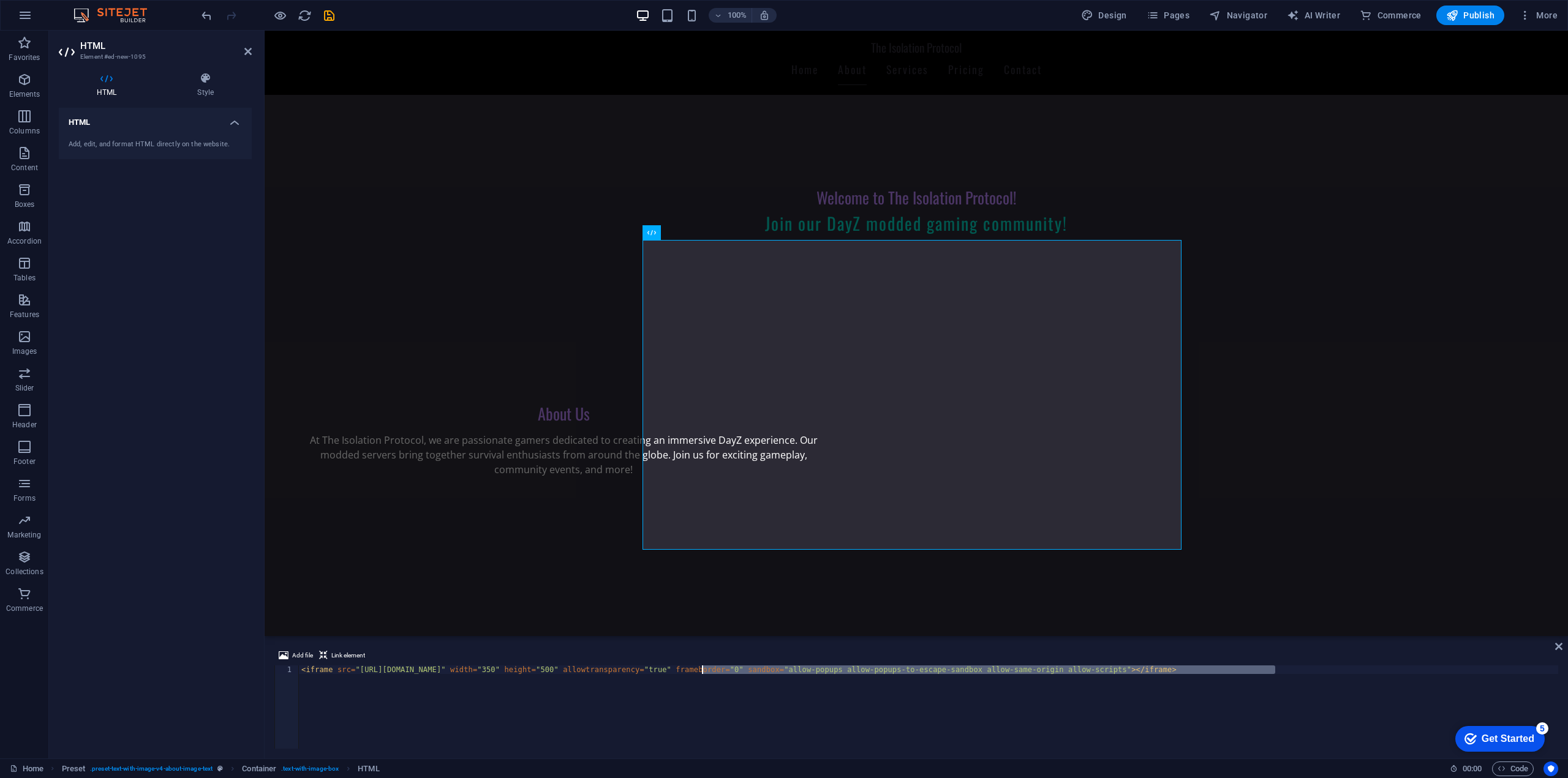
click at [696, 671] on div "< iframe src = "[URL][DOMAIN_NAME]" width = "350" height = "500" allowtranspare…" at bounding box center [929, 715] width 1259 height 100
click at [698, 670] on div "< iframe src = "[URL][DOMAIN_NAME]" width = "350" height = "500" allowtranspare…" at bounding box center [929, 707] width 1259 height 83
drag, startPoint x: 704, startPoint y: 669, endPoint x: 691, endPoint y: 670, distance: 13.0
click at [691, 670] on div "< iframe src = "[URL][DOMAIN_NAME]" width = "350" height = "500" allowtranspare…" at bounding box center [929, 715] width 1259 height 100
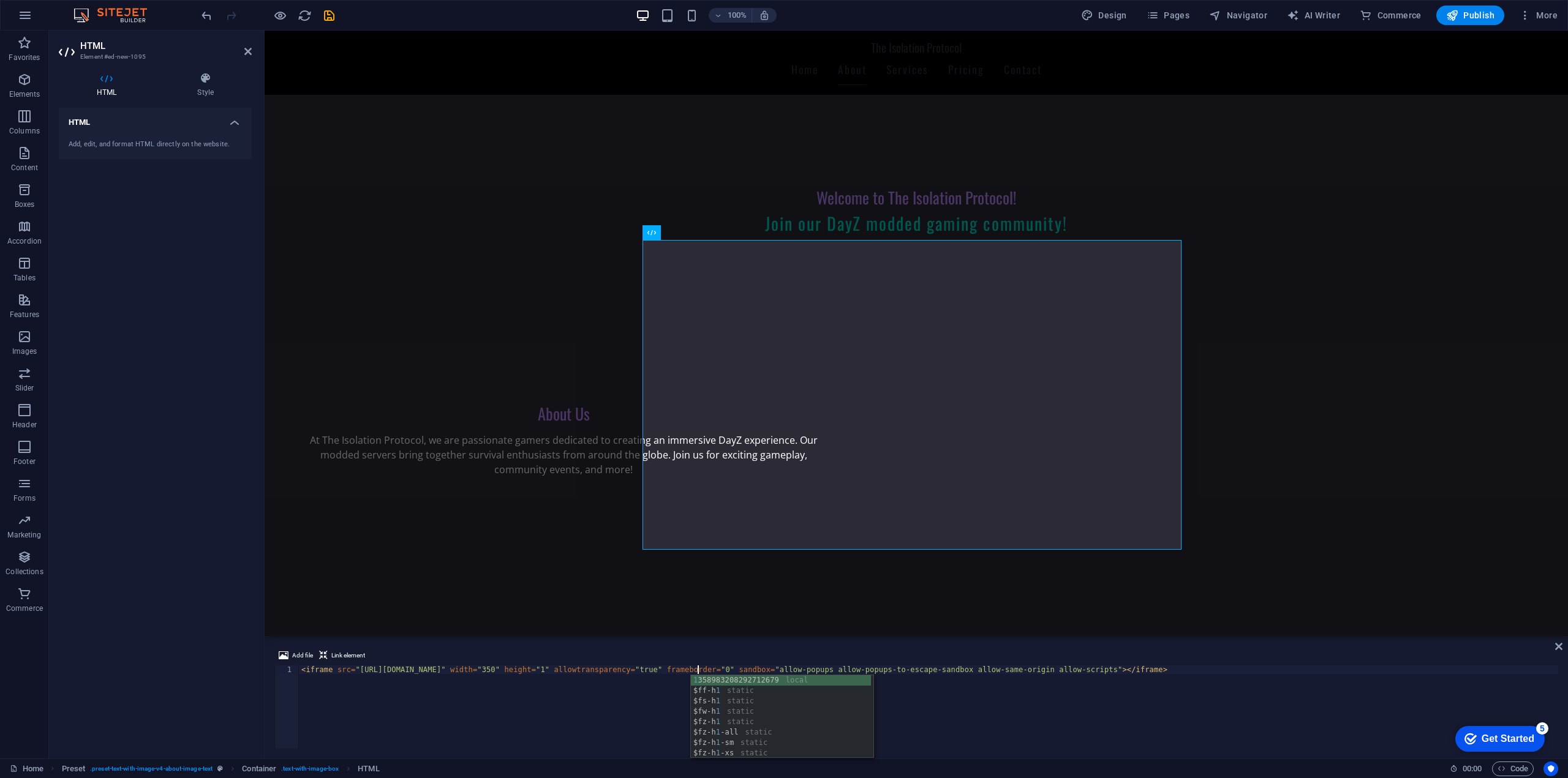
scroll to position [0, 32]
click at [736, 689] on div "< iframe src = "[URL][DOMAIN_NAME]" width = "350" height = "100" allowtranspare…" at bounding box center [929, 715] width 1259 height 100
drag, startPoint x: 652, startPoint y: 670, endPoint x: 641, endPoint y: 670, distance: 11.0
click at [641, 670] on div "< iframe src = "[URL][DOMAIN_NAME]" width = "350" height = "100" allowtranspare…" at bounding box center [929, 715] width 1259 height 100
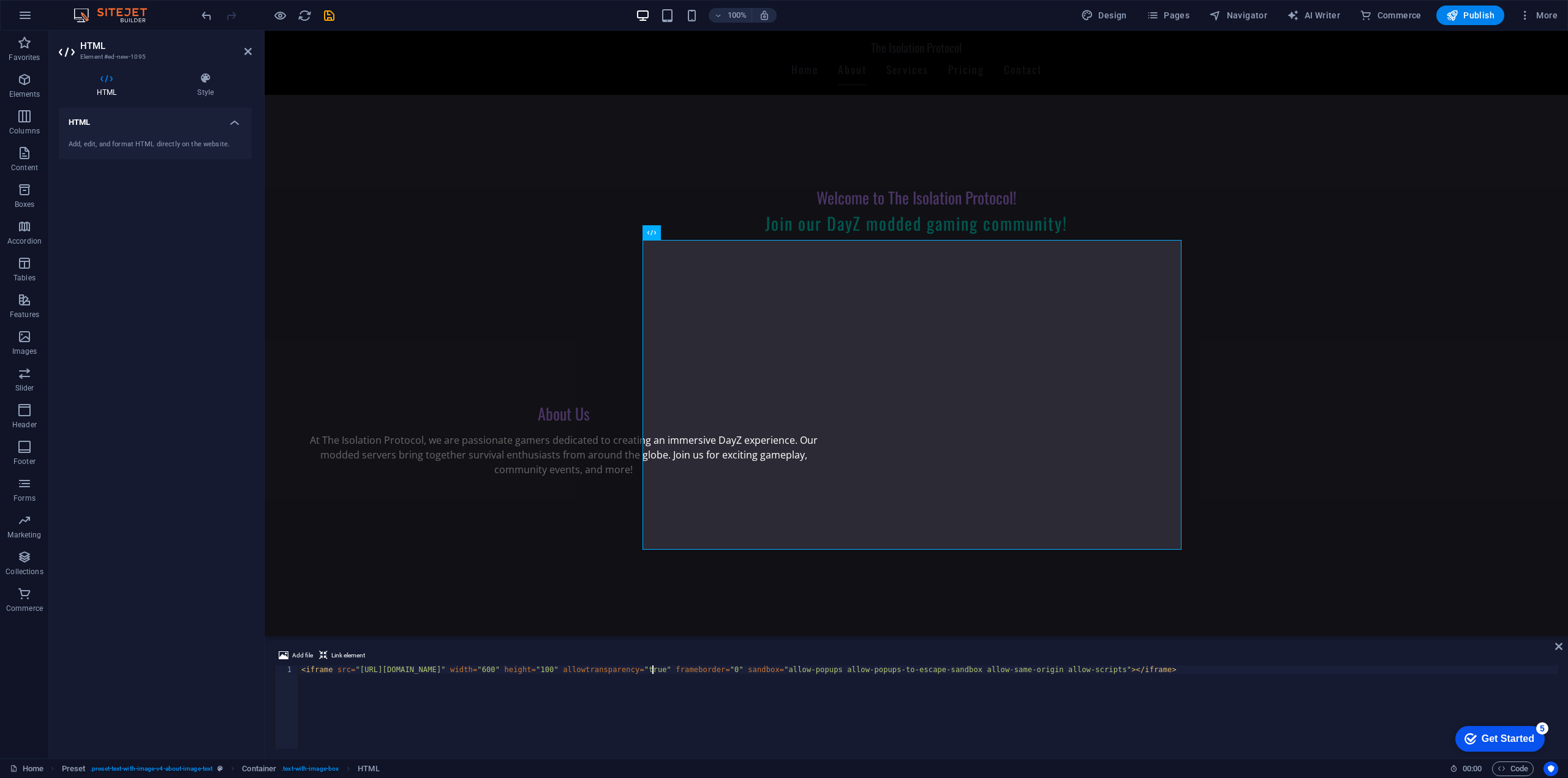
click at [931, 693] on div "< iframe src = "[URL][DOMAIN_NAME]" width = "600" height = "100" allowtranspare…" at bounding box center [929, 715] width 1259 height 100
click at [1256, 674] on div "< iframe src = "[URL][DOMAIN_NAME]" width = "600" height = "100" allowtranspare…" at bounding box center [929, 715] width 1259 height 100
click at [1209, 667] on div "< iframe src = "[URL][DOMAIN_NAME]" width = "600" height = "100" allowtranspare…" at bounding box center [929, 715] width 1259 height 100
click at [1168, 675] on div "< iframe src = "[URL][DOMAIN_NAME]" width = "600" height = "100" allowtranspare…" at bounding box center [929, 715] width 1259 height 100
click at [1087, 669] on div "< iframe src = "[URL][DOMAIN_NAME]" width = "600" height = "100" allowtranspare…" at bounding box center [929, 715] width 1259 height 100
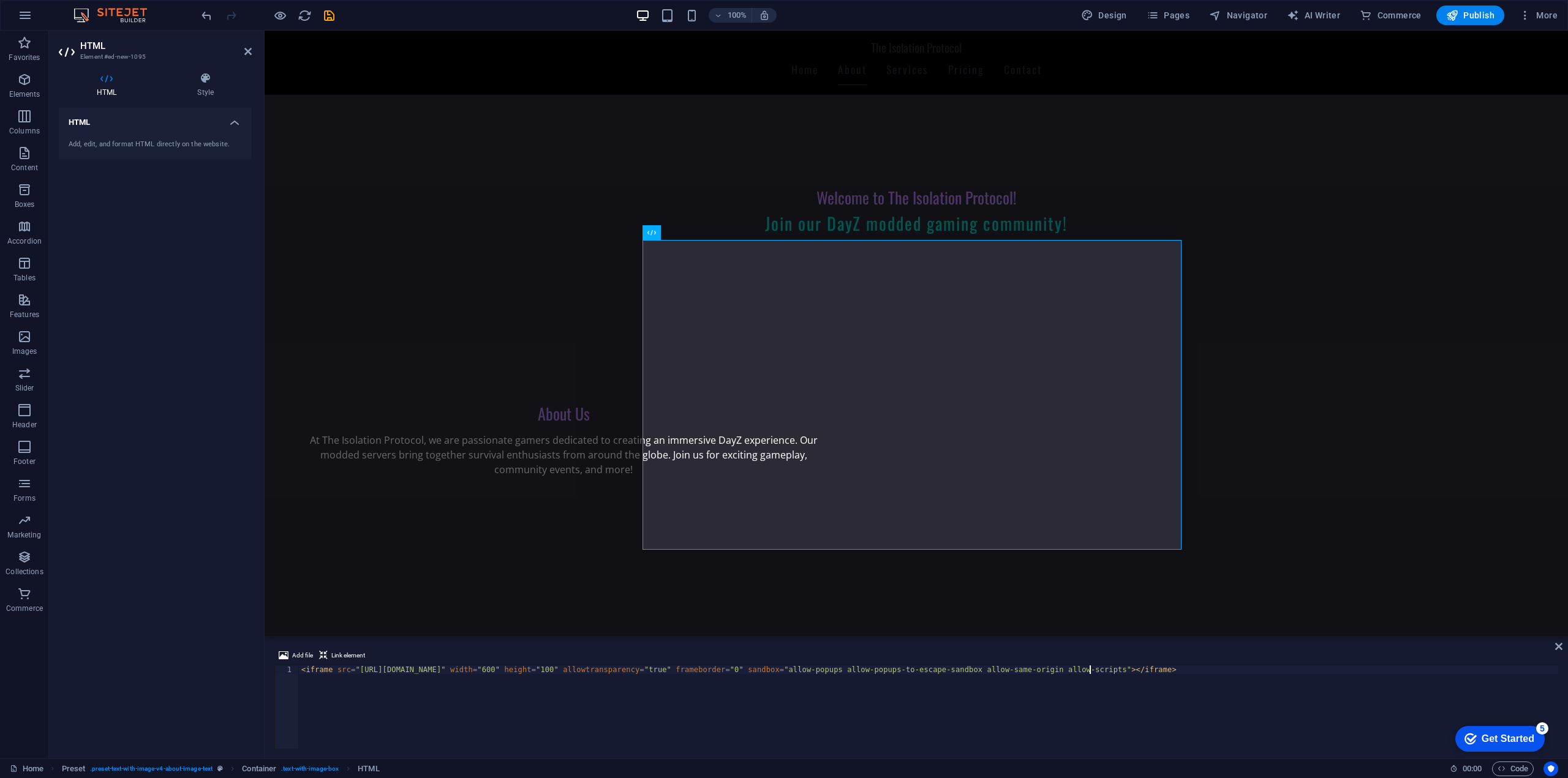
click at [1048, 670] on div "< iframe src = "[URL][DOMAIN_NAME]" width = "600" height = "100" allowtranspare…" at bounding box center [929, 715] width 1259 height 100
click at [985, 665] on div "Add file Link element" at bounding box center [915, 657] width 1283 height 18
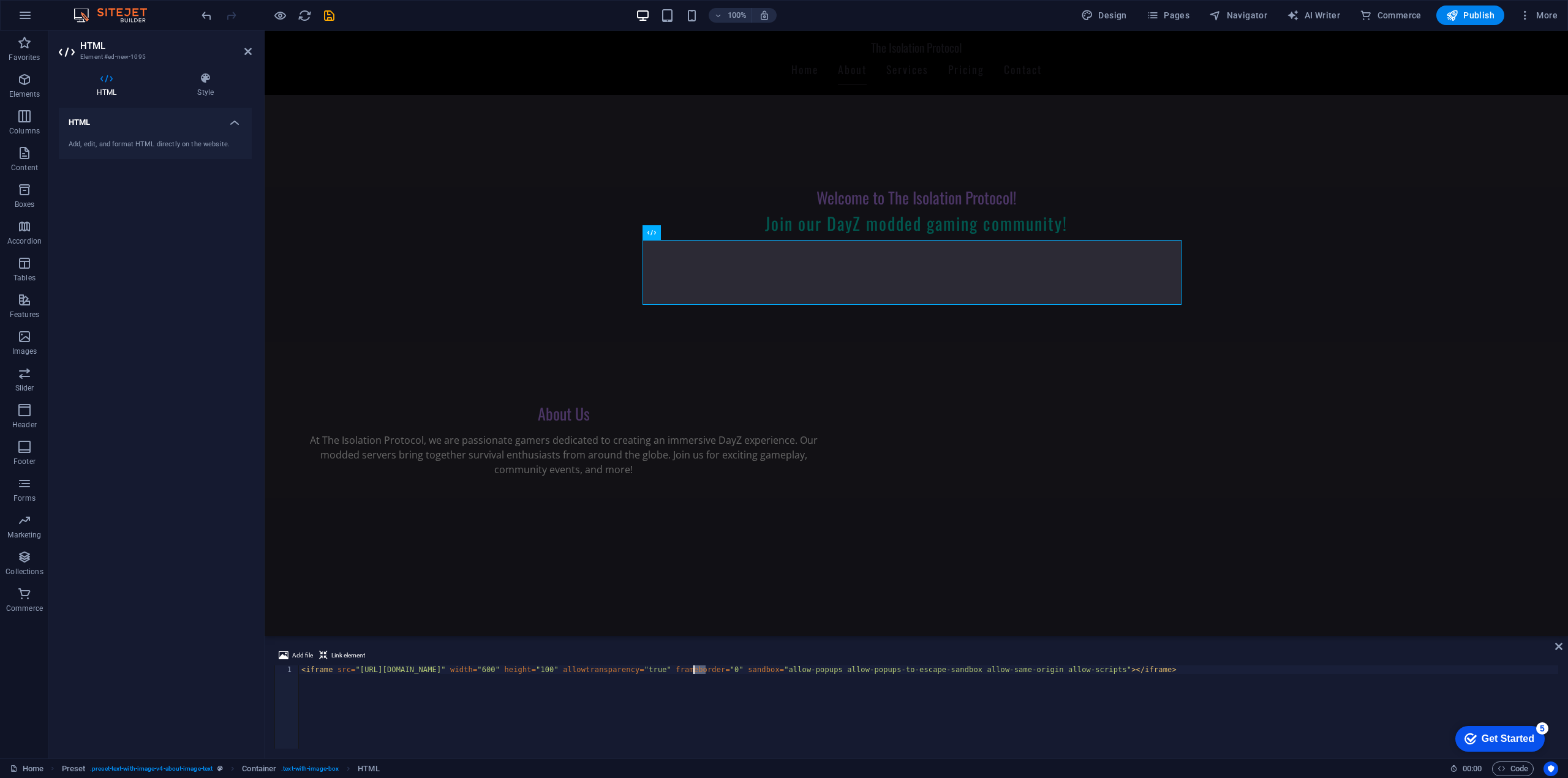
drag, startPoint x: 704, startPoint y: 669, endPoint x: 693, endPoint y: 669, distance: 11.0
click at [693, 669] on div "< iframe src = "[URL][DOMAIN_NAME]" width = "600" height = "100" allowtranspare…" at bounding box center [929, 715] width 1259 height 100
click at [950, 684] on div "< iframe src = "[URL][DOMAIN_NAME]" width = "600" height = "200" allowtranspare…" at bounding box center [929, 715] width 1259 height 100
click at [1183, 670] on div "< iframe src = "[URL][DOMAIN_NAME]" width = "600" height = "200" allowtranspare…" at bounding box center [929, 715] width 1259 height 100
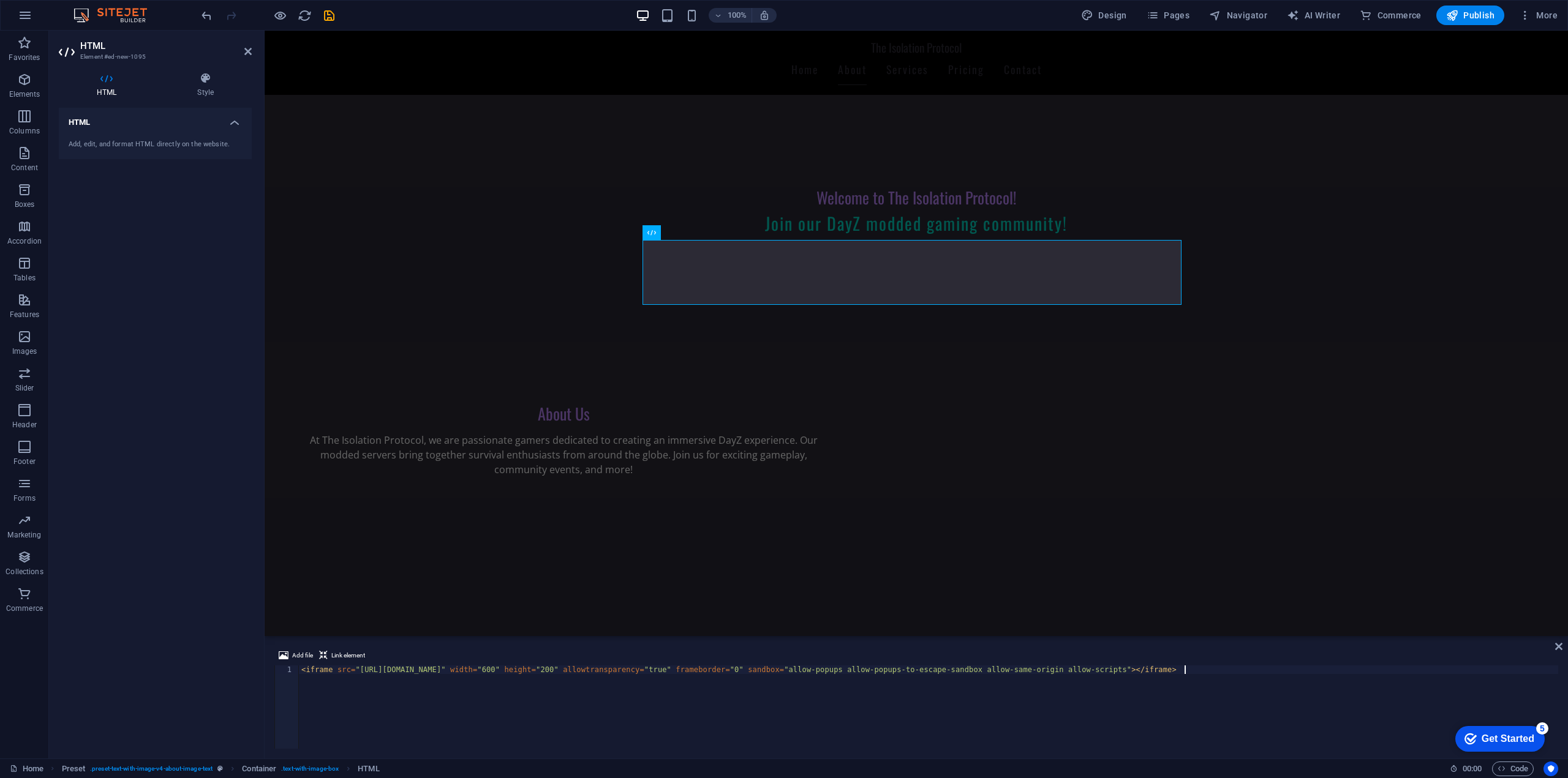
click at [465, 701] on div "< iframe src = "[URL][DOMAIN_NAME]" width = "600" height = "200" allowtranspare…" at bounding box center [929, 715] width 1259 height 100
click at [331, 673] on div "< iframe src = "[URL][DOMAIN_NAME]" width = "600" height = "200" allowtranspare…" at bounding box center [929, 715] width 1259 height 100
click at [446, 674] on div "< iframe src = "[URL][DOMAIN_NAME]" width = "600" height = "200" allowtranspare…" at bounding box center [929, 715] width 1259 height 100
type textarea "<iframe src="[URL][DOMAIN_NAME]" width="600" height="200" allowtransparency="tr…"
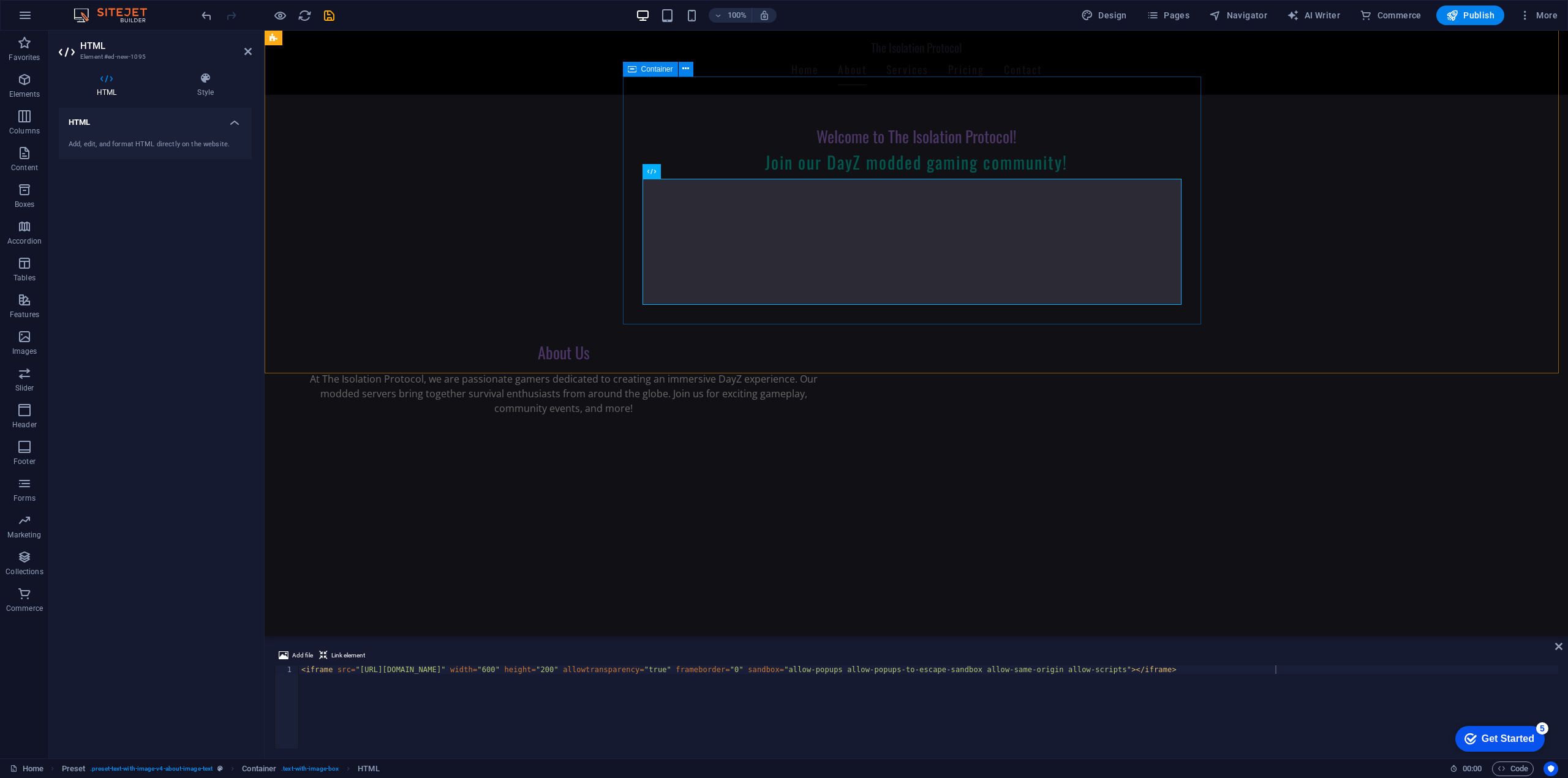
scroll to position [245, 0]
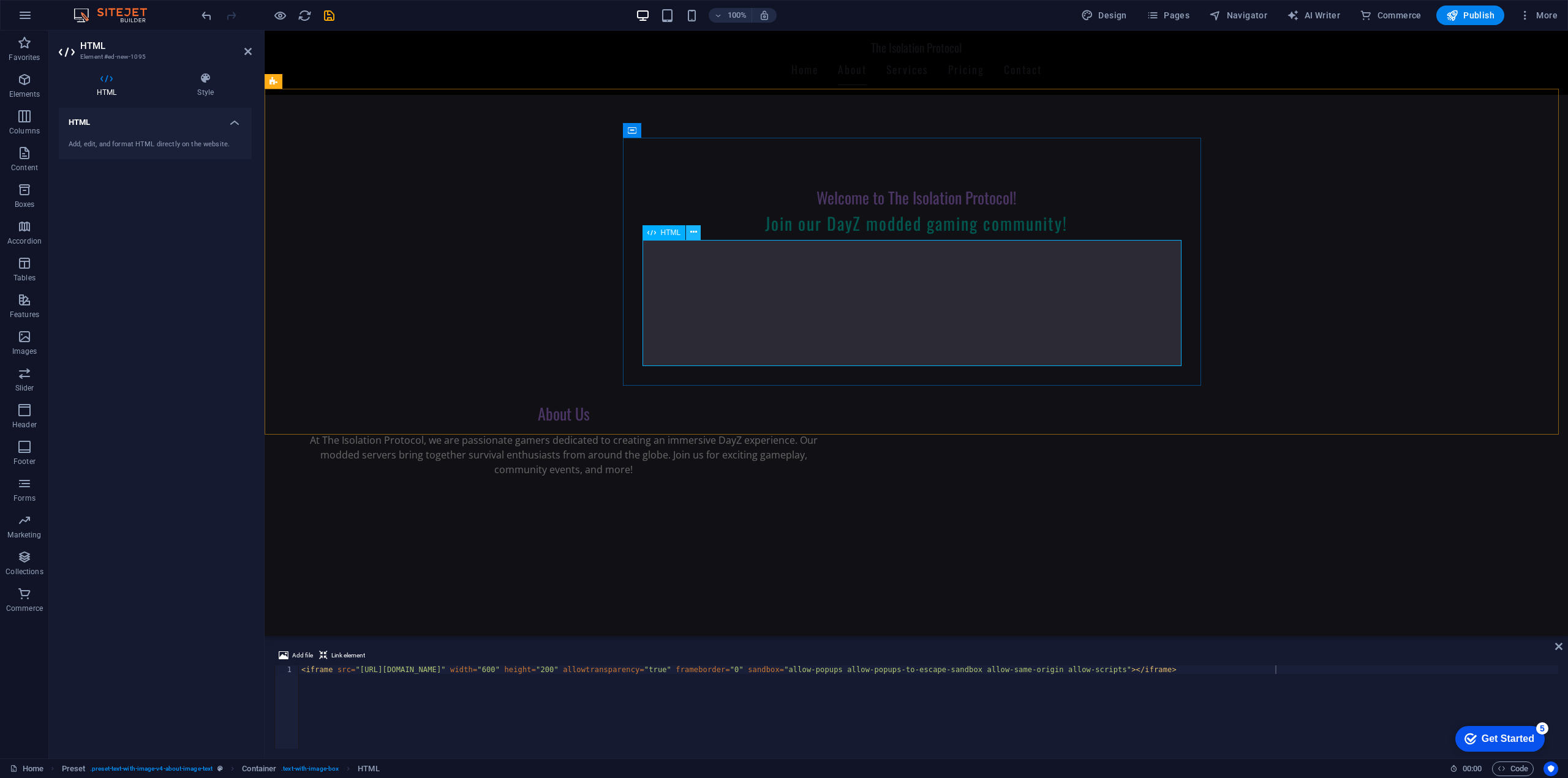
click at [692, 233] on icon at bounding box center [693, 233] width 7 height 13
click at [689, 129] on button at bounding box center [686, 130] width 14 height 14
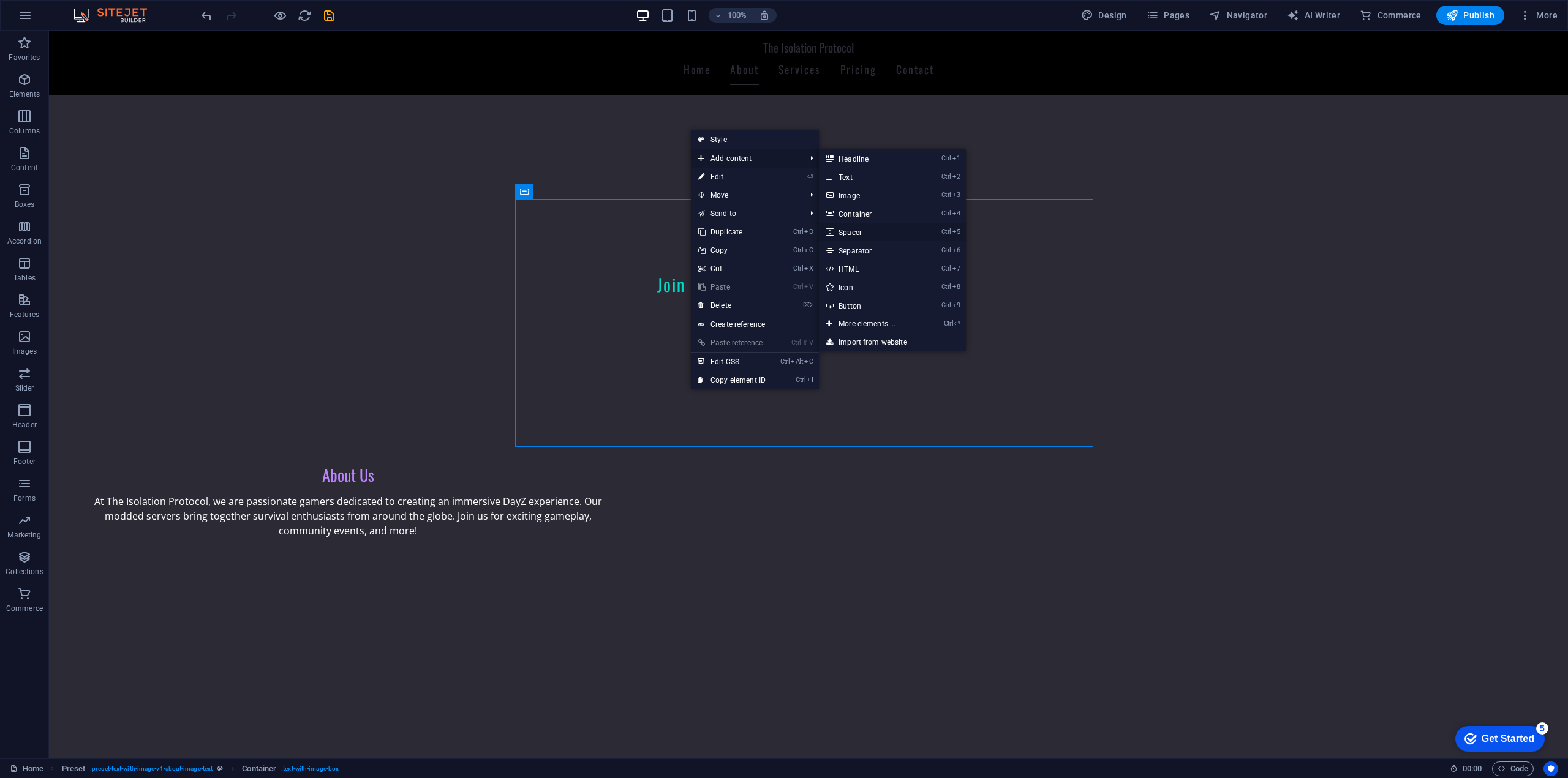
click at [866, 232] on link "Ctrl 5 Spacer" at bounding box center [869, 232] width 101 height 18
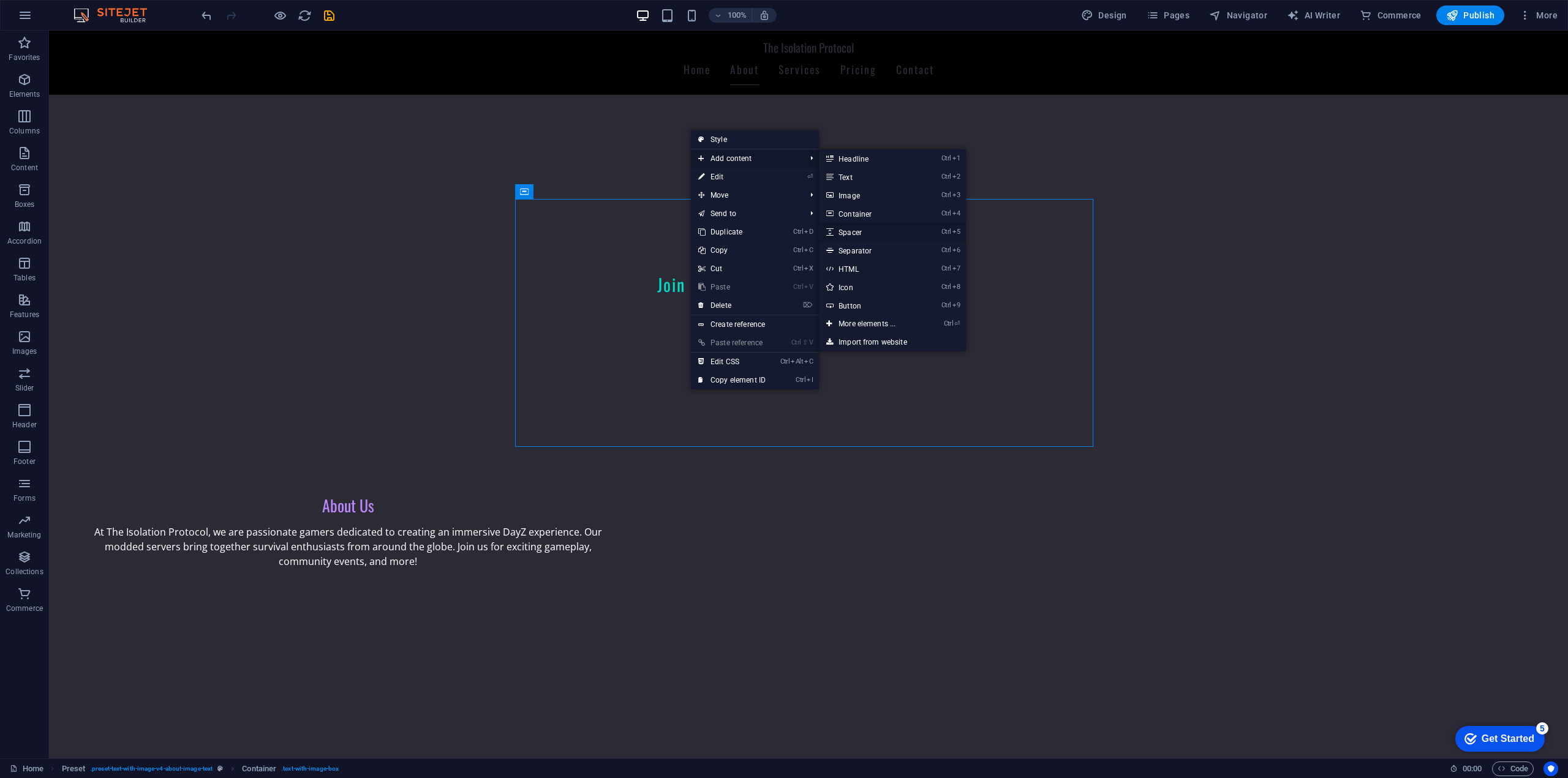
select select "px"
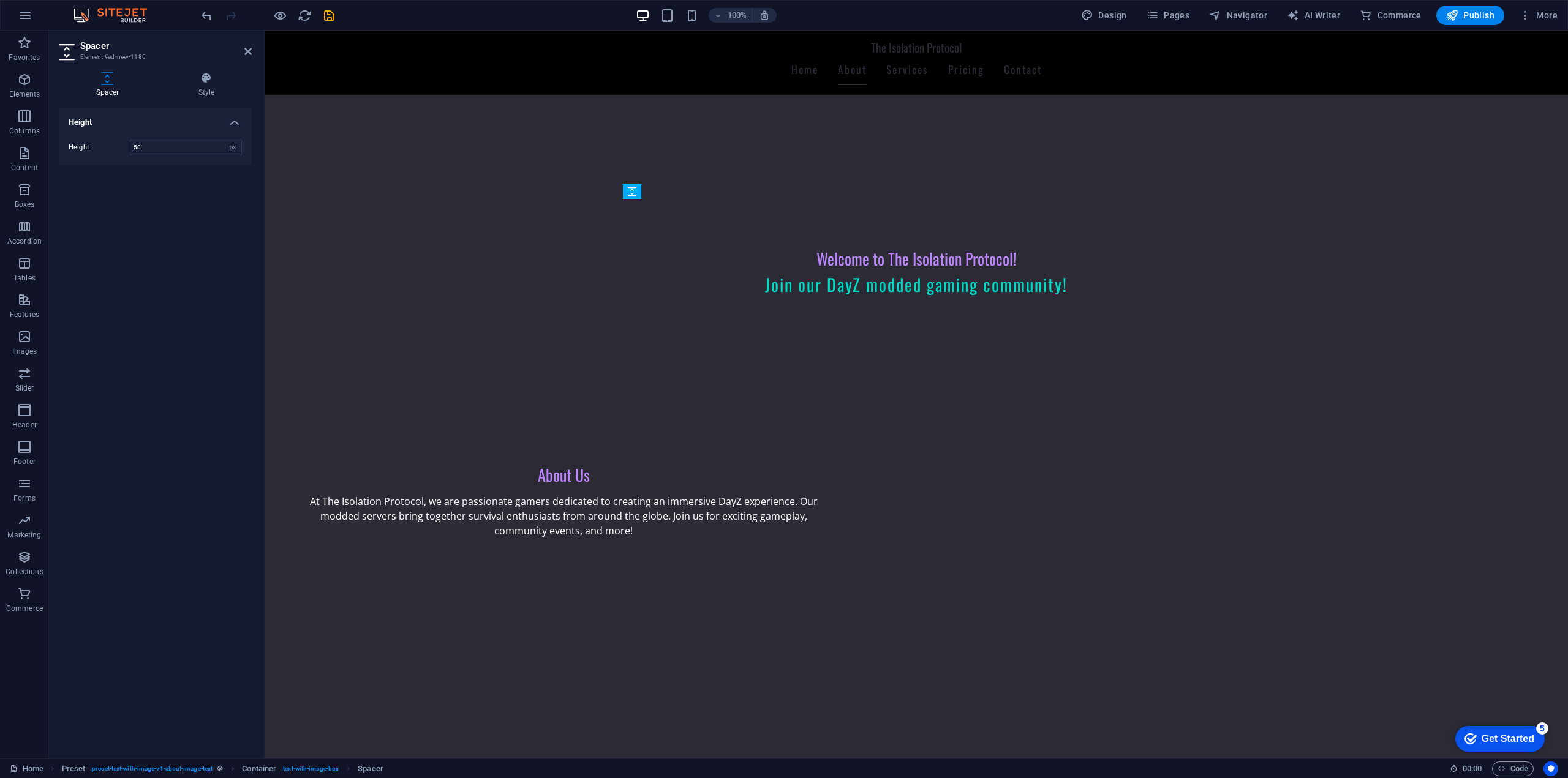
drag, startPoint x: 861, startPoint y: 238, endPoint x: 873, endPoint y: 436, distance: 198.4
click at [833, 674] on div at bounding box center [563, 689] width 539 height 31
drag, startPoint x: 912, startPoint y: 456, endPoint x: 914, endPoint y: 429, distance: 27.1
click at [914, 429] on div "18px" at bounding box center [912, 433] width 539 height 12
type input "18"
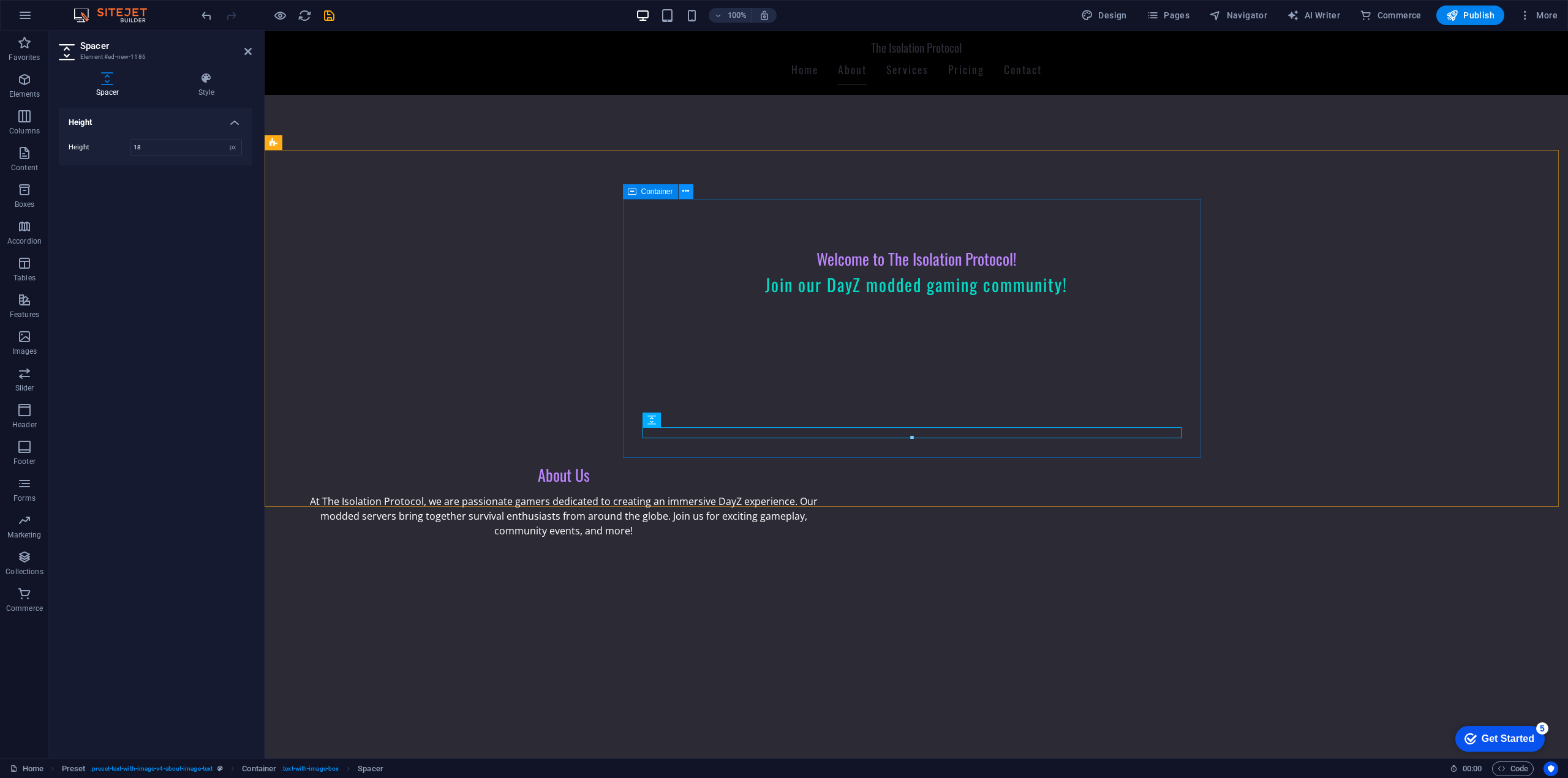
click at [683, 192] on icon at bounding box center [685, 191] width 7 height 13
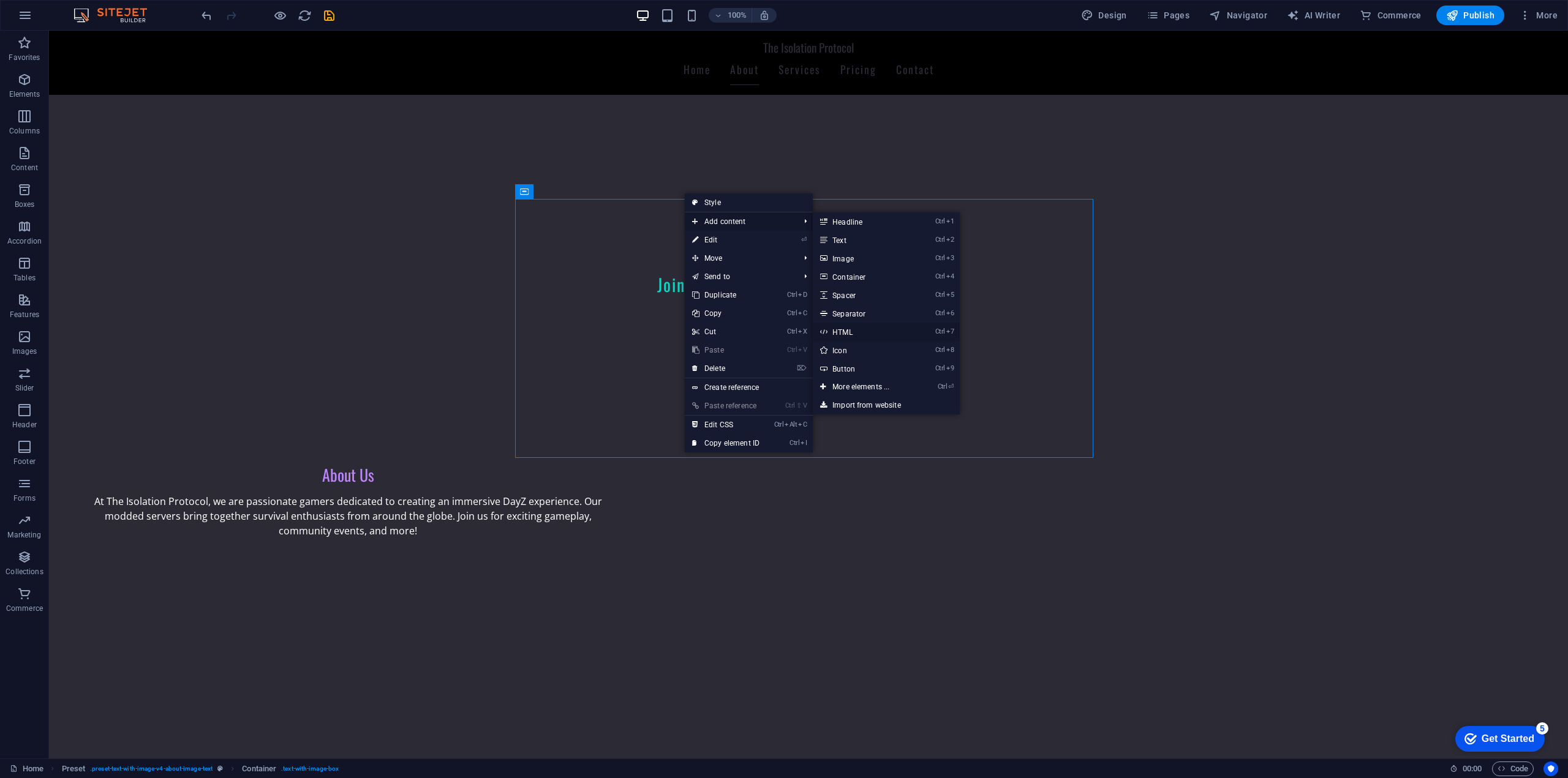
click at [860, 332] on link "Ctrl 7 HTML" at bounding box center [863, 332] width 101 height 18
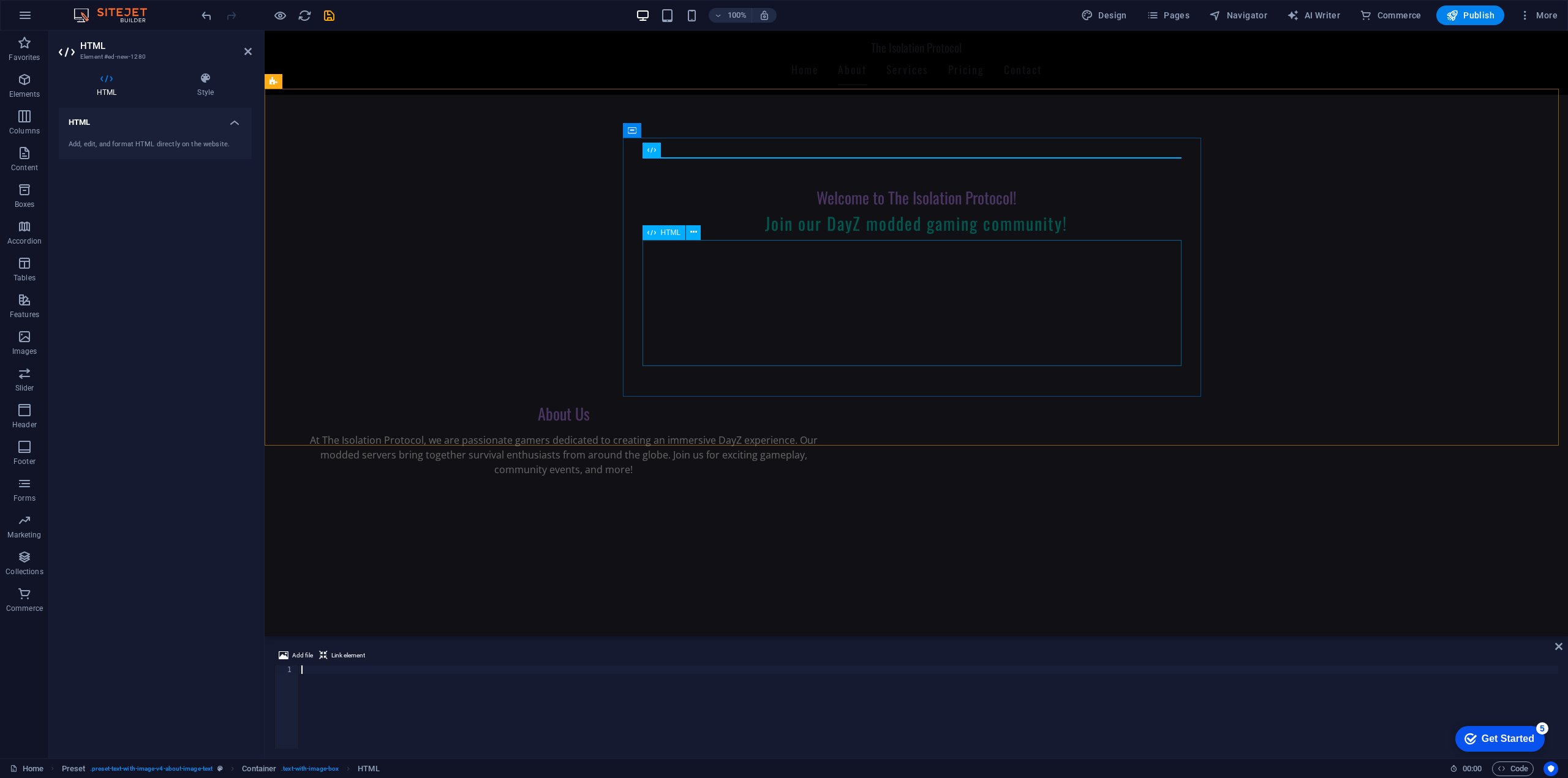
click at [798, 486] on div at bounding box center [563, 549] width 539 height 126
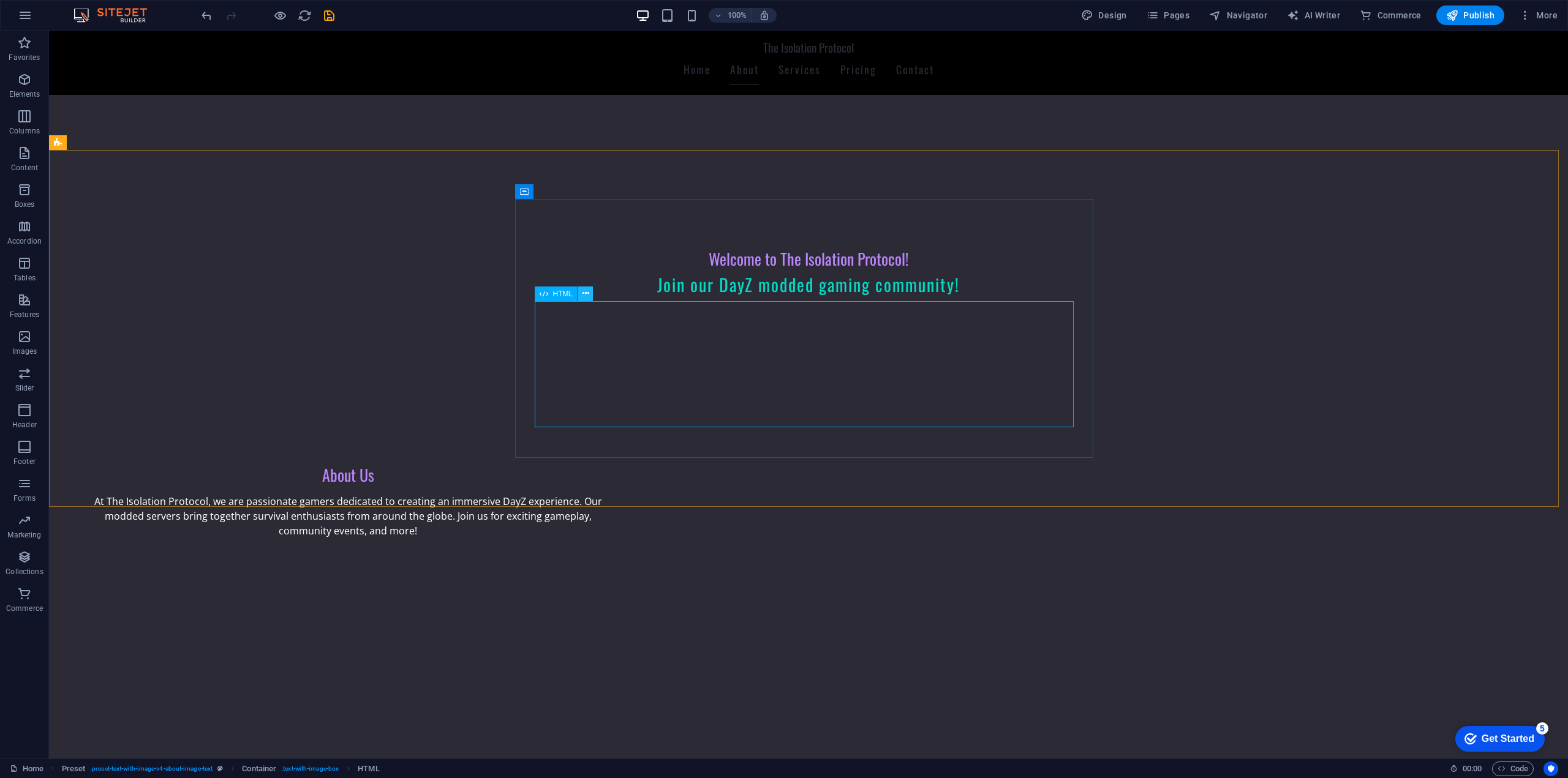
click at [586, 294] on icon at bounding box center [586, 294] width 7 height 13
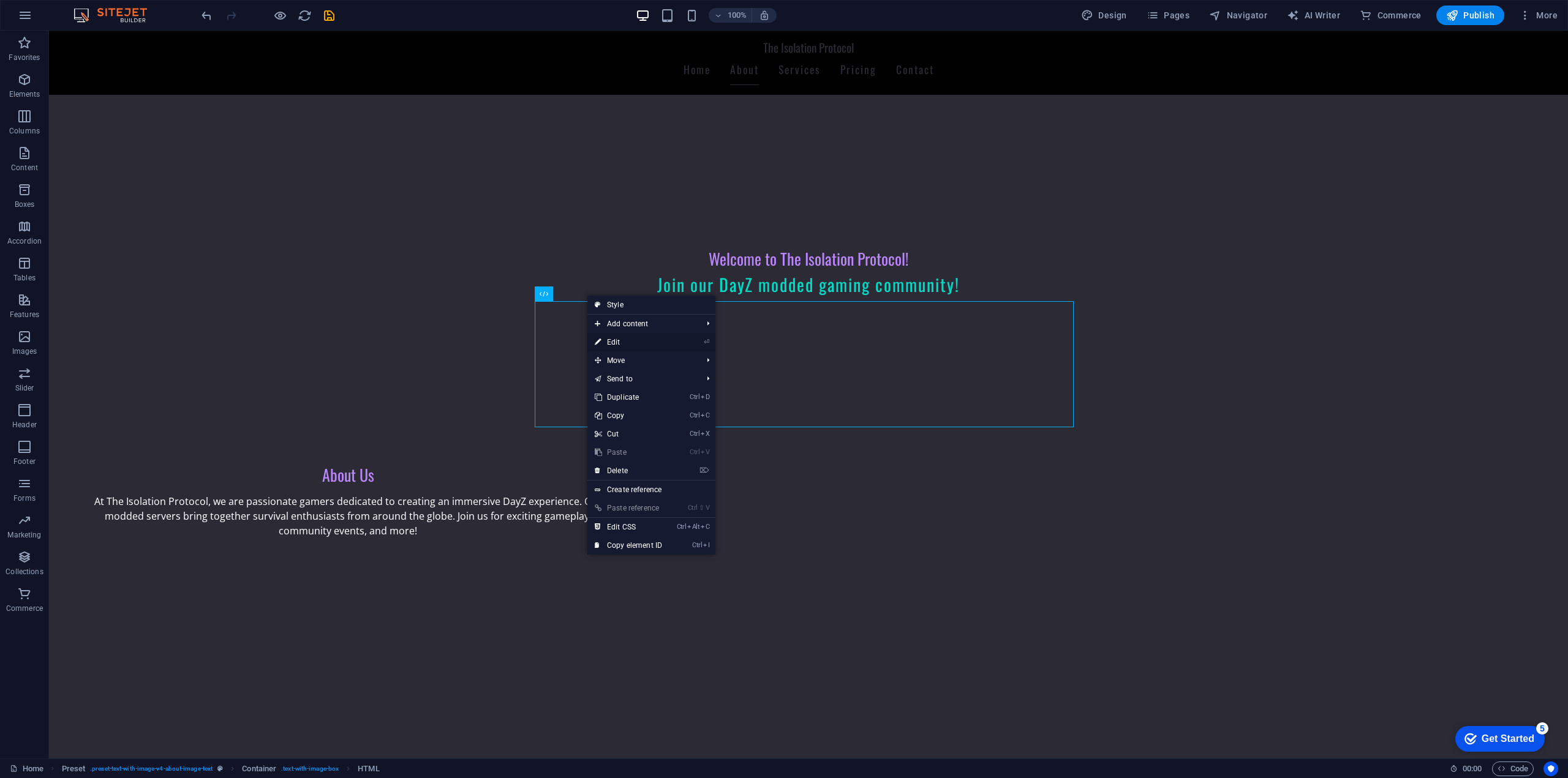
click at [614, 340] on link "⏎ Edit" at bounding box center [628, 342] width 82 height 18
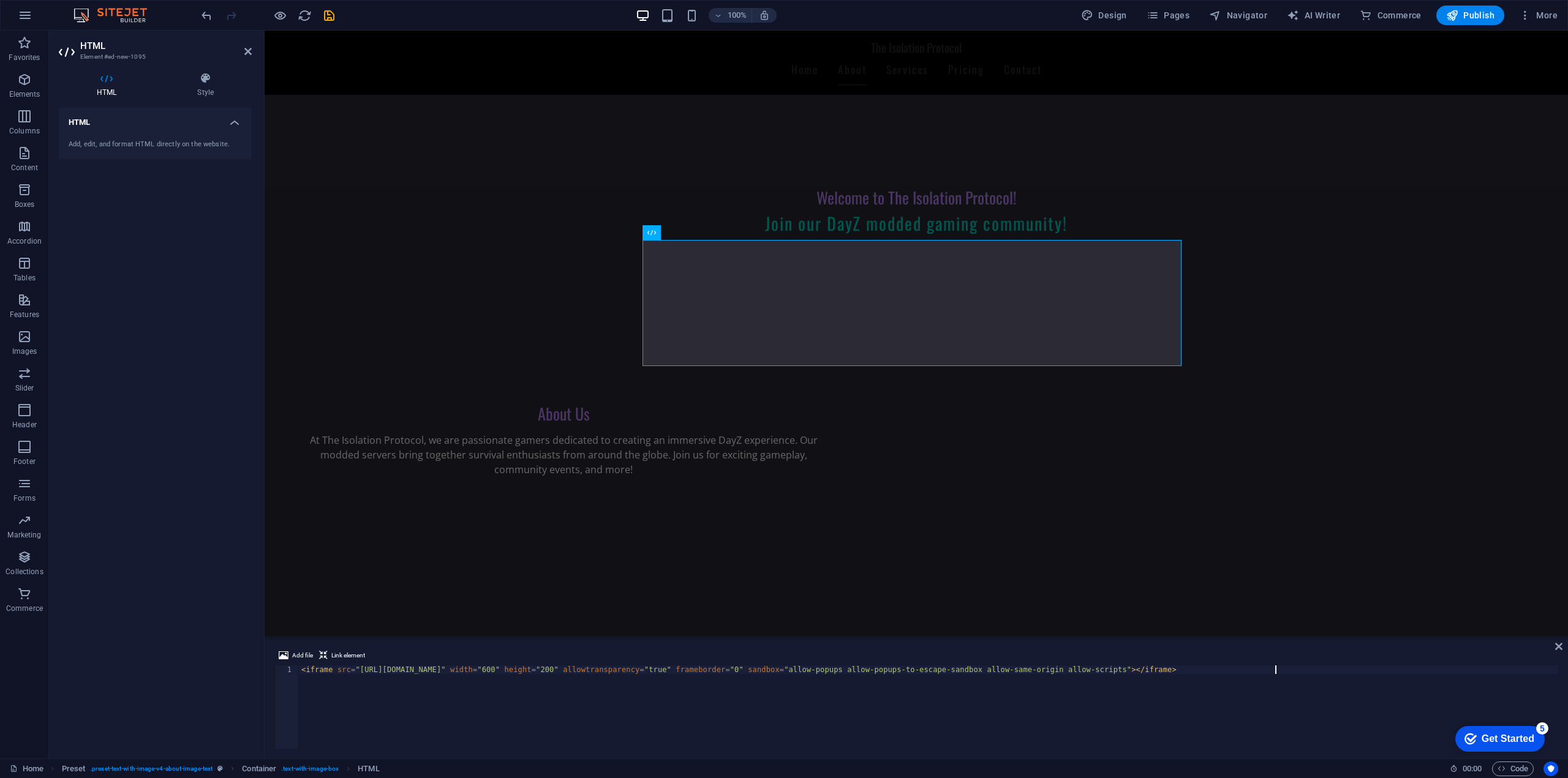
drag, startPoint x: 1286, startPoint y: 672, endPoint x: 530, endPoint y: 678, distance: 756.0
click at [530, 678] on div "< iframe src = "[URL][DOMAIN_NAME]" width = "600" height = "200" allowtranspare…" at bounding box center [929, 715] width 1259 height 100
click at [632, 704] on div "< iframe src = "[URL][DOMAIN_NAME]" width = "600" height = "200" allowtranspare…" at bounding box center [929, 715] width 1259 height 100
click at [345, 672] on div "< iframe src = "[URL][DOMAIN_NAME]" width = "600" height = "200" allowtranspare…" at bounding box center [929, 715] width 1259 height 100
click at [346, 672] on div "< iframe src = "[URL][DOMAIN_NAME]" width = "600" height = "200" allowtranspare…" at bounding box center [929, 715] width 1259 height 100
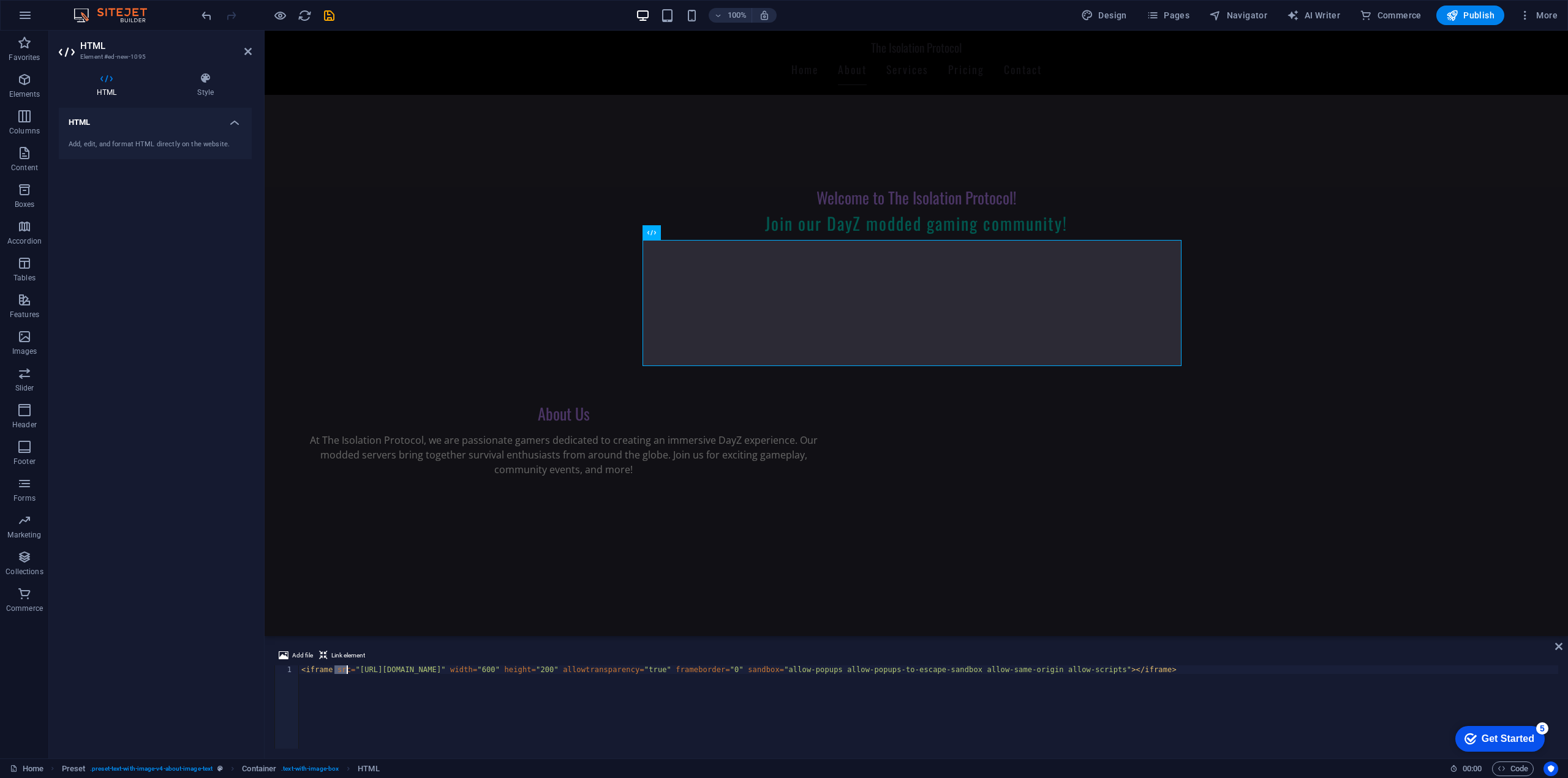
click at [346, 672] on div "< iframe src = "[URL][DOMAIN_NAME]" width = "600" height = "200" allowtranspare…" at bounding box center [929, 715] width 1259 height 100
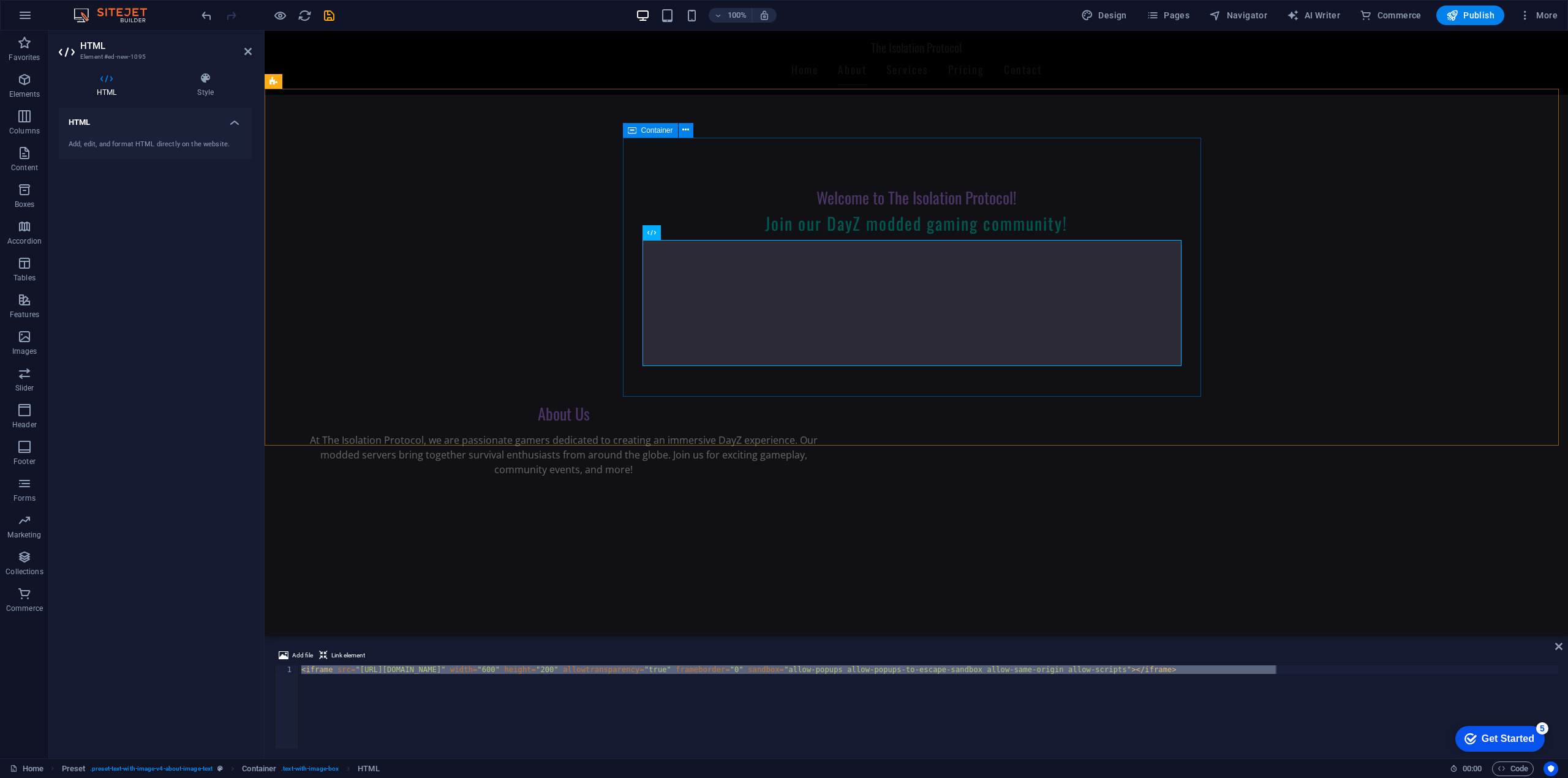
click at [759, 384] on div "About Us At The Isolation Protocol, we are passionate gamers dedicated to creat…" at bounding box center [563, 513] width 578 height 259
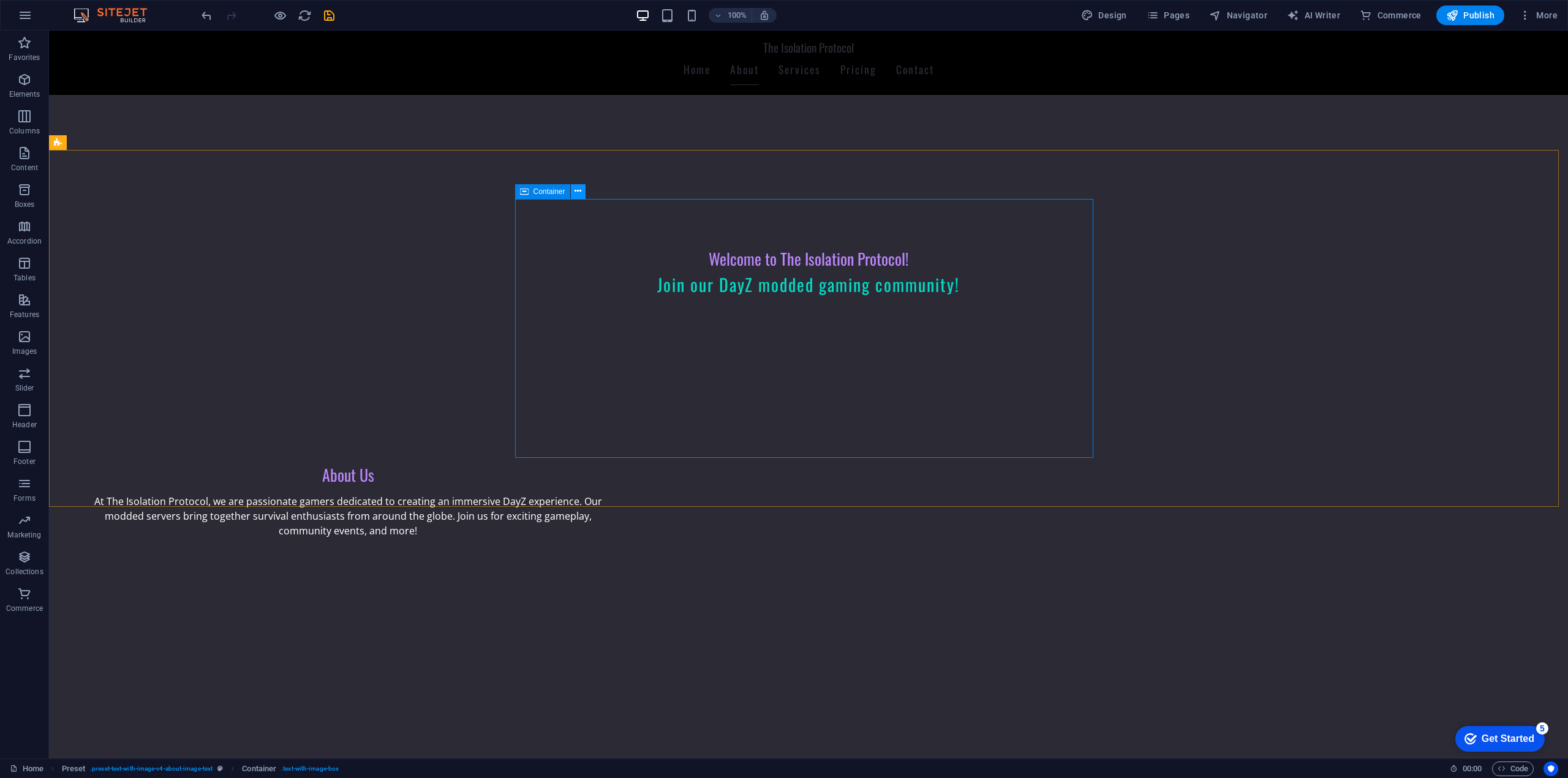
click at [575, 189] on icon at bounding box center [578, 191] width 7 height 13
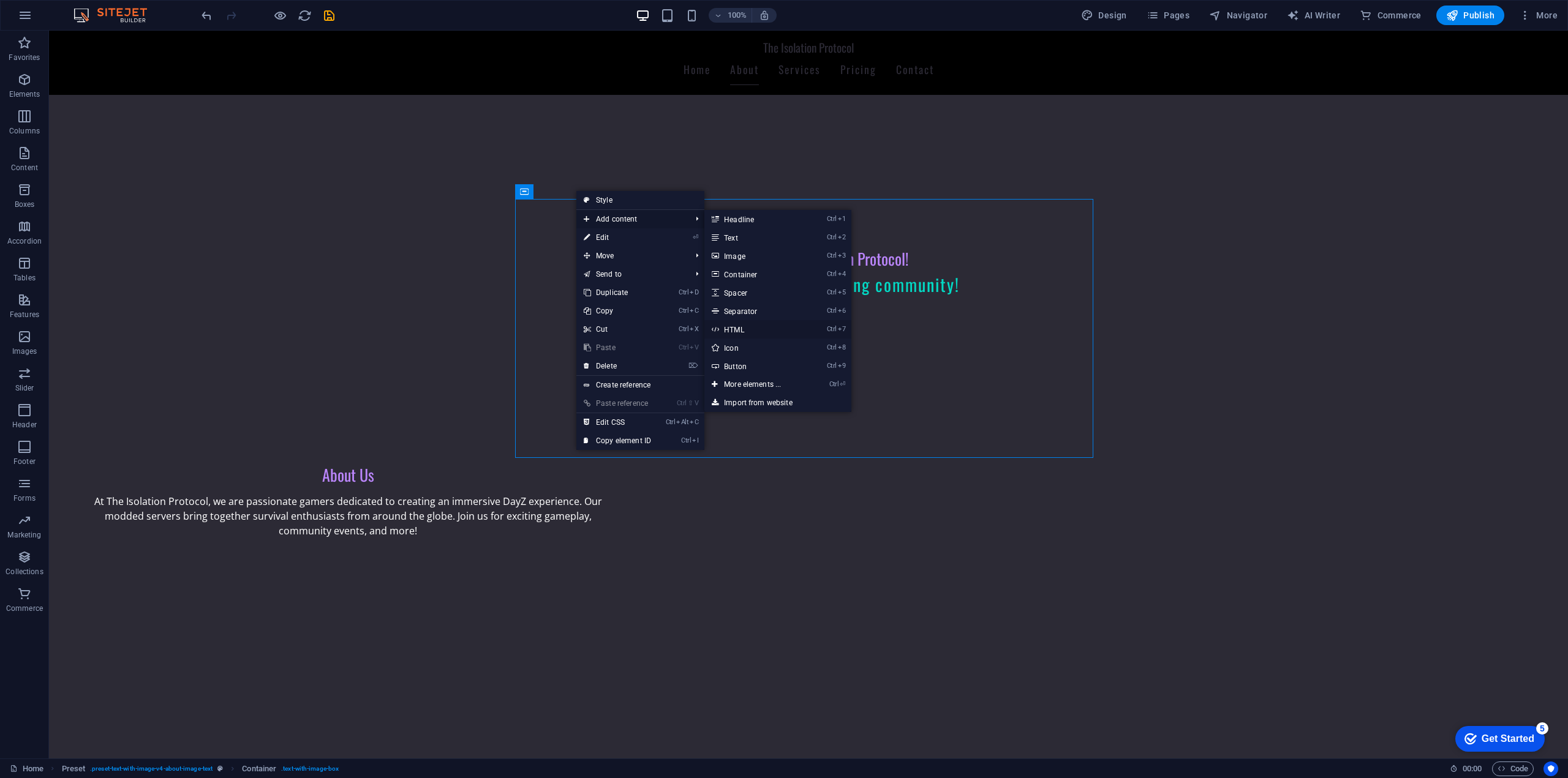
click at [761, 332] on link "Ctrl 7 HTML" at bounding box center [755, 329] width 101 height 18
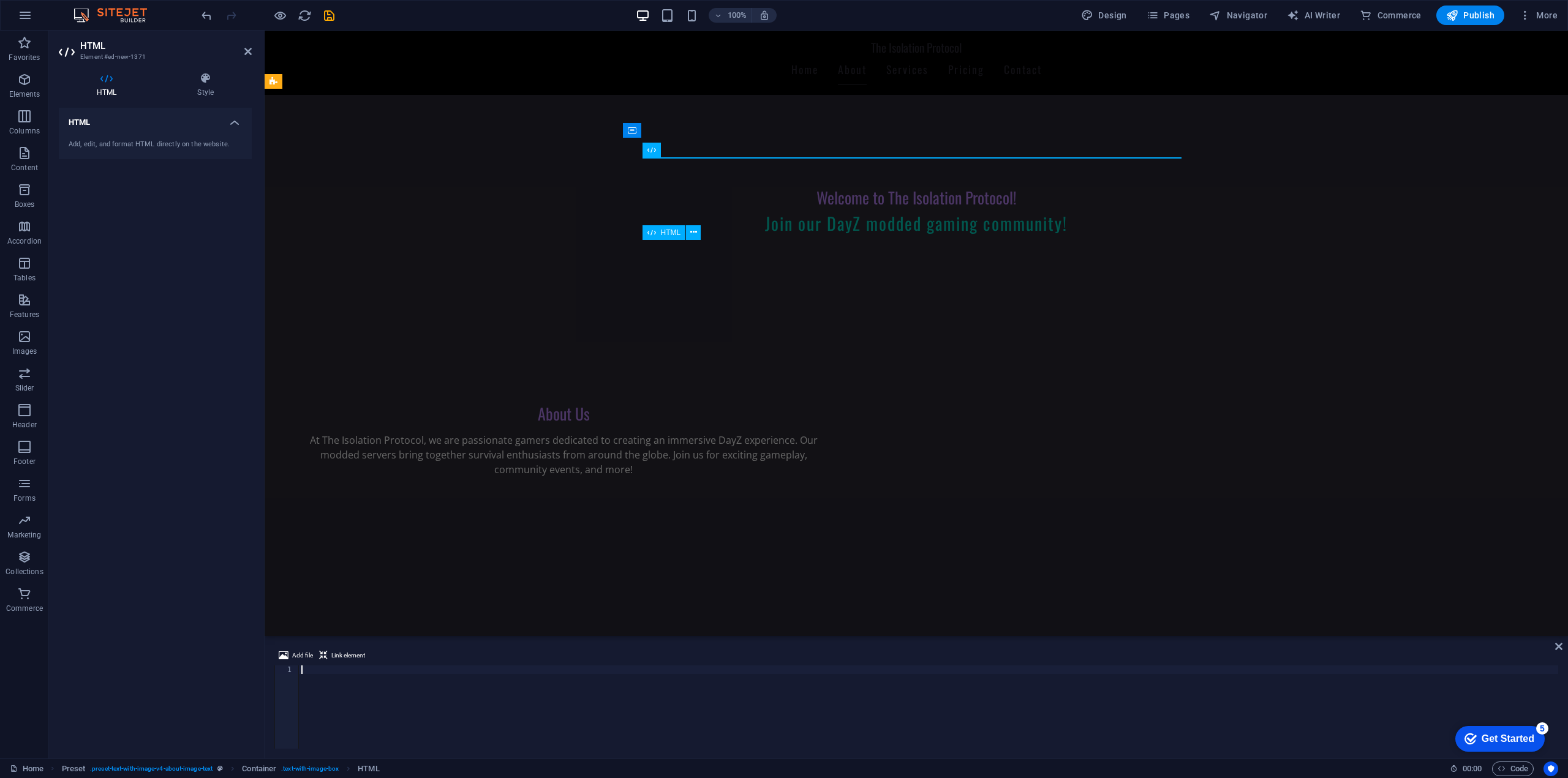
type textarea "<iframe src="[URL][DOMAIN_NAME]" width="200" height="50" allowtransparency="tru…"
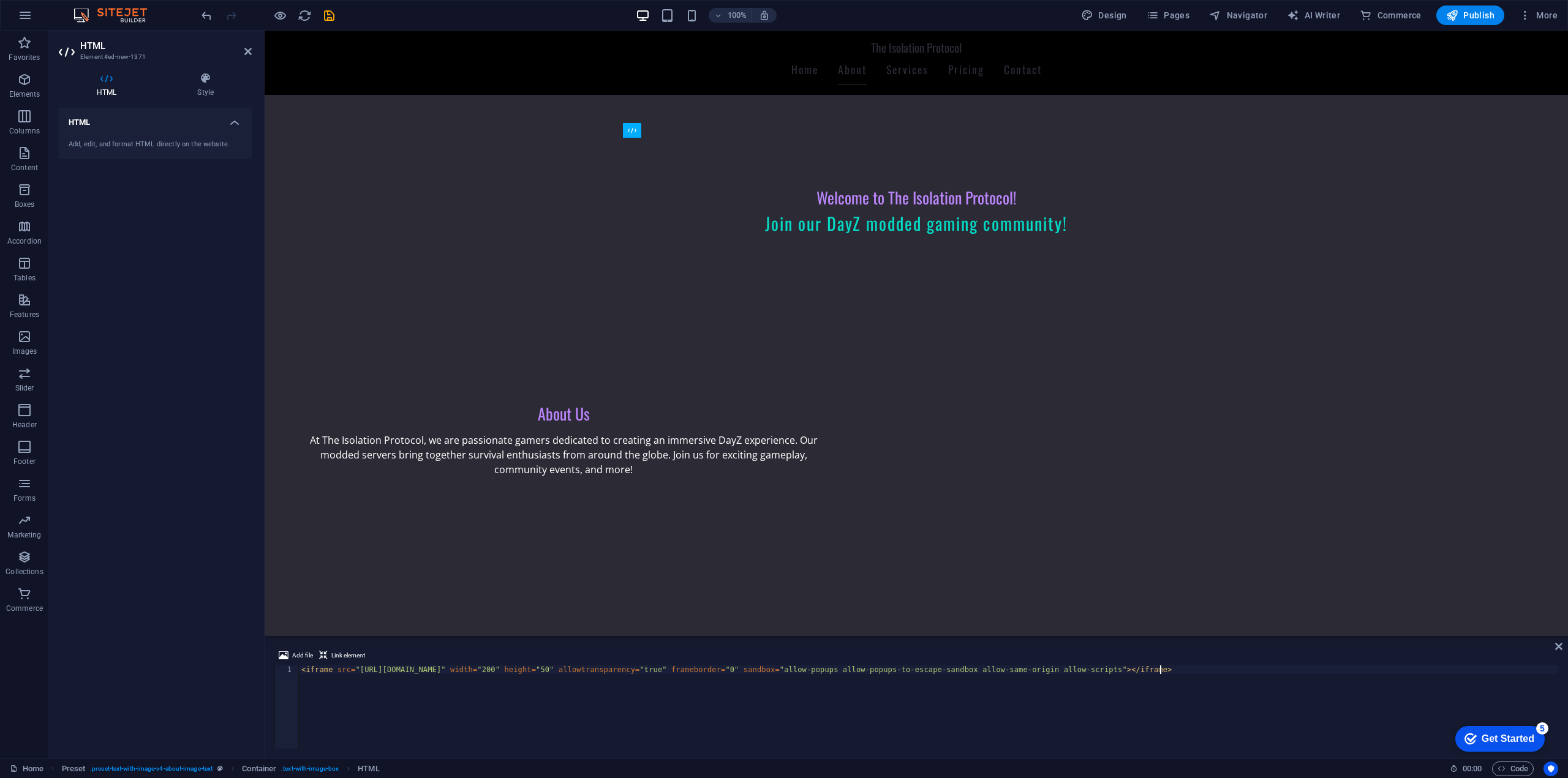
drag, startPoint x: 930, startPoint y: 184, endPoint x: 711, endPoint y: 386, distance: 297.9
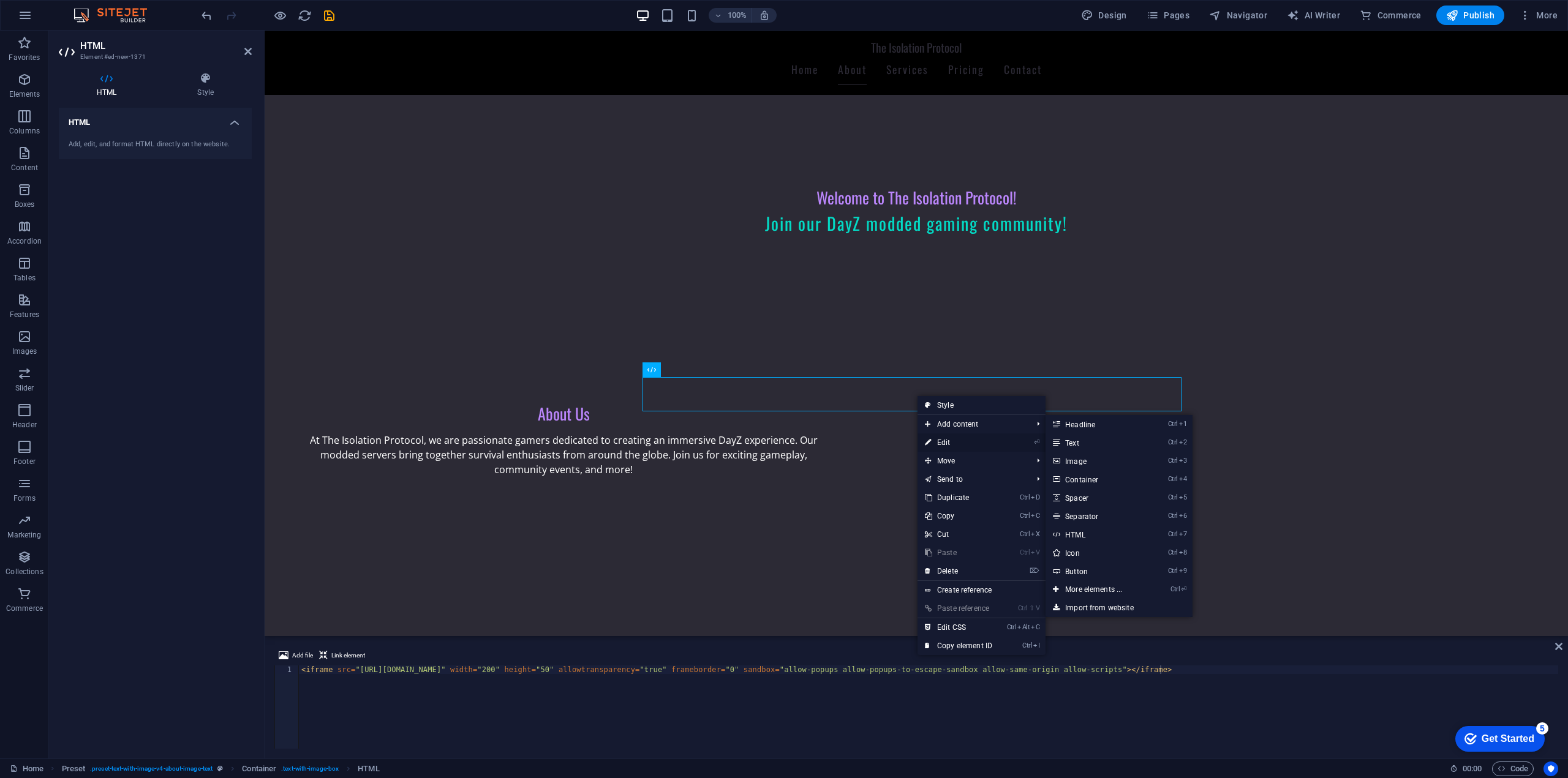
click at [976, 445] on link "⏎ Edit" at bounding box center [958, 442] width 82 height 18
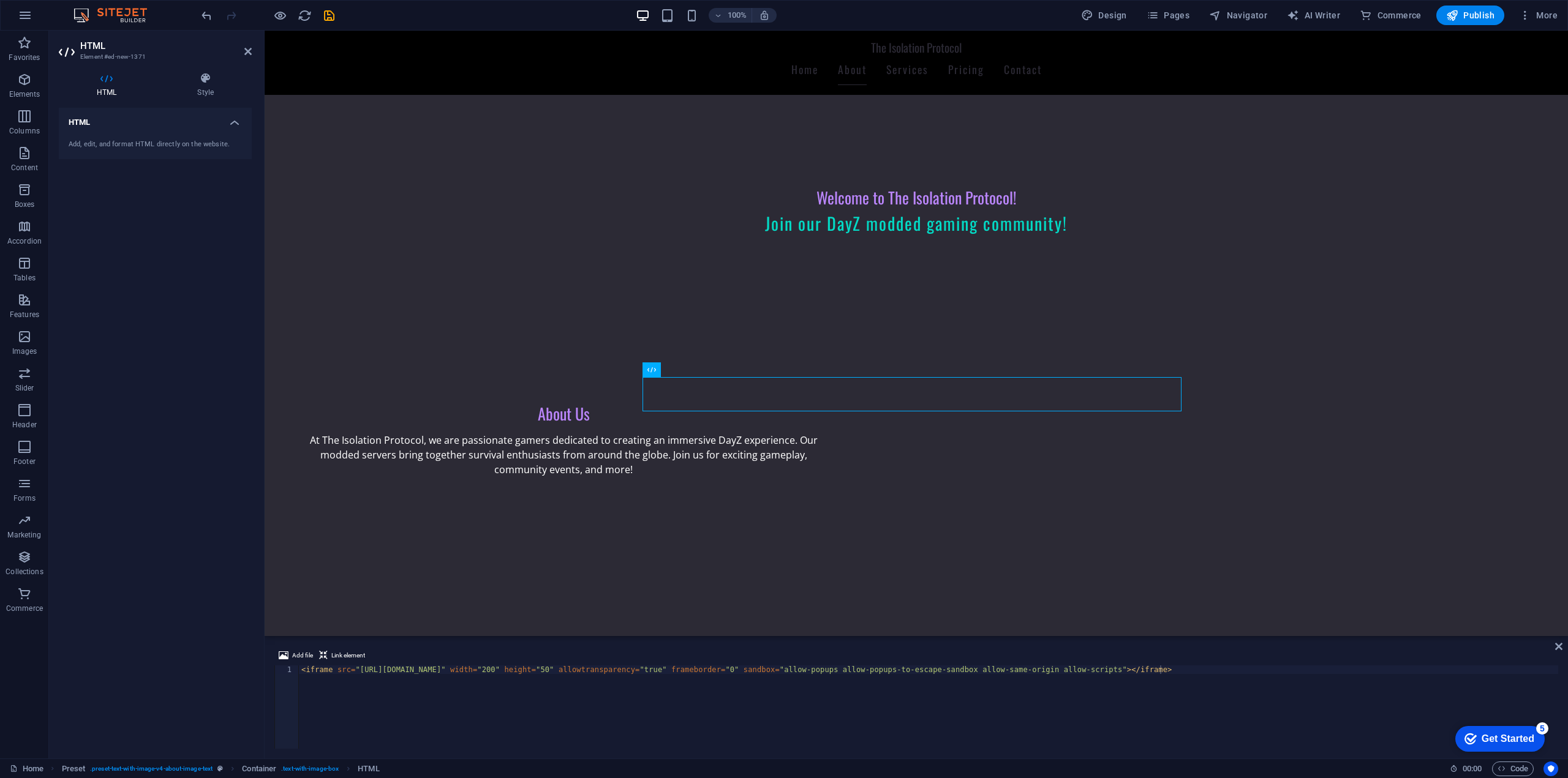
click at [214, 69] on div "HTML Style HTML Add, edit, and format HTML directly on the website. Preset Elem…" at bounding box center [155, 410] width 212 height 696
click at [211, 72] on icon at bounding box center [205, 78] width 92 height 12
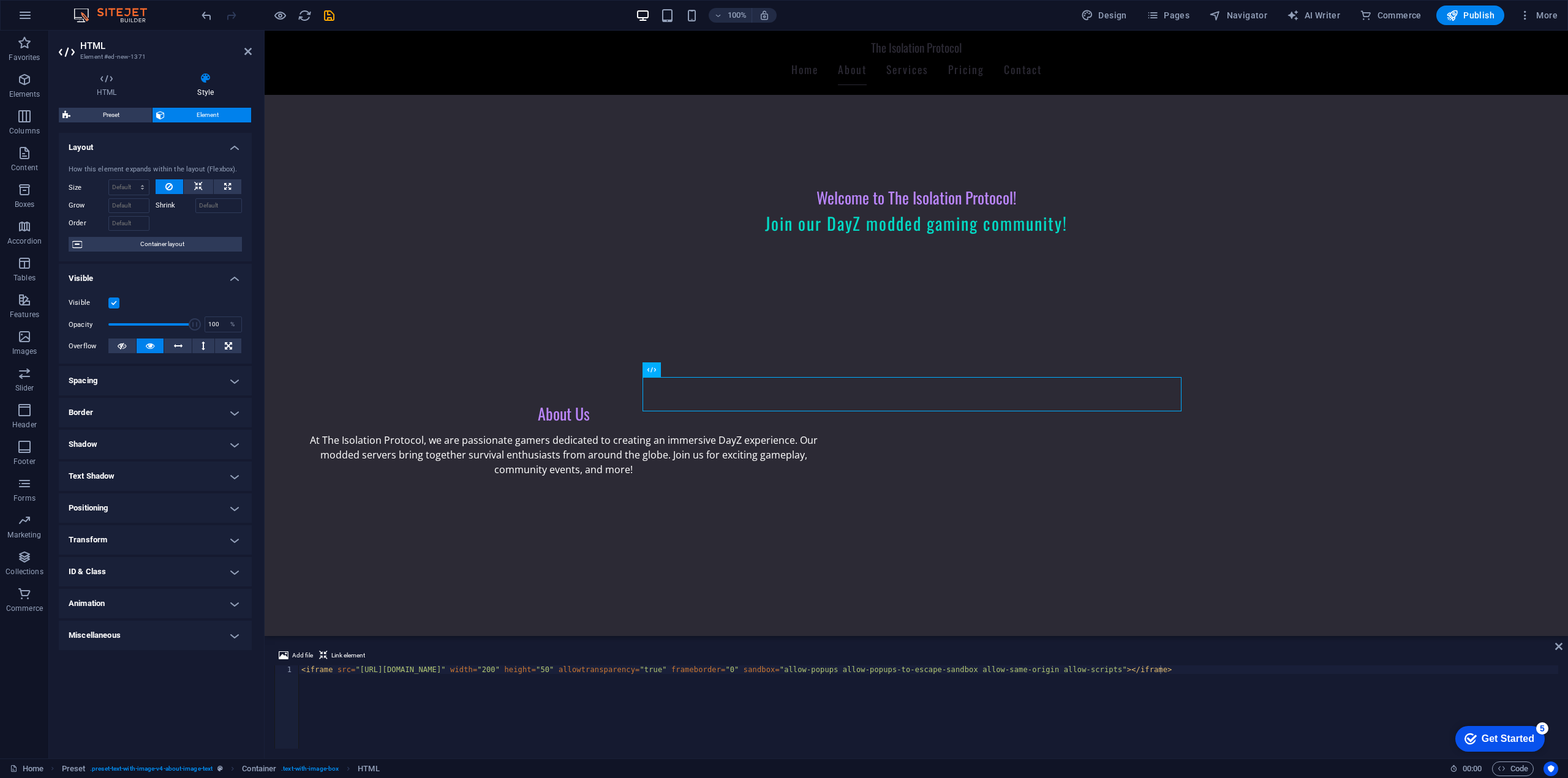
click at [147, 601] on h4 "Animation" at bounding box center [155, 603] width 193 height 29
click at [171, 617] on div "Preview" at bounding box center [159, 618] width 38 height 14
click at [136, 634] on select "Don't animate Show / Hide Slide up/down Zoom in/out Slide left to right Slide r…" at bounding box center [155, 640] width 173 height 14
click at [191, 703] on div "Layout How this element expands within the layout (Flexbox). Size Default auto …" at bounding box center [155, 440] width 193 height 615
click at [170, 672] on h4 "Miscellaneous" at bounding box center [155, 675] width 193 height 29
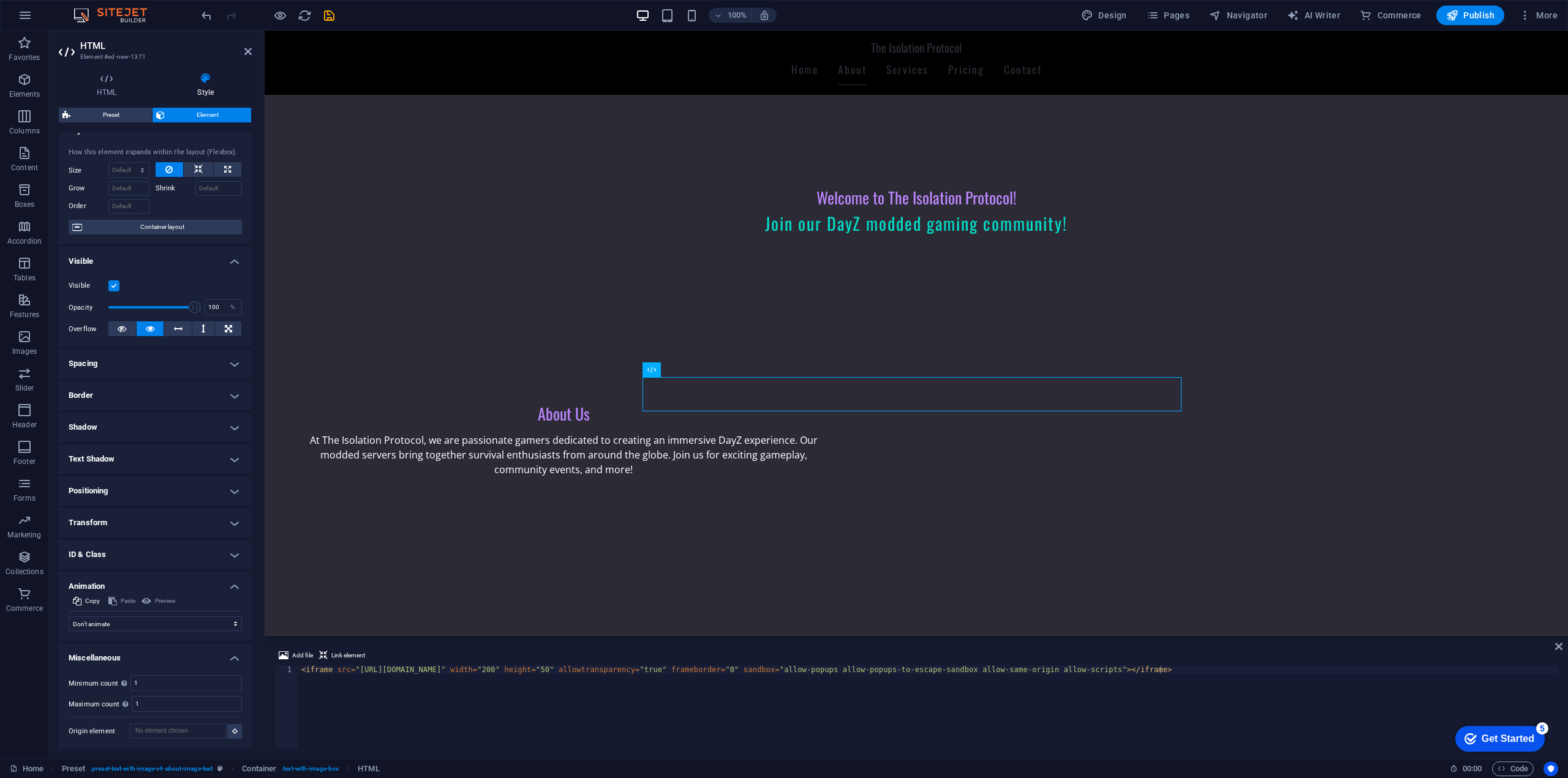
scroll to position [0, 0]
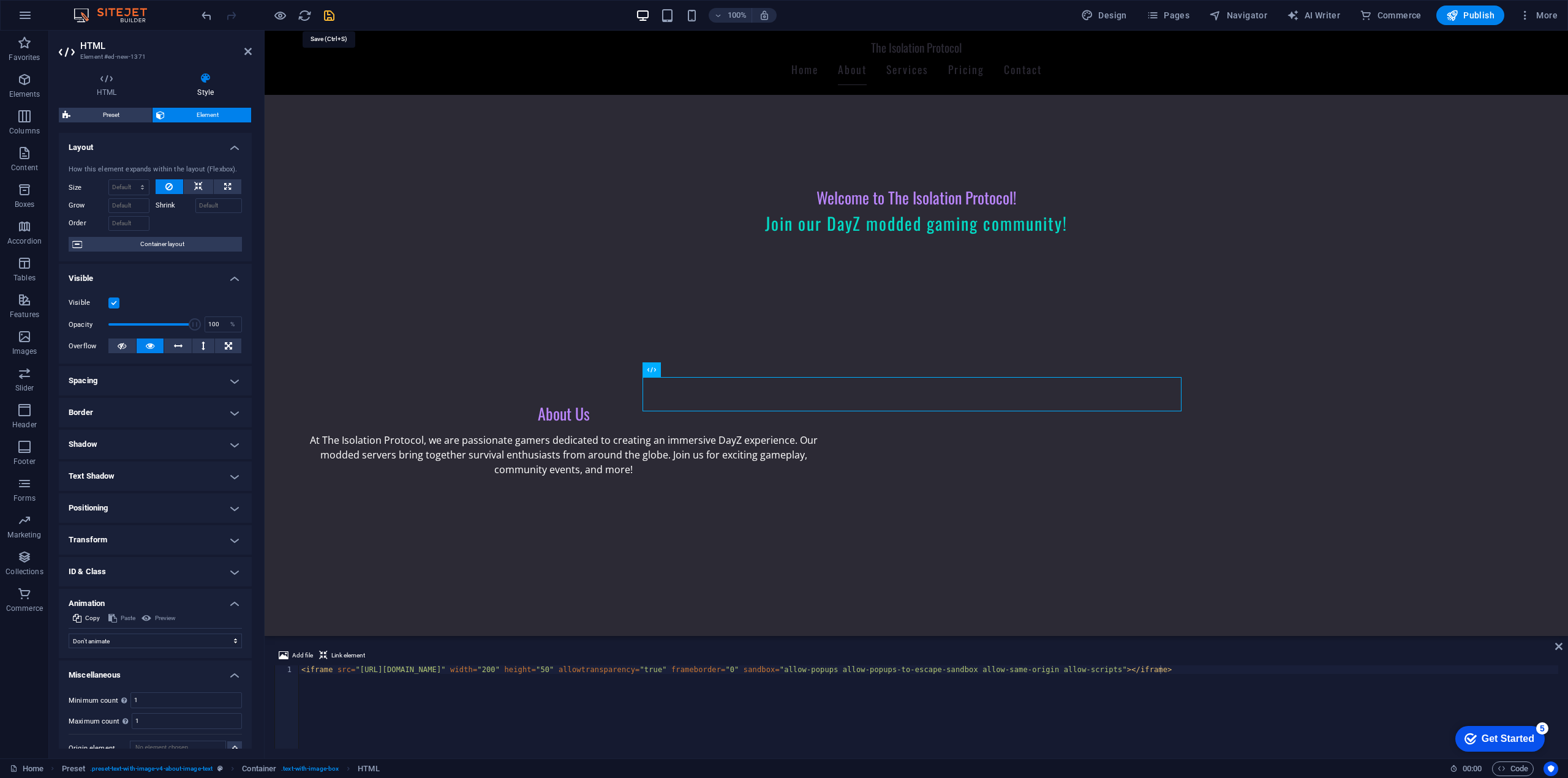
click at [333, 22] on icon "save" at bounding box center [329, 15] width 14 height 14
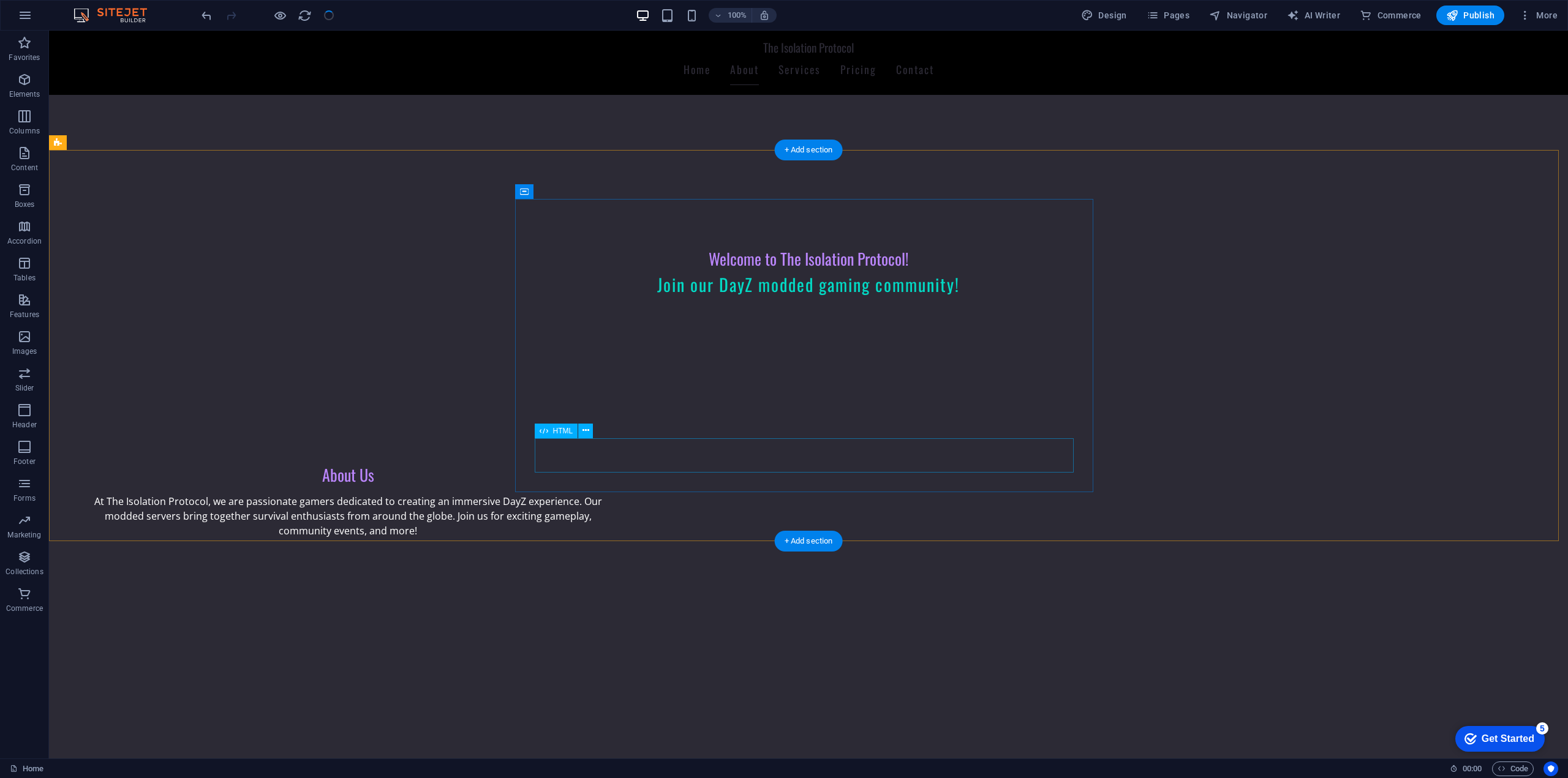
click at [617, 685] on div at bounding box center [348, 702] width 539 height 34
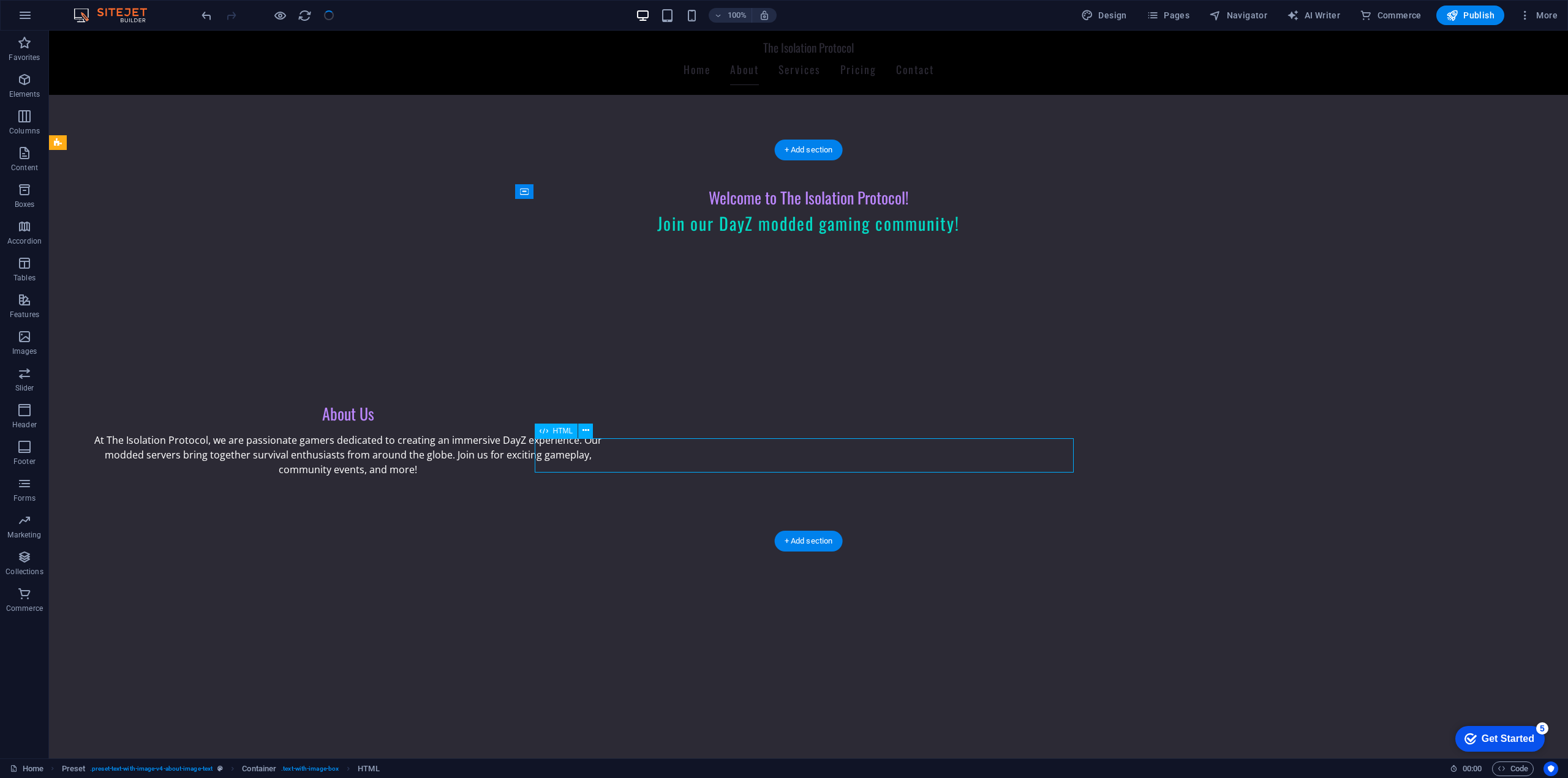
click at [588, 454] on div "About Us At The Isolation Protocol, we are passionate gamers dedicated to creat…" at bounding box center [809, 531] width 1519 height 391
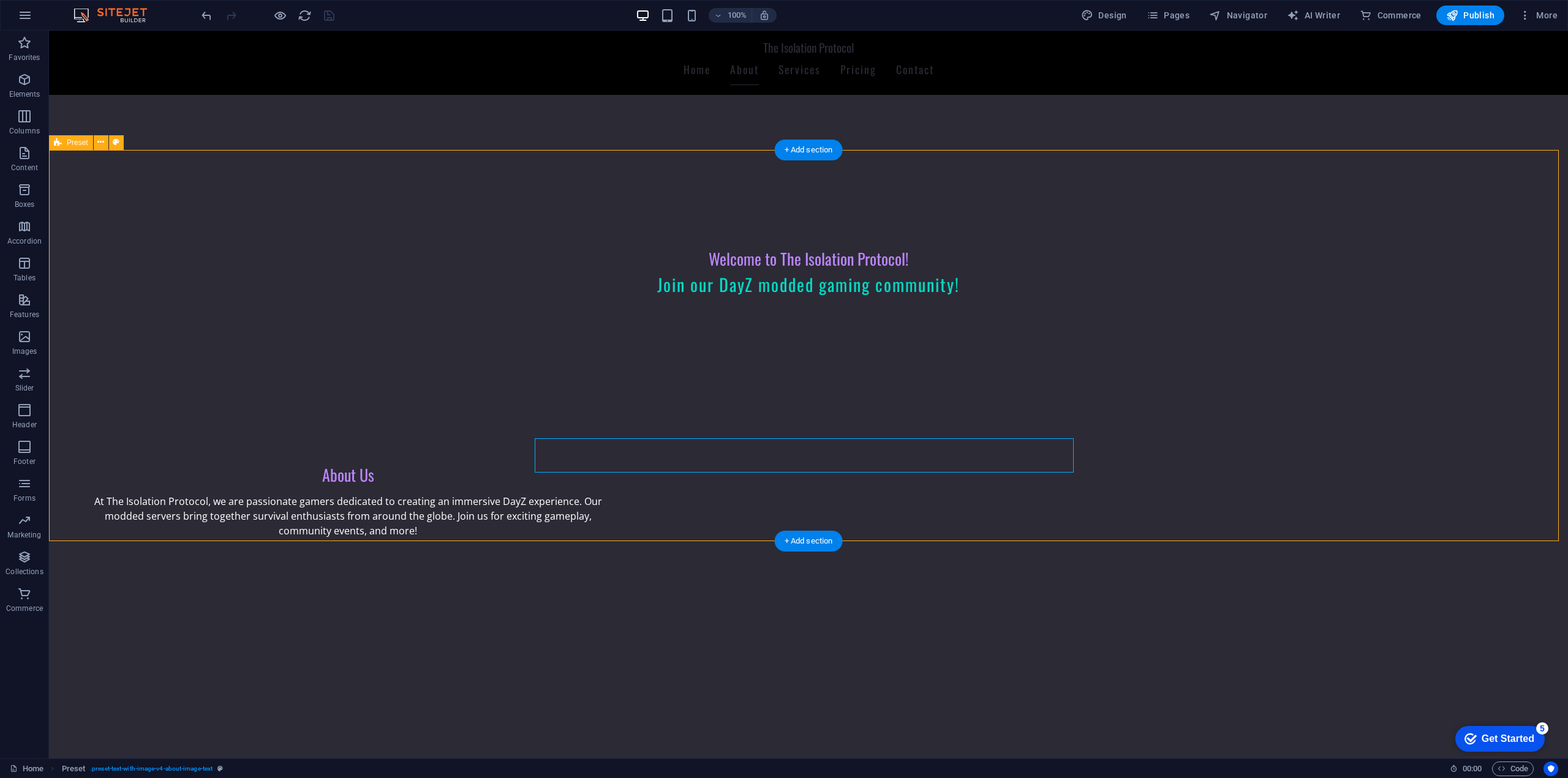
click at [355, 397] on div "About Us At The Isolation Protocol, we are passionate gamers dedicated to creat…" at bounding box center [809, 592] width 1519 height 391
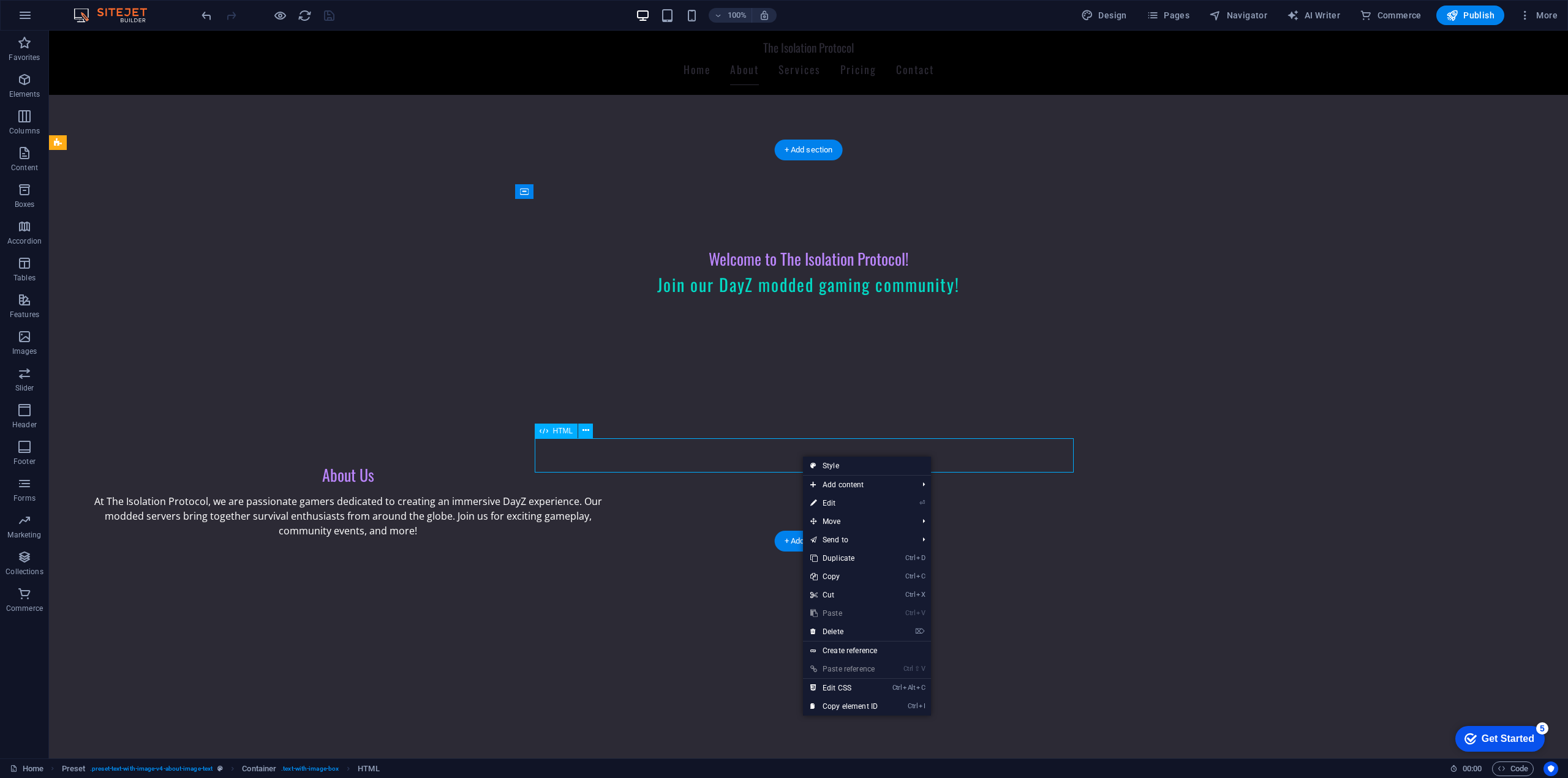
click at [617, 685] on div at bounding box center [348, 702] width 539 height 34
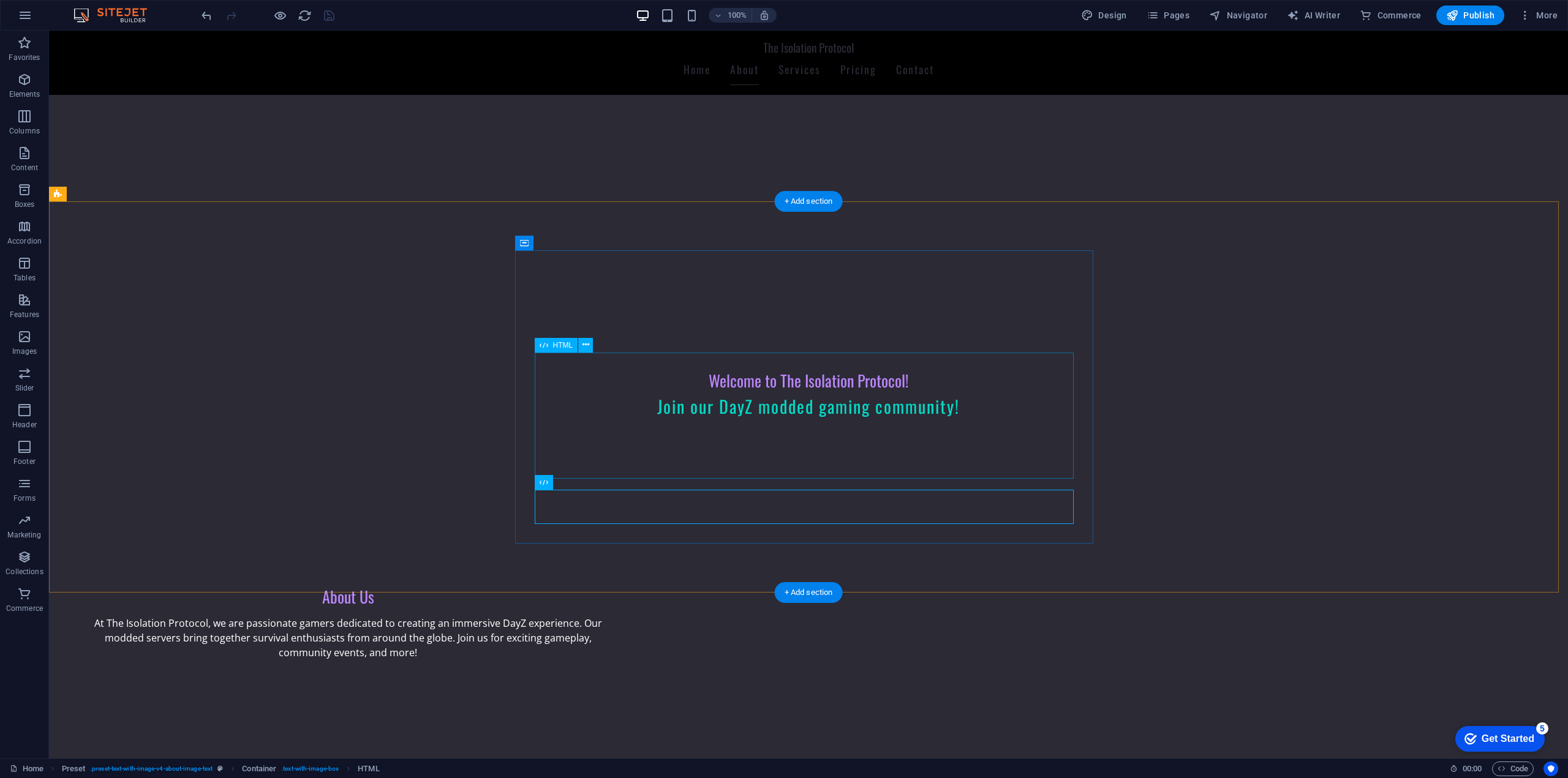
scroll to position [123, 0]
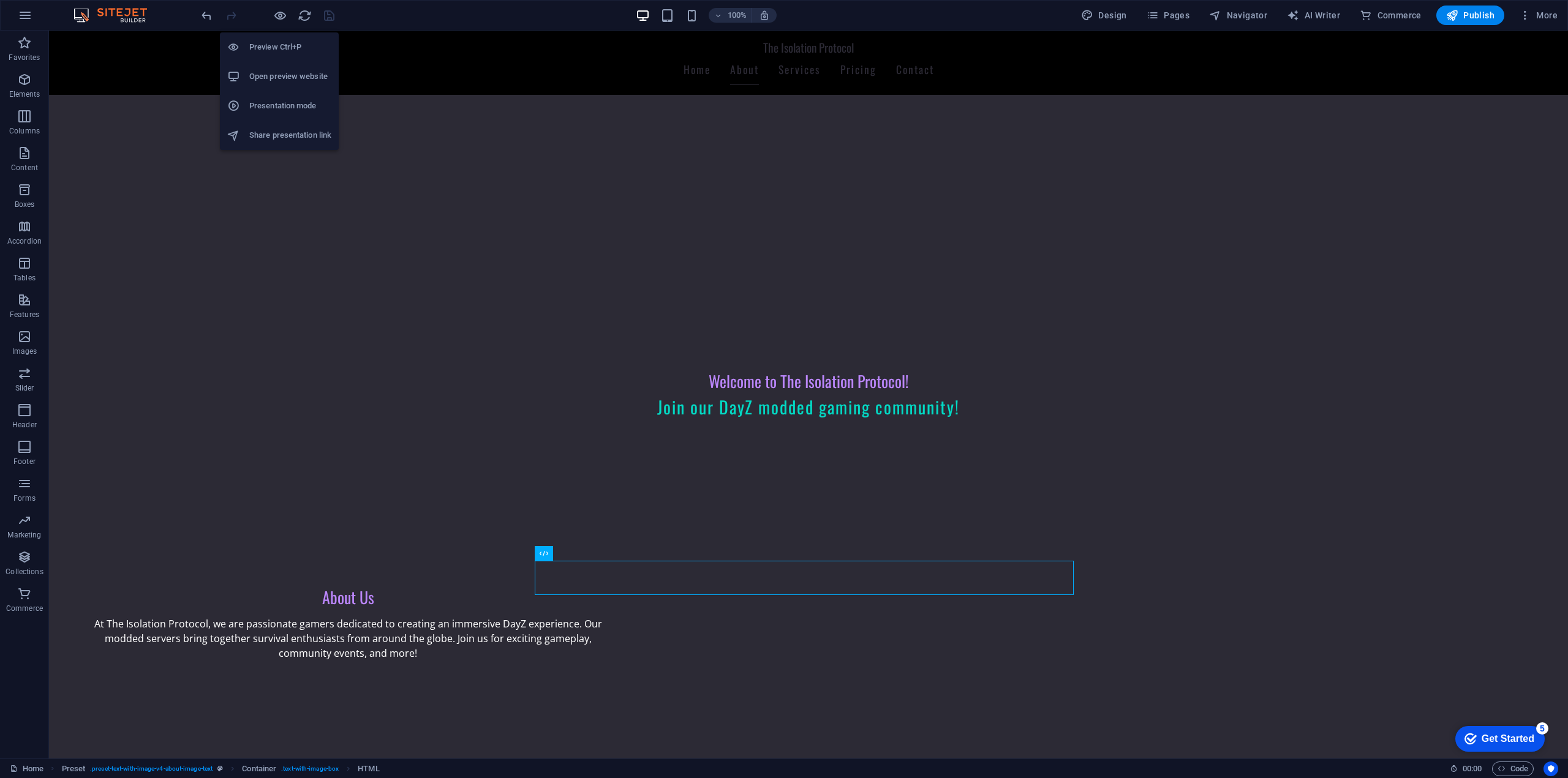
click at [279, 84] on li "Open preview website" at bounding box center [279, 76] width 119 height 29
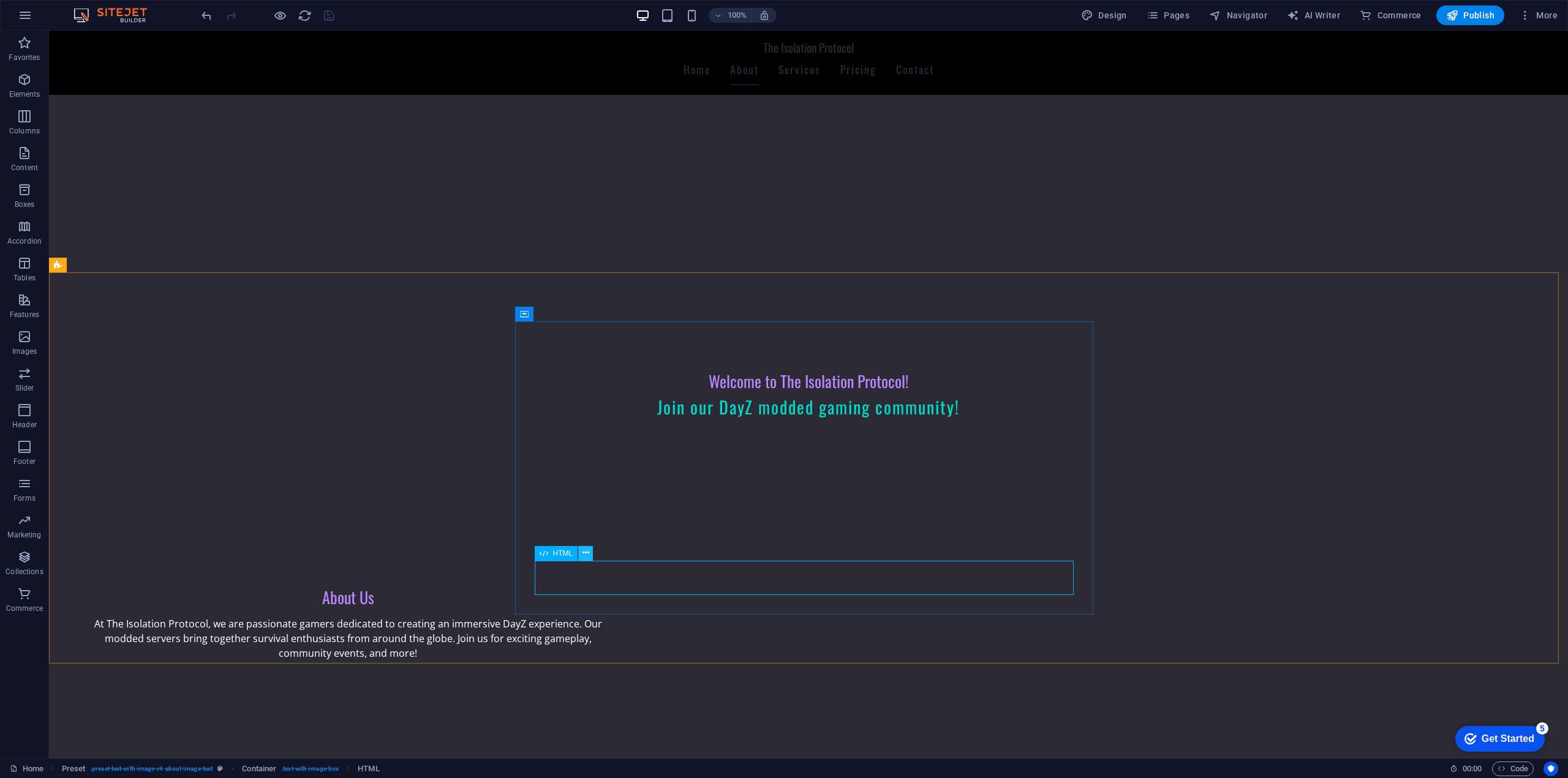
click at [585, 554] on icon at bounding box center [586, 553] width 7 height 13
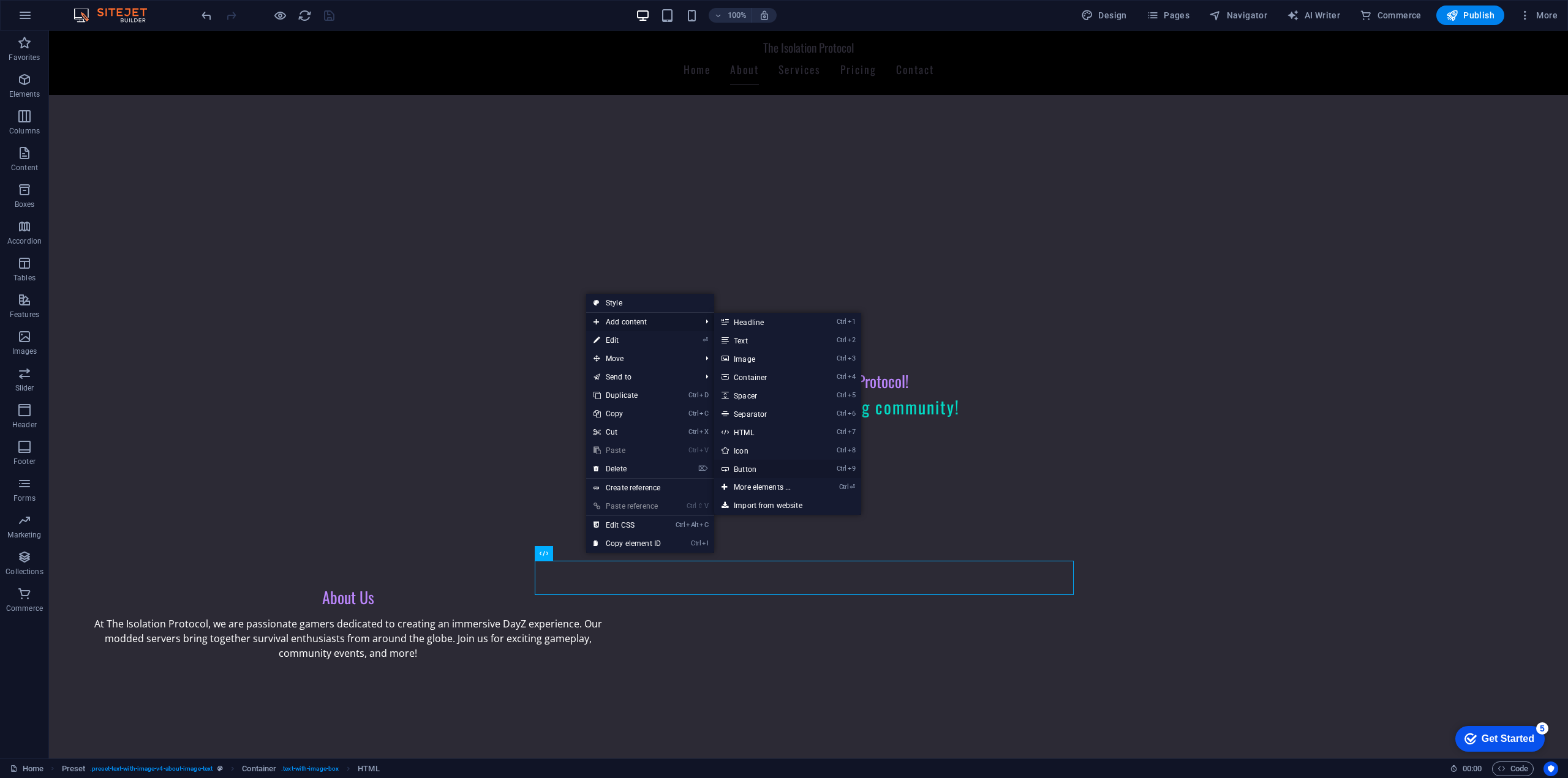
click at [769, 471] on link "Ctrl 9 Button" at bounding box center [765, 469] width 101 height 18
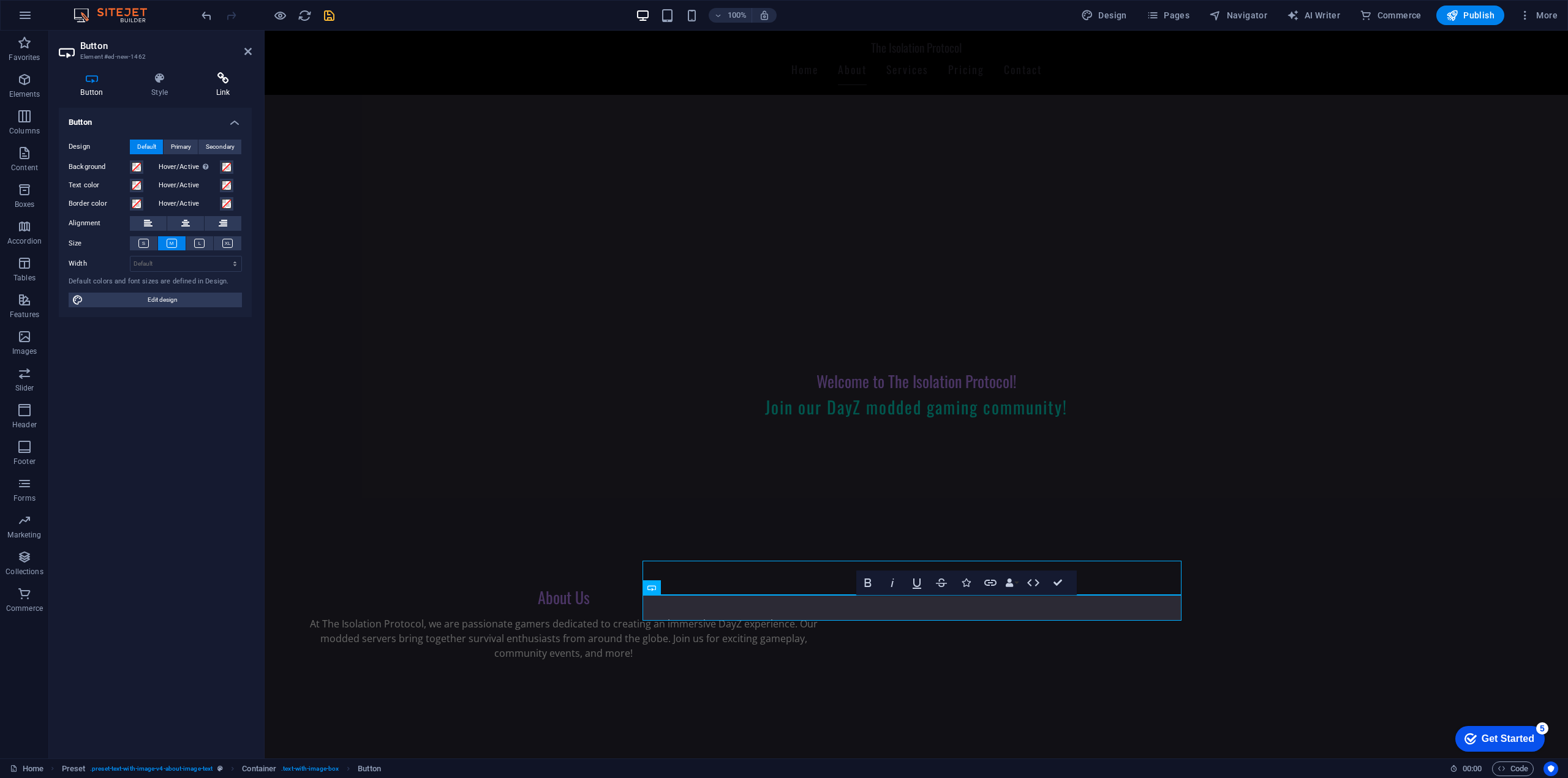
click at [213, 85] on h4 "Link" at bounding box center [223, 85] width 58 height 26
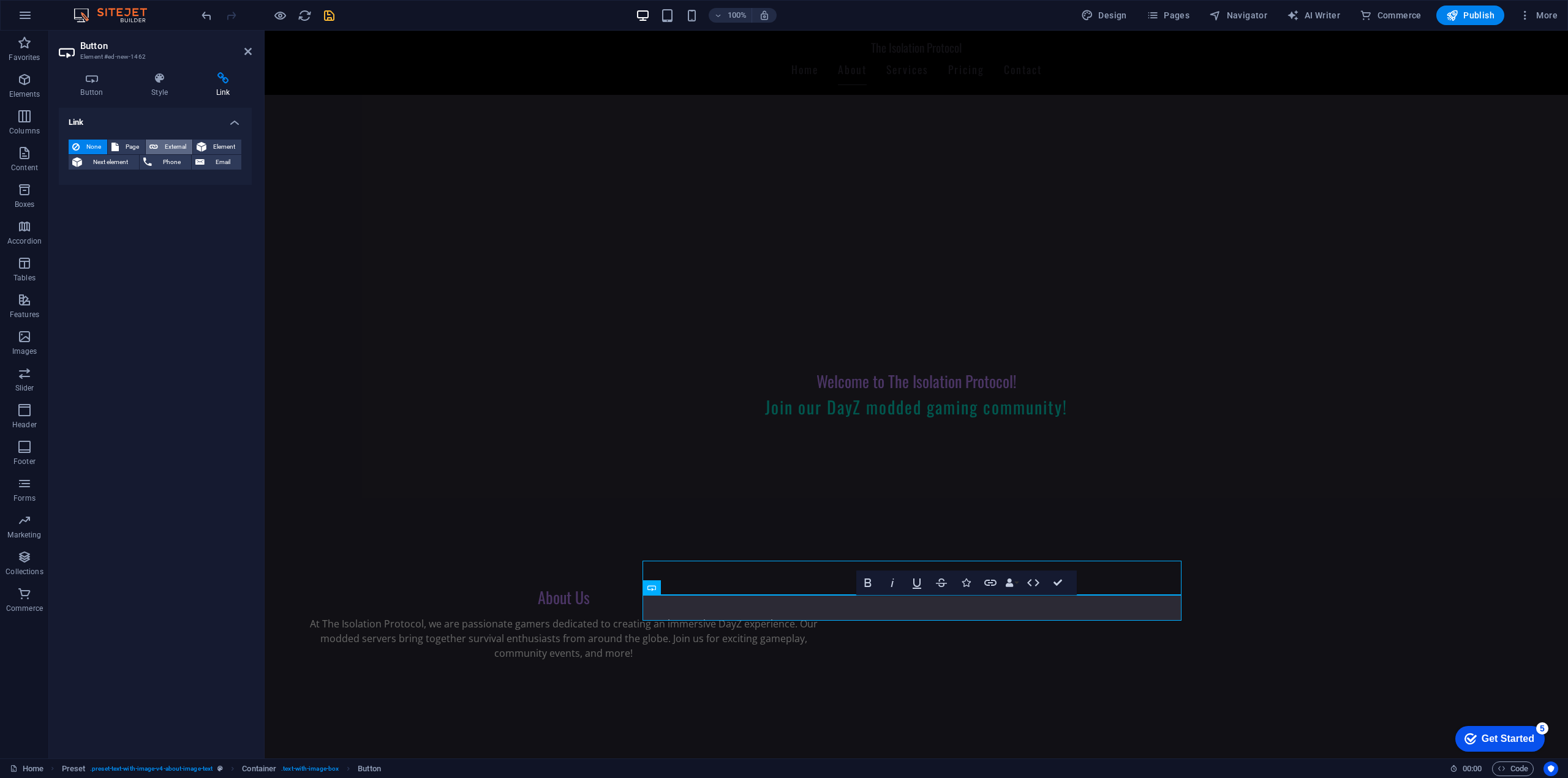
click at [158, 143] on button "External" at bounding box center [169, 147] width 47 height 14
select select "blank"
paste input "[URL][DOMAIN_NAME]"
type input "[URL][DOMAIN_NAME]"
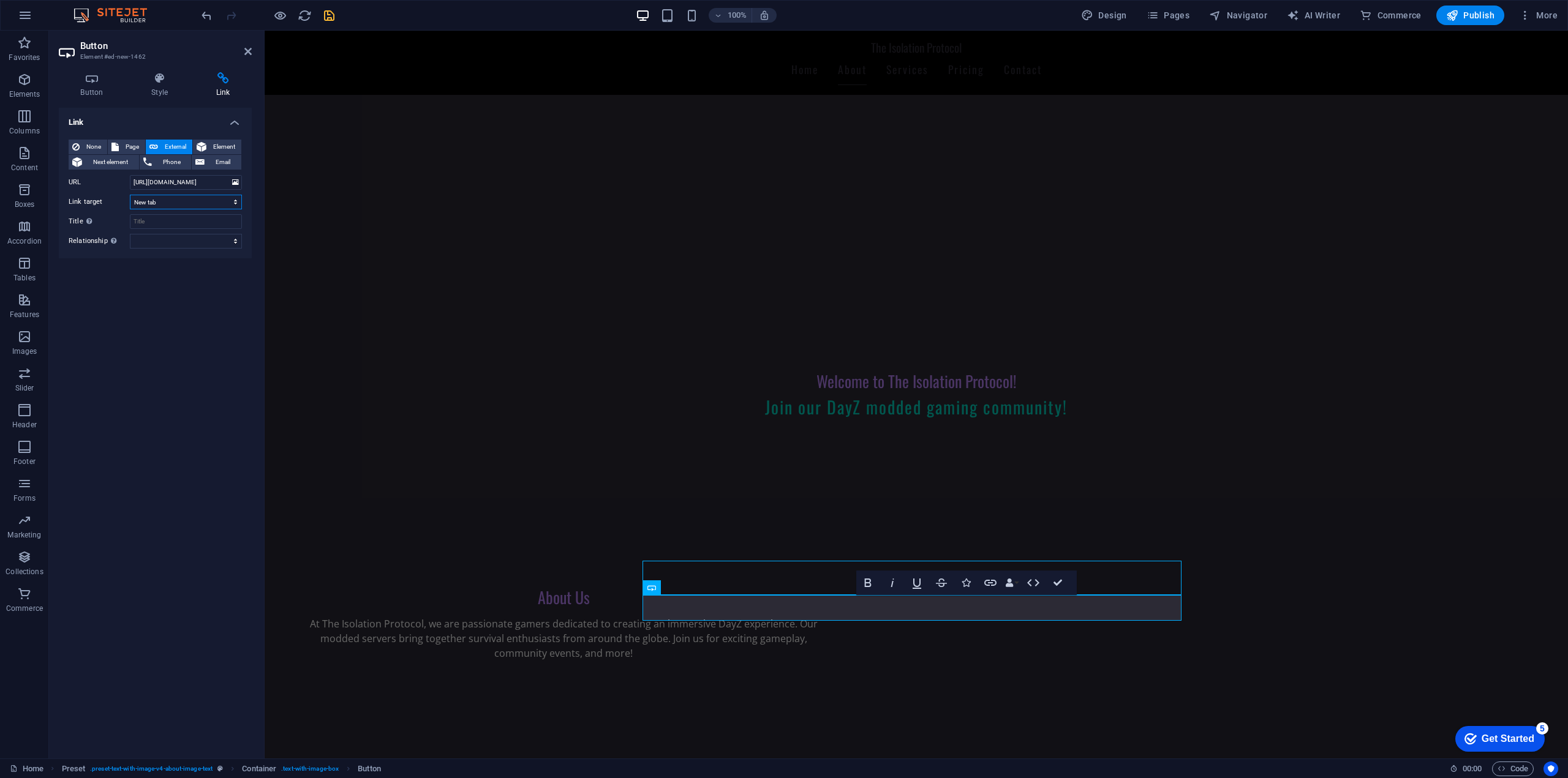
scroll to position [0, 0]
click at [191, 202] on select "New tab Same tab Overlay" at bounding box center [186, 202] width 112 height 14
click at [158, 227] on input "Title Additional link description, should not be the same as the link text. The…" at bounding box center [186, 222] width 112 height 14
click at [153, 245] on select "alternate author bookmark external help license next nofollow noreferrer noopen…" at bounding box center [186, 241] width 112 height 14
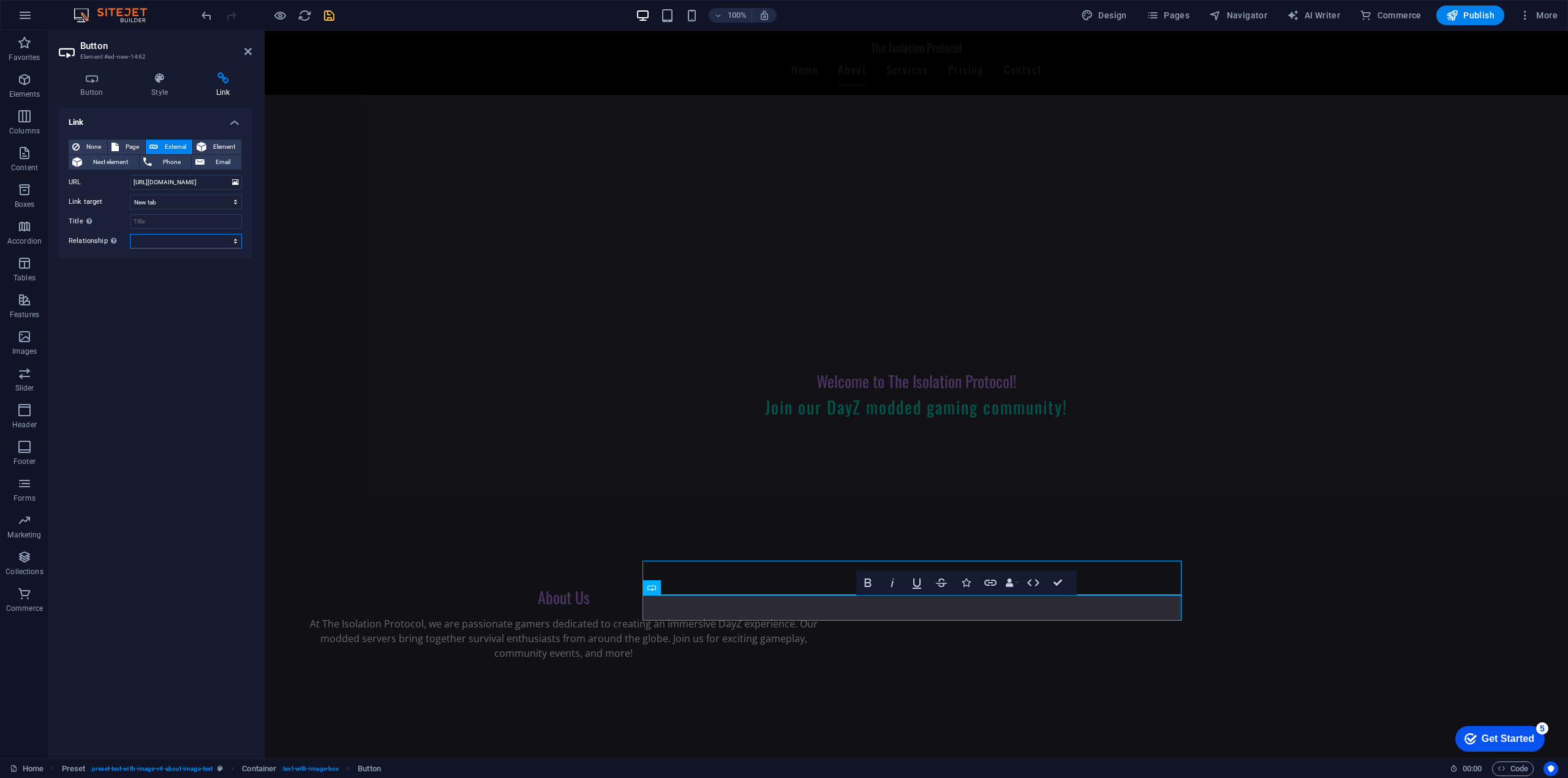
select select "external"
click at [130, 234] on select "alternate author bookmark external help license next nofollow noreferrer noopen…" at bounding box center [186, 241] width 112 height 14
click at [155, 216] on input "Title Additional link description, should not be the same as the link text. The…" at bounding box center [186, 222] width 112 height 14
click at [164, 208] on select "New tab Same tab Overlay" at bounding box center [186, 202] width 112 height 14
click at [168, 303] on div "Link None Page External Element Next element Phone Email Page Home Subpage Lega…" at bounding box center [155, 428] width 193 height 641
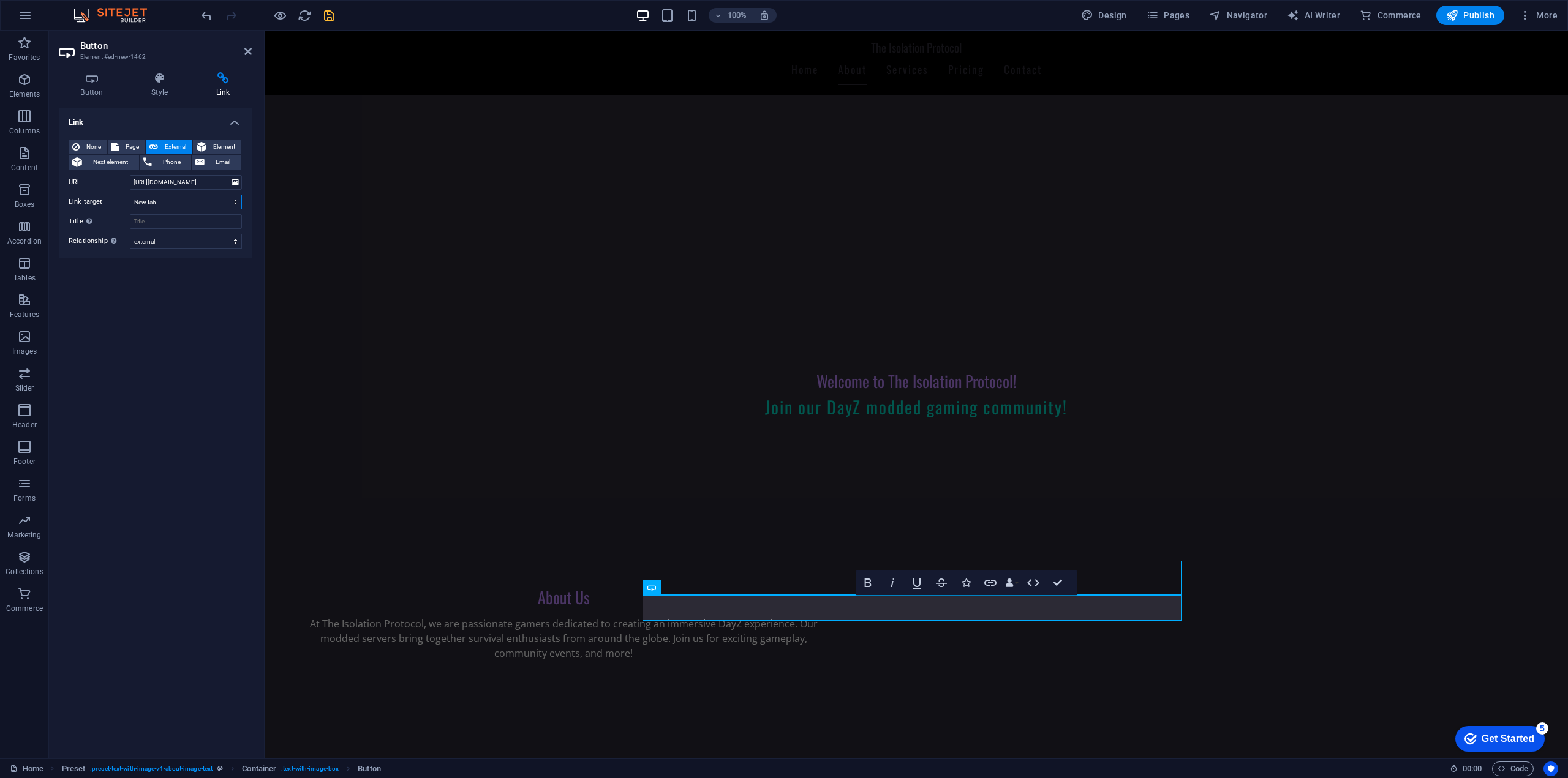
click at [162, 204] on select "New tab Same tab Overlay" at bounding box center [186, 202] width 112 height 14
click at [164, 219] on input "Title Additional link description, should not be the same as the link text. The…" at bounding box center [186, 222] width 112 height 14
type input "Discord"
click at [171, 278] on div "Link None Page External Element Next element Phone Email Page Home Subpage Lega…" at bounding box center [155, 428] width 193 height 641
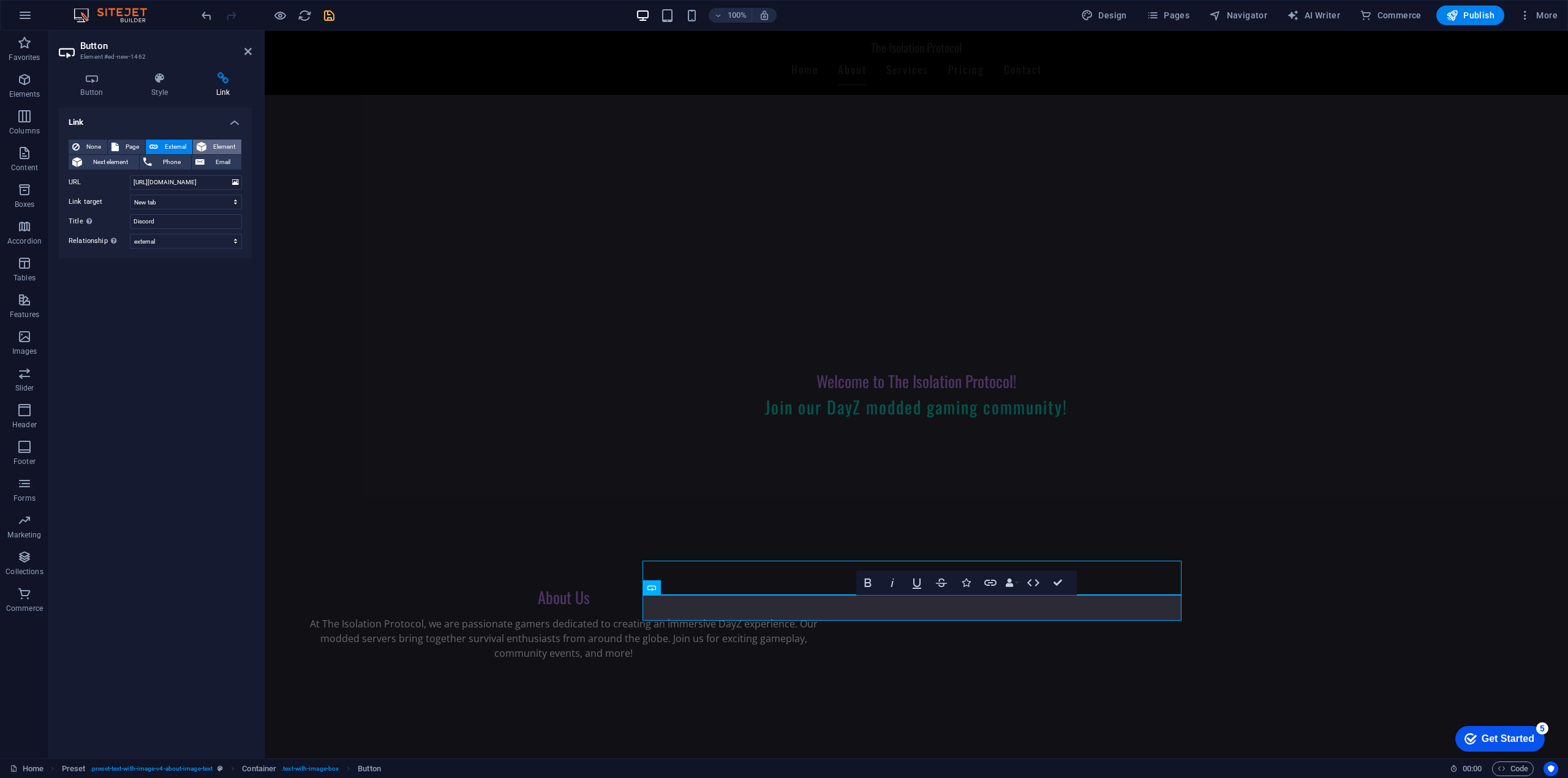
click at [218, 147] on span "Element" at bounding box center [224, 147] width 28 height 14
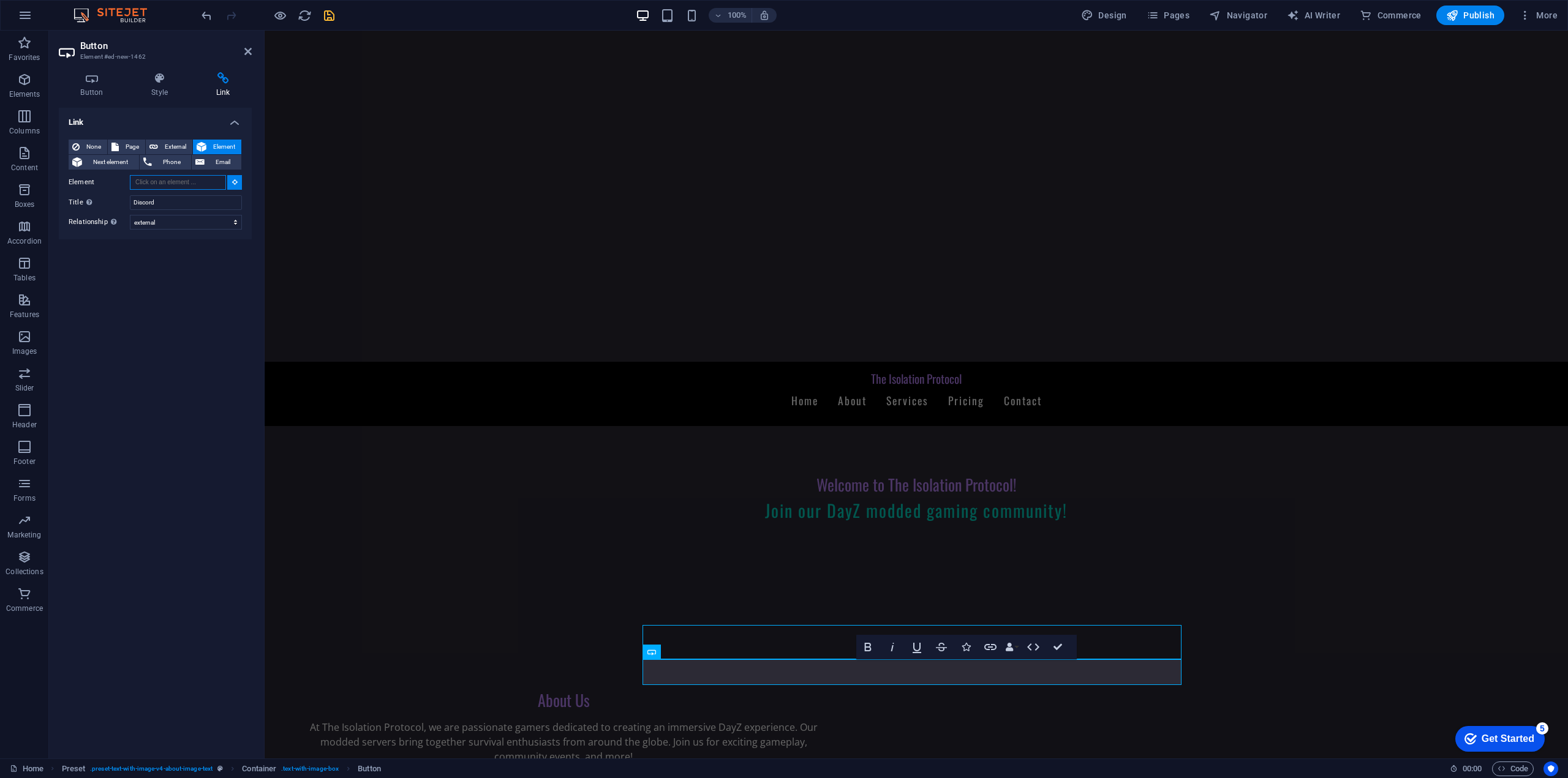
scroll to position [75, 0]
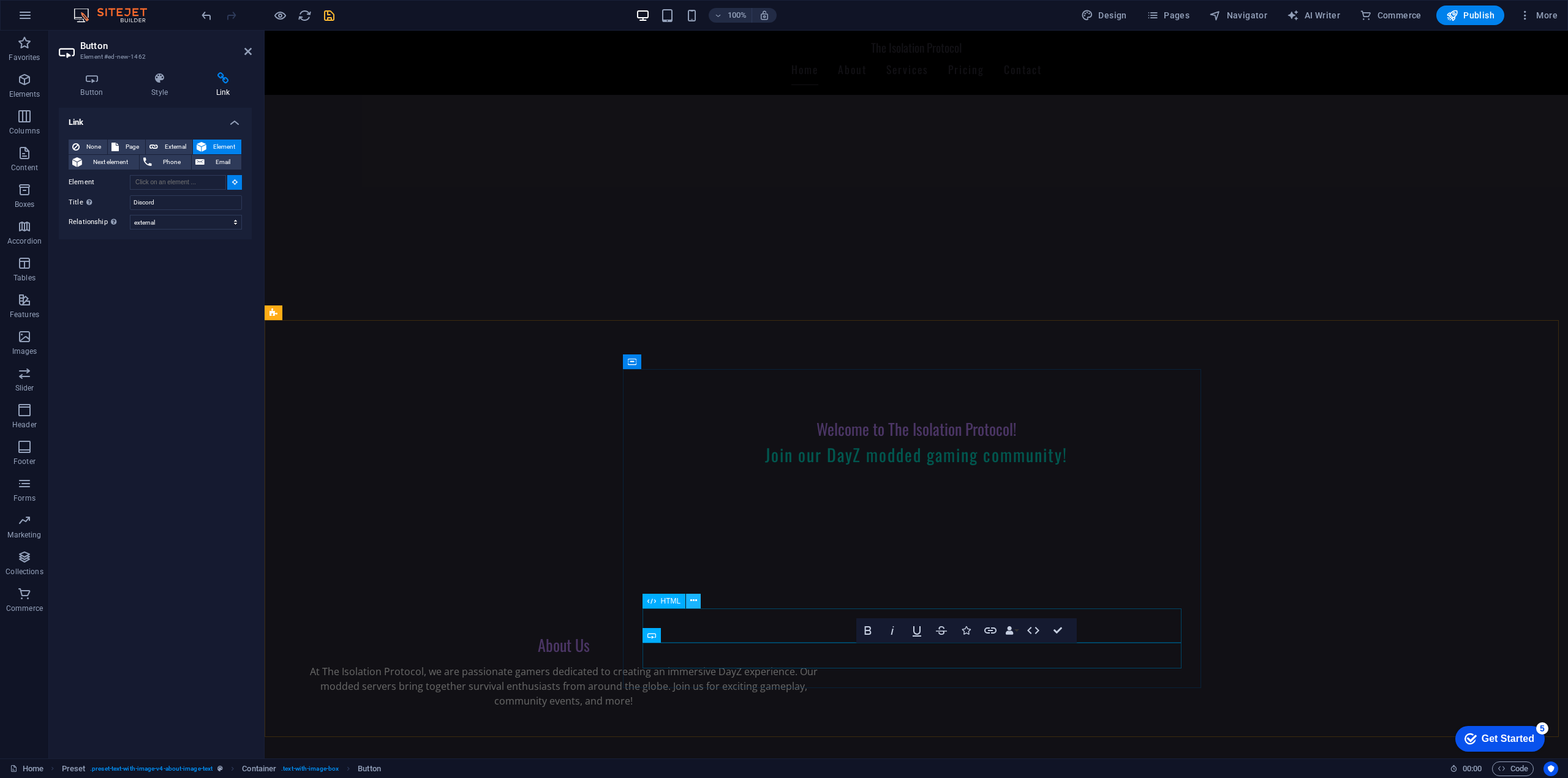
click at [698, 603] on button at bounding box center [693, 601] width 14 height 14
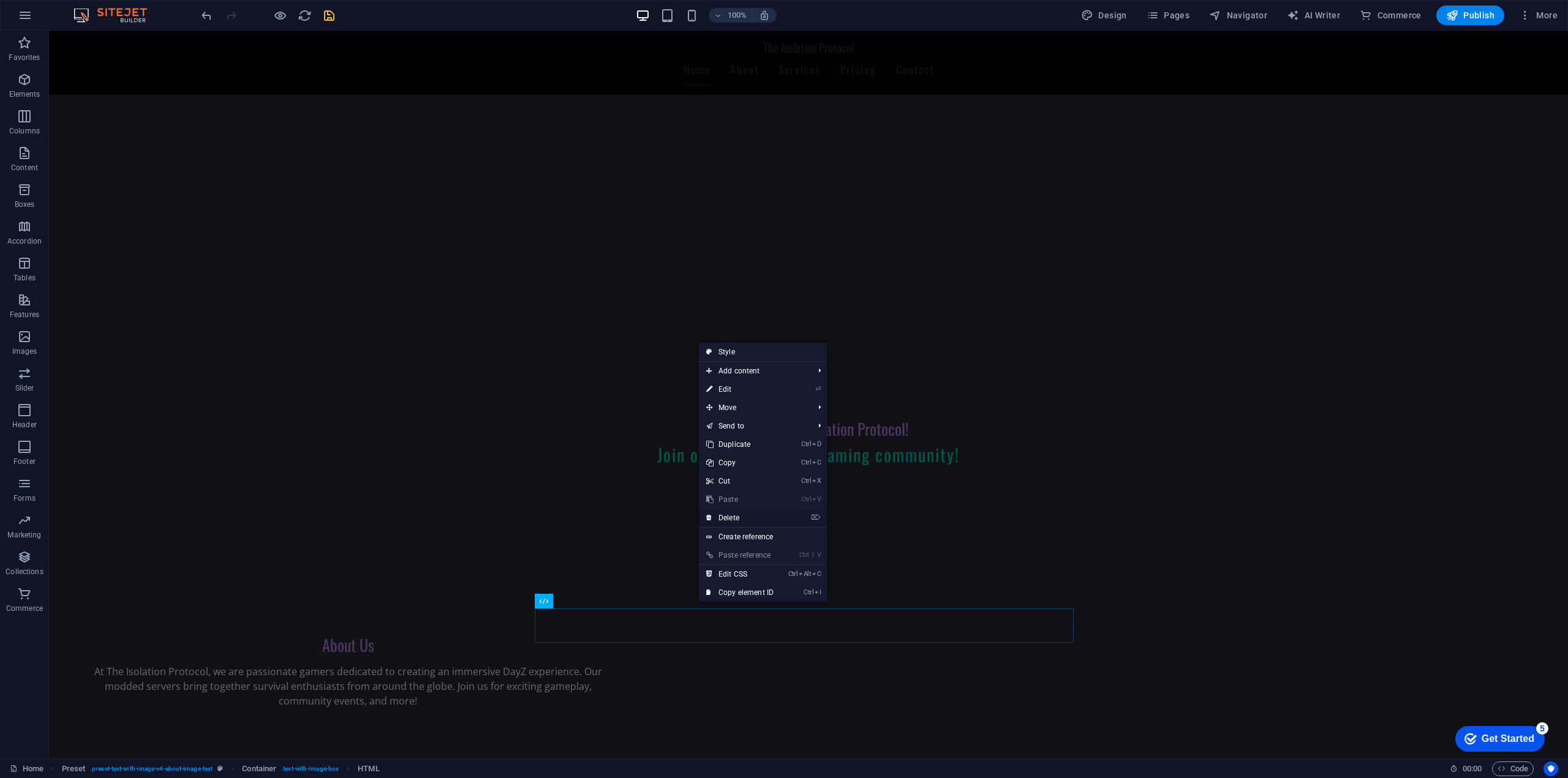
click at [737, 520] on link "⌦ Delete" at bounding box center [739, 518] width 82 height 18
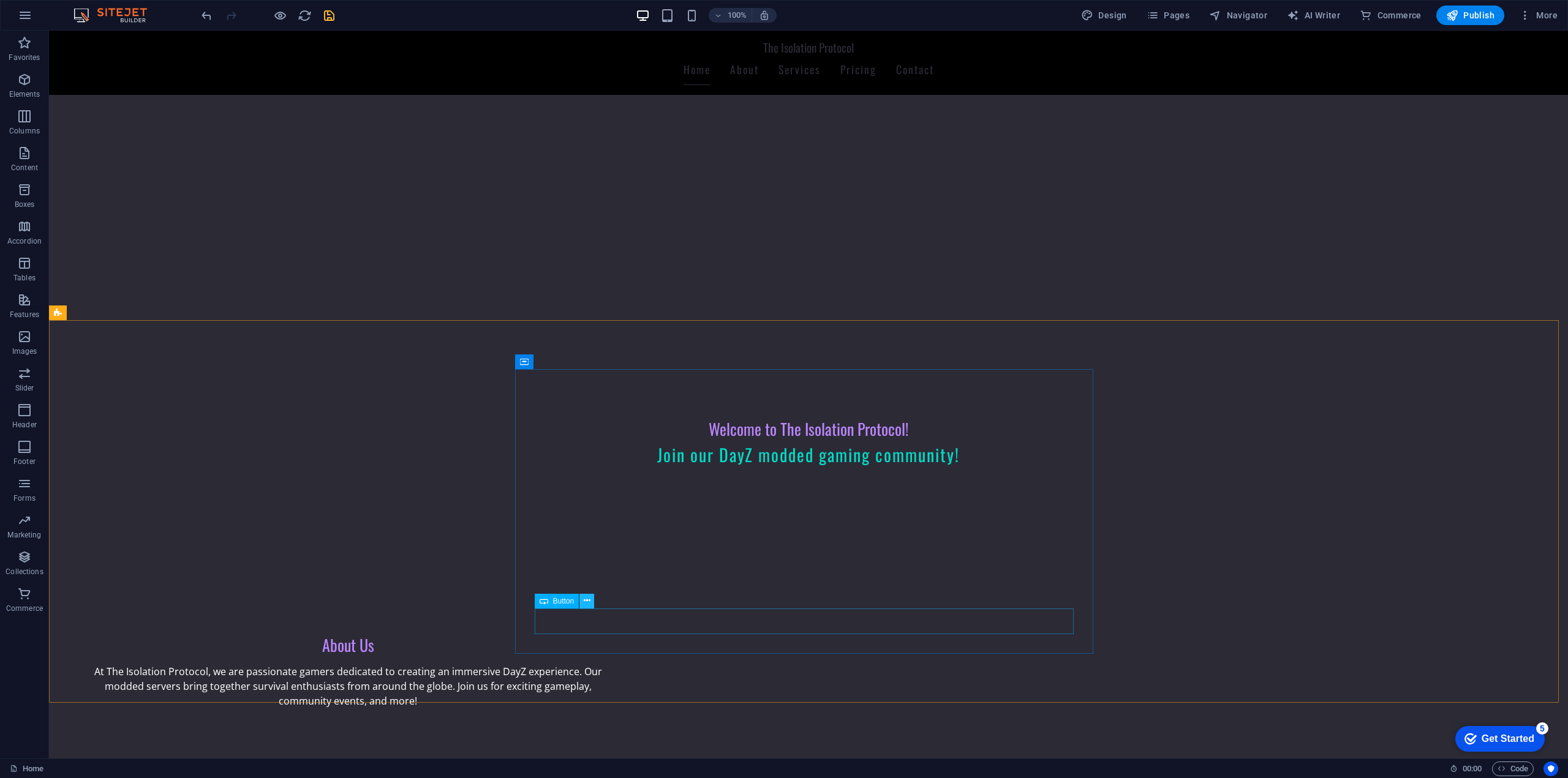
click at [588, 602] on icon at bounding box center [587, 601] width 7 height 13
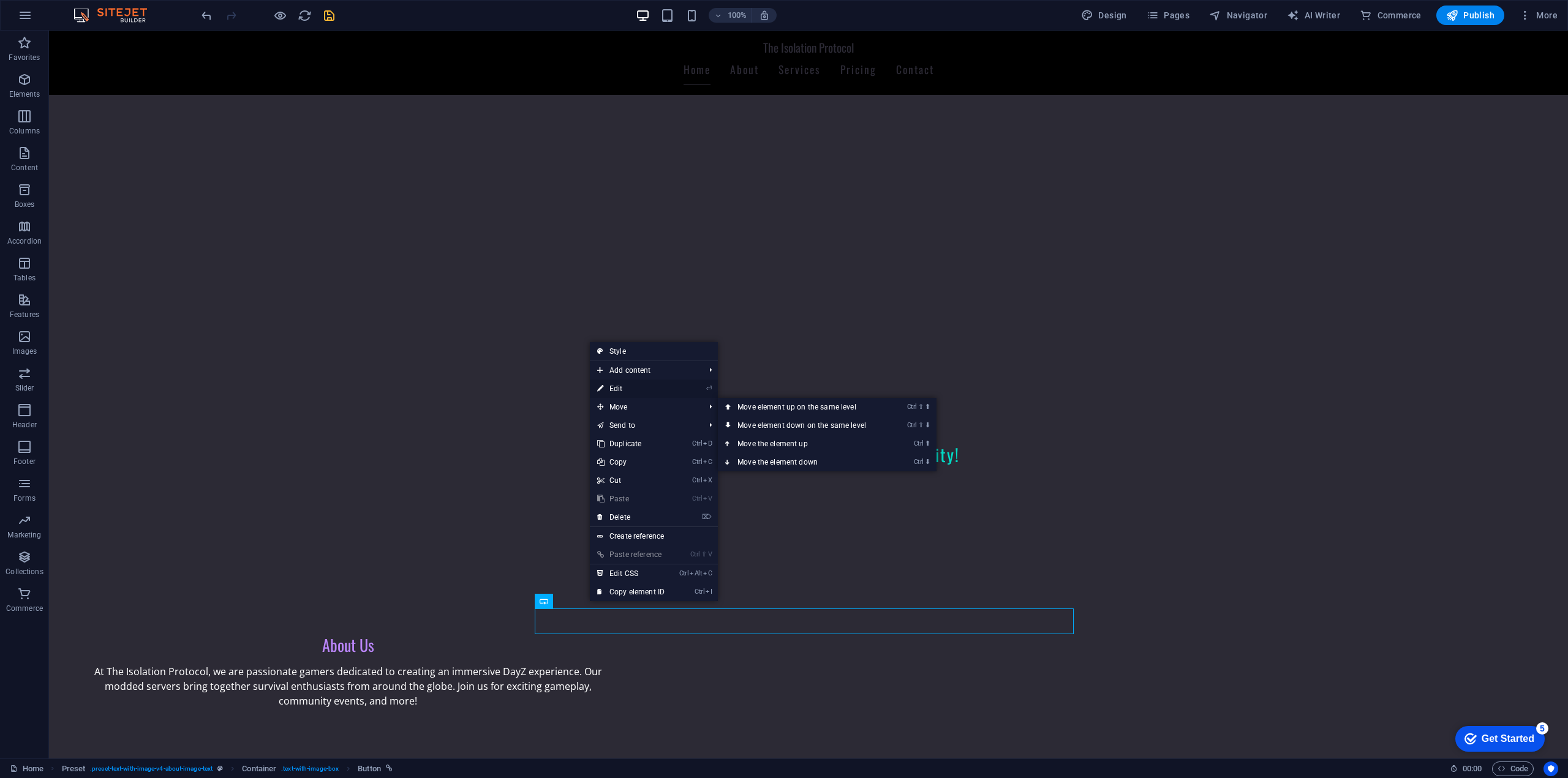
click at [637, 385] on link "⏎ Edit" at bounding box center [630, 389] width 82 height 18
select select "external"
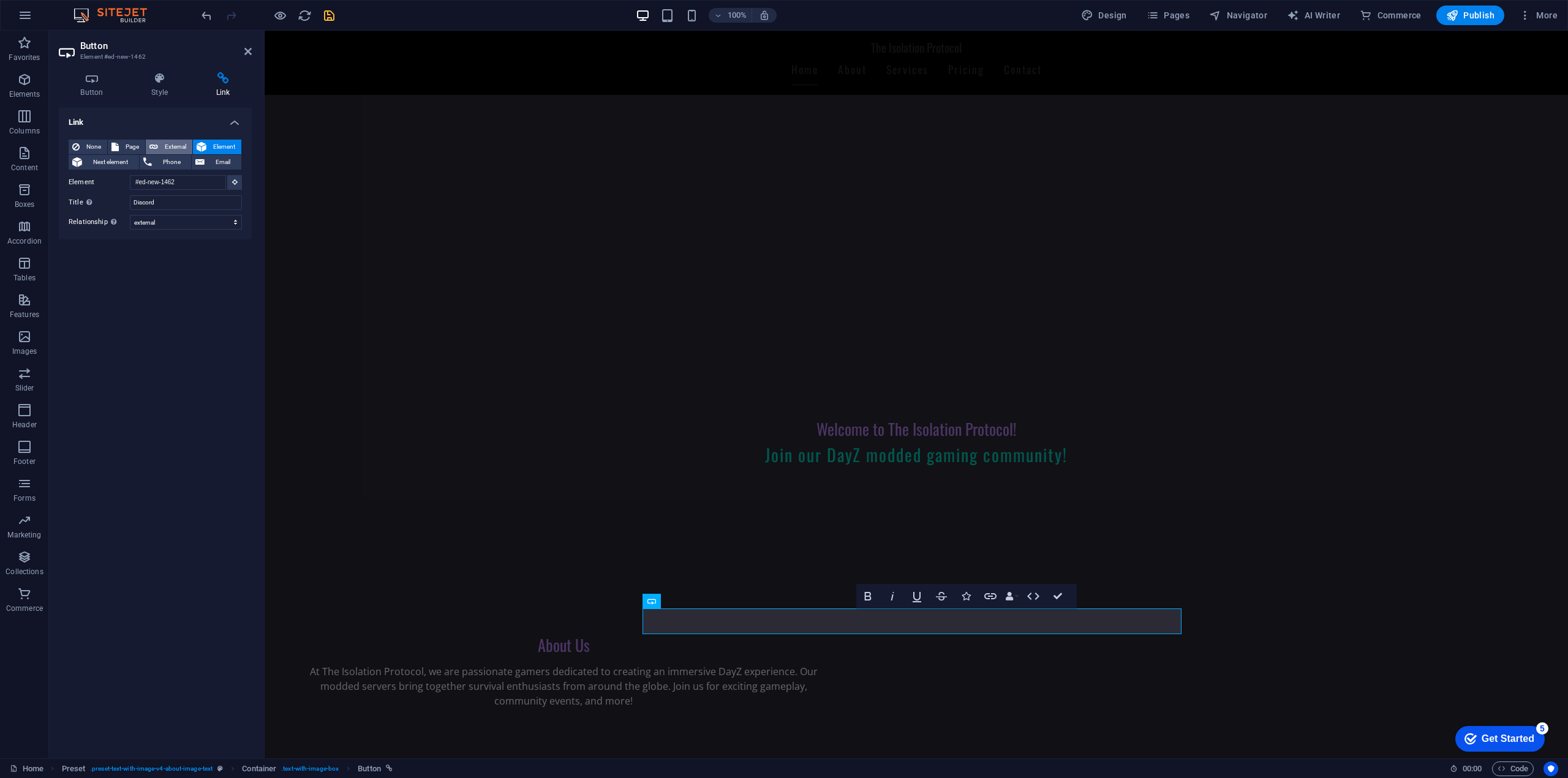
click at [165, 142] on span "External" at bounding box center [175, 147] width 27 height 14
select select "blank"
click at [172, 87] on h4 "Style" at bounding box center [162, 85] width 65 height 26
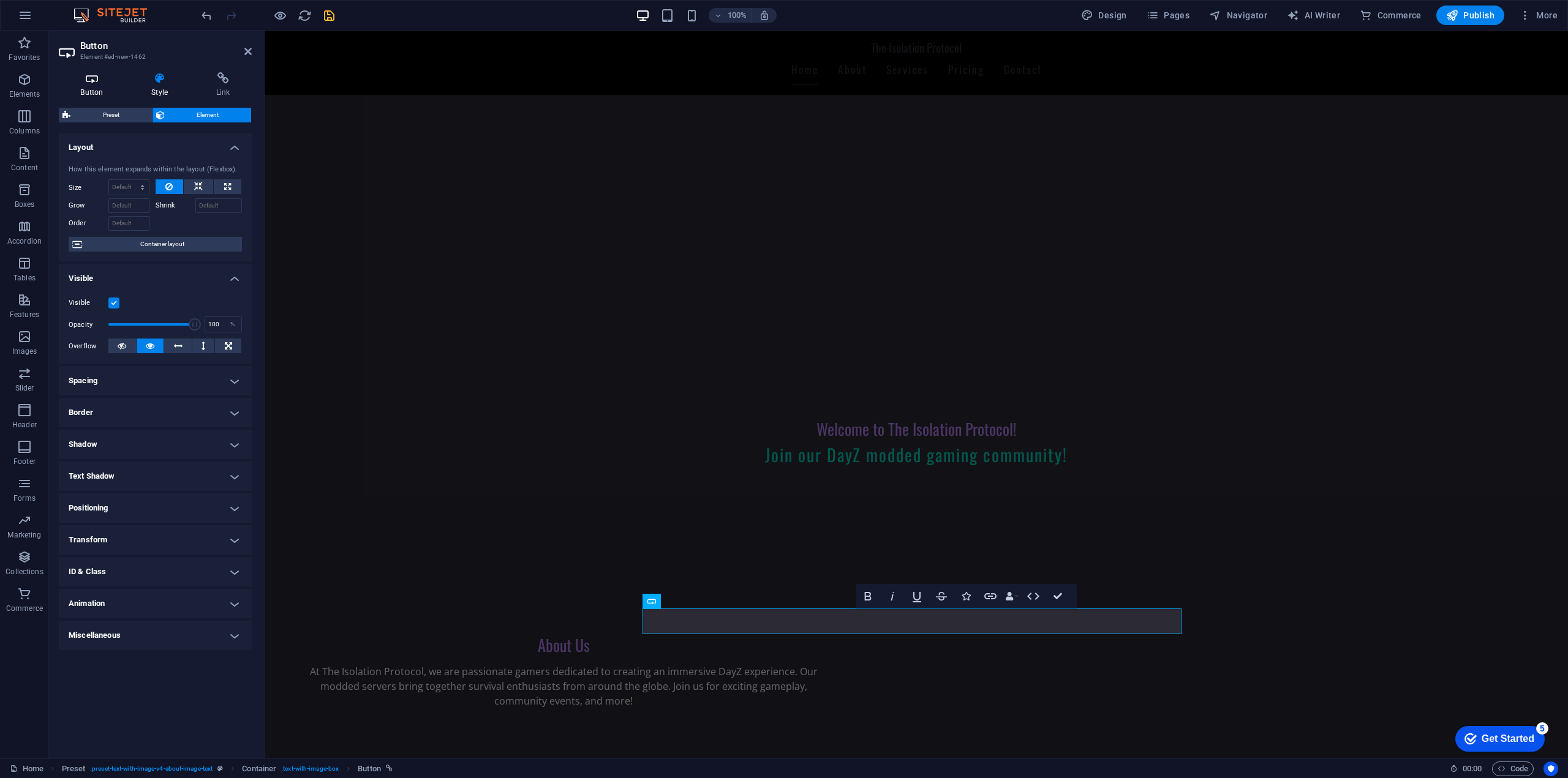
click at [106, 88] on h4 "Button" at bounding box center [94, 85] width 71 height 26
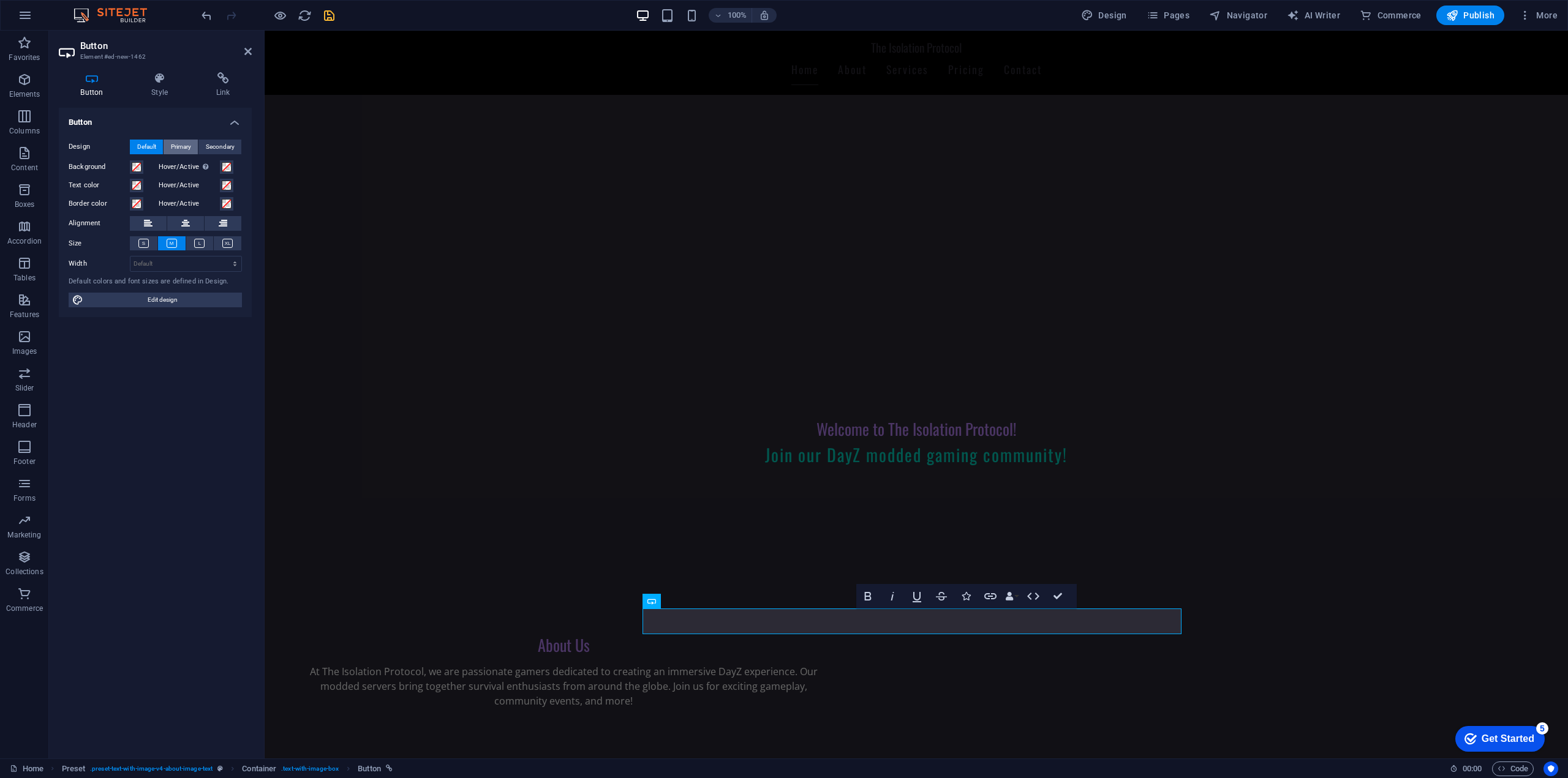
click at [188, 150] on span "Primary" at bounding box center [181, 147] width 20 height 14
click at [212, 144] on span "Secondary" at bounding box center [220, 147] width 29 height 14
click at [181, 145] on span "Primary" at bounding box center [181, 147] width 20 height 14
click at [146, 146] on span "Default" at bounding box center [146, 147] width 19 height 14
click at [138, 169] on span at bounding box center [136, 166] width 10 height 10
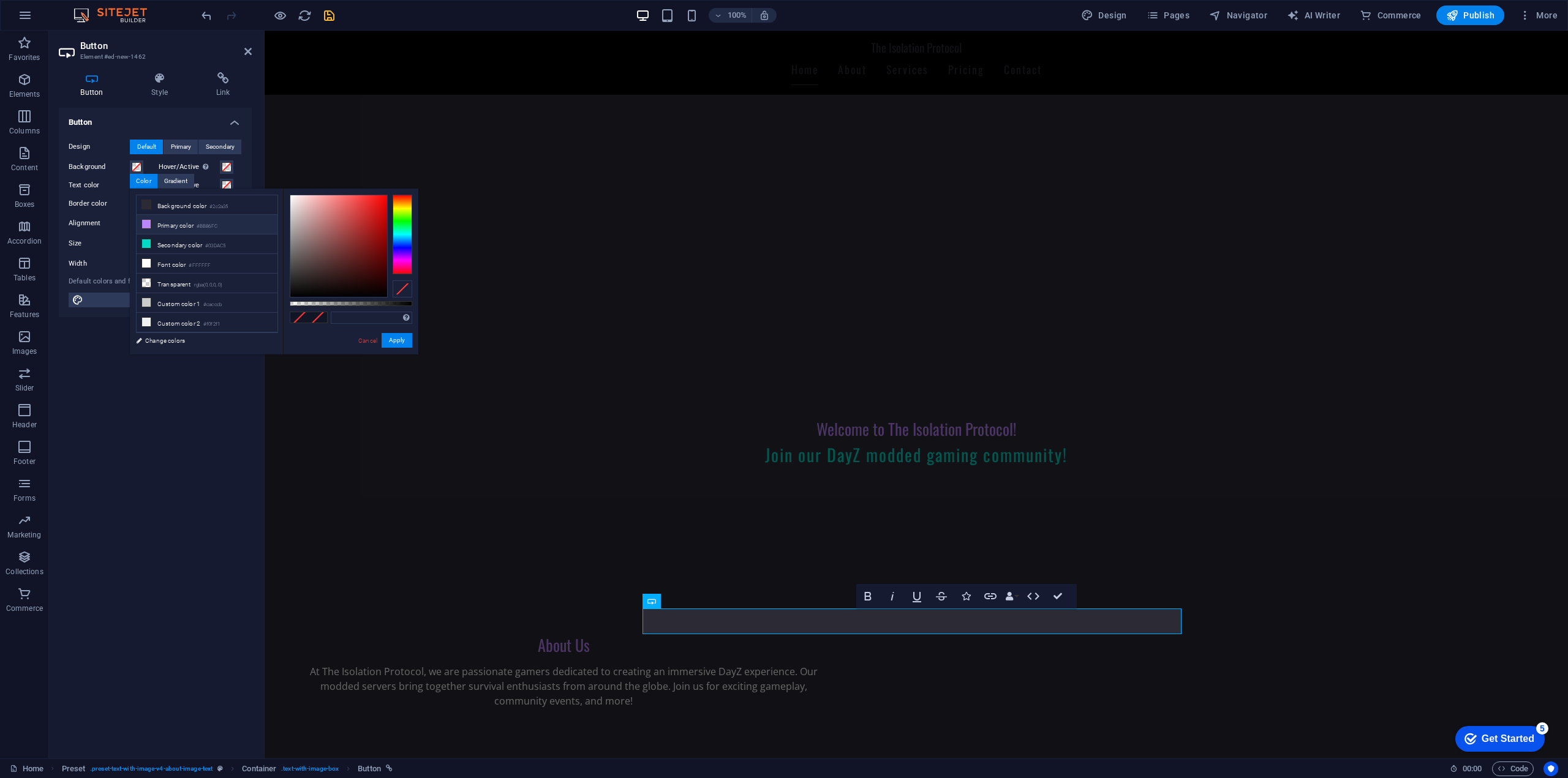
click at [180, 228] on li "Primary color #BB86FC" at bounding box center [207, 225] width 141 height 20
type input "#bb86fc"
click at [230, 165] on span at bounding box center [226, 166] width 10 height 10
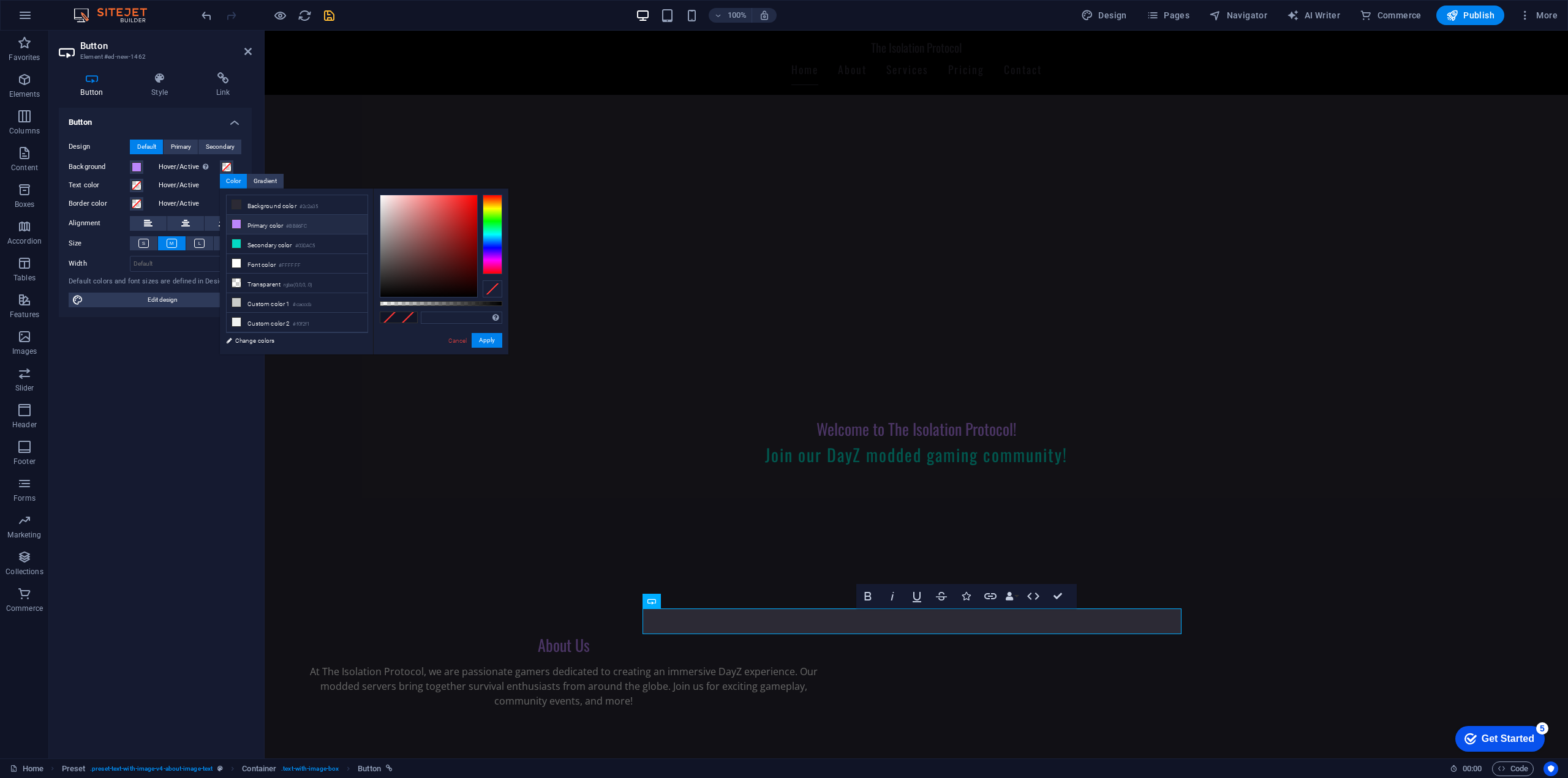
click at [251, 218] on li "Primary color #BB86FC" at bounding box center [297, 225] width 141 height 20
type input "#bb86fc"
click at [218, 413] on div "Button Design Default Primary Secondary Background Hover/Active Switch to previ…" at bounding box center [155, 428] width 193 height 641
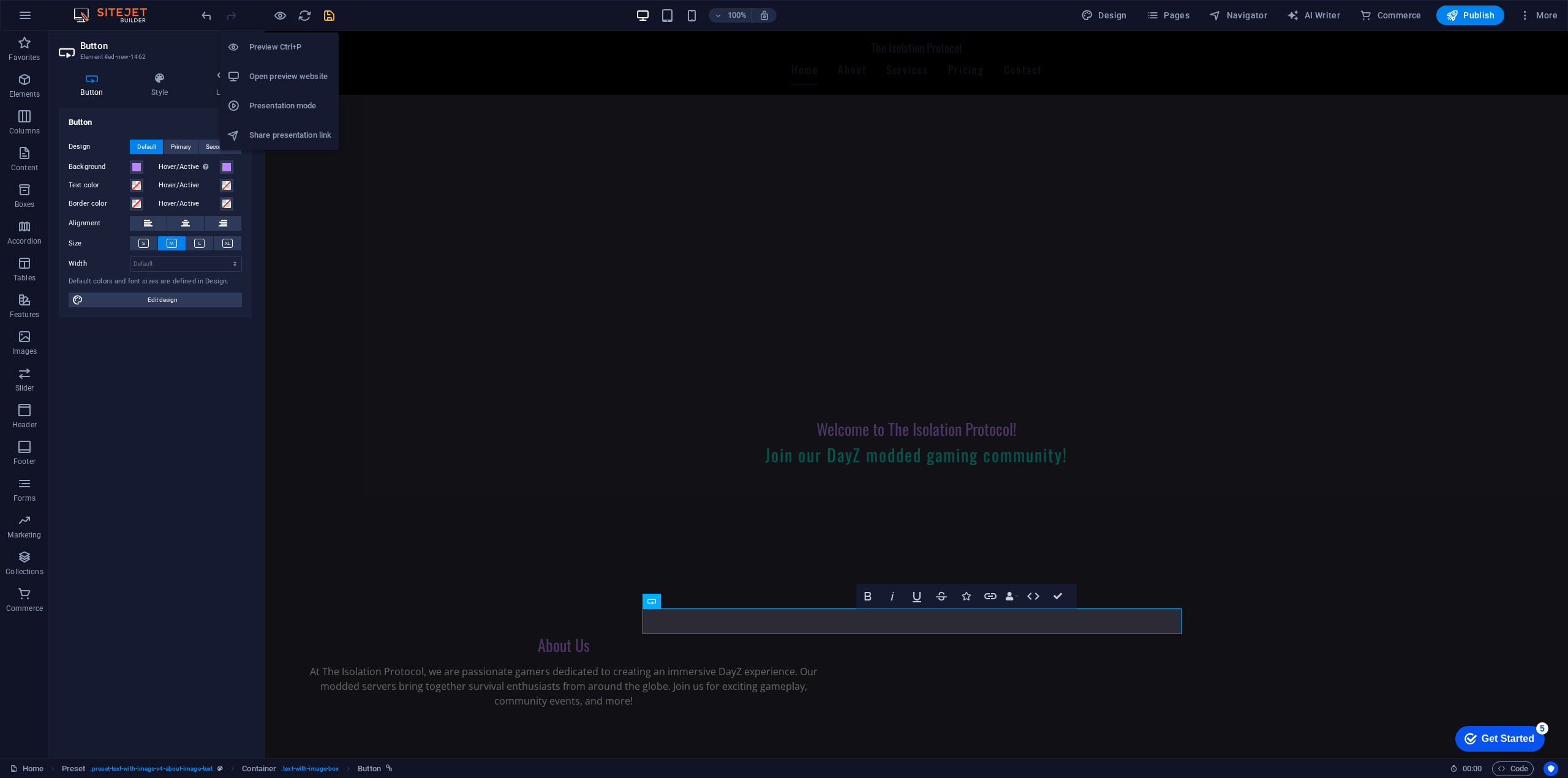
click at [294, 85] on li "Open preview website" at bounding box center [279, 76] width 119 height 29
click at [180, 399] on div "Button Design Default Primary Secondary Background Hover/Active Switch to previ…" at bounding box center [155, 428] width 193 height 641
click at [188, 224] on icon at bounding box center [185, 224] width 9 height 14
click at [144, 273] on div "Design Default Primary Secondary Background Hover/Active Switch to preview mode…" at bounding box center [155, 224] width 193 height 188
click at [161, 268] on select "Default px rem % em vh vw" at bounding box center [186, 263] width 111 height 14
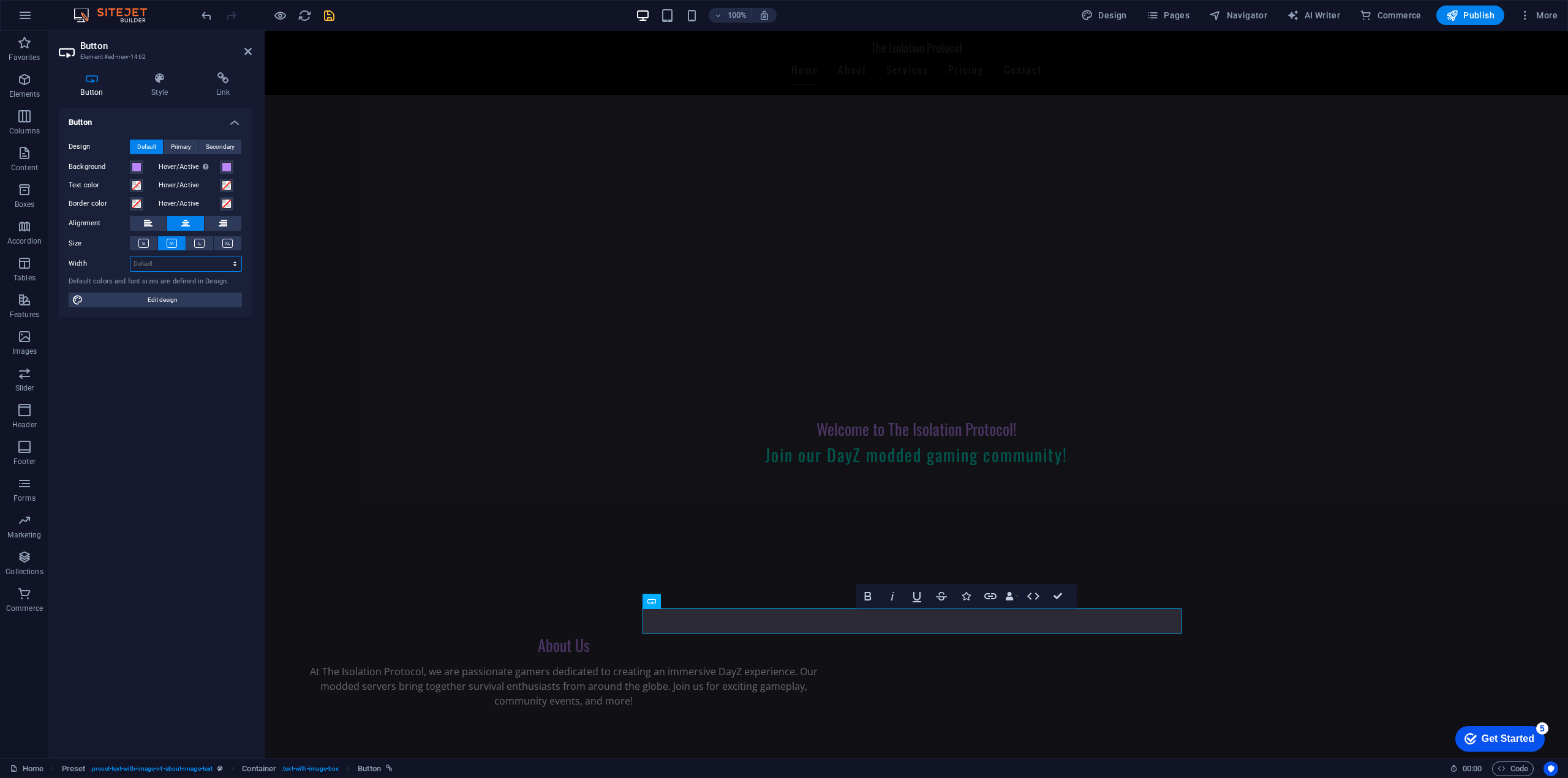
click at [167, 266] on select "Default px rem % em vh vw" at bounding box center [186, 263] width 111 height 14
click at [152, 302] on span "Edit design" at bounding box center [163, 300] width 151 height 14
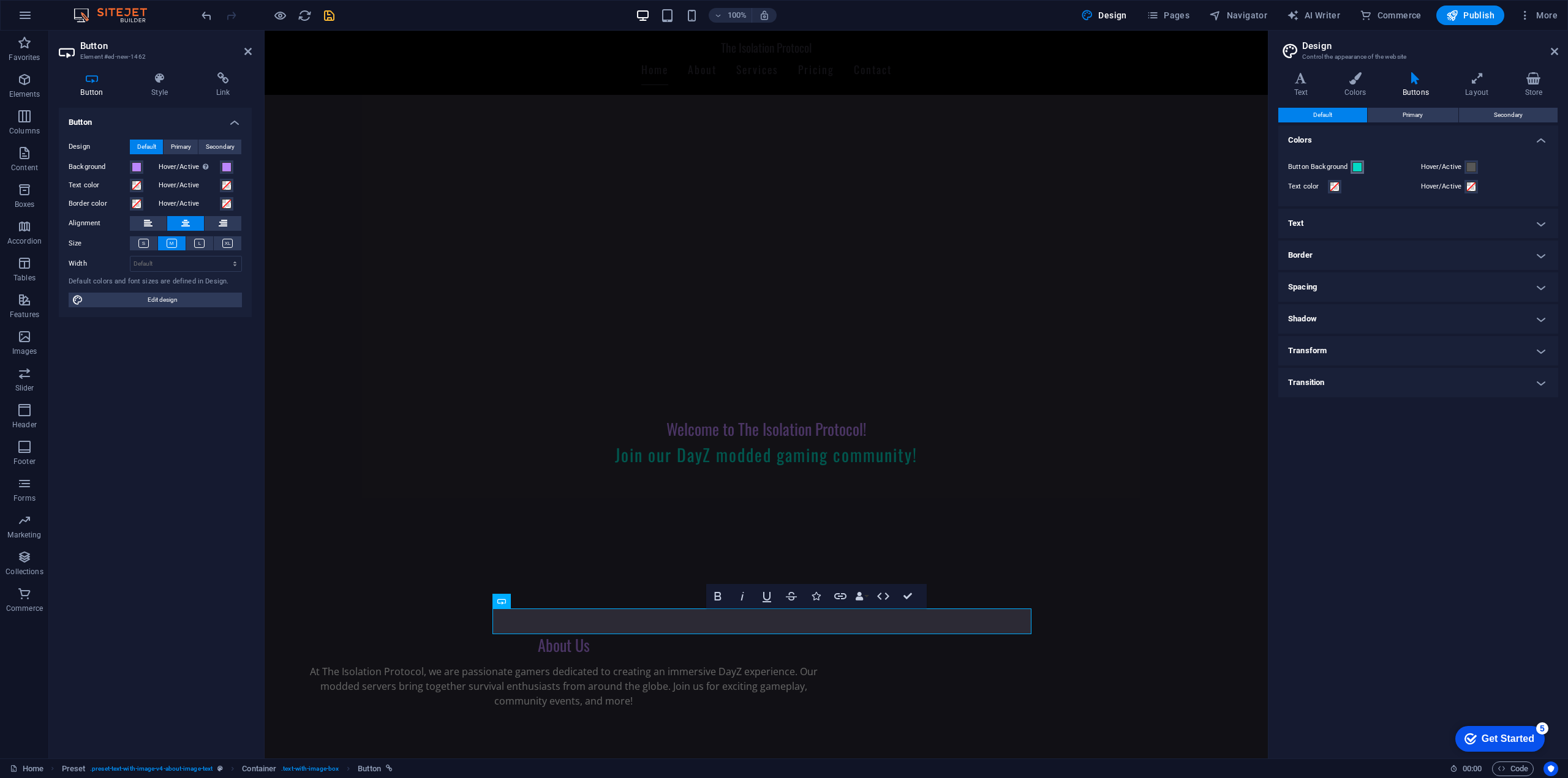
click at [1358, 170] on span at bounding box center [1357, 166] width 10 height 10
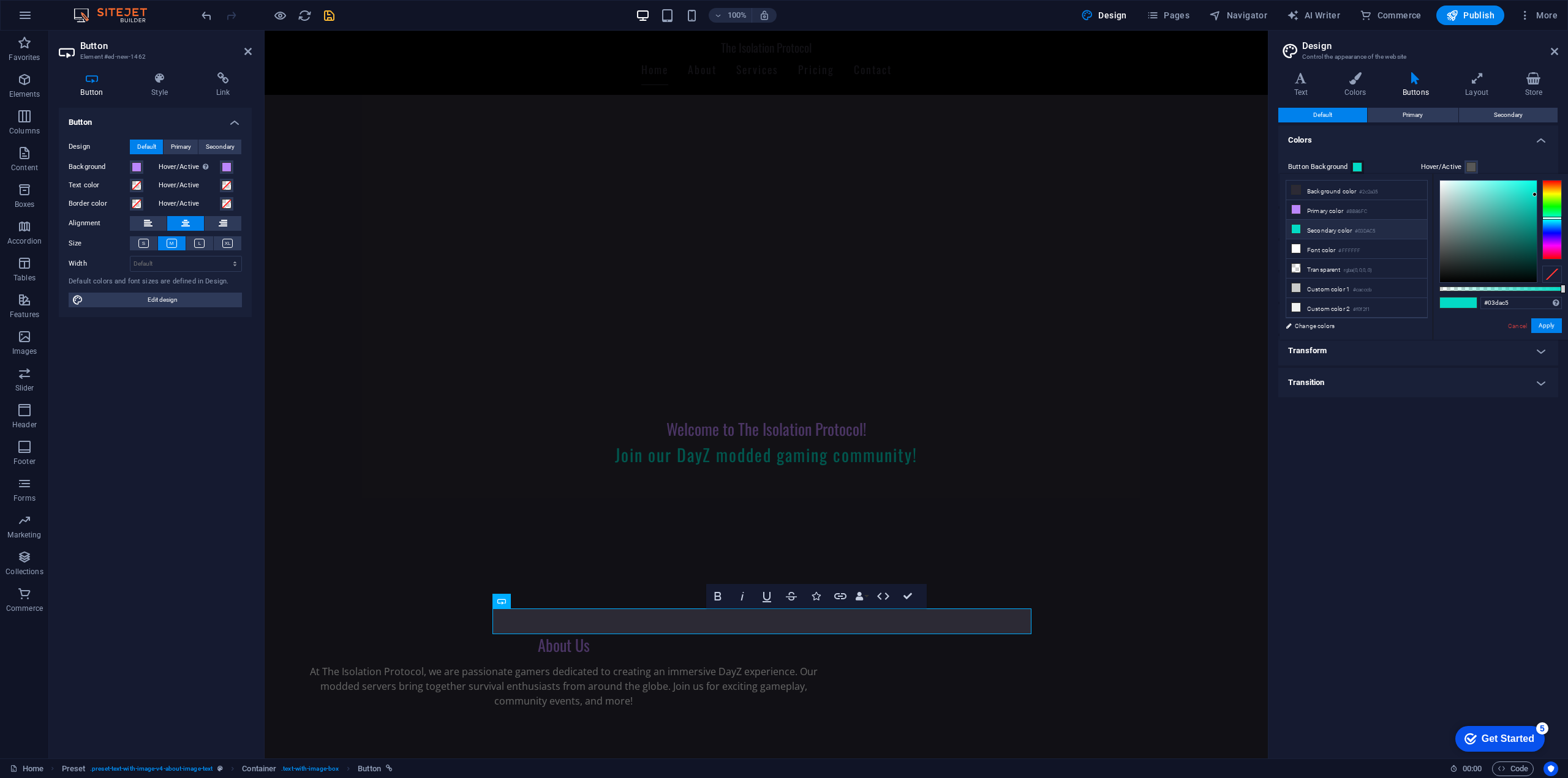
click at [1338, 227] on li "Secondary color #03DAC5" at bounding box center [1356, 229] width 141 height 20
click at [1335, 212] on li "Primary color #BB86FC" at bounding box center [1356, 210] width 141 height 20
type input "#bb86fc"
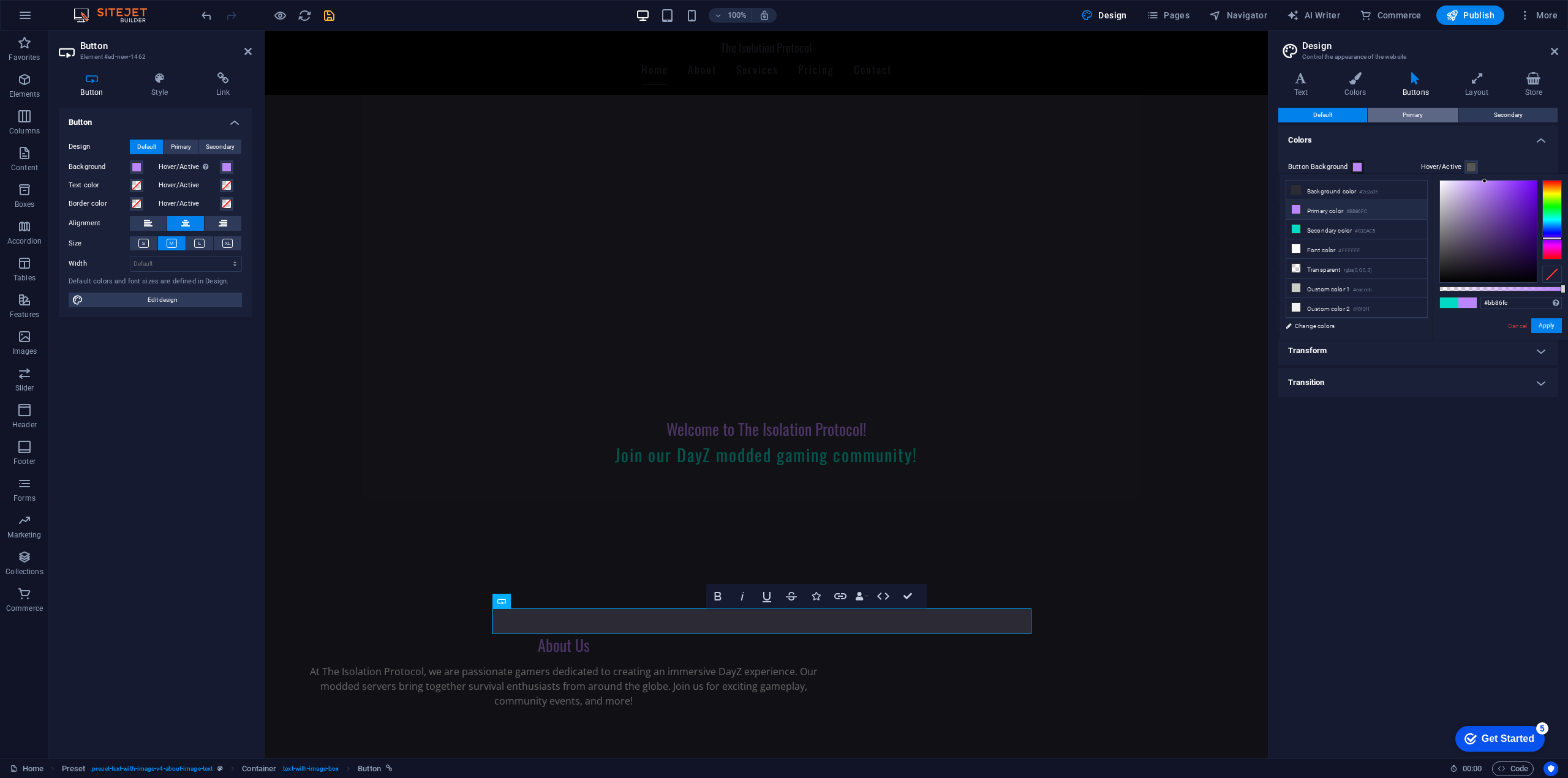
click at [1419, 121] on span "Primary" at bounding box center [1412, 115] width 20 height 14
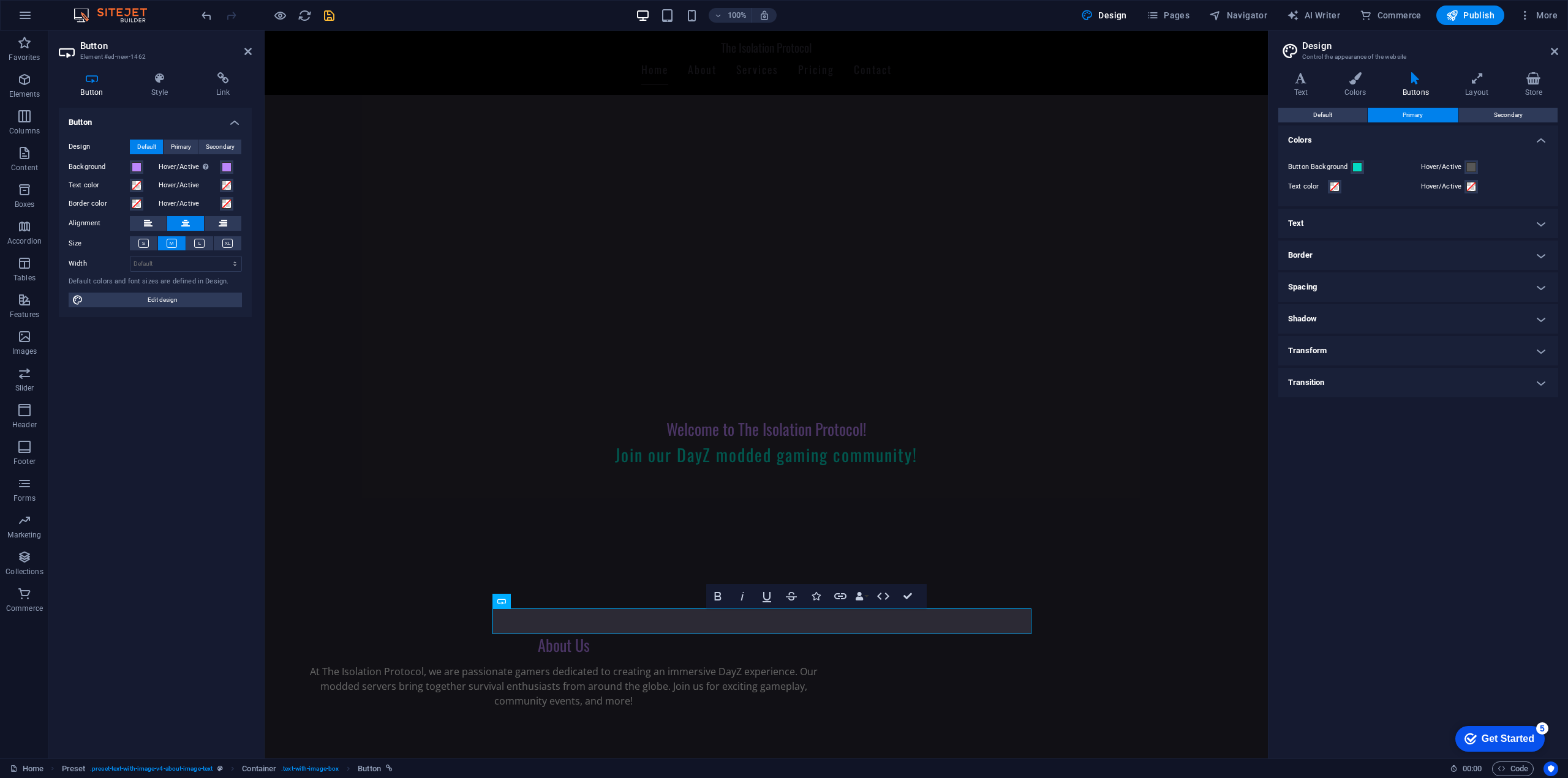
click at [1480, 168] on div "Hover/Active" at bounding box center [1484, 167] width 128 height 14
click at [1474, 168] on span at bounding box center [1471, 166] width 10 height 10
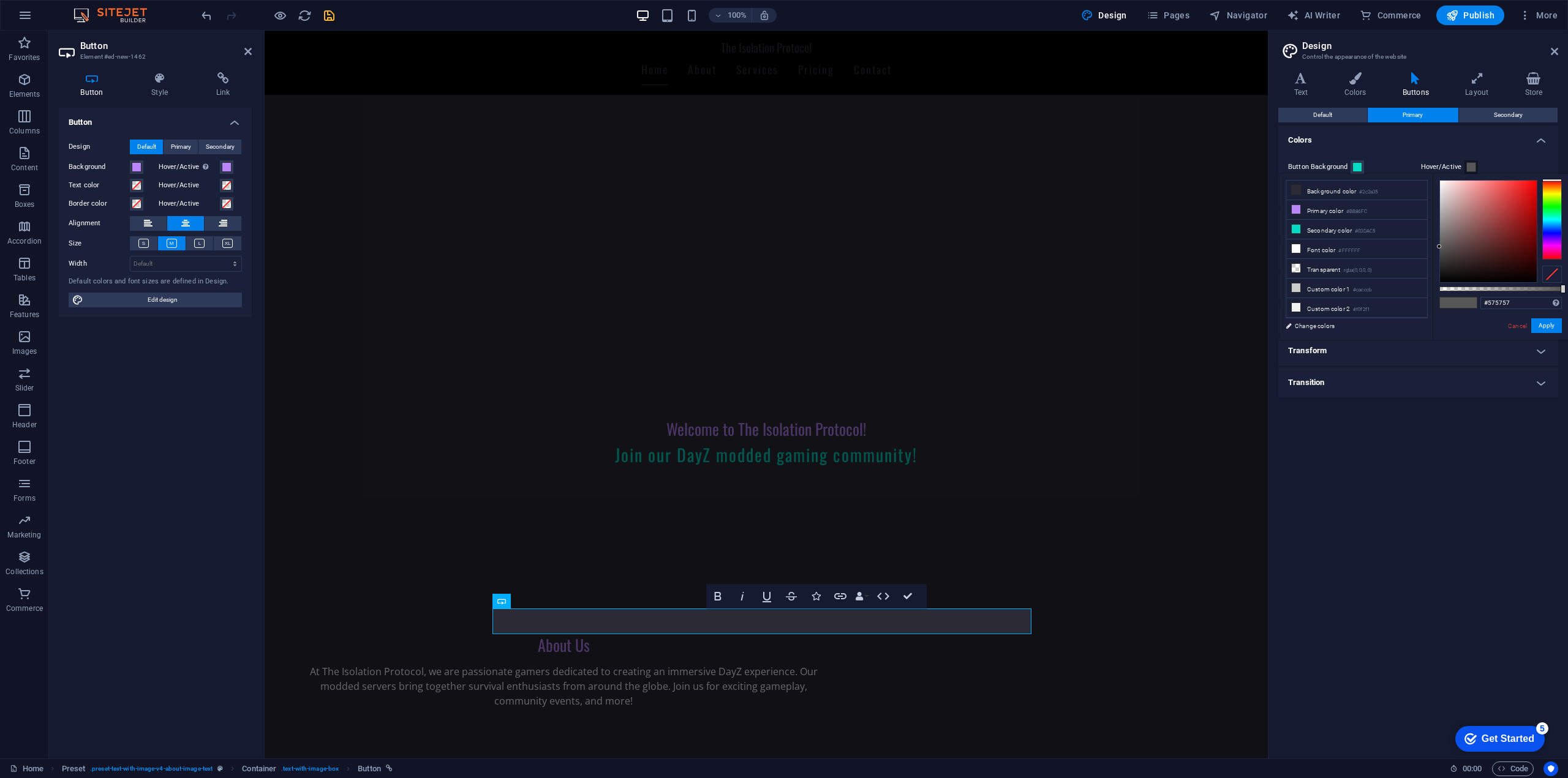
click at [1506, 153] on div "Button Background Hover/Active Text color Hover/Active" at bounding box center [1418, 177] width 285 height 59
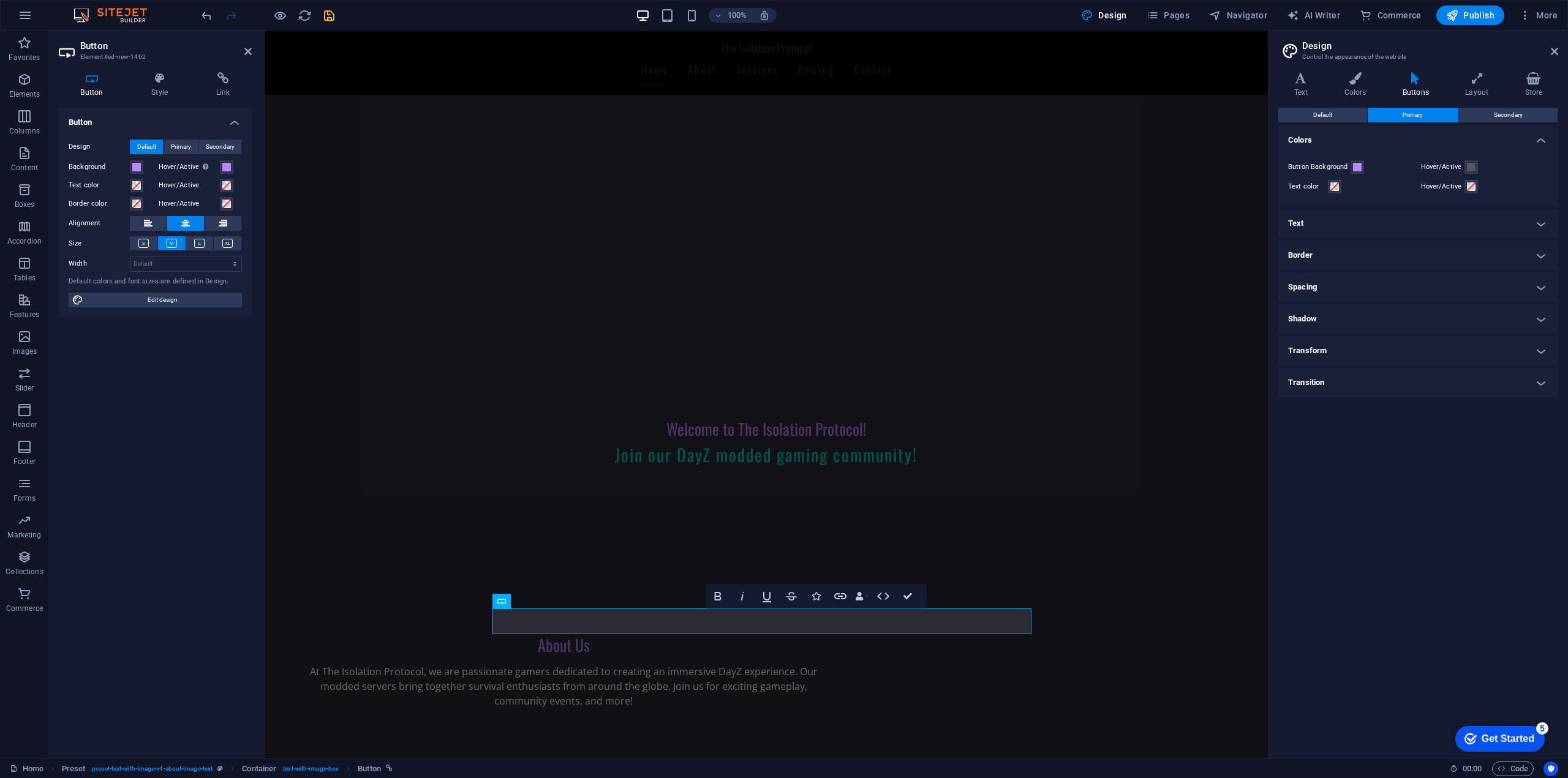
click at [1347, 230] on h4 "Text" at bounding box center [1418, 223] width 280 height 29
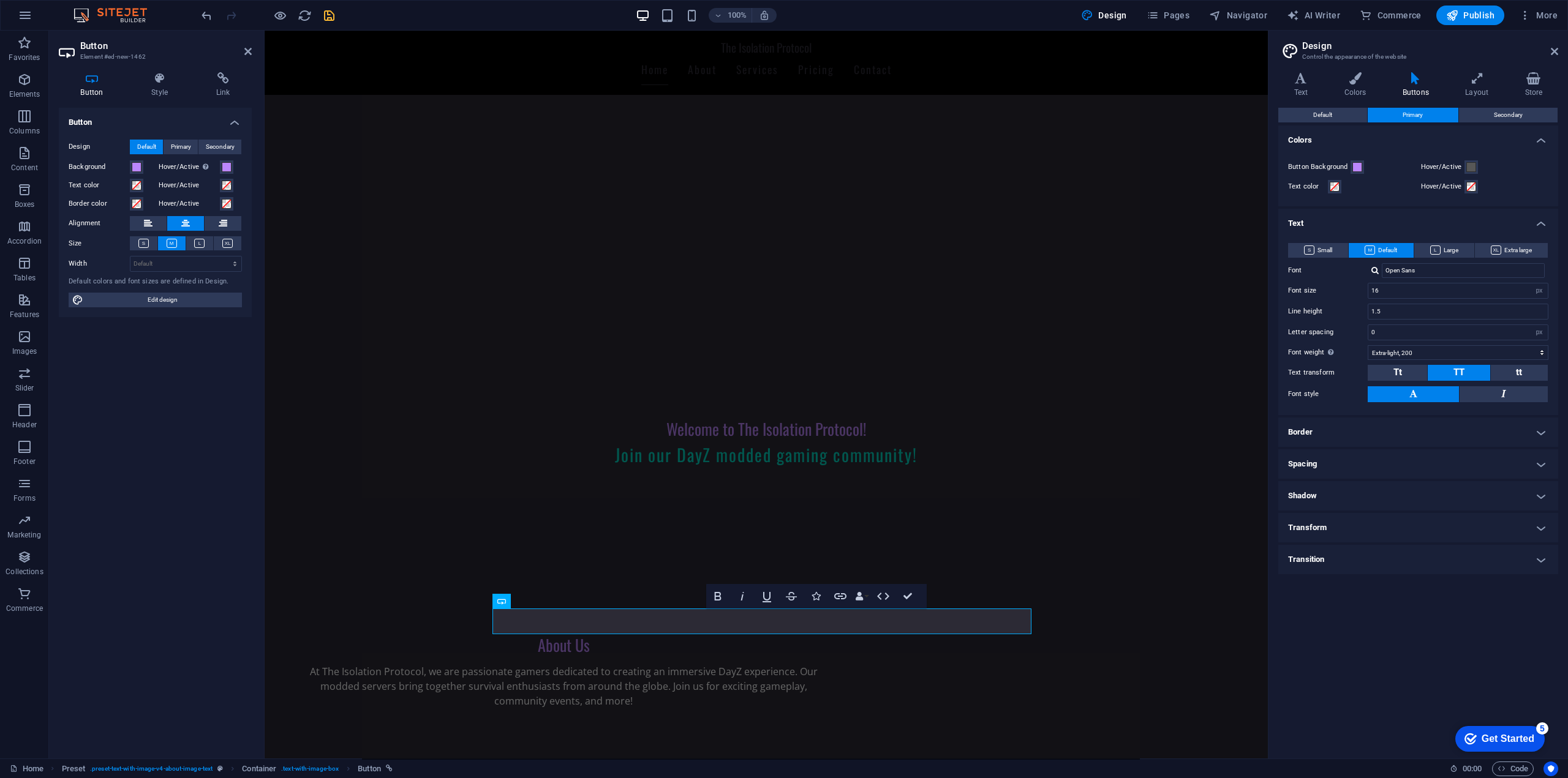
click at [1429, 278] on div "Small Default Large Extra large Font Open Sans Font size 16 rem px em % Line he…" at bounding box center [1418, 322] width 285 height 184
click at [1430, 273] on input "Open Sans" at bounding box center [1463, 271] width 163 height 14
drag, startPoint x: 788, startPoint y: 620, endPoint x: 723, endPoint y: 617, distance: 65.1
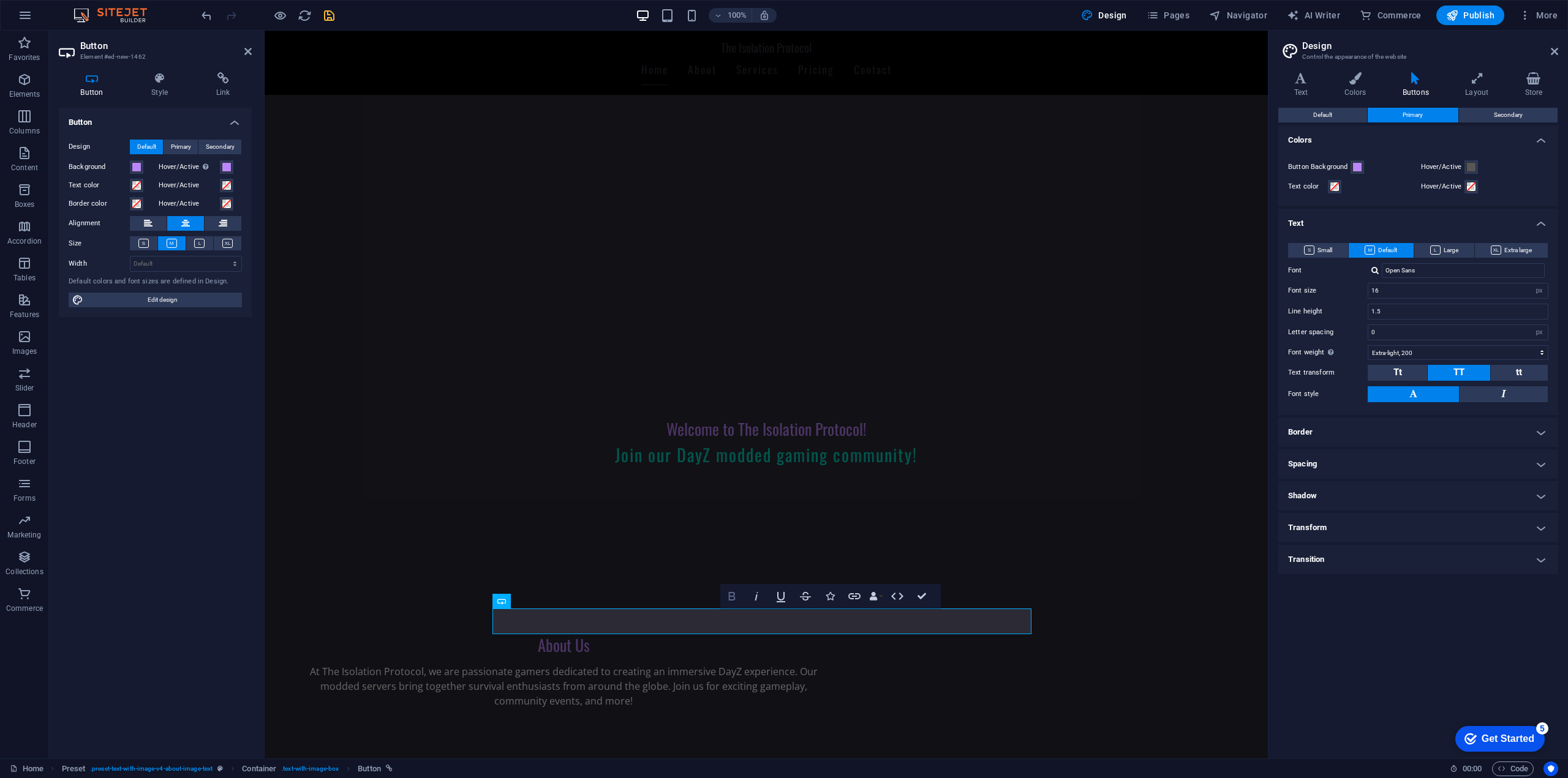
click at [733, 601] on icon "button" at bounding box center [732, 596] width 14 height 14
click at [778, 596] on icon "button" at bounding box center [780, 596] width 14 height 14
drag, startPoint x: 787, startPoint y: 619, endPoint x: 743, endPoint y: 621, distance: 44.0
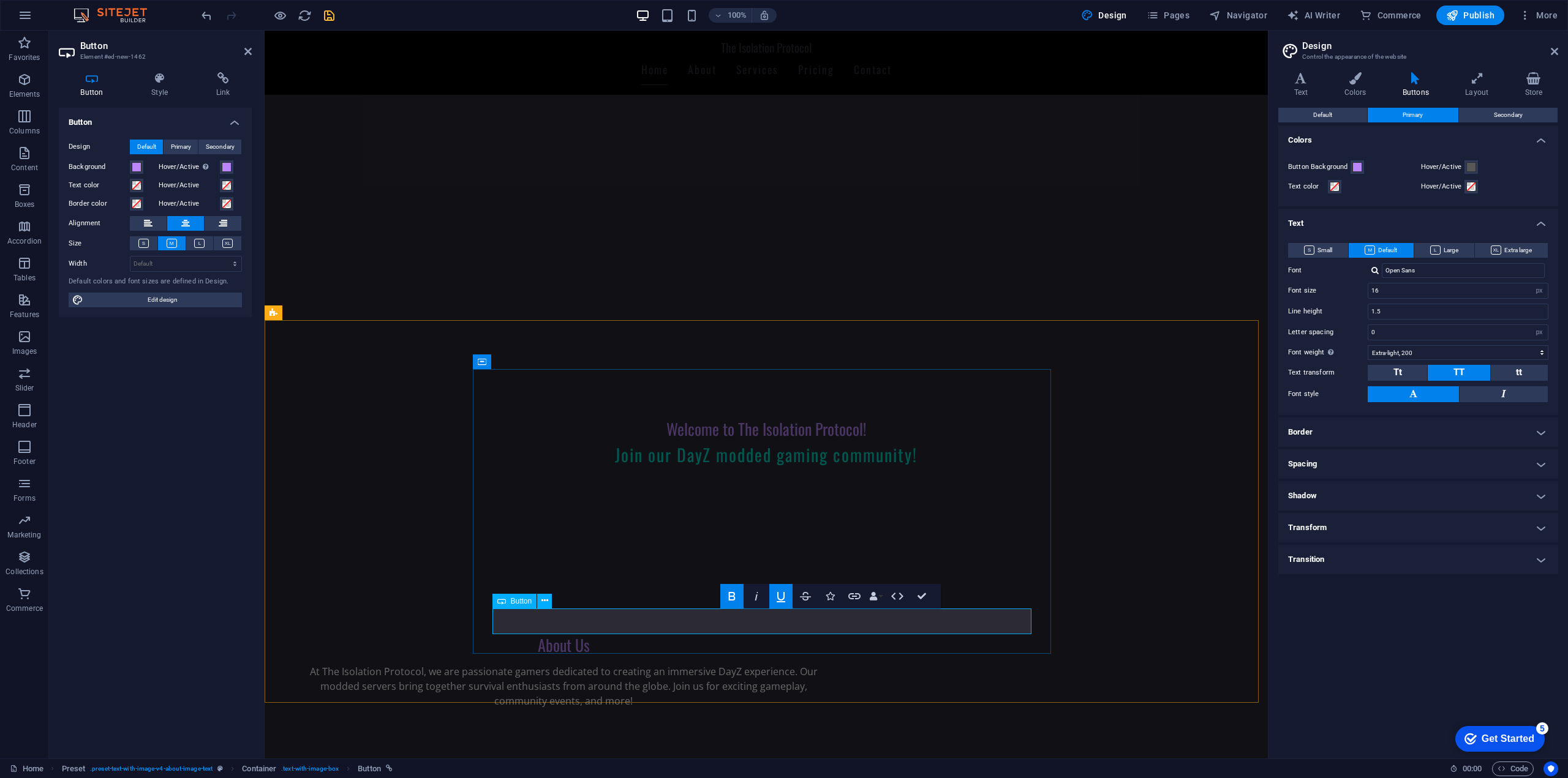
click at [737, 607] on button "Bold" at bounding box center [731, 596] width 23 height 24
click at [736, 600] on icon "button" at bounding box center [732, 596] width 14 height 14
click at [1450, 254] on span "Large" at bounding box center [1443, 250] width 28 height 14
click at [1486, 253] on button "Extra large" at bounding box center [1511, 250] width 73 height 14
click at [1443, 254] on span "Large" at bounding box center [1443, 250] width 28 height 14
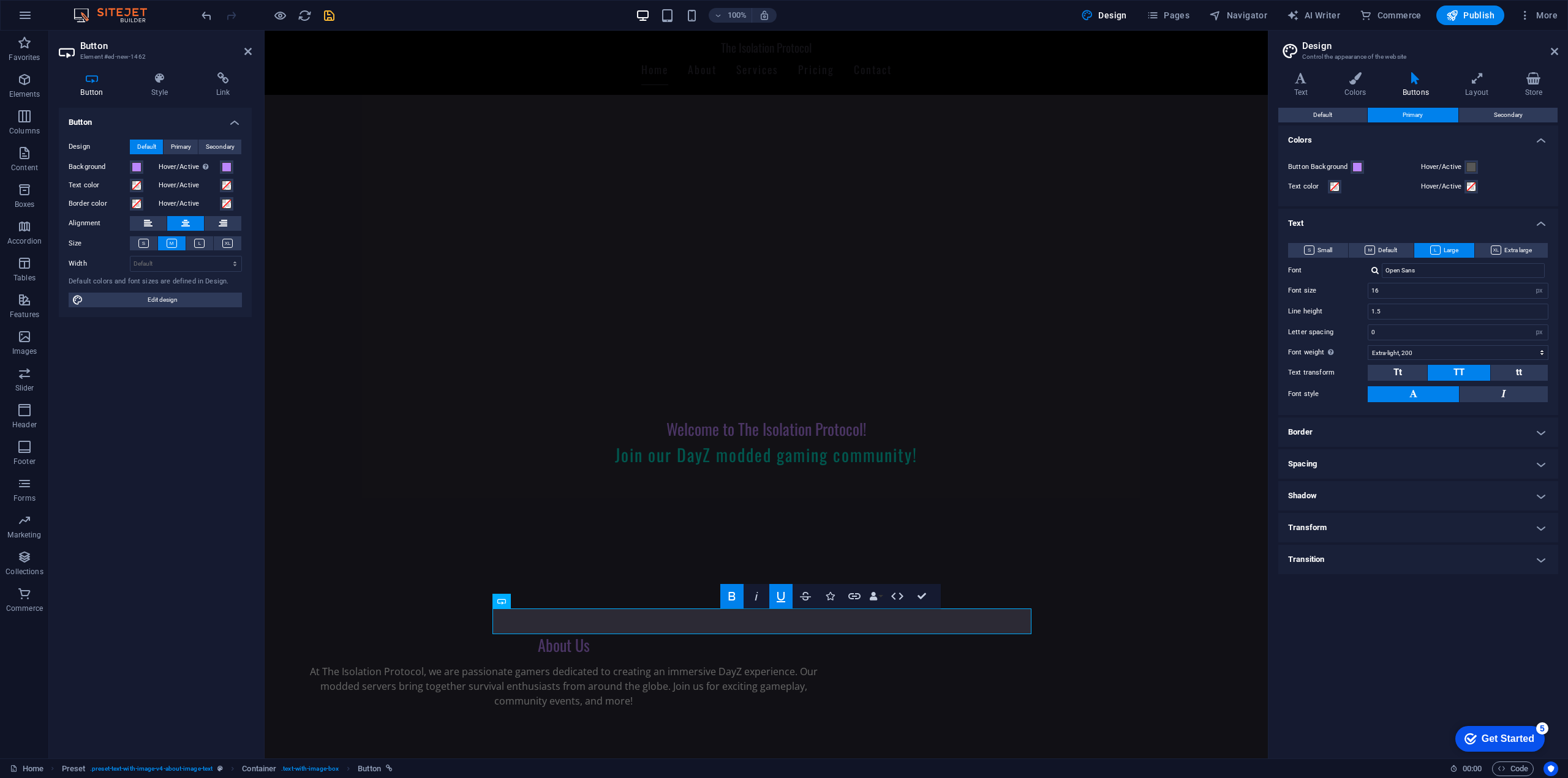
click at [1331, 405] on div "Small Default Large Extra large Font Open Sans Font size 16 rem px em % Line he…" at bounding box center [1418, 322] width 285 height 184
click at [1501, 117] on span "Secondary" at bounding box center [1508, 115] width 29 height 14
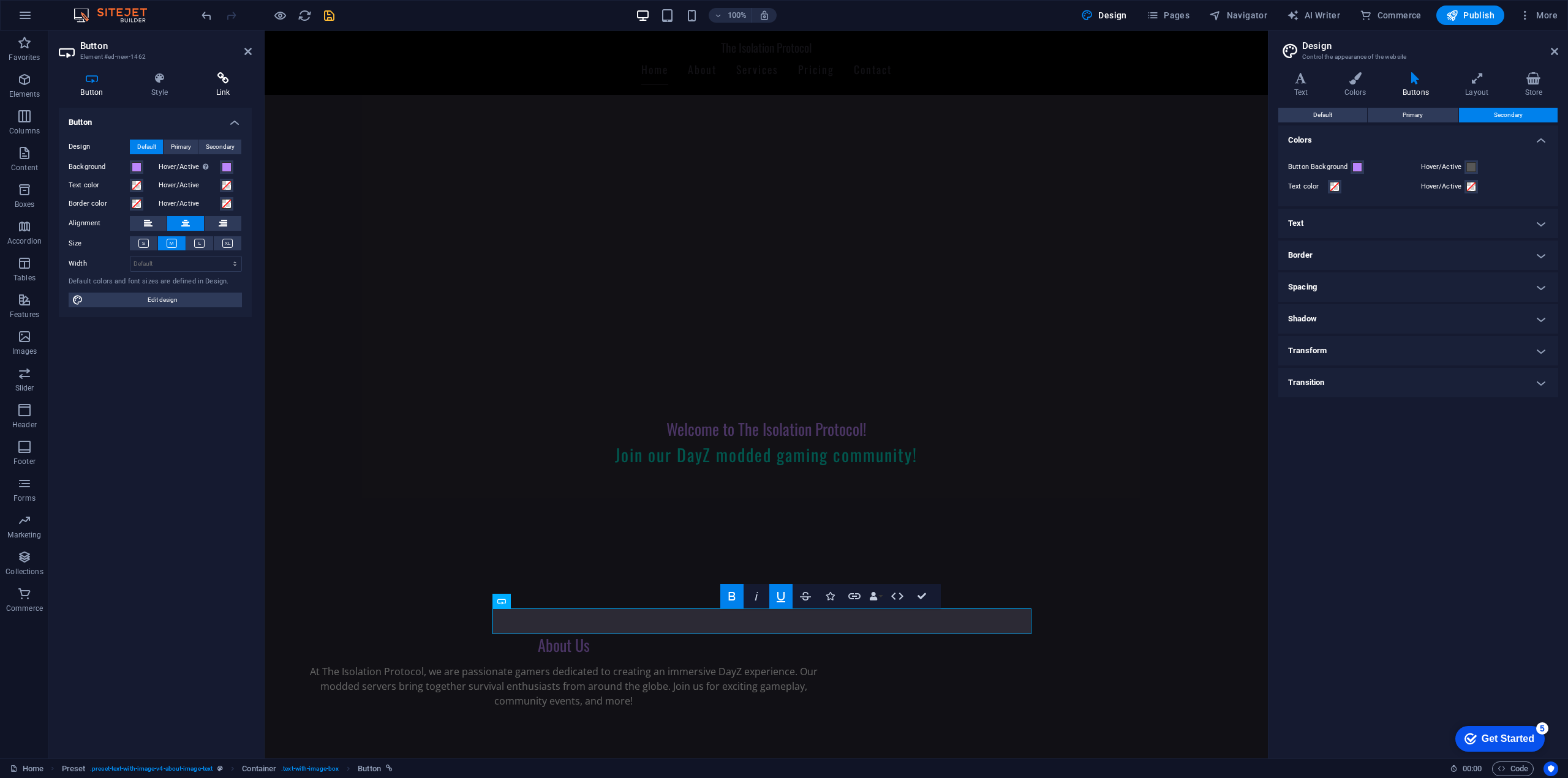
click at [218, 77] on icon at bounding box center [223, 78] width 58 height 12
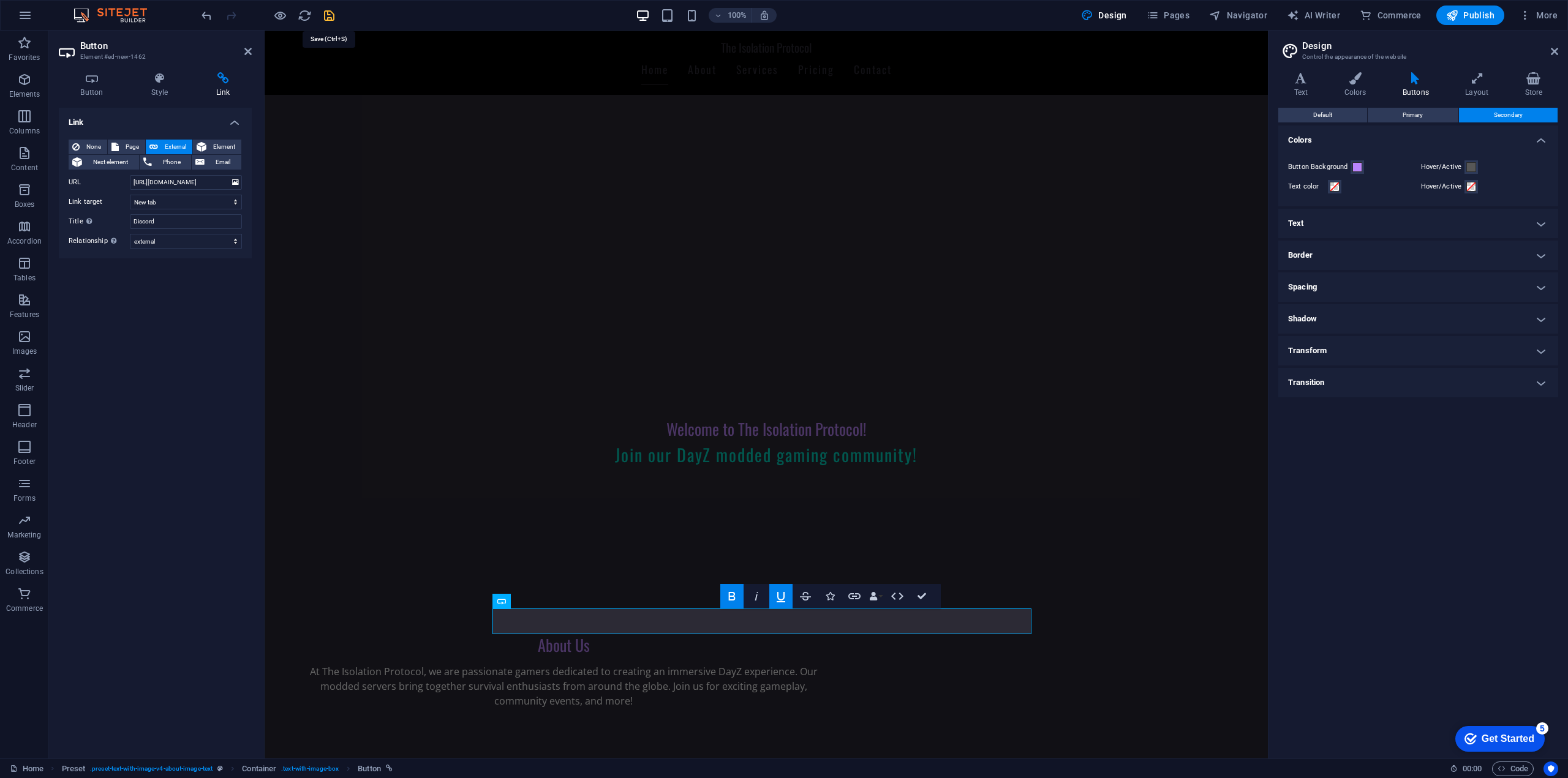
click at [325, 15] on icon "save" at bounding box center [329, 15] width 14 height 14
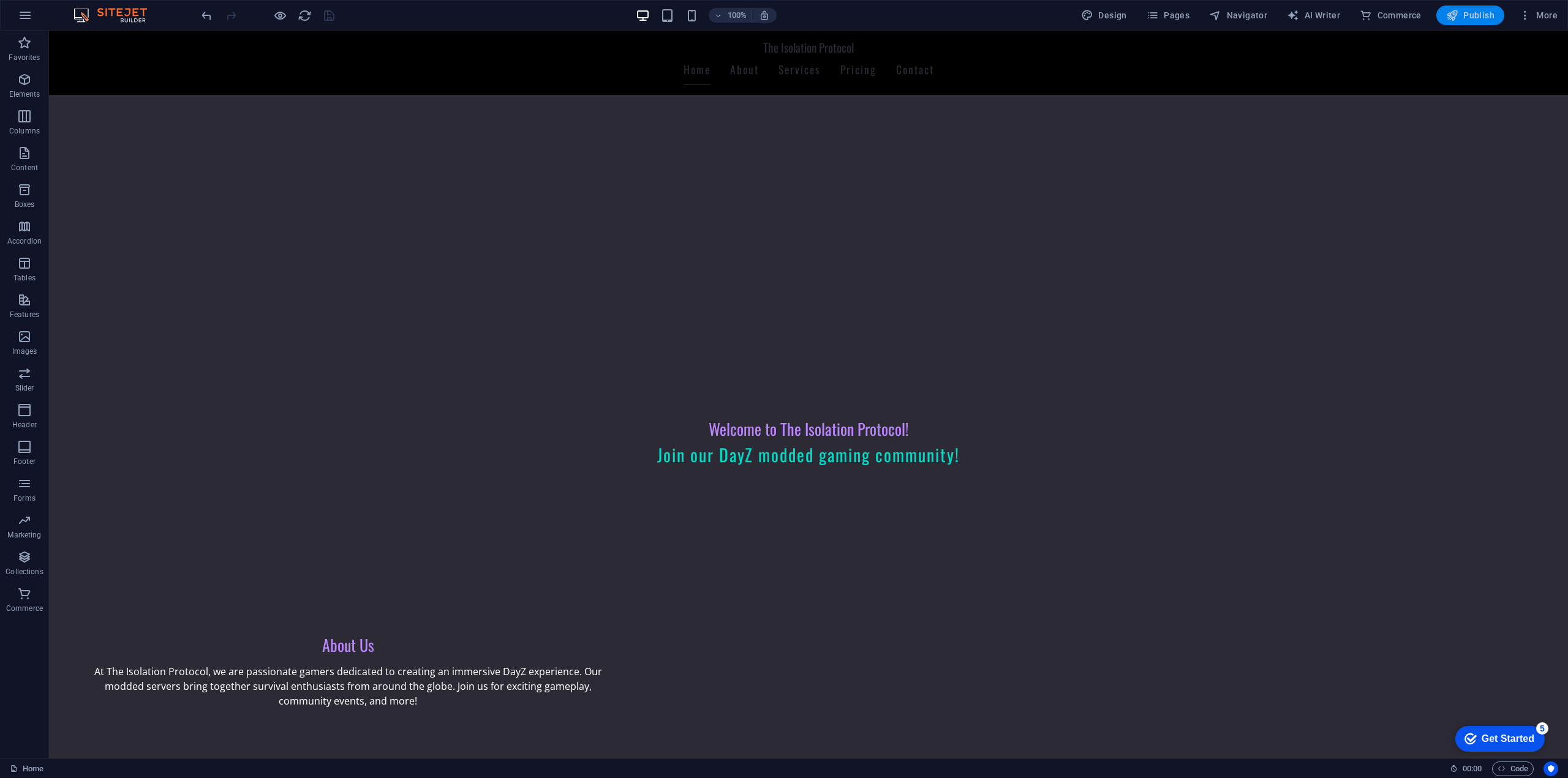
click at [1464, 18] on span "Publish" at bounding box center [1470, 15] width 49 height 12
